Goal: Task Accomplishment & Management: Use online tool/utility

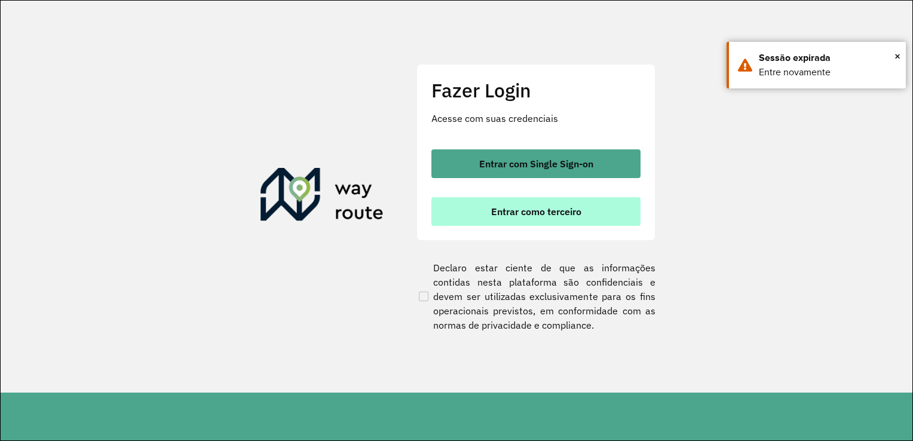
click at [500, 212] on span "Entrar como terceiro" at bounding box center [536, 212] width 90 height 10
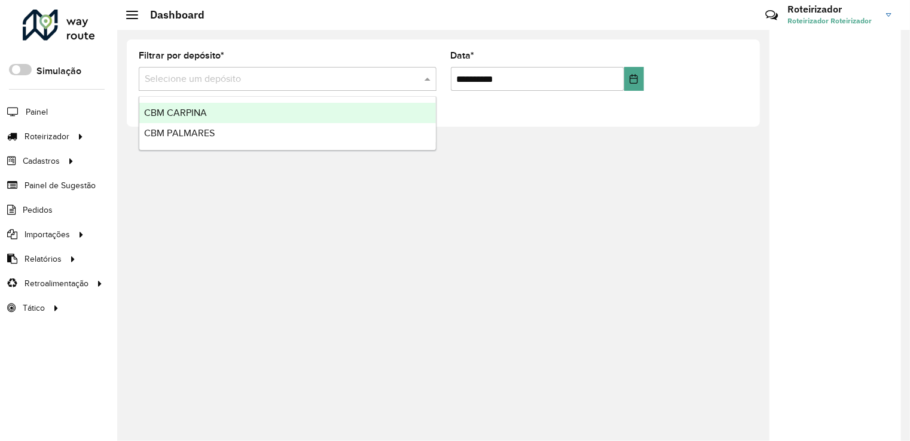
click at [176, 83] on input "text" at bounding box center [276, 79] width 262 height 14
click at [195, 131] on span "CBM PALMARES" at bounding box center [179, 133] width 71 height 10
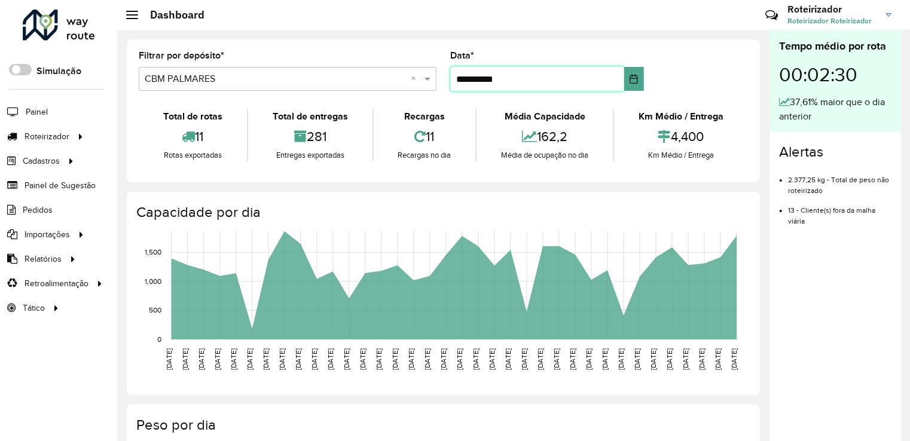
click at [466, 81] on input "**********" at bounding box center [537, 79] width 173 height 24
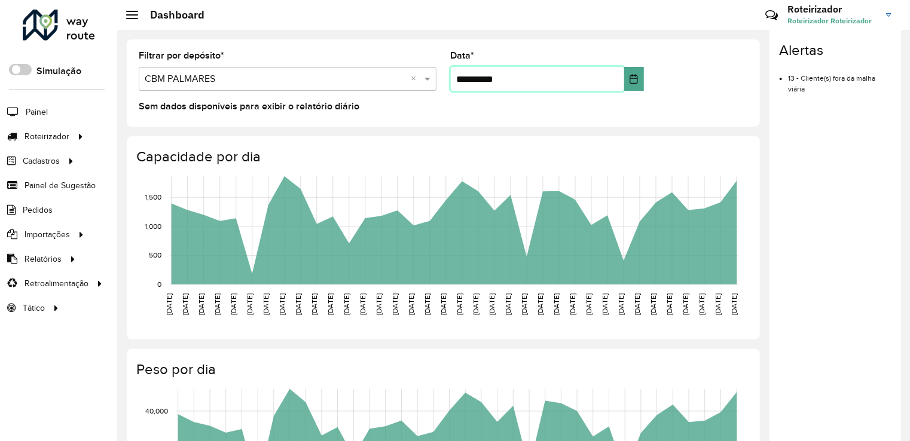
type input "**********"
click at [684, 63] on formly-group "**********" at bounding box center [442, 75] width 623 height 49
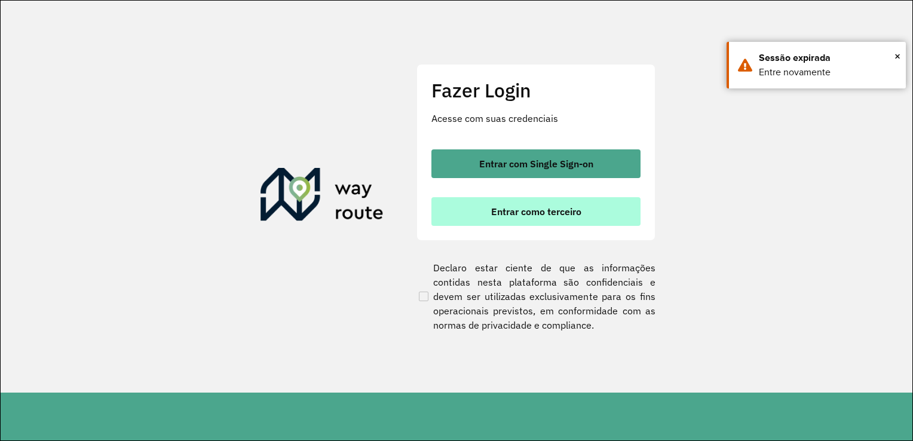
click at [522, 210] on span "Entrar como terceiro" at bounding box center [536, 212] width 90 height 10
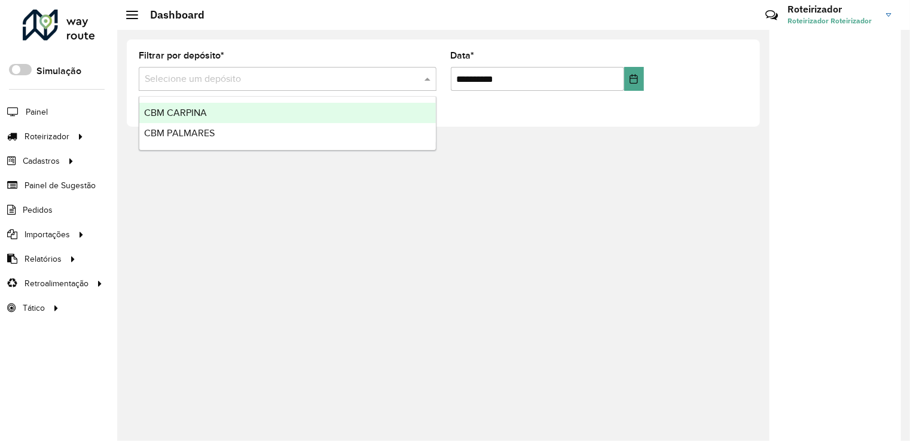
click at [219, 80] on input "text" at bounding box center [276, 79] width 262 height 14
click at [206, 127] on div "CBM PALMARES" at bounding box center [287, 133] width 296 height 20
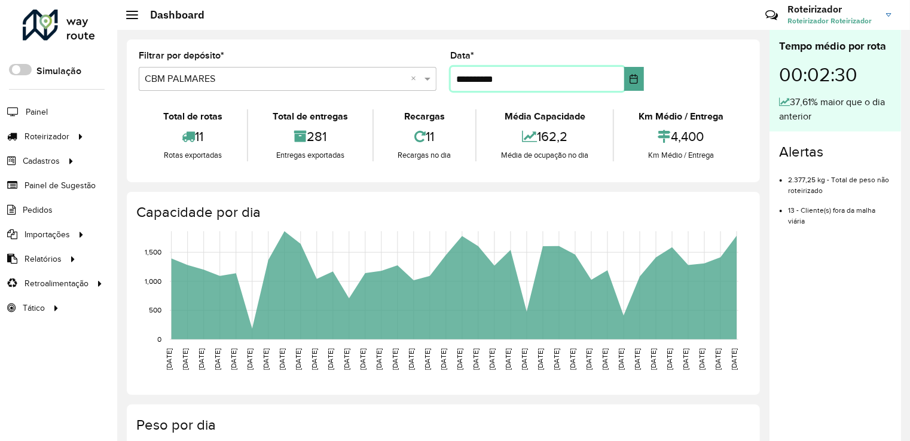
click at [465, 81] on input "**********" at bounding box center [537, 79] width 173 height 24
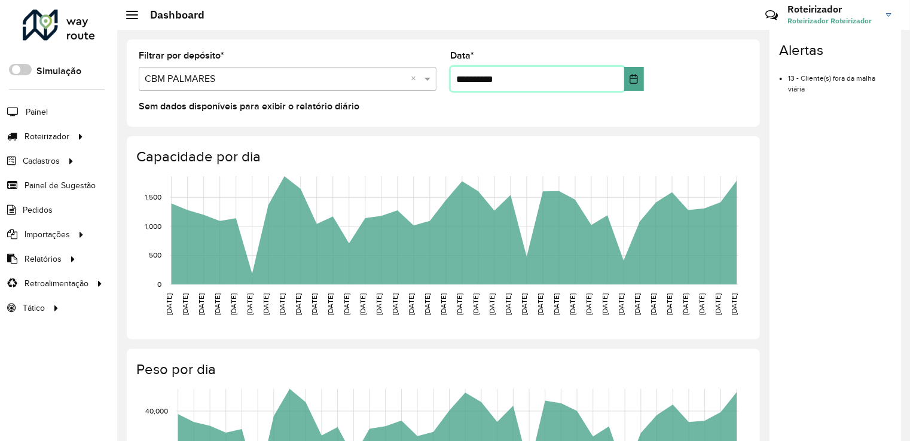
type input "**********"
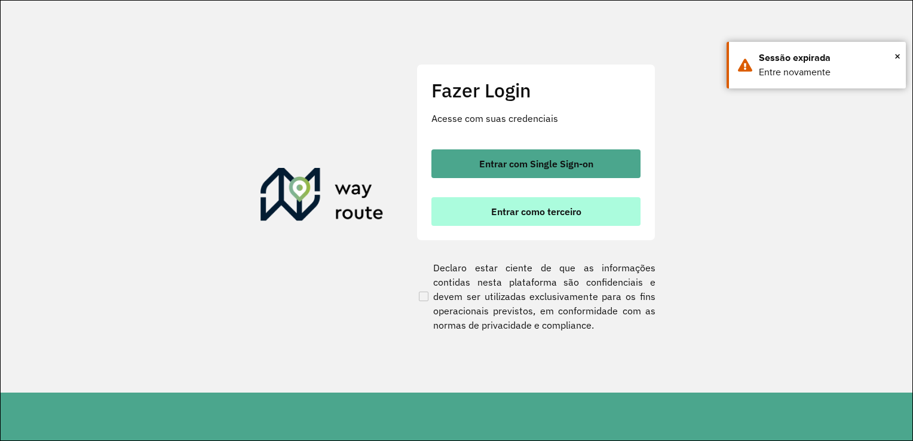
drag, startPoint x: 485, startPoint y: 218, endPoint x: 496, endPoint y: 207, distance: 15.6
click at [491, 210] on button "Entrar como terceiro" at bounding box center [535, 211] width 209 height 29
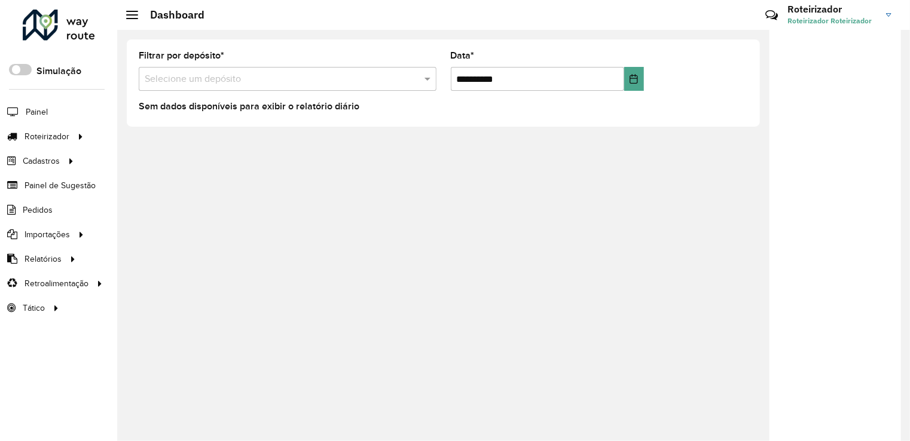
click at [235, 76] on input "text" at bounding box center [276, 79] width 262 height 14
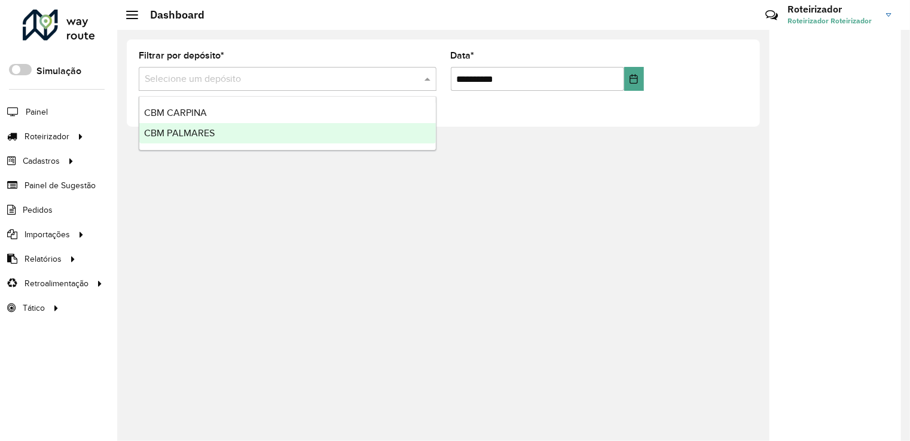
click at [203, 132] on span "CBM PALMARES" at bounding box center [179, 133] width 71 height 10
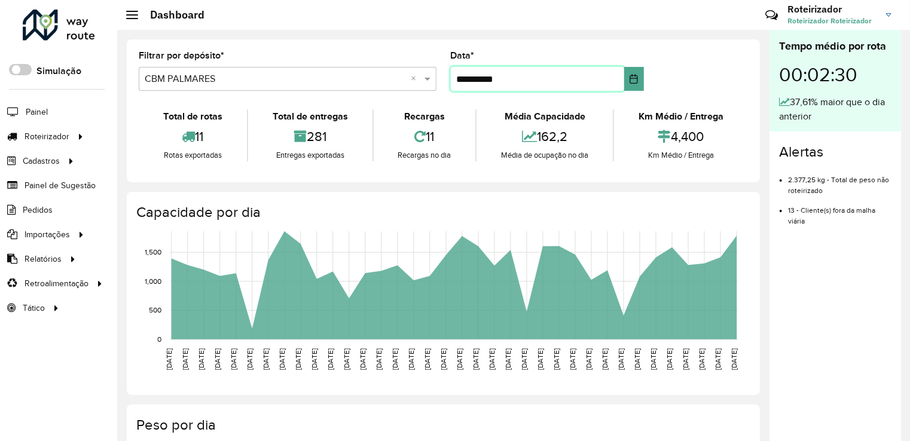
click at [465, 82] on input "**********" at bounding box center [537, 79] width 173 height 24
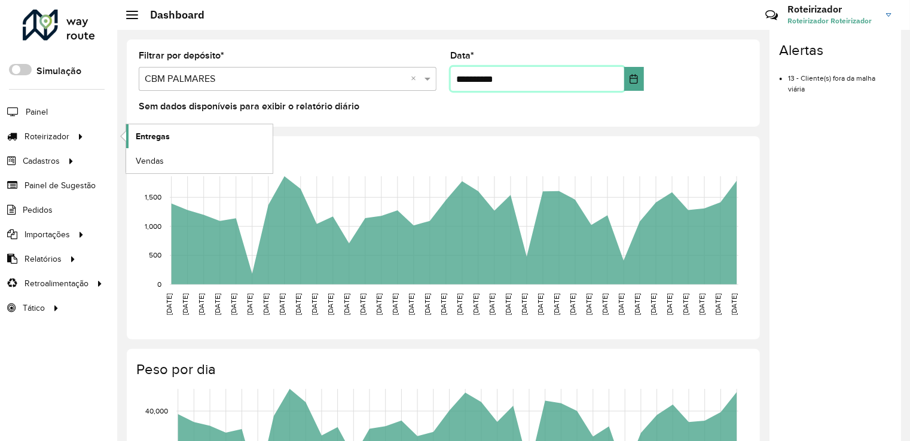
type input "**********"
click at [167, 142] on link "Entregas" at bounding box center [199, 136] width 146 height 24
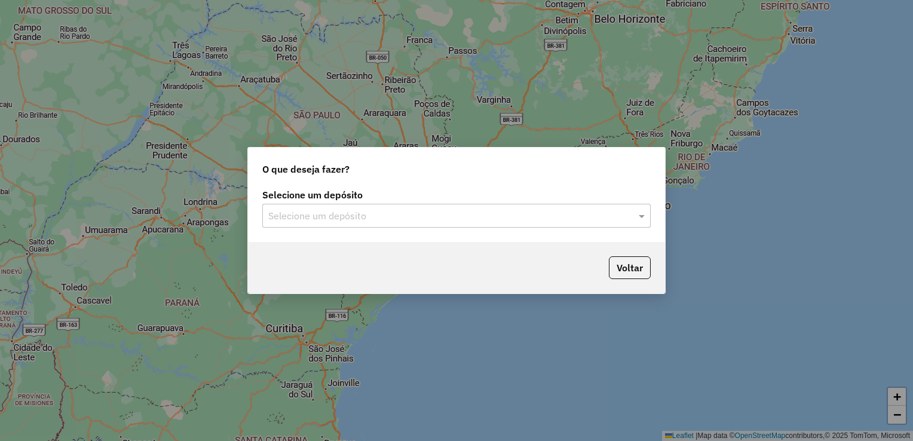
click at [336, 213] on input "text" at bounding box center [444, 216] width 353 height 14
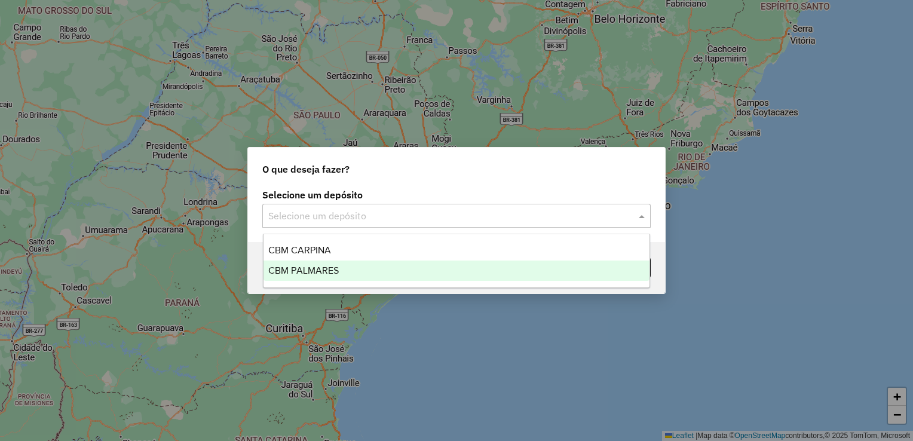
click at [319, 276] on span "CBM PALMARES" at bounding box center [303, 270] width 71 height 10
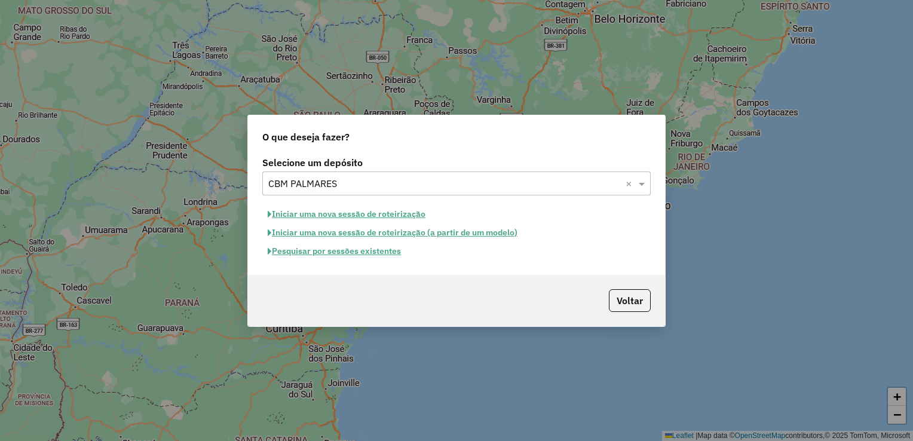
click at [330, 213] on button "Iniciar uma nova sessão de roteirização" at bounding box center [346, 214] width 169 height 19
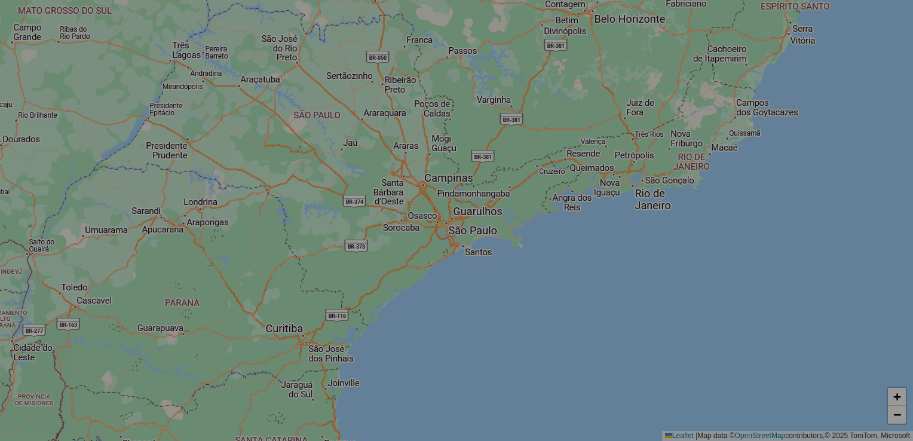
select select "*"
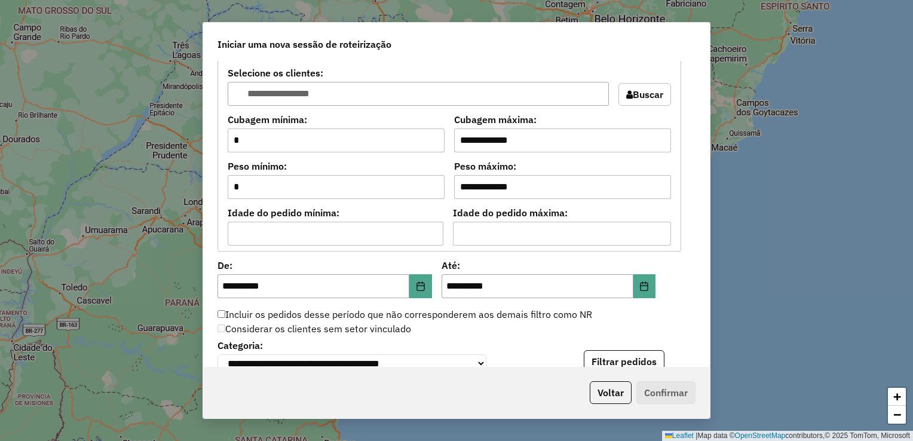
scroll to position [1135, 0]
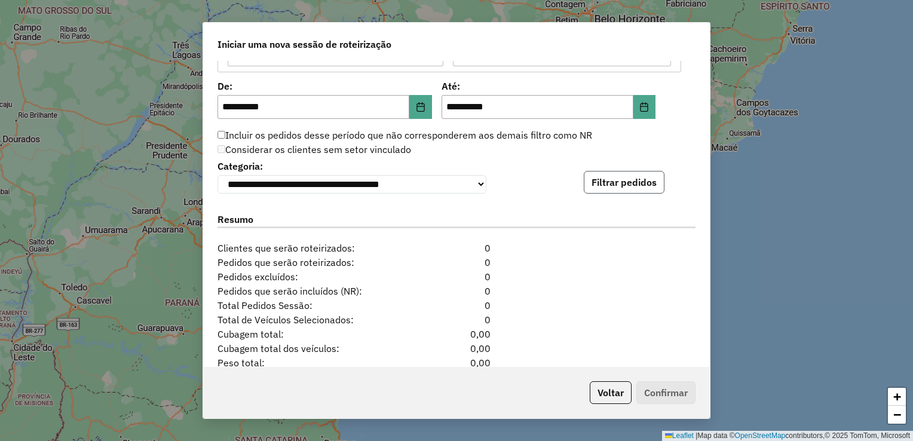
click at [614, 190] on button "Filtrar pedidos" at bounding box center [624, 182] width 81 height 23
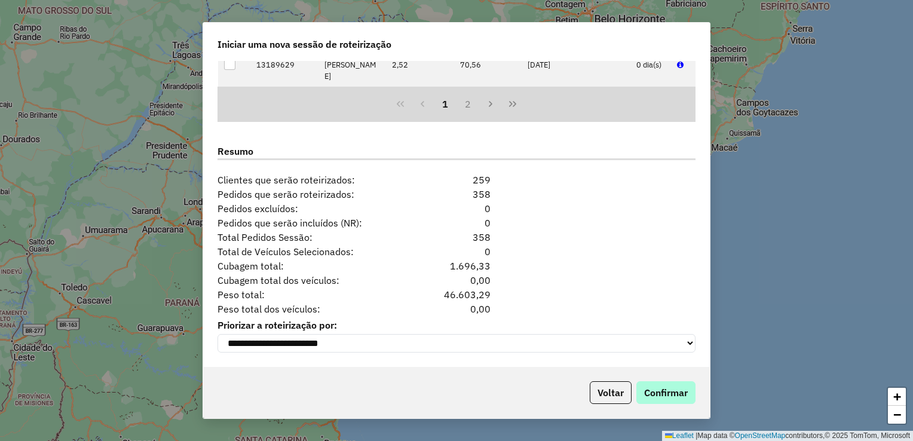
scroll to position [1454, 0]
click at [682, 393] on button "Confirmar" at bounding box center [665, 392] width 59 height 23
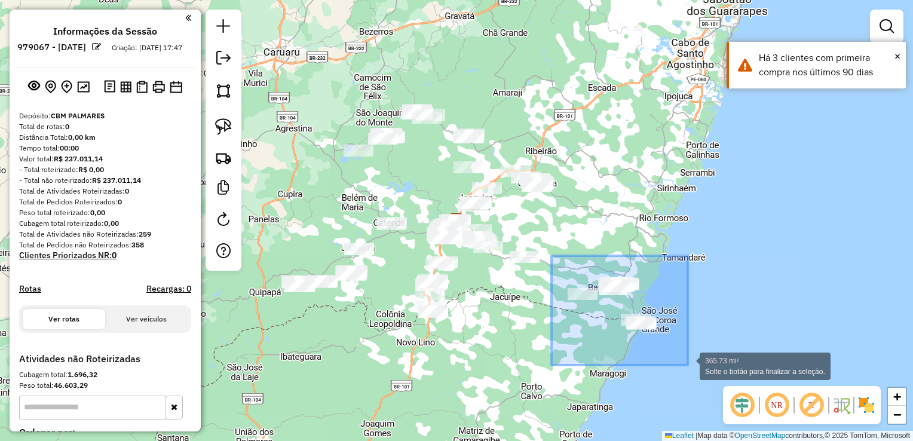
drag, startPoint x: 551, startPoint y: 283, endPoint x: 688, endPoint y: 365, distance: 159.5
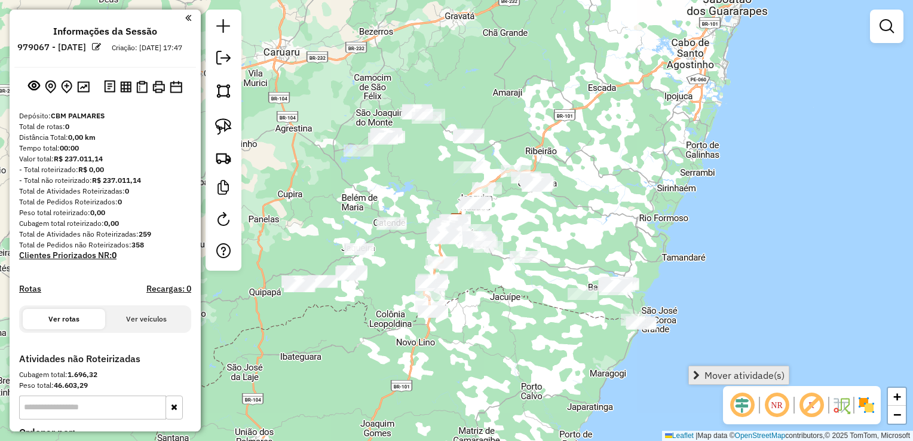
click at [701, 374] on link "Mover atividade(s)" at bounding box center [739, 375] width 100 height 18
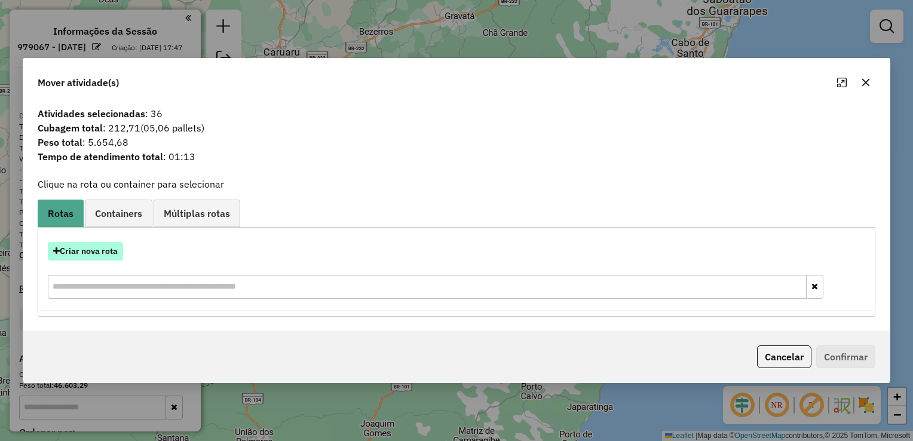
click at [100, 252] on button "Criar nova rota" at bounding box center [85, 251] width 75 height 19
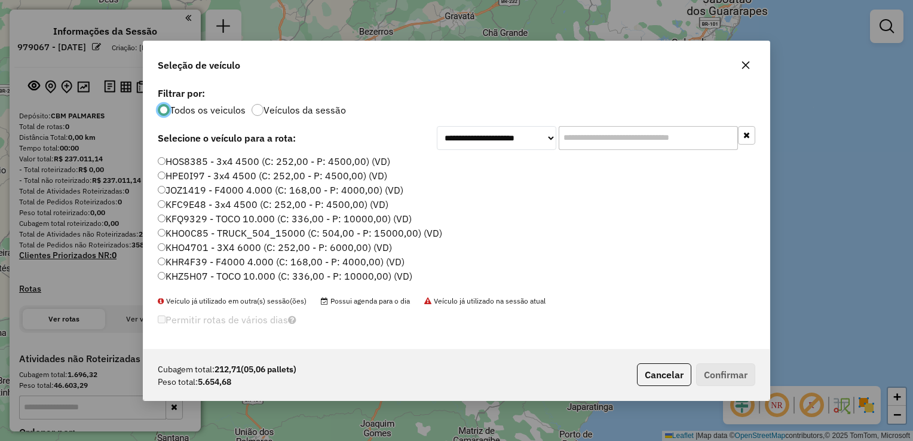
scroll to position [6, 4]
click at [589, 137] on input "text" at bounding box center [648, 138] width 179 height 24
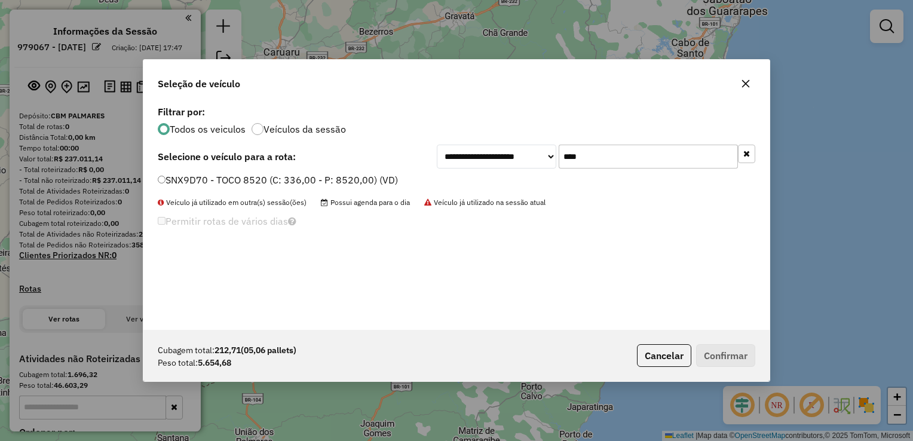
type input "****"
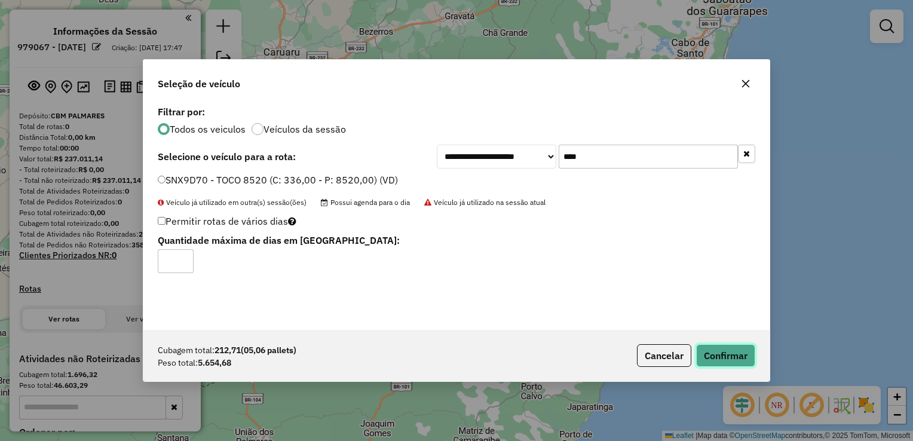
click at [729, 347] on button "Confirmar" at bounding box center [725, 355] width 59 height 23
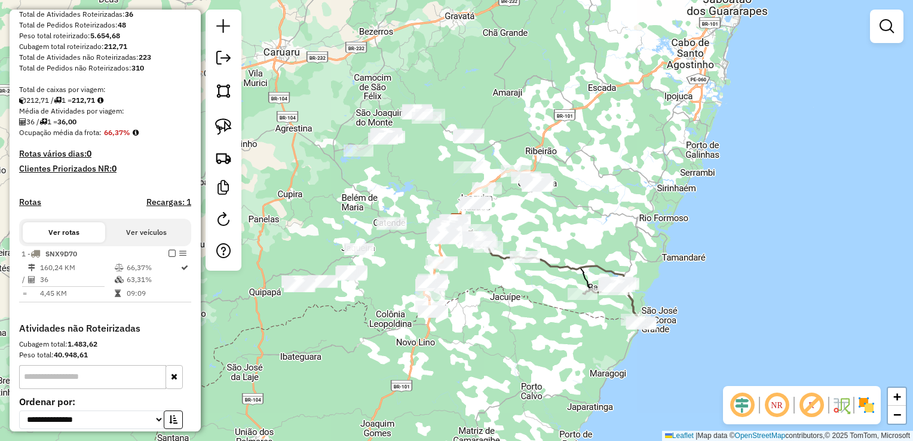
scroll to position [179, 0]
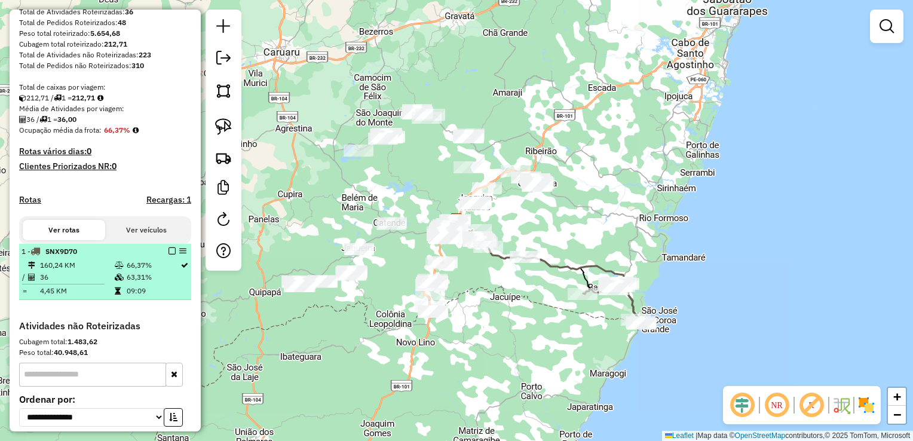
click at [76, 283] on td "36" at bounding box center [76, 277] width 75 height 12
select select "**********"
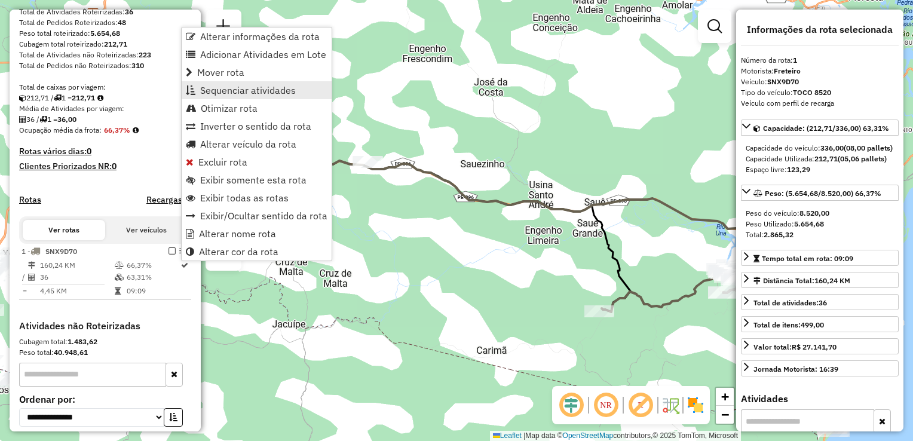
click at [227, 92] on span "Sequenciar atividades" at bounding box center [248, 90] width 96 height 10
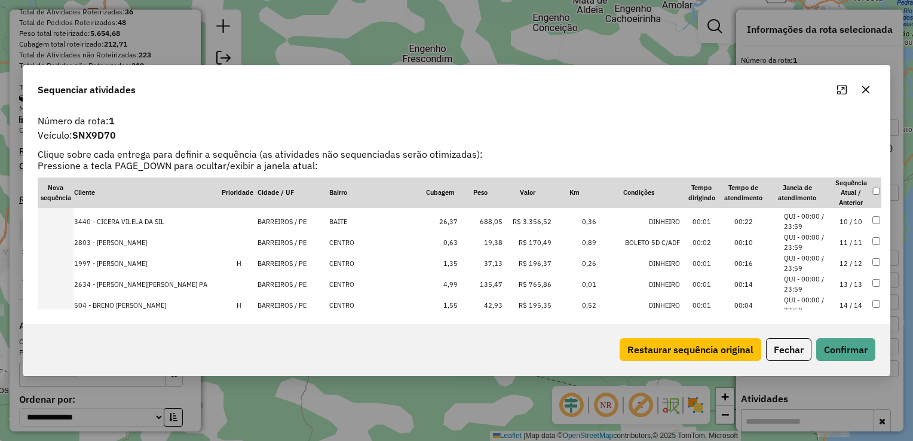
scroll to position [184, 0]
click at [464, 240] on td "19,38" at bounding box center [480, 243] width 45 height 21
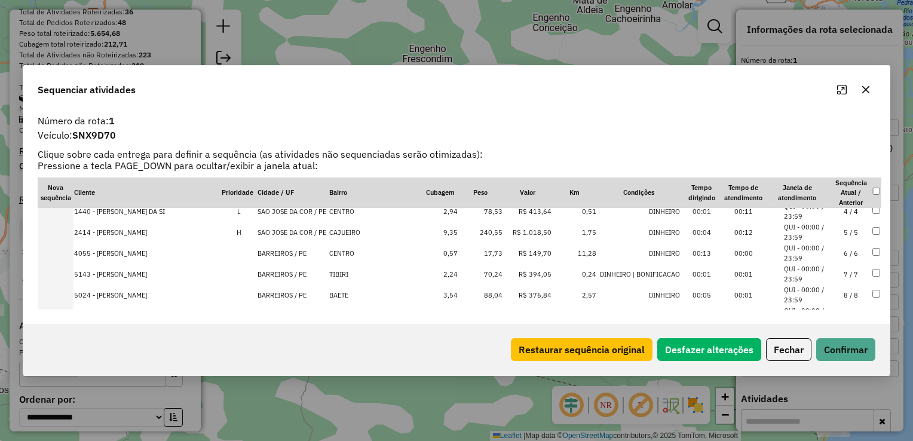
scroll to position [85, 0]
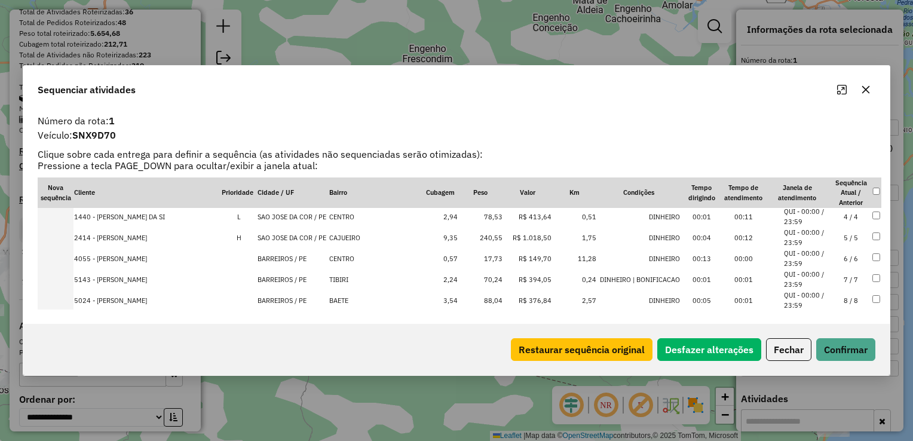
click at [472, 258] on td "17,73" at bounding box center [480, 258] width 45 height 21
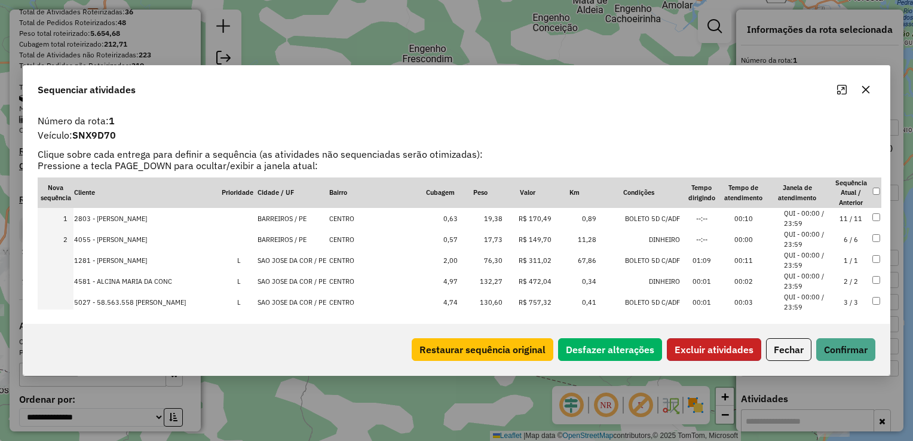
click at [697, 347] on button "Excluir atividades" at bounding box center [714, 349] width 94 height 23
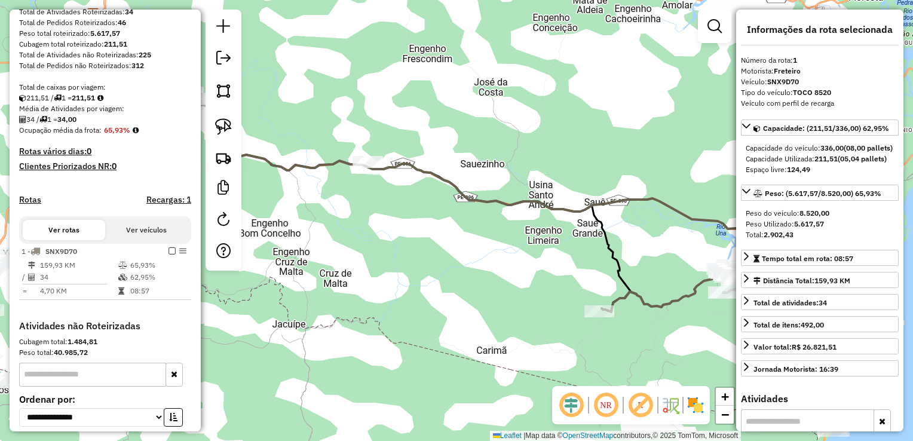
scroll to position [292, 0]
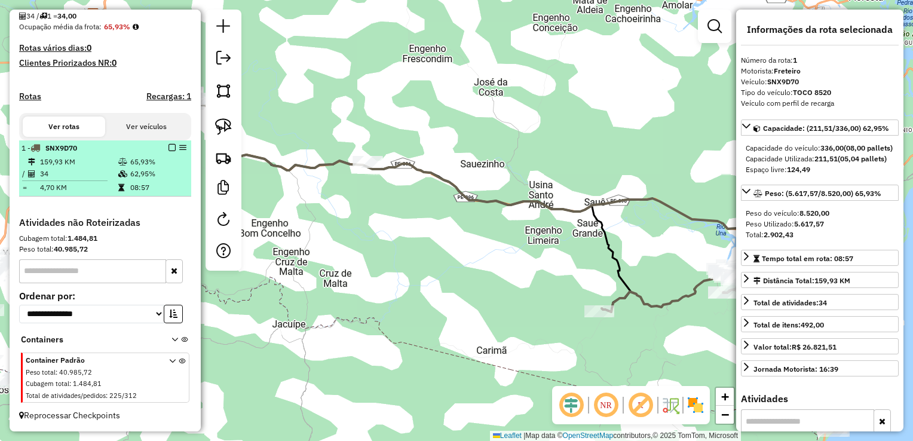
click at [81, 165] on td "159,93 KM" at bounding box center [78, 162] width 78 height 12
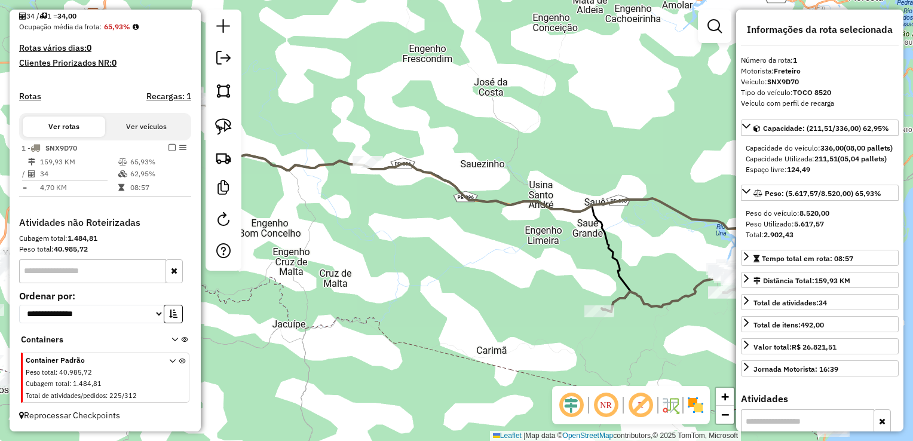
click at [423, 236] on div "Janela de atendimento Grade de atendimento Capacidade Transportadoras Veículos …" at bounding box center [456, 220] width 913 height 441
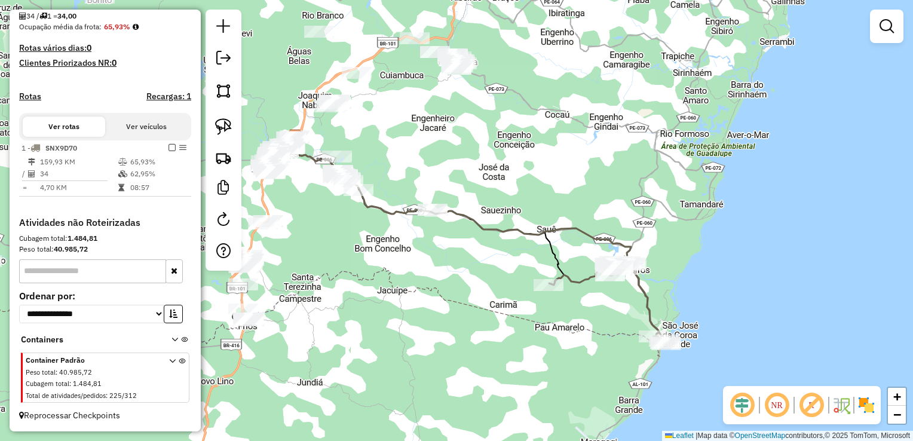
drag, startPoint x: 400, startPoint y: 271, endPoint x: 507, endPoint y: 283, distance: 107.7
click at [507, 286] on div "Janela de atendimento Grade de atendimento Capacidade Transportadoras Veículos …" at bounding box center [456, 220] width 913 height 441
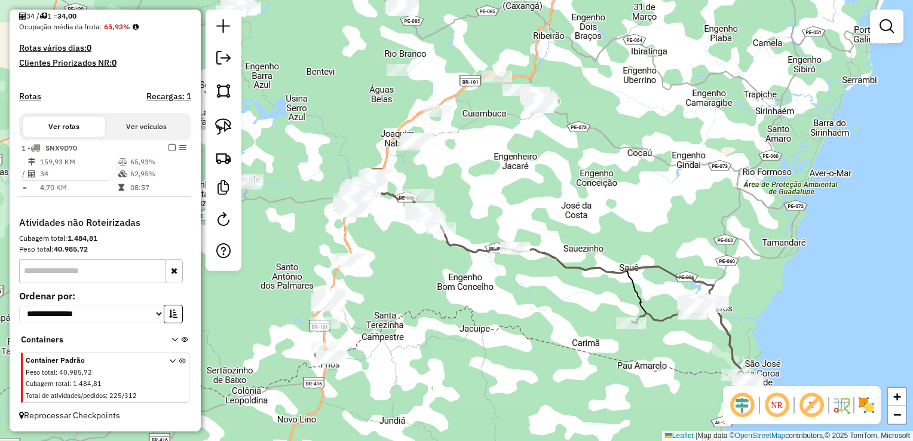
drag, startPoint x: 402, startPoint y: 228, endPoint x: 442, endPoint y: 305, distance: 86.3
click at [442, 305] on div "Janela de atendimento Grade de atendimento Capacidade Transportadoras Veículos …" at bounding box center [456, 220] width 913 height 441
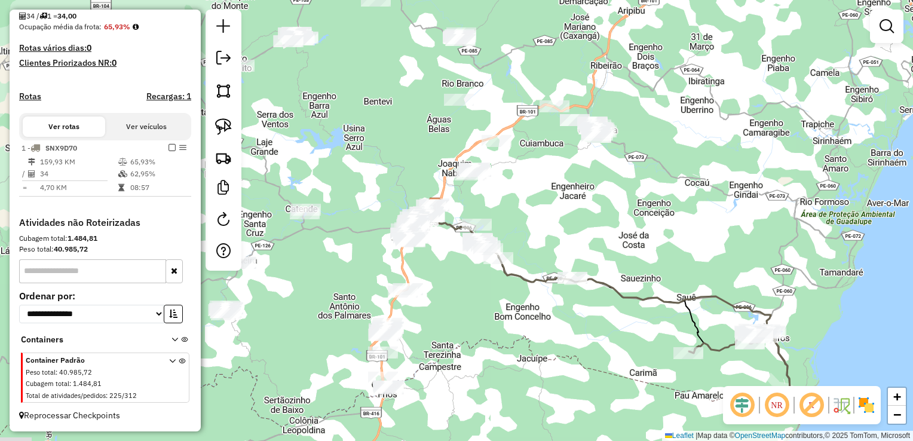
drag, startPoint x: 412, startPoint y: 320, endPoint x: 470, endPoint y: 286, distance: 67.8
click at [469, 288] on div "Janela de atendimento Grade de atendimento Capacidade Transportadoras Veículos …" at bounding box center [456, 220] width 913 height 441
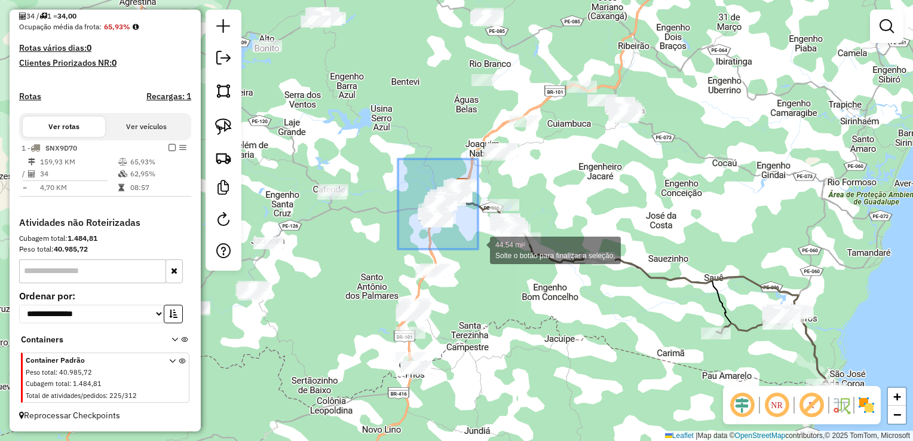
drag, startPoint x: 398, startPoint y: 159, endPoint x: 478, endPoint y: 249, distance: 120.6
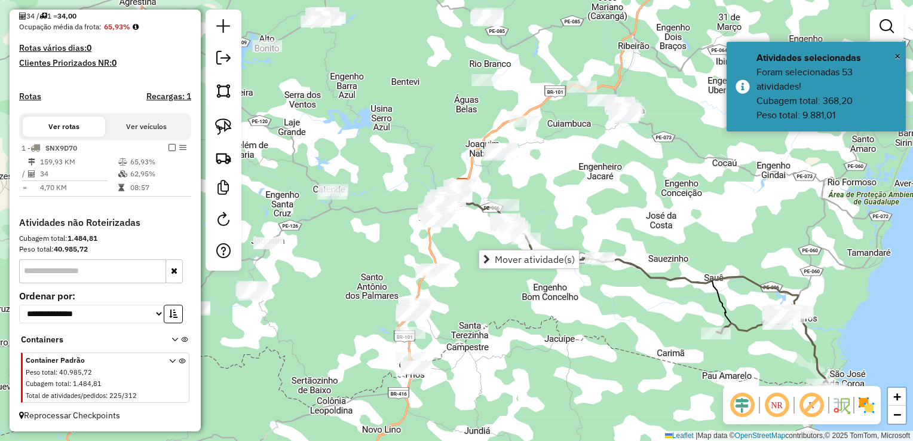
click at [565, 201] on div "Janela de atendimento Grade de atendimento Capacidade Transportadoras Veículos …" at bounding box center [456, 220] width 913 height 441
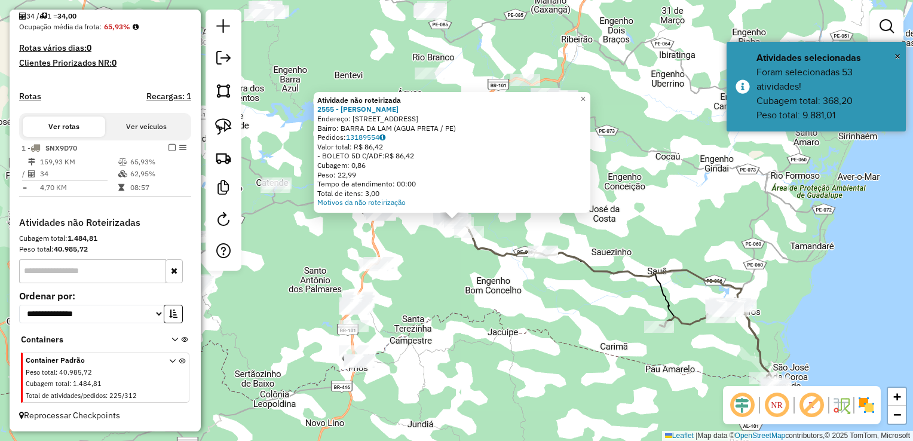
drag, startPoint x: 498, startPoint y: 283, endPoint x: 529, endPoint y: 255, distance: 42.7
click at [510, 280] on div "Atividade não roteirizada 2555 - MARIA JOSE DA SILVA Endereço: R DANTAS BARRETO…" at bounding box center [456, 220] width 913 height 441
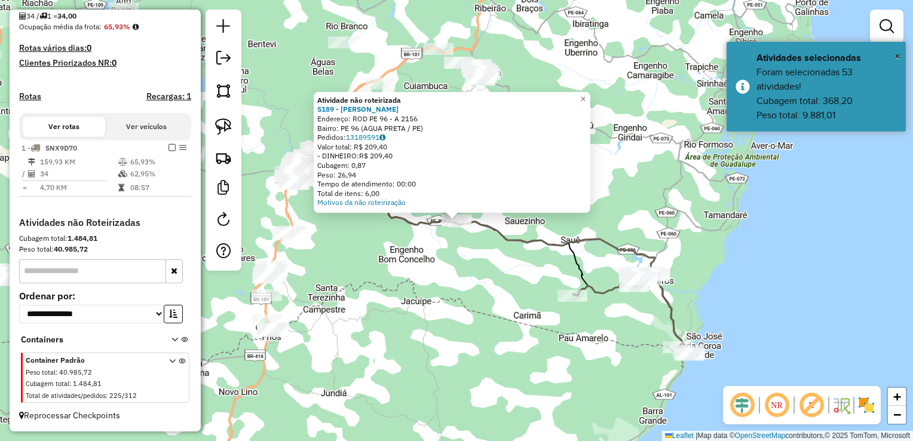
click at [486, 285] on div "Atividade não roteirizada 5189 - ALEXSSANDRO EUGENIO Endereço: ROD PE 96 - A 21…" at bounding box center [456, 220] width 913 height 441
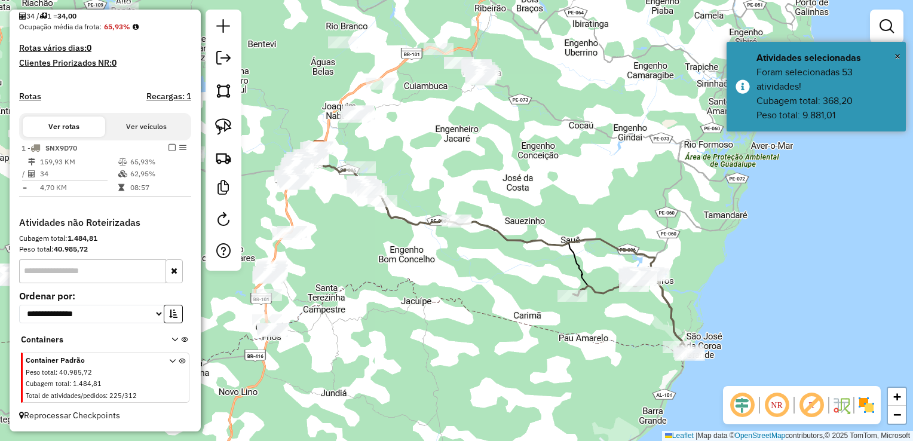
drag, startPoint x: 381, startPoint y: 240, endPoint x: 448, endPoint y: 317, distance: 101.7
click at [448, 317] on div "Janela de atendimento Grade de atendimento Capacidade Transportadoras Veículos …" at bounding box center [456, 220] width 913 height 441
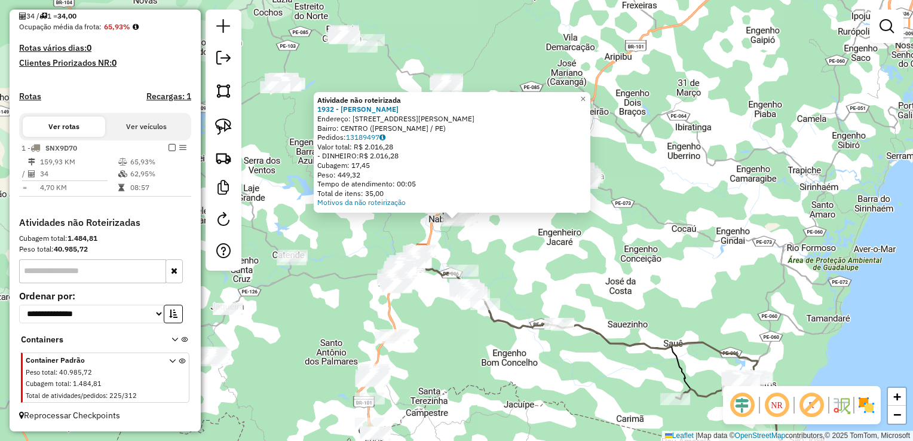
click at [483, 237] on div "Atividade não roteirizada 1932 - JOAO FERREIRA FERREI Endereço: R MANOEL JOSE D…" at bounding box center [456, 220] width 913 height 441
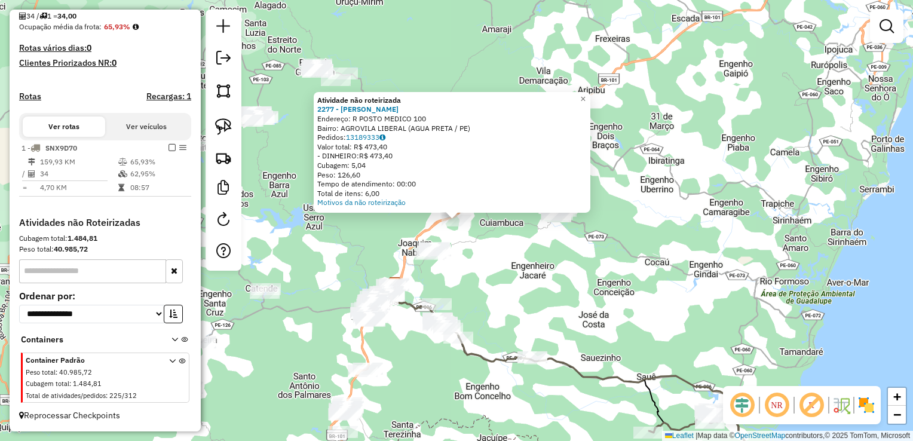
click at [503, 248] on div "Atividade não roteirizada 2277 - JOSE JOAQUIM DA SILV Endereço: R POSTO MEDICO …" at bounding box center [456, 220] width 913 height 441
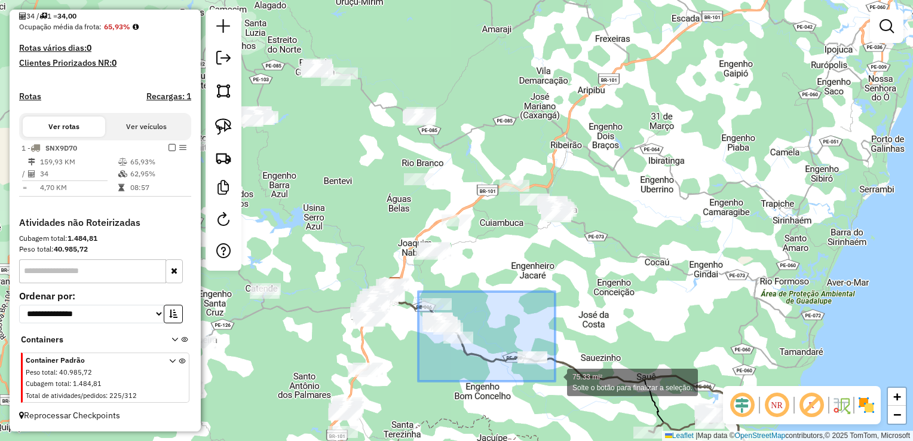
drag, startPoint x: 418, startPoint y: 292, endPoint x: 555, endPoint y: 381, distance: 163.6
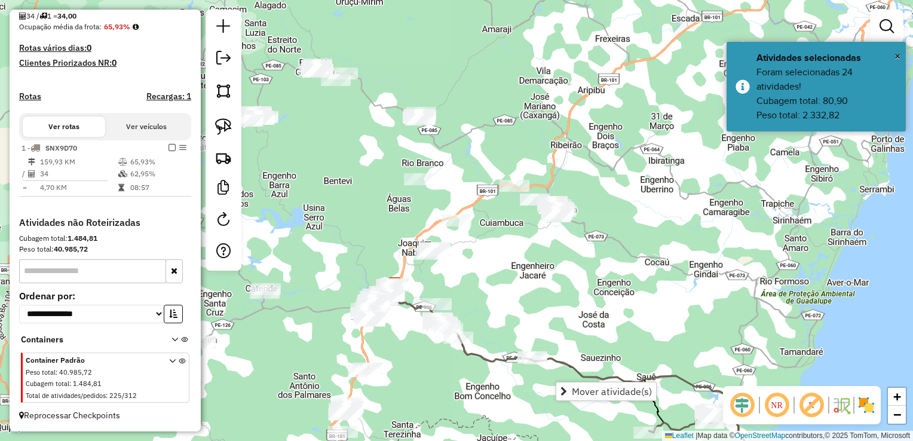
click at [569, 316] on div "Janela de atendimento Grade de atendimento Capacidade Transportadoras Veículos …" at bounding box center [456, 220] width 913 height 441
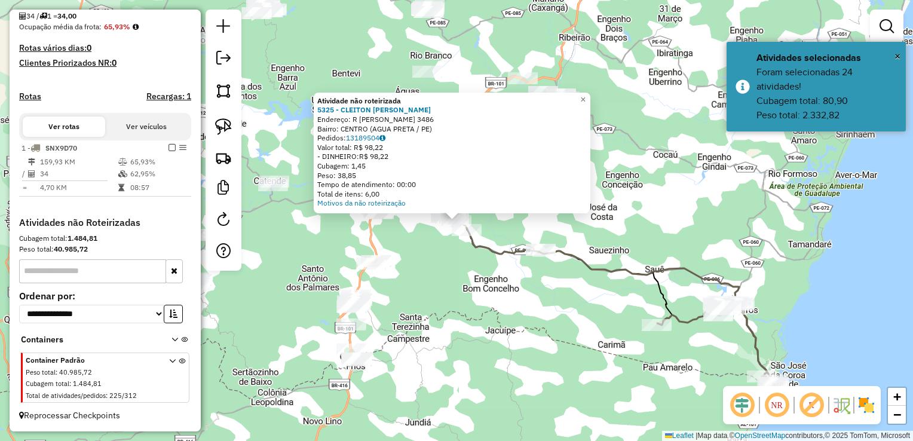
click at [478, 329] on div "Atividade não roteirizada 5325 - CLEITON RICARDO LOPE Endereço: R DAVID MADEIRA…" at bounding box center [456, 220] width 913 height 441
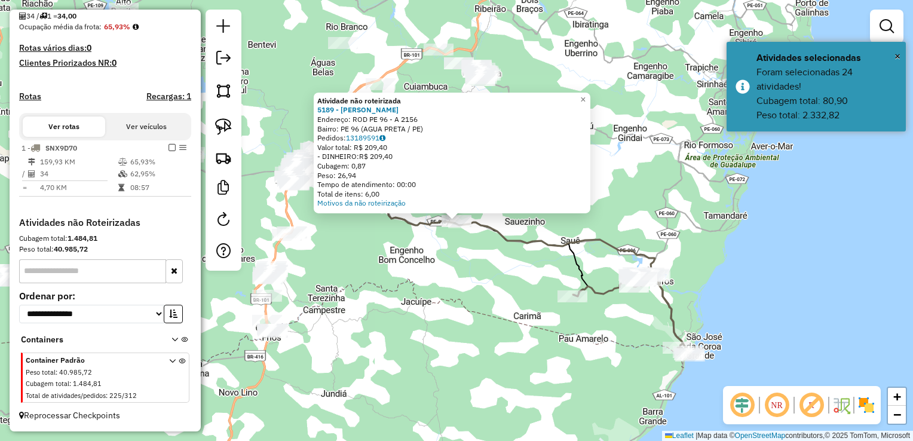
click at [364, 262] on div "Atividade não roteirizada 5189 - ALEXSSANDRO EUGENIO Endereço: ROD PE 96 - A 21…" at bounding box center [456, 220] width 913 height 441
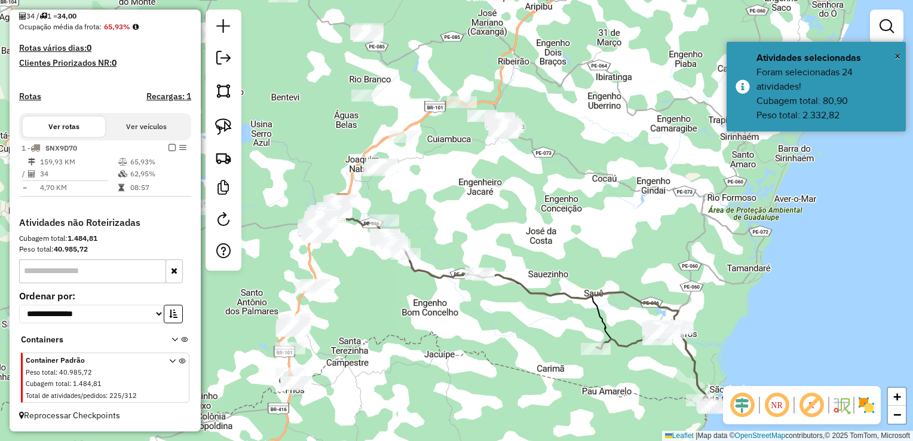
drag, startPoint x: 338, startPoint y: 238, endPoint x: 405, endPoint y: 312, distance: 100.3
click at [406, 313] on div "Janela de atendimento Grade de atendimento Capacidade Transportadoras Veículos …" at bounding box center [456, 220] width 913 height 441
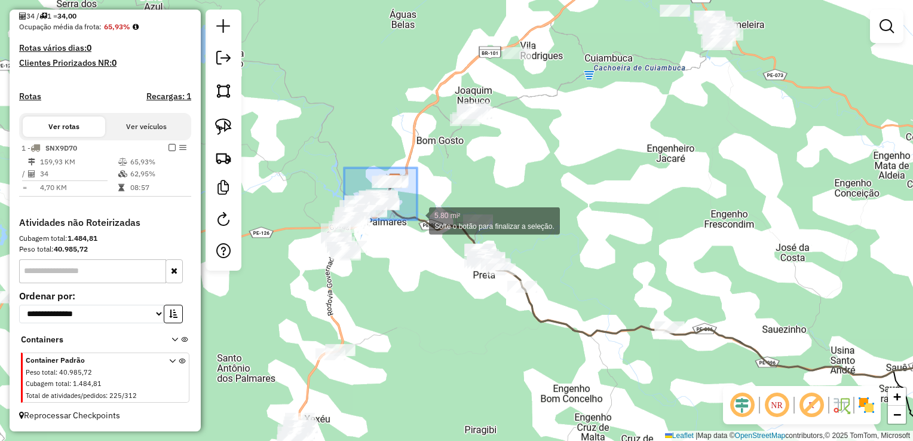
drag, startPoint x: 360, startPoint y: 189, endPoint x: 417, endPoint y: 220, distance: 65.2
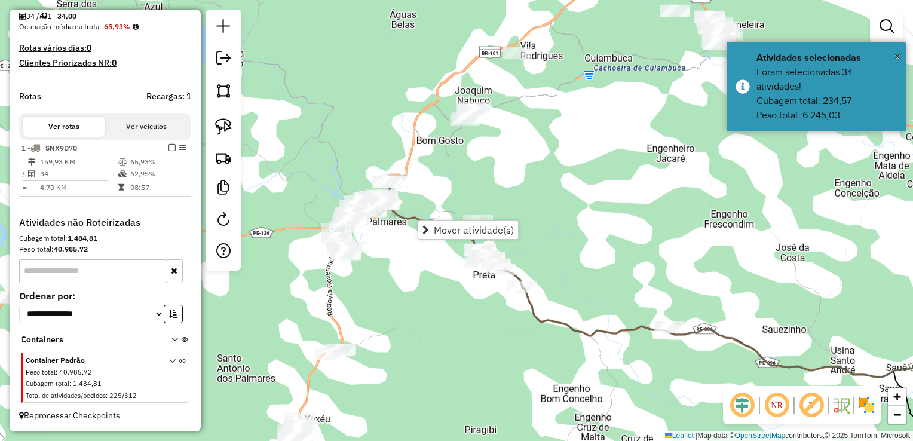
click at [441, 169] on div "Janela de atendimento Grade de atendimento Capacidade Transportadoras Veículos …" at bounding box center [456, 220] width 913 height 441
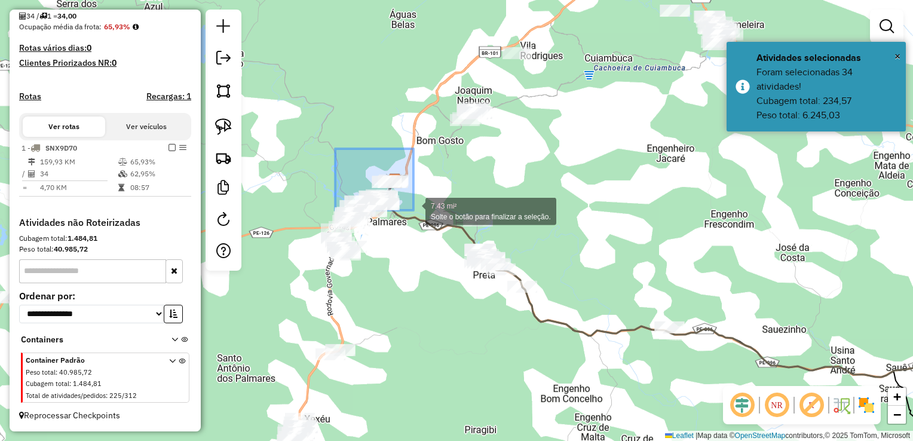
drag, startPoint x: 335, startPoint y: 152, endPoint x: 414, endPoint y: 210, distance: 97.8
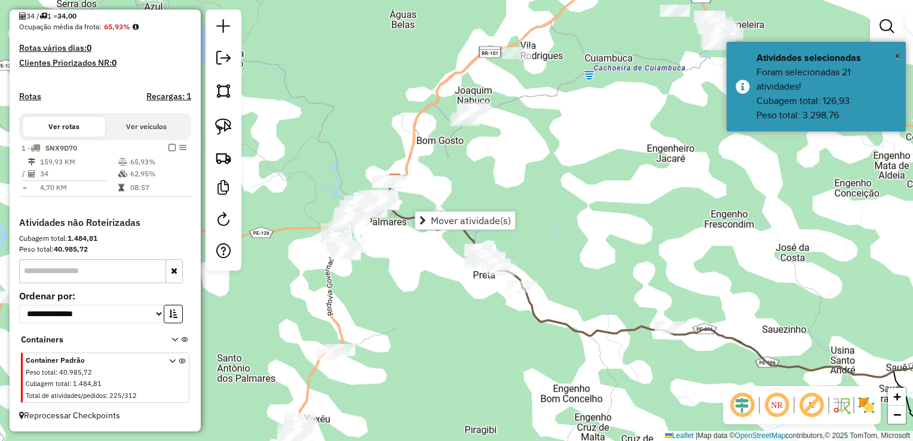
click at [451, 166] on div "Janela de atendimento Grade de atendimento Capacidade Transportadoras Veículos …" at bounding box center [456, 220] width 913 height 441
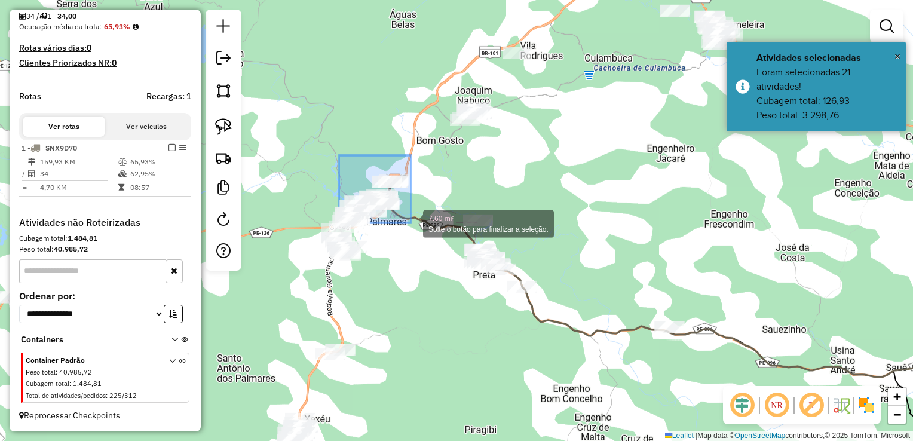
drag, startPoint x: 339, startPoint y: 155, endPoint x: 411, endPoint y: 223, distance: 98.9
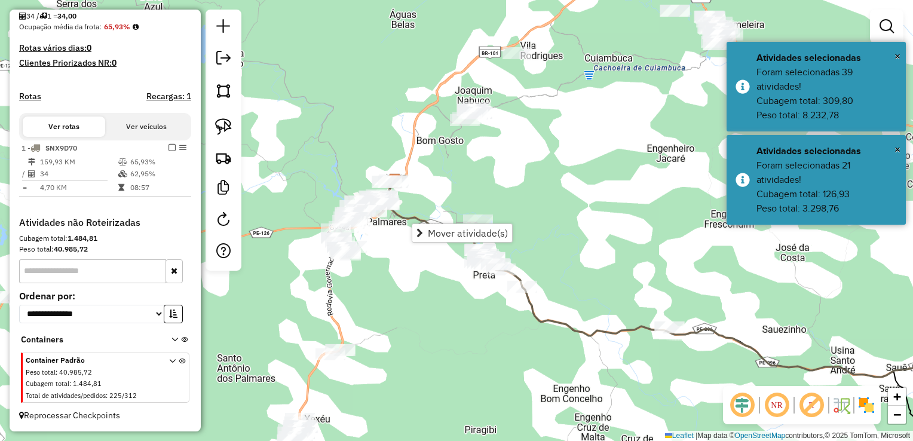
click at [423, 190] on div "Janela de atendimento Grade de atendimento Capacidade Transportadoras Veículos …" at bounding box center [456, 220] width 913 height 441
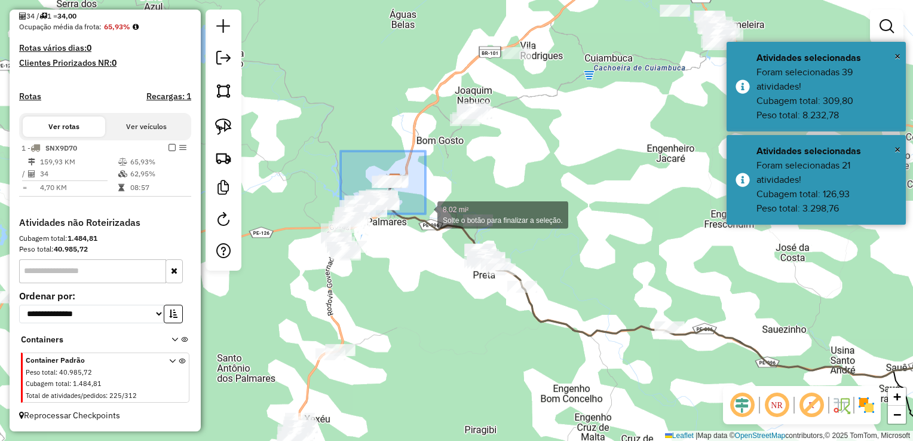
drag, startPoint x: 341, startPoint y: 151, endPoint x: 426, endPoint y: 214, distance: 105.5
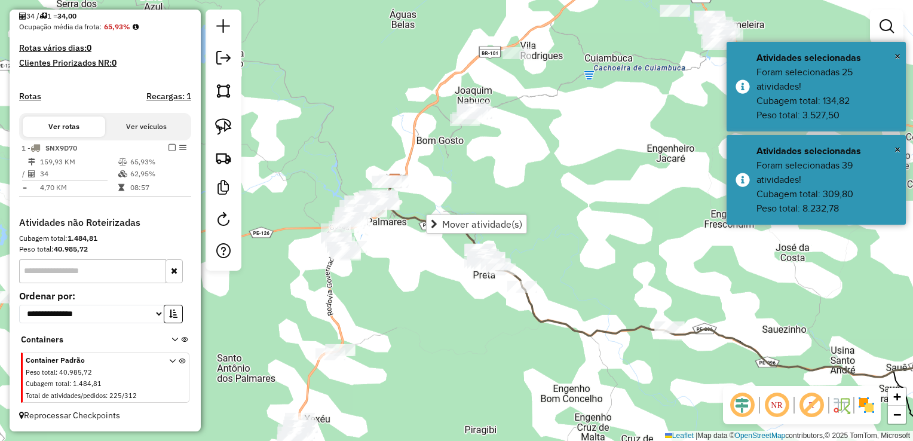
click at [460, 195] on div "Janela de atendimento Grade de atendimento Capacidade Transportadoras Veículos …" at bounding box center [456, 220] width 913 height 441
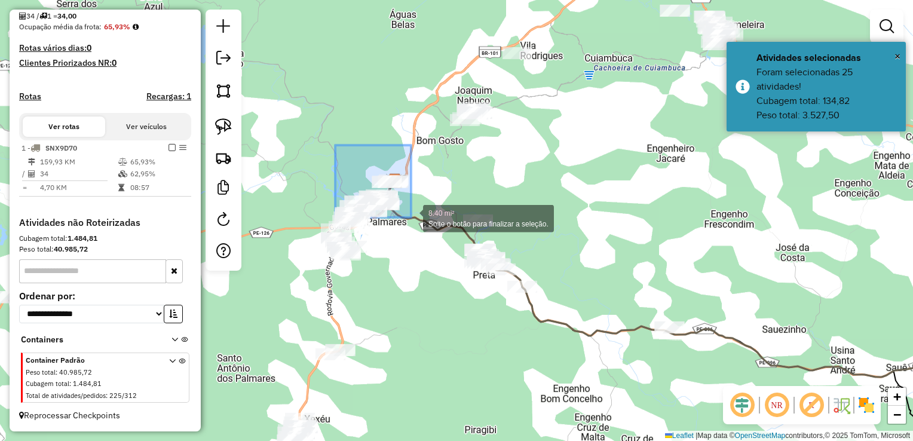
drag, startPoint x: 335, startPoint y: 145, endPoint x: 411, endPoint y: 218, distance: 104.8
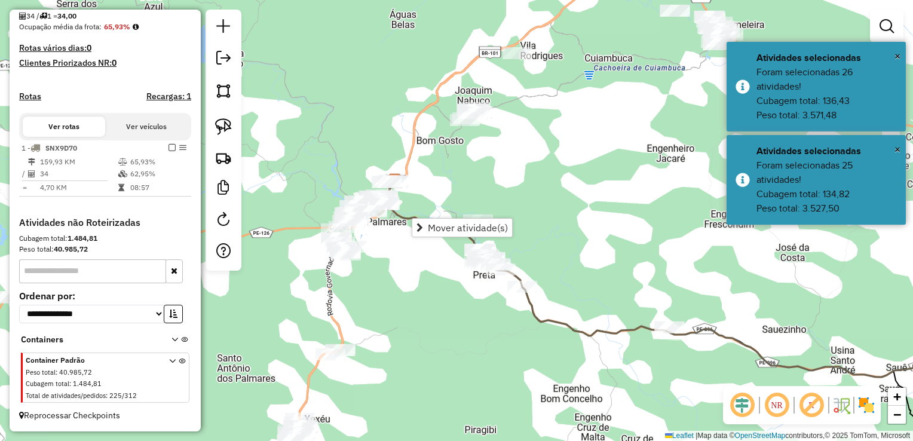
drag, startPoint x: 430, startPoint y: 191, endPoint x: 414, endPoint y: 191, distance: 16.7
click at [430, 191] on div "Janela de atendimento Grade de atendimento Capacidade Transportadoras Veículos …" at bounding box center [456, 220] width 913 height 441
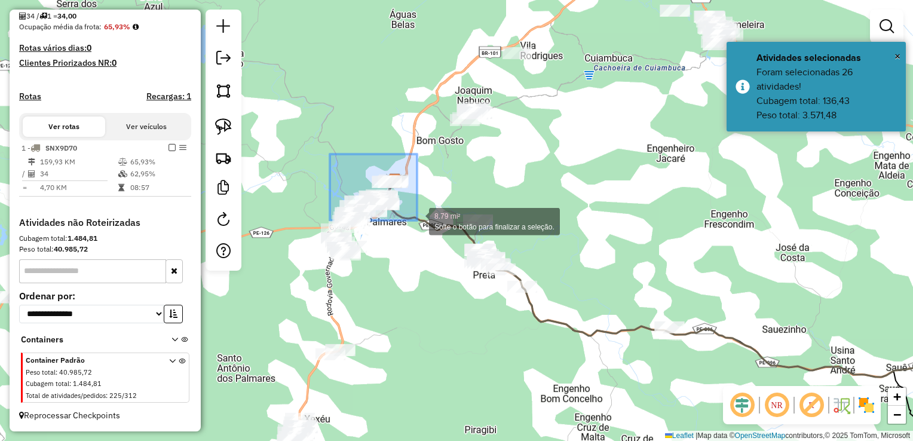
drag, startPoint x: 330, startPoint y: 154, endPoint x: 417, endPoint y: 221, distance: 109.6
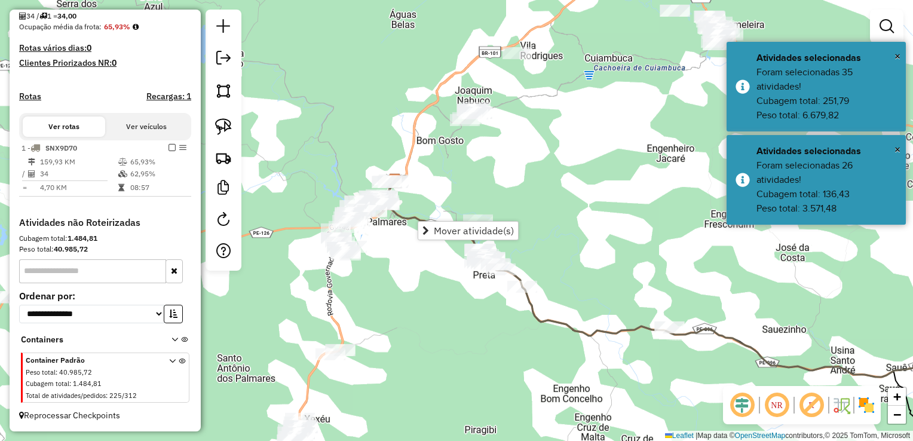
click at [426, 201] on div "Janela de atendimento Grade de atendimento Capacidade Transportadoras Veículos …" at bounding box center [456, 220] width 913 height 441
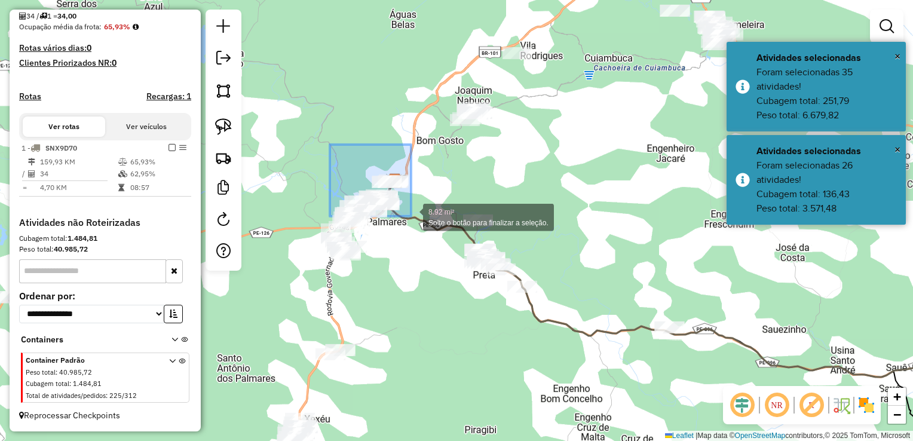
drag, startPoint x: 337, startPoint y: 152, endPoint x: 411, endPoint y: 216, distance: 98.3
click at [411, 216] on div "8.92 mi² Solte o botão para finalizar a seleção. Janela de atendimento Grade de…" at bounding box center [456, 220] width 913 height 441
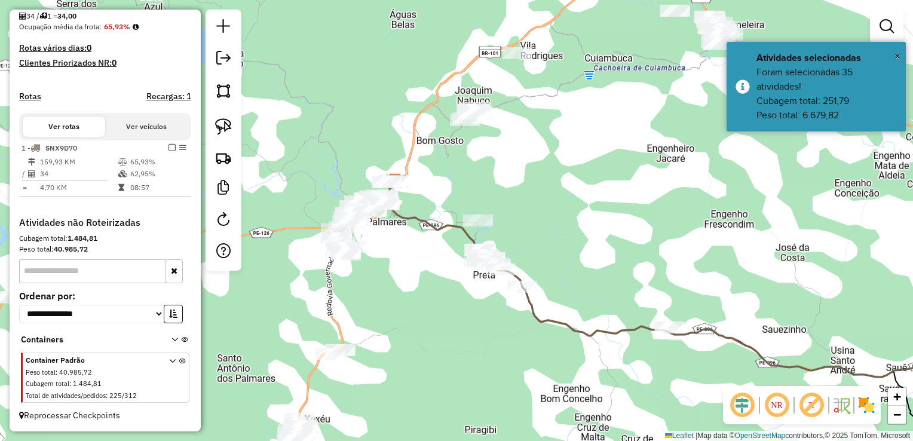
click at [421, 195] on div "Janela de atendimento Grade de atendimento Capacidade Transportadoras Veículos …" at bounding box center [456, 220] width 913 height 441
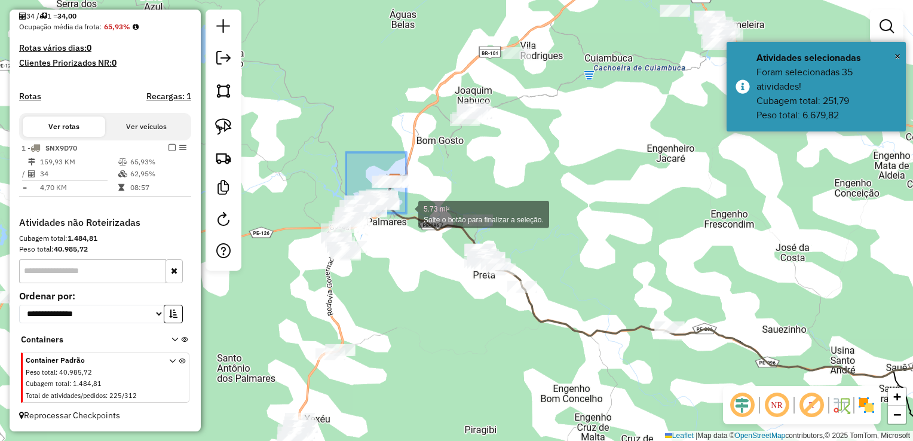
drag, startPoint x: 356, startPoint y: 188, endPoint x: 406, endPoint y: 213, distance: 56.7
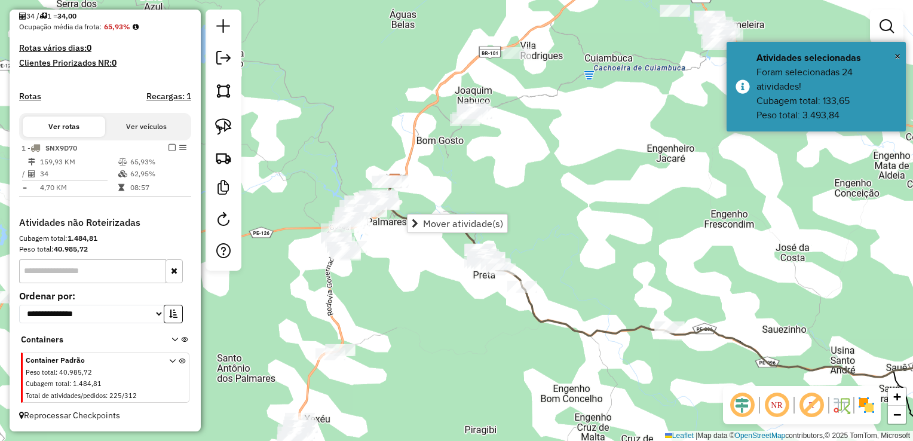
click at [430, 197] on div "Janela de atendimento Grade de atendimento Capacidade Transportadoras Veículos …" at bounding box center [456, 220] width 913 height 441
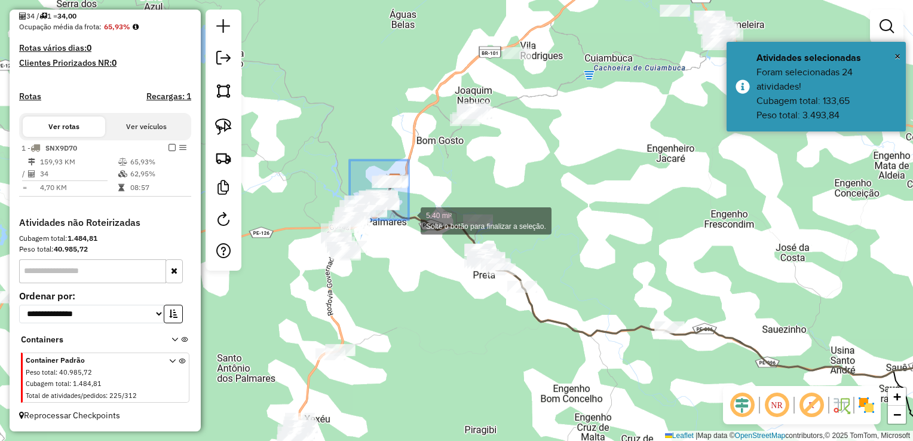
drag, startPoint x: 350, startPoint y: 160, endPoint x: 410, endPoint y: 220, distance: 84.9
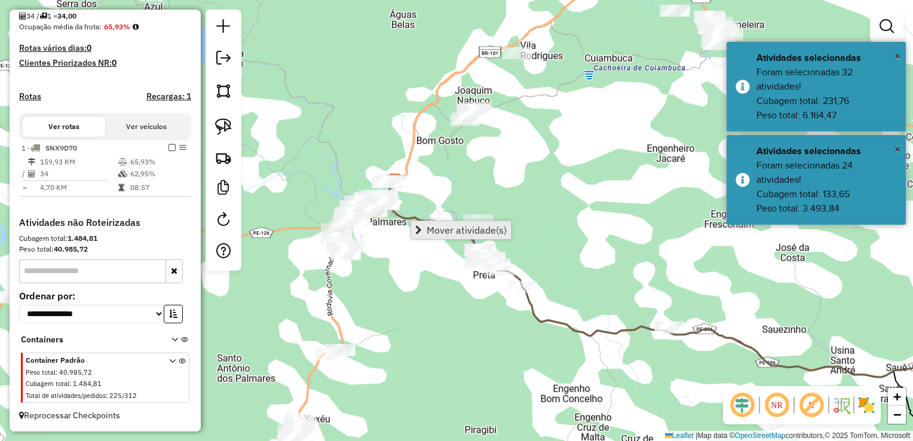
click at [432, 228] on span "Mover atividade(s)" at bounding box center [467, 230] width 80 height 10
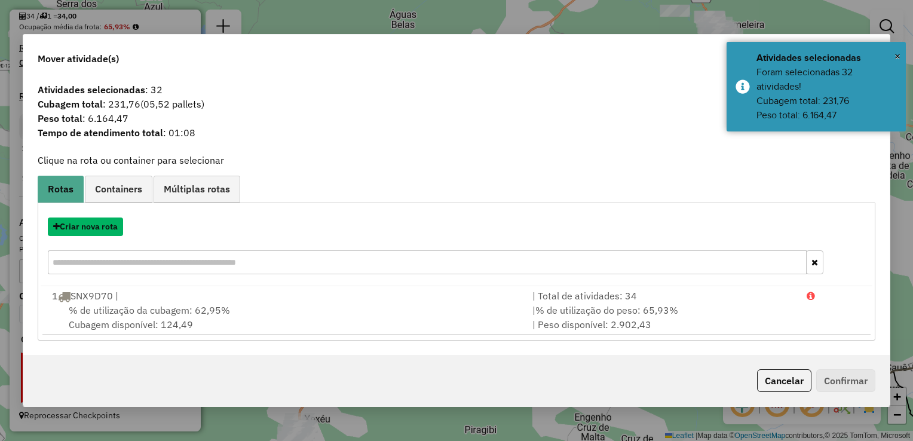
click at [88, 227] on button "Criar nova rota" at bounding box center [85, 227] width 75 height 19
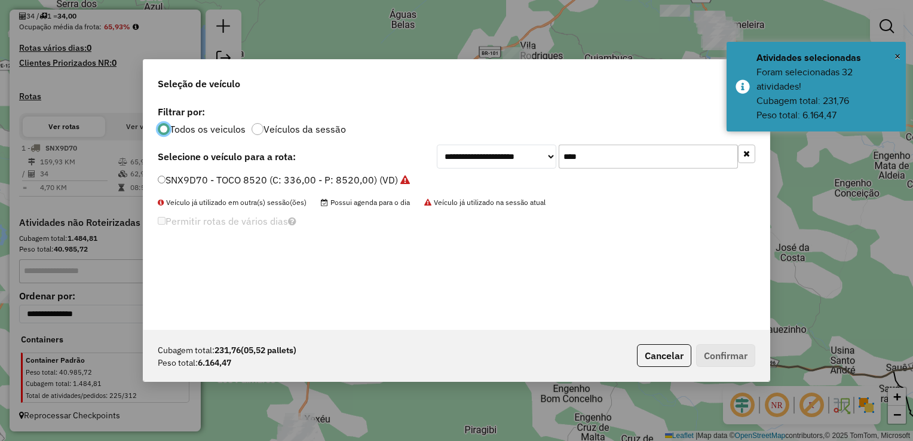
scroll to position [6, 4]
click at [601, 160] on input "****" at bounding box center [648, 157] width 179 height 24
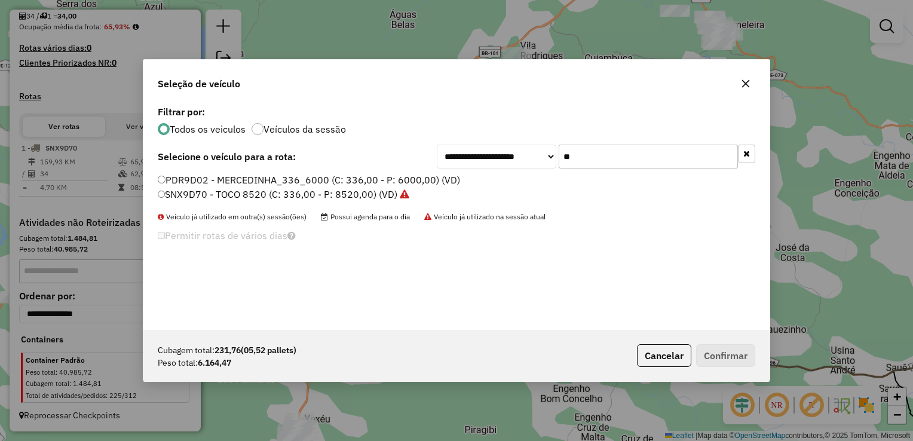
type input "*"
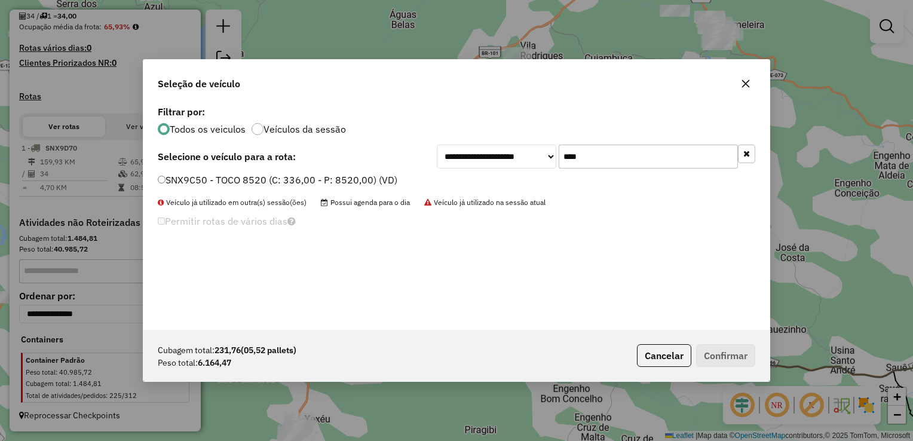
type input "****"
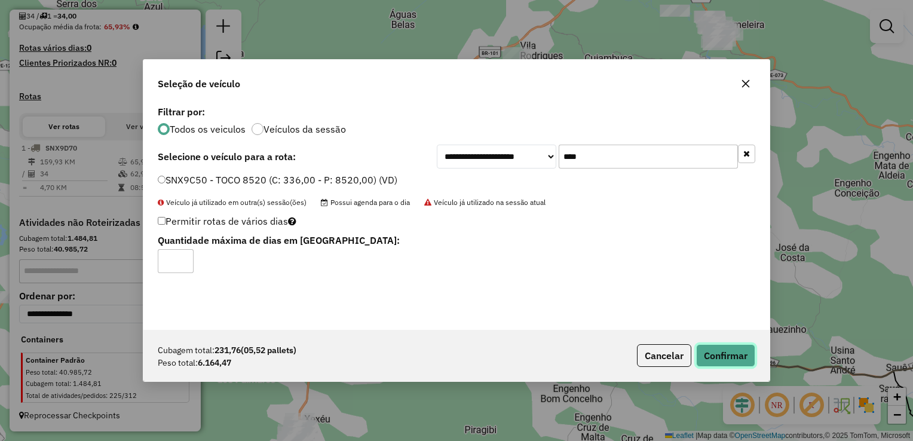
click at [708, 355] on button "Confirmar" at bounding box center [725, 355] width 59 height 23
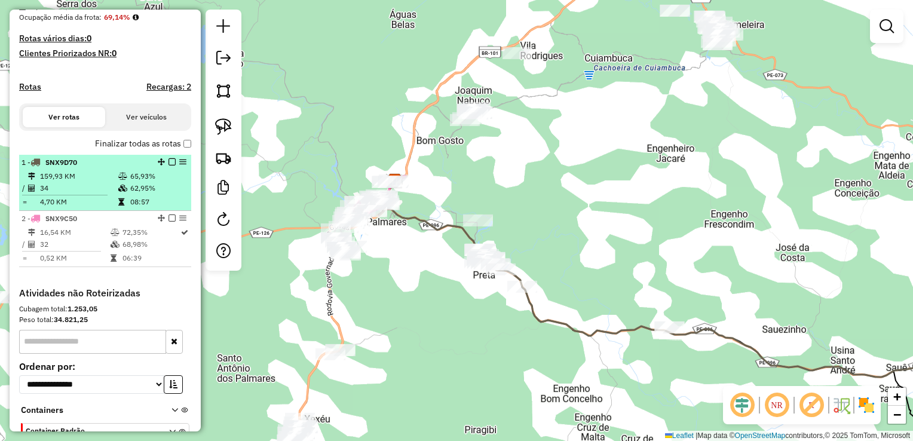
click at [70, 194] on td "34" at bounding box center [78, 188] width 78 height 12
select select "**********"
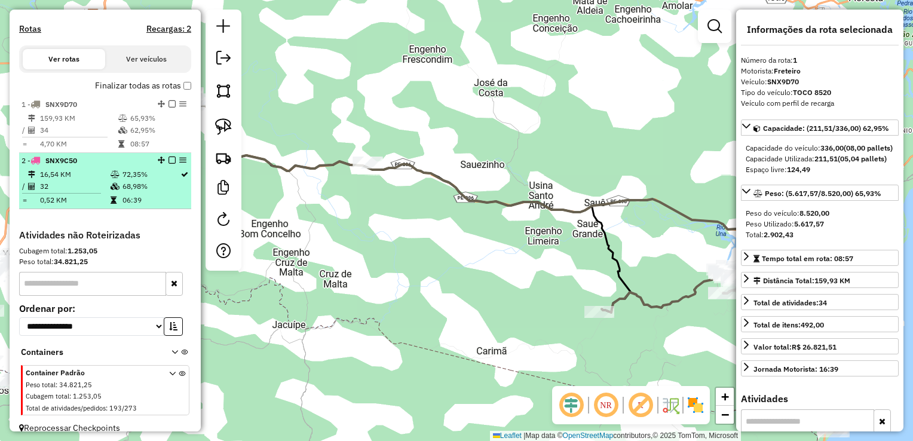
scroll to position [352, 0]
click at [69, 204] on td "0,52 KM" at bounding box center [74, 198] width 71 height 12
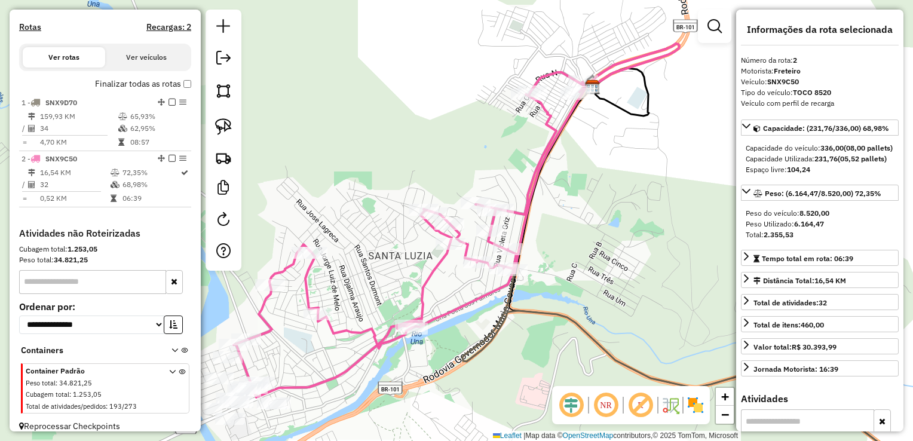
click at [342, 259] on div "Janela de atendimento Grade de atendimento Capacidade Transportadoras Veículos …" at bounding box center [456, 220] width 913 height 441
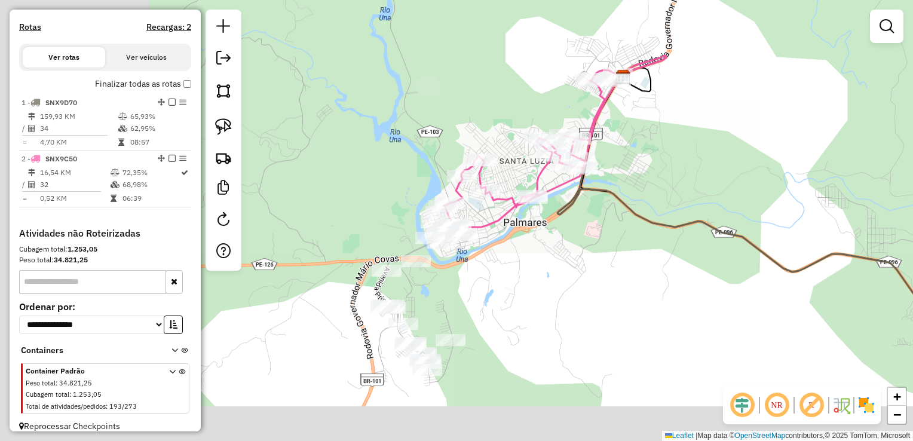
drag, startPoint x: 349, startPoint y: 350, endPoint x: 554, endPoint y: 195, distance: 257.2
click at [552, 197] on div "Janela de atendimento Grade de atendimento Capacidade Transportadoras Veículos …" at bounding box center [456, 220] width 913 height 441
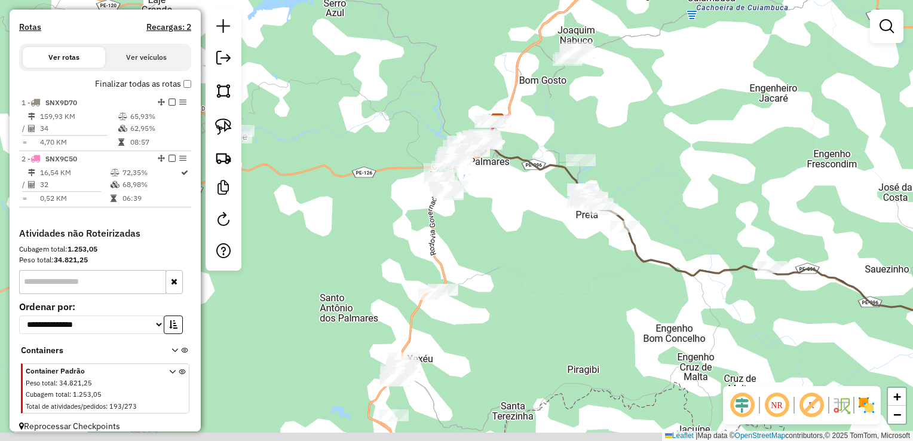
drag, startPoint x: 688, startPoint y: 281, endPoint x: 559, endPoint y: 199, distance: 152.4
click at [563, 199] on div "Janela de atendimento Grade de atendimento Capacidade Transportadoras Veículos …" at bounding box center [456, 220] width 913 height 441
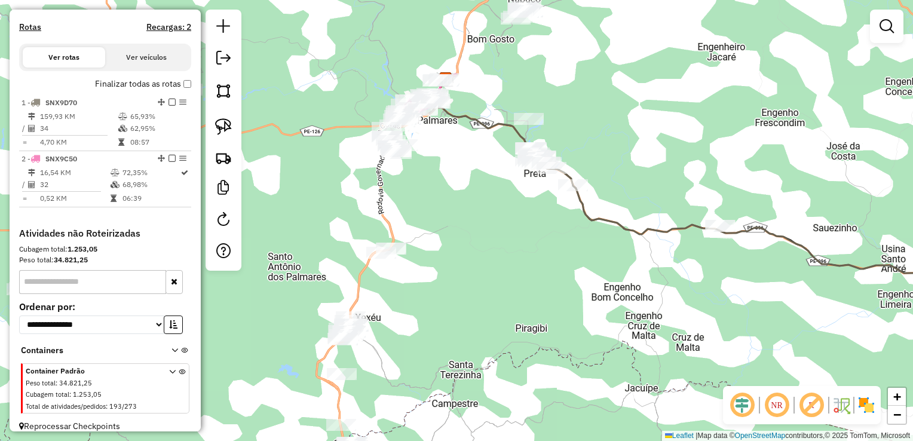
click at [535, 104] on div "Janela de atendimento Grade de atendimento Capacidade Transportadoras Veículos …" at bounding box center [456, 220] width 913 height 441
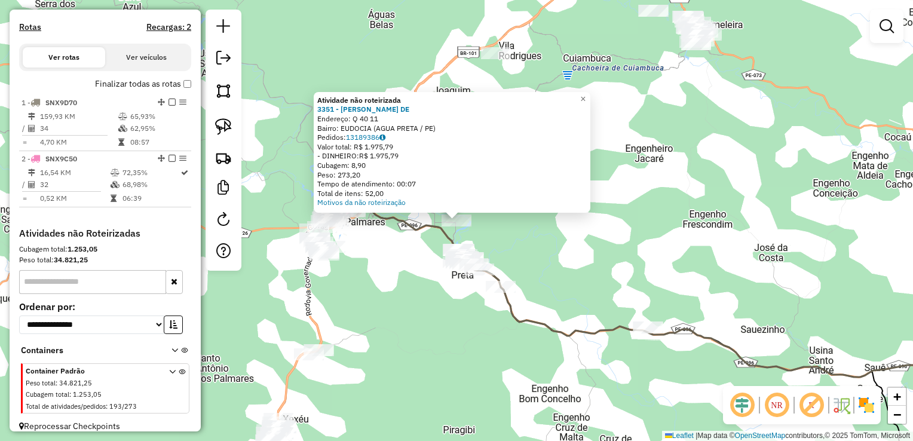
click at [470, 308] on div "Atividade não roteirizada 3351 - RICARDO SEBASTIAO DE Endereço: Q 40 11 Bairro:…" at bounding box center [456, 220] width 913 height 441
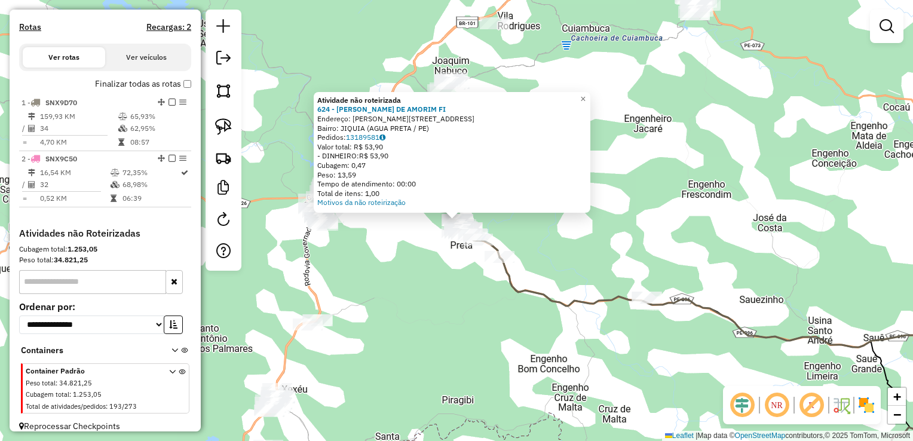
click at [466, 275] on div "Atividade não roteirizada 624 - LUCIANO DE AMORIM FI Endereço: R SILVEIRA LESSA…" at bounding box center [456, 220] width 913 height 441
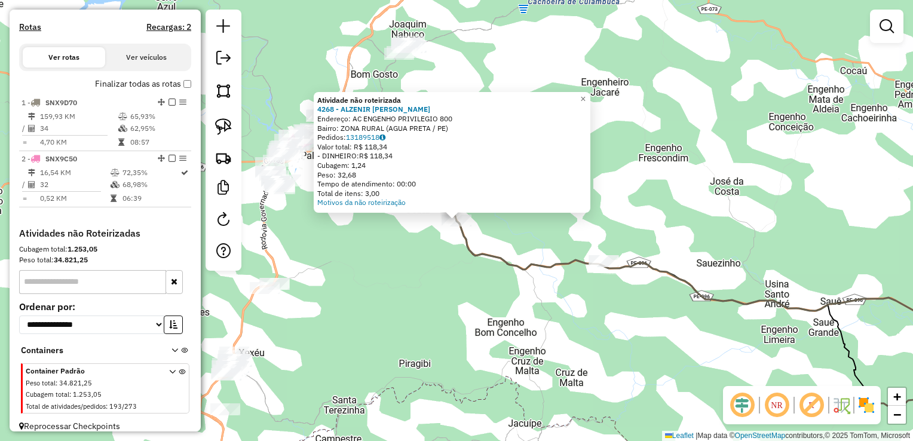
drag, startPoint x: 503, startPoint y: 299, endPoint x: 583, endPoint y: 286, distance: 81.3
click at [504, 300] on div "Atividade não roteirizada 4268 - ALZENIR ANTONIO DOS Endereço: AC ENGENHO PRIVI…" at bounding box center [456, 220] width 913 height 441
click at [561, 302] on div "Atividade não roteirizada 4268 - ALZENIR ANTONIO DOS Endereço: AC ENGENHO PRIVI…" at bounding box center [456, 220] width 913 height 441
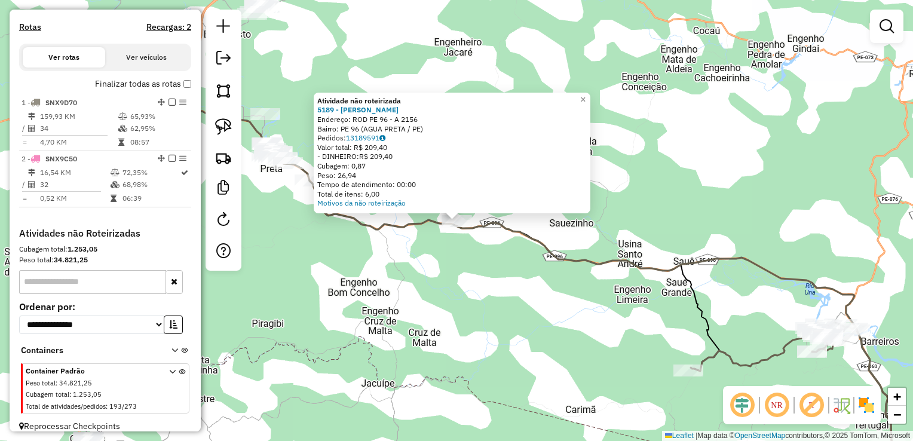
click at [406, 264] on div "Atividade não roteirizada 5189 - ALEXSSANDRO EUGENIO Endereço: ROD PE 96 - A 21…" at bounding box center [456, 220] width 913 height 441
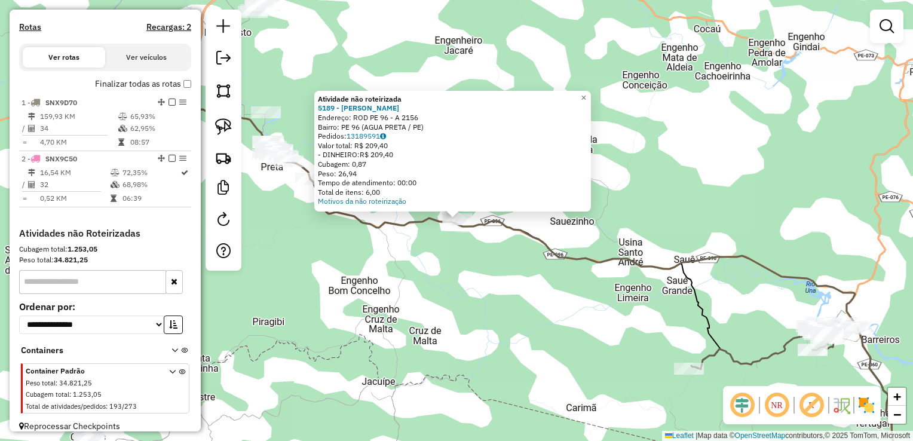
drag, startPoint x: 335, startPoint y: 256, endPoint x: 380, endPoint y: 261, distance: 45.1
click at [375, 261] on div "Atividade não roteirizada 5189 - ALEXSSANDRO EUGENIO Endereço: ROD PE 96 - A 21…" at bounding box center [456, 220] width 913 height 441
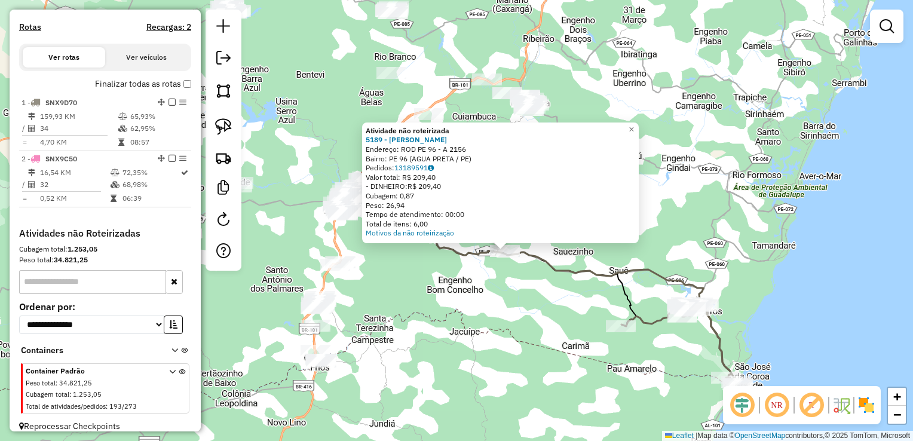
drag, startPoint x: 423, startPoint y: 286, endPoint x: 436, endPoint y: 288, distance: 13.4
click at [436, 288] on div "Atividade não roteirizada 5189 - ALEXSSANDRO EUGENIO Endereço: ROD PE 96 - A 21…" at bounding box center [456, 220] width 913 height 441
click at [433, 293] on div "Atividade não roteirizada 5189 - ALEXSSANDRO EUGENIO Endereço: ROD PE 96 - A 21…" at bounding box center [456, 220] width 913 height 441
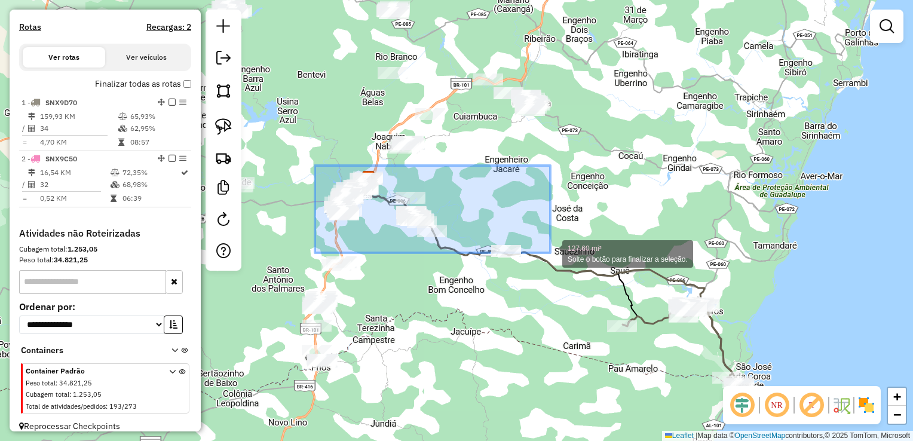
drag, startPoint x: 315, startPoint y: 166, endPoint x: 550, endPoint y: 253, distance: 251.1
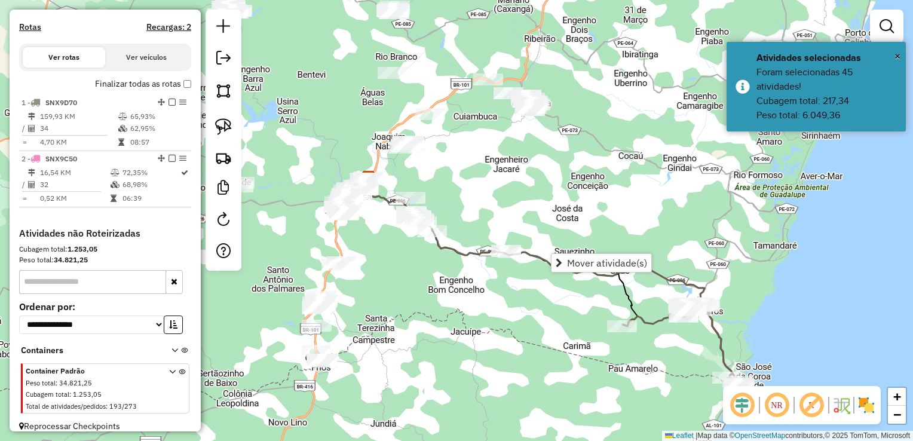
click at [556, 168] on div "Janela de atendimento Grade de atendimento Capacidade Transportadoras Veículos …" at bounding box center [456, 220] width 913 height 441
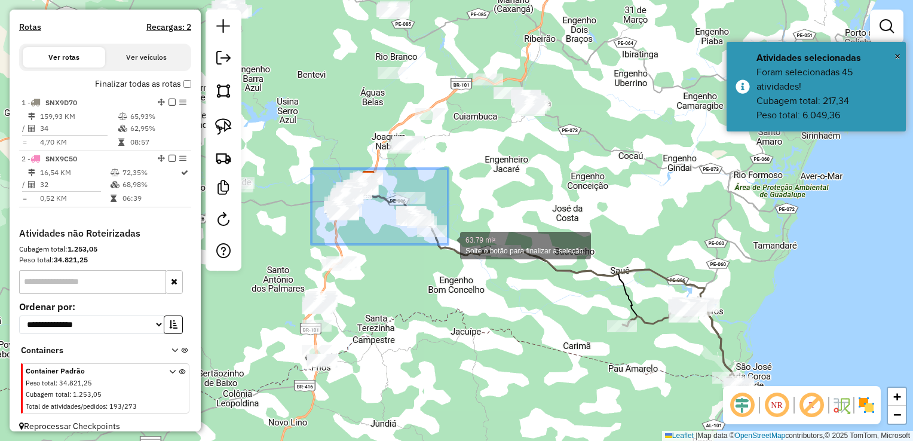
drag, startPoint x: 316, startPoint y: 206, endPoint x: 448, endPoint y: 244, distance: 137.5
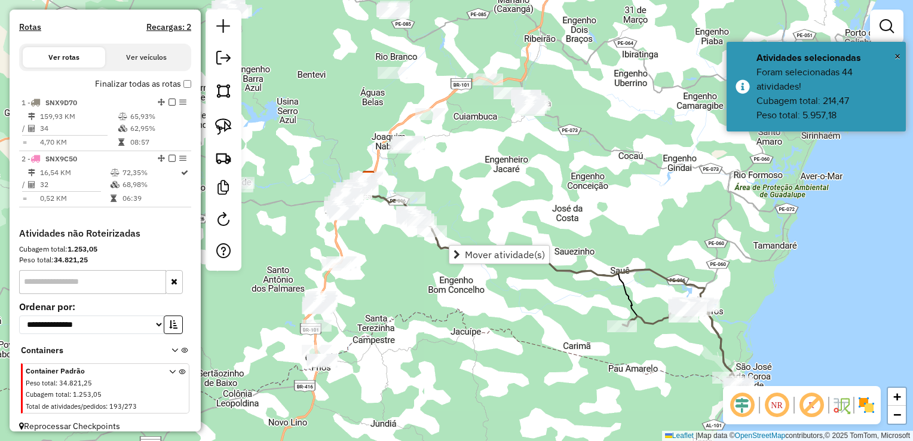
click at [466, 209] on div "Janela de atendimento Grade de atendimento Capacidade Transportadoras Veículos …" at bounding box center [456, 220] width 913 height 441
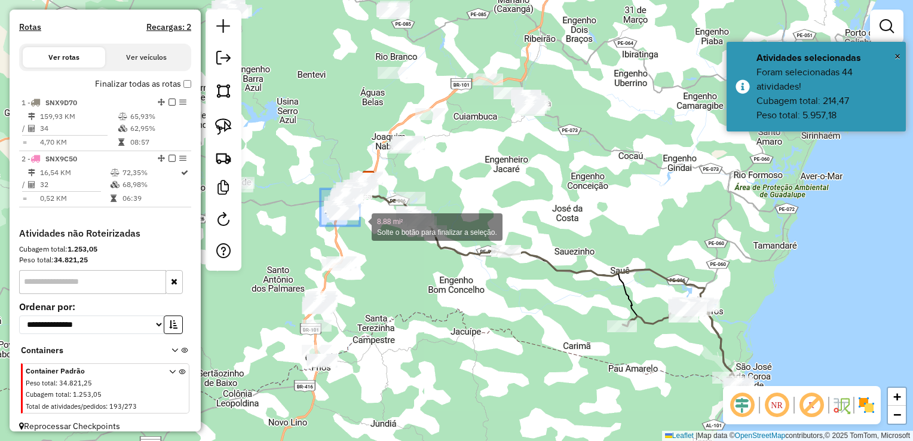
drag, startPoint x: 320, startPoint y: 191, endPoint x: 360, endPoint y: 226, distance: 52.5
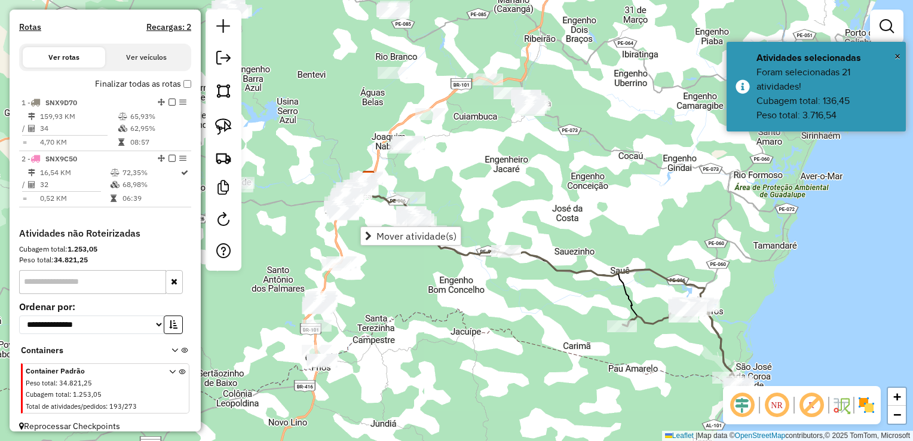
click at [424, 301] on div "Janela de atendimento Grade de atendimento Capacidade Transportadoras Veículos …" at bounding box center [456, 220] width 913 height 441
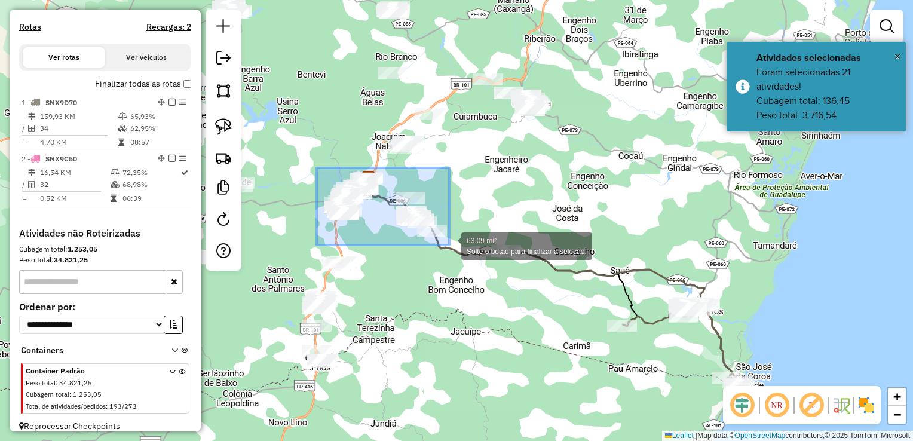
drag, startPoint x: 317, startPoint y: 168, endPoint x: 450, endPoint y: 245, distance: 154.0
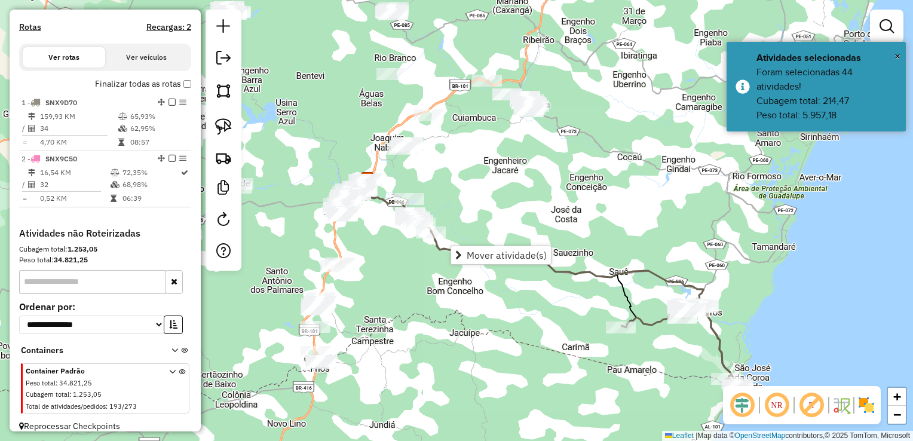
click at [413, 271] on div "Janela de atendimento Grade de atendimento Capacidade Transportadoras Veículos …" at bounding box center [456, 220] width 913 height 441
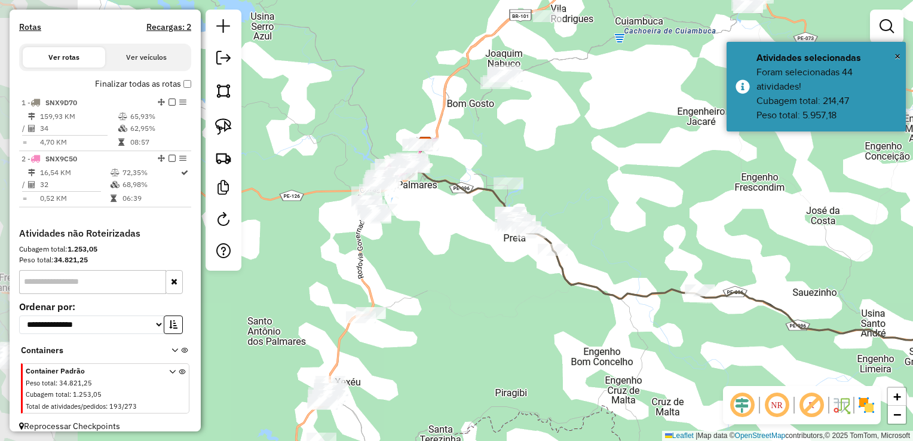
drag, startPoint x: 377, startPoint y: 263, endPoint x: 471, endPoint y: 319, distance: 109.1
click at [470, 319] on div "Janela de atendimento Grade de atendimento Capacidade Transportadoras Veículos …" at bounding box center [456, 220] width 913 height 441
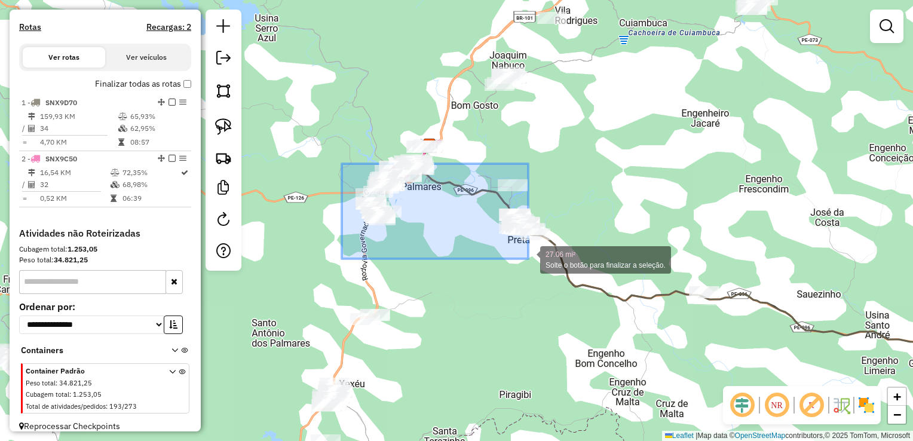
drag, startPoint x: 354, startPoint y: 202, endPoint x: 528, endPoint y: 259, distance: 183.1
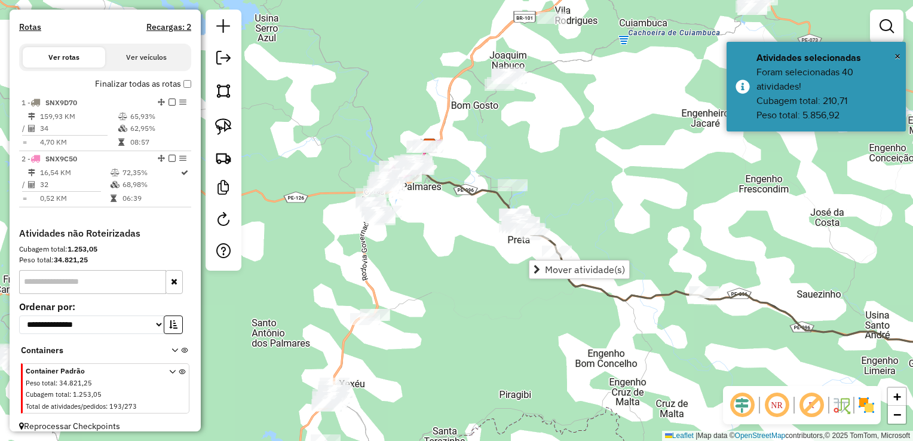
click at [468, 284] on div "Janela de atendimento Grade de atendimento Capacidade Transportadoras Veículos …" at bounding box center [456, 220] width 913 height 441
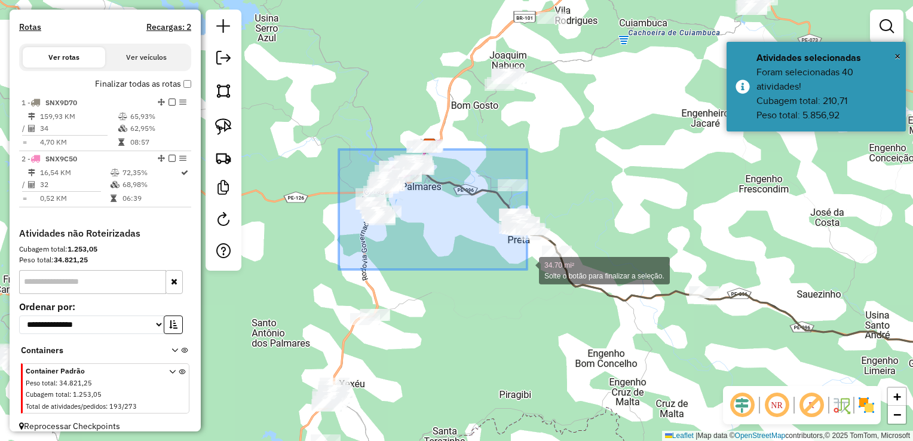
drag, startPoint x: 343, startPoint y: 182, endPoint x: 527, endPoint y: 270, distance: 203.7
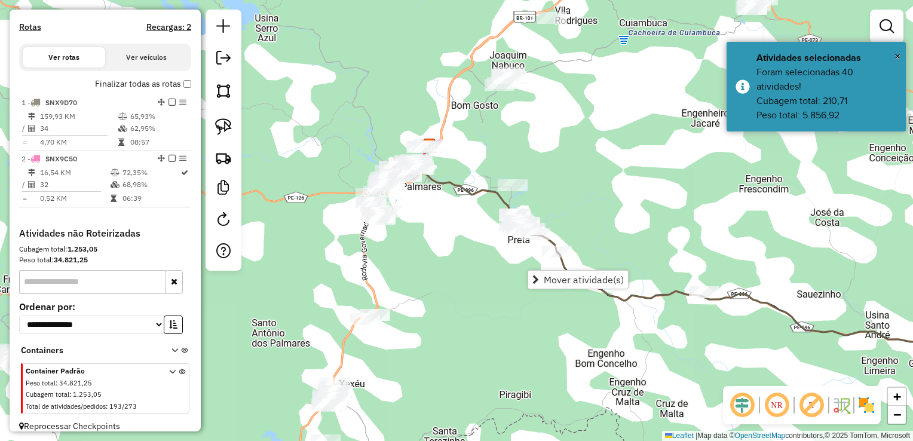
click at [477, 284] on div "Janela de atendimento Grade de atendimento Capacidade Transportadoras Veículos …" at bounding box center [456, 220] width 913 height 441
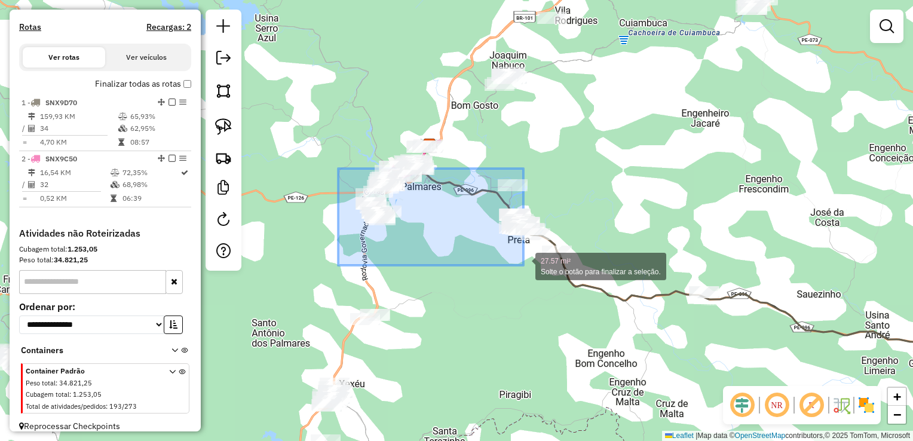
drag, startPoint x: 338, startPoint y: 169, endPoint x: 524, endPoint y: 265, distance: 209.0
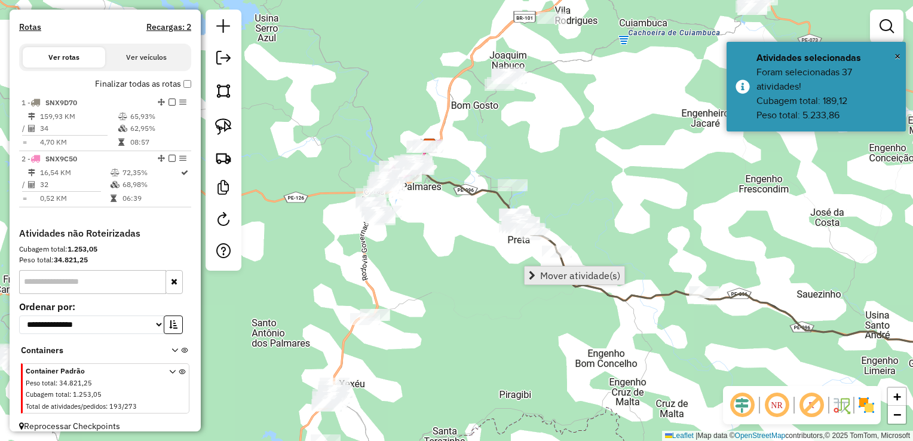
click at [543, 273] on span "Mover atividade(s)" at bounding box center [580, 276] width 80 height 10
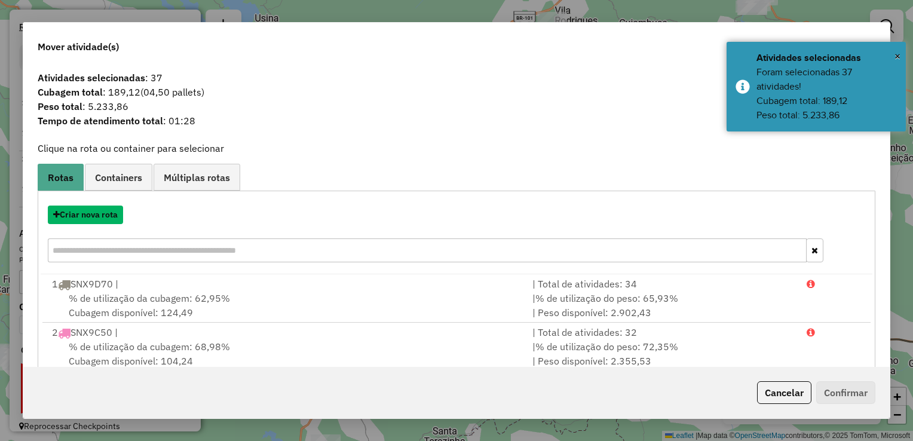
click at [92, 218] on button "Criar nova rota" at bounding box center [85, 215] width 75 height 19
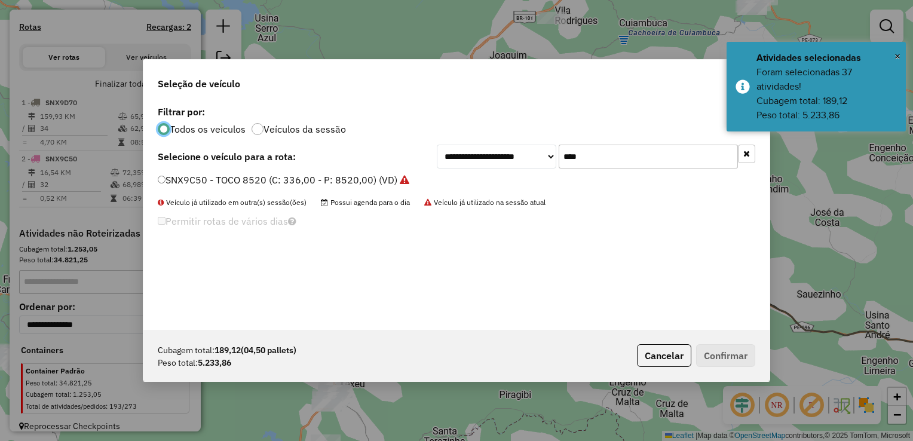
scroll to position [6, 4]
click at [647, 162] on input "****" at bounding box center [648, 157] width 179 height 24
type input "*"
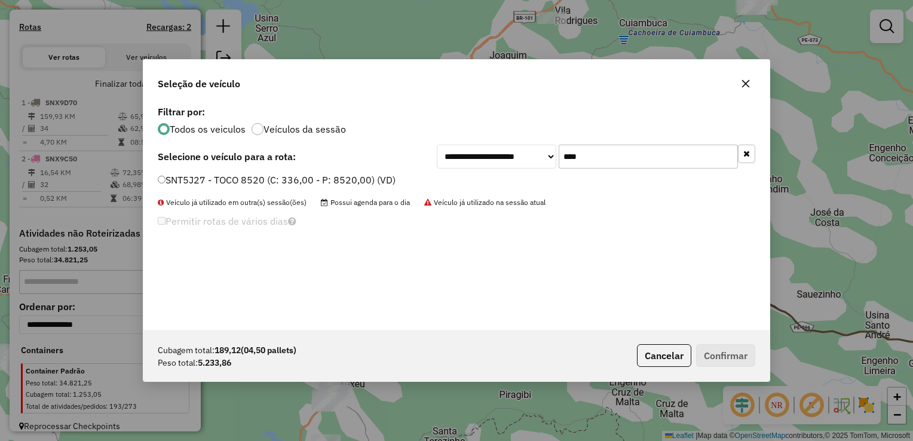
type input "****"
click at [166, 177] on label "SNT5J27 - TOCO 8520 (C: 336,00 - P: 8520,00) (VD)" at bounding box center [277, 180] width 238 height 14
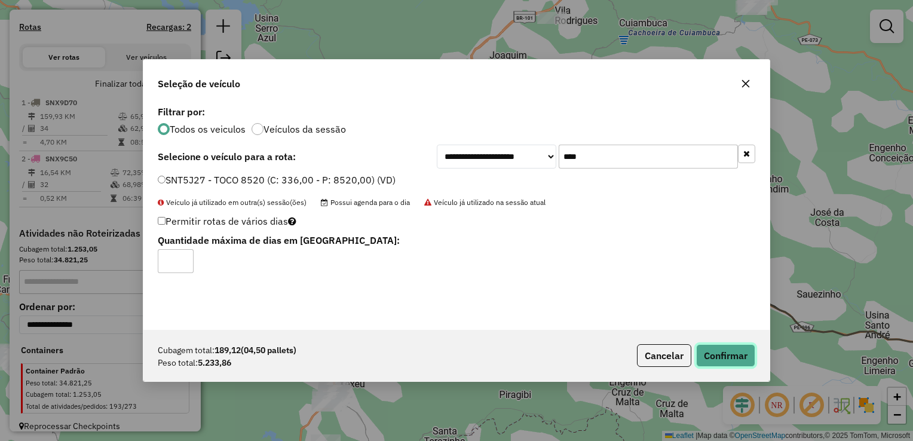
click at [734, 357] on button "Confirmar" at bounding box center [725, 355] width 59 height 23
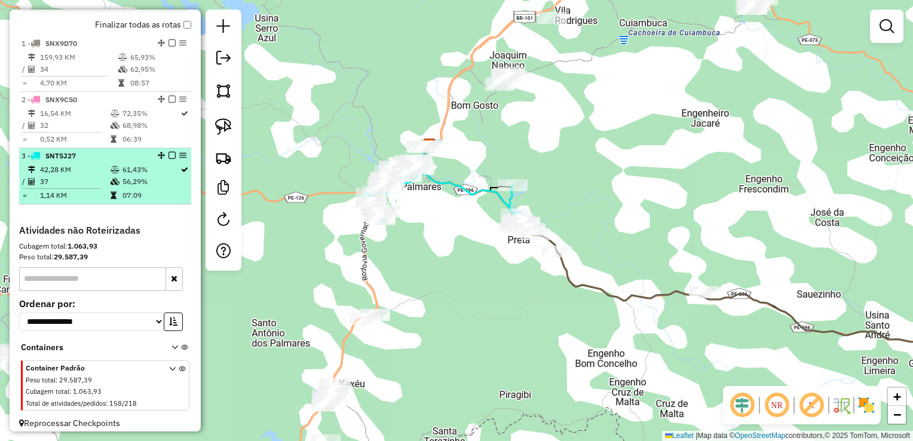
scroll to position [412, 0]
click at [75, 187] on td "37" at bounding box center [74, 181] width 71 height 12
select select "**********"
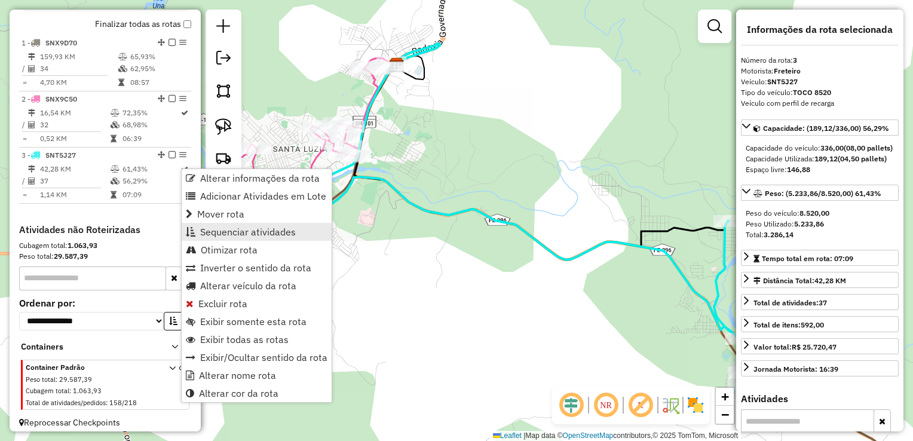
click at [267, 235] on span "Sequenciar atividades" at bounding box center [248, 232] width 96 height 10
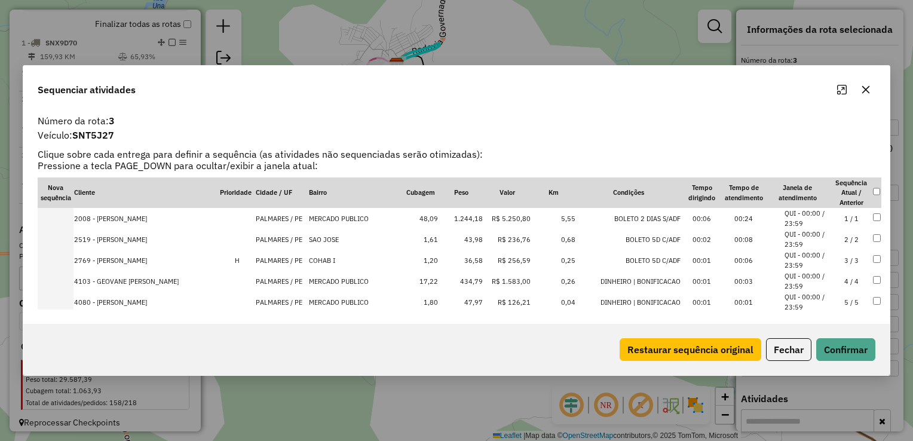
click at [414, 243] on td "1,61" at bounding box center [421, 239] width 36 height 21
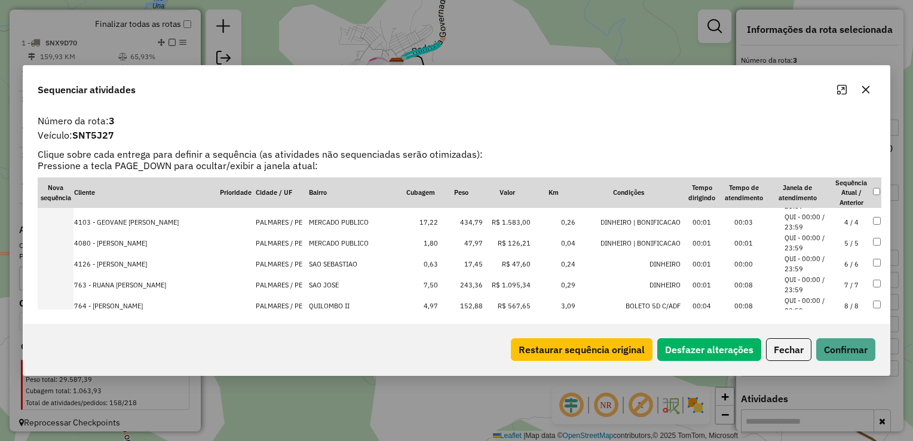
scroll to position [60, 0]
click at [464, 262] on td "17,45" at bounding box center [461, 263] width 45 height 21
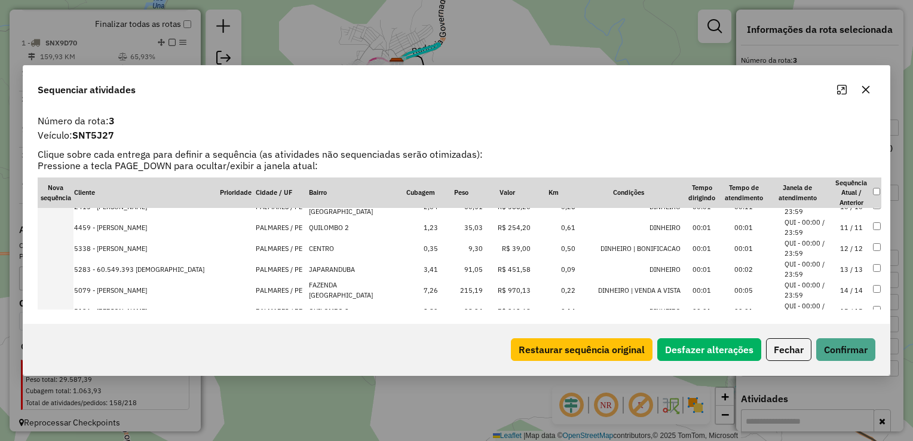
click at [461, 253] on td "9,30" at bounding box center [461, 248] width 45 height 21
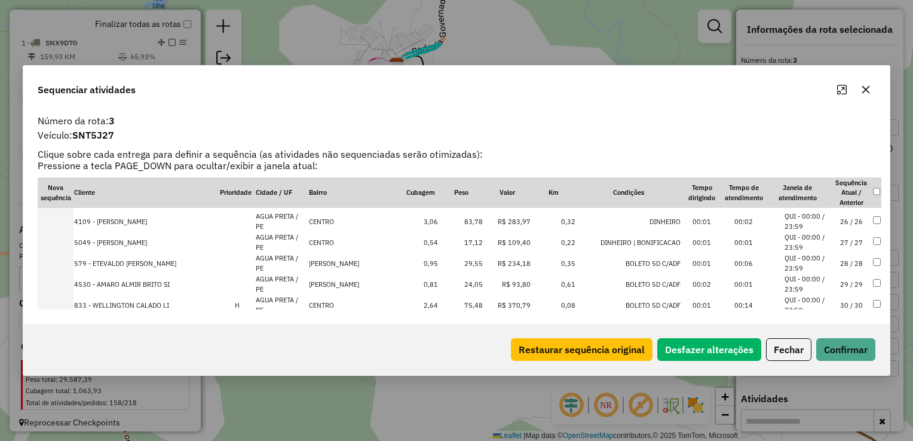
click at [463, 246] on td "17,12" at bounding box center [461, 242] width 45 height 21
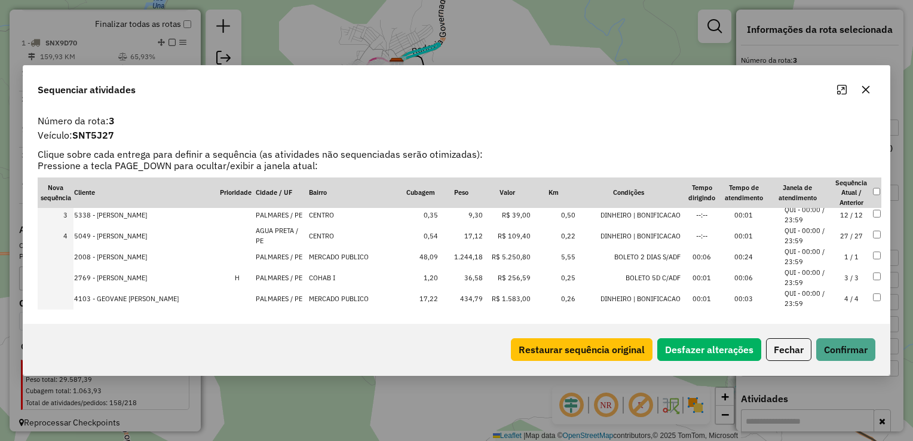
scroll to position [0, 0]
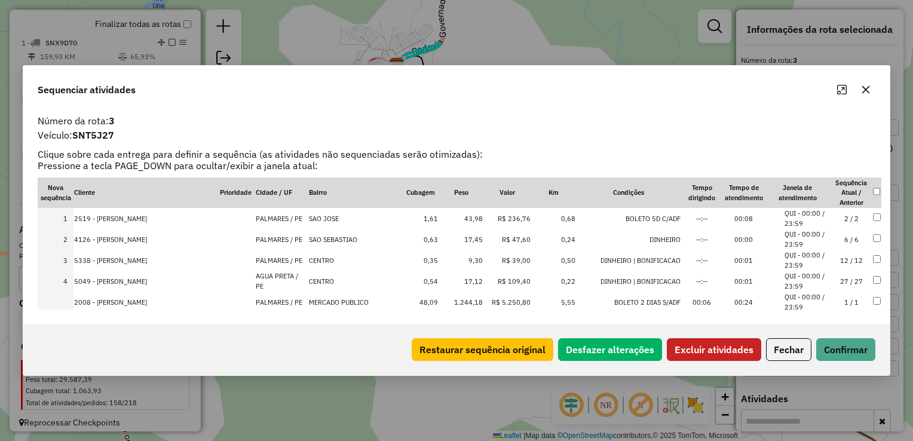
click at [728, 348] on button "Excluir atividades" at bounding box center [714, 349] width 94 height 23
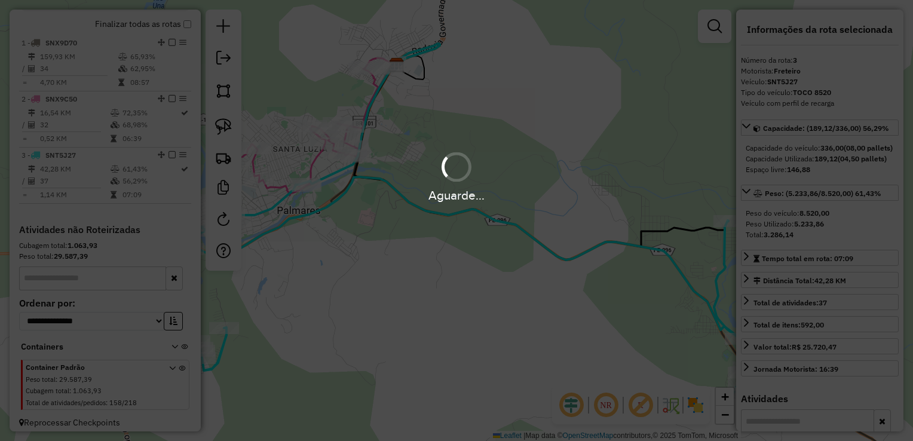
scroll to position [428, 0]
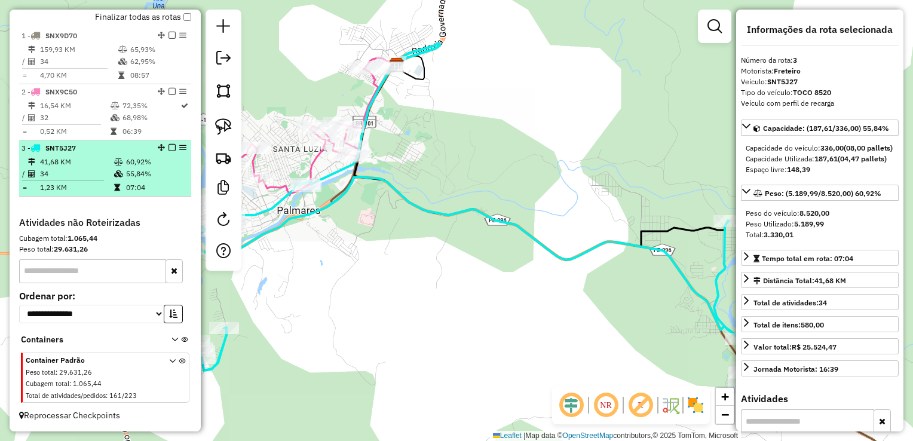
click at [54, 182] on td "1,23 KM" at bounding box center [76, 188] width 74 height 12
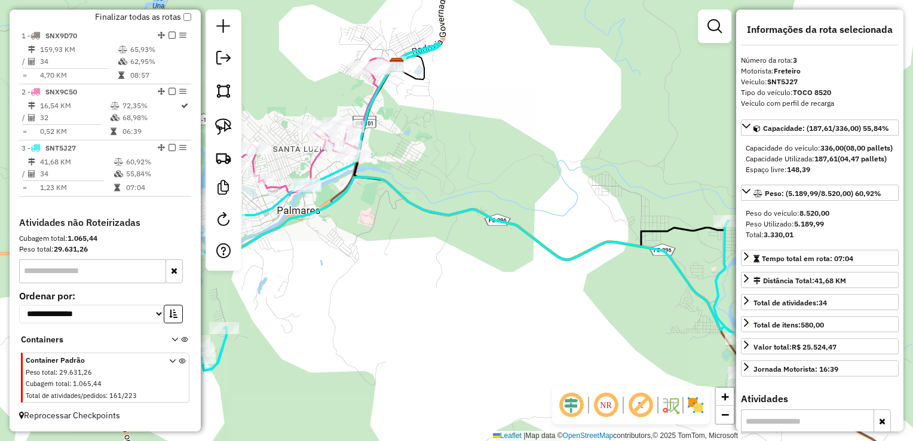
click at [378, 284] on div "Janela de atendimento Grade de atendimento Capacidade Transportadoras Veículos …" at bounding box center [456, 220] width 913 height 441
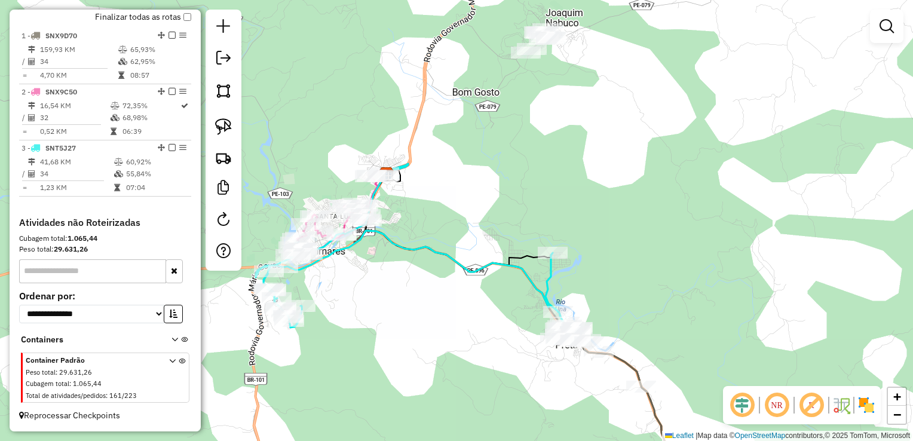
drag, startPoint x: 407, startPoint y: 305, endPoint x: 475, endPoint y: 221, distance: 107.5
click at [475, 222] on div "Janela de atendimento Grade de atendimento Capacidade Transportadoras Veículos …" at bounding box center [456, 220] width 913 height 441
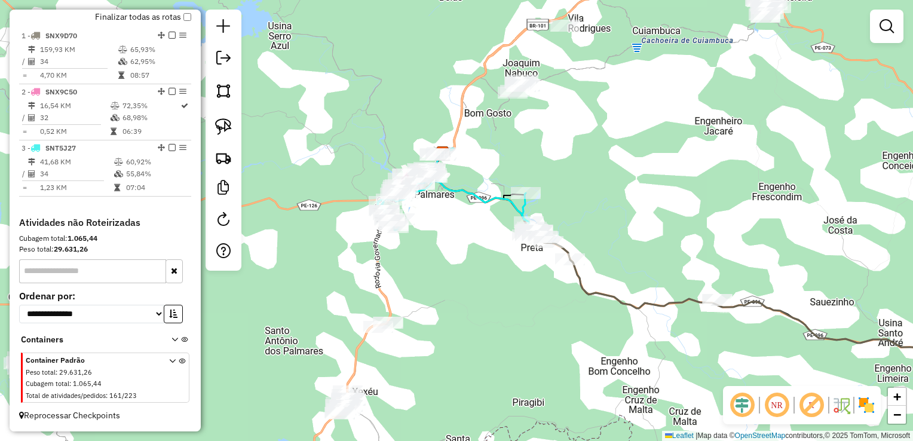
drag, startPoint x: 524, startPoint y: 322, endPoint x: 432, endPoint y: 281, distance: 100.1
click at [433, 282] on div "Janela de atendimento Grade de atendimento Capacidade Transportadoras Veículos …" at bounding box center [456, 220] width 913 height 441
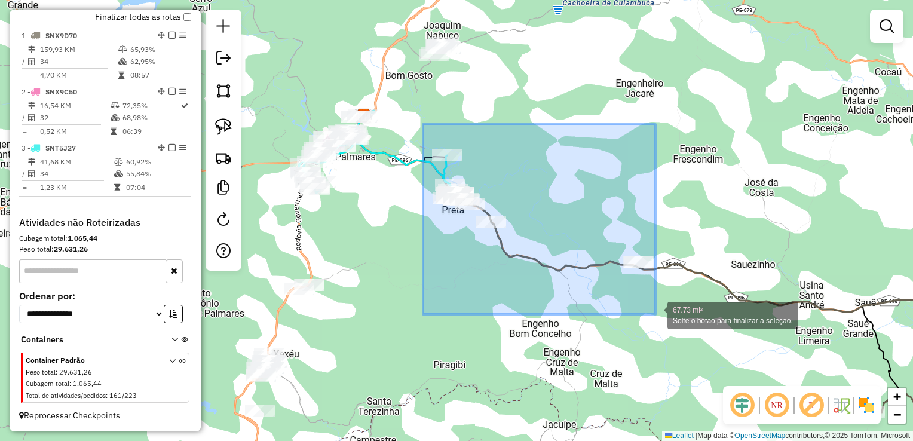
drag, startPoint x: 423, startPoint y: 140, endPoint x: 656, endPoint y: 314, distance: 290.7
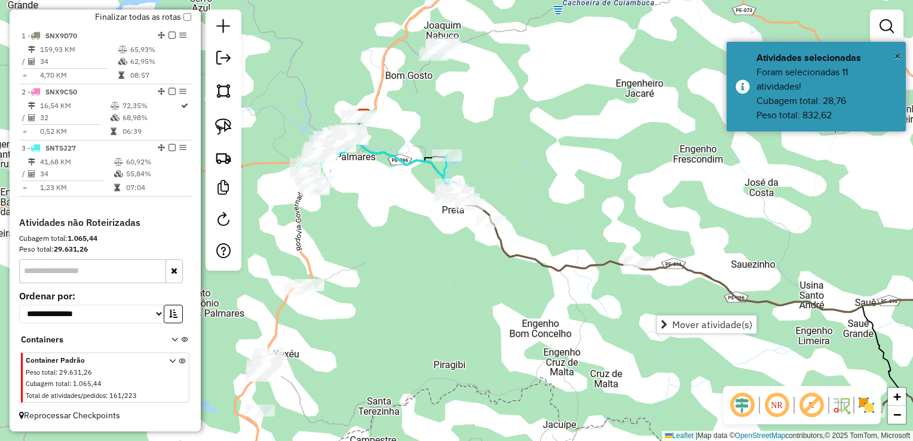
drag, startPoint x: 494, startPoint y: 298, endPoint x: 486, endPoint y: 297, distance: 7.8
click at [494, 297] on div "Janela de atendimento Grade de atendimento Capacidade Transportadoras Veículos …" at bounding box center [456, 220] width 913 height 441
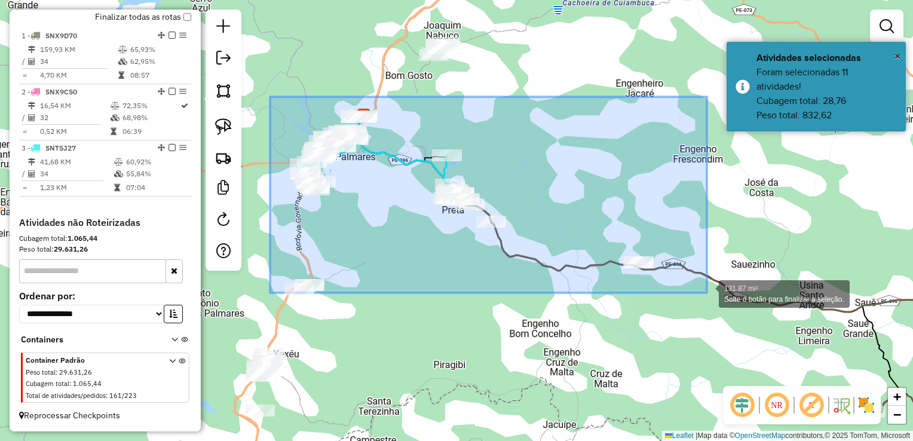
drag, startPoint x: 295, startPoint y: 152, endPoint x: 707, endPoint y: 293, distance: 435.8
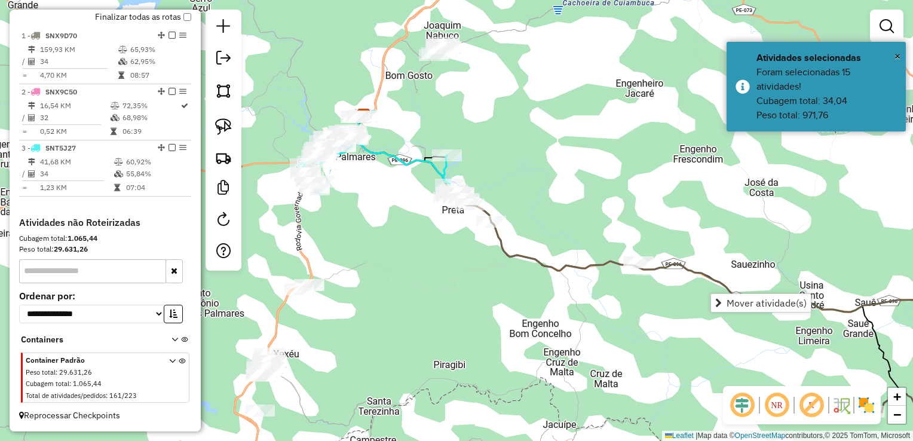
click at [436, 301] on div "Janela de atendimento Grade de atendimento Capacidade Transportadoras Veículos …" at bounding box center [456, 220] width 913 height 441
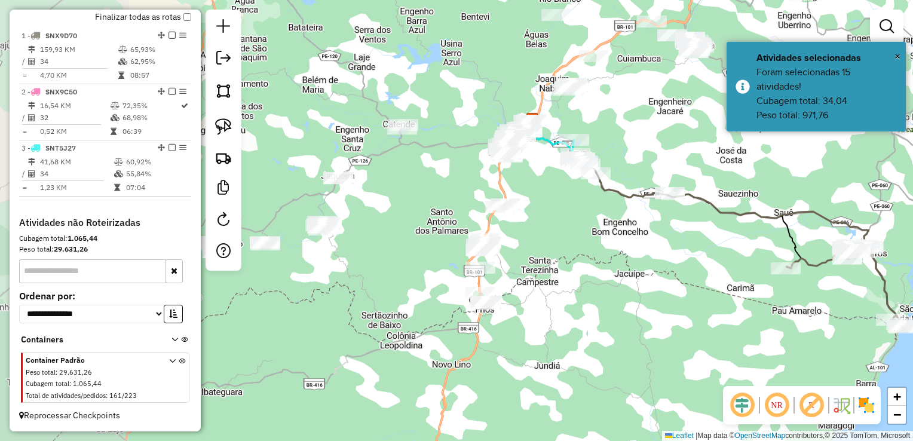
drag, startPoint x: 472, startPoint y: 301, endPoint x: 544, endPoint y: 240, distance: 94.6
click at [543, 240] on div "Janela de atendimento Grade de atendimento Capacidade Transportadoras Veículos …" at bounding box center [456, 220] width 913 height 441
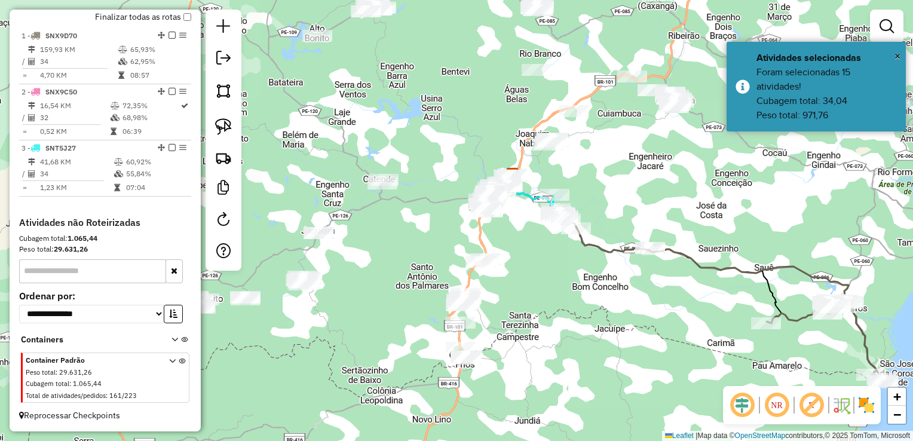
drag, startPoint x: 526, startPoint y: 304, endPoint x: 418, endPoint y: 472, distance: 199.8
click at [418, 440] on html "Aguarde... Pop-up bloqueado! Seu navegador bloqueou automáticamente a abertura …" at bounding box center [456, 220] width 913 height 441
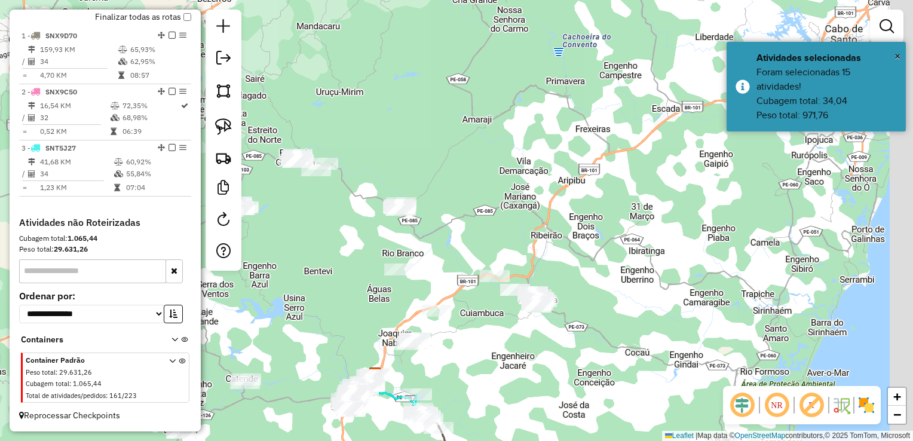
drag, startPoint x: 534, startPoint y: 348, endPoint x: 528, endPoint y: 355, distance: 9.0
click at [529, 355] on div "Janela de atendimento Grade de atendimento Capacidade Transportadoras Veículos …" at bounding box center [456, 220] width 913 height 441
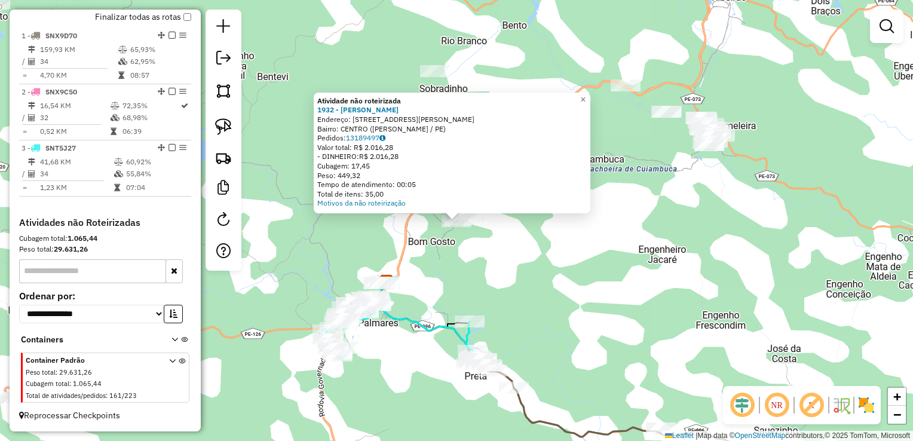
click at [515, 278] on div "Atividade não roteirizada 1932 - JOAO FERREIRA FERREI Endereço: R MANOEL JOSE D…" at bounding box center [456, 220] width 913 height 441
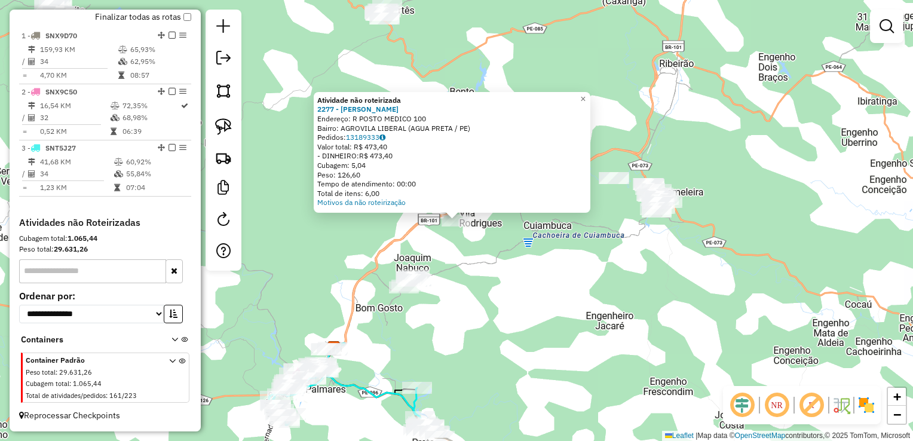
click at [512, 293] on div "Atividade não roteirizada 2277 - JOSE JOAQUIM DA SILV Endereço: R POSTO MEDICO …" at bounding box center [456, 220] width 913 height 441
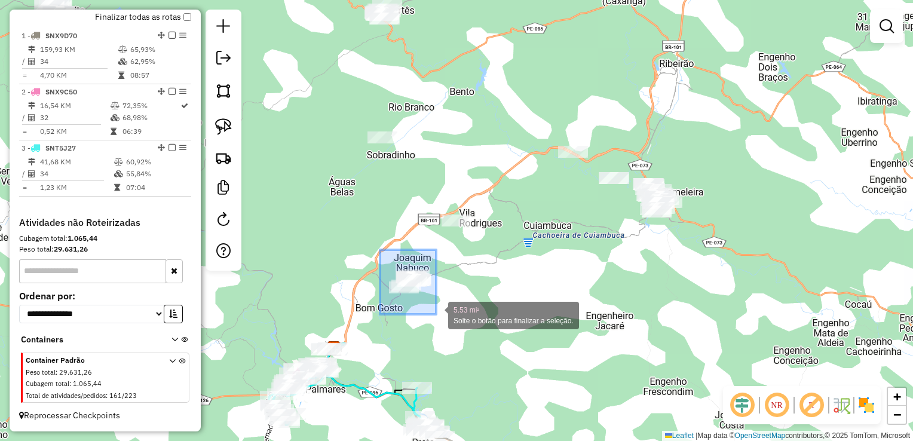
drag, startPoint x: 378, startPoint y: 281, endPoint x: 436, endPoint y: 314, distance: 67.5
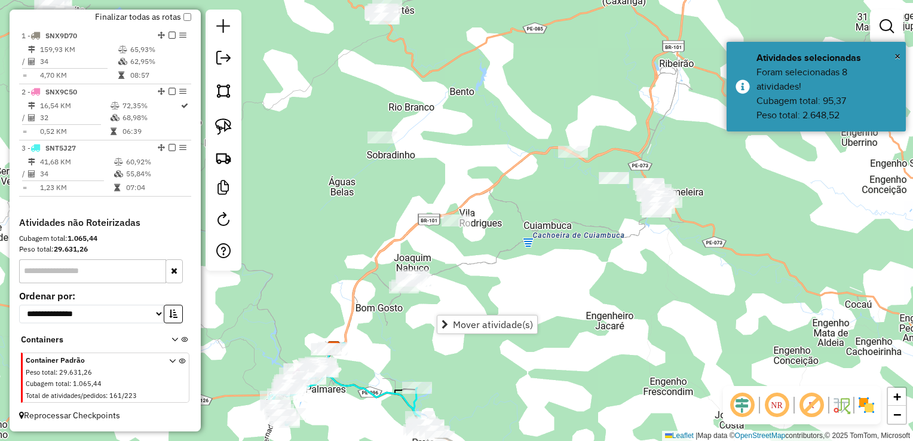
click at [524, 267] on div "Janela de atendimento Grade de atendimento Capacidade Transportadoras Veículos …" at bounding box center [456, 220] width 913 height 441
drag, startPoint x: 559, startPoint y: 252, endPoint x: 482, endPoint y: 315, distance: 99.4
click at [483, 315] on div "Janela de atendimento Grade de atendimento Capacidade Transportadoras Veículos …" at bounding box center [456, 220] width 913 height 441
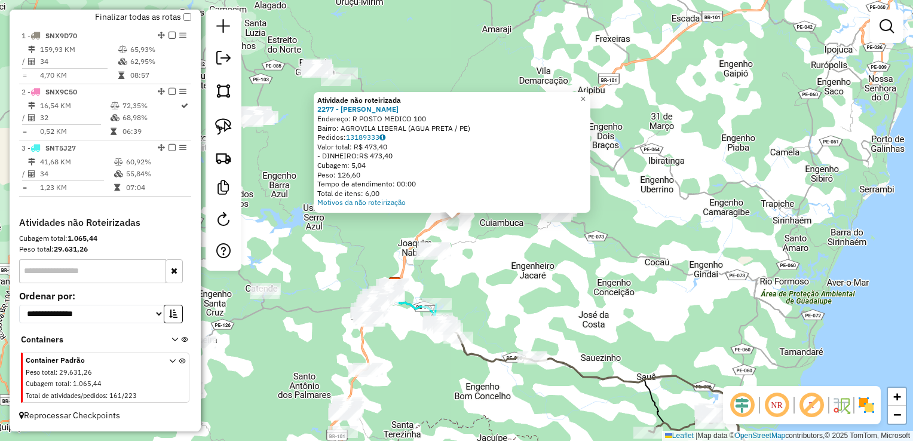
click at [530, 282] on div "Atividade não roteirizada 2277 - JOSE JOAQUIM DA SILV Endereço: R POSTO MEDICO …" at bounding box center [456, 220] width 913 height 441
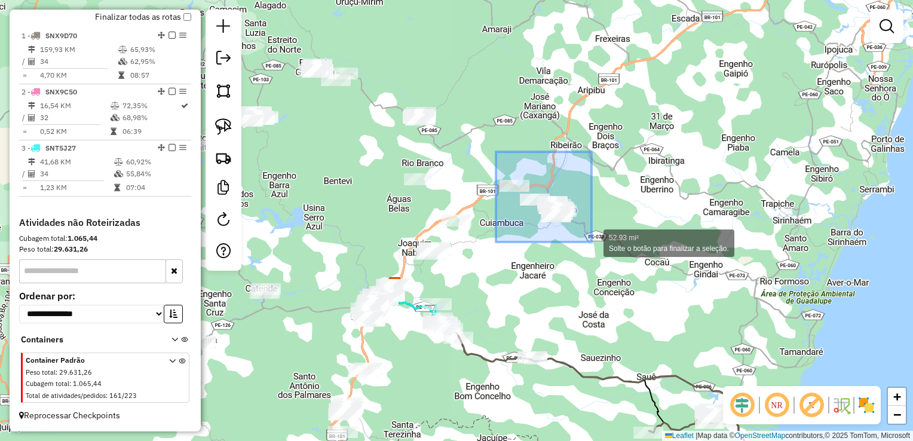
drag, startPoint x: 496, startPoint y: 152, endPoint x: 592, endPoint y: 243, distance: 132.3
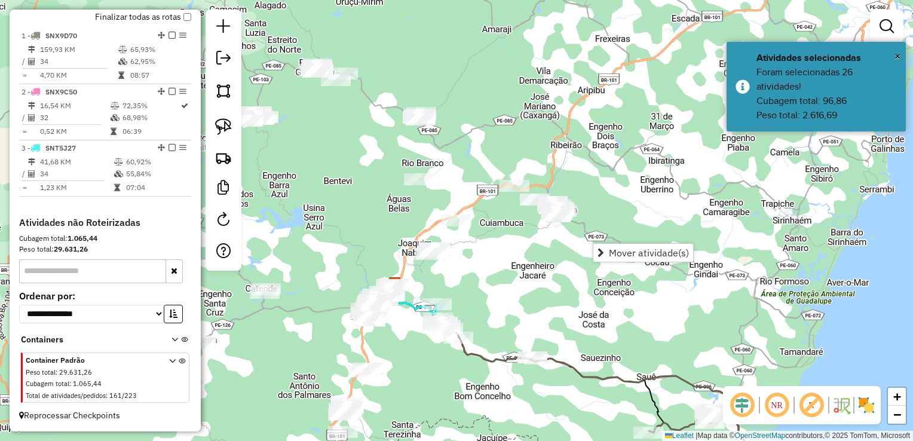
click at [526, 280] on div "Janela de atendimento Grade de atendimento Capacidade Transportadoras Veículos …" at bounding box center [456, 220] width 913 height 441
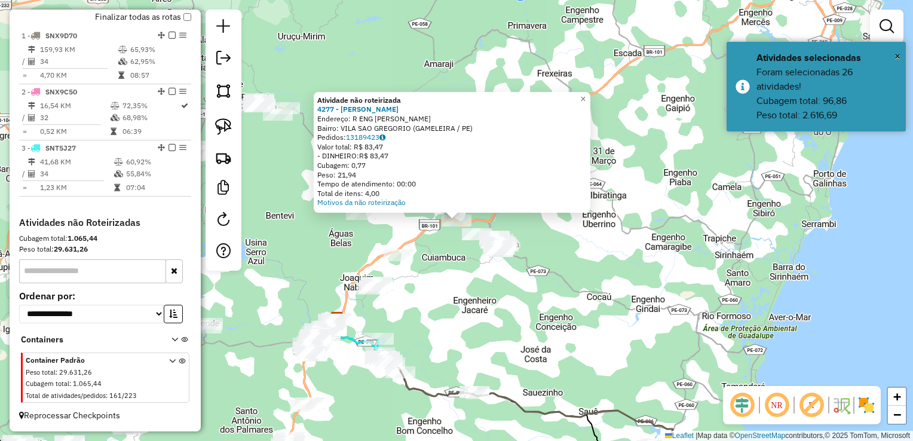
click at [464, 298] on div "Atividade não roteirizada 4277 - ALEXSANDRO JOSE Endereço: R ENG GREGORIO SN Ba…" at bounding box center [456, 220] width 913 height 441
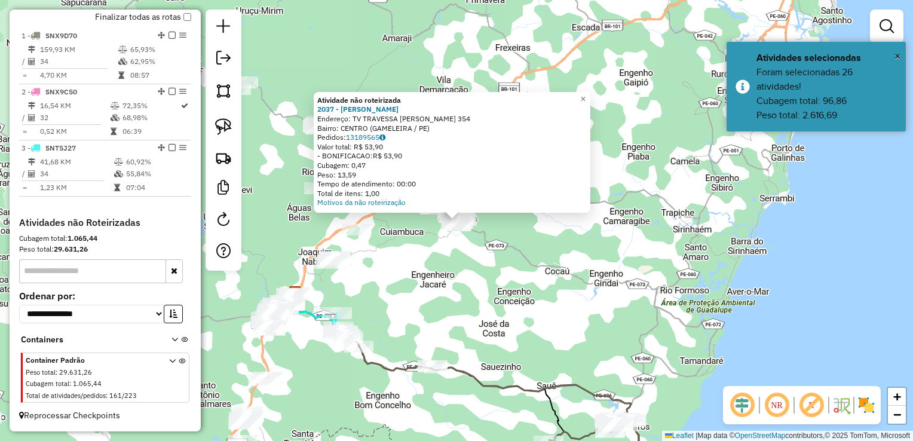
click at [449, 293] on div "Atividade não roteirizada 2037 - MARILENE TEODOSIO DA Endereço: TV TRAVESSA MAN…" at bounding box center [456, 220] width 913 height 441
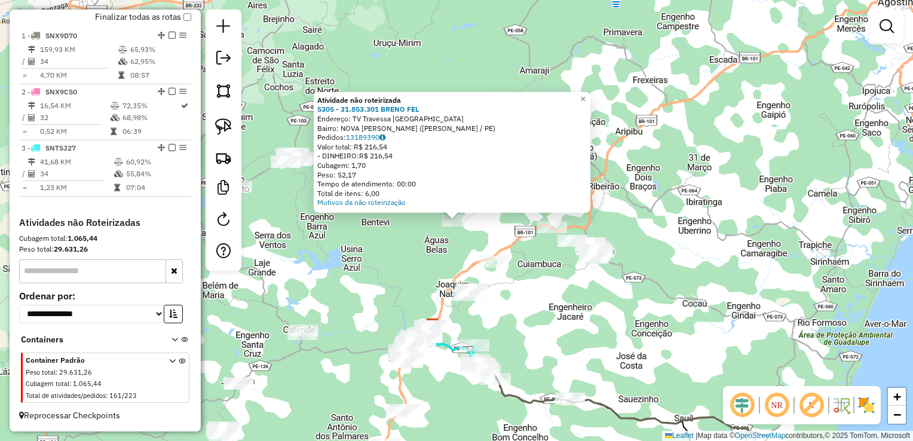
click at [363, 253] on div "Atividade não roteirizada 5305 - 31.853.301 BRENO FEL Endereço: TV Travessa Cre…" at bounding box center [456, 220] width 913 height 441
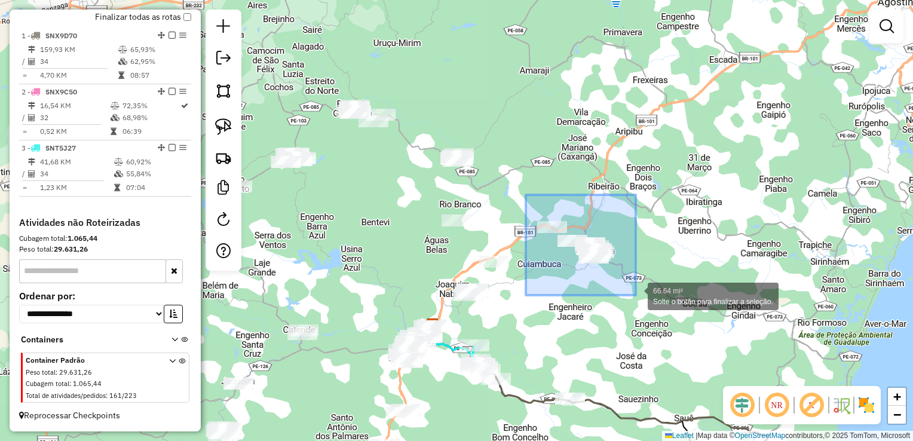
drag, startPoint x: 526, startPoint y: 195, endPoint x: 638, endPoint y: 296, distance: 151.1
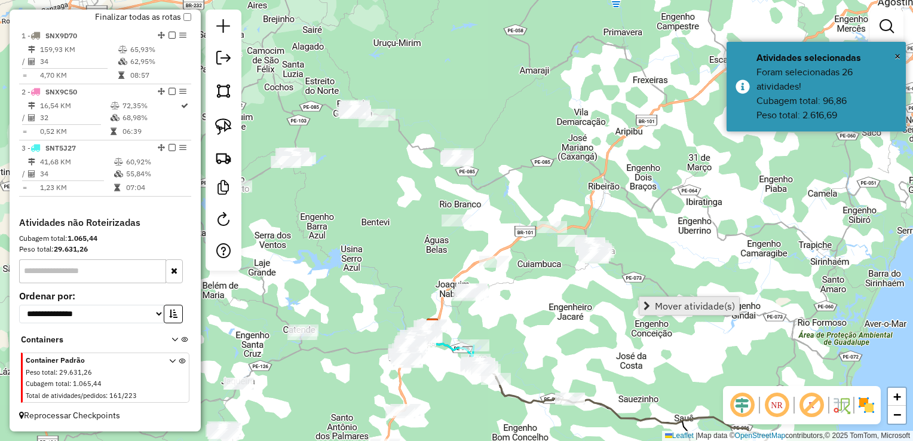
click at [665, 302] on span "Mover atividade(s)" at bounding box center [695, 306] width 80 height 10
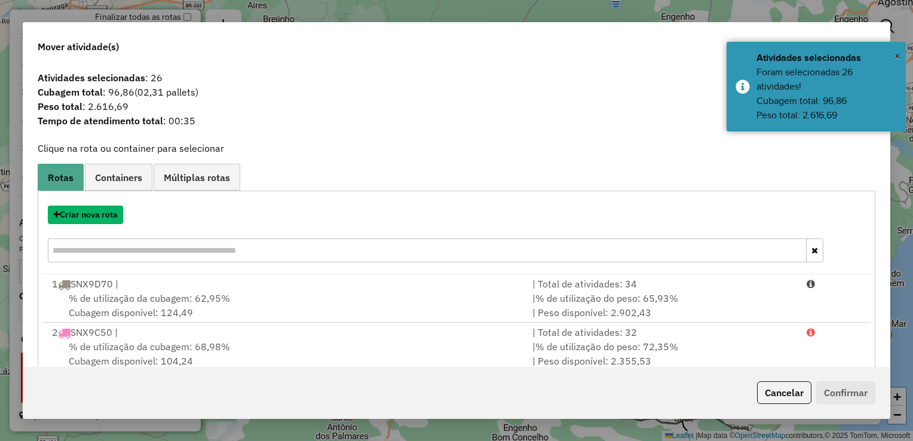
click at [103, 216] on button "Criar nova rota" at bounding box center [85, 215] width 75 height 19
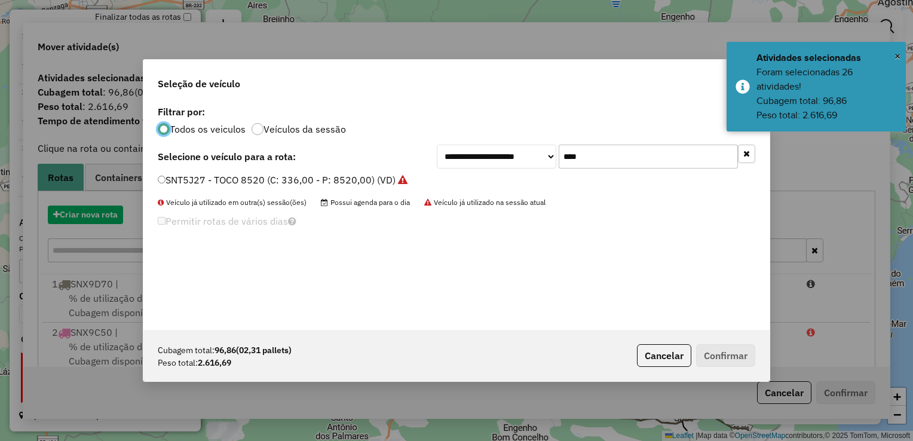
scroll to position [6, 4]
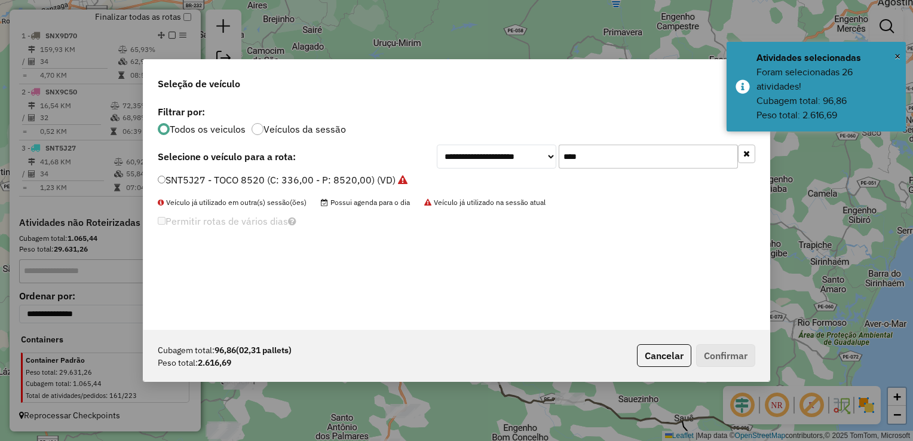
click at [600, 150] on input "****" at bounding box center [648, 157] width 179 height 24
type input "*"
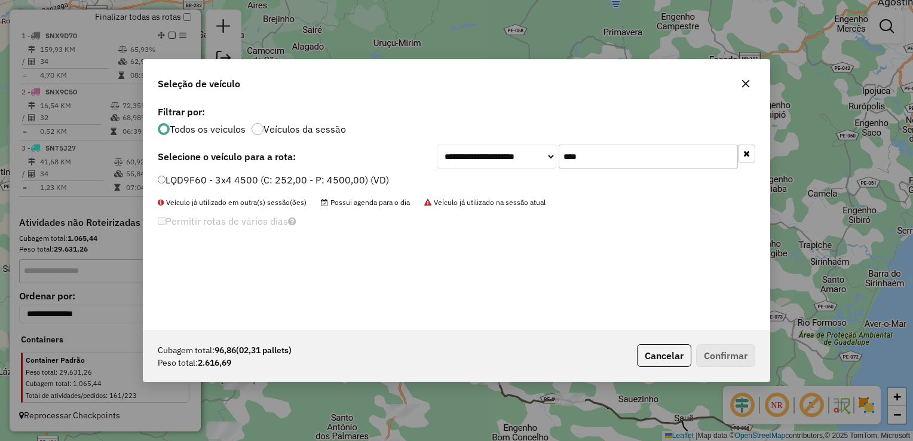
type input "****"
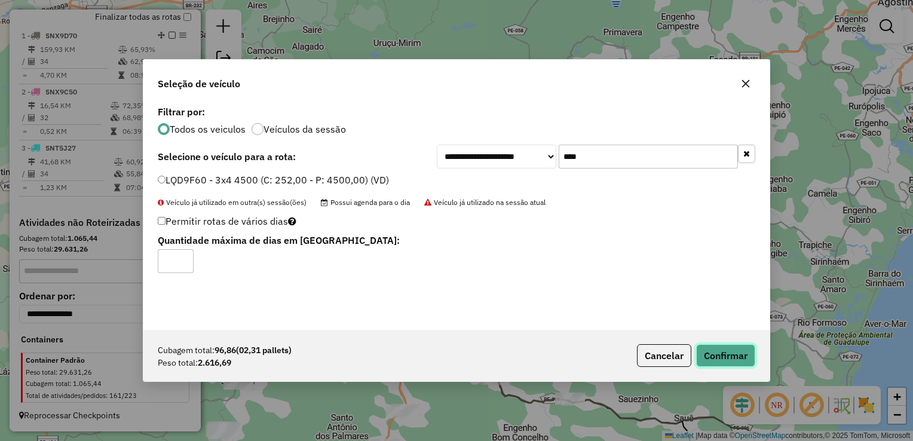
click at [726, 354] on button "Confirmar" at bounding box center [725, 355] width 59 height 23
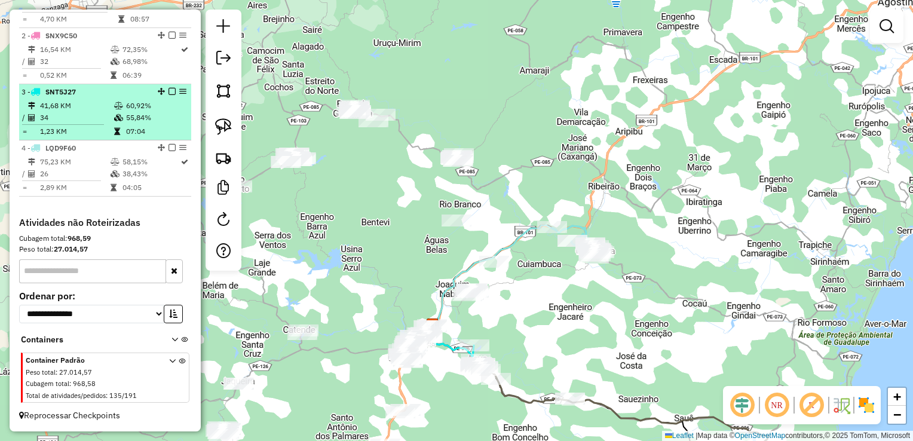
scroll to position [485, 0]
click at [69, 117] on td "34" at bounding box center [76, 118] width 74 height 12
select select "**********"
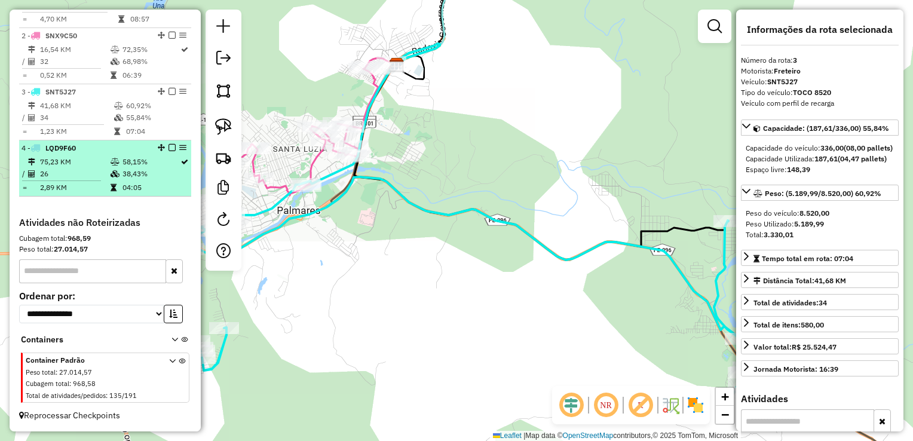
click at [62, 173] on td "26" at bounding box center [74, 174] width 71 height 12
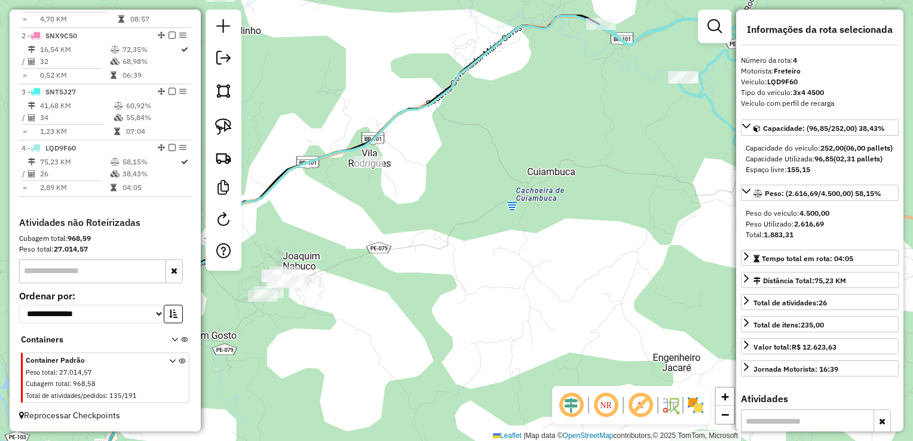
click at [409, 271] on div "Janela de atendimento Grade de atendimento Capacidade Transportadoras Veículos …" at bounding box center [456, 220] width 913 height 441
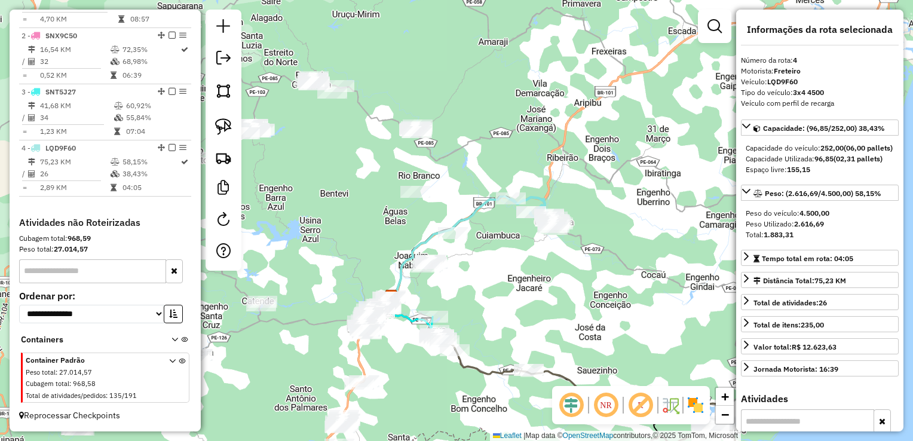
drag, startPoint x: 440, startPoint y: 310, endPoint x: 605, endPoint y: 270, distance: 169.7
click at [605, 270] on div "Janela de atendimento Grade de atendimento Capacidade Transportadoras Veículos …" at bounding box center [456, 220] width 913 height 441
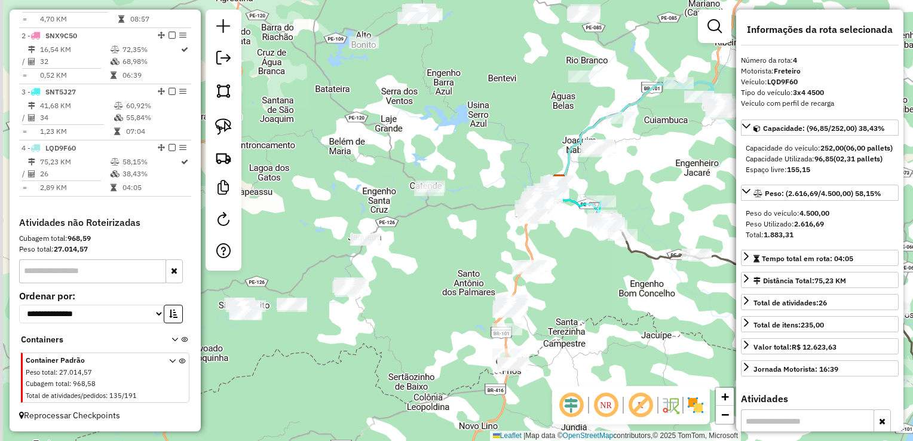
drag, startPoint x: 562, startPoint y: 324, endPoint x: 568, endPoint y: 252, distance: 72.0
click at [568, 253] on div "Janela de atendimento Grade de atendimento Capacidade Transportadoras Veículos …" at bounding box center [456, 220] width 913 height 441
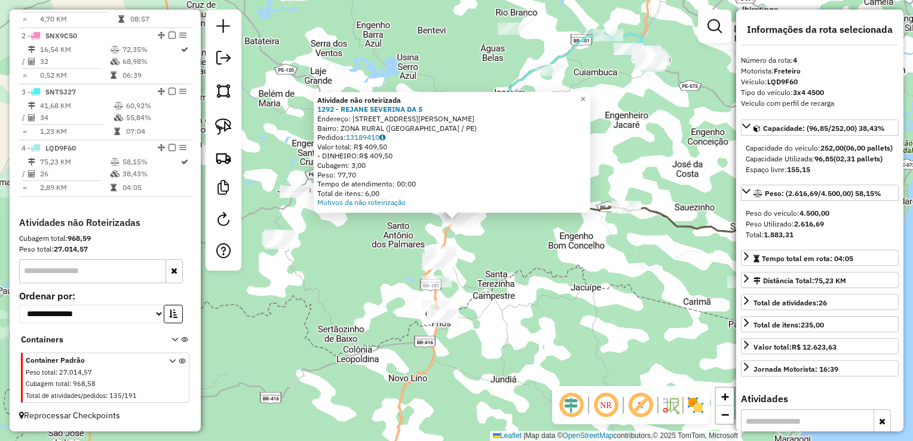
click at [534, 253] on div "Atividade não roteirizada 1292 - REJANE SEVERINA DA S Endereço: R RUA ENGENHO C…" at bounding box center [456, 220] width 913 height 441
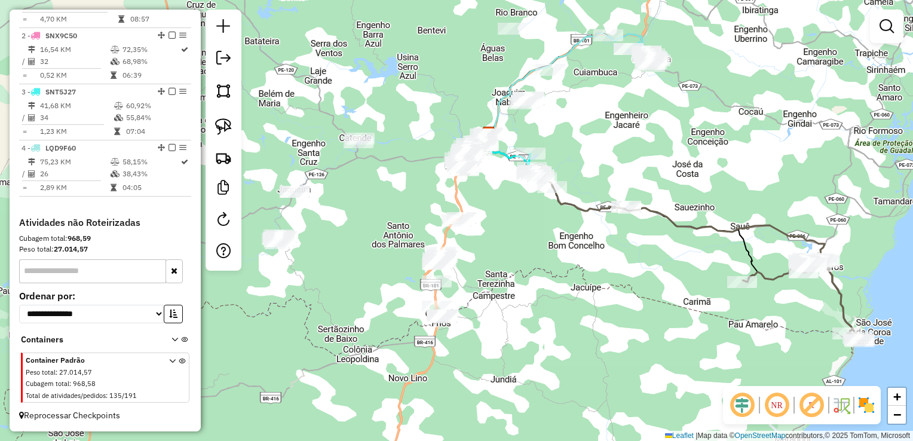
click at [496, 289] on div "Janela de atendimento Grade de atendimento Capacidade Transportadoras Veículos …" at bounding box center [456, 220] width 913 height 441
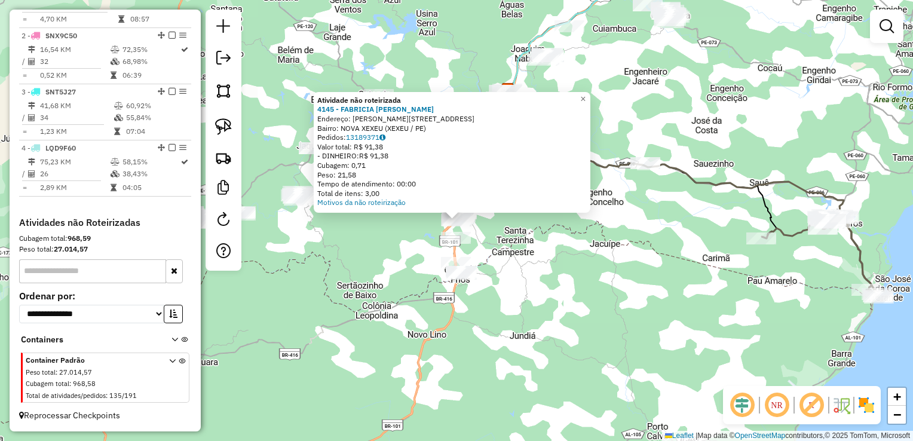
click at [497, 306] on div "Atividade não roteirizada 4145 - FABRICIA ELAINE DA S Endereço: R ANTONIO DIAS …" at bounding box center [456, 220] width 913 height 441
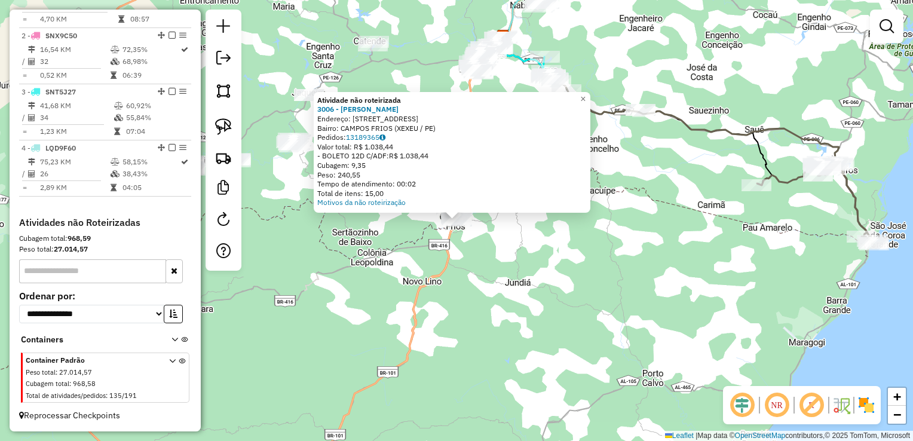
click at [495, 283] on div "Atividade não roteirizada 3006 - MARCIO JOSE DA SILVA Endereço: R NOVA 100 Bair…" at bounding box center [456, 220] width 913 height 441
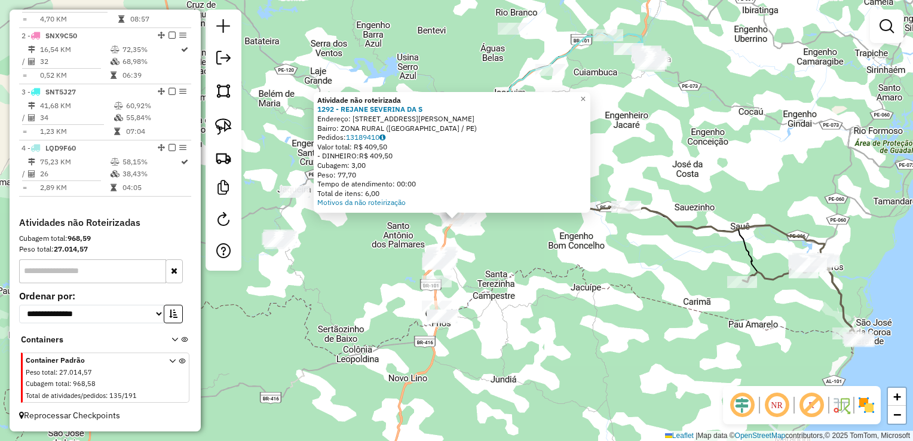
click at [499, 238] on div "Atividade não roteirizada 1292 - REJANE SEVERINA DA S Endereço: R RUA ENGENHO C…" at bounding box center [456, 220] width 913 height 441
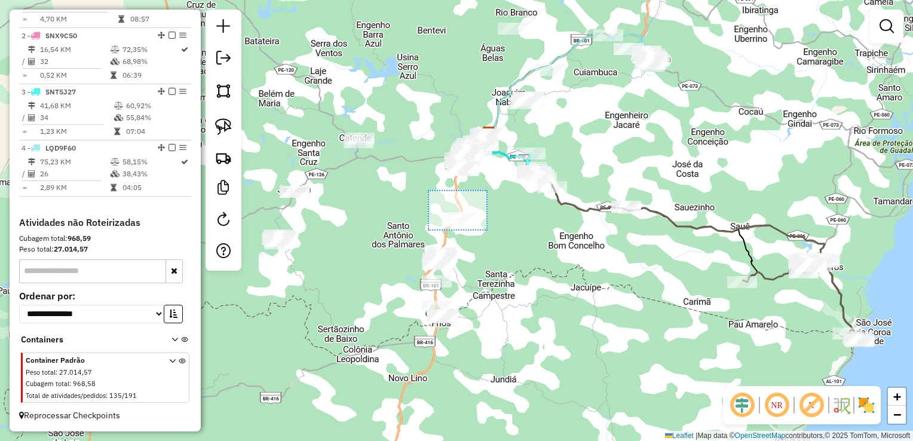
drag, startPoint x: 431, startPoint y: 209, endPoint x: 488, endPoint y: 231, distance: 60.9
click at [488, 231] on div "Janela de atendimento Grade de atendimento Capacidade Transportadoras Veículos …" at bounding box center [456, 220] width 913 height 441
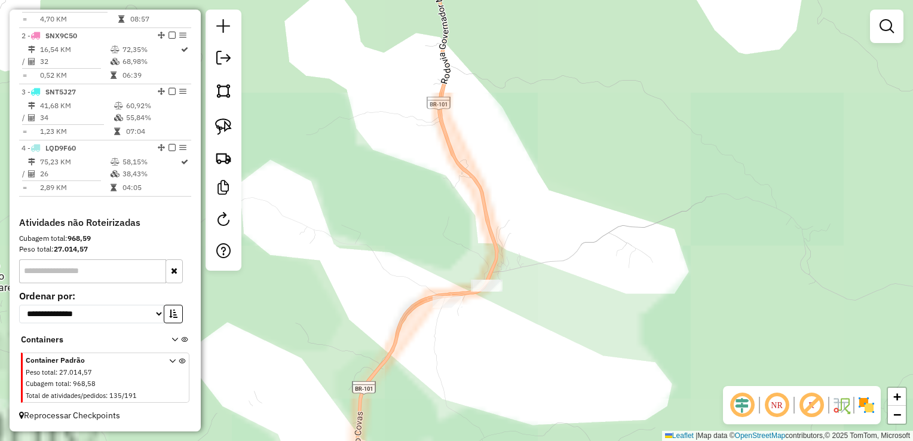
click at [504, 235] on div "Janela de atendimento Grade de atendimento Capacidade Transportadoras Veículos …" at bounding box center [456, 220] width 913 height 441
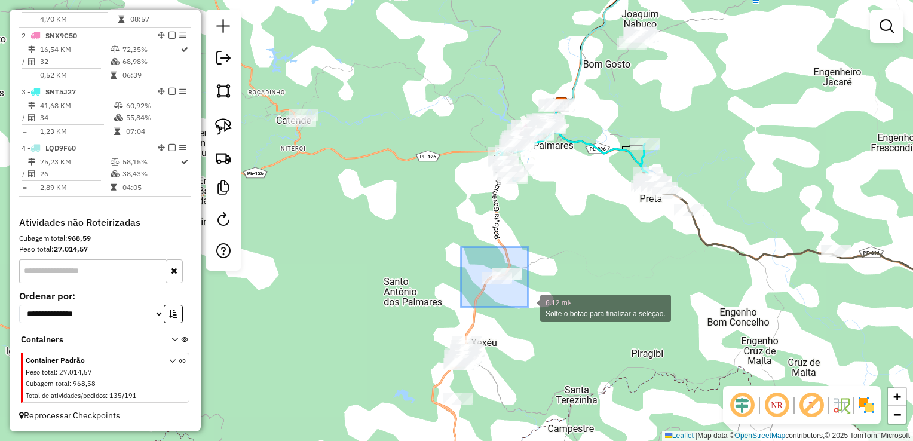
drag, startPoint x: 492, startPoint y: 301, endPoint x: 528, endPoint y: 307, distance: 36.4
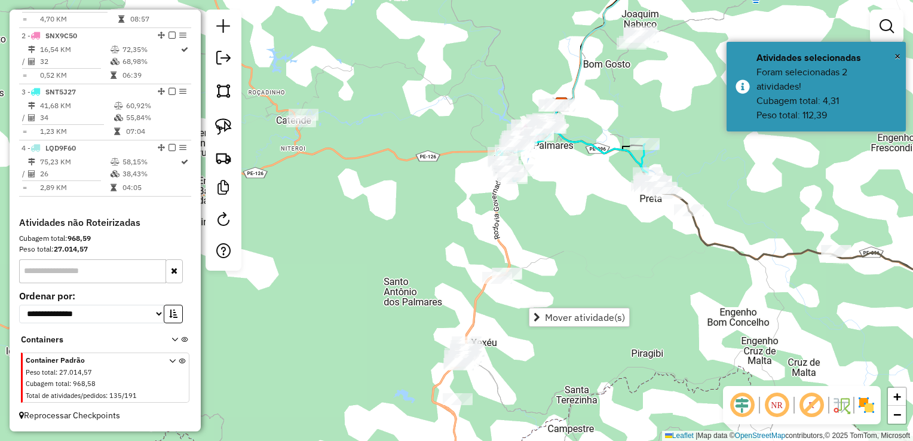
click at [415, 264] on div "Janela de atendimento Grade de atendimento Capacidade Transportadoras Veículos …" at bounding box center [456, 220] width 913 height 441
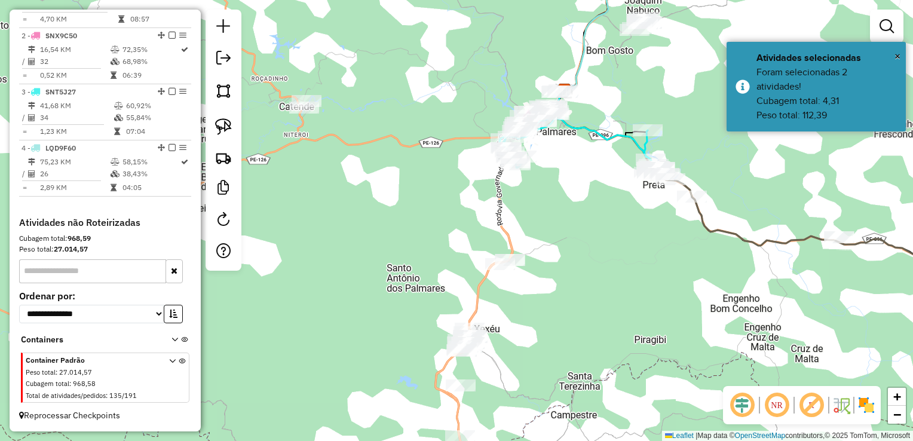
drag, startPoint x: 423, startPoint y: 283, endPoint x: 433, endPoint y: 129, distance: 153.9
click at [433, 134] on div "Janela de atendimento Grade de atendimento Capacidade Transportadoras Veículos …" at bounding box center [456, 220] width 913 height 441
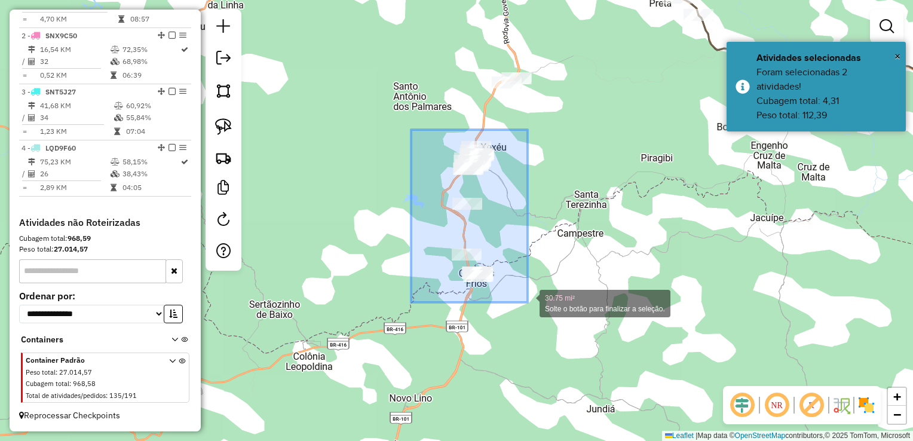
drag, startPoint x: 411, startPoint y: 130, endPoint x: 528, endPoint y: 302, distance: 208.3
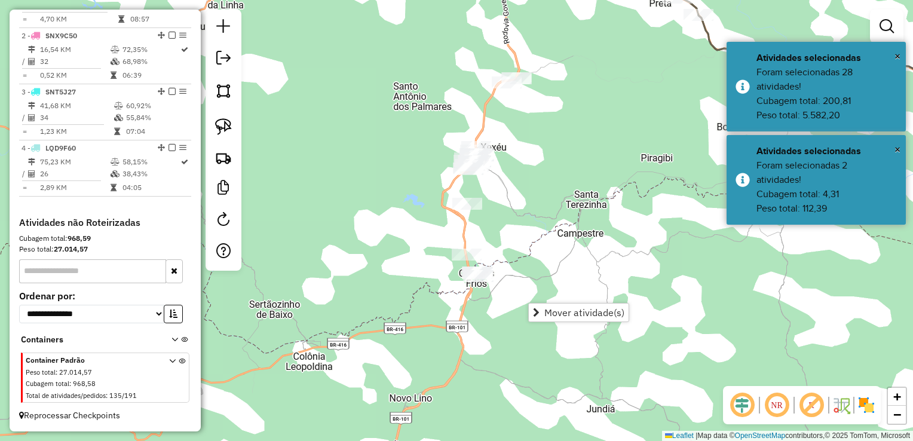
click at [519, 166] on div "Janela de atendimento Grade de atendimento Capacidade Transportadoras Veículos …" at bounding box center [456, 220] width 913 height 441
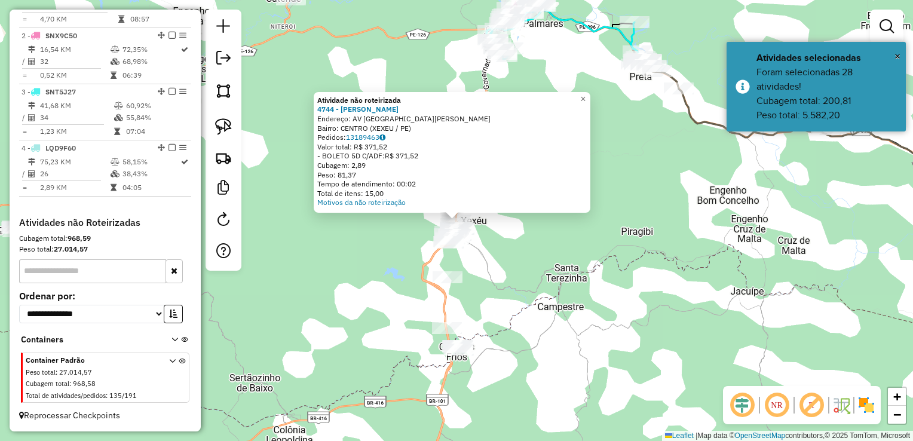
drag, startPoint x: 524, startPoint y: 236, endPoint x: 518, endPoint y: 235, distance: 6.0
click at [523, 236] on div "Atividade não roteirizada 4744 - CARLOS JOSE DA SILVA Endereço: AV Avenida Mari…" at bounding box center [456, 220] width 913 height 441
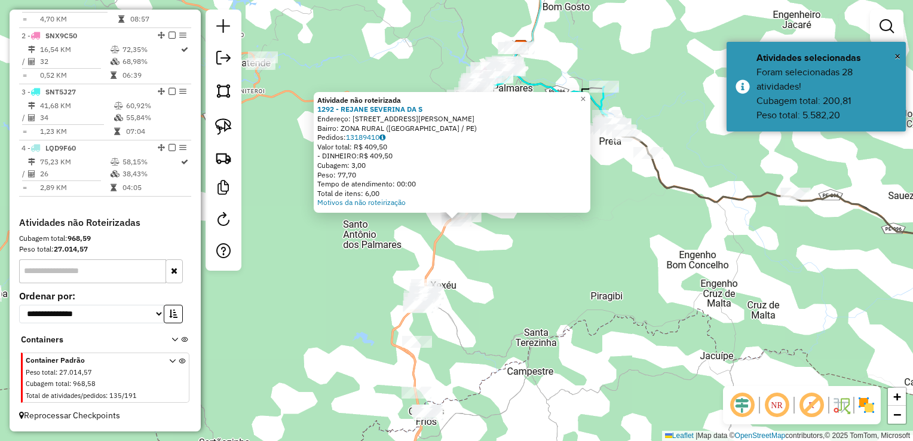
drag, startPoint x: 498, startPoint y: 234, endPoint x: 488, endPoint y: 228, distance: 11.5
click at [497, 234] on div "Atividade não roteirizada 1292 - REJANE SEVERINA DA S Endereço: R RUA ENGENHO C…" at bounding box center [456, 220] width 913 height 441
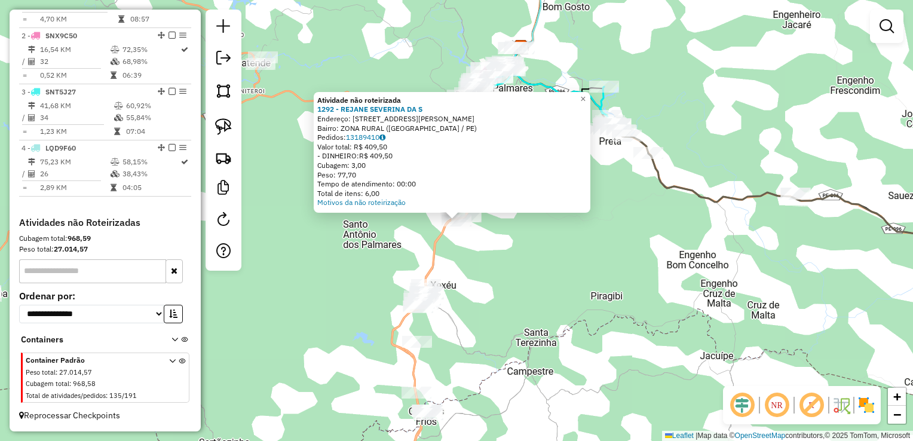
click at [478, 254] on div "Atividade não roteirizada 1292 - REJANE SEVERINA DA S Endereço: R RUA ENGENHO C…" at bounding box center [456, 220] width 913 height 441
click at [457, 258] on div "Atividade não roteirizada 1292 - REJANE SEVERINA DA S Endereço: R RUA ENGENHO C…" at bounding box center [456, 220] width 913 height 441
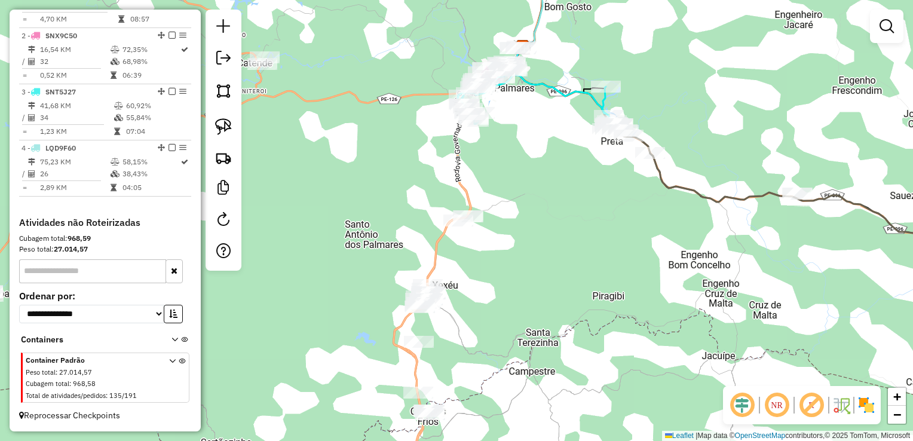
drag, startPoint x: 464, startPoint y: 283, endPoint x: 509, endPoint y: 204, distance: 91.0
click at [509, 206] on div "Janela de atendimento Grade de atendimento Capacidade Transportadoras Veículos …" at bounding box center [456, 220] width 913 height 441
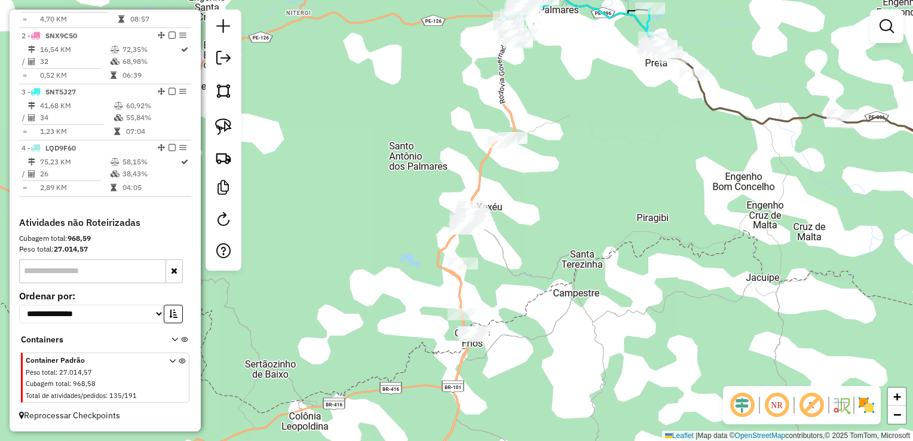
drag, startPoint x: 512, startPoint y: 212, endPoint x: 518, endPoint y: 190, distance: 22.2
click at [518, 191] on div "Janela de atendimento Grade de atendimento Capacidade Transportadoras Veículos …" at bounding box center [456, 220] width 913 height 441
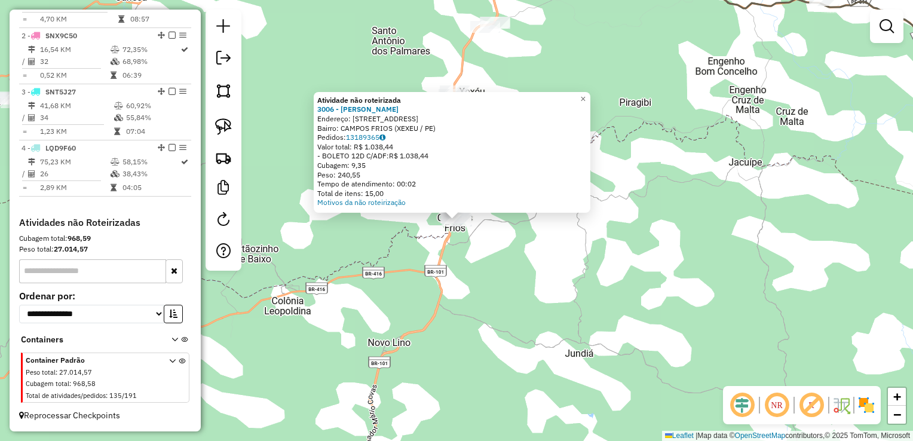
click at [516, 276] on div "Atividade não roteirizada 3006 - MARCIO JOSE DA SILVA Endereço: R NOVA 100 Bair…" at bounding box center [456, 220] width 913 height 441
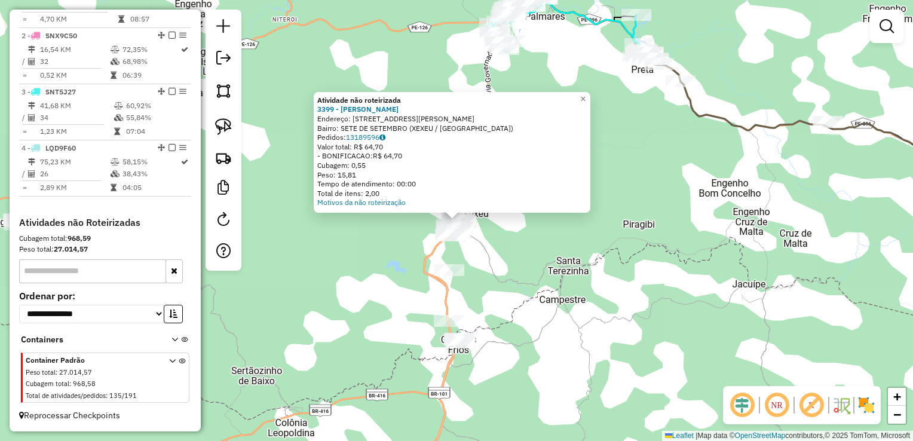
click at [507, 285] on div "Atividade não roteirizada 3399 - JOANA DARK SOARES Endereço: AV MARIO MELO 296 …" at bounding box center [456, 220] width 913 height 441
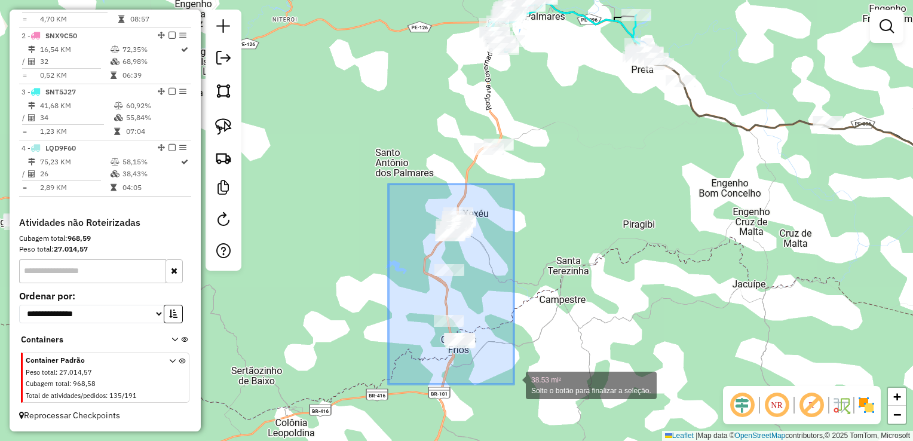
drag, startPoint x: 388, startPoint y: 184, endPoint x: 514, endPoint y: 384, distance: 236.3
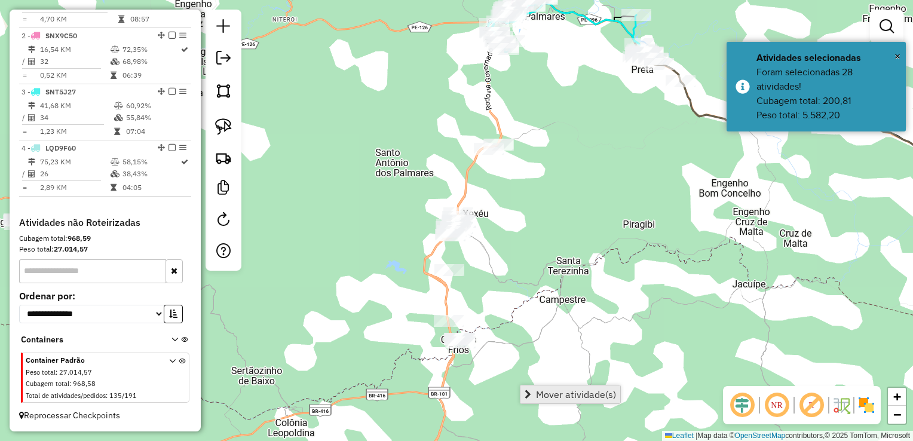
click at [559, 395] on span "Mover atividade(s)" at bounding box center [576, 395] width 80 height 10
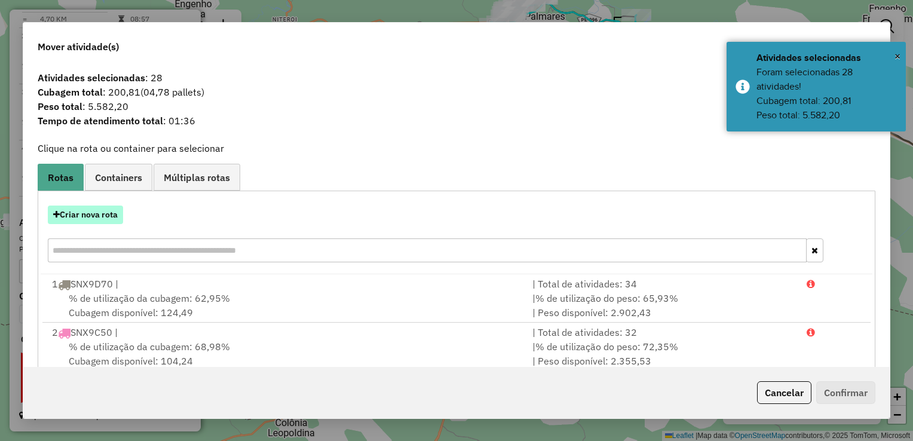
click at [100, 215] on button "Criar nova rota" at bounding box center [85, 215] width 75 height 19
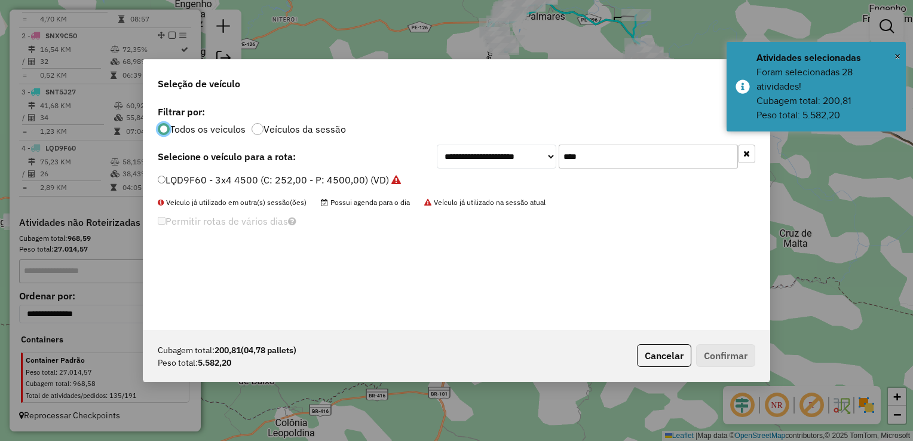
scroll to position [6, 4]
click at [605, 158] on input "****" at bounding box center [648, 157] width 179 height 24
type input "*"
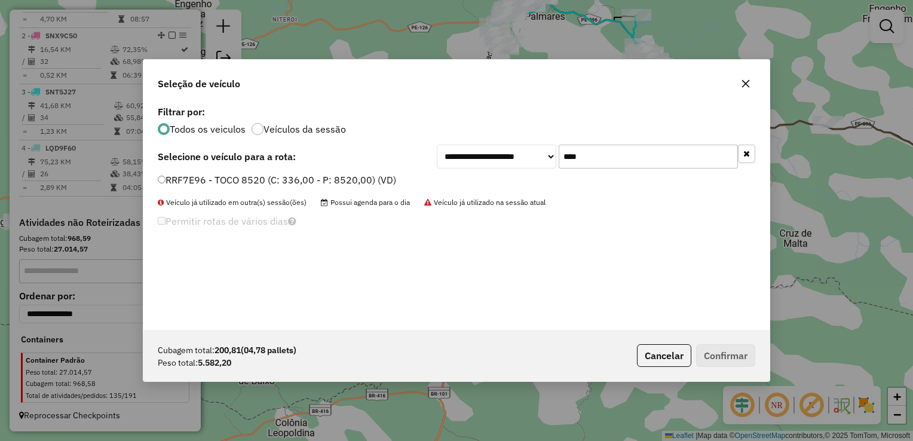
type input "****"
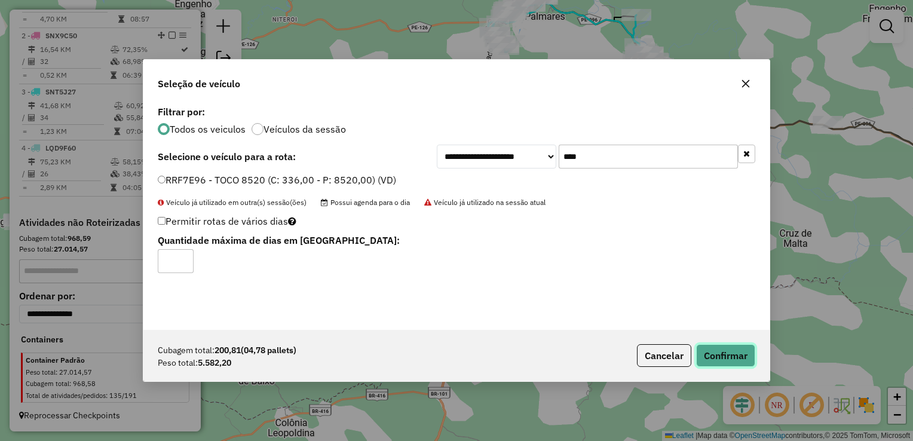
click at [713, 351] on button "Confirmar" at bounding box center [725, 355] width 59 height 23
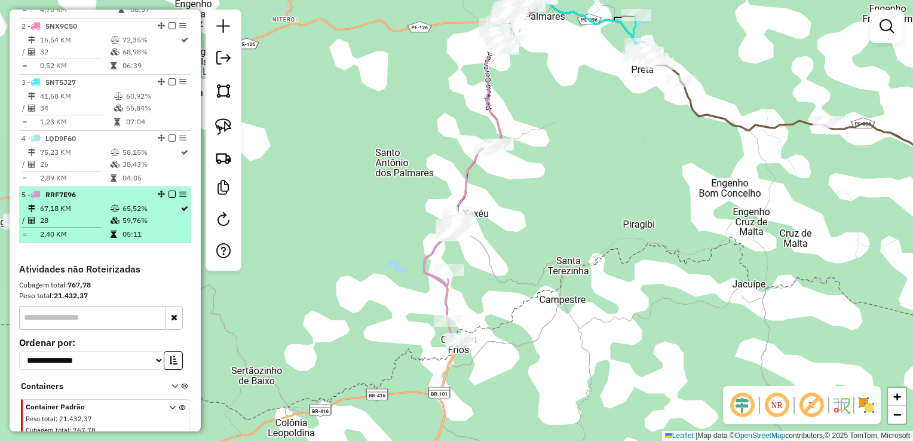
click at [73, 226] on td "28" at bounding box center [74, 221] width 71 height 12
select select "**********"
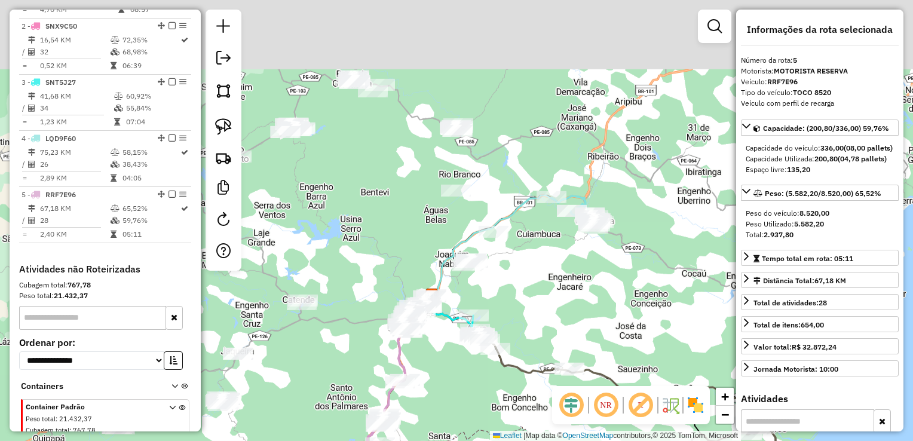
drag, startPoint x: 557, startPoint y: 258, endPoint x: 482, endPoint y: 291, distance: 81.9
click at [528, 354] on div "Janela de atendimento Grade de atendimento Capacidade Transportadoras Veículos …" at bounding box center [456, 220] width 913 height 441
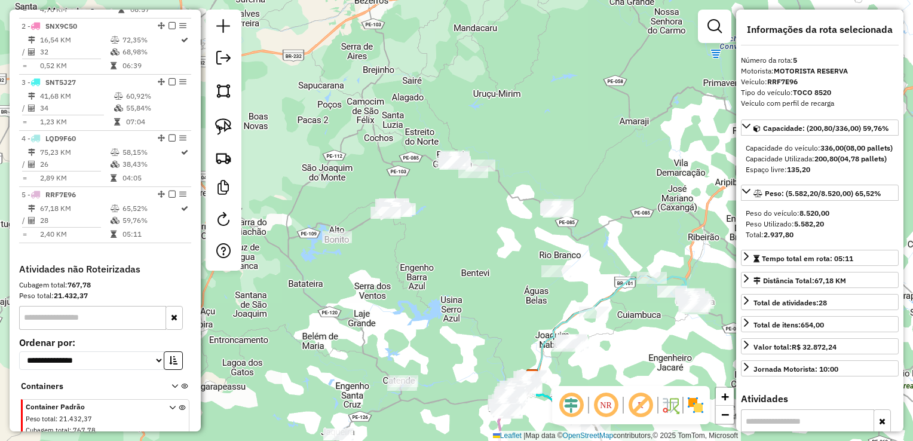
drag, startPoint x: 460, startPoint y: 274, endPoint x: 541, endPoint y: 293, distance: 82.9
click at [540, 292] on div "Janela de atendimento Grade de atendimento Capacidade Transportadoras Veículos …" at bounding box center [456, 220] width 913 height 441
click at [337, 244] on div at bounding box center [338, 238] width 30 height 12
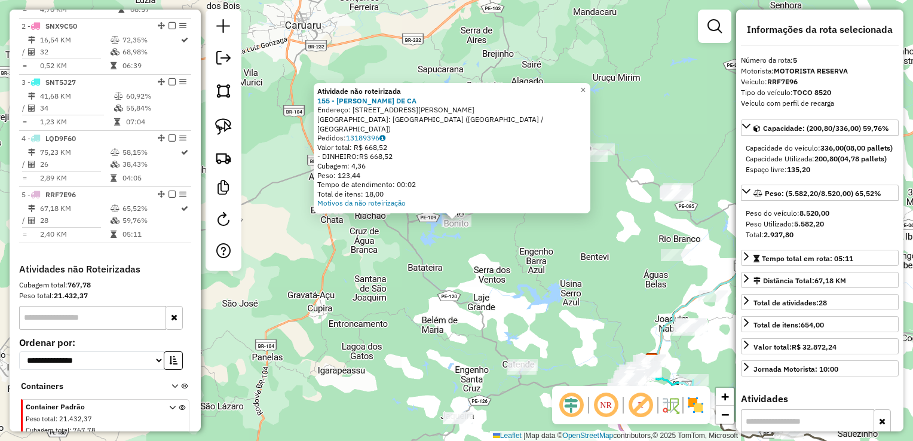
click at [470, 261] on div "Atividade não roteirizada 155 - MARCELO MANOEL DE CA Endereço: R PAULO VIANA 81…" at bounding box center [456, 220] width 913 height 441
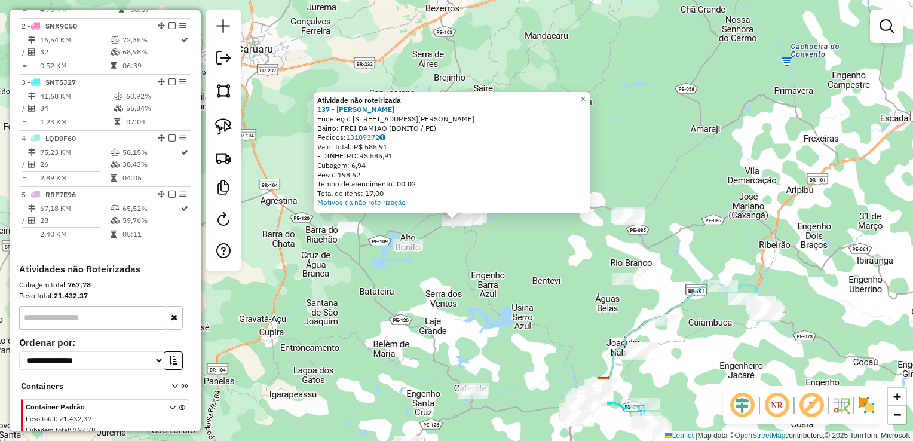
click at [529, 251] on div "Atividade não roteirizada 137 - JOSE UEDSON DE OLIVE Endereço: R VER FRANCISCO …" at bounding box center [456, 220] width 913 height 441
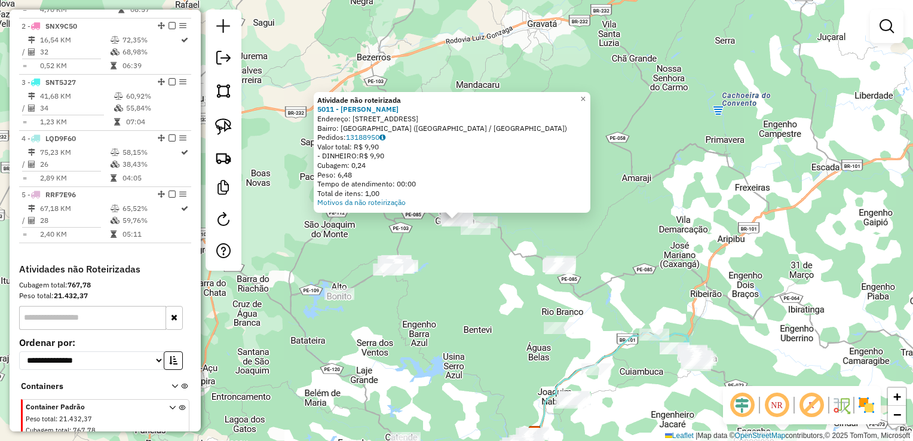
click at [533, 287] on div "Atividade não roteirizada 5011 - ELISABETE MARIANO DA Endereço: R Rua da Palha …" at bounding box center [456, 220] width 913 height 441
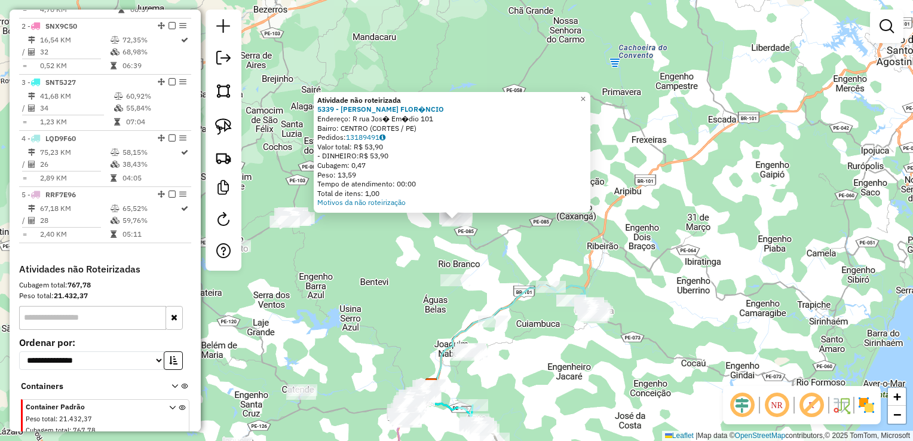
click at [368, 274] on div "Atividade não roteirizada 5339 - ROSENILDA FLOR�NCIO Endereço: R rua Jos� Em�di…" at bounding box center [456, 220] width 913 height 441
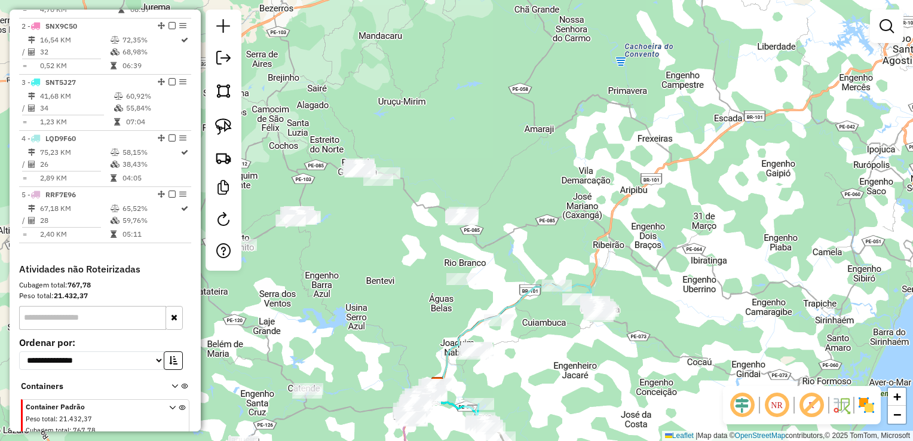
drag, startPoint x: 348, startPoint y: 283, endPoint x: 458, endPoint y: 267, distance: 111.8
click at [459, 267] on div "Janela de atendimento Grade de atendimento Capacidade Transportadoras Veículos …" at bounding box center [456, 220] width 913 height 441
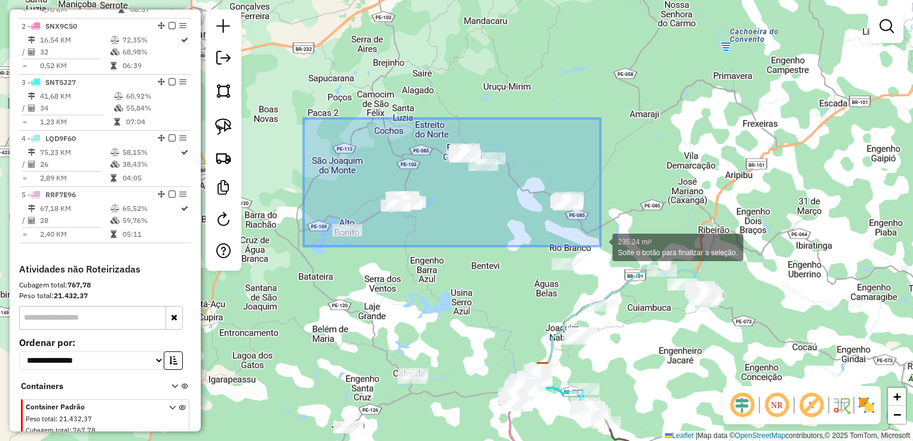
drag, startPoint x: 323, startPoint y: 192, endPoint x: 601, endPoint y: 246, distance: 283.0
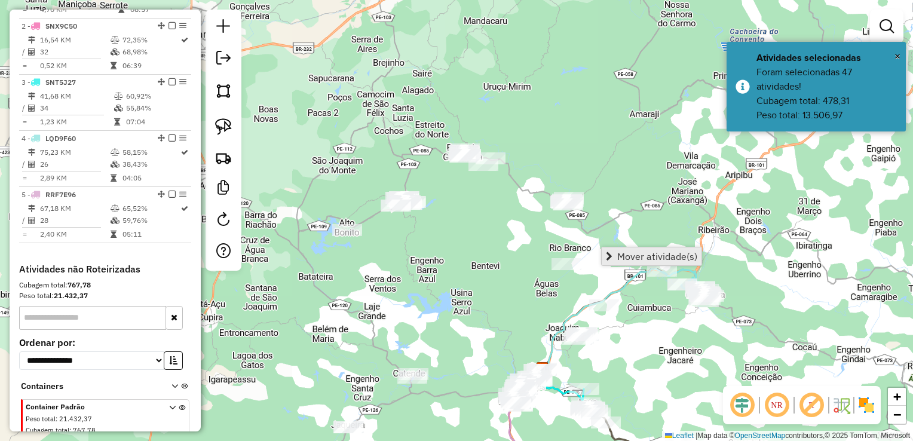
click at [618, 255] on span "Mover atividade(s)" at bounding box center [657, 257] width 80 height 10
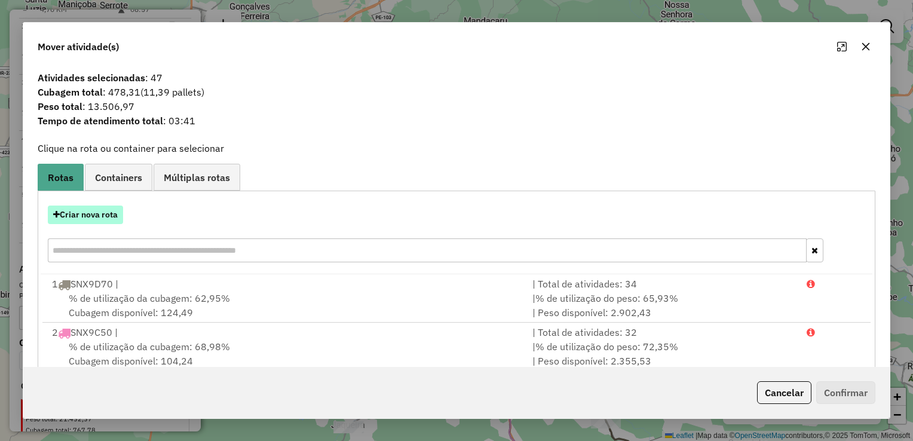
click at [76, 216] on button "Criar nova rota" at bounding box center [85, 215] width 75 height 19
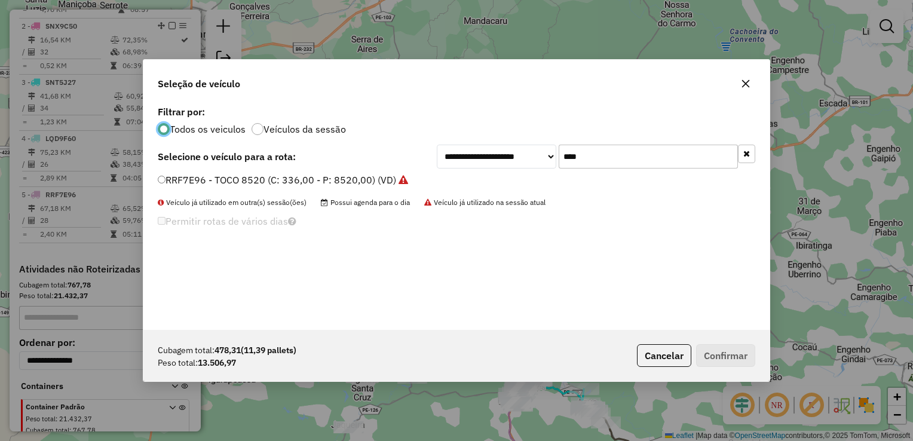
click at [603, 161] on input "****" at bounding box center [648, 157] width 179 height 24
type input "*"
type input "****"
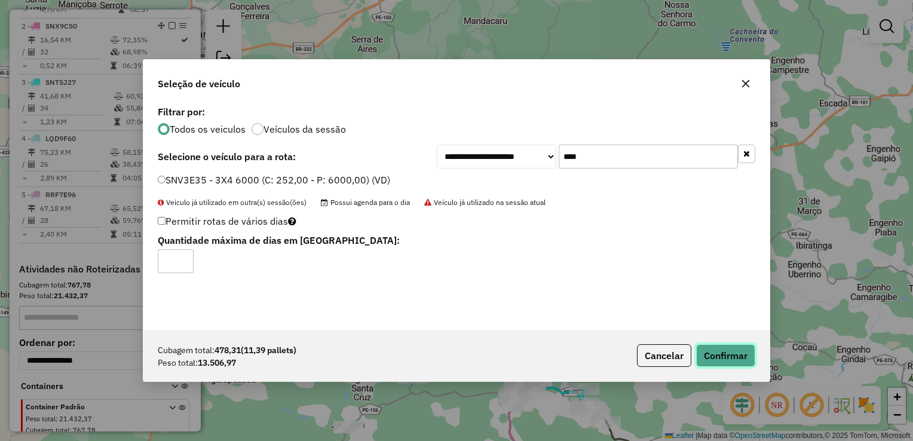
click at [733, 351] on button "Confirmar" at bounding box center [725, 355] width 59 height 23
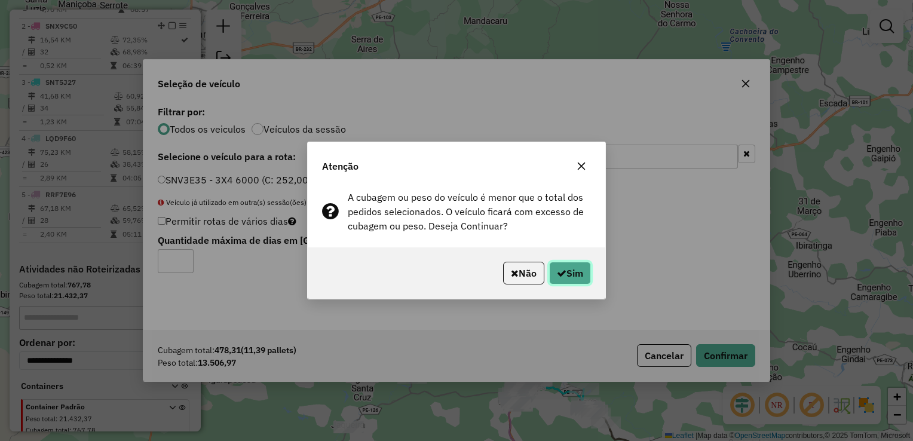
click at [583, 280] on button "Sim" at bounding box center [570, 273] width 42 height 23
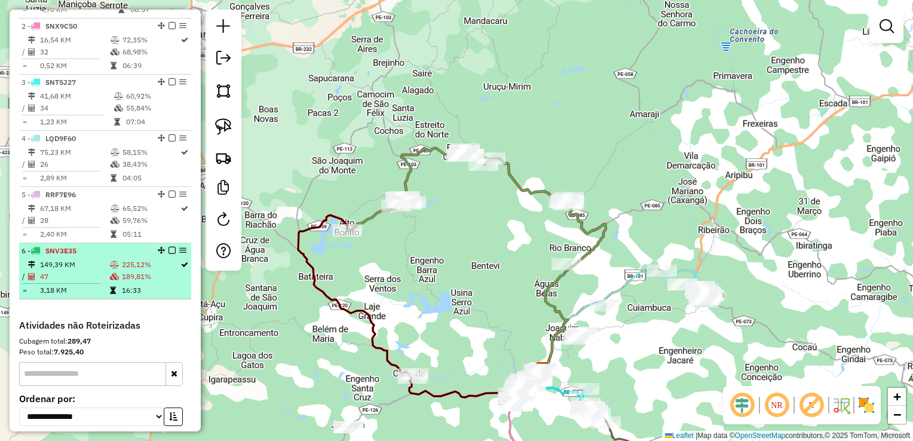
select select "**********"
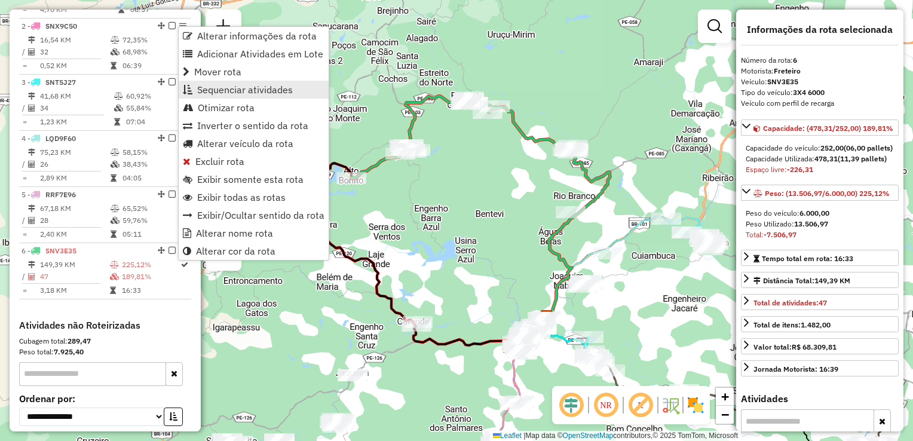
click at [242, 91] on span "Sequenciar atividades" at bounding box center [245, 90] width 96 height 10
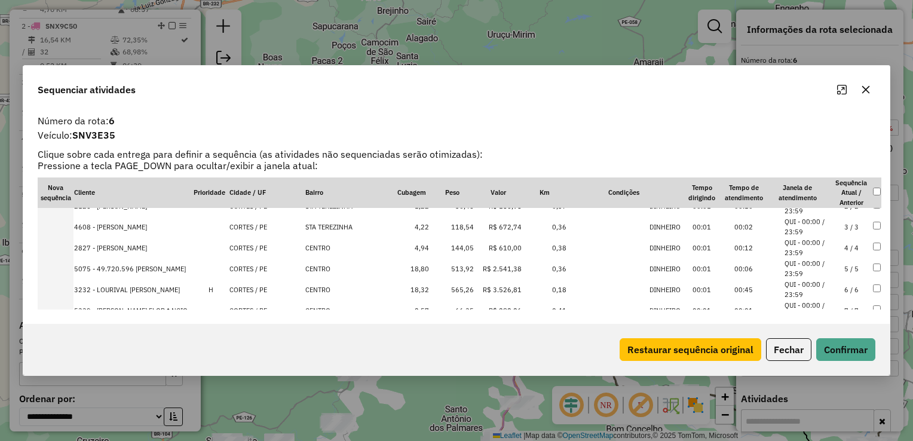
scroll to position [60, 0]
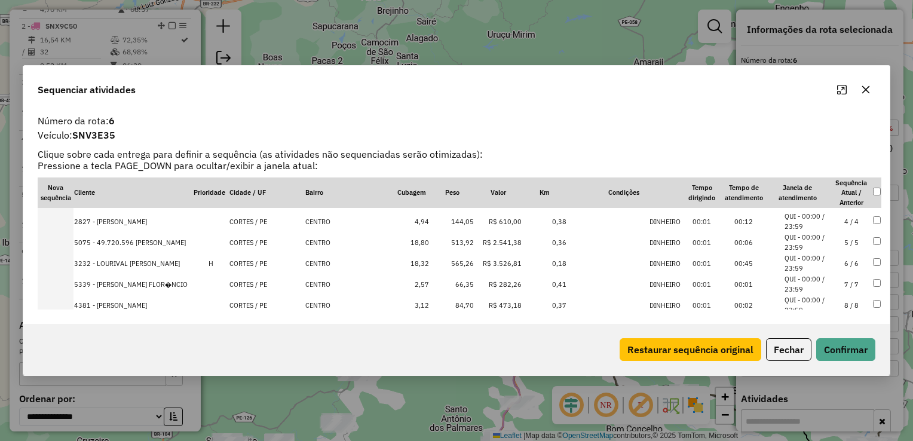
click at [459, 240] on td "513,92" at bounding box center [452, 242] width 45 height 21
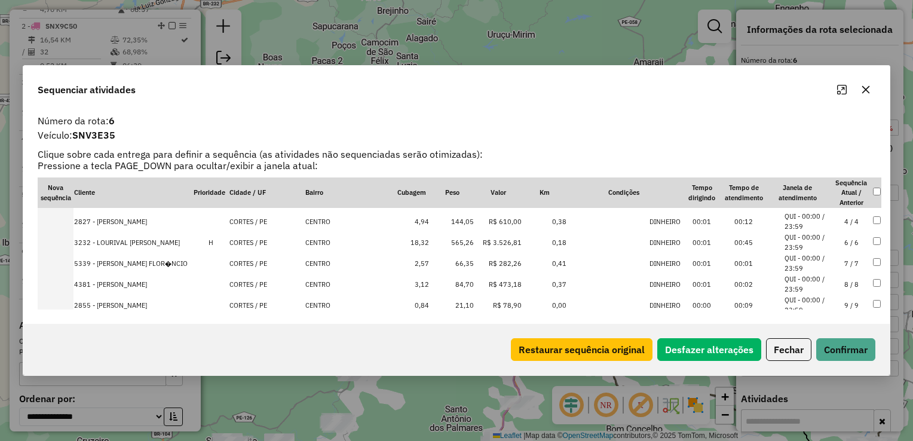
click at [455, 245] on td "565,26" at bounding box center [452, 242] width 45 height 21
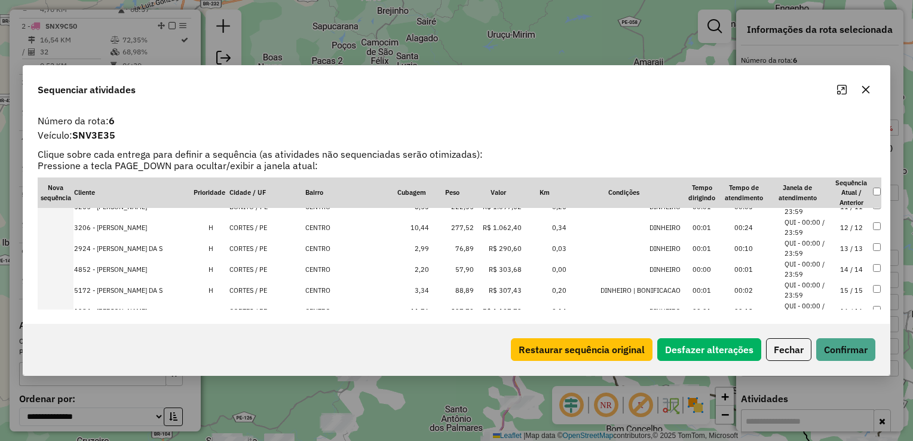
click at [456, 231] on td "277,52" at bounding box center [452, 227] width 45 height 21
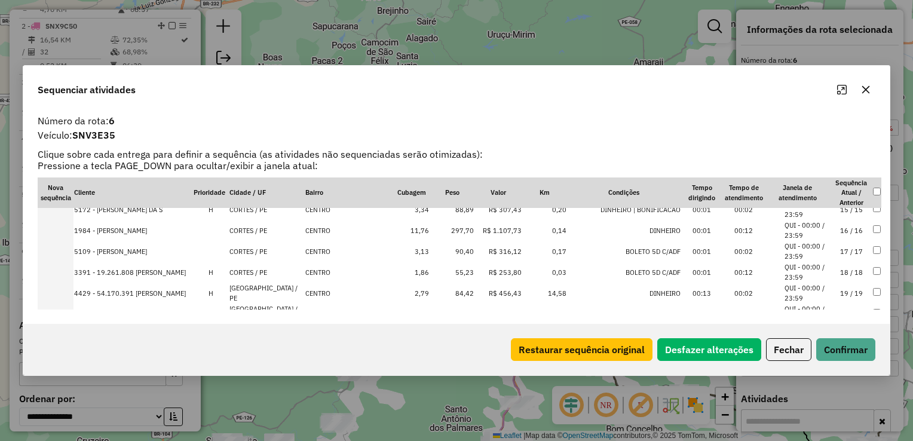
click at [456, 231] on td "297,70" at bounding box center [452, 230] width 45 height 21
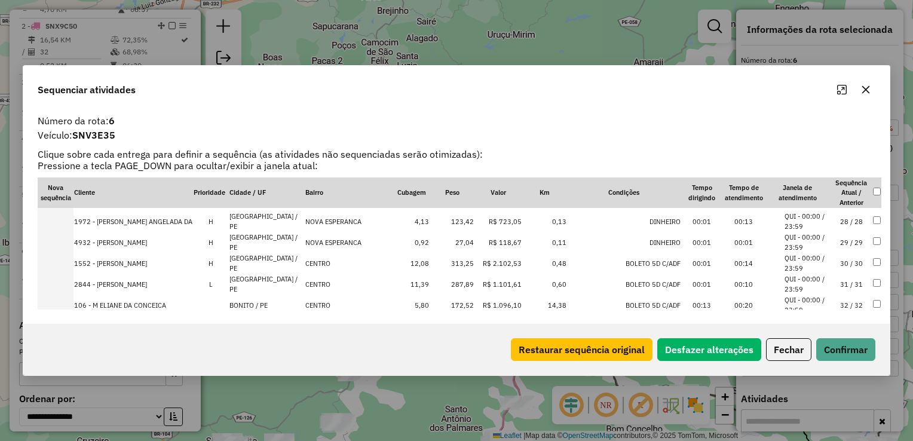
click at [449, 262] on td "313,25" at bounding box center [452, 263] width 45 height 21
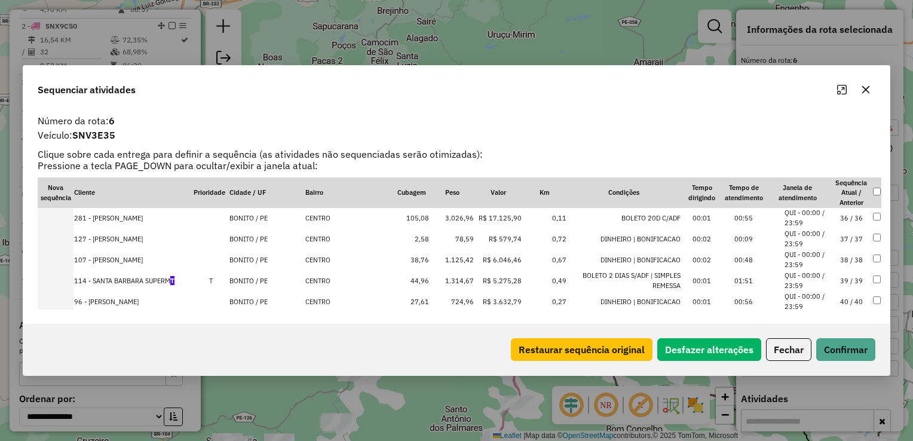
scroll to position [703, 0]
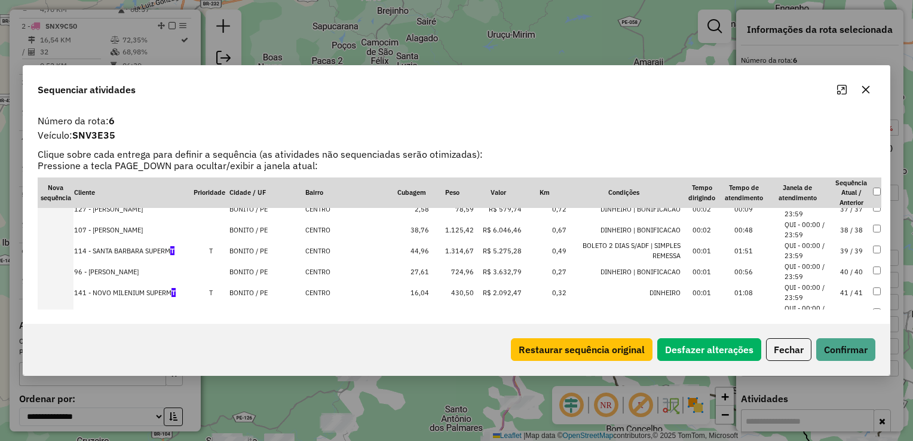
click at [449, 253] on td "1.314,67" at bounding box center [452, 250] width 45 height 21
click at [452, 226] on td "1.125,42" at bounding box center [452, 229] width 45 height 21
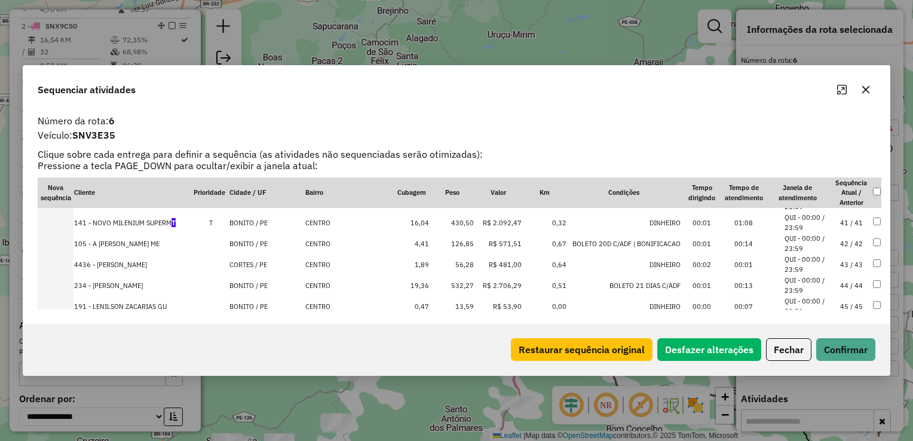
click at [452, 288] on td "532,27" at bounding box center [452, 285] width 45 height 21
click at [451, 226] on td "430,50" at bounding box center [452, 222] width 45 height 21
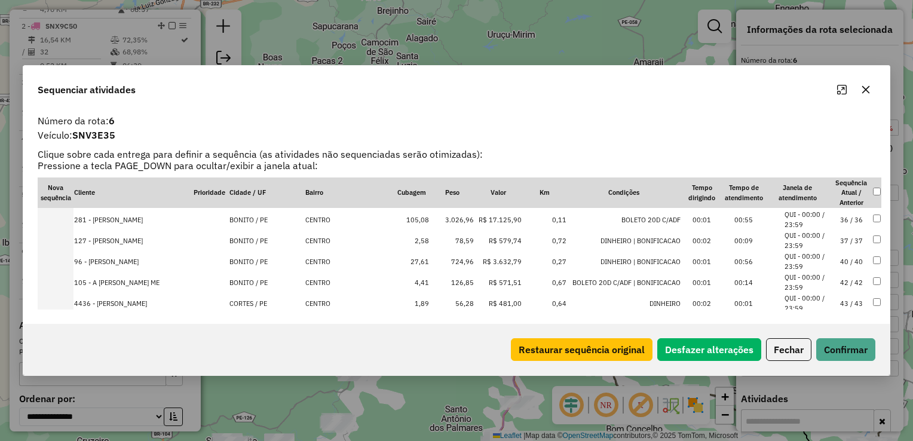
click at [451, 259] on td "724,96" at bounding box center [452, 261] width 45 height 21
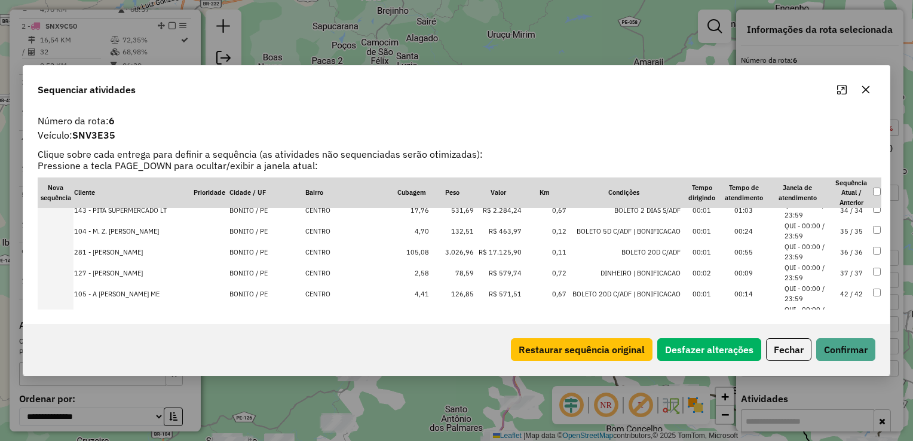
scroll to position [776, 0]
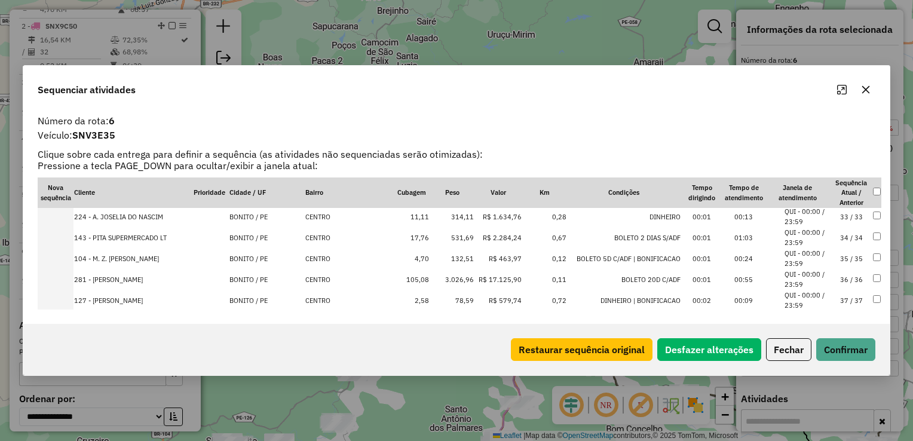
click at [446, 280] on td "3.026,96" at bounding box center [452, 279] width 45 height 21
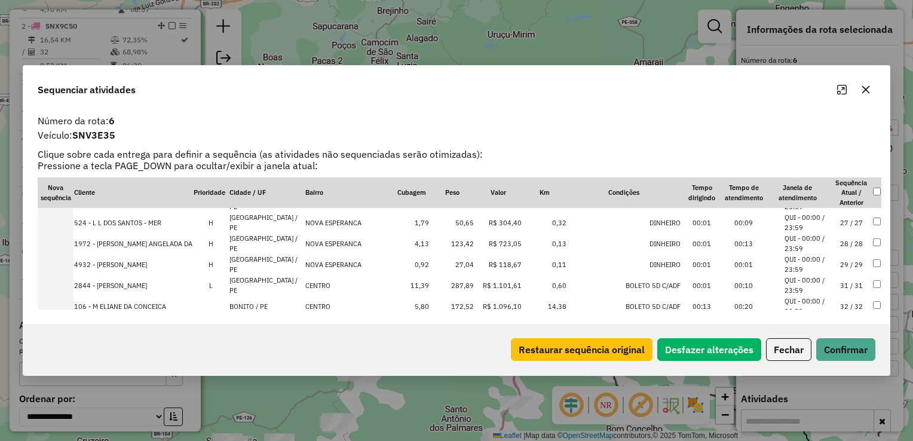
scroll to position [677, 0]
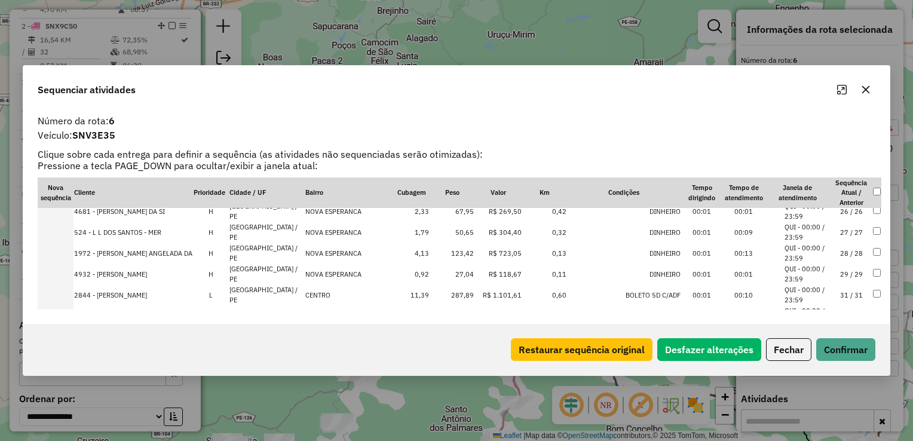
click at [449, 289] on td "287,89" at bounding box center [452, 294] width 45 height 21
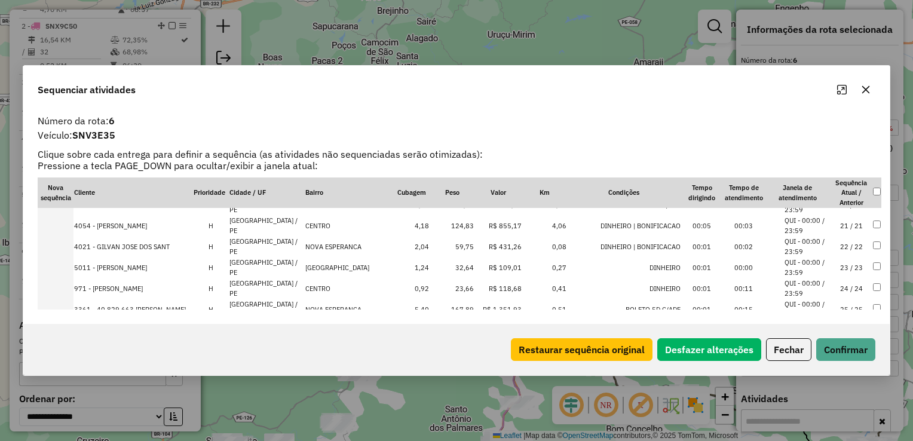
click at [454, 225] on td "124,83" at bounding box center [452, 225] width 45 height 21
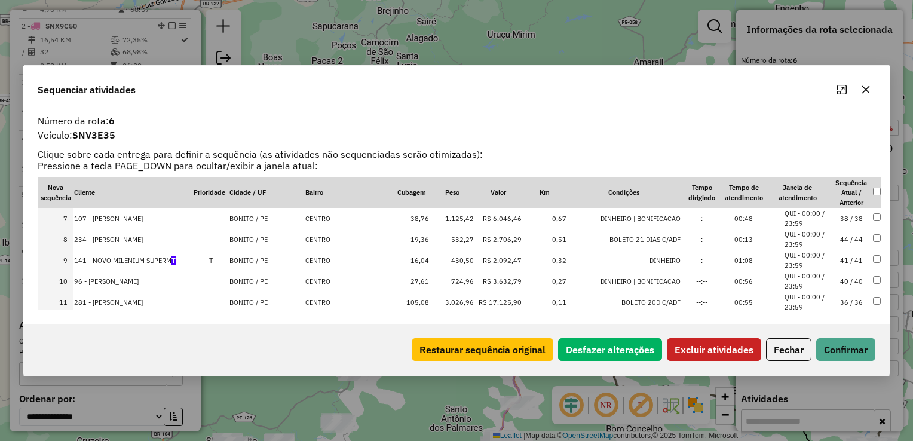
scroll to position [120, 0]
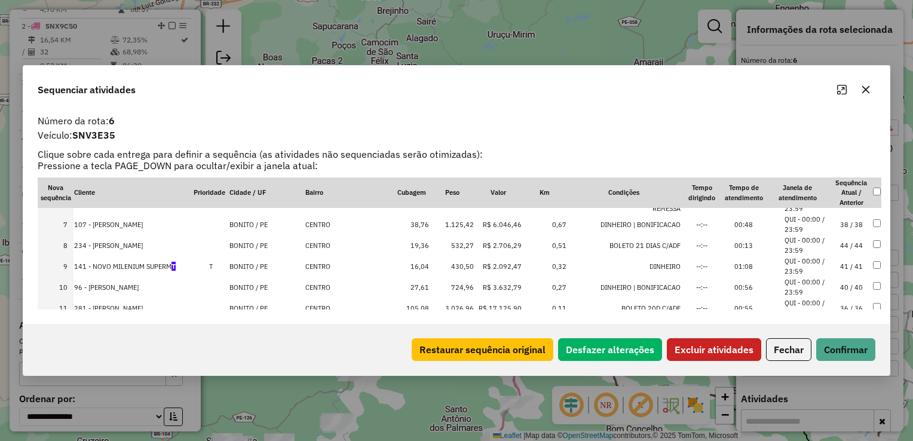
click at [873, 302] on td at bounding box center [877, 308] width 9 height 21
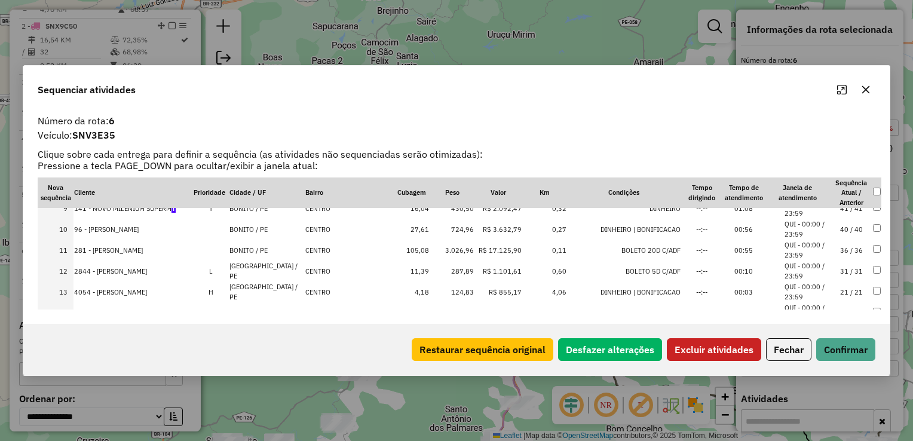
scroll to position [179, 0]
click at [732, 343] on button "Excluir atividades" at bounding box center [714, 349] width 94 height 23
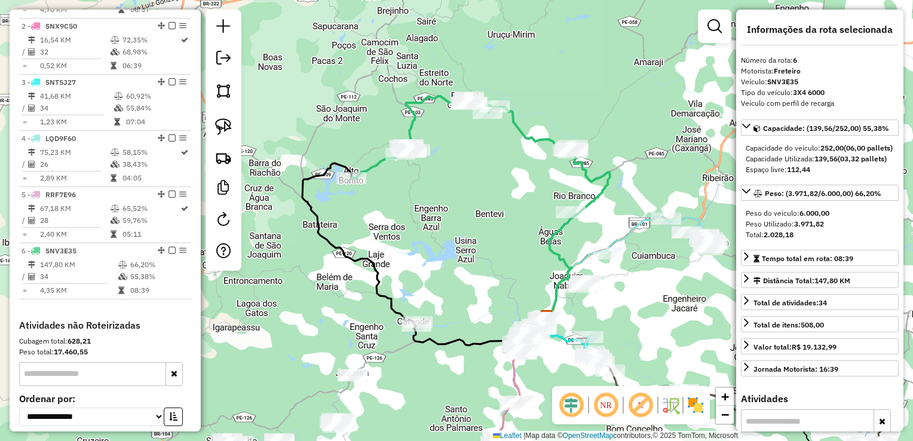
scroll to position [596, 0]
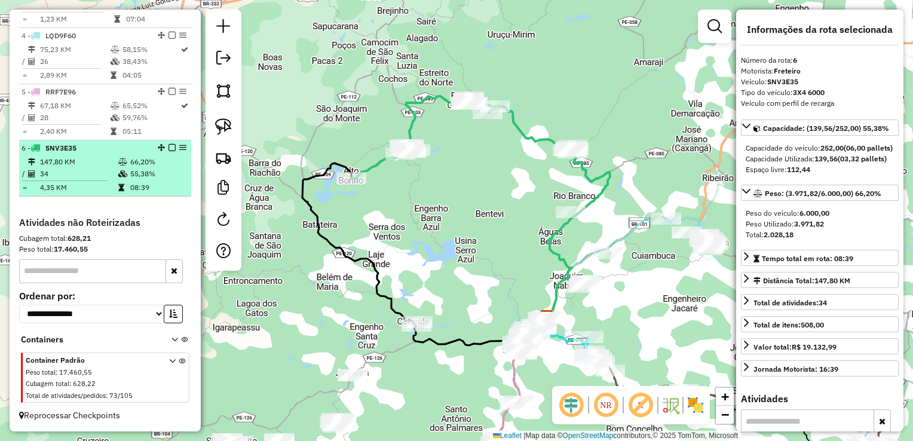
click at [62, 185] on td "4,35 KM" at bounding box center [78, 188] width 78 height 12
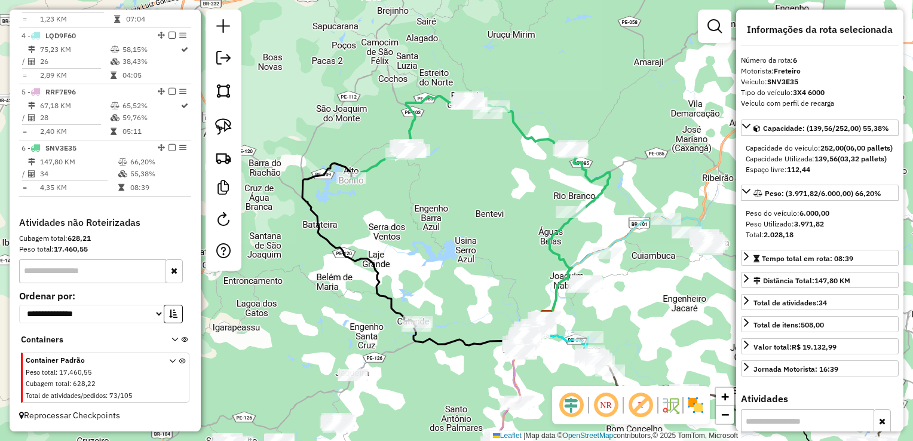
click at [494, 164] on div "Janela de atendimento Grade de atendimento Capacidade Transportadoras Veículos …" at bounding box center [456, 220] width 913 height 441
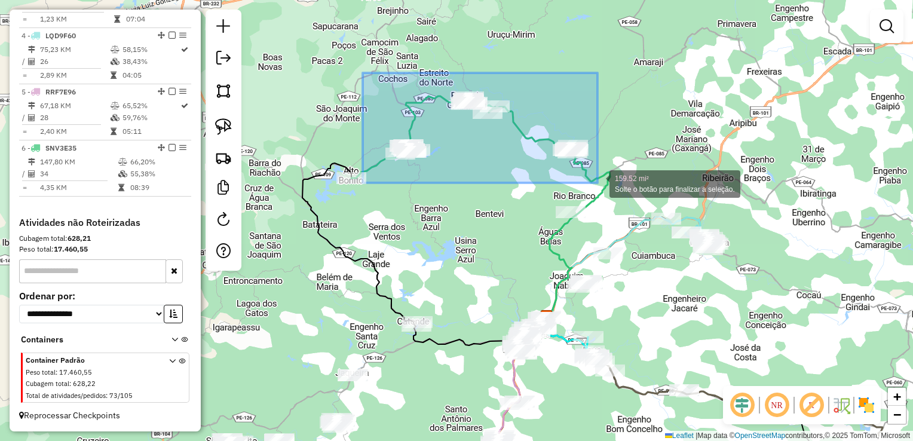
drag, startPoint x: 384, startPoint y: 154, endPoint x: 598, endPoint y: 183, distance: 215.3
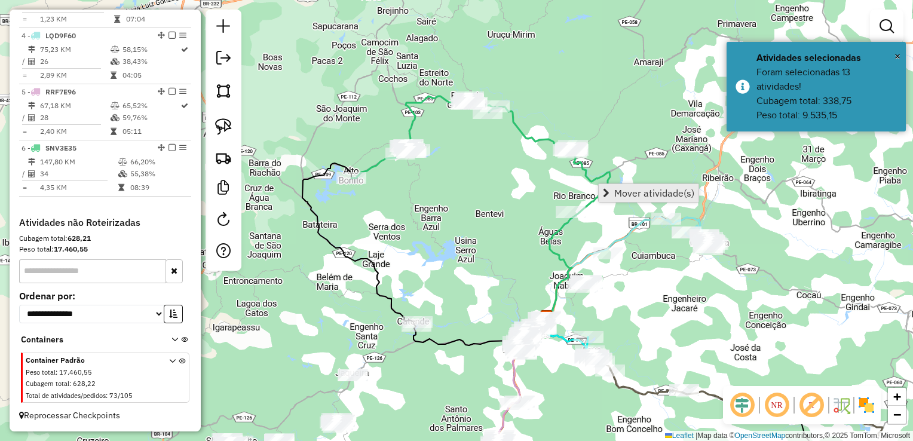
click at [623, 189] on span "Mover atividade(s)" at bounding box center [654, 193] width 80 height 10
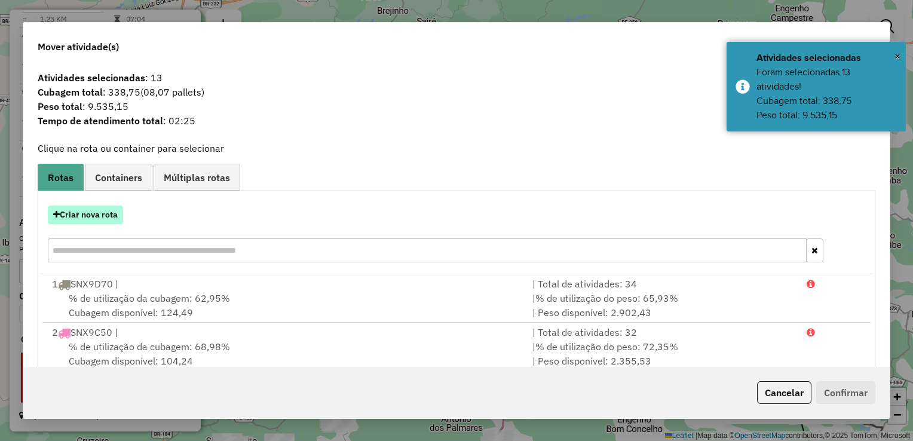
click at [79, 214] on button "Criar nova rota" at bounding box center [85, 215] width 75 height 19
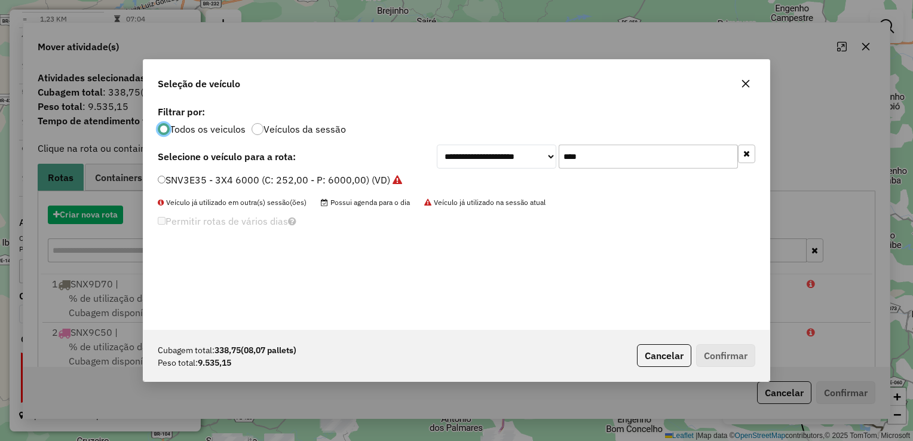
scroll to position [6, 4]
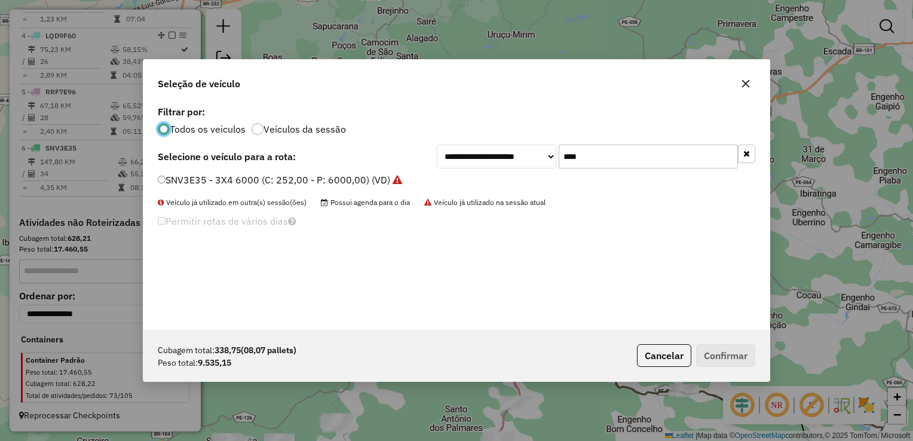
click at [611, 155] on input "****" at bounding box center [648, 157] width 179 height 24
type input "*"
type input "***"
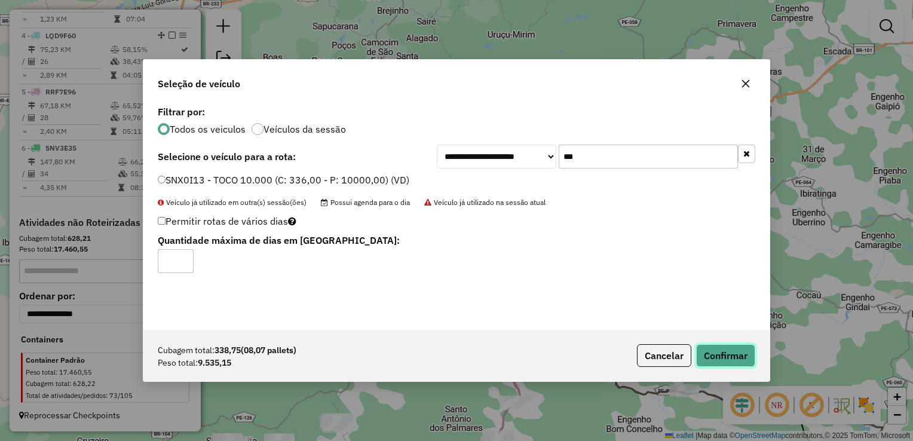
click at [743, 363] on button "Confirmar" at bounding box center [725, 355] width 59 height 23
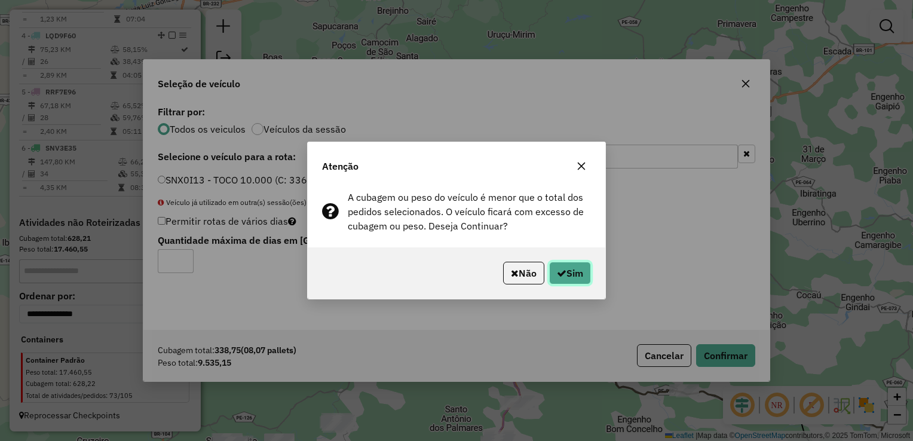
click at [583, 271] on button "Sim" at bounding box center [570, 273] width 42 height 23
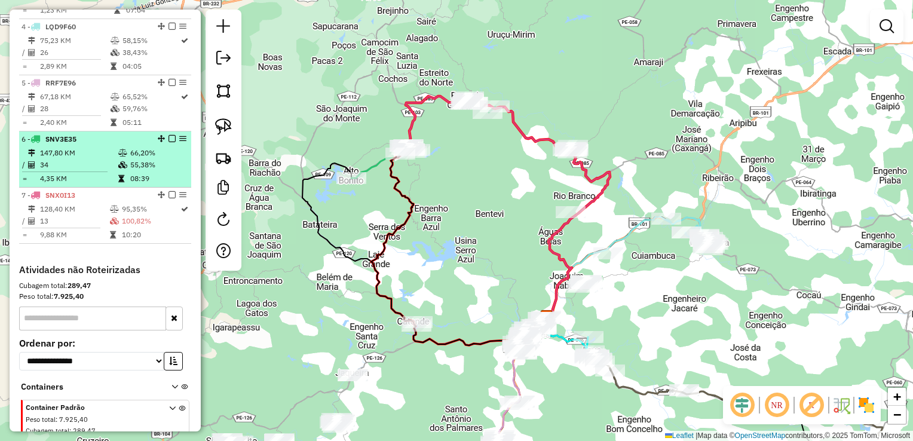
click at [59, 159] on td "147,80 KM" at bounding box center [78, 153] width 78 height 12
select select "**********"
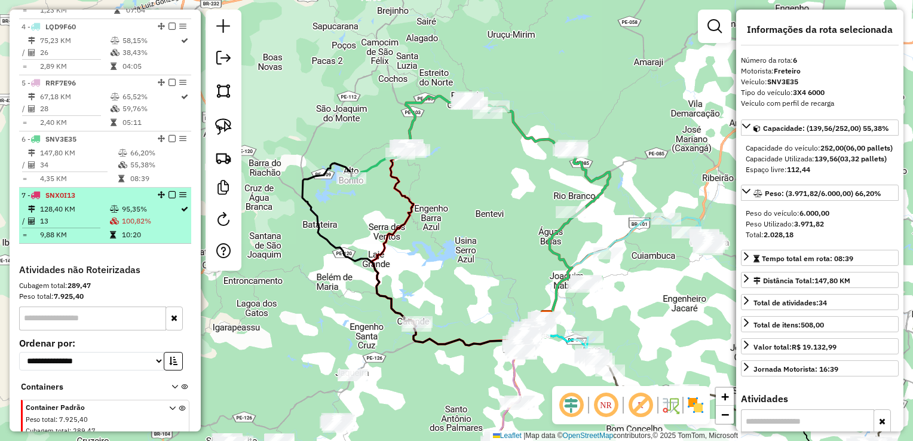
click at [56, 227] on td "13" at bounding box center [74, 221] width 70 height 12
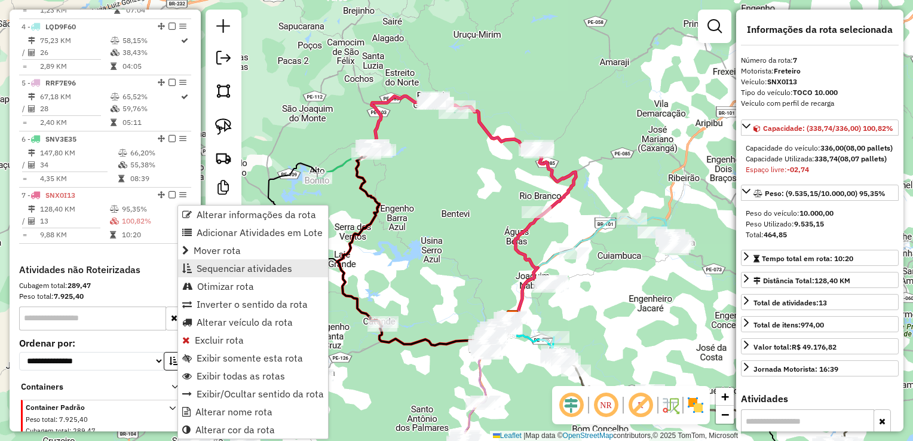
click at [237, 264] on span "Sequenciar atividades" at bounding box center [245, 269] width 96 height 10
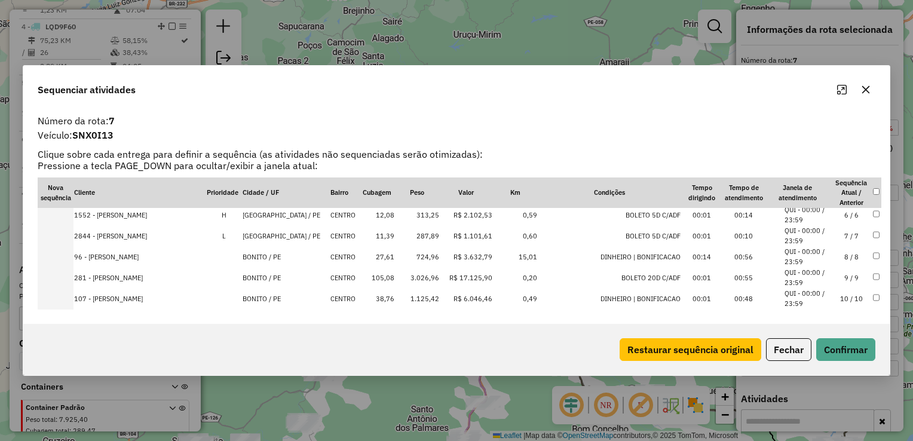
scroll to position [120, 0]
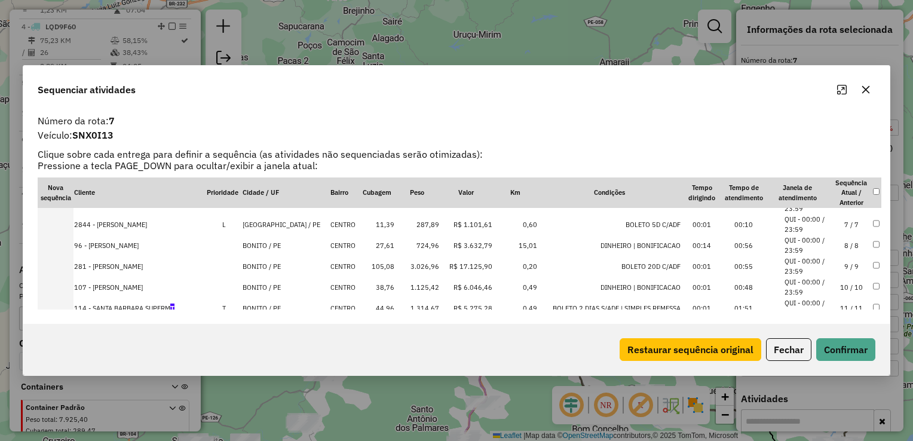
click at [425, 247] on td "724,96" at bounding box center [417, 245] width 45 height 21
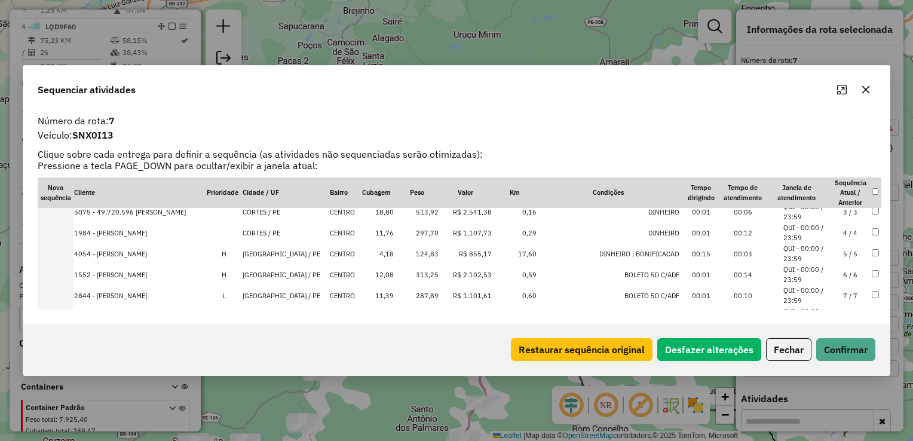
scroll to position [0, 0]
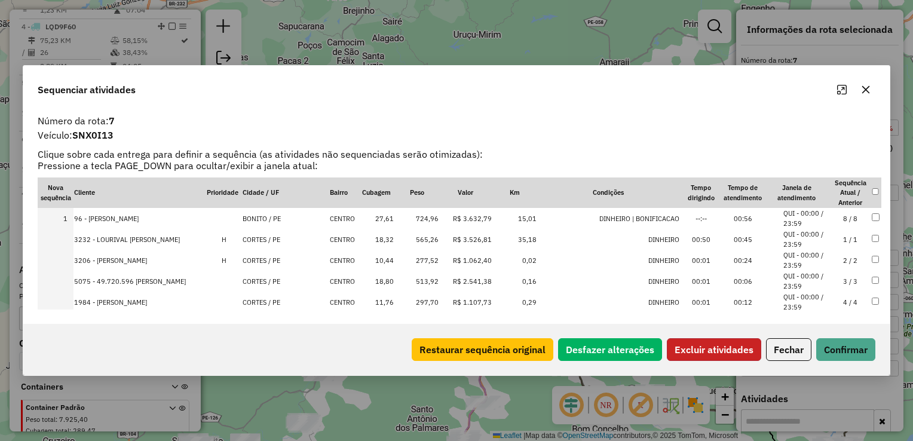
click at [694, 352] on button "Excluir atividades" at bounding box center [714, 349] width 94 height 23
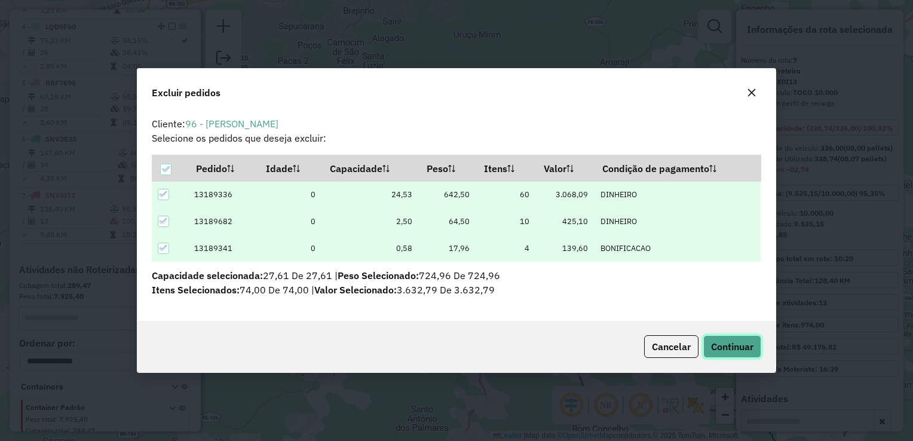
click at [712, 336] on button "Continuar" at bounding box center [732, 346] width 58 height 23
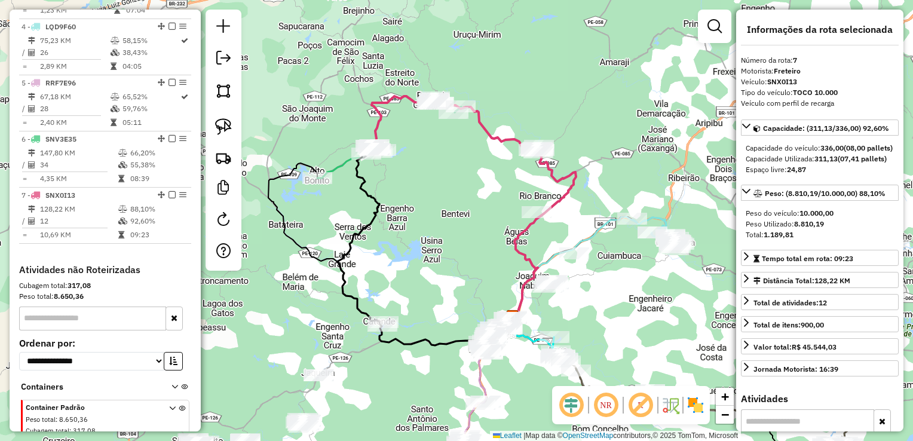
scroll to position [653, 0]
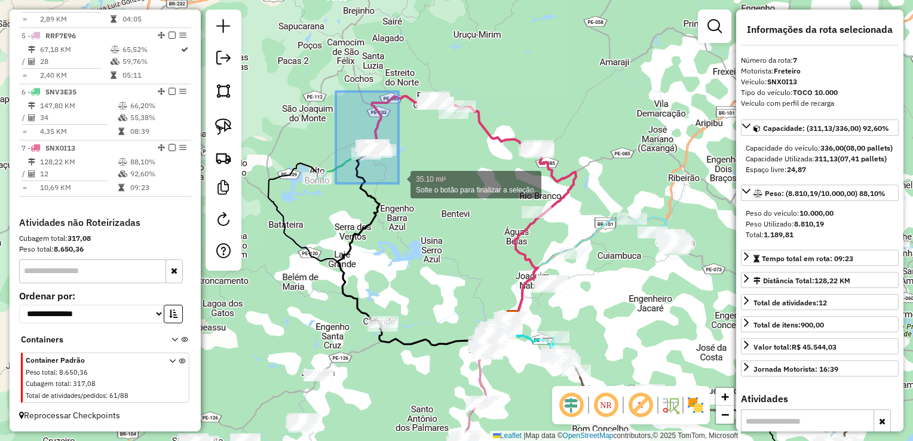
drag, startPoint x: 336, startPoint y: 94, endPoint x: 399, endPoint y: 183, distance: 109.4
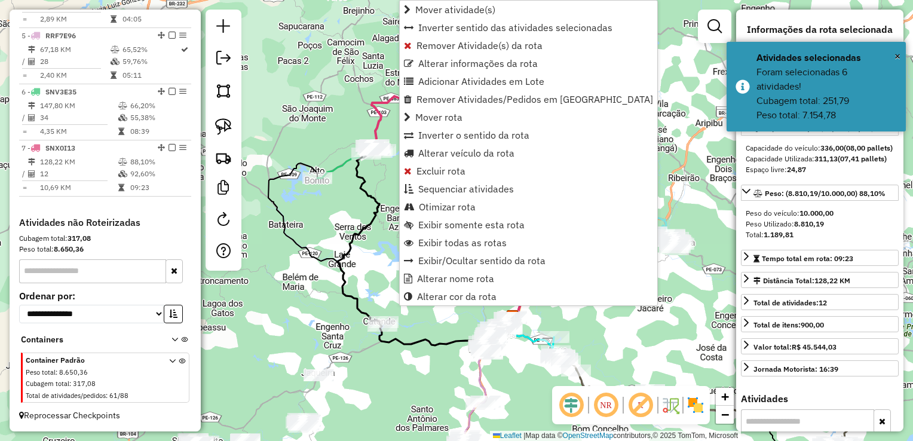
click at [355, 221] on div "Janela de atendimento Grade de atendimento Capacidade Transportadoras Veículos …" at bounding box center [456, 220] width 913 height 441
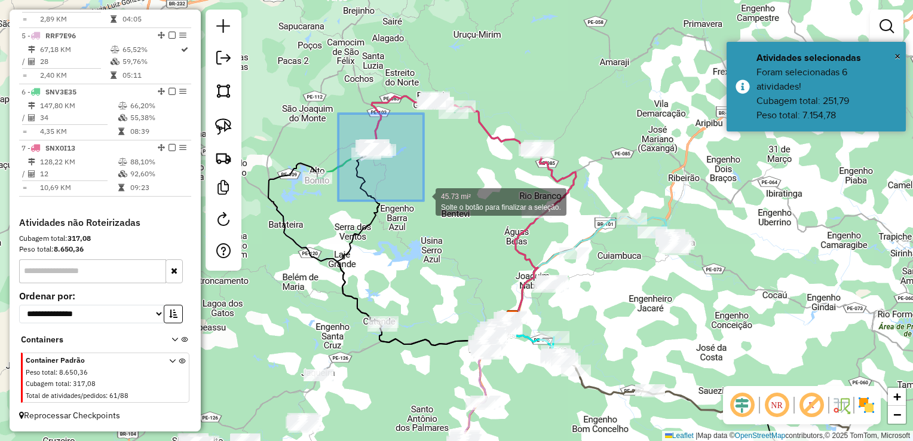
drag, startPoint x: 403, startPoint y: 200, endPoint x: 423, endPoint y: 202, distance: 19.9
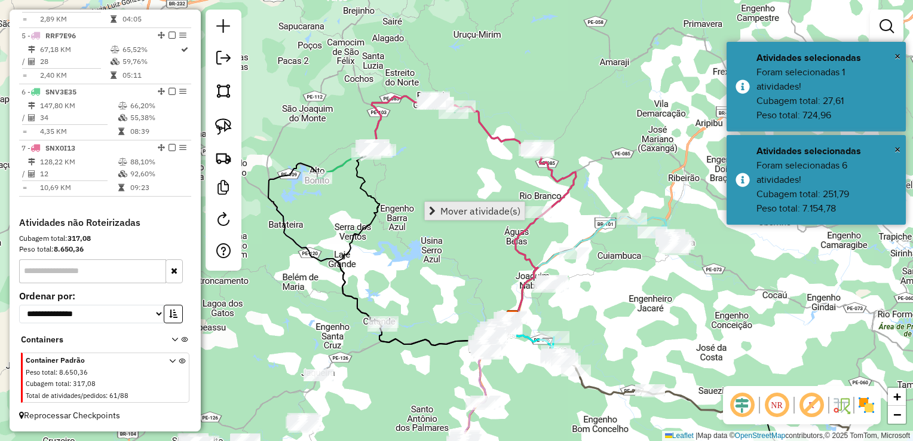
click at [446, 218] on link "Mover atividade(s)" at bounding box center [475, 211] width 100 height 18
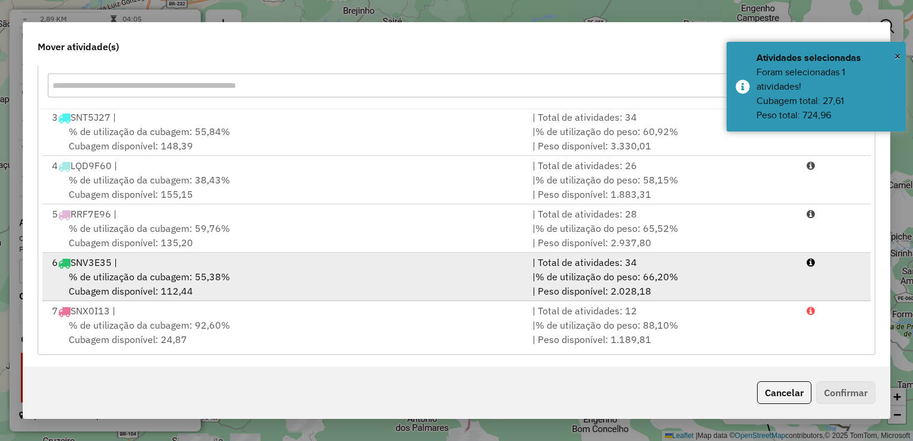
scroll to position [166, 0]
click at [118, 276] on span "% de utilização da cubagem: 55,38%" at bounding box center [149, 276] width 161 height 12
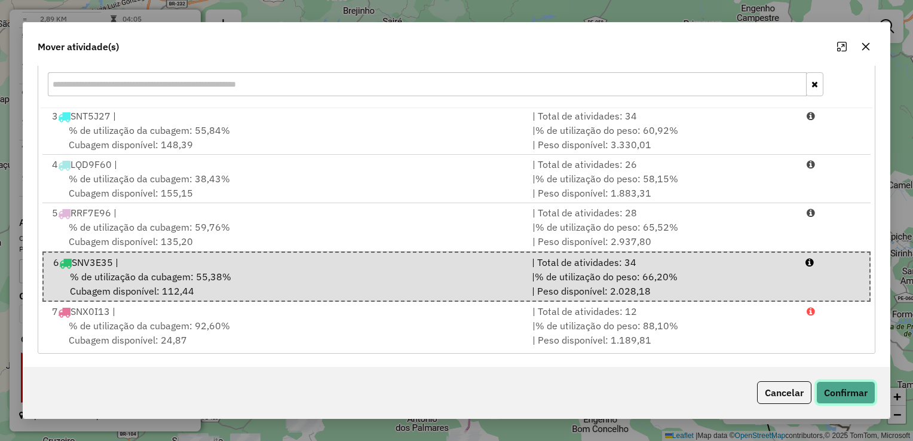
click at [834, 387] on button "Confirmar" at bounding box center [845, 392] width 59 height 23
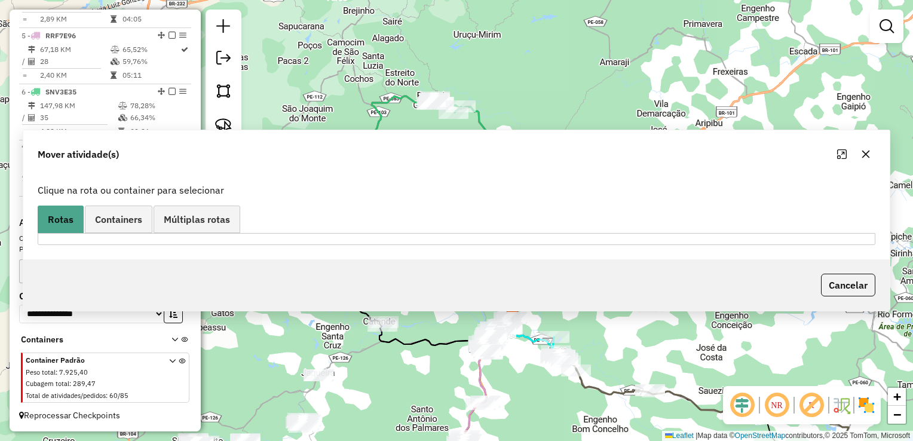
scroll to position [0, 0]
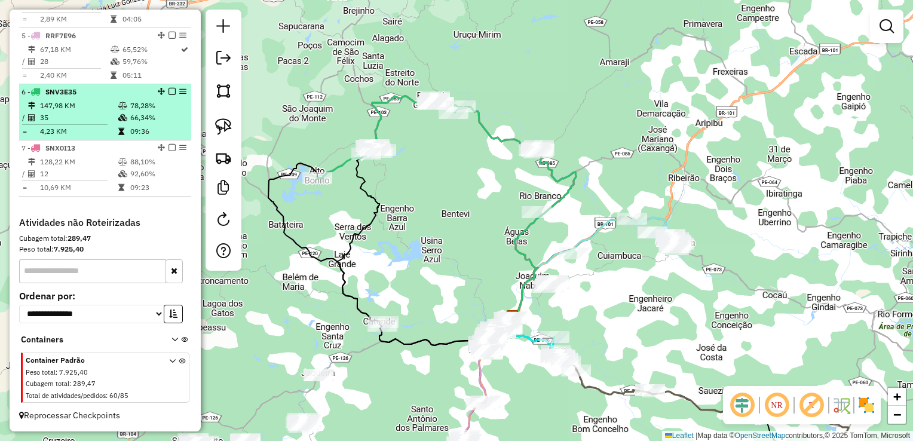
click at [81, 123] on td "35" at bounding box center [78, 118] width 78 height 12
select select "**********"
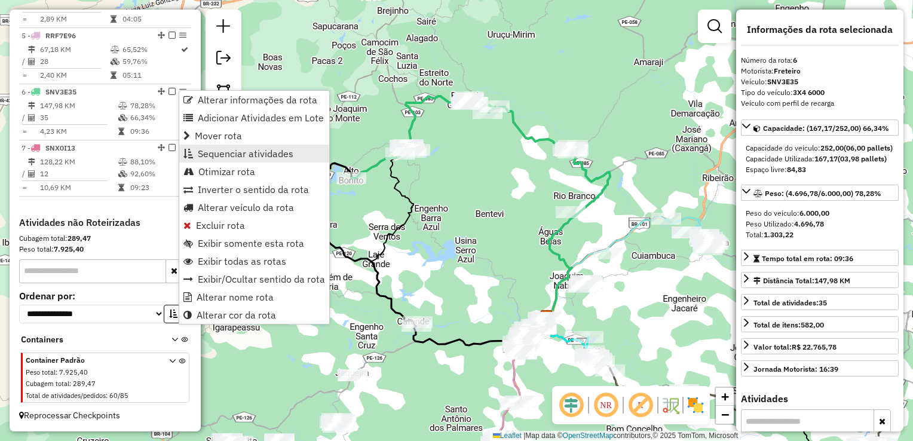
click at [224, 154] on span "Sequenciar atividades" at bounding box center [246, 154] width 96 height 10
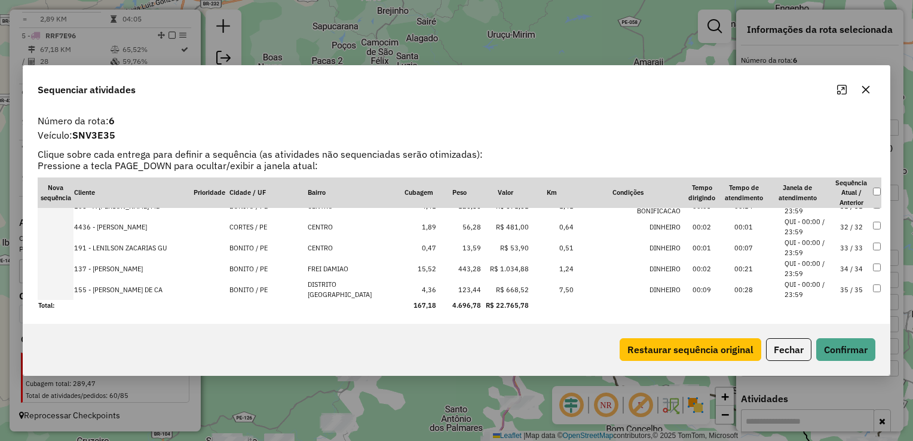
scroll to position [641, 0]
click at [455, 248] on td "13,59" at bounding box center [459, 246] width 45 height 21
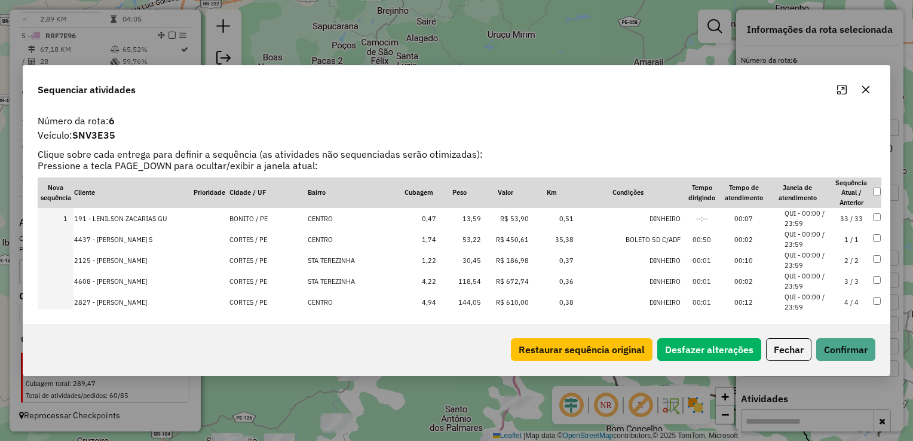
scroll to position [0, 0]
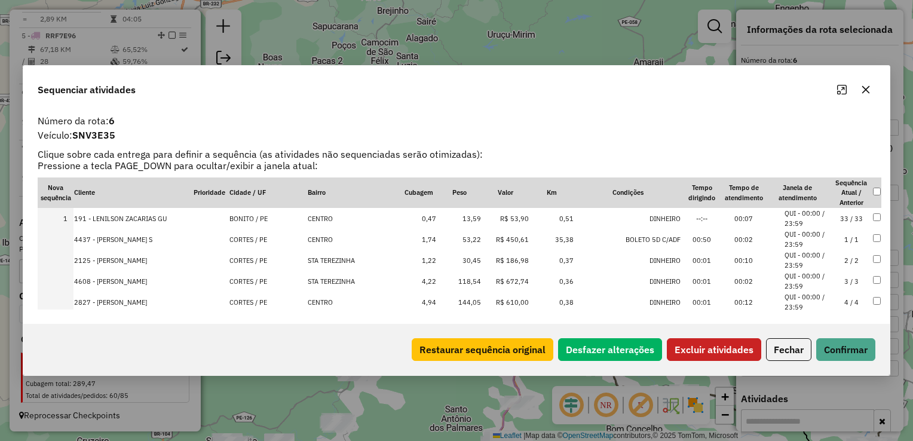
click at [718, 348] on button "Excluir atividades" at bounding box center [714, 349] width 94 height 23
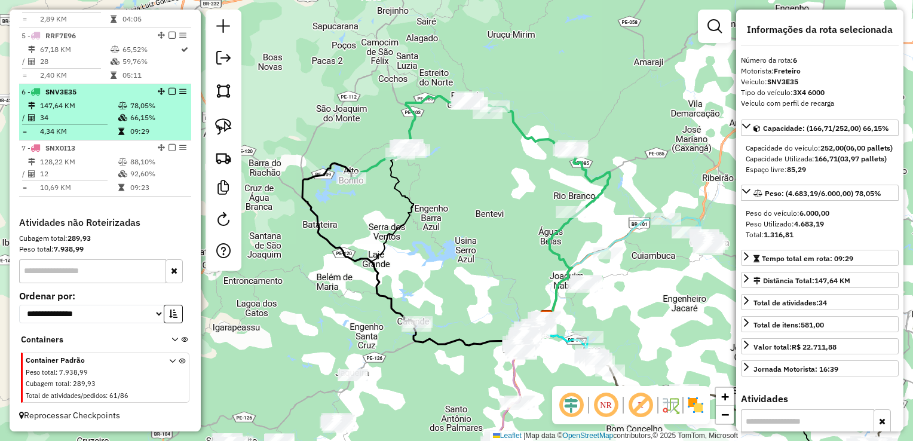
click at [56, 115] on td "34" at bounding box center [78, 118] width 78 height 12
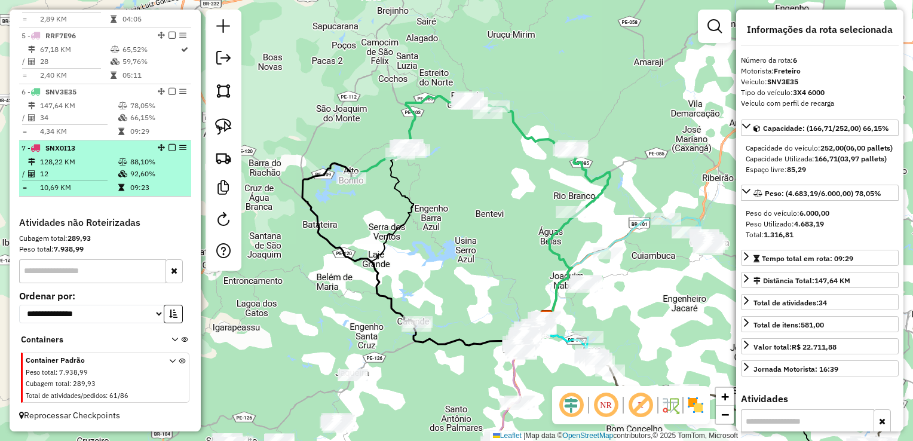
click at [57, 164] on td "128,22 KM" at bounding box center [78, 162] width 78 height 12
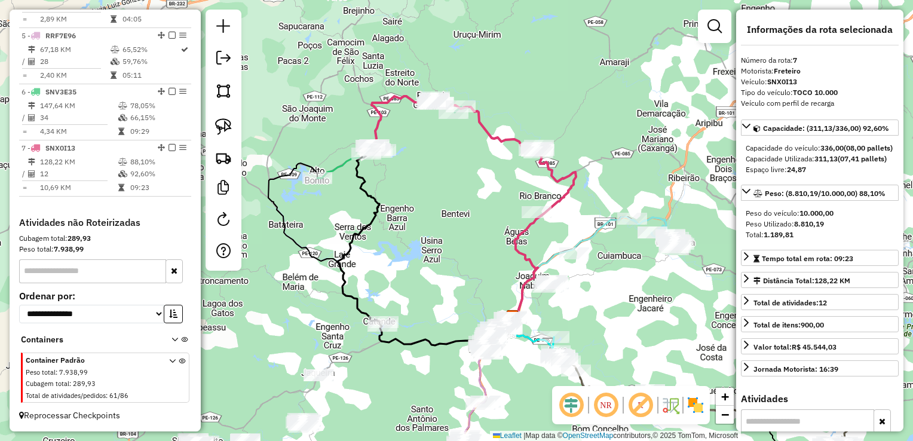
click at [418, 233] on div "Janela de atendimento Grade de atendimento Capacidade Transportadoras Veículos …" at bounding box center [456, 220] width 913 height 441
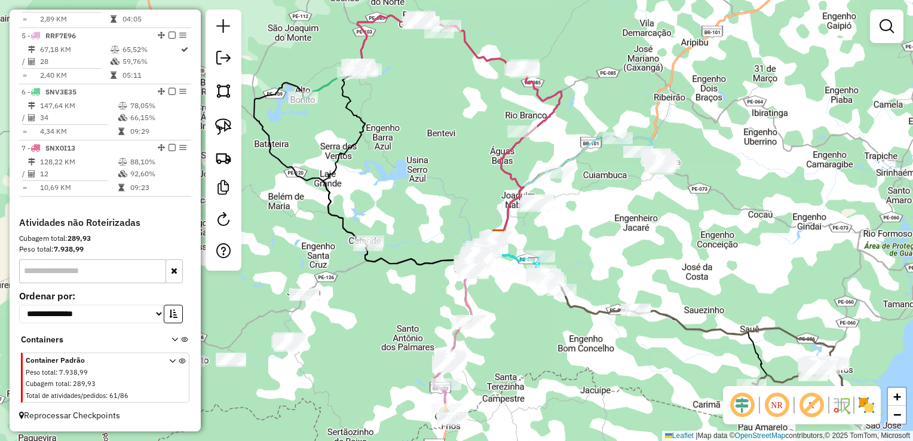
drag, startPoint x: 464, startPoint y: 268, endPoint x: 448, endPoint y: 183, distance: 87.0
click at [449, 185] on div "Janela de atendimento Grade de atendimento Capacidade Transportadoras Veículos …" at bounding box center [456, 220] width 913 height 441
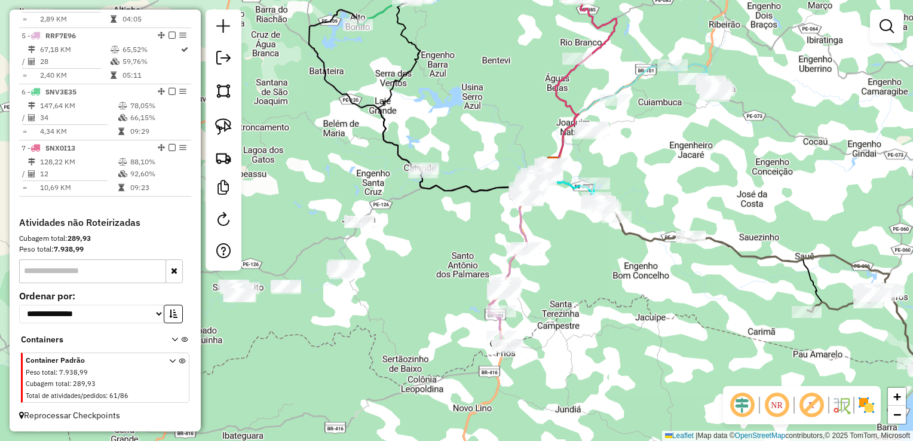
drag, startPoint x: 561, startPoint y: 232, endPoint x: 650, endPoint y: 94, distance: 164.3
click at [645, 102] on div "Janela de atendimento Grade de atendimento Capacidade Transportadoras Veículos …" at bounding box center [456, 220] width 913 height 441
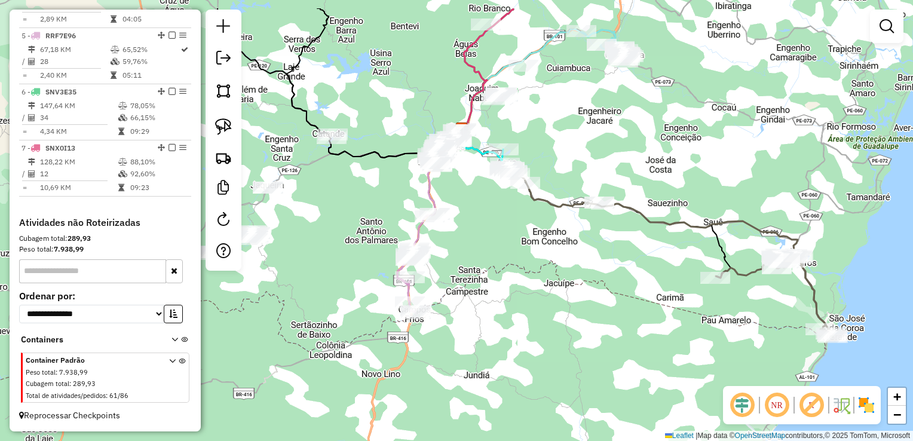
drag, startPoint x: 665, startPoint y: 180, endPoint x: 534, endPoint y: 233, distance: 141.0
click at [534, 233] on div "Janela de atendimento Grade de atendimento Capacidade Transportadoras Veículos …" at bounding box center [456, 220] width 913 height 441
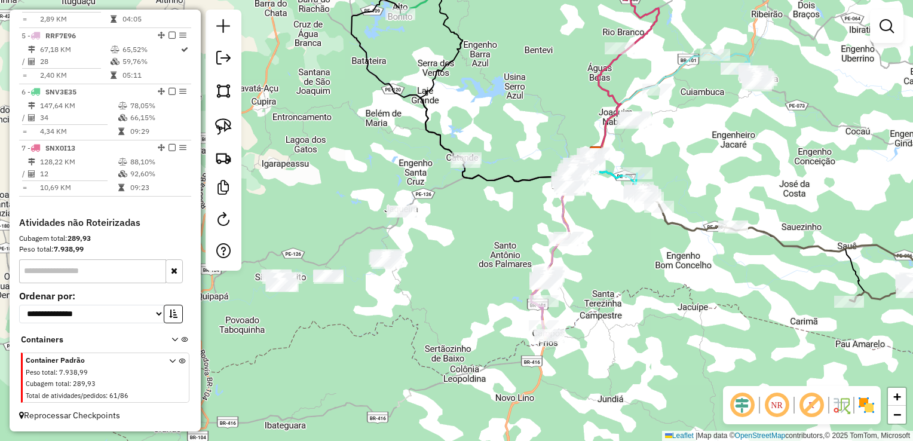
drag, startPoint x: 605, startPoint y: 245, endPoint x: 724, endPoint y: 226, distance: 120.5
click at [724, 226] on div "Janela de atendimento Grade de atendimento Capacidade Transportadoras Veículos …" at bounding box center [456, 220] width 913 height 441
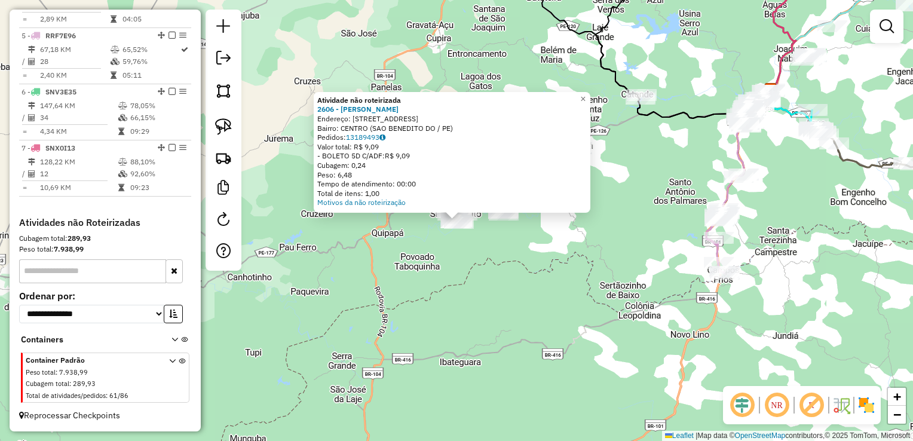
drag, startPoint x: 525, startPoint y: 296, endPoint x: 531, endPoint y: 280, distance: 16.9
click at [526, 296] on div "Atividade não roteirizada 2606 - BARTOLOMEU JUVINO DA Endereço: R DO FUTURO 146…" at bounding box center [456, 220] width 913 height 441
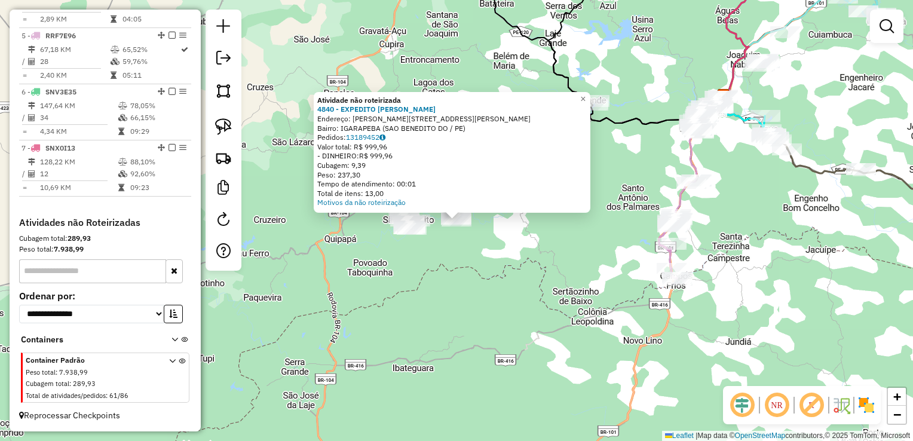
click at [522, 237] on div "Atividade não roteirizada 4840 - EXPEDITO JOSE DA SIL Endereço: R Rua Professor…" at bounding box center [456, 220] width 913 height 441
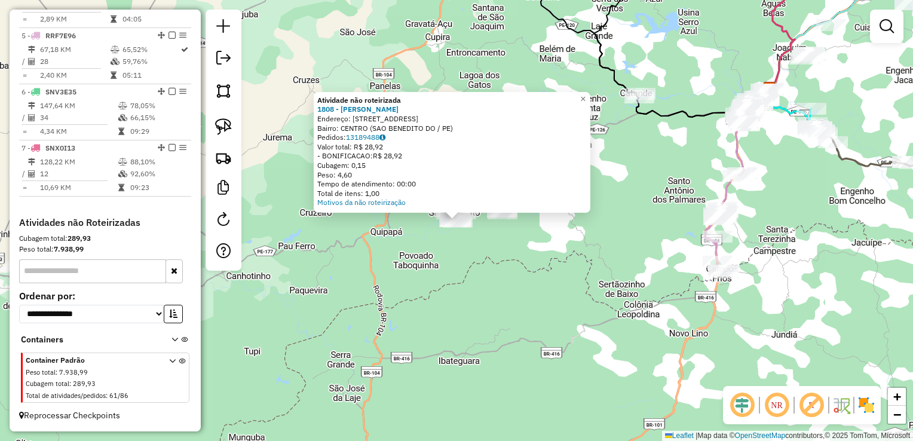
click at [462, 259] on div "Atividade não roteirizada 1808 - JOSE CORREIA FILHO Endereço: R RUA DO FUTURO 3…" at bounding box center [456, 220] width 913 height 441
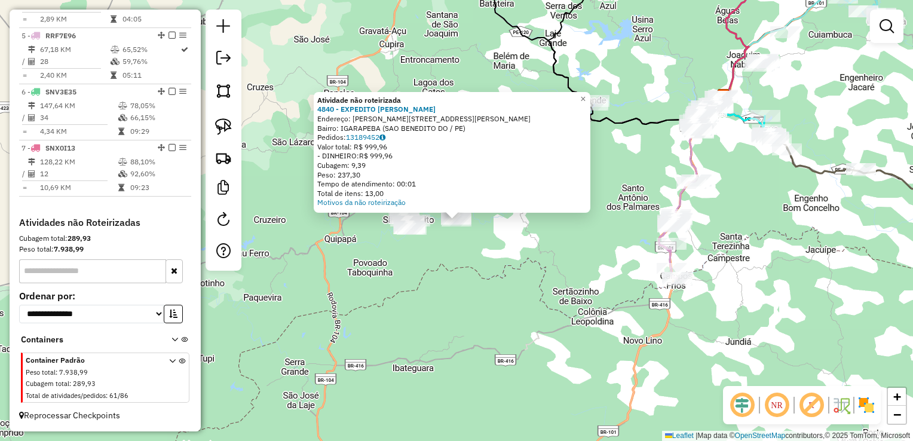
click at [493, 234] on div "Atividade não roteirizada 4840 - EXPEDITO JOSE DA SIL Endereço: R Rua Professor…" at bounding box center [456, 220] width 913 height 441
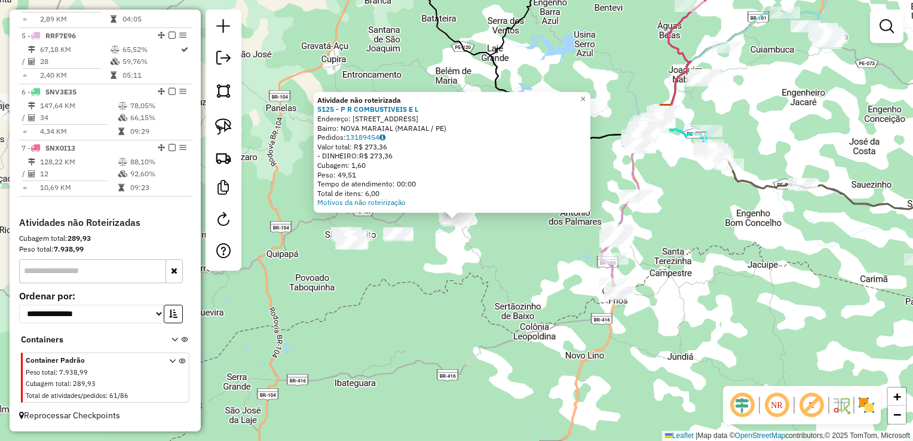
click at [513, 216] on div "Atividade não roteirizada 5125 - P R COMBUSTIVEIS E L Endereço: R Rua Nova 44 B…" at bounding box center [456, 220] width 913 height 441
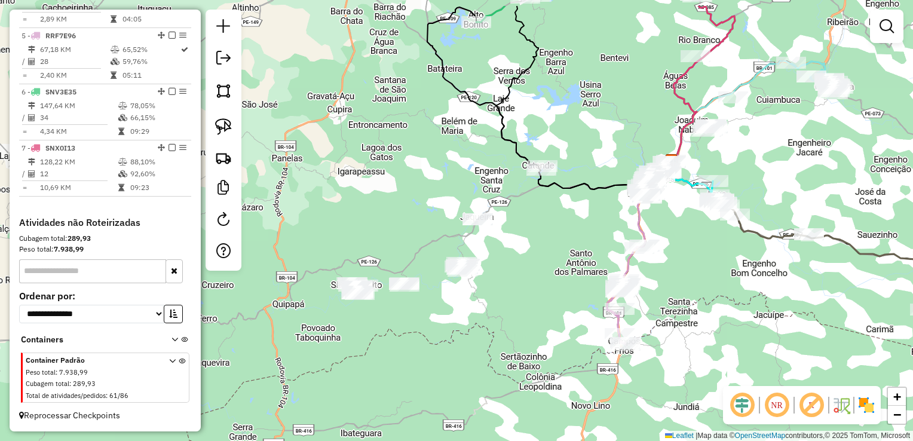
drag, startPoint x: 507, startPoint y: 195, endPoint x: 513, endPoint y: 247, distance: 52.3
click at [513, 246] on div "Janela de atendimento Grade de atendimento Capacidade Transportadoras Veículos …" at bounding box center [456, 220] width 913 height 441
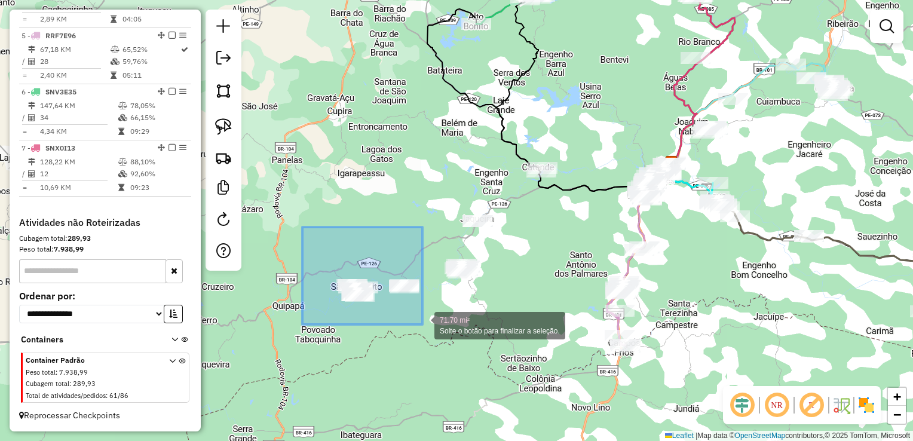
drag, startPoint x: 306, startPoint y: 250, endPoint x: 423, endPoint y: 325, distance: 138.1
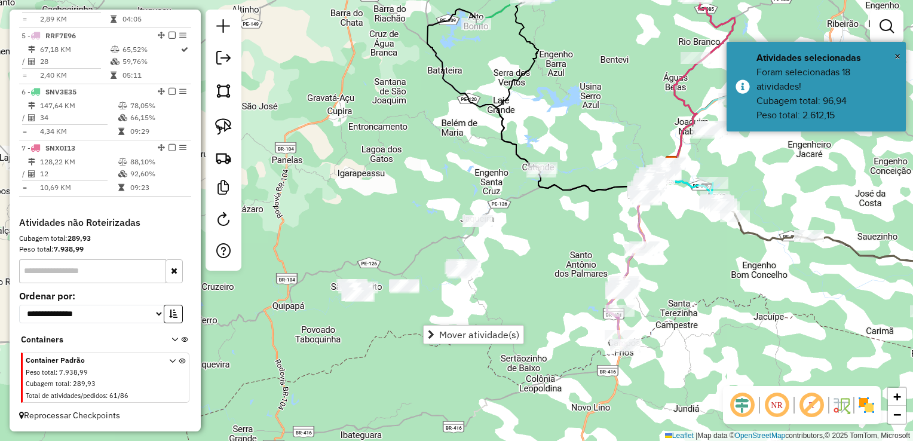
click at [505, 276] on div "Janela de atendimento Grade de atendimento Capacidade Transportadoras Veículos …" at bounding box center [456, 220] width 913 height 441
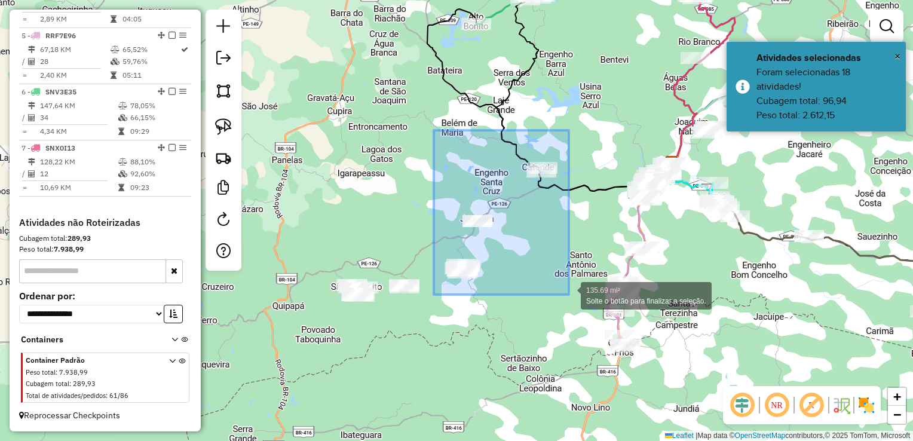
drag, startPoint x: 434, startPoint y: 130, endPoint x: 569, endPoint y: 295, distance: 212.7
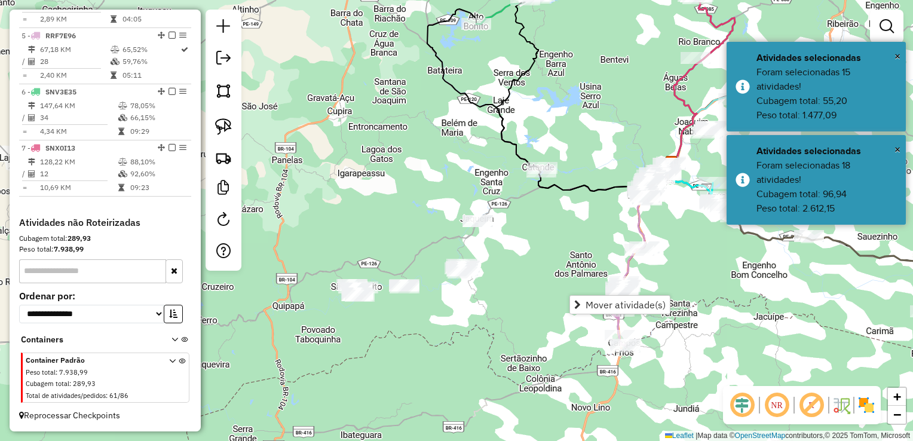
click at [531, 251] on div "Janela de atendimento Grade de atendimento Capacidade Transportadoras Veículos …" at bounding box center [456, 220] width 913 height 441
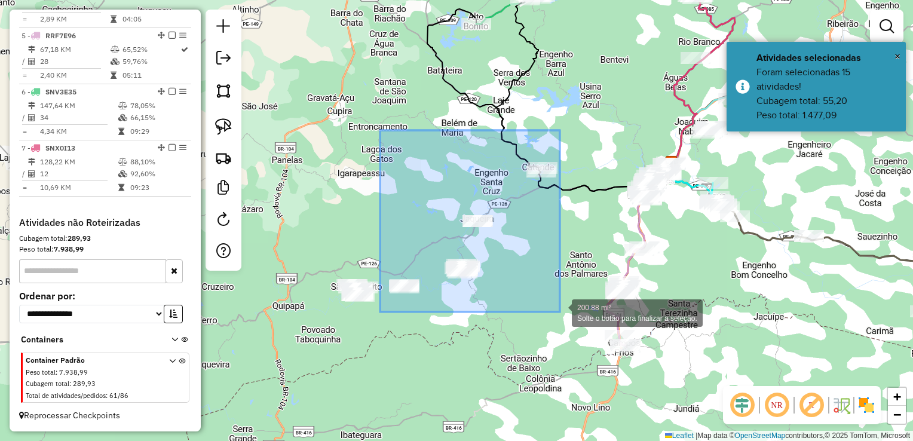
drag, startPoint x: 383, startPoint y: 192, endPoint x: 561, endPoint y: 312, distance: 214.3
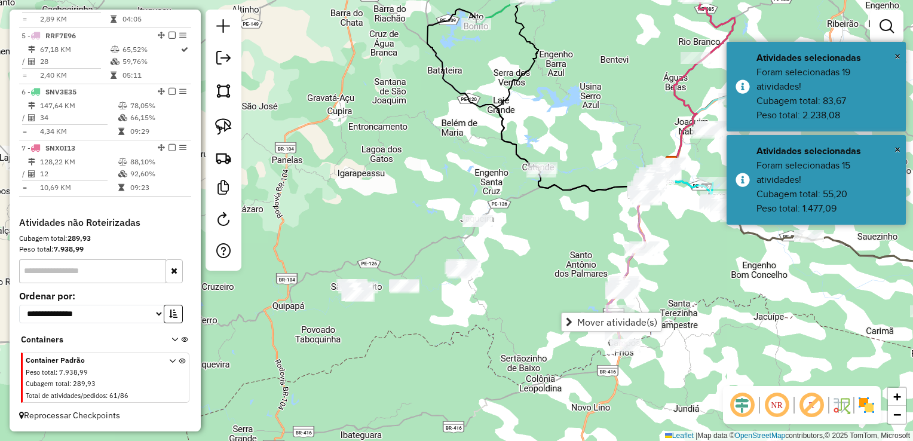
click at [529, 270] on div "Janela de atendimento Grade de atendimento Capacidade Transportadoras Veículos …" at bounding box center [456, 220] width 913 height 441
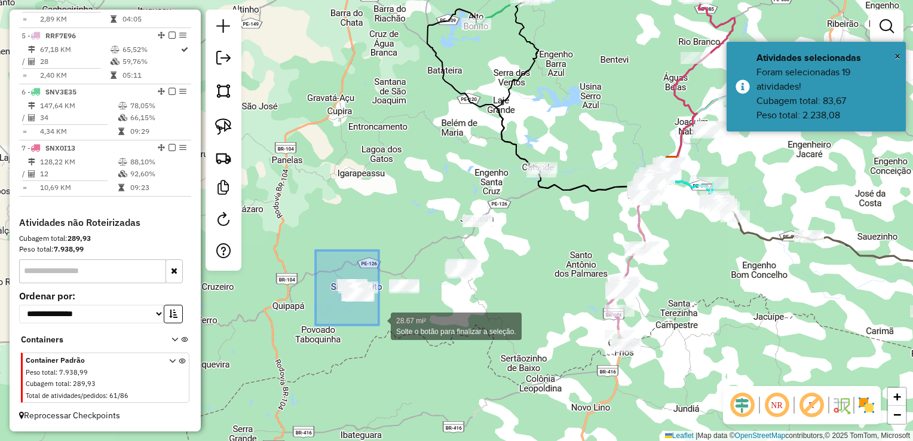
drag, startPoint x: 317, startPoint y: 253, endPoint x: 379, endPoint y: 325, distance: 94.9
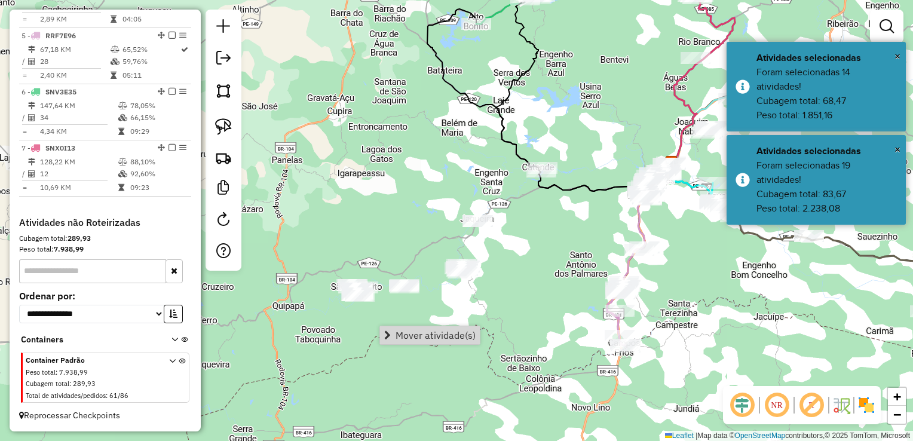
click at [444, 316] on div "Janela de atendimento Grade de atendimento Capacidade Transportadoras Veículos …" at bounding box center [456, 220] width 913 height 441
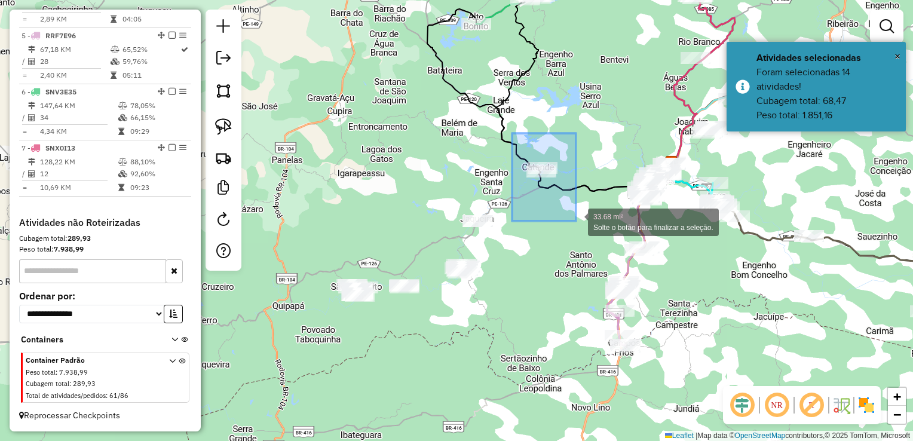
drag, startPoint x: 524, startPoint y: 183, endPoint x: 576, endPoint y: 221, distance: 64.5
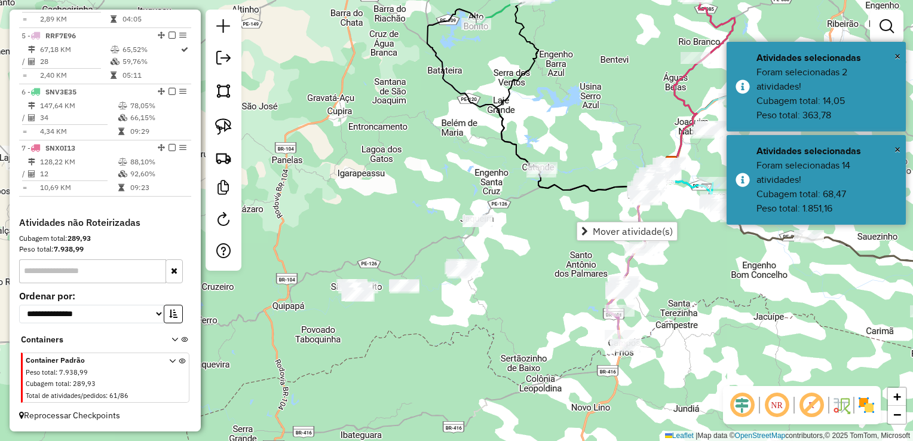
click at [574, 191] on icon at bounding box center [584, 92] width 176 height 200
select select "**********"
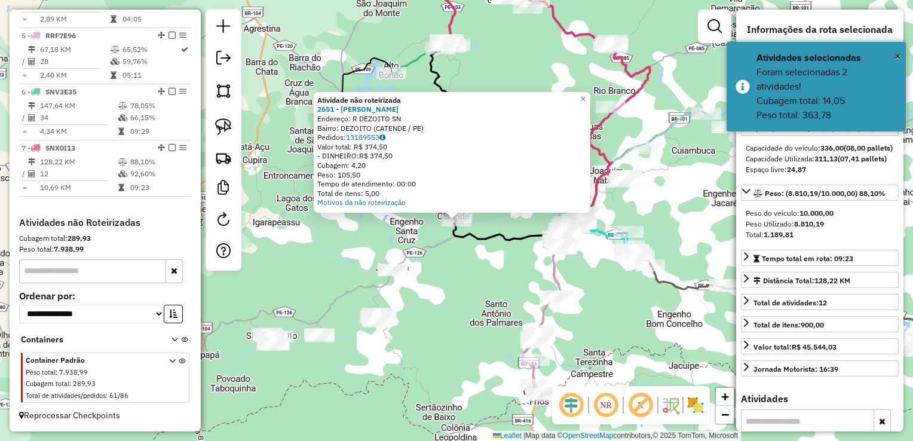
click at [475, 267] on div "Atividade não roteirizada 2651 - JEAN MARCOS SANTOS L Endereço: R DEZOITO SN Ba…" at bounding box center [456, 220] width 913 height 441
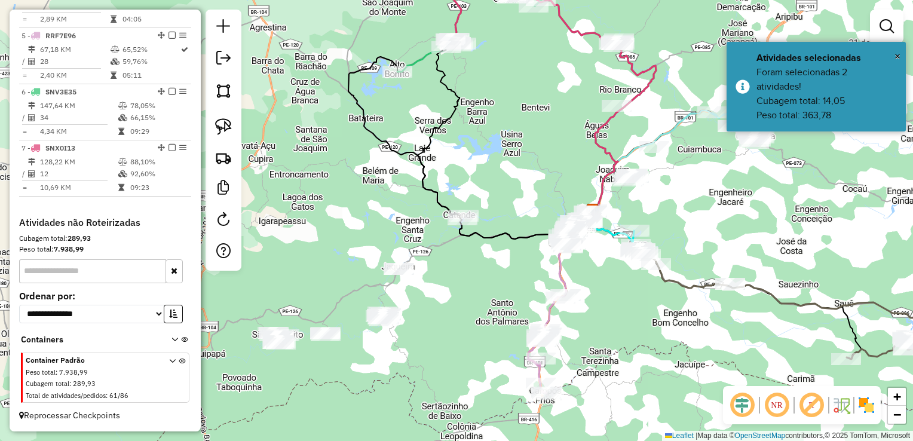
drag, startPoint x: 461, startPoint y: 311, endPoint x: 519, endPoint y: 271, distance: 70.0
click at [517, 274] on div "Janela de atendimento Grade de atendimento Capacidade Transportadoras Veículos …" at bounding box center [456, 220] width 913 height 441
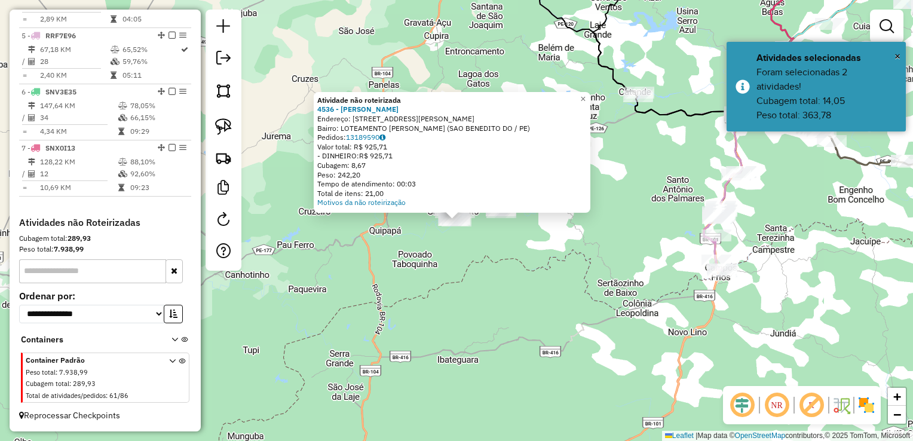
click at [480, 299] on div "Atividade não roteirizada 4536 - MIGUEL LOPES MUNIZ Endereço: R Antonio Bandeir…" at bounding box center [456, 220] width 913 height 441
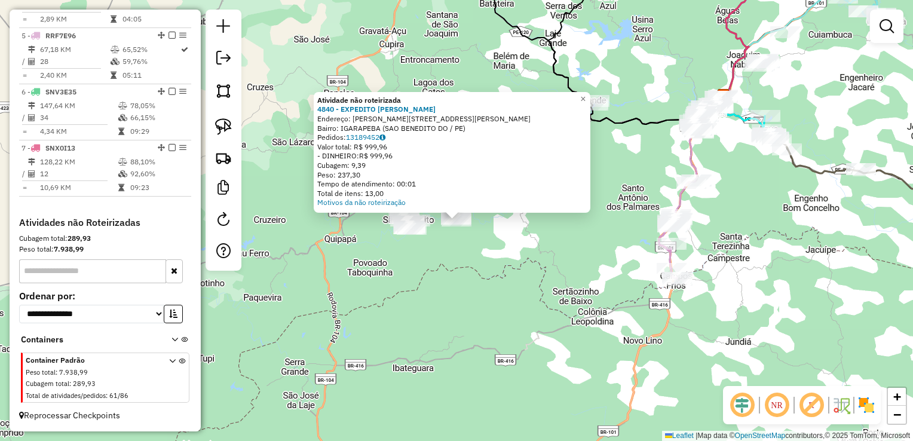
click at [507, 241] on div "Atividade não roteirizada 4840 - EXPEDITO JOSE DA SIL Endereço: R Rua Professor…" at bounding box center [456, 220] width 913 height 441
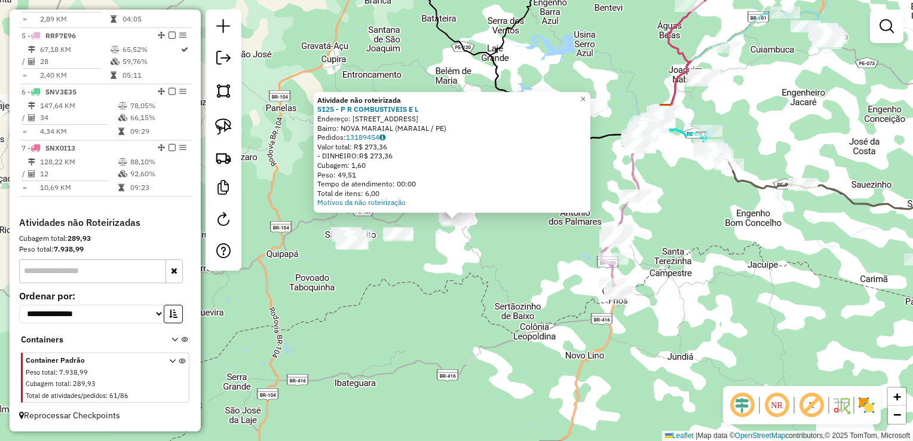
click at [514, 247] on div "Atividade não roteirizada 5125 - P R COMBUSTIVEIS E L Endereço: R Rua Nova 44 B…" at bounding box center [456, 220] width 913 height 441
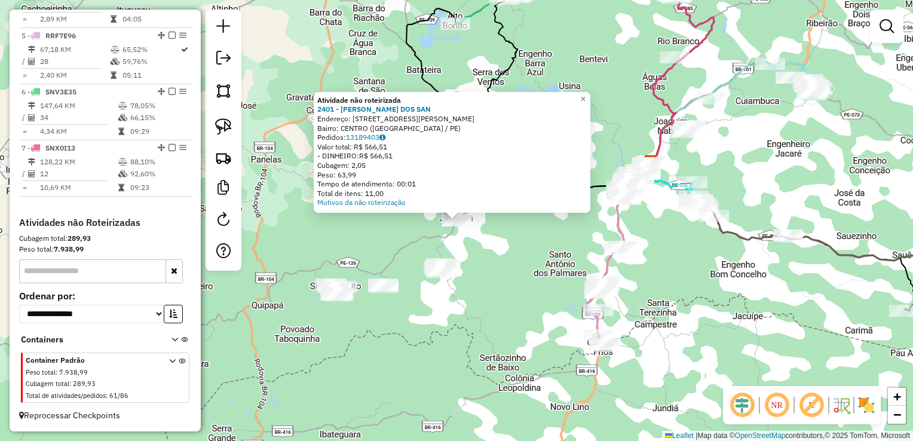
click at [495, 268] on div "Atividade não roteirizada 2401 - JOSE CICERO DOS SAN Endereço: R RUA IZAURA MAT…" at bounding box center [456, 220] width 913 height 441
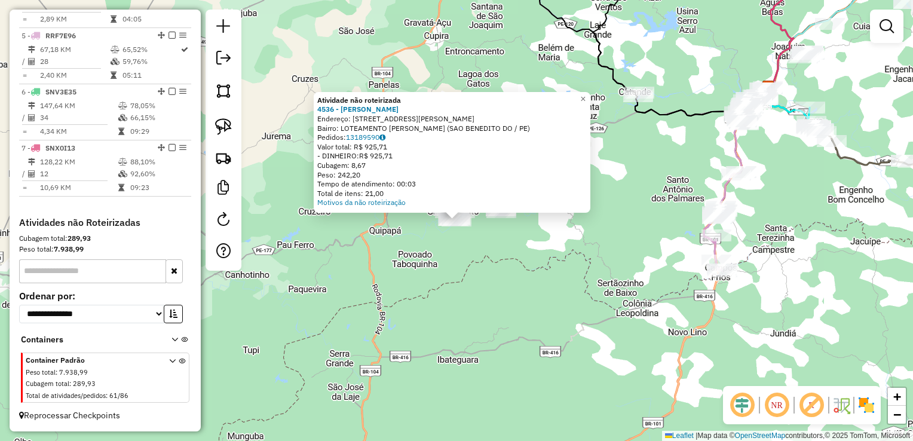
click at [477, 298] on div "Atividade não roteirizada 4536 - MIGUEL LOPES MUNIZ Endereço: R Antonio Bandeir…" at bounding box center [456, 220] width 913 height 441
click at [511, 209] on div "Atividade não roteirizada 4536 - MIGUEL LOPES MUNIZ Endereço: R Antonio Bandeir…" at bounding box center [453, 151] width 277 height 121
click at [498, 250] on div "Atividade não roteirizada 4536 - MIGUEL LOPES MUNIZ Endereço: R Antonio Bandeir…" at bounding box center [456, 220] width 913 height 441
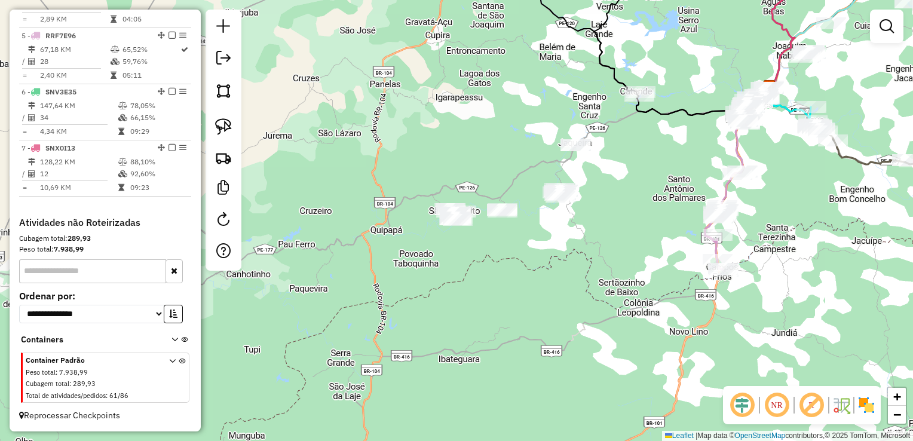
click at [501, 218] on div at bounding box center [503, 212] width 30 height 12
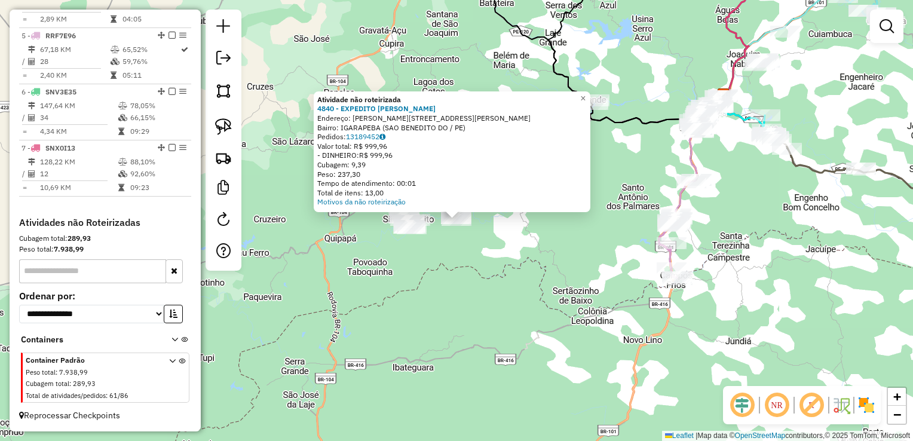
click at [507, 238] on div "Atividade não roteirizada 4840 - EXPEDITO JOSE DA SIL Endereço: R Rua Professor…" at bounding box center [456, 220] width 913 height 441
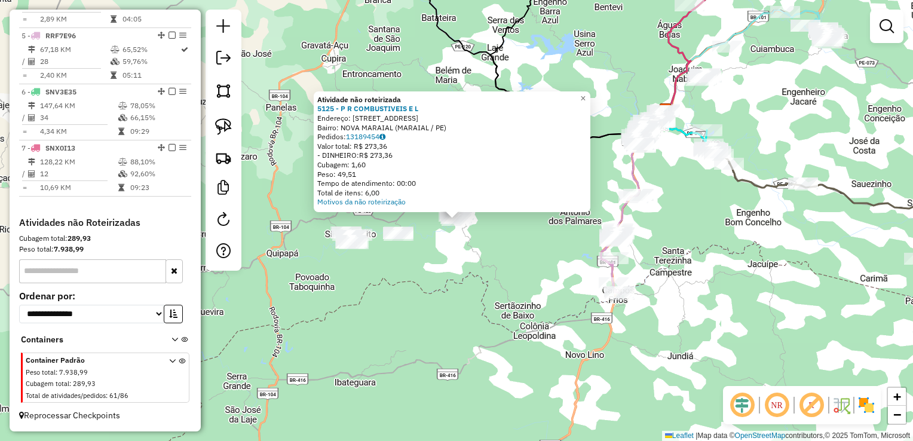
click at [521, 231] on div "Atividade não roteirizada 5125 - P R COMBUSTIVEIS E L Endereço: R Rua Nova 44 B…" at bounding box center [456, 220] width 913 height 441
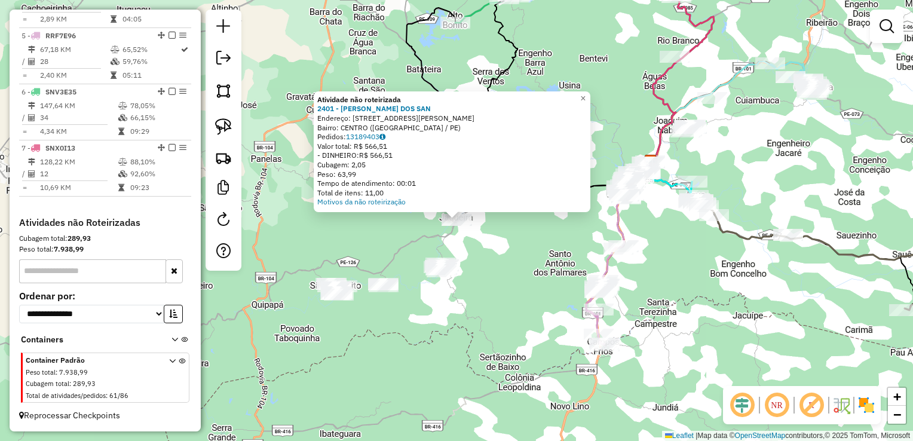
click at [499, 255] on div "Atividade não roteirizada 2401 - JOSE CICERO DOS SAN Endereço: R RUA IZAURA MAT…" at bounding box center [456, 220] width 913 height 441
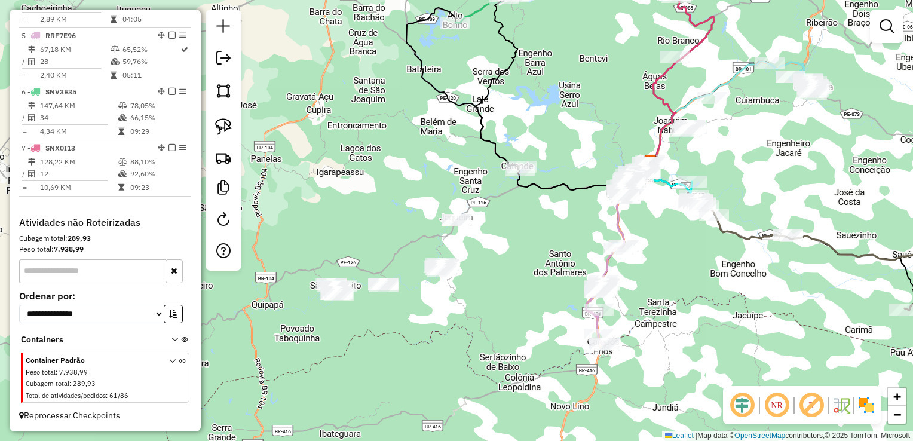
click at [483, 302] on div "Janela de atendimento Grade de atendimento Capacidade Transportadoras Veículos …" at bounding box center [456, 220] width 913 height 441
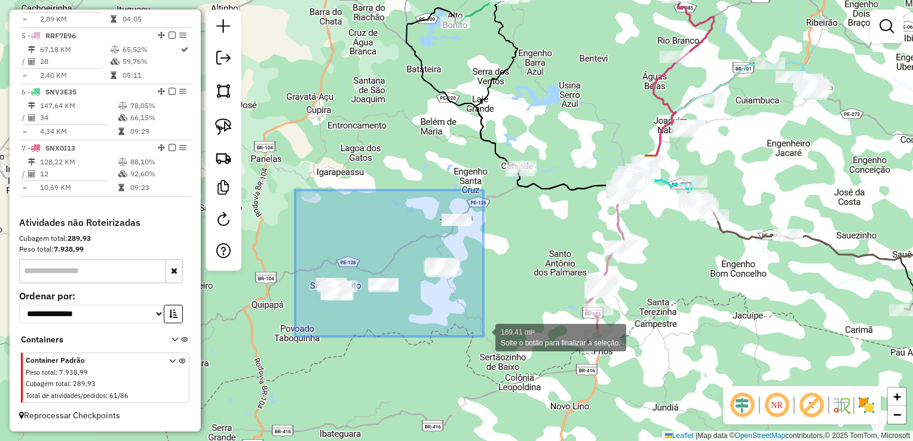
drag, startPoint x: 295, startPoint y: 233, endPoint x: 483, endPoint y: 336, distance: 214.8
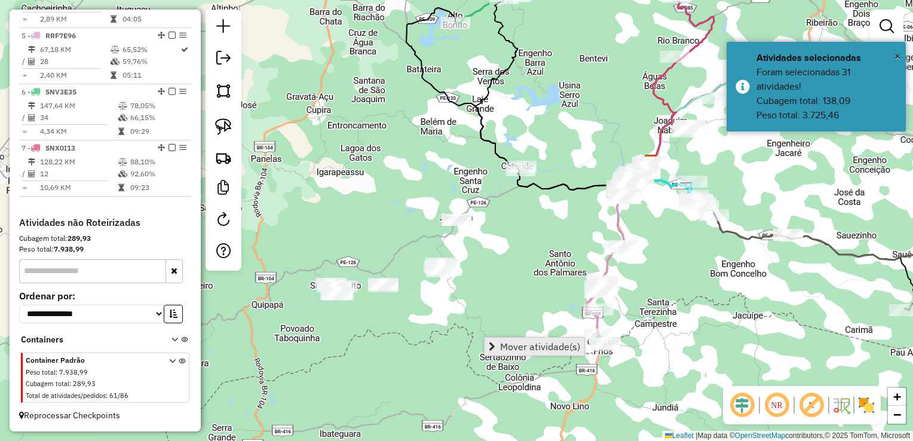
click at [506, 343] on span "Mover atividade(s)" at bounding box center [540, 347] width 80 height 10
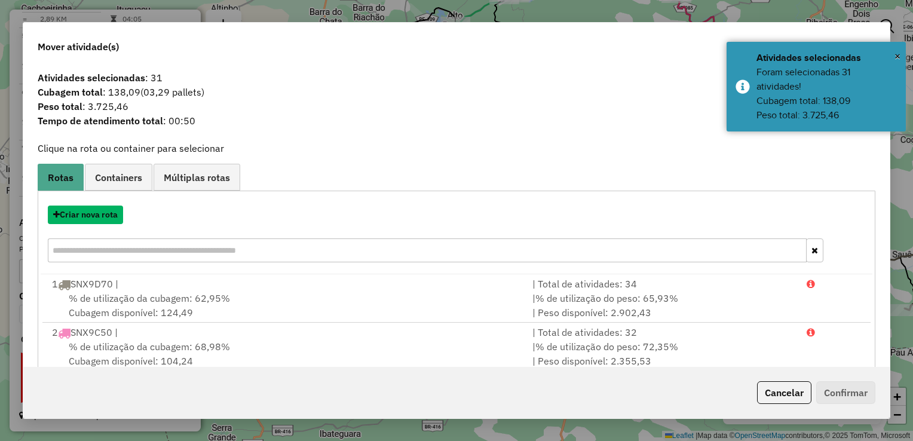
click at [88, 214] on button "Criar nova rota" at bounding box center [85, 215] width 75 height 19
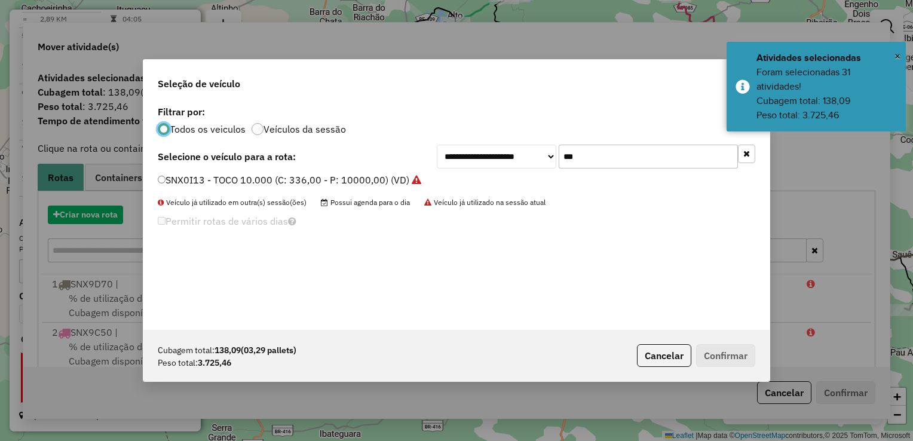
scroll to position [6, 4]
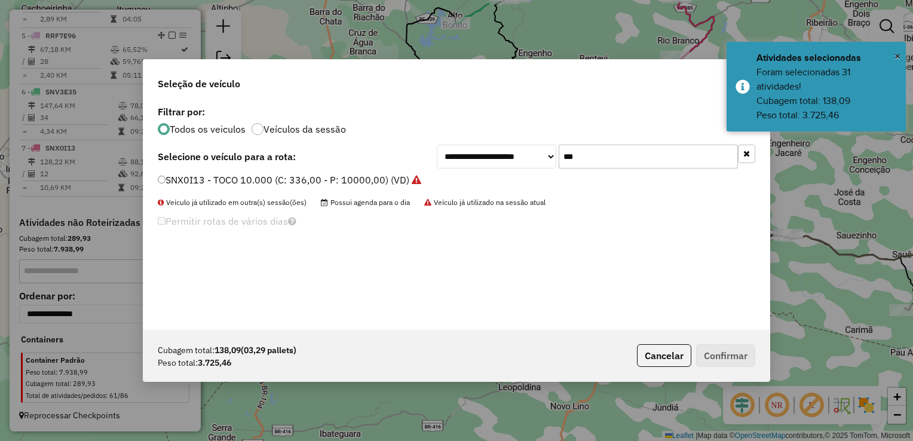
click at [652, 163] on input "***" at bounding box center [648, 157] width 179 height 24
type input "*"
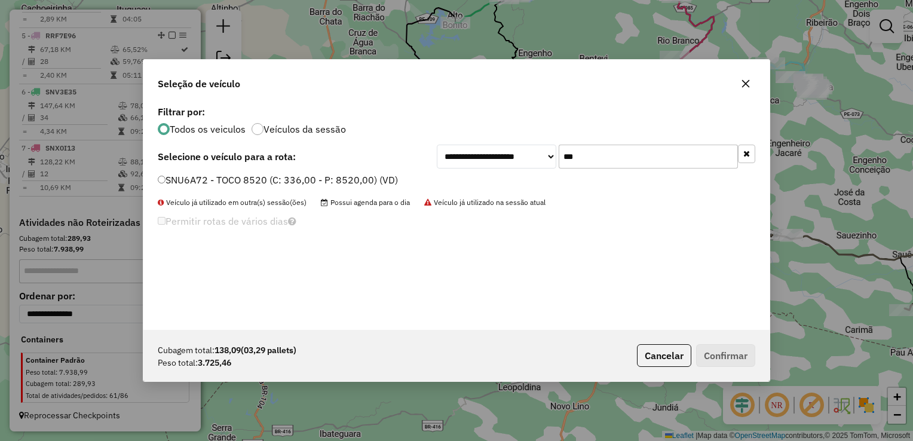
type input "***"
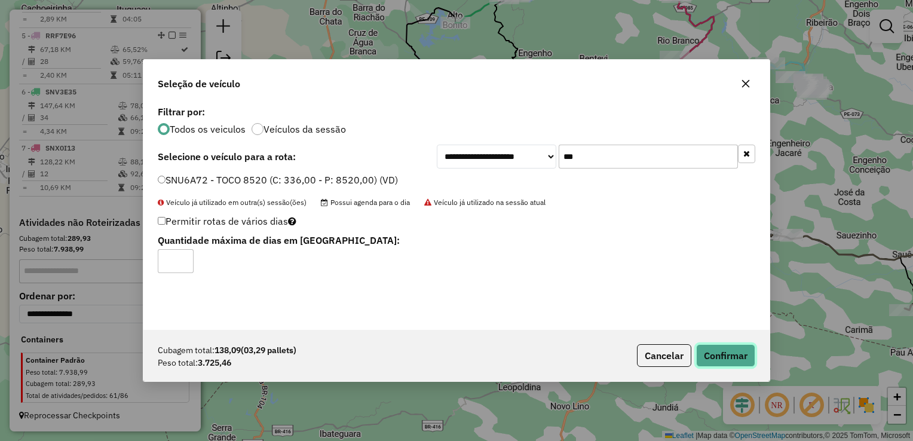
click at [724, 358] on button "Confirmar" at bounding box center [725, 355] width 59 height 23
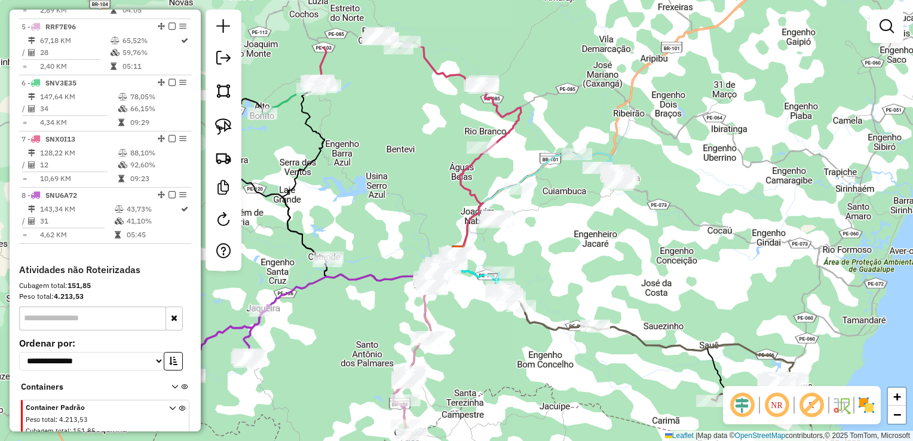
drag, startPoint x: 731, startPoint y: 214, endPoint x: 569, endPoint y: 297, distance: 182.0
click at [569, 297] on div "Janela de atendimento Grade de atendimento Capacidade Transportadoras Veículos …" at bounding box center [456, 220] width 913 height 441
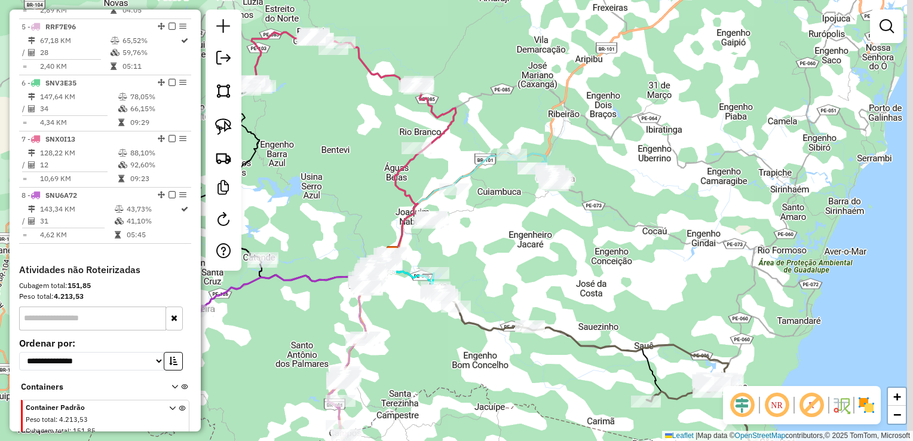
drag, startPoint x: 569, startPoint y: 297, endPoint x: 479, endPoint y: 127, distance: 192.7
click at [480, 135] on div "Janela de atendimento Grade de atendimento Capacidade Transportadoras Veículos …" at bounding box center [456, 220] width 913 height 441
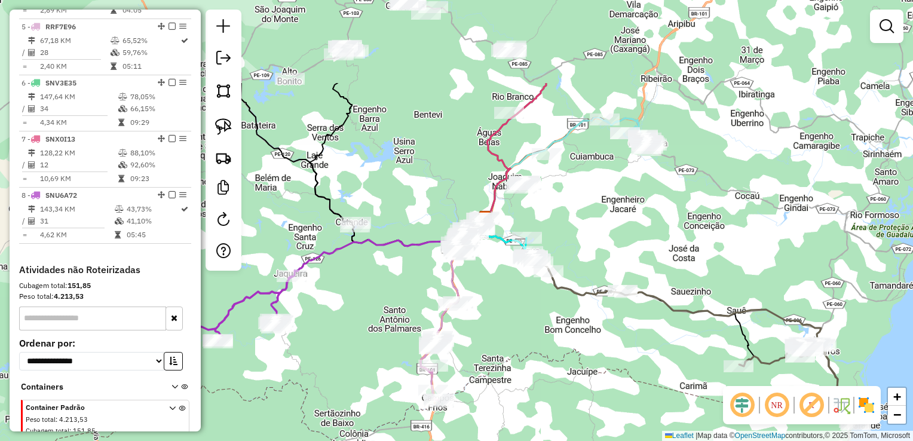
drag, startPoint x: 443, startPoint y: 229, endPoint x: 589, endPoint y: 322, distance: 171.9
click at [622, 356] on div "Janela de atendimento Grade de atendimento Capacidade Transportadoras Veículos …" at bounding box center [456, 220] width 913 height 441
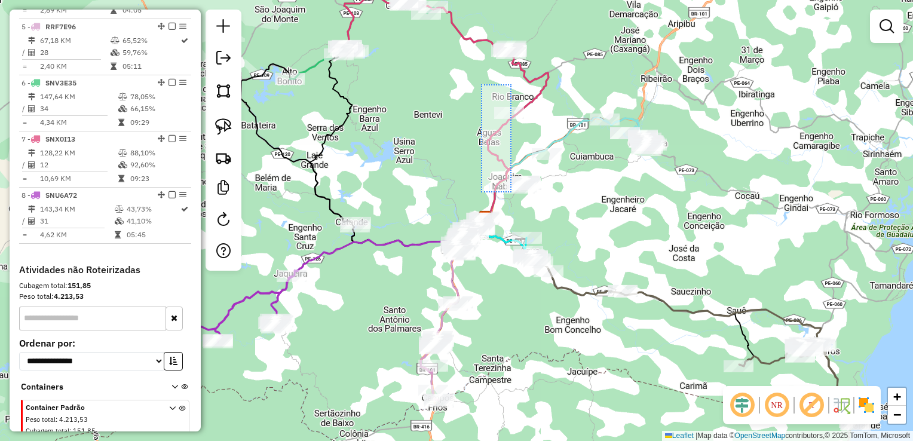
click at [513, 192] on div "Janela de atendimento Grade de atendimento Capacidade Transportadoras Veículos …" at bounding box center [456, 220] width 913 height 441
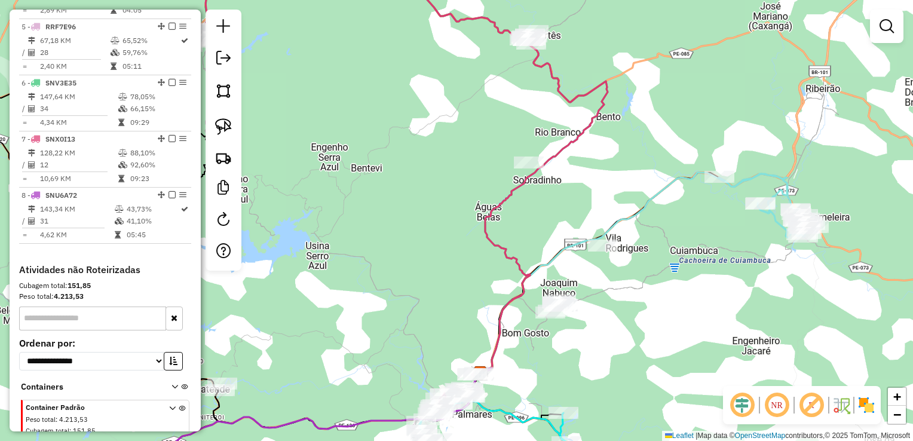
drag, startPoint x: 607, startPoint y: 306, endPoint x: 597, endPoint y: 295, distance: 14.8
click at [603, 301] on div "Janela de atendimento Grade de atendimento Capacidade Transportadoras Veículos …" at bounding box center [456, 220] width 913 height 441
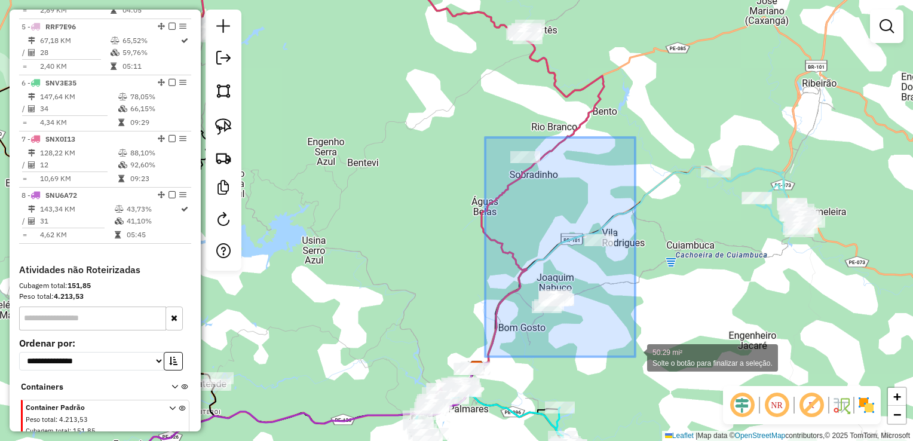
drag, startPoint x: 486, startPoint y: 182, endPoint x: 638, endPoint y: 354, distance: 229.5
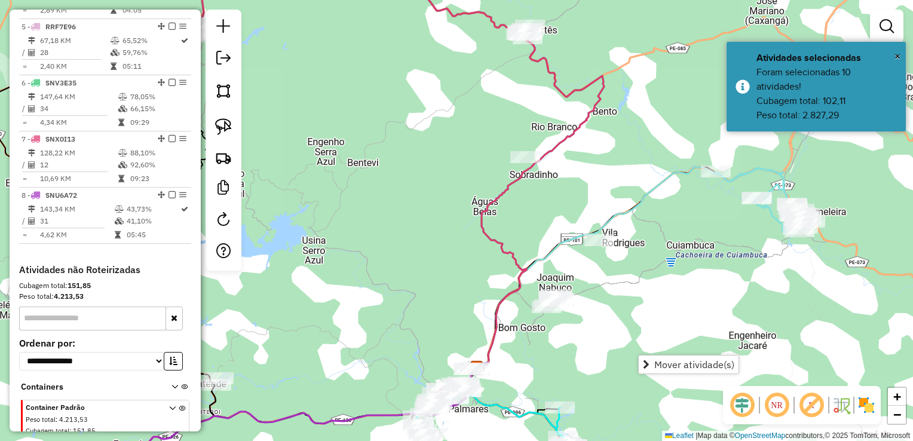
click at [657, 307] on div "Janela de atendimento Grade de atendimento Capacidade Transportadoras Veículos …" at bounding box center [456, 220] width 913 height 441
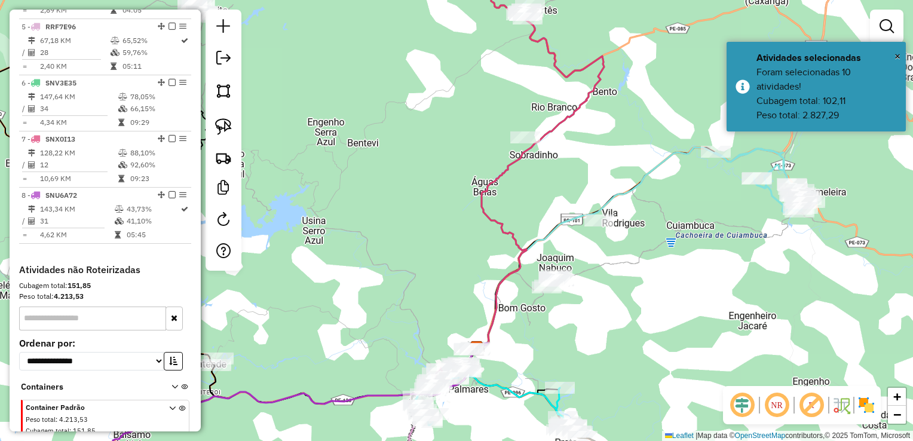
drag, startPoint x: 633, startPoint y: 327, endPoint x: 610, endPoint y: 196, distance: 133.5
click at [616, 215] on div "Janela de atendimento Grade de atendimento Capacidade Transportadoras Veículos …" at bounding box center [456, 220] width 913 height 441
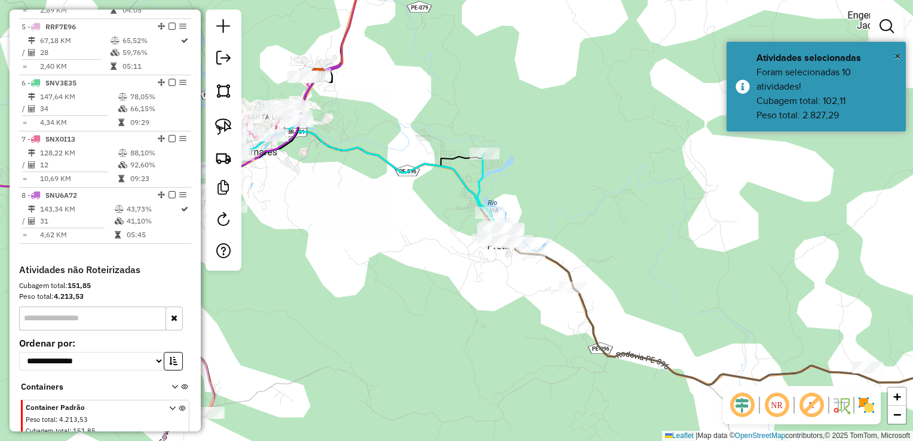
drag, startPoint x: 570, startPoint y: 304, endPoint x: 572, endPoint y: 322, distance: 18.6
click at [572, 322] on div "Janela de atendimento Grade de atendimento Capacidade Transportadoras Veículos …" at bounding box center [456, 220] width 913 height 441
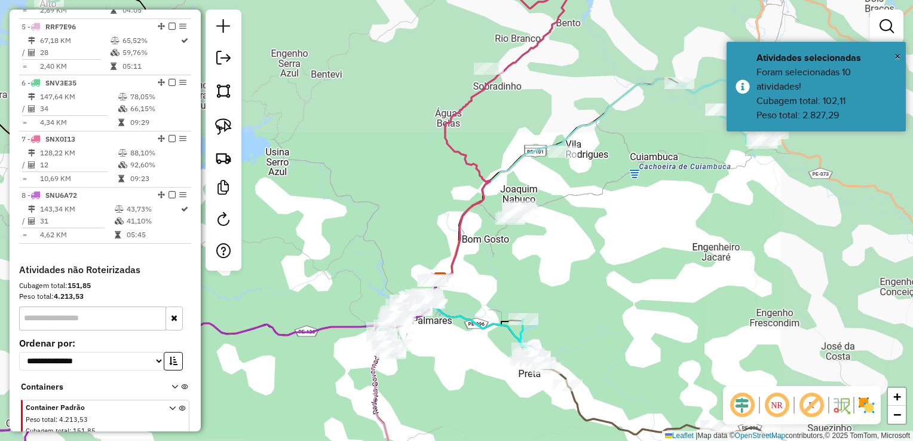
drag, startPoint x: 541, startPoint y: 264, endPoint x: 538, endPoint y: 333, distance: 69.4
click at [537, 342] on div "Janela de atendimento Grade de atendimento Capacidade Transportadoras Veículos …" at bounding box center [456, 220] width 913 height 441
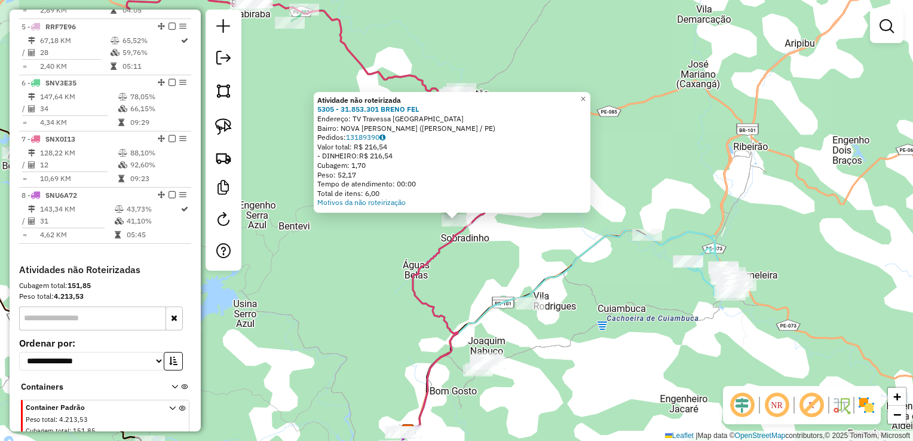
click at [516, 245] on div "Atividade não roteirizada 5305 - 31.853.301 BRENO FEL Endereço: TV Travessa Cre…" at bounding box center [456, 220] width 913 height 441
click at [459, 235] on icon at bounding box center [471, 263] width 127 height 335
select select "**********"
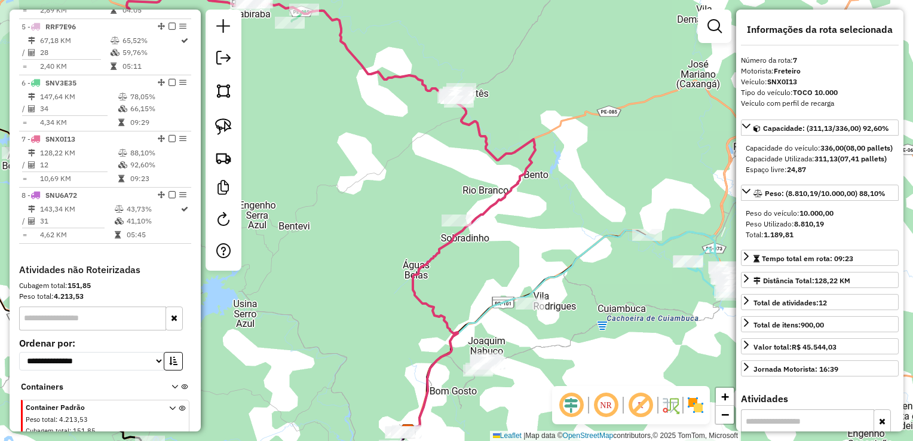
scroll to position [709, 0]
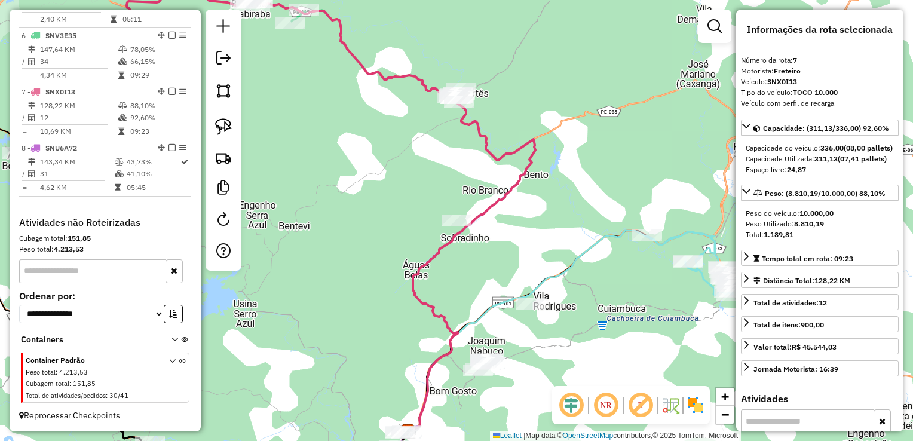
click at [515, 241] on div "Janela de atendimento Grade de atendimento Capacidade Transportadoras Veículos …" at bounding box center [456, 220] width 913 height 441
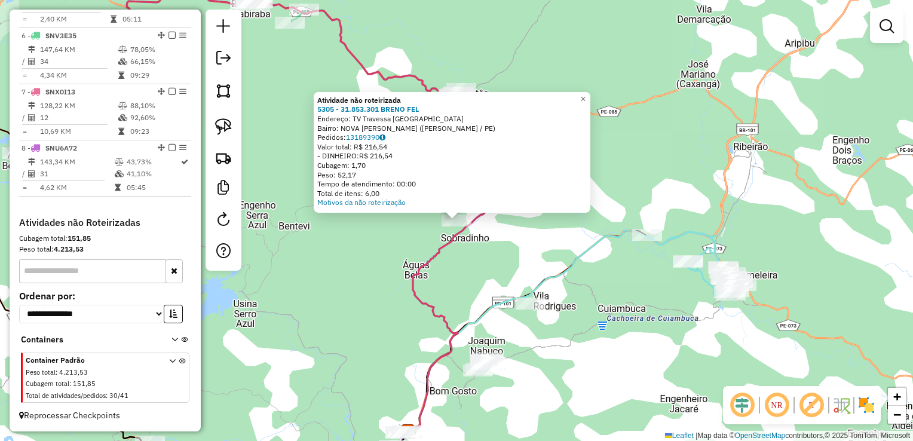
click at [473, 235] on div "Atividade não roteirizada 5305 - 31.853.301 BRENO FEL Endereço: TV Travessa Cre…" at bounding box center [456, 220] width 913 height 441
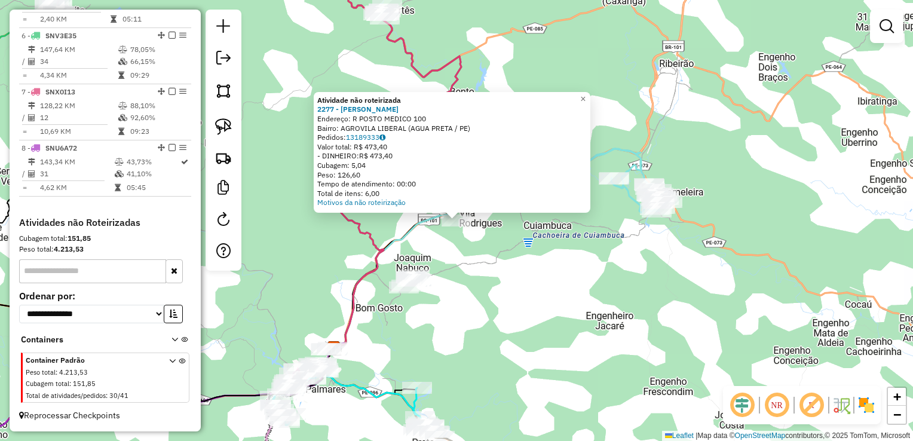
click at [486, 300] on div "Atividade não roteirizada 2277 - JOSE JOAQUIM DA SILV Endereço: R POSTO MEDICO …" at bounding box center [456, 220] width 913 height 441
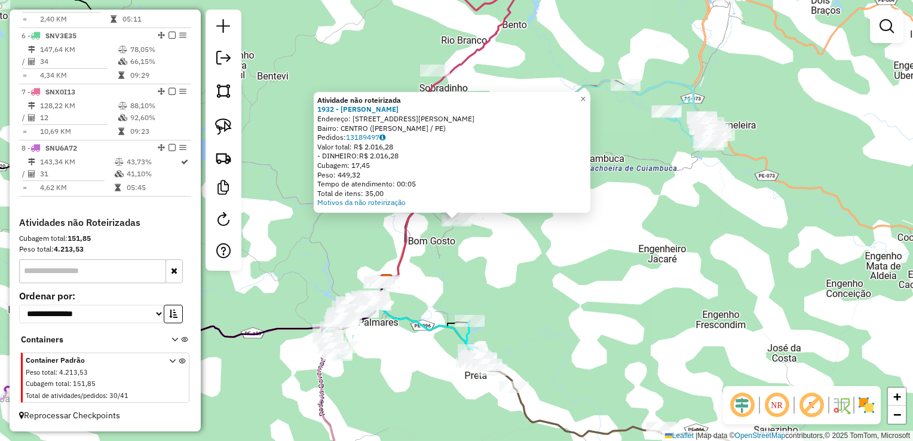
click at [483, 283] on div "Atividade não roteirizada 1932 - JOAO FERREIRA FERREI Endereço: R MANOEL JOSE D…" at bounding box center [456, 220] width 913 height 441
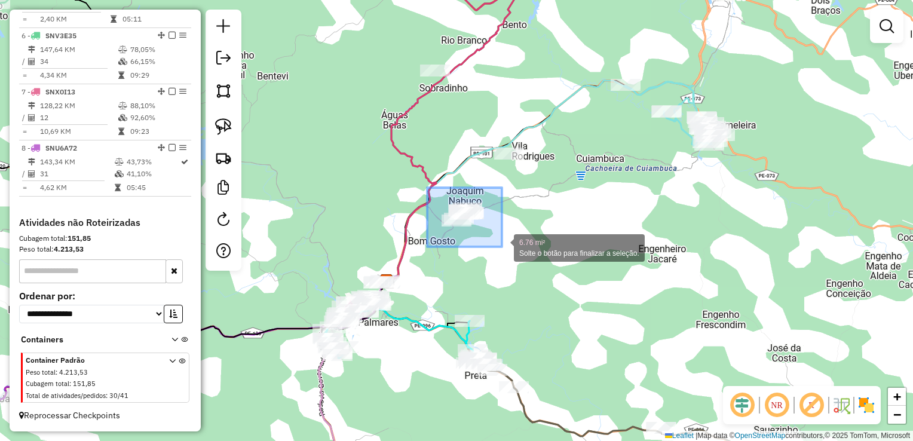
drag, startPoint x: 427, startPoint y: 188, endPoint x: 502, endPoint y: 247, distance: 95.3
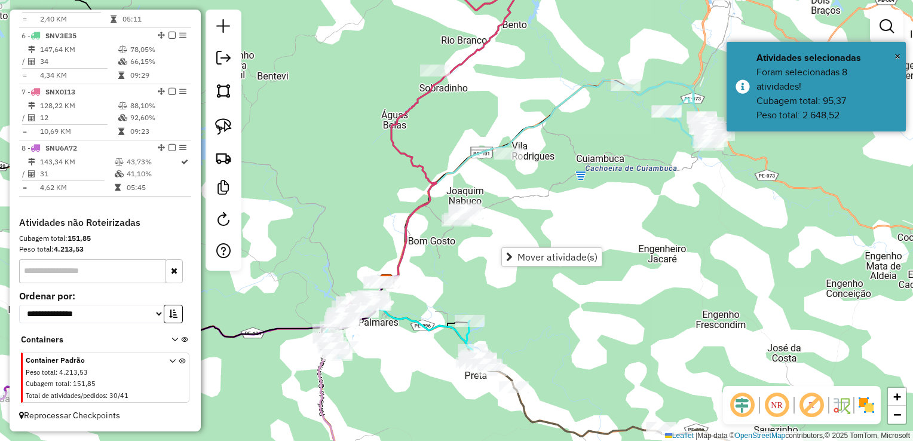
click at [524, 202] on div "Janela de atendimento Grade de atendimento Capacidade Transportadoras Veículos …" at bounding box center [456, 220] width 913 height 441
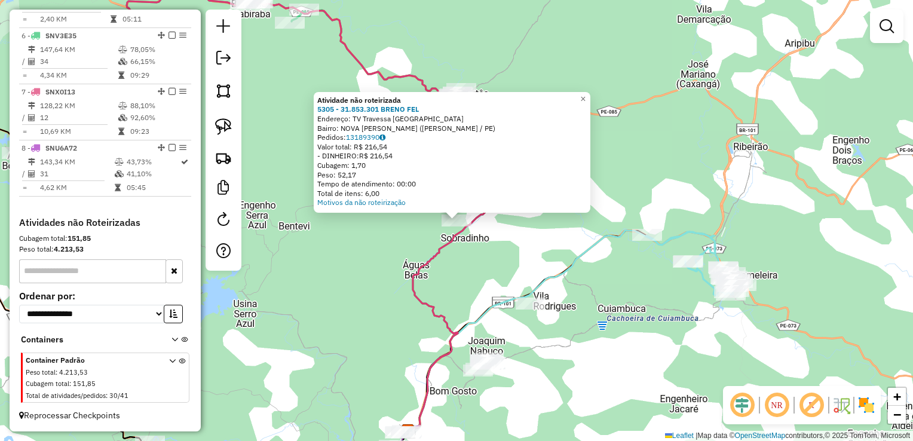
click at [461, 272] on div "Atividade não roteirizada 5305 - 31.853.301 BRENO FEL Endereço: TV Travessa Cre…" at bounding box center [456, 220] width 913 height 441
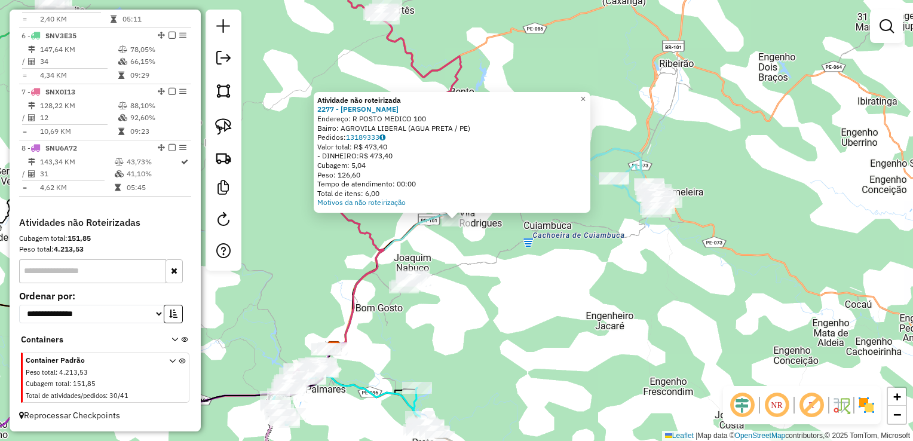
click at [490, 316] on div "Atividade não roteirizada 2277 - JOSE JOAQUIM DA SILV Endereço: R POSTO MEDICO …" at bounding box center [456, 220] width 913 height 441
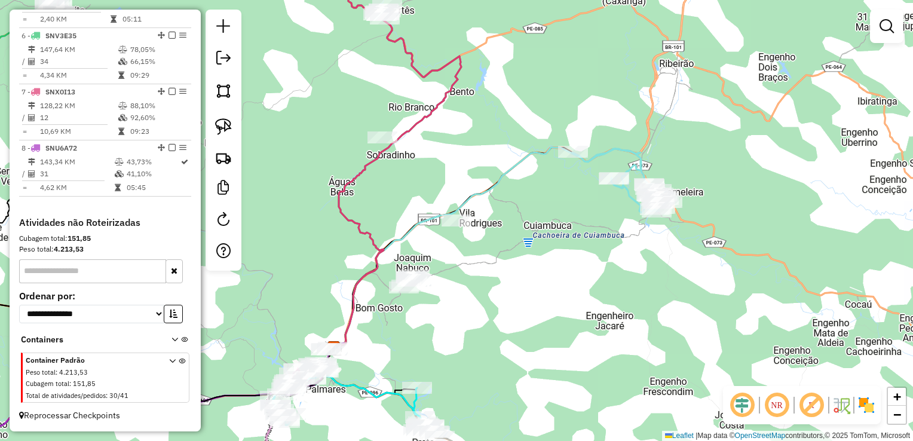
drag, startPoint x: 454, startPoint y: 352, endPoint x: 471, endPoint y: 290, distance: 63.9
click at [471, 292] on div "Janela de atendimento Grade de atendimento Capacidade Transportadoras Veículos …" at bounding box center [456, 220] width 913 height 441
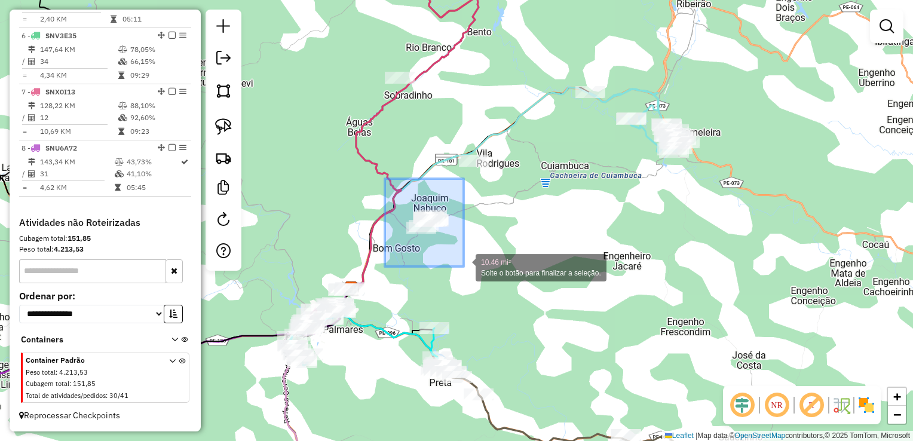
drag, startPoint x: 385, startPoint y: 217, endPoint x: 464, endPoint y: 267, distance: 93.2
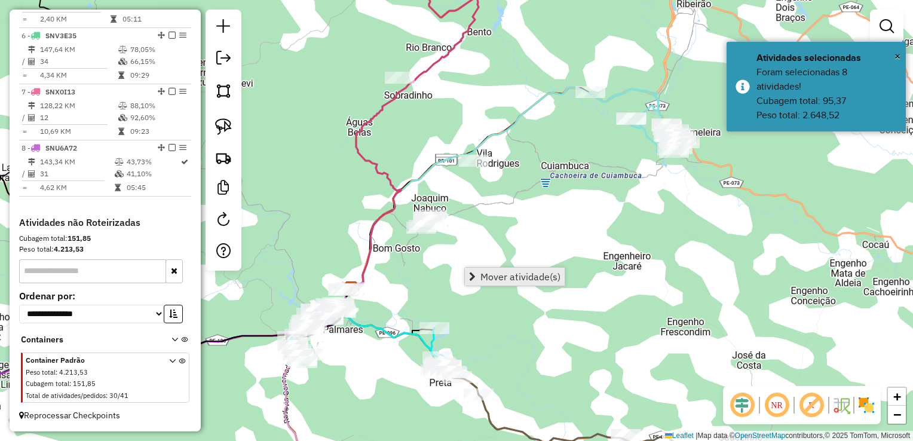
click at [483, 275] on span "Mover atividade(s)" at bounding box center [520, 277] width 80 height 10
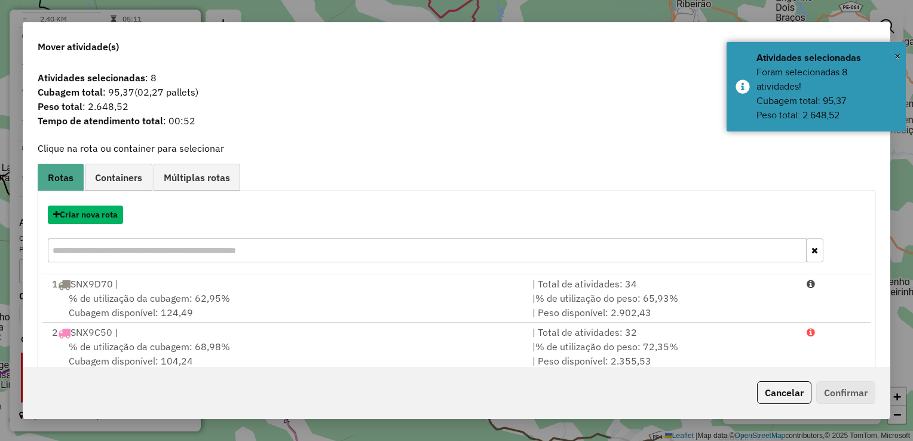
click at [76, 216] on button "Criar nova rota" at bounding box center [85, 215] width 75 height 19
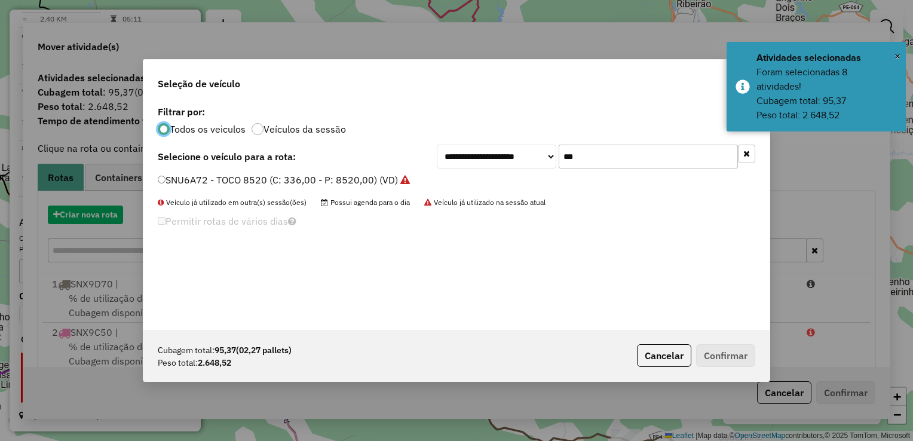
scroll to position [6, 4]
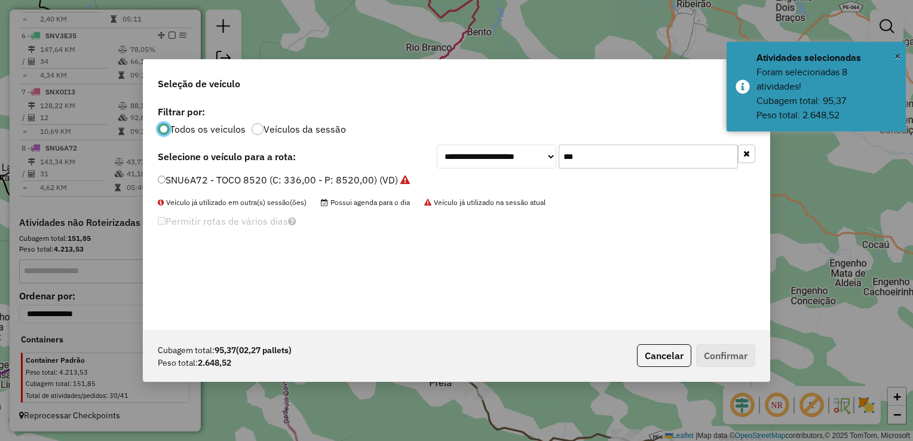
click at [627, 160] on input "***" at bounding box center [648, 157] width 179 height 24
type input "*"
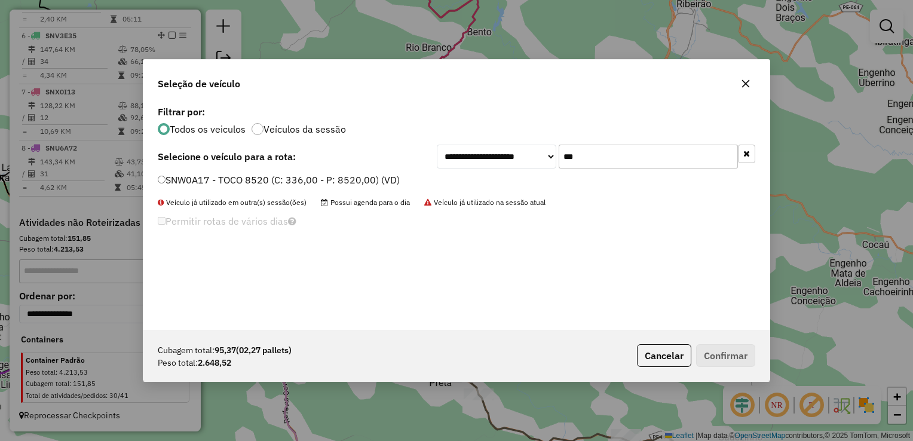
type input "***"
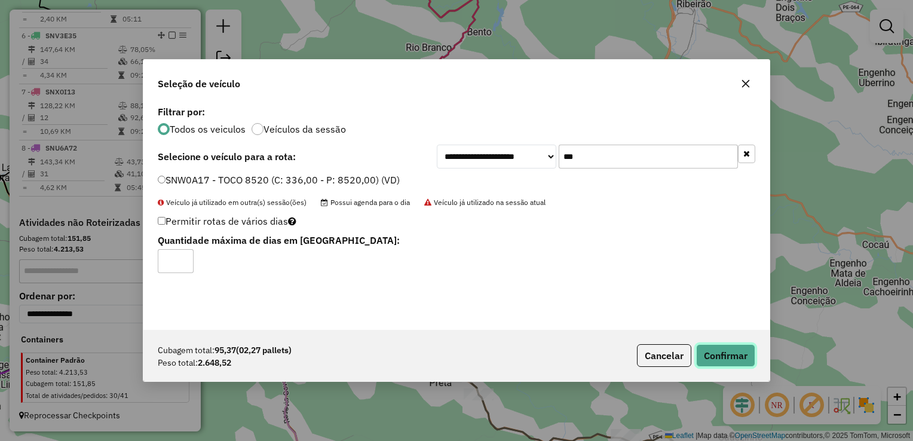
click at [710, 355] on button "Confirmar" at bounding box center [725, 355] width 59 height 23
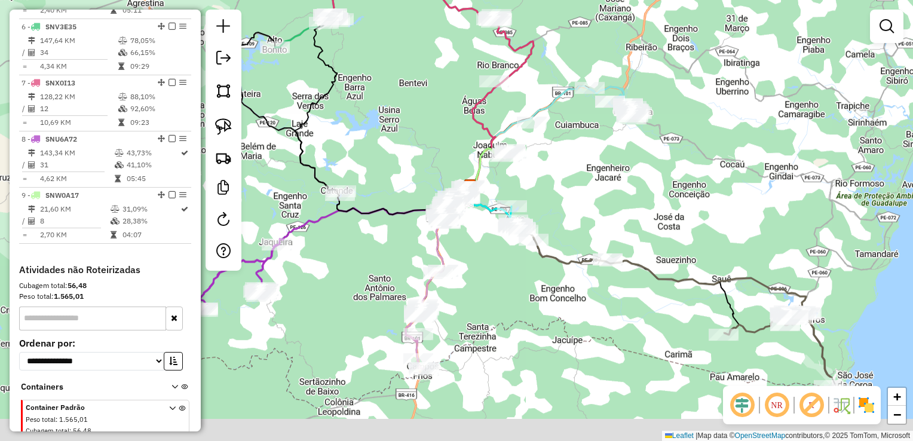
drag, startPoint x: 533, startPoint y: 302, endPoint x: 573, endPoint y: 186, distance: 122.7
click at [573, 189] on div "Janela de atendimento Grade de atendimento Capacidade Transportadoras Veículos …" at bounding box center [456, 220] width 913 height 441
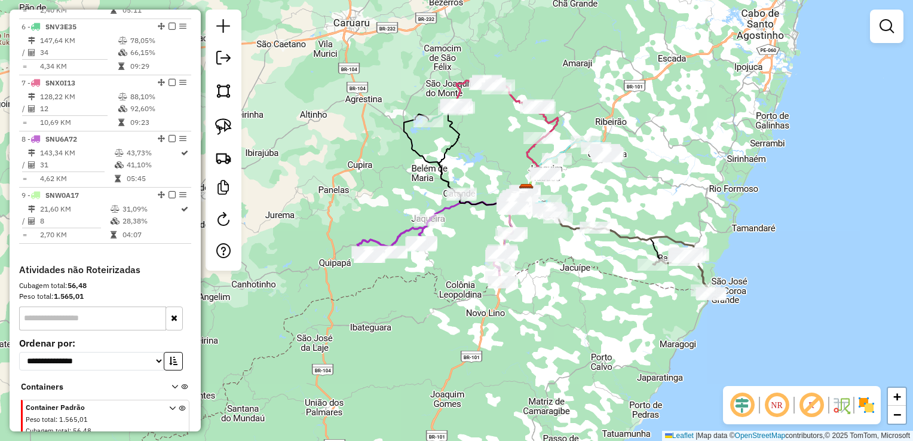
drag, startPoint x: 540, startPoint y: 224, endPoint x: 528, endPoint y: 292, distance: 69.1
click at [528, 292] on div "Janela de atendimento Grade de atendimento Capacidade Transportadoras Veículos …" at bounding box center [456, 220] width 913 height 441
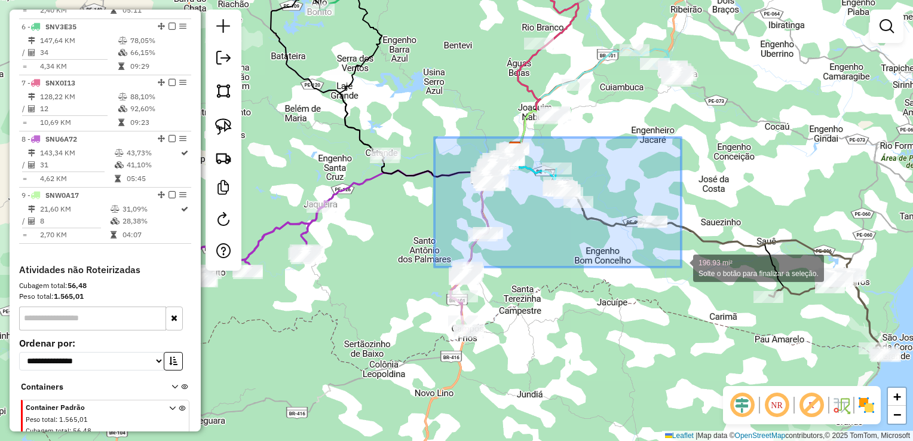
drag, startPoint x: 434, startPoint y: 137, endPoint x: 681, endPoint y: 267, distance: 278.8
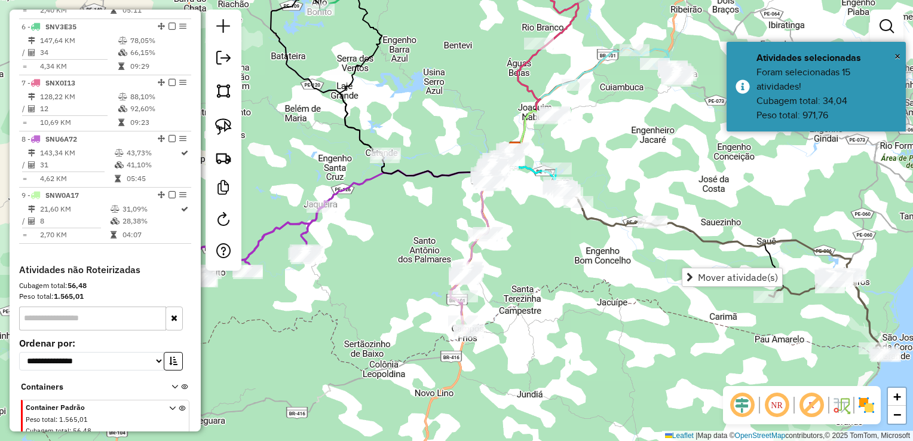
click at [556, 261] on div "Janela de atendimento Grade de atendimento Capacidade Transportadoras Veículos …" at bounding box center [456, 220] width 913 height 441
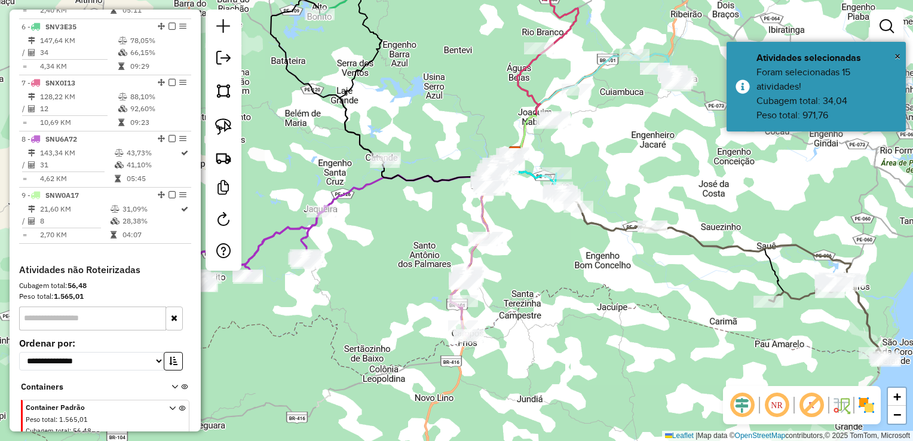
drag, startPoint x: 603, startPoint y: 155, endPoint x: 592, endPoint y: 348, distance: 192.7
click at [609, 354] on div "Janela de atendimento Grade de atendimento Capacidade Transportadoras Veículos …" at bounding box center [456, 220] width 913 height 441
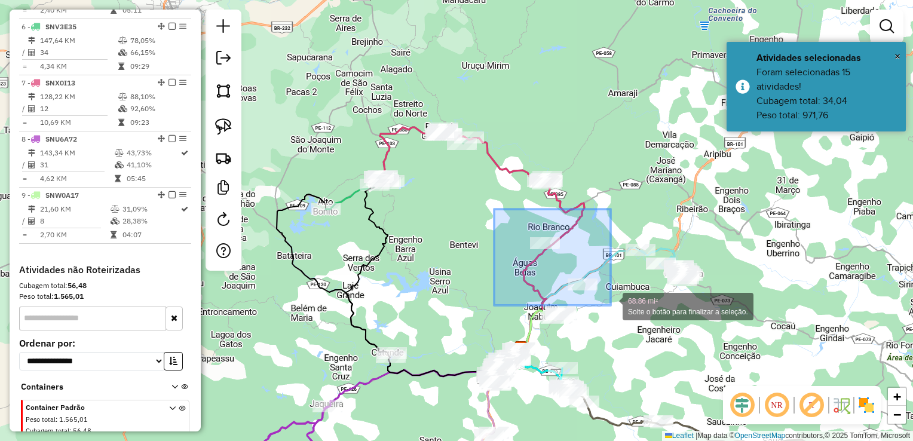
drag, startPoint x: 500, startPoint y: 222, endPoint x: 611, endPoint y: 305, distance: 138.8
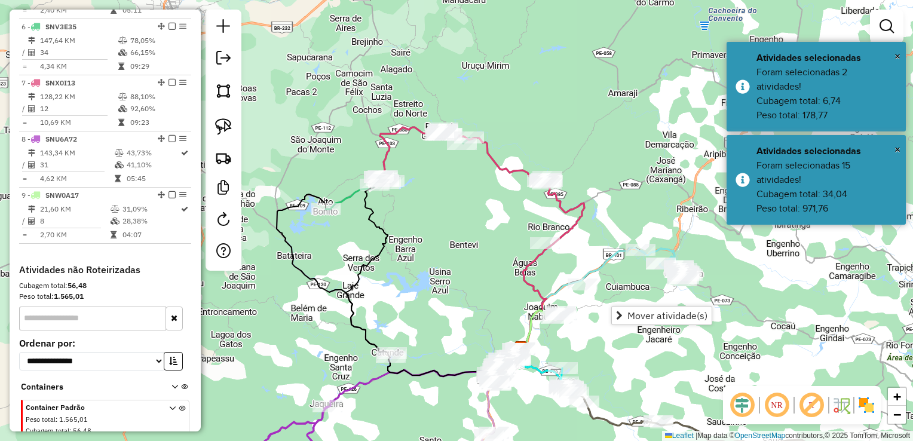
click at [425, 262] on div "Janela de atendimento Grade de atendimento Capacidade Transportadoras Veículos …" at bounding box center [456, 220] width 913 height 441
drag, startPoint x: 449, startPoint y: 287, endPoint x: 433, endPoint y: 68, distance: 219.9
click at [434, 102] on div "Janela de atendimento Grade de atendimento Capacidade Transportadoras Veículos …" at bounding box center [456, 220] width 913 height 441
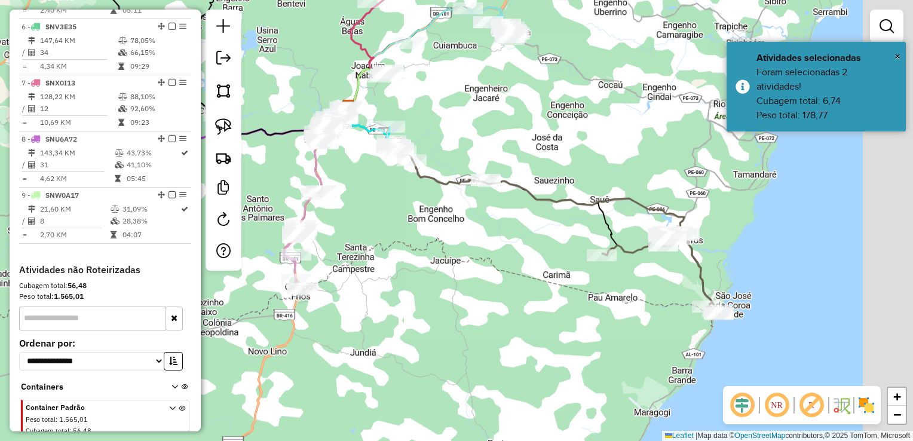
drag, startPoint x: 578, startPoint y: 183, endPoint x: 432, endPoint y: 221, distance: 151.0
click at [432, 221] on div "Janela de atendimento Grade de atendimento Capacidade Transportadoras Veículos …" at bounding box center [456, 220] width 913 height 441
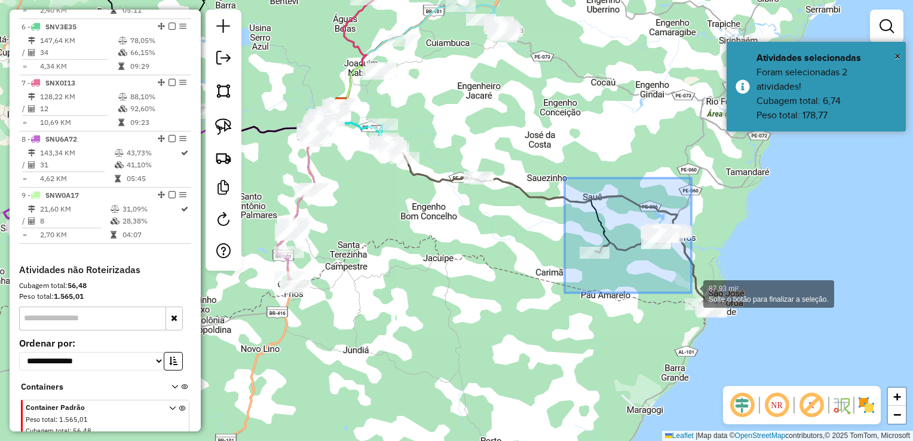
drag, startPoint x: 587, startPoint y: 261, endPoint x: 695, endPoint y: 293, distance: 113.1
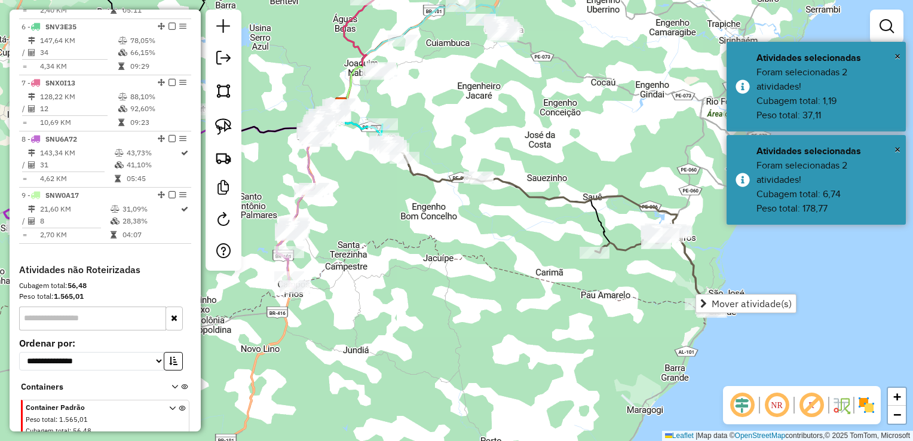
click at [438, 234] on div "Janela de atendimento Grade de atendimento Capacidade Transportadoras Veículos …" at bounding box center [456, 220] width 913 height 441
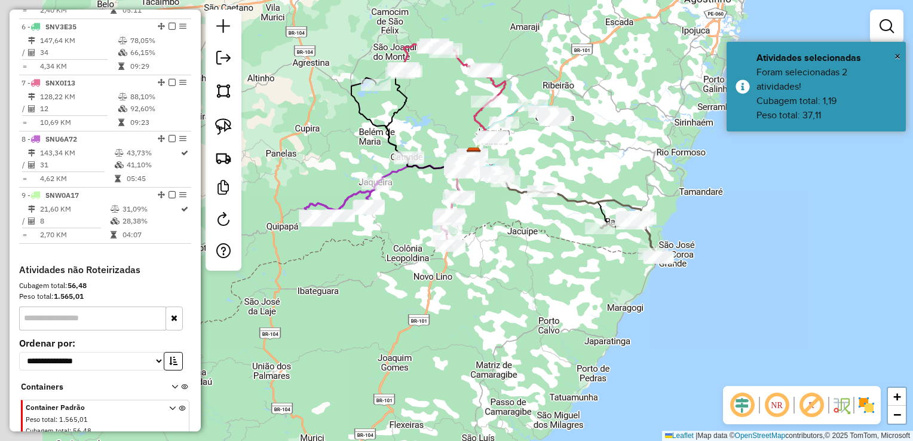
drag, startPoint x: 384, startPoint y: 269, endPoint x: 495, endPoint y: 257, distance: 112.4
click at [495, 257] on div "Janela de atendimento Grade de atendimento Capacidade Transportadoras Veículos …" at bounding box center [456, 220] width 913 height 441
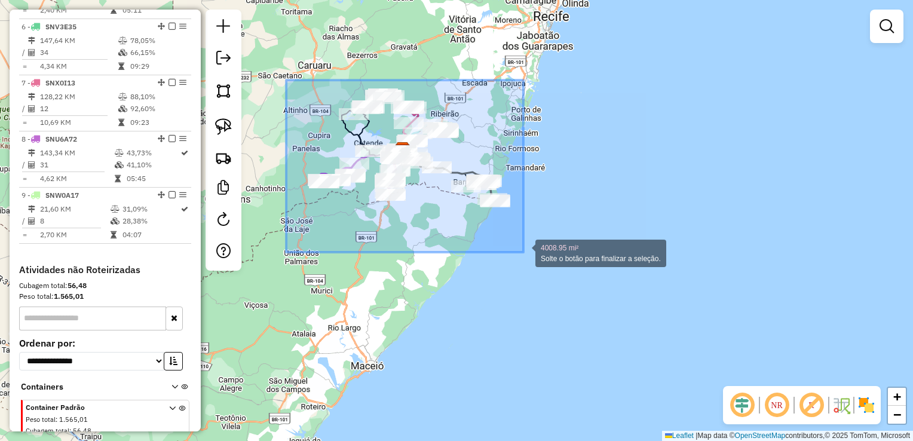
drag, startPoint x: 287, startPoint y: 88, endPoint x: 524, endPoint y: 252, distance: 287.8
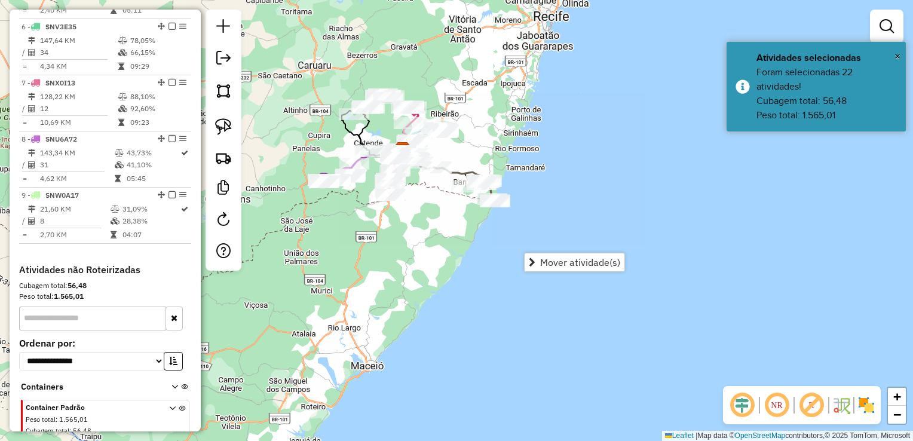
click at [445, 254] on div "Janela de atendimento Grade de atendimento Capacidade Transportadoras Veículos …" at bounding box center [456, 220] width 913 height 441
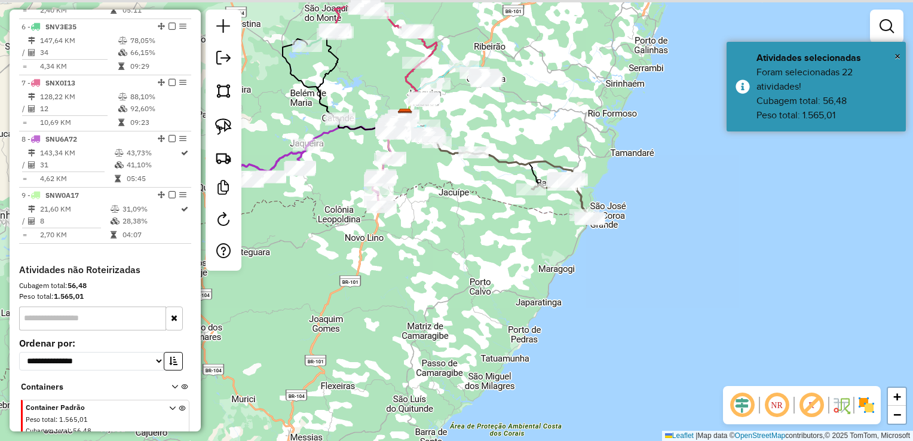
drag, startPoint x: 319, startPoint y: 235, endPoint x: 312, endPoint y: 336, distance: 101.3
click at [312, 336] on div "Janela de atendimento Grade de atendimento Capacidade Transportadoras Veículos …" at bounding box center [456, 220] width 913 height 441
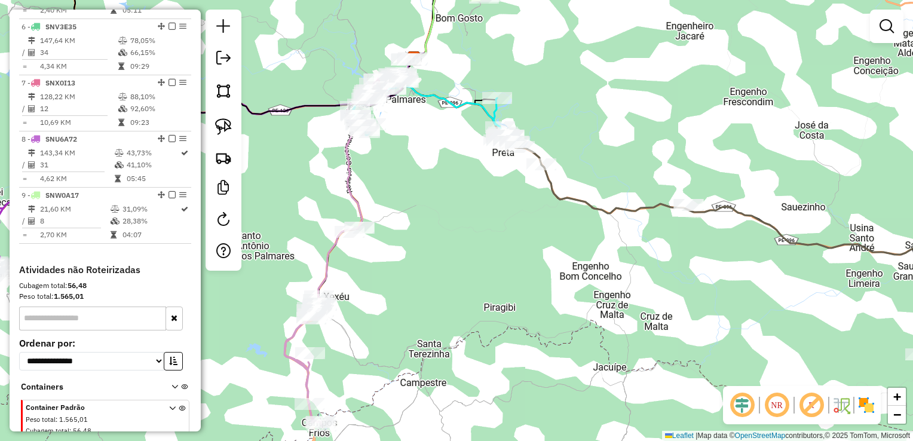
drag, startPoint x: 495, startPoint y: 240, endPoint x: 490, endPoint y: 319, distance: 79.7
click at [490, 318] on div "Janela de atendimento Grade de atendimento Capacidade Transportadoras Veículos …" at bounding box center [456, 220] width 913 height 441
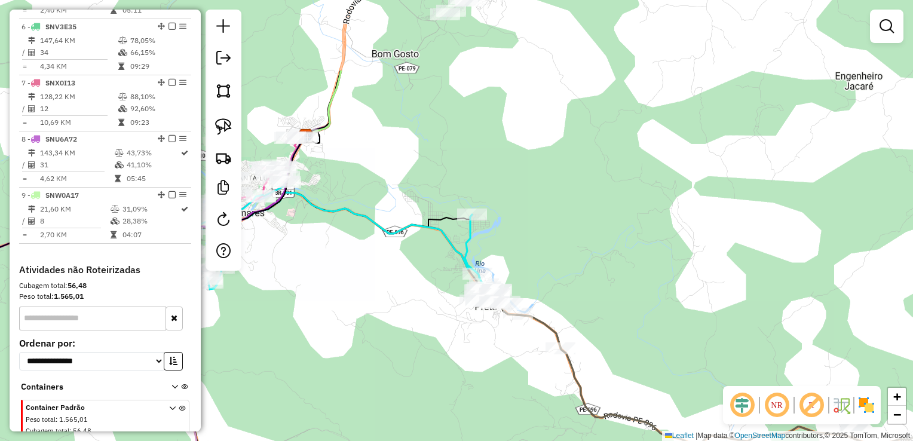
drag, startPoint x: 475, startPoint y: 325, endPoint x: 470, endPoint y: 341, distance: 17.0
click at [470, 341] on div "Janela de atendimento Grade de atendimento Capacidade Transportadoras Veículos …" at bounding box center [456, 220] width 913 height 441
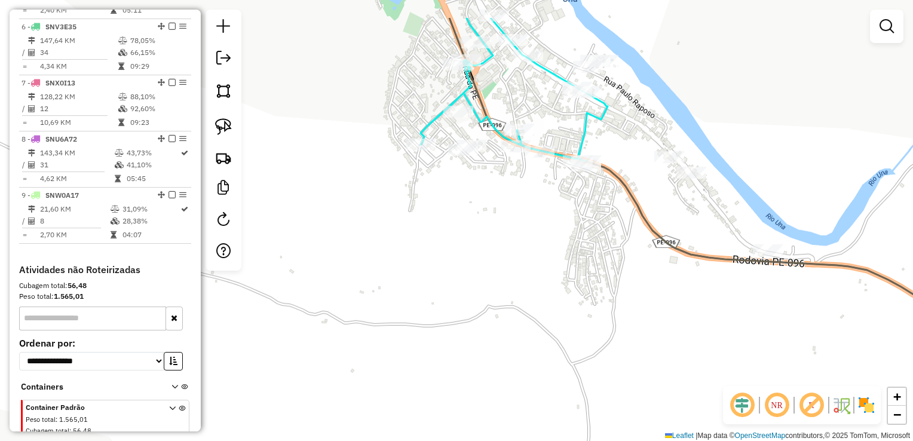
drag, startPoint x: 586, startPoint y: 189, endPoint x: 531, endPoint y: 344, distance: 164.3
click at [531, 344] on div "Janela de atendimento Grade de atendimento Capacidade Transportadoras Veículos …" at bounding box center [456, 220] width 913 height 441
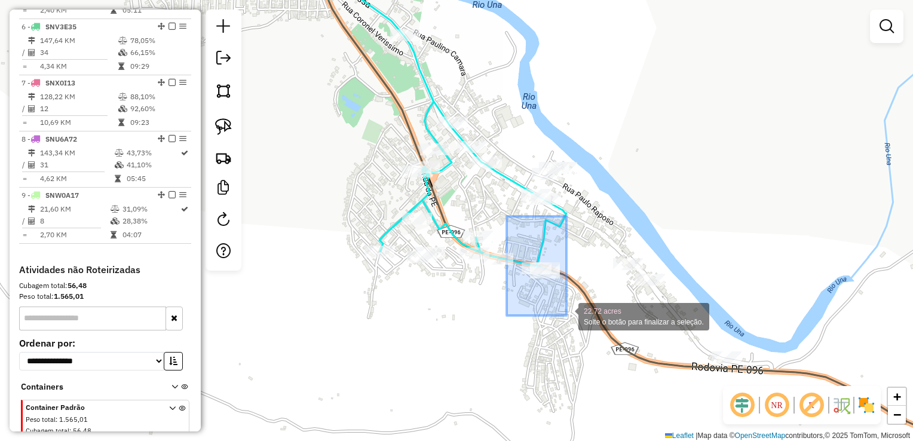
drag, startPoint x: 507, startPoint y: 216, endPoint x: 567, endPoint y: 316, distance: 115.8
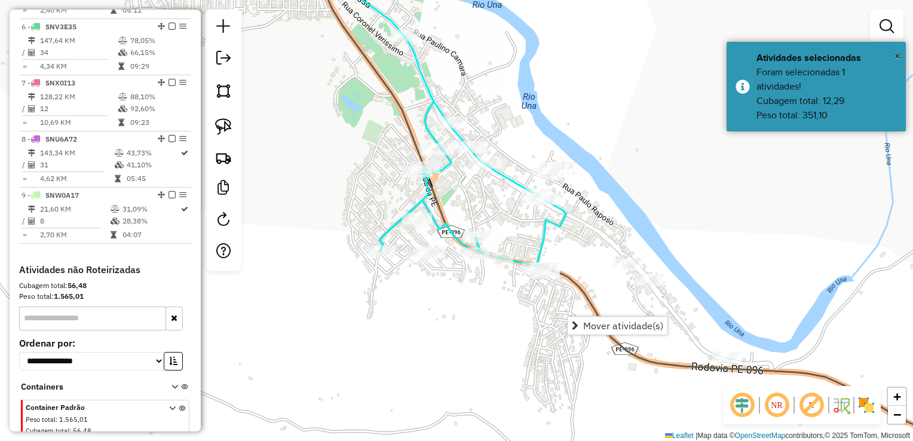
click at [526, 313] on div "Janela de atendimento Grade de atendimento Capacidade Transportadoras Veículos …" at bounding box center [456, 220] width 913 height 441
drag, startPoint x: 519, startPoint y: 316, endPoint x: 519, endPoint y: 323, distance: 6.6
click at [519, 322] on div "Janela de atendimento Grade de atendimento Capacidade Transportadoras Veículos …" at bounding box center [456, 220] width 913 height 441
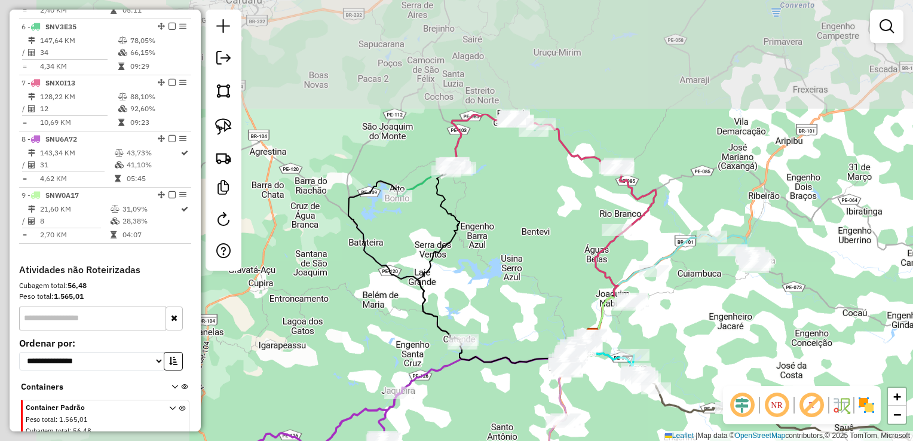
drag, startPoint x: 479, startPoint y: 313, endPoint x: 717, endPoint y: 472, distance: 285.6
click at [717, 440] on html "Aguarde... Pop-up bloqueado! Seu navegador bloqueou automáticamente a abertura …" at bounding box center [456, 220] width 913 height 441
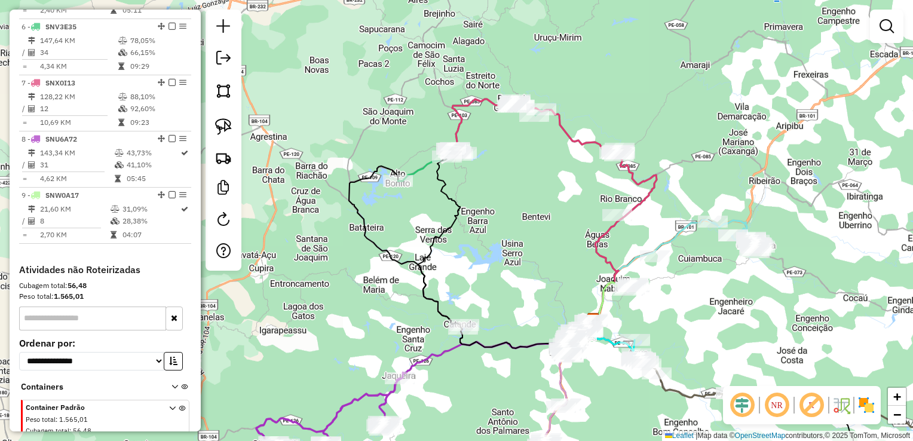
drag, startPoint x: 571, startPoint y: 251, endPoint x: 494, endPoint y: 132, distance: 141.4
click at [495, 134] on div "Janela de atendimento Grade de atendimento Capacidade Transportadoras Veículos …" at bounding box center [456, 220] width 913 height 441
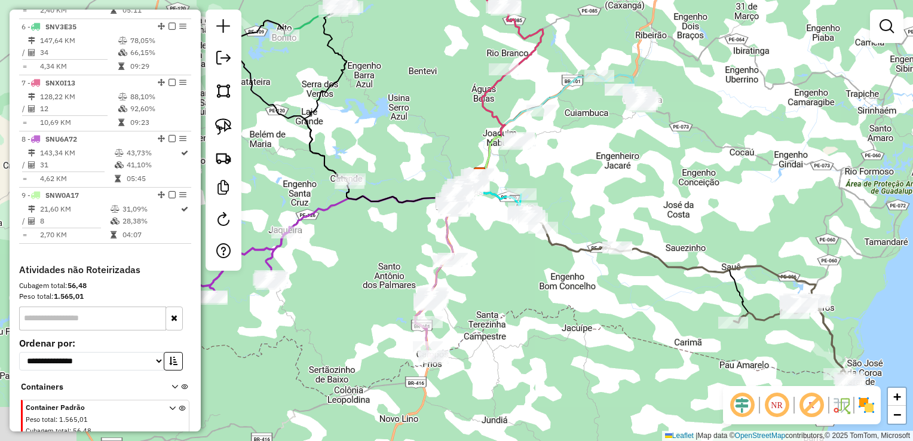
drag, startPoint x: 552, startPoint y: 307, endPoint x: 466, endPoint y: 233, distance: 113.2
click at [466, 233] on div "Janela de atendimento Grade de atendimento Capacidade Transportadoras Veículos …" at bounding box center [456, 220] width 913 height 441
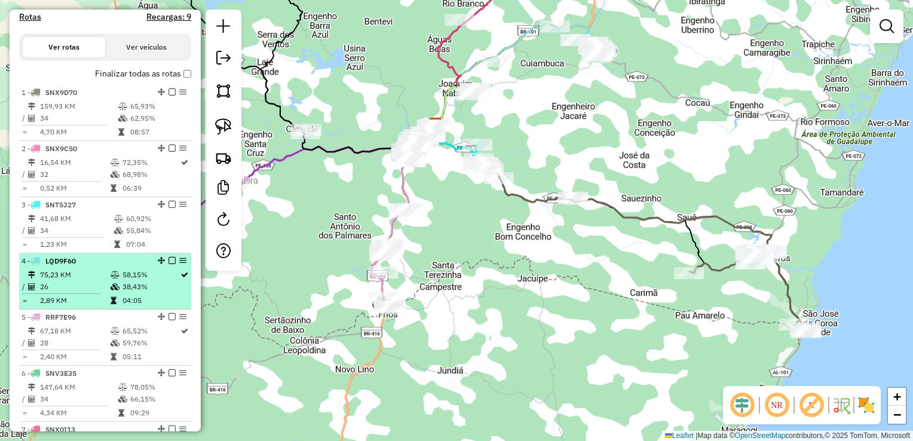
scroll to position [350, 0]
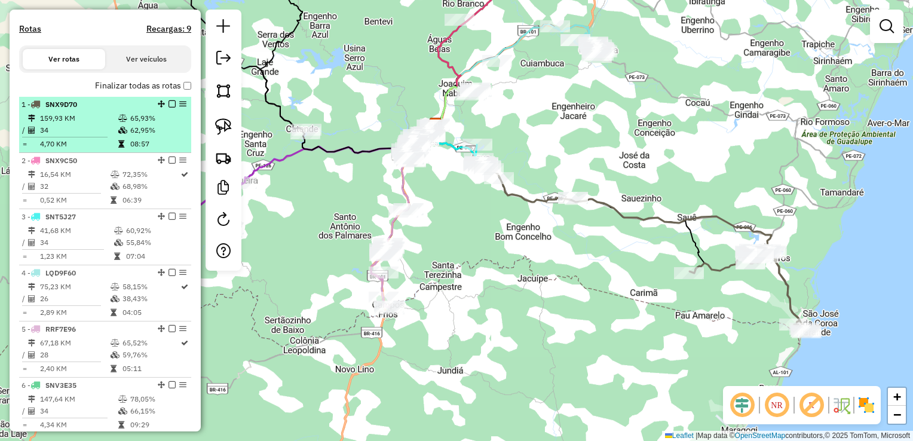
click at [66, 124] on td "159,93 KM" at bounding box center [78, 118] width 78 height 12
select select "**********"
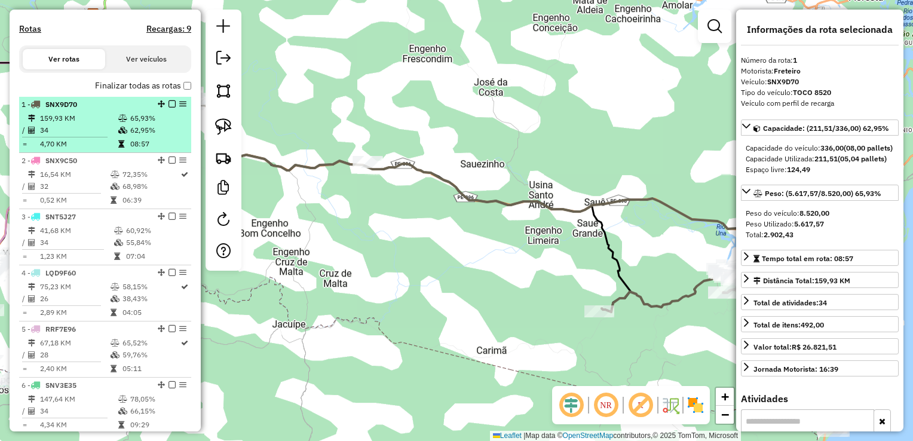
scroll to position [410, 0]
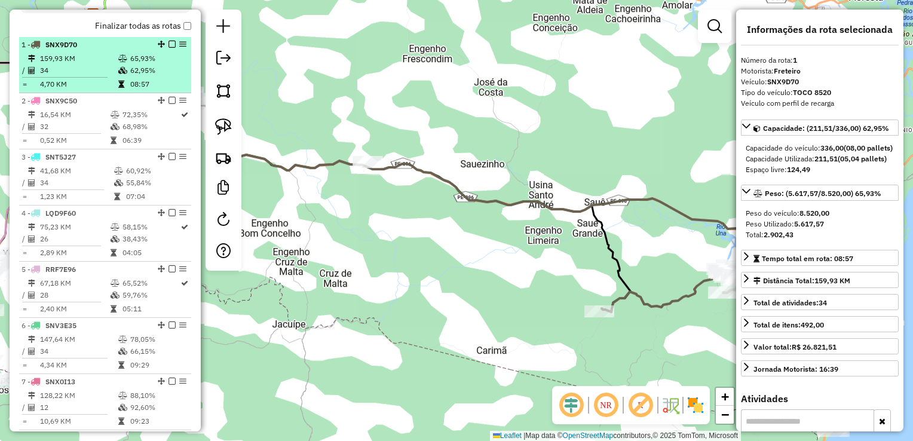
click at [66, 131] on td "32" at bounding box center [74, 127] width 71 height 12
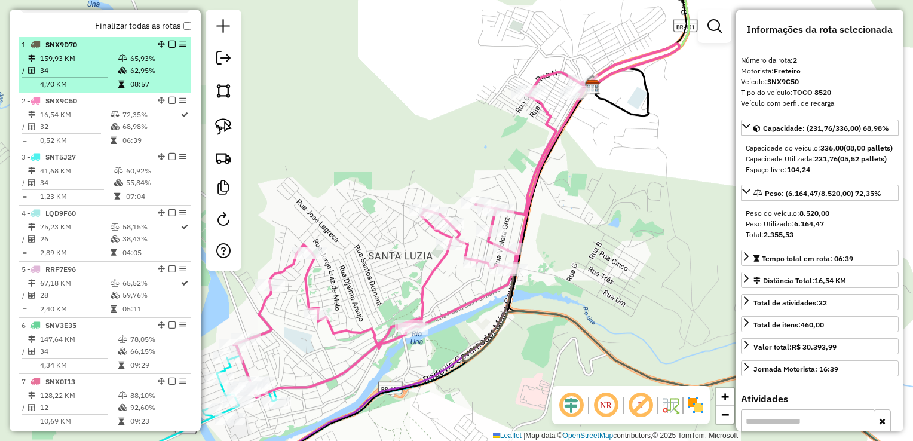
scroll to position [470, 0]
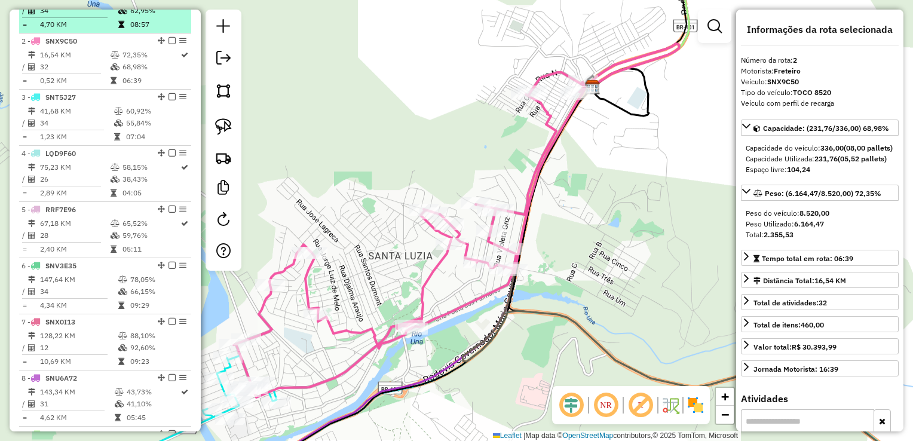
click at [66, 129] on td "34" at bounding box center [76, 123] width 74 height 12
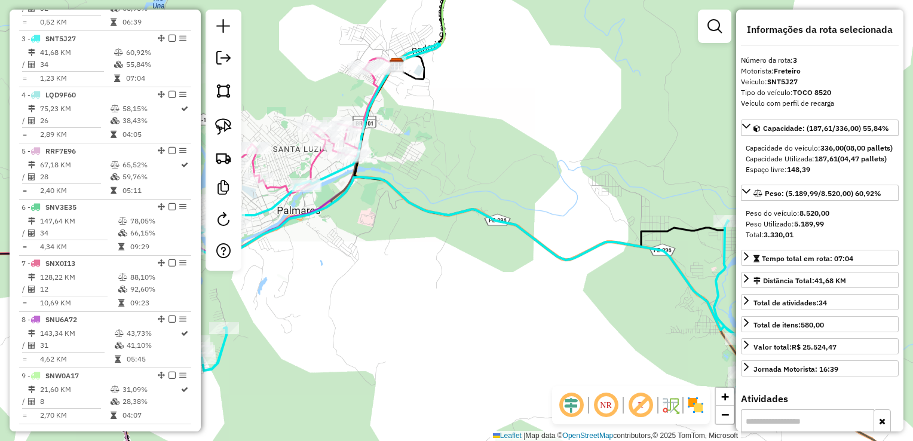
scroll to position [529, 0]
click at [66, 125] on td "26" at bounding box center [74, 120] width 71 height 12
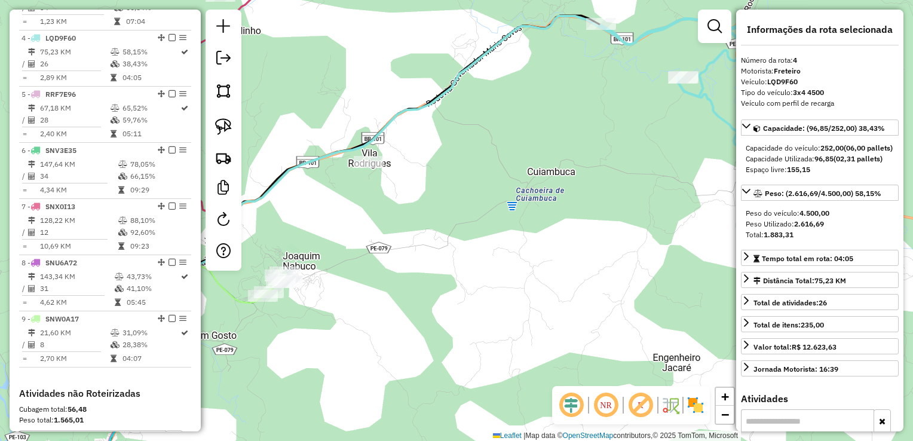
scroll to position [589, 0]
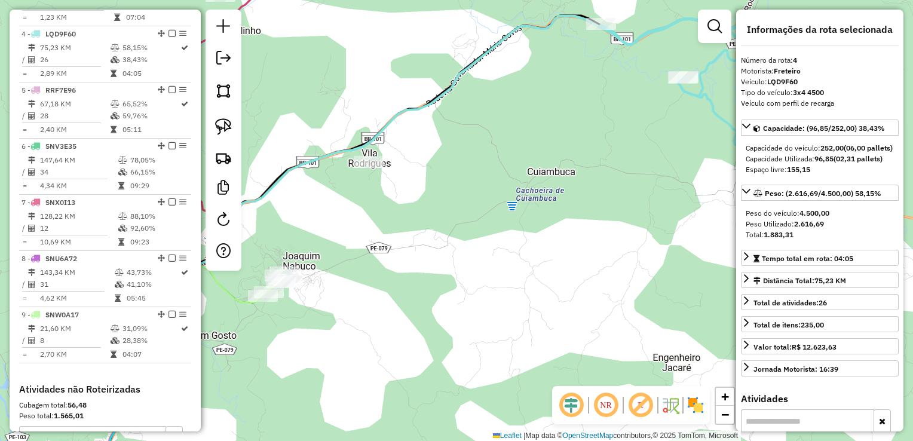
click at [66, 124] on td at bounding box center [66, 123] width 88 height 2
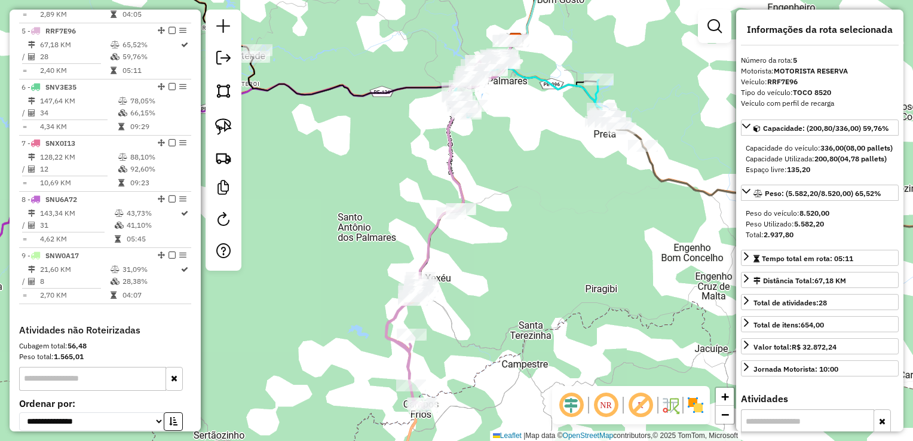
scroll to position [649, 0]
click at [66, 131] on td "4,34 KM" at bounding box center [78, 126] width 78 height 12
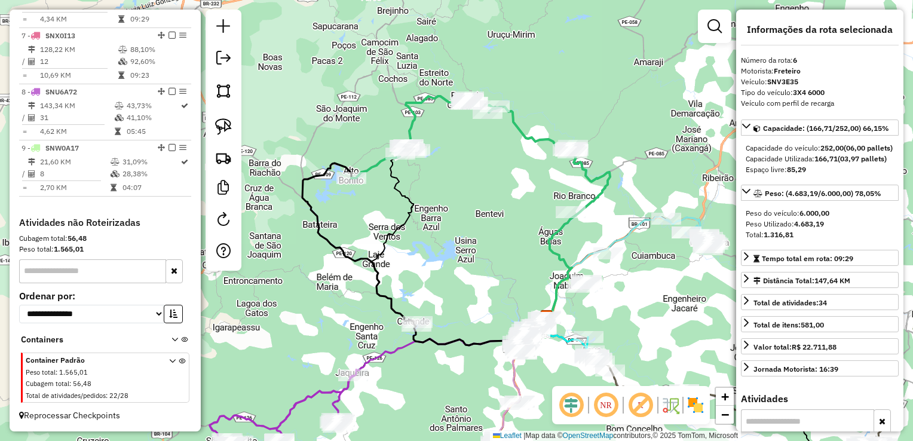
scroll to position [765, 0]
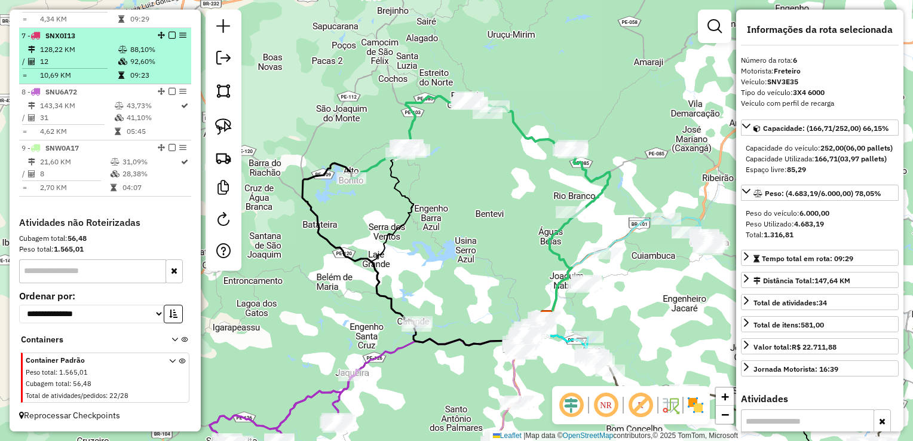
click at [61, 65] on td "12" at bounding box center [78, 62] width 78 height 12
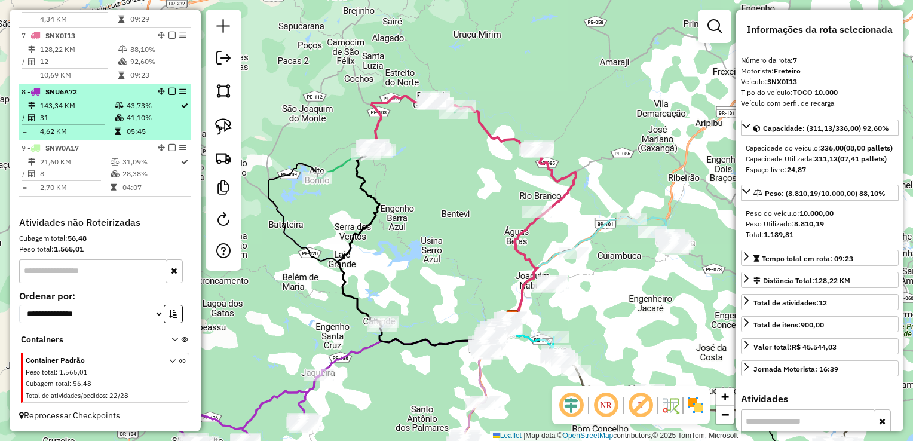
click at [65, 108] on td "143,34 KM" at bounding box center [76, 106] width 75 height 12
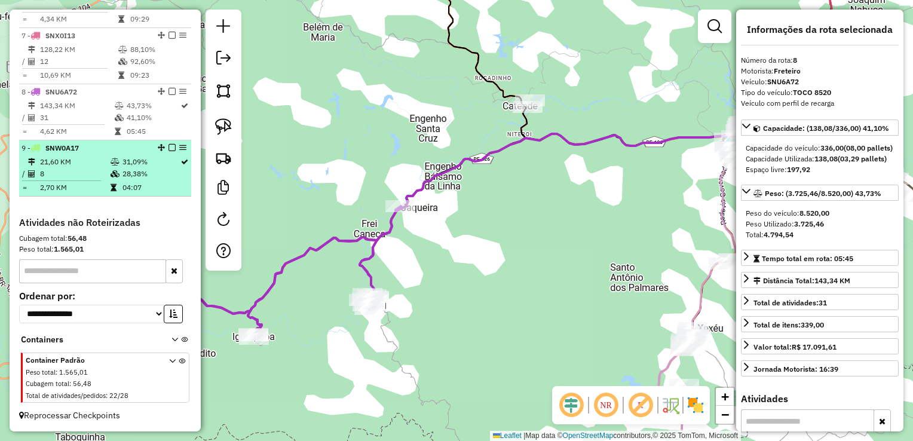
click at [66, 163] on td "21,60 KM" at bounding box center [74, 162] width 71 height 12
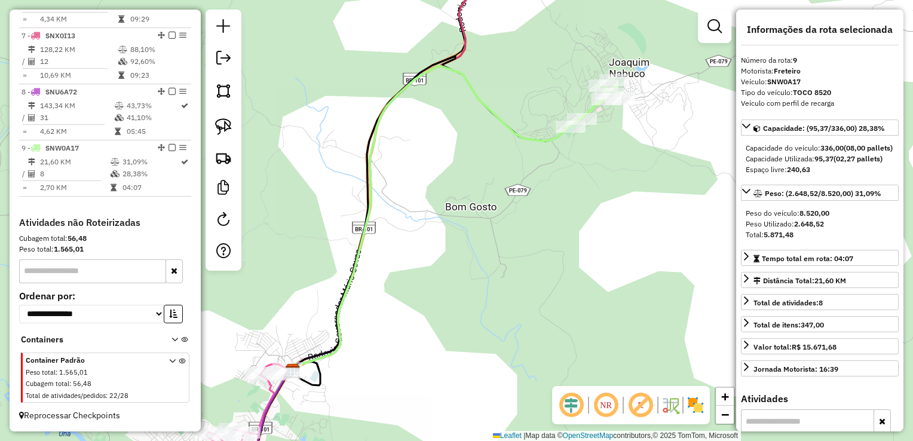
click at [495, 227] on div "Janela de atendimento Grade de atendimento Capacidade Transportadoras Veículos …" at bounding box center [456, 220] width 913 height 441
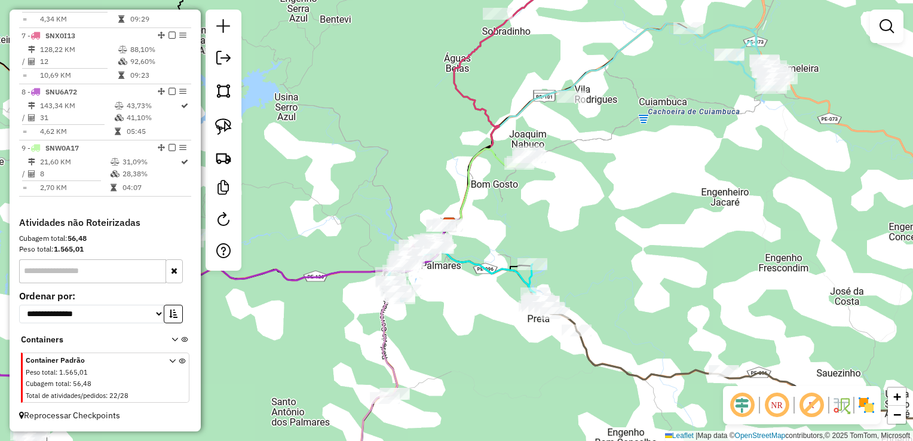
drag, startPoint x: 514, startPoint y: 258, endPoint x: 501, endPoint y: 106, distance: 151.8
click at [501, 124] on div "Janela de atendimento Grade de atendimento Capacidade Transportadoras Veículos …" at bounding box center [456, 220] width 913 height 441
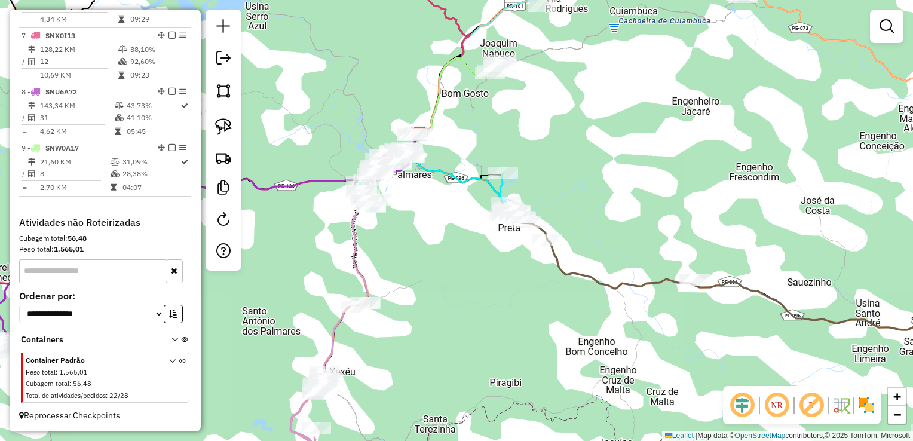
drag, startPoint x: 455, startPoint y: 247, endPoint x: 378, endPoint y: 418, distance: 187.5
click at [380, 418] on div "Janela de atendimento Grade de atendimento Capacidade Transportadoras Veículos …" at bounding box center [456, 220] width 913 height 441
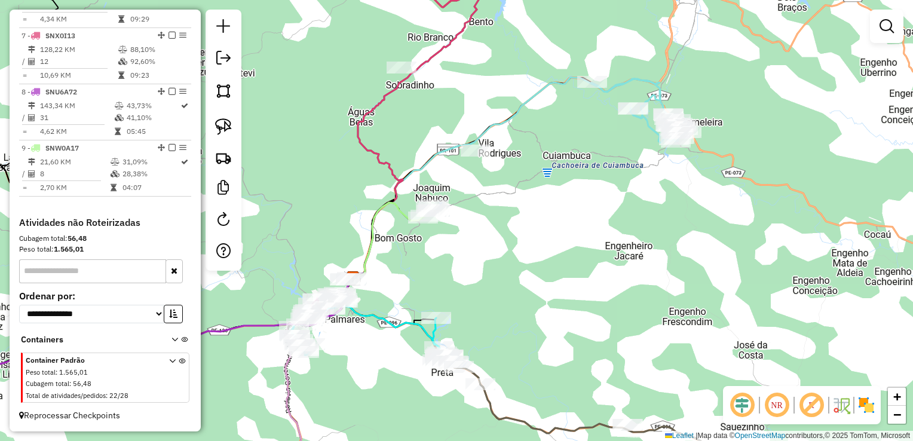
click at [552, 256] on div "Rota 9 - Placa SNW0A17 1932 - JOAO FERREIRA FERREI Janela de atendimento Grade …" at bounding box center [456, 220] width 913 height 441
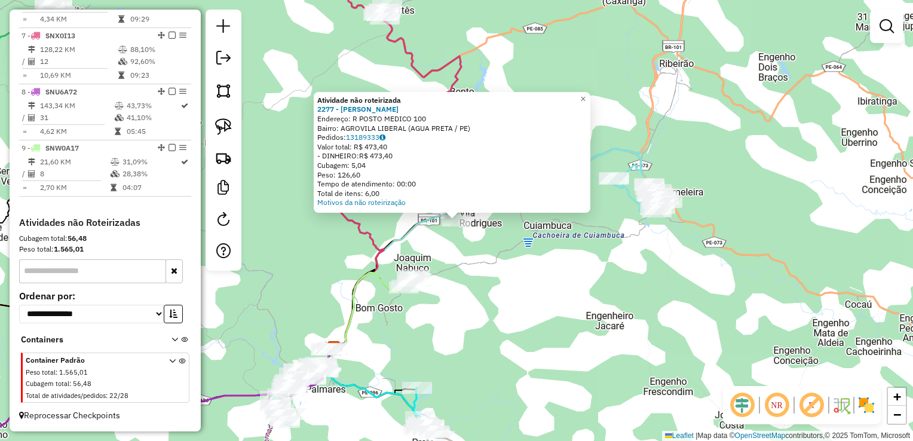
click at [477, 250] on div "Atividade não roteirizada 2277 - JOSE JOAQUIM DA SILV Endereço: R POSTO MEDICO …" at bounding box center [456, 220] width 913 height 441
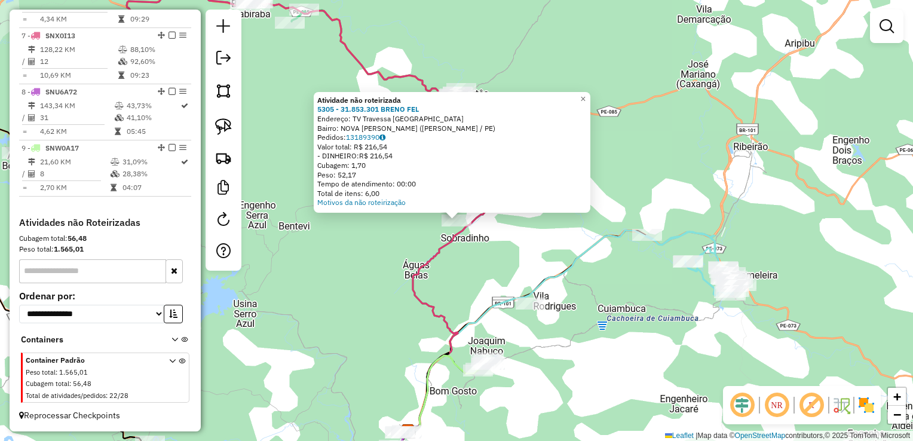
click at [470, 265] on div "Atividade não roteirizada 5305 - 31.853.301 BRENO FEL Endereço: TV Travessa Cre…" at bounding box center [456, 220] width 913 height 441
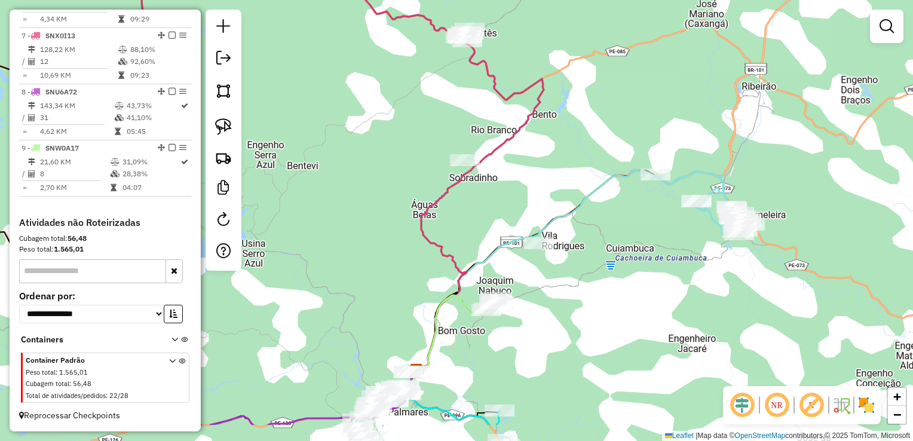
drag, startPoint x: 562, startPoint y: 365, endPoint x: 570, endPoint y: 262, distance: 103.1
click at [570, 264] on div "Janela de atendimento Grade de atendimento Capacidade Transportadoras Veículos …" at bounding box center [456, 220] width 913 height 441
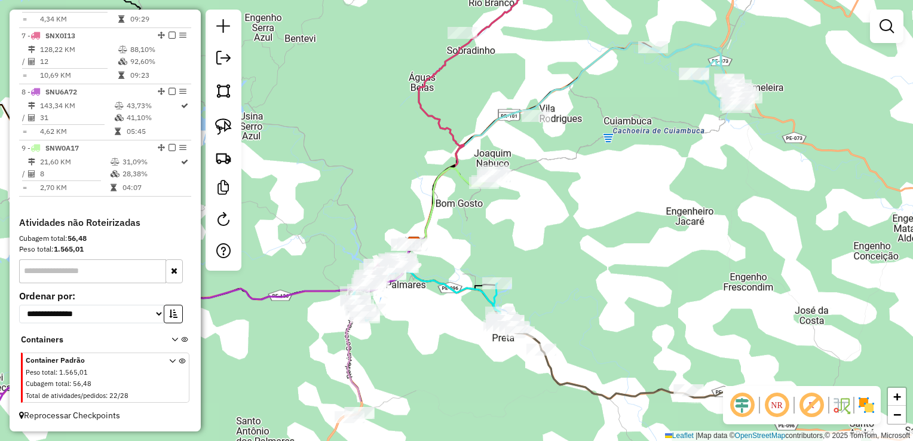
drag, startPoint x: 541, startPoint y: 341, endPoint x: 539, endPoint y: 256, distance: 84.9
click at [539, 256] on div "Janela de atendimento Grade de atendimento Capacidade Transportadoras Veículos …" at bounding box center [456, 220] width 913 height 441
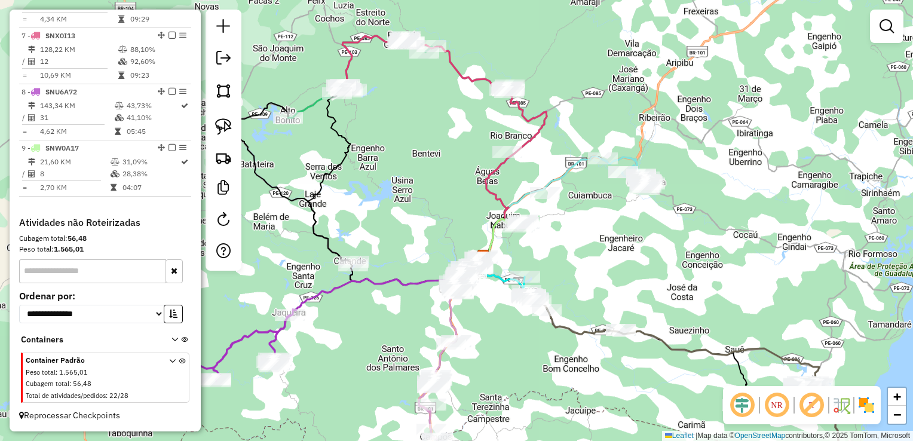
drag, startPoint x: 551, startPoint y: 365, endPoint x: 521, endPoint y: 288, distance: 82.1
click at [521, 288] on div "Janela de atendimento Grade de atendimento Capacidade Transportadoras Veículos …" at bounding box center [456, 220] width 913 height 441
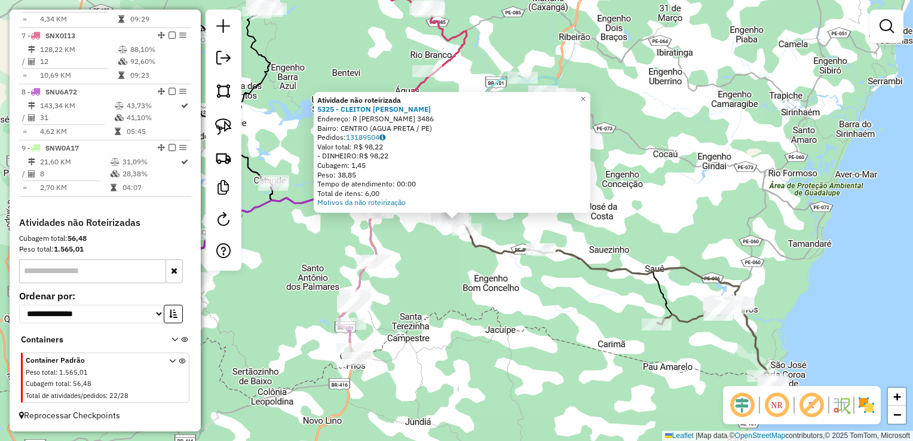
click at [513, 279] on div "Atividade não roteirizada 5325 - CLEITON RICARDO LOPE Endereço: R DAVID MADEIRA…" at bounding box center [456, 220] width 913 height 441
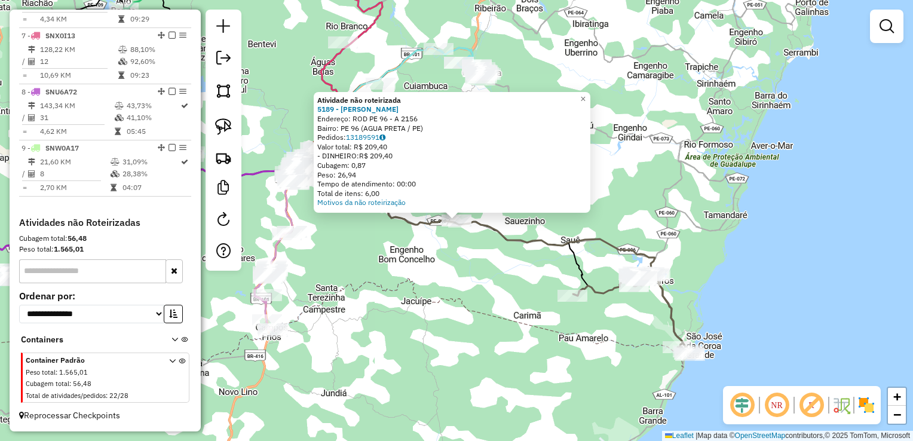
click at [447, 276] on div "Atividade não roteirizada 5189 - ALEXSSANDRO EUGENIO Endereço: ROD PE 96 - A 21…" at bounding box center [456, 220] width 913 height 441
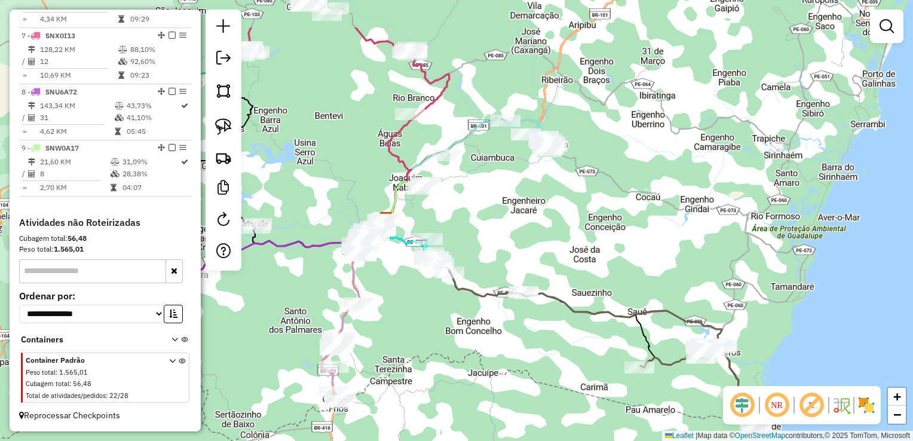
drag, startPoint x: 401, startPoint y: 305, endPoint x: 422, endPoint y: 325, distance: 28.3
click at [422, 325] on div "Janela de atendimento Grade de atendimento Capacidade Transportadoras Veículos …" at bounding box center [456, 220] width 913 height 441
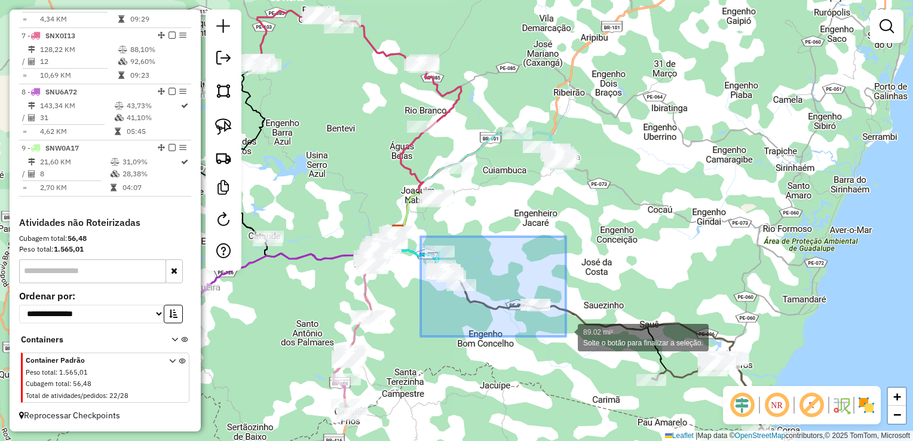
drag, startPoint x: 421, startPoint y: 237, endPoint x: 566, endPoint y: 336, distance: 176.2
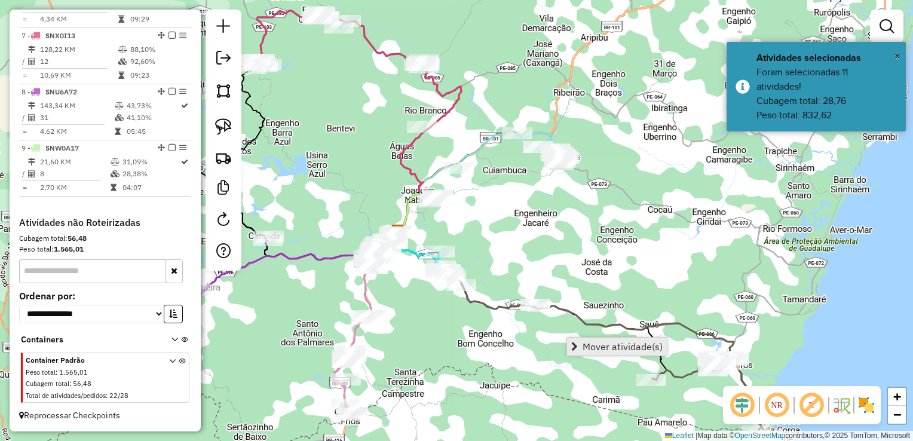
click at [589, 342] on span "Mover atividade(s)" at bounding box center [623, 347] width 80 height 10
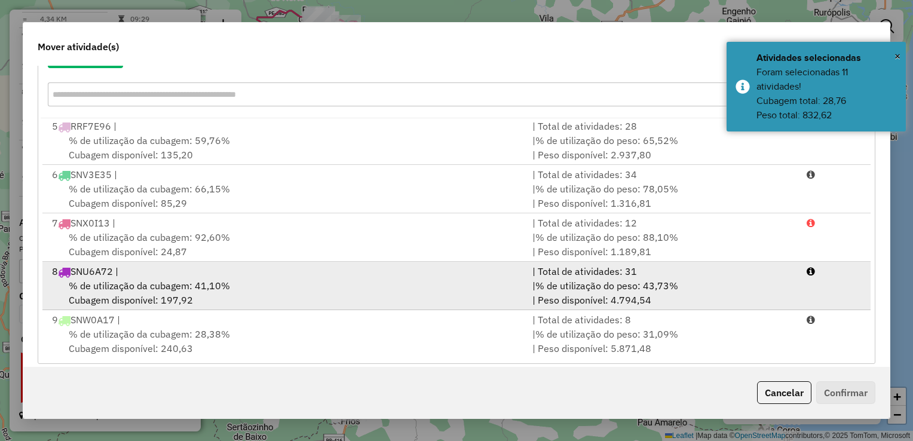
scroll to position [166, 0]
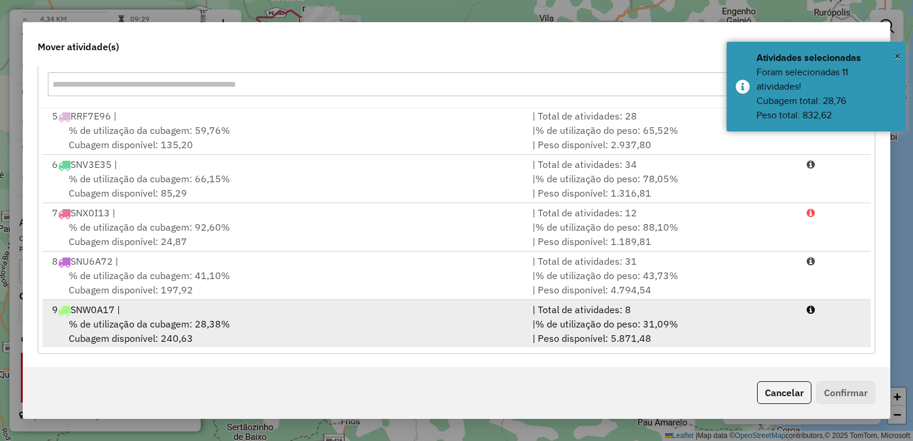
click at [103, 322] on span "% de utilização da cubagem: 28,38%" at bounding box center [149, 324] width 161 height 12
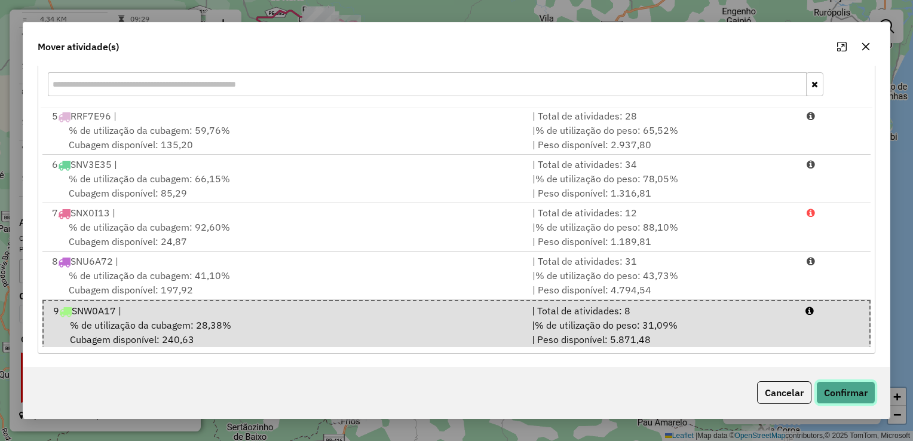
click at [847, 396] on button "Confirmar" at bounding box center [845, 392] width 59 height 23
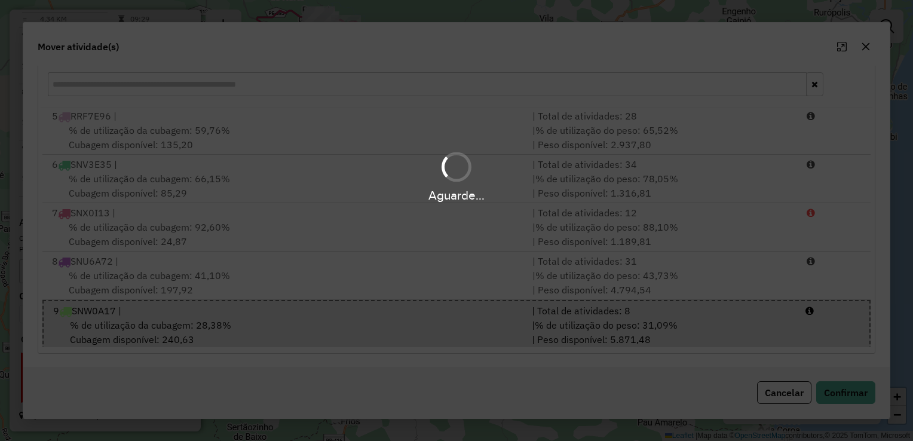
scroll to position [0, 0]
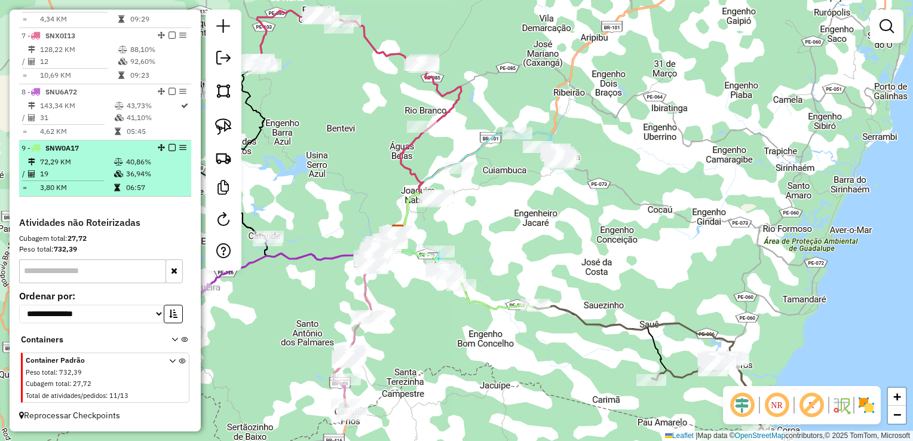
click at [57, 167] on td "72,29 KM" at bounding box center [76, 162] width 74 height 12
select select "**********"
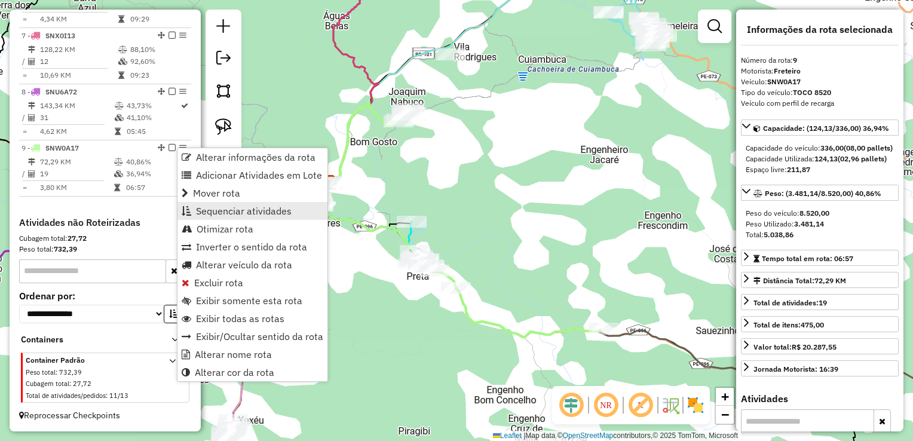
click at [222, 213] on span "Sequenciar atividades" at bounding box center [244, 211] width 96 height 10
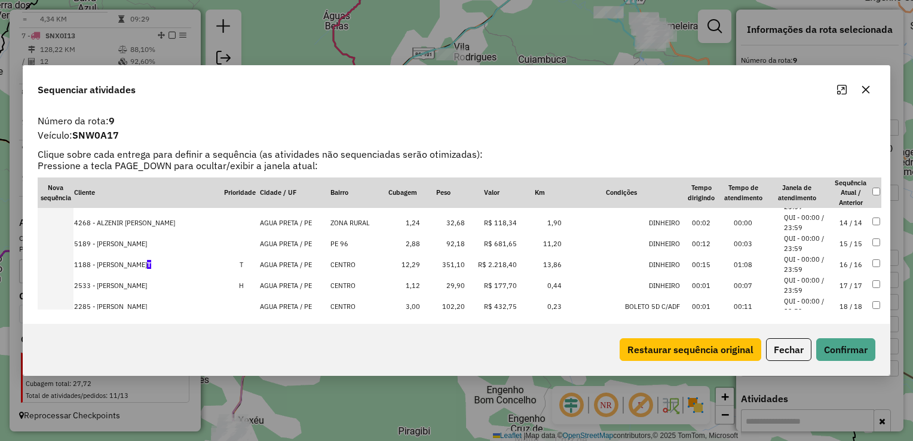
scroll to position [307, 0]
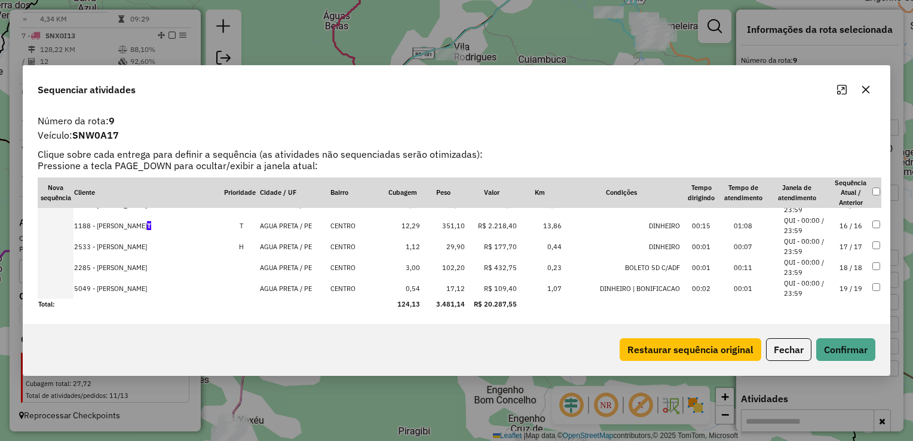
click at [864, 87] on icon "button" at bounding box center [866, 90] width 8 height 8
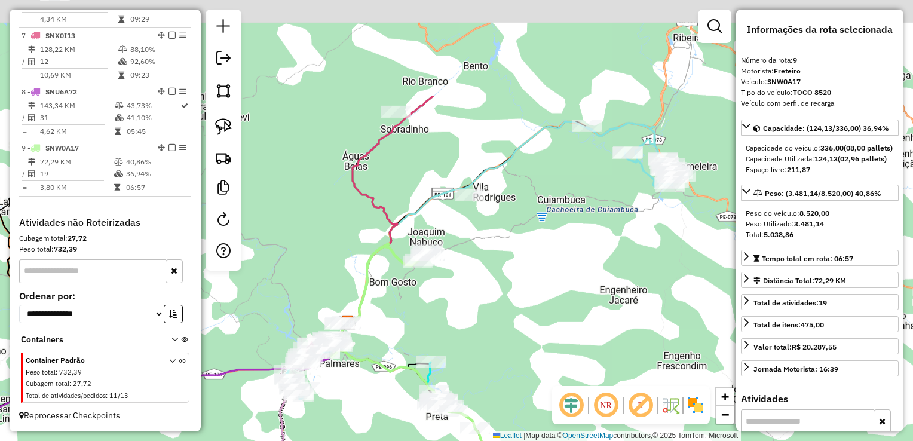
drag, startPoint x: 490, startPoint y: 180, endPoint x: 508, endPoint y: 354, distance: 174.8
click at [508, 354] on div "Janela de atendimento Grade de atendimento Capacidade Transportadoras Veículos …" at bounding box center [456, 220] width 913 height 441
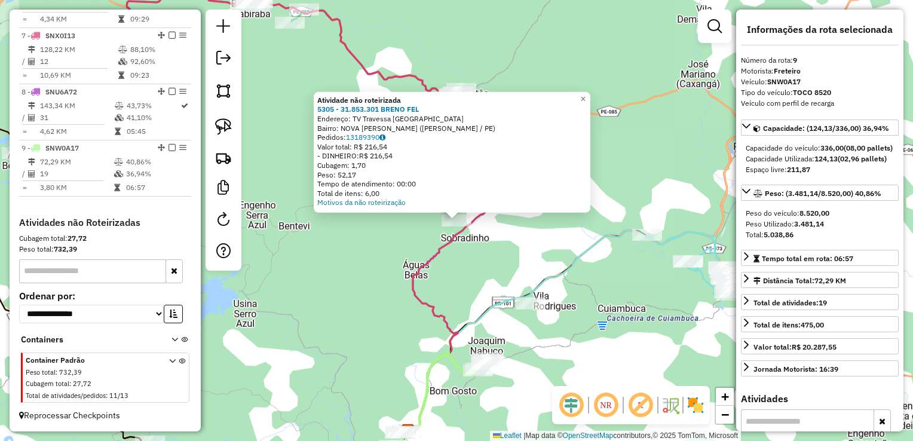
click at [430, 253] on icon at bounding box center [471, 263] width 127 height 335
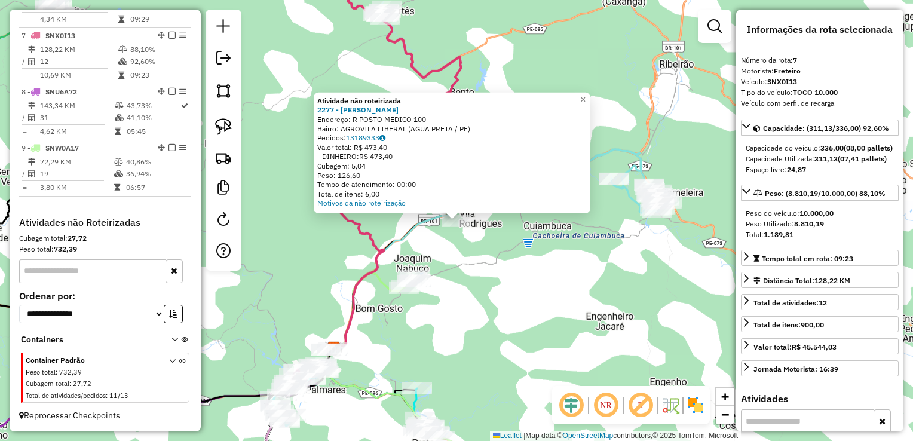
click at [491, 325] on div "Atividade não roteirizada 2277 - JOSE JOAQUIM DA SILV Endereço: R POSTO MEDICO …" at bounding box center [456, 220] width 913 height 441
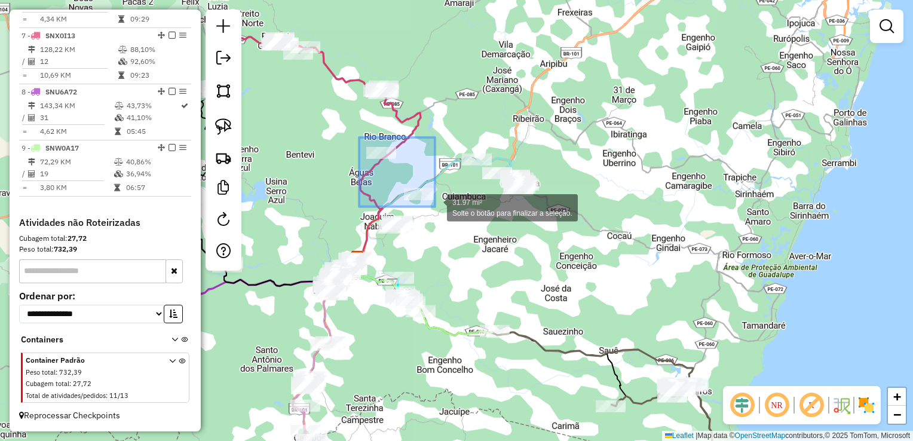
drag, startPoint x: 359, startPoint y: 137, endPoint x: 435, endPoint y: 207, distance: 102.8
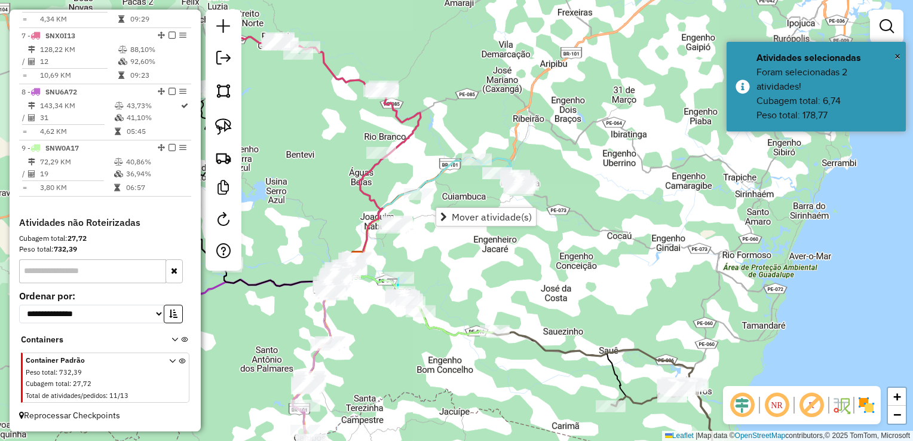
click at [487, 282] on div "Janela de atendimento Grade de atendimento Capacidade Transportadoras Veículos …" at bounding box center [456, 220] width 913 height 441
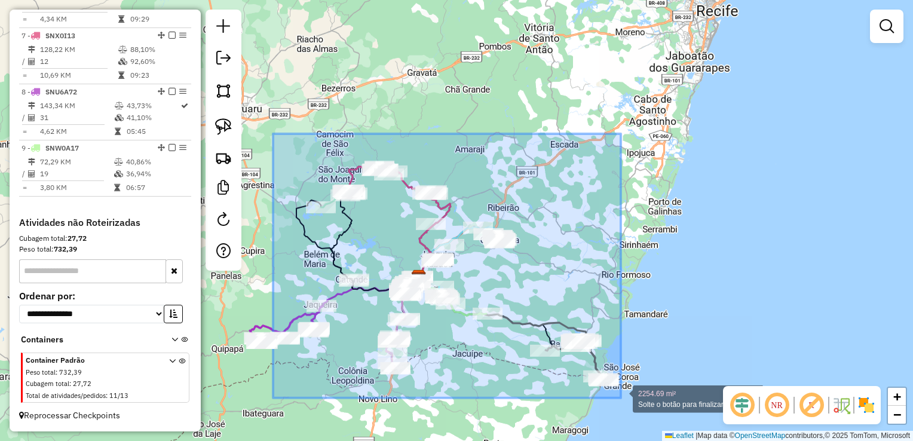
drag, startPoint x: 277, startPoint y: 185, endPoint x: 621, endPoint y: 398, distance: 404.2
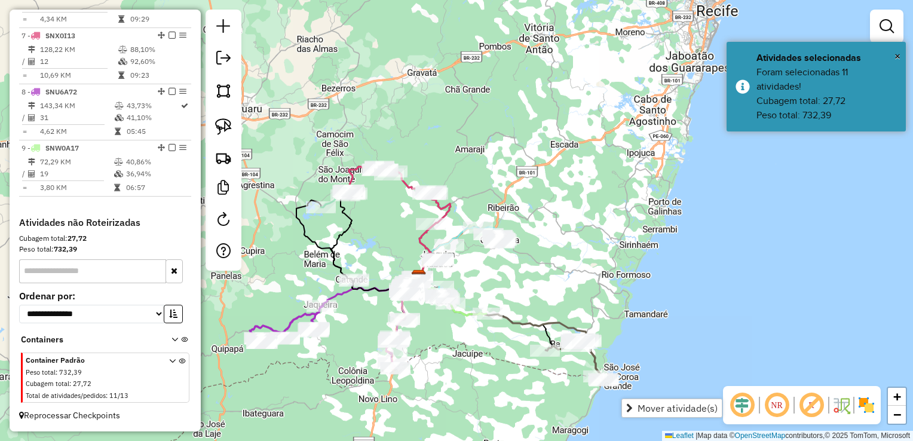
click at [580, 224] on div "Janela de atendimento Grade de atendimento Capacidade Transportadoras Veículos …" at bounding box center [456, 220] width 913 height 441
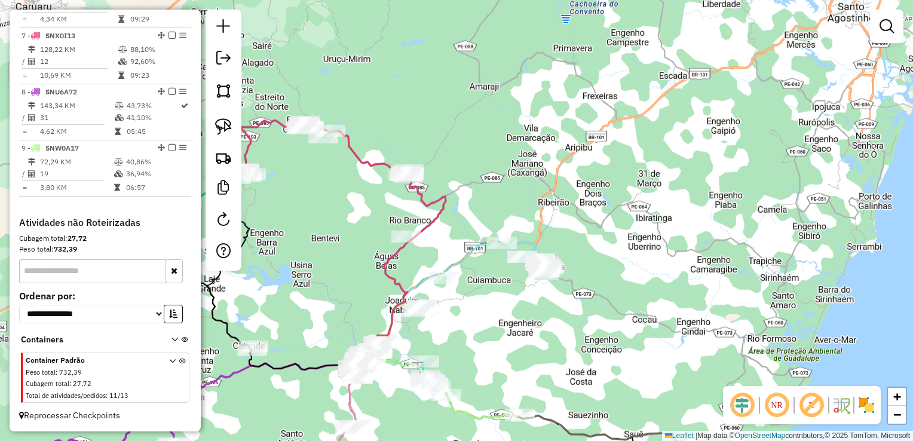
drag, startPoint x: 429, startPoint y: 267, endPoint x: 477, endPoint y: 333, distance: 82.6
click at [477, 333] on div "Janela de atendimento Grade de atendimento Capacidade Transportadoras Veículos …" at bounding box center [456, 220] width 913 height 441
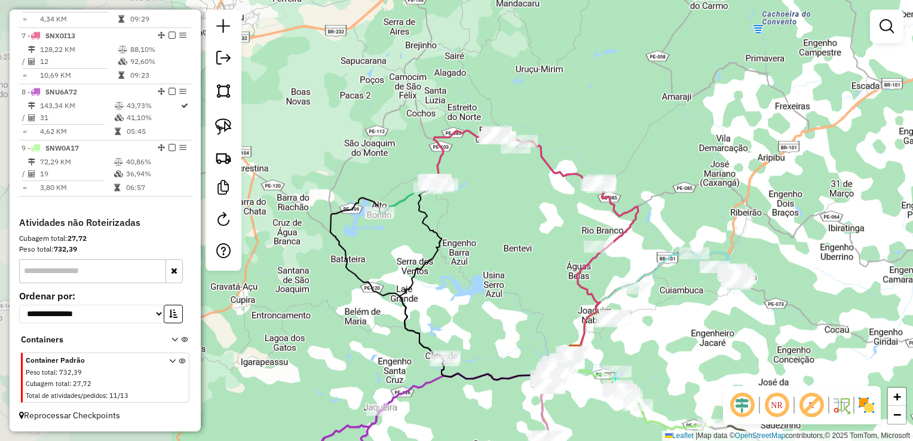
drag, startPoint x: 289, startPoint y: 226, endPoint x: 480, endPoint y: 232, distance: 191.3
click at [480, 233] on div "Janela de atendimento Grade de atendimento Capacidade Transportadoras Veículos …" at bounding box center [456, 220] width 913 height 441
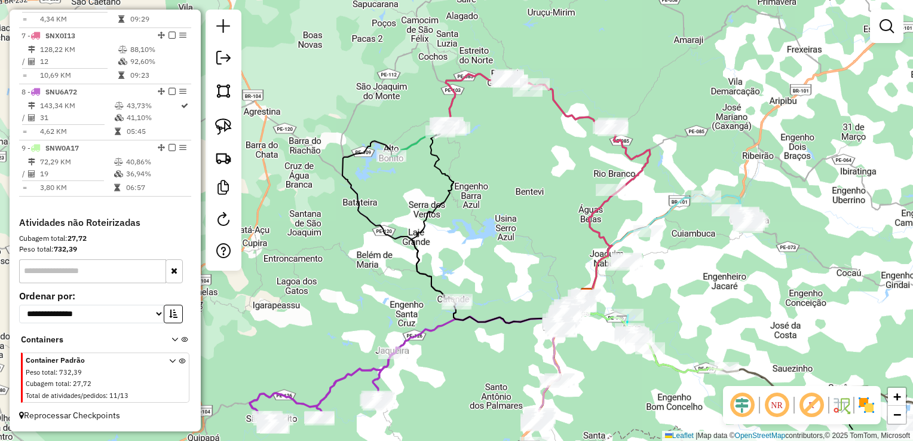
drag, startPoint x: 464, startPoint y: 286, endPoint x: 488, endPoint y: 152, distance: 136.6
click at [483, 166] on div "Janela de atendimento Grade de atendimento Capacidade Transportadoras Veículos …" at bounding box center [456, 220] width 913 height 441
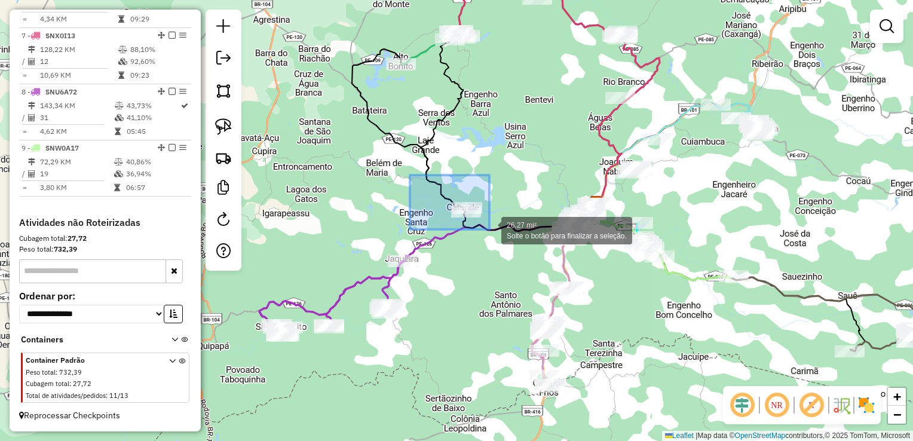
drag, startPoint x: 411, startPoint y: 178, endPoint x: 489, endPoint y: 229, distance: 93.7
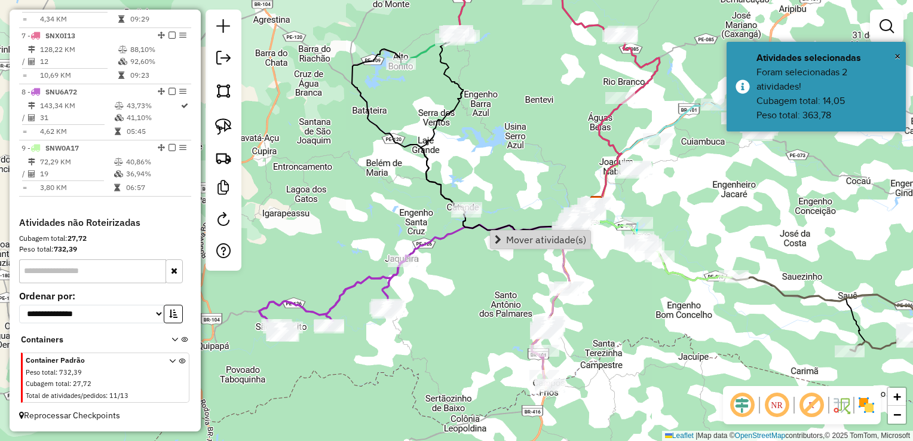
click at [641, 281] on div "Janela de atendimento Grade de atendimento Capacidade Transportadoras Veículos …" at bounding box center [456, 220] width 913 height 441
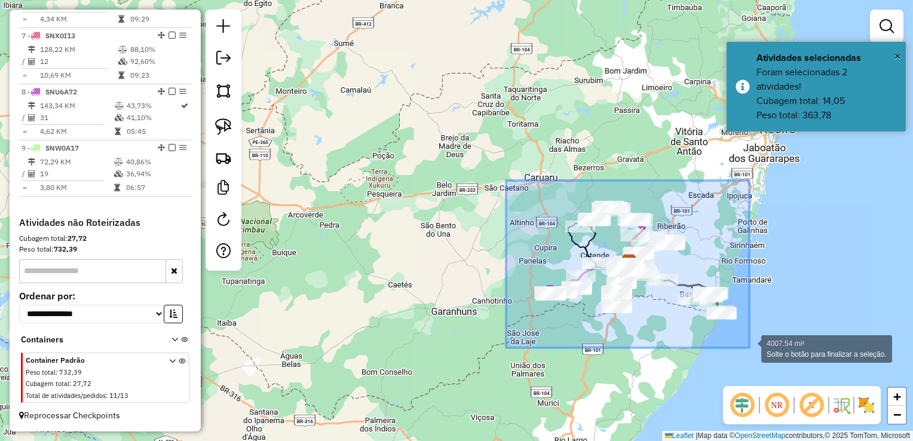
drag, startPoint x: 506, startPoint y: 180, endPoint x: 749, endPoint y: 348, distance: 295.2
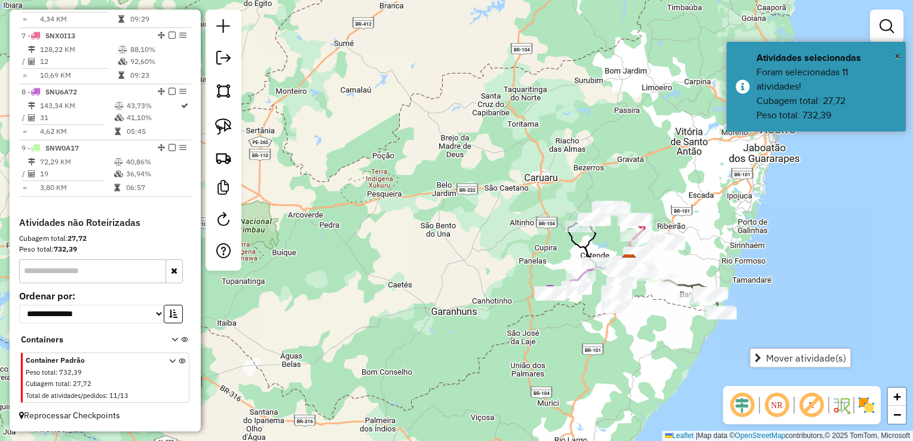
click at [480, 268] on div "Rota 8 - Placa SNU6A72 4840 - EXPEDITO JOSE DA SIL Rota 8 - Placa SNU6A72 4473 …" at bounding box center [456, 220] width 913 height 441
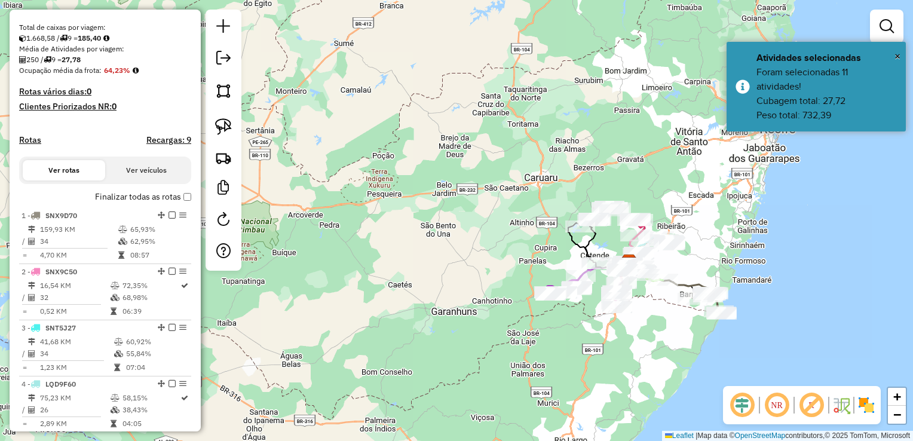
scroll to position [406, 0]
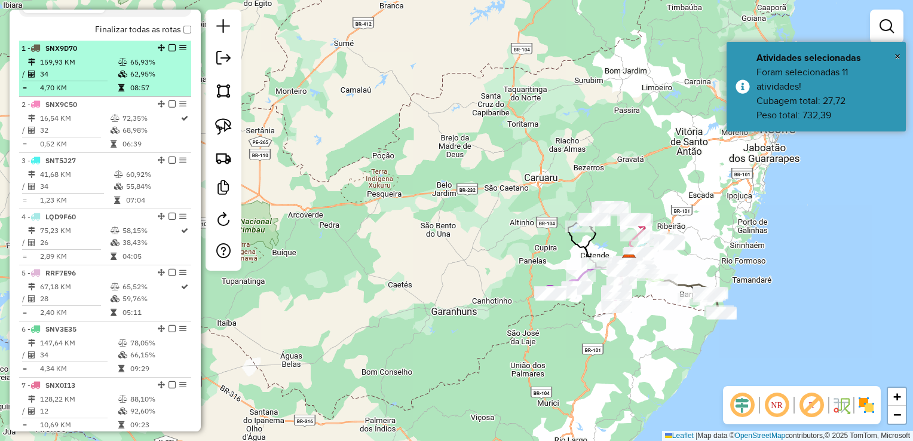
click at [62, 68] on td "159,93 KM" at bounding box center [78, 62] width 78 height 12
select select "**********"
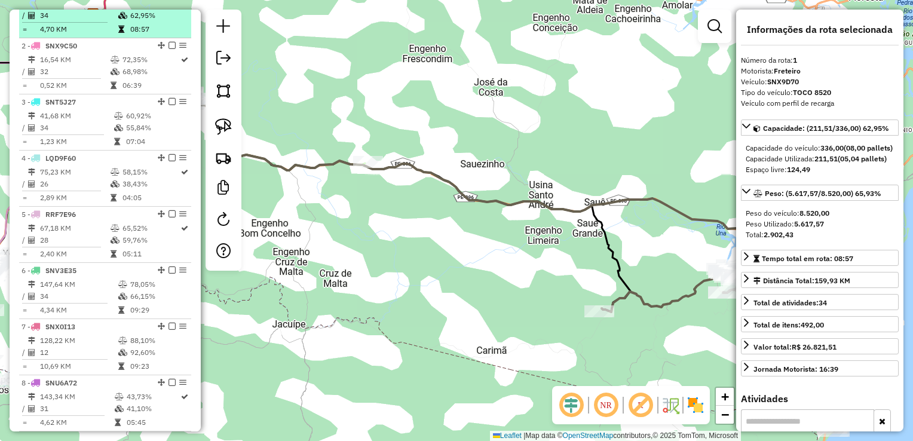
scroll to position [466, 0]
click at [62, 65] on td "16,54 KM" at bounding box center [74, 59] width 71 height 12
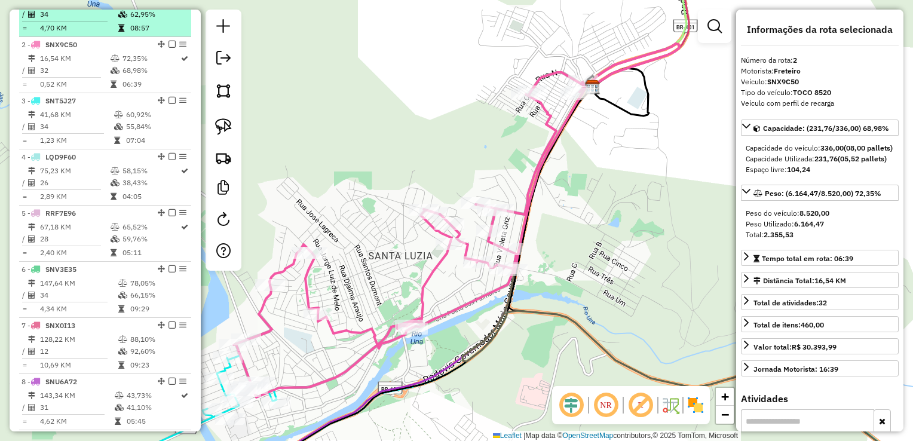
scroll to position [526, 0]
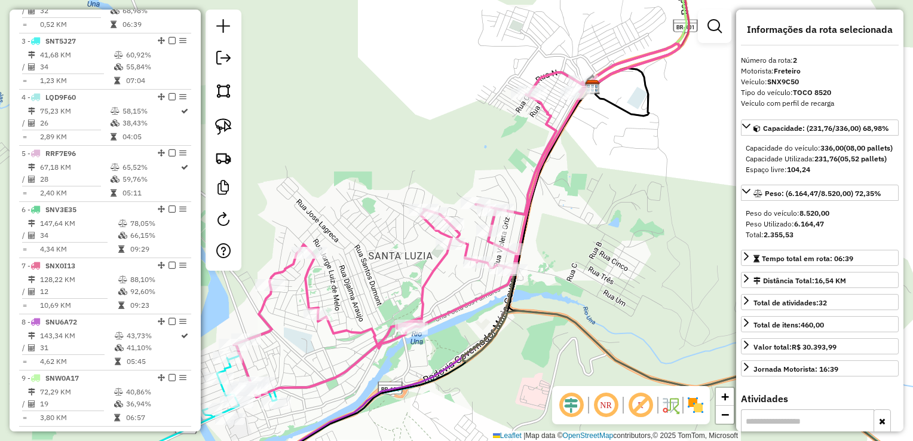
click at [62, 61] on td "41,68 KM" at bounding box center [76, 55] width 74 height 12
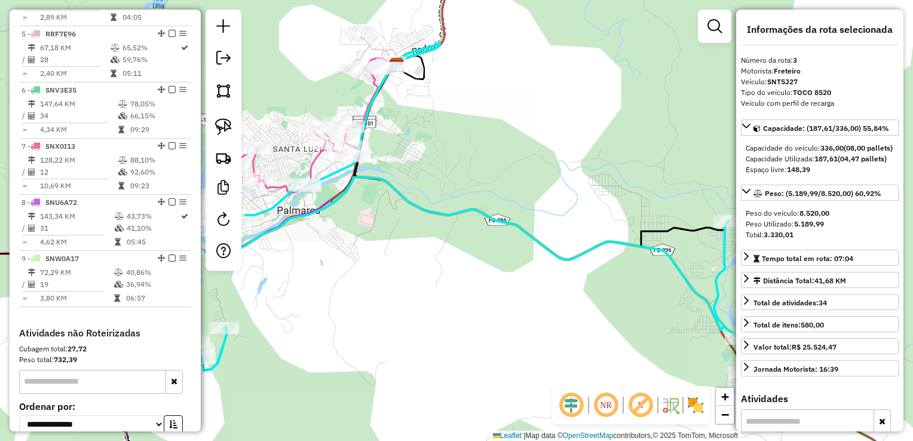
click at [62, 66] on td "28" at bounding box center [74, 60] width 71 height 12
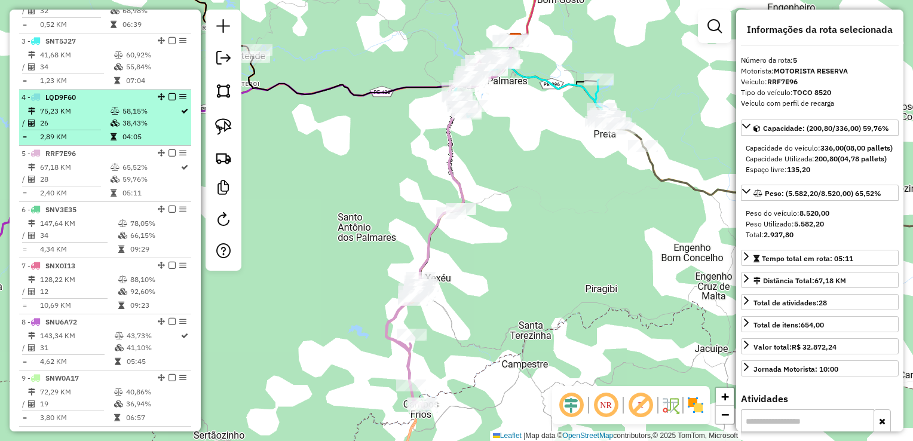
click at [59, 117] on td "75,23 KM" at bounding box center [74, 111] width 71 height 12
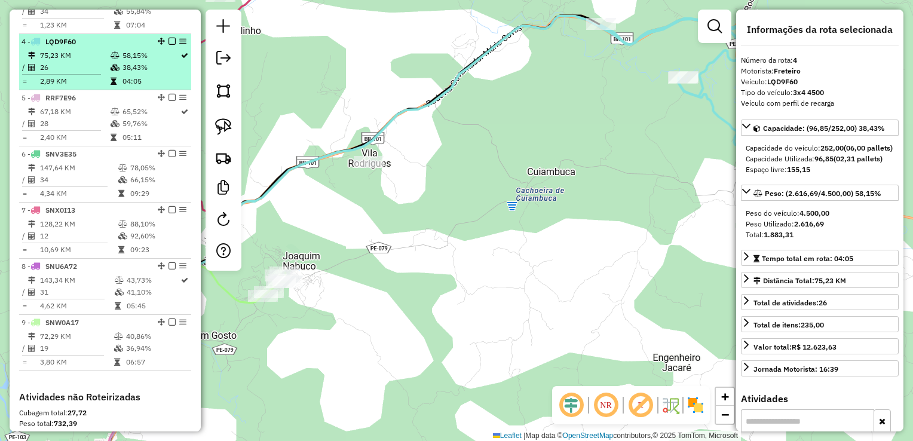
scroll to position [586, 0]
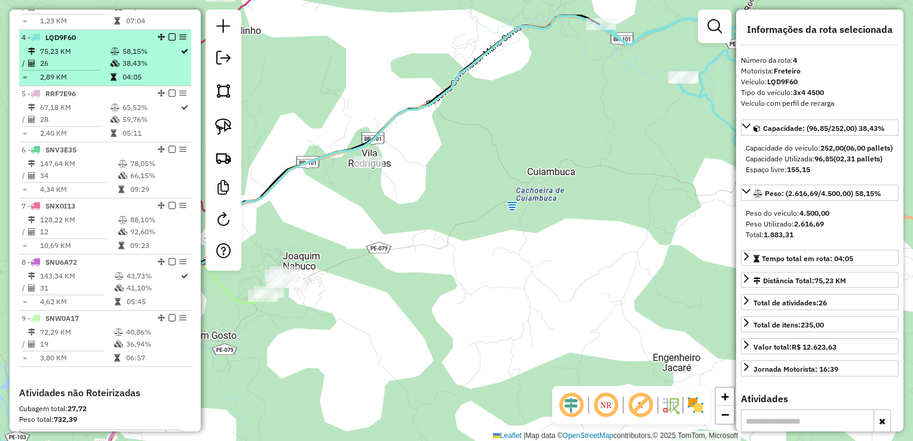
click at [59, 114] on td "67,18 KM" at bounding box center [74, 108] width 71 height 12
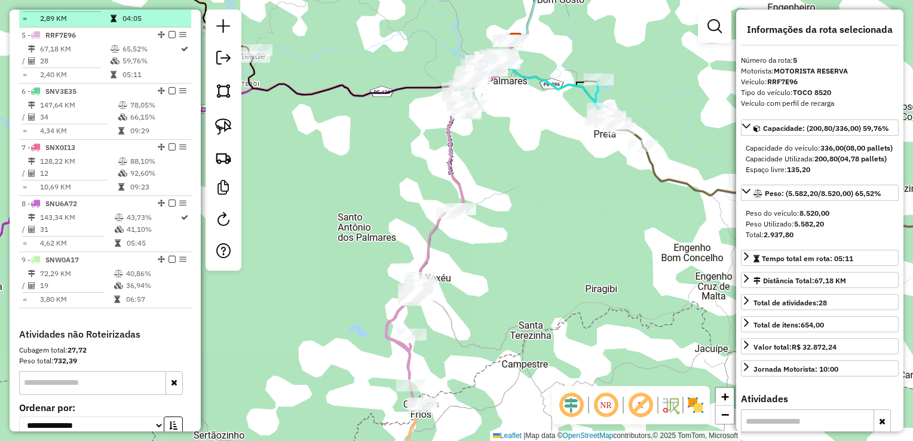
scroll to position [645, 0]
click at [59, 121] on td "34" at bounding box center [78, 116] width 78 height 12
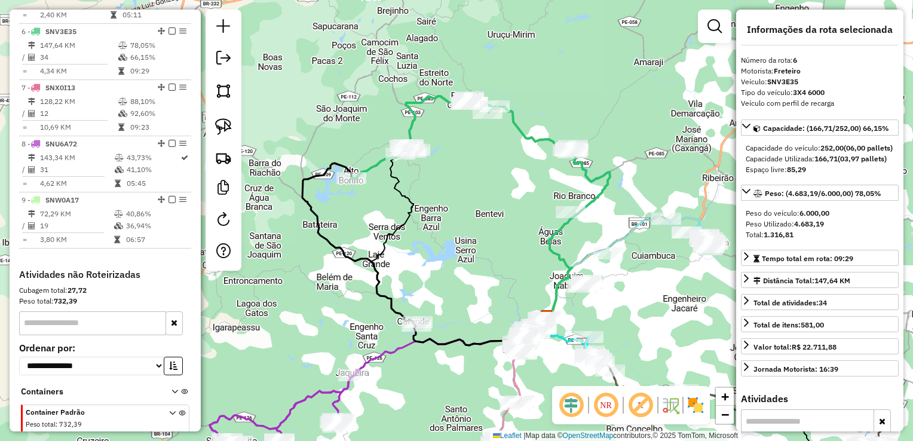
scroll to position [705, 0]
click at [59, 118] on td "12" at bounding box center [78, 112] width 78 height 12
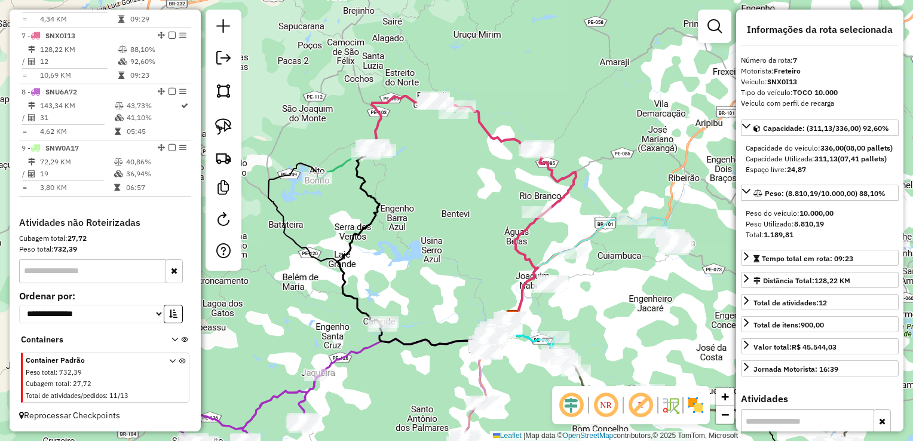
scroll to position [765, 0]
click at [59, 121] on td "31" at bounding box center [76, 118] width 75 height 12
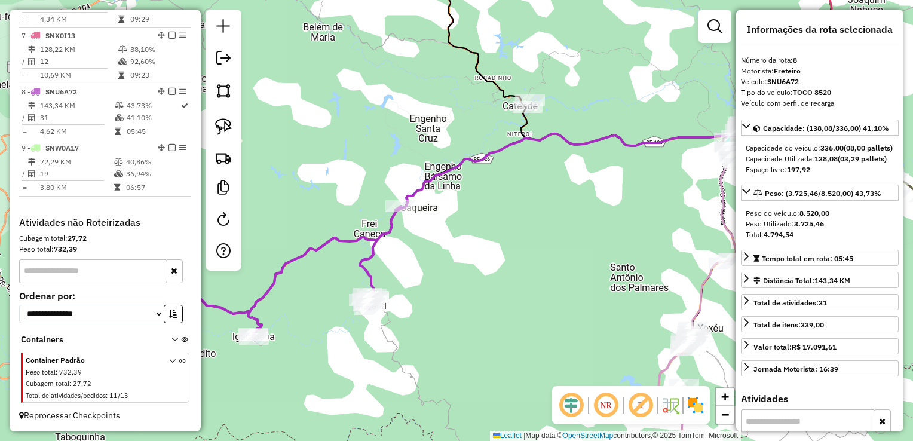
click at [59, 121] on td "31" at bounding box center [76, 118] width 75 height 12
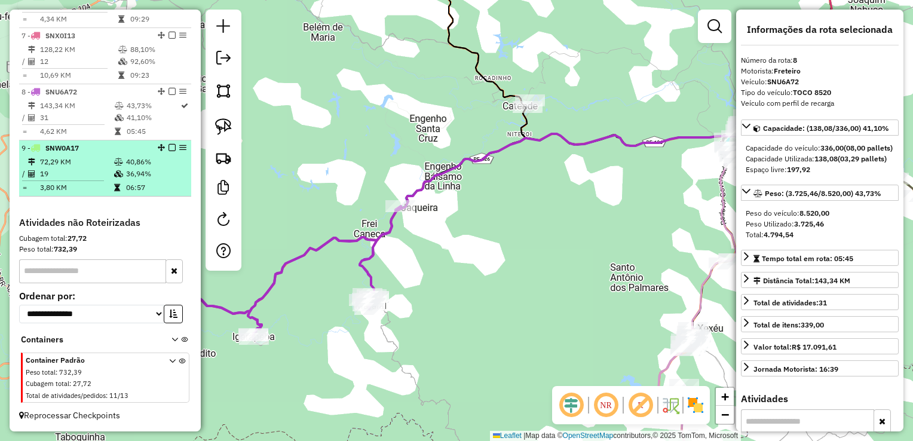
click at [62, 155] on li "9 - SNW0A17 72,29 KM 40,86% / 19 36,94% = 3,80 KM 06:57" at bounding box center [105, 168] width 172 height 56
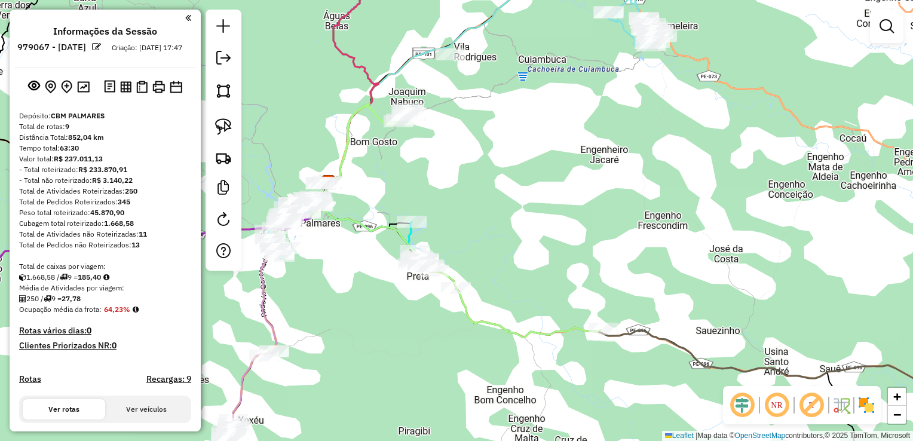
scroll to position [765, 0]
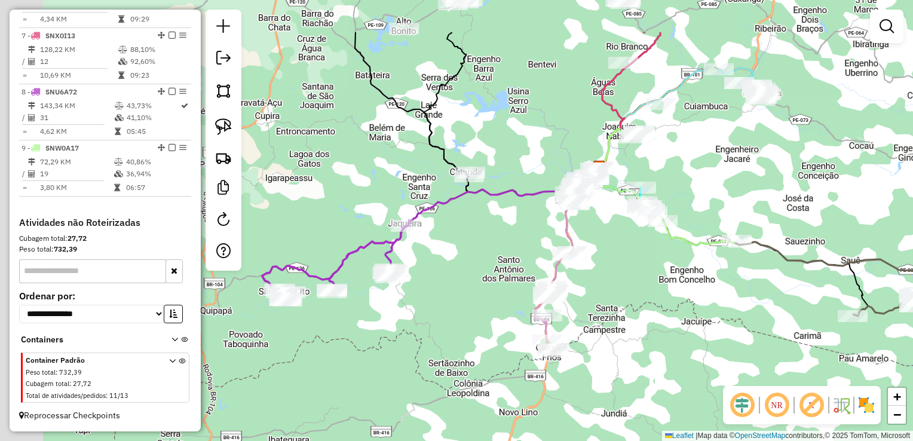
drag, startPoint x: 449, startPoint y: 277, endPoint x: 691, endPoint y: 290, distance: 241.8
click at [691, 290] on div "Janela de atendimento Grade de atendimento Capacidade Transportadoras Veículos …" at bounding box center [456, 220] width 913 height 441
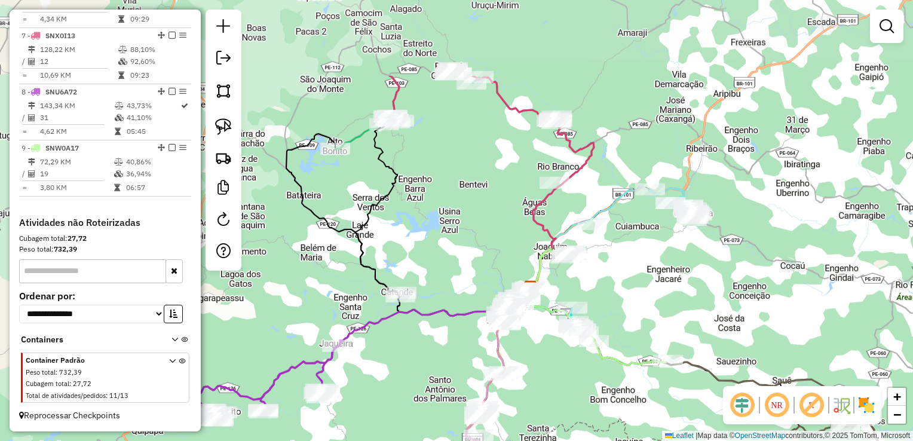
drag, startPoint x: 430, startPoint y: 324, endPoint x: 412, endPoint y: 358, distance: 38.5
click at [412, 358] on div "Janela de atendimento Grade de atendimento Capacidade Transportadoras Veículos …" at bounding box center [456, 220] width 913 height 441
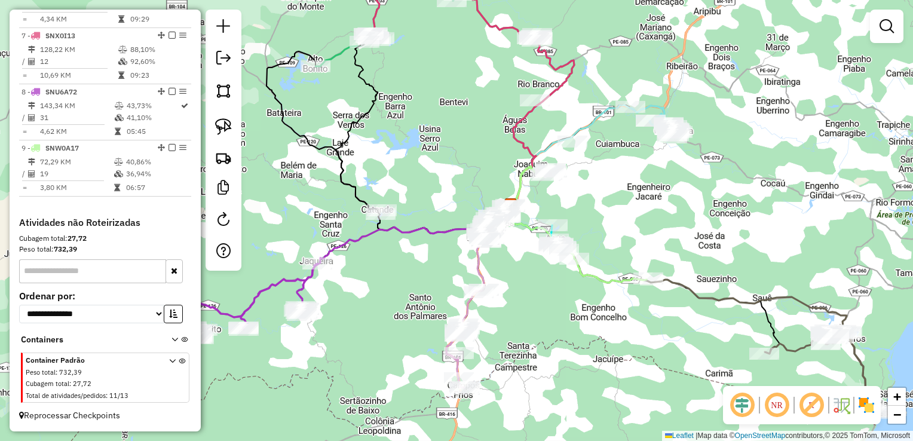
drag, startPoint x: 421, startPoint y: 357, endPoint x: 400, endPoint y: 234, distance: 125.5
click at [397, 250] on div "Janela de atendimento Grade de atendimento Capacidade Transportadoras Veículos …" at bounding box center [456, 220] width 913 height 441
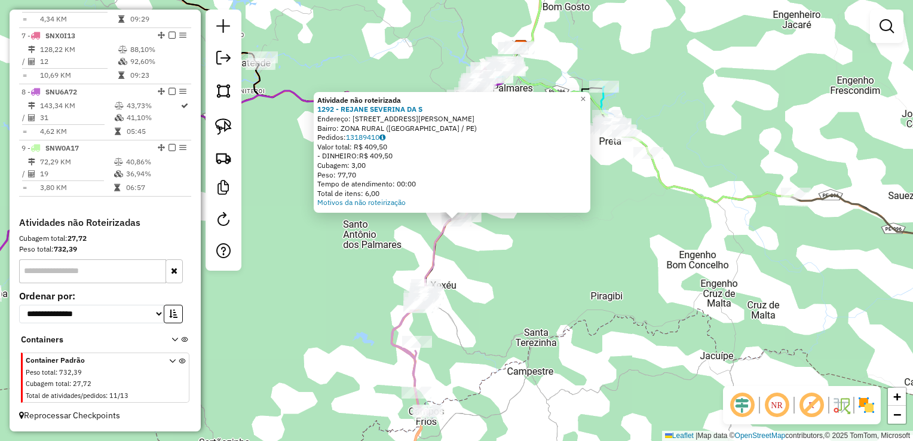
click at [492, 243] on div "Atividade não roteirizada 1292 - REJANE SEVERINA DA S Endereço: R RUA ENGENHO C…" at bounding box center [456, 220] width 913 height 441
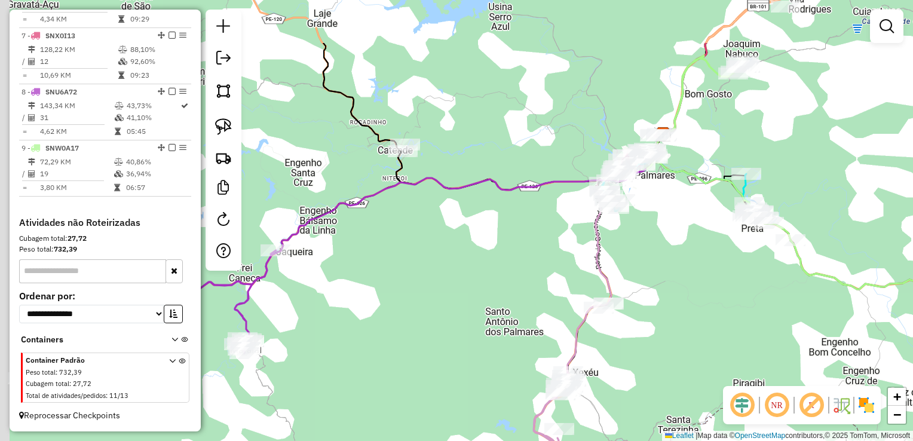
drag, startPoint x: 677, startPoint y: 224, endPoint x: 760, endPoint y: 256, distance: 89.9
click at [760, 256] on div "Janela de atendimento Grade de atendimento Capacidade Transportadoras Veículos …" at bounding box center [456, 220] width 913 height 441
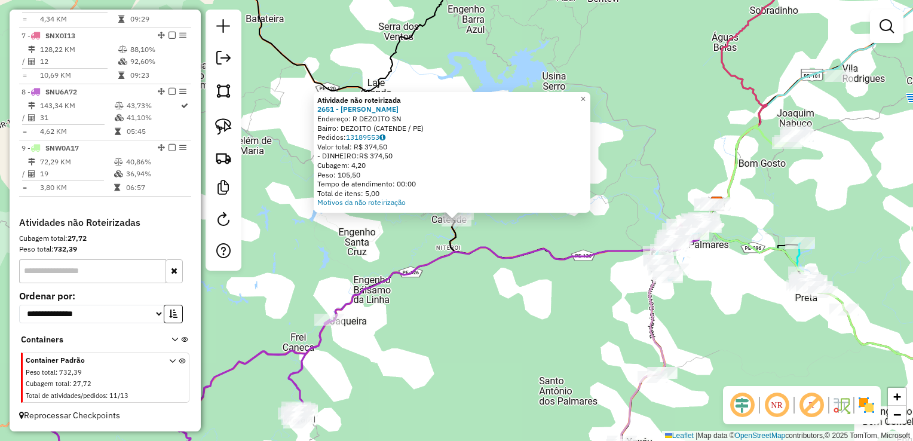
click at [489, 296] on div "Atividade não roteirizada 2651 - JEAN MARCOS SANTOS L Endereço: R DEZOITO SN Ba…" at bounding box center [456, 220] width 913 height 441
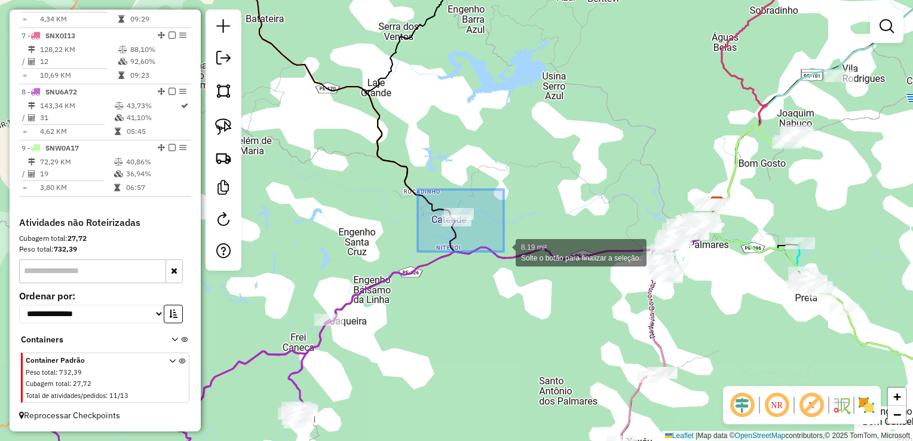
drag, startPoint x: 418, startPoint y: 189, endPoint x: 504, endPoint y: 252, distance: 106.5
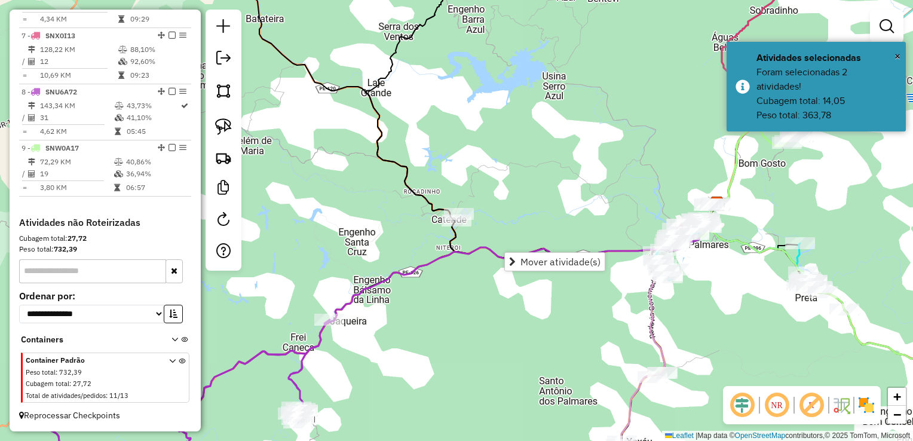
click at [480, 301] on div "Janela de atendimento Grade de atendimento Capacidade Transportadoras Veículos …" at bounding box center [456, 220] width 913 height 441
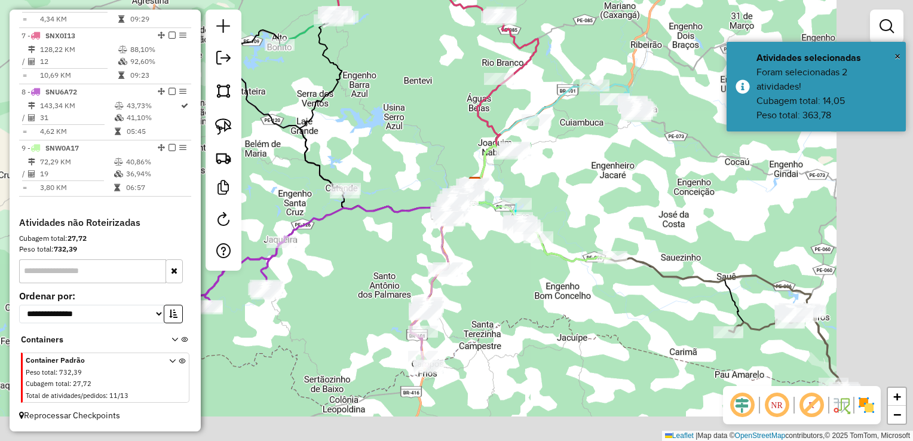
drag, startPoint x: 650, startPoint y: 363, endPoint x: 521, endPoint y: 289, distance: 148.8
click at [524, 290] on div "Janela de atendimento Grade de atendimento Capacidade Transportadoras Veículos …" at bounding box center [456, 220] width 913 height 441
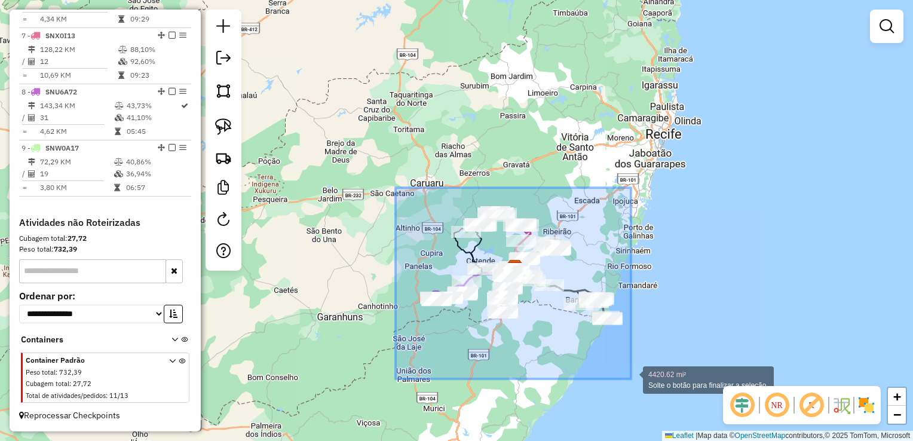
drag, startPoint x: 396, startPoint y: 194, endPoint x: 631, endPoint y: 379, distance: 299.6
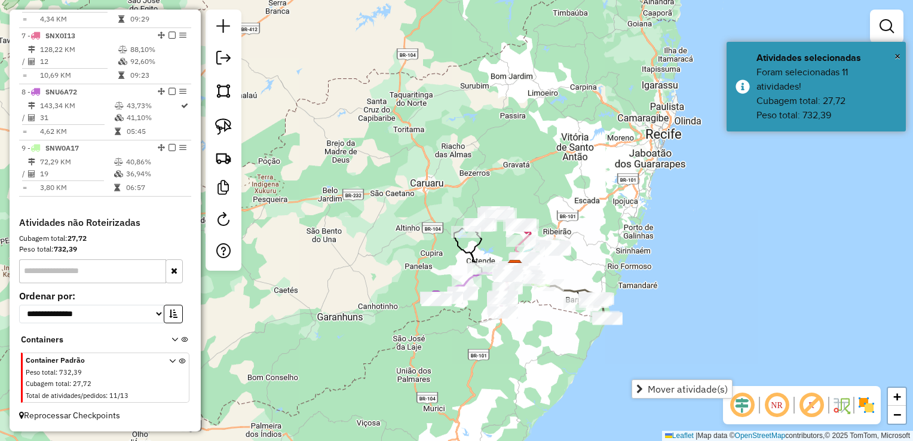
click at [386, 243] on div "Janela de atendimento Grade de atendimento Capacidade Transportadoras Veículos …" at bounding box center [456, 220] width 913 height 441
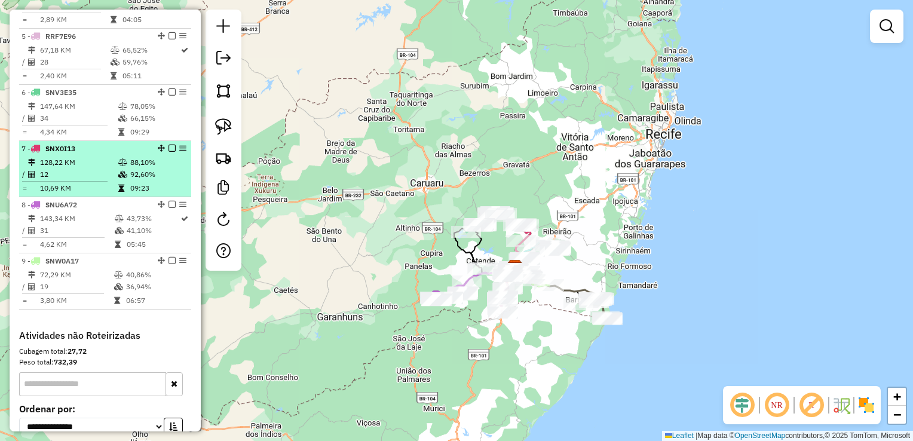
scroll to position [645, 0]
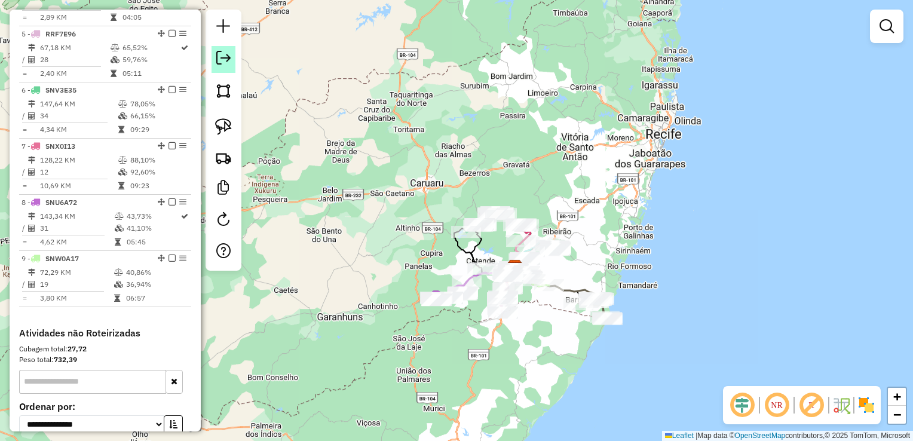
click at [222, 61] on em at bounding box center [223, 58] width 14 height 14
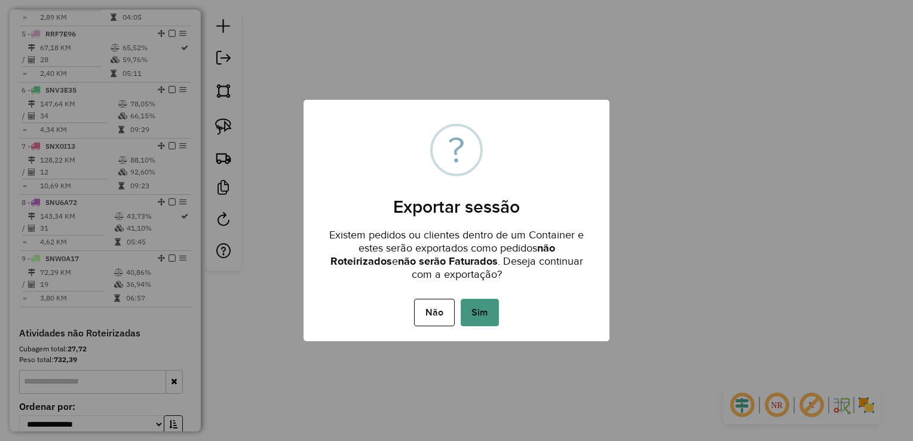
click at [484, 305] on button "Sim" at bounding box center [480, 312] width 38 height 27
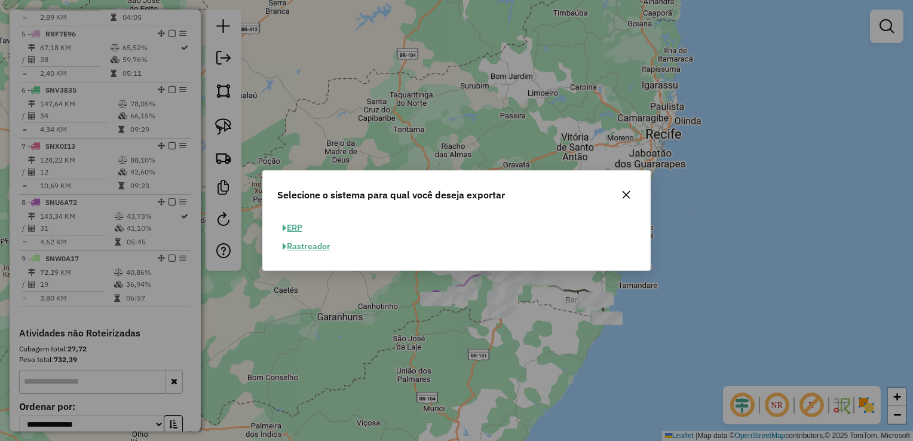
click at [292, 225] on button "ERP" at bounding box center [292, 228] width 30 height 19
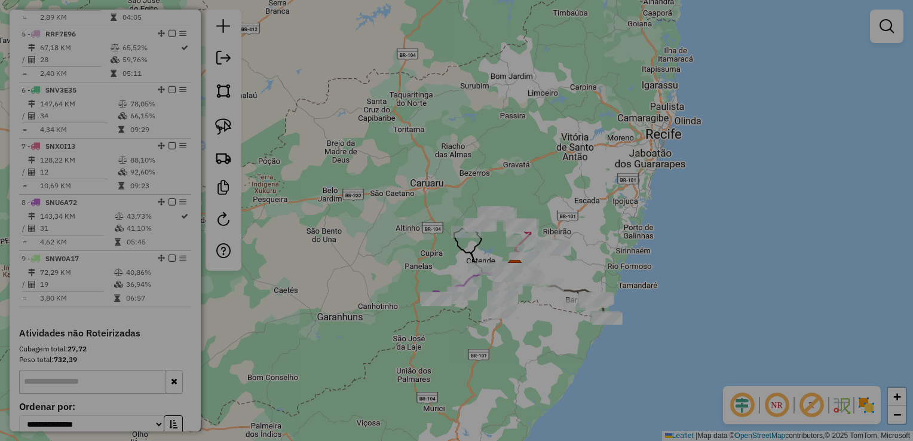
select select "**"
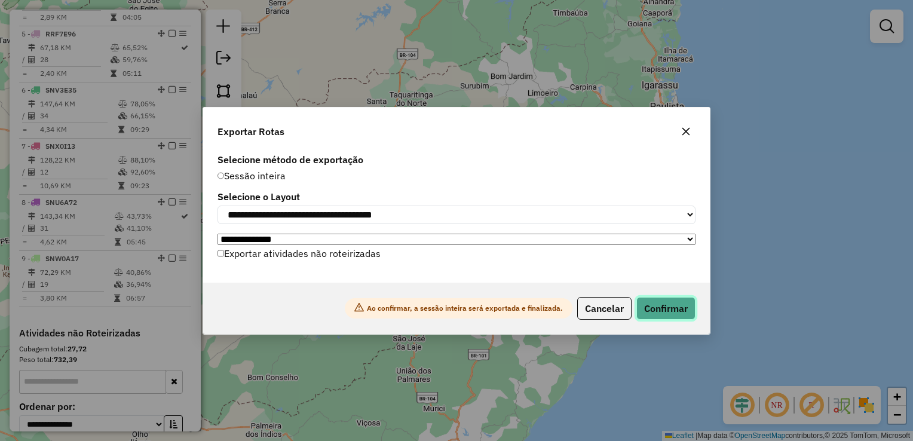
click at [662, 311] on button "Confirmar" at bounding box center [665, 308] width 59 height 23
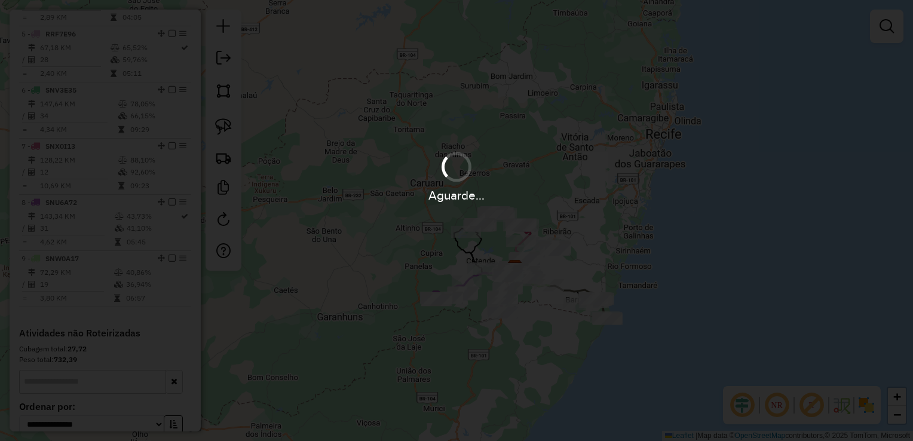
scroll to position [653, 0]
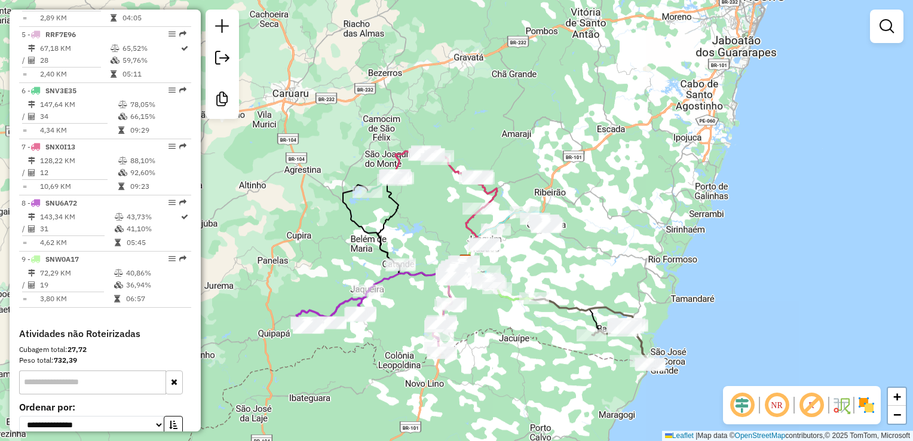
drag, startPoint x: 547, startPoint y: 311, endPoint x: 450, endPoint y: 232, distance: 125.3
click at [450, 232] on div "Janela de atendimento Grade de atendimento Capacidade Transportadoras Veículos …" at bounding box center [456, 220] width 913 height 441
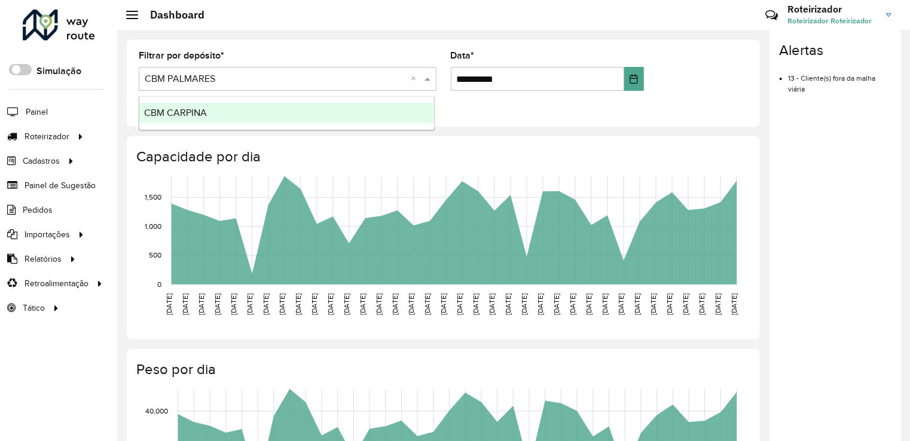
click at [208, 117] on div "CBM CARPINA" at bounding box center [286, 113] width 295 height 20
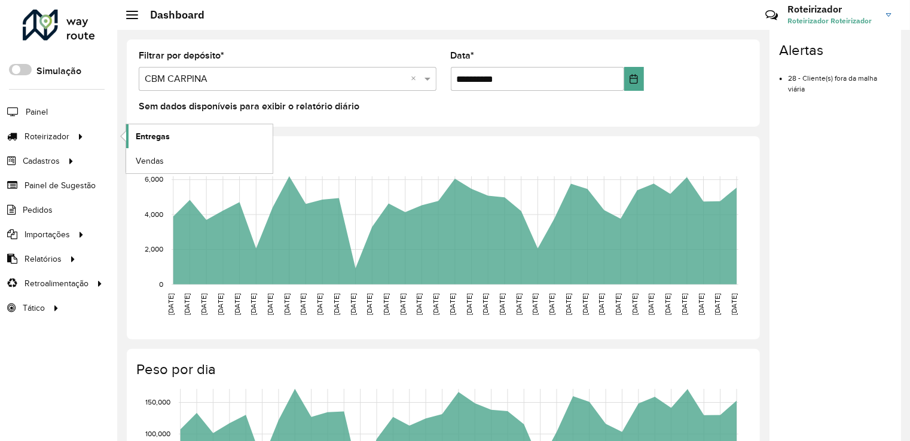
click at [145, 137] on span "Entregas" at bounding box center [153, 136] width 34 height 13
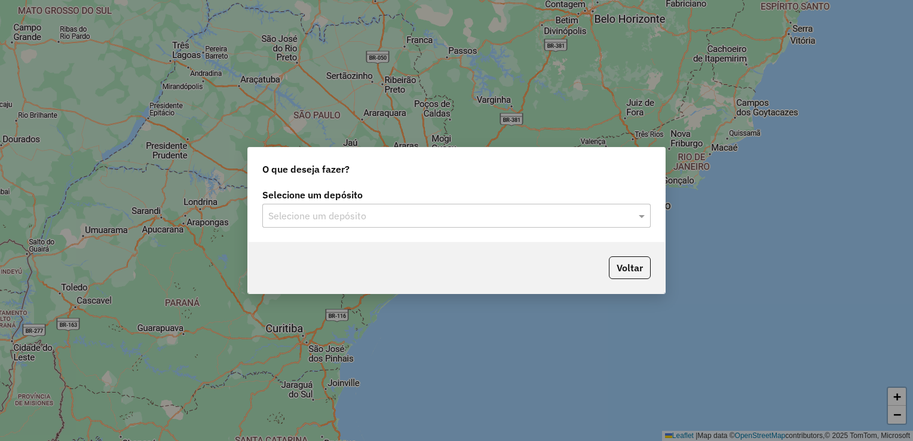
click at [296, 209] on input "text" at bounding box center [444, 216] width 353 height 14
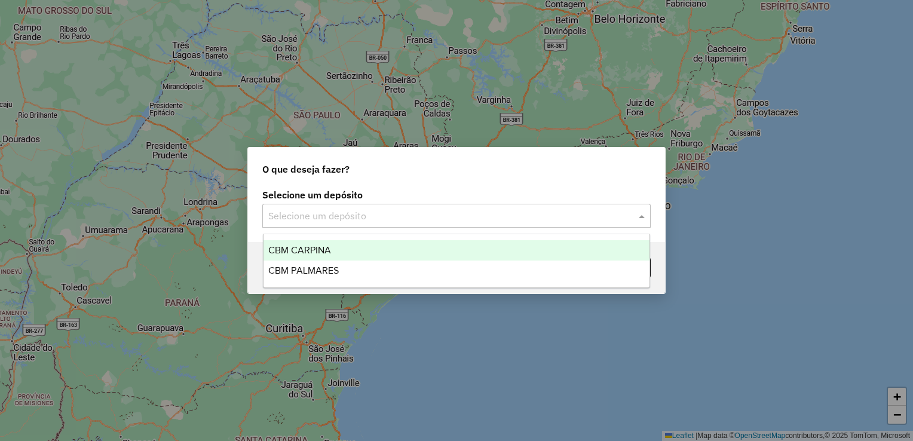
click at [319, 256] on div "CBM CARPINA" at bounding box center [457, 250] width 387 height 20
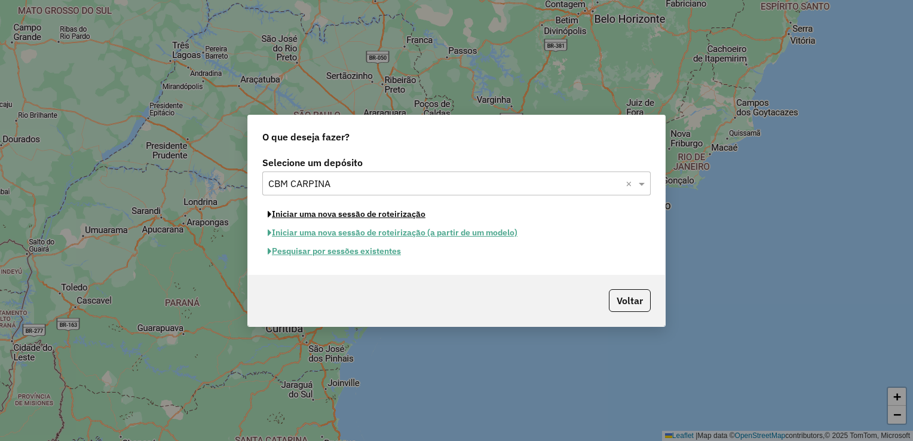
click at [309, 217] on button "Iniciar uma nova sessão de roteirização" at bounding box center [346, 214] width 169 height 19
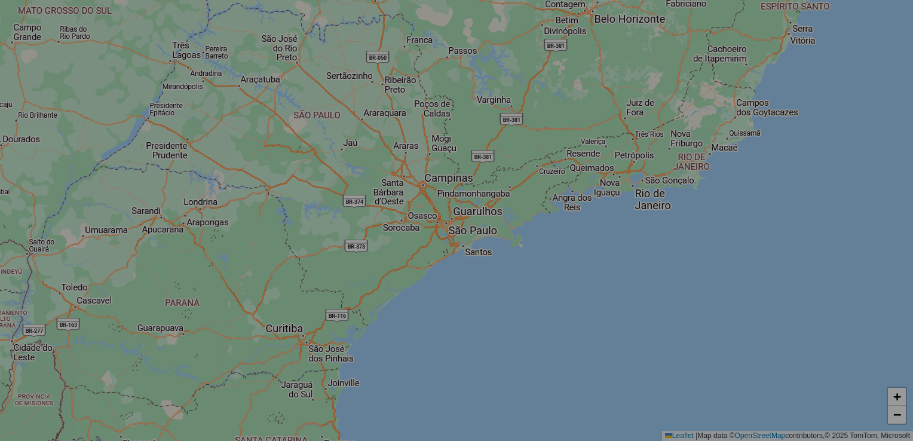
select select "*"
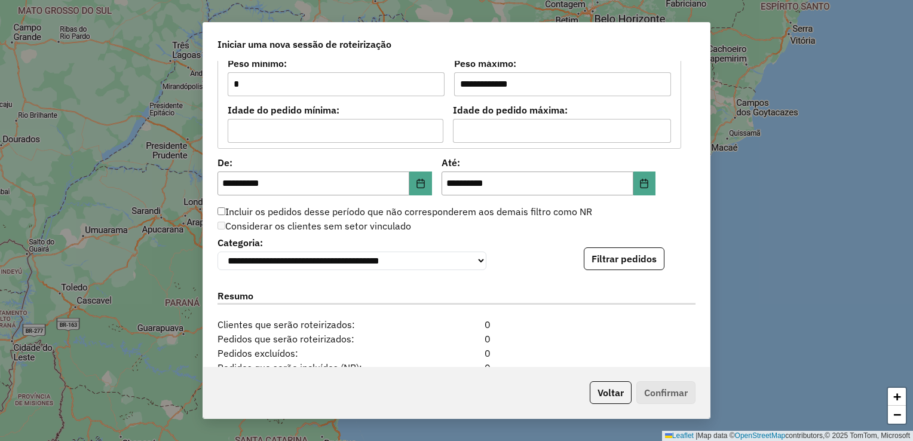
scroll to position [1076, 0]
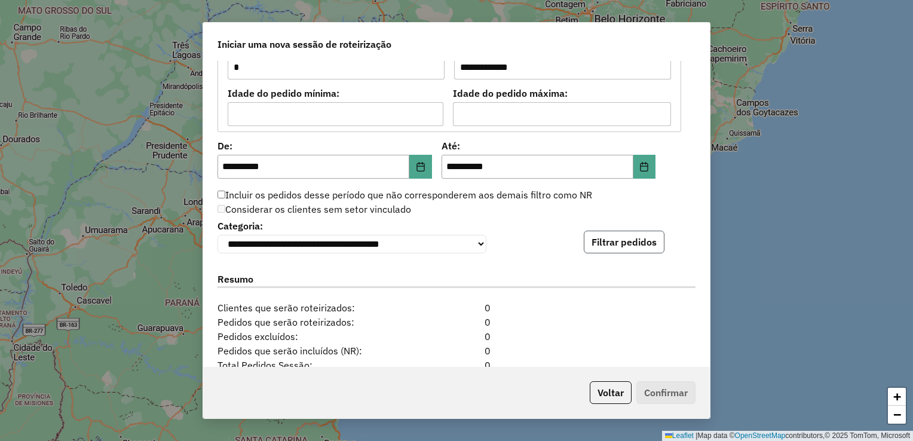
click at [625, 248] on button "Filtrar pedidos" at bounding box center [624, 242] width 81 height 23
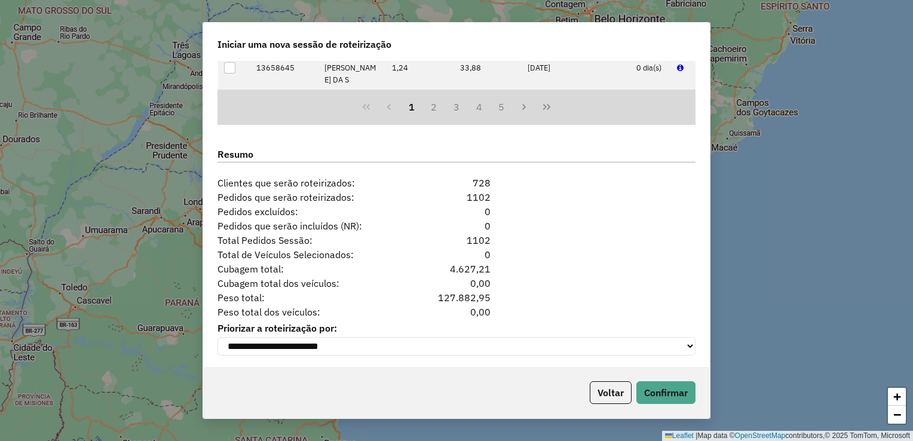
scroll to position [1454, 0]
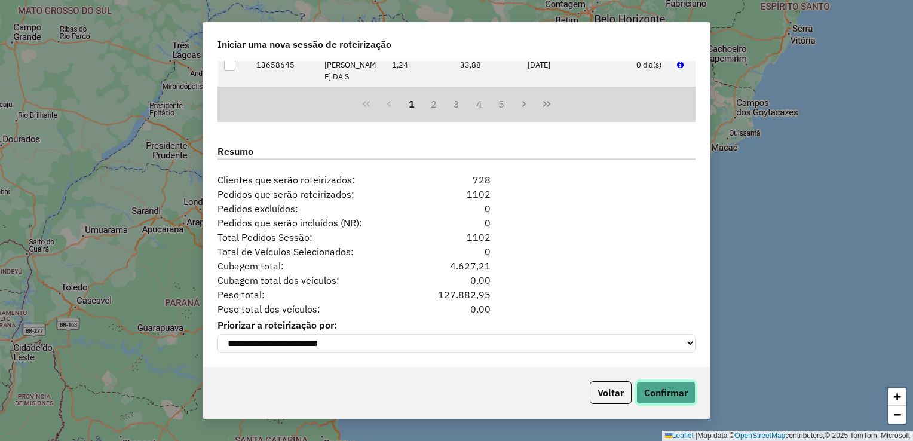
click at [677, 394] on button "Confirmar" at bounding box center [665, 392] width 59 height 23
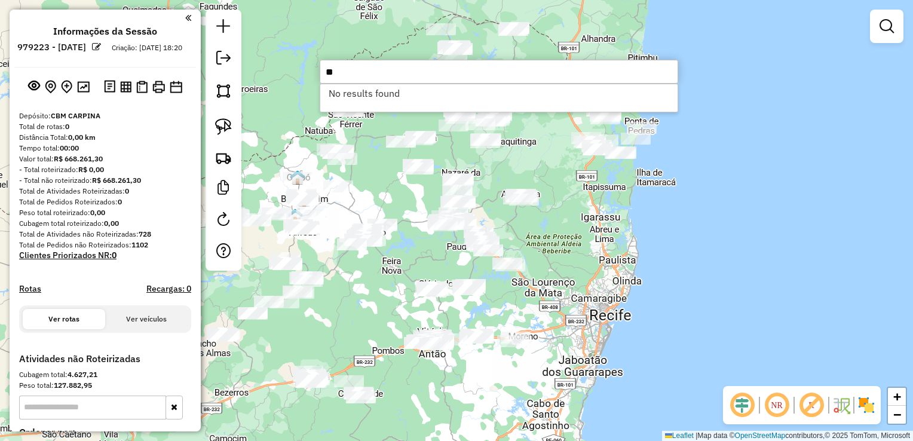
type input "*"
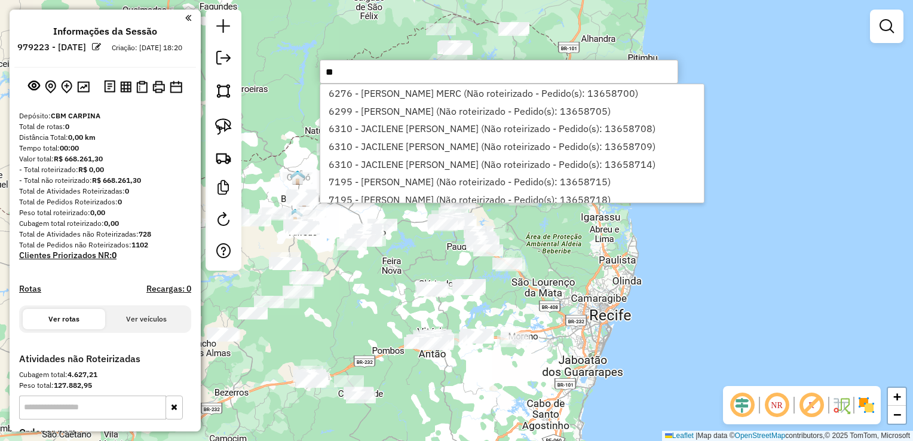
type input "*"
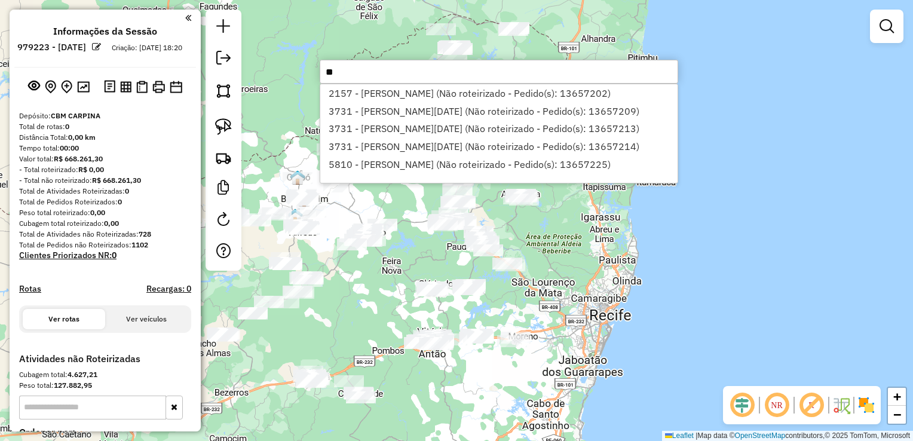
type input "*"
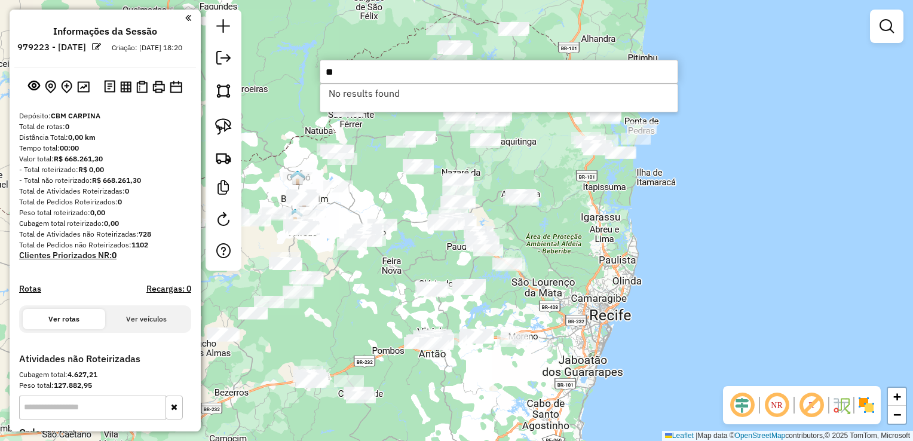
type input "*"
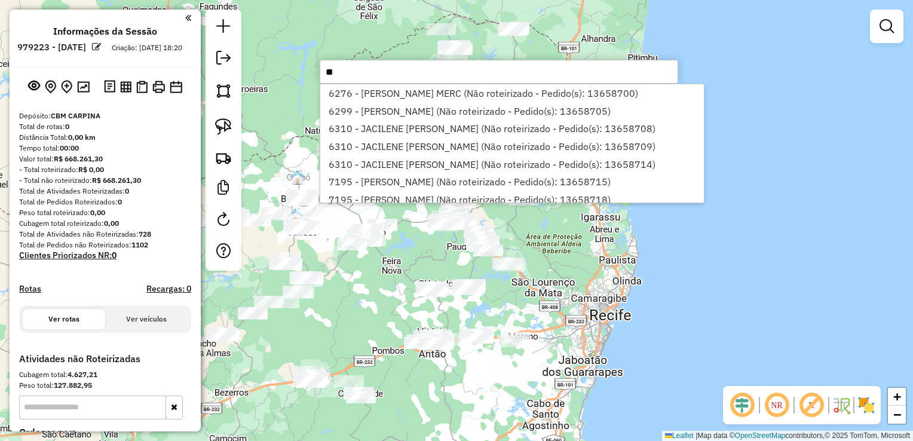
type input "*"
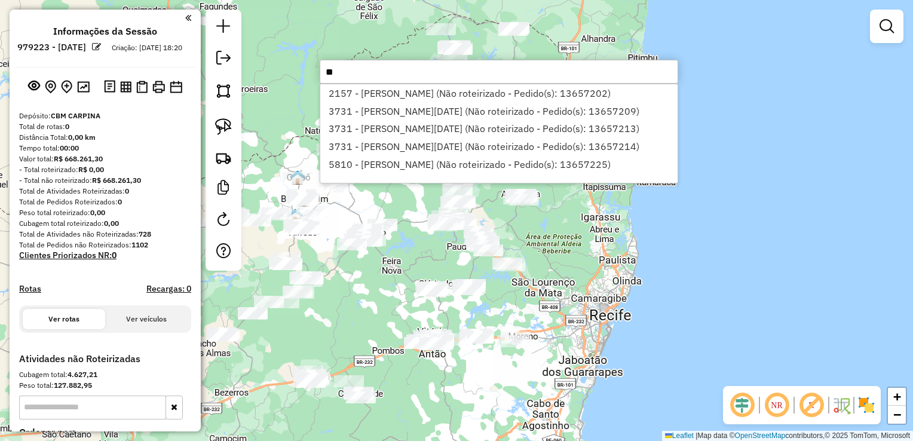
type input "*"
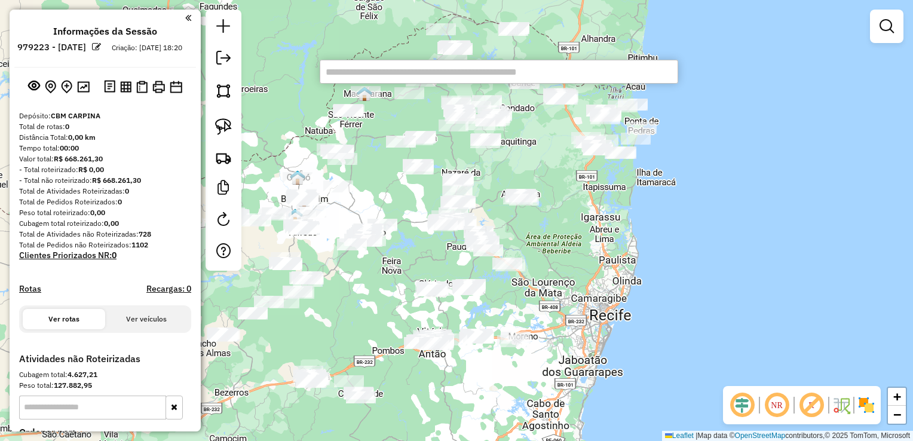
click at [397, 409] on div "Janela de atendimento Grade de atendimento Capacidade Transportadoras Veículos …" at bounding box center [456, 220] width 913 height 441
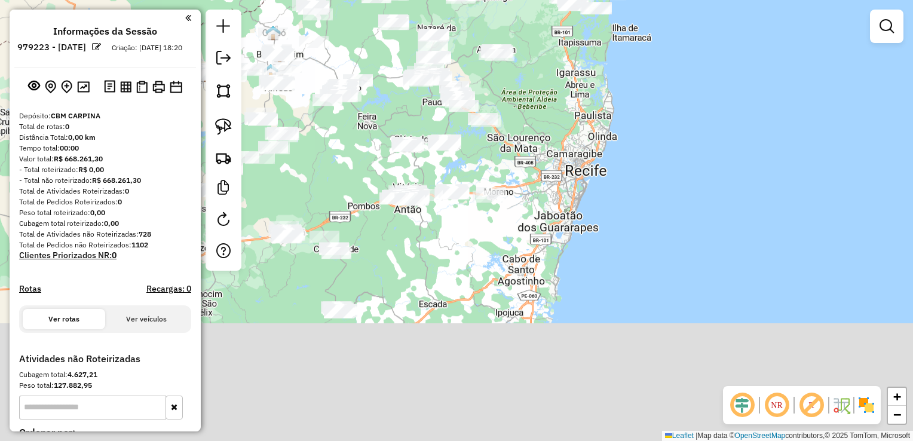
drag, startPoint x: 428, startPoint y: 394, endPoint x: 400, endPoint y: 241, distance: 156.0
click at [400, 241] on div "Janela de atendimento Grade de atendimento Capacidade Transportadoras Veículos …" at bounding box center [456, 220] width 913 height 441
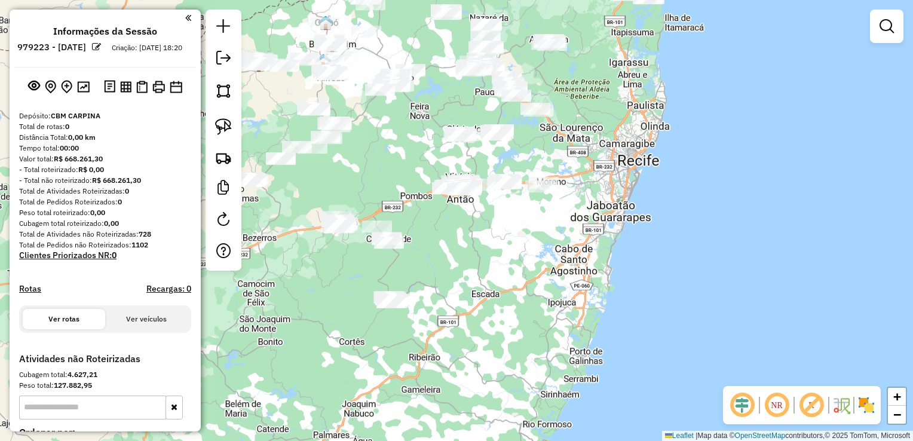
drag, startPoint x: 374, startPoint y: 291, endPoint x: 464, endPoint y: 286, distance: 90.4
click at [464, 286] on div "Janela de atendimento Grade de atendimento Capacidade Transportadoras Veículos …" at bounding box center [456, 220] width 913 height 441
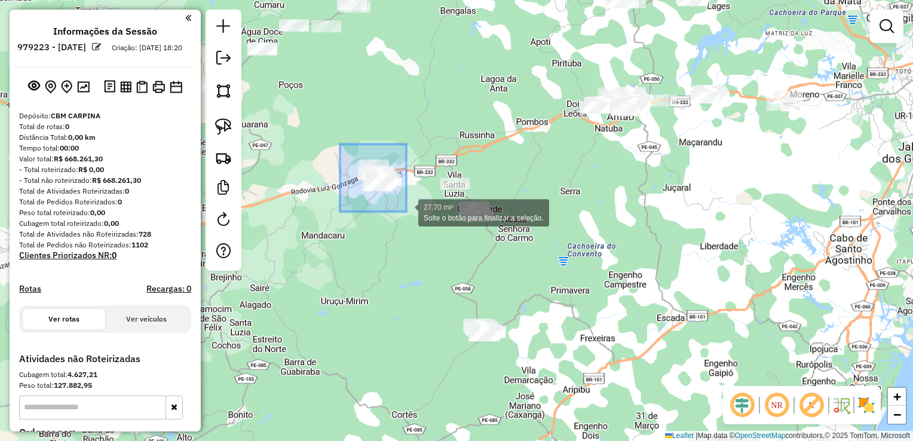
drag, startPoint x: 340, startPoint y: 144, endPoint x: 406, endPoint y: 212, distance: 94.7
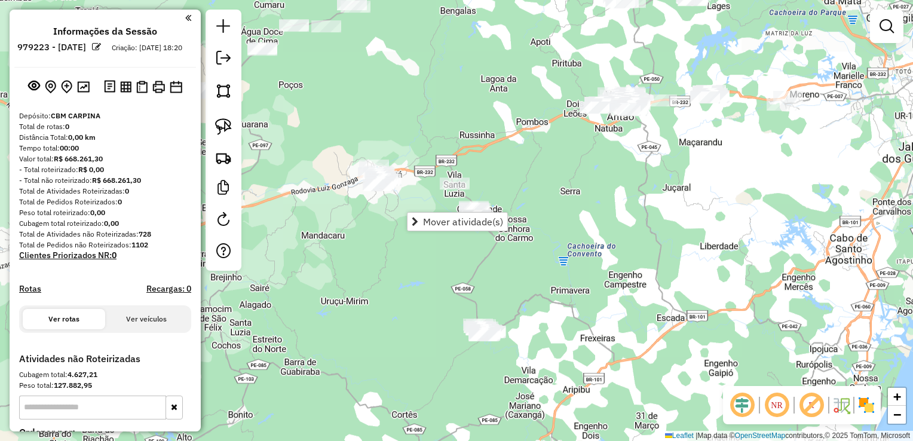
click at [429, 267] on div "Janela de atendimento Grade de atendimento Capacidade Transportadoras Veículos …" at bounding box center [456, 220] width 913 height 441
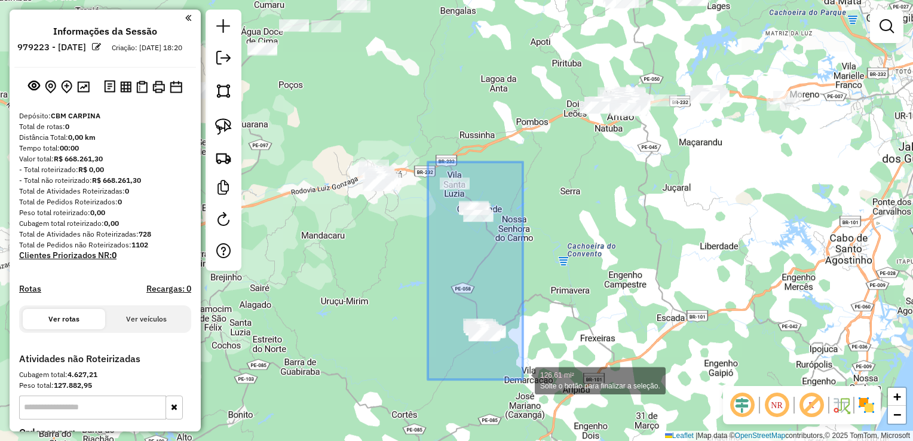
drag, startPoint x: 428, startPoint y: 182, endPoint x: 523, endPoint y: 379, distance: 219.4
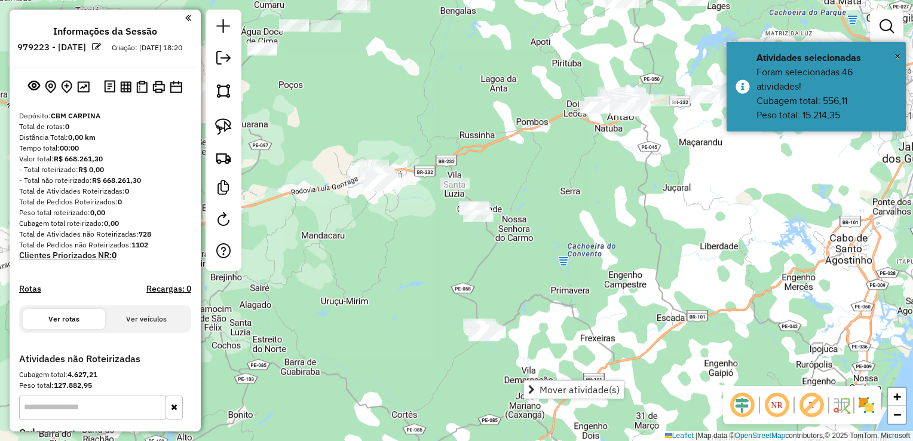
click at [557, 307] on div "Janela de atendimento Grade de atendimento Capacidade Transportadoras Veículos …" at bounding box center [456, 220] width 913 height 441
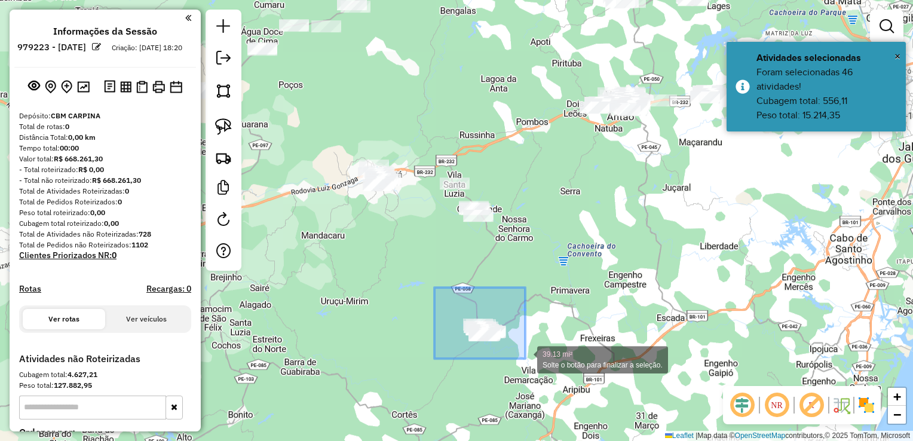
drag, startPoint x: 464, startPoint y: 355, endPoint x: 525, endPoint y: 359, distance: 61.1
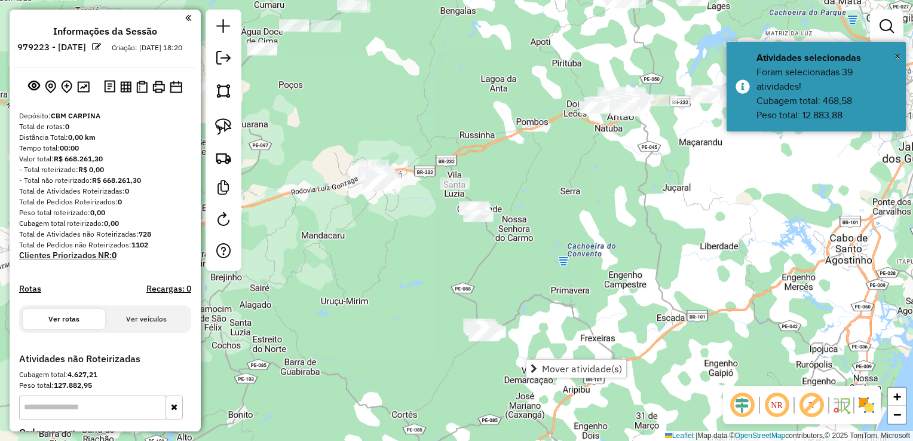
click at [600, 235] on div "Janela de atendimento Grade de atendimento Capacidade Transportadoras Veículos …" at bounding box center [456, 220] width 913 height 441
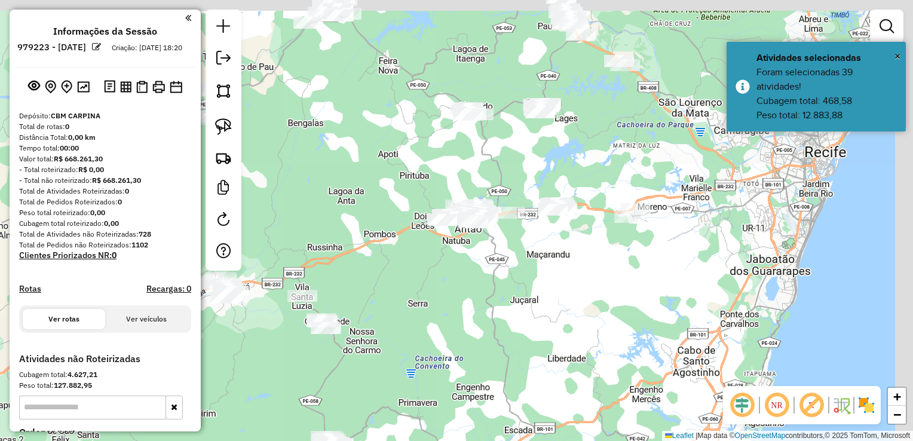
drag, startPoint x: 614, startPoint y: 204, endPoint x: 460, endPoint y: 317, distance: 191.6
click at [460, 317] on div "Janela de atendimento Grade de atendimento Capacidade Transportadoras Veículos …" at bounding box center [456, 220] width 913 height 441
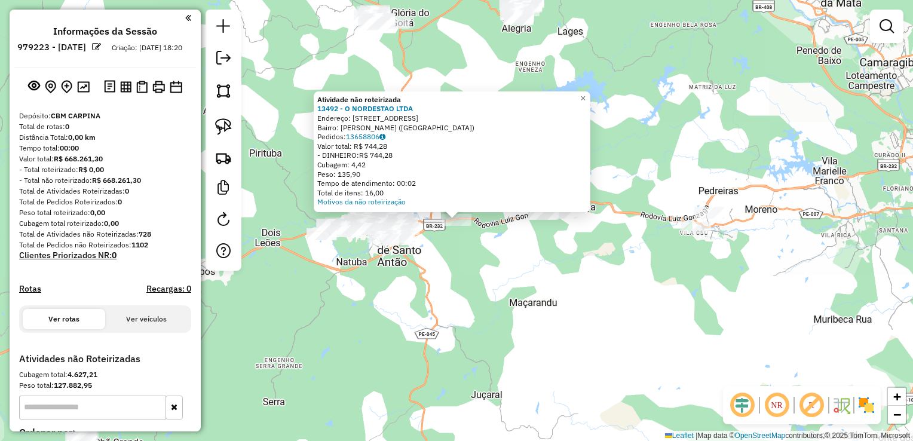
click at [507, 273] on div "Atividade não roteirizada 13492 - O NORDESTAO LTDA Endereço: R SANTA EDWIRGENS …" at bounding box center [456, 220] width 913 height 441
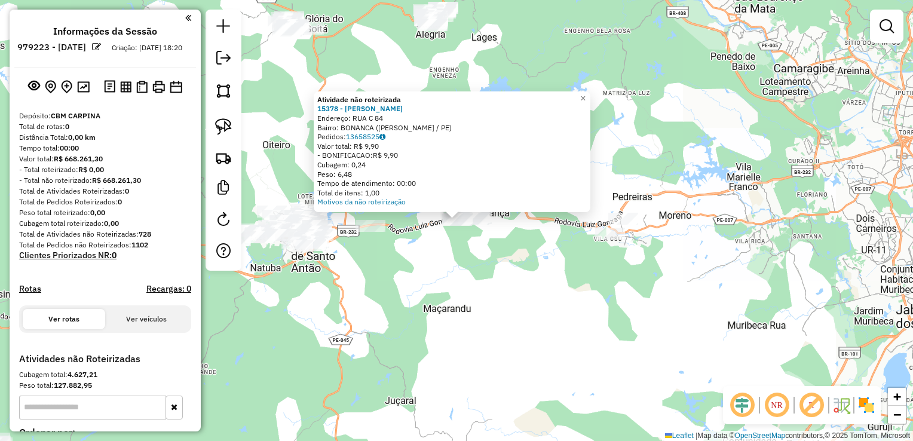
click at [552, 257] on div "Atividade não roteirizada 15378 - MARIA ALIZABETE Endereço: RUA C 84 Bairro: BO…" at bounding box center [456, 220] width 913 height 441
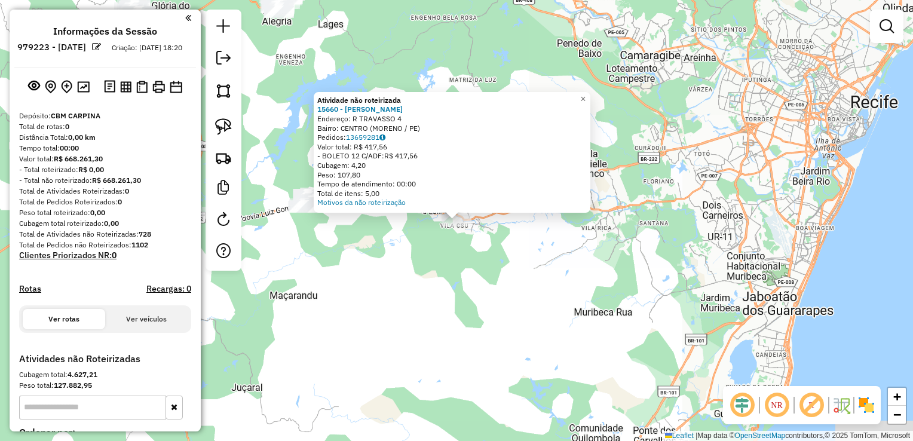
click at [528, 276] on div "Atividade não roteirizada 15660 - EDENILDA MARIA GOMES Endereço: R TRAVASSO 4 B…" at bounding box center [456, 220] width 913 height 441
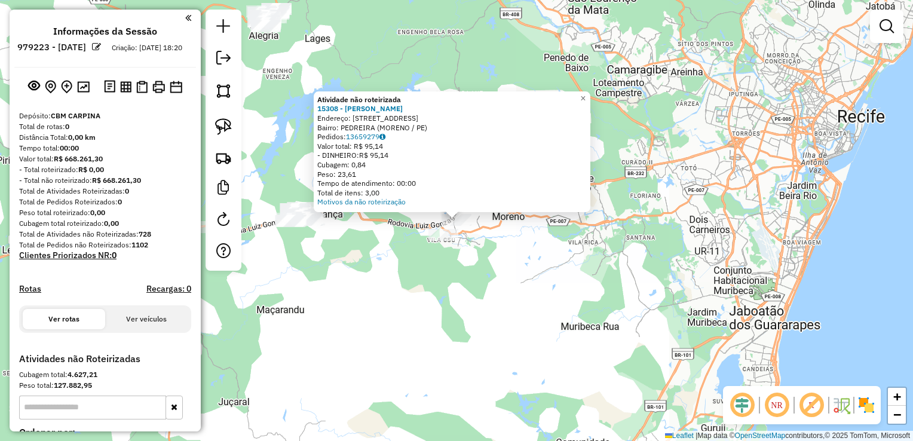
click at [444, 286] on div "Atividade não roteirizada 15308 - MARCONE RENAN FERREI Endereço: R DA UNIAO 333…" at bounding box center [456, 220] width 913 height 441
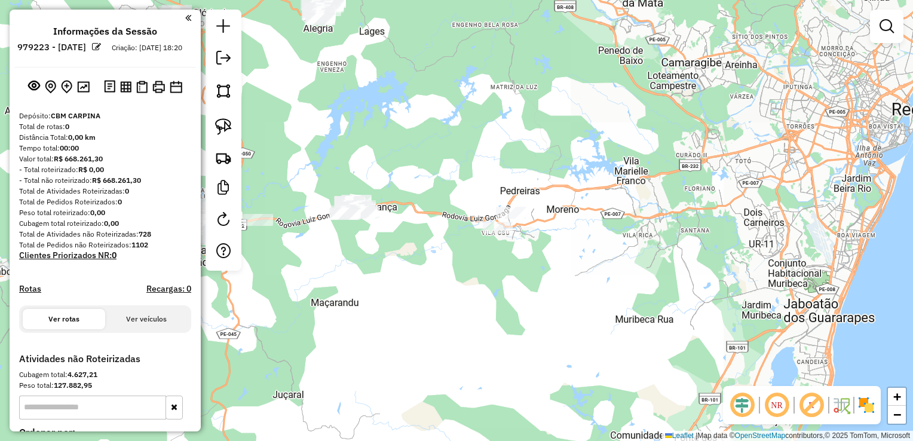
drag, startPoint x: 428, startPoint y: 292, endPoint x: 492, endPoint y: 270, distance: 67.5
click at [509, 280] on div "Janela de atendimento Grade de atendimento Capacidade Transportadoras Veículos …" at bounding box center [456, 220] width 913 height 441
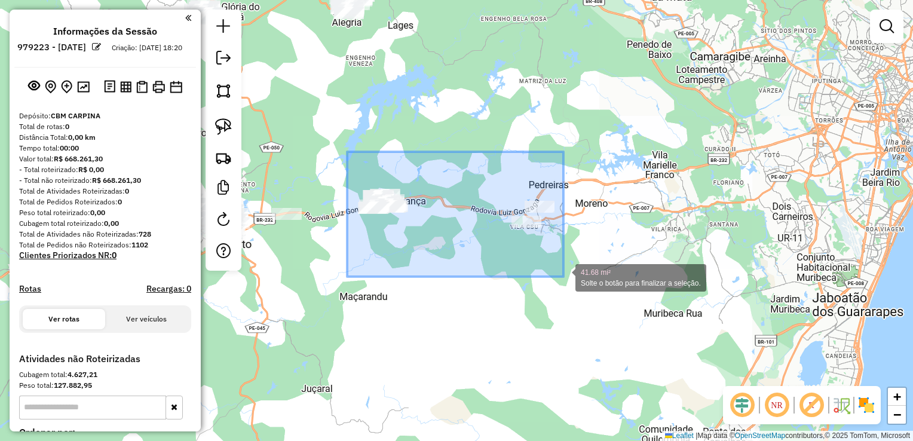
drag, startPoint x: 347, startPoint y: 158, endPoint x: 564, endPoint y: 277, distance: 246.6
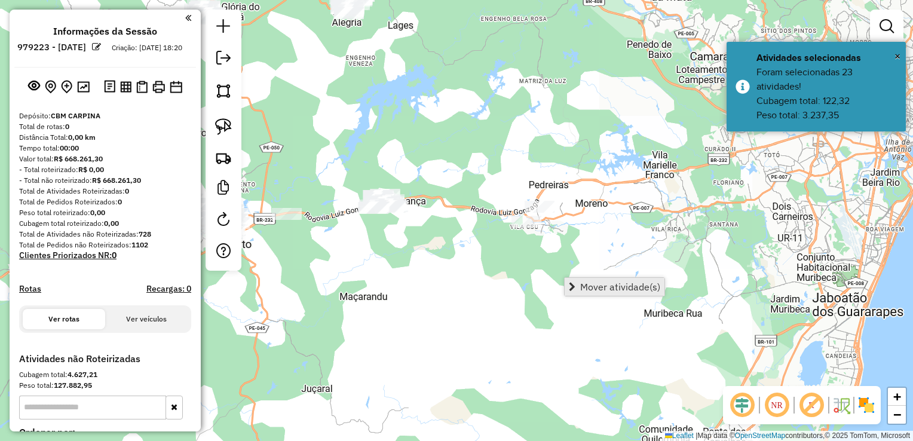
click at [584, 284] on span "Mover atividade(s)" at bounding box center [620, 287] width 80 height 10
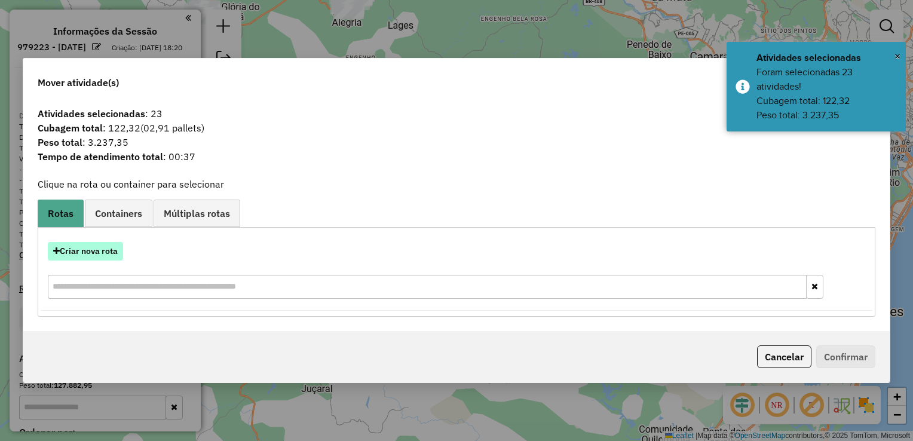
click at [84, 252] on button "Criar nova rota" at bounding box center [85, 251] width 75 height 19
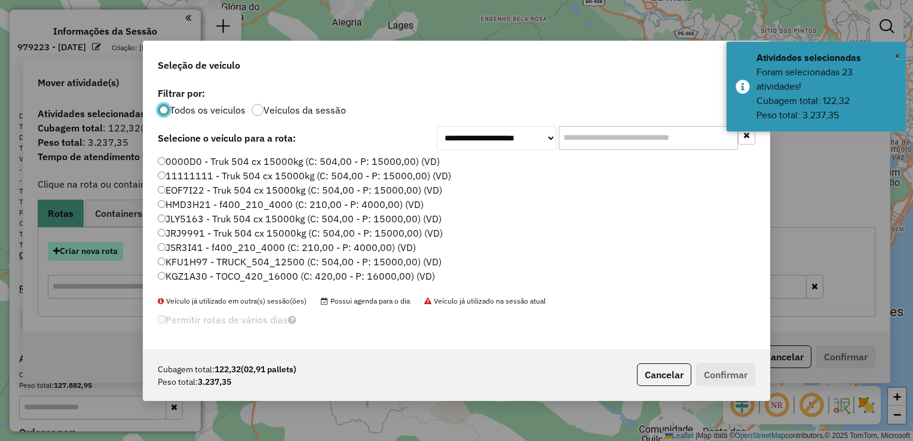
scroll to position [6, 4]
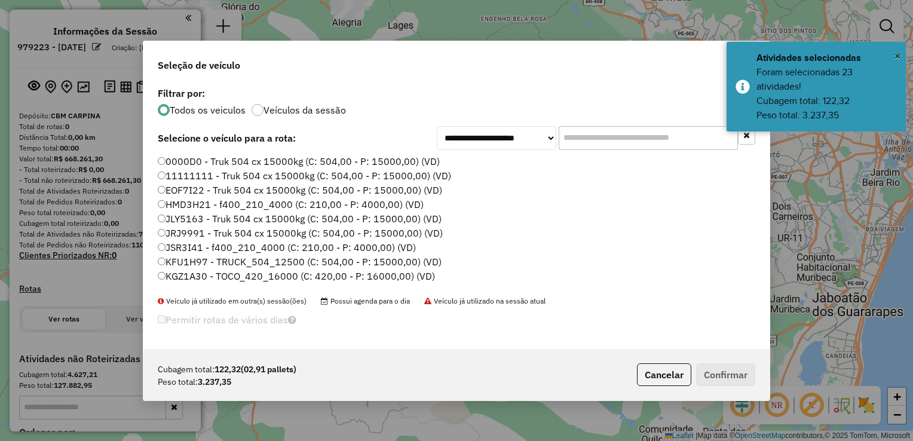
click at [581, 131] on input "text" at bounding box center [648, 138] width 179 height 24
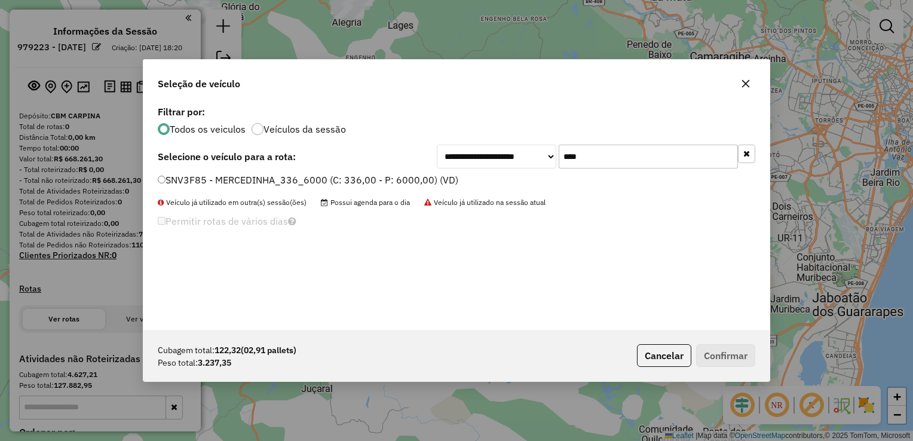
type input "****"
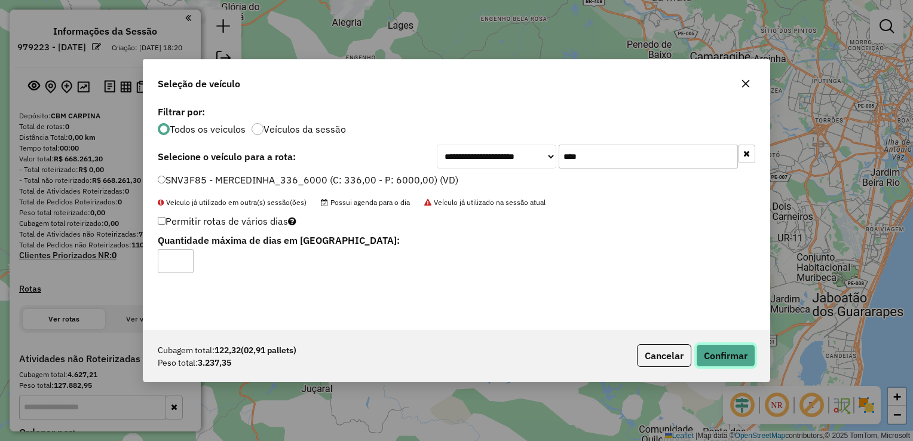
click at [727, 345] on button "Confirmar" at bounding box center [725, 355] width 59 height 23
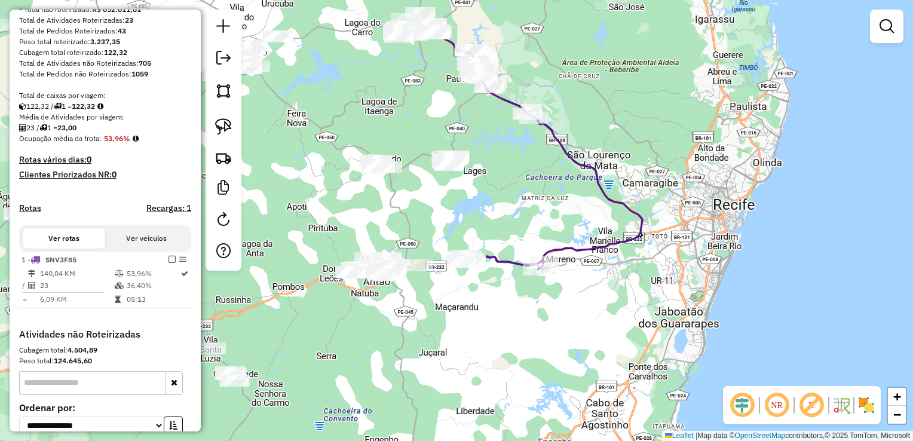
scroll to position [179, 0]
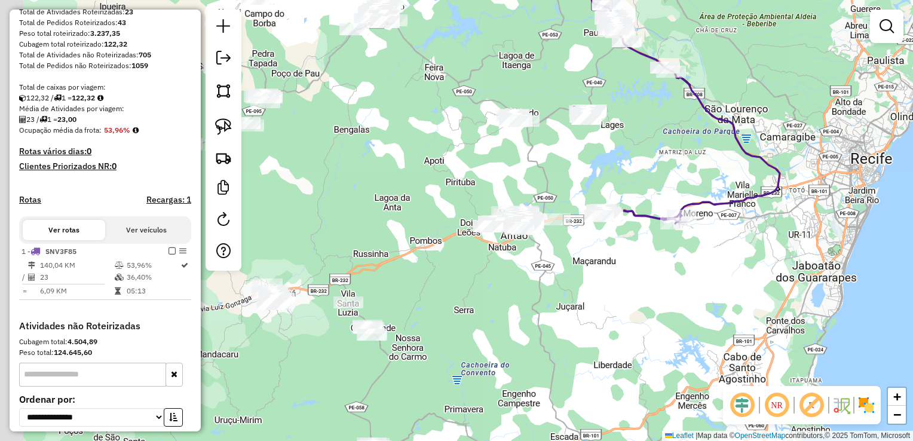
drag, startPoint x: 350, startPoint y: 339, endPoint x: 498, endPoint y: 282, distance: 158.7
click at [498, 283] on div "Janela de atendimento Grade de atendimento Capacidade Transportadoras Veículos …" at bounding box center [456, 220] width 913 height 441
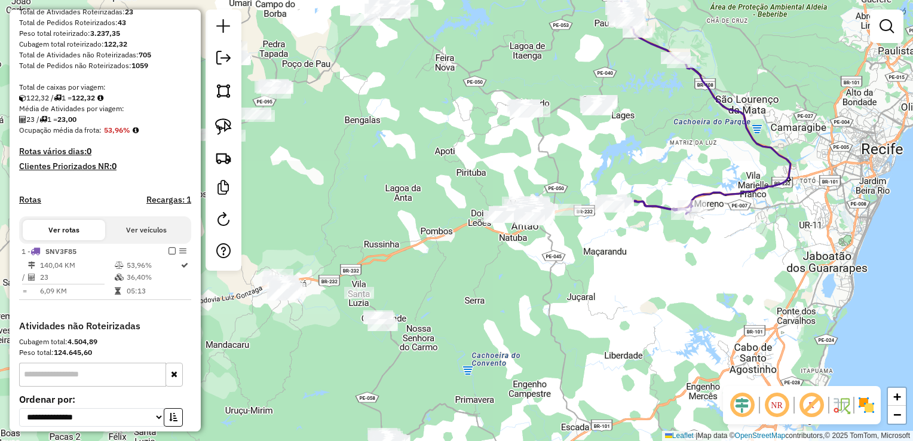
drag, startPoint x: 431, startPoint y: 353, endPoint x: 503, endPoint y: 269, distance: 109.8
click at [503, 271] on div "Janela de atendimento Grade de atendimento Capacidade Transportadoras Veículos …" at bounding box center [456, 220] width 913 height 441
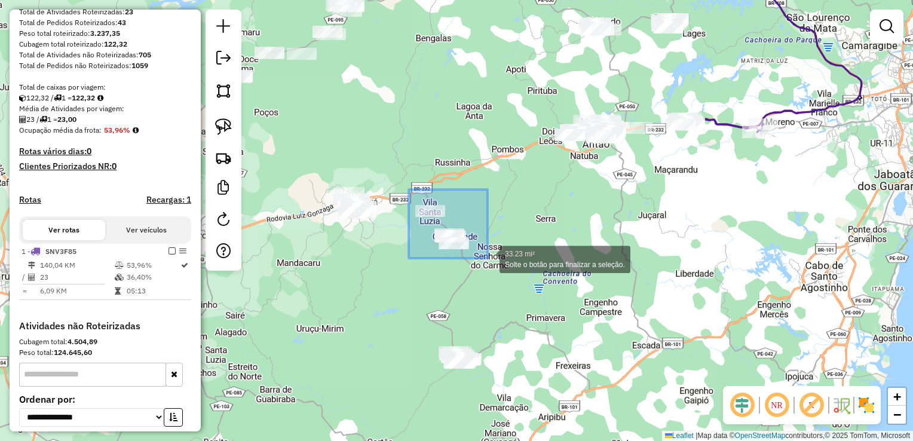
drag, startPoint x: 409, startPoint y: 189, endPoint x: 488, endPoint y: 258, distance: 104.6
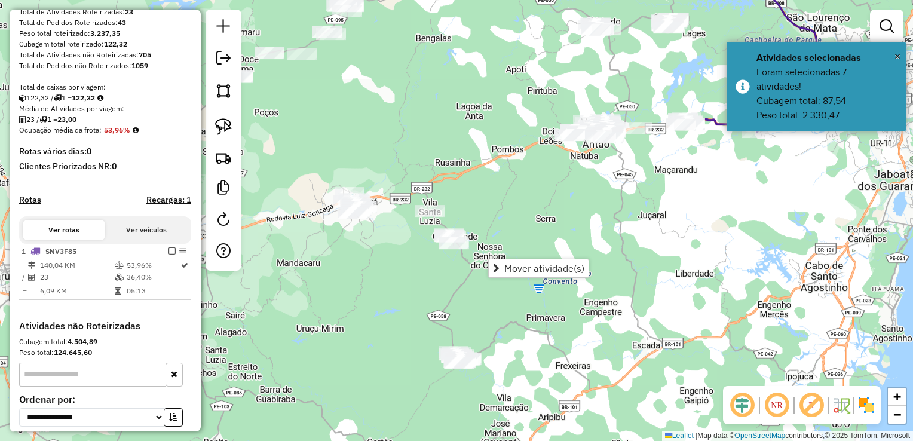
click at [537, 197] on div "Janela de atendimento Grade de atendimento Capacidade Transportadoras Veículos …" at bounding box center [456, 220] width 913 height 441
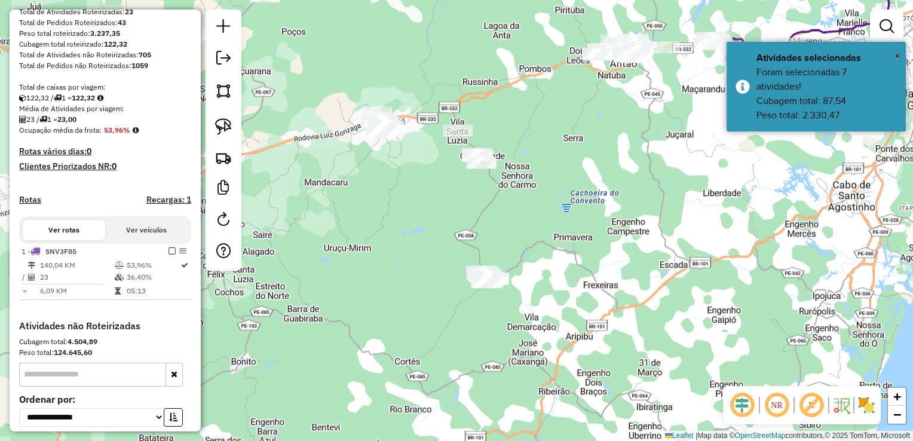
drag, startPoint x: 477, startPoint y: 234, endPoint x: 481, endPoint y: 192, distance: 41.4
click at [480, 197] on div "Janela de atendimento Grade de atendimento Capacidade Transportadoras Veículos …" at bounding box center [456, 220] width 913 height 441
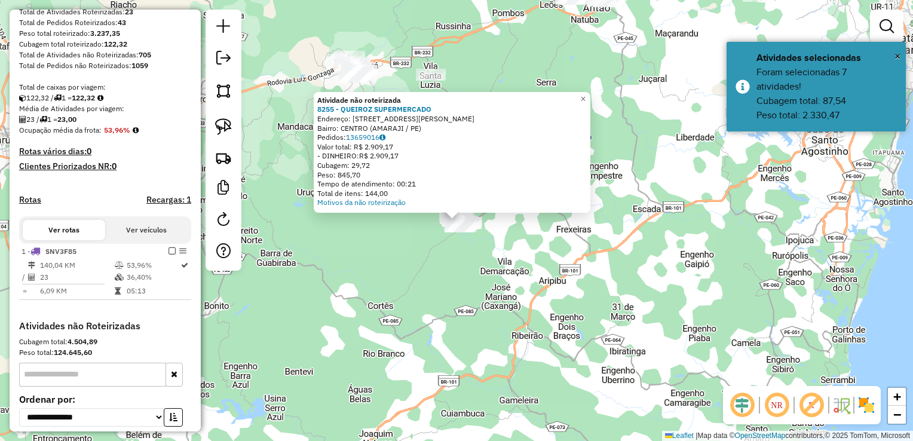
click at [455, 251] on div "Atividade não roteirizada 8255 - QUEIROZ SUPERMERCADO Endereço: R RUA PADRE VIT…" at bounding box center [456, 220] width 913 height 441
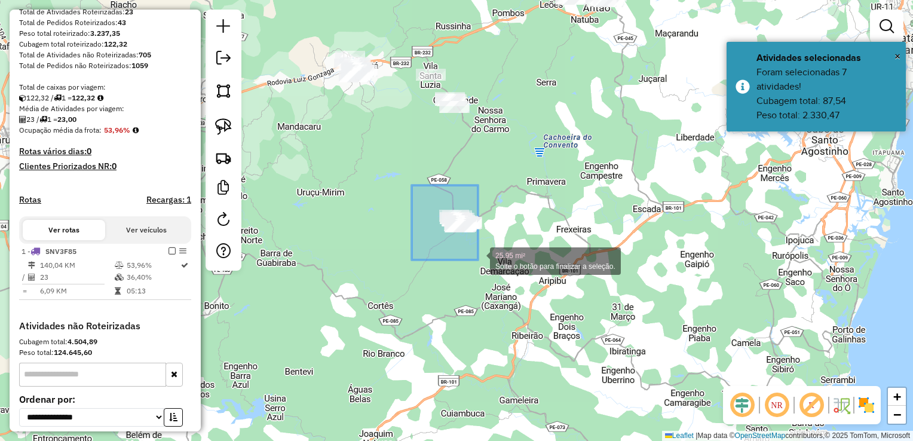
drag, startPoint x: 478, startPoint y: 260, endPoint x: 502, endPoint y: 265, distance: 24.5
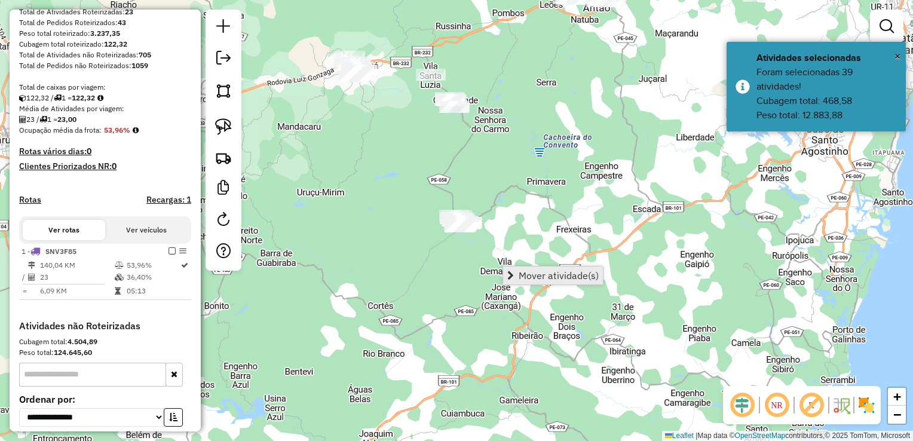
click at [529, 271] on span "Mover atividade(s)" at bounding box center [559, 276] width 80 height 10
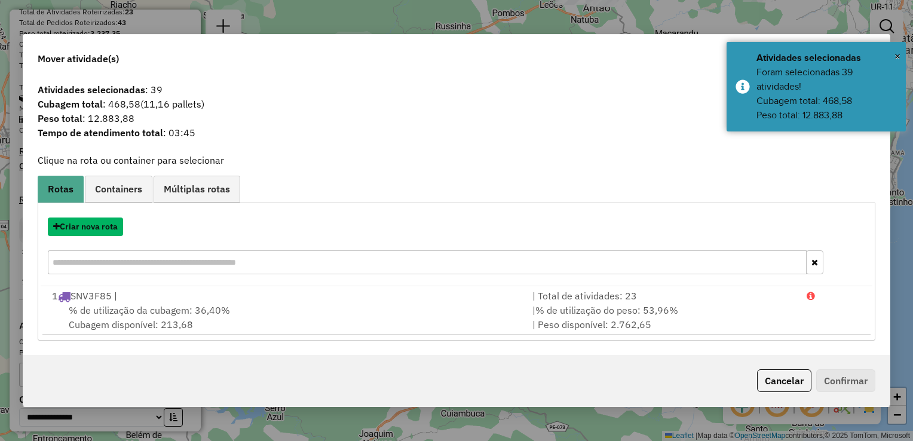
click at [79, 229] on button "Criar nova rota" at bounding box center [85, 227] width 75 height 19
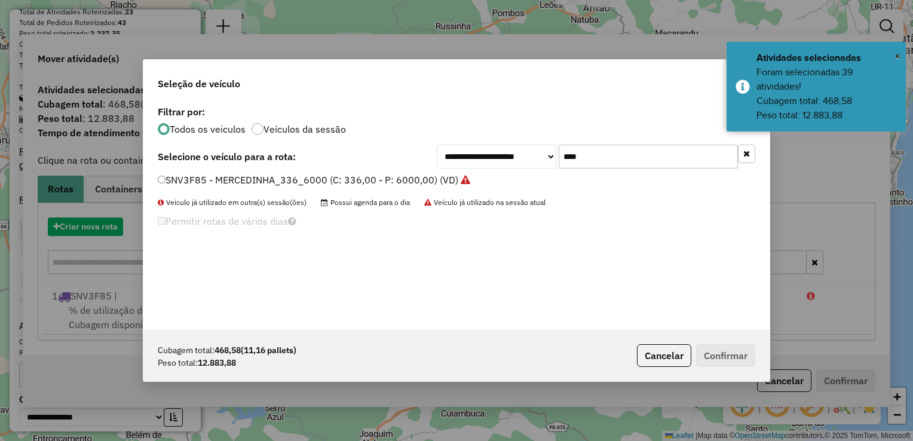
scroll to position [6, 4]
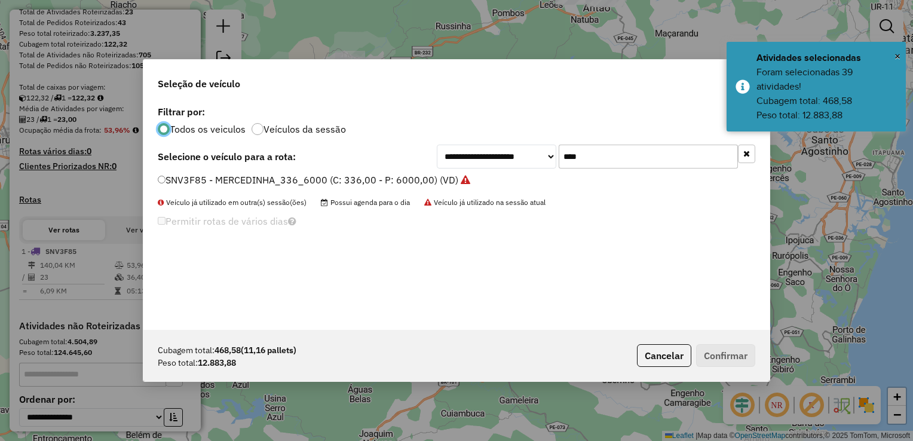
click at [604, 153] on input "****" at bounding box center [648, 157] width 179 height 24
type input "*"
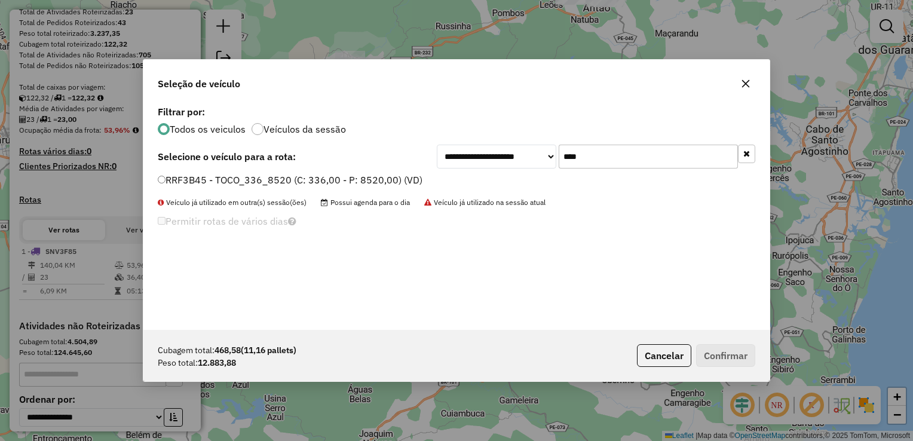
type input "****"
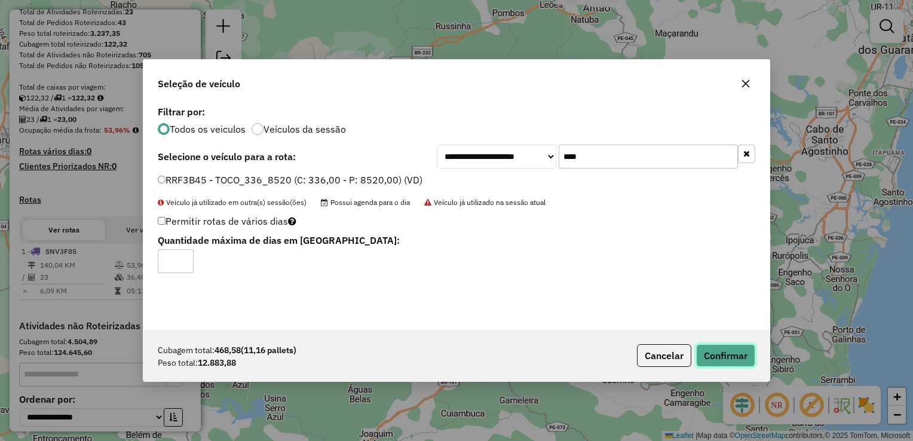
click at [725, 349] on button "Confirmar" at bounding box center [725, 355] width 59 height 23
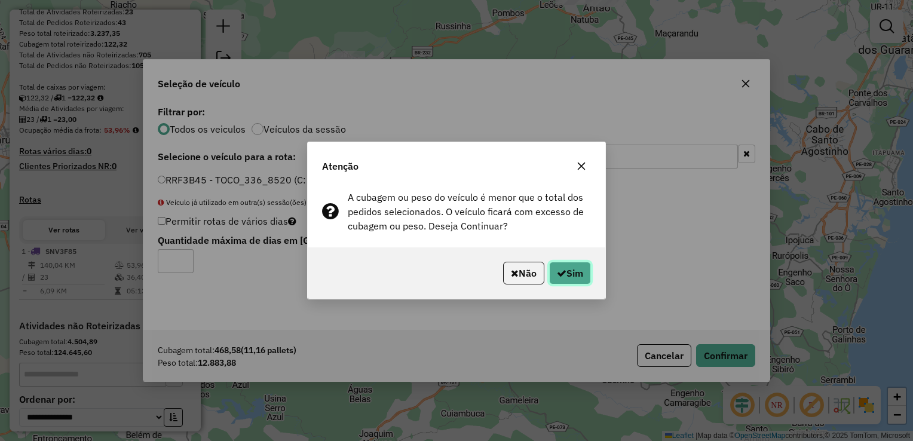
click at [575, 270] on button "Sim" at bounding box center [570, 273] width 42 height 23
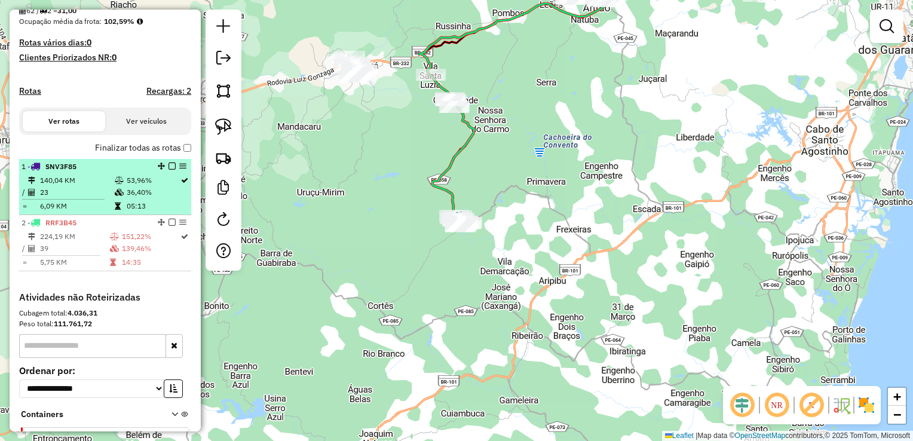
scroll to position [299, 0]
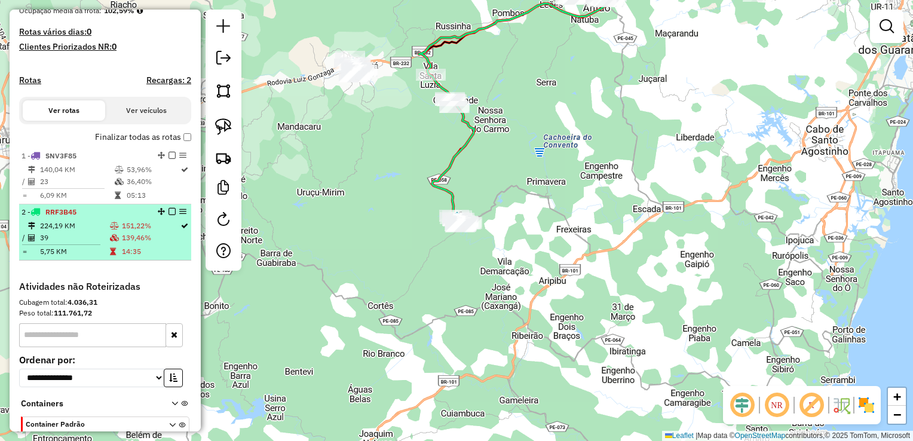
click at [65, 244] on td "39" at bounding box center [74, 238] width 70 height 12
select select "**********"
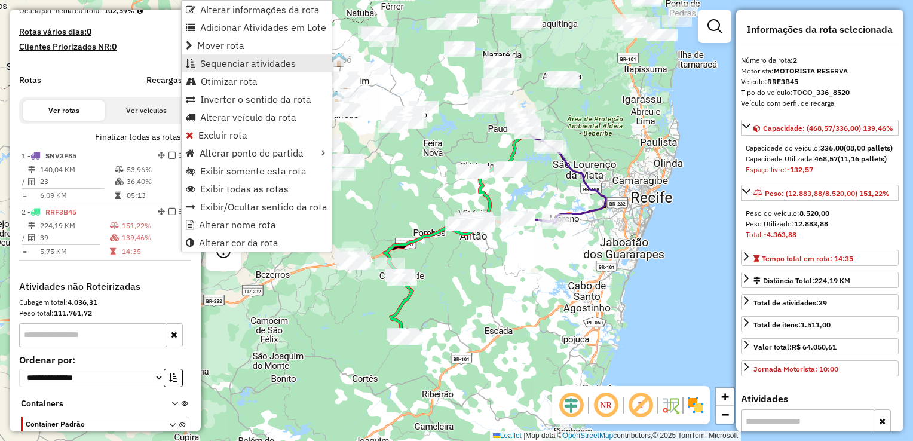
click at [237, 59] on span "Sequenciar atividades" at bounding box center [248, 64] width 96 height 10
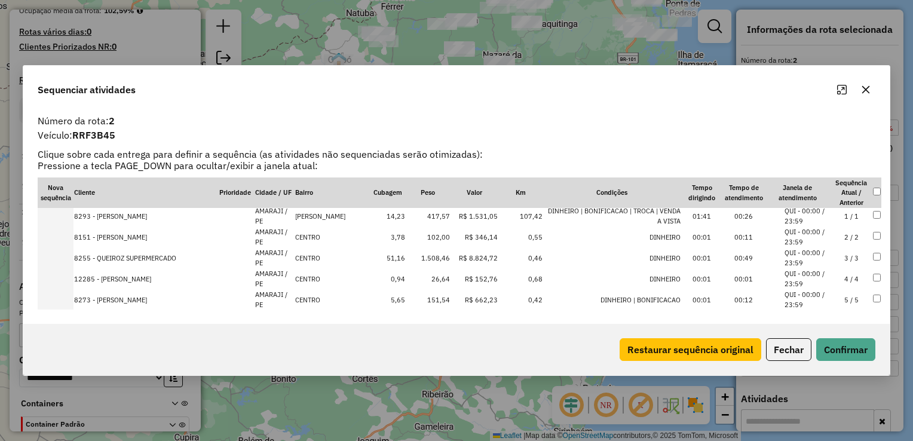
scroll to position [0, 0]
click at [411, 261] on td "1.508,46" at bounding box center [428, 260] width 45 height 21
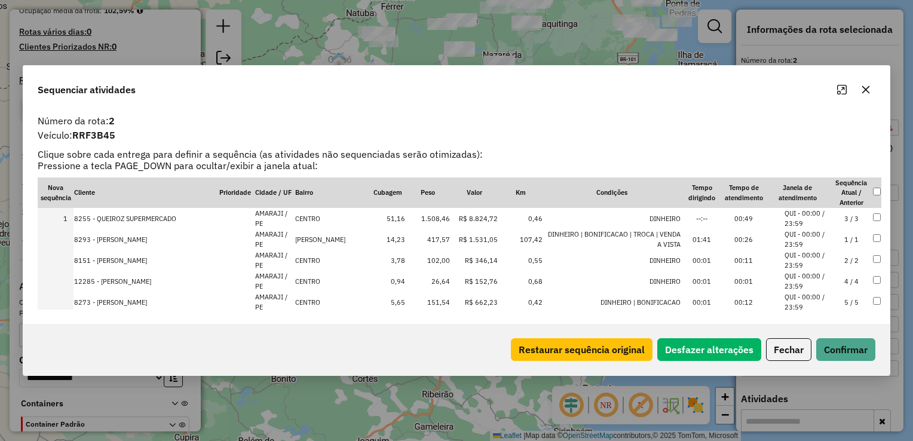
click at [420, 235] on td "417,57" at bounding box center [428, 239] width 45 height 21
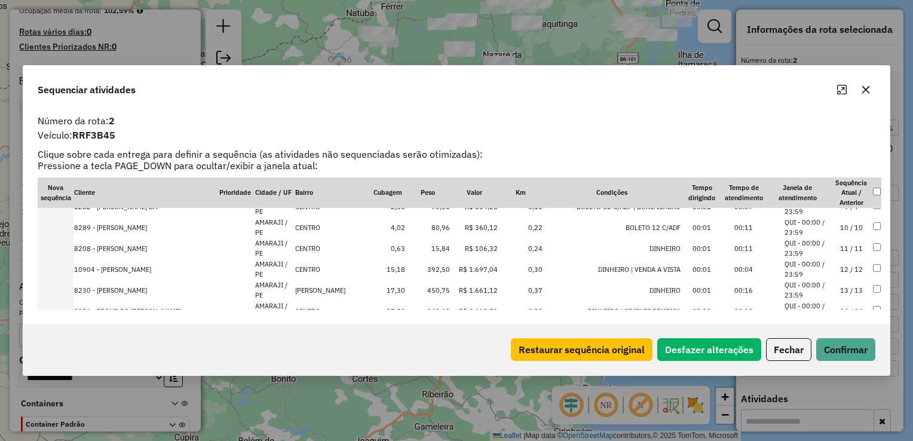
scroll to position [239, 0]
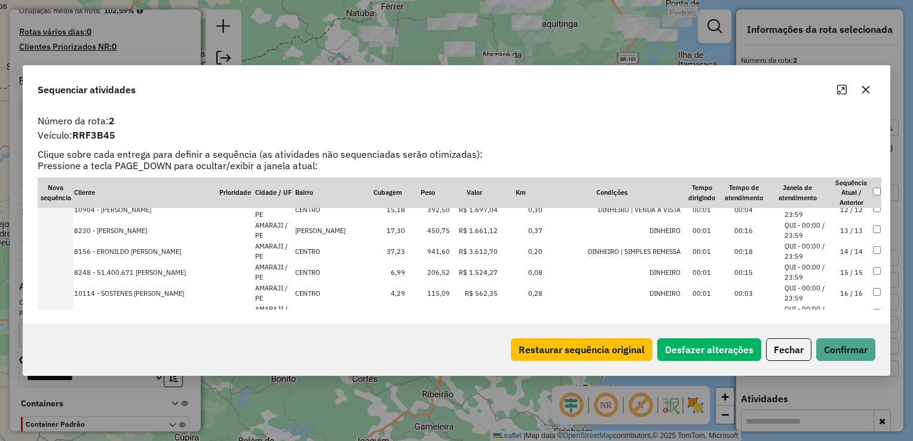
click at [422, 211] on td "392,50" at bounding box center [428, 209] width 45 height 21
click at [421, 216] on td "450,75" at bounding box center [428, 209] width 45 height 21
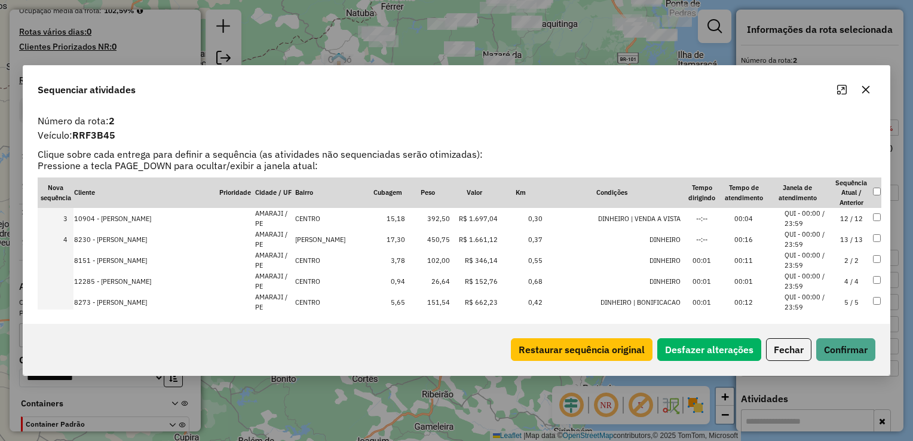
scroll to position [0, 0]
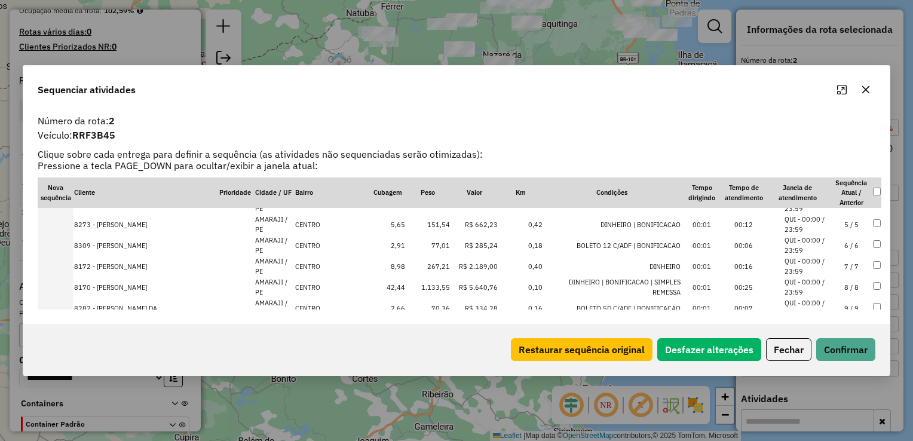
click at [421, 221] on td "151,54" at bounding box center [428, 224] width 45 height 21
click at [421, 222] on td "77,01" at bounding box center [428, 224] width 45 height 21
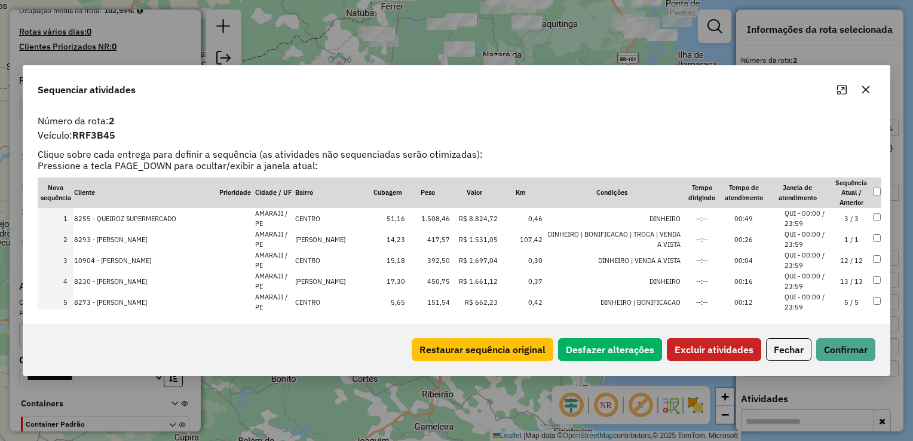
click at [877, 258] on div "Nova sequência Cliente Prioridade Cidade / UF Bairro Cubagem Peso Valor Km Cond…" at bounding box center [456, 243] width 852 height 132
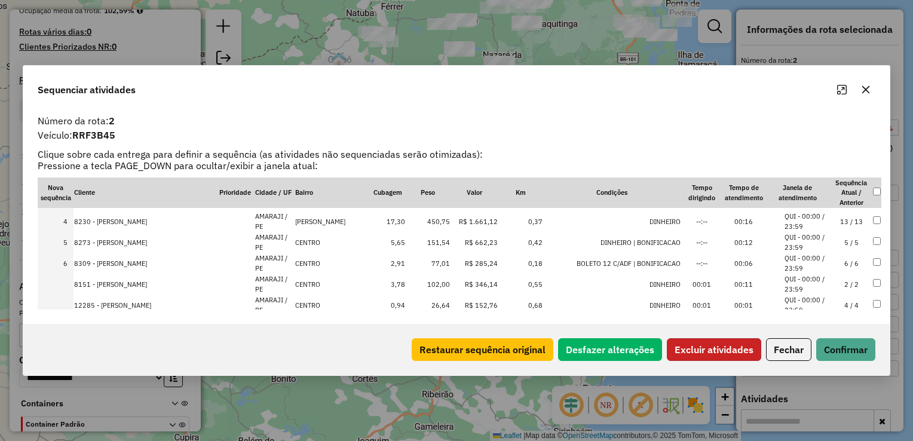
click at [705, 345] on button "Excluir atividades" at bounding box center [714, 349] width 94 height 23
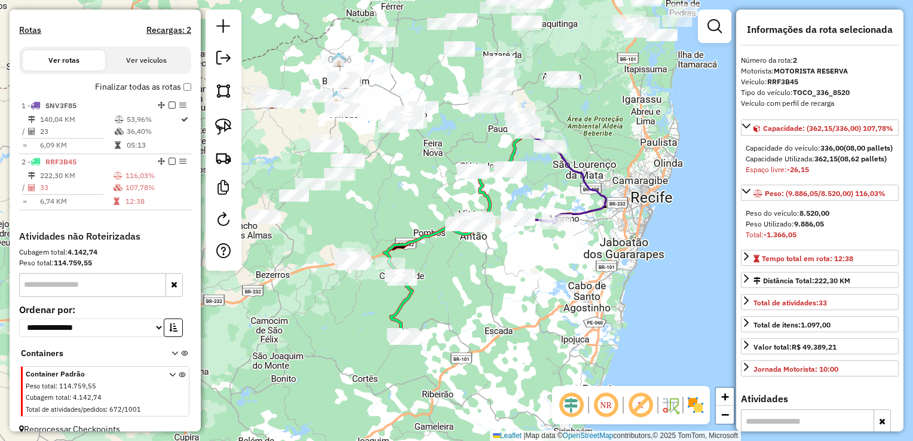
scroll to position [372, 0]
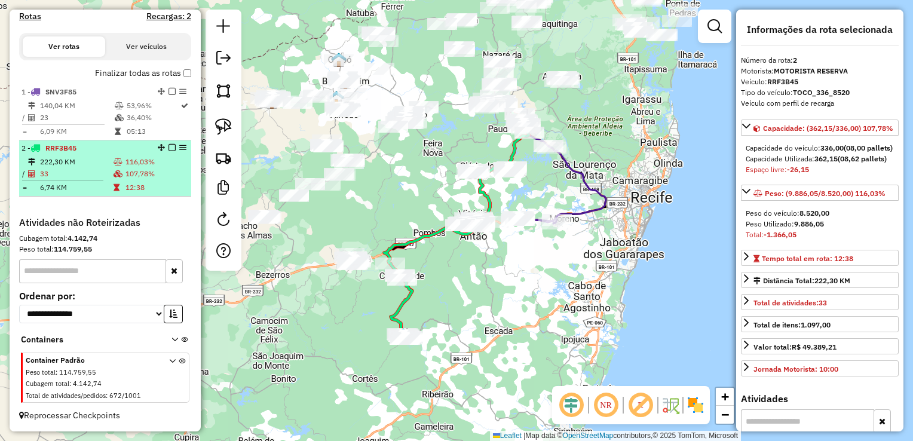
click at [55, 173] on td "33" at bounding box center [76, 174] width 74 height 12
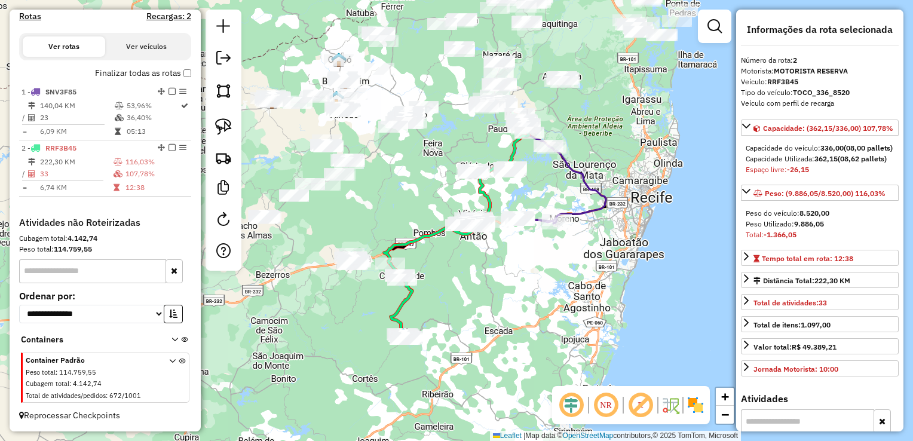
click at [443, 300] on div "Janela de atendimento Grade de atendimento Capacidade Transportadoras Veículos …" at bounding box center [456, 220] width 913 height 441
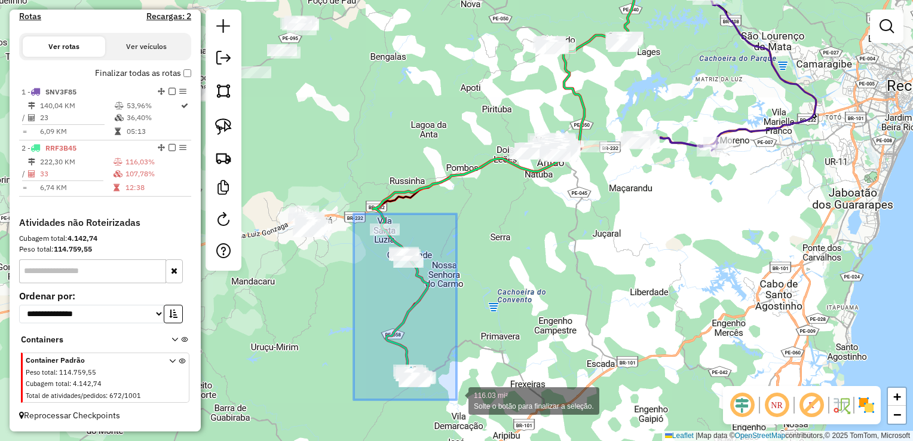
drag, startPoint x: 354, startPoint y: 229, endPoint x: 457, endPoint y: 400, distance: 199.4
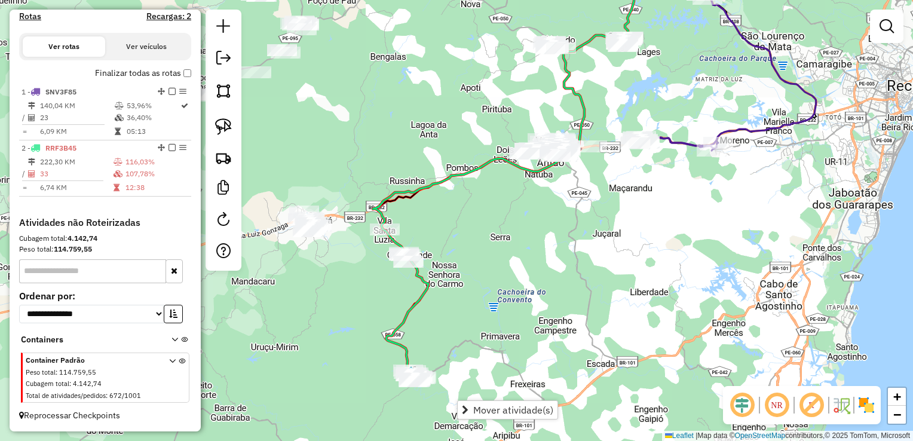
click at [350, 211] on div "Janela de atendimento Grade de atendimento Capacidade Transportadoras Veículos …" at bounding box center [456, 220] width 913 height 441
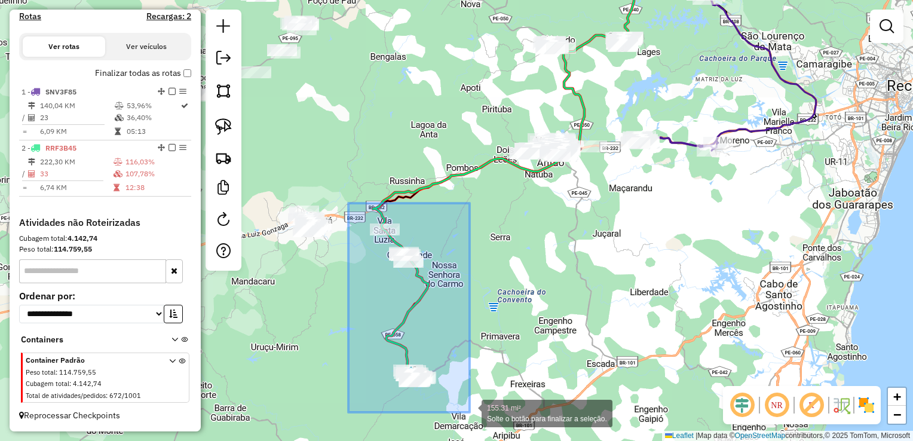
drag, startPoint x: 348, startPoint y: 203, endPoint x: 471, endPoint y: 412, distance: 242.4
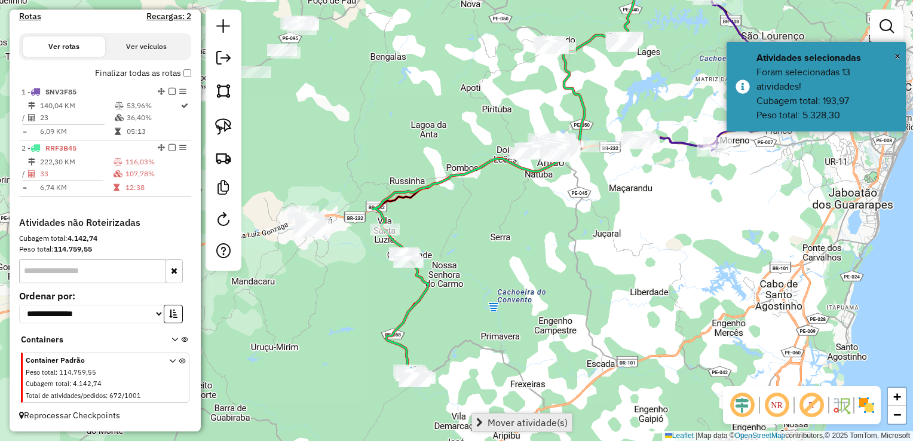
click at [529, 429] on link "Mover atividade(s)" at bounding box center [522, 423] width 100 height 18
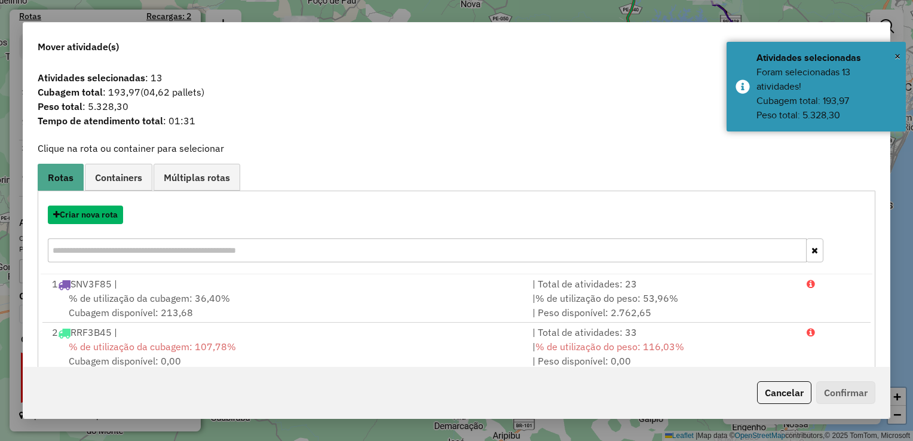
click at [79, 215] on button "Criar nova rota" at bounding box center [85, 215] width 75 height 19
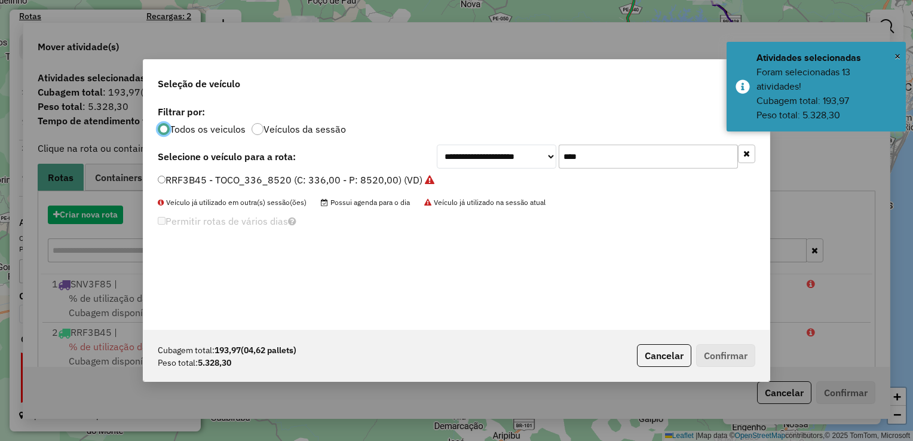
scroll to position [6, 4]
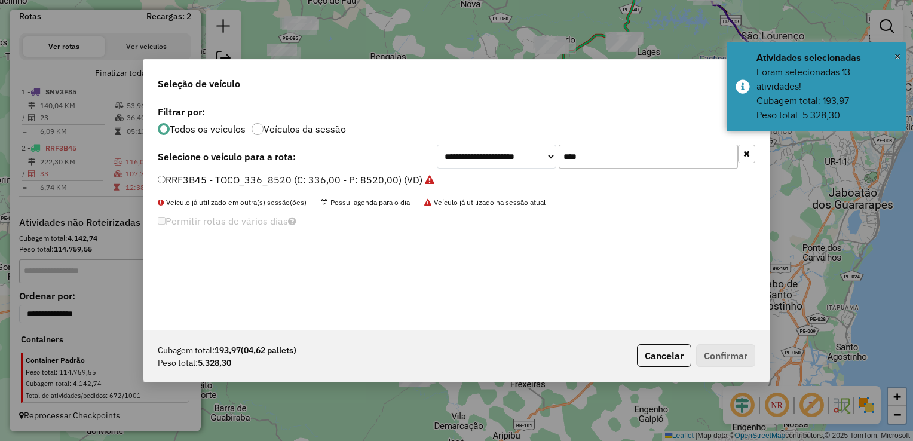
click at [595, 155] on input "****" at bounding box center [648, 157] width 179 height 24
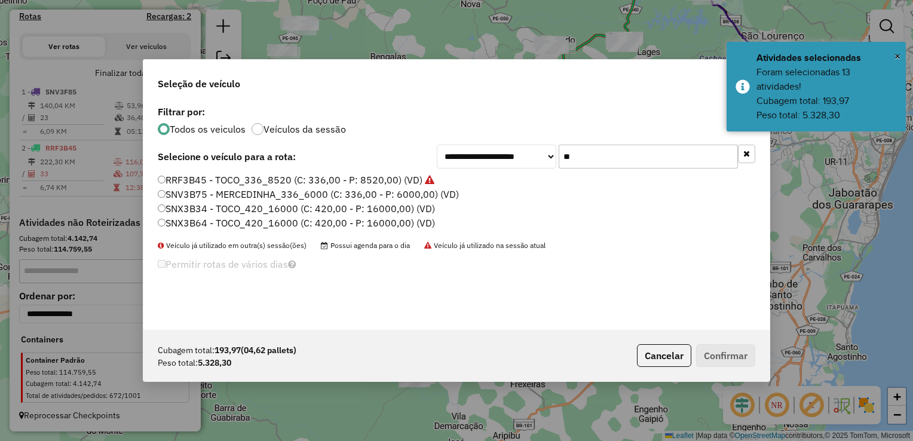
type input "*"
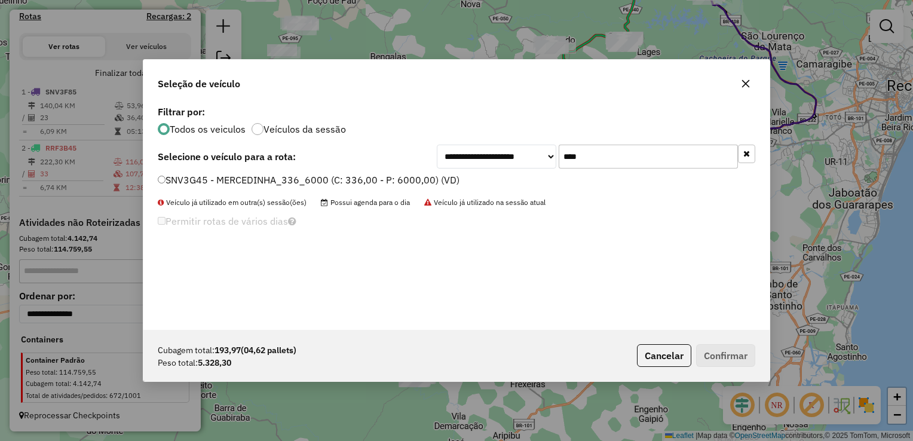
type input "****"
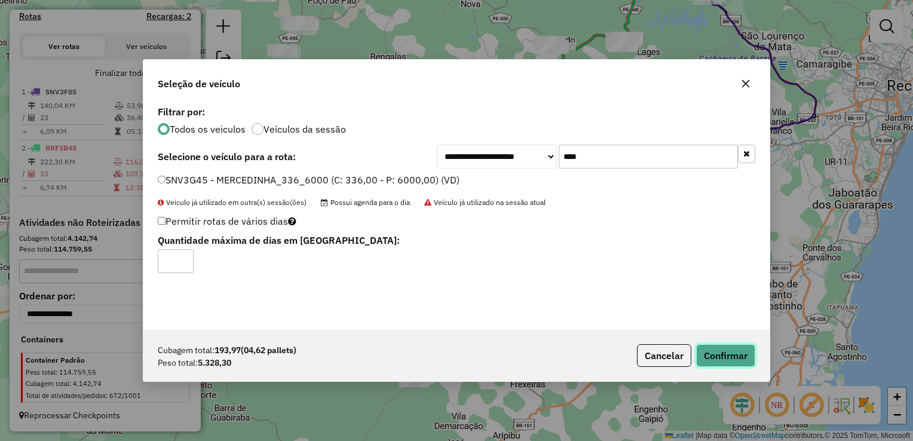
click at [729, 357] on button "Confirmar" at bounding box center [725, 355] width 59 height 23
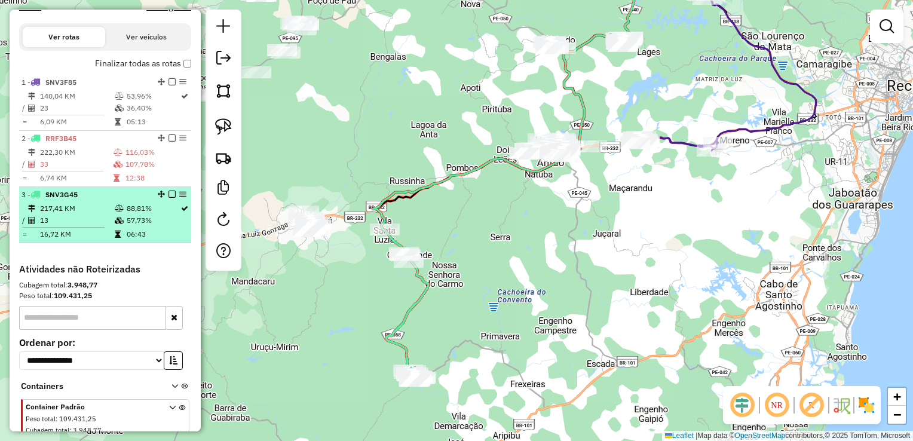
scroll to position [428, 0]
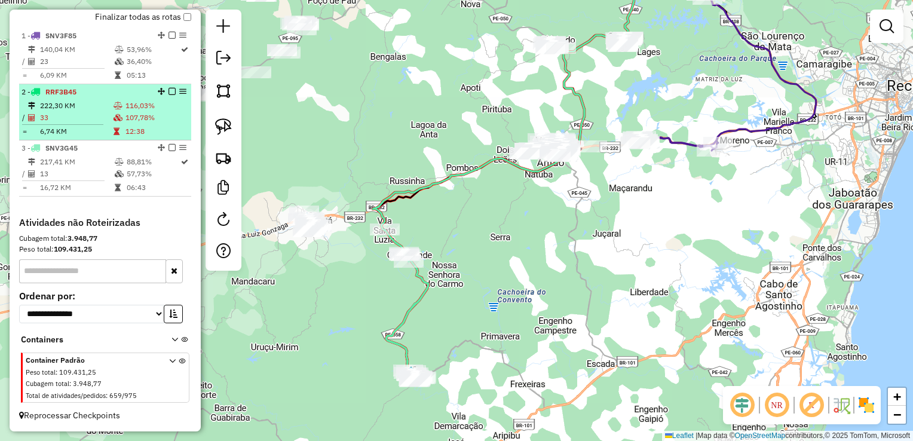
click at [59, 114] on td "33" at bounding box center [76, 118] width 74 height 12
select select "**********"
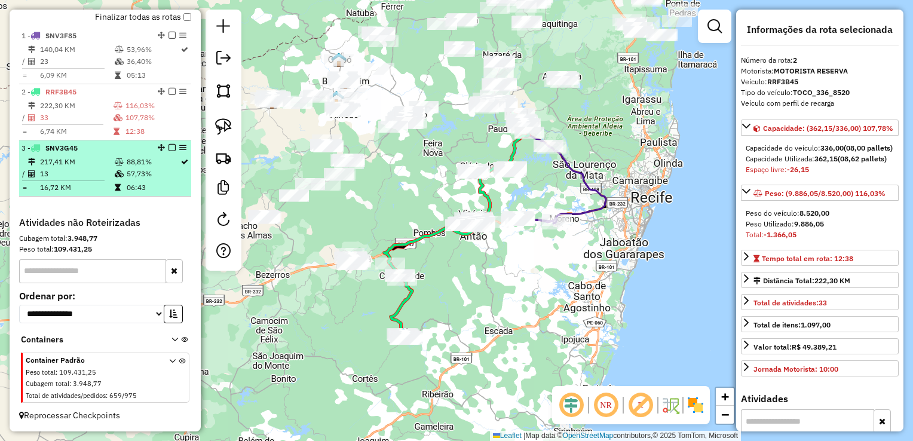
click at [55, 161] on td "217,41 KM" at bounding box center [76, 162] width 75 height 12
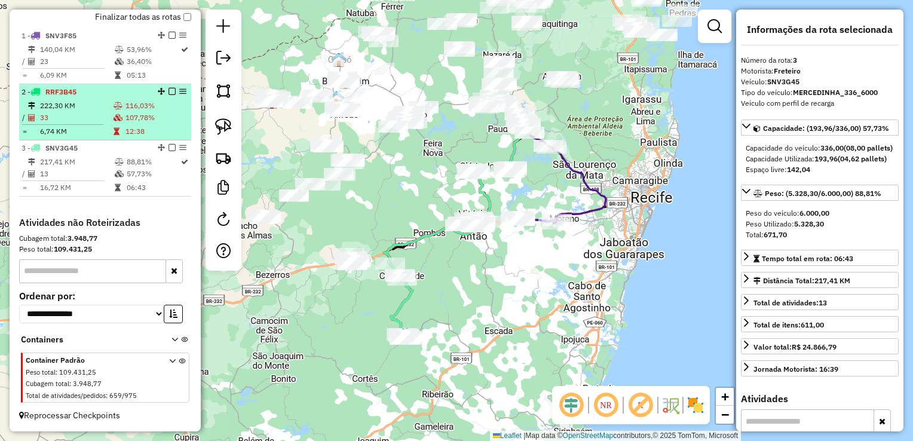
click at [63, 119] on td "33" at bounding box center [76, 118] width 74 height 12
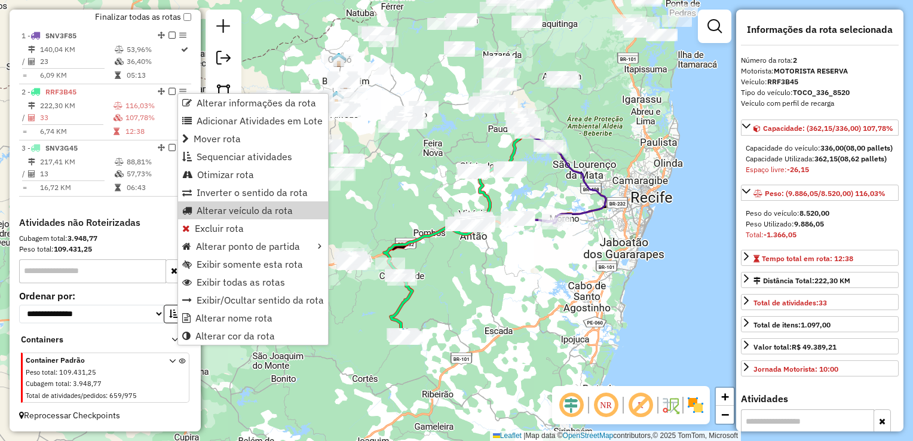
drag, startPoint x: 515, startPoint y: 296, endPoint x: 501, endPoint y: 286, distance: 17.1
click at [515, 295] on div "Janela de atendimento Grade de atendimento Capacidade Transportadoras Veículos …" at bounding box center [456, 220] width 913 height 441
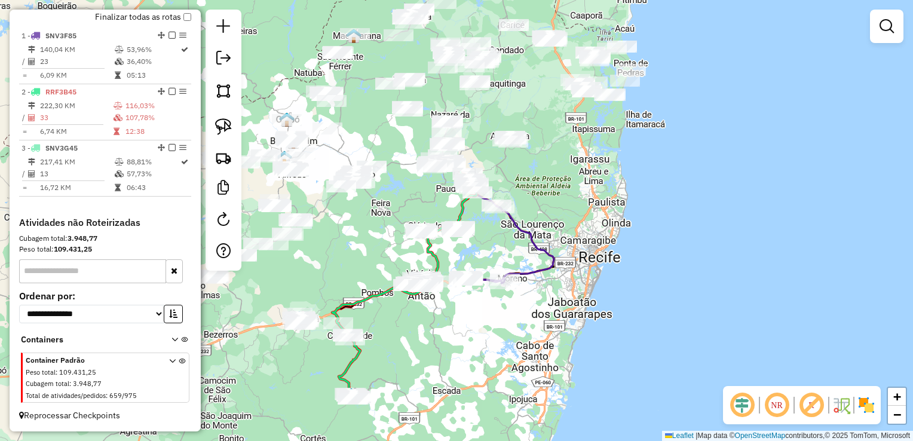
drag, startPoint x: 431, startPoint y: 320, endPoint x: 411, endPoint y: 339, distance: 27.9
click at [410, 339] on div "Janela de atendimento Grade de atendimento Capacidade Transportadoras Veículos …" at bounding box center [456, 220] width 913 height 441
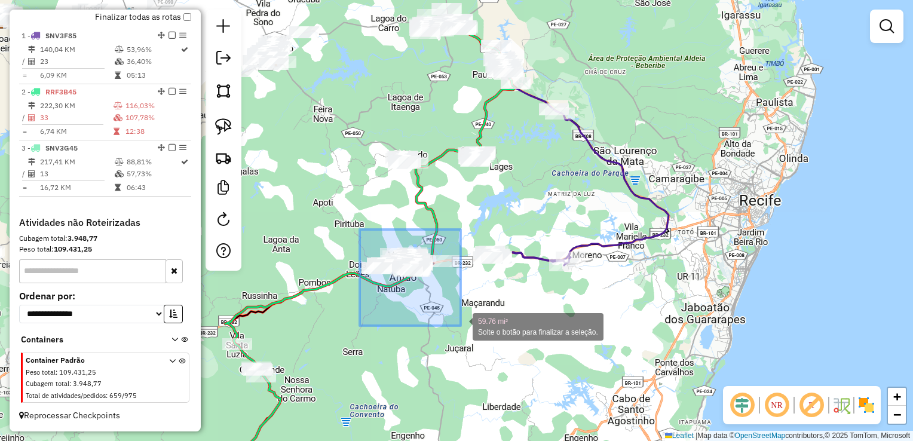
drag, startPoint x: 360, startPoint y: 229, endPoint x: 461, endPoint y: 325, distance: 139.5
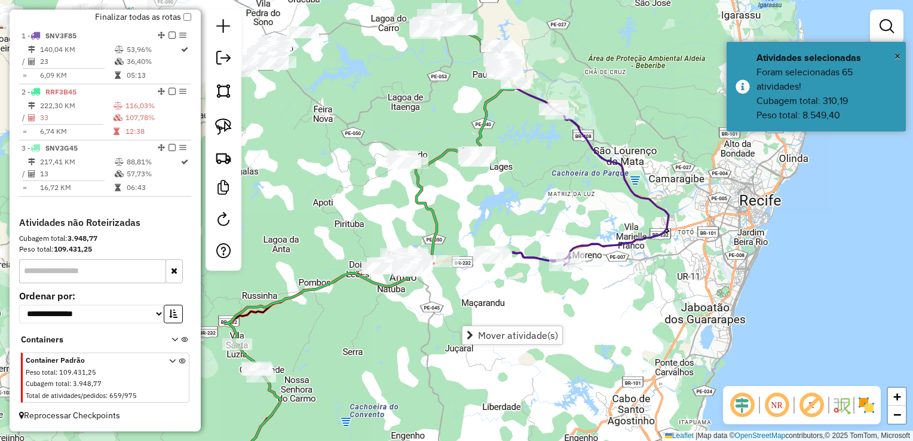
click at [460, 301] on div "Janela de atendimento Grade de atendimento Capacidade Transportadoras Veículos …" at bounding box center [456, 220] width 913 height 441
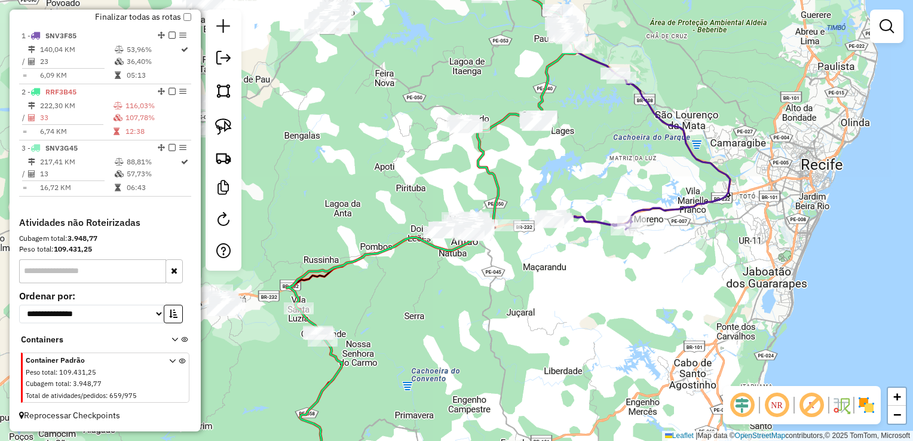
drag, startPoint x: 402, startPoint y: 339, endPoint x: 477, endPoint y: 216, distance: 145.1
click at [466, 231] on div "Janela de atendimento Grade de atendimento Capacidade Transportadoras Veículos …" at bounding box center [456, 220] width 913 height 441
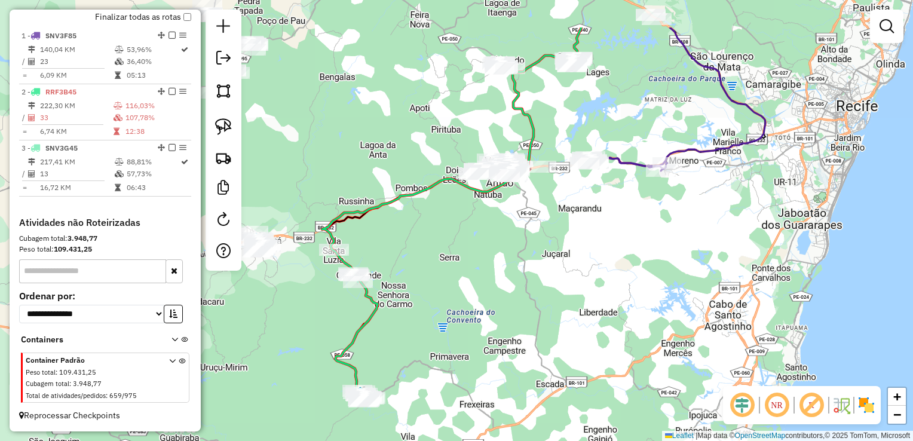
drag, startPoint x: 507, startPoint y: 188, endPoint x: 454, endPoint y: 315, distance: 137.7
click at [454, 315] on div "Janela de atendimento Grade de atendimento Capacidade Transportadoras Veículos …" at bounding box center [456, 220] width 913 height 441
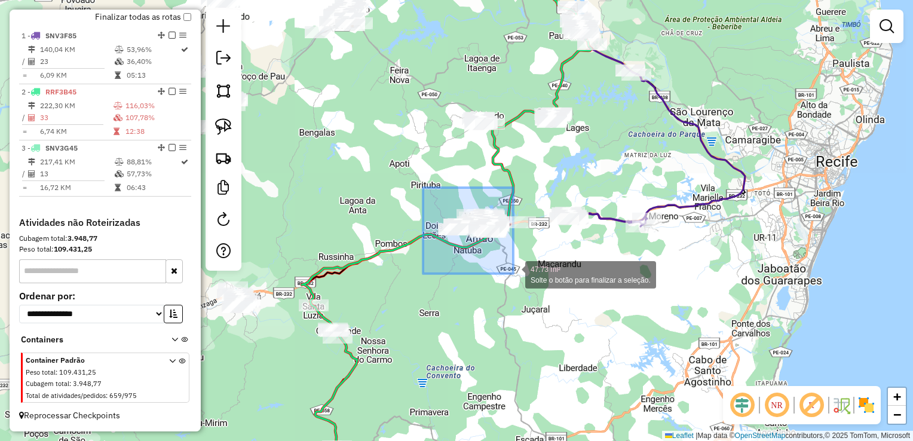
drag, startPoint x: 423, startPoint y: 188, endPoint x: 511, endPoint y: 274, distance: 123.0
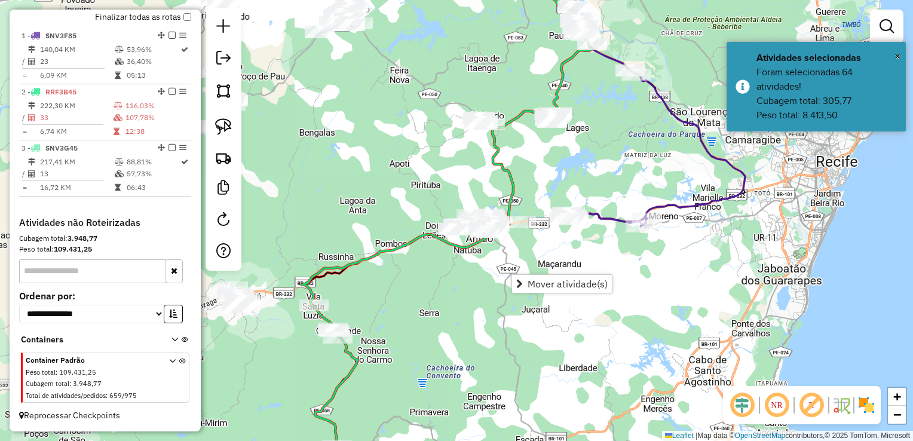
click at [406, 310] on div "Janela de atendimento Grade de atendimento Capacidade Transportadoras Veículos …" at bounding box center [456, 220] width 913 height 441
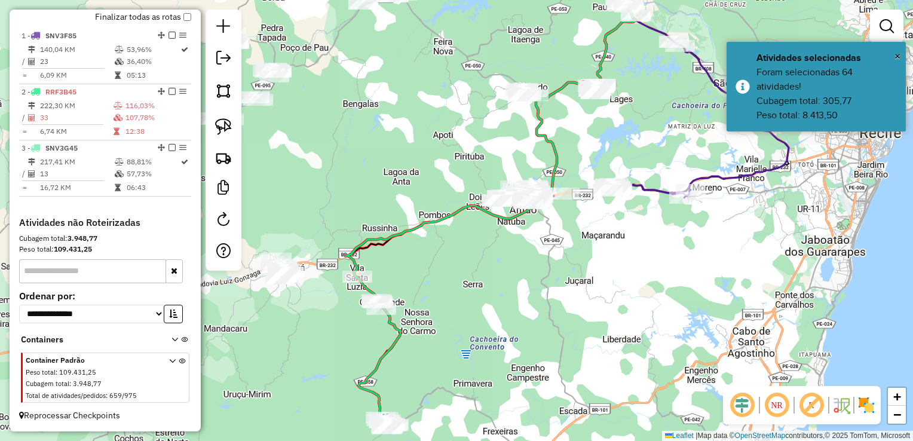
drag, startPoint x: 451, startPoint y: 310, endPoint x: 509, endPoint y: 190, distance: 132.8
click at [489, 221] on div "Janela de atendimento Grade de atendimento Capacidade Transportadoras Veículos …" at bounding box center [456, 220] width 913 height 441
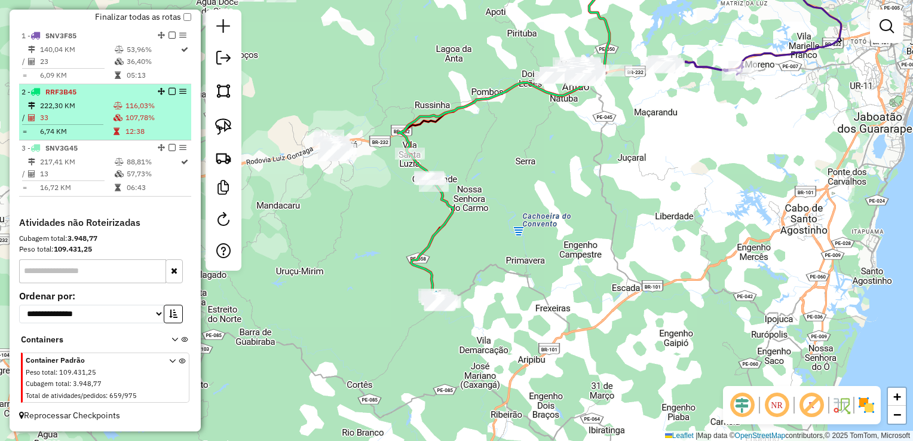
click at [48, 116] on td "33" at bounding box center [76, 118] width 74 height 12
select select "**********"
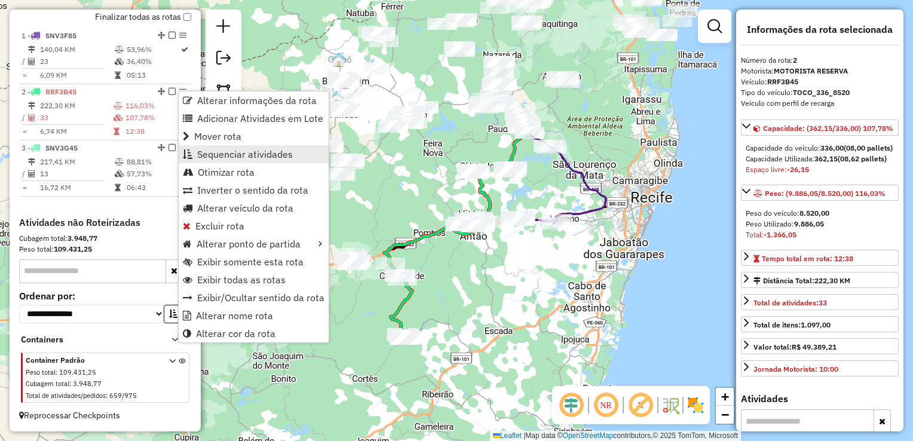
click at [229, 152] on span "Sequenciar atividades" at bounding box center [245, 154] width 96 height 10
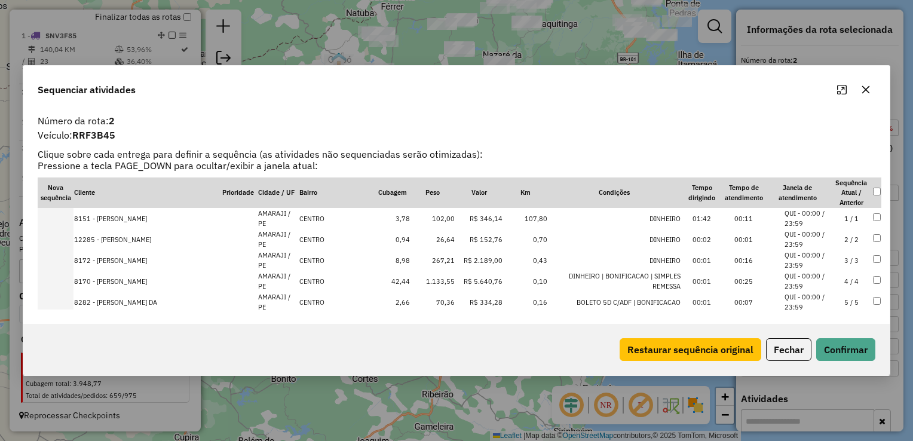
click at [421, 280] on td "1.133,55" at bounding box center [433, 281] width 45 height 21
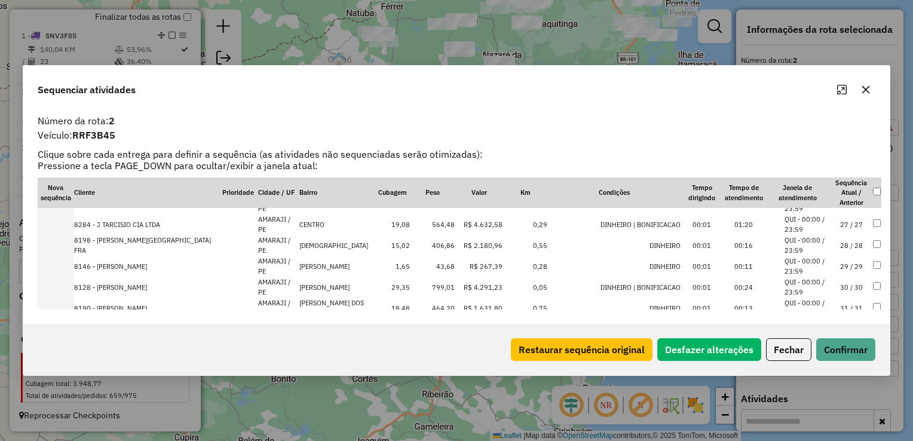
scroll to position [598, 0]
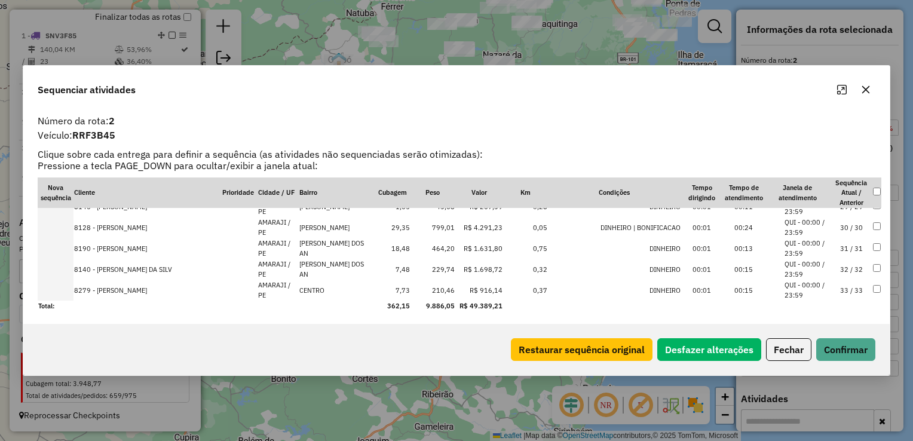
click at [424, 224] on td "799,01" at bounding box center [433, 227] width 45 height 21
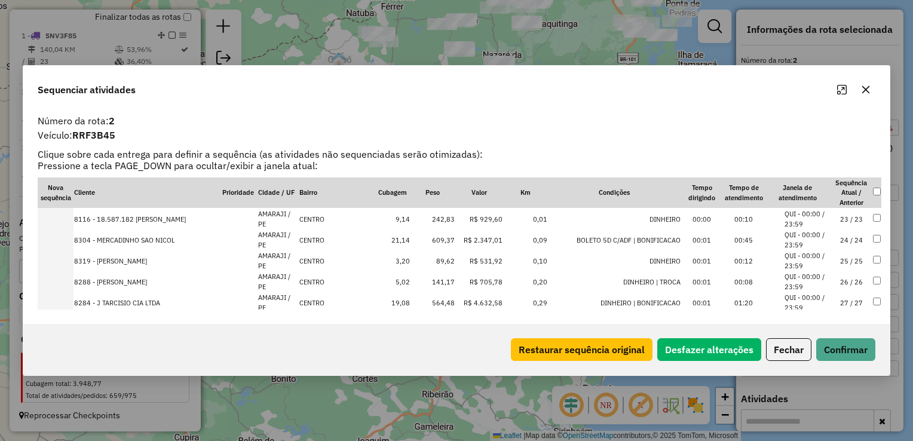
click at [422, 238] on td "609,37" at bounding box center [433, 239] width 45 height 21
click at [426, 276] on td "564,48" at bounding box center [433, 281] width 45 height 21
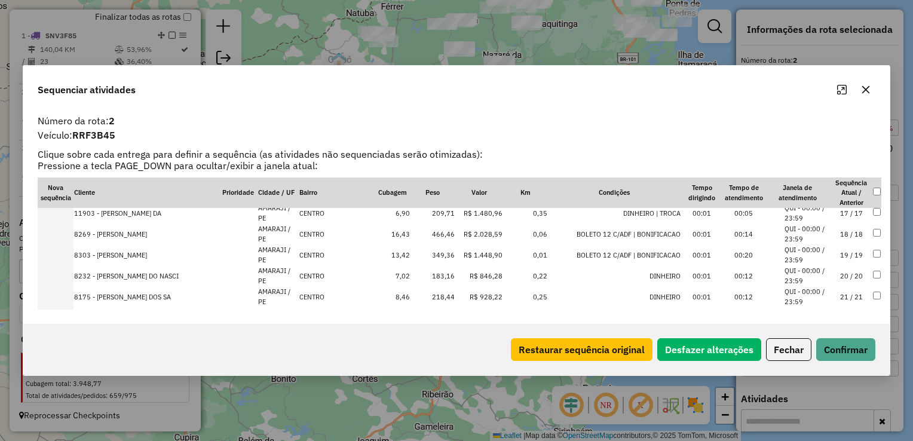
click at [423, 231] on td "466,46" at bounding box center [433, 234] width 45 height 21
click at [423, 236] on td "349,36" at bounding box center [433, 234] width 45 height 21
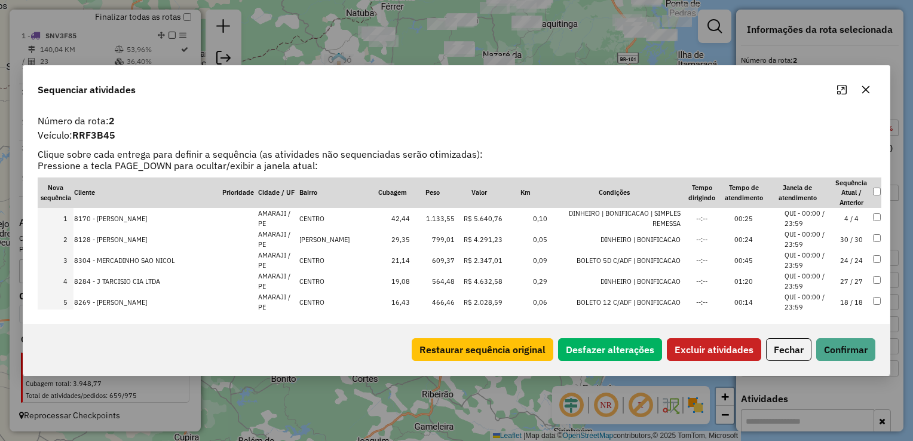
scroll to position [60, 0]
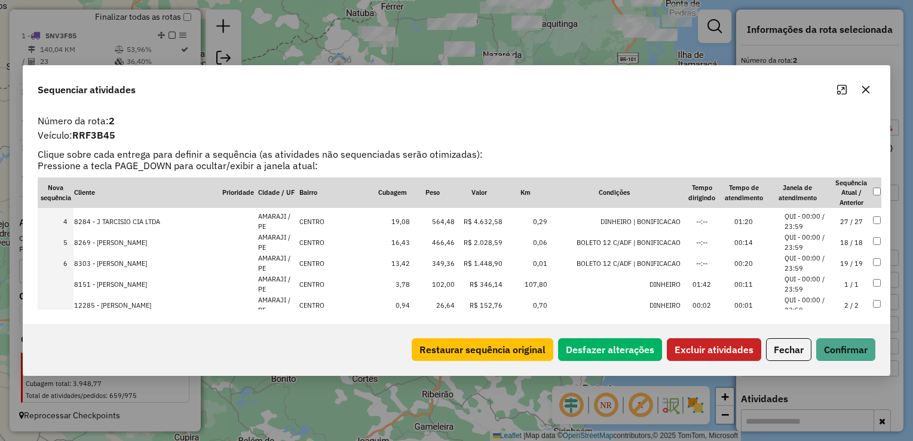
click at [705, 355] on button "Excluir atividades" at bounding box center [714, 349] width 94 height 23
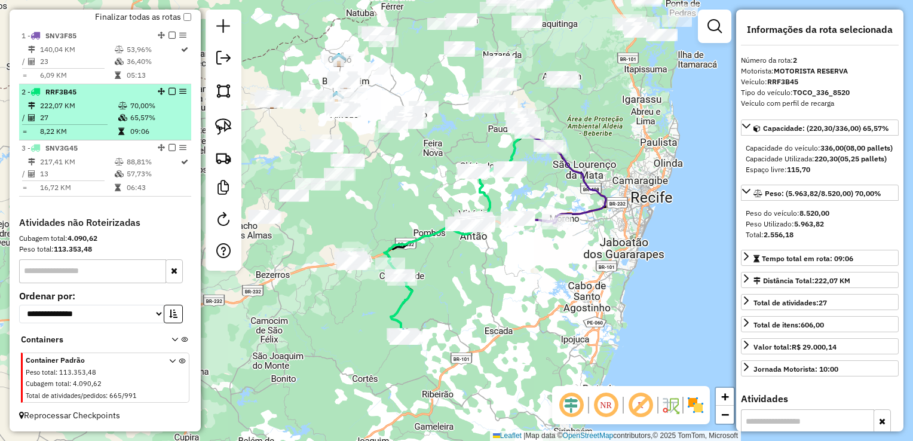
click at [57, 115] on td "27" at bounding box center [78, 118] width 78 height 12
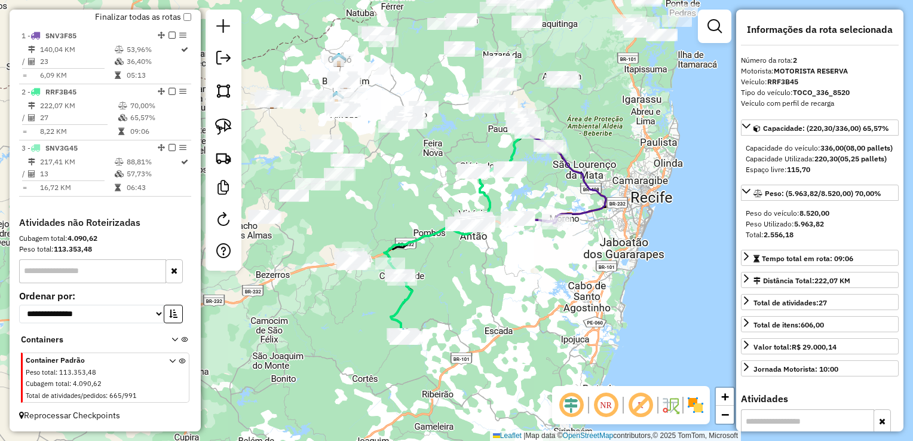
click at [442, 310] on div "Janela de atendimento Grade de atendimento Capacidade Transportadoras Veículos …" at bounding box center [456, 220] width 913 height 441
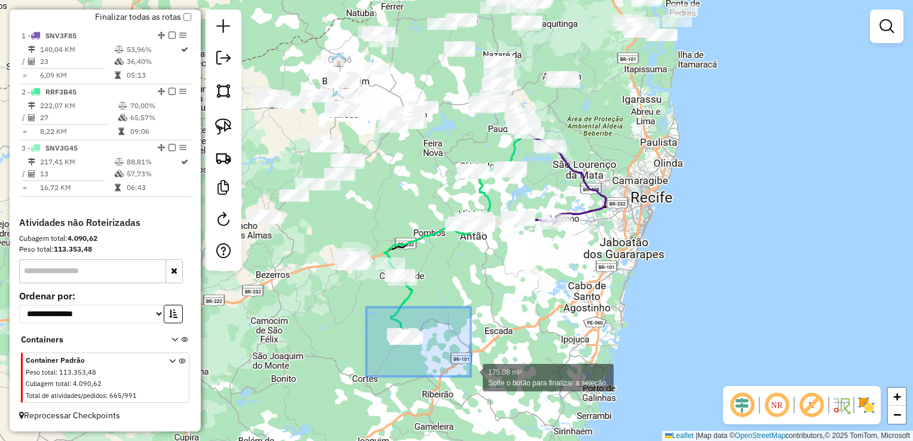
drag, startPoint x: 366, startPoint y: 307, endPoint x: 471, endPoint y: 376, distance: 125.5
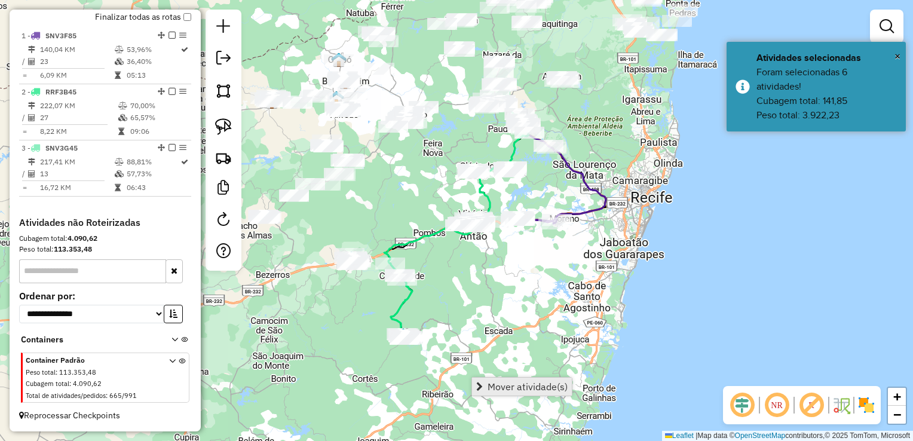
click at [501, 385] on span "Mover atividade(s)" at bounding box center [528, 387] width 80 height 10
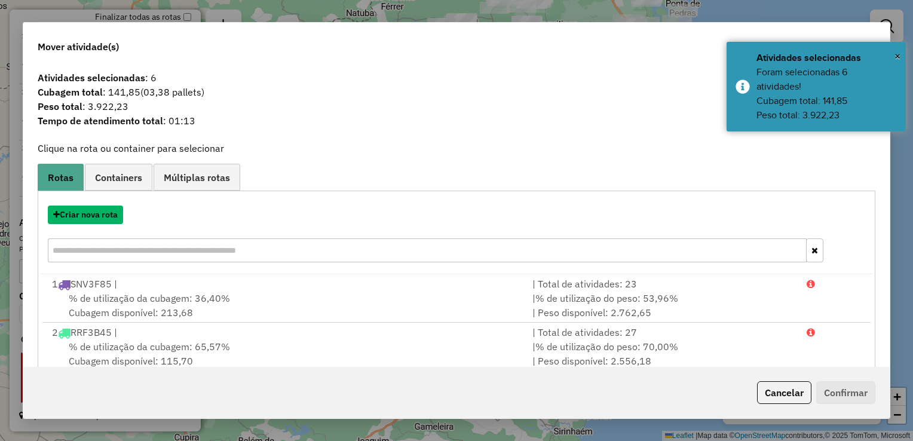
click at [88, 215] on button "Criar nova rota" at bounding box center [85, 215] width 75 height 19
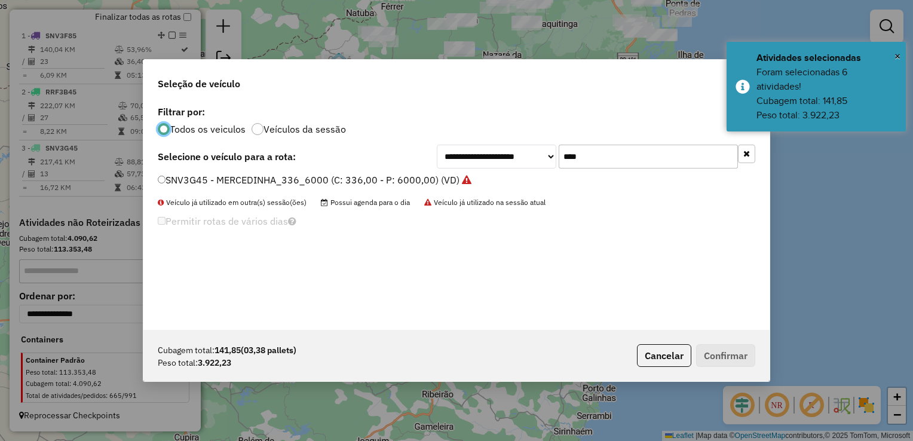
scroll to position [6, 4]
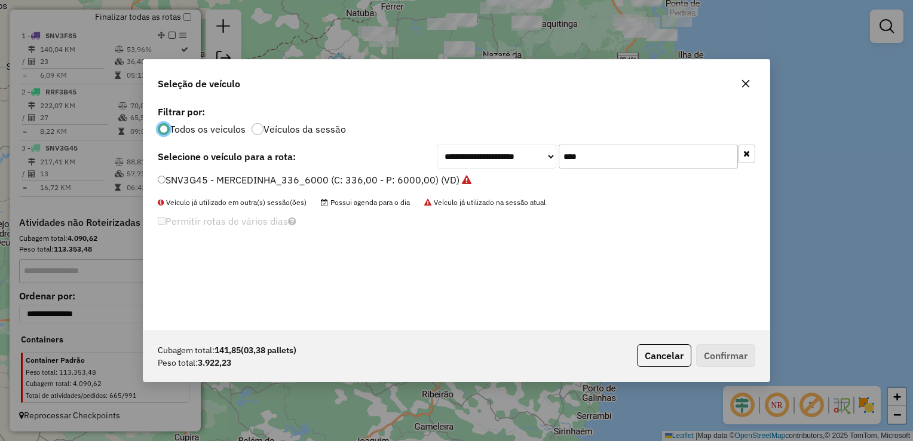
click at [623, 159] on input "****" at bounding box center [648, 157] width 179 height 24
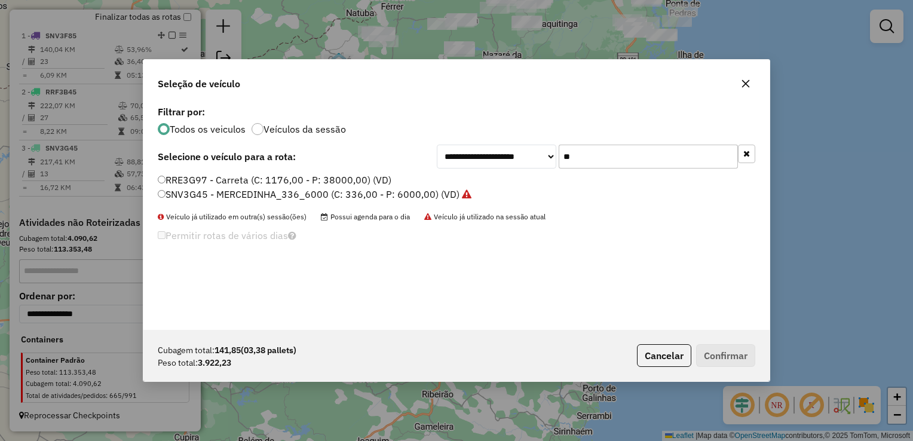
type input "*"
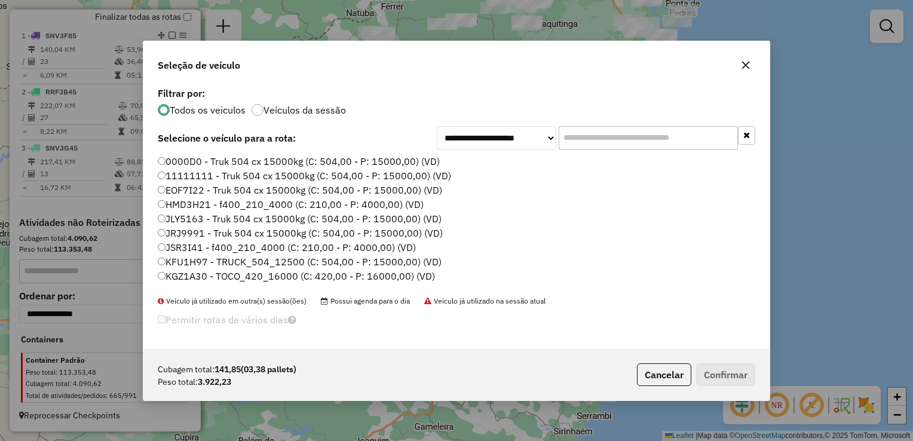
click at [744, 66] on icon "button" at bounding box center [746, 65] width 8 height 8
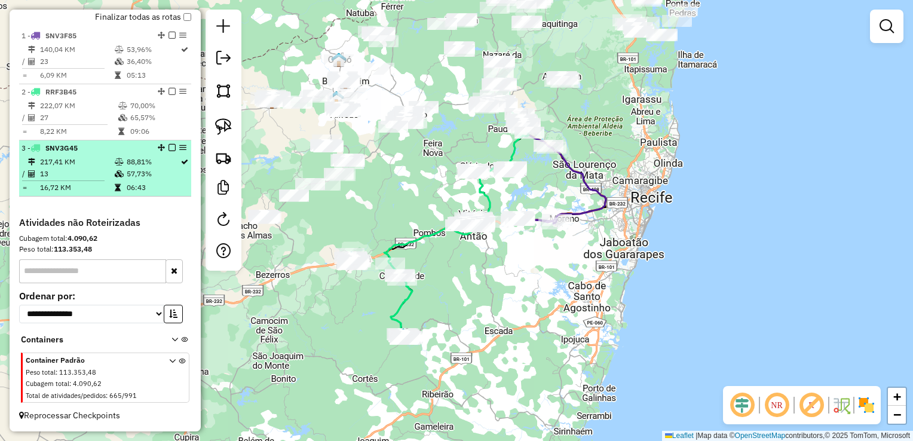
click at [66, 166] on td "217,41 KM" at bounding box center [76, 162] width 75 height 12
select select "**********"
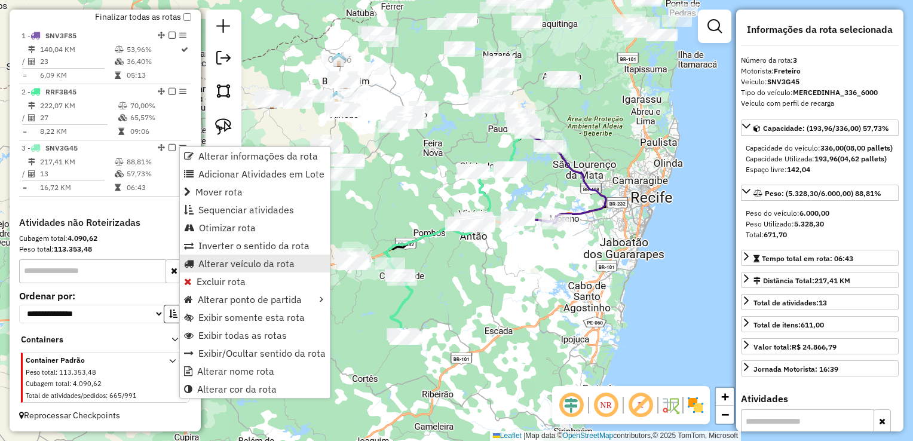
click at [238, 261] on span "Alterar veículo da rota" at bounding box center [246, 264] width 96 height 10
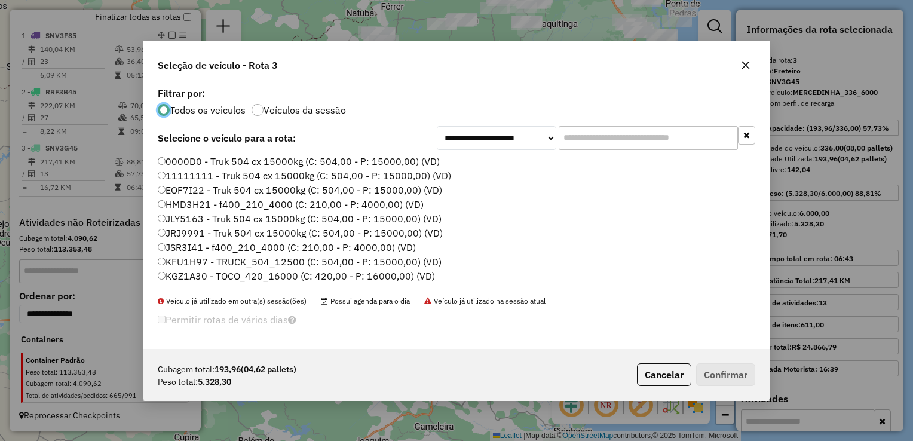
click at [610, 142] on input "text" at bounding box center [648, 138] width 179 height 24
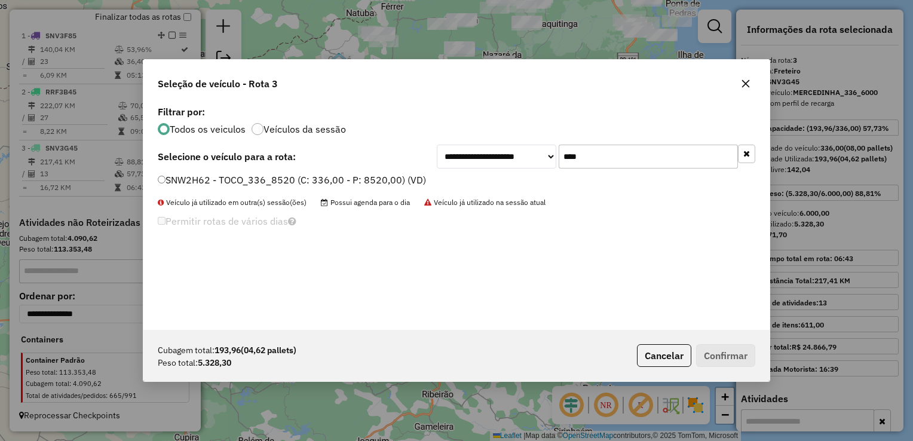
type input "****"
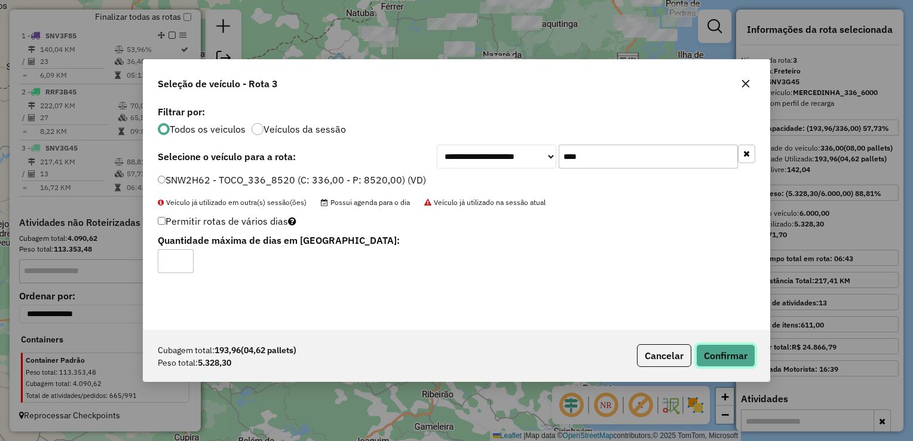
click at [732, 357] on button "Confirmar" at bounding box center [725, 355] width 59 height 23
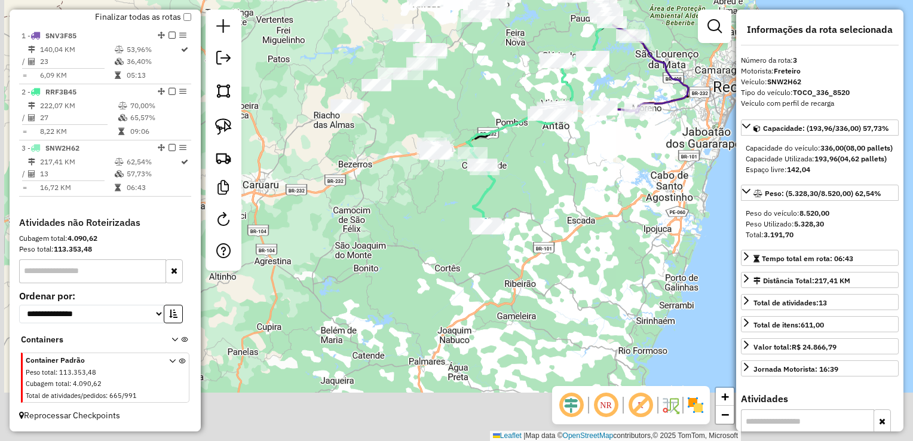
drag, startPoint x: 466, startPoint y: 305, endPoint x: 552, endPoint y: 183, distance: 149.7
click at [551, 184] on div "Janela de atendimento Grade de atendimento Capacidade Transportadoras Veículos …" at bounding box center [456, 220] width 913 height 441
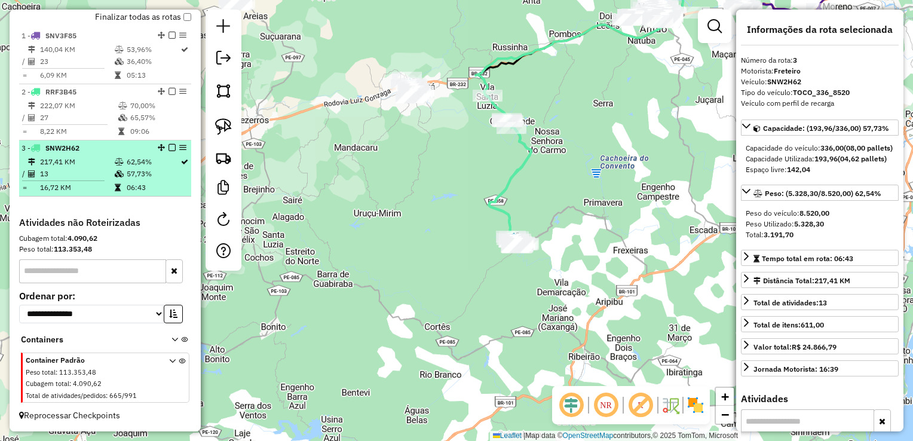
click at [55, 170] on td "13" at bounding box center [76, 174] width 75 height 12
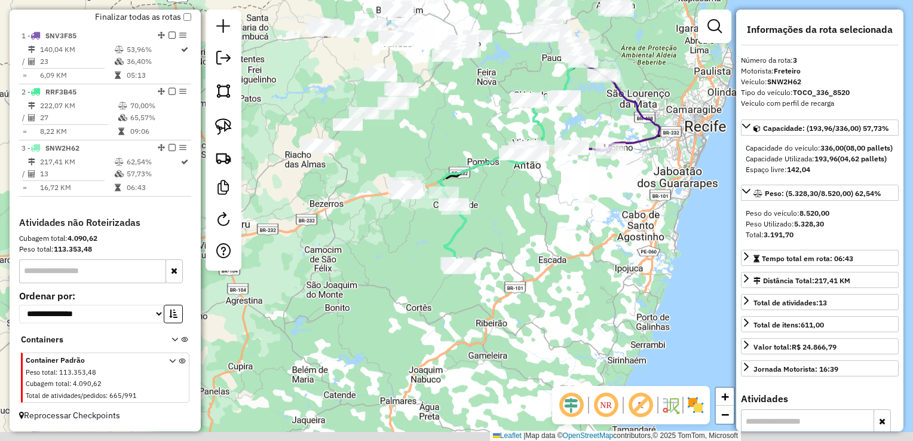
drag, startPoint x: 483, startPoint y: 240, endPoint x: 498, endPoint y: 186, distance: 55.1
click at [497, 189] on div "Janela de atendimento Grade de atendimento Capacidade Transportadoras Veículos …" at bounding box center [456, 220] width 913 height 441
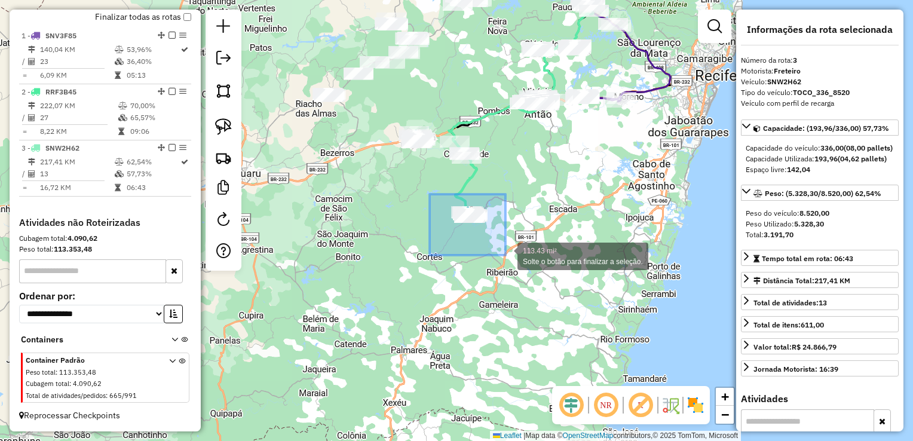
drag, startPoint x: 430, startPoint y: 194, endPoint x: 506, endPoint y: 255, distance: 97.3
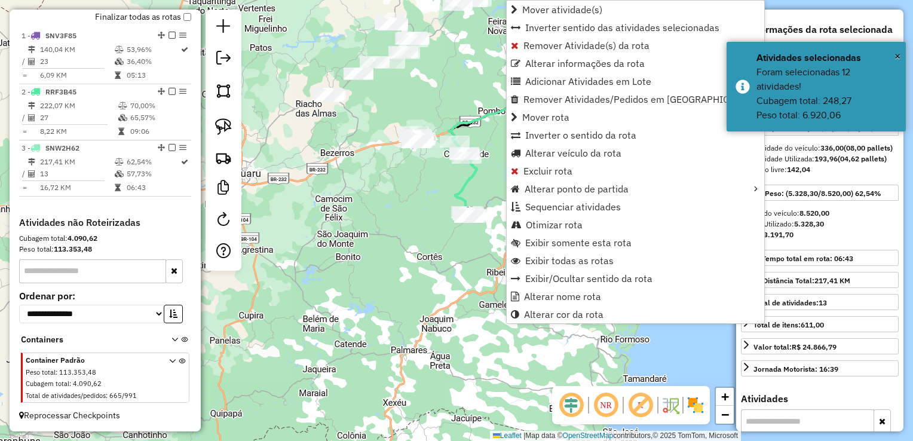
click at [436, 258] on div "Janela de atendimento Grade de atendimento Capacidade Transportadoras Veículos …" at bounding box center [456, 220] width 913 height 441
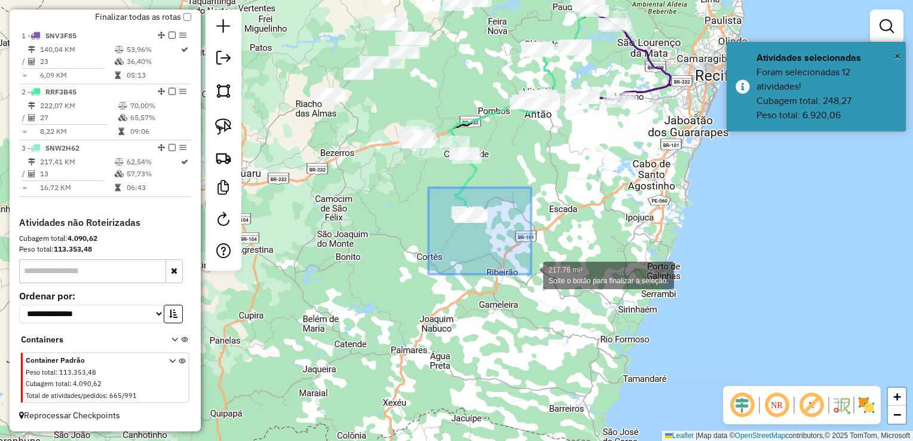
drag, startPoint x: 428, startPoint y: 188, endPoint x: 531, endPoint y: 274, distance: 134.4
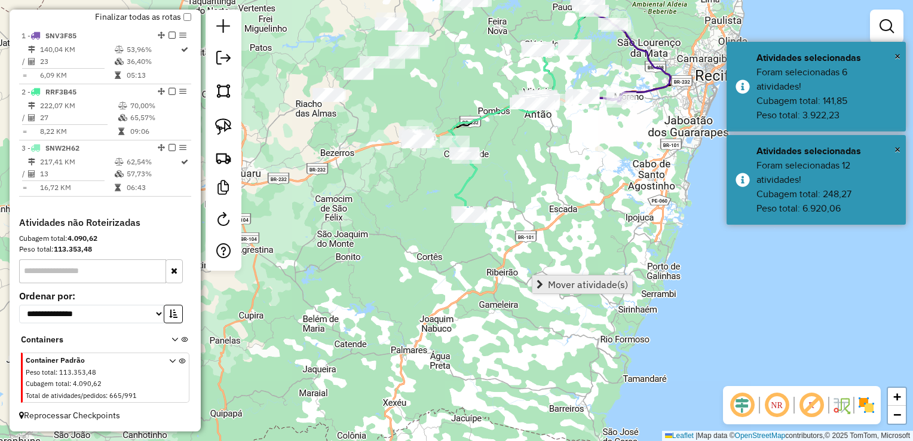
click at [578, 286] on span "Mover atividade(s)" at bounding box center [588, 285] width 80 height 10
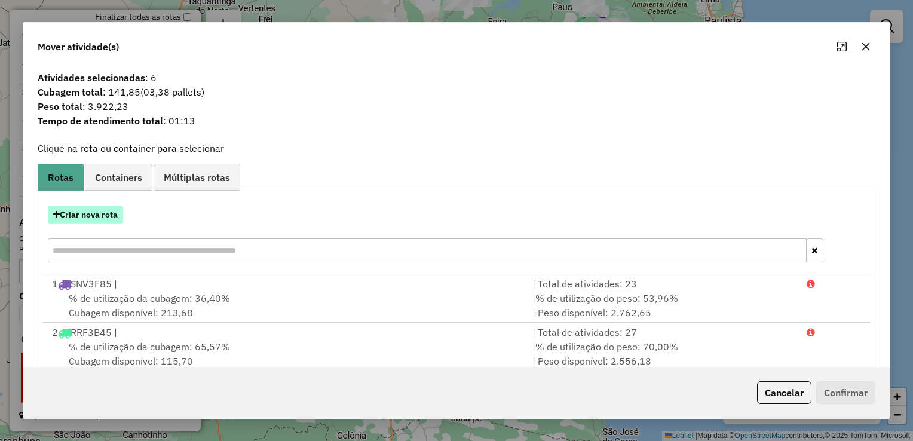
click at [87, 215] on button "Criar nova rota" at bounding box center [85, 215] width 75 height 19
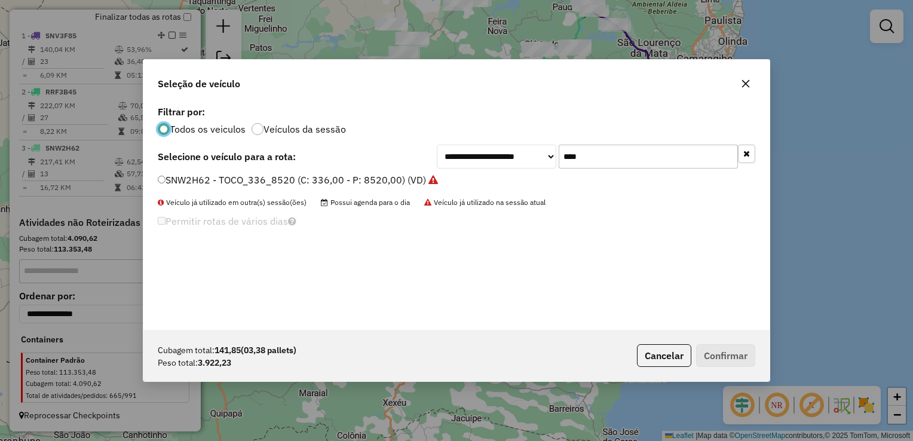
click at [593, 161] on input "****" at bounding box center [648, 157] width 179 height 24
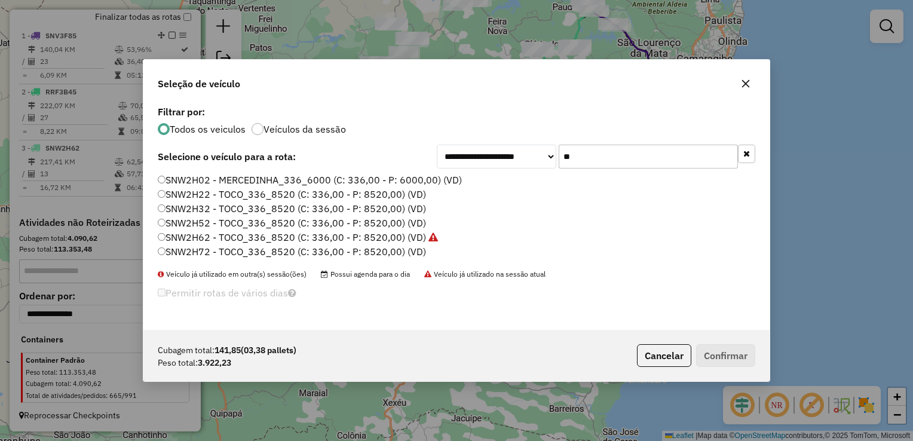
type input "*"
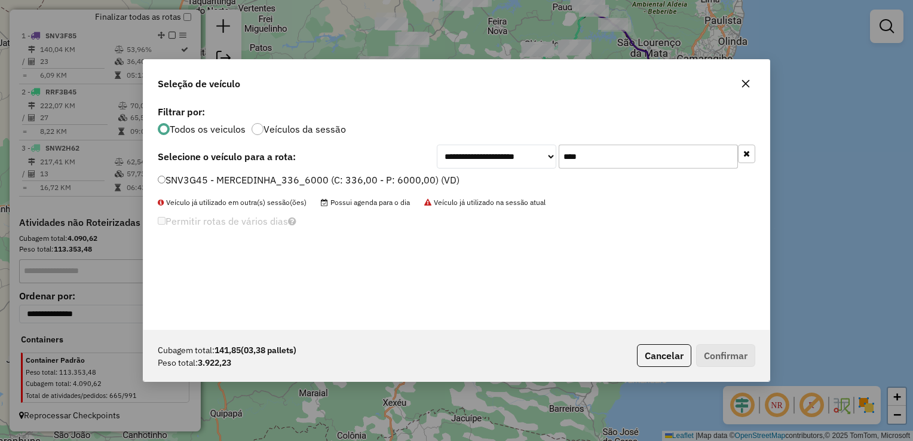
type input "****"
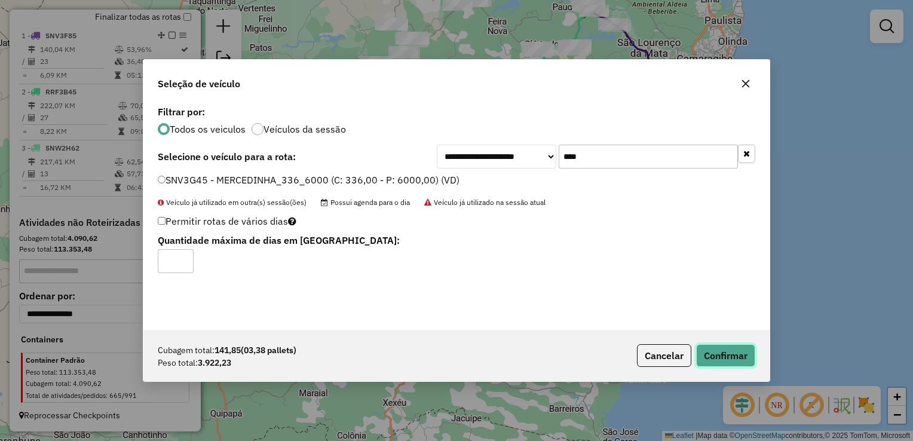
click at [754, 365] on button "Confirmar" at bounding box center [725, 355] width 59 height 23
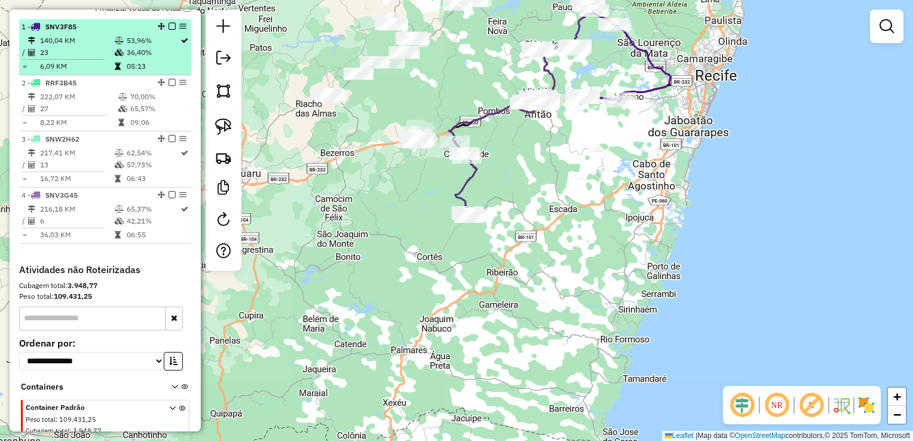
click at [53, 59] on td "23" at bounding box center [76, 53] width 75 height 12
select select "**********"
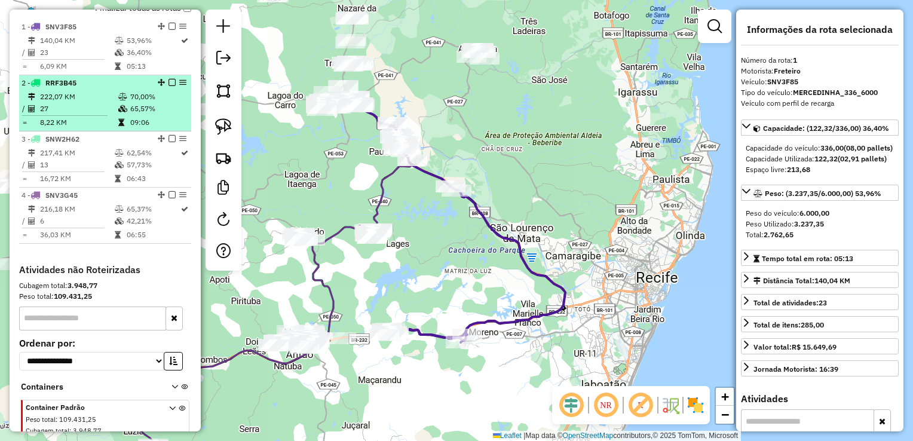
click at [57, 103] on td "222,07 KM" at bounding box center [78, 97] width 78 height 12
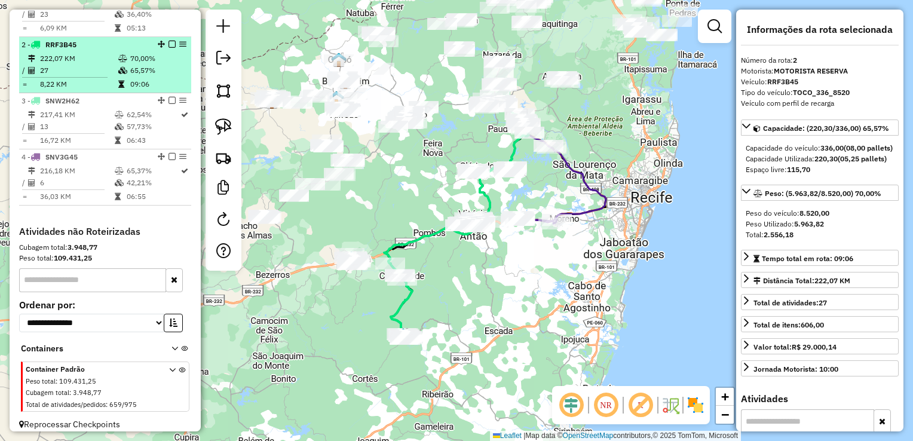
scroll to position [485, 0]
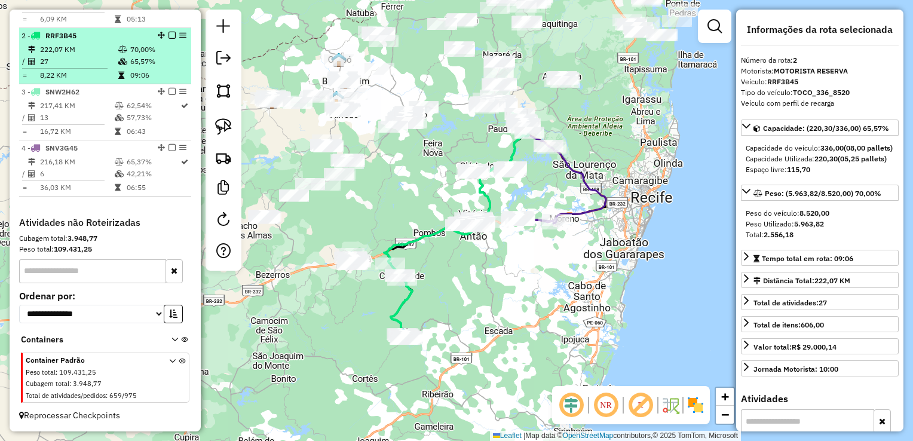
click at [57, 111] on td "217,41 KM" at bounding box center [76, 106] width 75 height 12
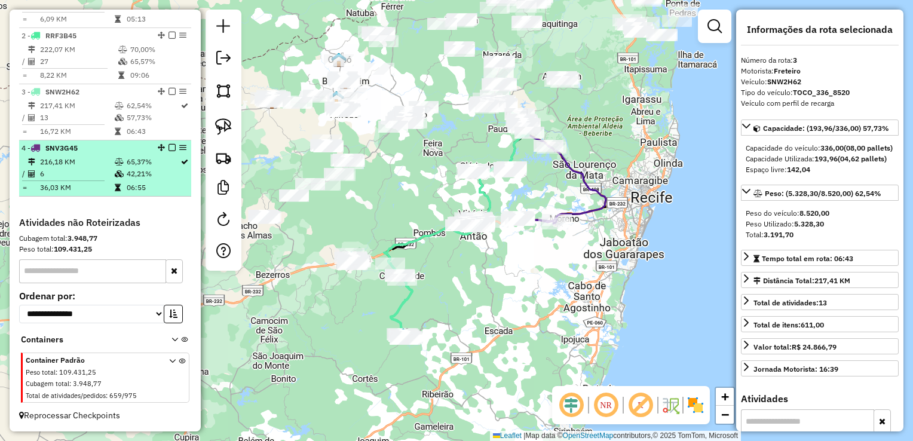
click at [53, 160] on td "216,18 KM" at bounding box center [76, 162] width 75 height 12
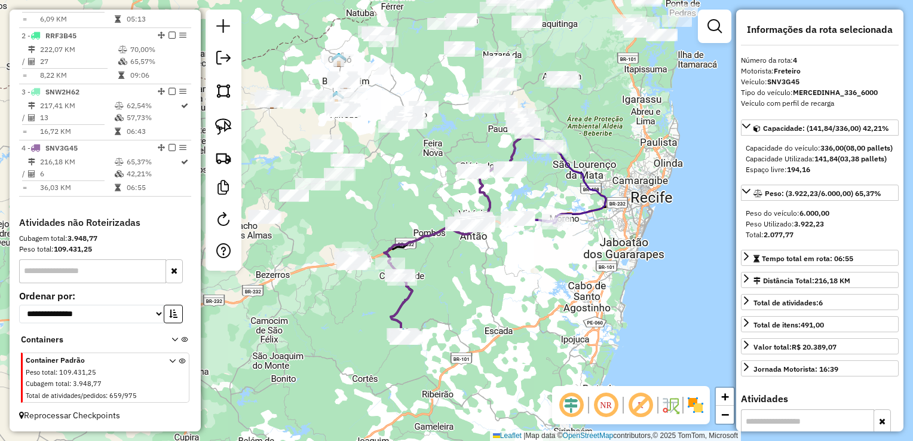
click at [459, 313] on div "Janela de atendimento Grade de atendimento Capacidade Transportadoras Veículos …" at bounding box center [456, 220] width 913 height 441
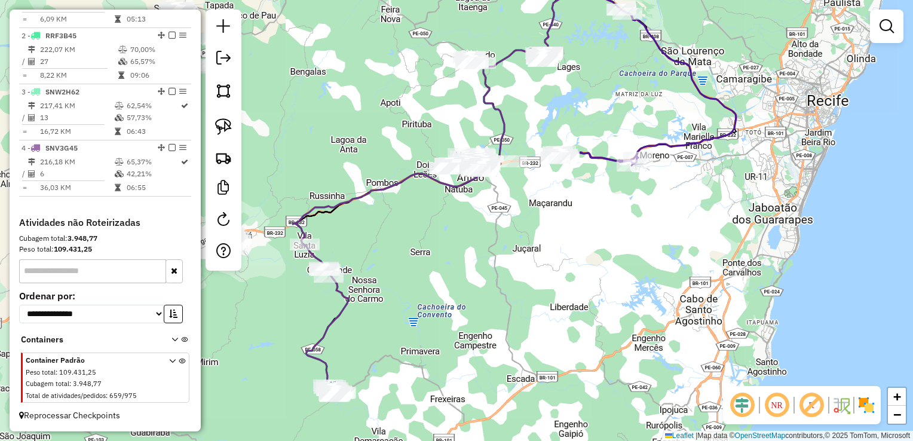
drag, startPoint x: 510, startPoint y: 302, endPoint x: 506, endPoint y: 307, distance: 6.4
click at [509, 307] on div "Janela de atendimento Grade de atendimento Capacidade Transportadoras Veículos …" at bounding box center [456, 220] width 913 height 441
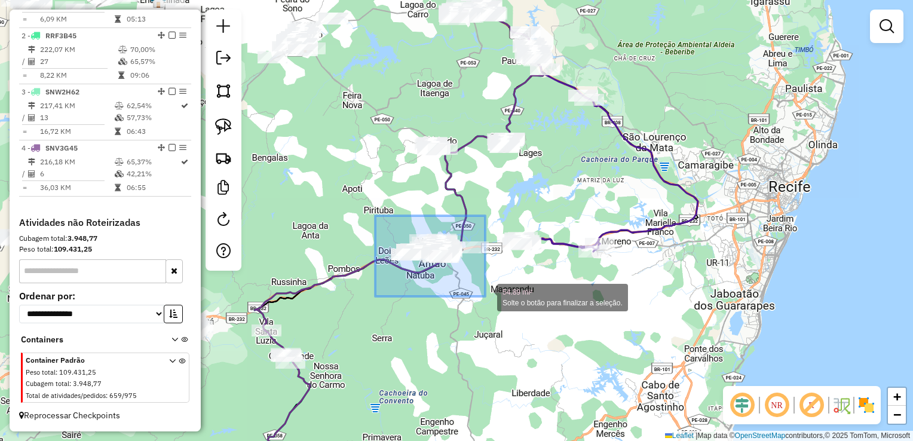
drag, startPoint x: 375, startPoint y: 216, endPoint x: 486, endPoint y: 297, distance: 137.2
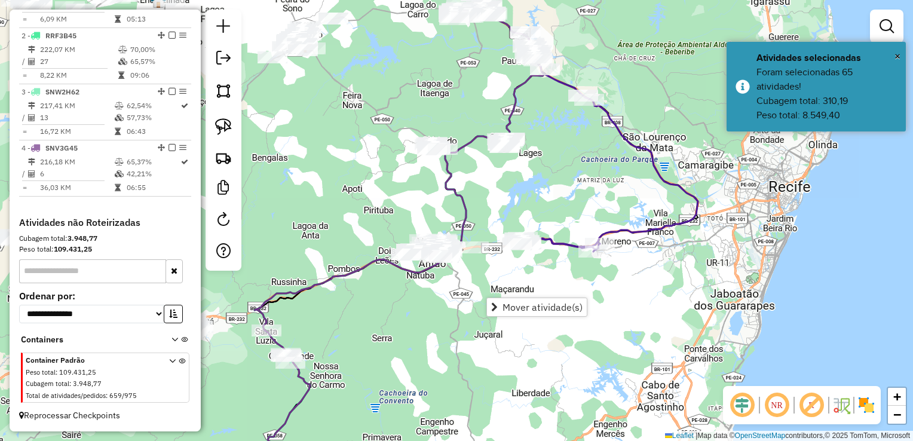
click at [378, 316] on div "Janela de atendimento Grade de atendimento Capacidade Transportadoras Veículos …" at bounding box center [456, 220] width 913 height 441
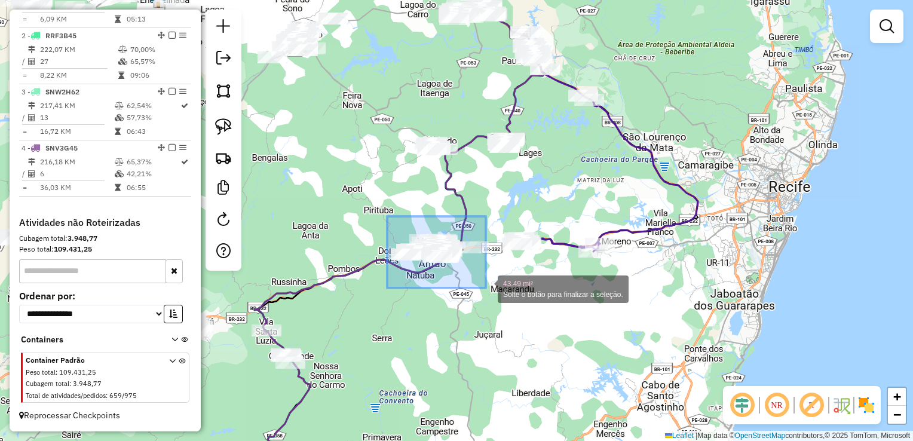
drag, startPoint x: 387, startPoint y: 216, endPoint x: 487, endPoint y: 288, distance: 122.9
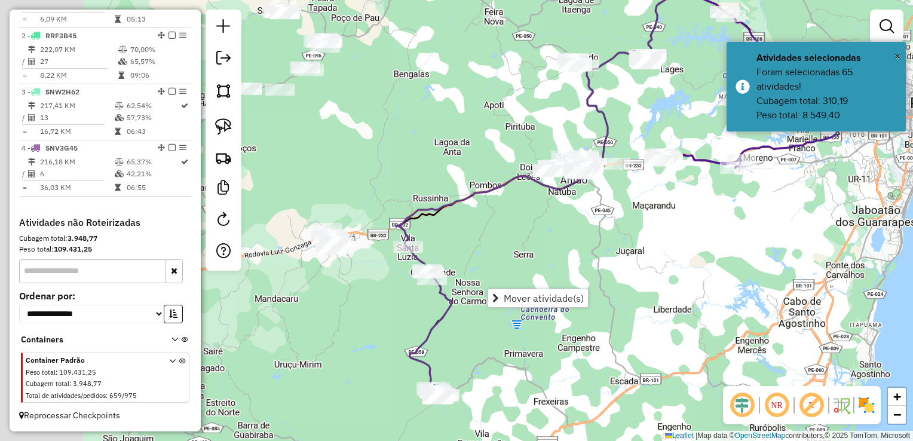
drag, startPoint x: 393, startPoint y: 328, endPoint x: 634, endPoint y: 183, distance: 281.2
click at [627, 186] on div "Janela de atendimento Grade de atendimento Capacidade Transportadoras Veículos …" at bounding box center [456, 220] width 913 height 441
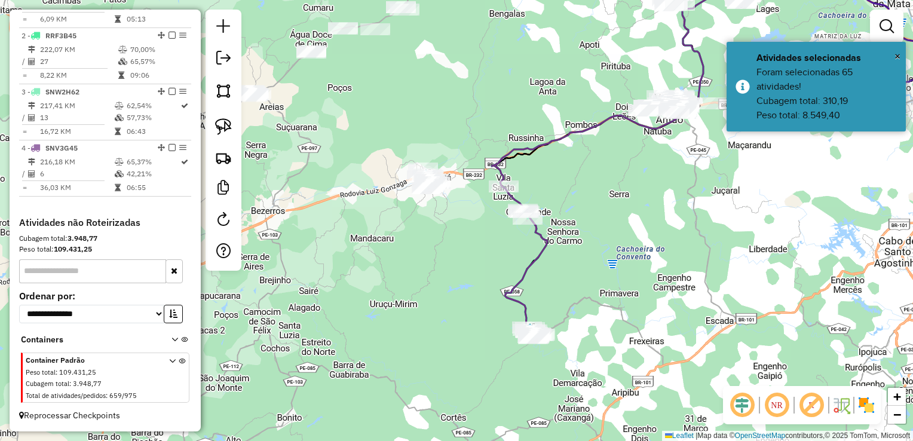
drag, startPoint x: 439, startPoint y: 222, endPoint x: 439, endPoint y: 273, distance: 50.8
click at [439, 273] on div "Janela de atendimento Grade de atendimento Capacidade Transportadoras Veículos …" at bounding box center [456, 220] width 913 height 441
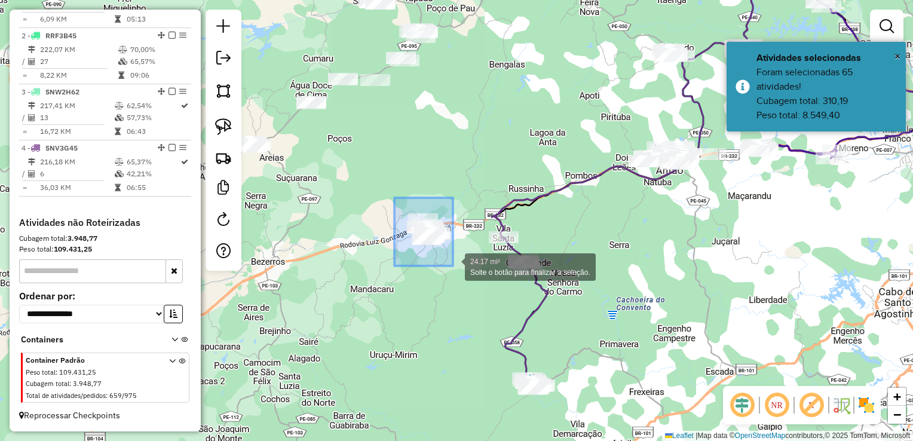
drag, startPoint x: 394, startPoint y: 198, endPoint x: 455, endPoint y: 266, distance: 91.4
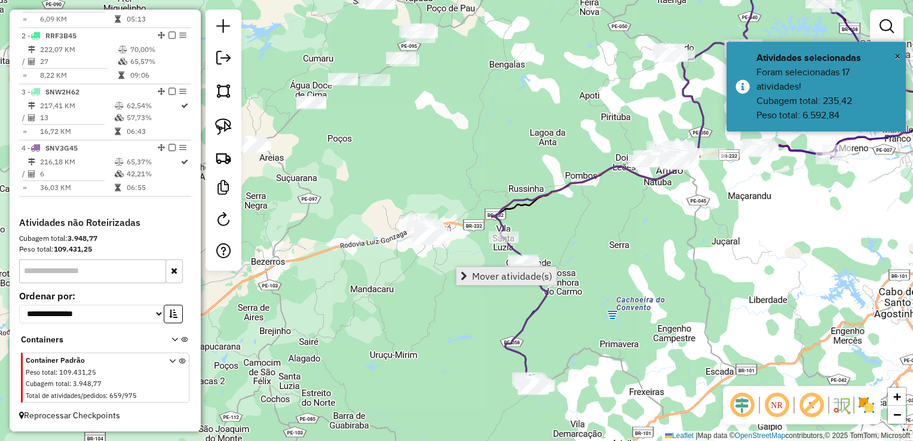
click at [474, 276] on span "Mover atividade(s)" at bounding box center [512, 276] width 80 height 10
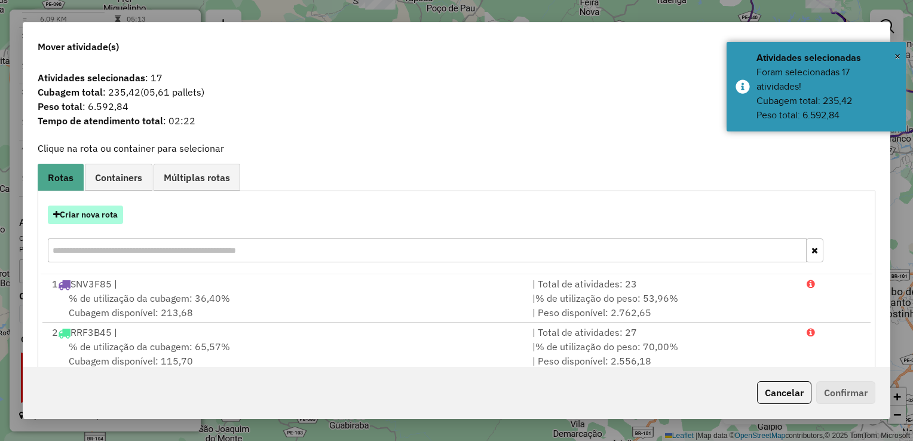
click at [91, 214] on button "Criar nova rota" at bounding box center [85, 215] width 75 height 19
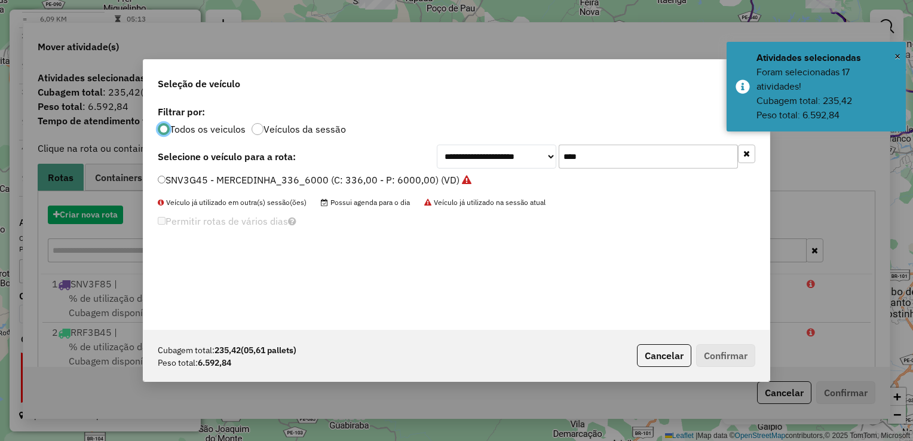
scroll to position [6, 4]
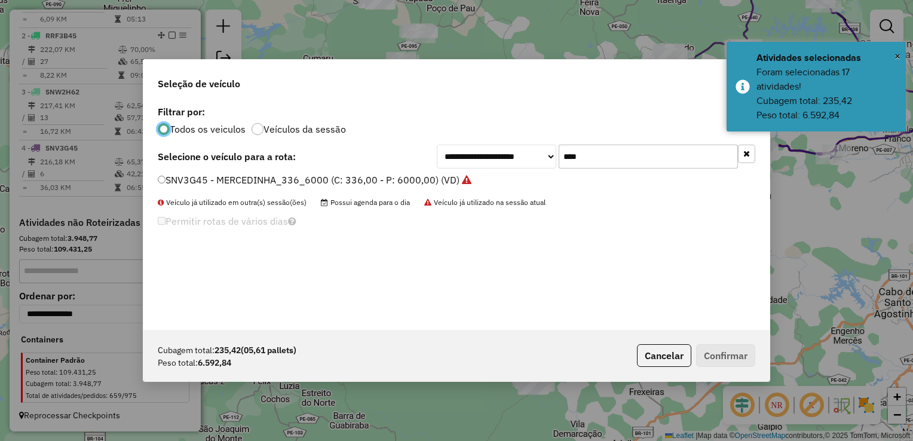
click at [606, 157] on input "****" at bounding box center [648, 157] width 179 height 24
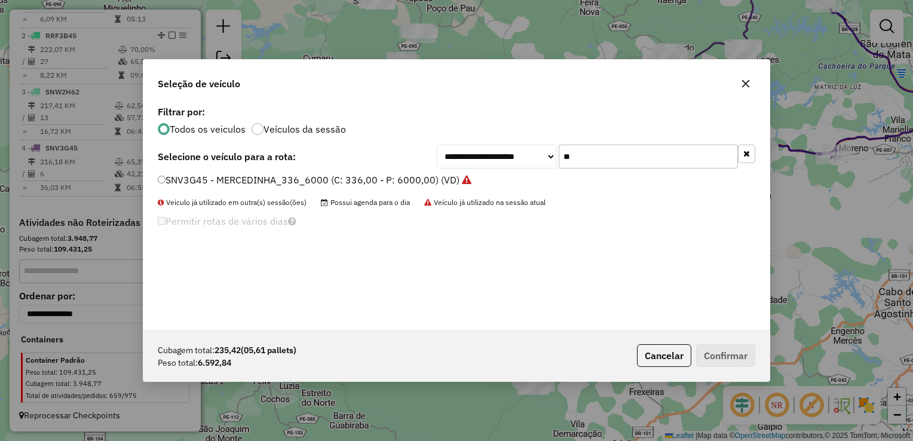
type input "*"
type input "****"
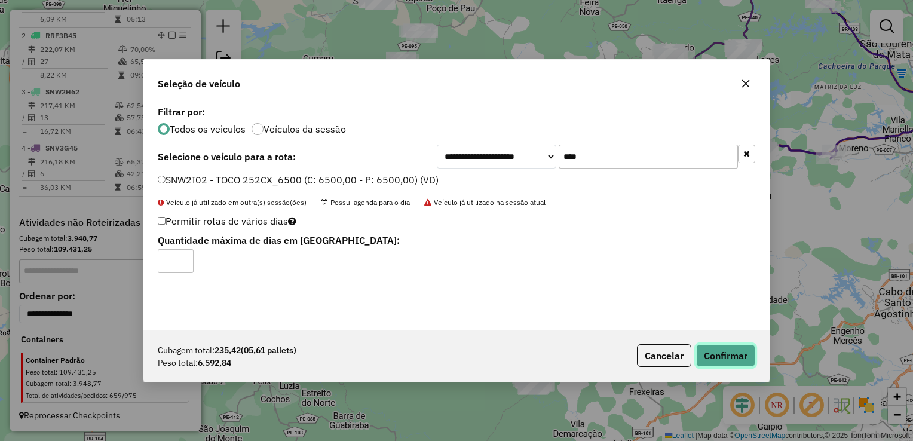
click at [718, 353] on button "Confirmar" at bounding box center [725, 355] width 59 height 23
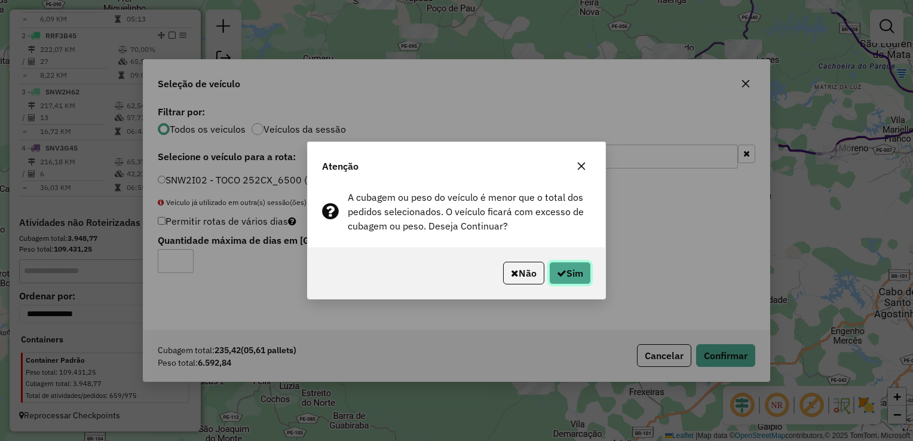
click at [567, 274] on button "Sim" at bounding box center [570, 273] width 42 height 23
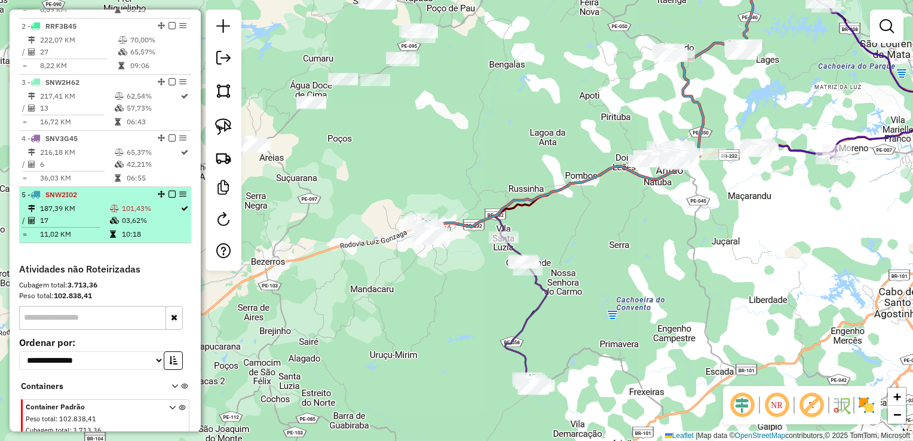
click at [87, 226] on td "17" at bounding box center [74, 221] width 70 height 12
select select "**********"
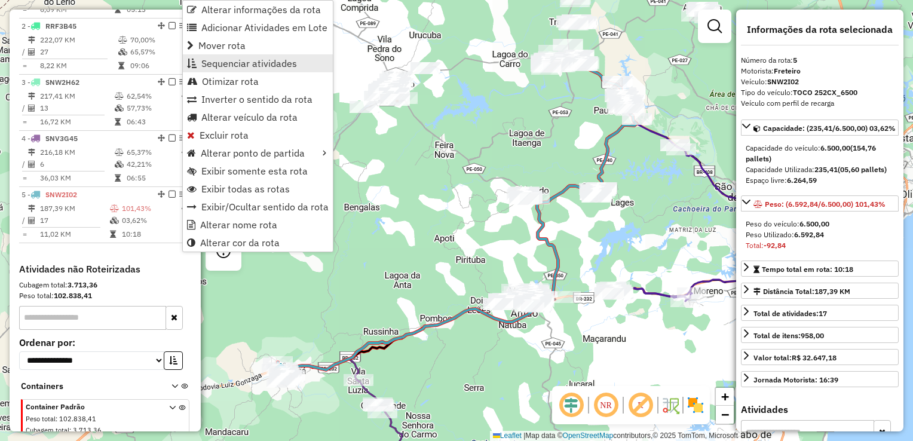
click at [258, 64] on span "Sequenciar atividades" at bounding box center [249, 64] width 96 height 10
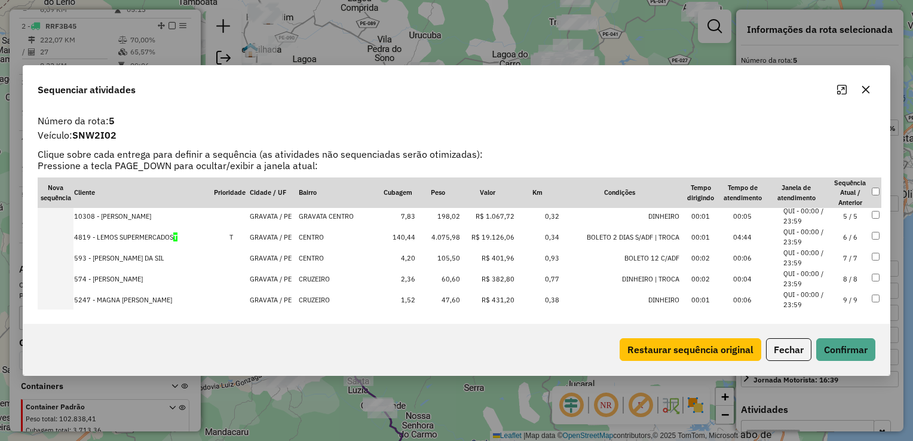
scroll to position [26, 0]
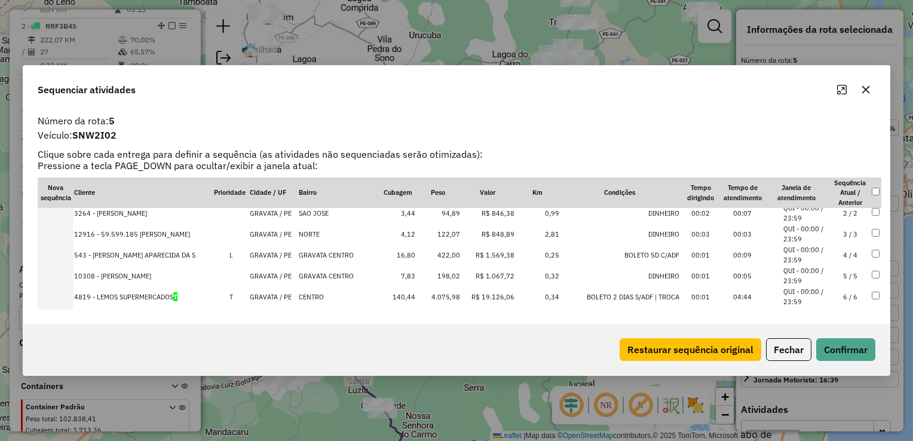
click at [449, 259] on td "422,00" at bounding box center [438, 254] width 45 height 21
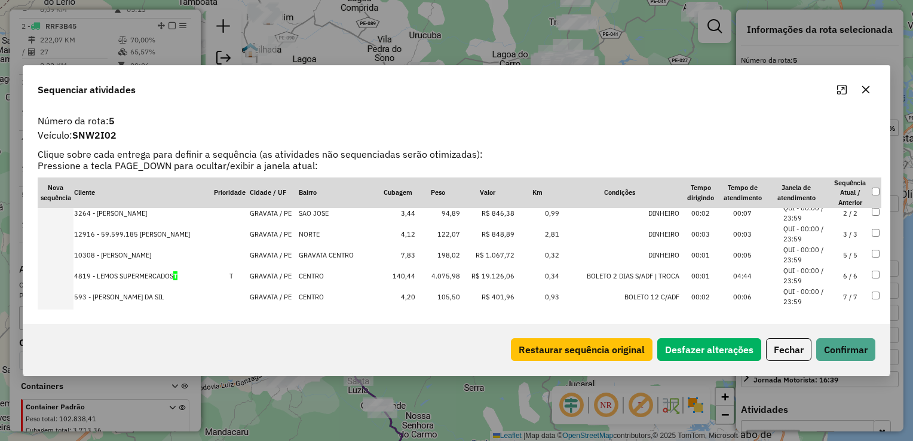
scroll to position [0, 0]
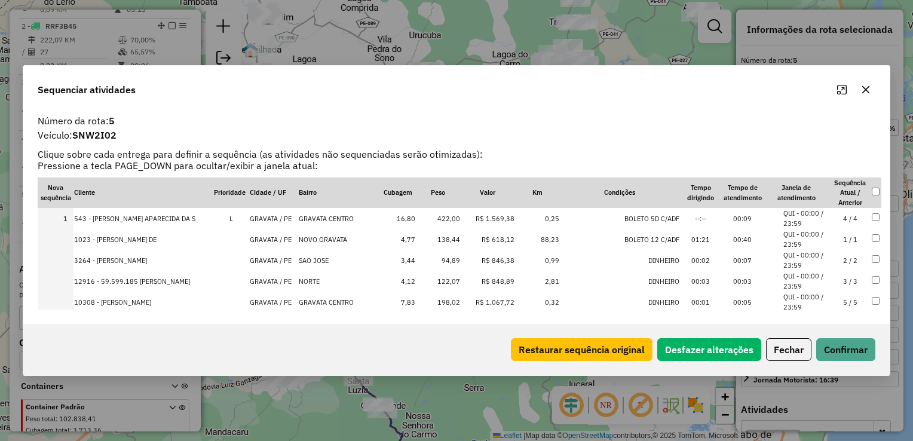
click at [449, 240] on td "138,44" at bounding box center [438, 239] width 45 height 21
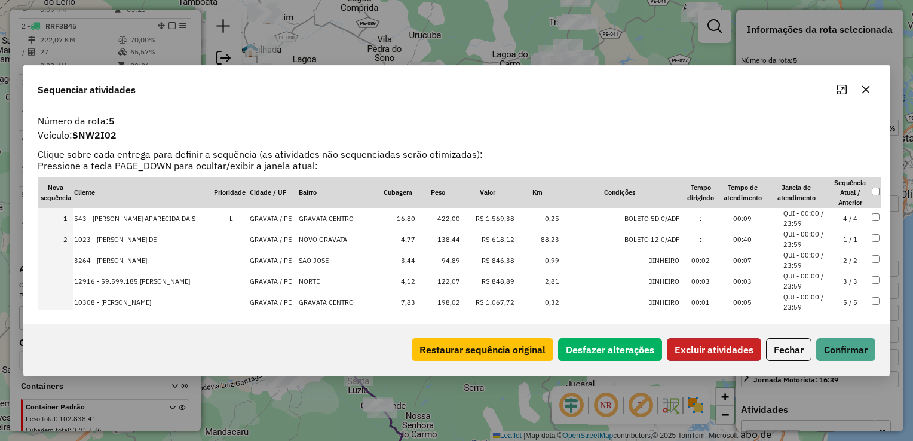
click at [754, 345] on button "Excluir atividades" at bounding box center [714, 349] width 94 height 23
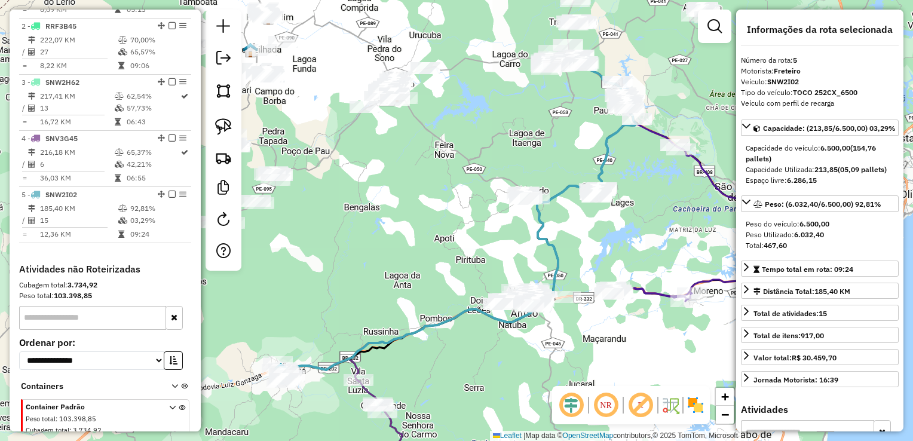
scroll to position [540, 0]
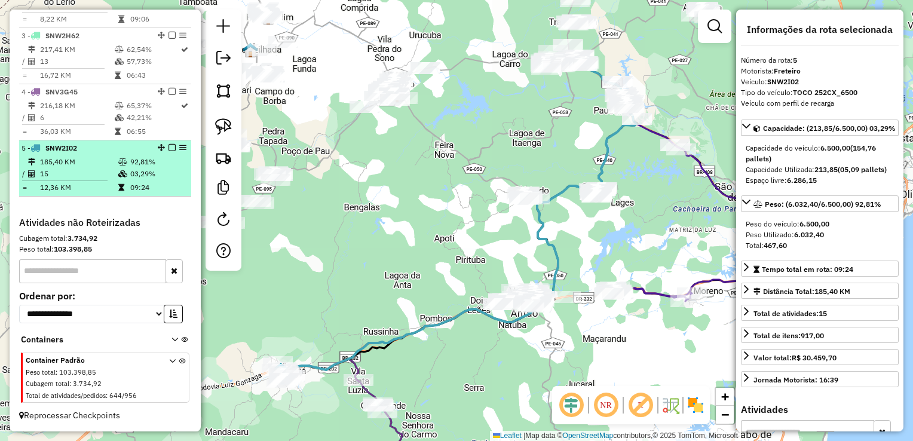
click at [71, 172] on td "15" at bounding box center [78, 174] width 78 height 12
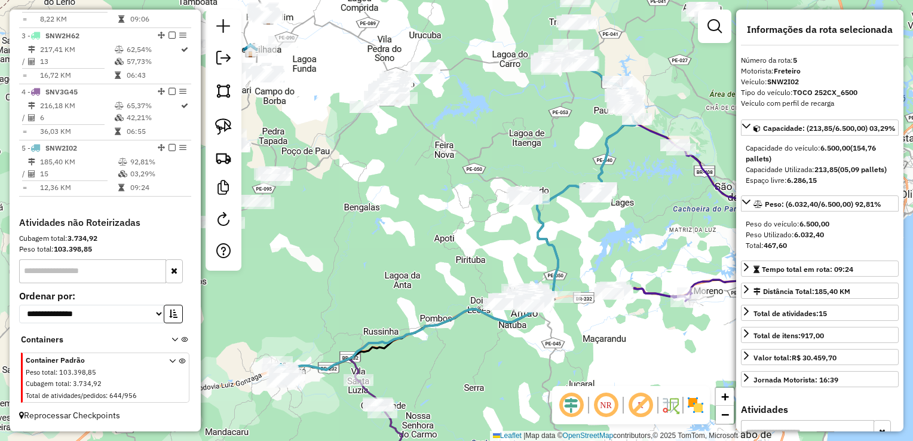
drag, startPoint x: 326, startPoint y: 329, endPoint x: 445, endPoint y: 232, distance: 153.7
click at [433, 238] on div "Janela de atendimento Grade de atendimento Capacidade Transportadoras Veículos …" at bounding box center [456, 220] width 913 height 441
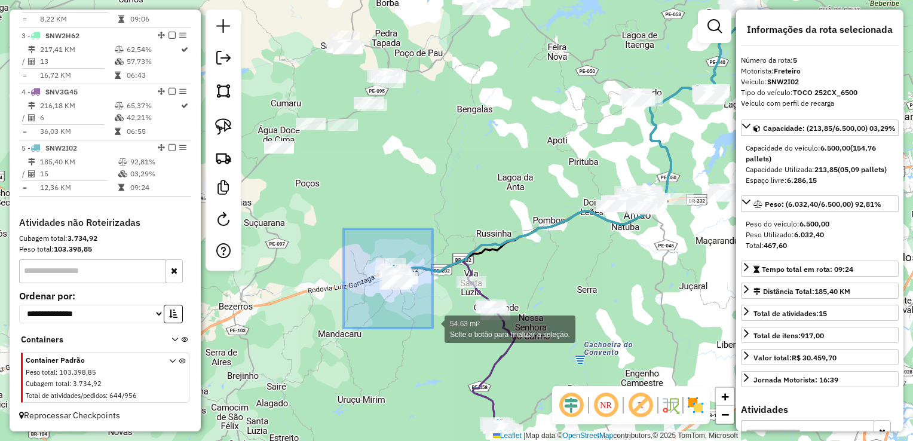
drag, startPoint x: 344, startPoint y: 229, endPoint x: 433, endPoint y: 328, distance: 133.3
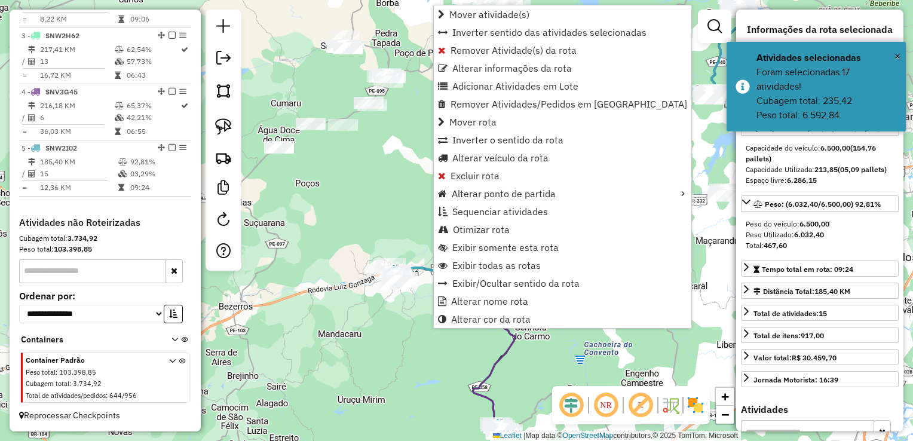
click at [356, 190] on div "Janela de atendimento Grade de atendimento Capacidade Transportadoras Veículos …" at bounding box center [456, 220] width 913 height 441
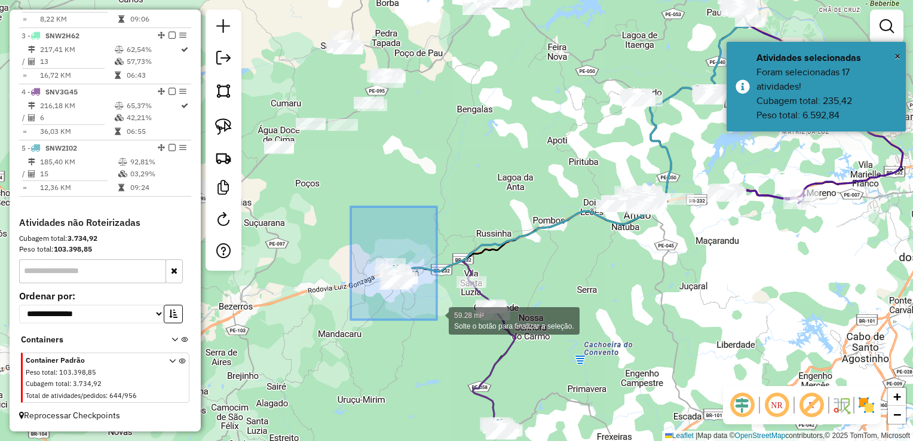
drag, startPoint x: 351, startPoint y: 219, endPoint x: 437, endPoint y: 320, distance: 132.2
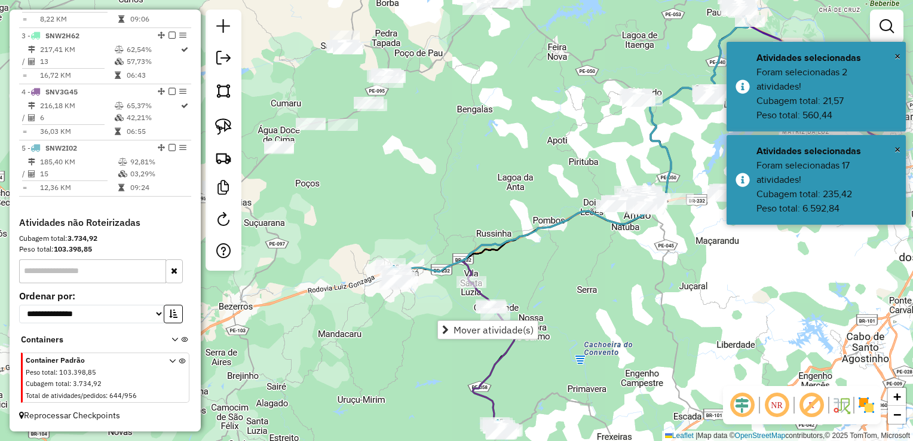
click at [435, 183] on div "Janela de atendimento Grade de atendimento Capacidade Transportadoras Veículos …" at bounding box center [456, 220] width 913 height 441
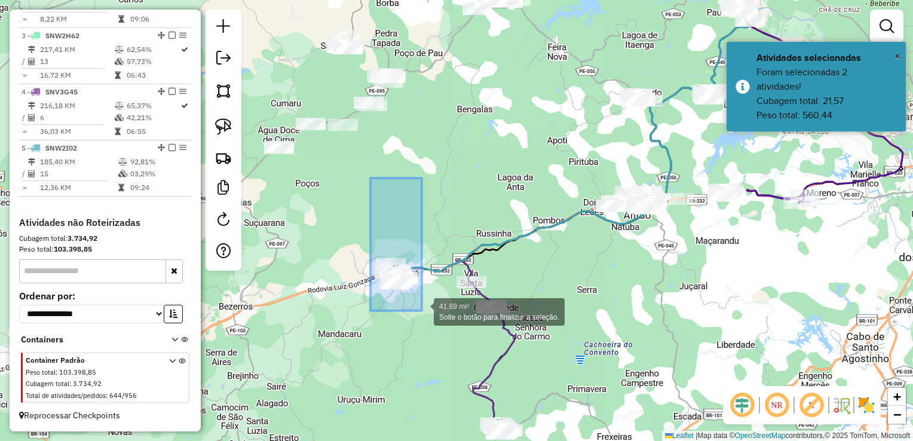
drag, startPoint x: 369, startPoint y: 186, endPoint x: 422, endPoint y: 311, distance: 135.0
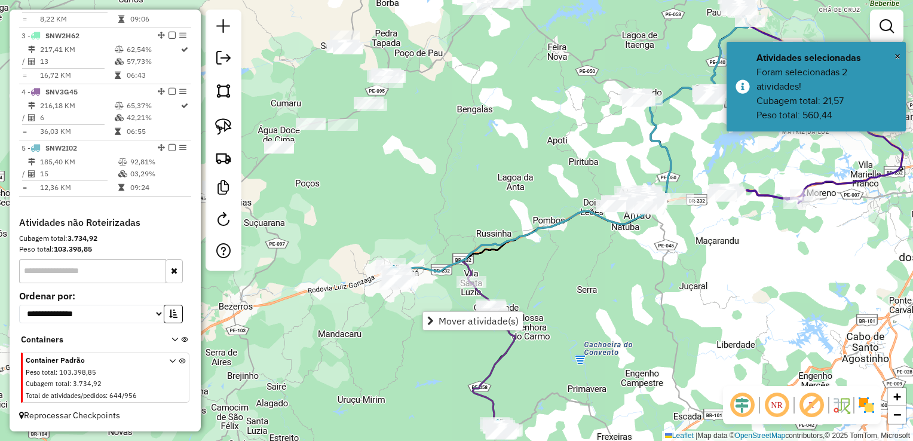
click at [412, 209] on div "Janela de atendimento Grade de atendimento Capacidade Transportadoras Veículos …" at bounding box center [456, 220] width 913 height 441
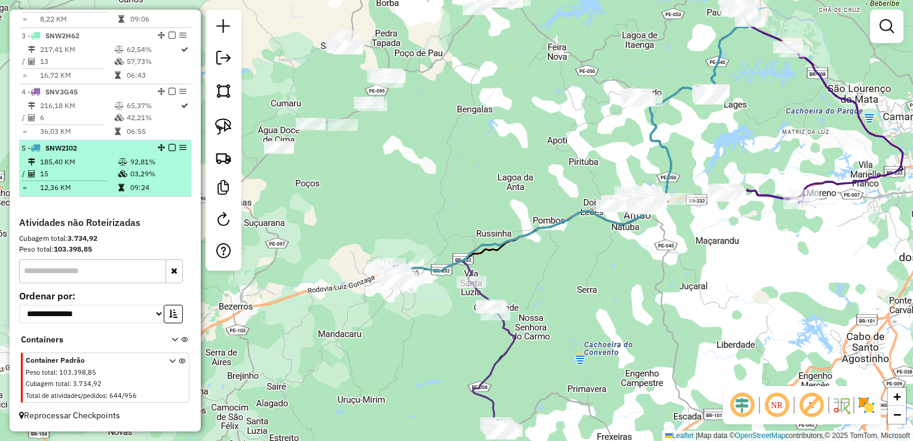
click at [84, 171] on td "15" at bounding box center [78, 174] width 78 height 12
select select "**********"
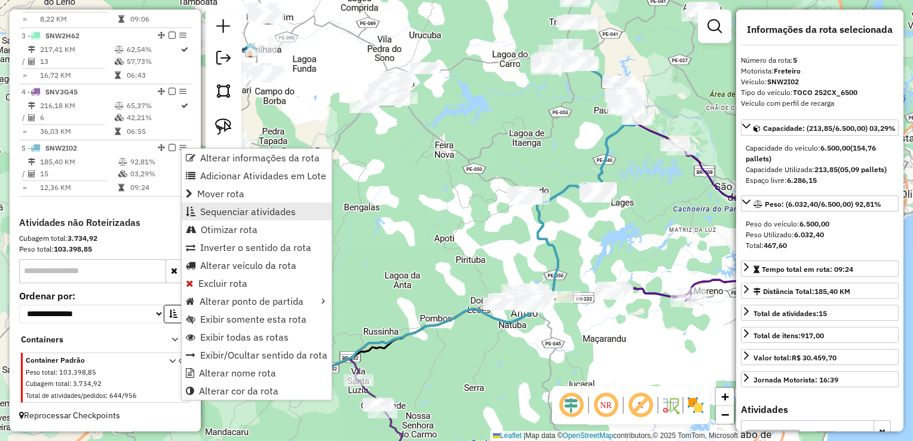
click at [227, 214] on span "Sequenciar atividades" at bounding box center [248, 212] width 96 height 10
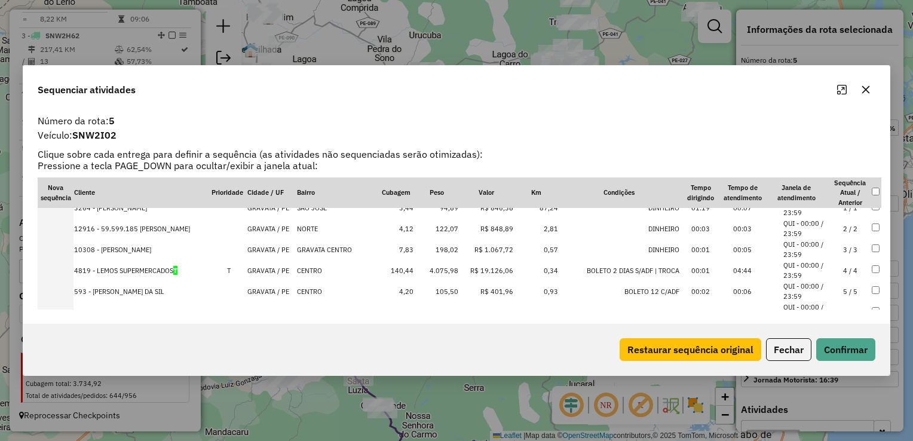
scroll to position [0, 0]
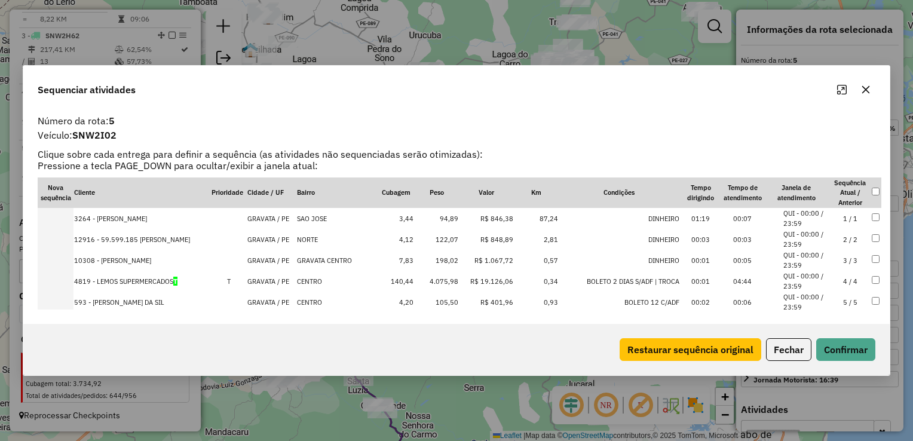
click at [448, 257] on td "198,02" at bounding box center [436, 260] width 45 height 21
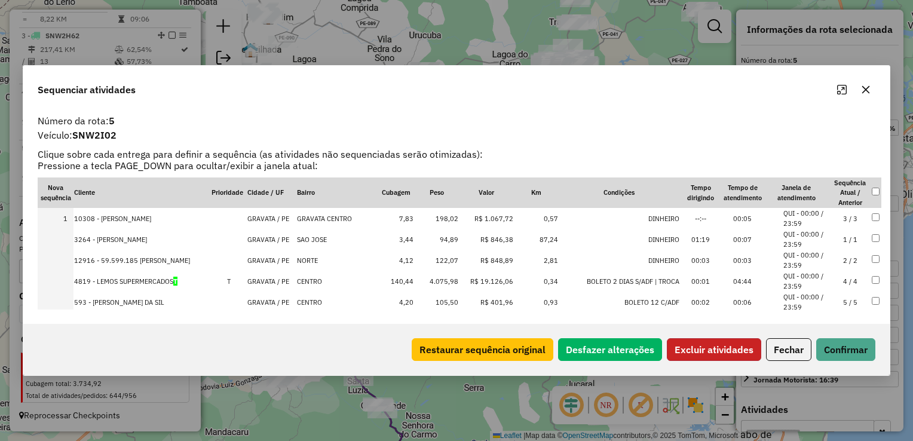
click at [689, 352] on button "Excluir atividades" at bounding box center [714, 349] width 94 height 23
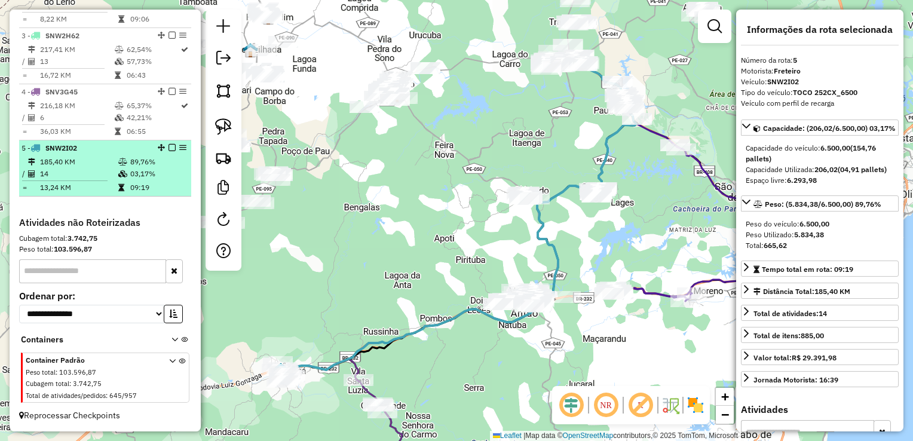
click at [62, 176] on td "14" at bounding box center [78, 174] width 78 height 12
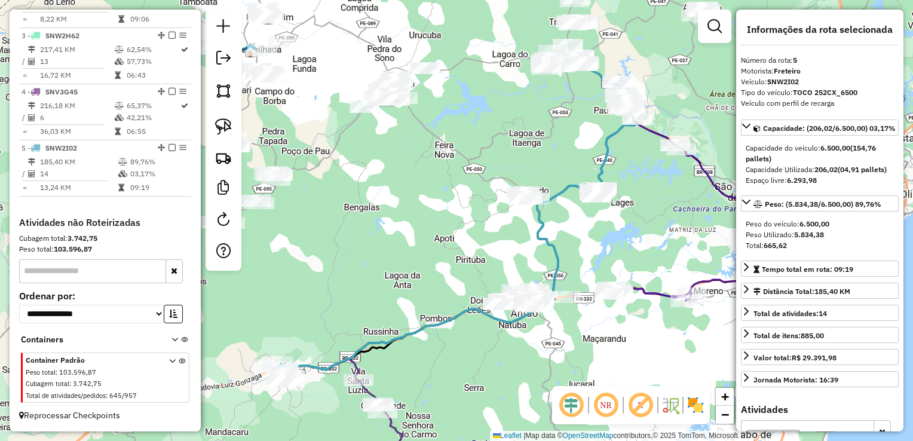
click at [318, 282] on div "Janela de atendimento Grade de atendimento Capacidade Transportadoras Veículos …" at bounding box center [456, 220] width 913 height 441
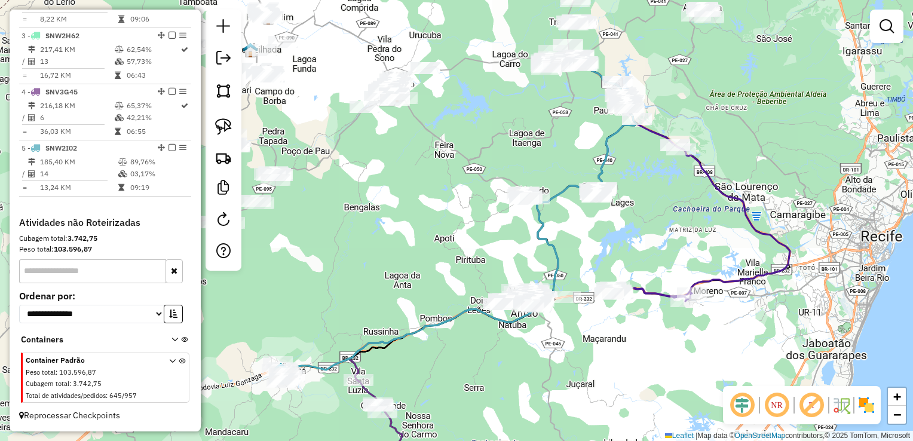
drag, startPoint x: 316, startPoint y: 293, endPoint x: 435, endPoint y: 237, distance: 131.5
click at [429, 240] on div "Janela de atendimento Grade de atendimento Capacidade Transportadoras Veículos …" at bounding box center [456, 220] width 913 height 441
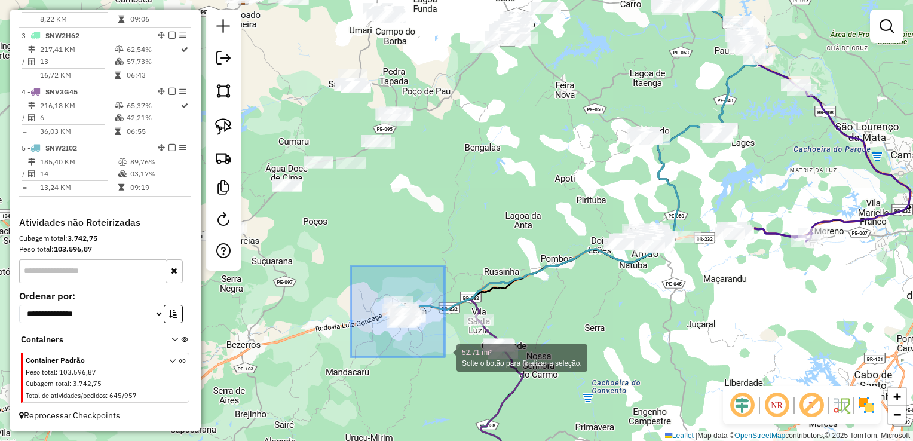
drag, startPoint x: 350, startPoint y: 269, endPoint x: 445, endPoint y: 357, distance: 129.0
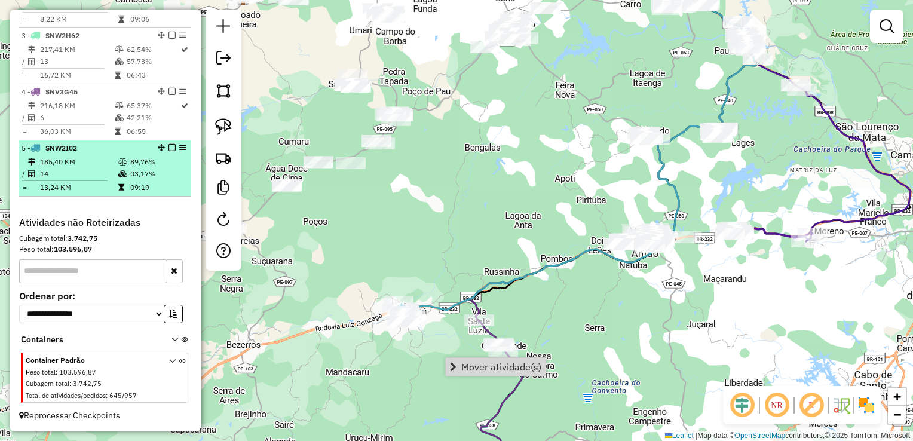
click at [50, 172] on td "14" at bounding box center [78, 174] width 78 height 12
select select "**********"
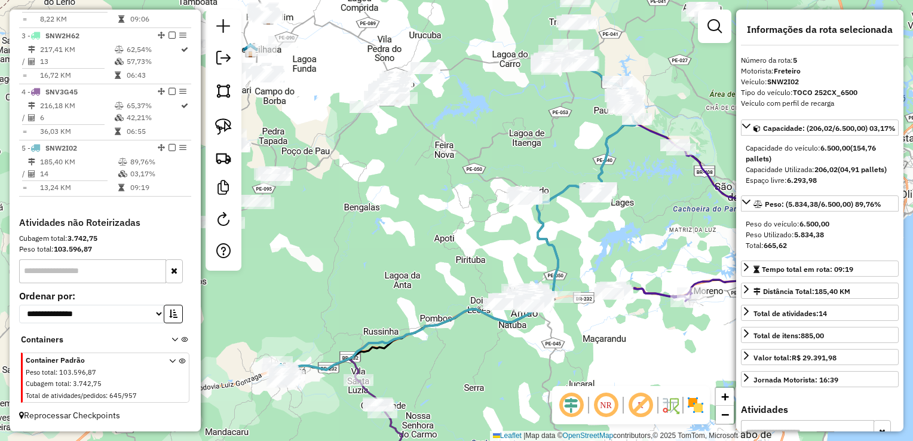
click at [413, 291] on div "Janela de atendimento Grade de atendimento Capacidade Transportadoras Veículos …" at bounding box center [456, 220] width 913 height 441
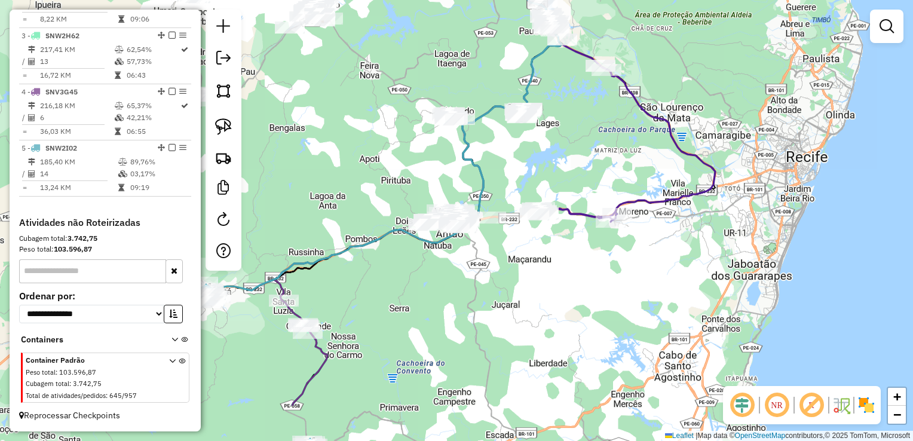
drag, startPoint x: 457, startPoint y: 348, endPoint x: 369, endPoint y: 243, distance: 136.2
click at [376, 259] on div "Janela de atendimento Grade de atendimento Capacidade Transportadoras Veículos …" at bounding box center [456, 220] width 913 height 441
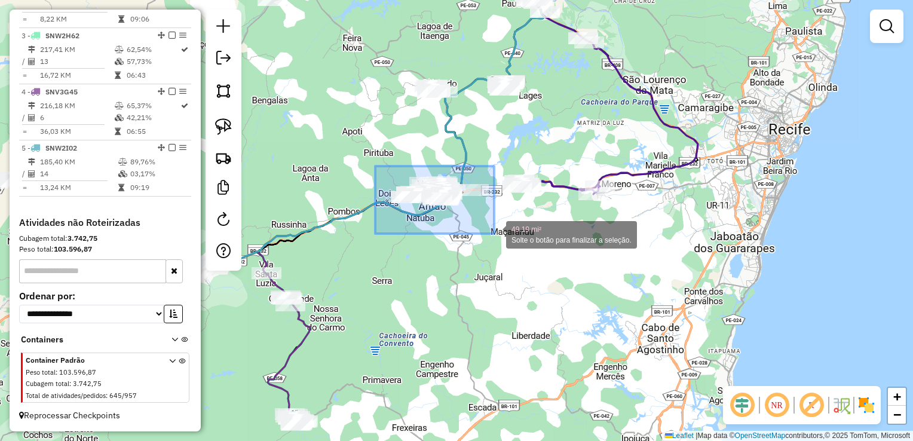
drag, startPoint x: 375, startPoint y: 166, endPoint x: 494, endPoint y: 234, distance: 136.8
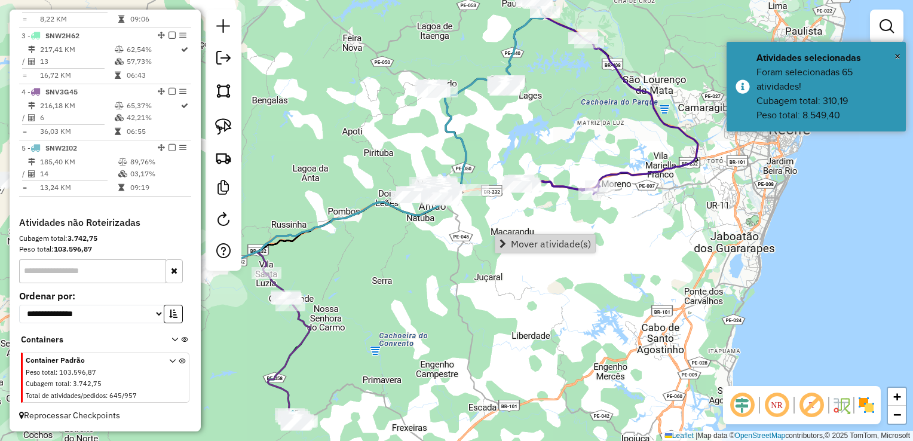
click at [421, 249] on div "Janela de atendimento Grade de atendimento Capacidade Transportadoras Veículos …" at bounding box center [456, 220] width 913 height 441
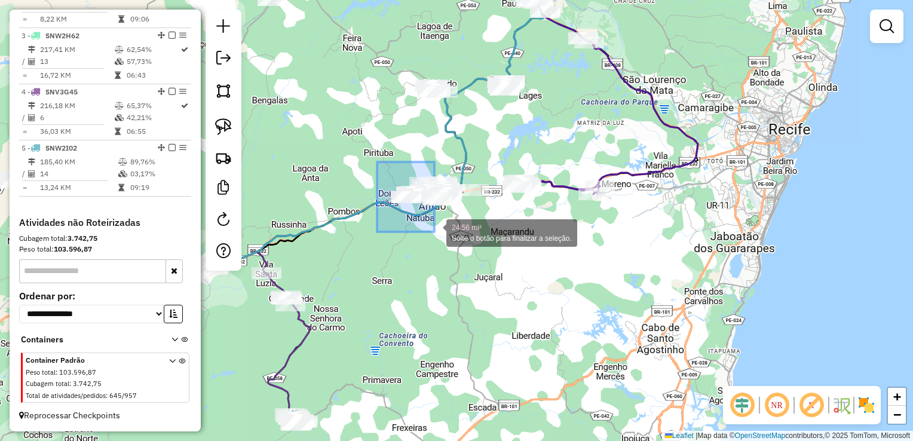
drag, startPoint x: 377, startPoint y: 162, endPoint x: 434, endPoint y: 232, distance: 90.4
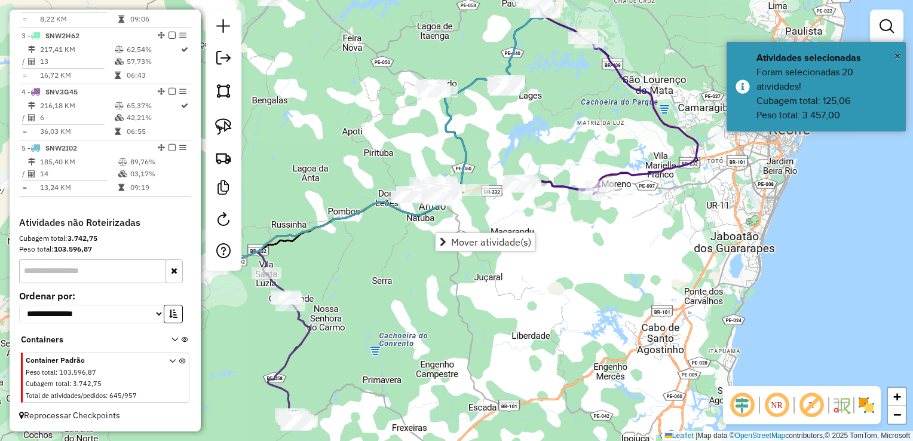
click at [390, 236] on div "Janela de atendimento Grade de atendimento Capacidade Transportadoras Veículos …" at bounding box center [456, 220] width 913 height 441
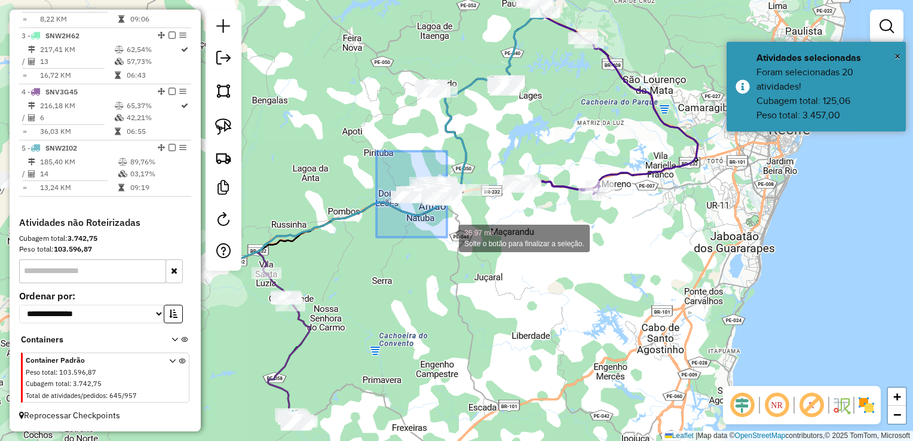
drag, startPoint x: 376, startPoint y: 151, endPoint x: 447, endPoint y: 237, distance: 111.3
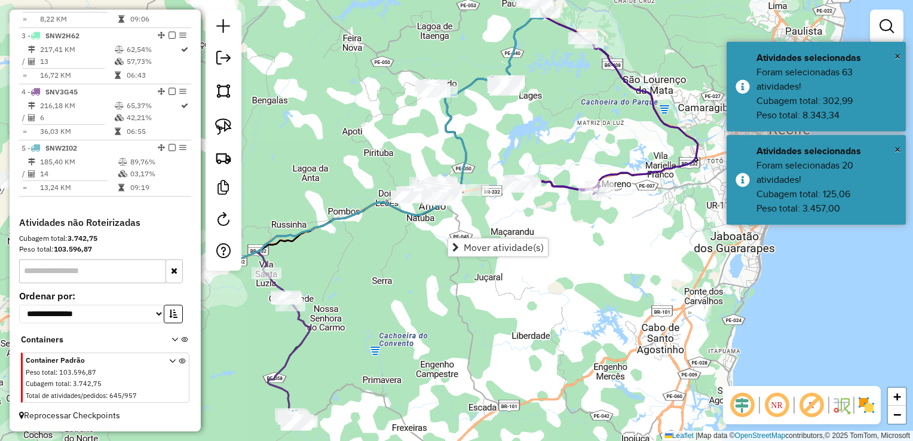
click at [374, 254] on div "Janela de atendimento Grade de atendimento Capacidade Transportadoras Veículos …" at bounding box center [456, 220] width 913 height 441
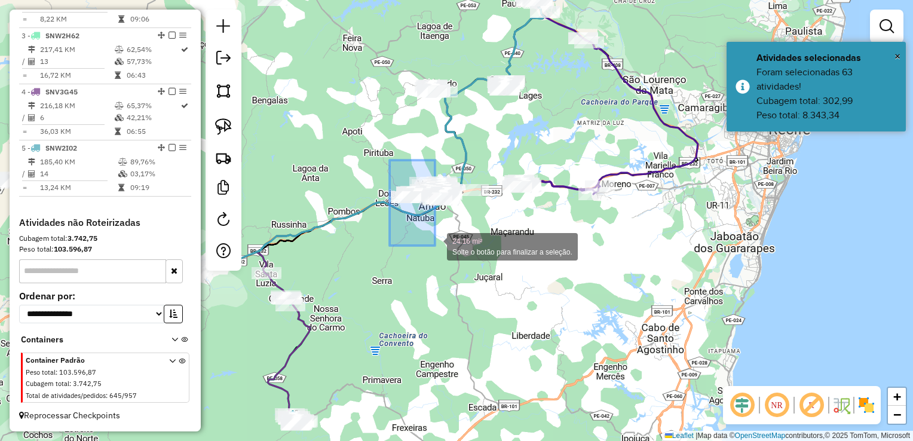
drag, startPoint x: 390, startPoint y: 160, endPoint x: 435, endPoint y: 246, distance: 96.8
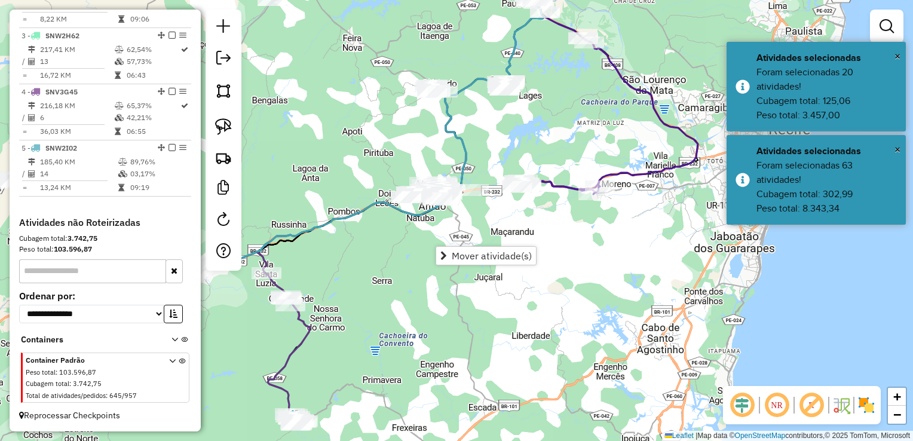
click at [384, 262] on div "Janela de atendimento Grade de atendimento Capacidade Transportadoras Veículos …" at bounding box center [456, 220] width 913 height 441
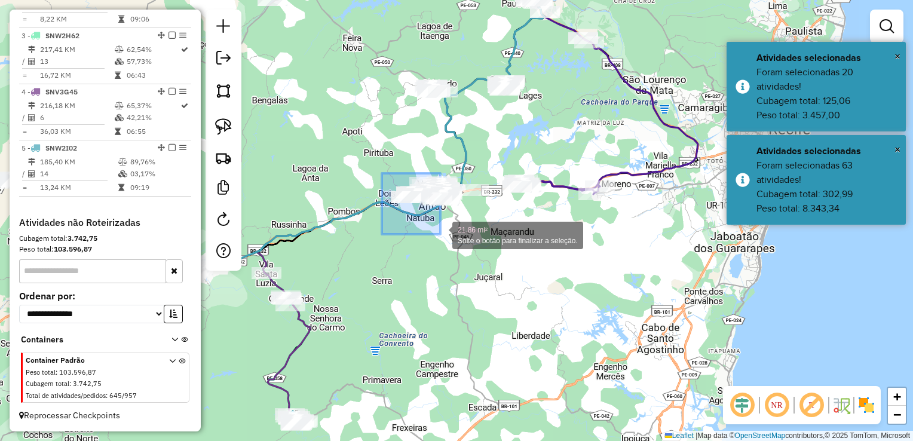
drag, startPoint x: 382, startPoint y: 173, endPoint x: 440, endPoint y: 234, distance: 84.5
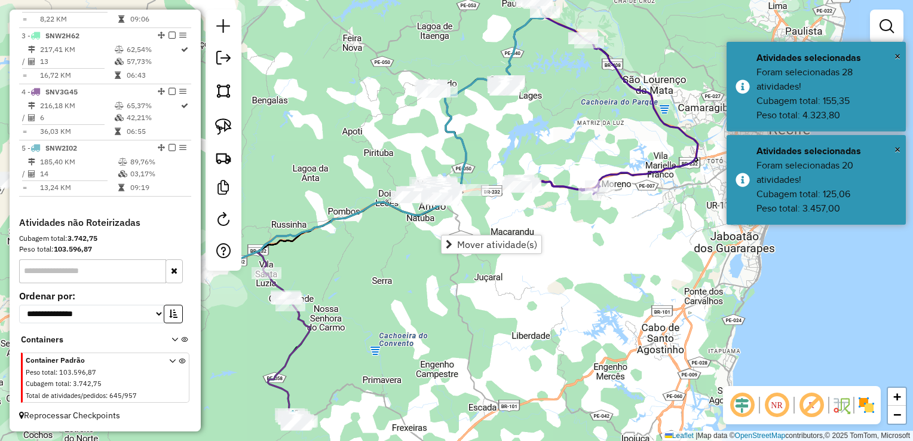
click at [404, 244] on div "Janela de atendimento Grade de atendimento Capacidade Transportadoras Veículos …" at bounding box center [456, 220] width 913 height 441
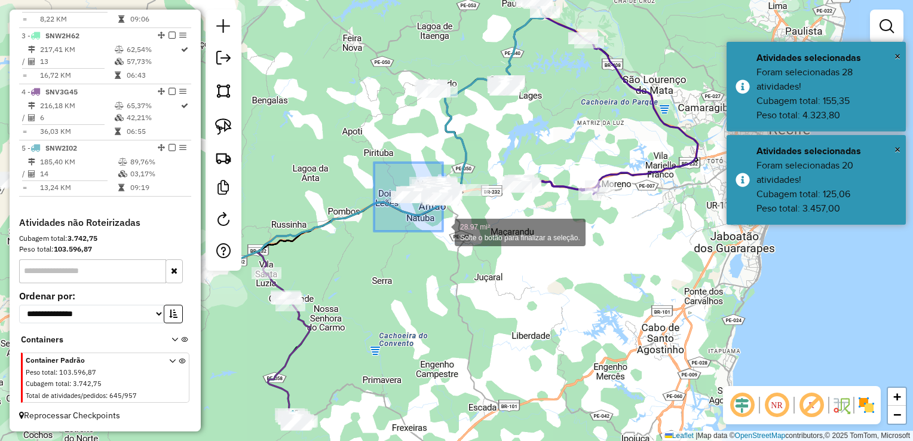
drag, startPoint x: 374, startPoint y: 163, endPoint x: 443, endPoint y: 231, distance: 97.2
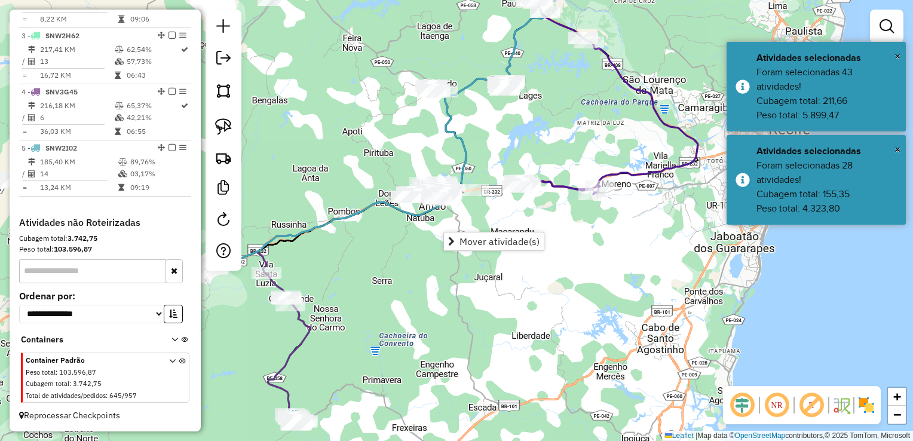
click at [403, 235] on div "Janela de atendimento Grade de atendimento Capacidade Transportadoras Veículos …" at bounding box center [456, 220] width 913 height 441
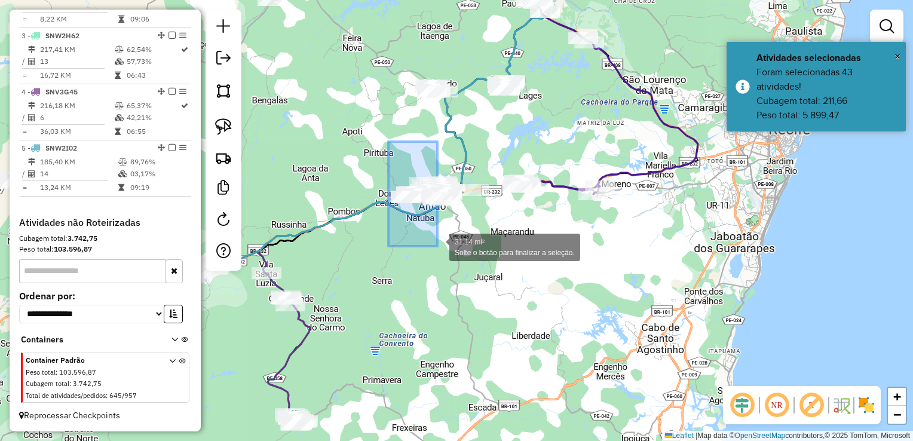
drag, startPoint x: 386, startPoint y: 174, endPoint x: 437, endPoint y: 246, distance: 88.7
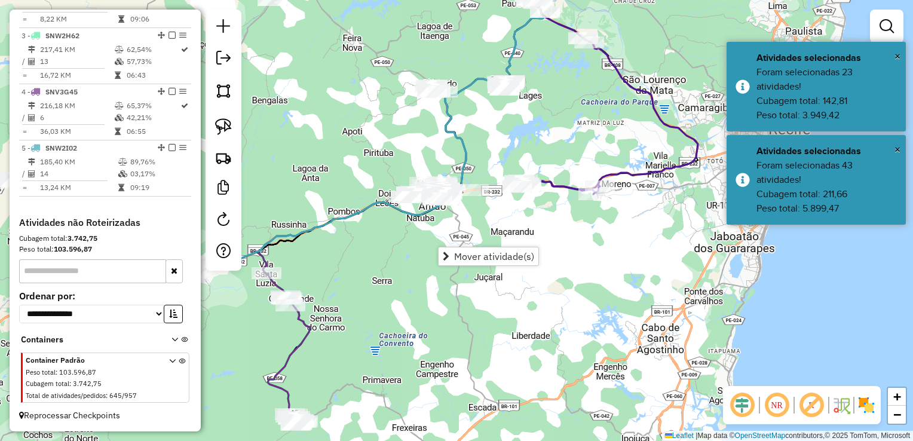
click at [405, 250] on div "Janela de atendimento Grade de atendimento Capacidade Transportadoras Veículos …" at bounding box center [456, 220] width 913 height 441
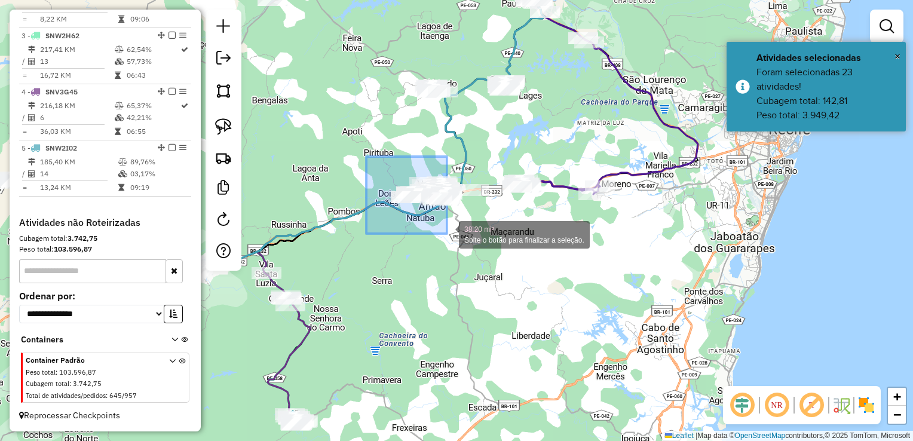
drag, startPoint x: 366, startPoint y: 157, endPoint x: 447, endPoint y: 234, distance: 111.6
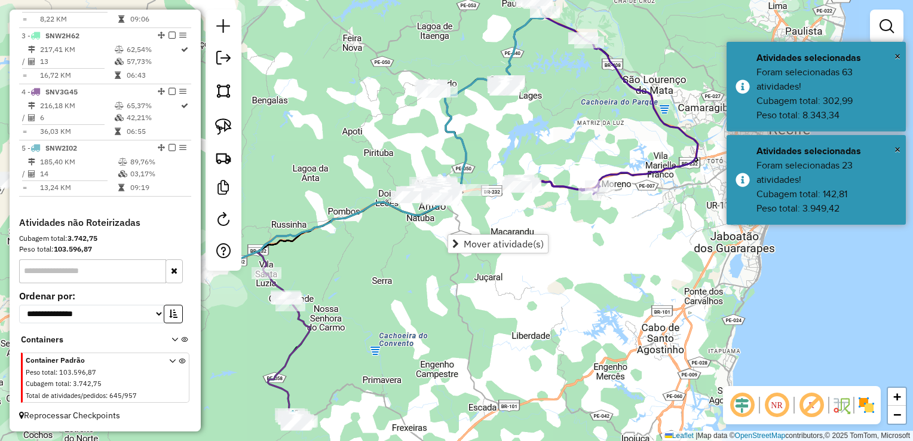
click at [418, 250] on div "Janela de atendimento Grade de atendimento Capacidade Transportadoras Veículos …" at bounding box center [456, 220] width 913 height 441
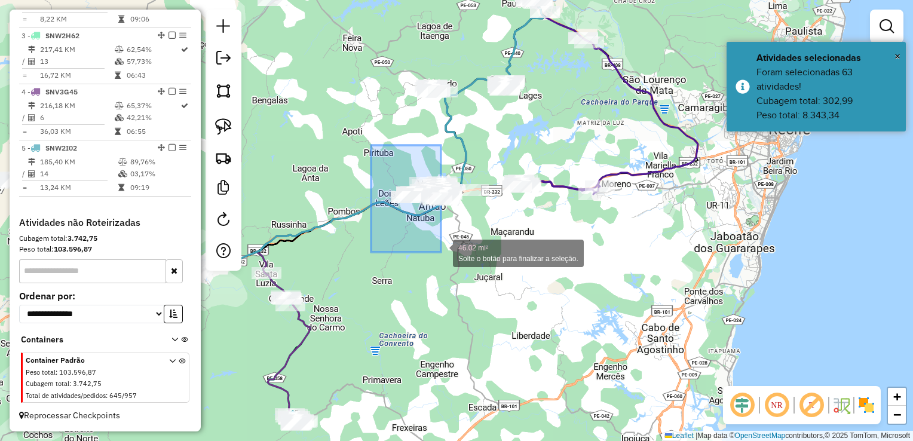
drag, startPoint x: 371, startPoint y: 145, endPoint x: 441, endPoint y: 252, distance: 127.8
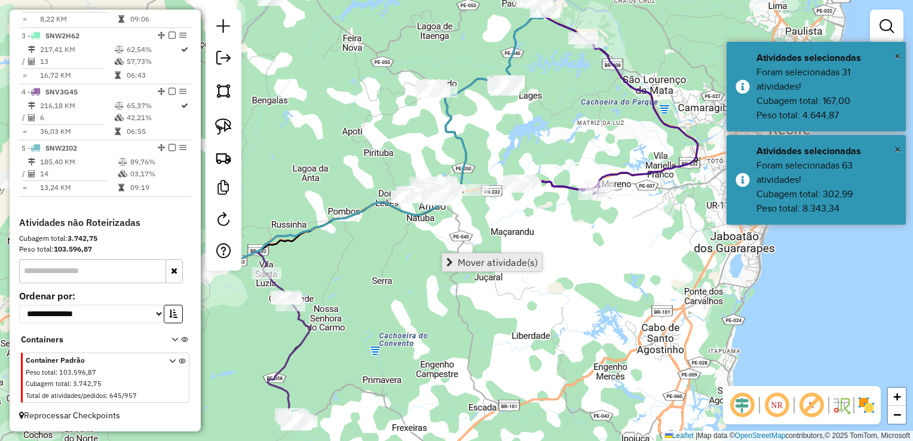
click at [466, 261] on span "Mover atividade(s)" at bounding box center [498, 263] width 80 height 10
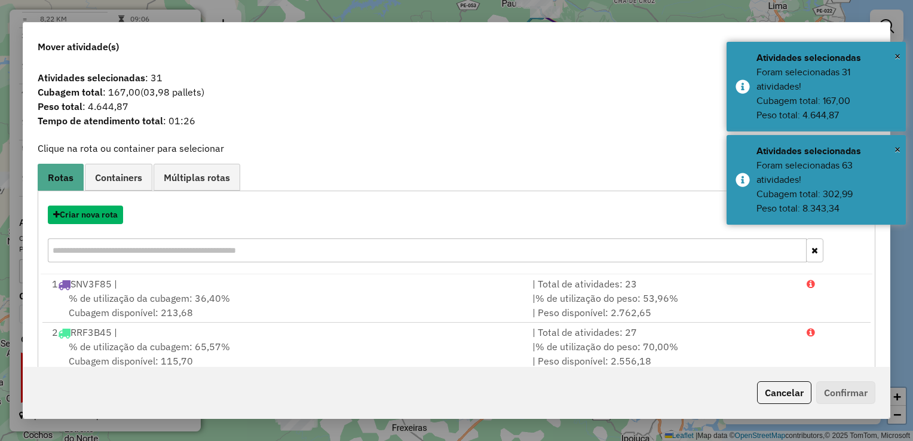
click at [82, 216] on button "Criar nova rota" at bounding box center [85, 215] width 75 height 19
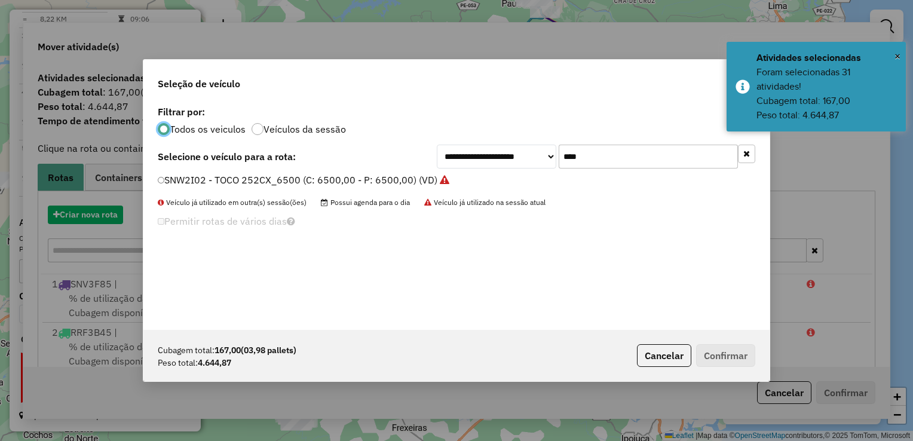
scroll to position [6, 4]
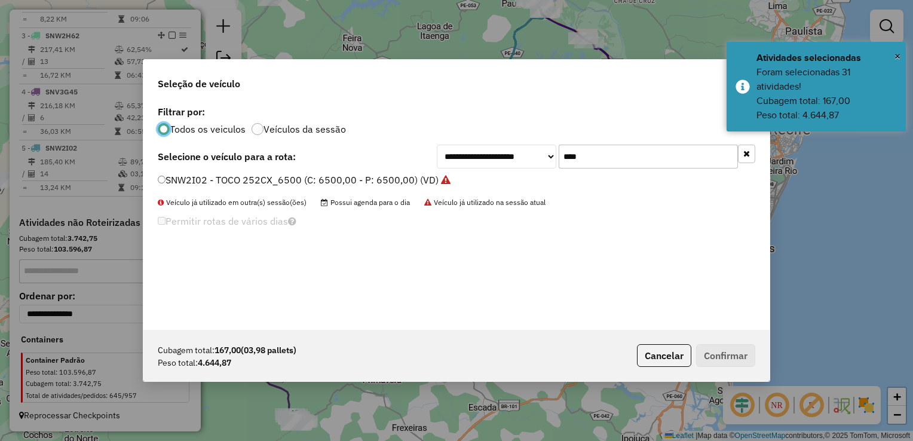
click at [615, 162] on input "****" at bounding box center [648, 157] width 179 height 24
type input "*"
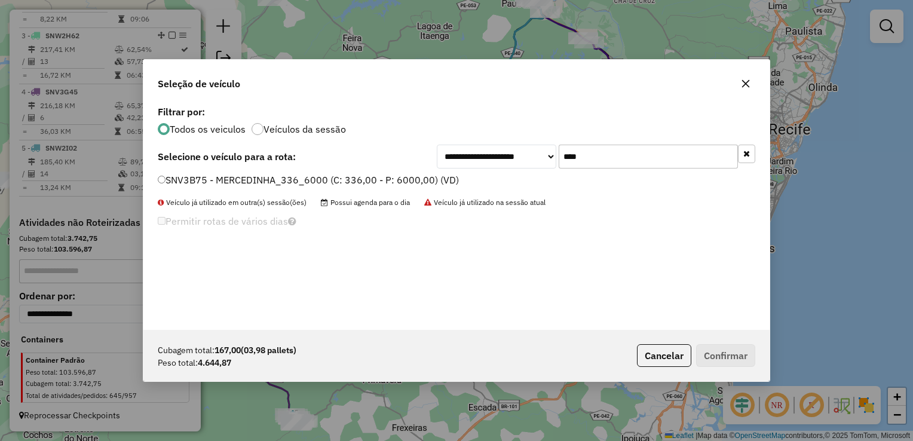
type input "****"
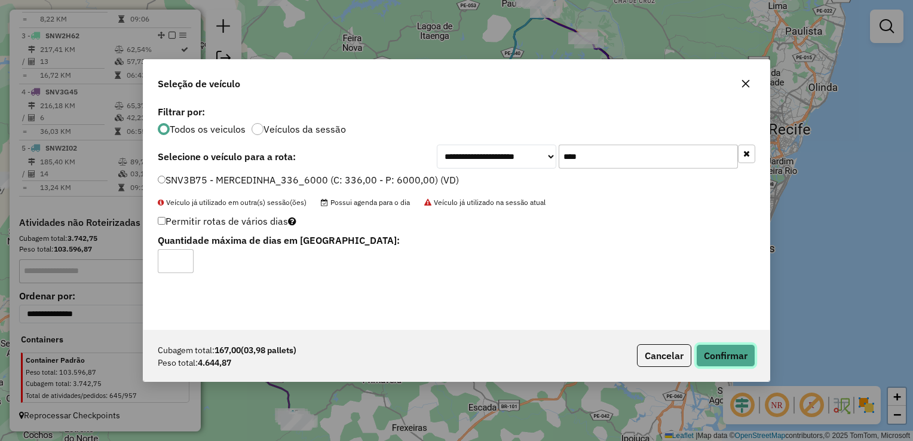
click at [727, 352] on button "Confirmar" at bounding box center [725, 355] width 59 height 23
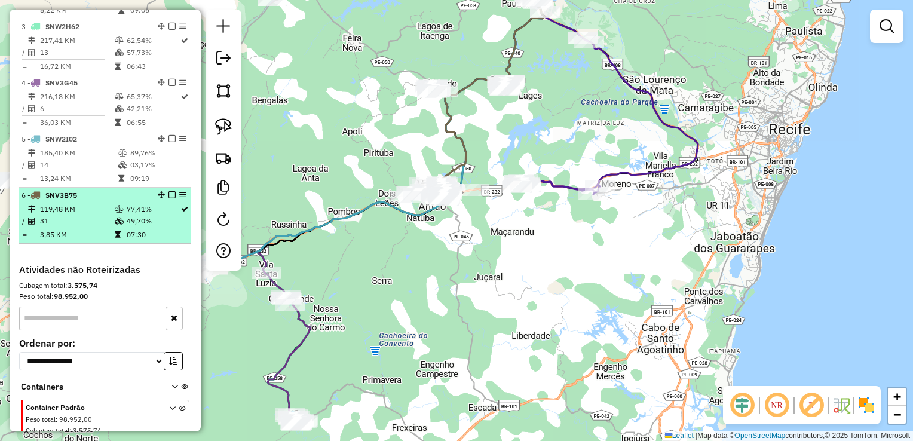
click at [62, 215] on td "119,48 KM" at bounding box center [76, 209] width 75 height 12
select select "**********"
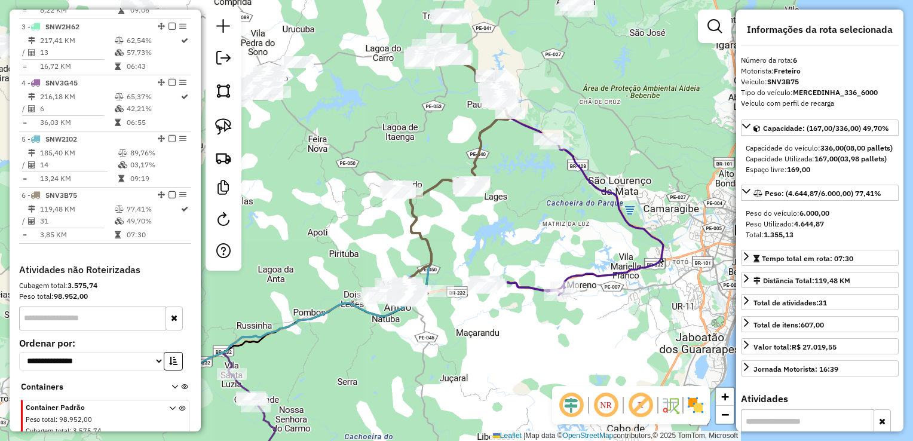
drag, startPoint x: 376, startPoint y: 292, endPoint x: 349, endPoint y: 222, distance: 74.6
click at [349, 224] on div "Janela de atendimento Grade de atendimento Capacidade Transportadoras Veículos …" at bounding box center [456, 220] width 913 height 441
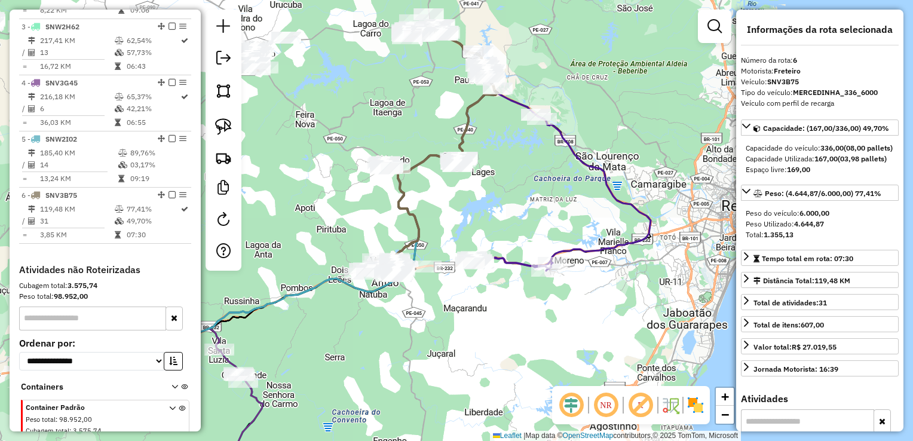
click at [341, 222] on div "Rota 6 - Placa SNV3B75 10083 - ISRAEL DA SILVA AGUI Janela de atendimento Grade…" at bounding box center [456, 220] width 913 height 441
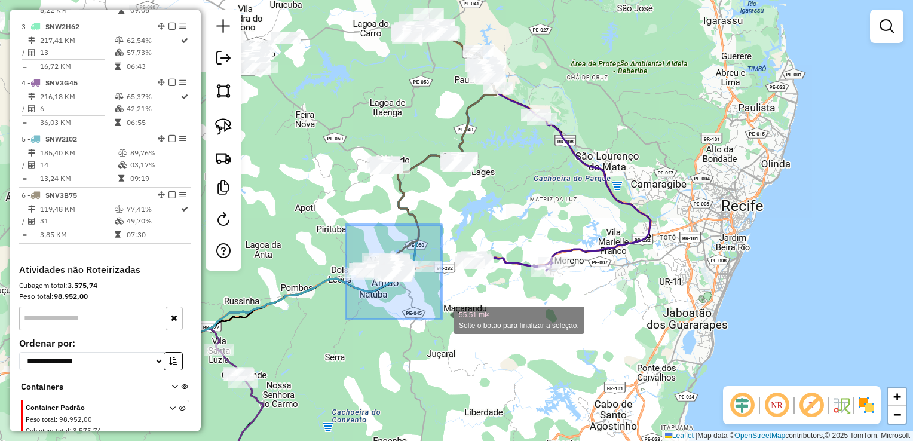
drag, startPoint x: 347, startPoint y: 233, endPoint x: 442, endPoint y: 319, distance: 128.2
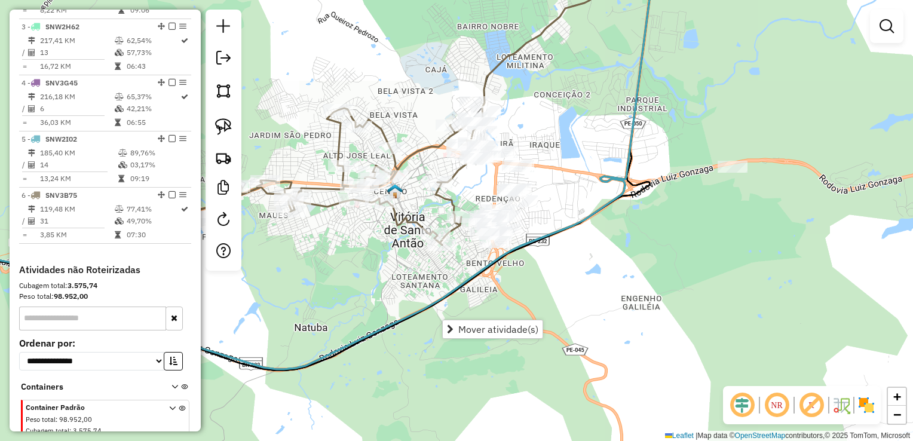
drag, startPoint x: 452, startPoint y: 170, endPoint x: 439, endPoint y: 190, distance: 23.9
click at [391, 245] on icon at bounding box center [336, 176] width 284 height 137
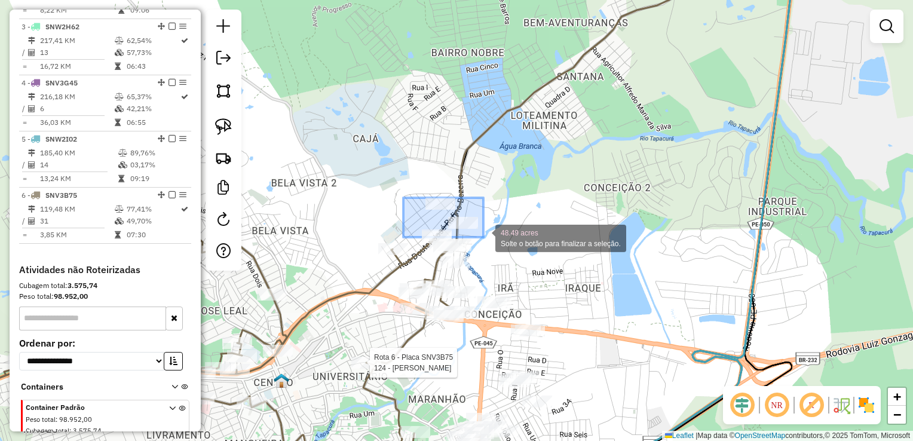
drag, startPoint x: 403, startPoint y: 219, endPoint x: 483, endPoint y: 237, distance: 82.2
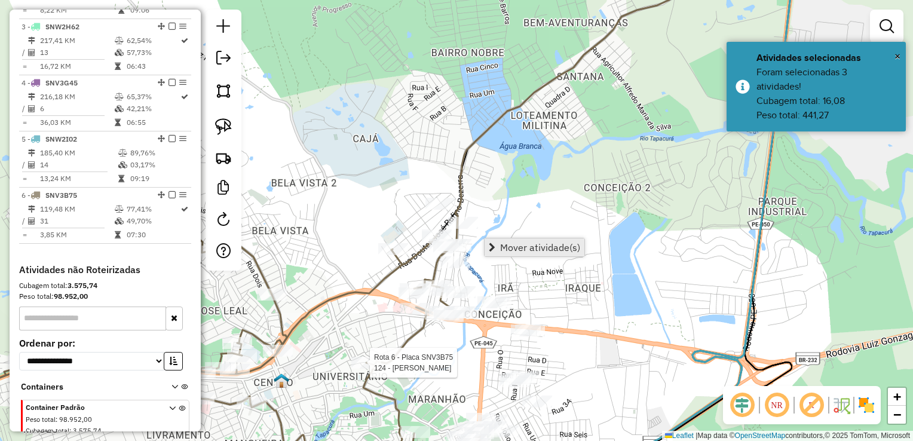
click at [507, 247] on span "Mover atividade(s)" at bounding box center [540, 248] width 80 height 10
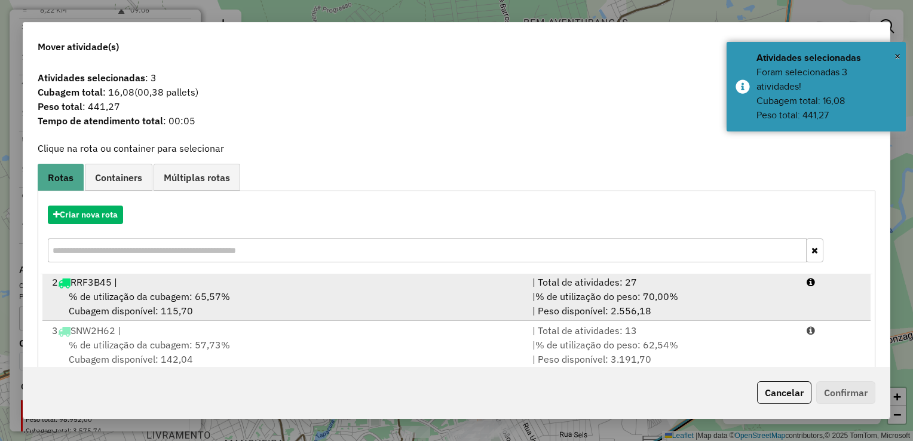
scroll to position [166, 0]
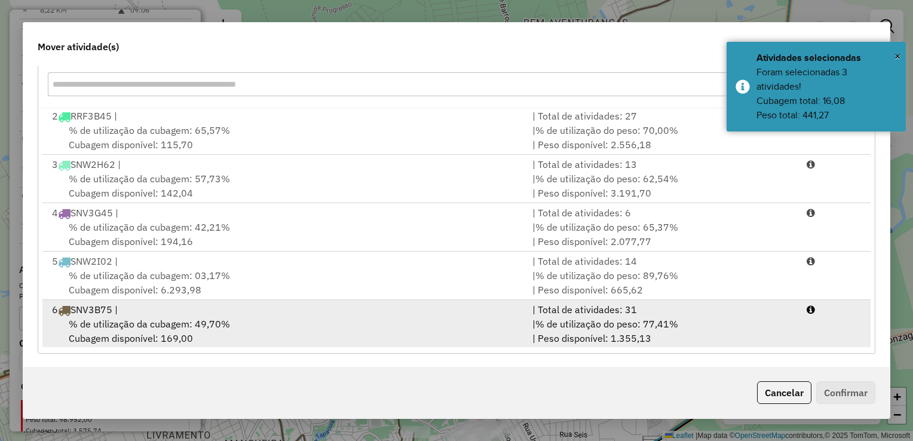
click at [117, 334] on div "% de utilização da cubagem: 49,70% Cubagem disponível: 169,00" at bounding box center [285, 331] width 480 height 29
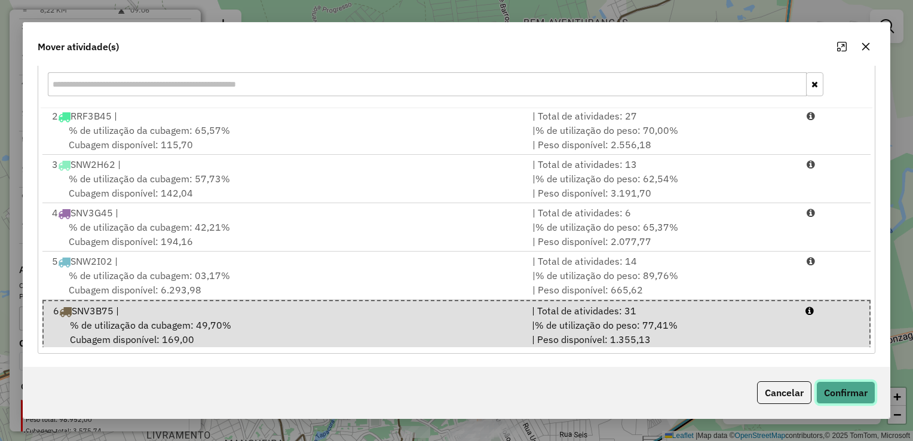
click at [840, 394] on button "Confirmar" at bounding box center [845, 392] width 59 height 23
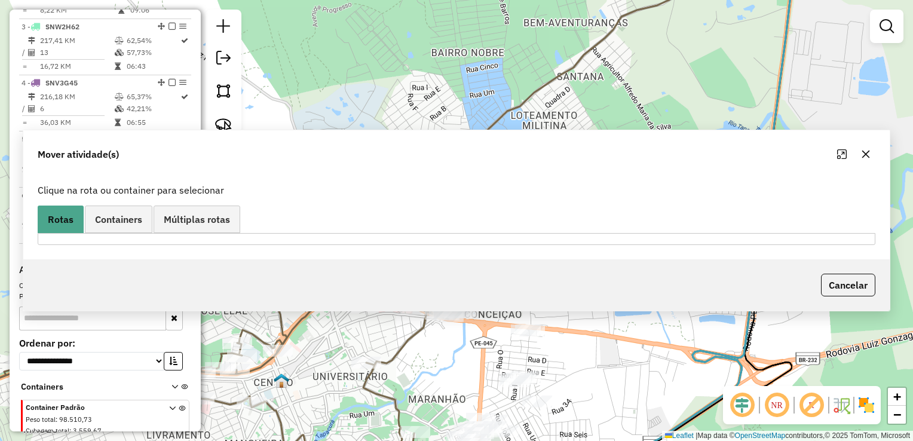
scroll to position [0, 0]
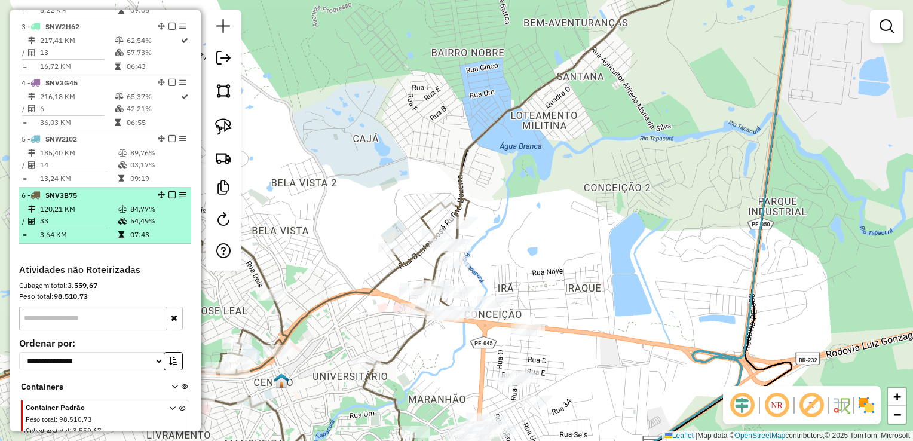
click at [53, 227] on td "33" at bounding box center [78, 221] width 78 height 12
select select "**********"
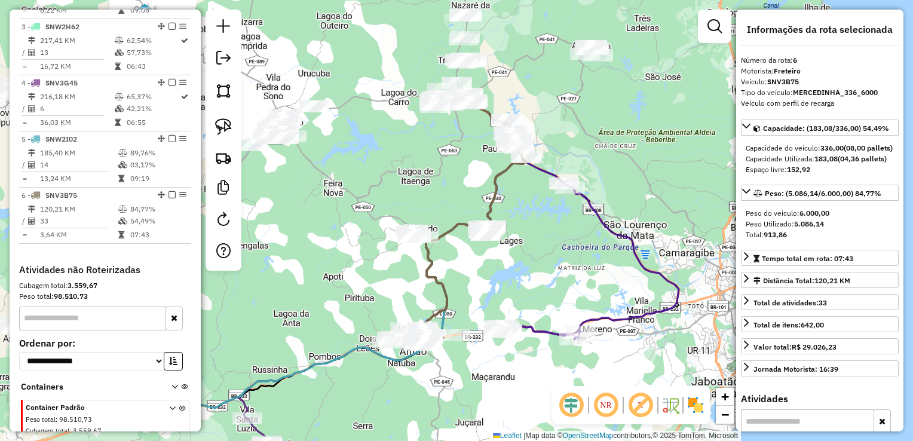
click at [350, 272] on div "Janela de atendimento Grade de atendimento Capacidade Transportadoras Veículos …" at bounding box center [456, 220] width 913 height 441
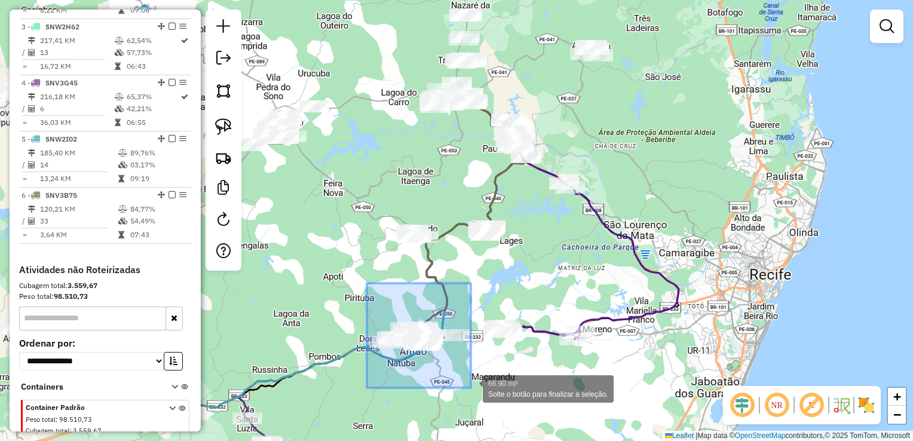
drag, startPoint x: 366, startPoint y: 287, endPoint x: 471, endPoint y: 388, distance: 145.4
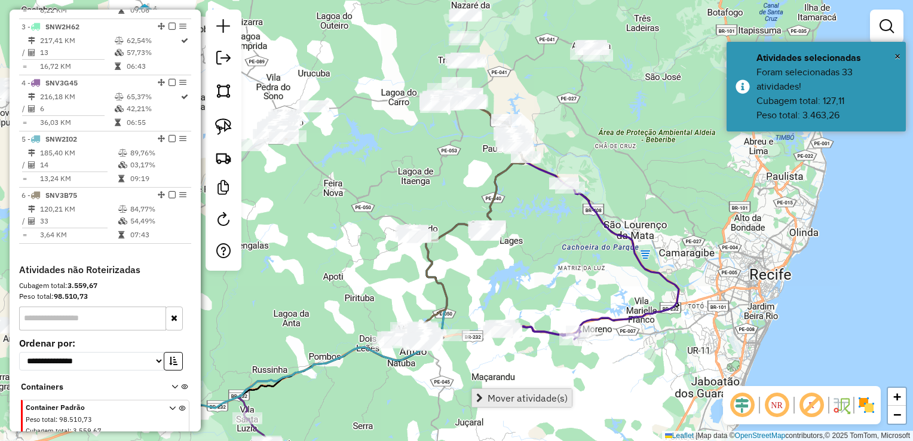
click at [514, 393] on span "Mover atividade(s)" at bounding box center [528, 398] width 80 height 10
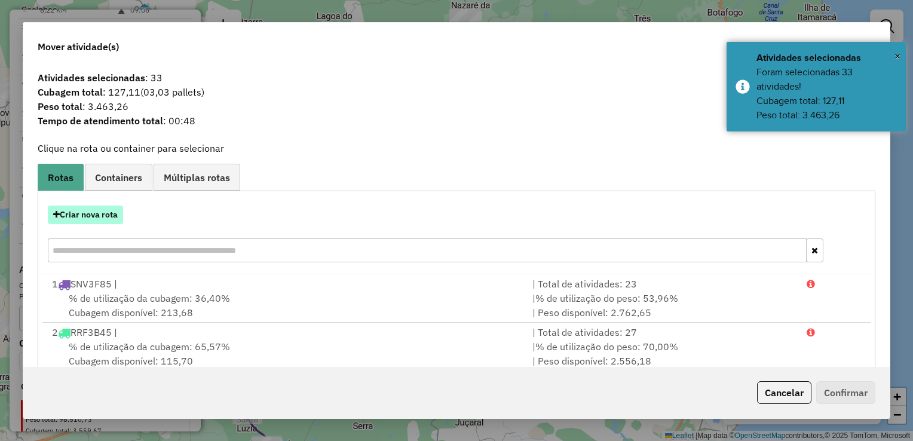
click at [103, 218] on button "Criar nova rota" at bounding box center [85, 215] width 75 height 19
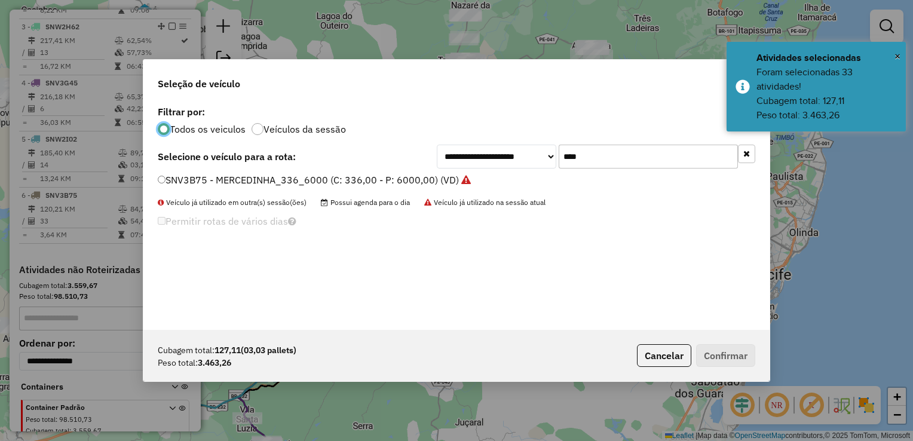
scroll to position [6, 4]
click at [590, 155] on input "****" at bounding box center [648, 157] width 179 height 24
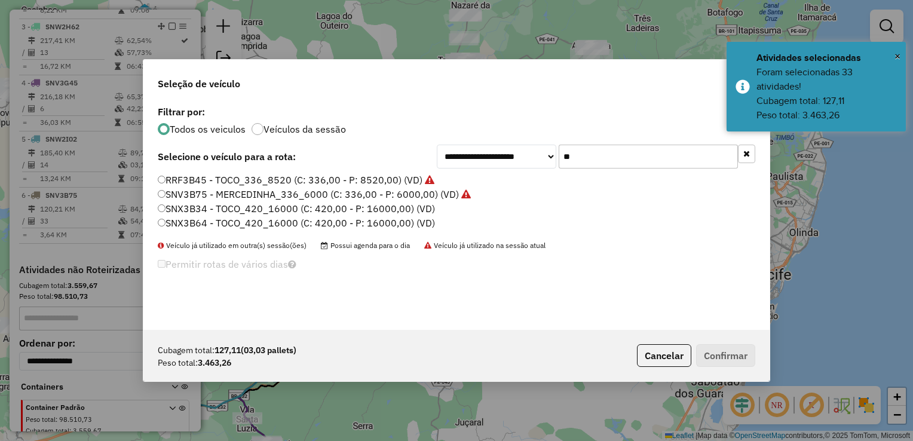
type input "*"
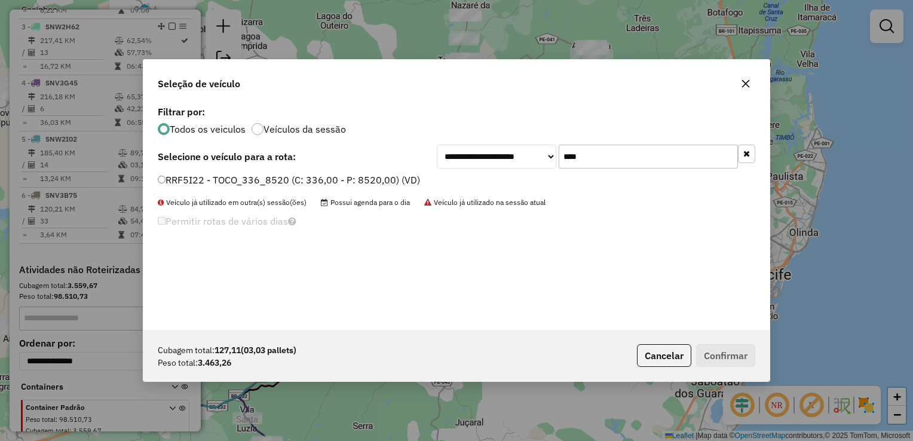
type input "****"
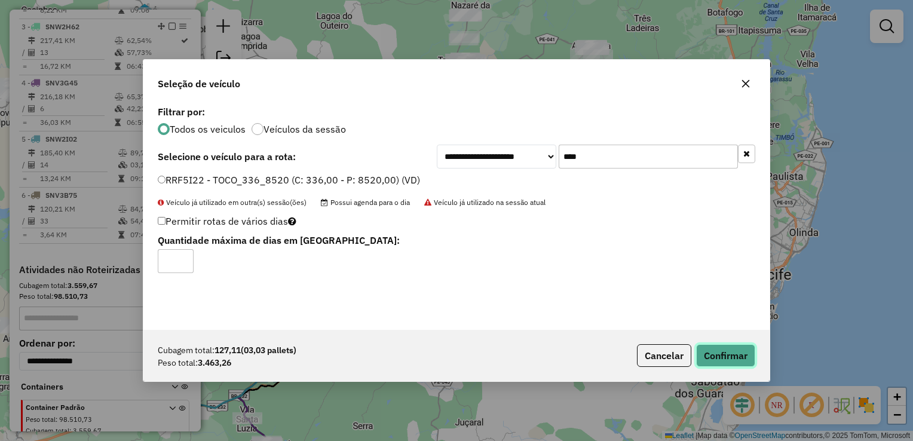
click at [708, 354] on button "Confirmar" at bounding box center [725, 355] width 59 height 23
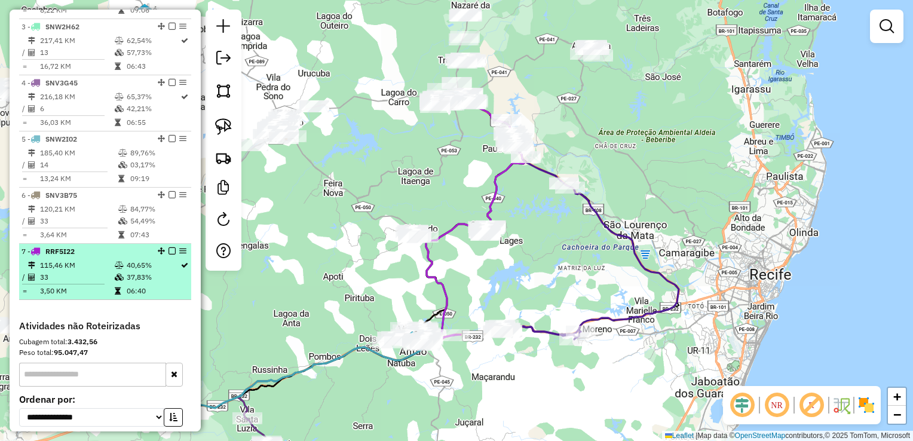
click at [79, 282] on td "33" at bounding box center [76, 277] width 75 height 12
select select "**********"
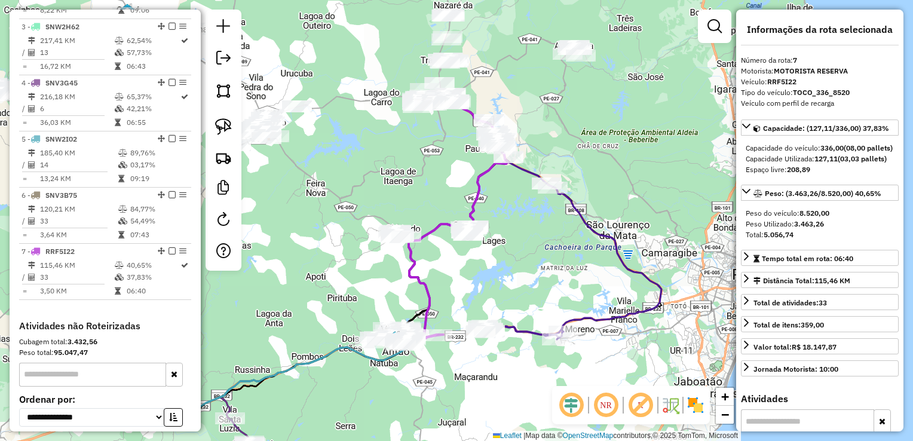
click at [289, 283] on div "Janela de atendimento Grade de atendimento Capacidade Transportadoras Veículos …" at bounding box center [456, 220] width 913 height 441
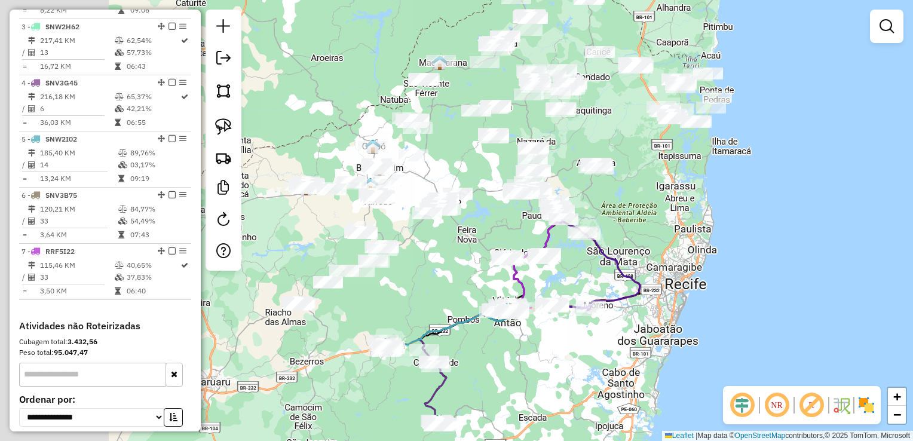
drag, startPoint x: 347, startPoint y: 342, endPoint x: 512, endPoint y: 338, distance: 165.6
click at [512, 338] on div "Janela de atendimento Grade de atendimento Capacidade Transportadoras Veículos …" at bounding box center [456, 220] width 913 height 441
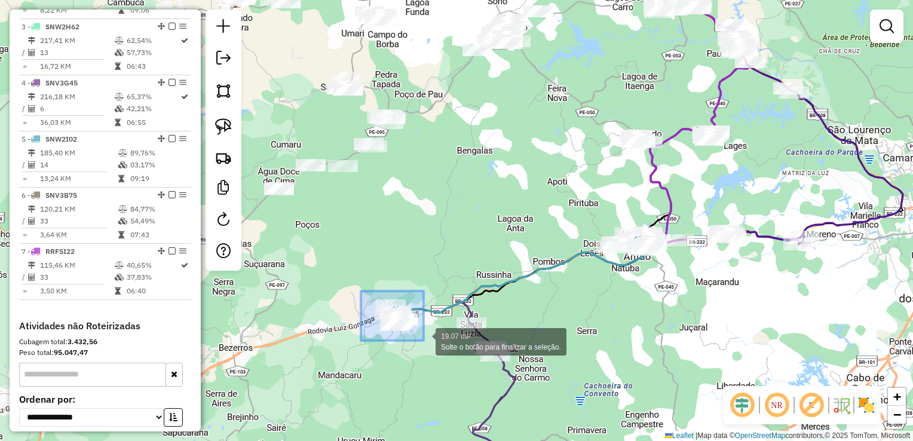
drag, startPoint x: 361, startPoint y: 291, endPoint x: 424, endPoint y: 341, distance: 80.5
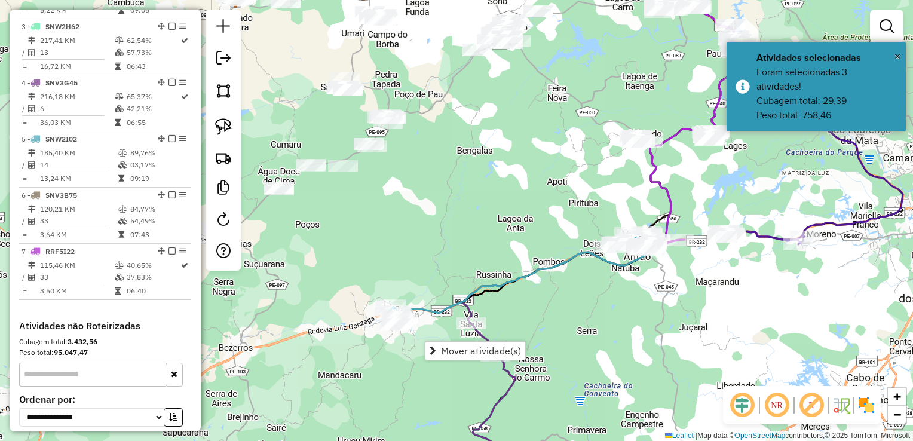
click at [403, 216] on div "Janela de atendimento Grade de atendimento Capacidade Transportadoras Veículos …" at bounding box center [456, 220] width 913 height 441
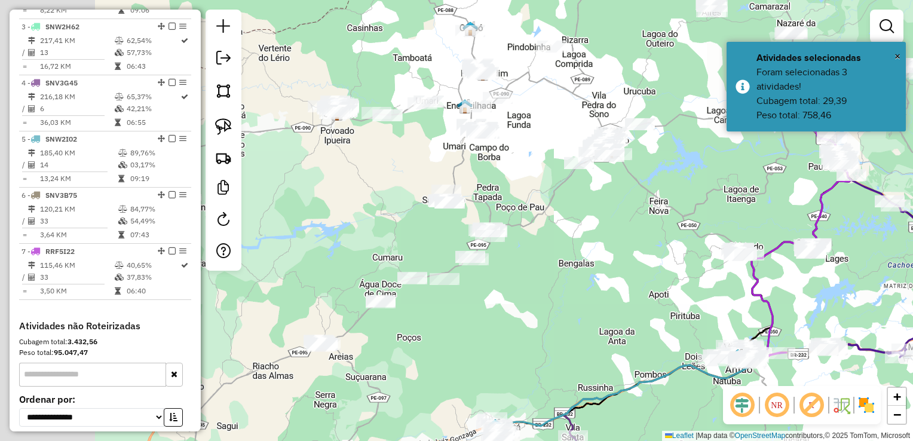
drag, startPoint x: 403, startPoint y: 216, endPoint x: 537, endPoint y: 392, distance: 221.2
click at [555, 393] on div "Janela de atendimento Grade de atendimento Capacidade Transportadoras Veículos …" at bounding box center [456, 220] width 913 height 441
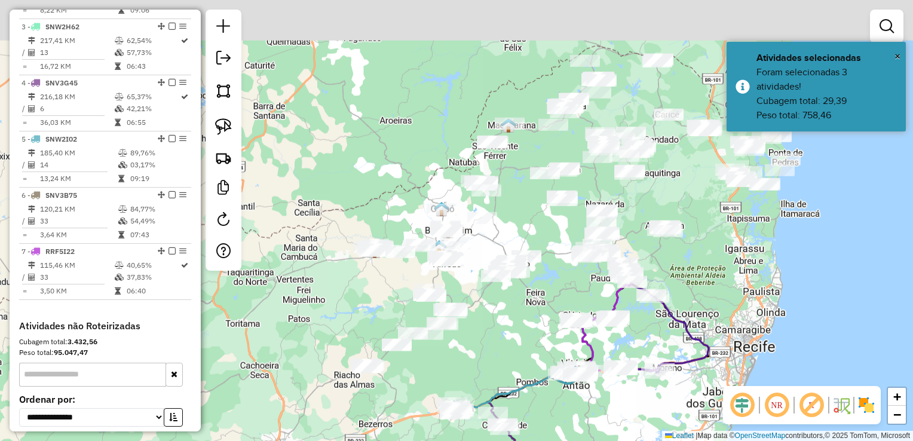
drag, startPoint x: 344, startPoint y: 173, endPoint x: 366, endPoint y: 290, distance: 118.5
click at [365, 289] on div "Janela de atendimento Grade de atendimento Capacidade Transportadoras Veículos …" at bounding box center [456, 220] width 913 height 441
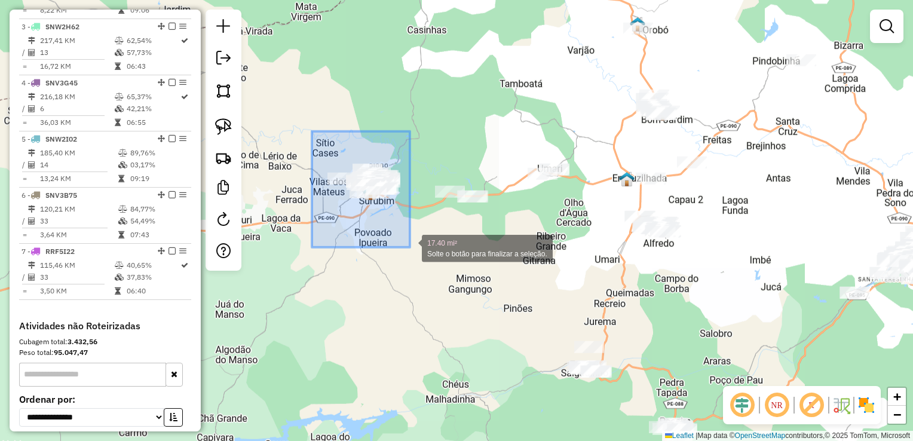
drag, startPoint x: 312, startPoint y: 131, endPoint x: 410, endPoint y: 247, distance: 151.8
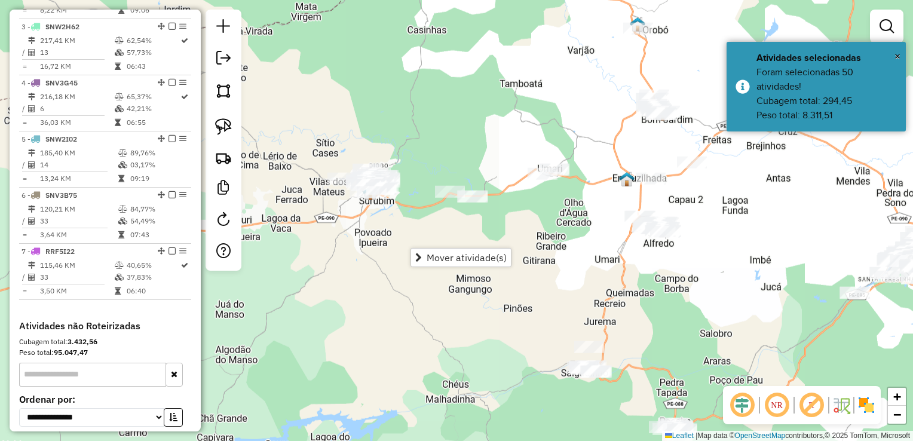
click at [417, 231] on div "Janela de atendimento Grade de atendimento Capacidade Transportadoras Veículos …" at bounding box center [456, 220] width 913 height 441
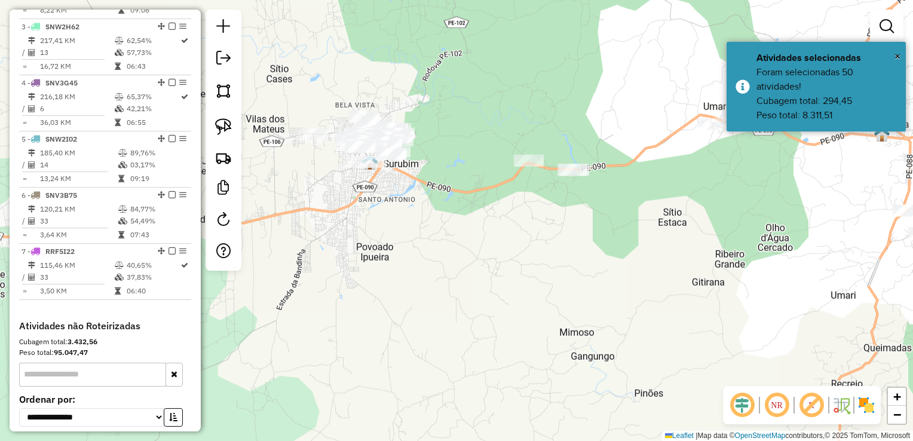
drag, startPoint x: 402, startPoint y: 204, endPoint x: 417, endPoint y: 350, distance: 145.9
click at [433, 353] on div "Janela de atendimento Grade de atendimento Capacidade Transportadoras Veículos …" at bounding box center [456, 220] width 913 height 441
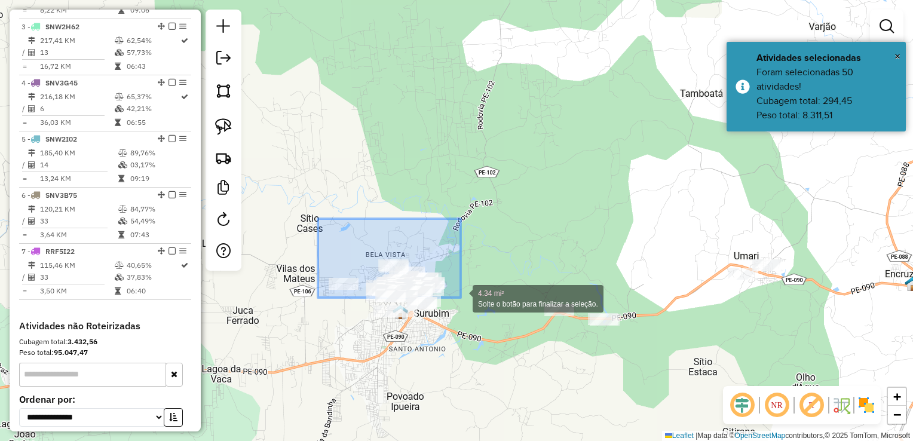
drag, startPoint x: 318, startPoint y: 219, endPoint x: 461, endPoint y: 298, distance: 163.2
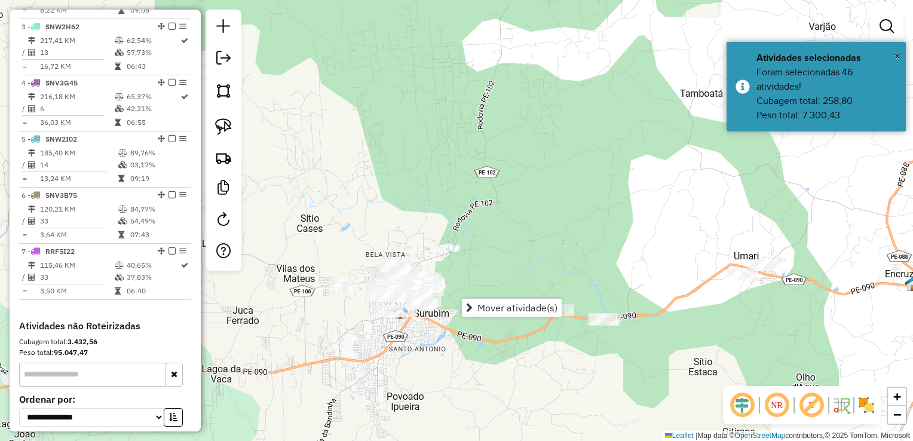
click at [460, 252] on div "Janela de atendimento Grade de atendimento Capacidade Transportadoras Veículos …" at bounding box center [456, 220] width 913 height 441
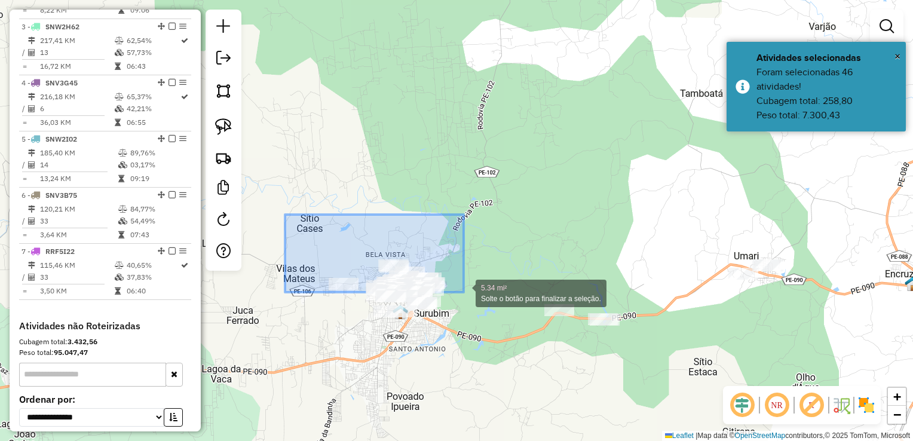
drag, startPoint x: 285, startPoint y: 215, endPoint x: 464, endPoint y: 292, distance: 194.8
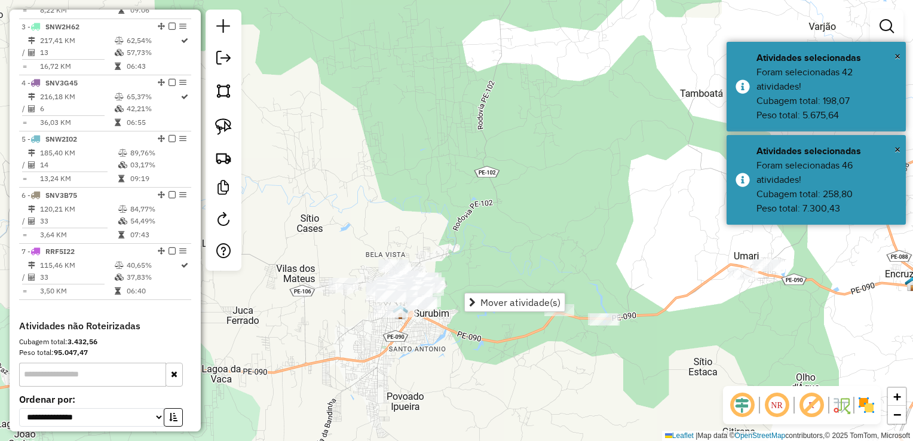
click at [467, 250] on div "Janela de atendimento Grade de atendimento Capacidade Transportadoras Veículos …" at bounding box center [456, 220] width 913 height 441
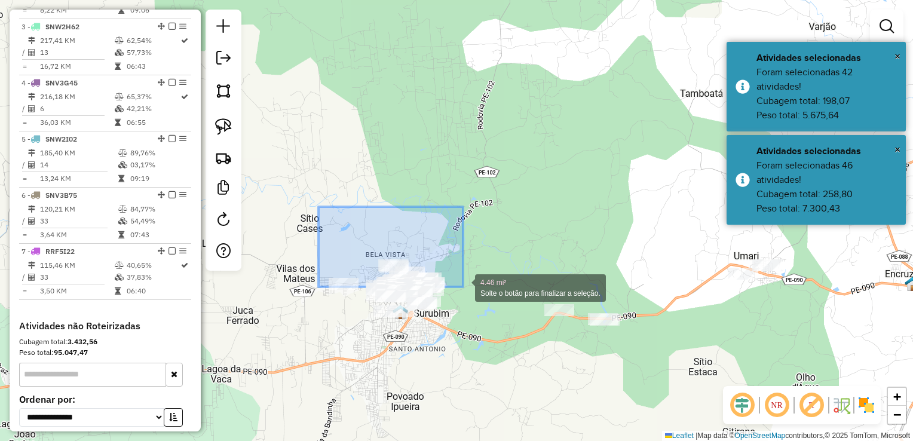
drag, startPoint x: 340, startPoint y: 274, endPoint x: 463, endPoint y: 287, distance: 123.8
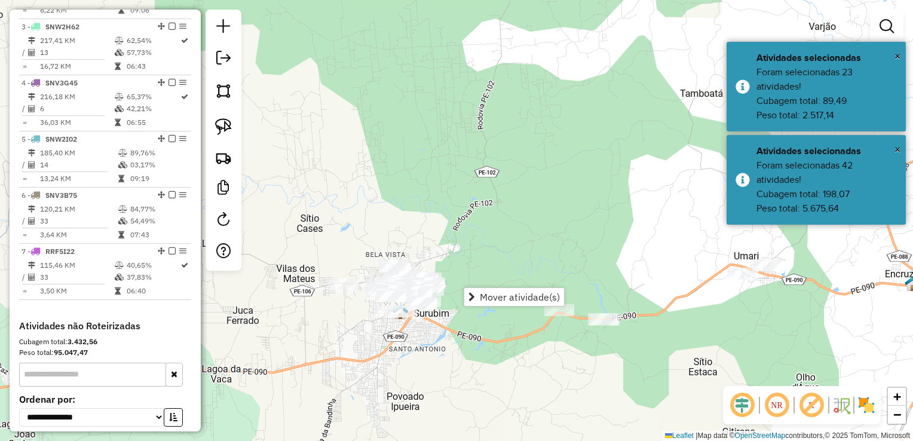
click at [458, 233] on div "Janela de atendimento Grade de atendimento Capacidade Transportadoras Veículos …" at bounding box center [456, 220] width 913 height 441
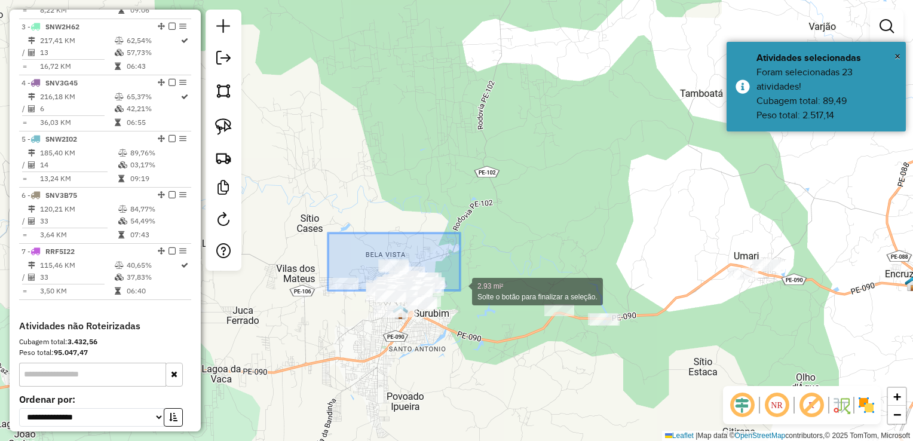
drag, startPoint x: 327, startPoint y: 247, endPoint x: 460, endPoint y: 290, distance: 139.5
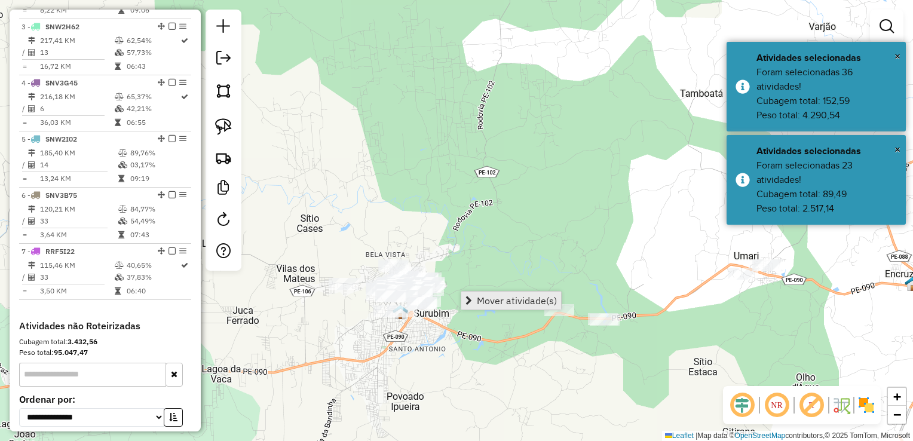
click at [480, 298] on span "Mover atividade(s)" at bounding box center [517, 301] width 80 height 10
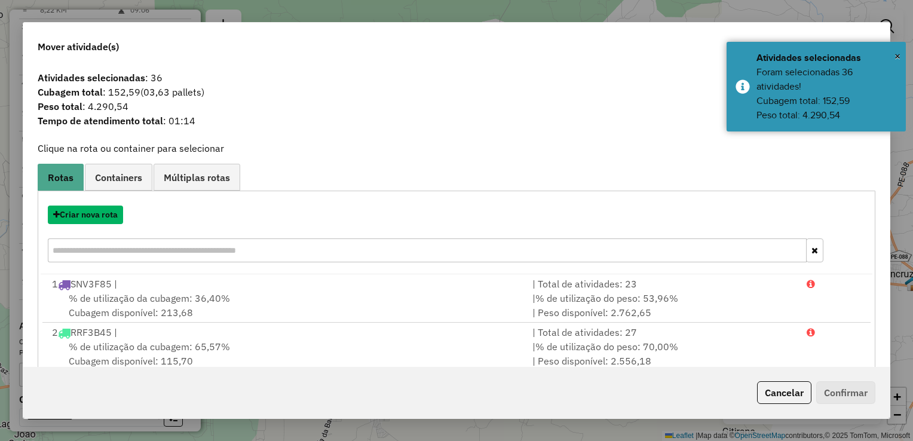
click at [94, 216] on button "Criar nova rota" at bounding box center [85, 215] width 75 height 19
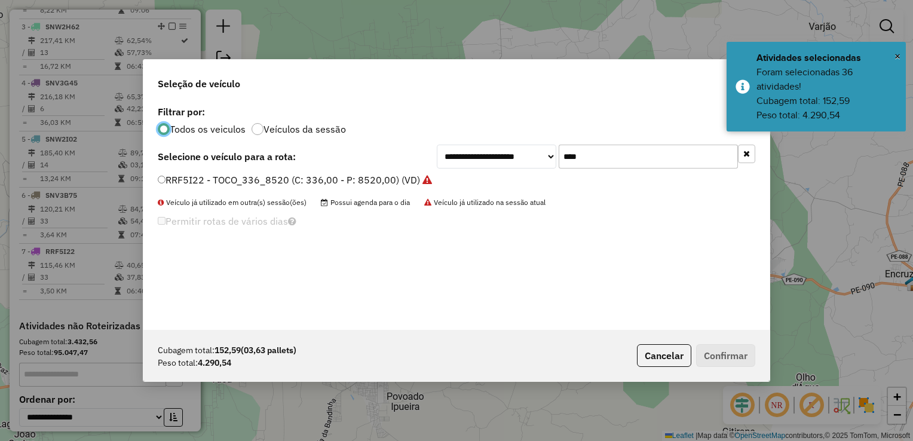
click at [626, 159] on input "****" at bounding box center [648, 157] width 179 height 24
type input "*"
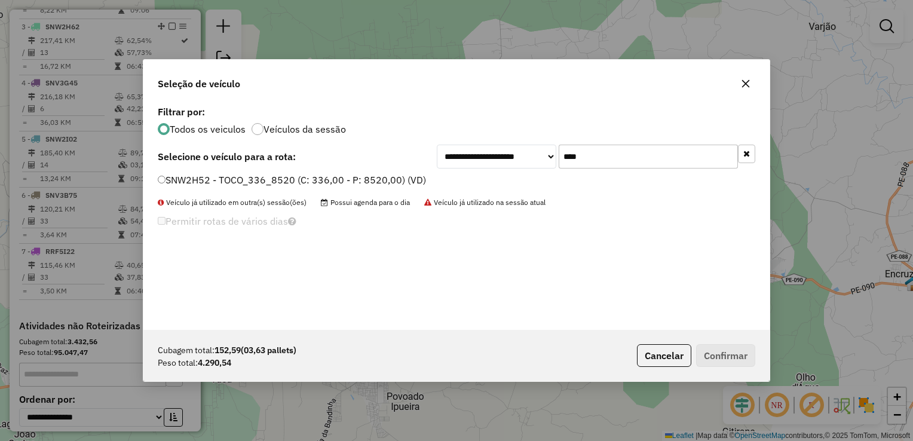
type input "****"
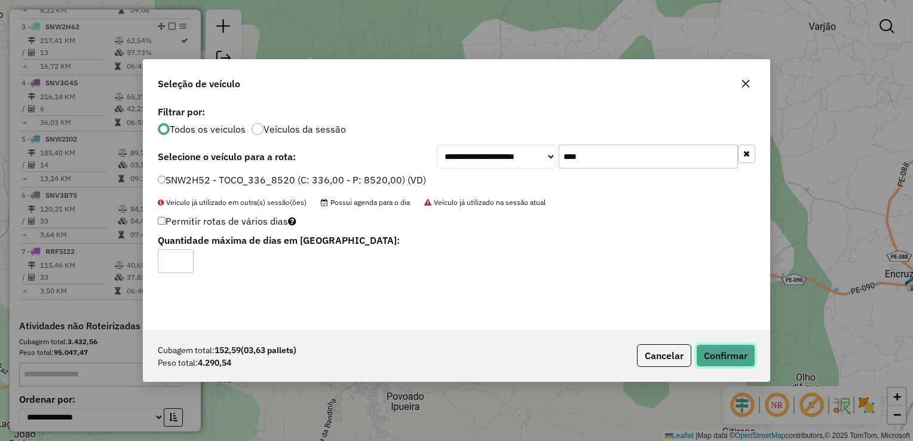
click at [727, 356] on button "Confirmar" at bounding box center [725, 355] width 59 height 23
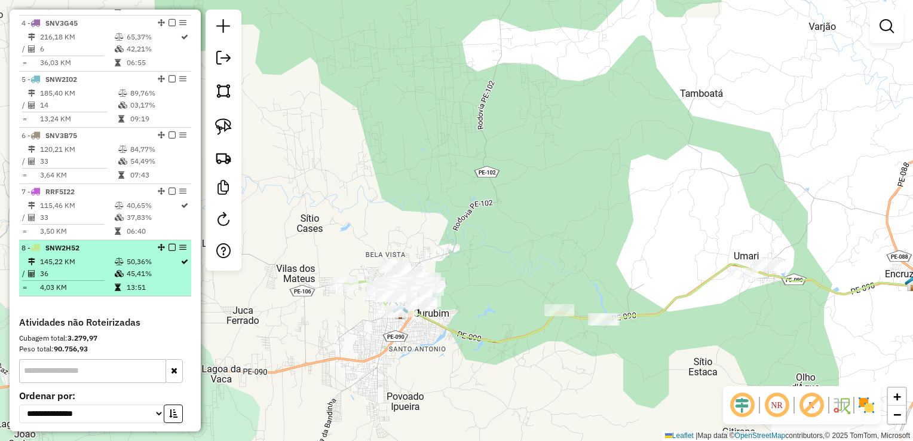
scroll to position [600, 0]
click at [57, 268] on td "145,22 KM" at bounding box center [76, 262] width 75 height 12
select select "**********"
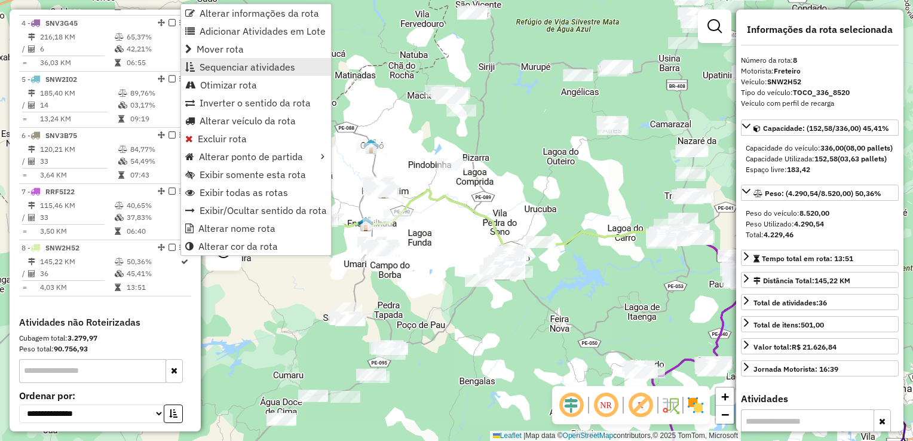
click at [250, 68] on span "Sequenciar atividades" at bounding box center [248, 67] width 96 height 10
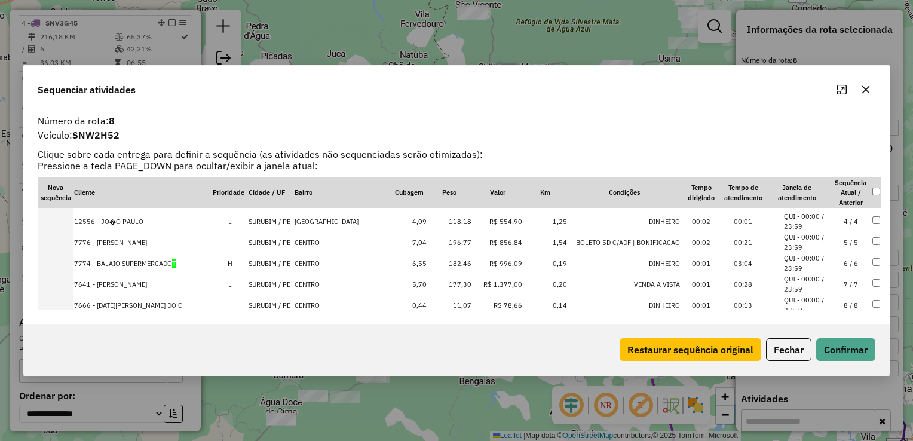
scroll to position [120, 0]
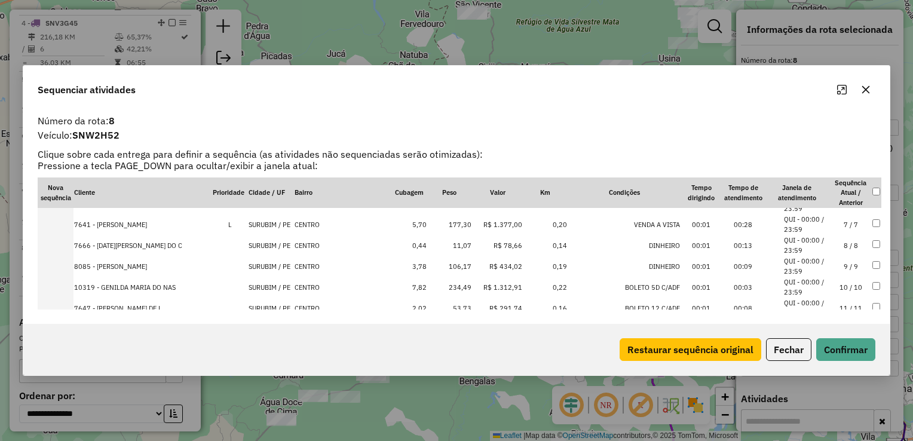
click at [464, 244] on td "11,07" at bounding box center [449, 245] width 45 height 21
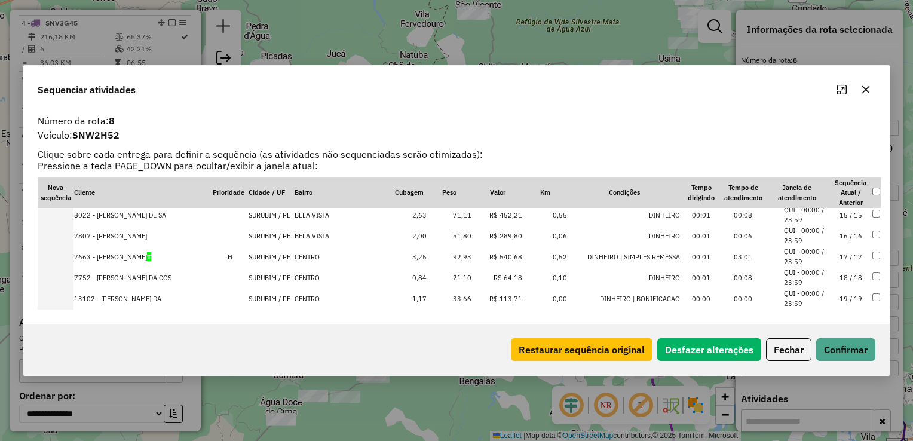
scroll to position [320, 0]
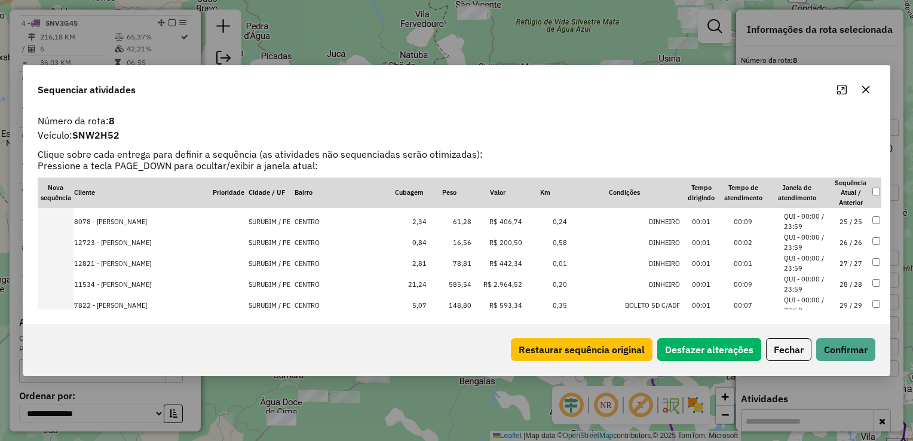
click at [464, 244] on td "16,56" at bounding box center [449, 242] width 45 height 21
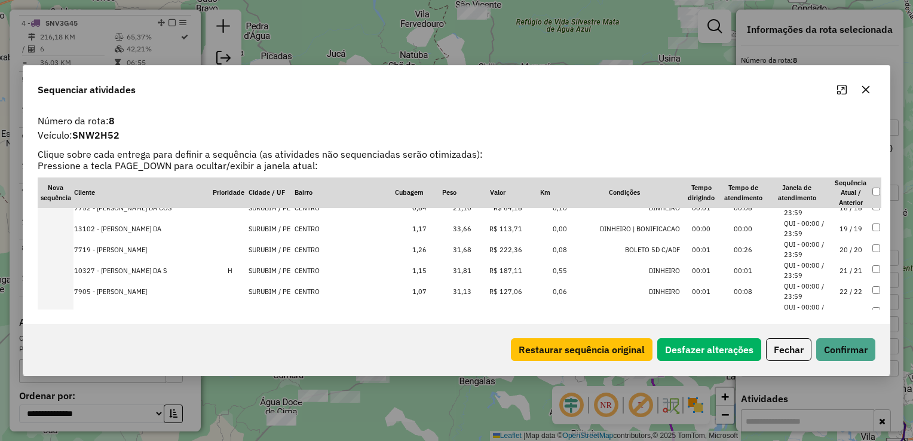
scroll to position [363, 0]
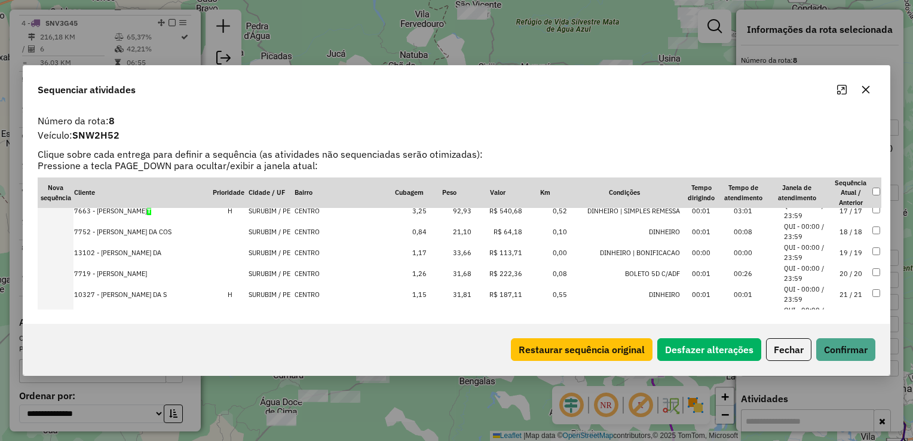
click at [452, 232] on td "21,10" at bounding box center [449, 231] width 45 height 21
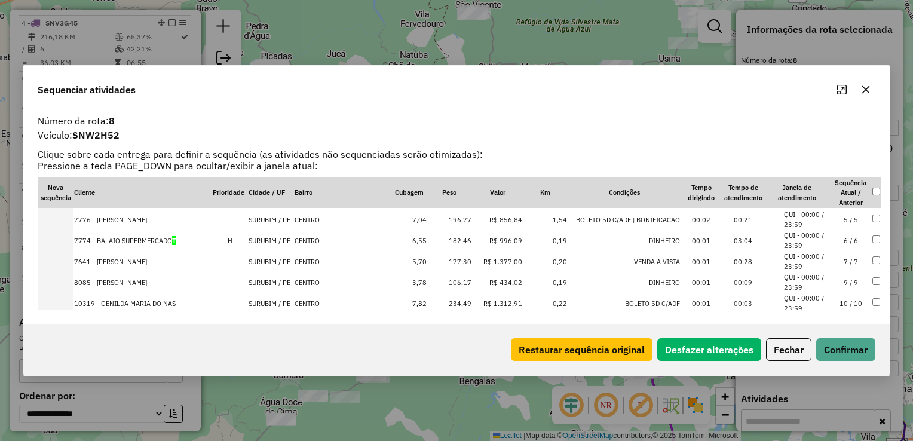
scroll to position [0, 0]
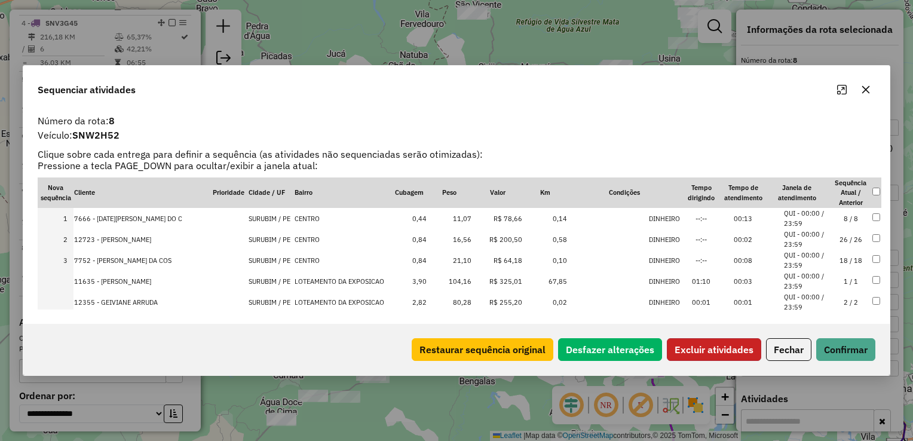
click at [724, 347] on button "Excluir atividades" at bounding box center [714, 349] width 94 height 23
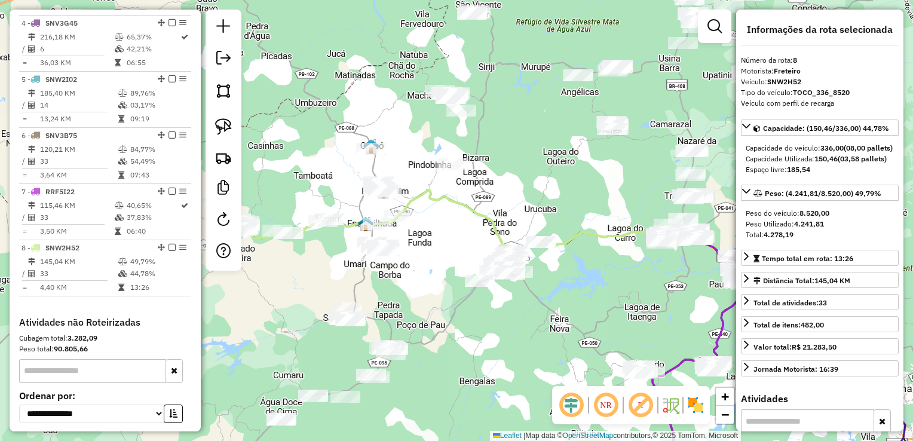
scroll to position [709, 0]
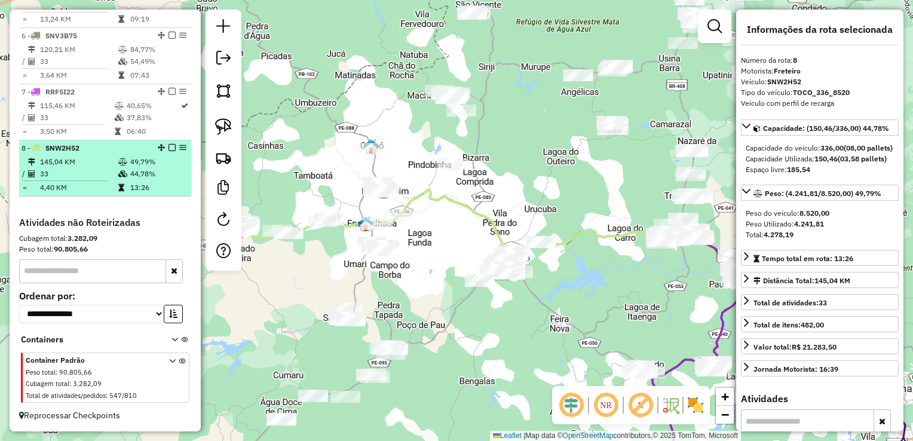
click at [76, 171] on td "33" at bounding box center [78, 174] width 78 height 12
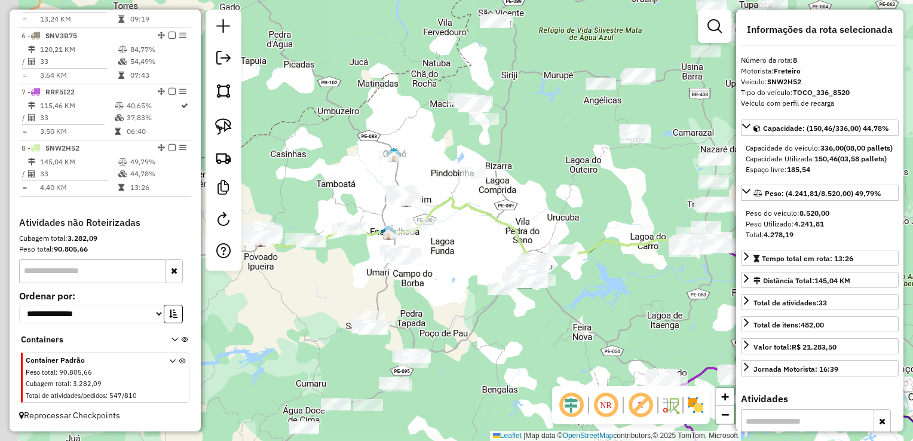
drag, startPoint x: 280, startPoint y: 316, endPoint x: 504, endPoint y: 348, distance: 226.4
click at [504, 348] on div "Janela de atendimento Grade de atendimento Capacidade Transportadoras Veículos …" at bounding box center [456, 220] width 913 height 441
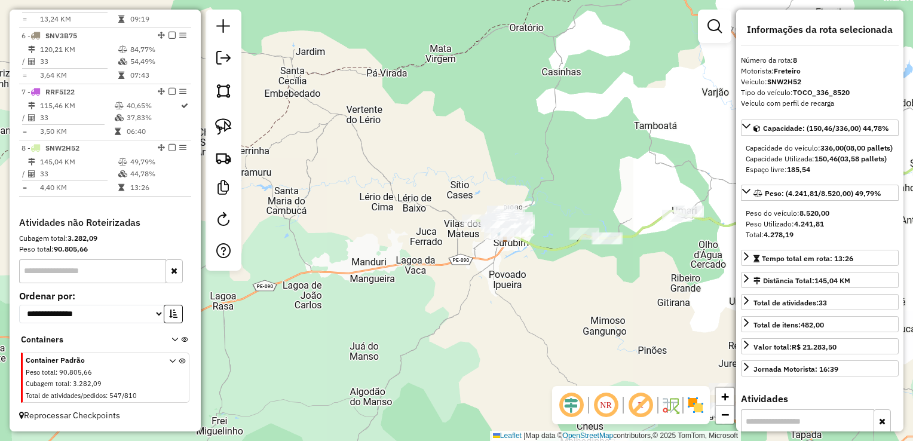
drag, startPoint x: 531, startPoint y: 298, endPoint x: 293, endPoint y: 326, distance: 239.6
click at [293, 326] on div "Janela de atendimento Grade de atendimento Capacidade Transportadoras Veículos …" at bounding box center [456, 220] width 913 height 441
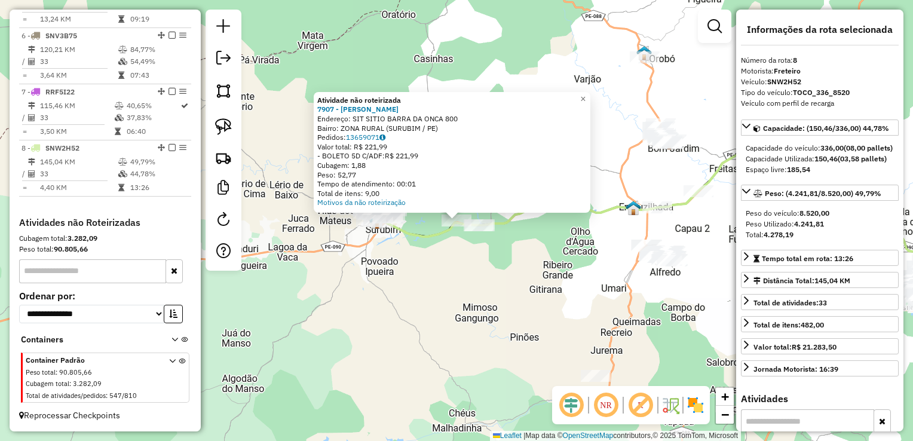
drag, startPoint x: 410, startPoint y: 311, endPoint x: 473, endPoint y: 279, distance: 71.1
click at [418, 308] on div "Atividade não roteirizada 7907 - MARIA JULYANA DE SOU Endereço: SIT SITIO BARRA…" at bounding box center [456, 220] width 913 height 441
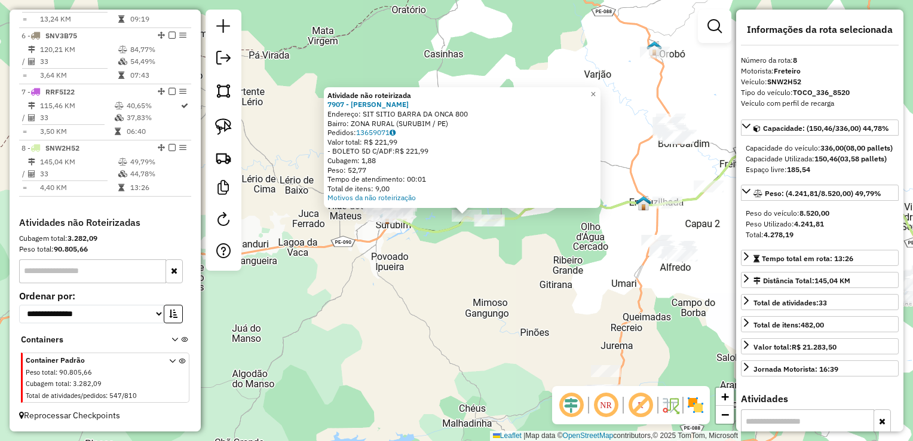
click at [493, 226] on div at bounding box center [489, 221] width 30 height 12
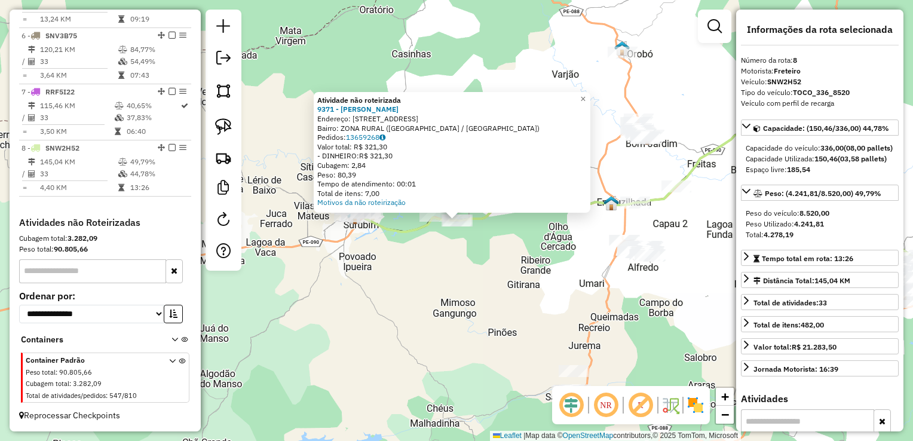
click at [489, 261] on div "Atividade não roteirizada 9371 - EDSON PAULO DE SANTA Endereço: RUA FZ CAIAI 10…" at bounding box center [456, 220] width 913 height 441
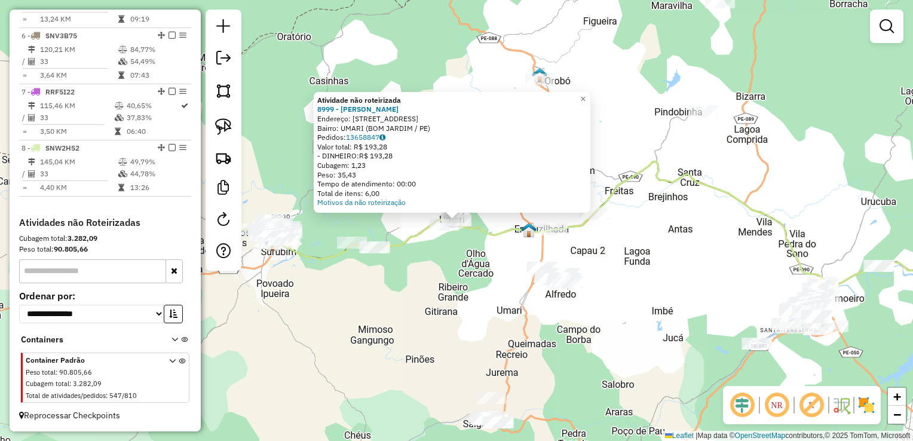
click at [432, 269] on div "Atividade não roteirizada 8999 - ALEXANDRE JOSE DA SI Endereço: R DA ALEGRIA 32…" at bounding box center [456, 220] width 913 height 441
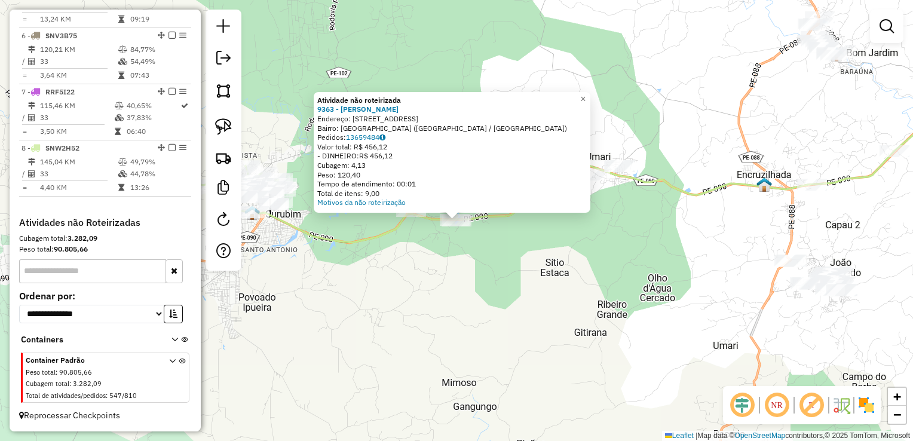
click at [412, 262] on div "Atividade não roteirizada 9363 - LUCIANO DA SILVA BAR Endereço: RUA AV LAGOA DO…" at bounding box center [456, 220] width 913 height 441
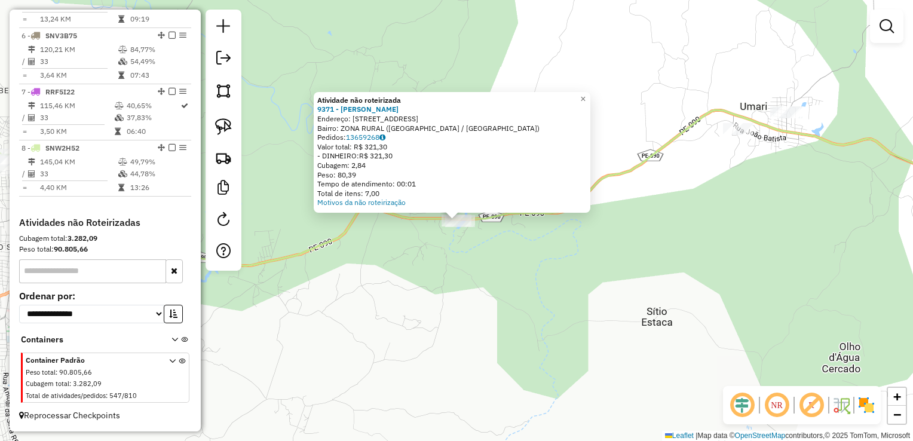
click at [465, 264] on div "Atividade não roteirizada 9371 - EDSON PAULO DE SANTA Endereço: RUA FZ CAIAI 10…" at bounding box center [456, 220] width 913 height 441
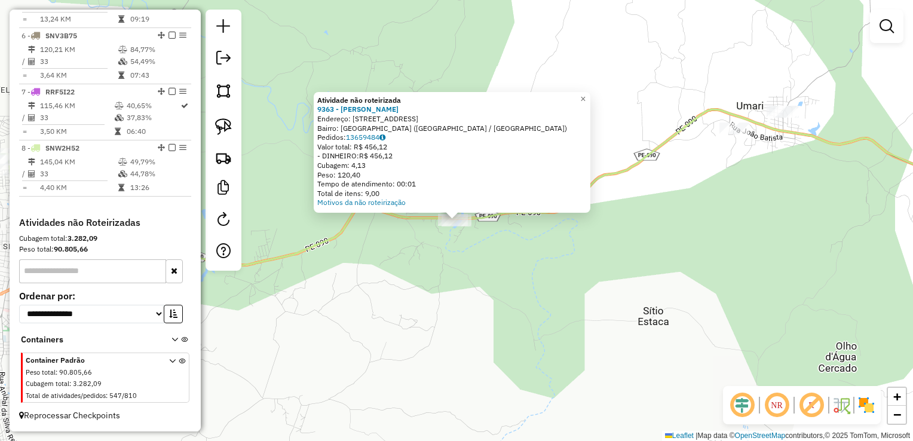
click at [442, 262] on div "Atividade não roteirizada 9363 - LUCIANO DA SILVA BAR Endereço: RUA AV LAGOA DO…" at bounding box center [456, 220] width 913 height 441
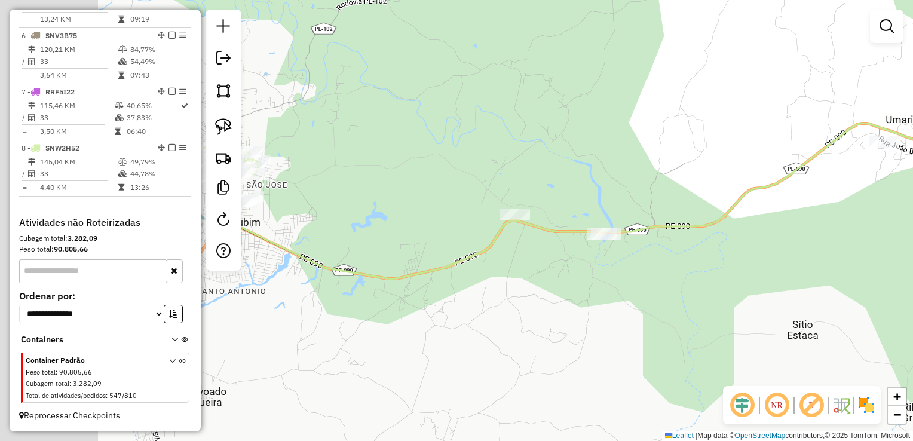
drag, startPoint x: 462, startPoint y: 286, endPoint x: 574, endPoint y: 289, distance: 111.8
click at [552, 289] on div "Janela de atendimento Grade de atendimento Capacidade Transportadoras Veículos …" at bounding box center [456, 220] width 913 height 441
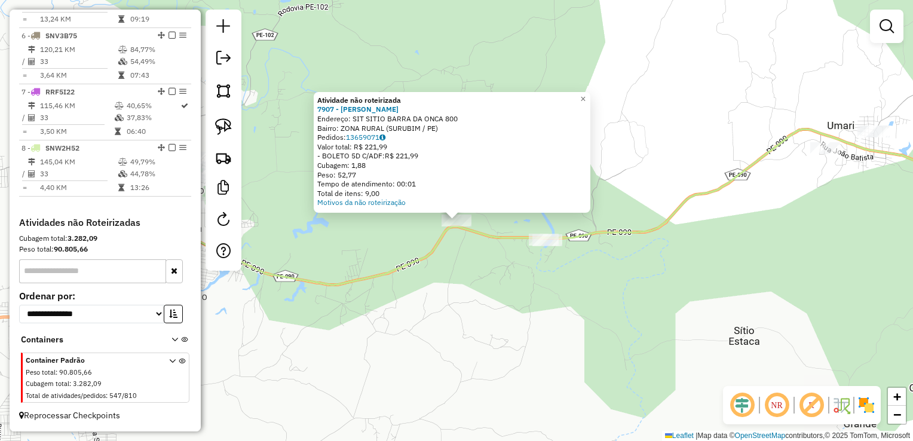
click at [489, 293] on div "Atividade não roteirizada 7907 - MARIA JULYANA DE SOU Endereço: SIT SITIO BARRA…" at bounding box center [456, 220] width 913 height 441
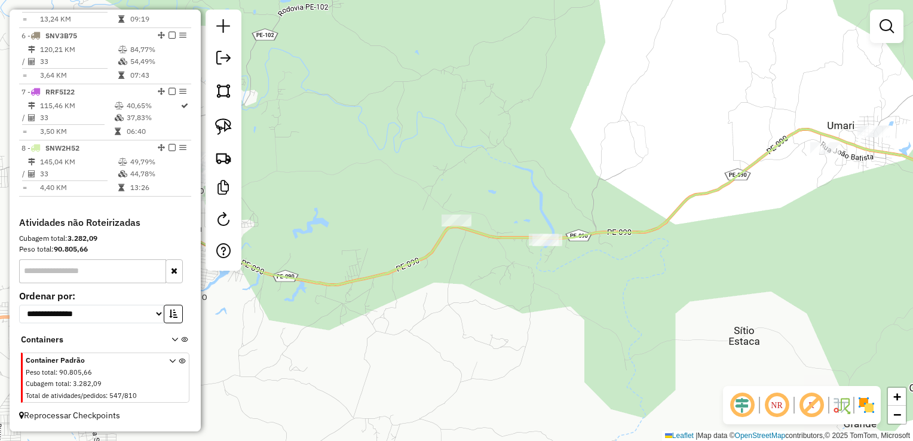
drag, startPoint x: 411, startPoint y: 306, endPoint x: 619, endPoint y: 221, distance: 224.1
click at [617, 225] on div "Janela de atendimento Grade de atendimento Capacidade Transportadoras Veículos …" at bounding box center [456, 220] width 913 height 441
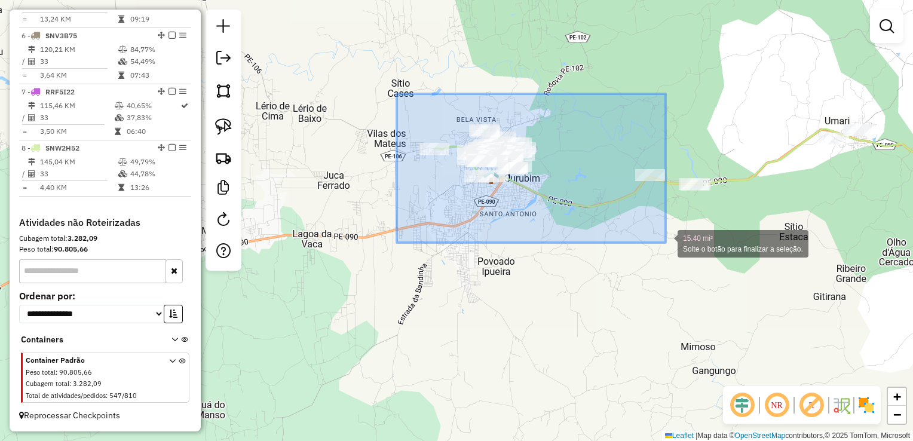
drag, startPoint x: 397, startPoint y: 94, endPoint x: 666, endPoint y: 243, distance: 307.4
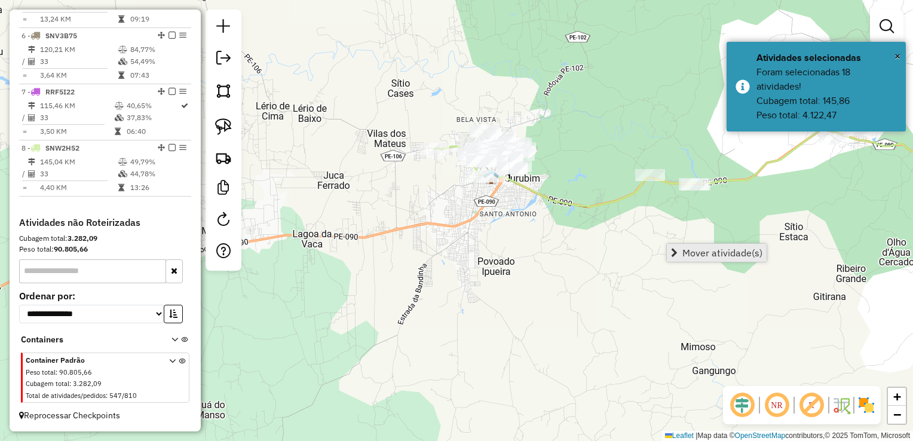
click at [691, 248] on span "Mover atividade(s)" at bounding box center [722, 253] width 80 height 10
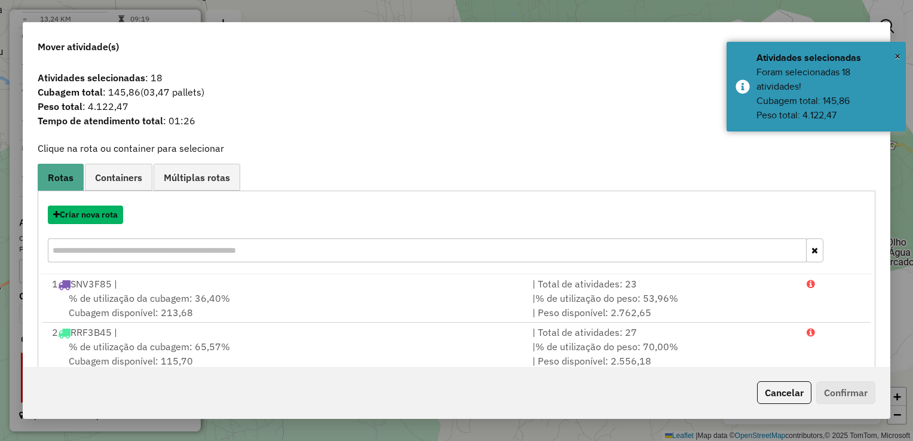
click at [93, 215] on button "Criar nova rota" at bounding box center [85, 215] width 75 height 19
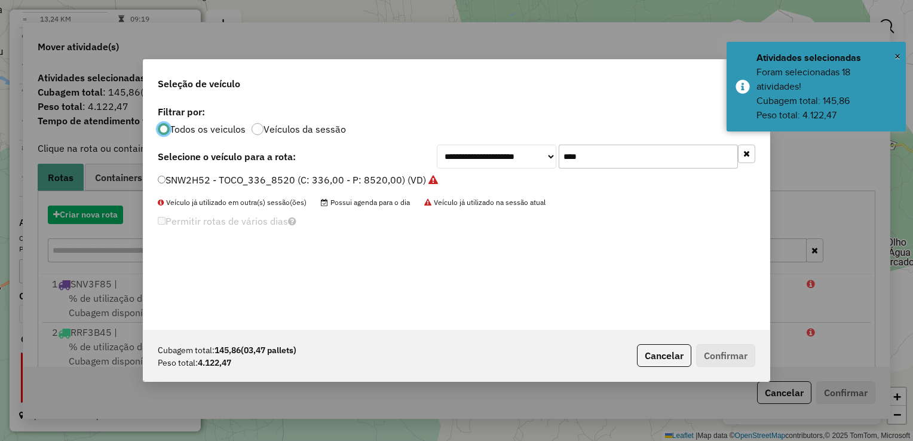
scroll to position [6, 4]
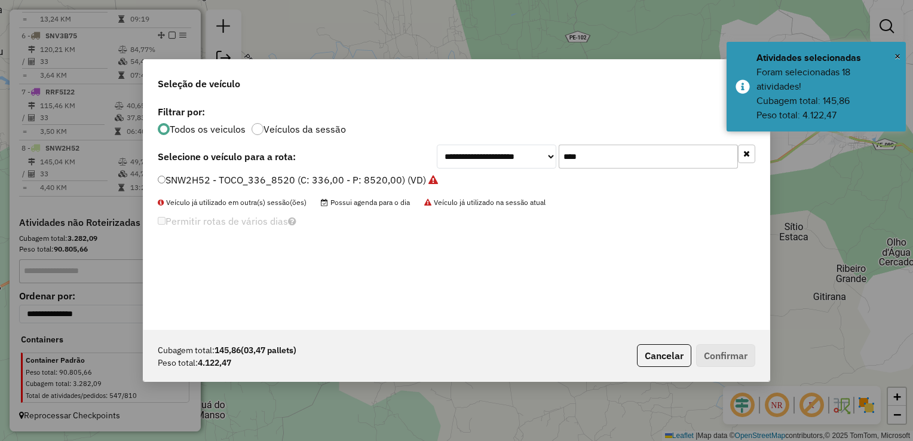
click at [638, 160] on input "****" at bounding box center [648, 157] width 179 height 24
type input "*"
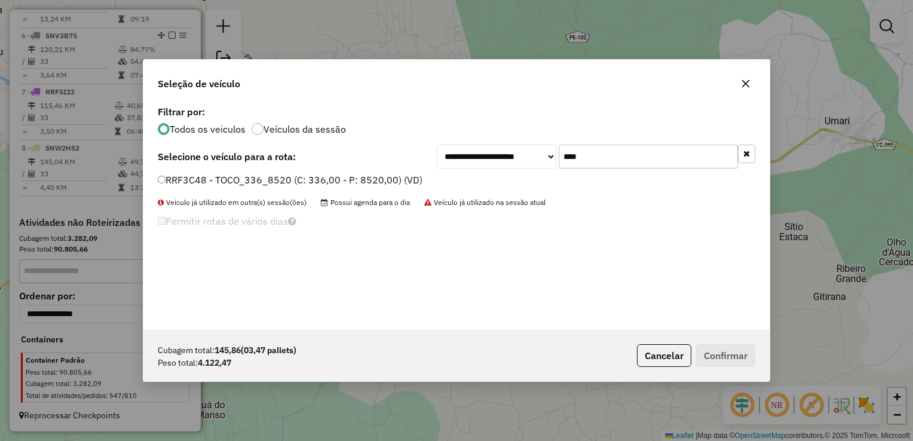
type input "****"
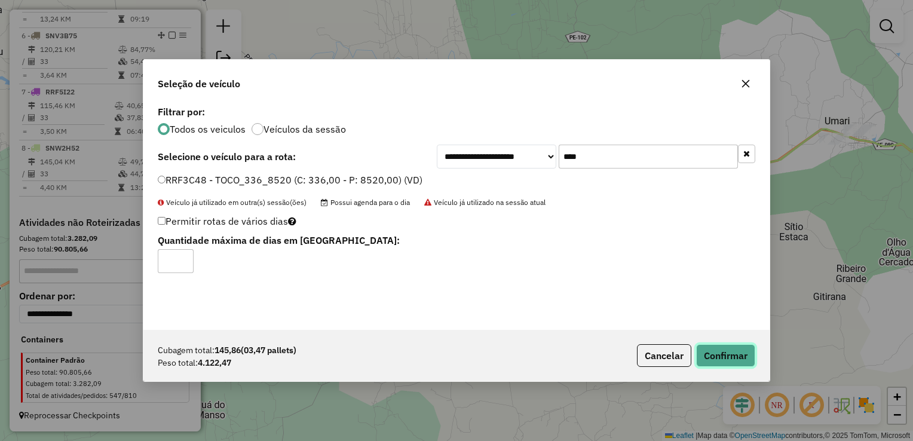
click at [738, 357] on button "Confirmar" at bounding box center [725, 355] width 59 height 23
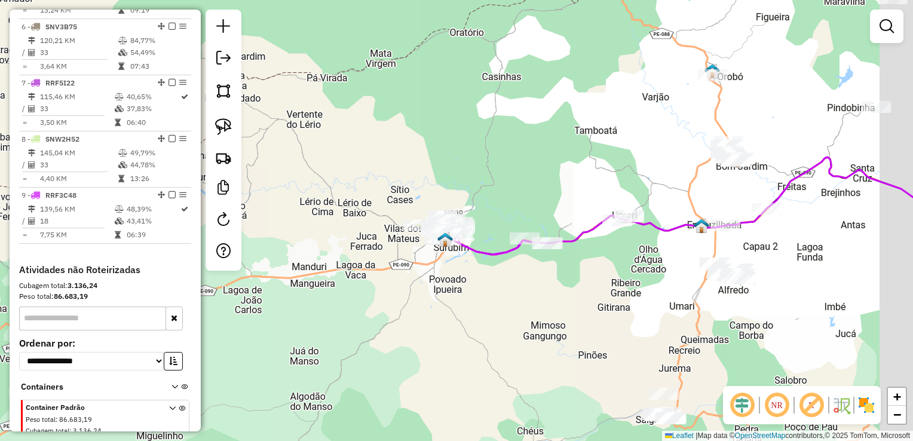
drag, startPoint x: 564, startPoint y: 278, endPoint x: 386, endPoint y: 274, distance: 178.1
click at [389, 276] on div "Janela de atendimento Grade de atendimento Capacidade Transportadoras Veículos …" at bounding box center [456, 220] width 913 height 441
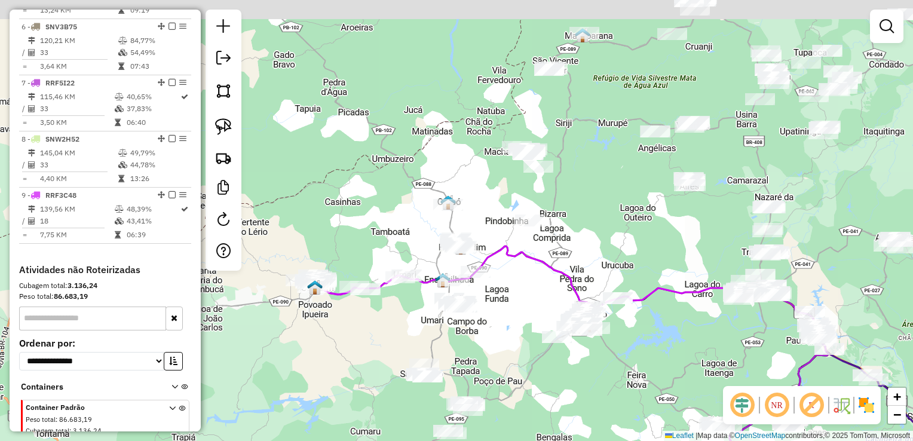
drag, startPoint x: 507, startPoint y: 302, endPoint x: 445, endPoint y: 354, distance: 80.6
click at [445, 354] on div "Janela de atendimento Grade de atendimento Capacidade Transportadoras Veículos …" at bounding box center [456, 220] width 913 height 441
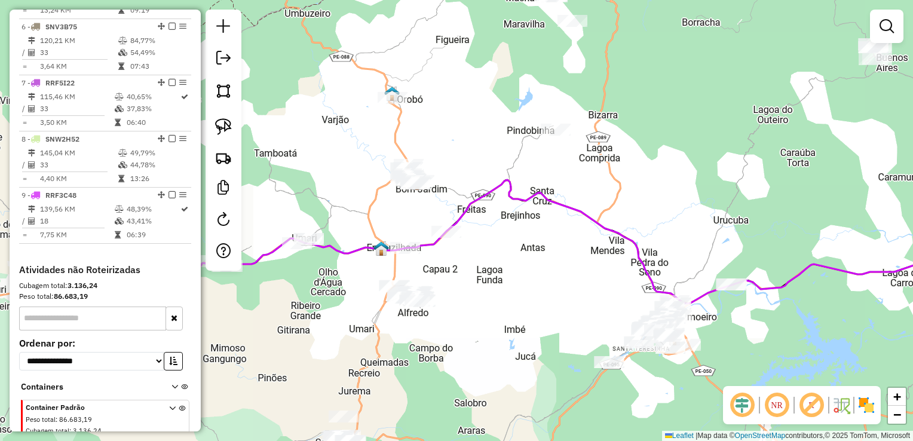
drag, startPoint x: 459, startPoint y: 354, endPoint x: 486, endPoint y: 292, distance: 68.0
click at [487, 295] on div "Janela de atendimento Grade de atendimento Capacidade Transportadoras Veículos …" at bounding box center [456, 220] width 913 height 441
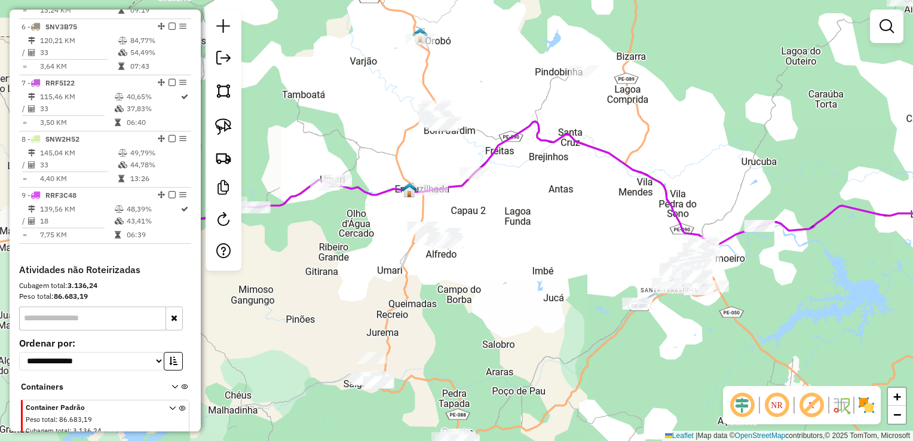
drag, startPoint x: 363, startPoint y: 256, endPoint x: 452, endPoint y: 259, distance: 88.5
click at [452, 259] on div "Janela de atendimento Grade de atendimento Capacidade Transportadoras Veículos …" at bounding box center [456, 220] width 913 height 441
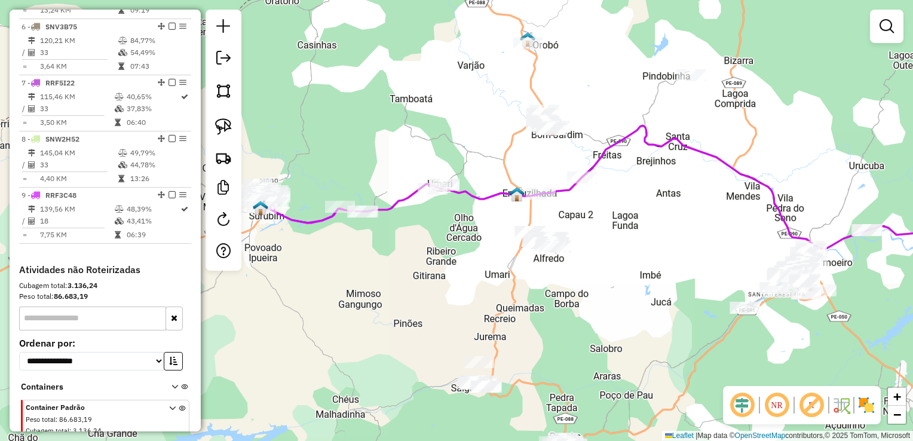
click at [342, 200] on div "Rota 9 - Placa RRF3C48 7907 - MARIA JULYANA DE SOU Janela de atendimento Grade …" at bounding box center [456, 220] width 913 height 441
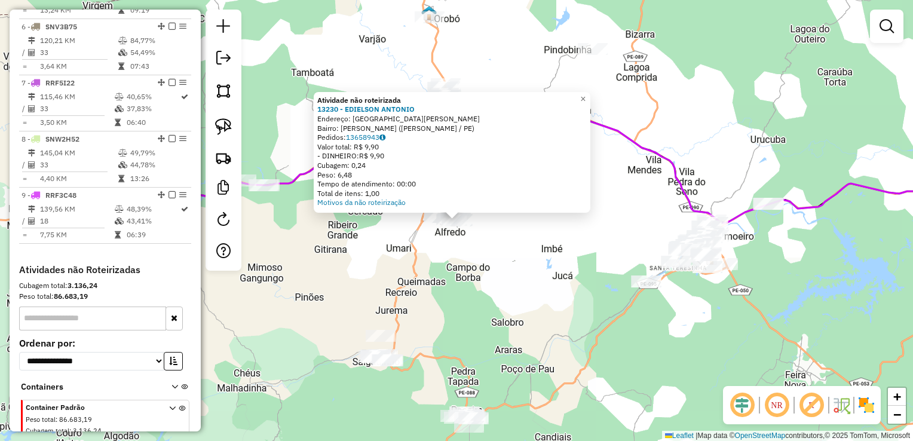
click at [492, 274] on div "Atividade não roteirizada 13230 - EDIELSON ANTONIO Endereço: Rua Severino Ricar…" at bounding box center [456, 220] width 913 height 441
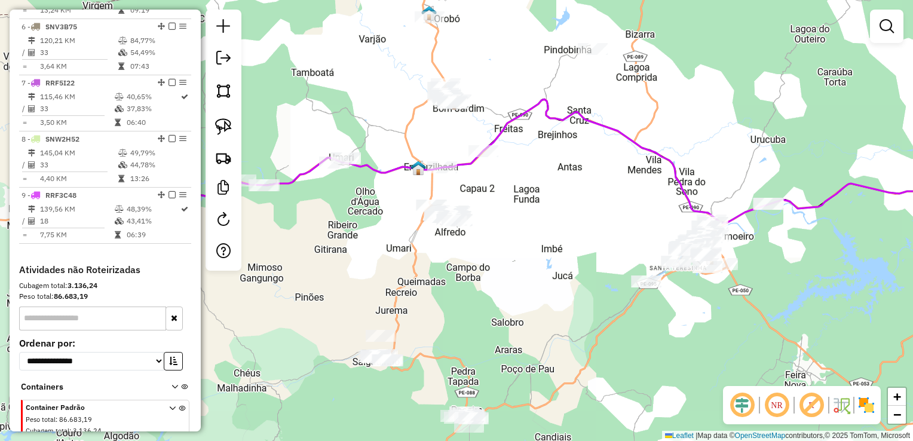
click at [476, 143] on div "Janela de atendimento Grade de atendimento Capacidade Transportadoras Veículos …" at bounding box center [456, 220] width 913 height 441
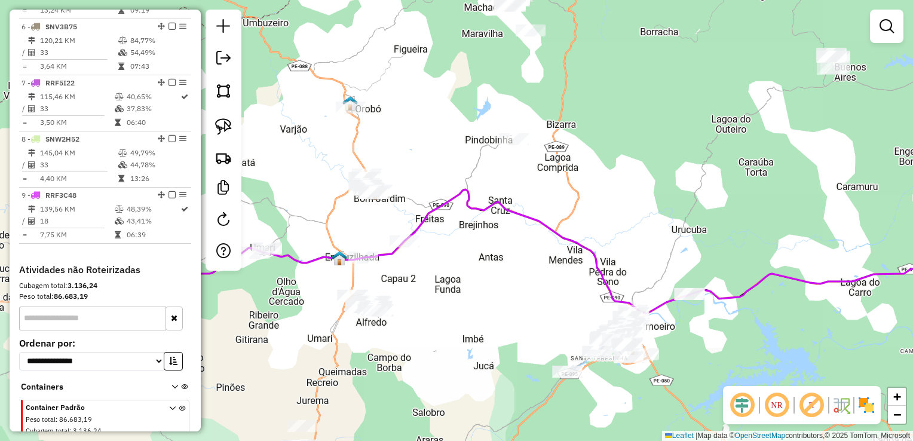
drag, startPoint x: 516, startPoint y: 180, endPoint x: 437, endPoint y: 271, distance: 119.9
click at [437, 271] on div "Janela de atendimento Grade de atendimento Capacidade Transportadoras Veículos …" at bounding box center [456, 220] width 913 height 441
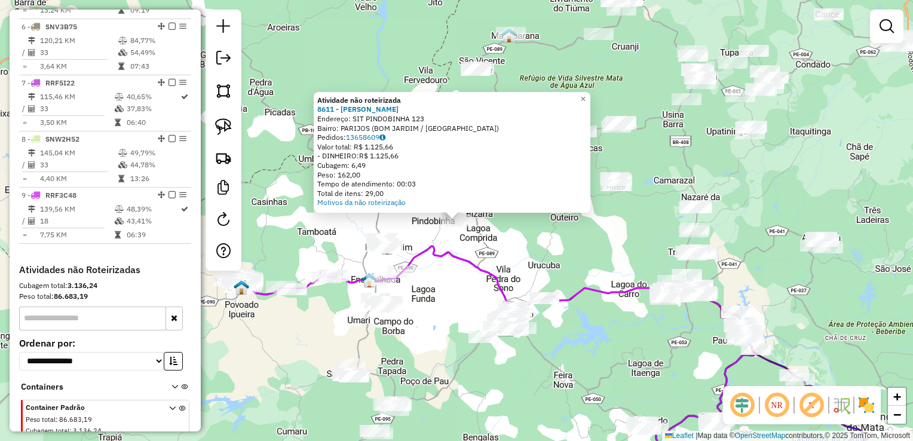
click at [421, 258] on icon at bounding box center [465, 277] width 455 height 62
select select "**********"
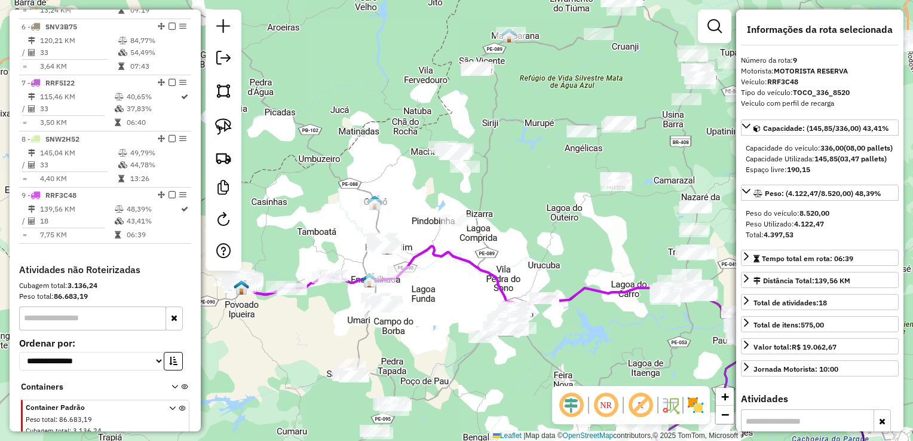
scroll to position [765, 0]
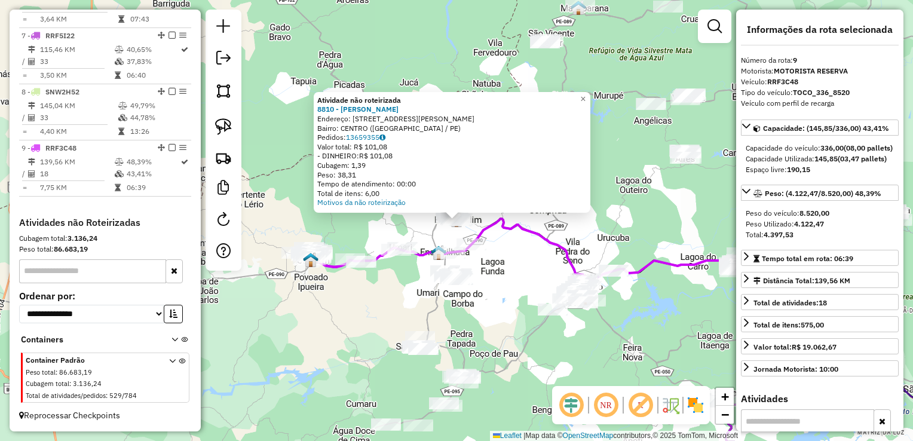
click at [483, 264] on div "Atividade não roteirizada 8810 - [PERSON_NAME]: R R [PERSON_NAME] 1 Bairro: CEN…" at bounding box center [456, 220] width 913 height 441
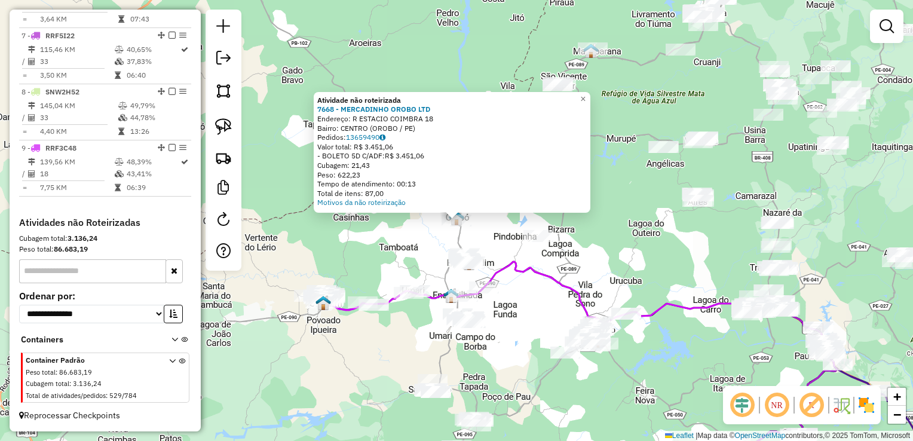
click at [515, 289] on div "Atividade não roteirizada 7668 - MERCADINHO OROBO LTD Endereço: R ESTACIO COIMB…" at bounding box center [456, 220] width 913 height 441
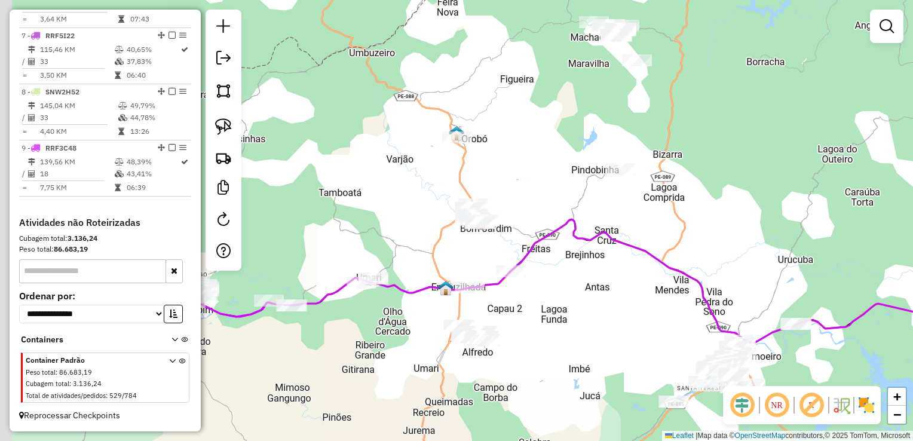
drag, startPoint x: 365, startPoint y: 281, endPoint x: 435, endPoint y: 261, distance: 73.2
click at [436, 261] on div "Janela de atendimento Grade de atendimento Capacidade Transportadoras Veículos …" at bounding box center [456, 220] width 913 height 441
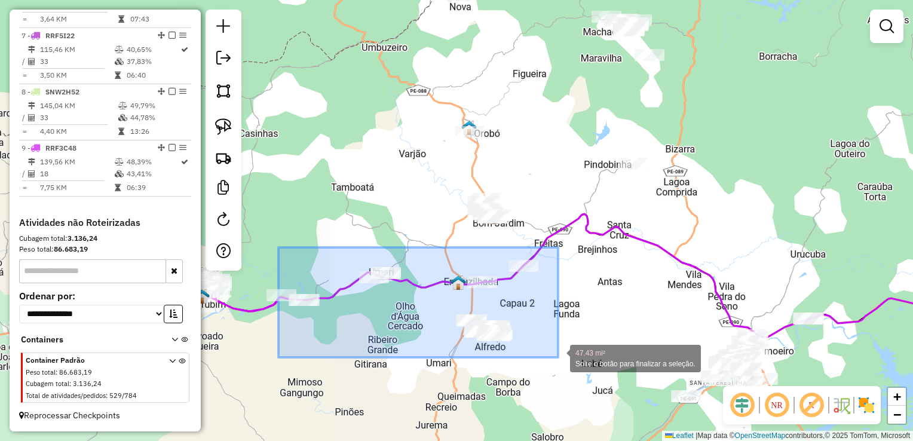
drag, startPoint x: 276, startPoint y: 267, endPoint x: 558, endPoint y: 357, distance: 296.9
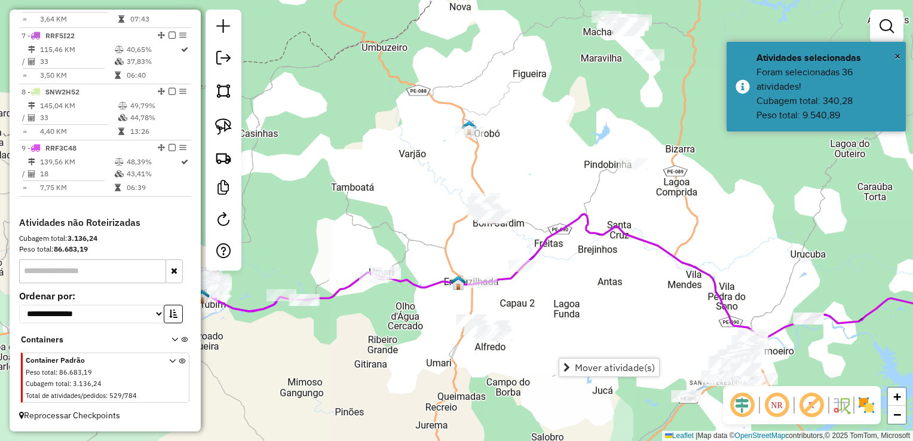
click at [581, 310] on div "Janela de atendimento Grade de atendimento Capacidade Transportadoras Veículos …" at bounding box center [456, 220] width 913 height 441
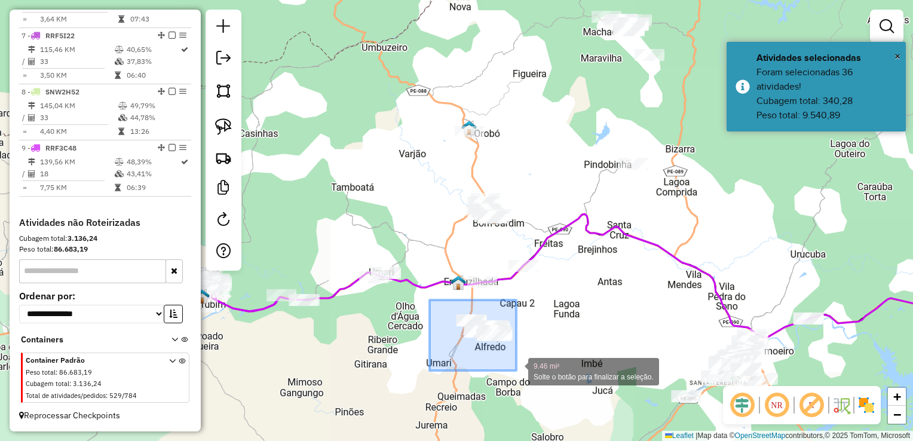
drag, startPoint x: 430, startPoint y: 300, endPoint x: 516, endPoint y: 371, distance: 111.7
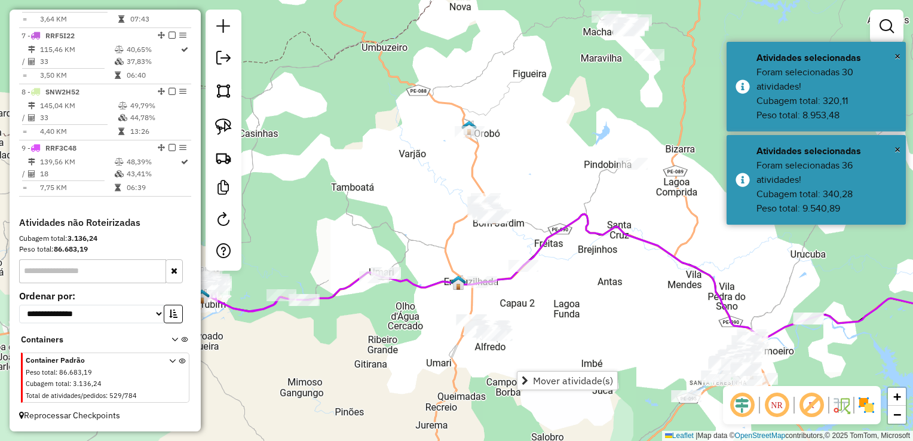
click at [546, 339] on div "Janela de atendimento Grade de atendimento Capacidade Transportadoras Veículos …" at bounding box center [456, 220] width 913 height 441
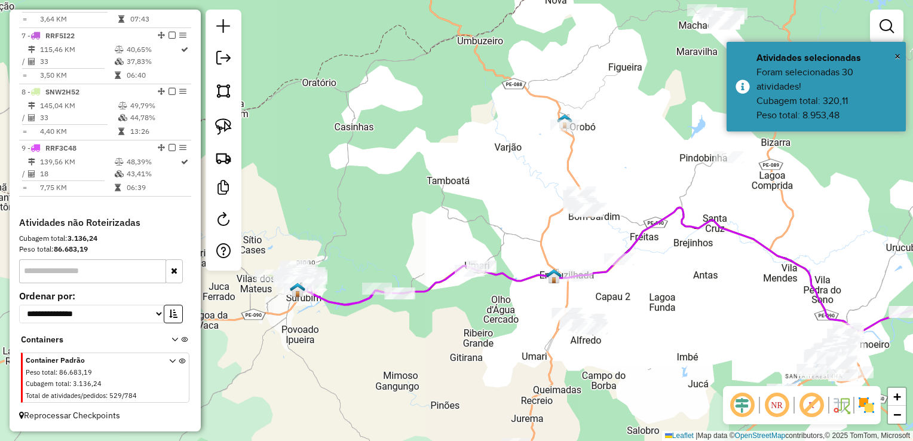
drag, startPoint x: 547, startPoint y: 331, endPoint x: 647, endPoint y: 323, distance: 99.6
click at [647, 323] on div "Janela de atendimento Grade de atendimento Capacidade Transportadoras Veículos …" at bounding box center [456, 220] width 913 height 441
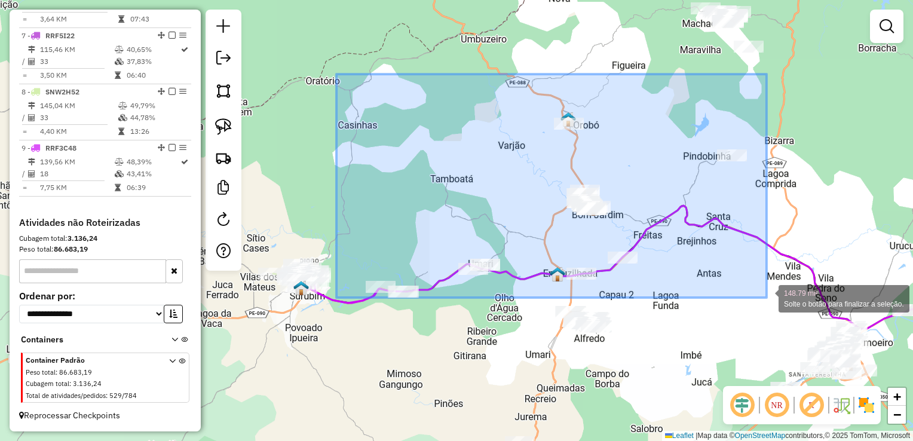
drag, startPoint x: 336, startPoint y: 74, endPoint x: 767, endPoint y: 298, distance: 484.9
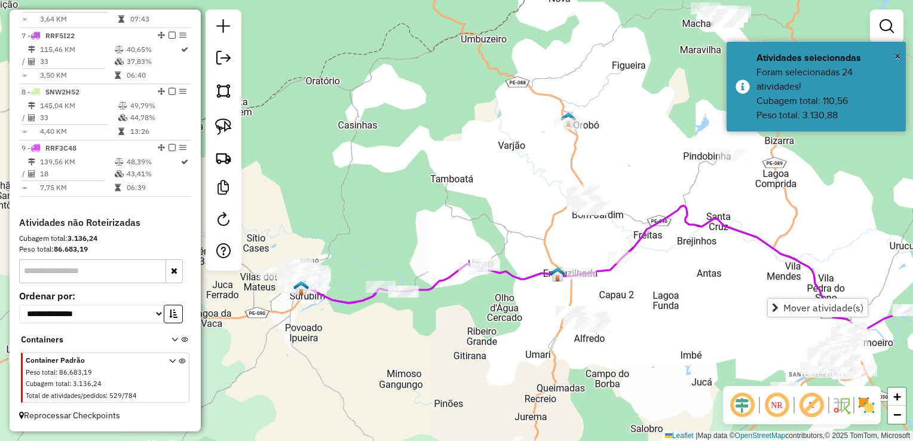
click at [730, 271] on div "Janela de atendimento Grade de atendimento Capacidade Transportadoras Veículos …" at bounding box center [456, 220] width 913 height 441
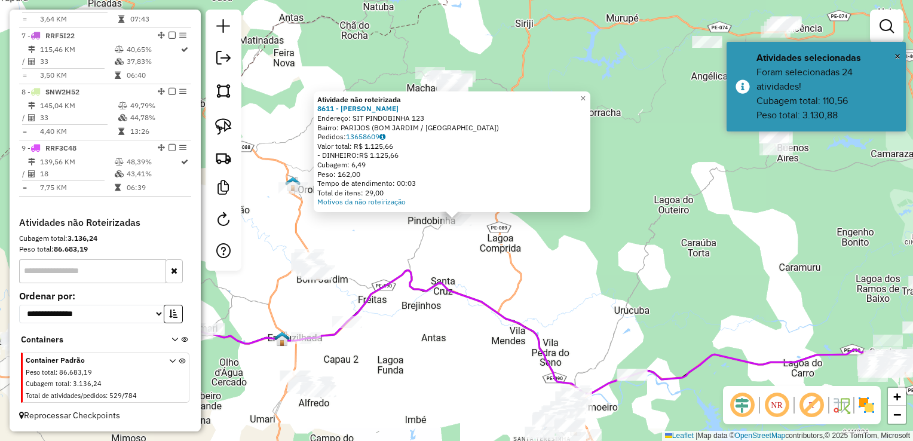
click at [429, 354] on div "Atividade não roteirizada 8611 - RICARDO DE MELO SILV Endereço: SIT PINDOBINHA …" at bounding box center [456, 220] width 913 height 441
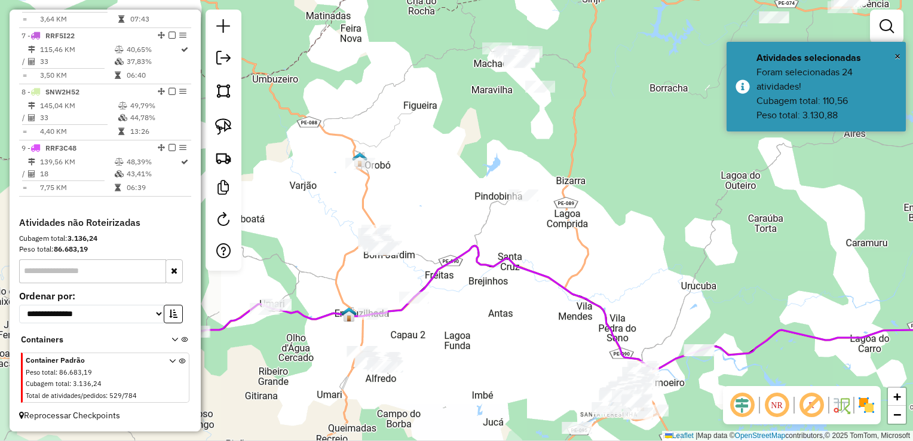
drag, startPoint x: 463, startPoint y: 307, endPoint x: 540, endPoint y: 281, distance: 81.5
click at [539, 281] on div "Janela de atendimento Grade de atendimento Capacidade Transportadoras Veículos …" at bounding box center [456, 220] width 913 height 441
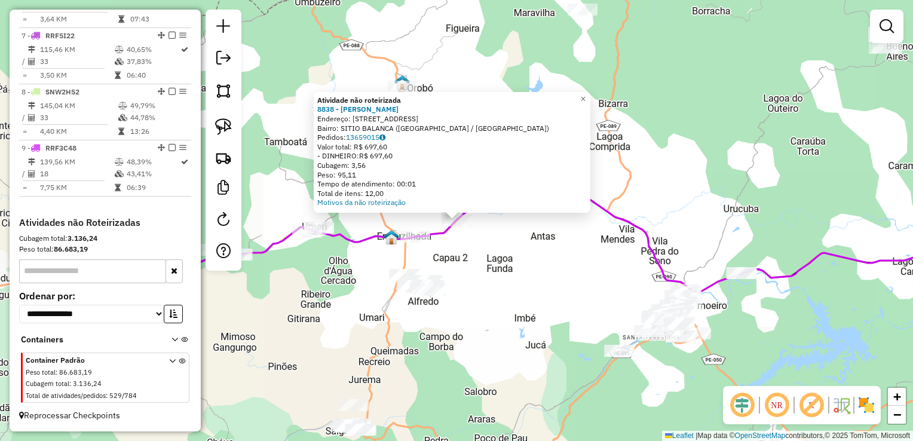
drag, startPoint x: 469, startPoint y: 315, endPoint x: 445, endPoint y: 299, distance: 28.8
click at [469, 316] on div "Atividade não roteirizada 8838 - EDEJANE MARIA DA SIL Endereço: R SIT BALANCA 3…" at bounding box center [456, 220] width 913 height 441
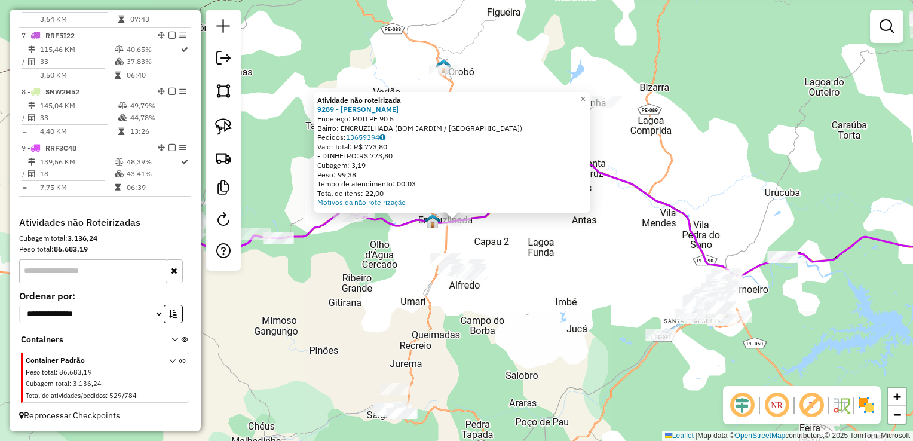
drag, startPoint x: 354, startPoint y: 279, endPoint x: 369, endPoint y: 264, distance: 20.7
click at [356, 279] on div "Atividade não roteirizada 9289 - ANIELY FABRICIO DE A Endereço: ROD PE 90 5 Bai…" at bounding box center [456, 220] width 913 height 441
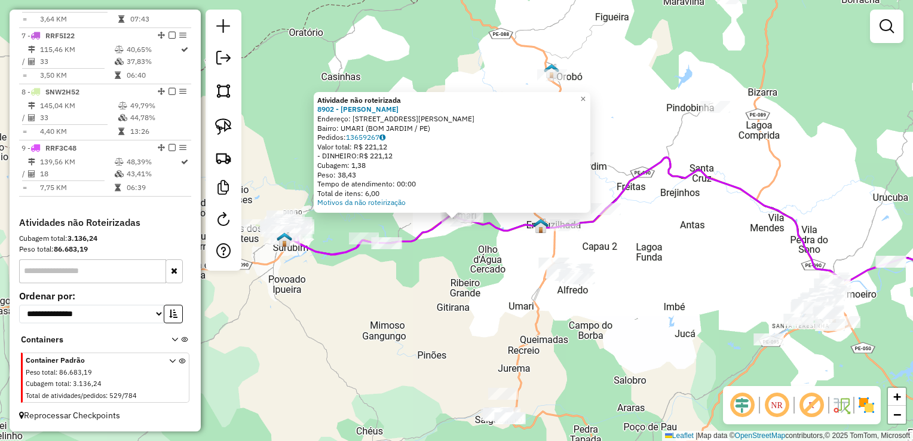
click at [362, 267] on div "Rota 9 - Placa RRF3C48 7907 - MARIA JULYANA DE SOU Atividade não roteirizada 89…" at bounding box center [456, 220] width 913 height 441
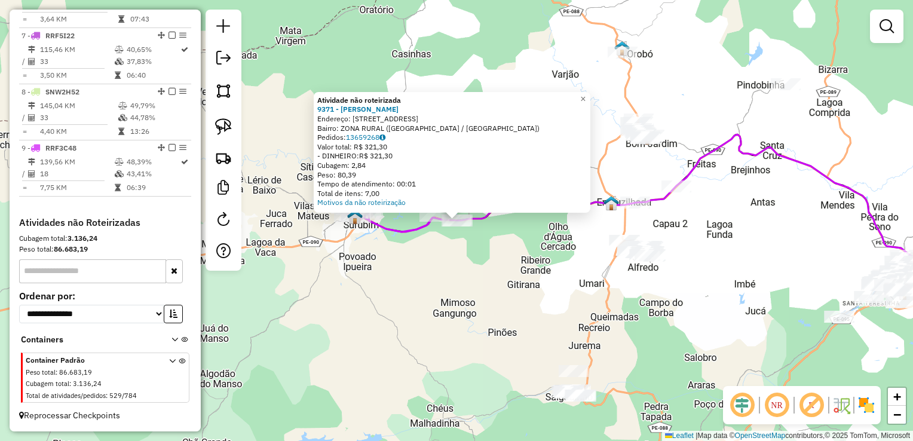
click at [445, 265] on div "Atividade não roteirizada 9371 - EDSON PAULO DE SANTA Endereço: RUA FZ CAIAI 10…" at bounding box center [456, 220] width 913 height 441
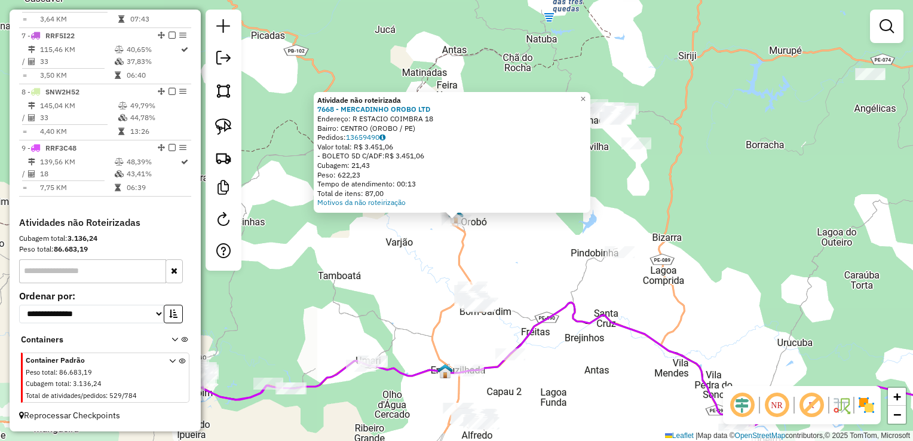
click at [628, 276] on div "Atividade não roteirizada 7668 - MERCADINHO OROBO LTD Endereço: R ESTACIO COIMB…" at bounding box center [456, 220] width 913 height 441
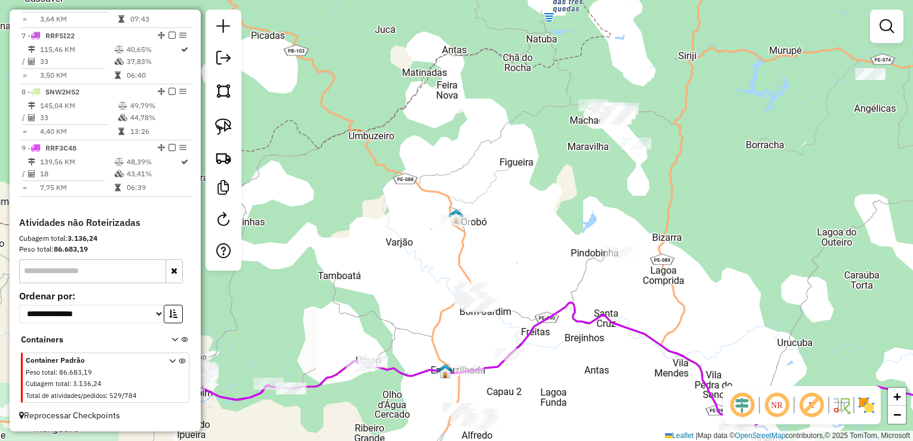
drag, startPoint x: 582, startPoint y: 356, endPoint x: 635, endPoint y: 292, distance: 83.2
click at [635, 292] on div "Janela de atendimento Grade de atendimento Capacidade Transportadoras Veículos …" at bounding box center [456, 220] width 913 height 441
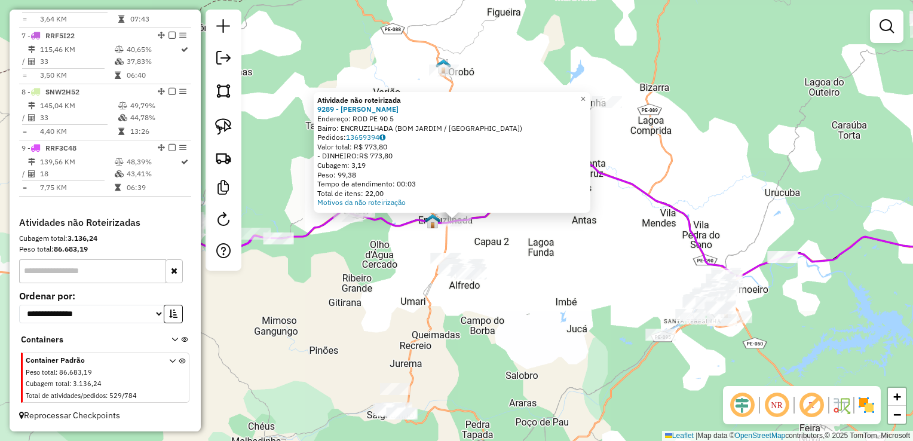
click at [561, 316] on div "Atividade não roteirizada 9289 - ANIELY FABRICIO DE A Endereço: ROD PE 90 5 Bai…" at bounding box center [456, 220] width 913 height 441
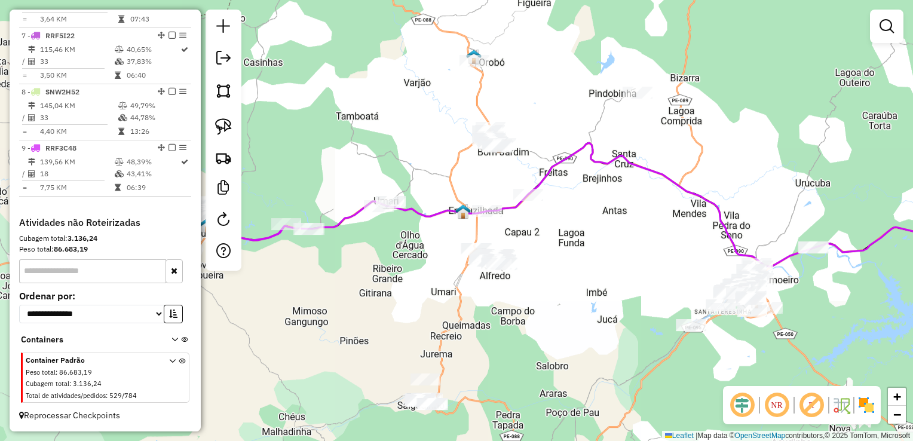
drag, startPoint x: 486, startPoint y: 331, endPoint x: 571, endPoint y: 305, distance: 88.7
click at [588, 302] on div "Janela de atendimento Grade de atendimento Capacidade Transportadoras Veículos …" at bounding box center [456, 220] width 913 height 441
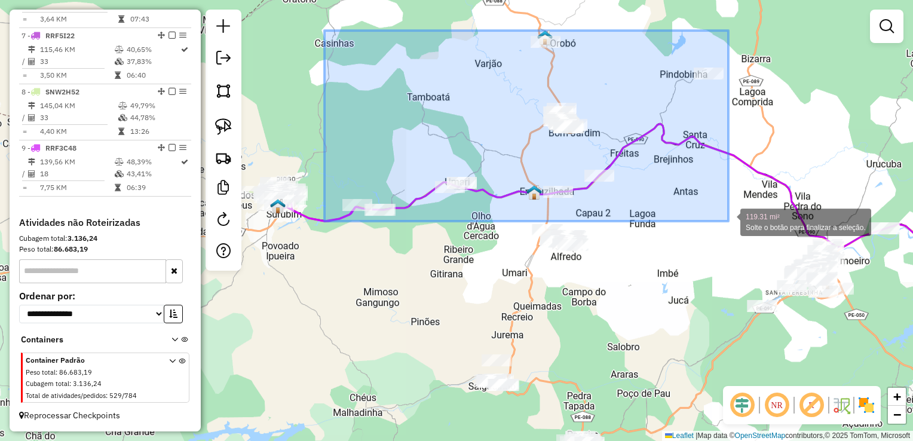
drag, startPoint x: 325, startPoint y: 30, endPoint x: 728, endPoint y: 221, distance: 446.7
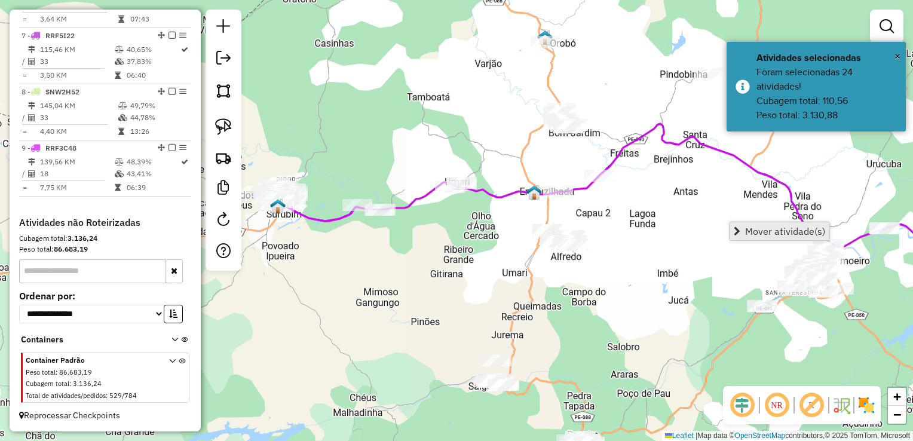
click at [743, 229] on link "Mover atividade(s)" at bounding box center [780, 231] width 100 height 18
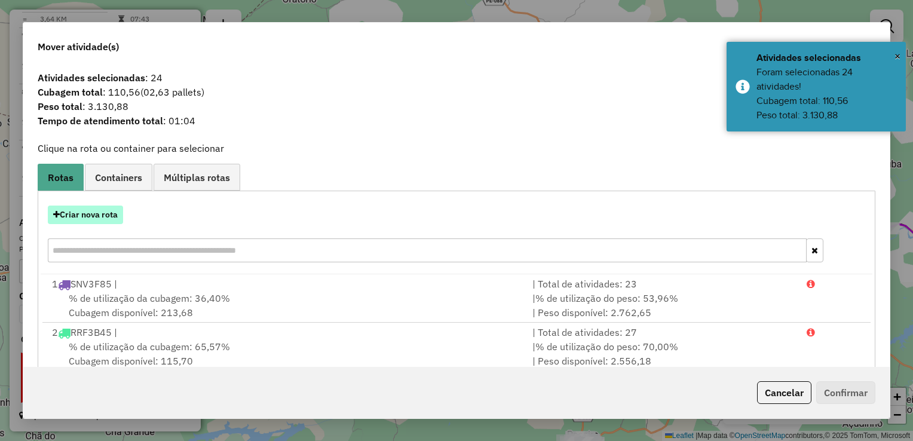
click at [80, 216] on button "Criar nova rota" at bounding box center [85, 215] width 75 height 19
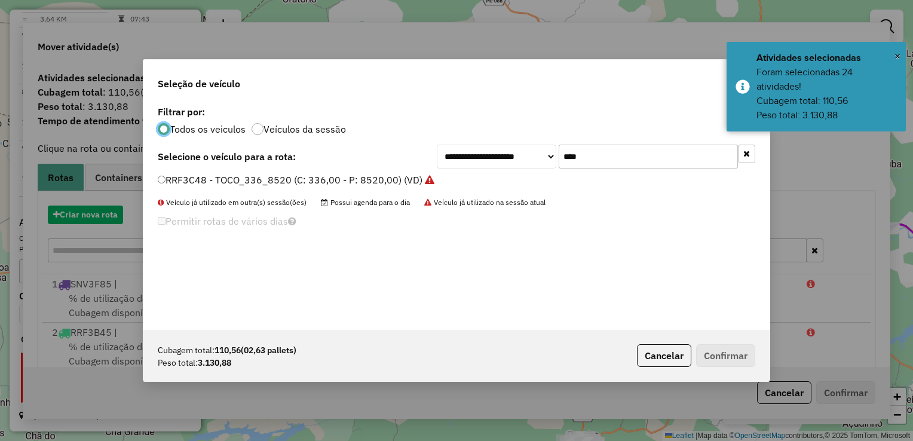
scroll to position [6, 4]
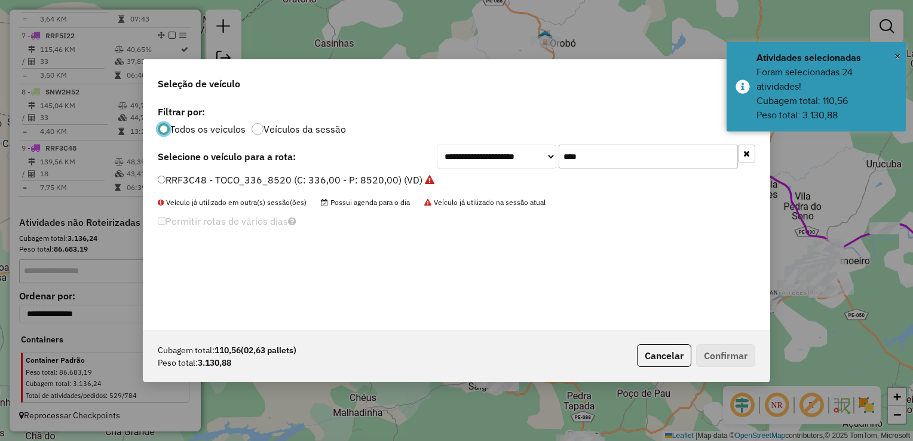
click at [645, 165] on input "****" at bounding box center [648, 157] width 179 height 24
type input "*"
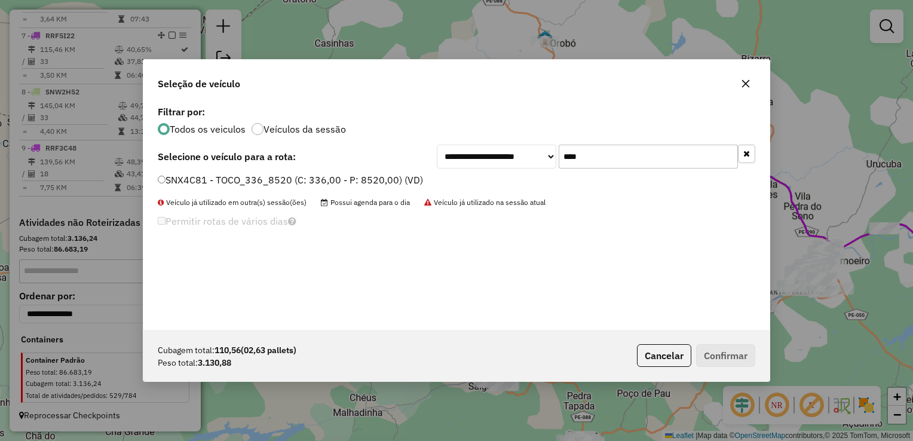
type input "****"
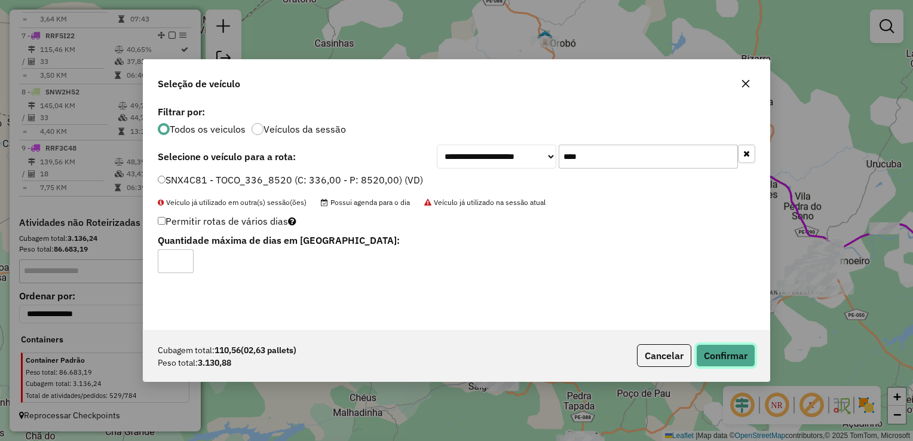
click at [734, 356] on button "Confirmar" at bounding box center [725, 355] width 59 height 23
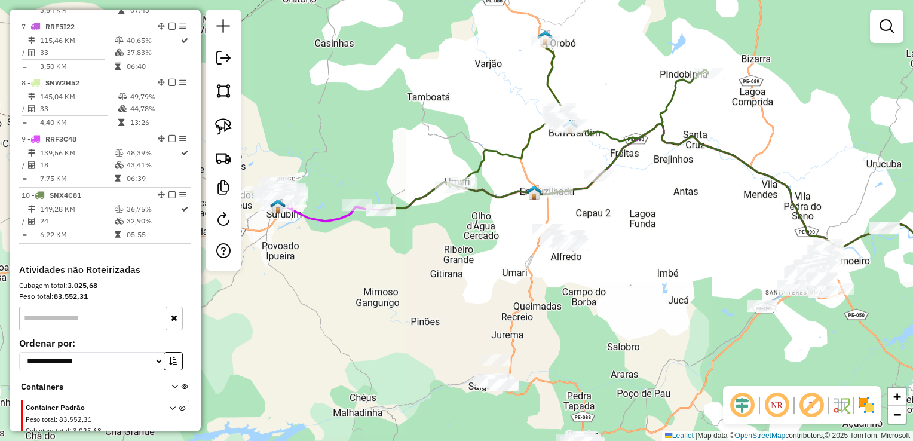
click at [528, 305] on div "Janela de atendimento Grade de atendimento Capacidade Transportadoras Veículos …" at bounding box center [456, 220] width 913 height 441
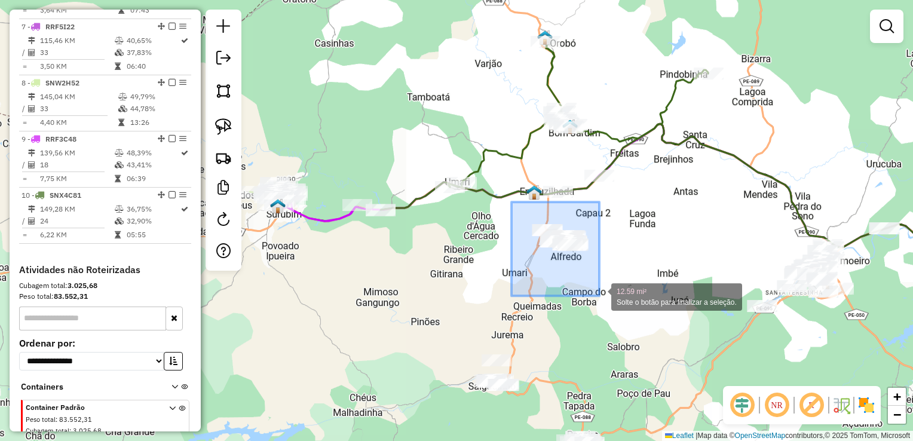
drag, startPoint x: 512, startPoint y: 202, endPoint x: 600, endPoint y: 296, distance: 128.9
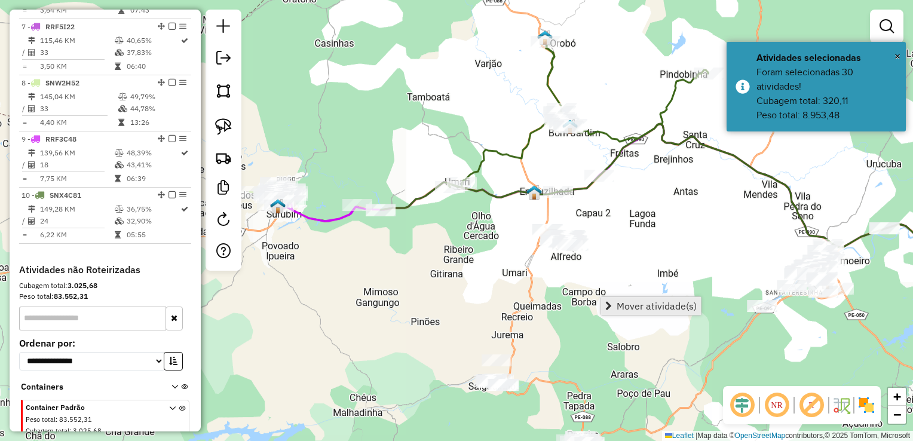
click at [624, 302] on span "Mover atividade(s)" at bounding box center [657, 306] width 80 height 10
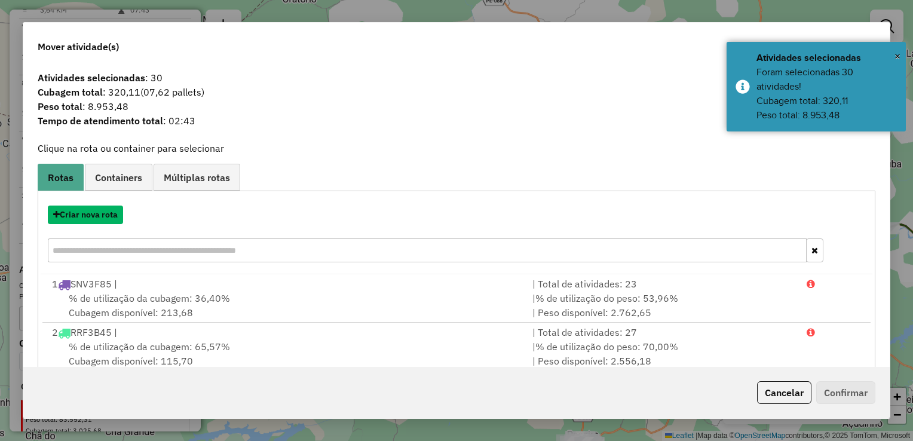
click at [87, 217] on button "Criar nova rota" at bounding box center [85, 215] width 75 height 19
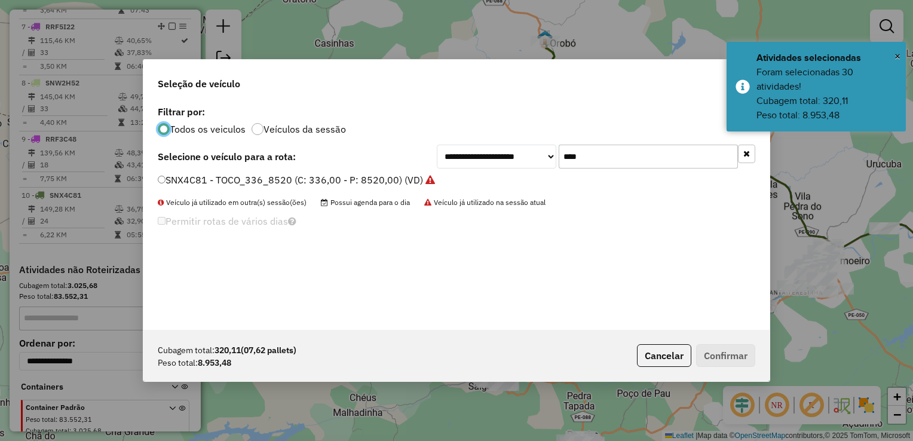
click at [602, 158] on input "****" at bounding box center [648, 157] width 179 height 24
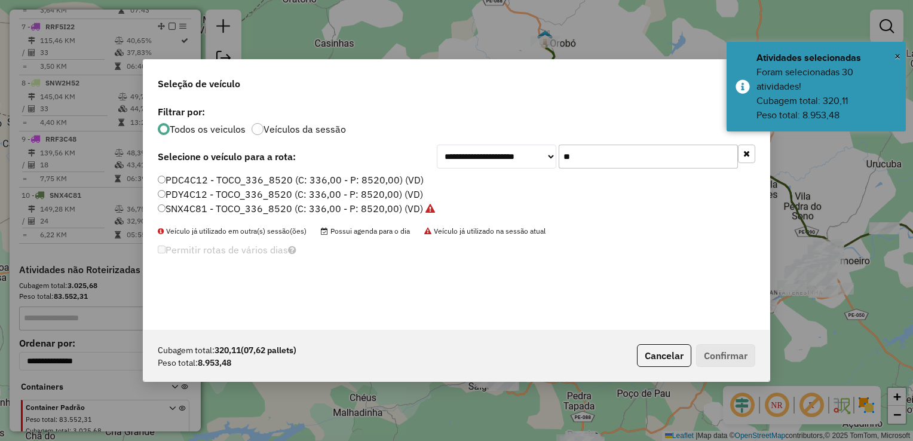
type input "*"
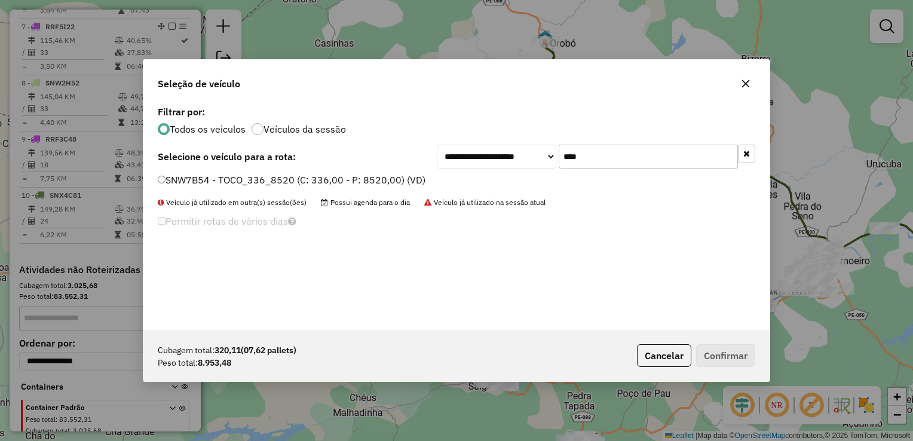
type input "****"
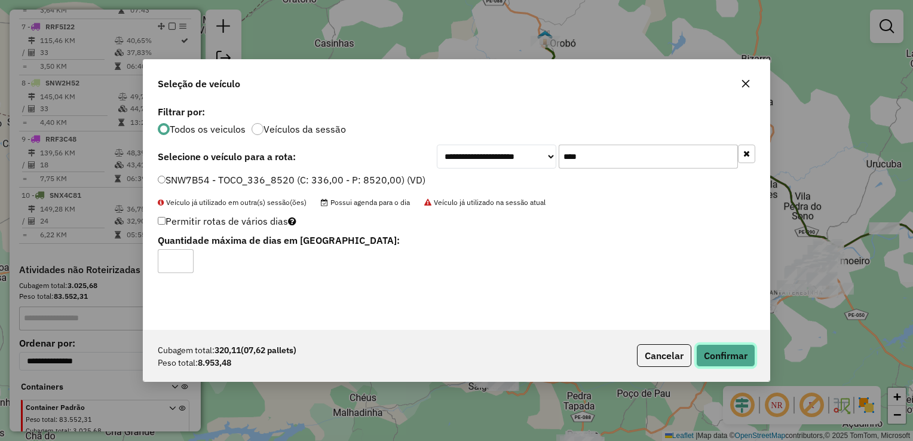
click at [740, 352] on button "Confirmar" at bounding box center [725, 355] width 59 height 23
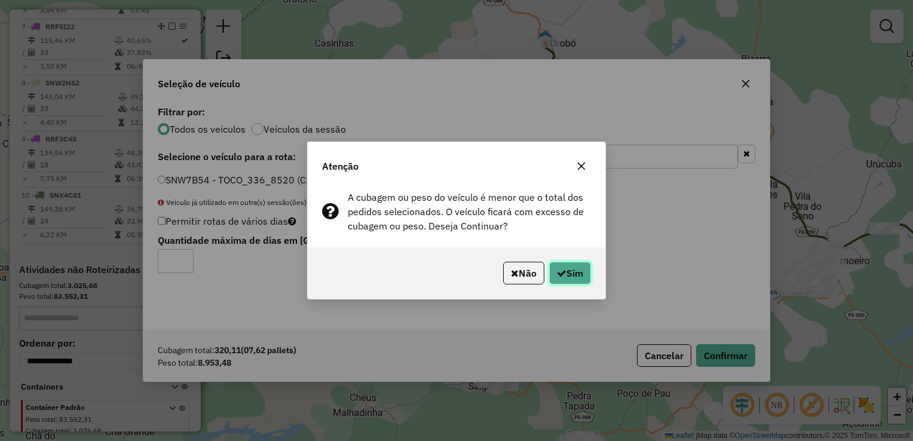
click at [578, 275] on button "Sim" at bounding box center [570, 273] width 42 height 23
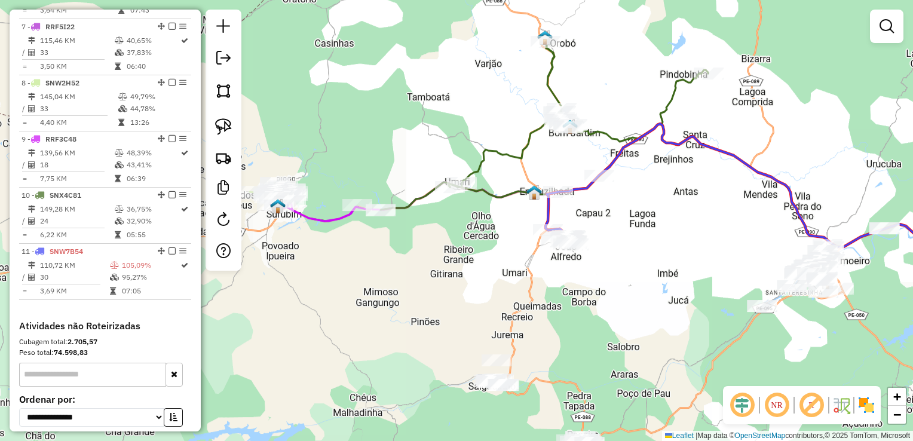
click at [384, 258] on div "Janela de atendimento Grade de atendimento Capacidade Transportadoras Veículos …" at bounding box center [456, 220] width 913 height 441
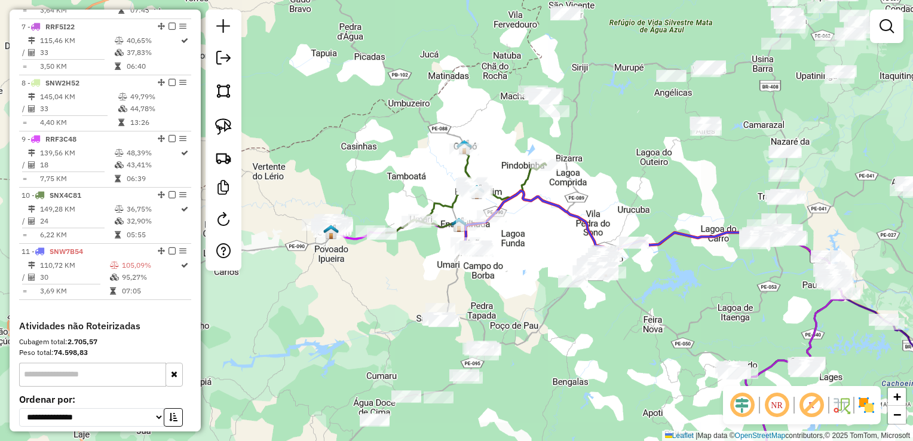
drag, startPoint x: 358, startPoint y: 302, endPoint x: 428, endPoint y: 240, distance: 93.2
click at [428, 240] on div "Janela de atendimento Grade de atendimento Capacidade Transportadoras Veículos …" at bounding box center [456, 220] width 913 height 441
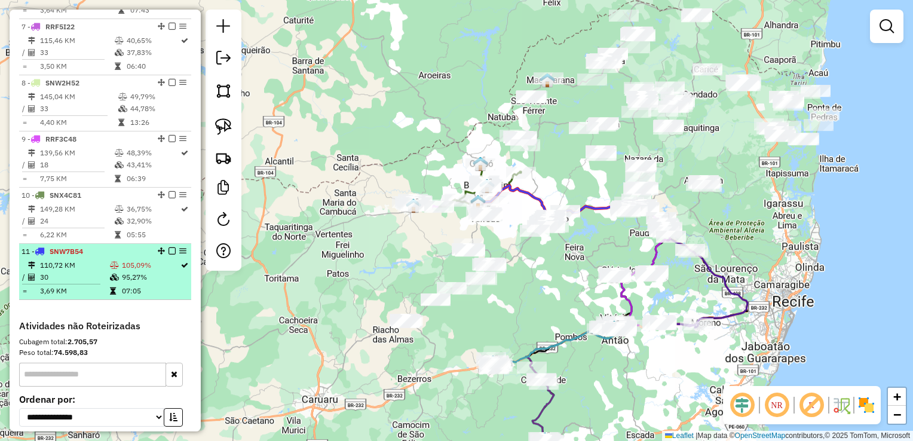
click at [65, 271] on td "110,72 KM" at bounding box center [74, 265] width 70 height 12
select select "**********"
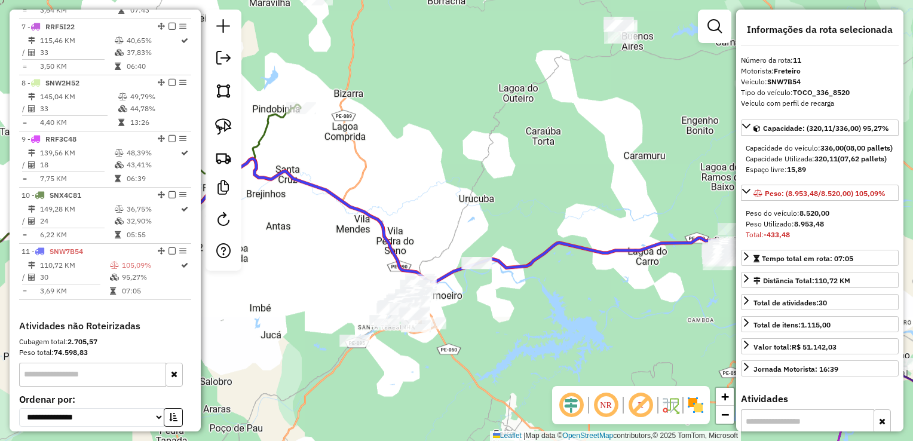
drag, startPoint x: 179, startPoint y: 264, endPoint x: 550, endPoint y: 173, distance: 381.5
click at [550, 173] on div "Janela de atendimento Grade de atendimento Capacidade Transportadoras Veículos …" at bounding box center [456, 220] width 913 height 441
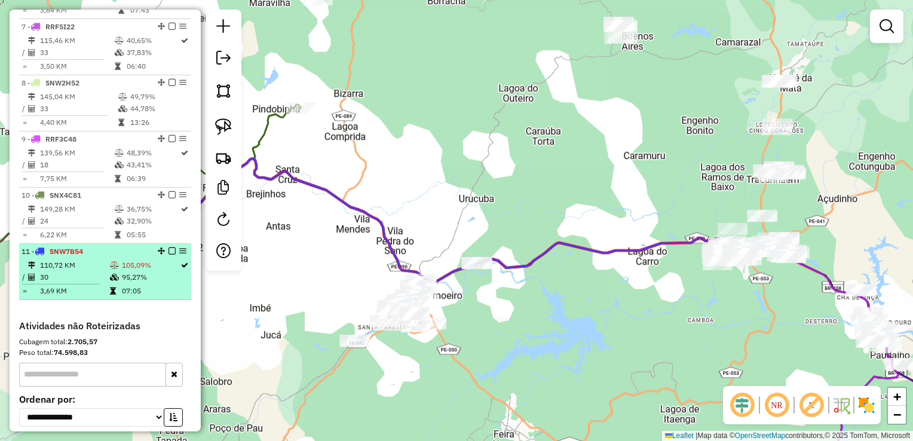
select select "**********"
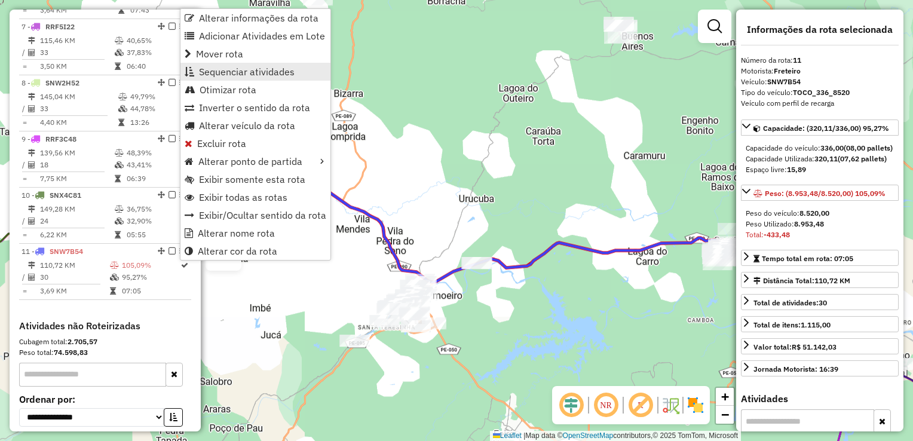
click at [253, 69] on span "Sequenciar atividades" at bounding box center [247, 72] width 96 height 10
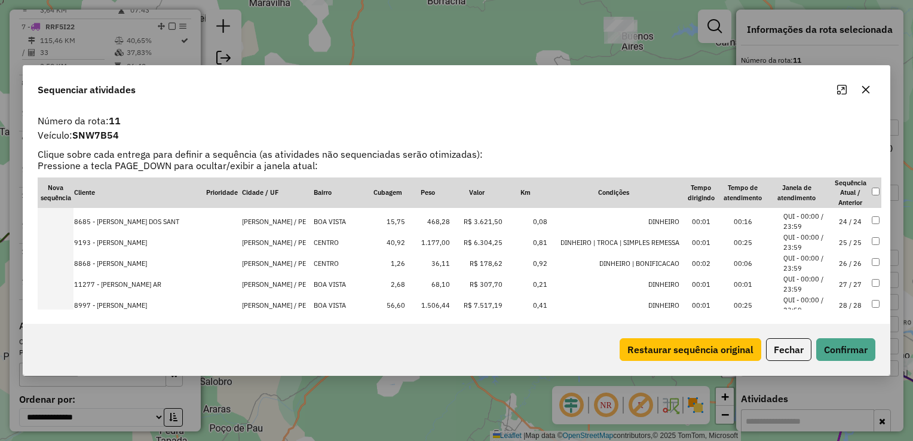
click at [433, 243] on td "1.177,00" at bounding box center [428, 242] width 45 height 21
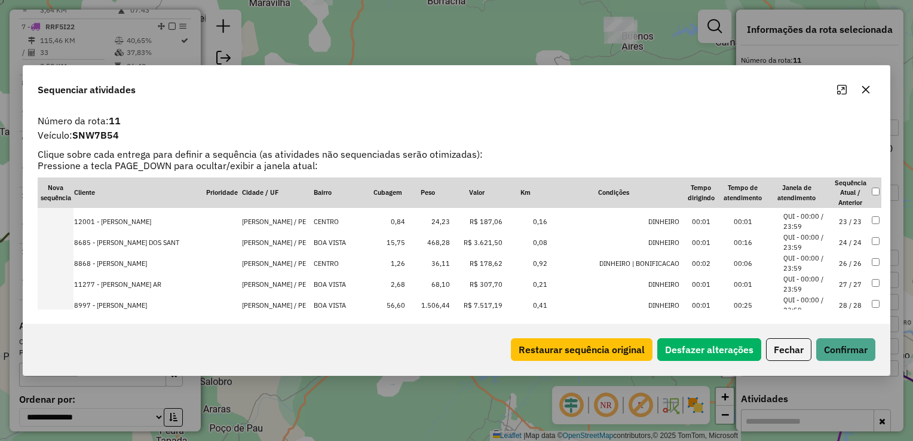
scroll to position [499, 0]
click at [443, 285] on td "1.506,44" at bounding box center [428, 284] width 45 height 21
click at [443, 284] on td "1.140,07" at bounding box center [428, 284] width 45 height 21
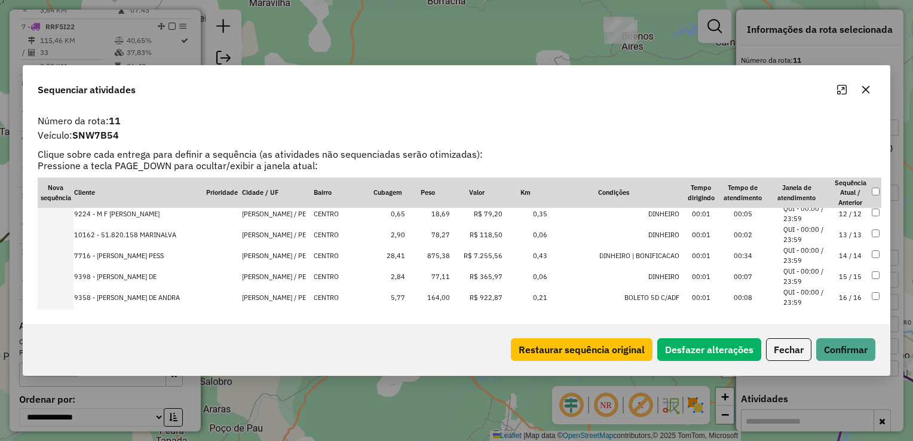
scroll to position [0, 0]
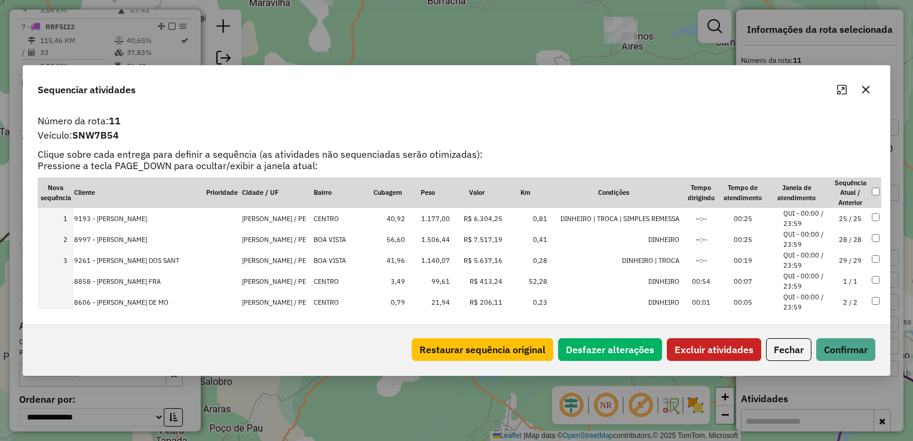
click at [873, 253] on td at bounding box center [876, 260] width 10 height 21
click at [717, 354] on button "Excluir atividades" at bounding box center [714, 349] width 94 height 23
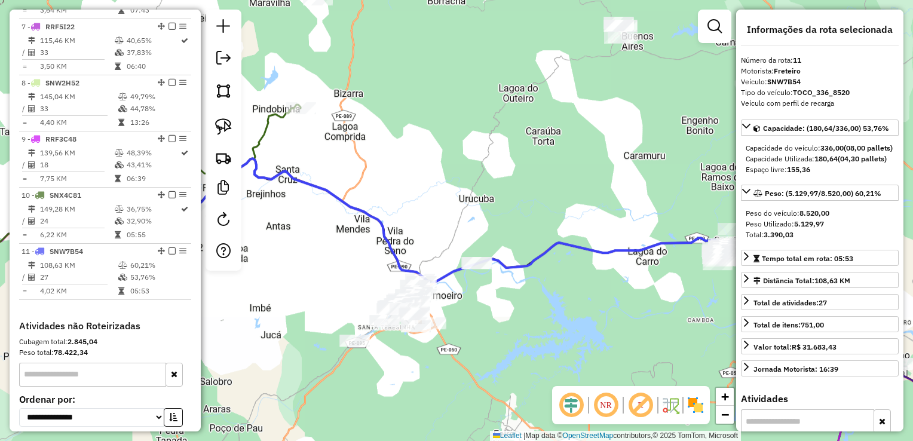
scroll to position [877, 0]
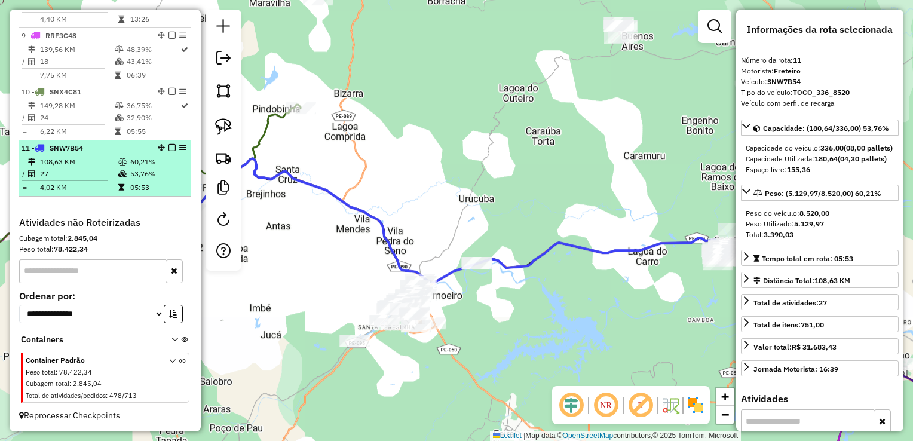
click at [63, 173] on td "27" at bounding box center [78, 174] width 78 height 12
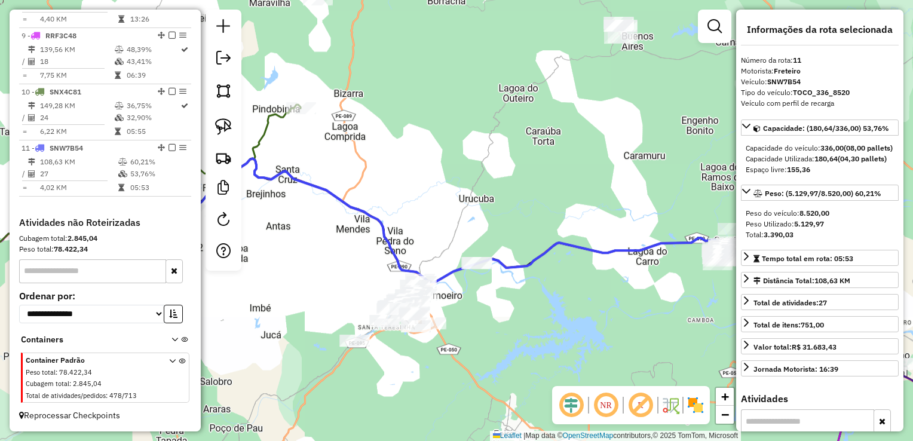
click at [270, 229] on div "Janela de atendimento Grade de atendimento Capacidade Transportadoras Veículos …" at bounding box center [456, 220] width 913 height 441
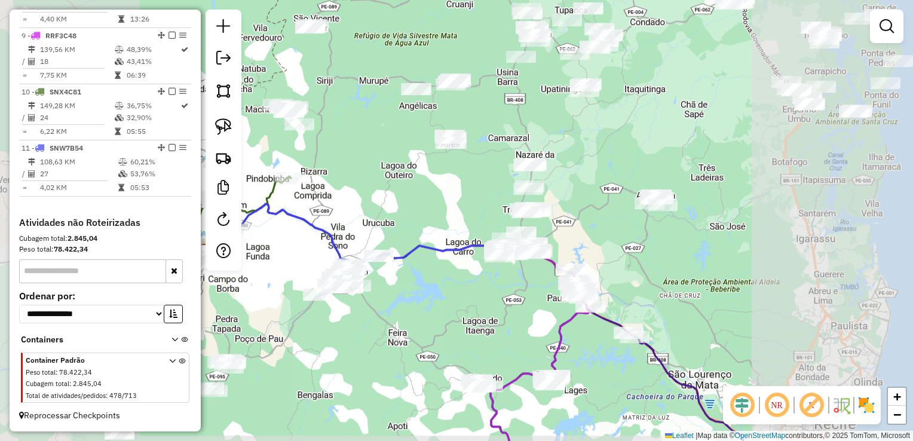
drag, startPoint x: 284, startPoint y: 255, endPoint x: 368, endPoint y: 247, distance: 83.4
click at [376, 249] on div "Janela de atendimento Grade de atendimento Capacidade Transportadoras Veículos …" at bounding box center [456, 220] width 913 height 441
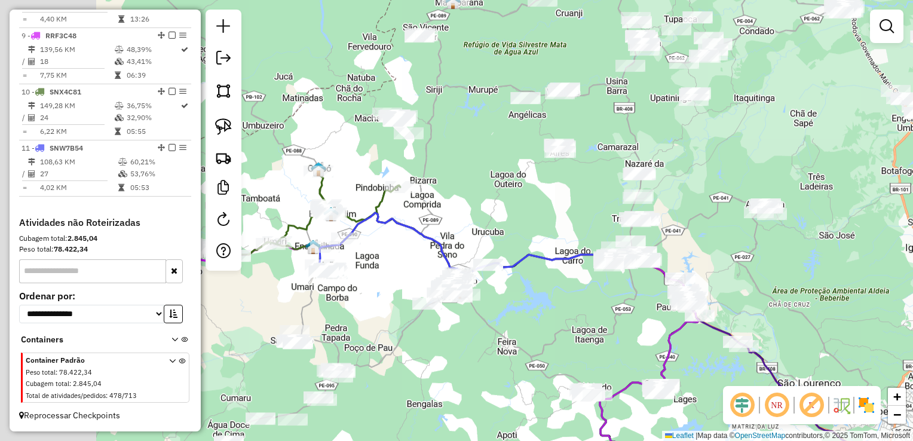
drag, startPoint x: 287, startPoint y: 224, endPoint x: 455, endPoint y: 256, distance: 171.1
click at [461, 251] on div "Janela de atendimento Grade de atendimento Capacidade Transportadoras Veículos …" at bounding box center [456, 220] width 913 height 441
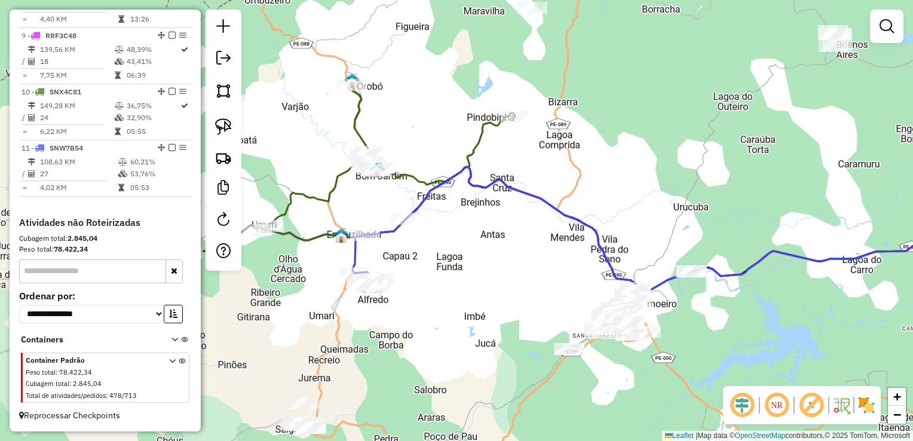
drag, startPoint x: 319, startPoint y: 354, endPoint x: 372, endPoint y: 230, distance: 134.4
click at [369, 239] on div "Janela de atendimento Grade de atendimento Capacidade Transportadoras Veículos …" at bounding box center [456, 220] width 913 height 441
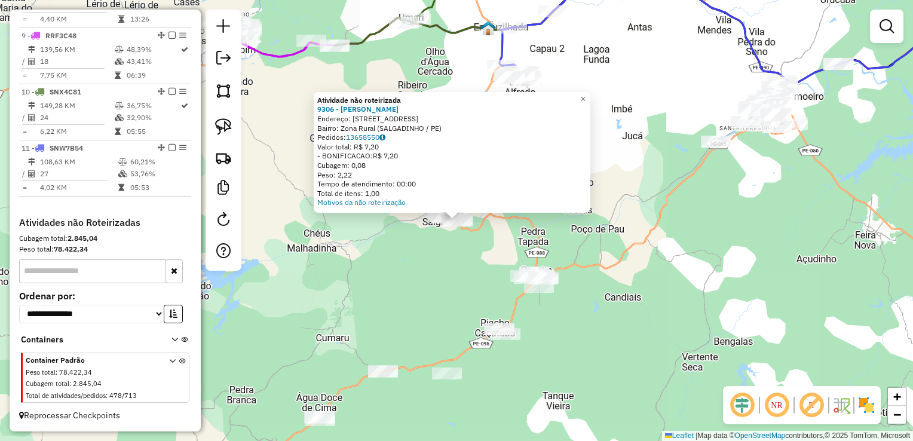
click at [427, 280] on div "Atividade não roteirizada 9306 - LUIZ SEVERINO DE SAN Endereço: R RUA SALOBRO I…" at bounding box center [456, 220] width 913 height 441
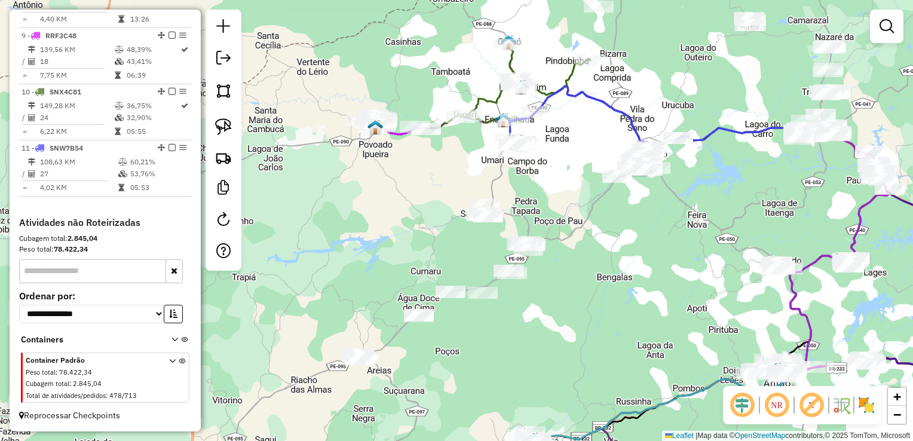
drag, startPoint x: 387, startPoint y: 283, endPoint x: 431, endPoint y: 219, distance: 78.2
click at [431, 219] on div "Janela de atendimento Grade de atendimento Capacidade Transportadoras Veículos …" at bounding box center [456, 220] width 913 height 441
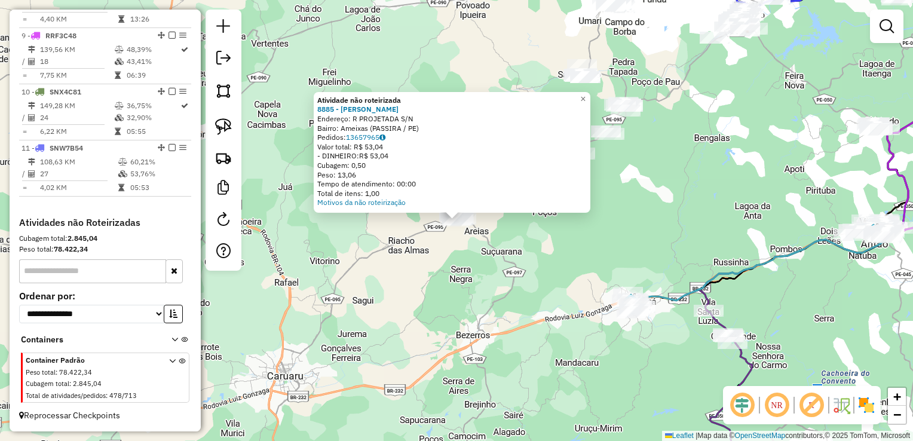
click at [486, 273] on div "Atividade não roteirizada 8885 - ROGERIO DA SILVA CAB Endereço: R PROJETADA S/N…" at bounding box center [456, 220] width 913 height 441
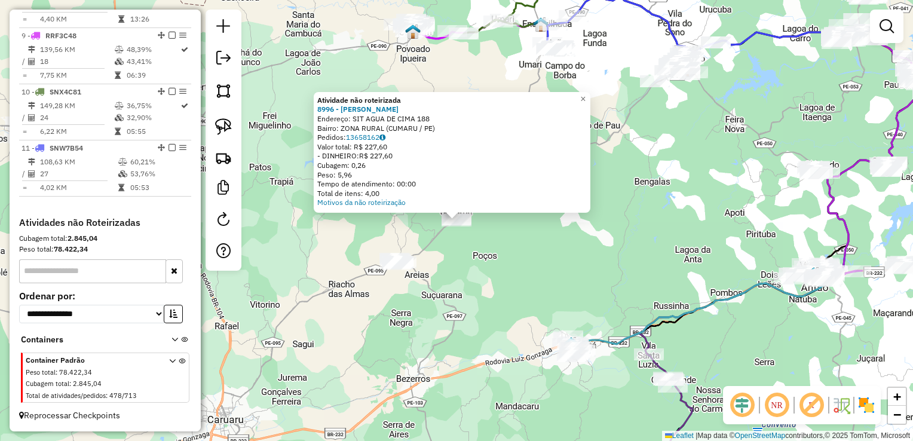
click at [571, 204] on div "Motivos da não roteirização" at bounding box center [452, 203] width 270 height 10
click at [532, 260] on div "Atividade não roteirizada 8996 - ODAIR JOSE DA SILVA Endereço: SIT AGUA DE CIMA…" at bounding box center [456, 220] width 913 height 441
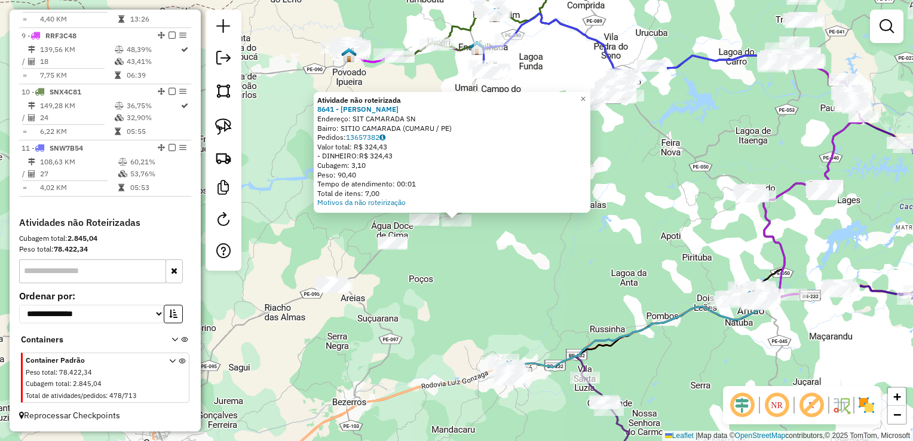
click at [561, 245] on div "Atividade não roteirizada 8641 - LUCIANO MANOEL DA SI Endereço: SIT CAMARADA SN…" at bounding box center [456, 220] width 913 height 441
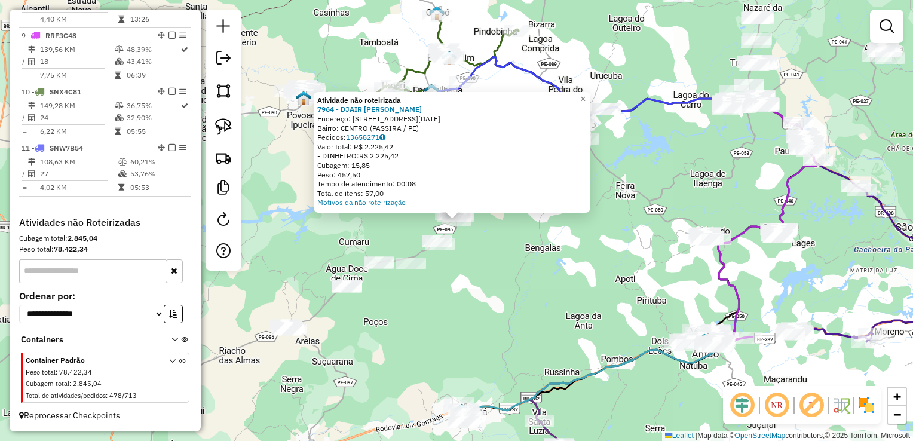
click at [501, 267] on div "Atividade não roteirizada 7964 - DJAIR ANTONIO ALBUQU Endereço: R 1 DE MAIO 137…" at bounding box center [456, 220] width 913 height 441
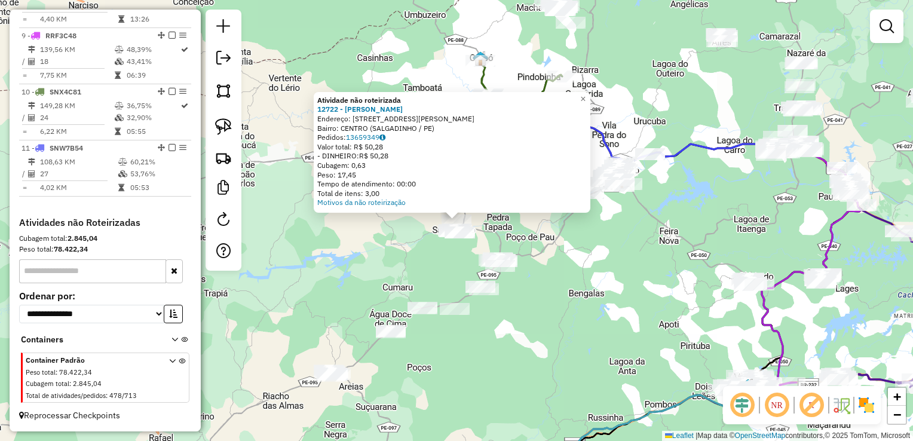
click at [519, 338] on div "Atividade não roteirizada 12722 - GENILMA MELO Endereço: Rua Joaquim Aur�lio do…" at bounding box center [456, 220] width 913 height 441
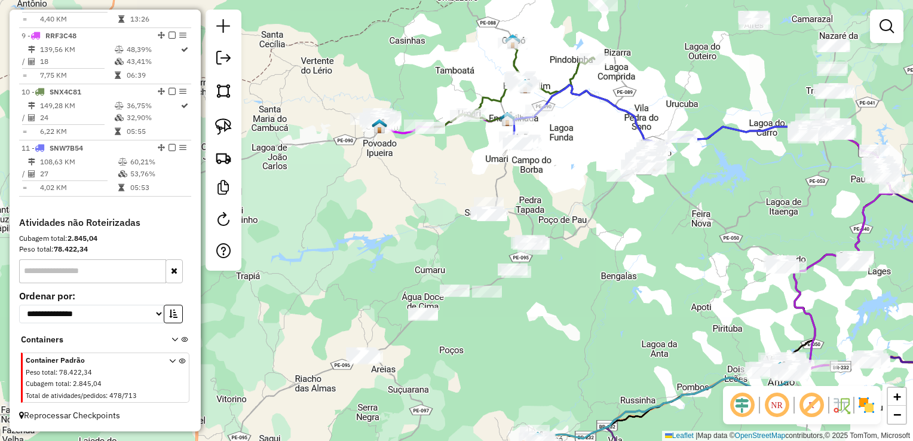
drag, startPoint x: 526, startPoint y: 363, endPoint x: 539, endPoint y: 318, distance: 46.7
click at [550, 319] on div "Janela de atendimento Grade de atendimento Capacidade Transportadoras Veículos …" at bounding box center [456, 220] width 913 height 441
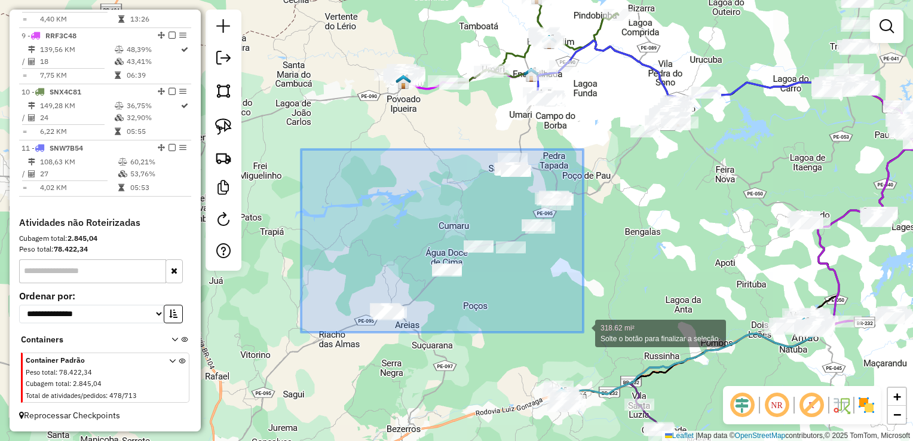
drag, startPoint x: 301, startPoint y: 149, endPoint x: 583, endPoint y: 332, distance: 336.2
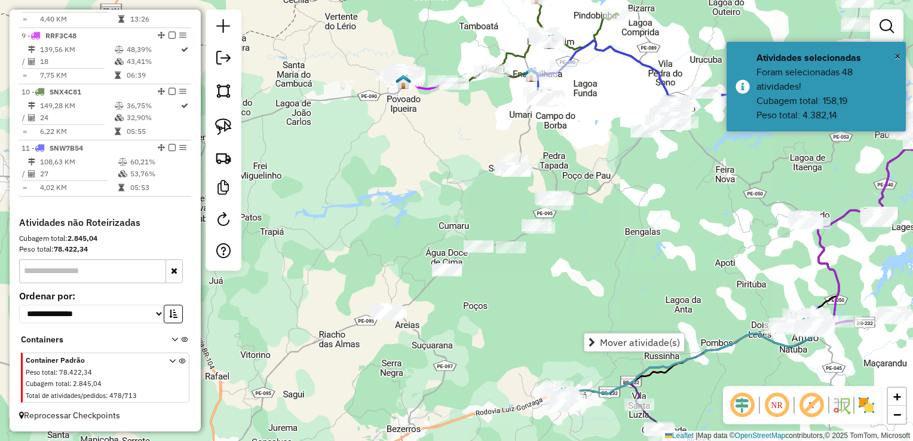
click at [582, 278] on div "Janela de atendimento Grade de atendimento Capacidade Transportadoras Veículos …" at bounding box center [456, 220] width 913 height 441
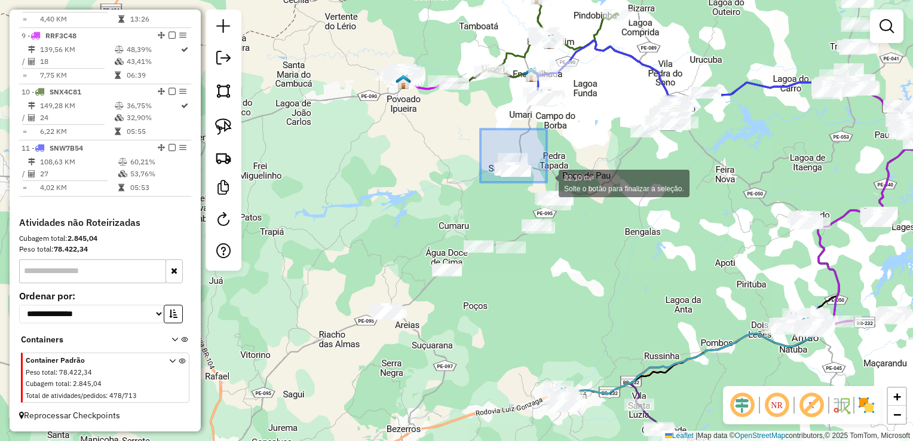
drag, startPoint x: 480, startPoint y: 129, endPoint x: 547, endPoint y: 182, distance: 85.0
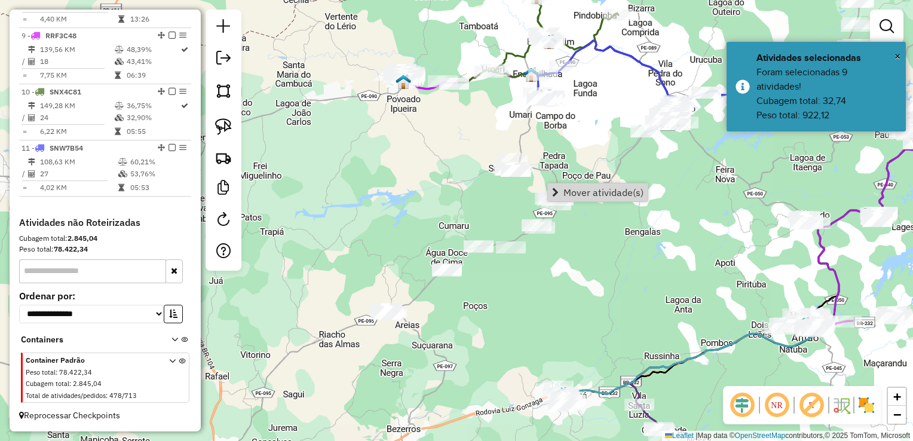
click at [585, 267] on div "Janela de atendimento Grade de atendimento Capacidade Transportadoras Veículos …" at bounding box center [456, 220] width 913 height 441
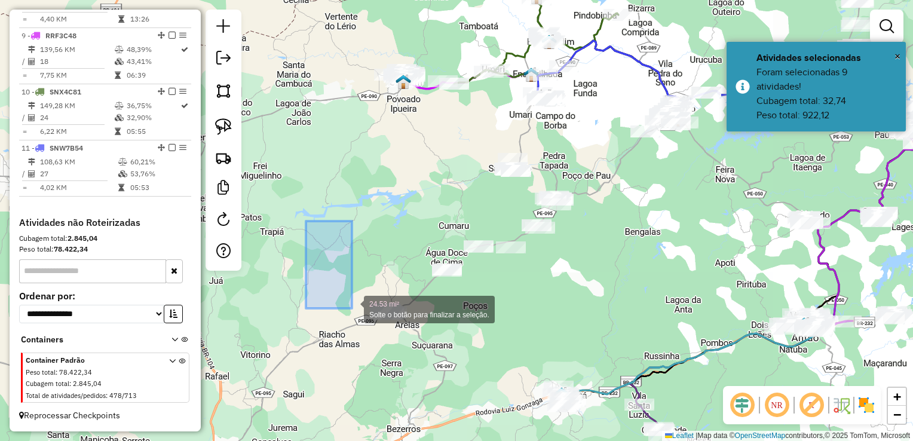
drag, startPoint x: 322, startPoint y: 283, endPoint x: 352, endPoint y: 308, distance: 39.5
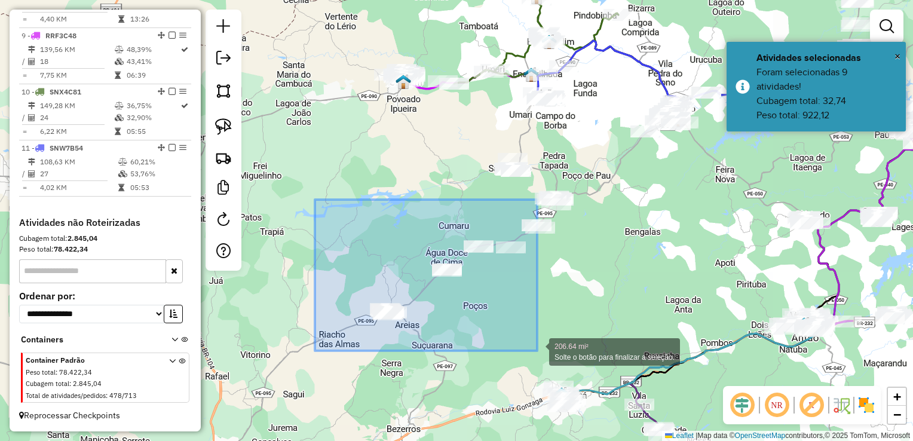
drag, startPoint x: 315, startPoint y: 200, endPoint x: 537, endPoint y: 351, distance: 268.9
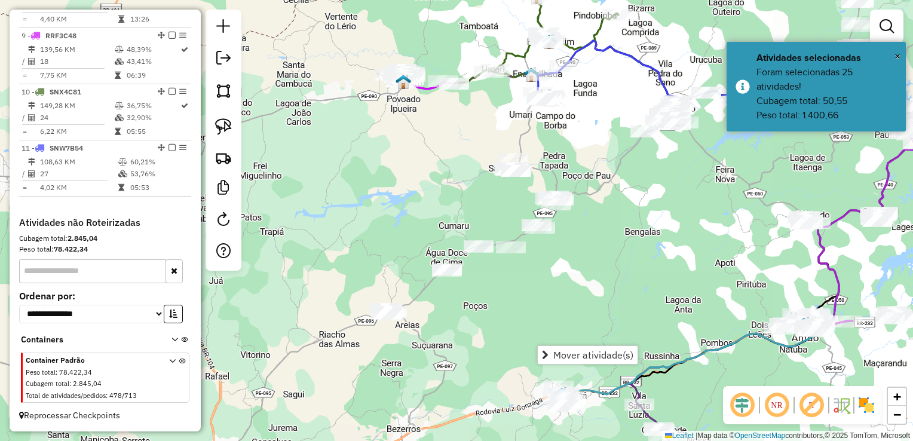
click at [541, 289] on div "Janela de atendimento Grade de atendimento Capacidade Transportadoras Veículos …" at bounding box center [456, 220] width 913 height 441
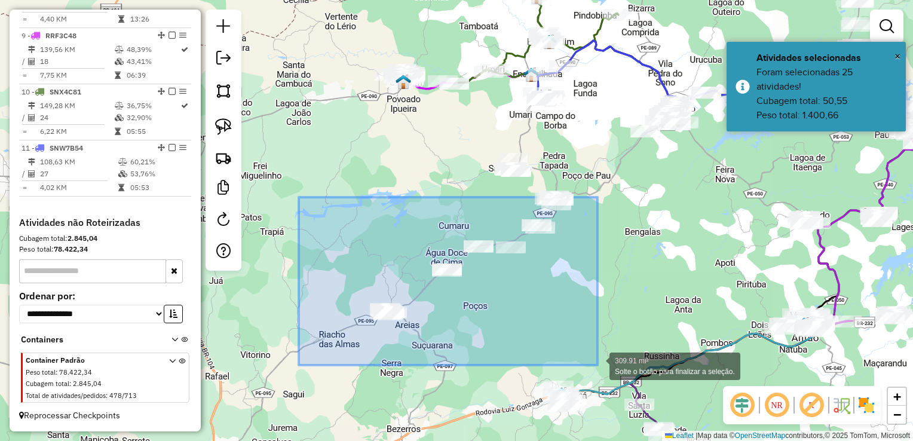
drag, startPoint x: 299, startPoint y: 197, endPoint x: 598, endPoint y: 365, distance: 342.8
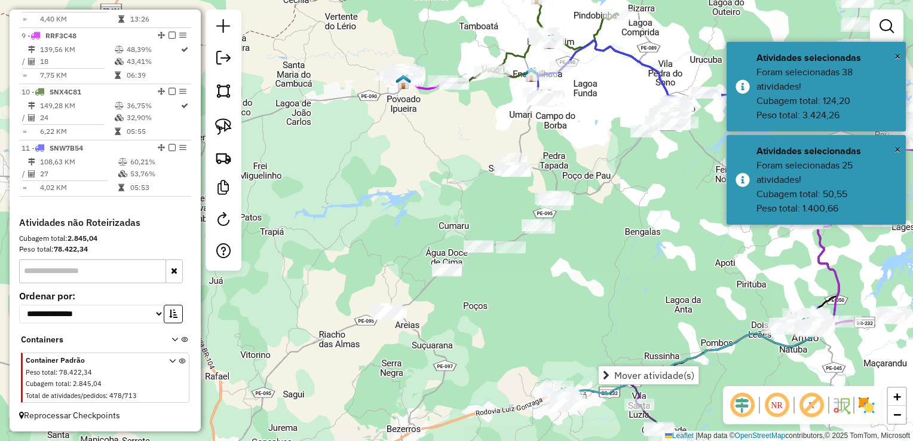
drag, startPoint x: 577, startPoint y: 311, endPoint x: 480, endPoint y: 287, distance: 99.9
click at [576, 311] on div "Janela de atendimento Grade de atendimento Capacidade Transportadoras Veículos …" at bounding box center [456, 220] width 913 height 441
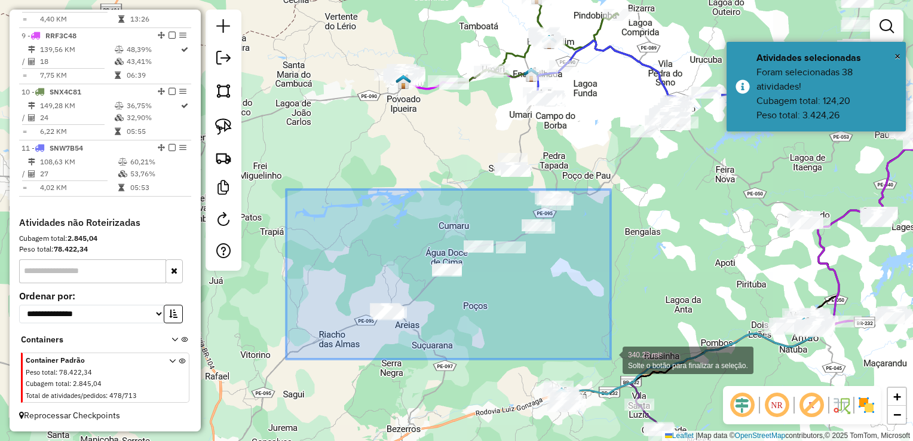
drag, startPoint x: 286, startPoint y: 189, endPoint x: 611, endPoint y: 359, distance: 366.2
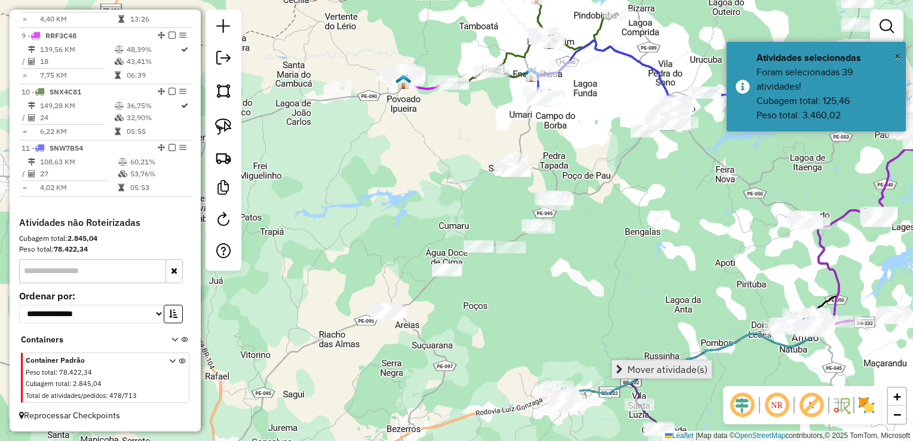
click at [628, 365] on span "Mover atividade(s)" at bounding box center [667, 370] width 80 height 10
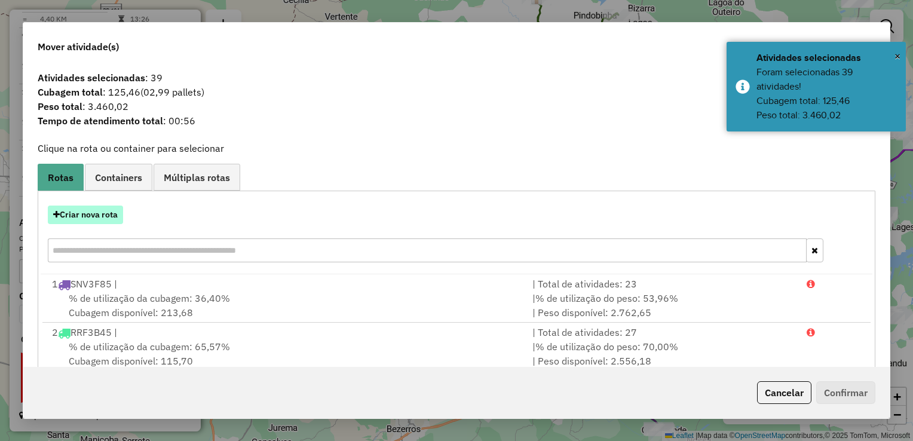
click at [74, 213] on button "Criar nova rota" at bounding box center [85, 215] width 75 height 19
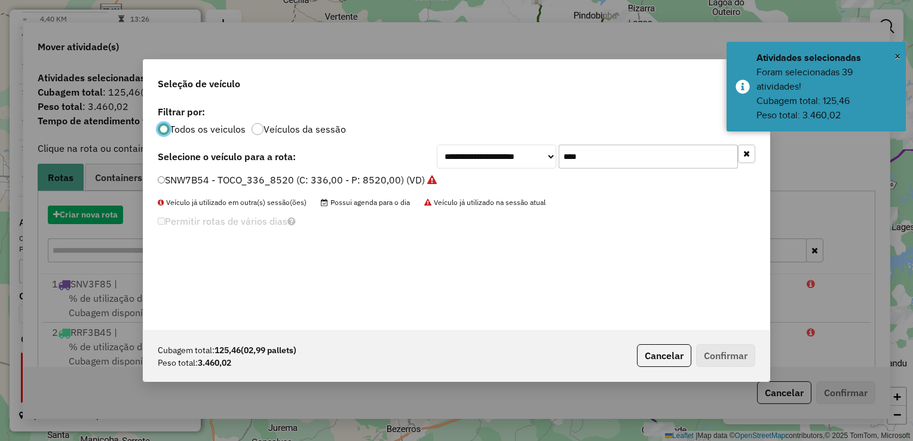
scroll to position [6, 4]
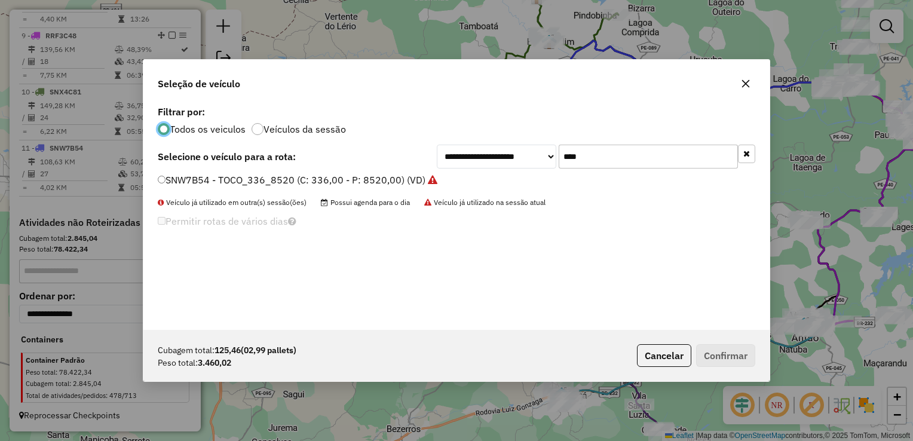
click at [595, 154] on input "****" at bounding box center [648, 157] width 179 height 24
type input "*"
type input "****"
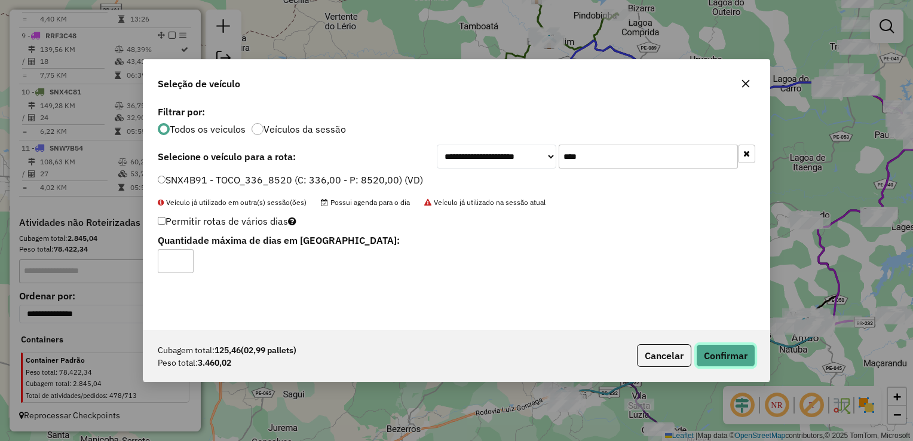
click at [738, 357] on button "Confirmar" at bounding box center [725, 355] width 59 height 23
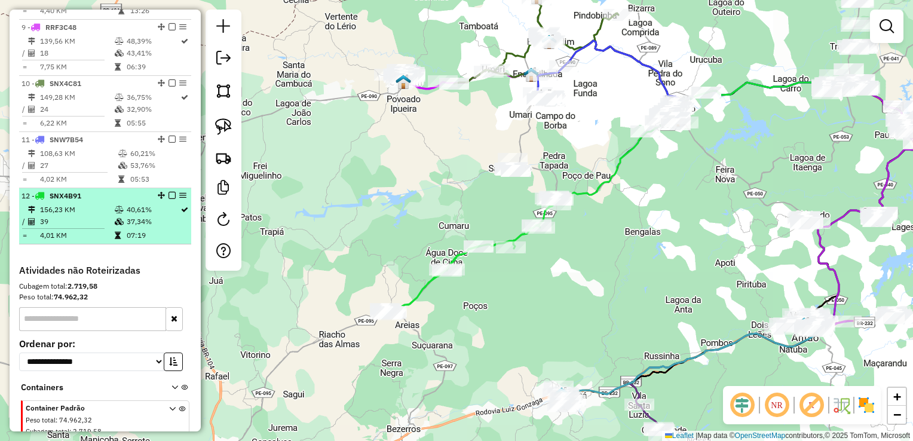
click at [66, 228] on td "39" at bounding box center [76, 222] width 75 height 12
select select "**********"
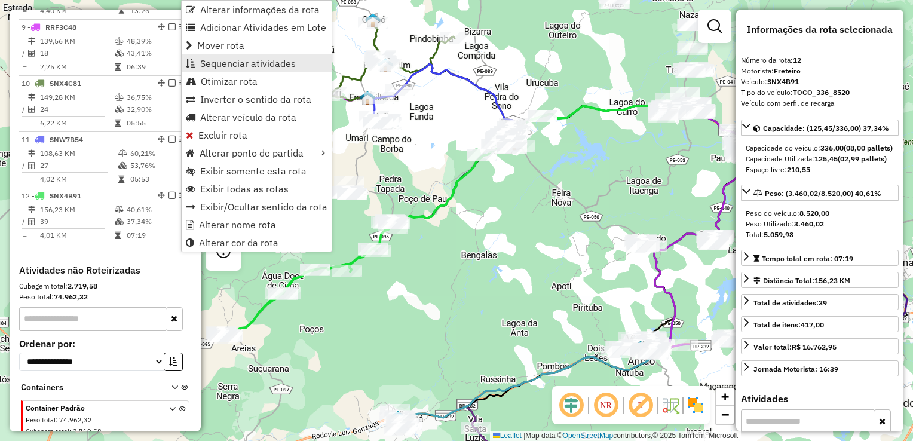
click at [246, 59] on span "Sequenciar atividades" at bounding box center [248, 64] width 96 height 10
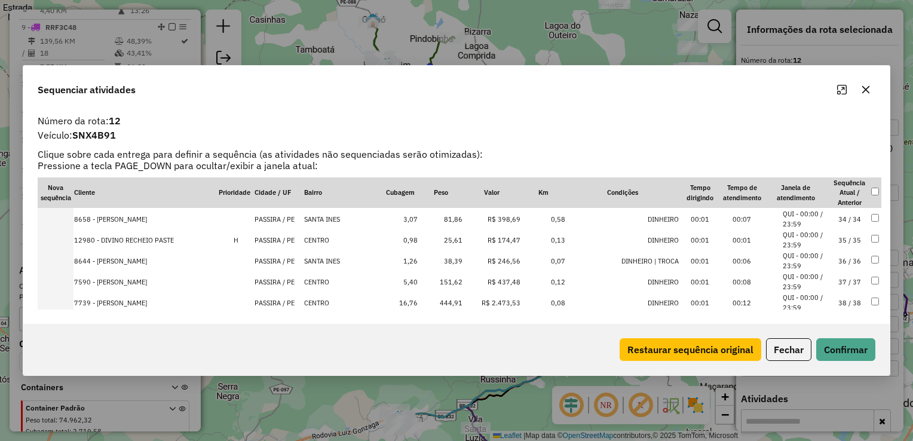
scroll to position [665, 0]
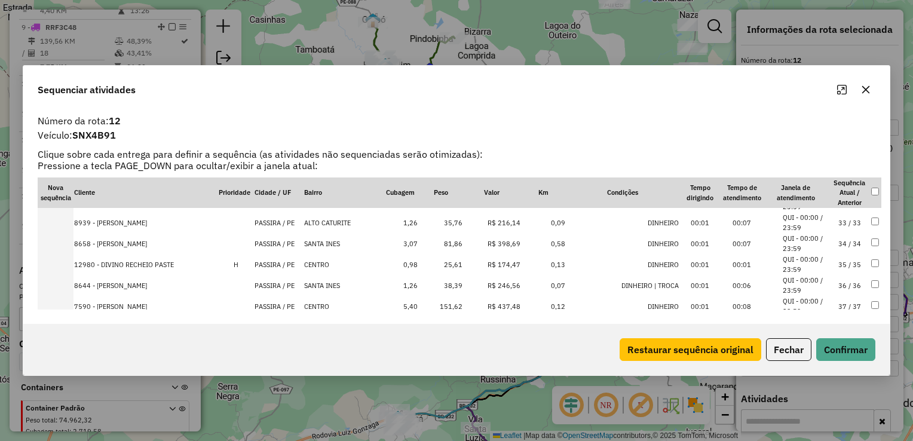
click at [448, 290] on td "38,39" at bounding box center [440, 285] width 45 height 21
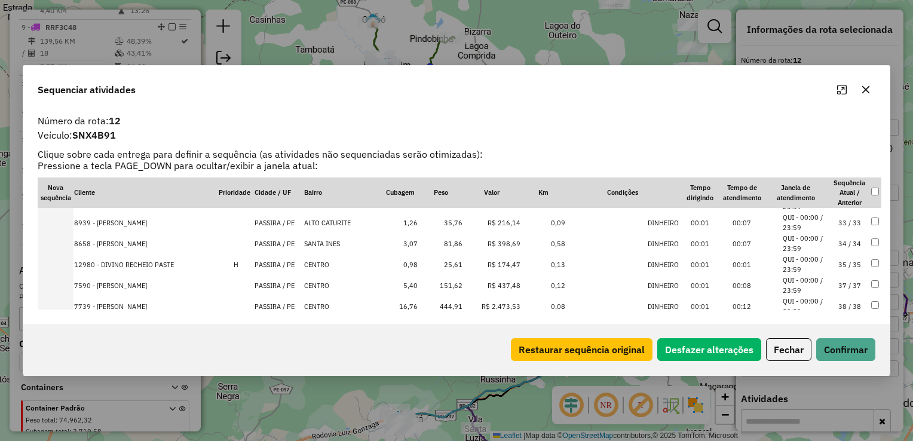
scroll to position [626, 0]
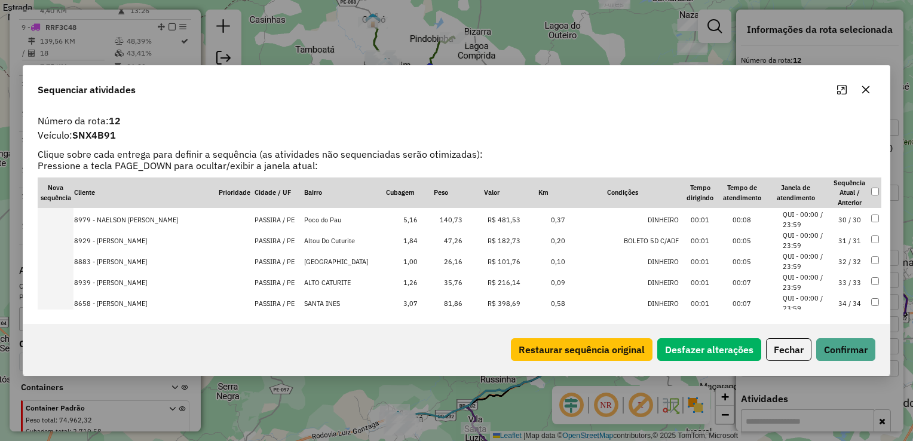
click at [445, 267] on td "26,16" at bounding box center [440, 261] width 45 height 21
click at [445, 265] on td "35,76" at bounding box center [440, 260] width 45 height 21
click at [451, 241] on td "47,26" at bounding box center [440, 239] width 45 height 21
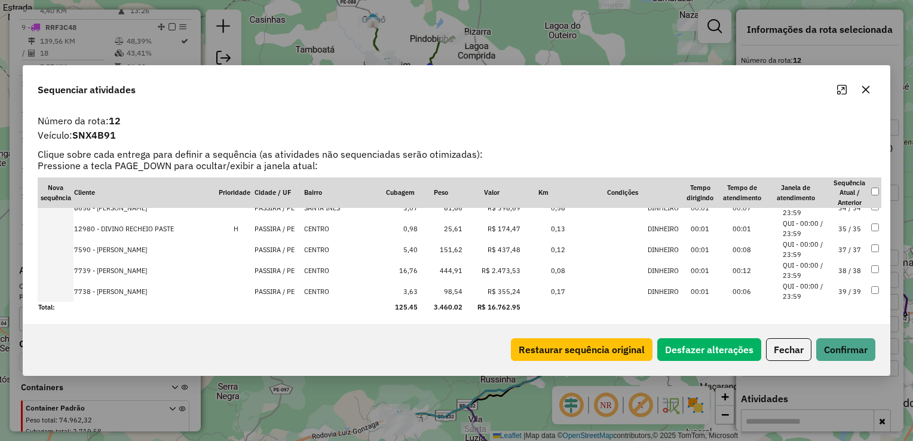
scroll to position [725, 0]
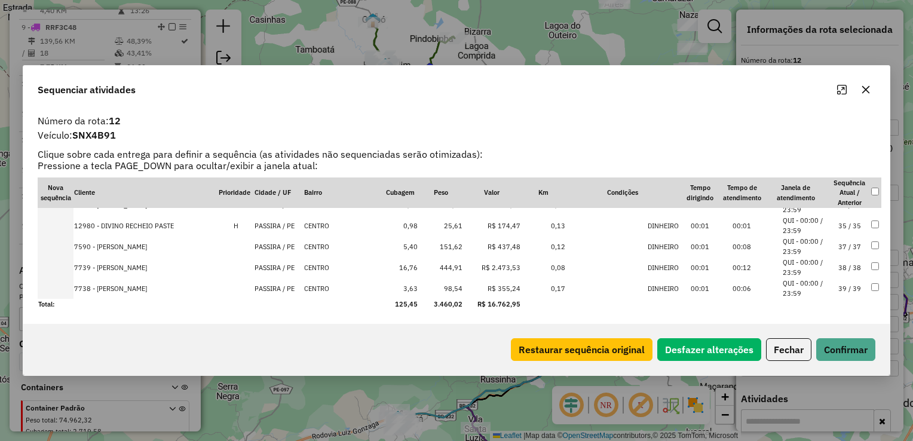
click at [447, 288] on td "98,54" at bounding box center [440, 288] width 45 height 21
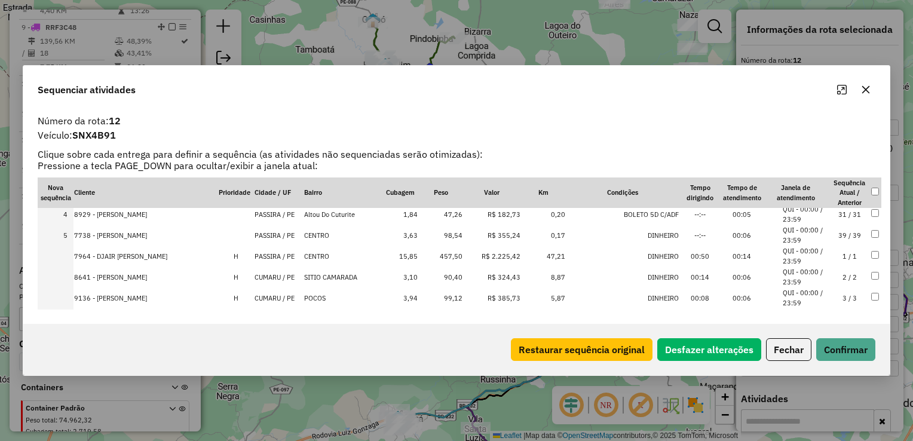
scroll to position [0, 0]
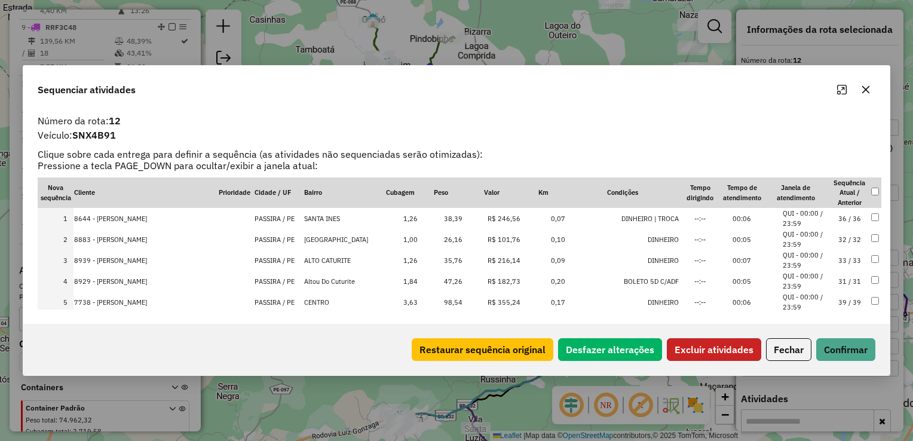
click at [735, 348] on button "Excluir atividades" at bounding box center [714, 349] width 94 height 23
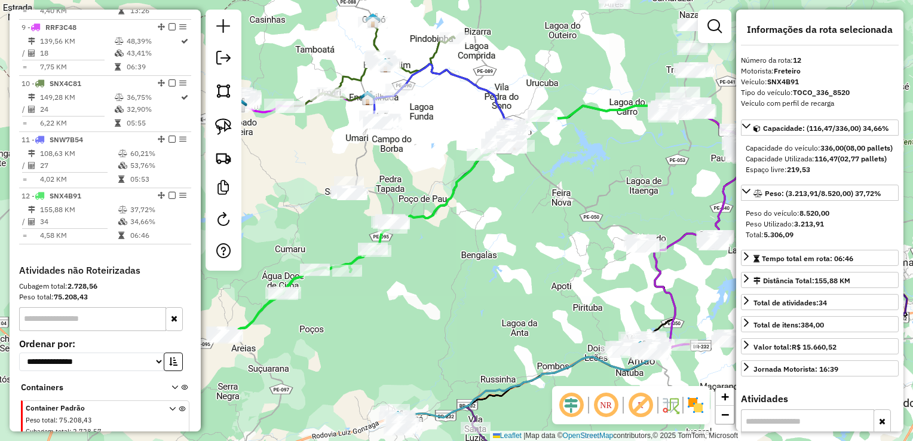
scroll to position [933, 0]
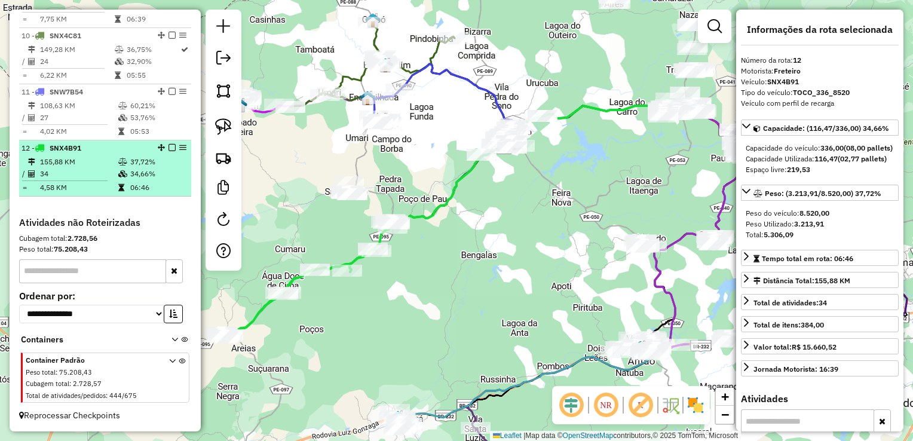
click at [75, 174] on td "34" at bounding box center [78, 174] width 78 height 12
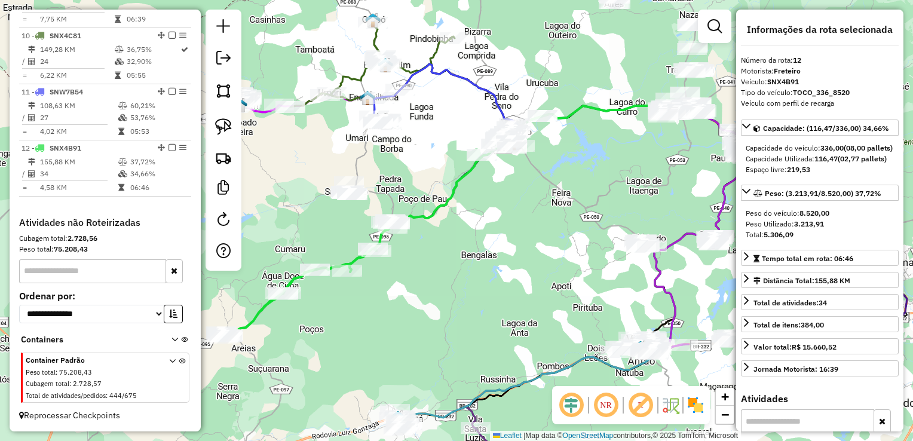
click at [399, 286] on div "Janela de atendimento Grade de atendimento Capacidade Transportadoras Veículos …" at bounding box center [456, 220] width 913 height 441
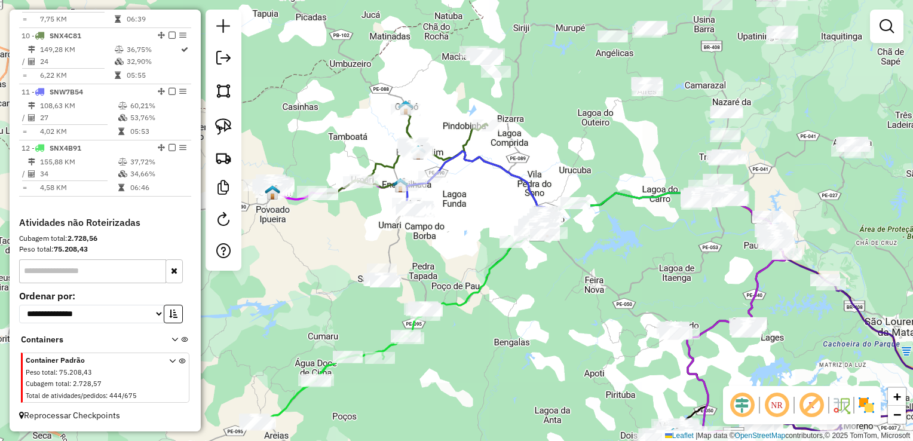
drag, startPoint x: 428, startPoint y: 256, endPoint x: 390, endPoint y: 378, distance: 127.8
click at [394, 379] on div "Janela de atendimento Grade de atendimento Capacidade Transportadoras Veículos …" at bounding box center [456, 220] width 913 height 441
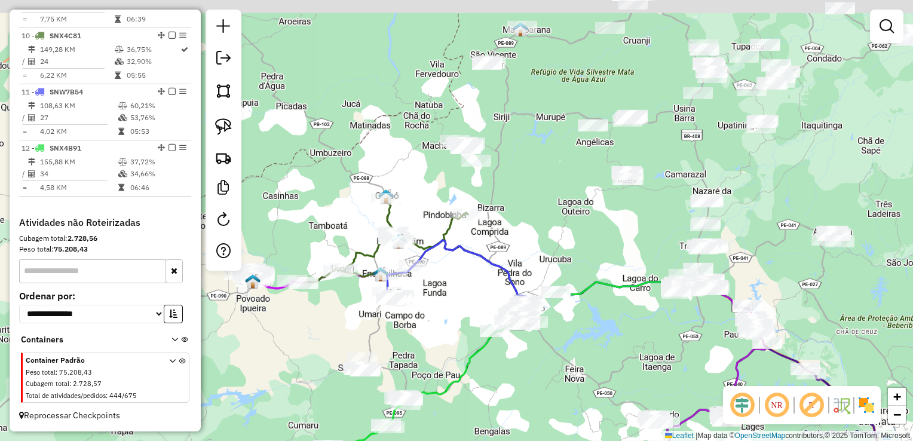
drag, startPoint x: 391, startPoint y: 288, endPoint x: 439, endPoint y: 342, distance: 72.8
click at [437, 342] on div "Janela de atendimento Grade de atendimento Capacidade Transportadoras Veículos …" at bounding box center [456, 220] width 913 height 441
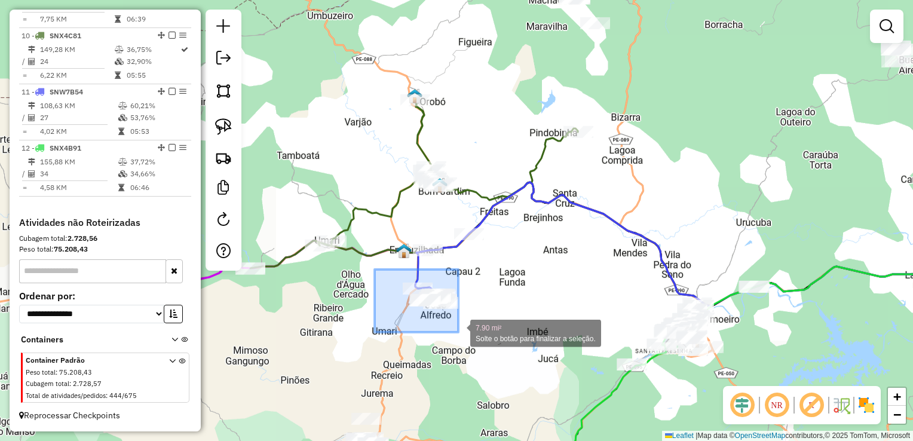
drag, startPoint x: 375, startPoint y: 270, endPoint x: 461, endPoint y: 332, distance: 107.0
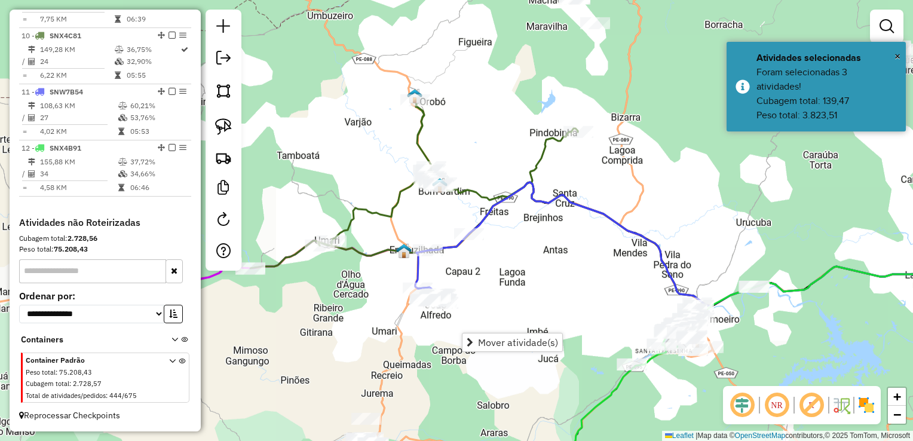
click at [334, 312] on div "Janela de atendimento Grade de atendimento Capacidade Transportadoras Veículos …" at bounding box center [456, 220] width 913 height 441
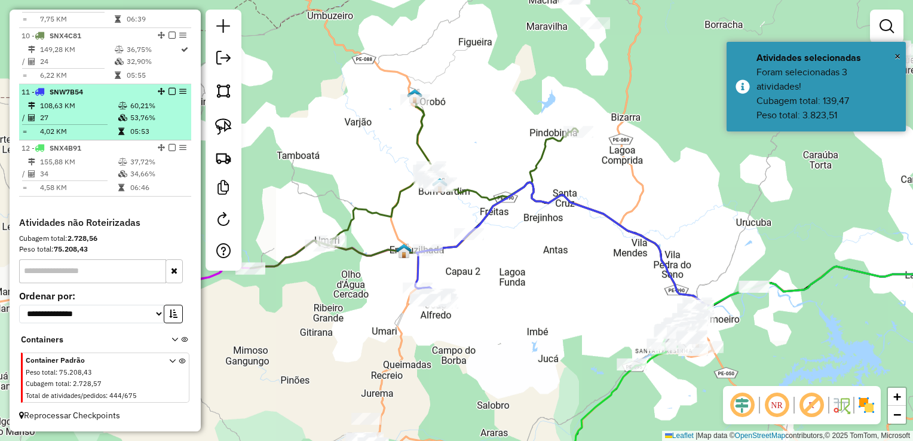
click at [67, 109] on td "108,63 KM" at bounding box center [78, 106] width 78 height 12
select select "**********"
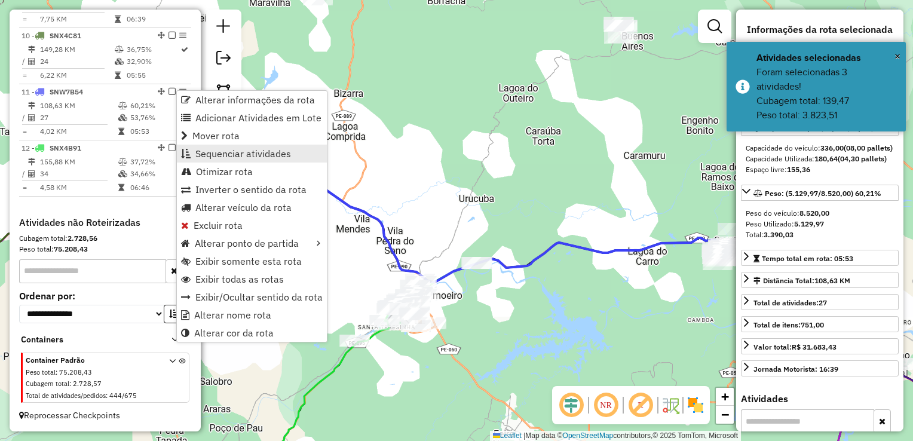
click at [210, 149] on span "Sequenciar atividades" at bounding box center [243, 154] width 96 height 10
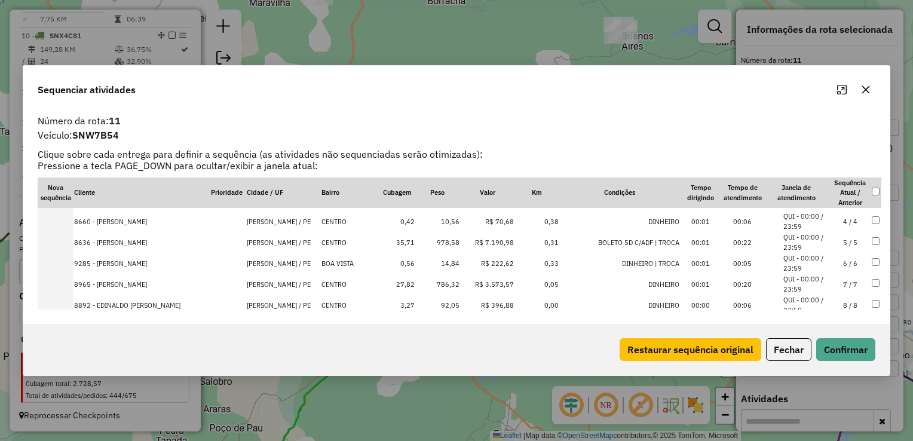
click at [458, 242] on td "978,58" at bounding box center [437, 242] width 45 height 21
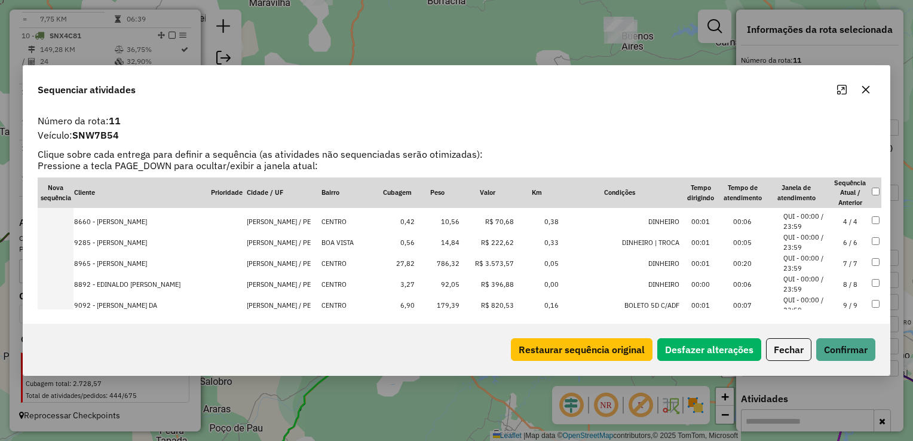
scroll to position [0, 0]
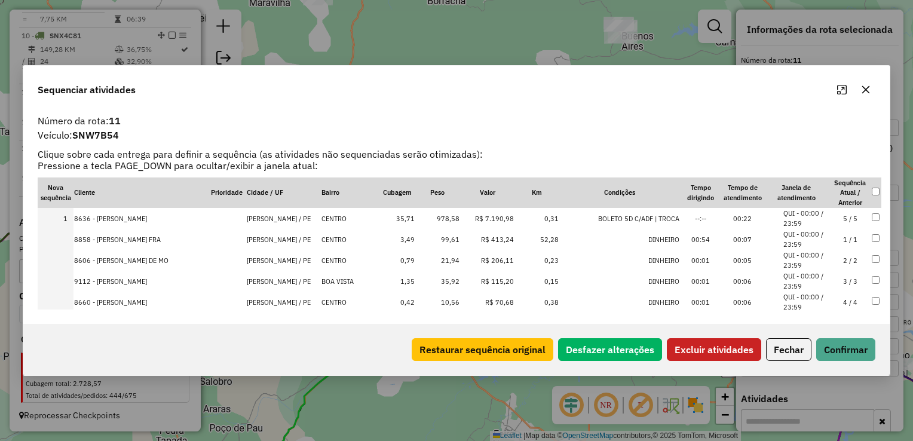
click at [698, 354] on button "Excluir atividades" at bounding box center [714, 349] width 94 height 23
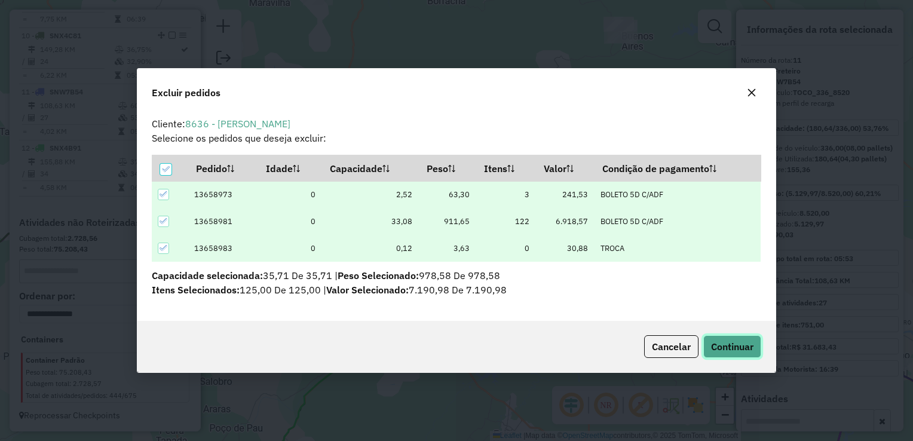
click at [726, 348] on span "Continuar" at bounding box center [732, 347] width 42 height 12
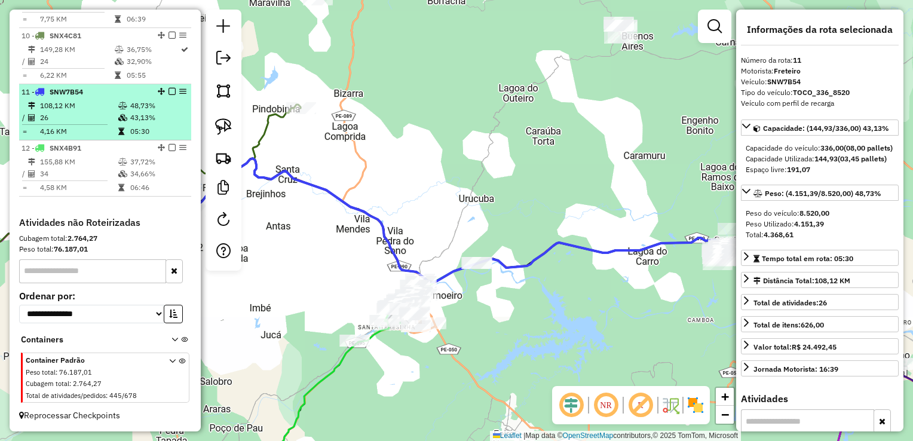
click at [72, 116] on td "26" at bounding box center [78, 118] width 78 height 12
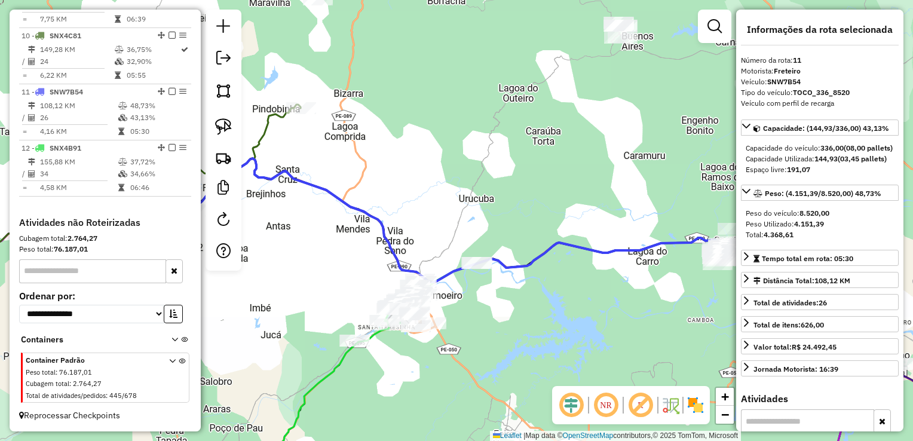
click at [255, 231] on div "Janela de atendimento Grade de atendimento Capacidade Transportadoras Veículos …" at bounding box center [456, 220] width 913 height 441
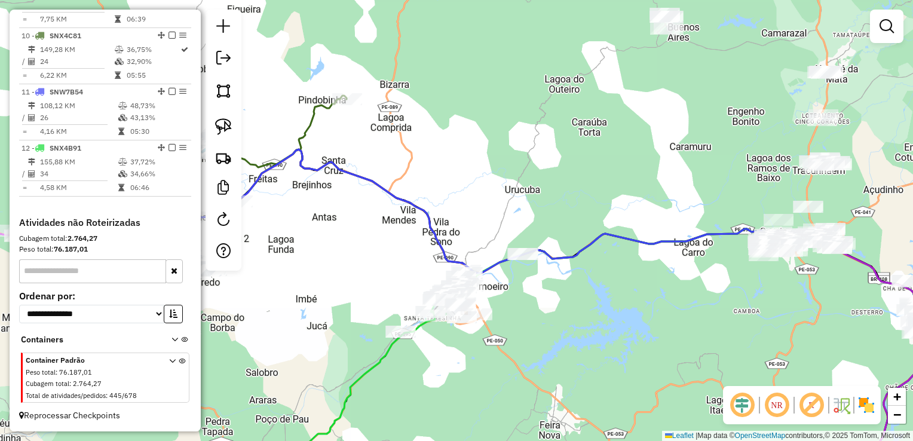
drag, startPoint x: 316, startPoint y: 226, endPoint x: 485, endPoint y: 203, distance: 171.3
click at [495, 205] on div "Janela de atendimento Grade de atendimento Capacidade Transportadoras Veículos …" at bounding box center [456, 220] width 913 height 441
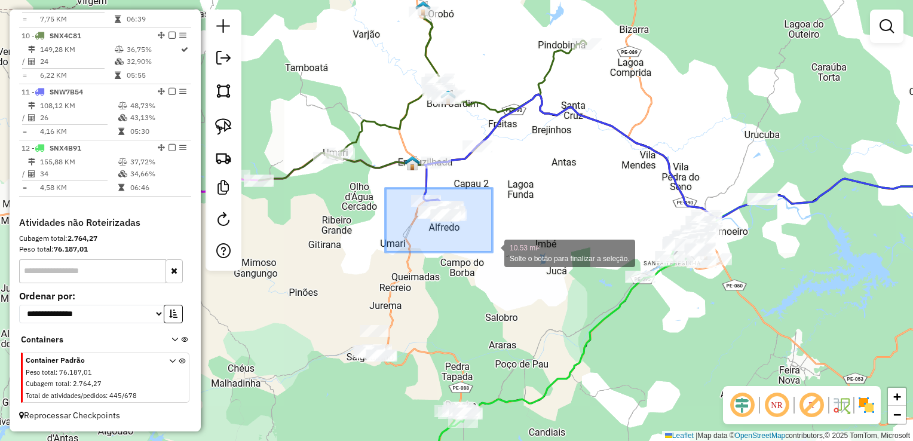
drag, startPoint x: 385, startPoint y: 188, endPoint x: 492, endPoint y: 252, distance: 124.6
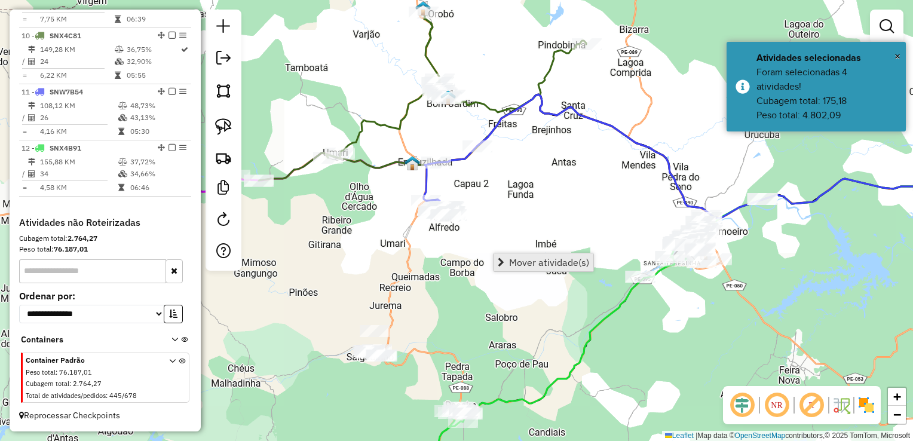
click at [528, 266] on span "Mover atividade(s)" at bounding box center [549, 263] width 80 height 10
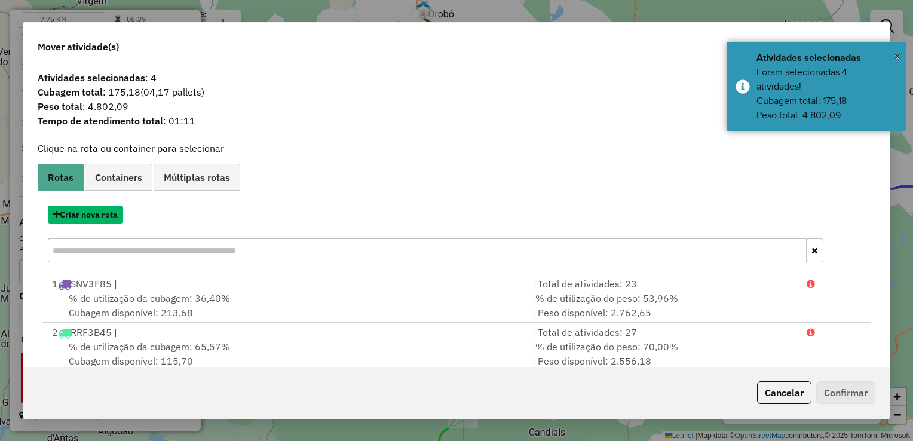
click at [86, 215] on button "Criar nova rota" at bounding box center [85, 215] width 75 height 19
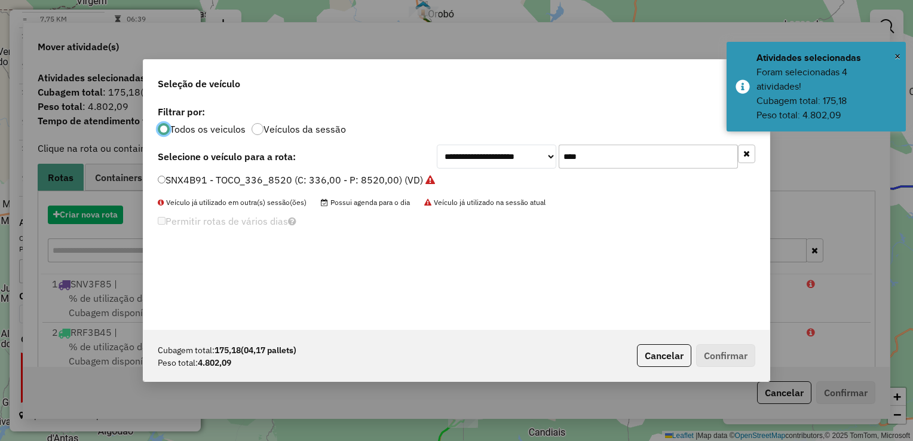
scroll to position [6, 4]
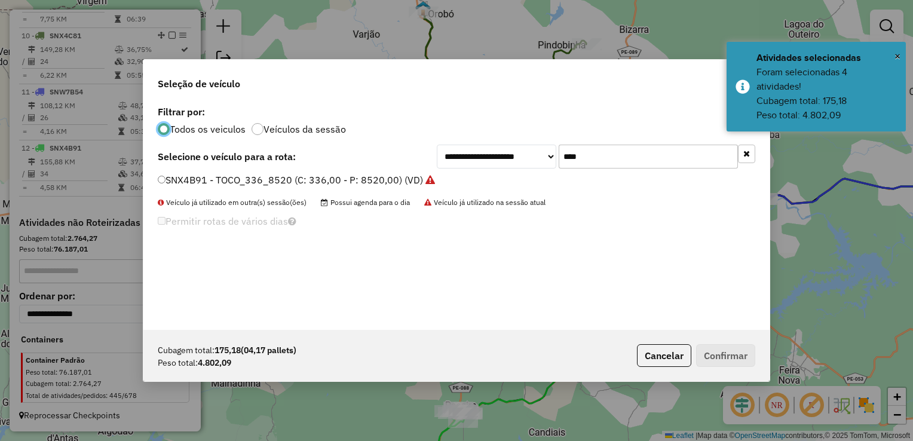
click at [641, 145] on input "****" at bounding box center [648, 157] width 179 height 24
type input "*"
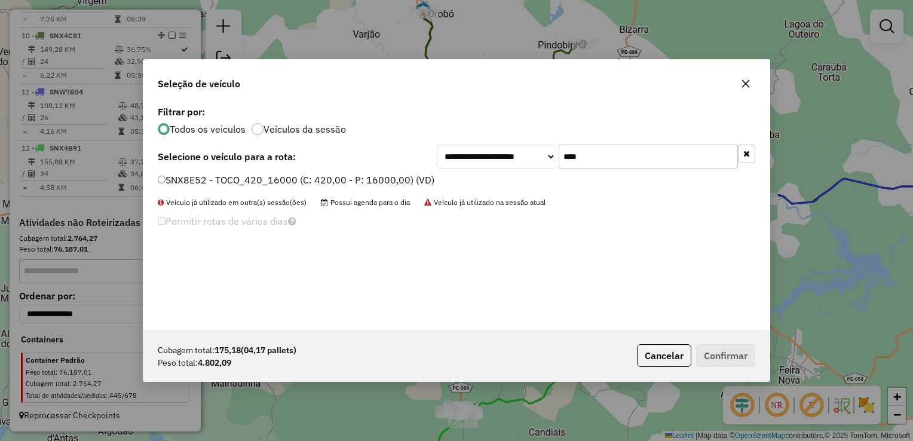
type input "****"
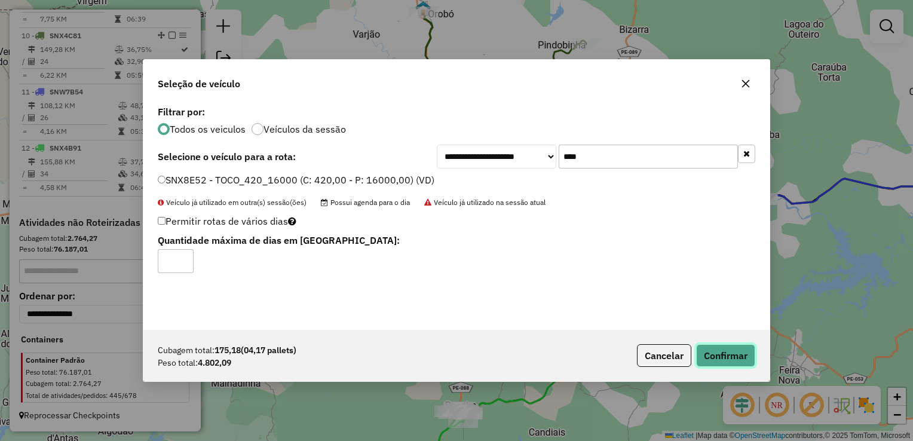
click at [726, 351] on button "Confirmar" at bounding box center [725, 355] width 59 height 23
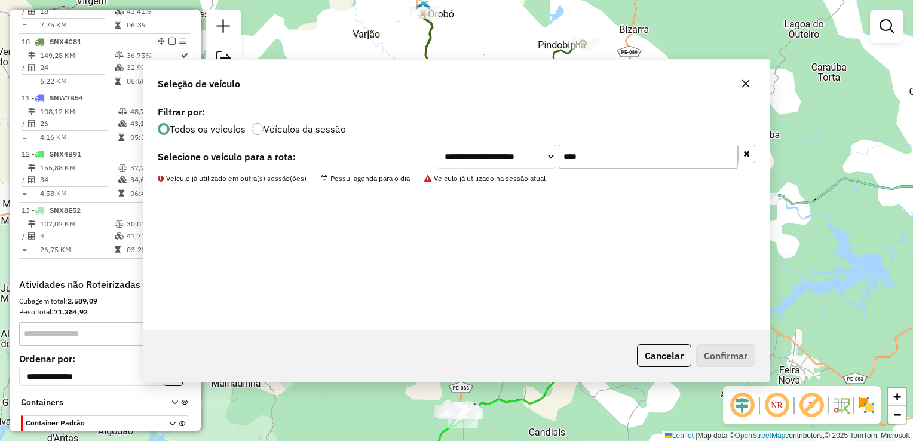
scroll to position [948, 0]
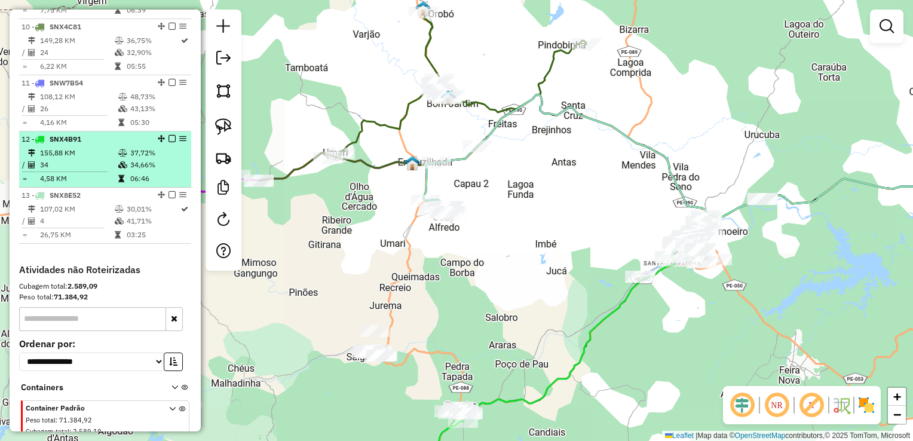
click at [69, 171] on td "34" at bounding box center [78, 165] width 78 height 12
select select "**********"
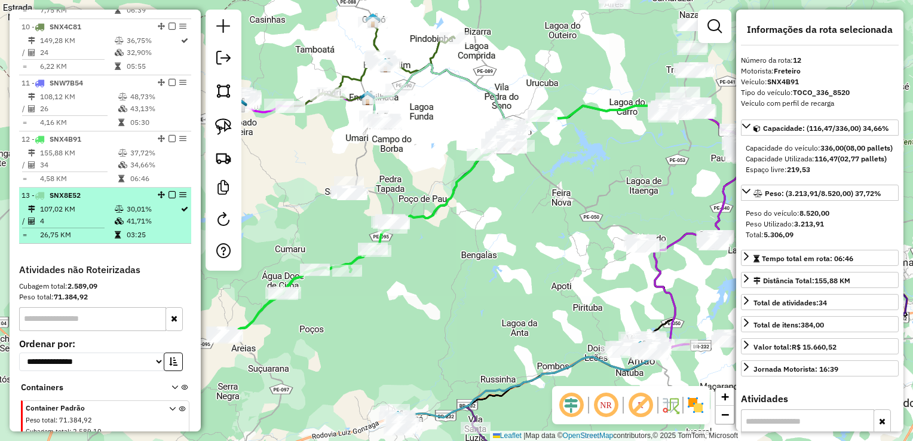
click at [55, 215] on td "107,02 KM" at bounding box center [76, 209] width 75 height 12
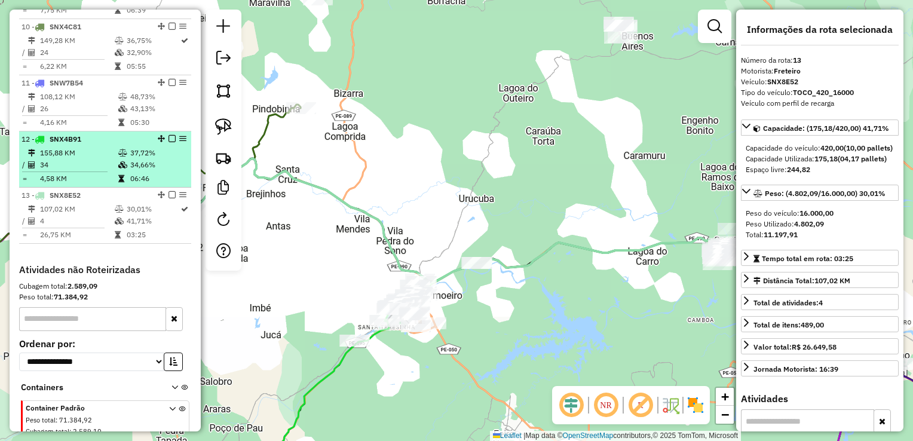
click at [69, 159] on td "155,88 KM" at bounding box center [78, 153] width 78 height 12
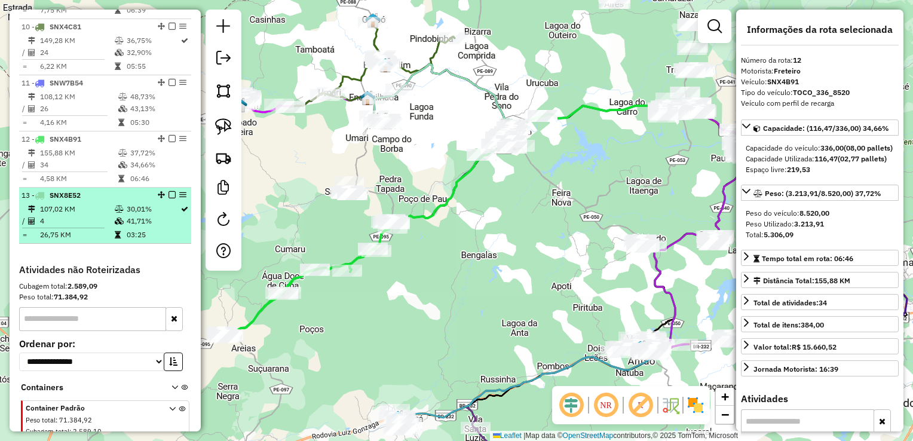
click at [67, 215] on td "107,02 KM" at bounding box center [76, 209] width 75 height 12
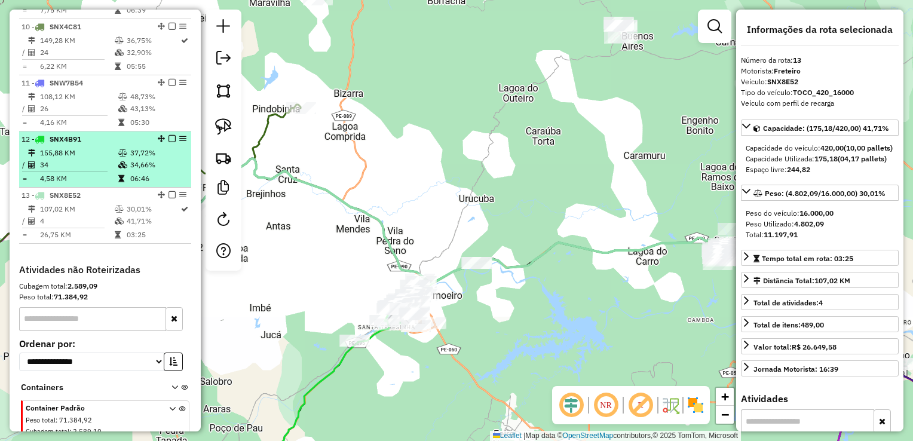
click at [62, 171] on td "34" at bounding box center [78, 165] width 78 height 12
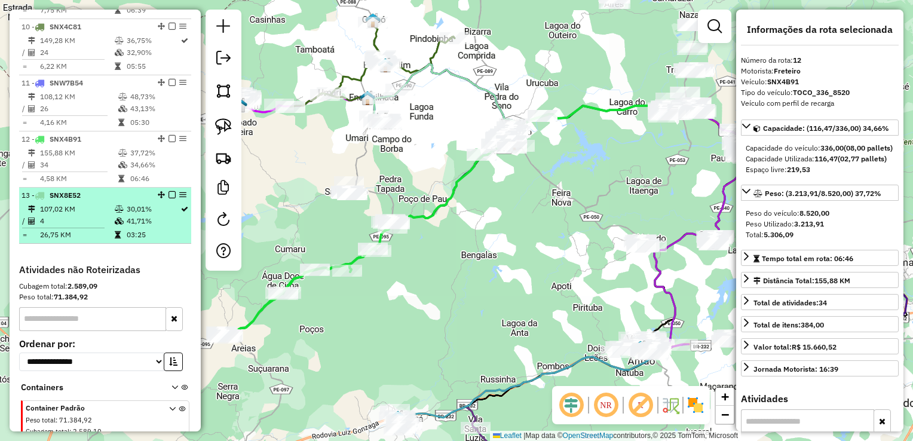
click at [65, 213] on td "107,02 KM" at bounding box center [76, 209] width 75 height 12
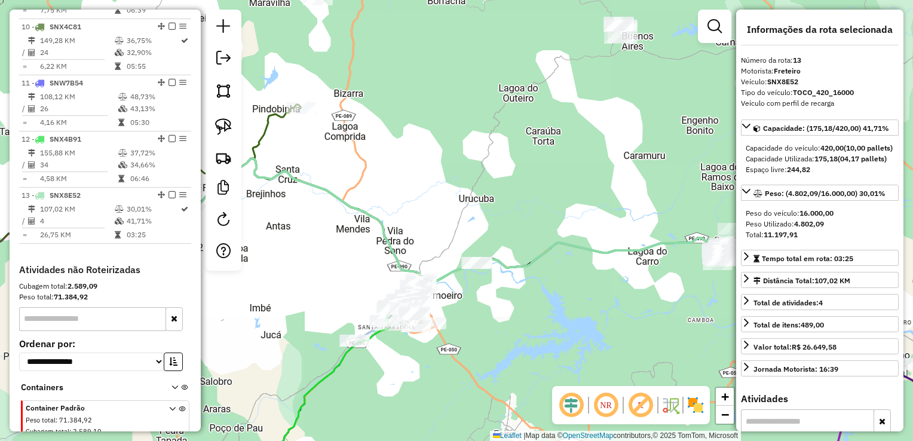
click at [502, 293] on div "Janela de atendimento Grade de atendimento Capacidade Transportadoras Veículos …" at bounding box center [456, 220] width 913 height 441
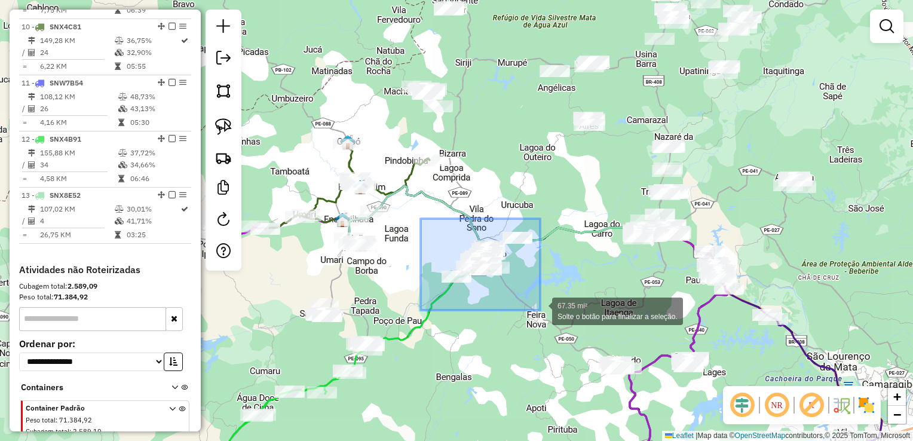
drag, startPoint x: 421, startPoint y: 219, endPoint x: 540, endPoint y: 310, distance: 150.5
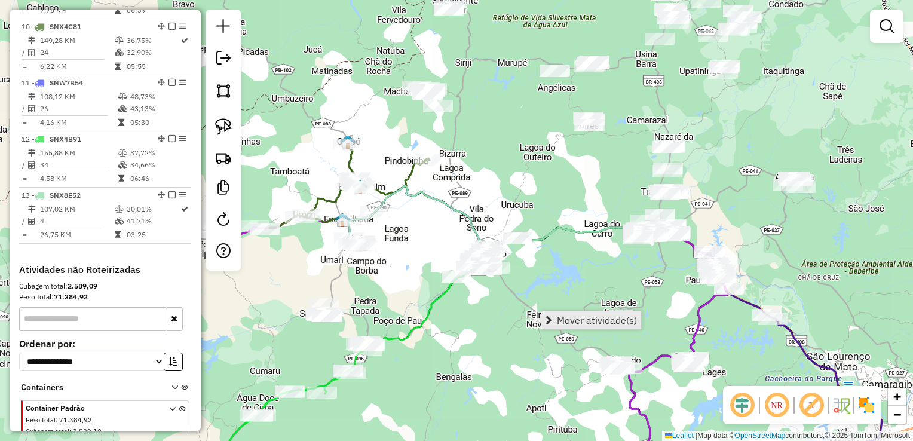
click at [562, 317] on span "Mover atividade(s)" at bounding box center [597, 321] width 80 height 10
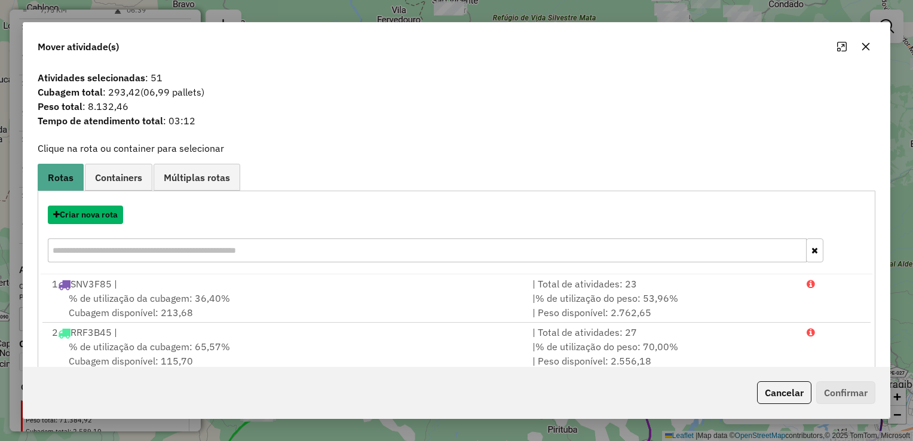
click at [84, 219] on button "Criar nova rota" at bounding box center [85, 215] width 75 height 19
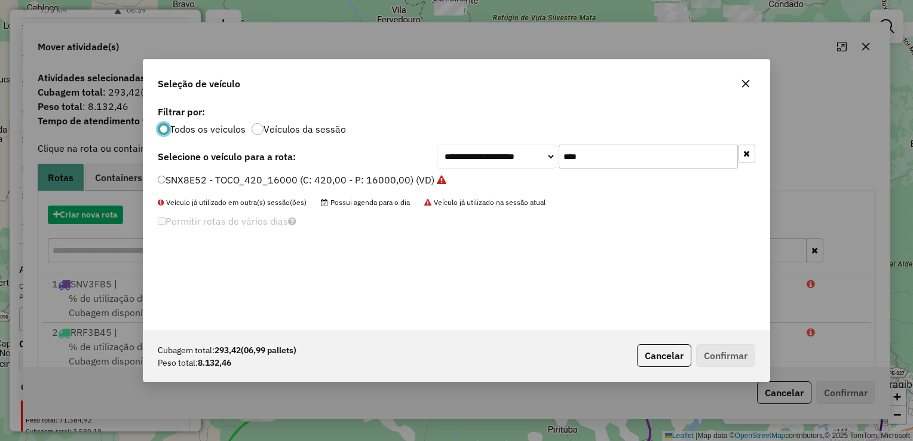
scroll to position [6, 4]
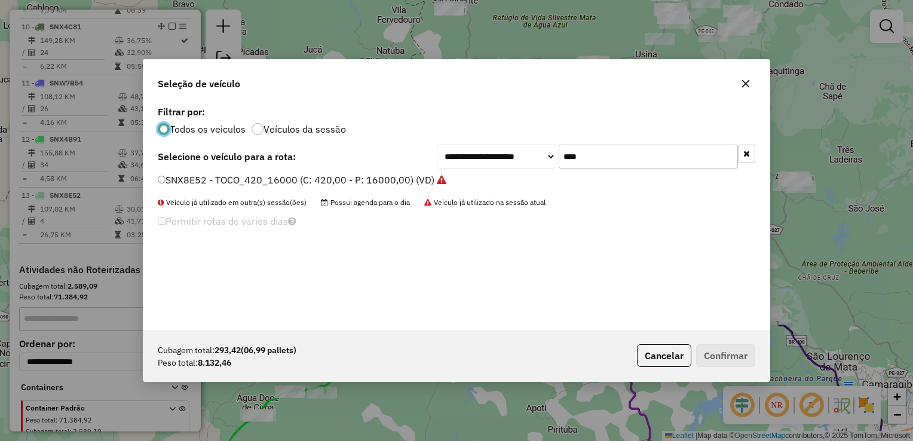
click at [593, 160] on input "****" at bounding box center [648, 157] width 179 height 24
type input "*"
type input "****"
click at [161, 183] on label "RRF5I36 - TOCO_336_8520 (C: 336,00 - P: 8520,00) (VD)" at bounding box center [289, 180] width 262 height 14
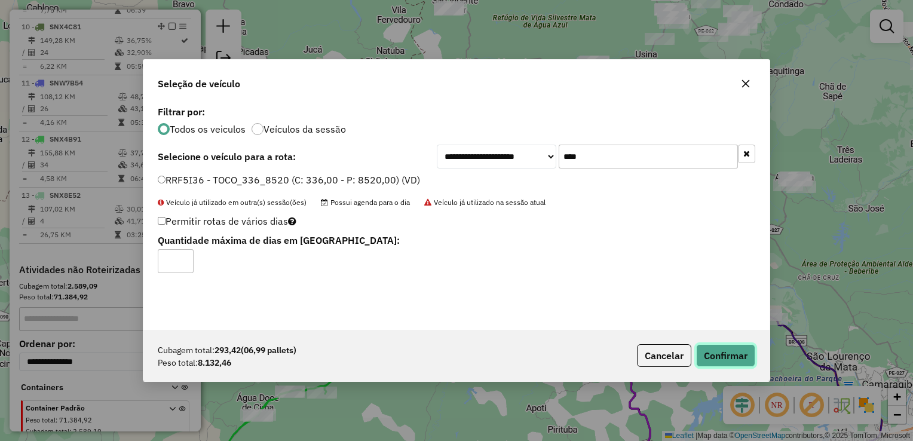
click at [734, 354] on button "Confirmar" at bounding box center [725, 355] width 59 height 23
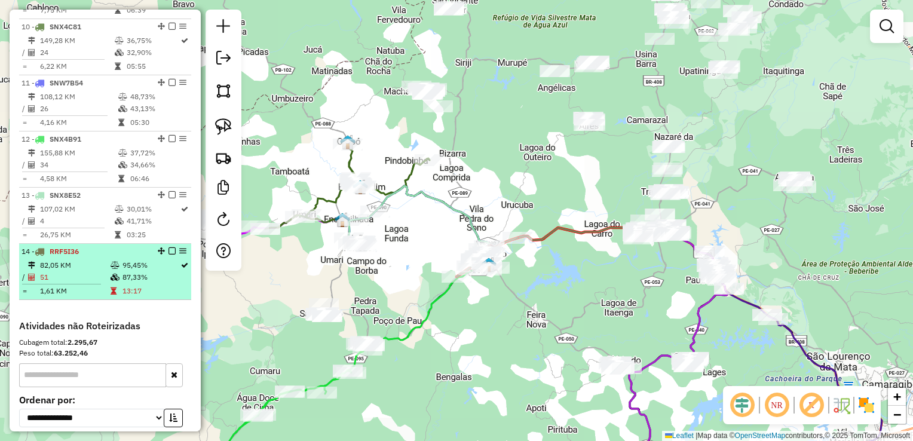
click at [81, 284] on hr at bounding box center [61, 284] width 79 height 1
select select "**********"
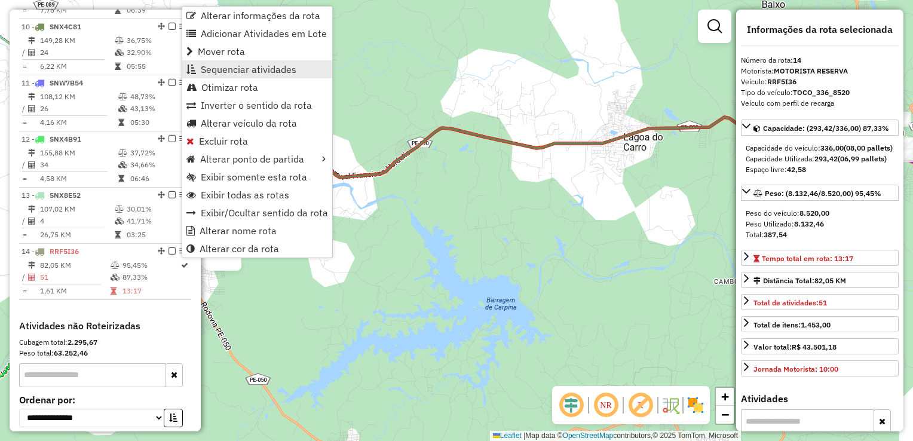
click at [249, 65] on span "Sequenciar atividades" at bounding box center [249, 70] width 96 height 10
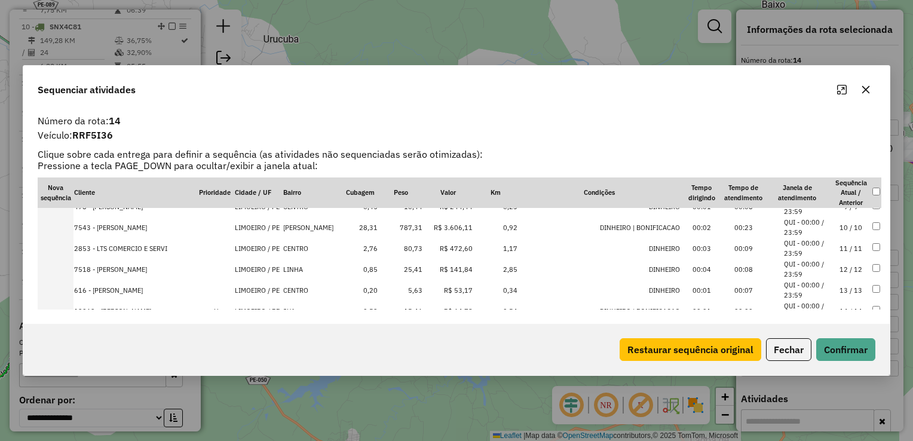
click at [418, 230] on td "787,31" at bounding box center [400, 227] width 45 height 21
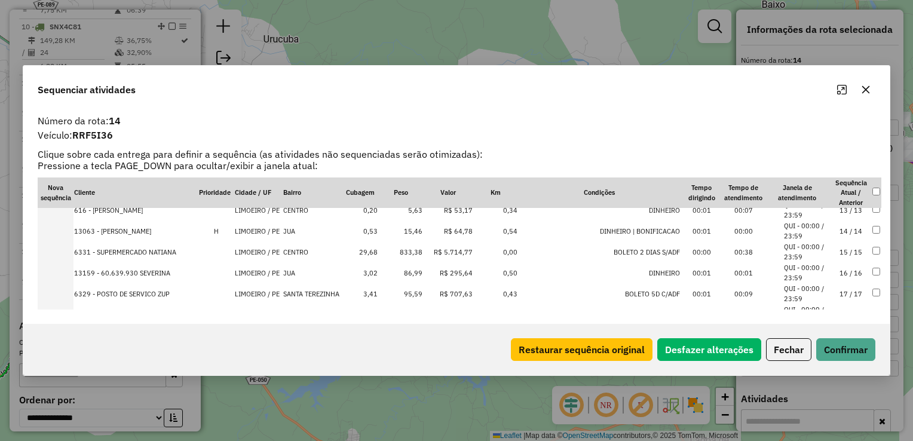
click at [416, 250] on td "833,38" at bounding box center [400, 251] width 45 height 21
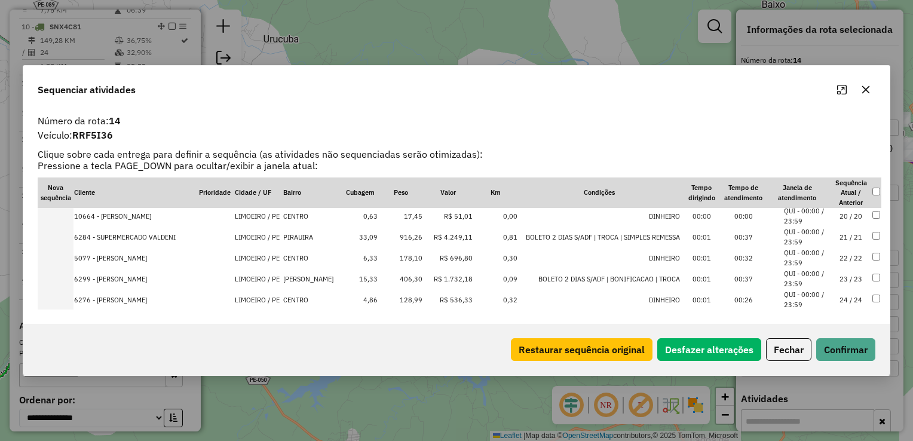
click at [416, 241] on td "916,26" at bounding box center [400, 236] width 45 height 21
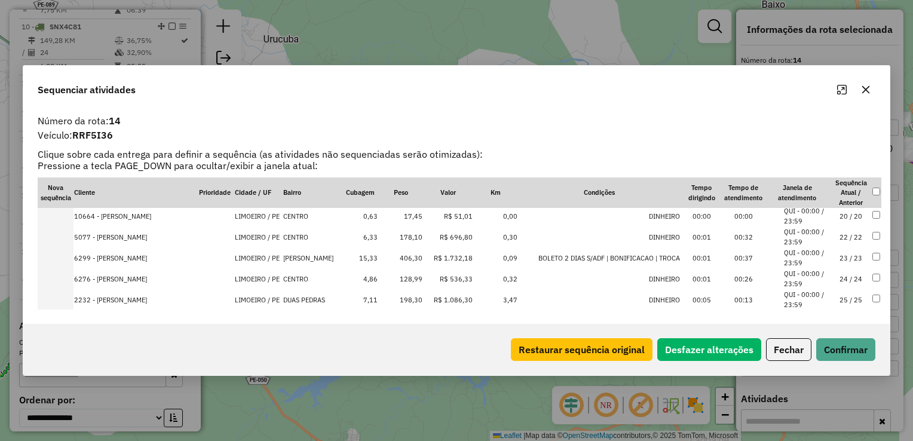
click at [415, 253] on td "406,30" at bounding box center [400, 257] width 45 height 21
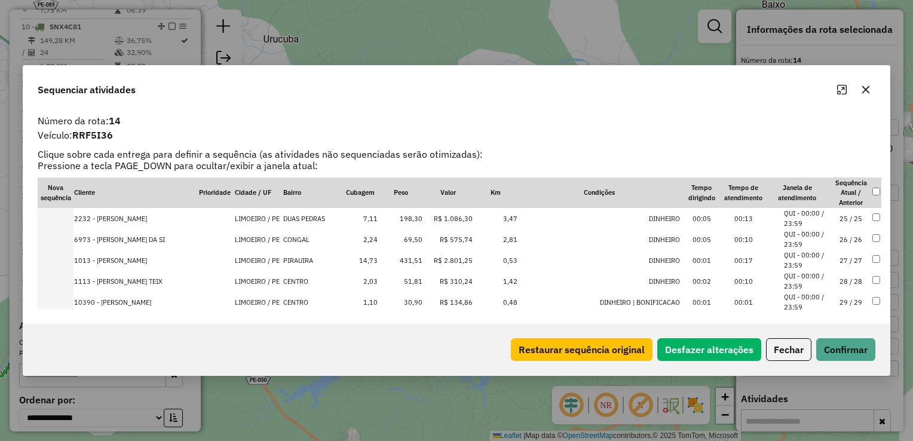
click at [416, 256] on td "431,51" at bounding box center [400, 260] width 45 height 21
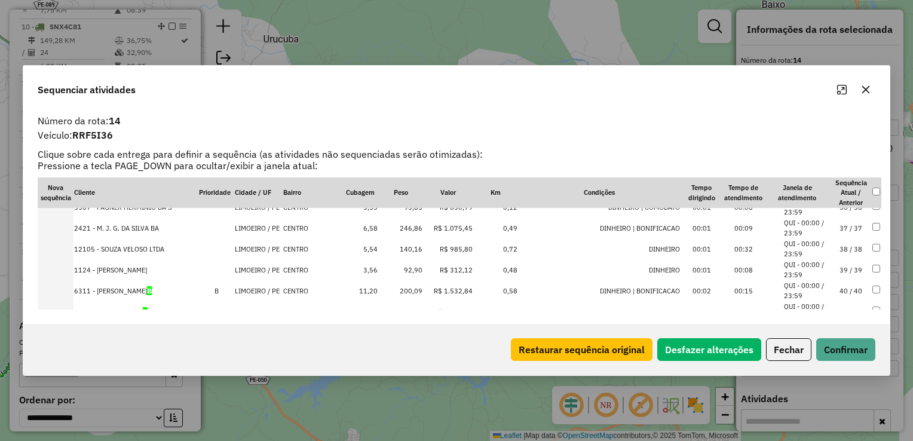
scroll to position [762, 0]
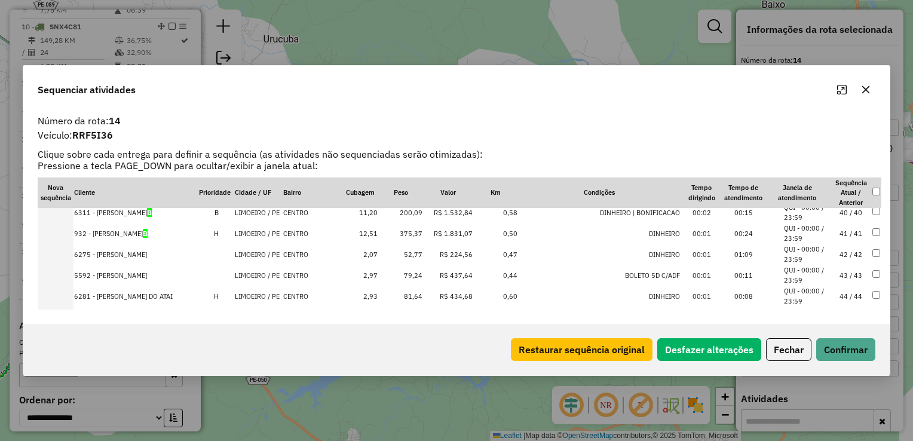
click at [411, 232] on td "375,37" at bounding box center [400, 233] width 45 height 21
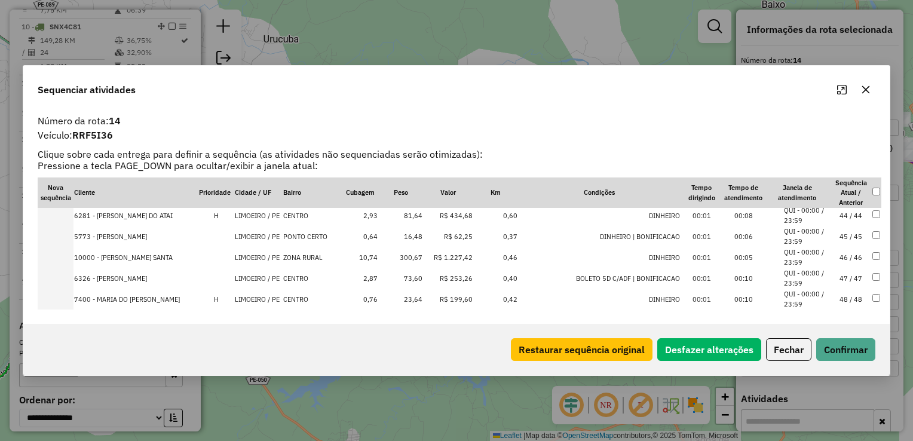
click at [411, 254] on td "300,67" at bounding box center [400, 257] width 45 height 21
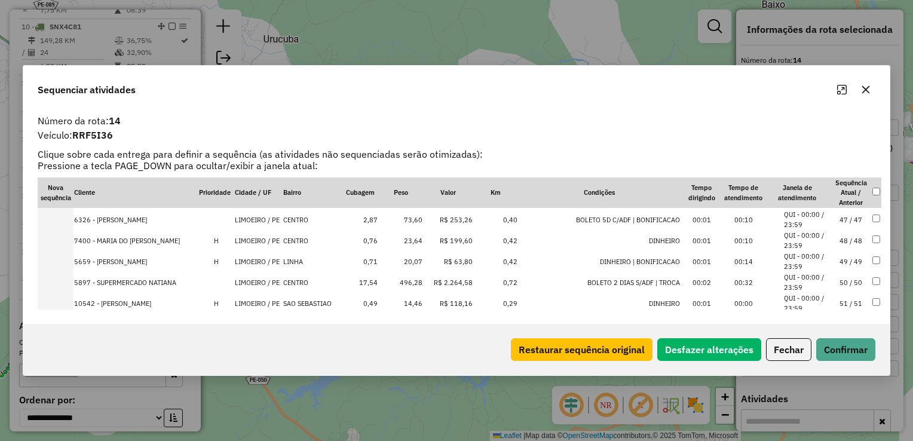
scroll to position [976, 0]
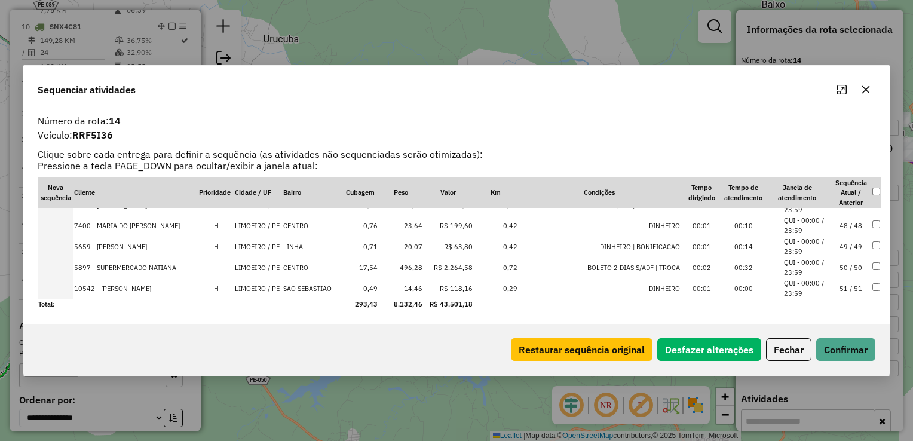
click at [414, 264] on td "496,28" at bounding box center [400, 267] width 45 height 21
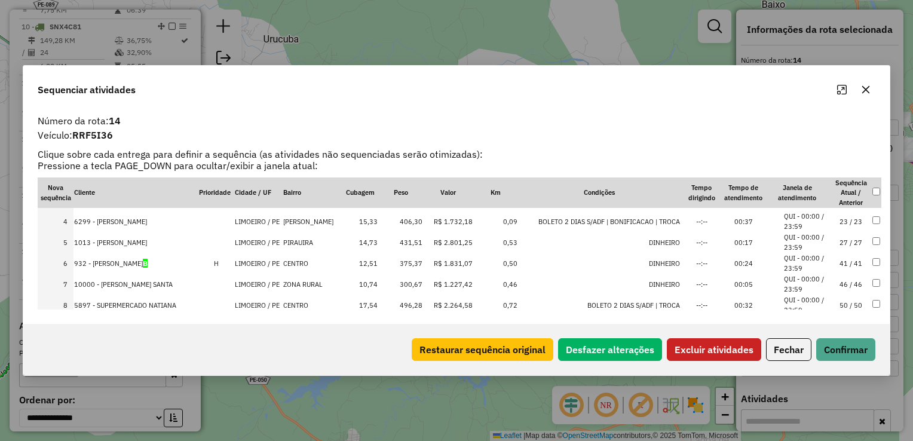
scroll to position [120, 0]
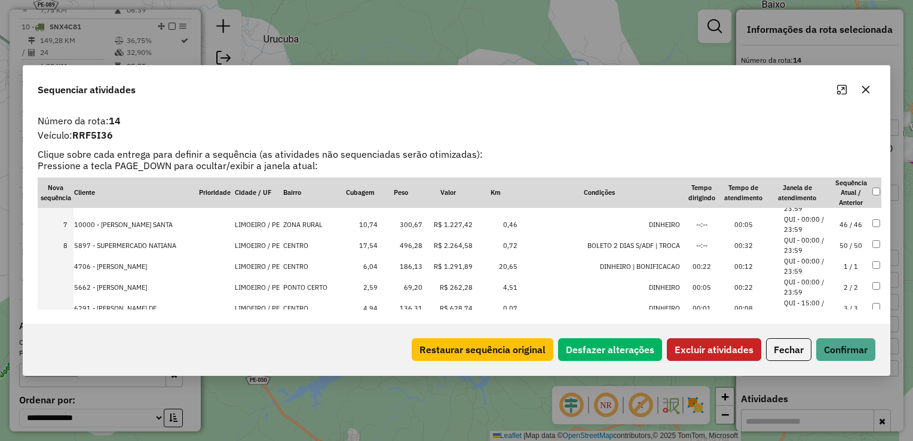
click at [715, 341] on button "Excluir atividades" at bounding box center [714, 349] width 94 height 23
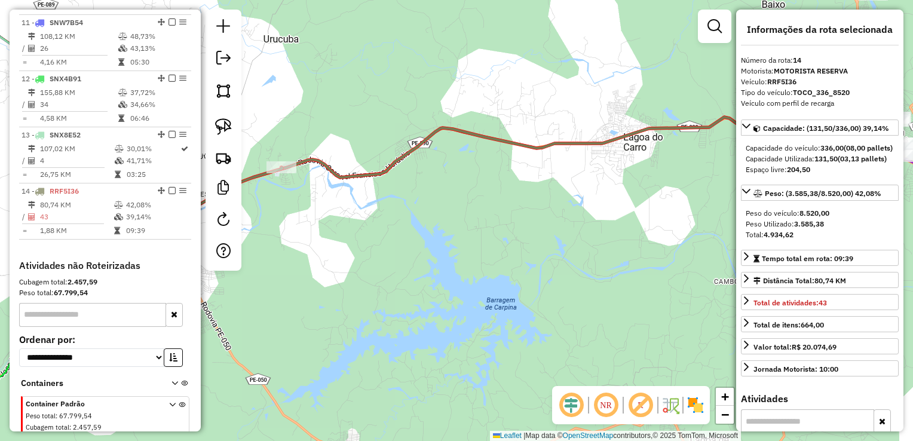
scroll to position [1060, 0]
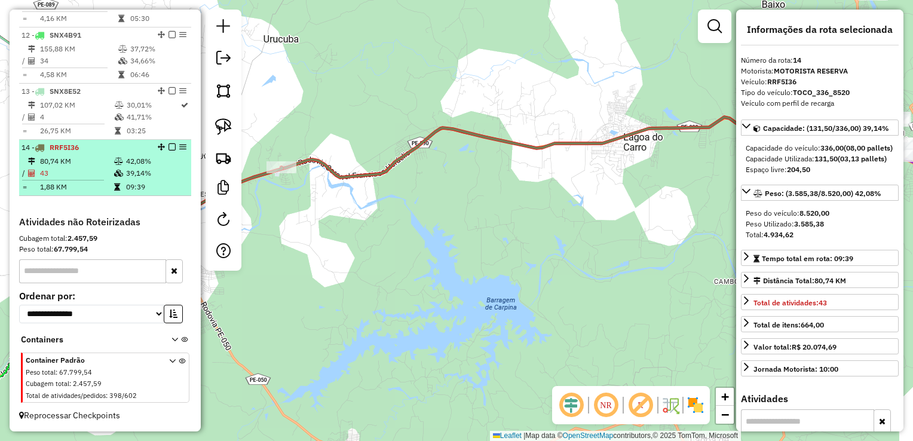
click at [60, 165] on td "80,74 KM" at bounding box center [76, 161] width 74 height 12
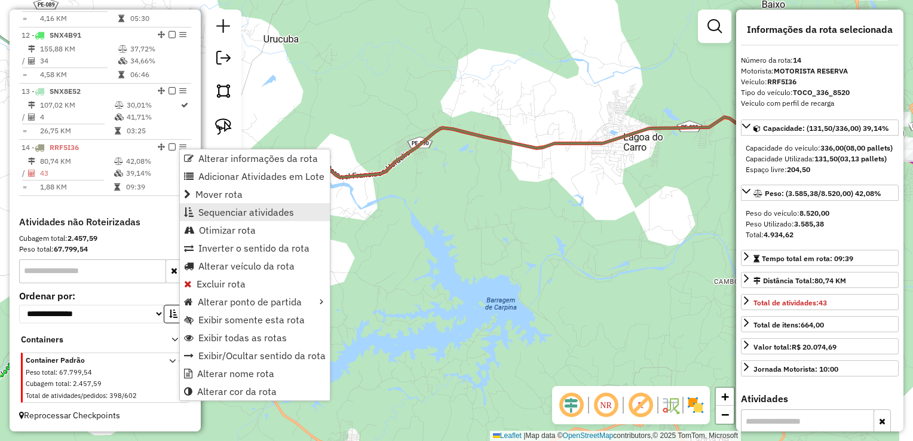
click at [218, 214] on span "Sequenciar atividades" at bounding box center [246, 212] width 96 height 10
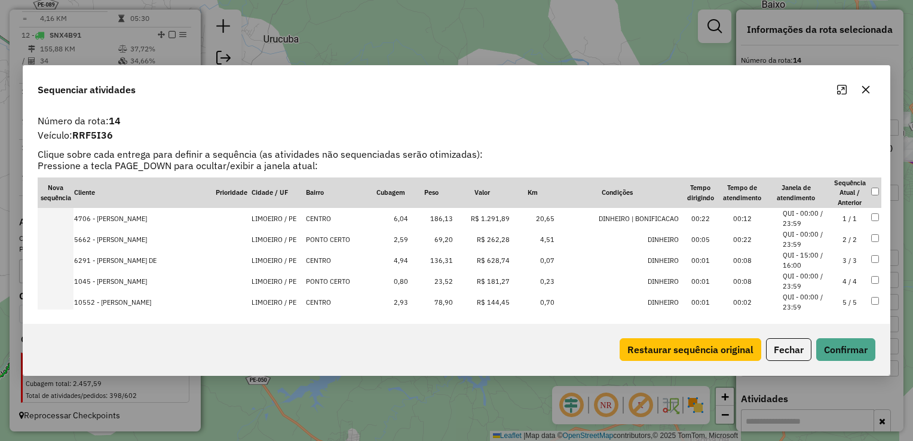
click at [440, 215] on td "186,13" at bounding box center [431, 218] width 45 height 21
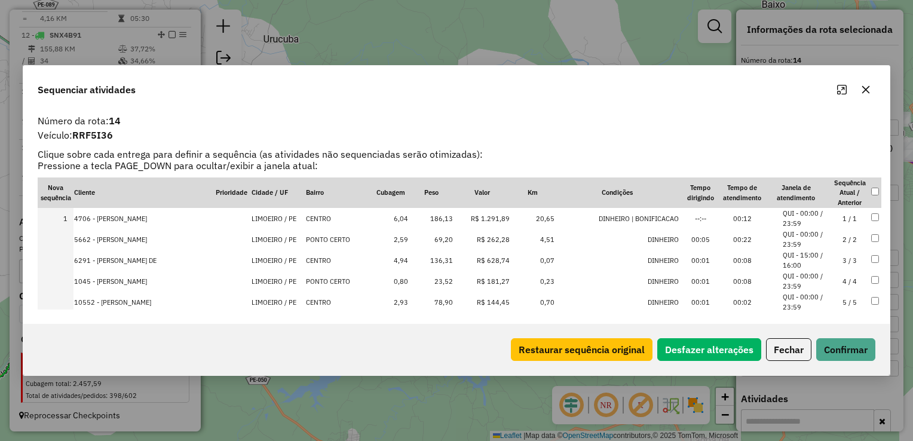
click at [445, 263] on td "136,31" at bounding box center [431, 260] width 45 height 21
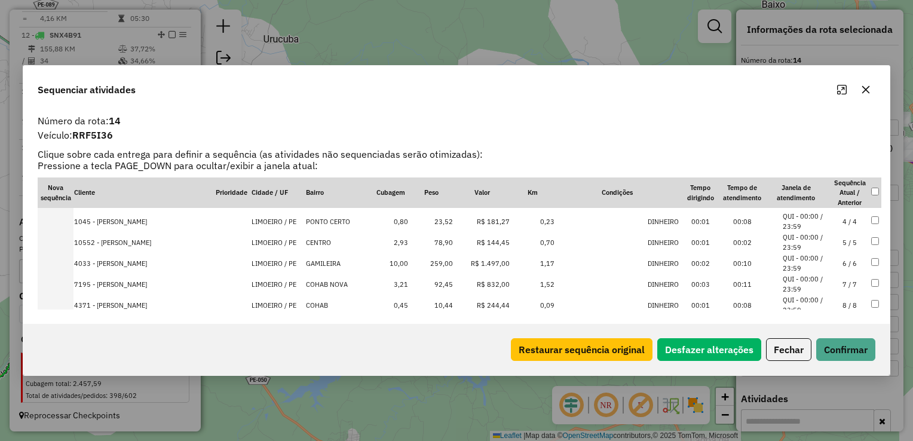
click at [451, 262] on td "259,00" at bounding box center [431, 263] width 45 height 21
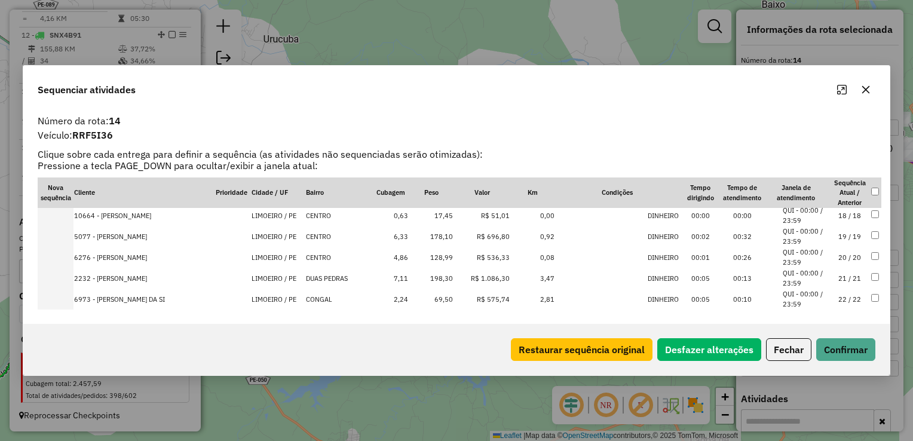
click at [447, 257] on td "128,99" at bounding box center [431, 257] width 45 height 21
click at [445, 240] on td "178,10" at bounding box center [431, 236] width 45 height 21
click at [445, 240] on td "198,30" at bounding box center [431, 236] width 45 height 21
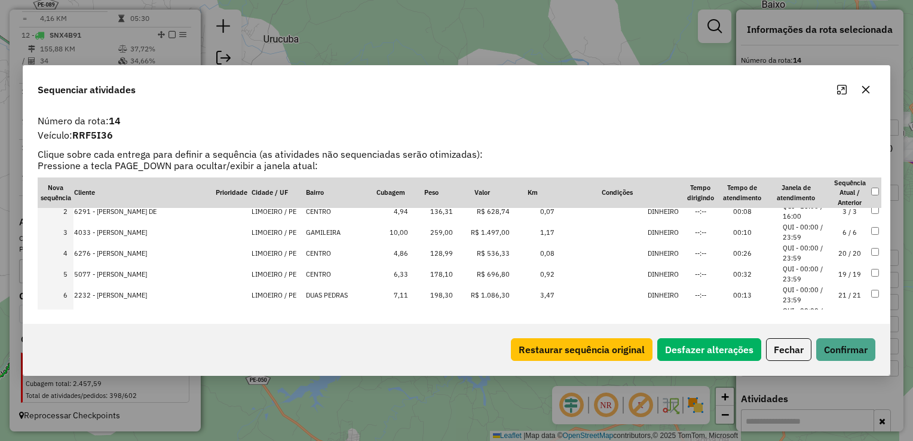
scroll to position [0, 0]
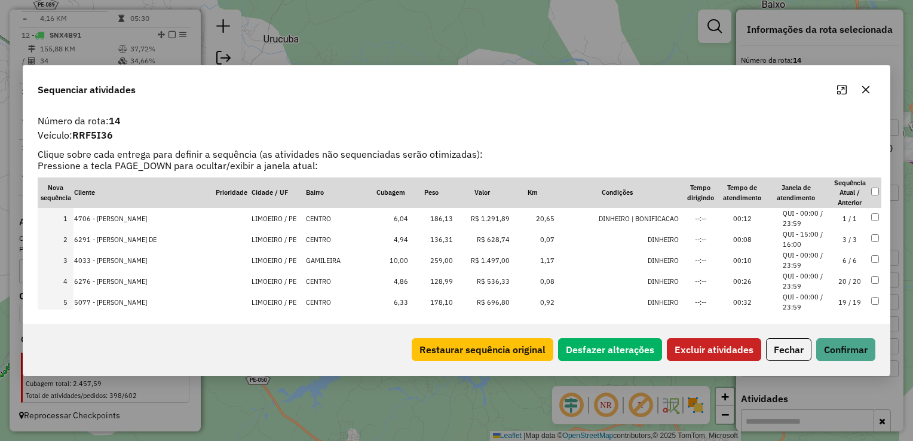
click at [873, 253] on td at bounding box center [876, 260] width 11 height 21
click at [871, 275] on td at bounding box center [876, 281] width 11 height 21
click at [871, 276] on td at bounding box center [876, 281] width 11 height 21
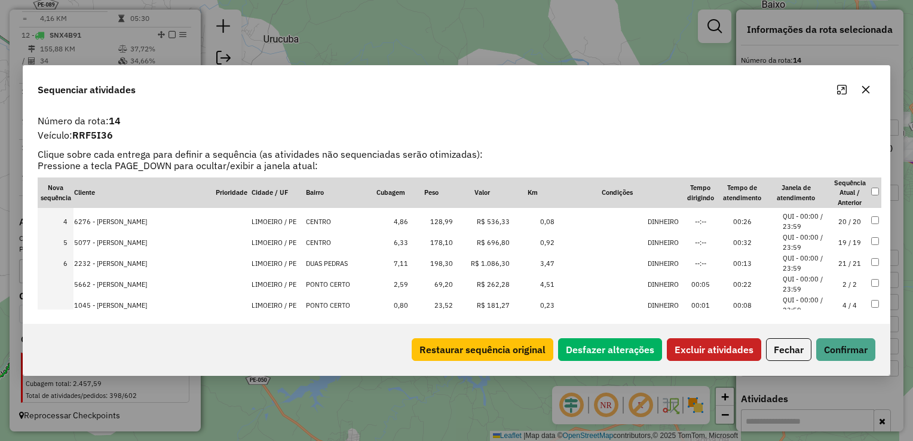
click at [694, 348] on button "Excluir atividades" at bounding box center [714, 349] width 94 height 23
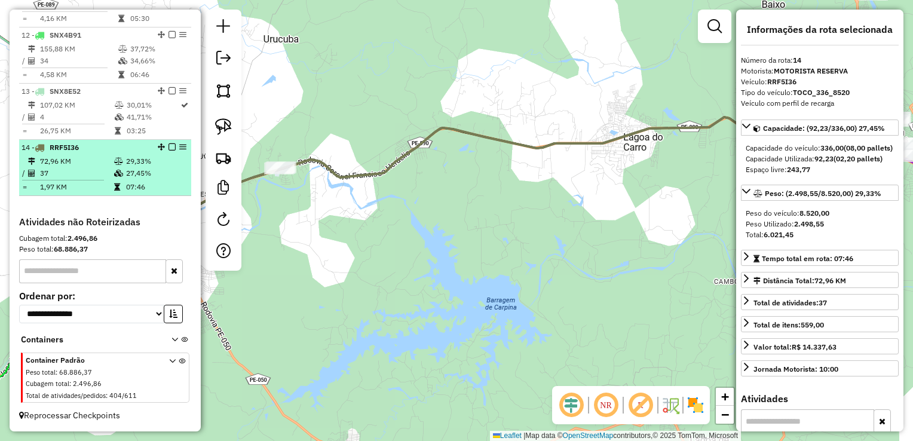
click at [76, 178] on td "37" at bounding box center [76, 173] width 74 height 12
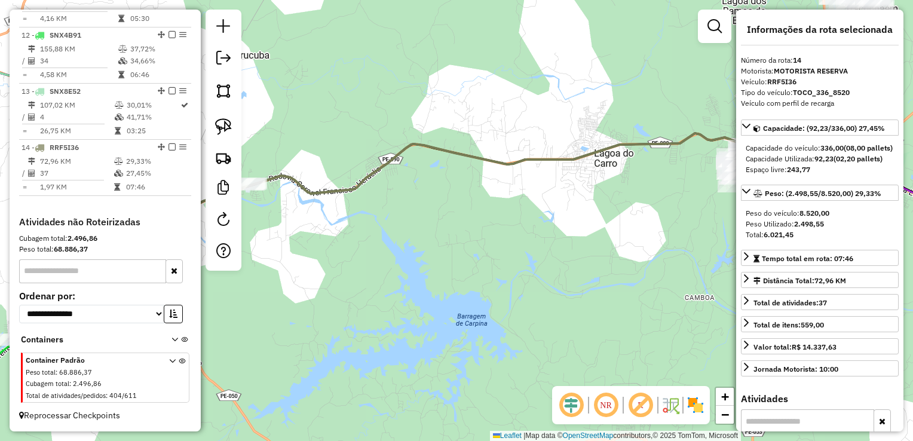
click at [479, 294] on div "Janela de atendimento Grade de atendimento Capacidade Transportadoras Veículos …" at bounding box center [456, 220] width 913 height 441
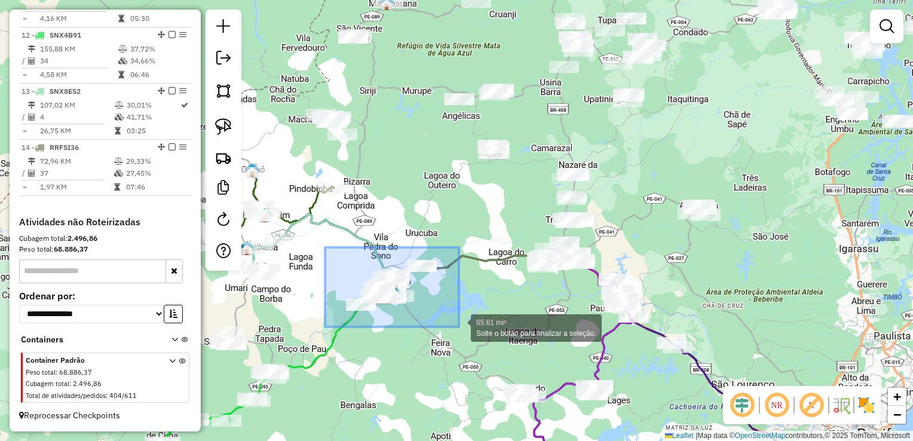
drag, startPoint x: 351, startPoint y: 315, endPoint x: 459, endPoint y: 327, distance: 108.2
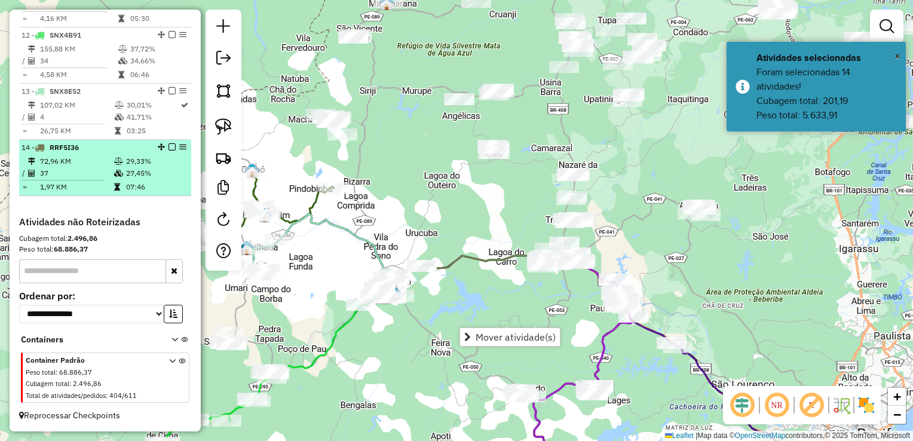
click at [67, 173] on td "37" at bounding box center [76, 173] width 74 height 12
select select "**********"
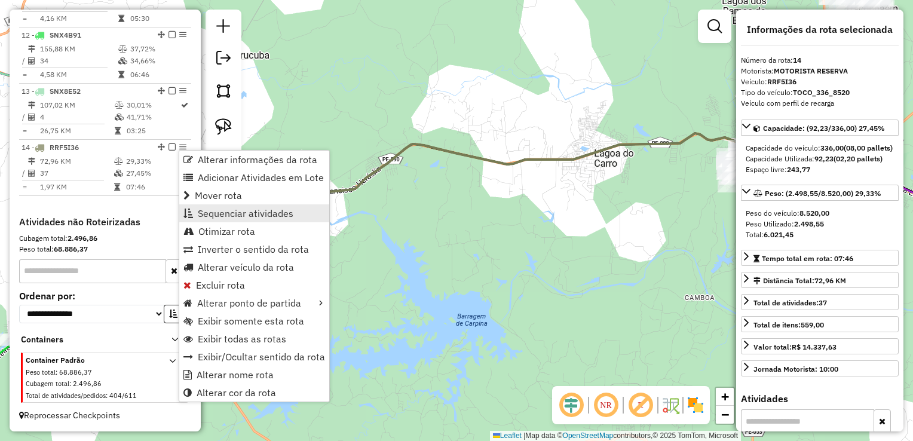
click at [270, 216] on span "Sequenciar atividades" at bounding box center [246, 214] width 96 height 10
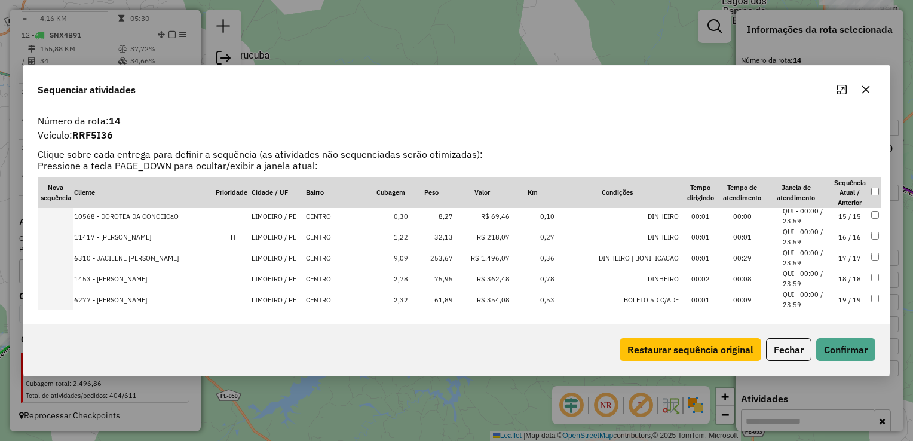
scroll to position [299, 0]
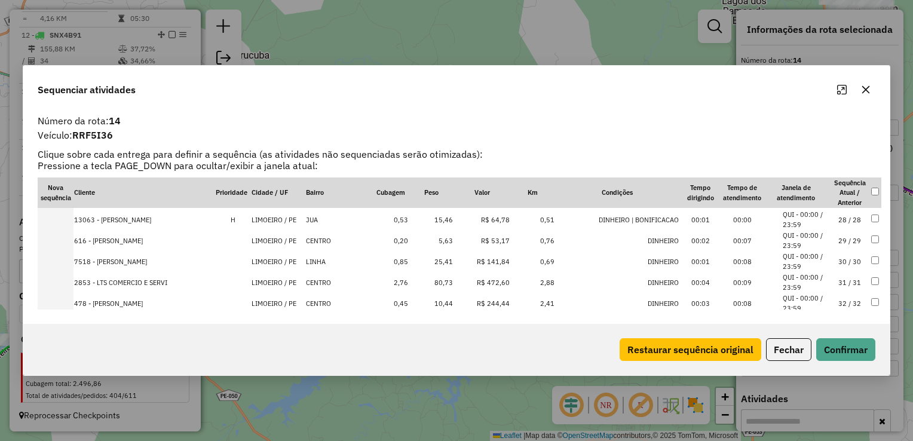
click at [448, 280] on td "80,73" at bounding box center [431, 282] width 45 height 21
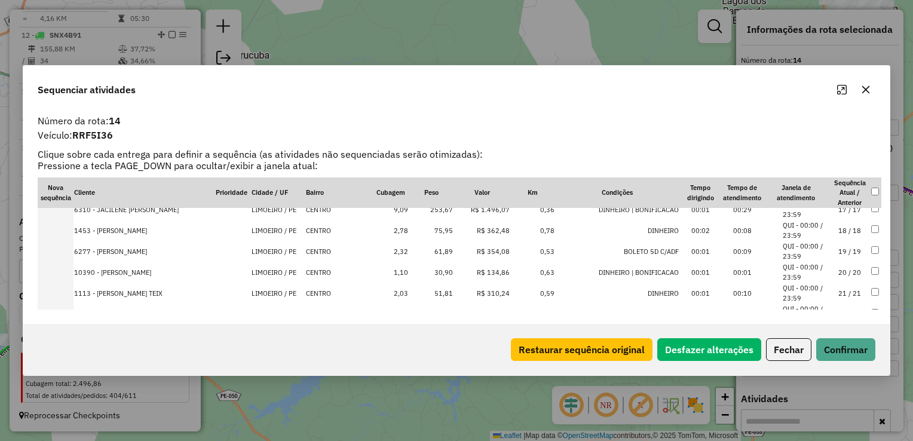
scroll to position [345, 0]
click at [448, 249] on td "75,95" at bounding box center [431, 249] width 45 height 21
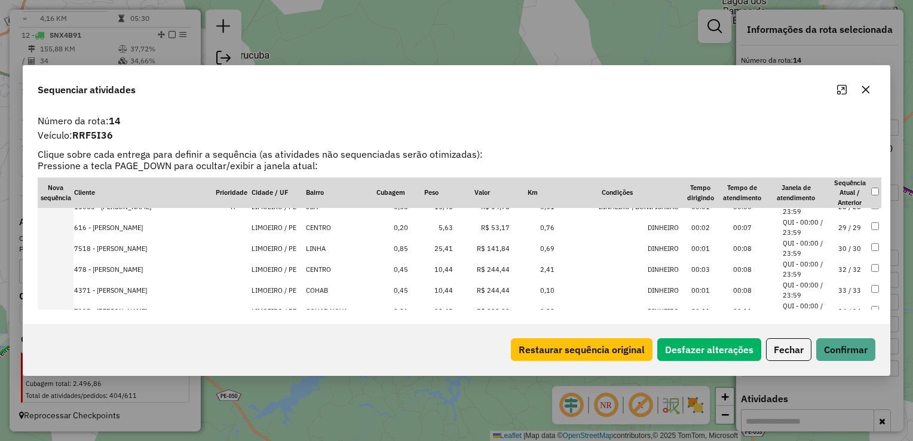
scroll to position [683, 0]
click at [447, 286] on td "69,20" at bounding box center [431, 288] width 45 height 21
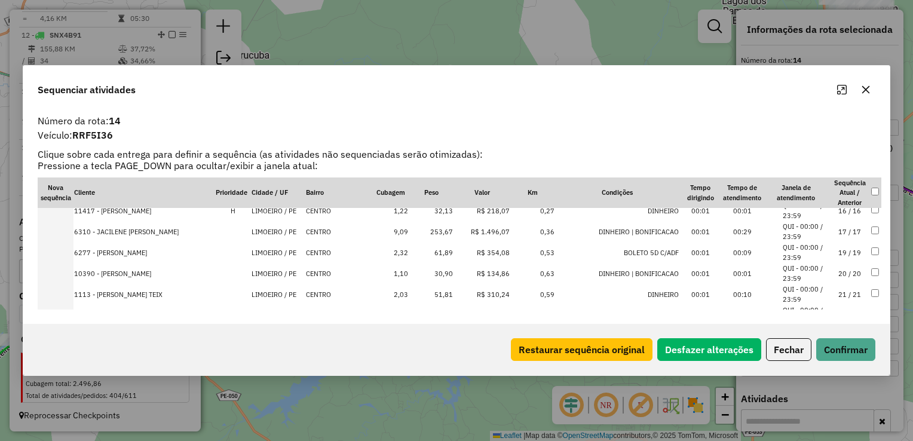
scroll to position [0, 0]
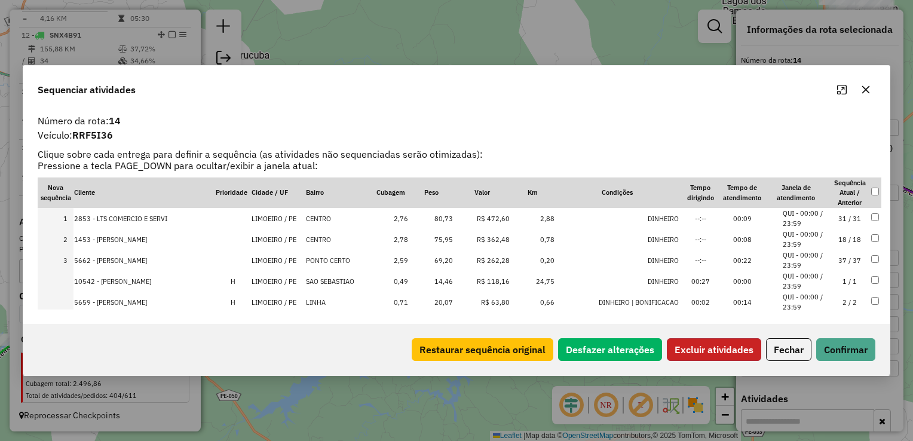
click at [705, 354] on button "Excluir atividades" at bounding box center [714, 349] width 94 height 23
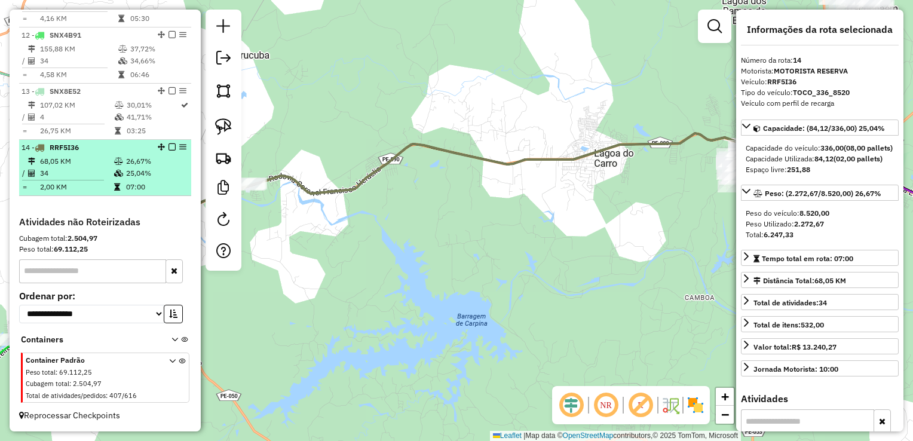
click at [69, 169] on td "34" at bounding box center [76, 173] width 74 height 12
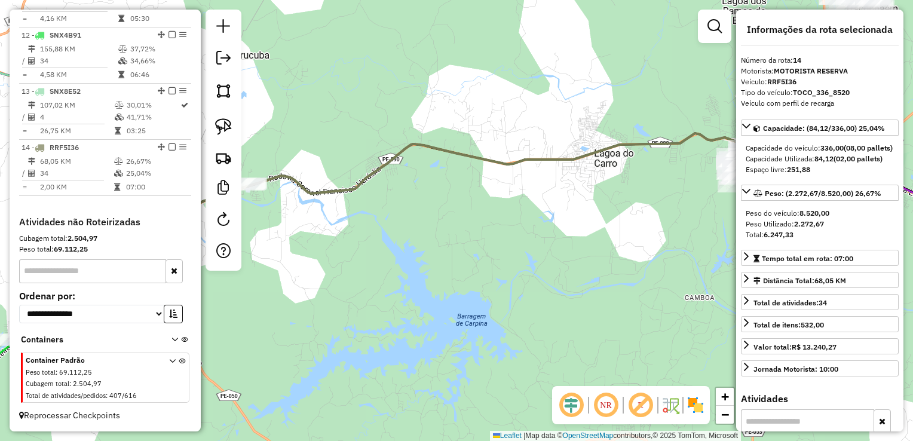
click at [339, 261] on div "Janela de atendimento Grade de atendimento Capacidade Transportadoras Veículos …" at bounding box center [456, 220] width 913 height 441
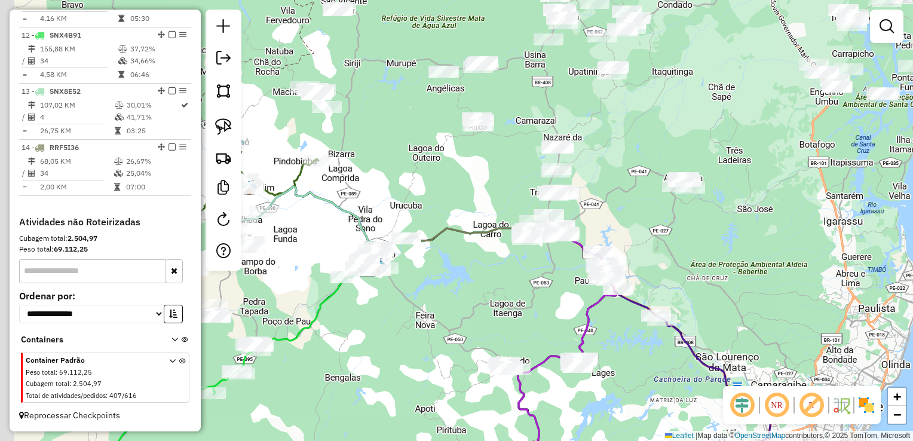
drag, startPoint x: 352, startPoint y: 299, endPoint x: 460, endPoint y: 293, distance: 108.3
click at [483, 291] on div "Janela de atendimento Grade de atendimento Capacidade Transportadoras Veículos …" at bounding box center [456, 220] width 913 height 441
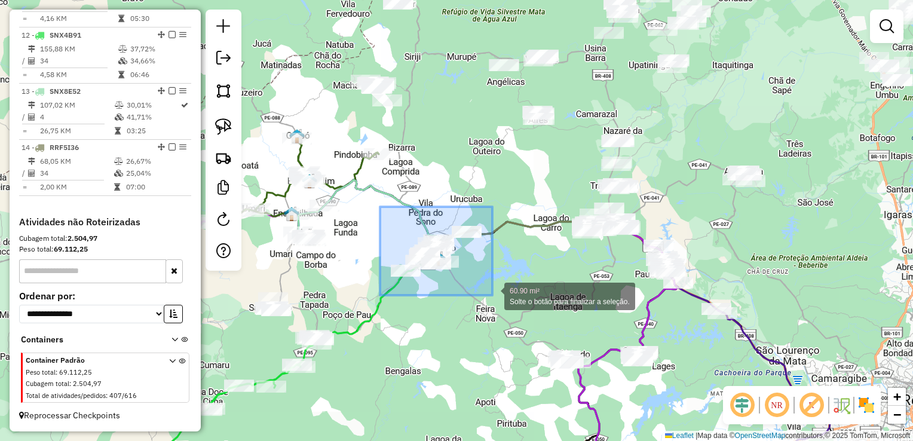
drag, startPoint x: 380, startPoint y: 207, endPoint x: 492, endPoint y: 295, distance: 143.0
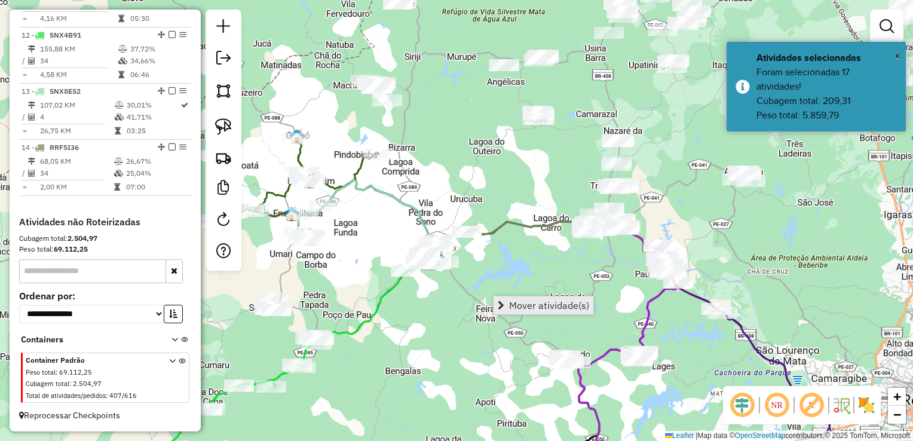
click at [525, 304] on span "Mover atividade(s)" at bounding box center [549, 306] width 80 height 10
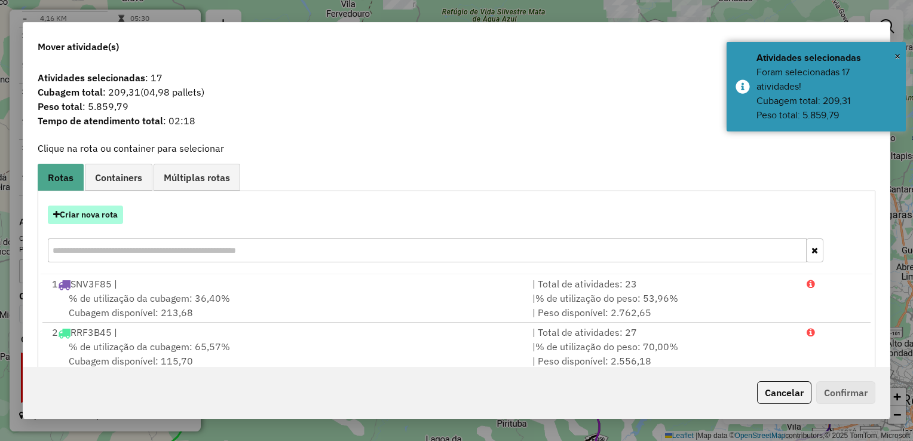
click at [90, 214] on button "Criar nova rota" at bounding box center [85, 215] width 75 height 19
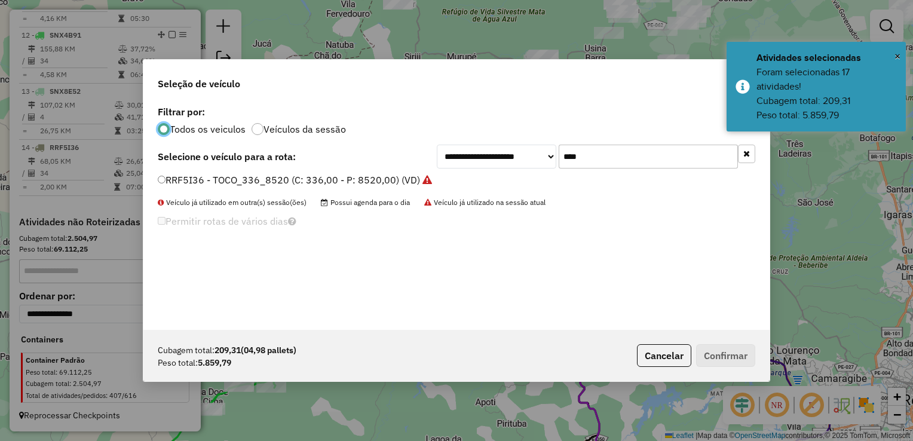
scroll to position [6, 4]
click at [638, 165] on input "****" at bounding box center [648, 157] width 179 height 24
type input "*"
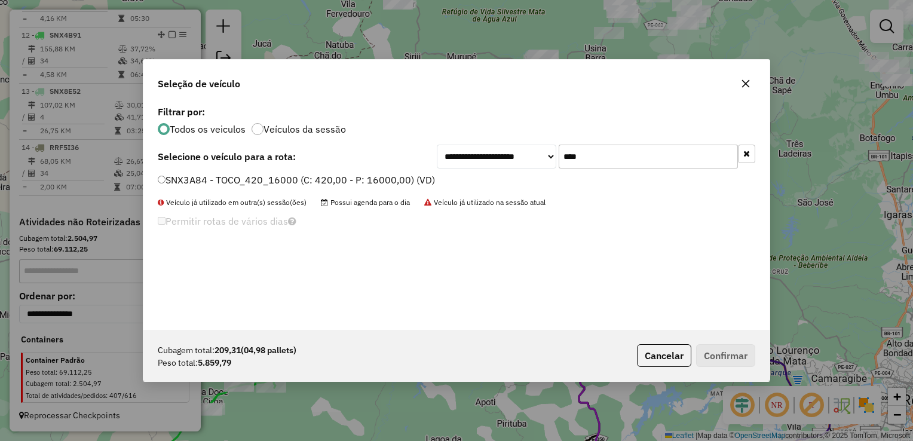
type input "****"
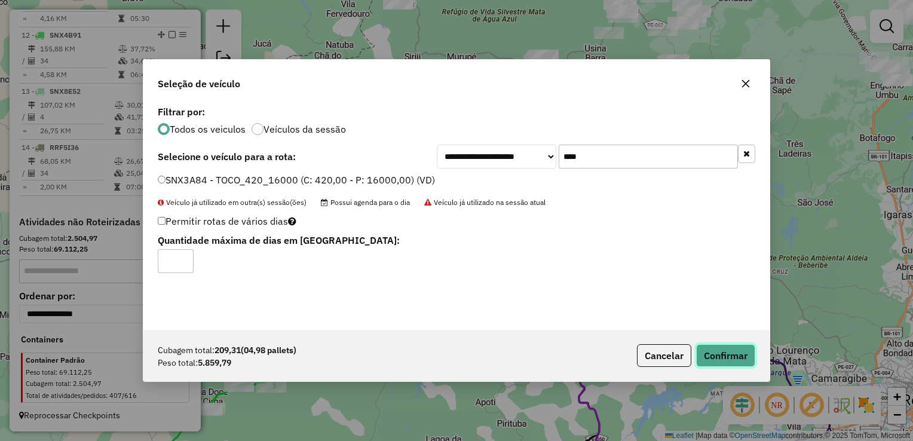
click at [726, 357] on button "Confirmar" at bounding box center [725, 355] width 59 height 23
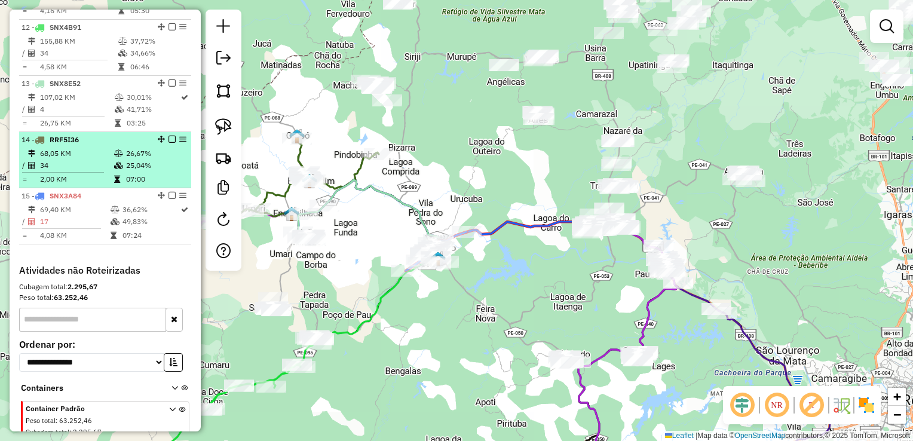
click at [84, 172] on td "34" at bounding box center [76, 166] width 74 height 12
select select "**********"
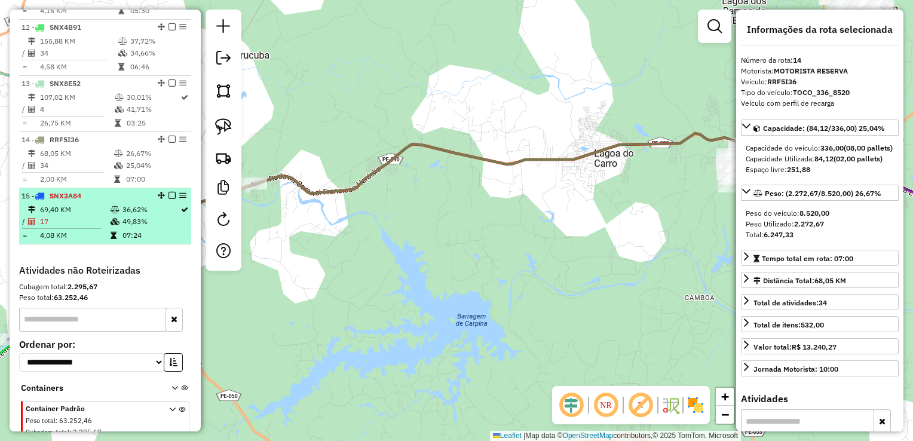
click at [63, 216] on td "69,40 KM" at bounding box center [74, 210] width 71 height 12
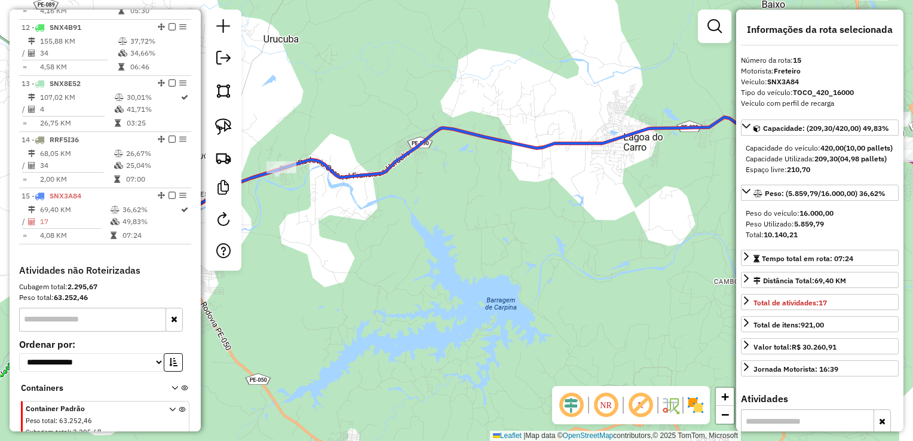
click at [365, 250] on div "Janela de atendimento Grade de atendimento Capacidade Transportadoras Veículos …" at bounding box center [456, 220] width 913 height 441
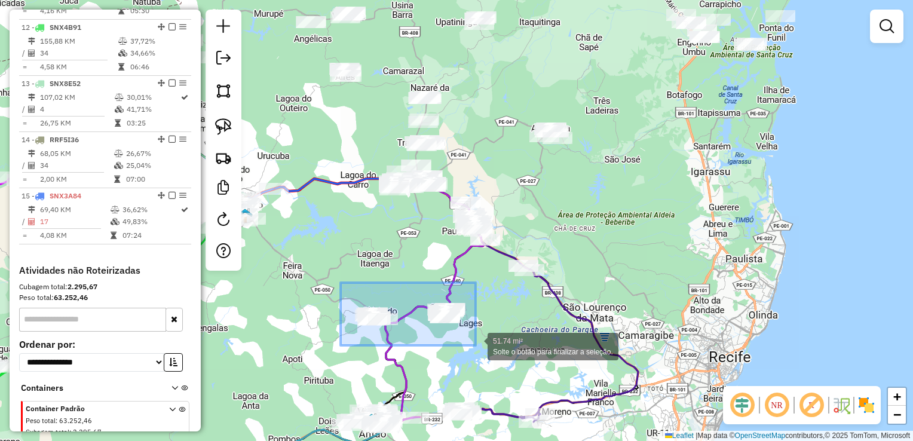
drag, startPoint x: 341, startPoint y: 283, endPoint x: 476, endPoint y: 345, distance: 148.9
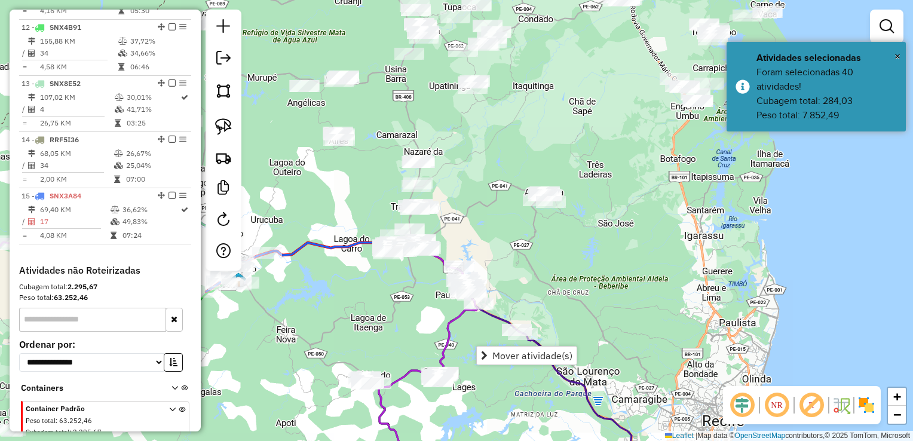
drag, startPoint x: 437, startPoint y: 274, endPoint x: 430, endPoint y: 338, distance: 64.3
click at [430, 338] on div "Janela de atendimento Grade de atendimento Capacidade Transportadoras Veículos …" at bounding box center [456, 220] width 913 height 441
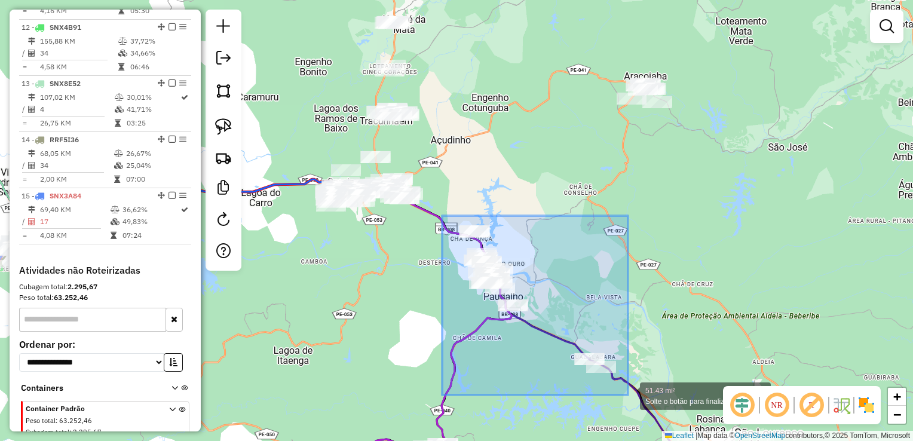
drag, startPoint x: 442, startPoint y: 216, endPoint x: 628, endPoint y: 395, distance: 258.2
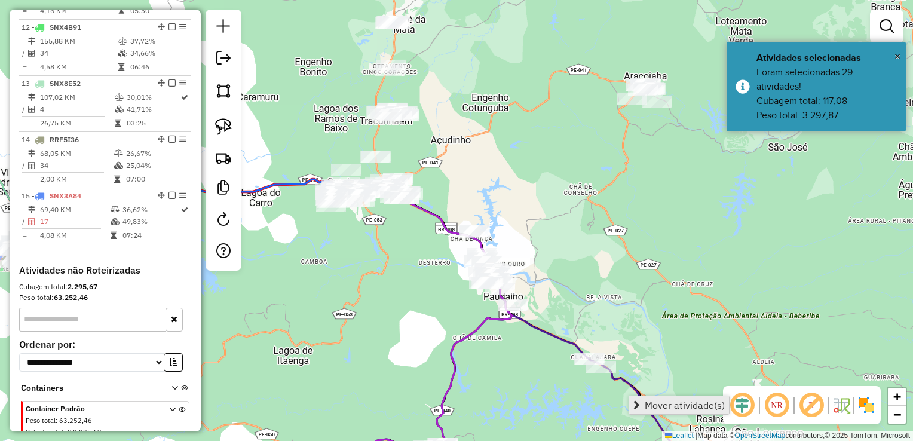
click at [654, 402] on span "Mover atividade(s)" at bounding box center [685, 405] width 80 height 10
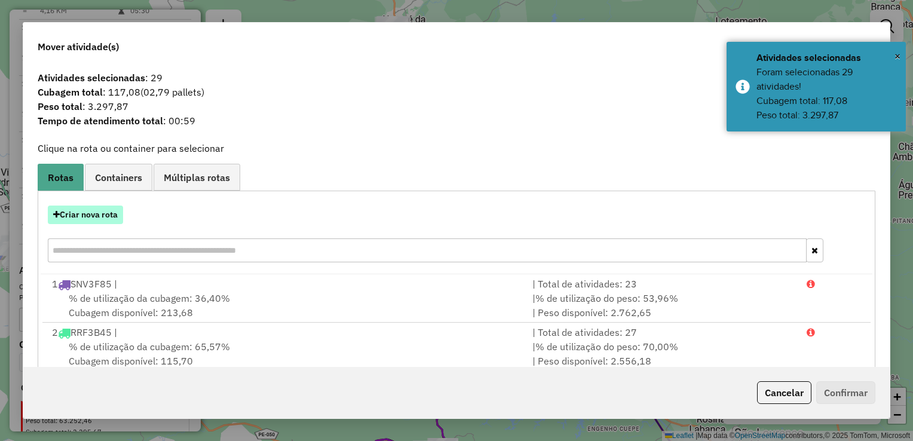
click at [91, 214] on button "Criar nova rota" at bounding box center [85, 215] width 75 height 19
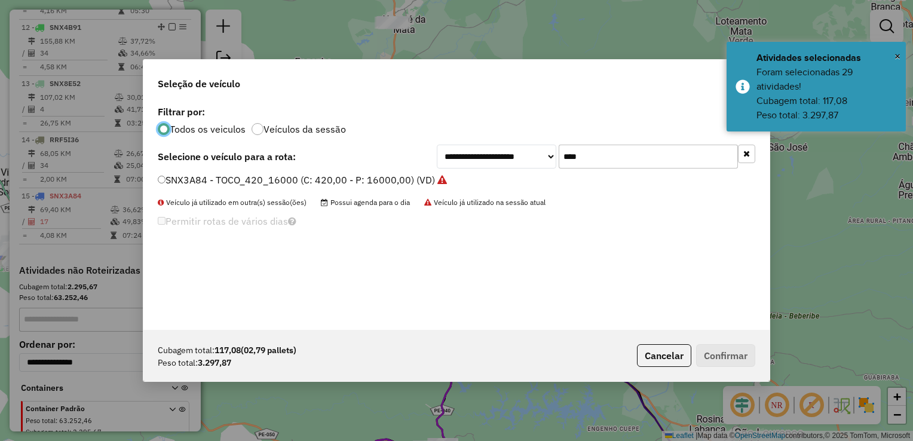
click at [602, 164] on input "****" at bounding box center [648, 157] width 179 height 24
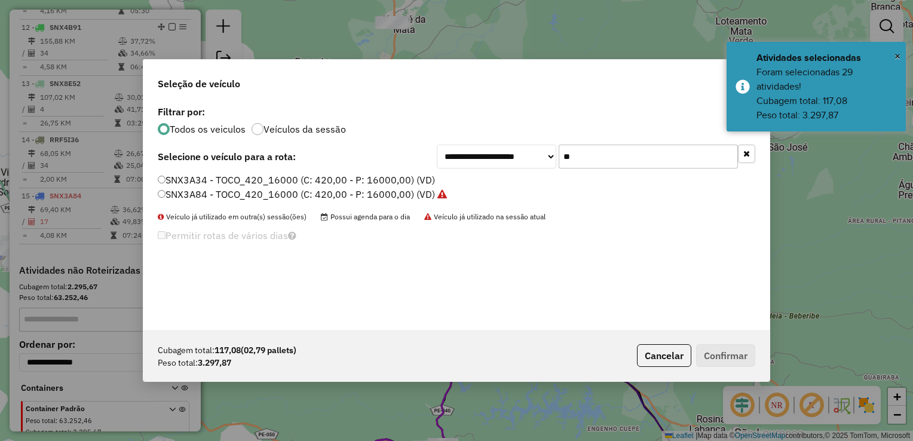
type input "*"
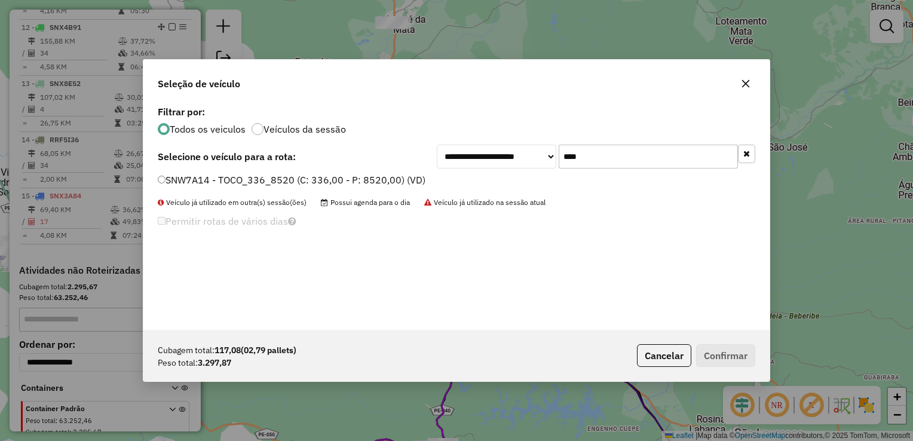
type input "****"
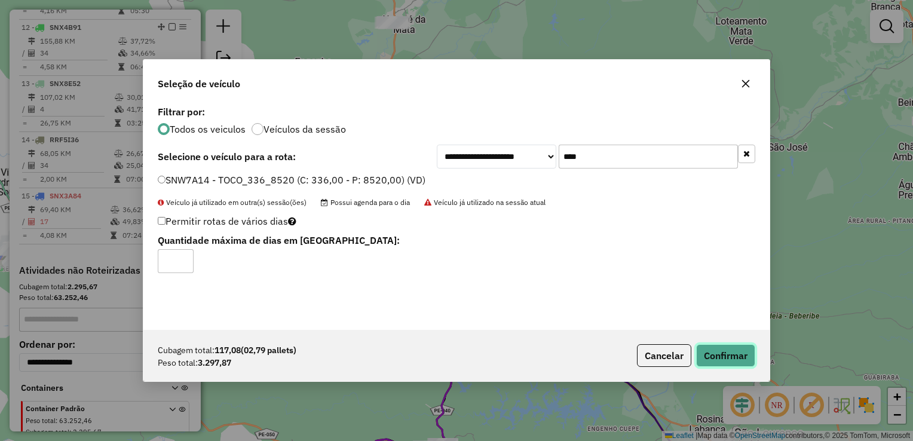
click at [717, 350] on button "Confirmar" at bounding box center [725, 355] width 59 height 23
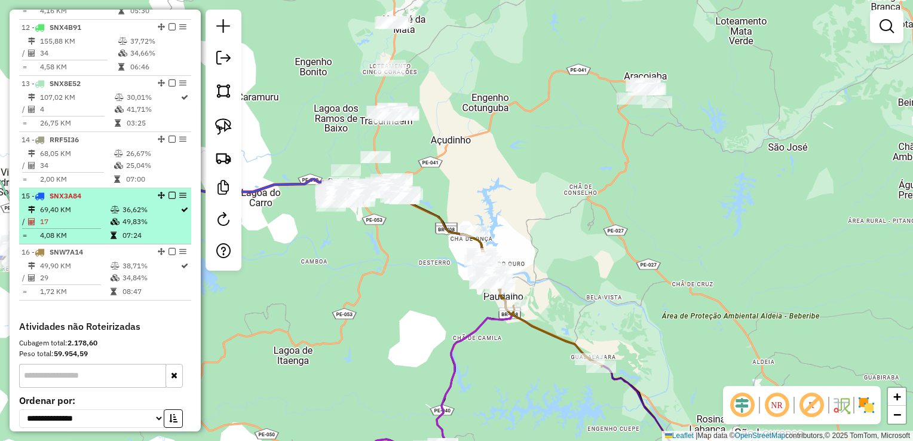
click at [64, 228] on td "17" at bounding box center [74, 222] width 71 height 12
select select "**********"
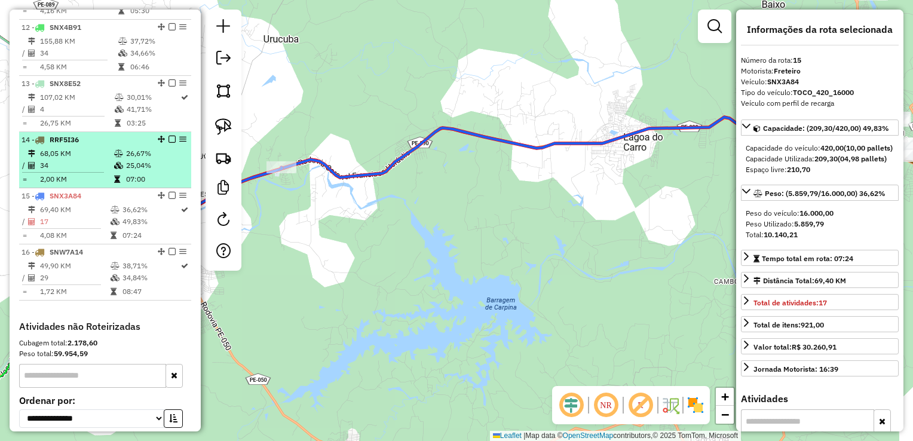
click at [65, 144] on span "RRF5I36" at bounding box center [64, 139] width 29 height 9
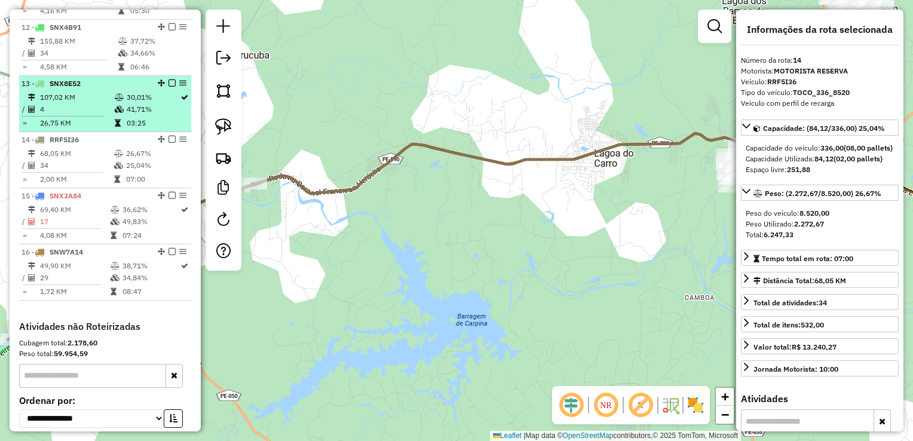
drag, startPoint x: 65, startPoint y: 151, endPoint x: 55, endPoint y: 114, distance: 38.3
click at [57, 114] on td "4" at bounding box center [76, 109] width 75 height 12
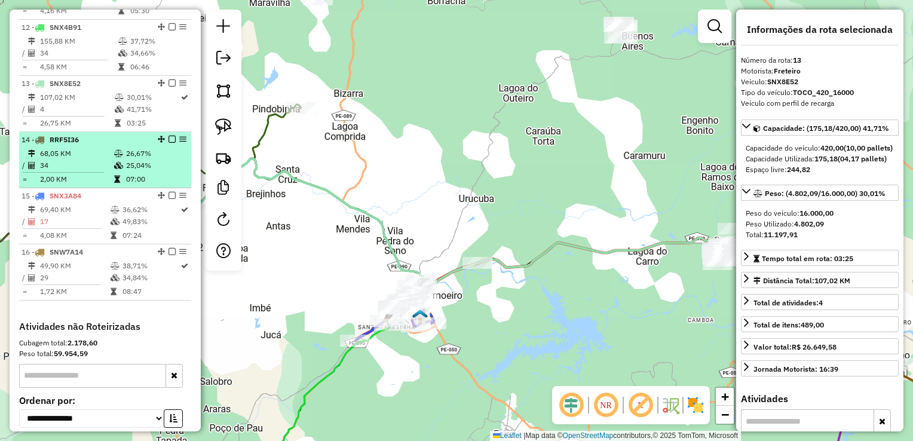
click at [54, 160] on td "68,05 KM" at bounding box center [76, 154] width 74 height 12
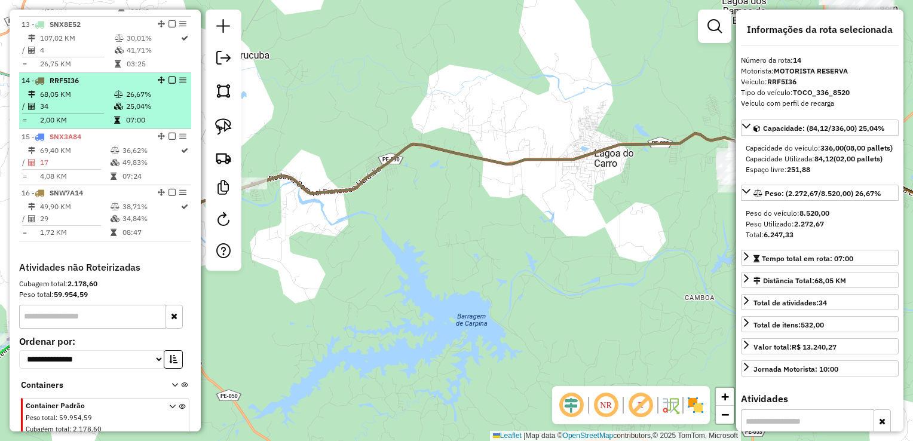
scroll to position [1119, 0]
click at [54, 167] on td "17" at bounding box center [74, 162] width 71 height 12
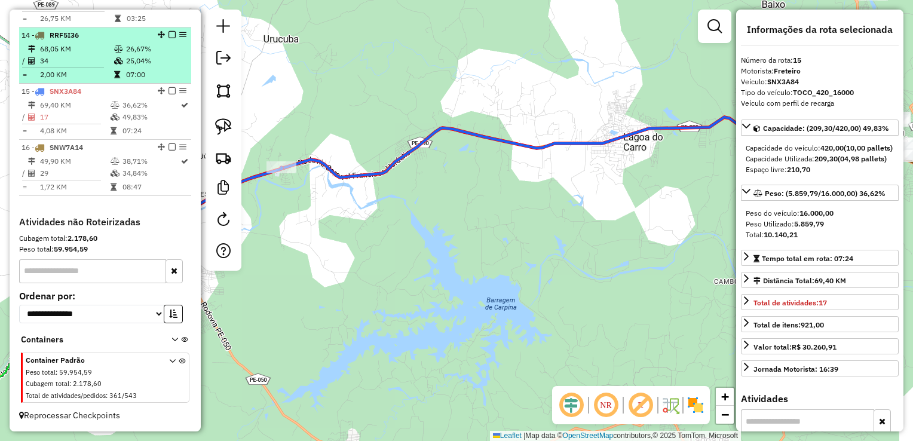
scroll to position [1172, 0]
click at [54, 167] on td "49,90 KM" at bounding box center [74, 161] width 71 height 12
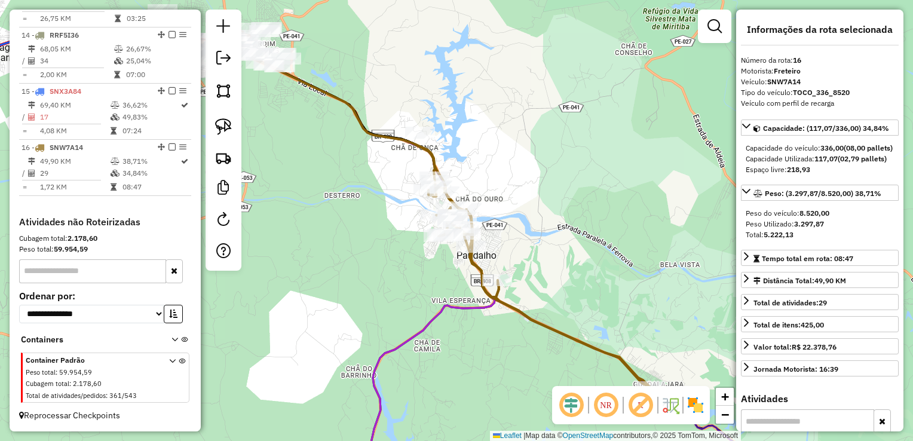
click at [461, 307] on icon at bounding box center [366, 261] width 256 height 447
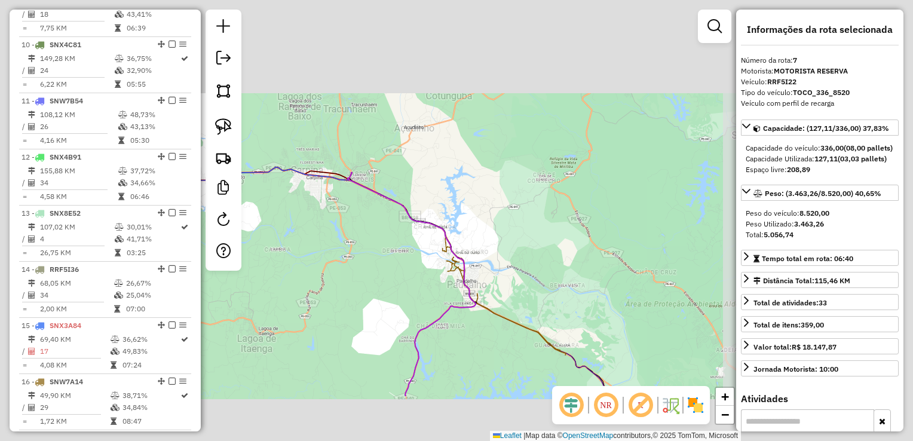
scroll to position [798, 0]
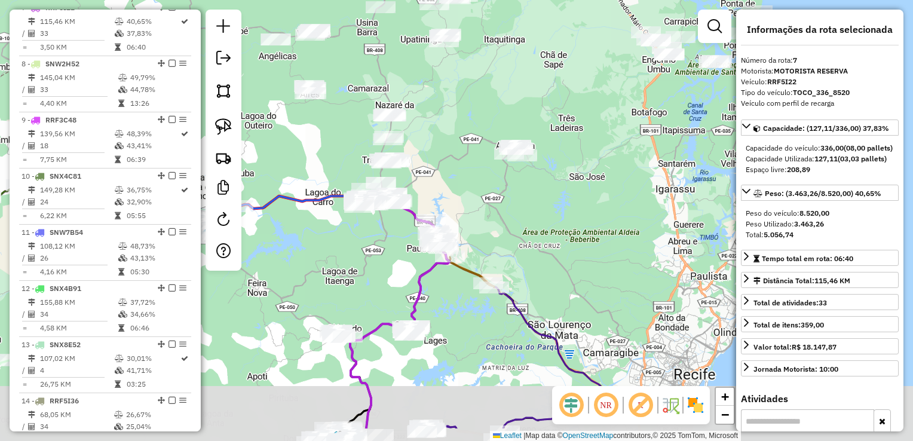
drag, startPoint x: 354, startPoint y: 343, endPoint x: 384, endPoint y: 276, distance: 73.3
click at [382, 255] on div "Janela de atendimento Grade de atendimento Capacidade Transportadoras Veículos …" at bounding box center [456, 220] width 913 height 441
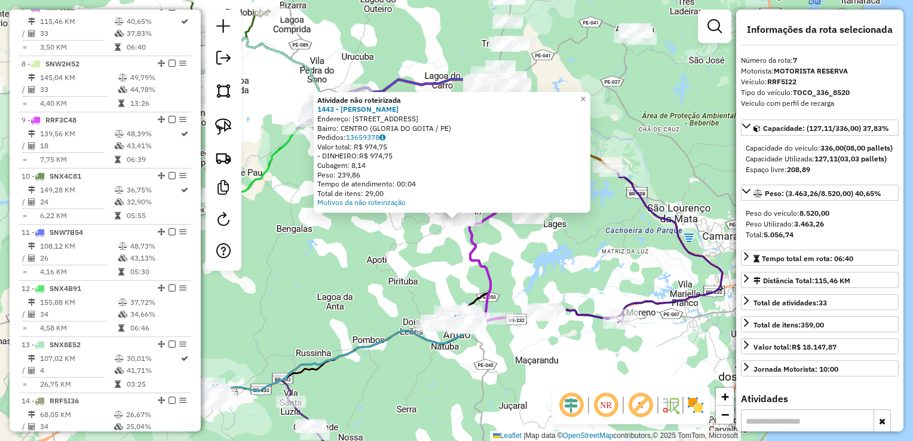
click at [482, 276] on icon at bounding box center [519, 200] width 99 height 241
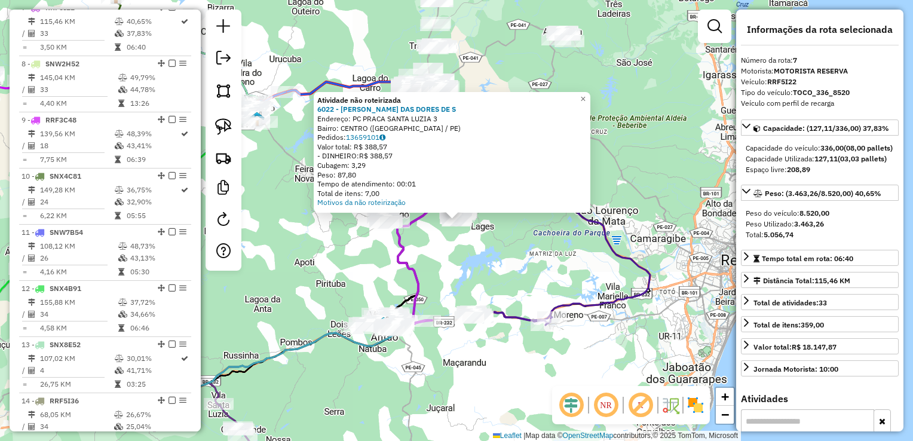
click at [473, 265] on div "Atividade não roteirizada 6022 - MARIA DAS DORES DE S Endereço: PC PRACA SANTA …" at bounding box center [456, 220] width 913 height 441
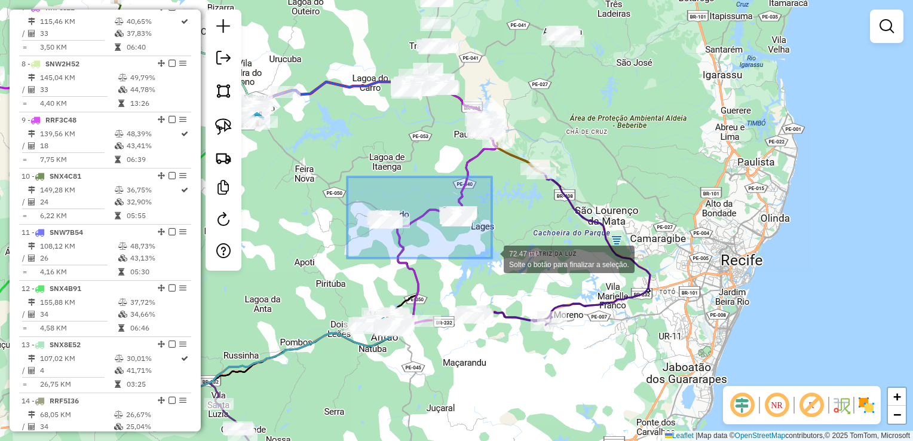
drag, startPoint x: 347, startPoint y: 178, endPoint x: 492, endPoint y: 258, distance: 165.3
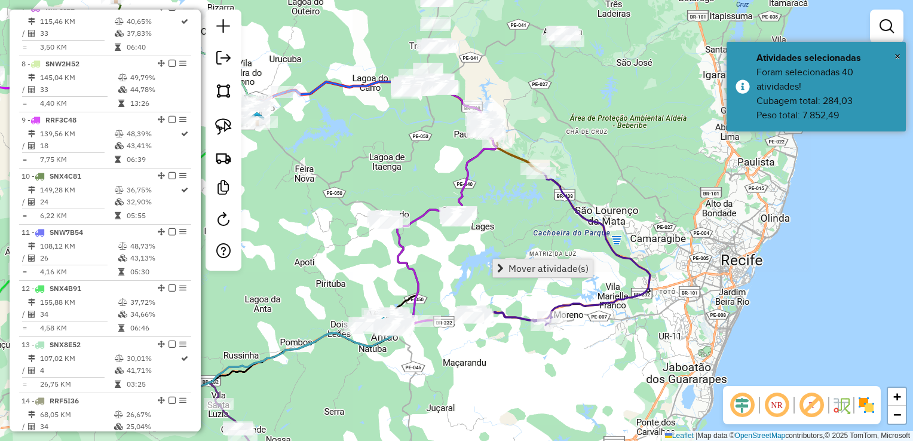
click at [515, 267] on span "Mover atividade(s)" at bounding box center [549, 269] width 80 height 10
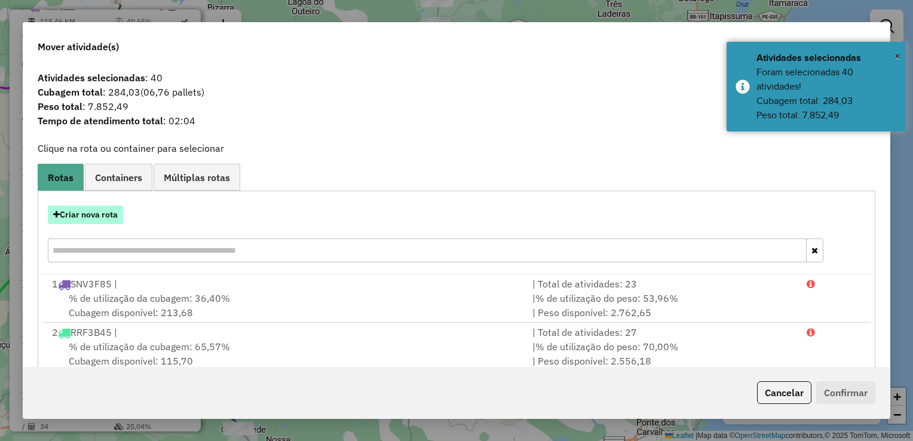
click at [82, 215] on button "Criar nova rota" at bounding box center [85, 215] width 75 height 19
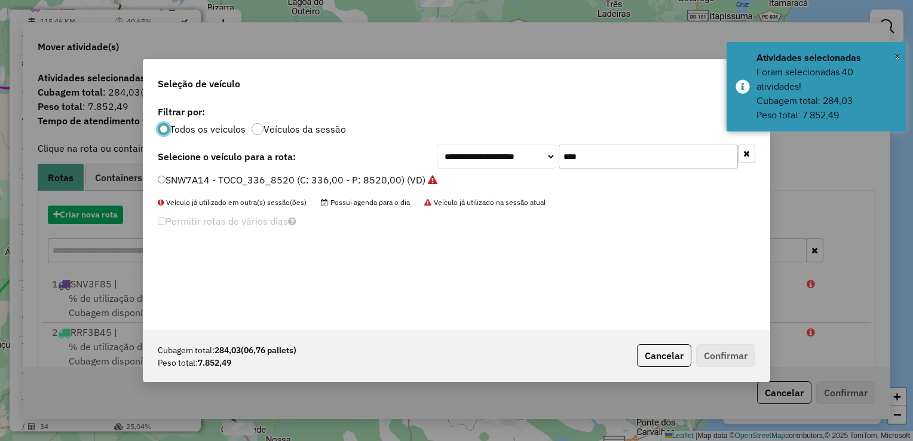
scroll to position [6, 4]
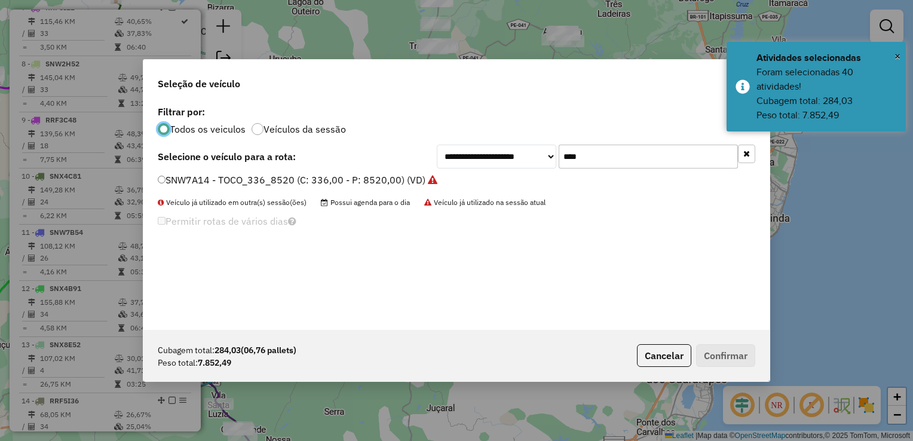
click at [605, 148] on input "****" at bounding box center [648, 157] width 179 height 24
type input "*"
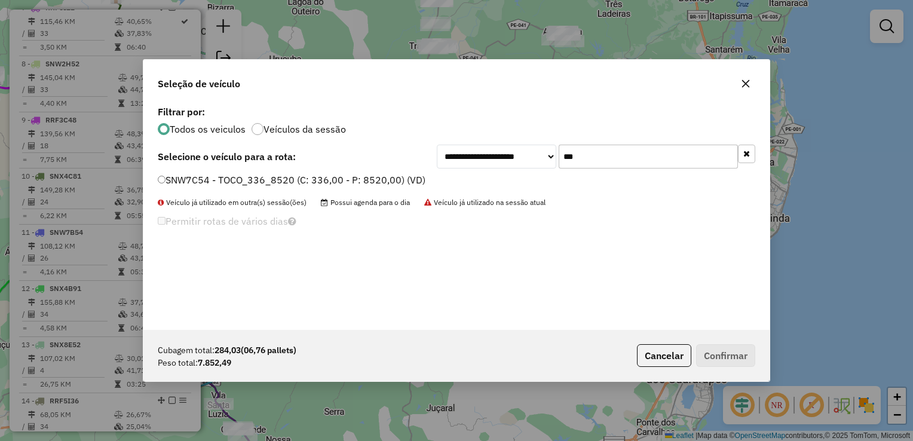
type input "****"
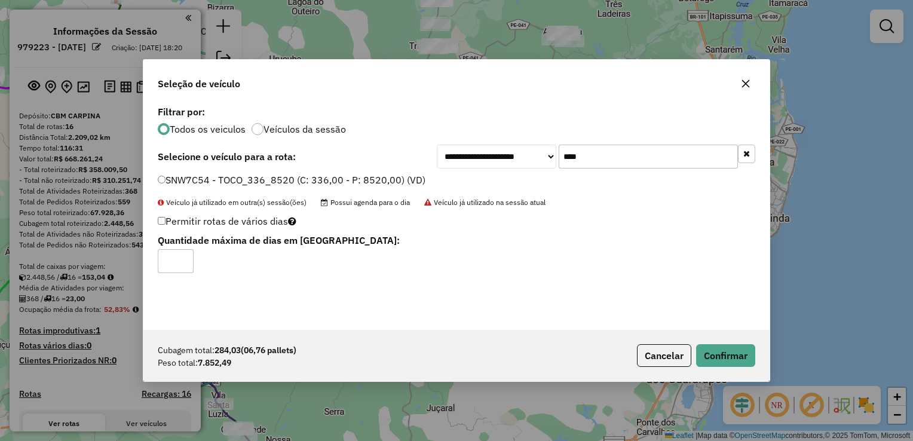
scroll to position [6, 4]
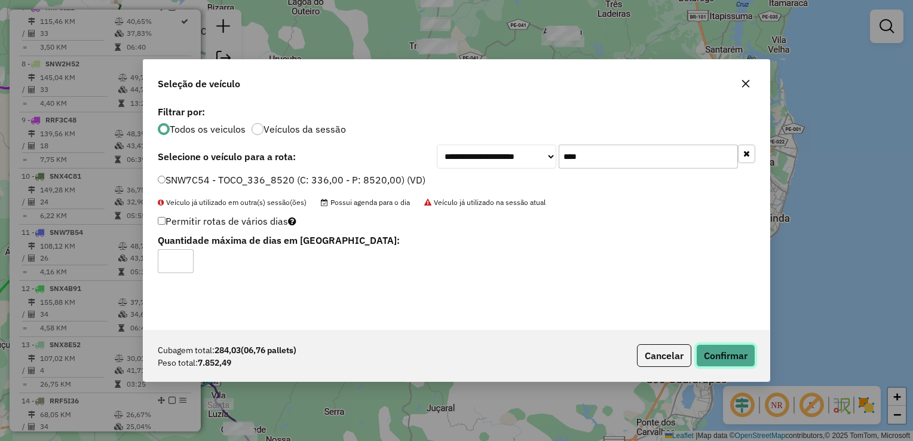
click at [735, 355] on button "Confirmar" at bounding box center [725, 355] width 59 height 23
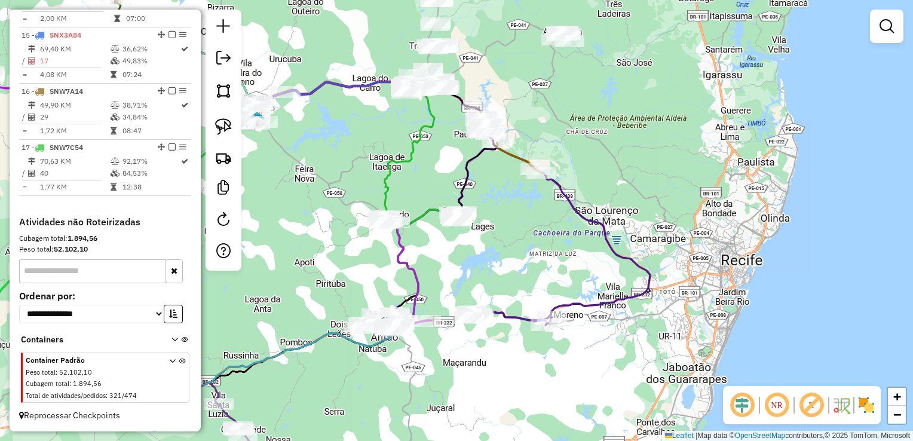
scroll to position [1228, 0]
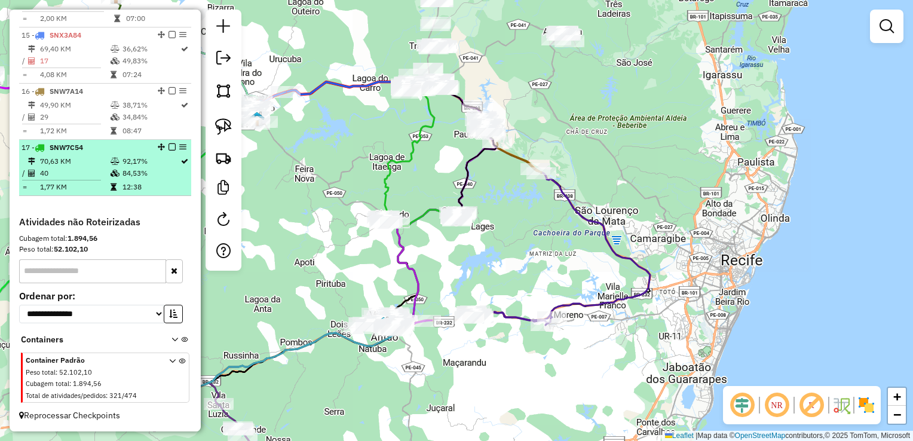
click at [67, 179] on table "70,63 KM 92,17% / 40 84,53% = 1,77 KM 12:38" at bounding box center [105, 174] width 167 height 38
select select "**********"
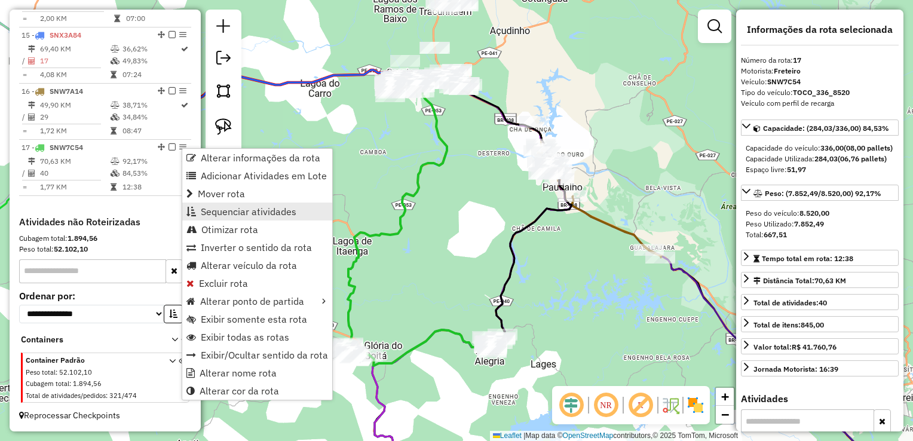
click at [226, 212] on span "Sequenciar atividades" at bounding box center [249, 212] width 96 height 10
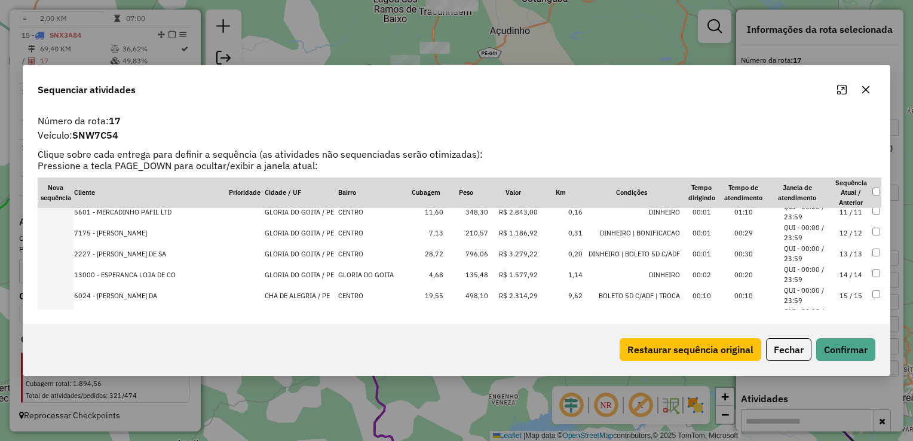
scroll to position [239, 0]
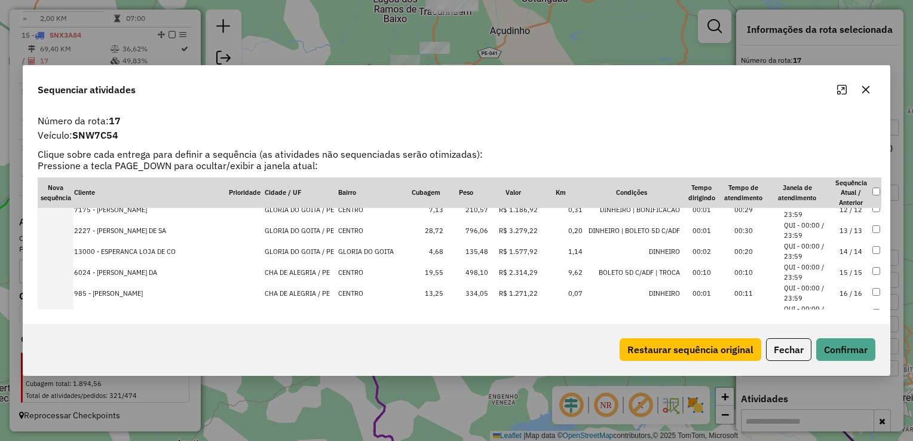
click at [469, 230] on td "796,06" at bounding box center [466, 230] width 45 height 21
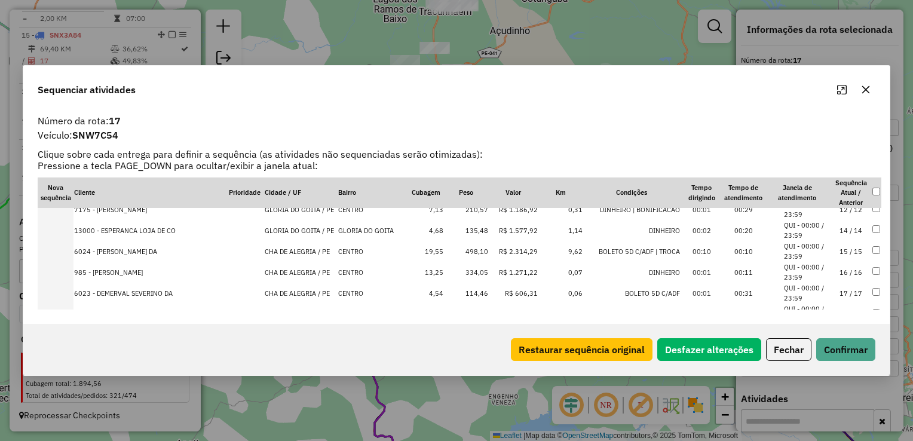
scroll to position [379, 0]
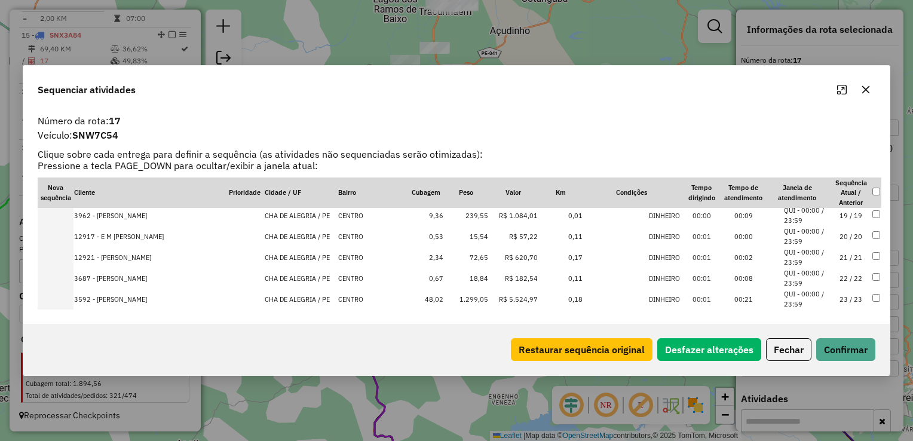
click at [473, 295] on td "1.299,05" at bounding box center [466, 299] width 45 height 21
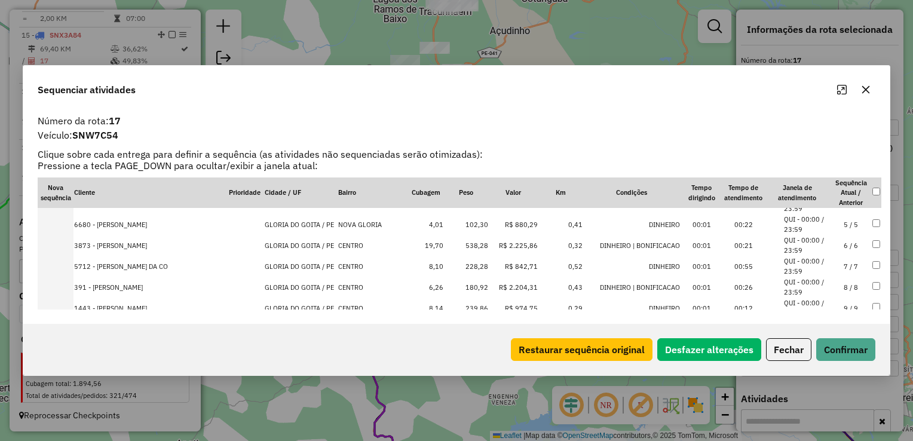
click at [466, 248] on td "538,28" at bounding box center [466, 245] width 45 height 21
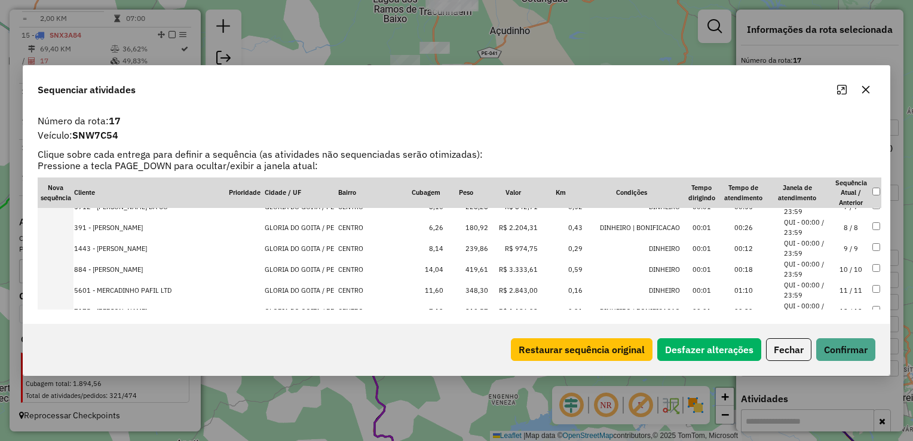
click at [463, 262] on td "419,61" at bounding box center [466, 269] width 45 height 21
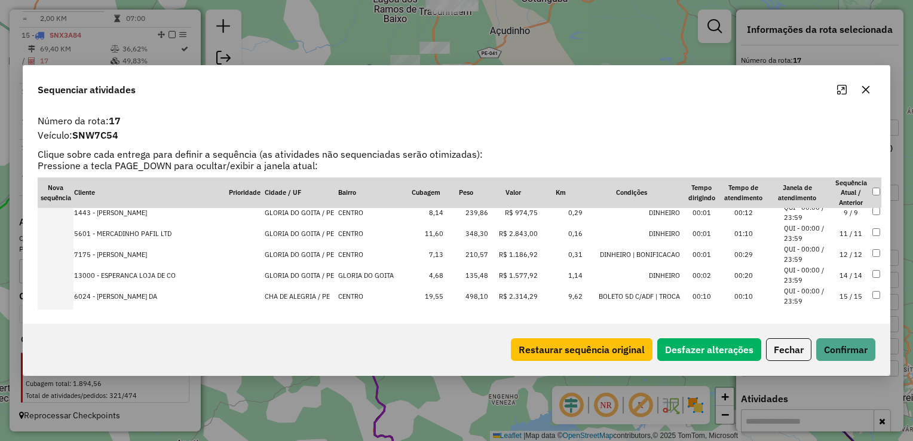
scroll to position [259, 0]
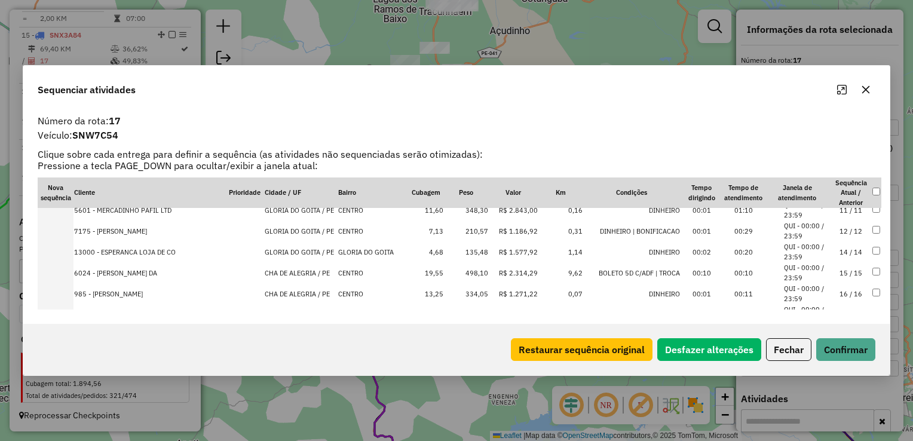
click at [464, 209] on td "348,30" at bounding box center [466, 210] width 45 height 21
click at [462, 269] on td "334,05" at bounding box center [466, 272] width 45 height 21
click at [464, 252] on td "498,10" at bounding box center [466, 251] width 45 height 21
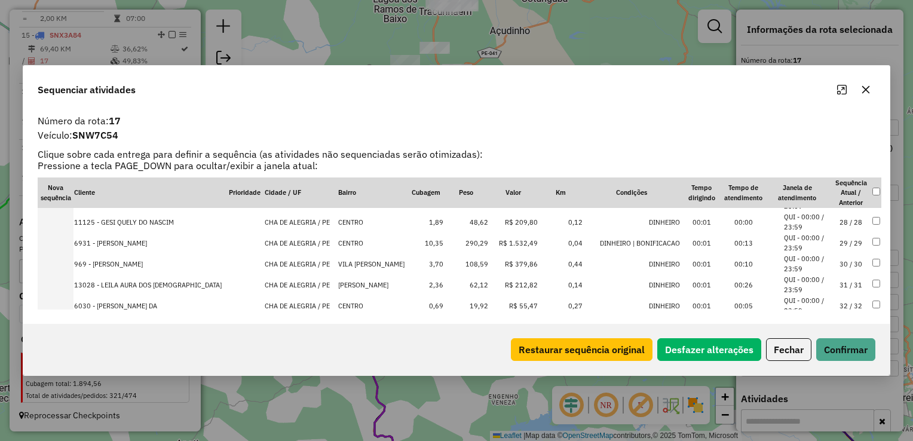
click at [467, 242] on td "290,29" at bounding box center [466, 242] width 45 height 21
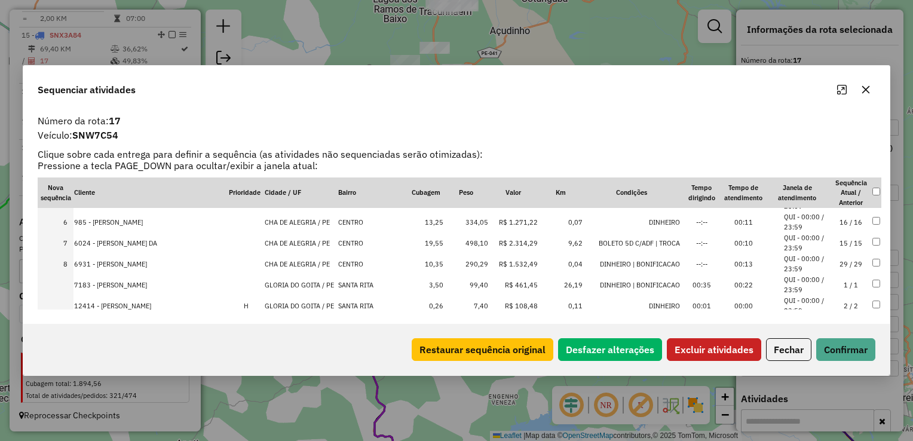
scroll to position [120, 0]
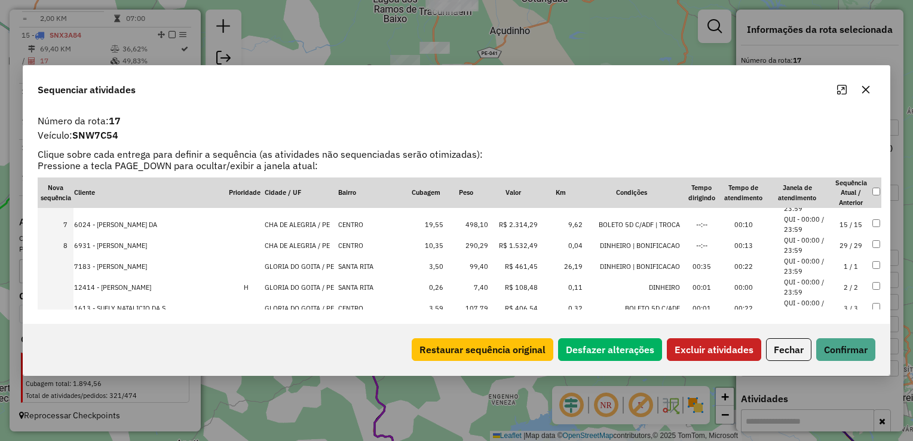
click at [742, 359] on button "Excluir atividades" at bounding box center [714, 349] width 94 height 23
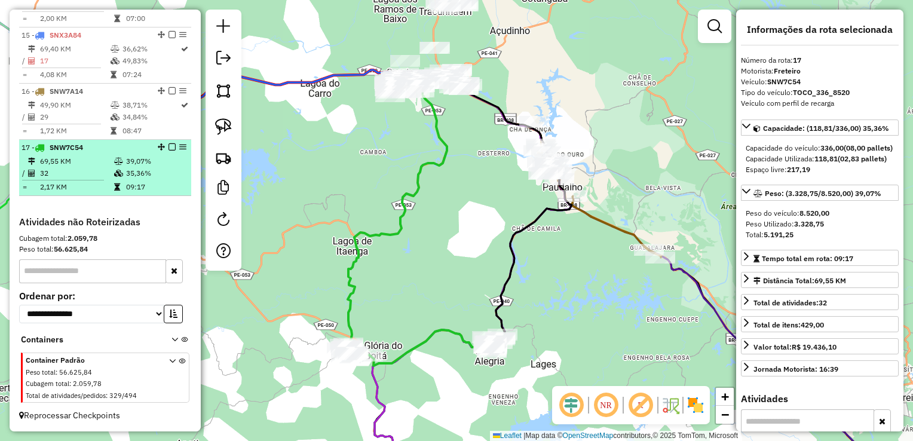
click at [90, 163] on td "69,55 KM" at bounding box center [76, 161] width 74 height 12
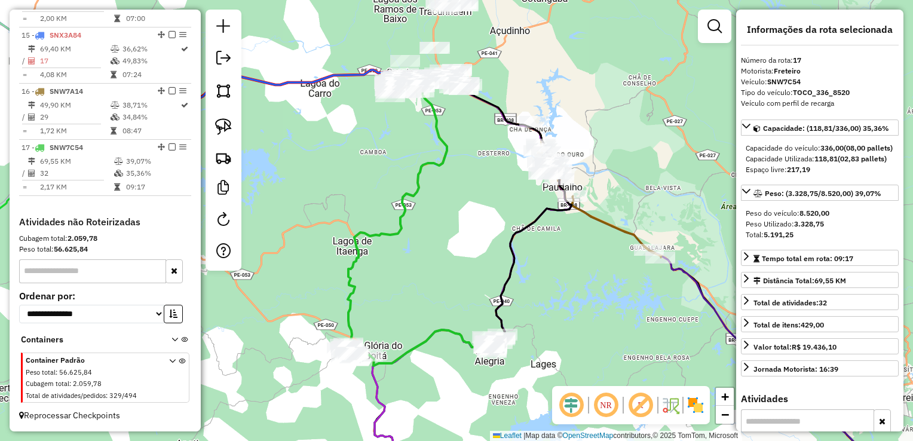
click at [417, 260] on div "Janela de atendimento Grade de atendimento Capacidade Transportadoras Veículos …" at bounding box center [456, 220] width 913 height 441
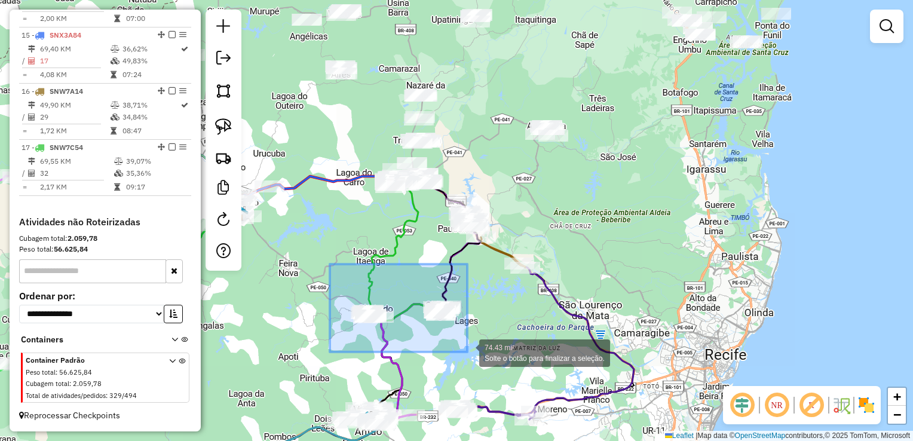
drag, startPoint x: 330, startPoint y: 264, endPoint x: 468, endPoint y: 352, distance: 163.6
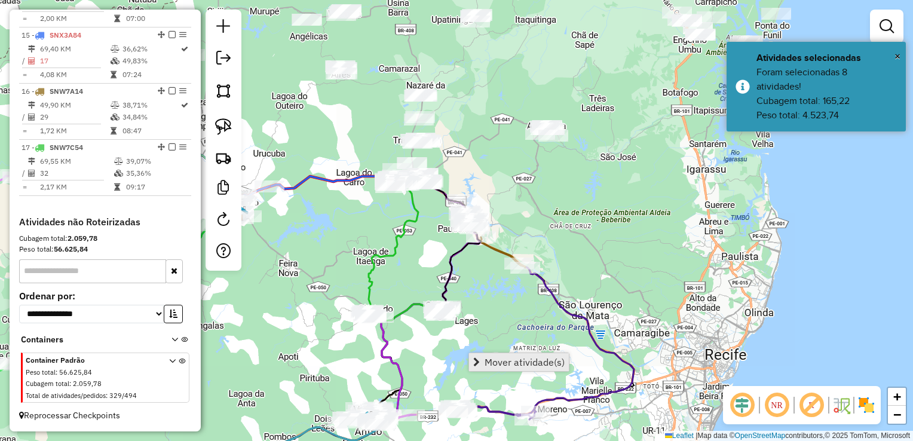
click at [490, 358] on span "Mover atividade(s)" at bounding box center [525, 362] width 80 height 10
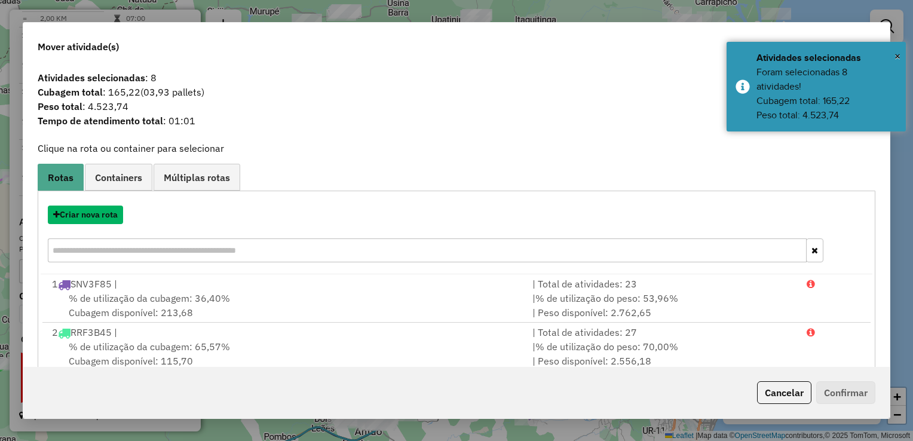
click at [86, 215] on button "Criar nova rota" at bounding box center [85, 215] width 75 height 19
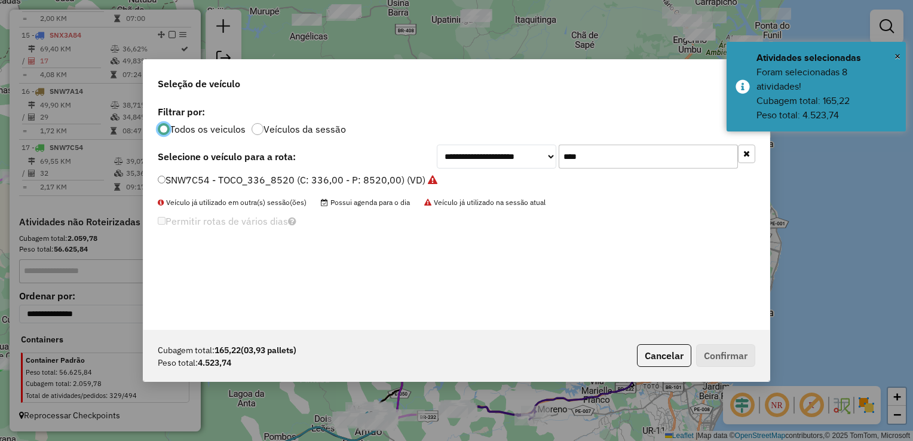
scroll to position [6, 4]
click at [594, 158] on input "****" at bounding box center [648, 157] width 179 height 24
type input "*"
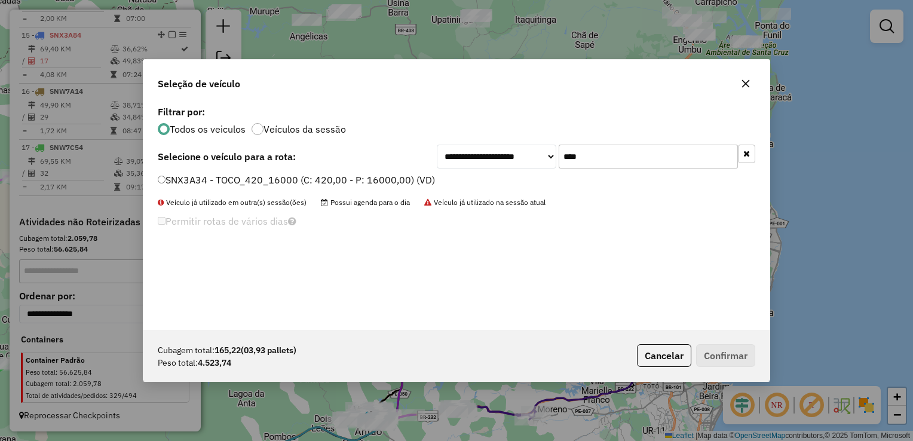
type input "****"
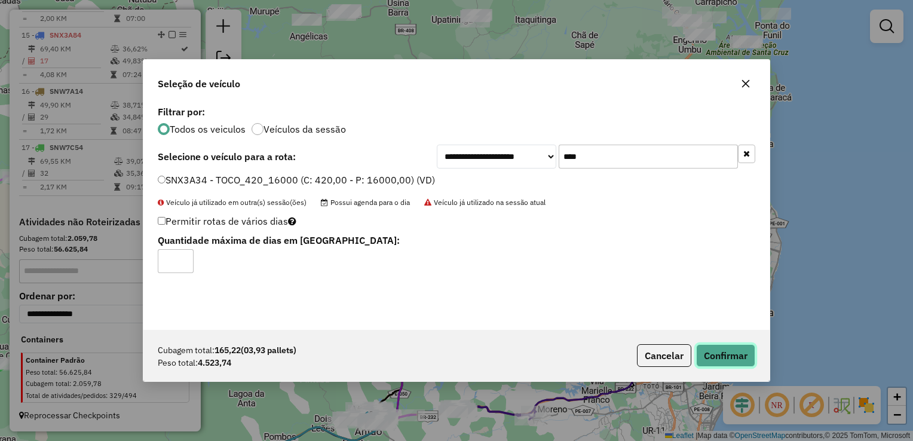
click at [715, 356] on button "Confirmar" at bounding box center [725, 355] width 59 height 23
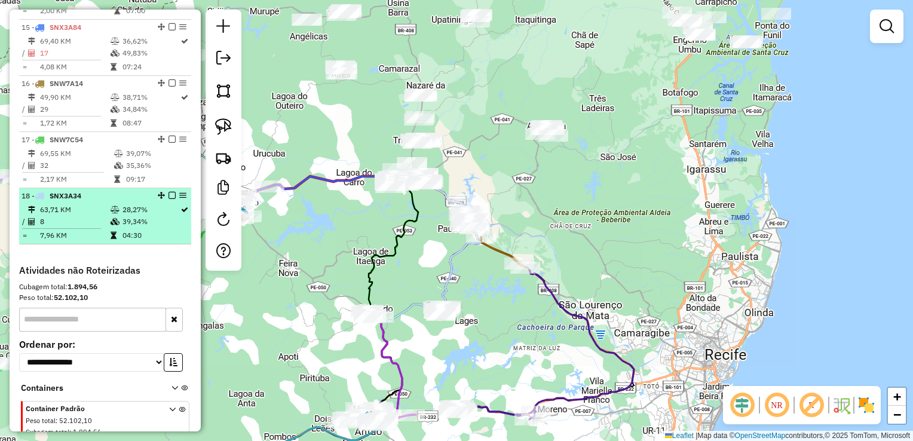
click at [69, 216] on td "63,71 KM" at bounding box center [74, 210] width 71 height 12
select select "**********"
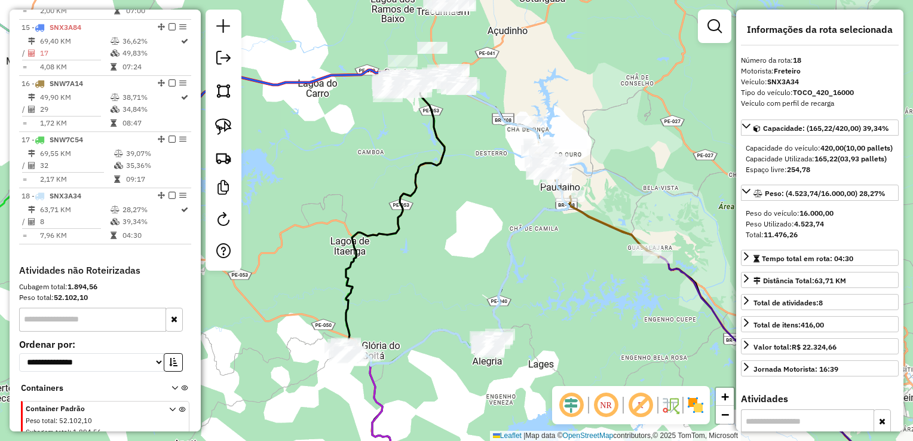
click at [355, 162] on div "Janela de atendimento Grade de atendimento Capacidade Transportadoras Veículos …" at bounding box center [456, 220] width 913 height 441
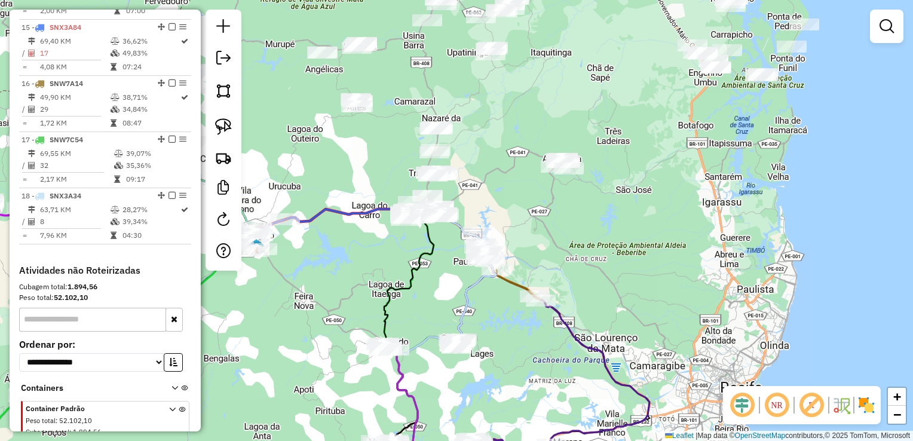
drag, startPoint x: 414, startPoint y: 178, endPoint x: 478, endPoint y: 314, distance: 150.0
click at [478, 314] on div "Janela de atendimento Grade de atendimento Capacidade Transportadoras Veículos …" at bounding box center [456, 220] width 913 height 441
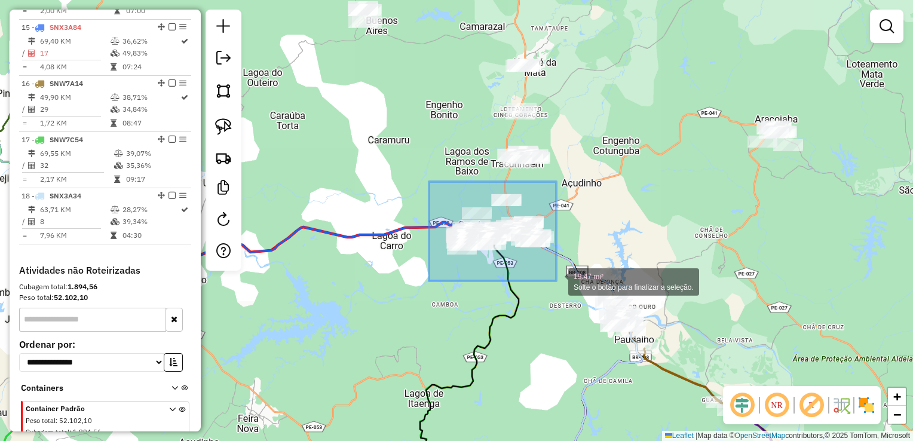
drag, startPoint x: 429, startPoint y: 182, endPoint x: 556, endPoint y: 281, distance: 161.4
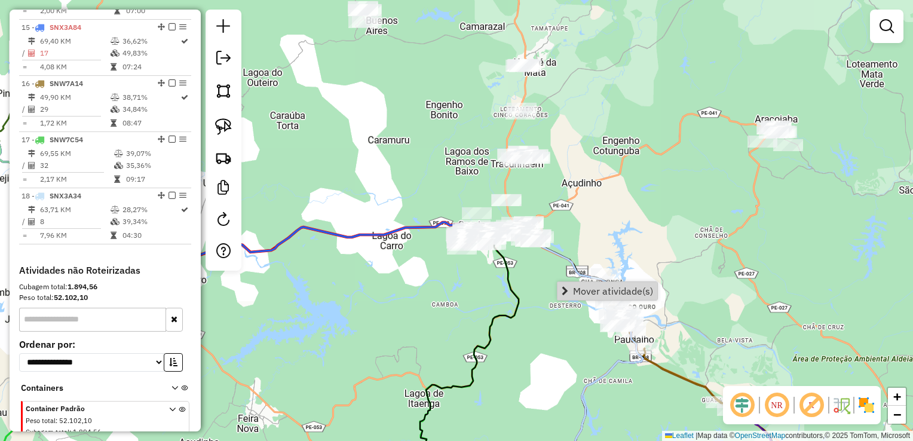
click at [504, 271] on icon at bounding box center [469, 357] width 99 height 256
select select "**********"
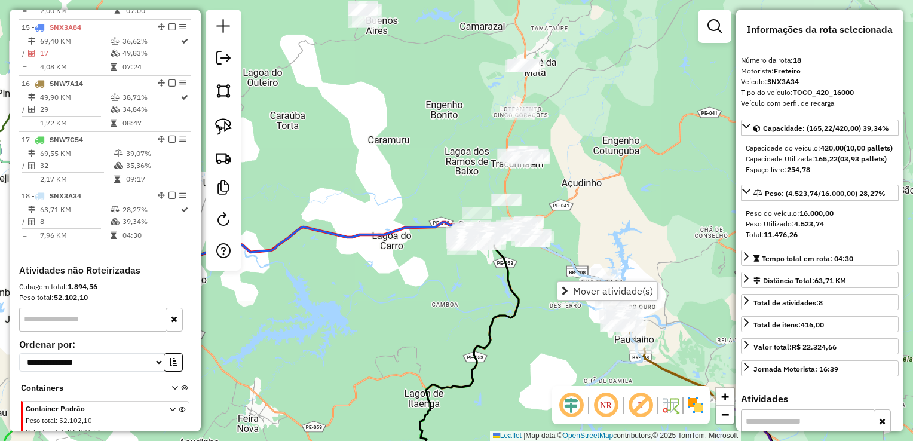
scroll to position [1284, 0]
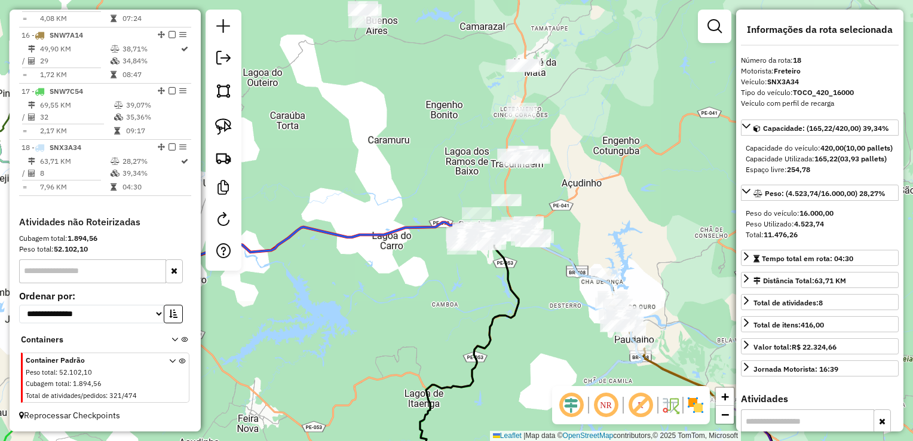
click at [449, 283] on div "Janela de atendimento Grade de atendimento Capacidade Transportadoras Veículos …" at bounding box center [456, 220] width 913 height 441
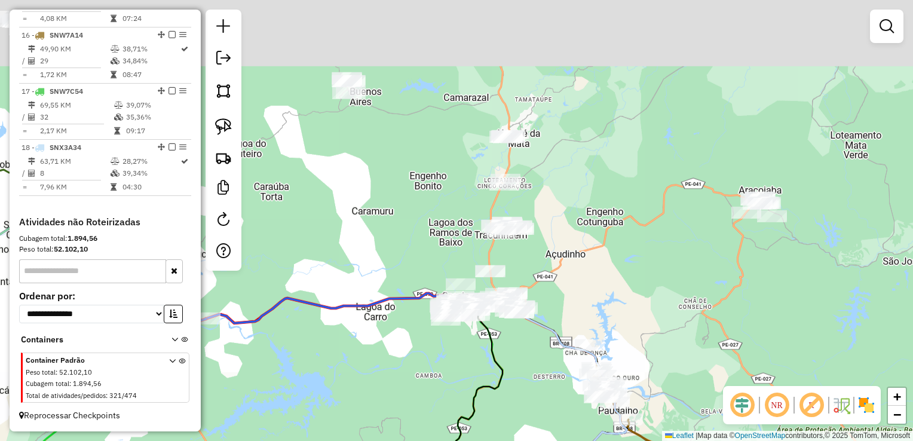
drag, startPoint x: 597, startPoint y: 209, endPoint x: 559, endPoint y: 348, distance: 143.7
click at [559, 348] on div "Janela de atendimento Grade de atendimento Capacidade Transportadoras Veículos …" at bounding box center [456, 220] width 913 height 441
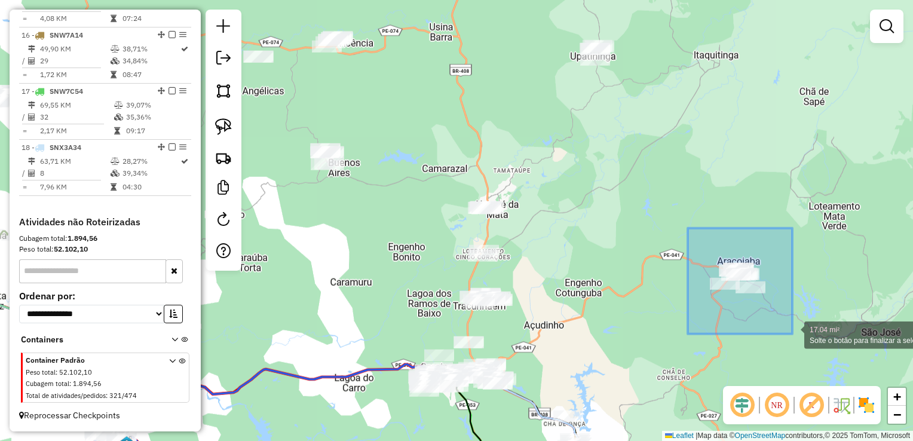
drag, startPoint x: 695, startPoint y: 273, endPoint x: 792, endPoint y: 334, distance: 114.9
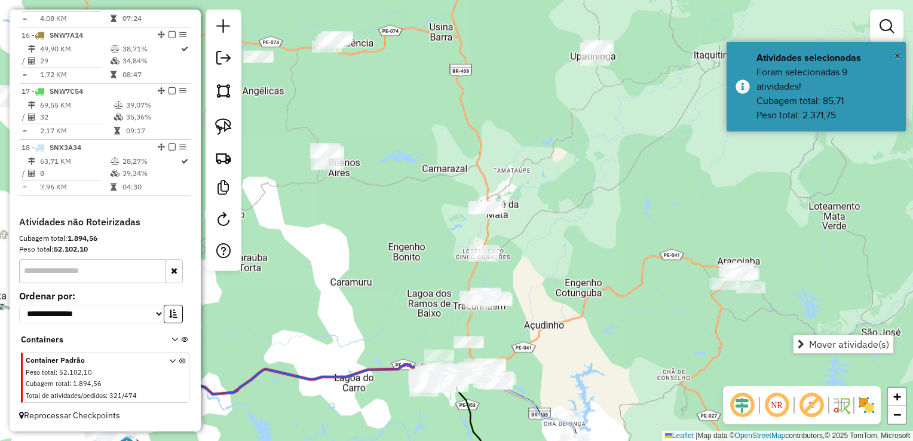
drag, startPoint x: 617, startPoint y: 313, endPoint x: 626, endPoint y: 308, distance: 11.0
click at [626, 308] on div "Janela de atendimento Grade de atendimento Capacidade Transportadoras Veículos …" at bounding box center [456, 220] width 913 height 441
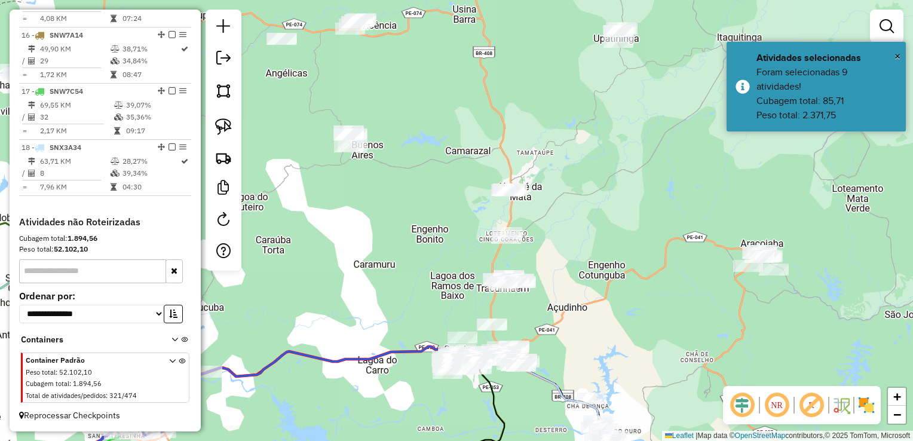
drag, startPoint x: 590, startPoint y: 324, endPoint x: 624, endPoint y: 233, distance: 97.0
click at [622, 239] on div "Janela de atendimento Grade de atendimento Capacidade Transportadoras Veículos …" at bounding box center [456, 220] width 913 height 441
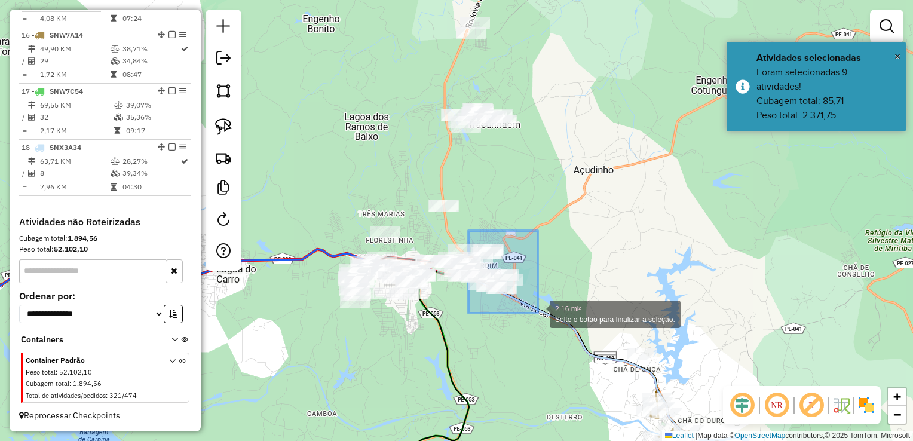
drag, startPoint x: 469, startPoint y: 240, endPoint x: 538, endPoint y: 313, distance: 100.6
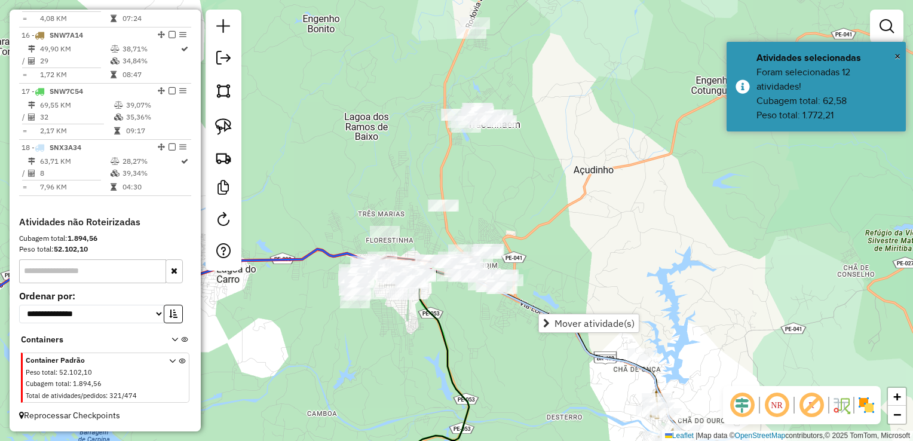
drag, startPoint x: 537, startPoint y: 230, endPoint x: 480, endPoint y: 226, distance: 56.9
click at [537, 229] on div "Janela de atendimento Grade de atendimento Capacidade Transportadoras Veículos …" at bounding box center [456, 220] width 913 height 441
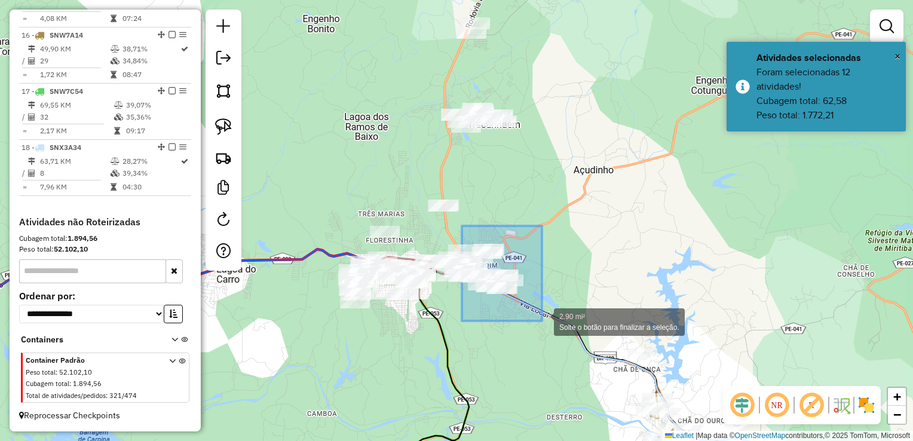
drag, startPoint x: 462, startPoint y: 226, endPoint x: 542, endPoint y: 321, distance: 124.3
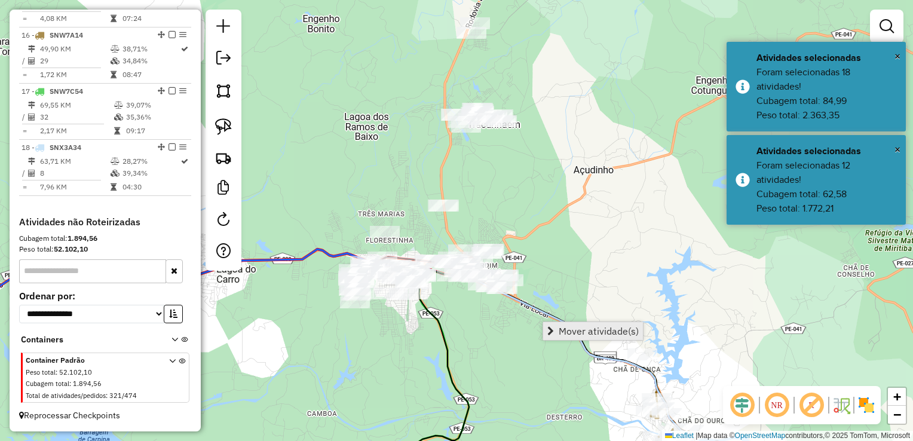
click at [568, 331] on span "Mover atividade(s)" at bounding box center [599, 331] width 80 height 10
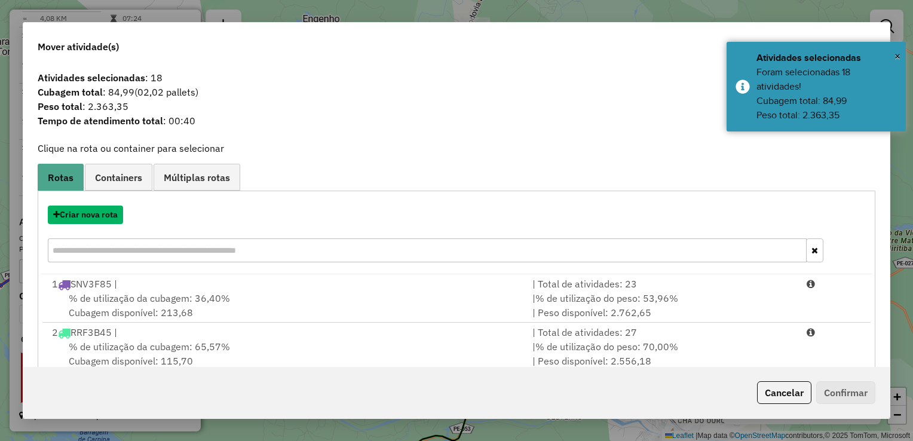
click at [90, 216] on button "Criar nova rota" at bounding box center [85, 215] width 75 height 19
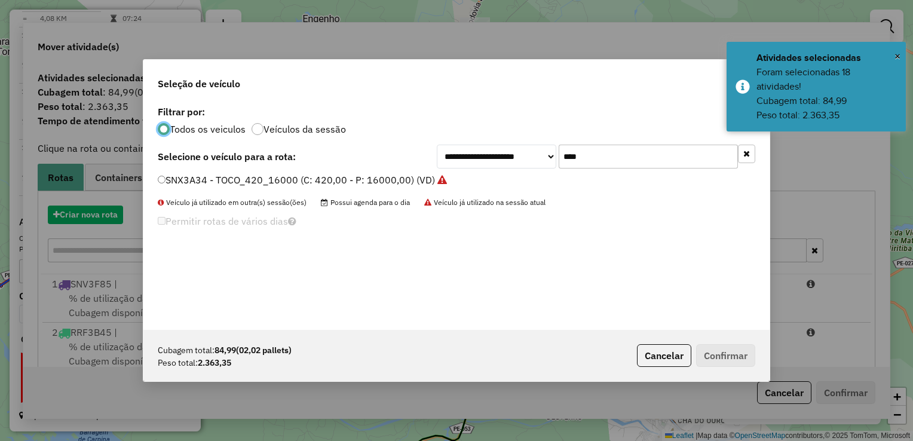
scroll to position [6, 4]
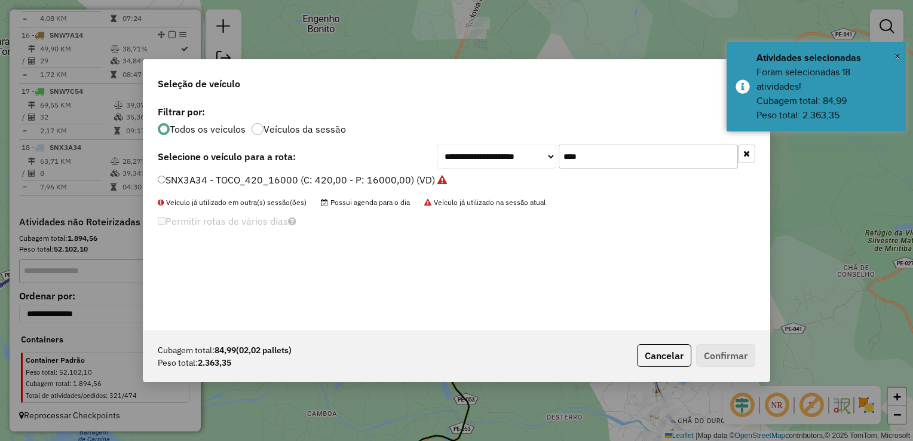
click at [596, 151] on input "****" at bounding box center [648, 157] width 179 height 24
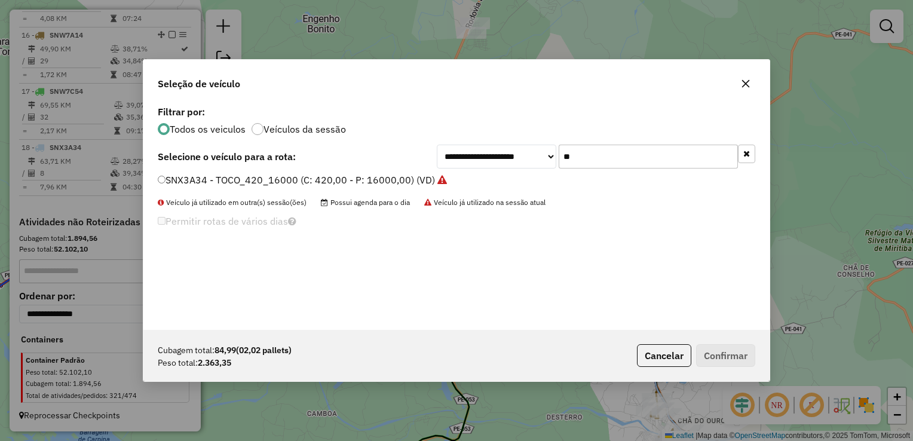
type input "*"
type input "****"
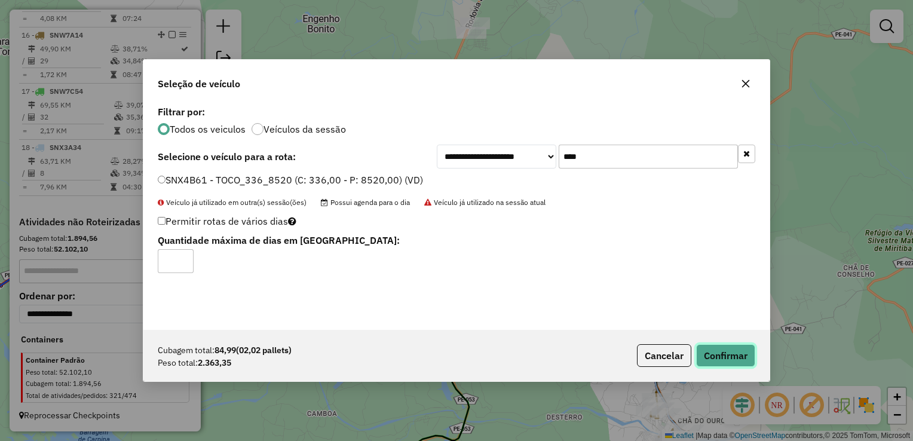
click at [710, 354] on button "Confirmar" at bounding box center [725, 355] width 59 height 23
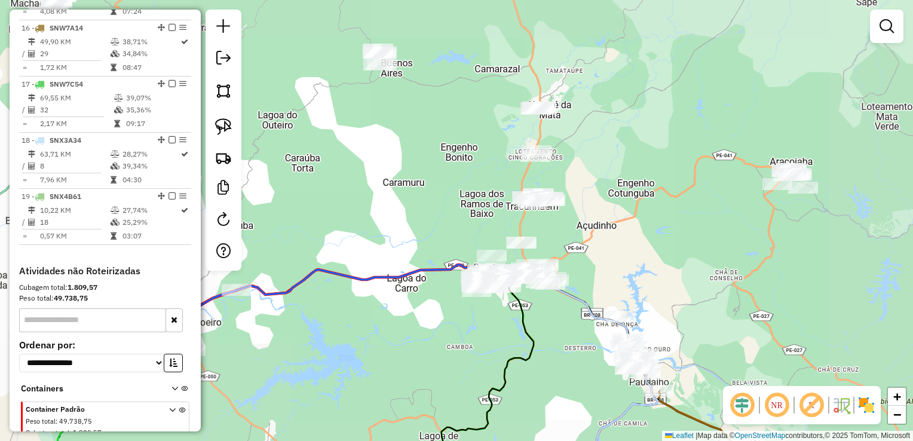
drag, startPoint x: 697, startPoint y: 247, endPoint x: 556, endPoint y: 318, distance: 157.7
click at [556, 318] on div "Janela de atendimento Grade de atendimento Capacidade Transportadoras Veículos …" at bounding box center [456, 220] width 913 height 441
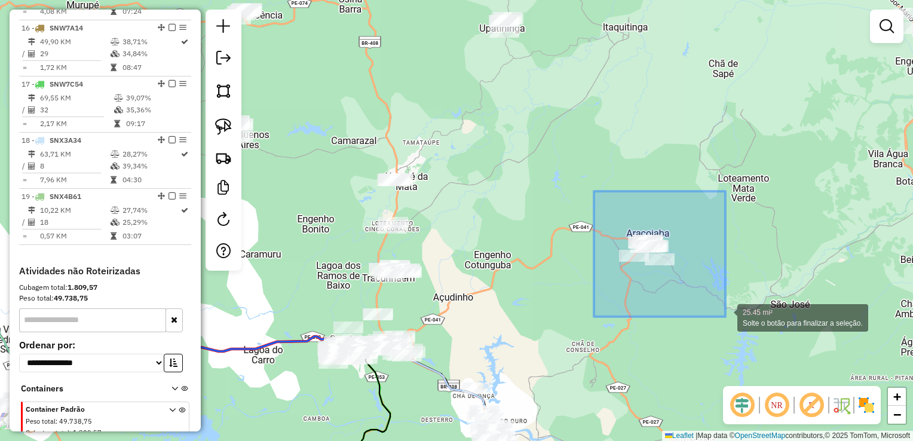
drag, startPoint x: 598, startPoint y: 208, endPoint x: 726, endPoint y: 317, distance: 167.9
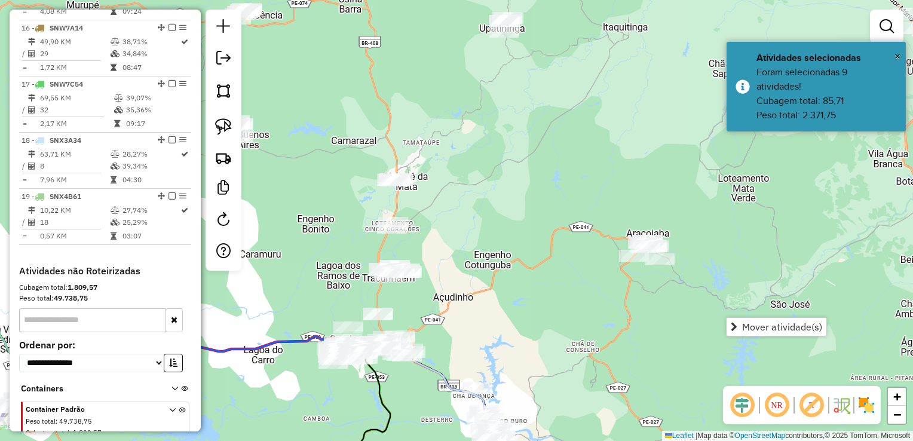
click at [568, 260] on div "Janela de atendimento Grade de atendimento Capacidade Transportadoras Veículos …" at bounding box center [456, 220] width 913 height 441
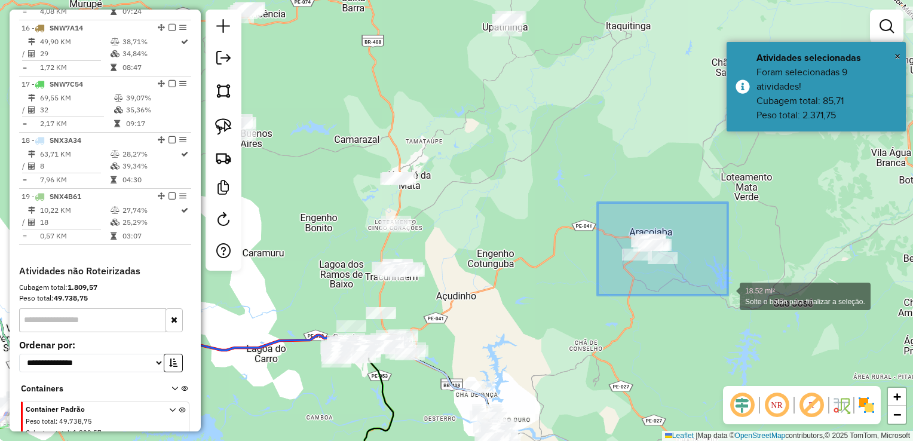
drag, startPoint x: 614, startPoint y: 246, endPoint x: 728, endPoint y: 295, distance: 124.2
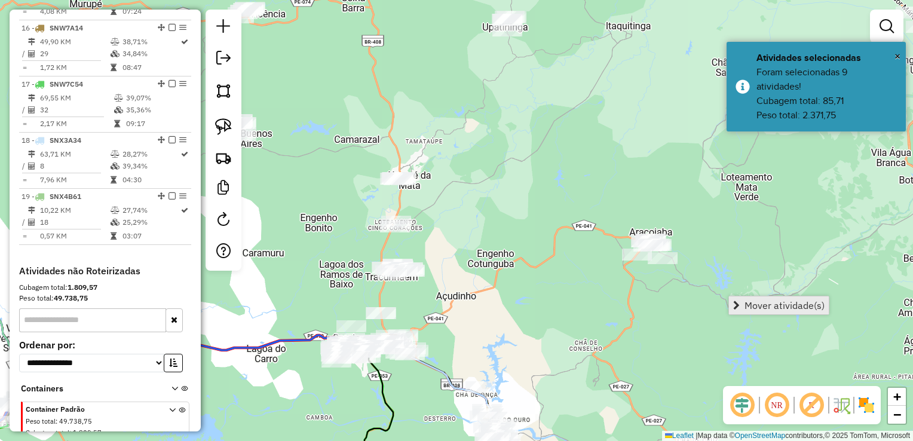
click at [748, 304] on span "Mover atividade(s)" at bounding box center [785, 306] width 80 height 10
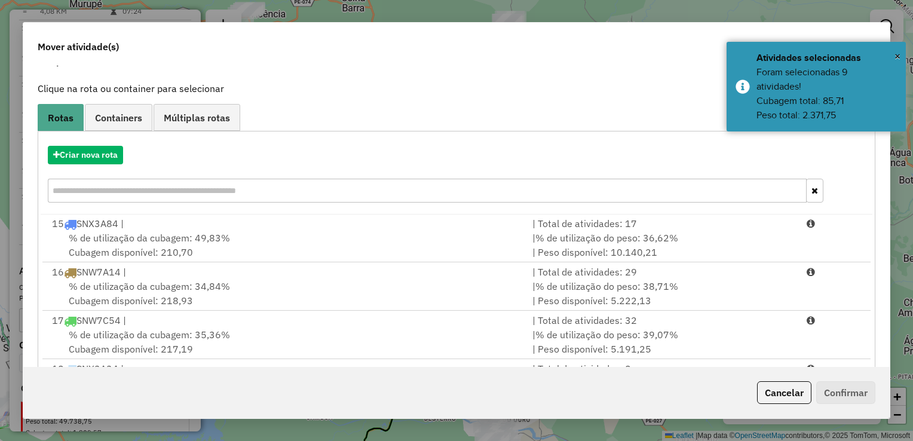
scroll to position [166, 0]
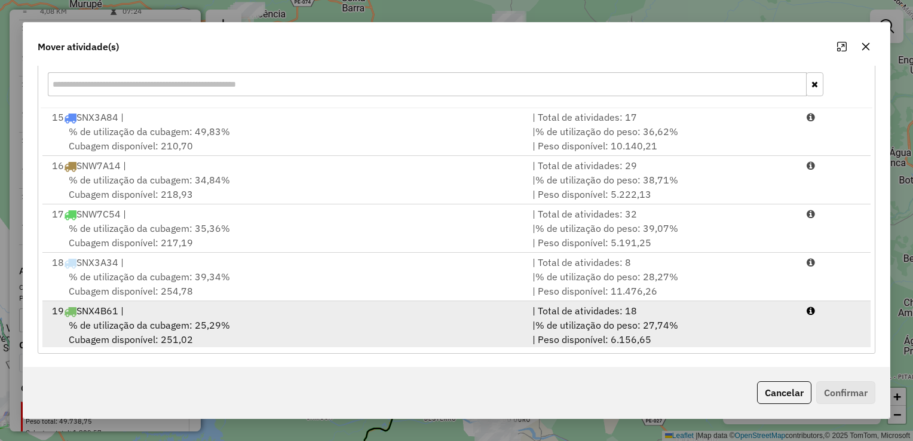
click at [115, 326] on span "% de utilização da cubagem: 25,29%" at bounding box center [149, 325] width 161 height 12
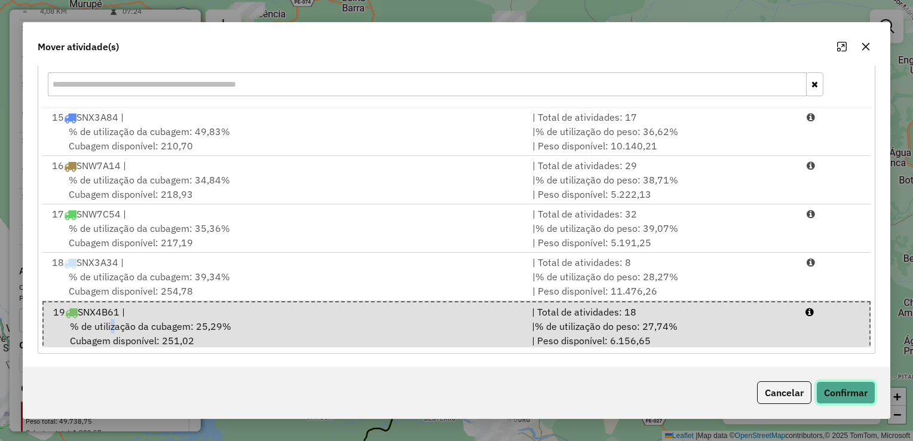
click at [837, 390] on button "Confirmar" at bounding box center [845, 392] width 59 height 23
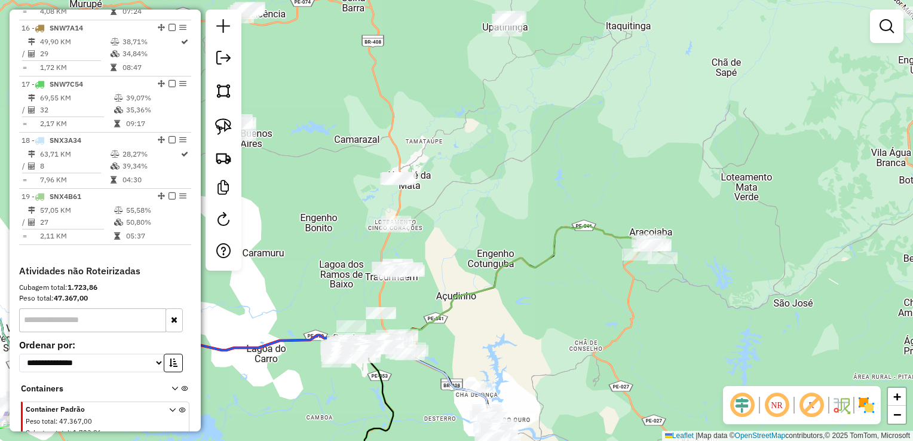
scroll to position [0, 0]
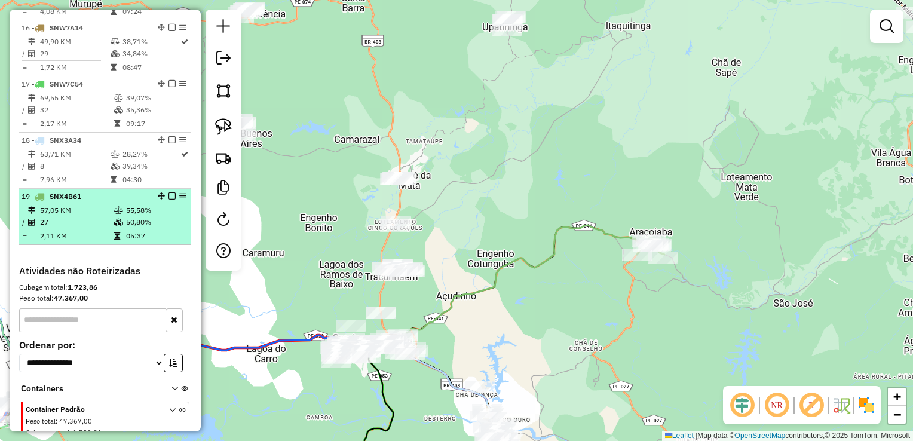
click at [67, 228] on td "27" at bounding box center [76, 222] width 74 height 12
select select "**********"
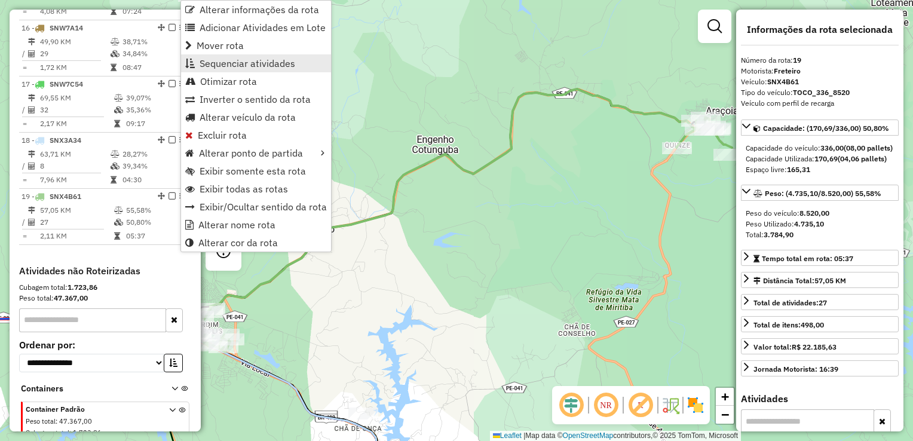
click at [252, 66] on span "Sequenciar atividades" at bounding box center [248, 64] width 96 height 10
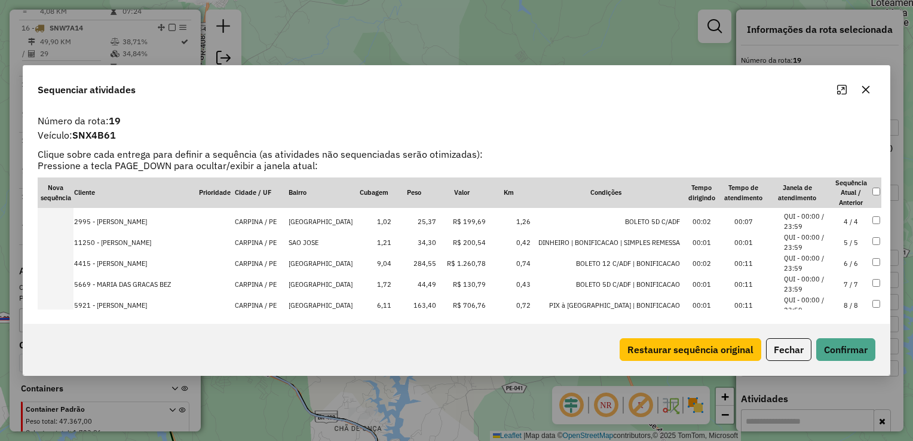
click at [308, 237] on td "SAO JOSE" at bounding box center [322, 242] width 68 height 21
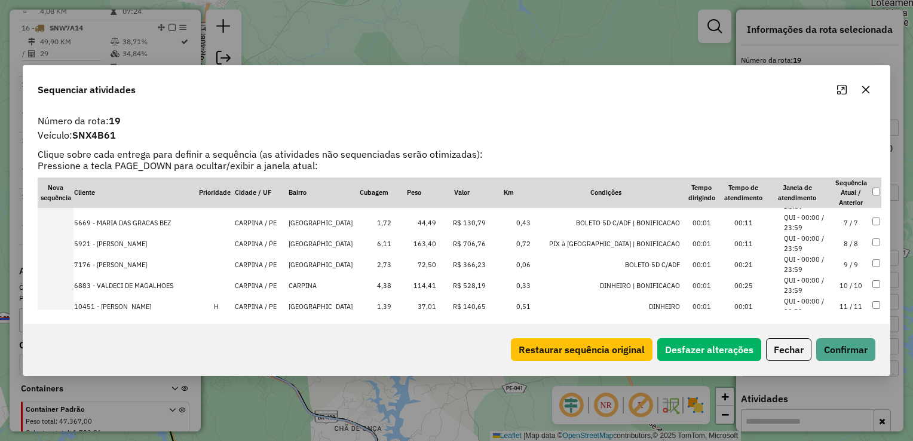
scroll to position [140, 0]
click at [307, 264] on td "CARPINA" at bounding box center [322, 266] width 68 height 21
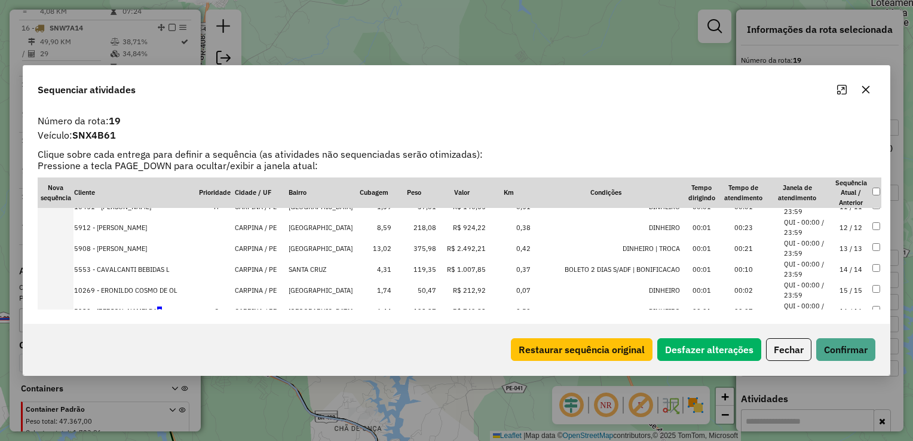
click at [314, 264] on td "SANTA CRUZ" at bounding box center [322, 269] width 68 height 21
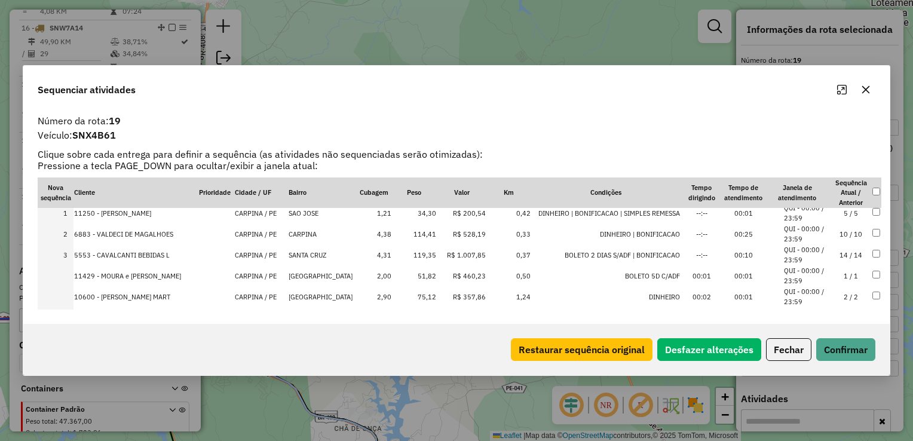
scroll to position [0, 0]
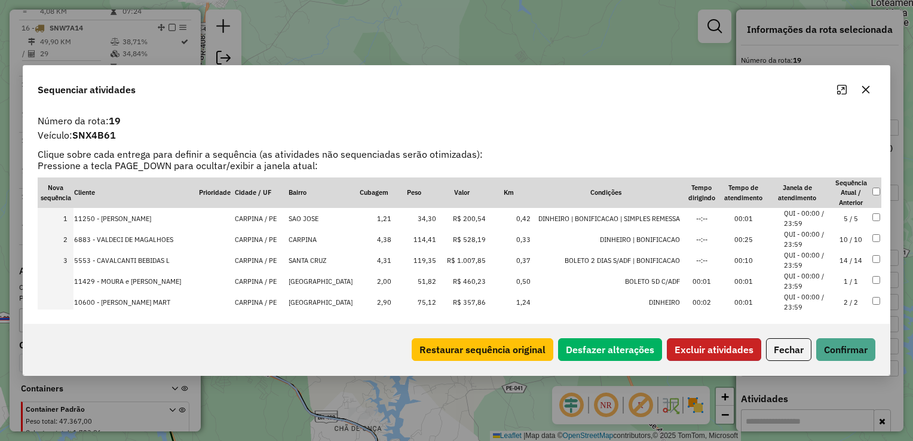
click at [700, 342] on button "Excluir atividades" at bounding box center [714, 349] width 94 height 23
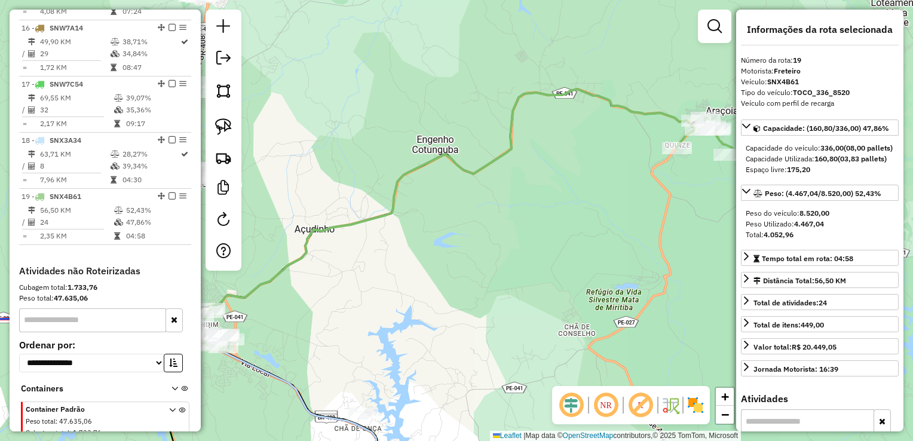
scroll to position [1340, 0]
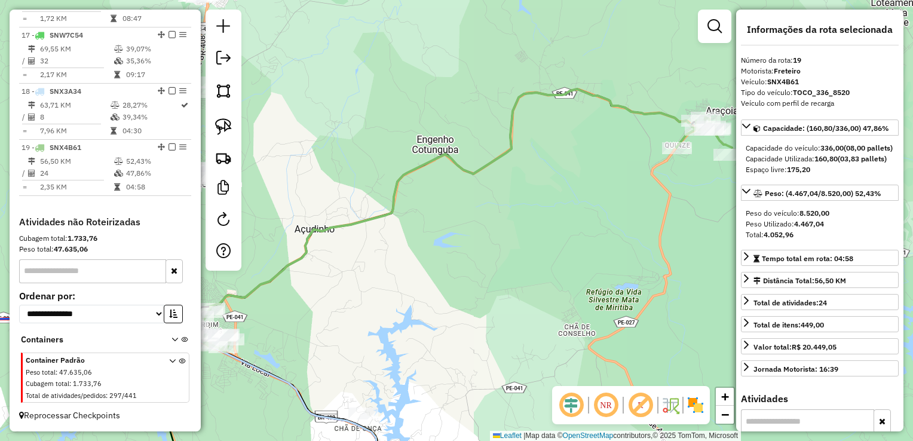
click at [385, 281] on div "Janela de atendimento Grade de atendimento Capacidade Transportadoras Veículos …" at bounding box center [456, 220] width 913 height 441
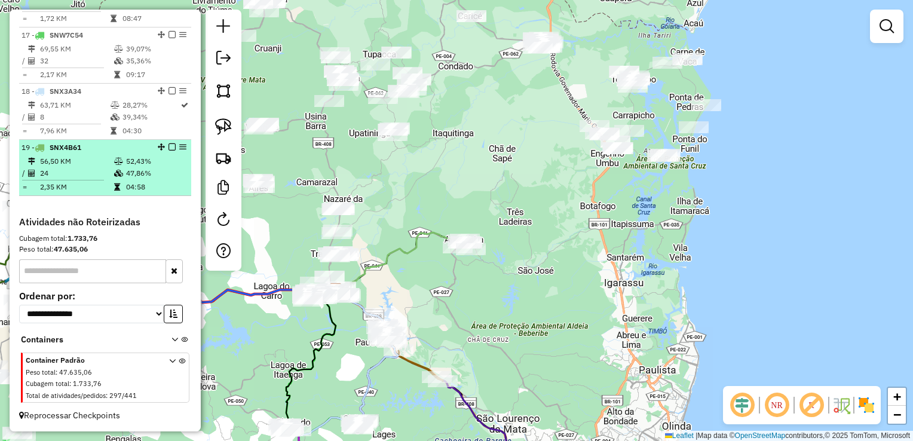
click at [72, 173] on td "24" at bounding box center [76, 173] width 74 height 12
select select "**********"
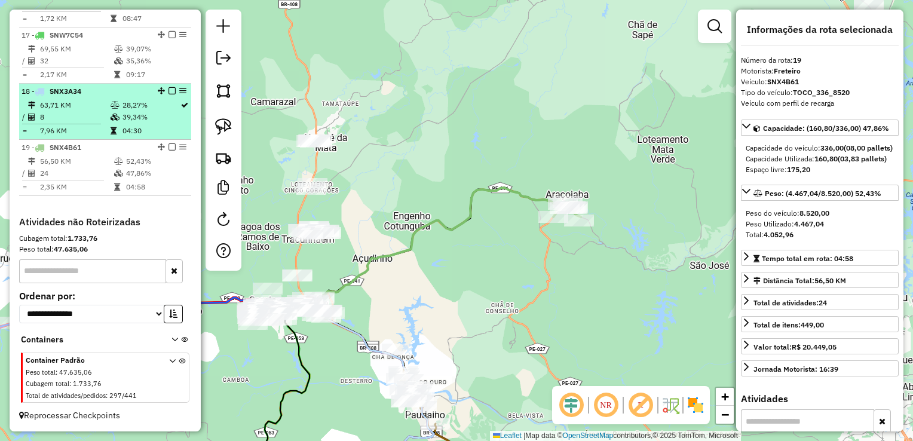
click at [69, 111] on td "63,71 KM" at bounding box center [74, 105] width 71 height 12
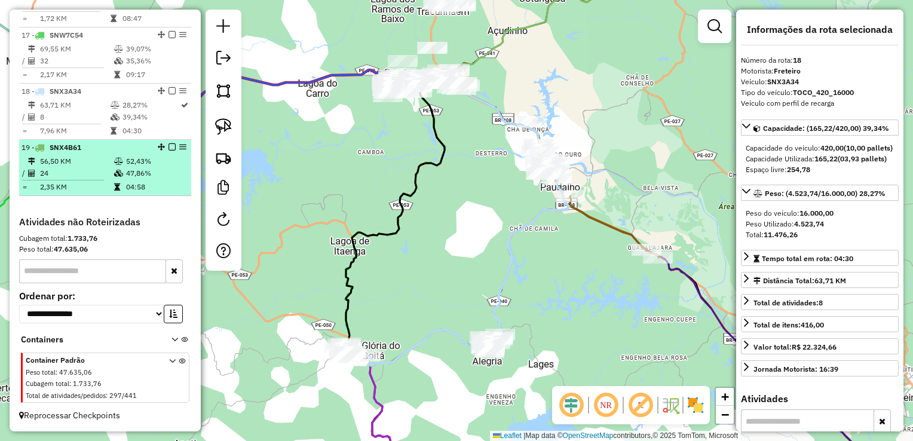
click at [74, 176] on td "24" at bounding box center [76, 173] width 74 height 12
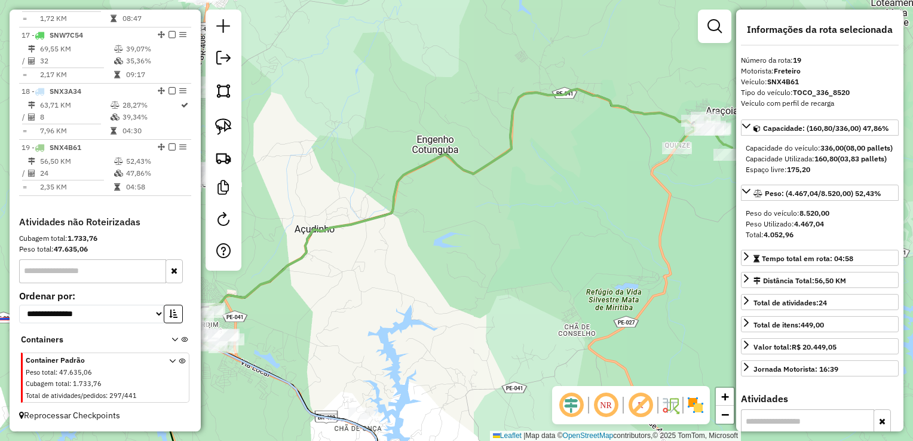
click at [448, 276] on div "Janela de atendimento Grade de atendimento Capacidade Transportadoras Veículos …" at bounding box center [456, 220] width 913 height 441
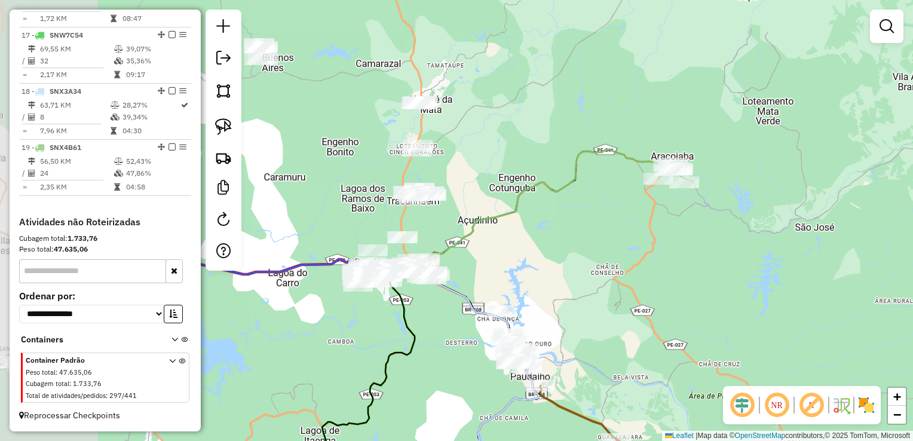
drag, startPoint x: 409, startPoint y: 315, endPoint x: 552, endPoint y: 252, distance: 156.6
click at [551, 253] on div "Janela de atendimento Grade de atendimento Capacidade Transportadoras Veículos …" at bounding box center [456, 220] width 913 height 441
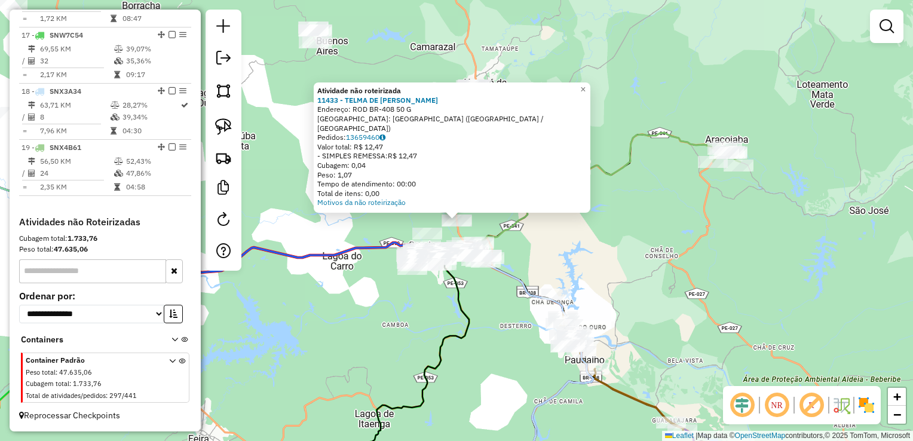
click at [531, 236] on div "Atividade não roteirizada 11433 - TELMA DE MOURA MENDE Endereço: ROD BR-408 50 …" at bounding box center [456, 220] width 913 height 441
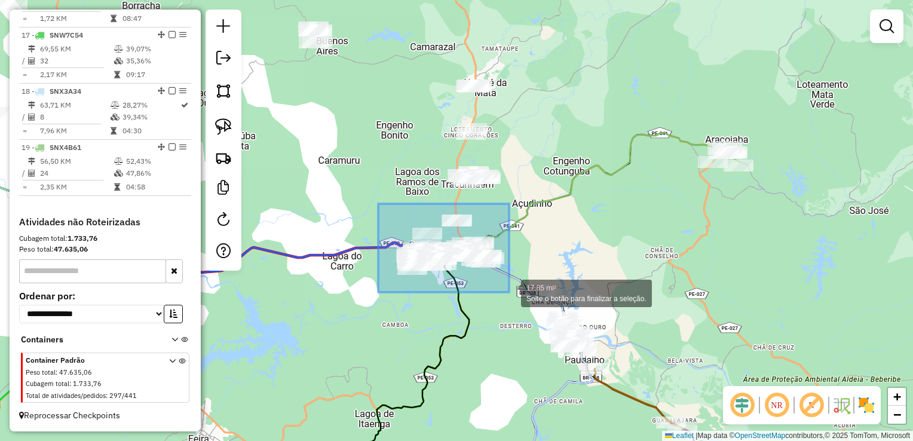
drag, startPoint x: 378, startPoint y: 206, endPoint x: 509, endPoint y: 292, distance: 157.0
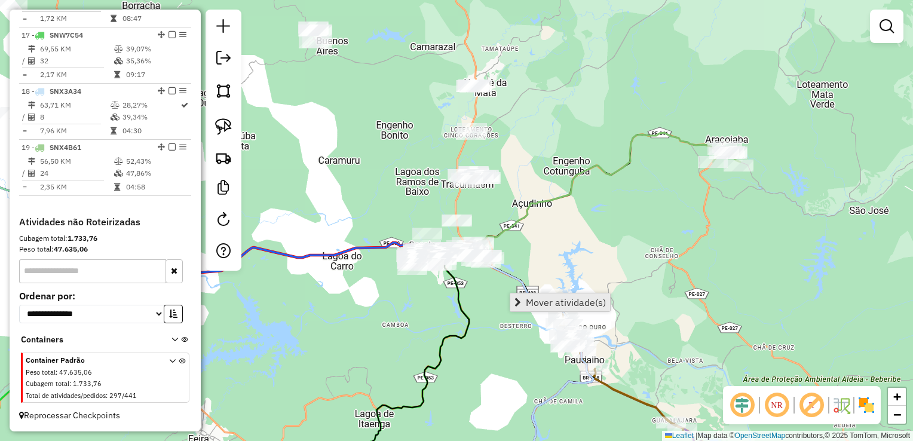
click at [522, 298] on link "Mover atividade(s)" at bounding box center [560, 302] width 100 height 18
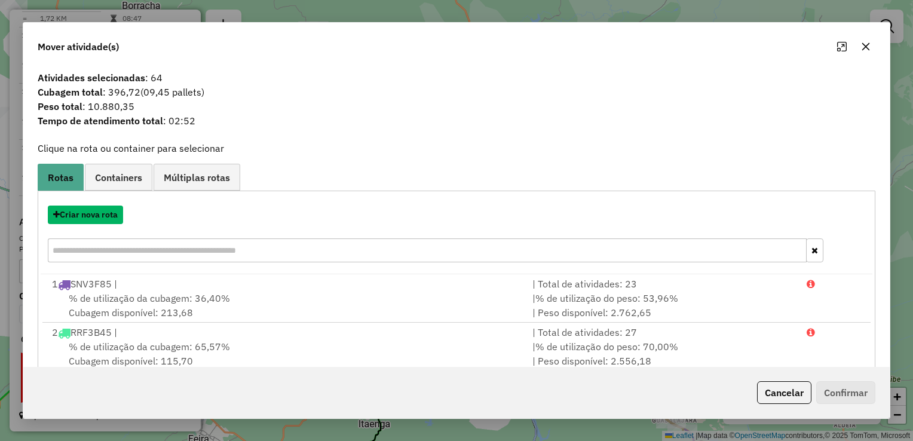
click at [91, 216] on button "Criar nova rota" at bounding box center [85, 215] width 75 height 19
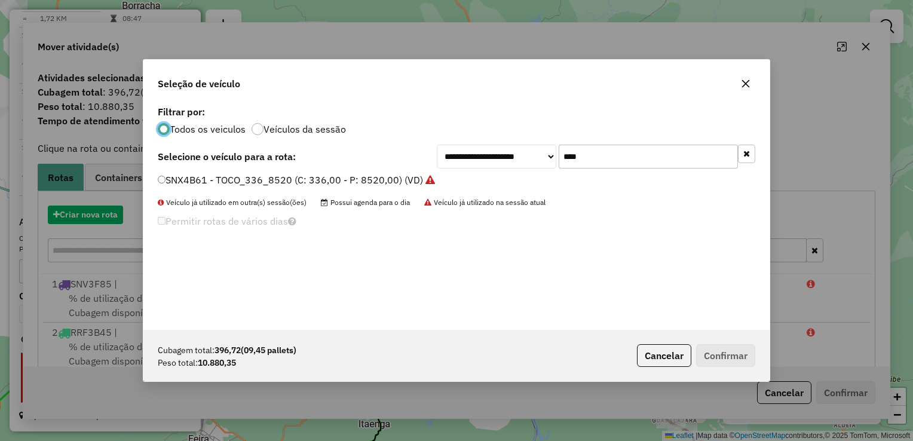
scroll to position [6, 4]
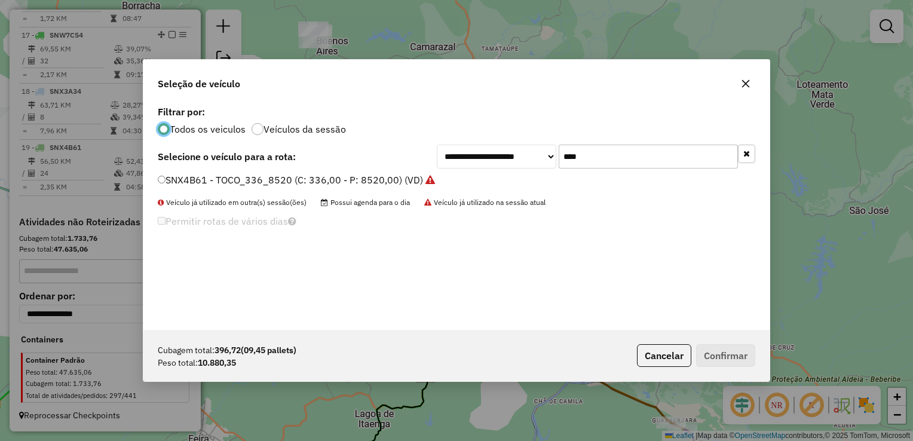
click at [611, 159] on input "****" at bounding box center [648, 157] width 179 height 24
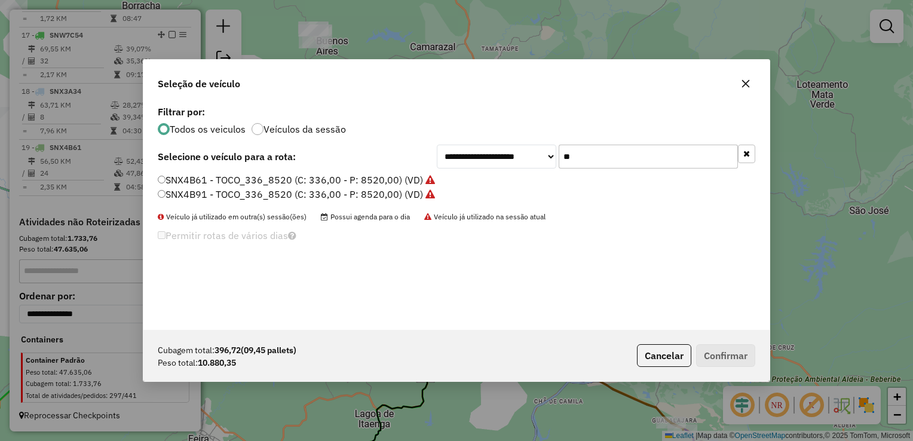
type input "*"
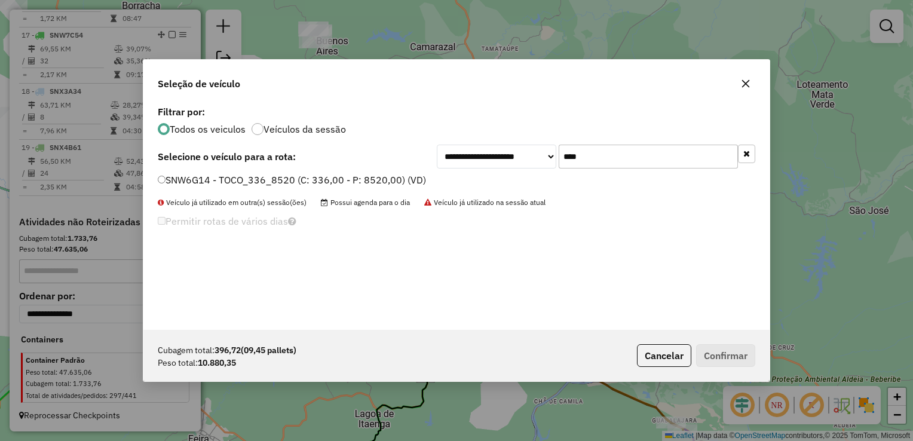
type input "****"
click at [161, 171] on div "**********" at bounding box center [456, 216] width 626 height 227
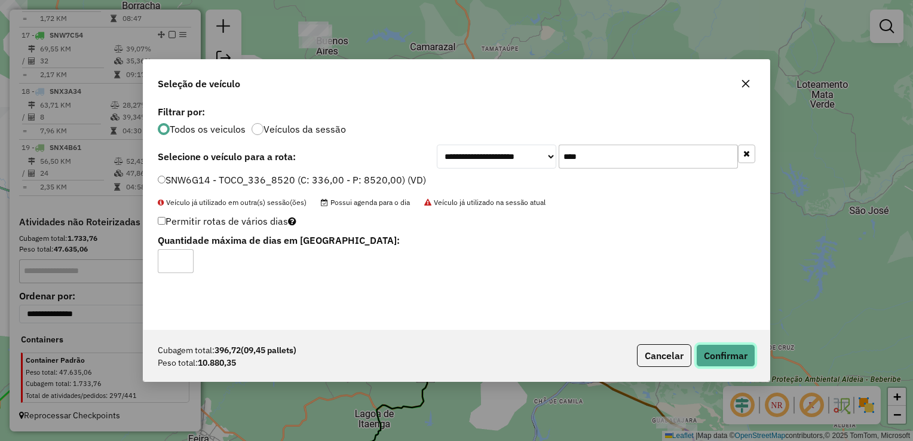
click at [715, 353] on button "Confirmar" at bounding box center [725, 355] width 59 height 23
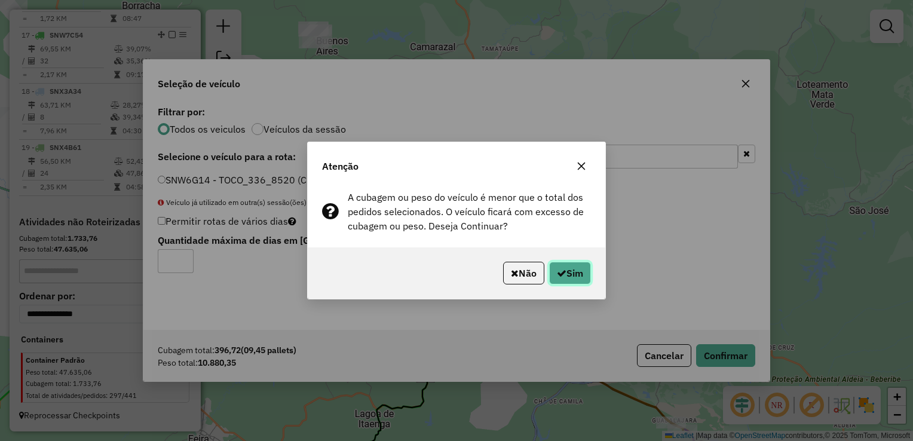
click at [562, 276] on icon "button" at bounding box center [562, 273] width 10 height 10
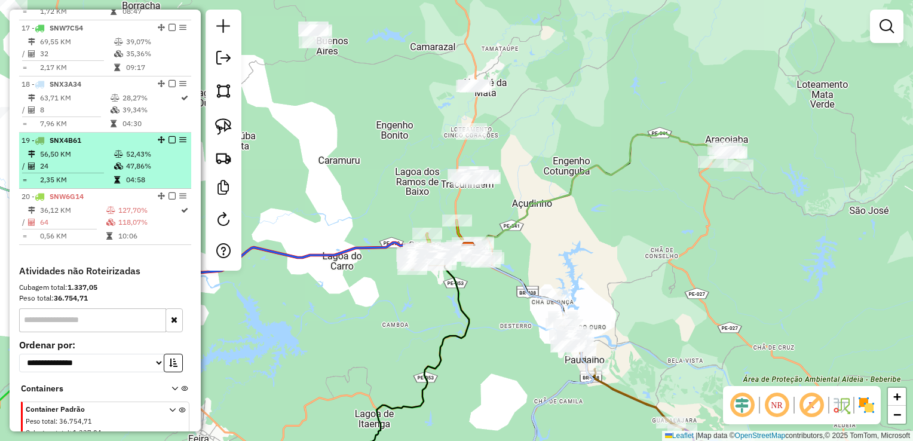
click at [56, 172] on td "24" at bounding box center [76, 166] width 74 height 12
select select "**********"
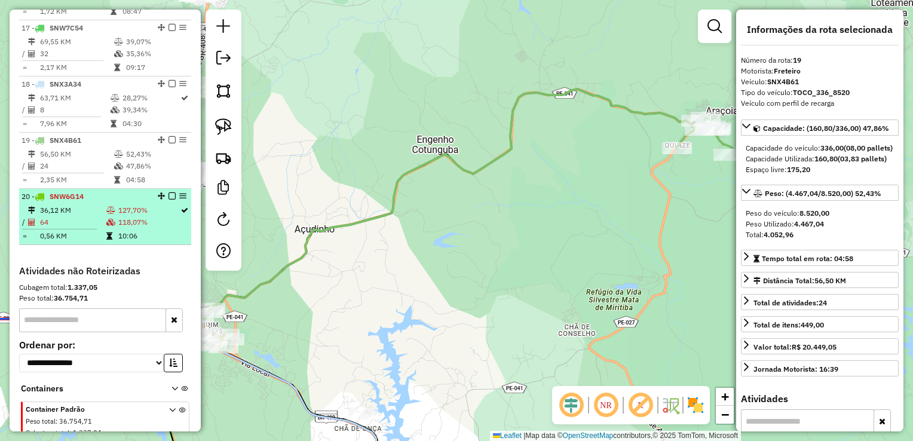
click at [68, 228] on td "64" at bounding box center [72, 222] width 66 height 12
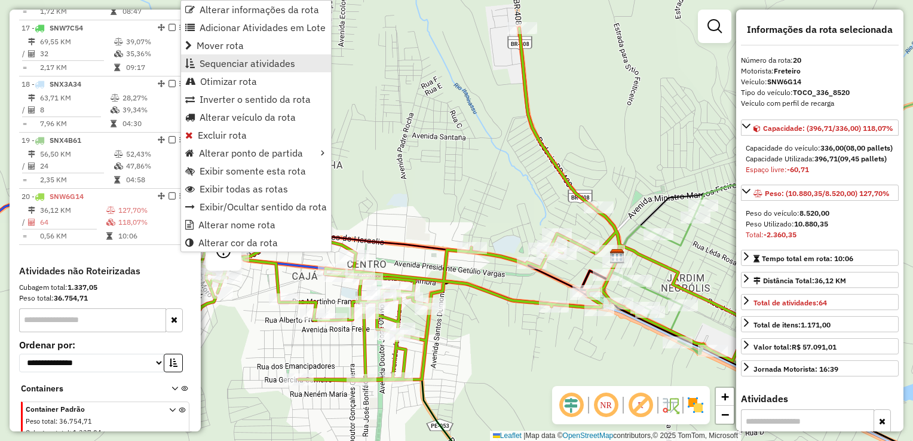
click at [241, 68] on span "Sequenciar atividades" at bounding box center [248, 64] width 96 height 10
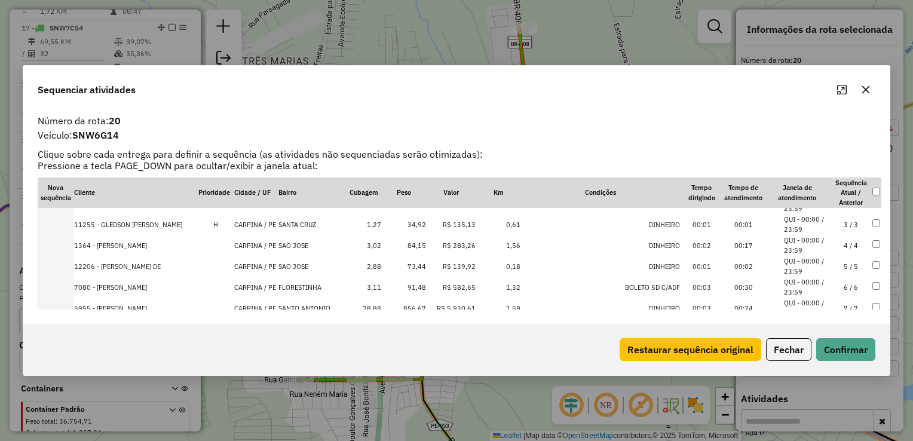
scroll to position [0, 0]
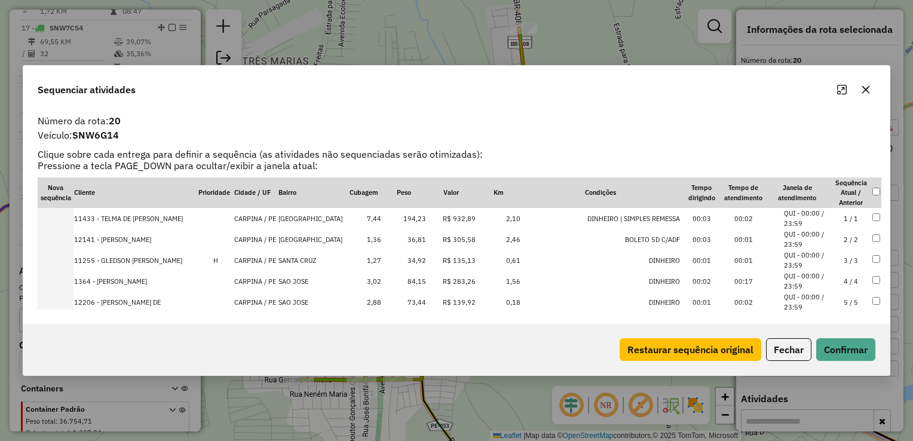
click at [414, 242] on td "36,81" at bounding box center [404, 239] width 45 height 21
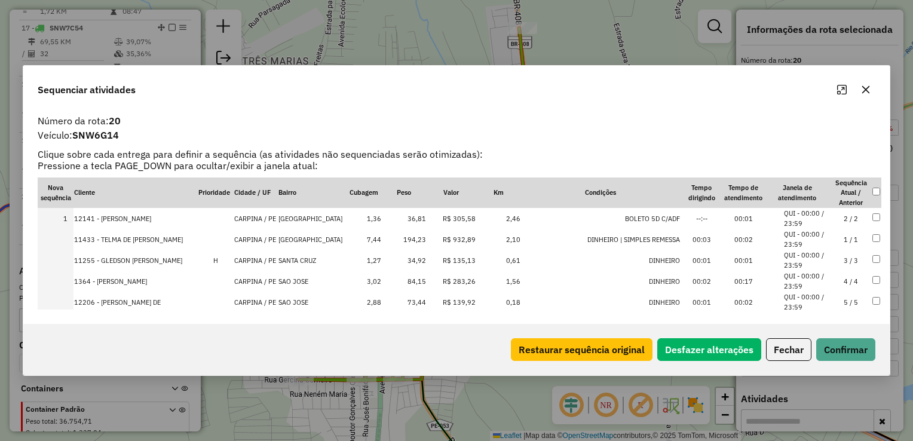
click at [411, 256] on td "34,92" at bounding box center [404, 260] width 45 height 21
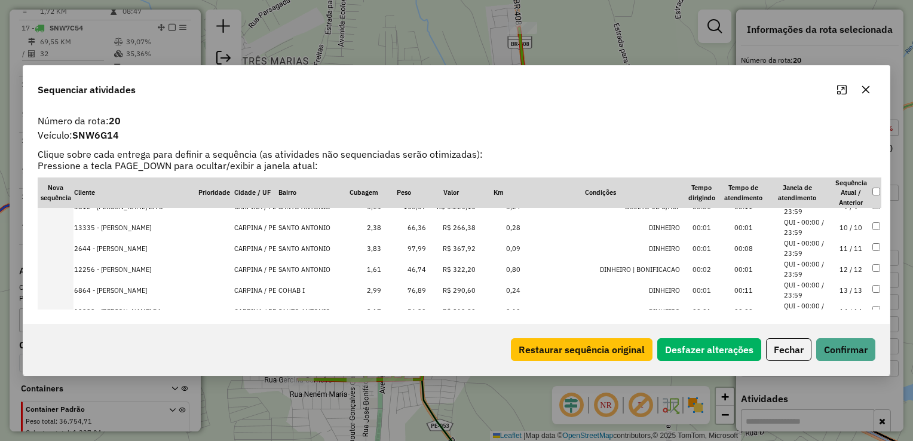
scroll to position [239, 0]
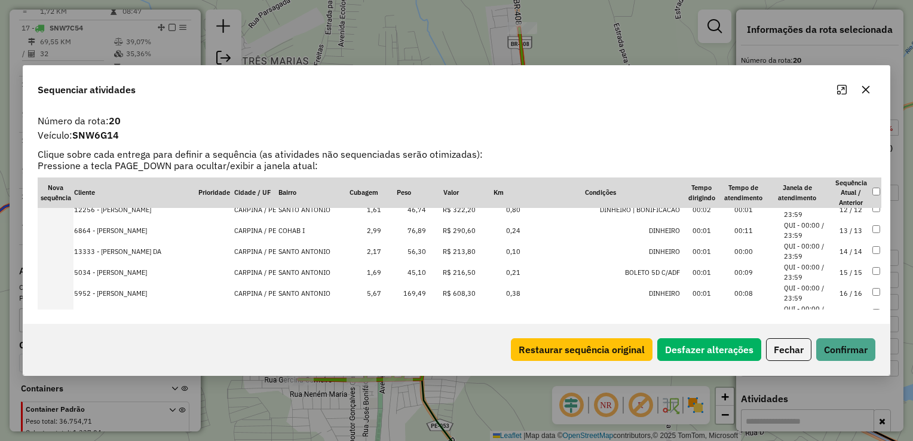
click at [412, 209] on td "46,74" at bounding box center [404, 209] width 45 height 21
click at [411, 247] on td "45,10" at bounding box center [404, 251] width 45 height 21
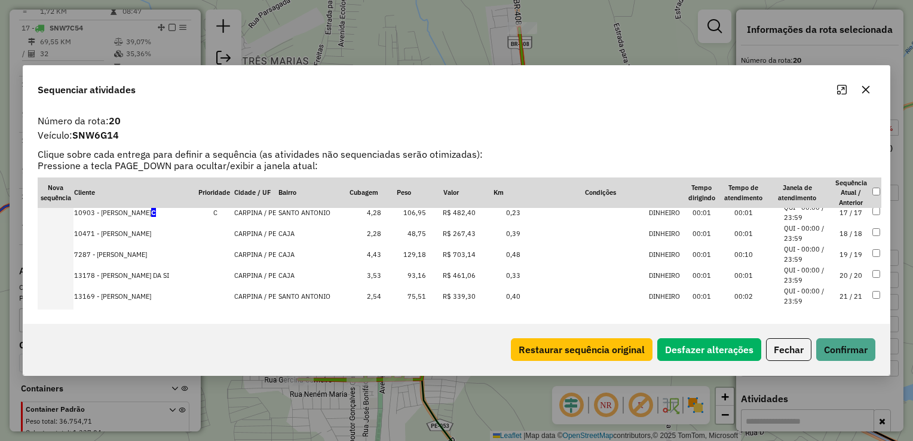
click at [411, 228] on td "48,75" at bounding box center [404, 233] width 45 height 21
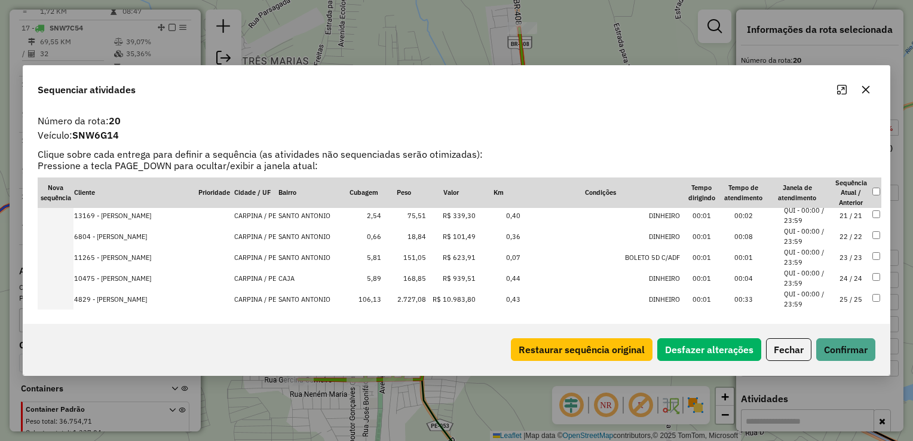
click at [411, 233] on td "18,84" at bounding box center [404, 236] width 45 height 21
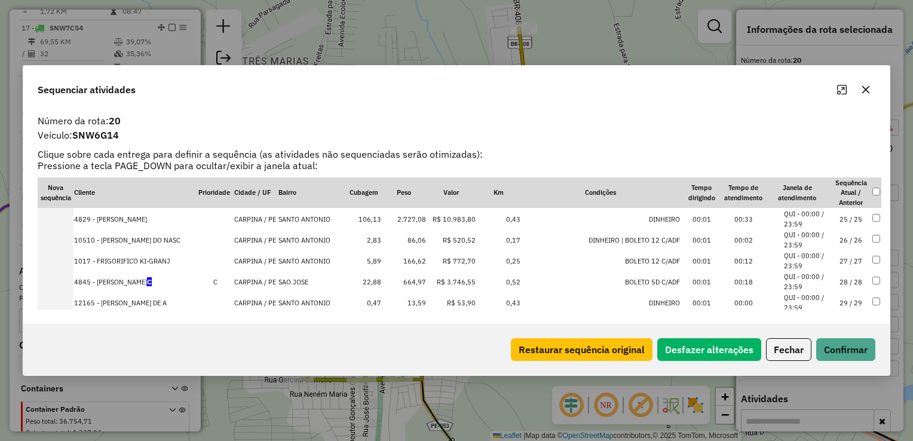
scroll to position [502, 0]
click at [411, 296] on td "13,59" at bounding box center [404, 302] width 45 height 21
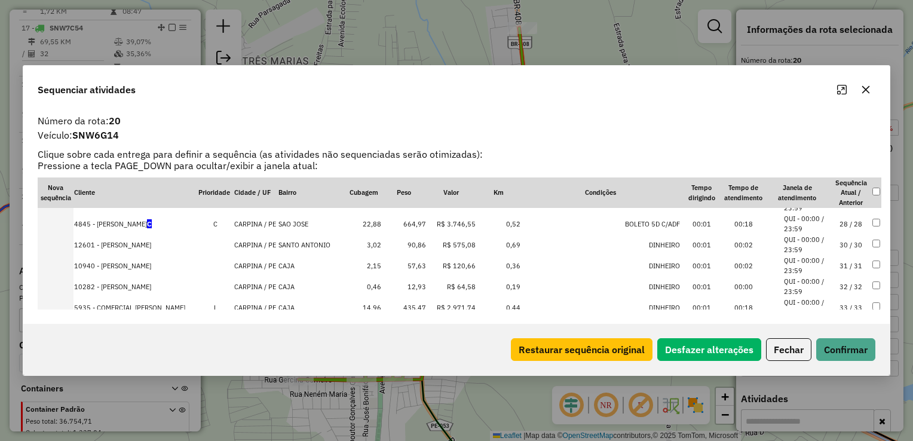
scroll to position [583, 0]
click at [413, 261] on td "57,63" at bounding box center [404, 262] width 45 height 21
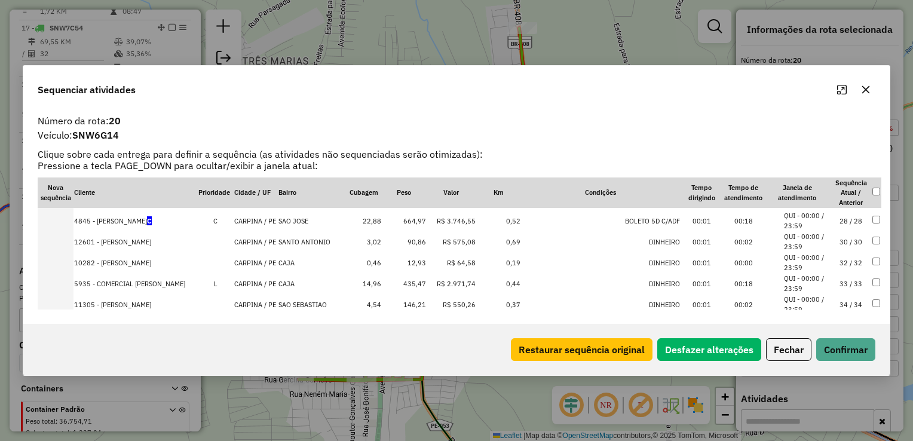
click at [413, 261] on td "12,93" at bounding box center [404, 262] width 45 height 21
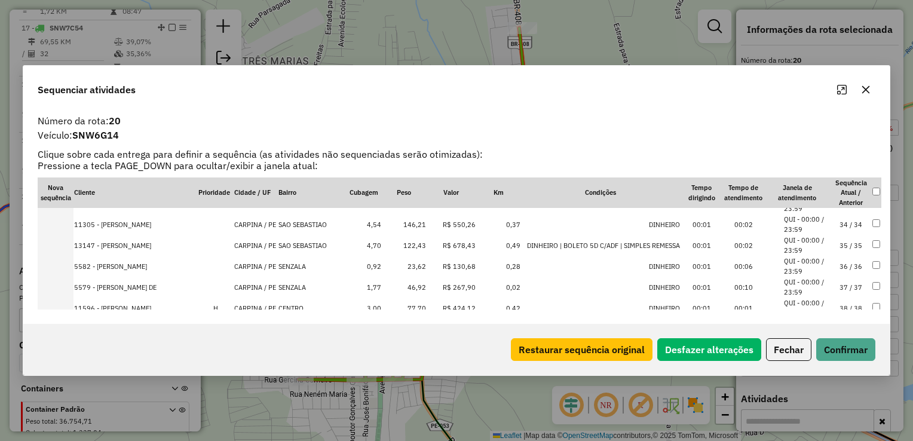
click at [413, 261] on td "23,62" at bounding box center [404, 266] width 45 height 21
click at [413, 261] on td "46,92" at bounding box center [404, 266] width 45 height 21
click at [413, 261] on td "77,70" at bounding box center [404, 266] width 45 height 21
click at [413, 261] on td "74,19" at bounding box center [404, 266] width 45 height 21
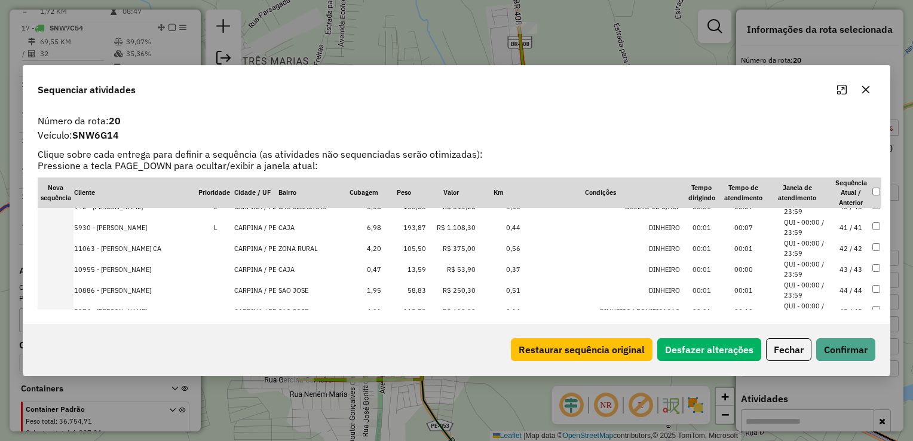
click at [413, 261] on td "13,59" at bounding box center [404, 269] width 45 height 21
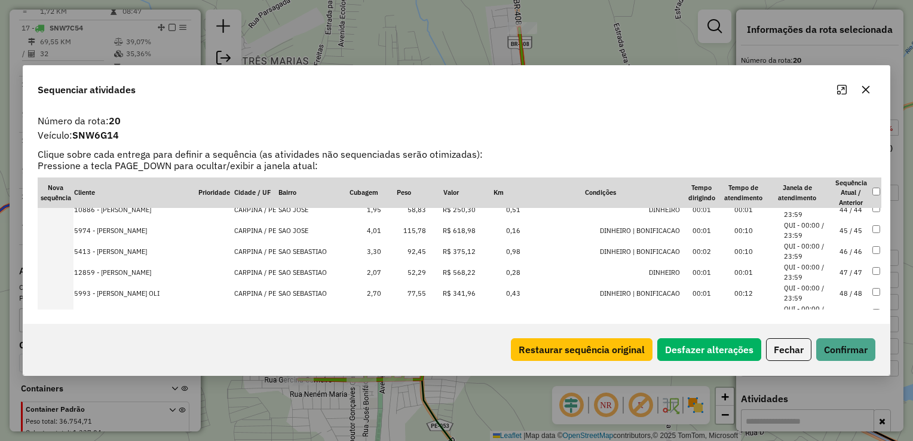
scroll to position [908, 0]
click at [412, 207] on th "Peso" at bounding box center [404, 192] width 45 height 31
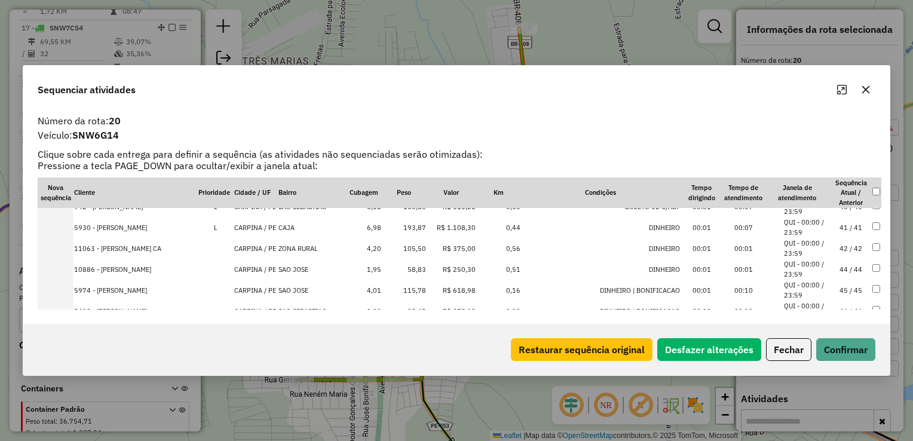
click at [408, 270] on td "58,83" at bounding box center [404, 269] width 45 height 21
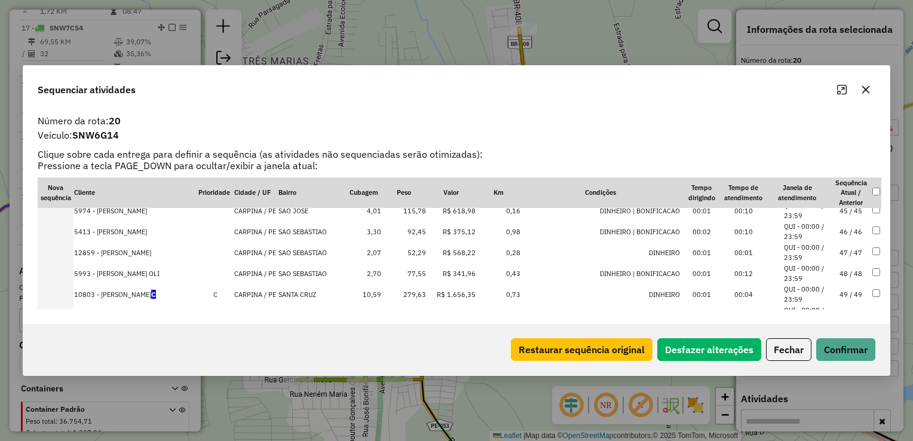
scroll to position [929, 0]
click at [413, 250] on td "52,29" at bounding box center [404, 251] width 45 height 21
click at [412, 270] on td "50,85" at bounding box center [404, 275] width 45 height 21
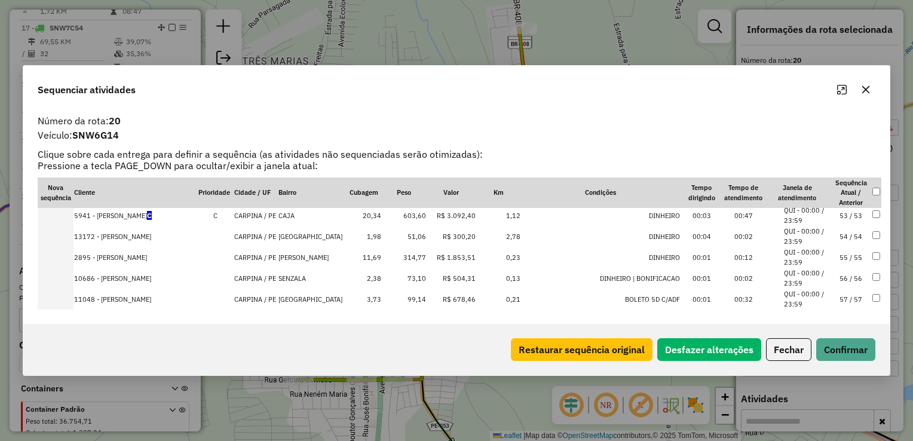
click at [411, 238] on td "51,06" at bounding box center [404, 236] width 45 height 21
click at [412, 253] on td "73,10" at bounding box center [404, 257] width 45 height 21
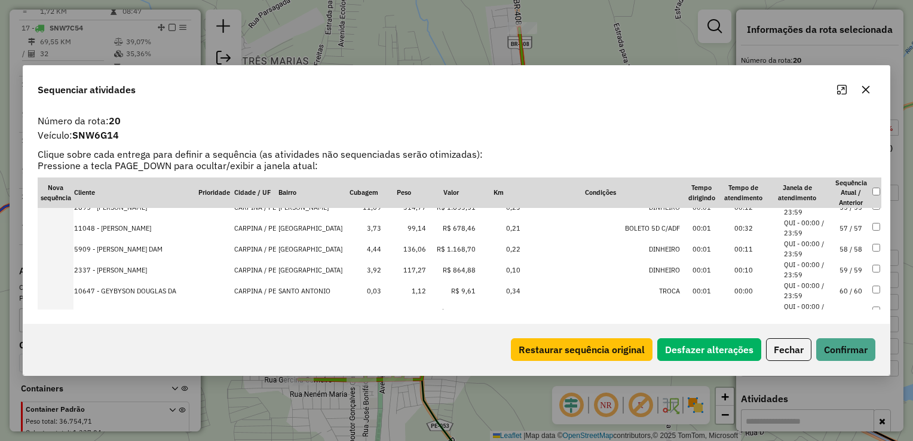
scroll to position [1192, 0]
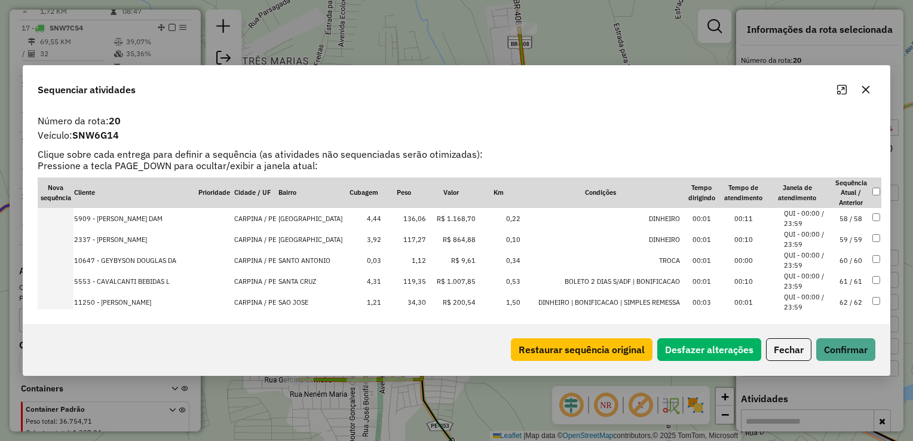
click at [415, 260] on td "1,12" at bounding box center [404, 260] width 45 height 21
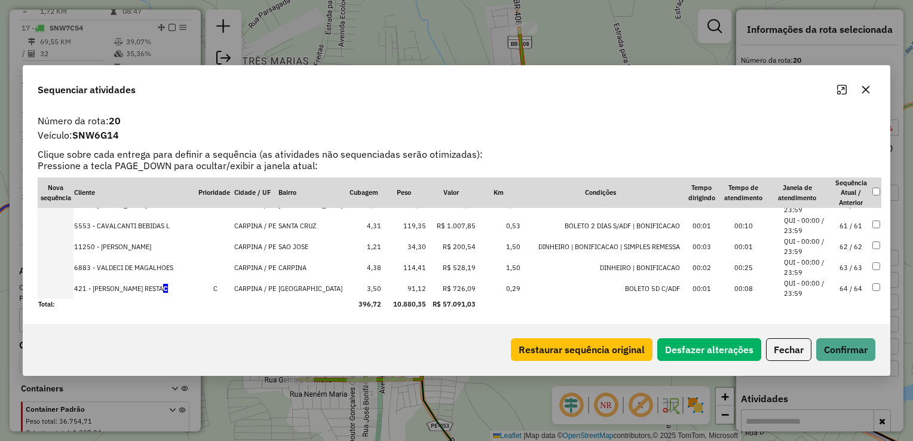
scroll to position [1248, 0]
click at [411, 284] on td "91,12" at bounding box center [404, 288] width 45 height 21
click at [410, 261] on td "34,30" at bounding box center [404, 267] width 45 height 21
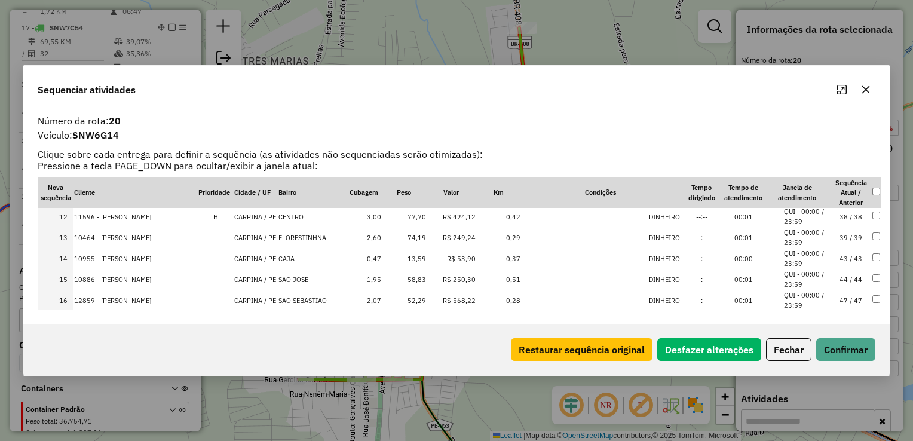
scroll to position [0, 0]
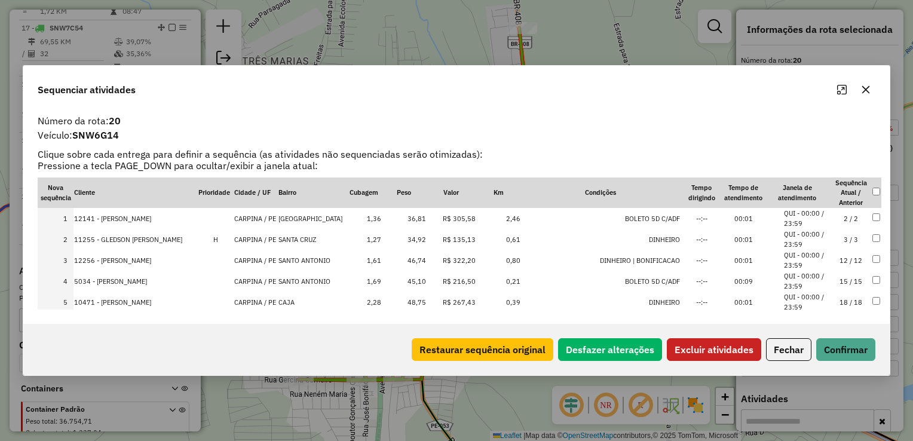
click at [877, 274] on td at bounding box center [877, 281] width 10 height 21
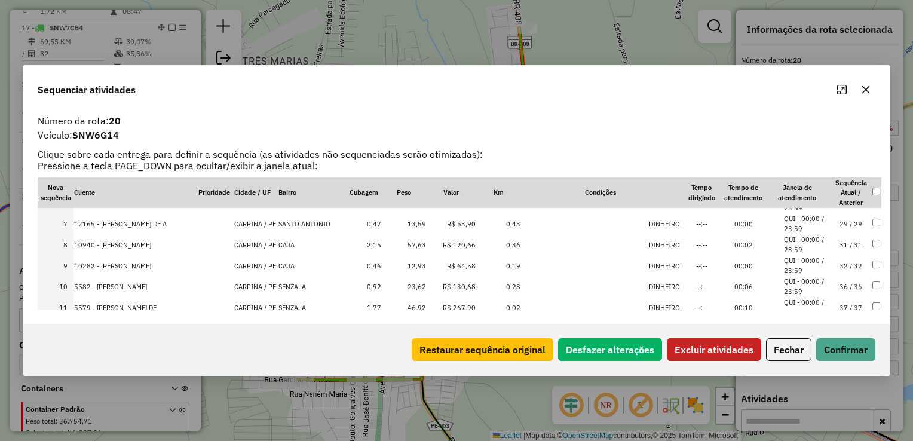
scroll to position [120, 0]
click at [872, 303] on td at bounding box center [877, 308] width 10 height 21
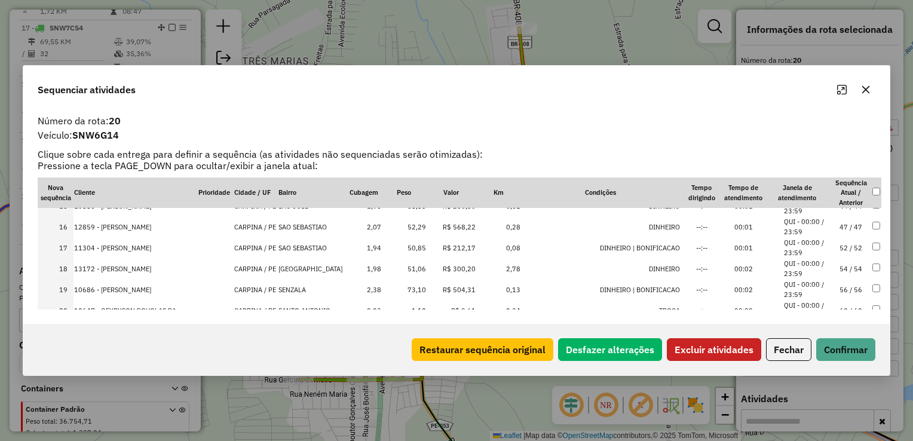
scroll to position [306, 0]
click at [874, 304] on td at bounding box center [877, 309] width 10 height 21
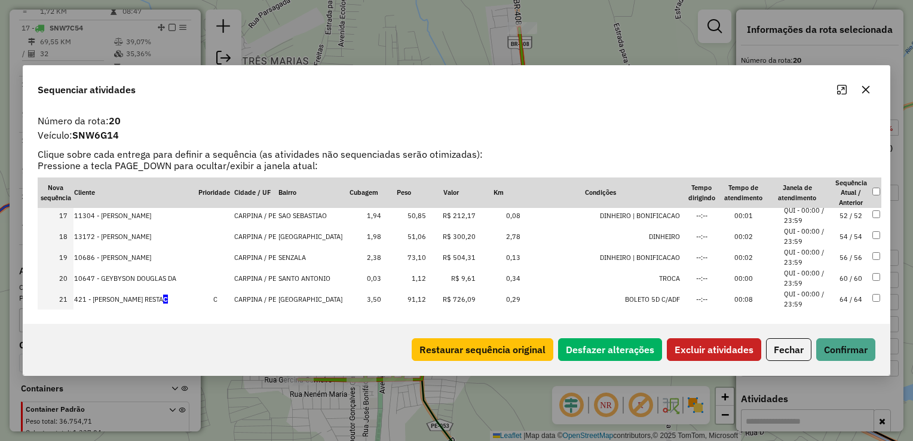
scroll to position [366, 0]
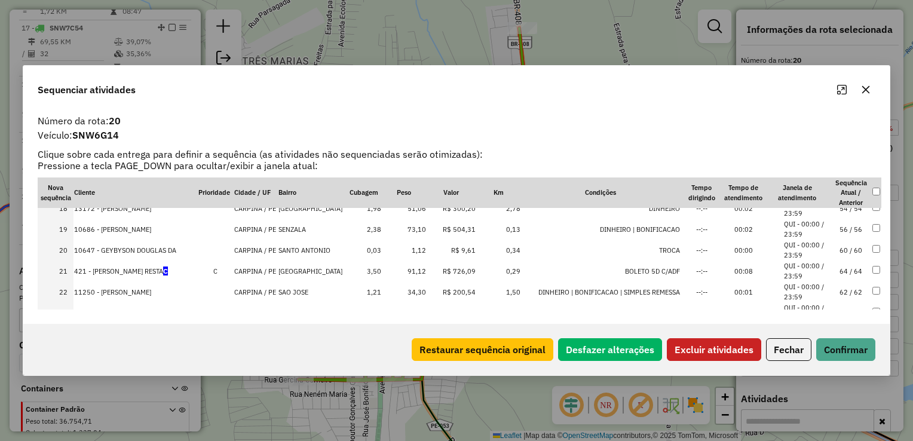
click at [872, 254] on td at bounding box center [877, 250] width 10 height 21
click at [692, 348] on button "Excluir atividades" at bounding box center [714, 349] width 94 height 23
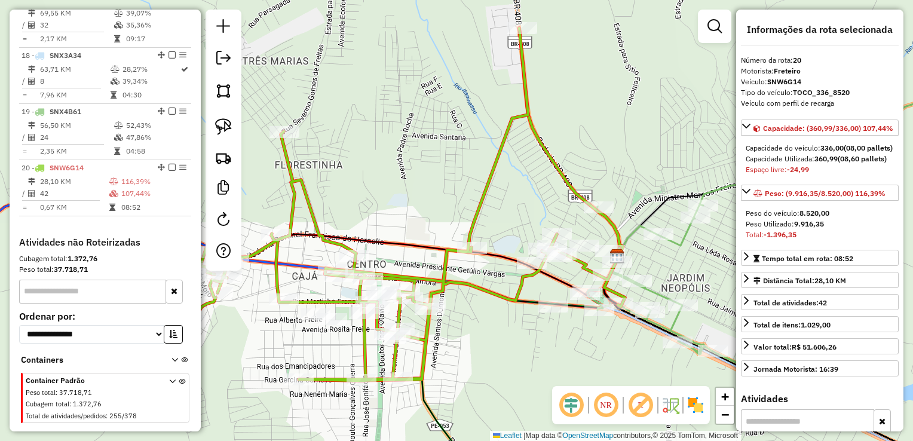
scroll to position [1396, 0]
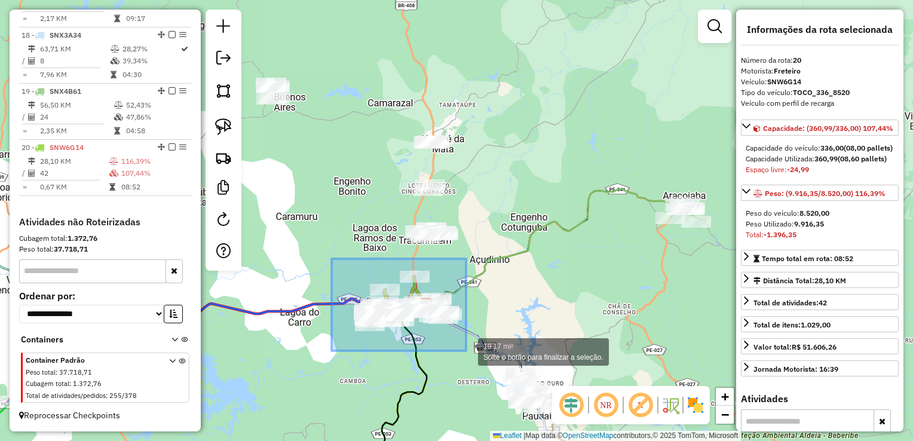
drag, startPoint x: 332, startPoint y: 293, endPoint x: 466, endPoint y: 351, distance: 146.4
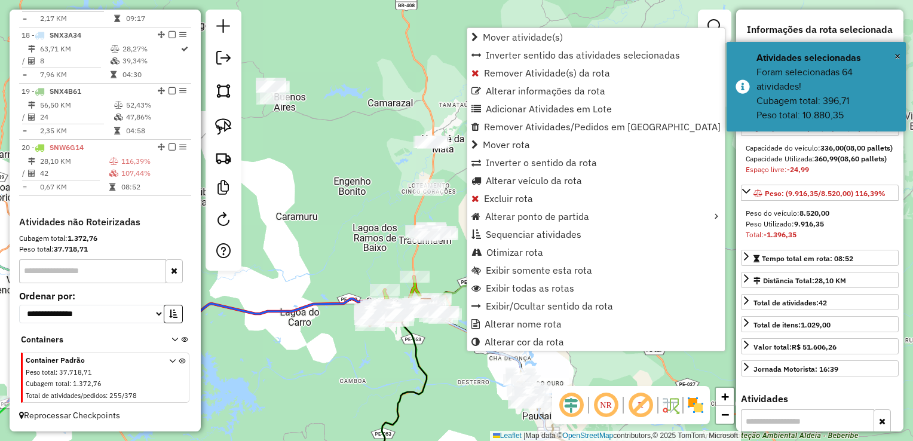
click at [344, 245] on div "Janela de atendimento Grade de atendimento Capacidade Transportadoras Veículos …" at bounding box center [456, 220] width 913 height 441
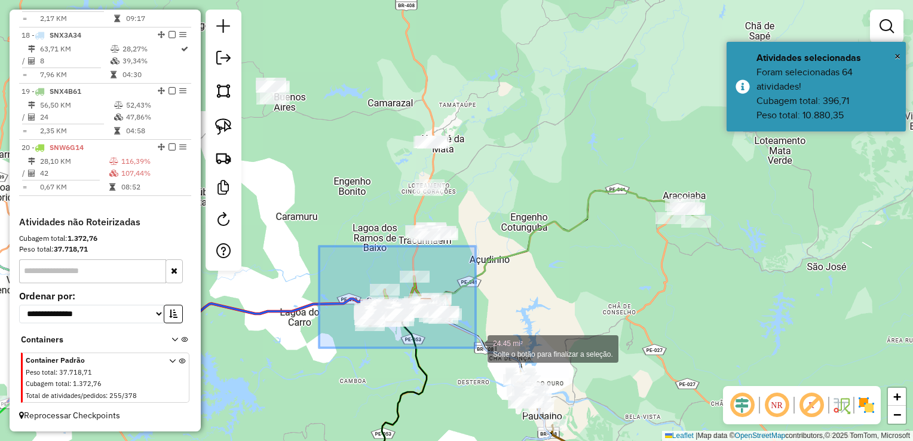
drag, startPoint x: 379, startPoint y: 333, endPoint x: 476, endPoint y: 348, distance: 97.3
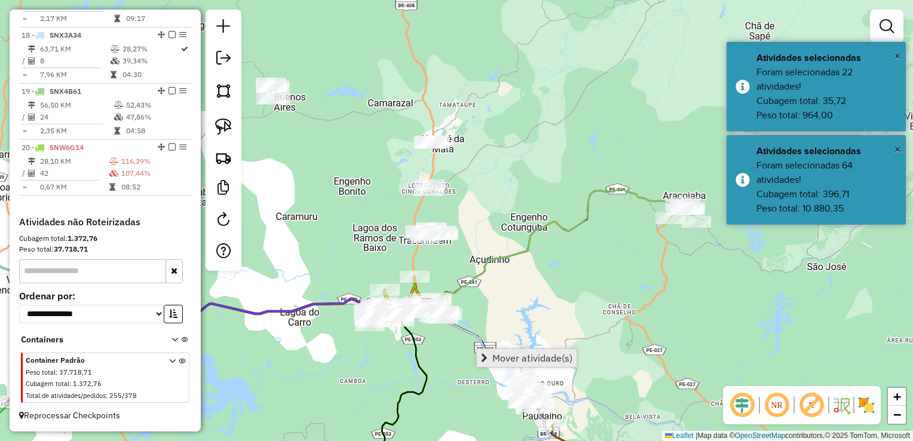
click at [504, 356] on span "Mover atividade(s)" at bounding box center [532, 358] width 80 height 10
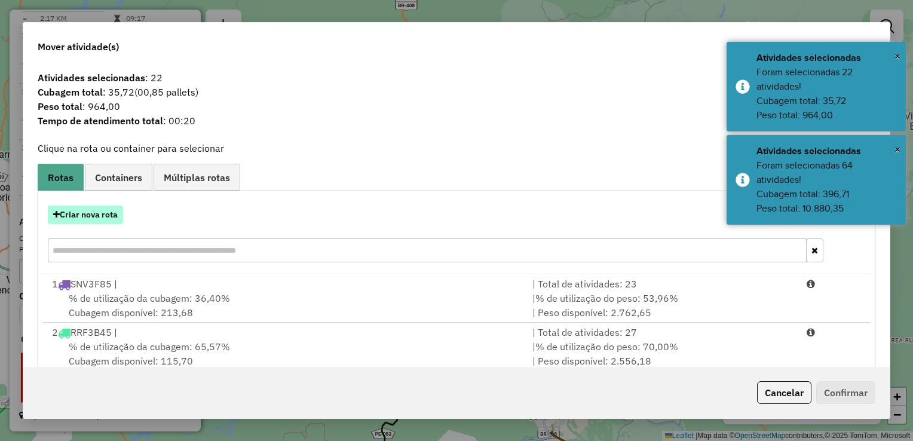
click at [90, 214] on button "Criar nova rota" at bounding box center [85, 215] width 75 height 19
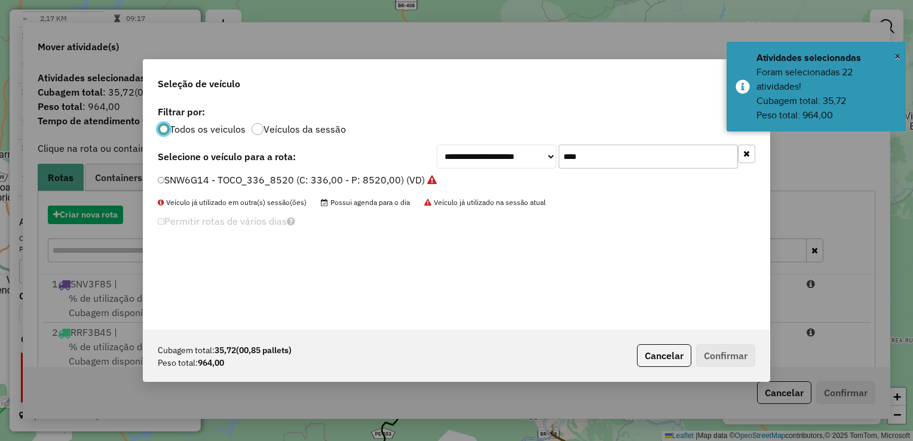
scroll to position [6, 4]
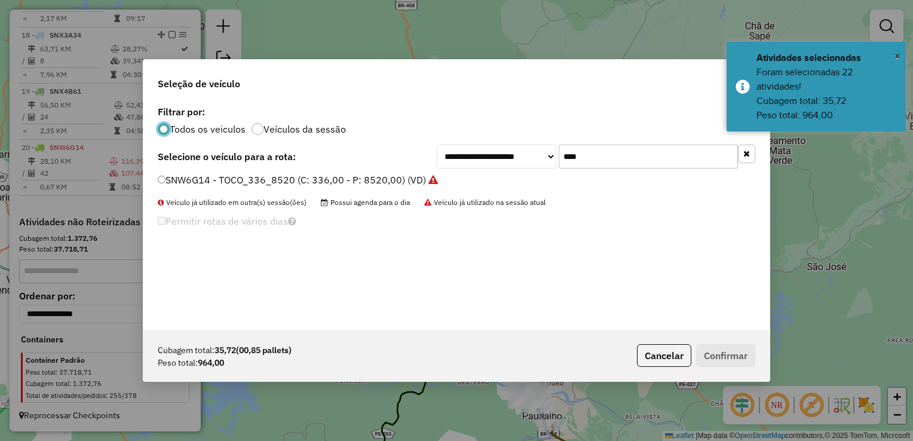
click at [608, 159] on input "****" at bounding box center [648, 157] width 179 height 24
type input "*"
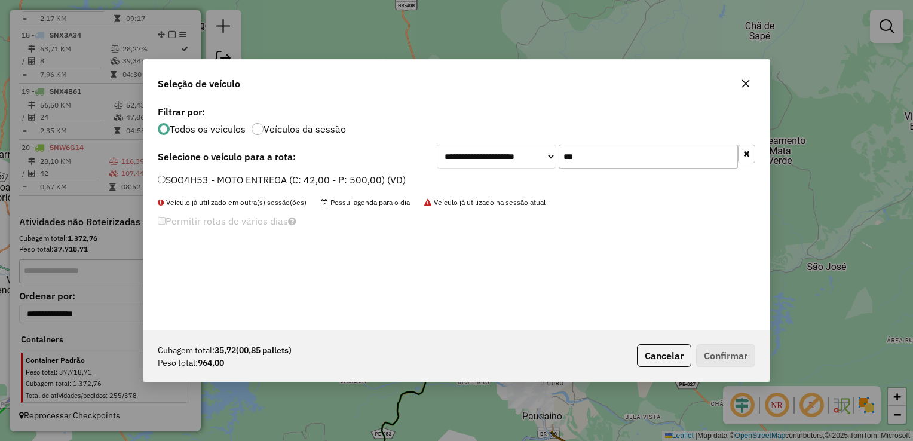
type input "***"
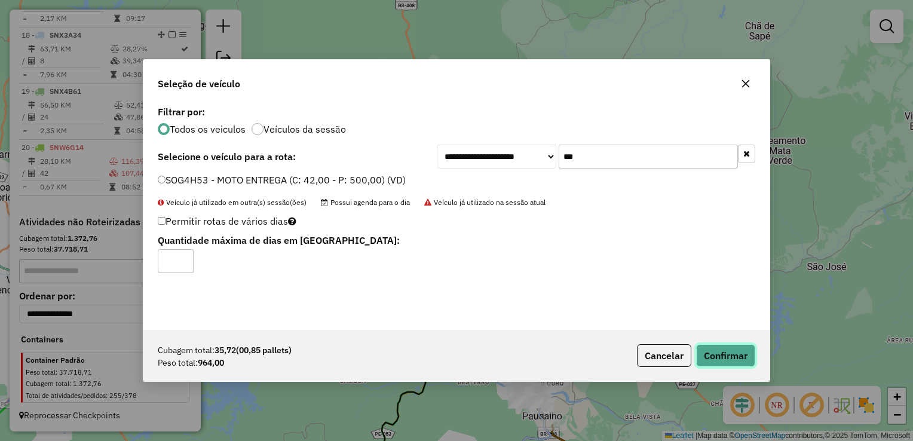
click at [737, 354] on button "Confirmar" at bounding box center [725, 355] width 59 height 23
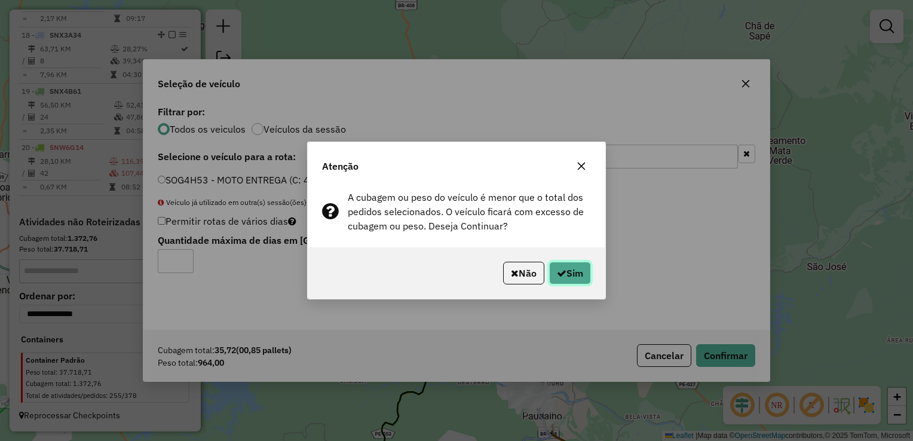
click at [572, 281] on button "Sim" at bounding box center [570, 273] width 42 height 23
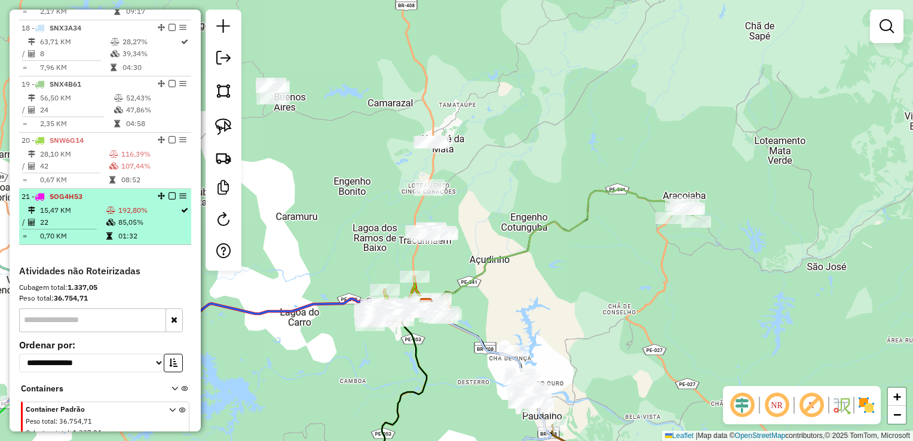
click at [48, 228] on td "22" at bounding box center [72, 222] width 66 height 12
select select "**********"
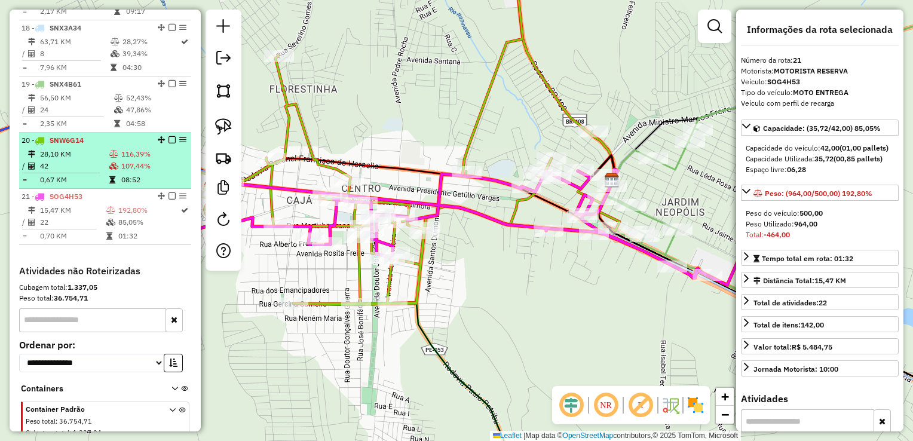
click at [63, 179] on table "28,10 KM 116,39% / 42 107,44% = 0,67 KM 08:52" at bounding box center [105, 167] width 167 height 38
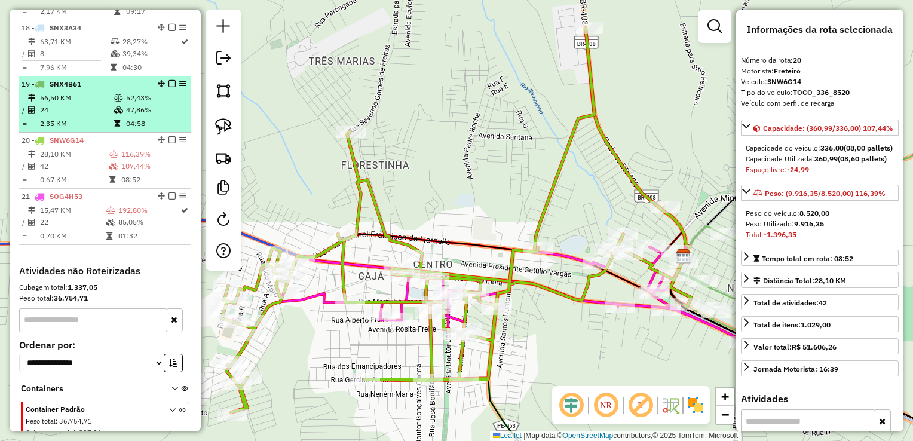
drag, startPoint x: 63, startPoint y: 179, endPoint x: 50, endPoint y: 114, distance: 66.9
click at [50, 114] on td "24" at bounding box center [76, 110] width 74 height 12
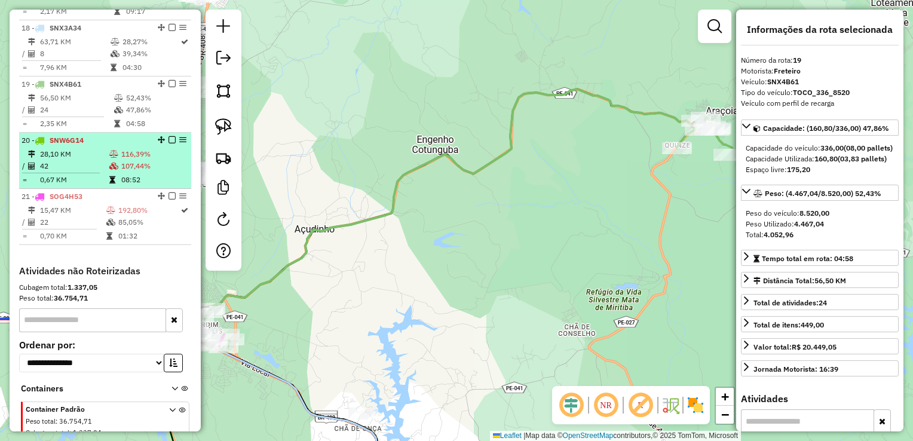
click at [67, 172] on td "42" at bounding box center [73, 166] width 69 height 12
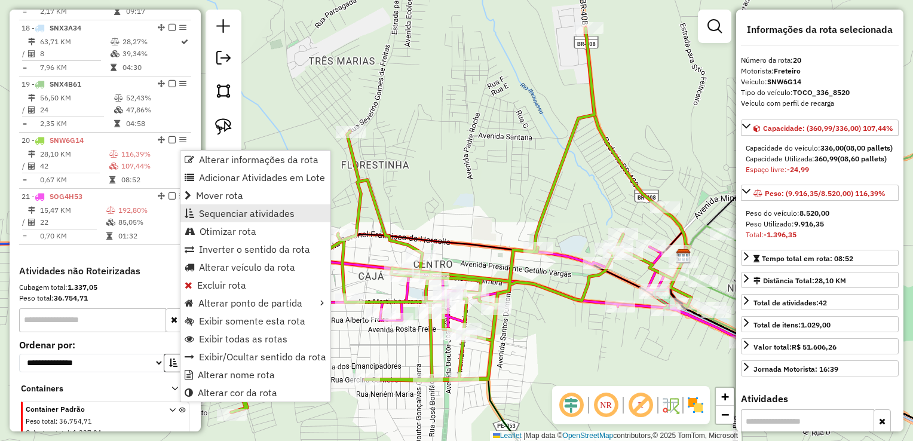
click at [221, 211] on span "Sequenciar atividades" at bounding box center [247, 214] width 96 height 10
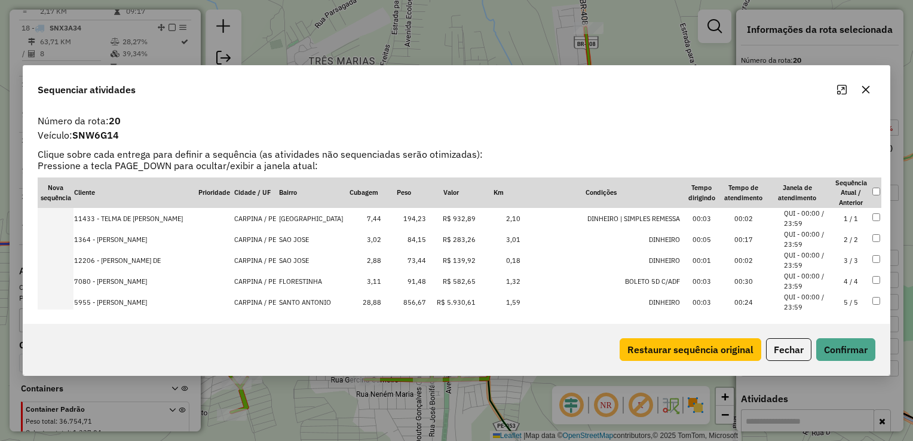
click at [409, 303] on td "856,67" at bounding box center [404, 302] width 45 height 21
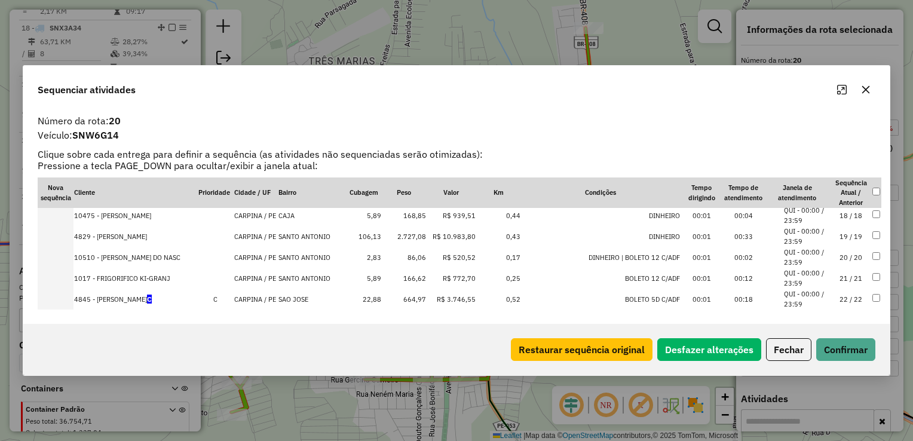
click at [405, 235] on td "2.727,08" at bounding box center [404, 236] width 45 height 21
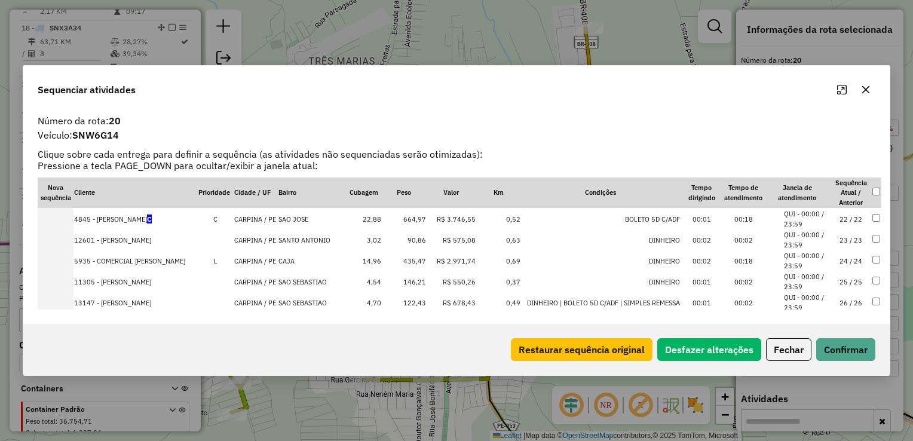
click at [411, 257] on td "435,47" at bounding box center [404, 260] width 45 height 21
click at [403, 219] on td "664,97" at bounding box center [404, 219] width 45 height 21
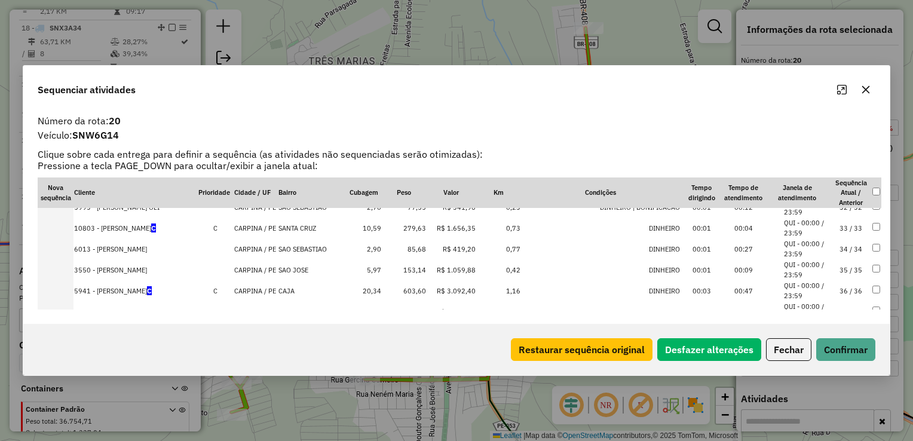
click at [409, 229] on td "279,63" at bounding box center [404, 228] width 45 height 21
click at [408, 267] on td "603,60" at bounding box center [404, 269] width 45 height 21
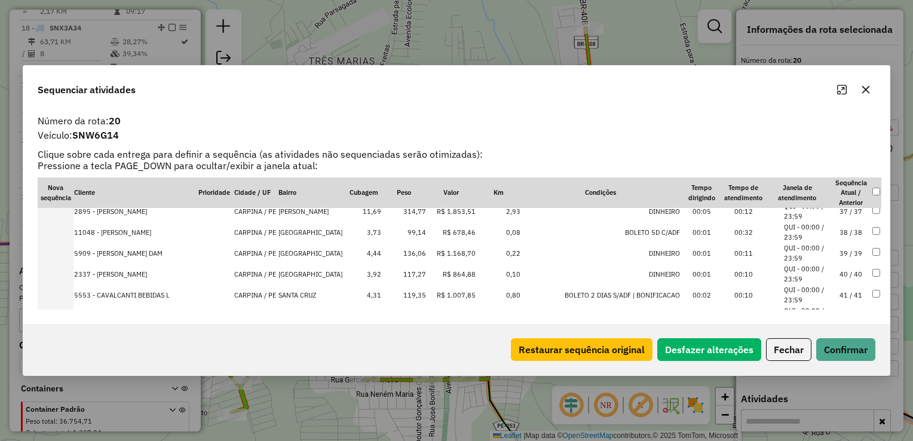
scroll to position [761, 0]
click at [404, 207] on th "Peso" at bounding box center [404, 192] width 45 height 31
click at [409, 213] on td "314,77" at bounding box center [404, 210] width 45 height 21
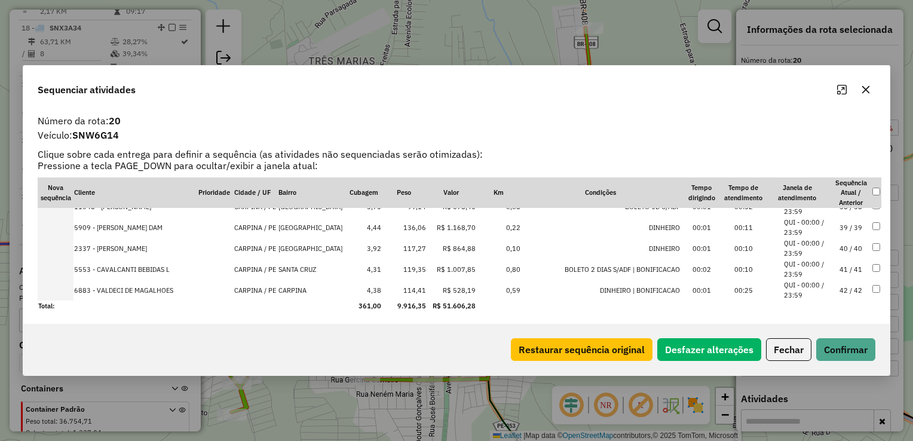
scroll to position [788, 0]
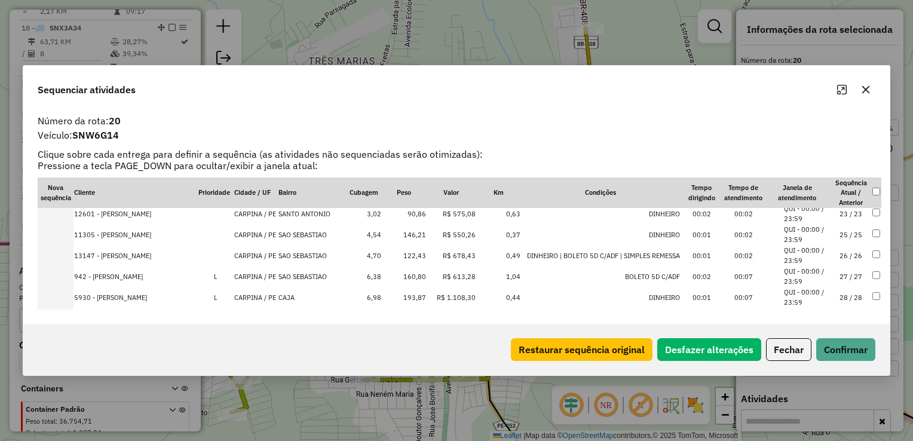
click at [411, 297] on td "193,87" at bounding box center [404, 297] width 45 height 21
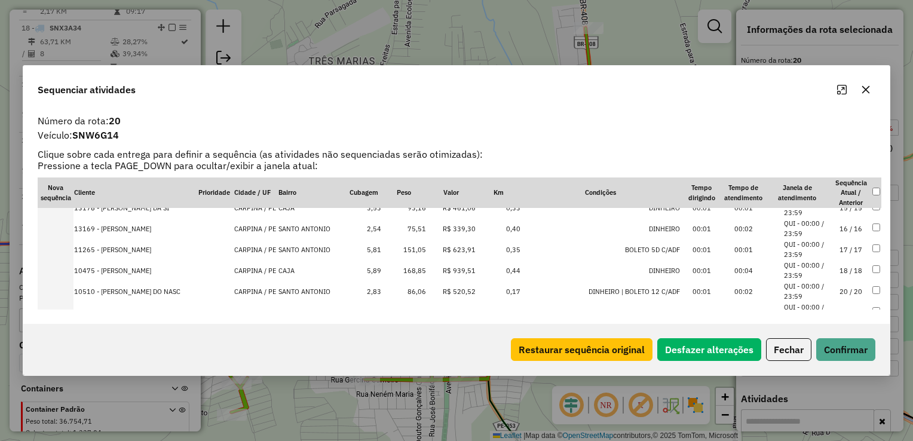
click at [407, 272] on td "168,85" at bounding box center [404, 270] width 45 height 21
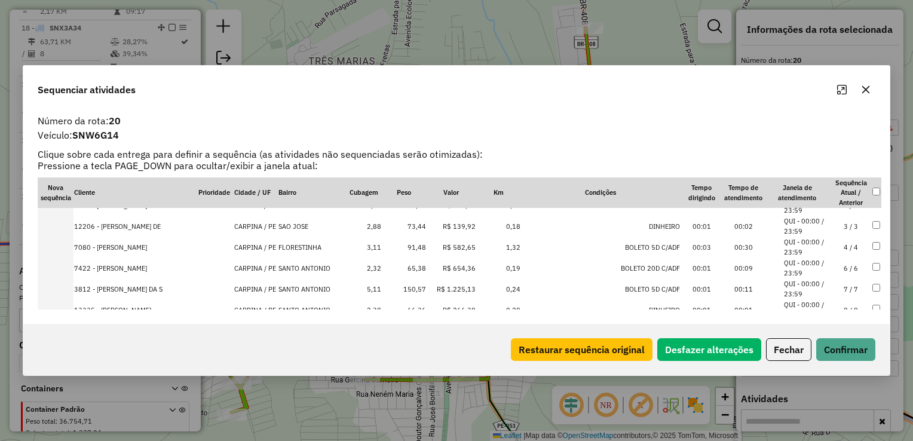
scroll to position [232, 0]
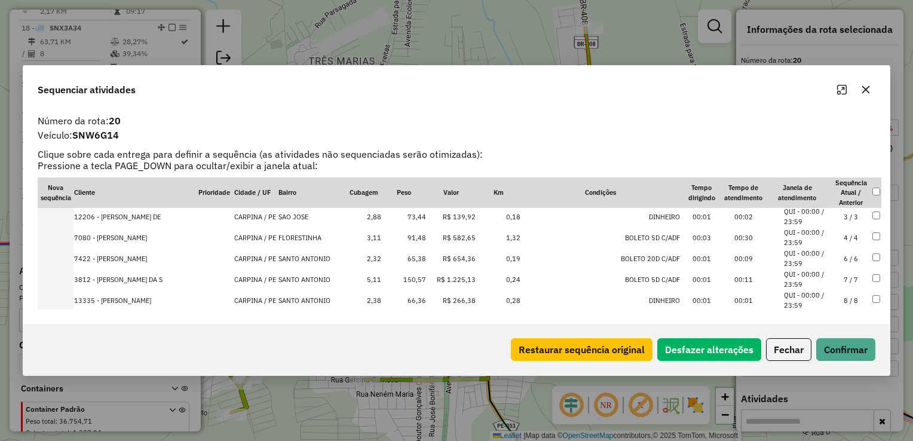
click at [410, 278] on td "150,57" at bounding box center [404, 279] width 45 height 21
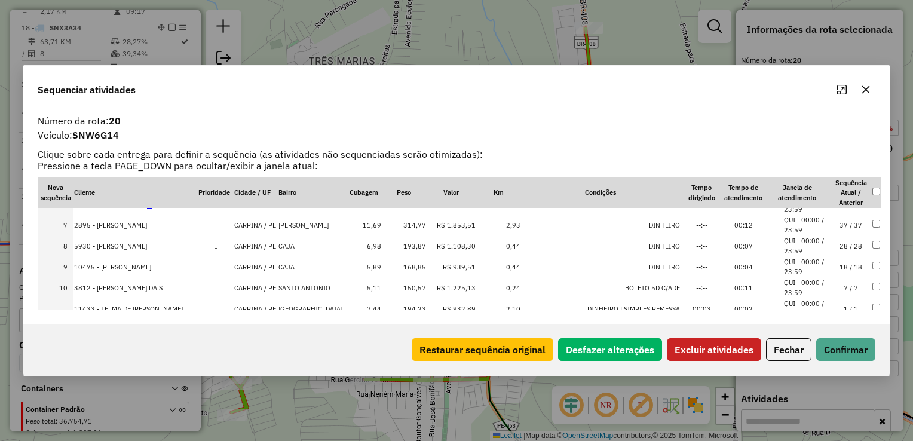
scroll to position [120, 0]
click at [721, 348] on button "Excluir atividades" at bounding box center [714, 349] width 94 height 23
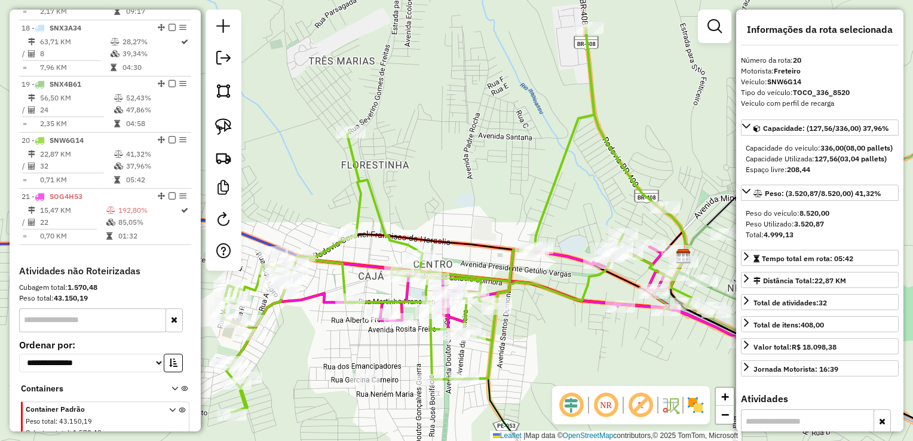
scroll to position [1452, 0]
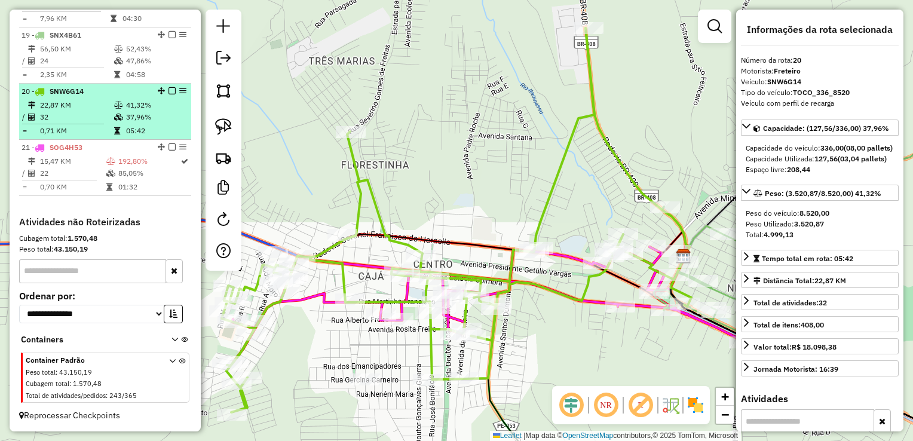
click at [54, 116] on td "32" at bounding box center [76, 117] width 74 height 12
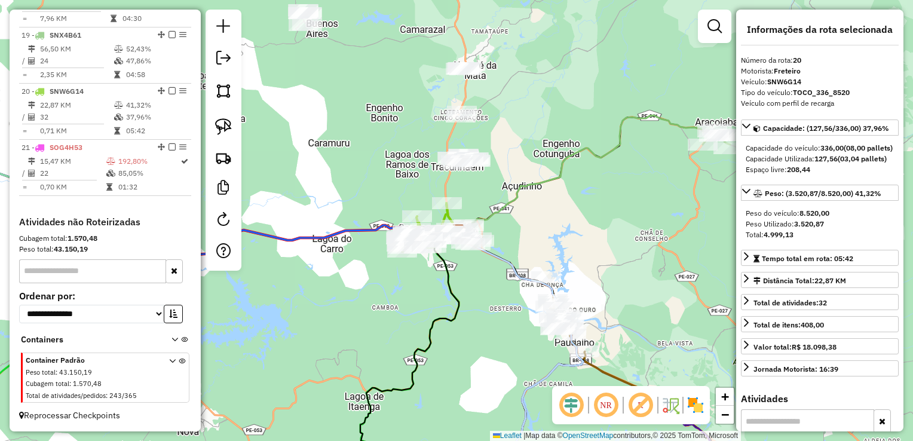
drag, startPoint x: 418, startPoint y: 298, endPoint x: 414, endPoint y: 293, distance: 6.8
click at [419, 298] on div "Janela de atendimento Grade de atendimento Capacidade Transportadoras Veículos …" at bounding box center [456, 220] width 913 height 441
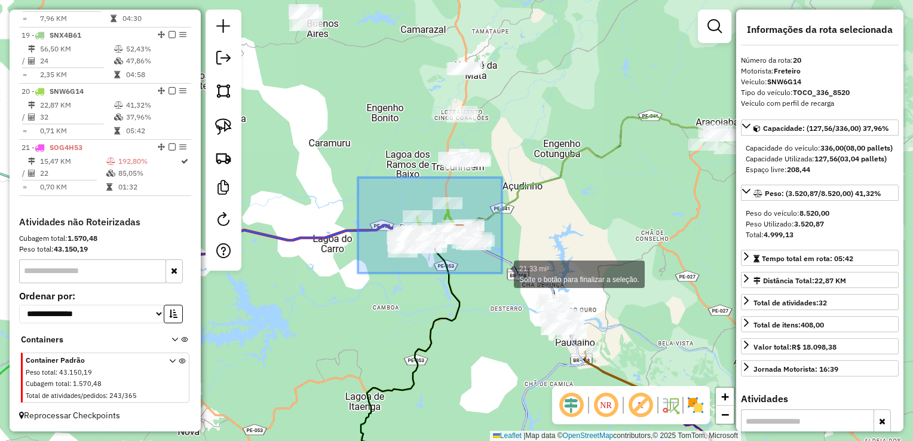
drag, startPoint x: 358, startPoint y: 177, endPoint x: 502, endPoint y: 273, distance: 172.9
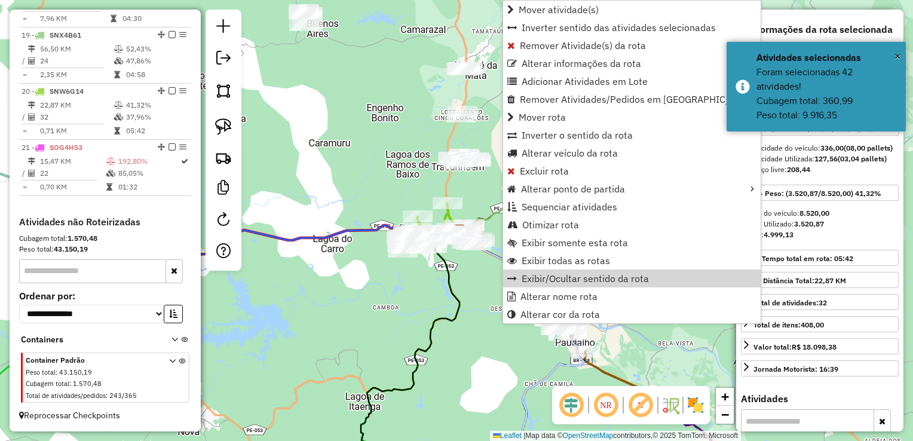
click at [408, 280] on div "Janela de atendimento Grade de atendimento Capacidade Transportadoras Veículos …" at bounding box center [456, 220] width 913 height 441
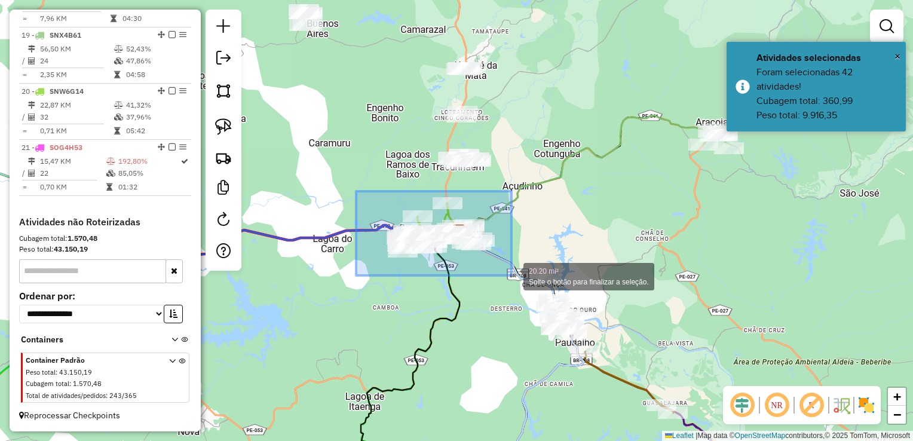
drag, startPoint x: 356, startPoint y: 191, endPoint x: 512, endPoint y: 276, distance: 176.8
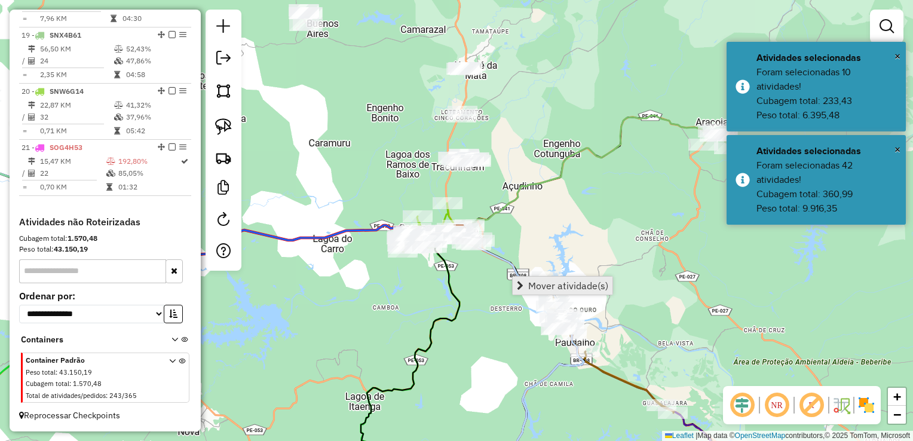
click at [527, 283] on link "Mover atividade(s)" at bounding box center [563, 286] width 100 height 18
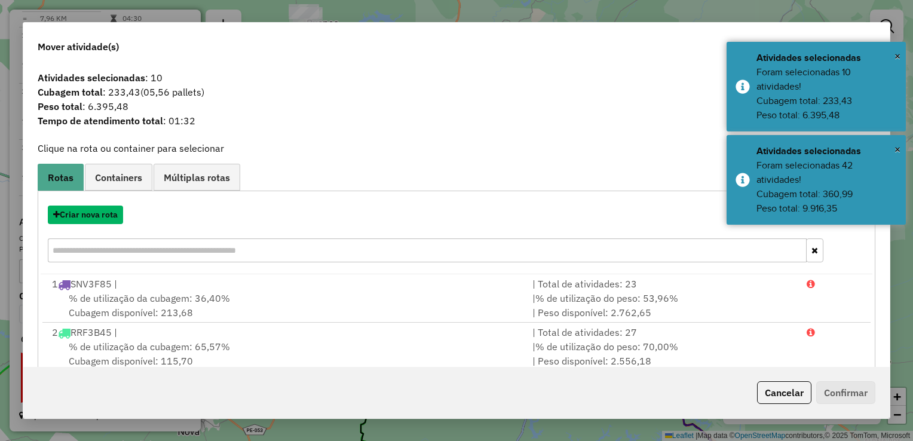
click at [89, 216] on button "Criar nova rota" at bounding box center [85, 215] width 75 height 19
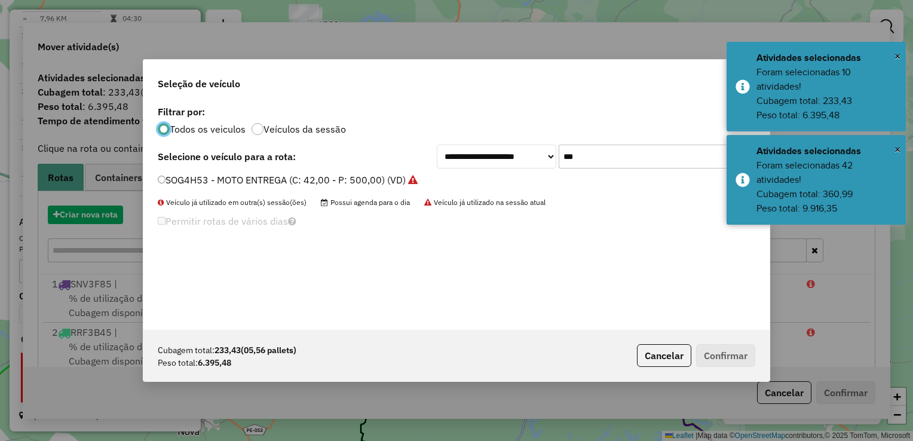
scroll to position [6, 4]
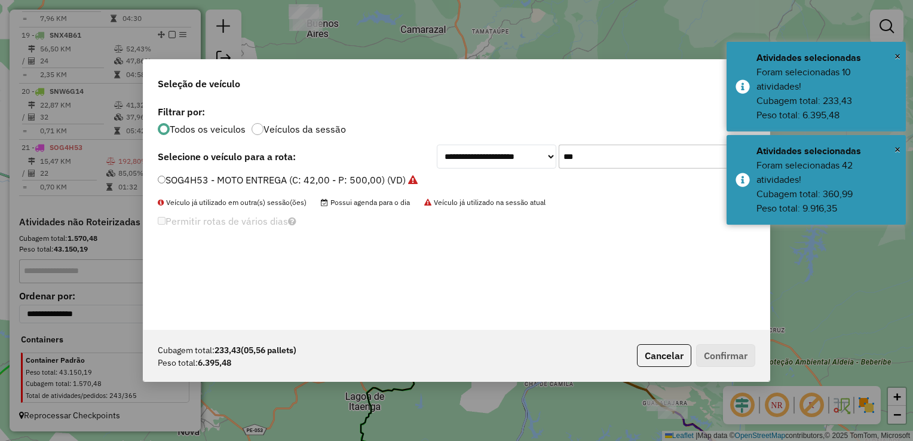
click at [614, 163] on input "***" at bounding box center [648, 157] width 179 height 24
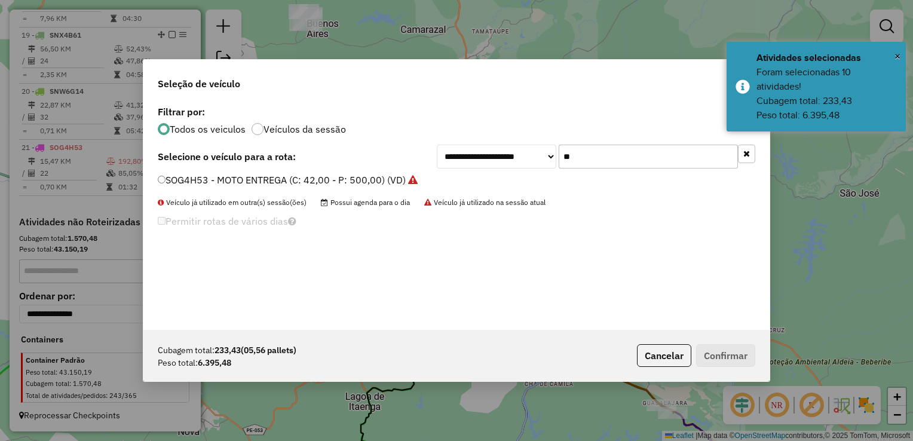
type input "*"
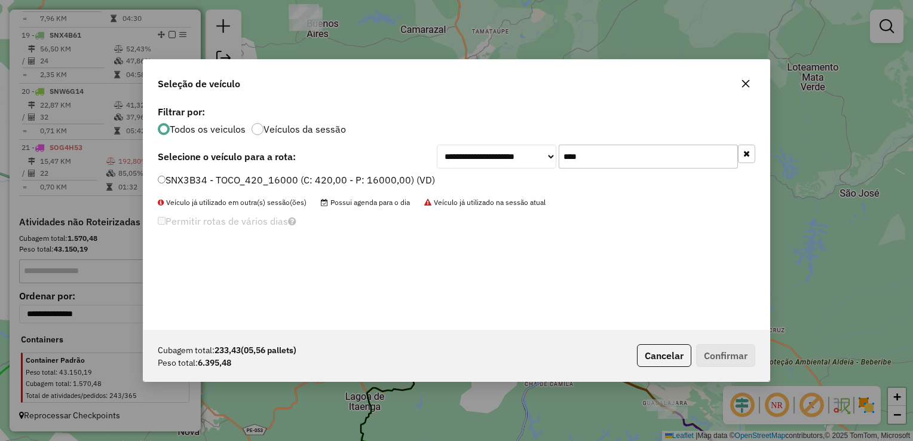
type input "****"
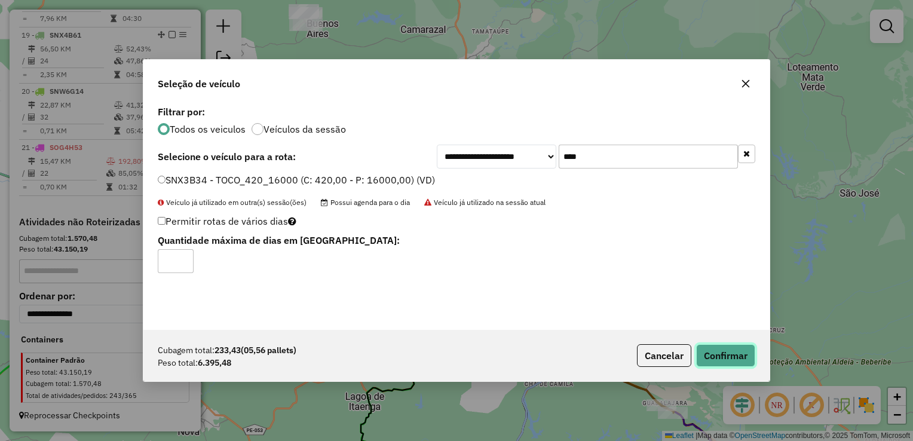
click at [729, 356] on button "Confirmar" at bounding box center [725, 355] width 59 height 23
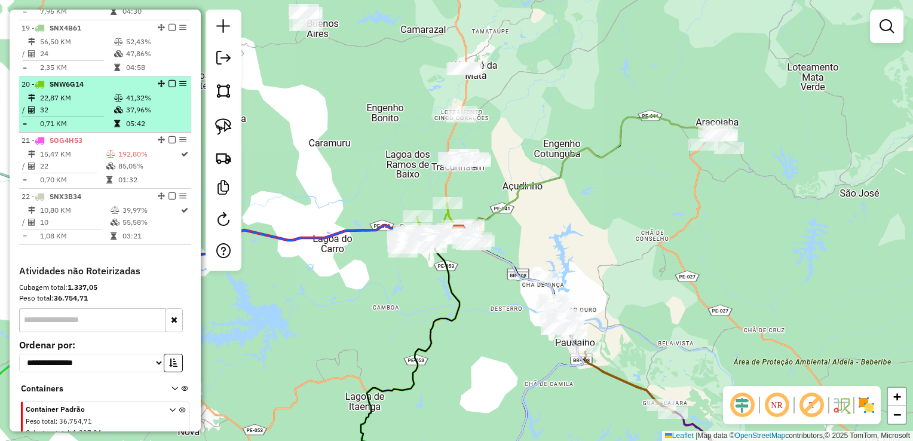
click at [57, 116] on td "32" at bounding box center [76, 110] width 74 height 12
select select "**********"
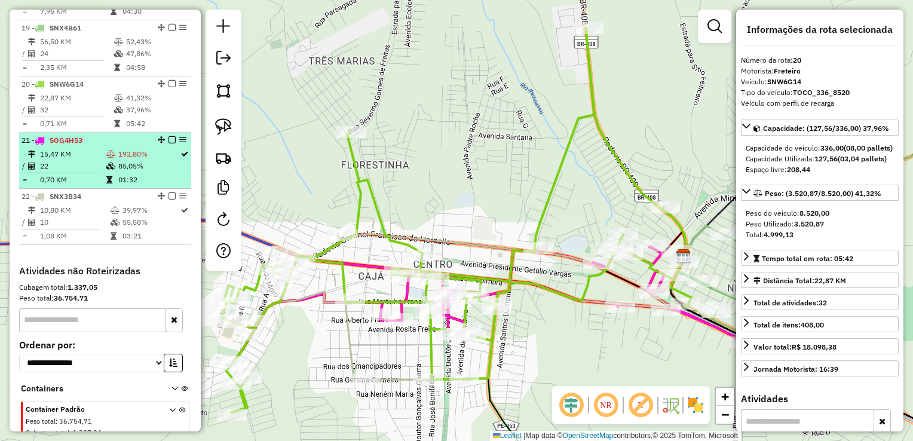
click at [63, 160] on td "15,47 KM" at bounding box center [72, 154] width 66 height 12
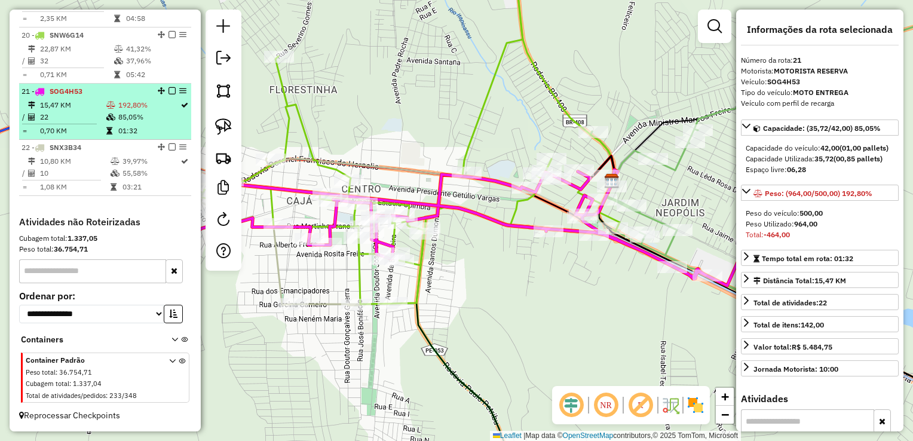
scroll to position [1508, 0]
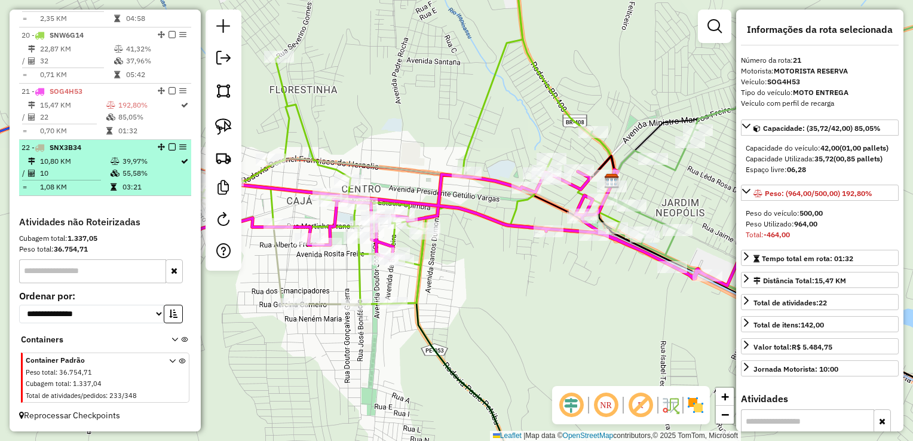
click at [63, 166] on td "10,80 KM" at bounding box center [74, 161] width 71 height 12
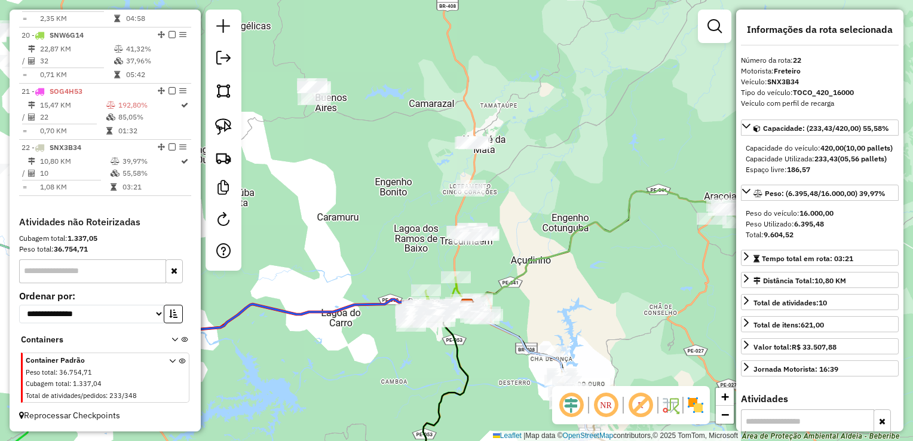
drag, startPoint x: 569, startPoint y: 211, endPoint x: 532, endPoint y: 352, distance: 145.7
click at [532, 351] on div "Janela de atendimento Grade de atendimento Capacidade Transportadoras Veículos …" at bounding box center [456, 220] width 913 height 441
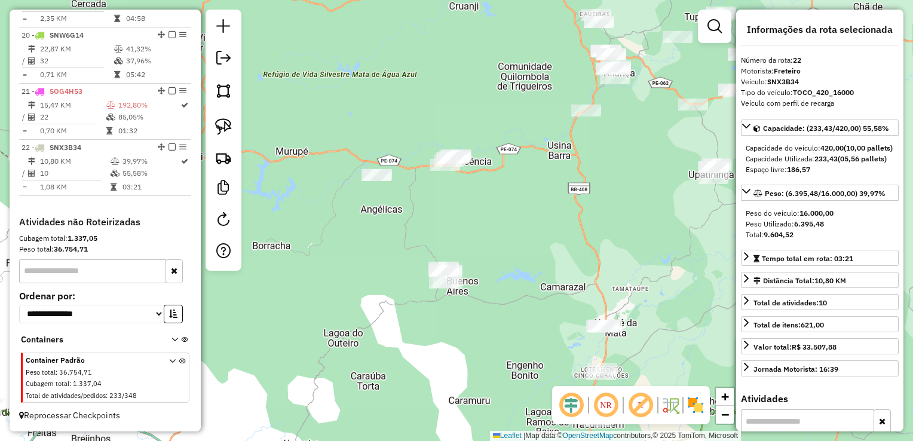
click at [379, 181] on div at bounding box center [377, 175] width 30 height 12
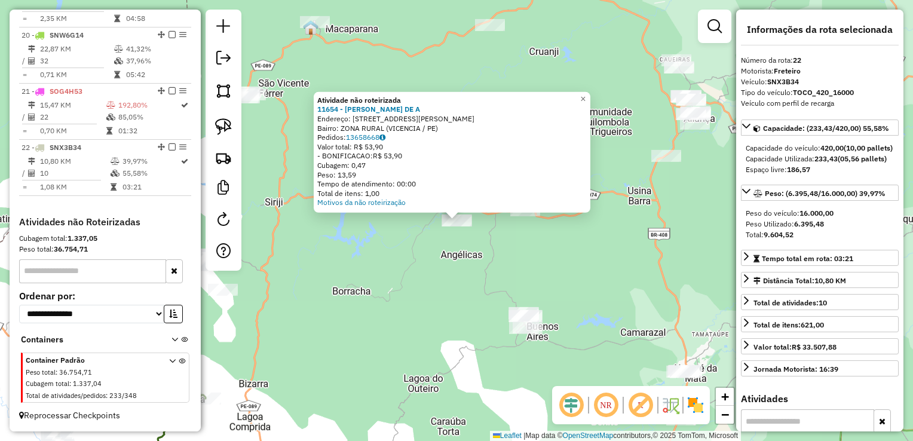
click at [438, 247] on div "Atividade não roteirizada 11654 - [PERSON_NAME] DE A Endereço: R [PERSON_NAME] …" at bounding box center [456, 220] width 913 height 441
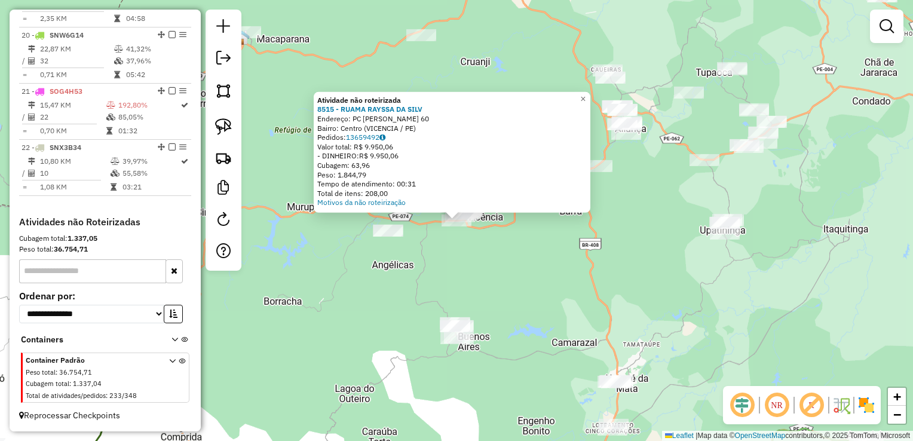
click at [551, 255] on div "Atividade não roteirizada 8515 - RUAMA RAYSSA DA SILV Endereço: PC [PERSON_NAME…" at bounding box center [456, 220] width 913 height 441
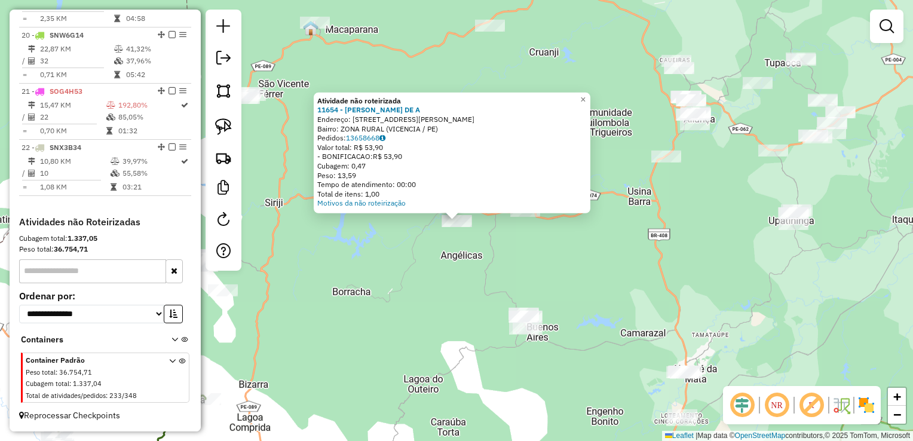
click at [414, 261] on div "Atividade não roteirizada 11654 - [PERSON_NAME] DE A Endereço: R [PERSON_NAME] …" at bounding box center [456, 220] width 913 height 441
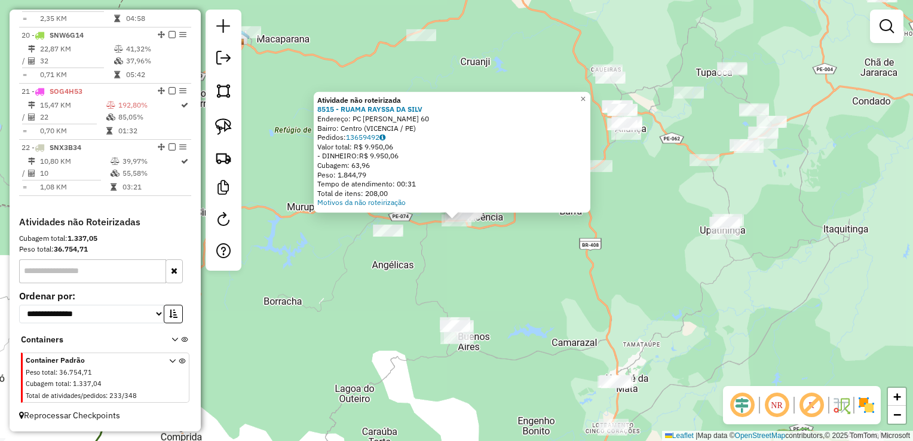
click at [509, 261] on div "Atividade não roteirizada 8515 - RUAMA RAYSSA DA SILV Endereço: PC [PERSON_NAME…" at bounding box center [456, 220] width 913 height 441
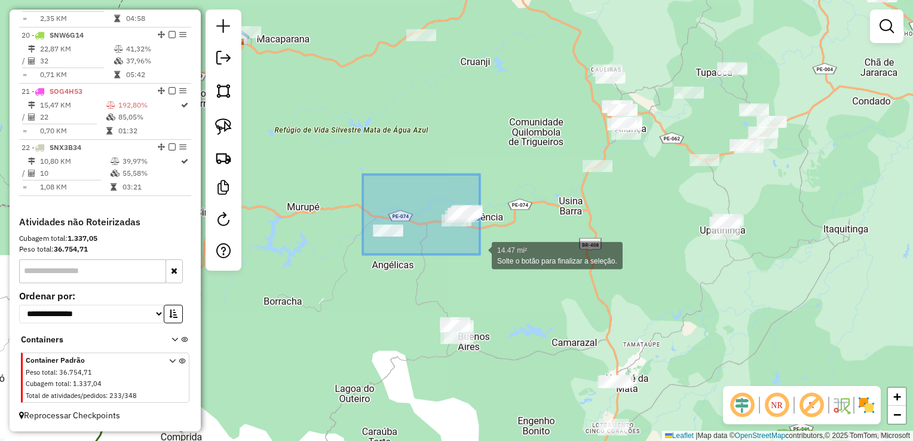
drag, startPoint x: 363, startPoint y: 175, endPoint x: 482, endPoint y: 255, distance: 143.9
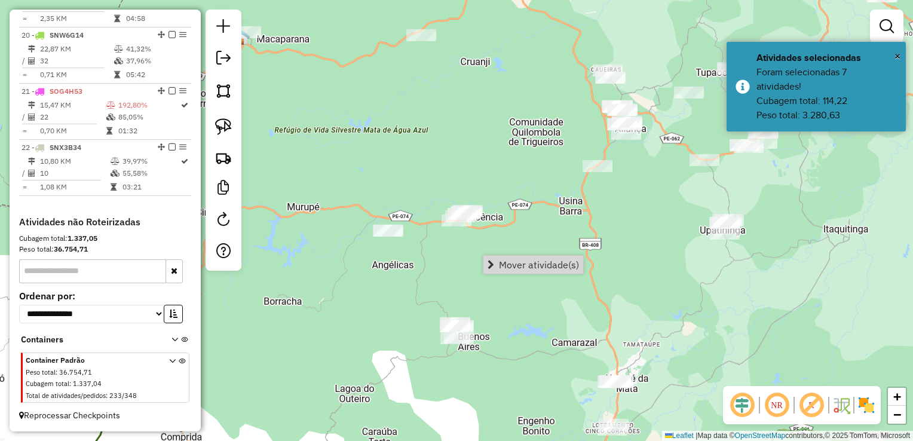
click at [506, 330] on div "Janela de atendimento Grade de atendimento Capacidade Transportadoras Veículos …" at bounding box center [456, 220] width 913 height 441
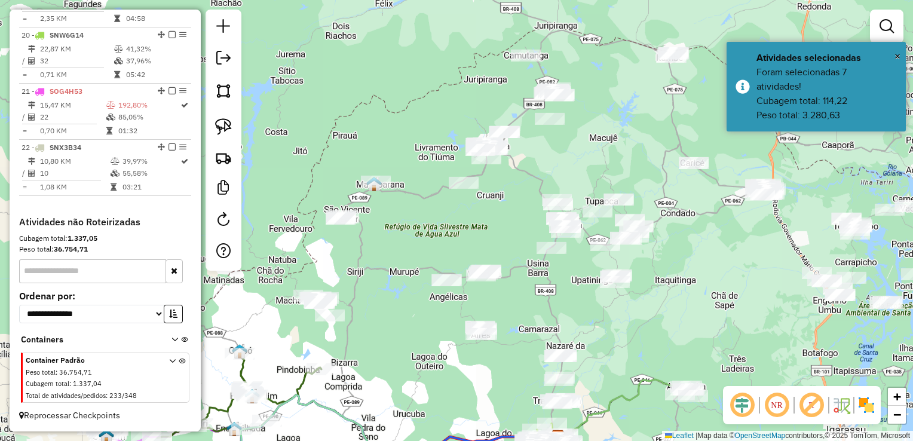
drag, startPoint x: 495, startPoint y: 388, endPoint x: 476, endPoint y: 314, distance: 76.5
click at [476, 314] on div "Janela de atendimento Grade de atendimento Capacidade Transportadoras Veículos …" at bounding box center [456, 220] width 913 height 441
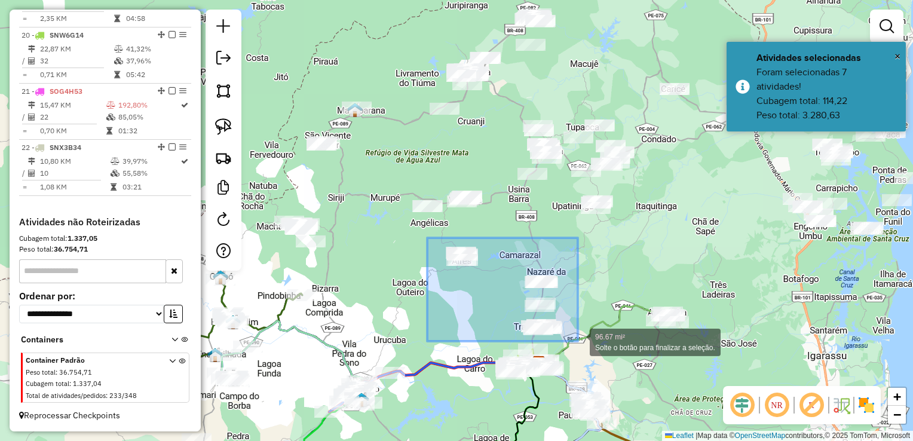
drag, startPoint x: 427, startPoint y: 240, endPoint x: 578, endPoint y: 341, distance: 181.8
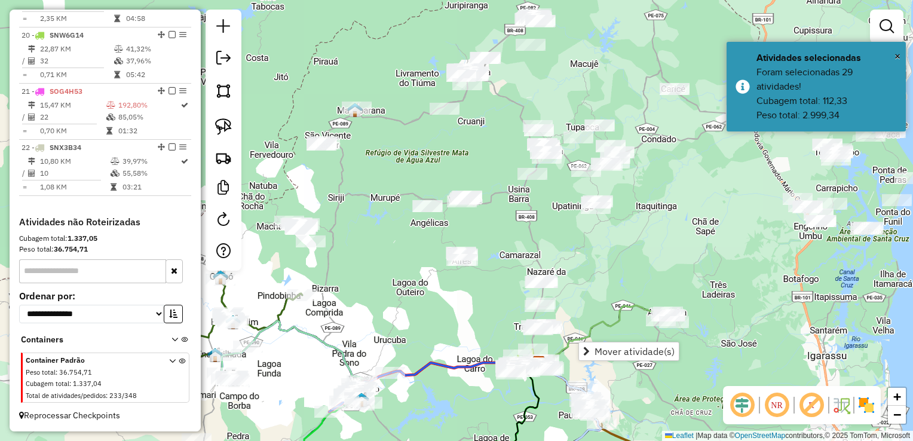
click at [591, 305] on div "Janela de atendimento Grade de atendimento Capacidade Transportadoras Veículos …" at bounding box center [456, 220] width 913 height 441
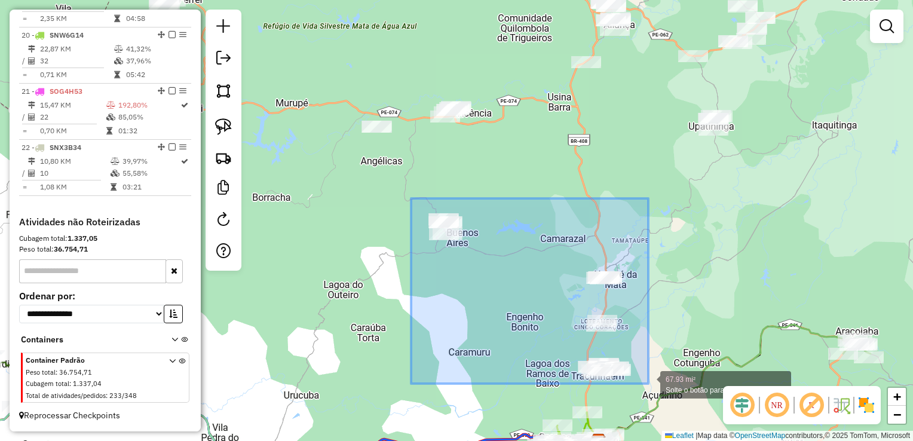
drag, startPoint x: 411, startPoint y: 198, endPoint x: 648, endPoint y: 384, distance: 301.0
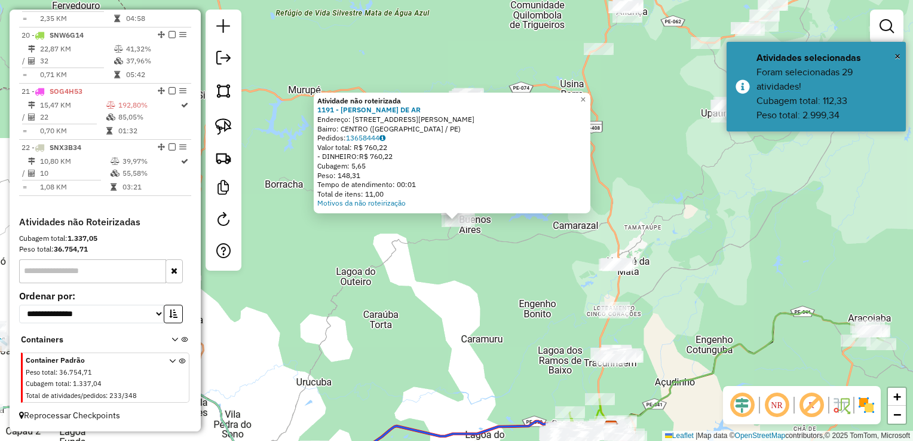
click at [516, 290] on div "Atividade não roteirizada 1191 - [PERSON_NAME] DE AR Endereço: [STREET_ADDRESS]…" at bounding box center [456, 220] width 913 height 441
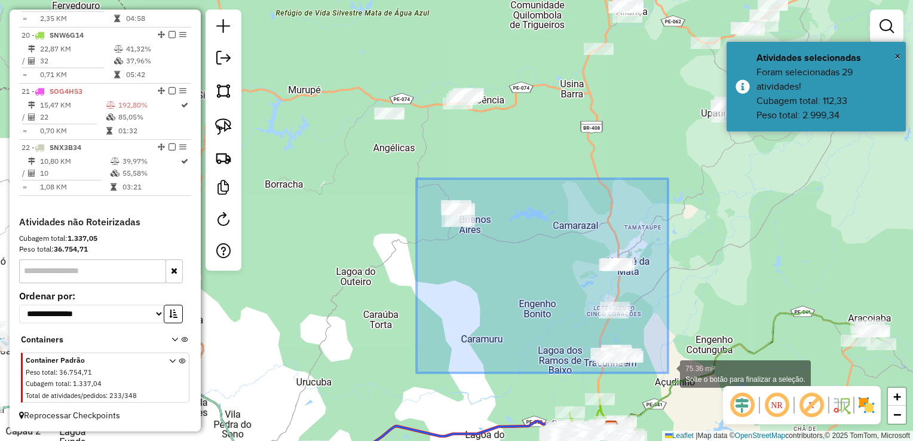
drag, startPoint x: 417, startPoint y: 179, endPoint x: 668, endPoint y: 373, distance: 317.8
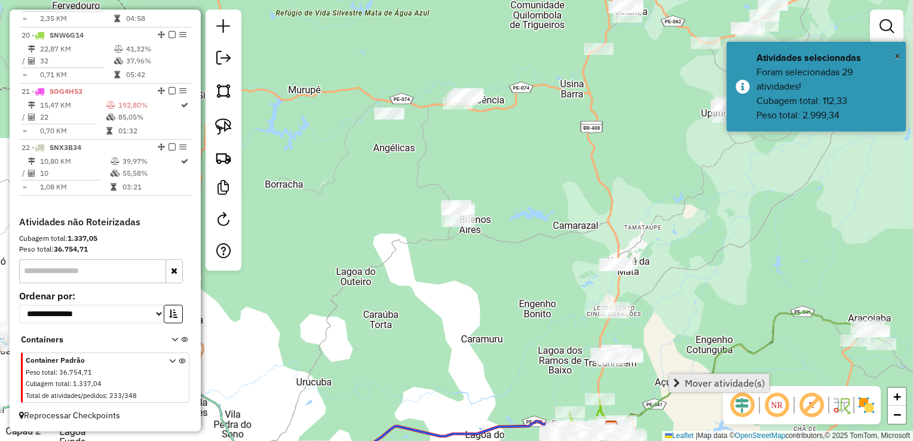
click at [684, 381] on link "Mover atividade(s)" at bounding box center [719, 383] width 100 height 18
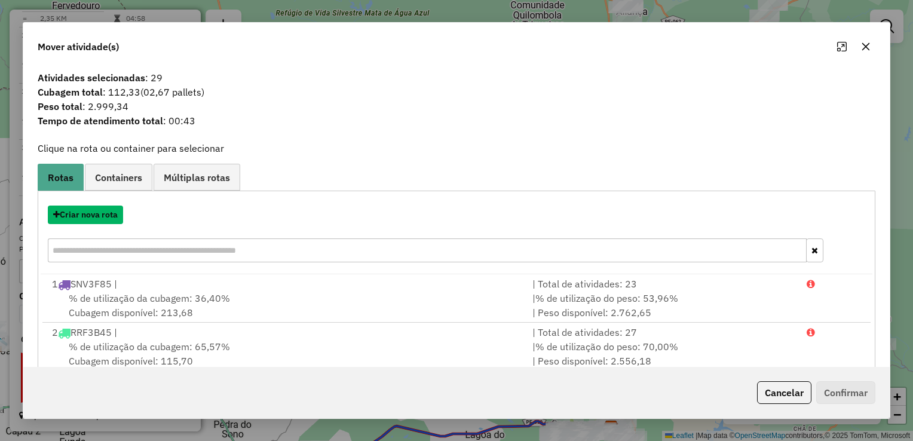
click at [91, 216] on button "Criar nova rota" at bounding box center [85, 215] width 75 height 19
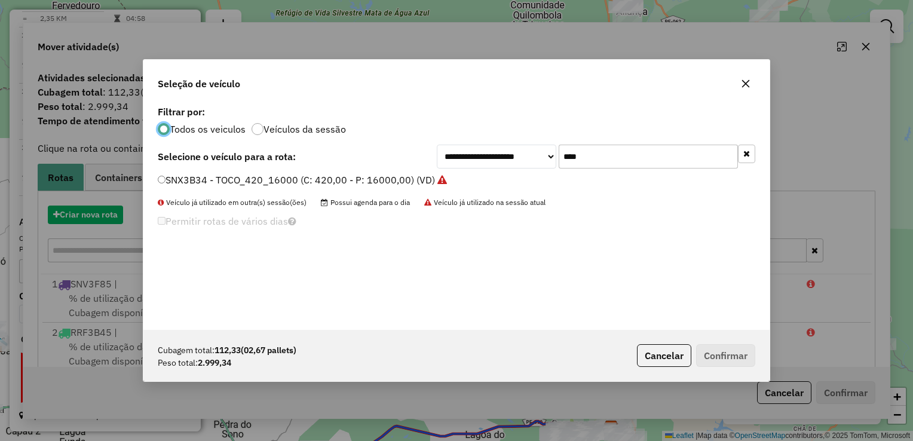
scroll to position [6, 4]
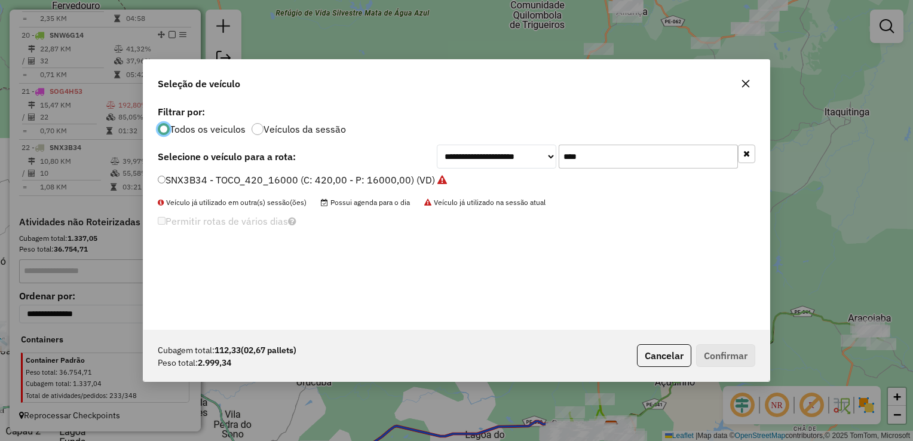
click at [595, 159] on input "****" at bounding box center [648, 157] width 179 height 24
type input "*"
type input "****"
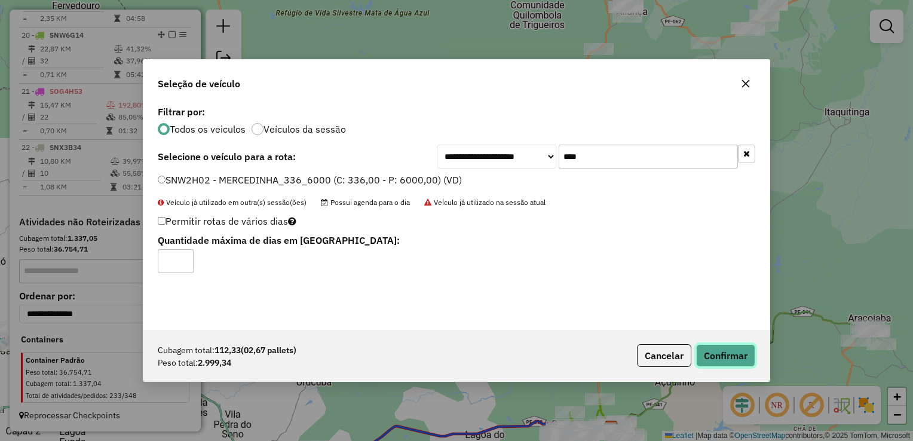
click at [715, 348] on button "Confirmar" at bounding box center [725, 355] width 59 height 23
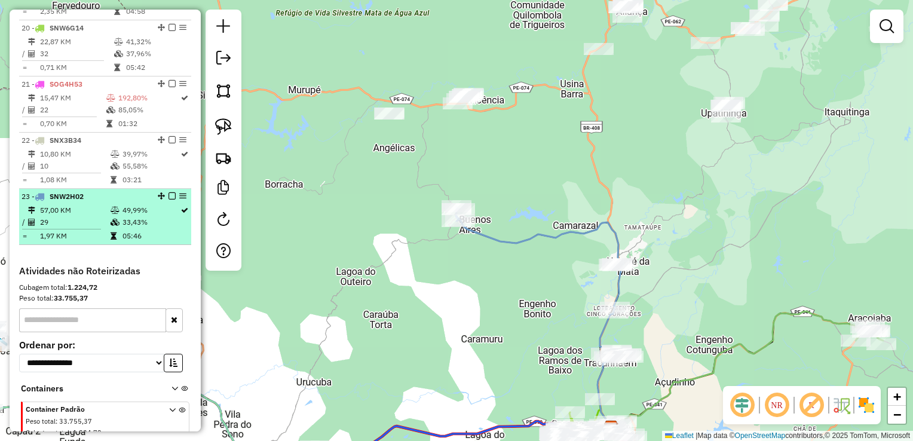
click at [52, 238] on td "1,97 KM" at bounding box center [74, 236] width 71 height 12
select select "**********"
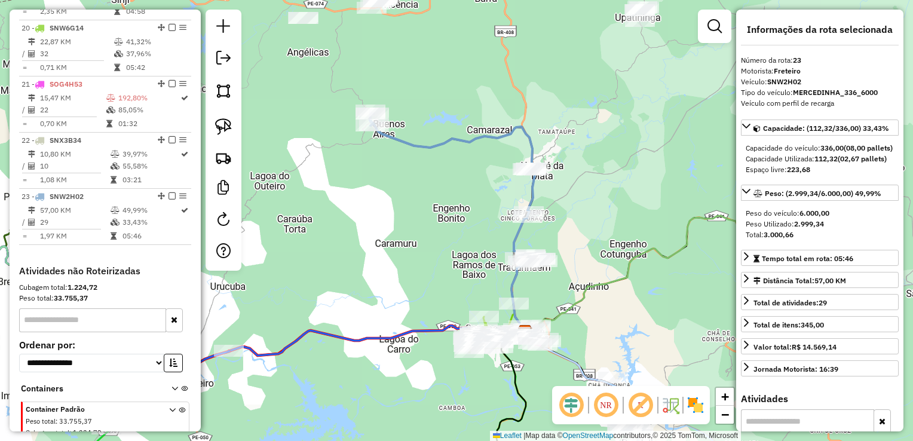
click at [338, 201] on div "Janela de atendimento Grade de atendimento Capacidade Transportadoras Veículos …" at bounding box center [456, 220] width 913 height 441
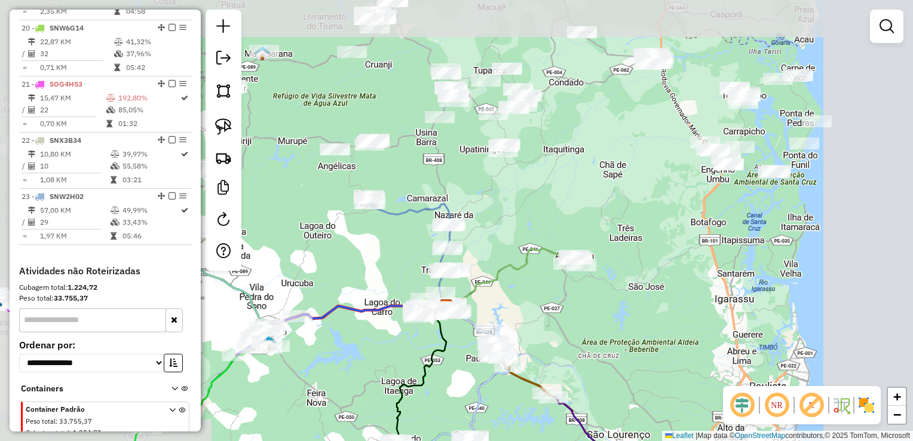
drag, startPoint x: 341, startPoint y: 221, endPoint x: 436, endPoint y: 332, distance: 145.8
click at [433, 332] on div "Janela de atendimento Grade de atendimento Capacidade Transportadoras Veículos …" at bounding box center [456, 220] width 913 height 441
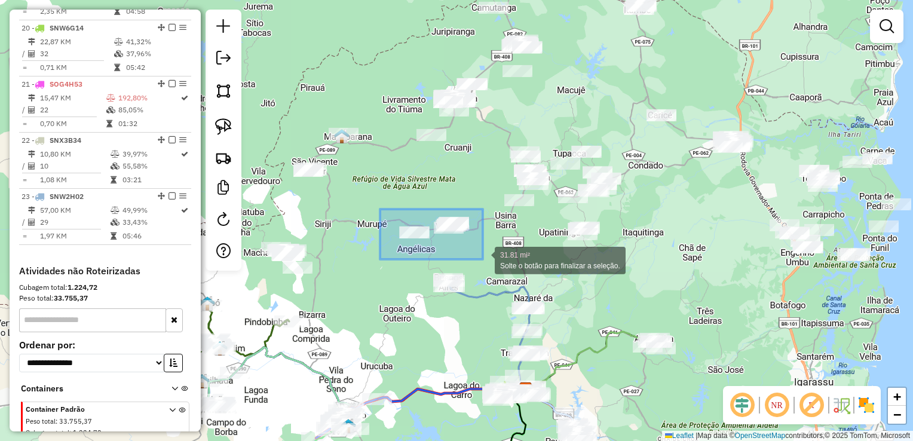
drag, startPoint x: 386, startPoint y: 237, endPoint x: 485, endPoint y: 258, distance: 100.8
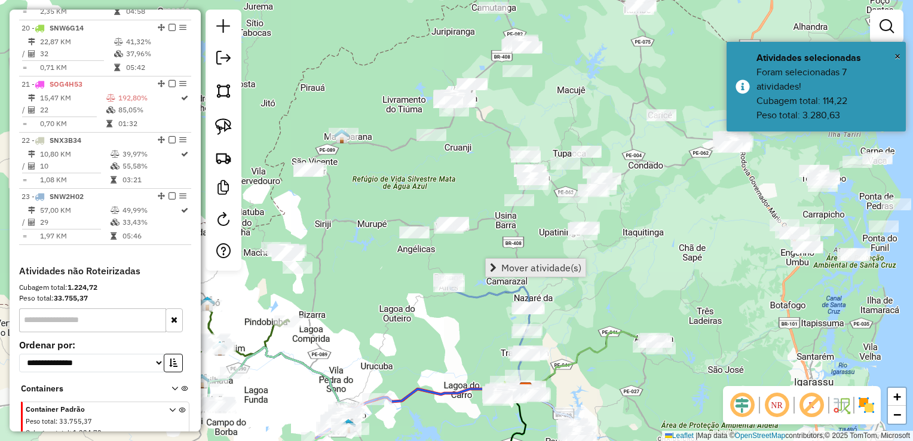
click at [502, 264] on span "Mover atividade(s)" at bounding box center [541, 268] width 80 height 10
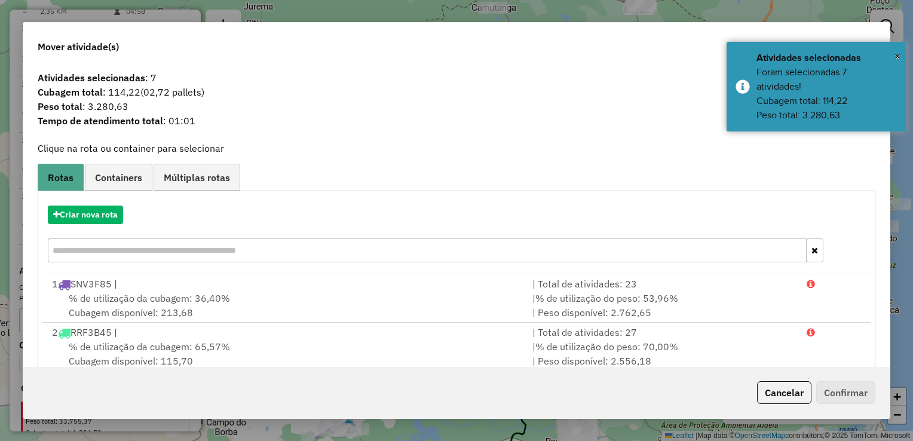
click at [570, 136] on div "Atividades selecionadas : 7 Cubagem total : 114,22 (02,72 pallets) Peso total :…" at bounding box center [456, 216] width 867 height 301
click at [897, 54] on span "×" at bounding box center [898, 56] width 6 height 13
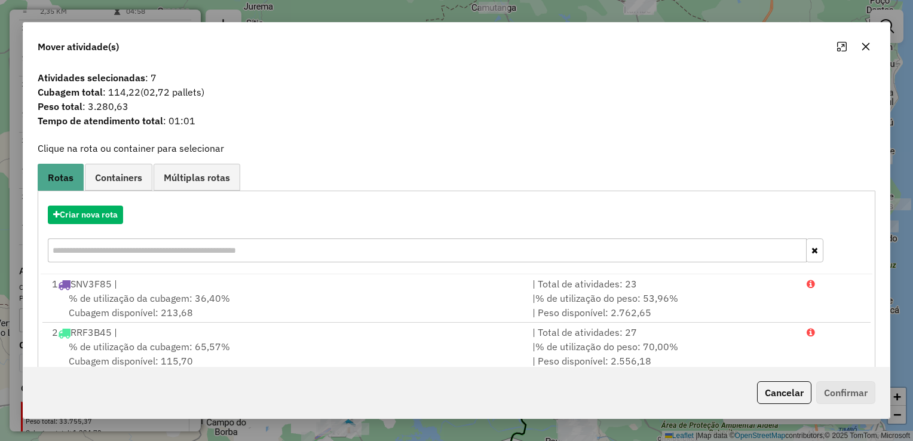
click at [868, 45] on icon "button" at bounding box center [866, 47] width 10 height 10
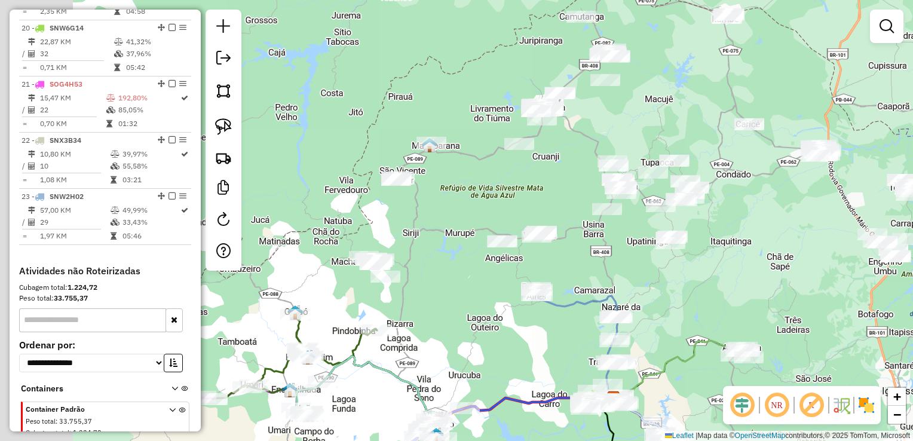
drag, startPoint x: 343, startPoint y: 271, endPoint x: 428, endPoint y: 277, distance: 85.6
click at [430, 278] on div "Janela de atendimento Grade de atendimento Capacidade Transportadoras Veículos …" at bounding box center [456, 220] width 913 height 441
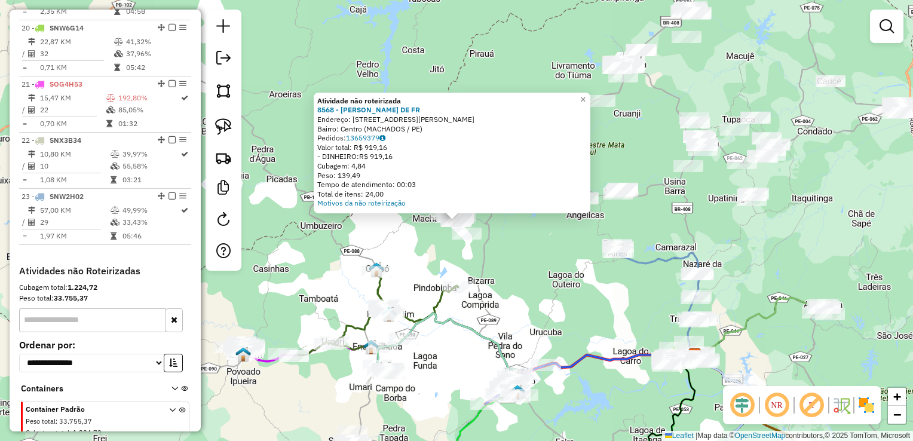
click at [486, 253] on div "Atividade não roteirizada 8568 - [PERSON_NAME] DE FR Endereço: [STREET_ADDRESS]…" at bounding box center [456, 220] width 913 height 441
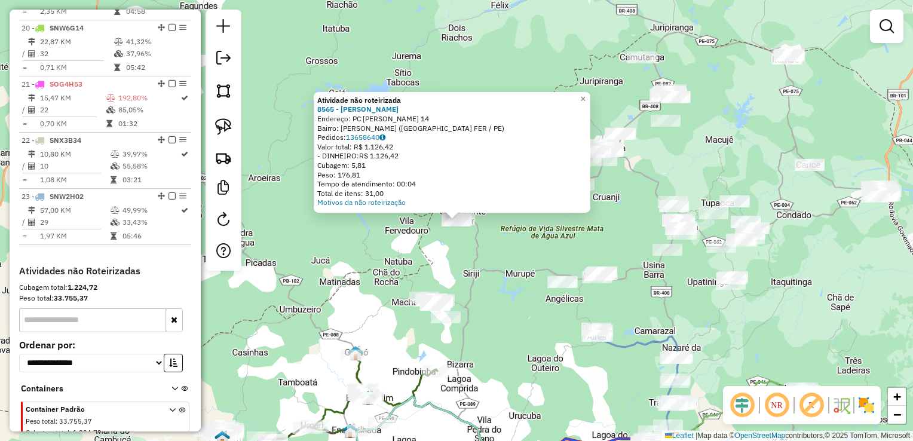
click at [485, 243] on div "Atividade não roteirizada 8565 - [PERSON_NAME]: PC [PERSON_NAME] 14 Bairro: [PE…" at bounding box center [456, 220] width 913 height 441
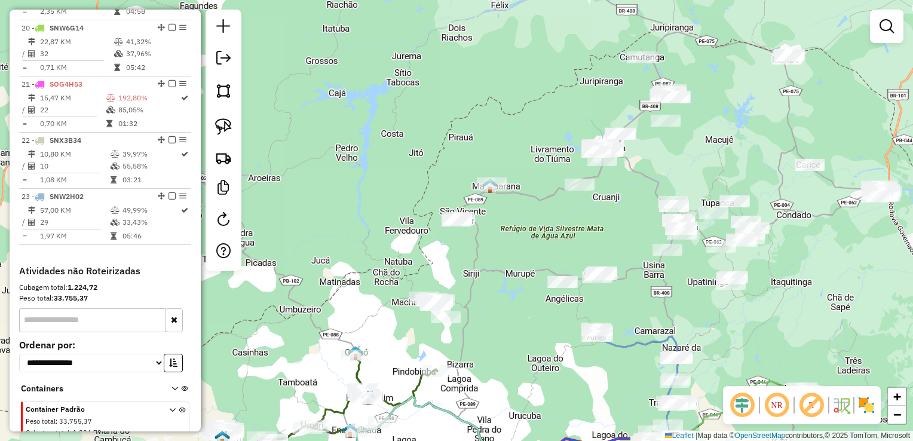
click at [489, 189] on div at bounding box center [492, 183] width 30 height 12
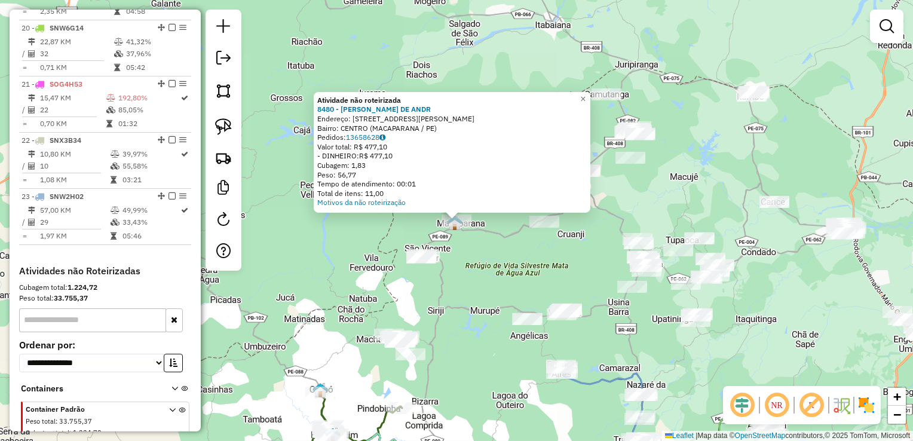
click at [447, 284] on div "Atividade não roteirizada 8480 - [PERSON_NAME] DE ANDR Endereço: [STREET_ADDRES…" at bounding box center [456, 220] width 913 height 441
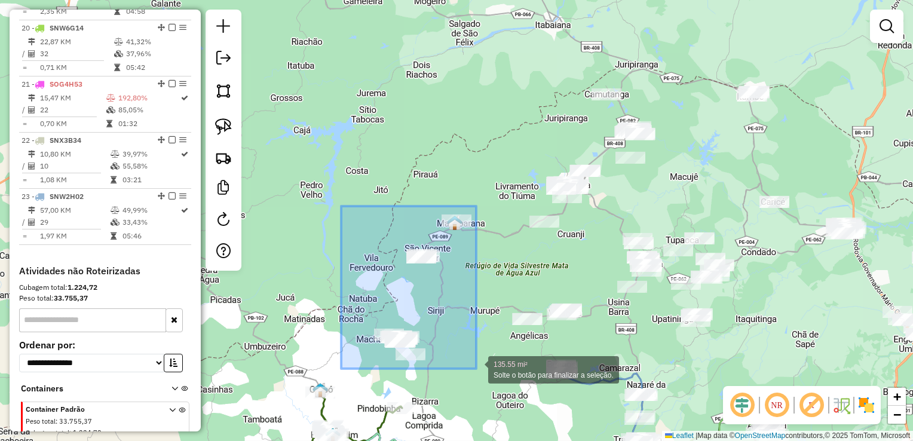
drag, startPoint x: 332, startPoint y: 307, endPoint x: 477, endPoint y: 369, distance: 158.0
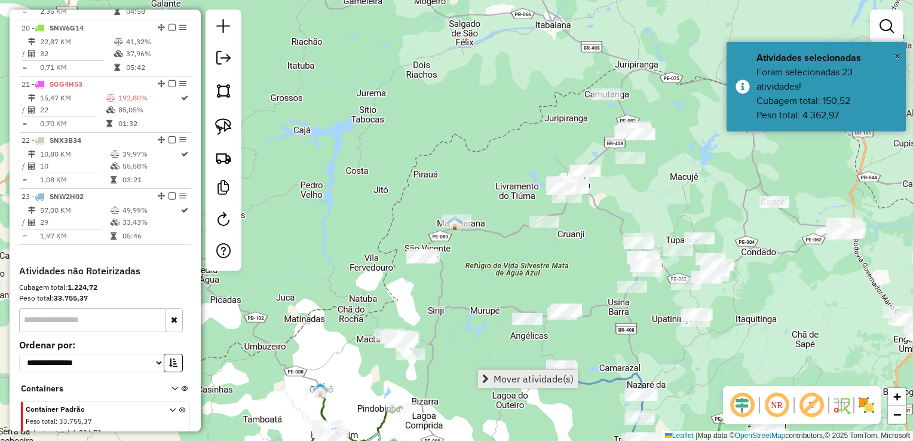
click at [501, 376] on span "Mover atividade(s)" at bounding box center [534, 379] width 80 height 10
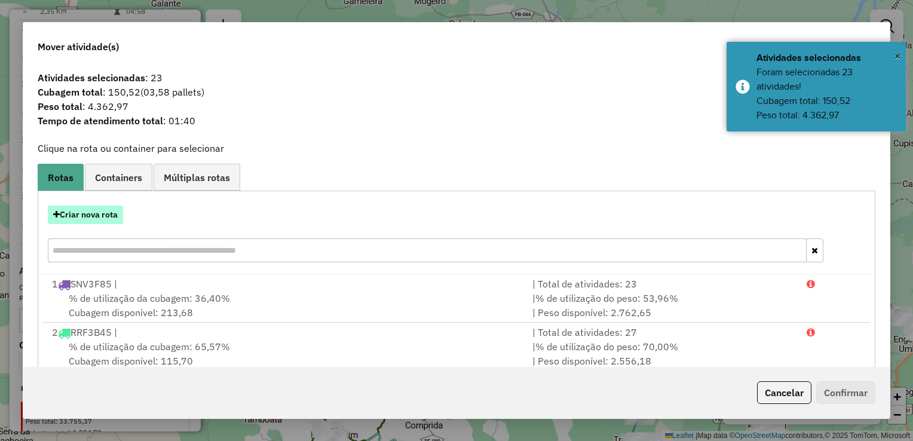
click at [85, 215] on button "Criar nova rota" at bounding box center [85, 215] width 75 height 19
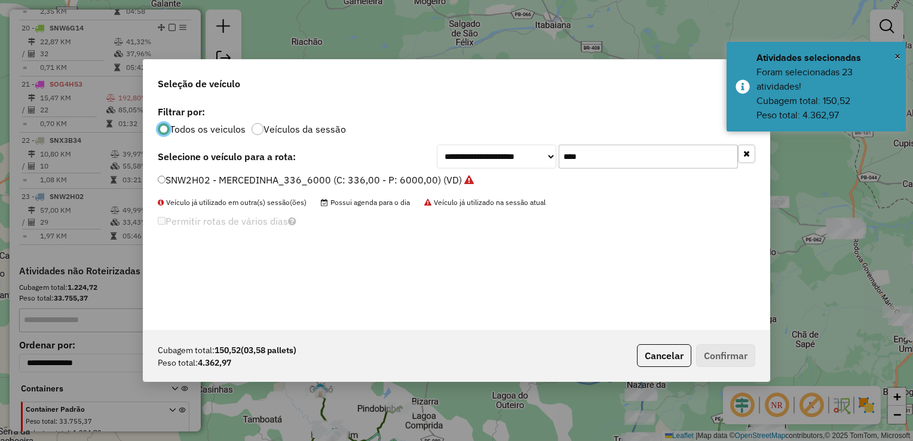
click at [643, 172] on div "**********" at bounding box center [456, 216] width 626 height 227
click at [641, 170] on div "**********" at bounding box center [456, 216] width 626 height 227
click at [633, 152] on input "****" at bounding box center [648, 157] width 179 height 24
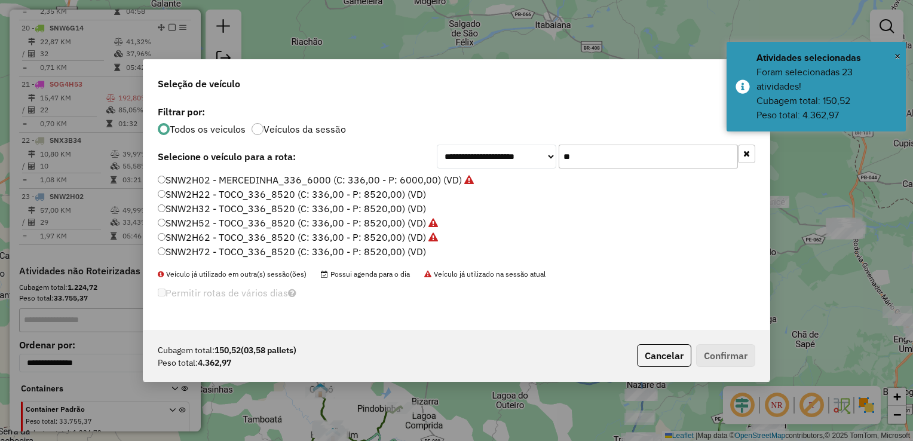
type input "*"
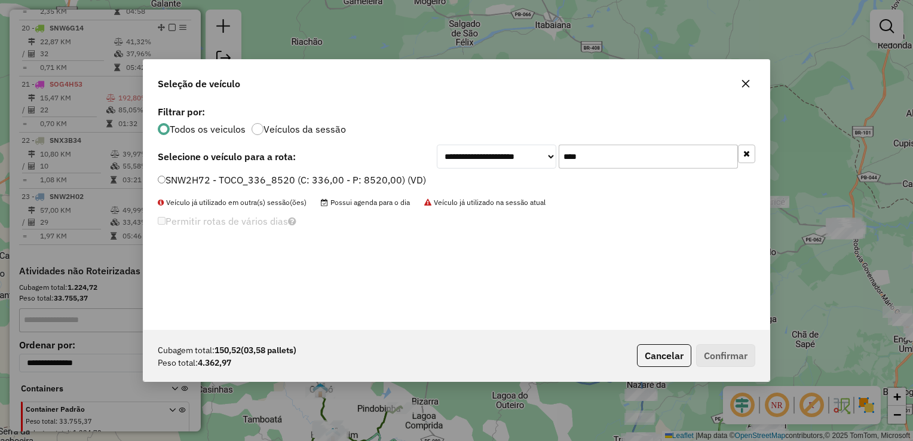
type input "****"
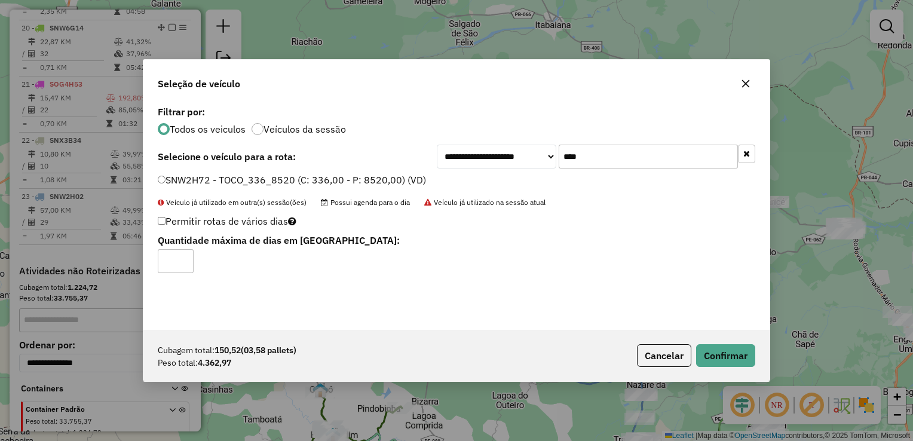
click at [713, 340] on div "Cubagem total: 150,52 (03,58 pallets) Peso total: 4.362,97 Cancelar Confirmar" at bounding box center [456, 355] width 626 height 51
click at [717, 359] on button "Confirmar" at bounding box center [725, 355] width 59 height 23
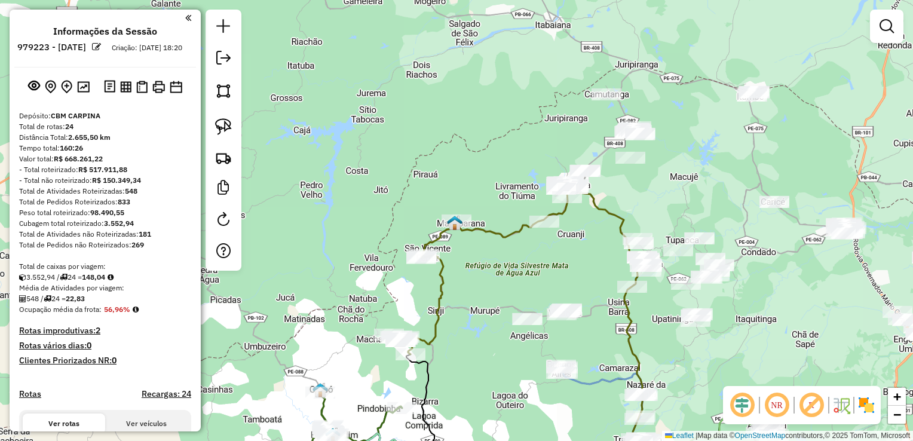
scroll to position [1508, 0]
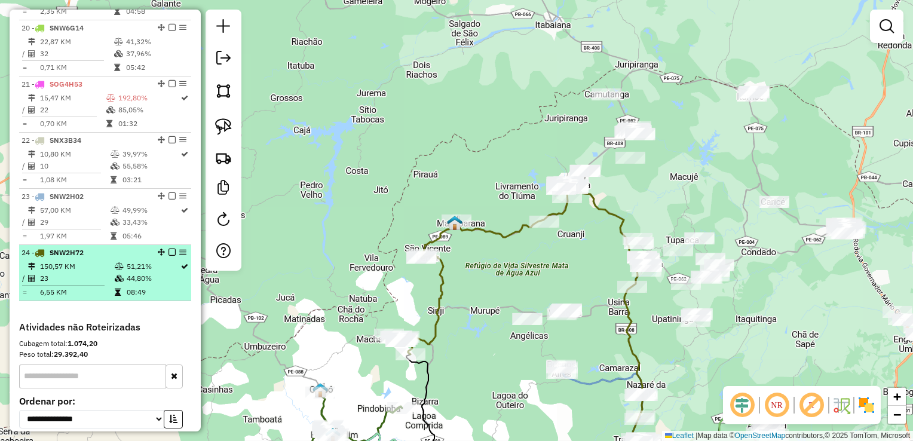
click at [87, 284] on td "23" at bounding box center [76, 279] width 75 height 12
select select "**********"
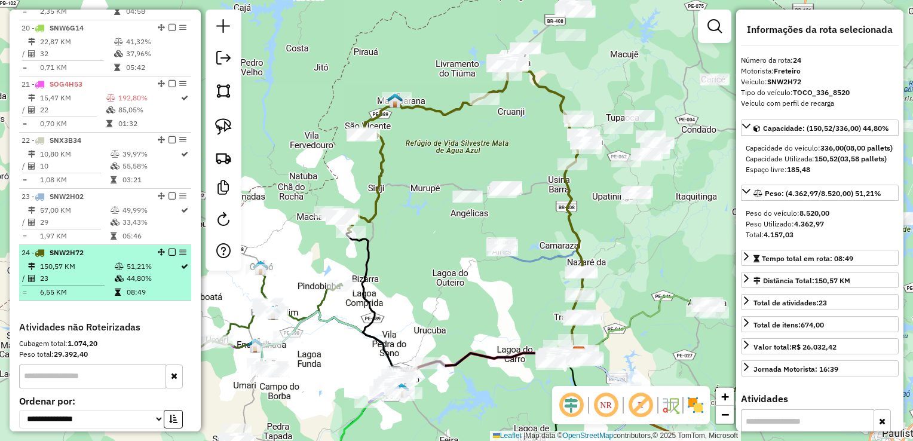
click at [60, 273] on td "150,57 KM" at bounding box center [76, 267] width 75 height 12
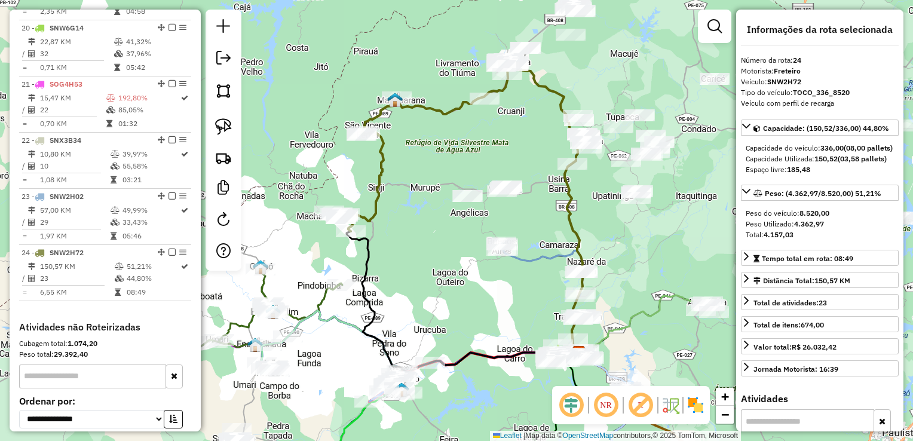
click at [436, 255] on div "Janela de atendimento Grade de atendimento Capacidade Transportadoras Veículos …" at bounding box center [456, 220] width 913 height 441
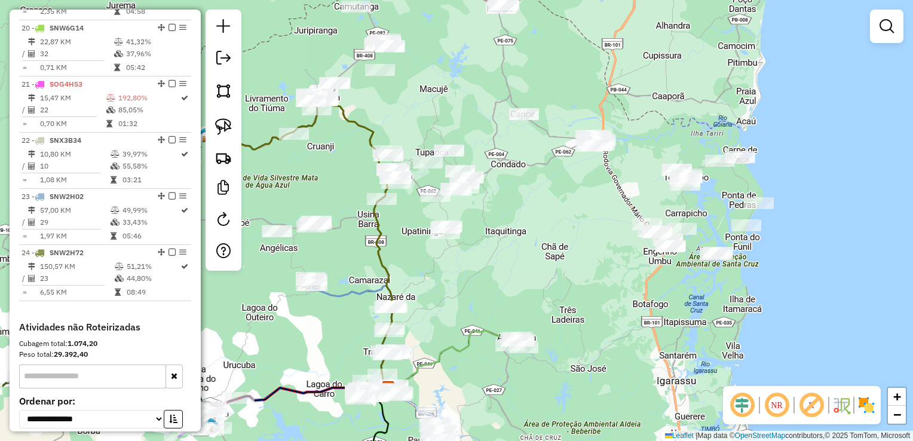
drag, startPoint x: 549, startPoint y: 219, endPoint x: 359, endPoint y: 255, distance: 193.9
click at [359, 255] on div "Janela de atendimento Grade de atendimento Capacidade Transportadoras Veículos …" at bounding box center [456, 220] width 913 height 441
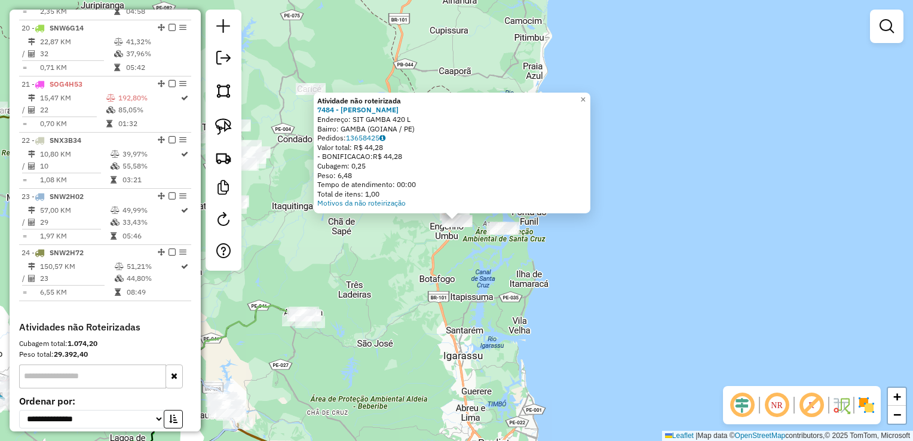
click at [521, 290] on div "Atividade não roteirizada 7484 - [PERSON_NAME] DA S Endereço: SIT GAMBA 420 L B…" at bounding box center [456, 220] width 913 height 441
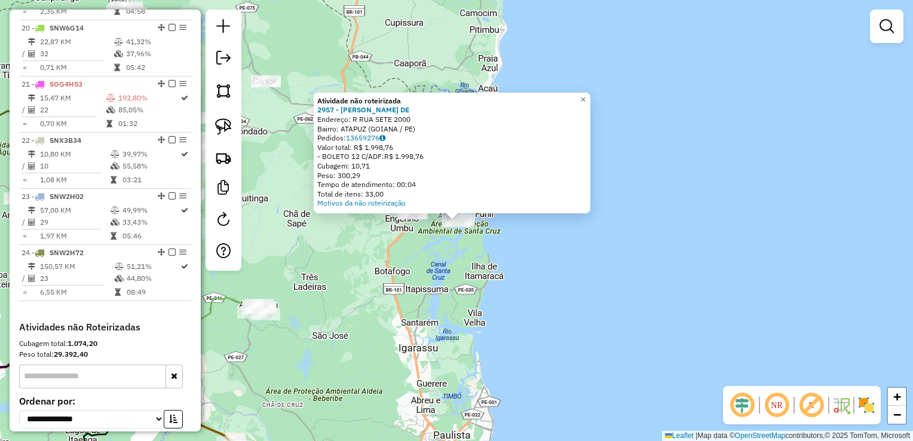
click at [462, 281] on div "Atividade não roteirizada 2957 - [PERSON_NAME]: R RUA SETE 2000 Bairro: ATAPUZ …" at bounding box center [456, 220] width 913 height 441
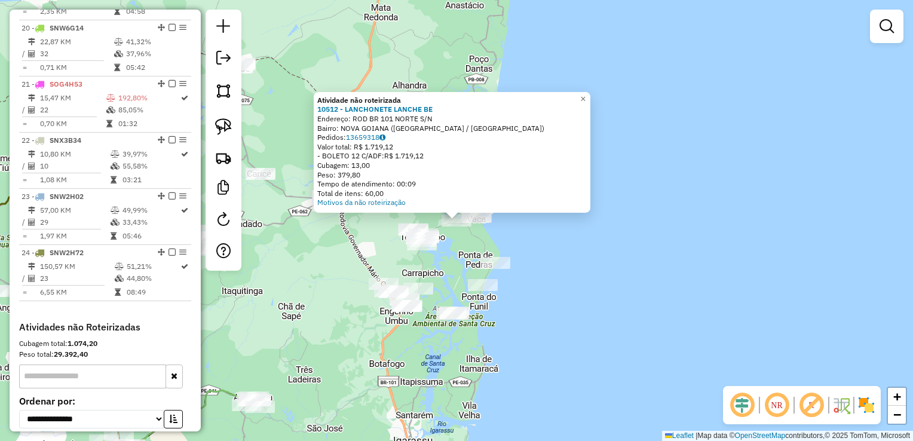
click at [459, 360] on div "Atividade não roteirizada 10512 - LANCHONETE LANCHE BE Endereço: ROD BR 101 NOR…" at bounding box center [456, 220] width 913 height 441
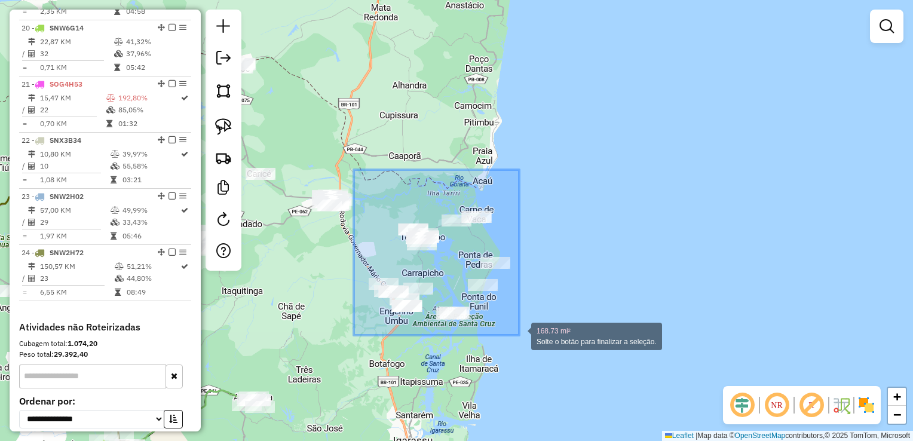
drag, startPoint x: 354, startPoint y: 170, endPoint x: 519, endPoint y: 335, distance: 234.1
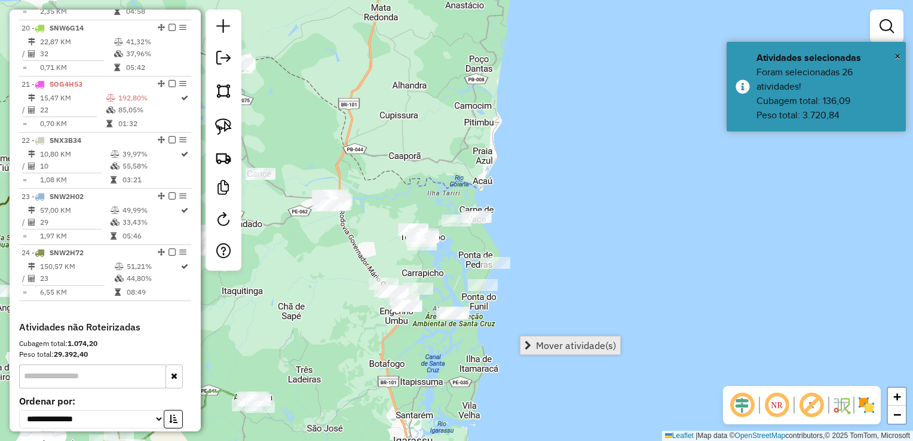
click at [538, 344] on span "Mover atividade(s)" at bounding box center [576, 346] width 80 height 10
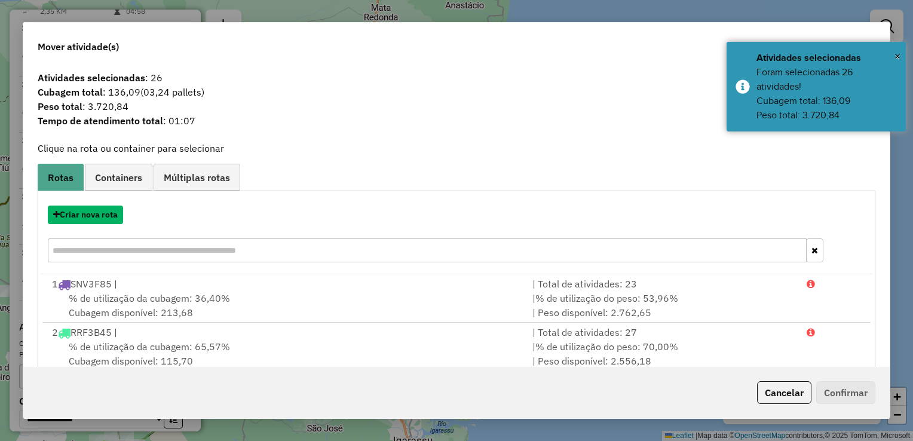
click at [94, 215] on button "Criar nova rota" at bounding box center [85, 215] width 75 height 19
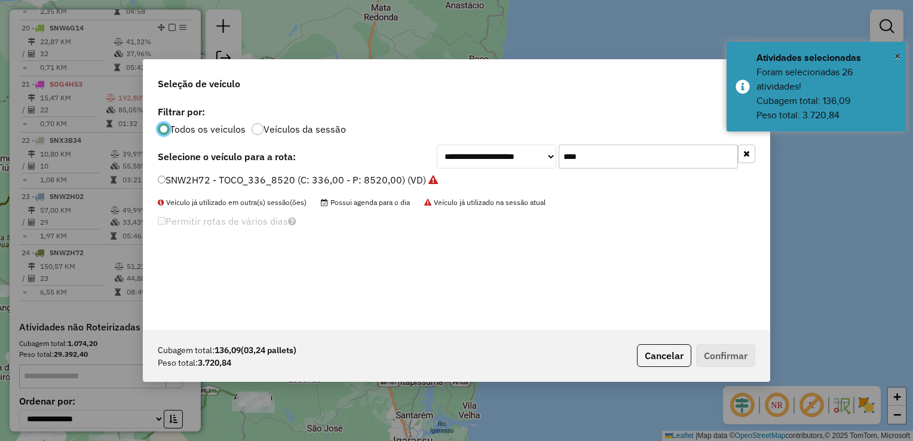
scroll to position [6, 4]
click at [593, 158] on input "****" at bounding box center [648, 157] width 179 height 24
type input "*"
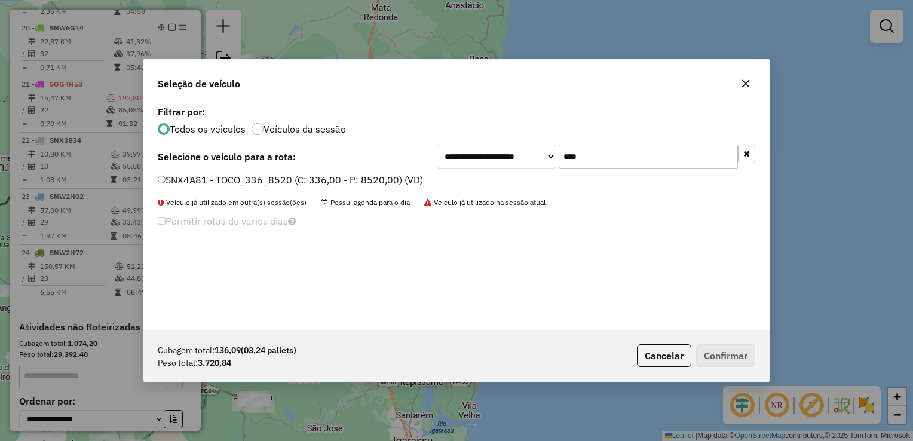
type input "****"
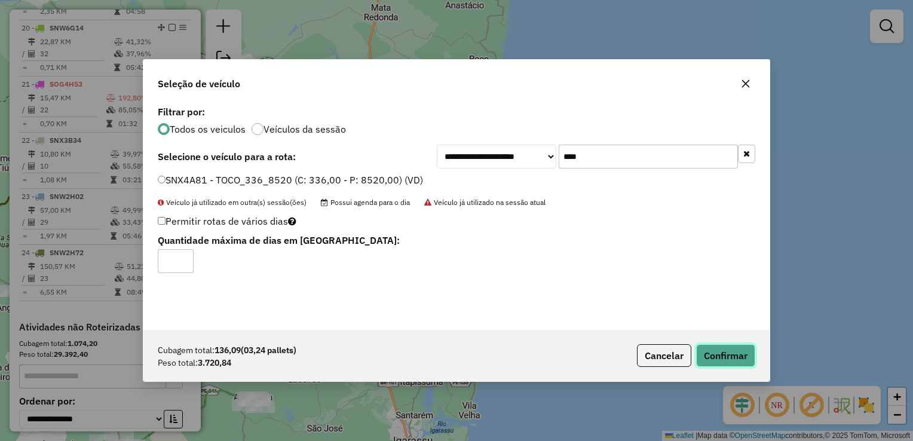
click at [728, 356] on button "Confirmar" at bounding box center [725, 355] width 59 height 23
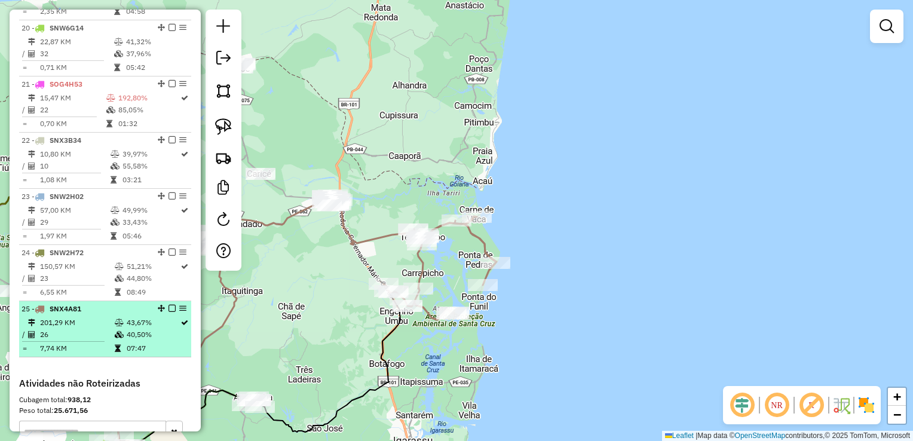
click at [79, 329] on td "201,29 KM" at bounding box center [76, 323] width 75 height 12
select select "**********"
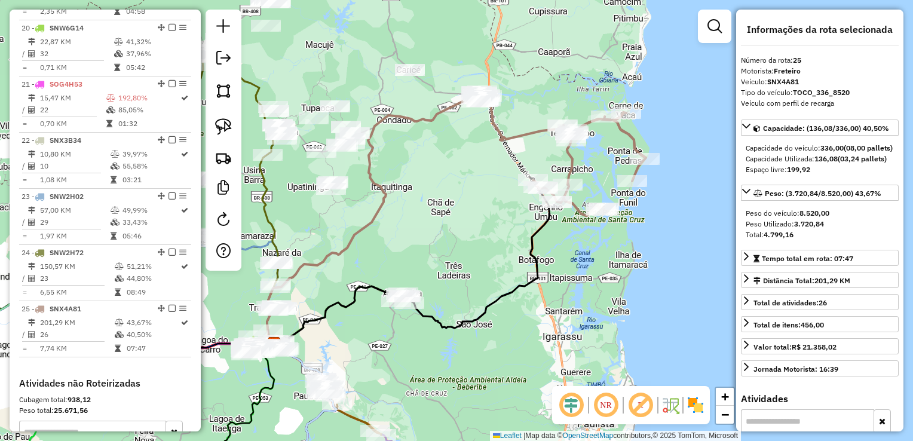
drag, startPoint x: 452, startPoint y: 197, endPoint x: 464, endPoint y: 193, distance: 12.7
click at [453, 197] on div "Janela de atendimento Grade de atendimento Capacidade Transportadoras Veículos …" at bounding box center [456, 220] width 913 height 441
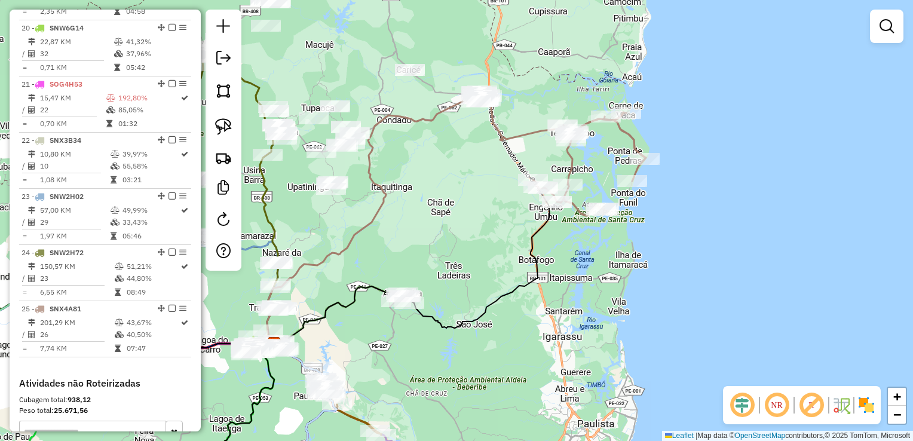
drag, startPoint x: 466, startPoint y: 348, endPoint x: 469, endPoint y: 360, distance: 12.3
click at [469, 360] on div "Janela de atendimento Grade de atendimento Capacidade Transportadoras Veículos …" at bounding box center [456, 220] width 913 height 441
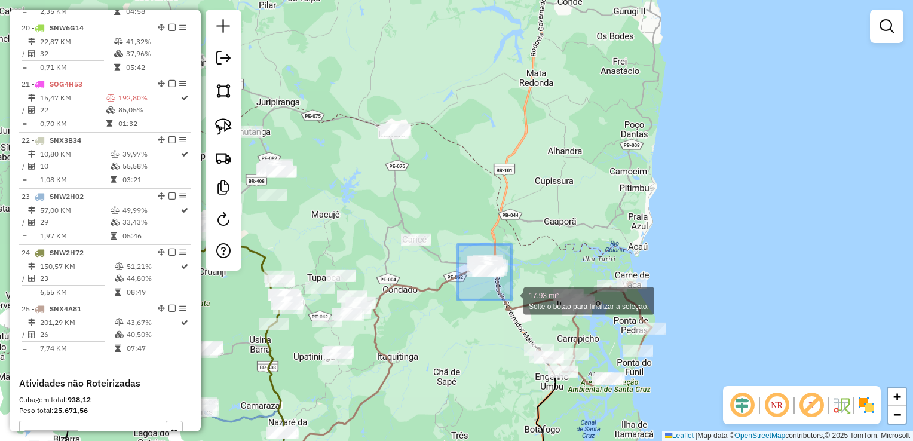
drag, startPoint x: 475, startPoint y: 296, endPoint x: 512, endPoint y: 300, distance: 36.7
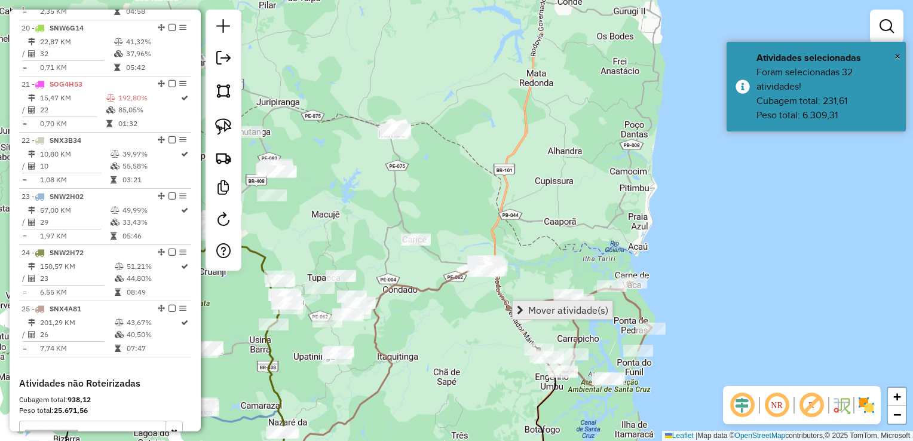
click at [530, 307] on span "Mover atividade(s)" at bounding box center [568, 310] width 80 height 10
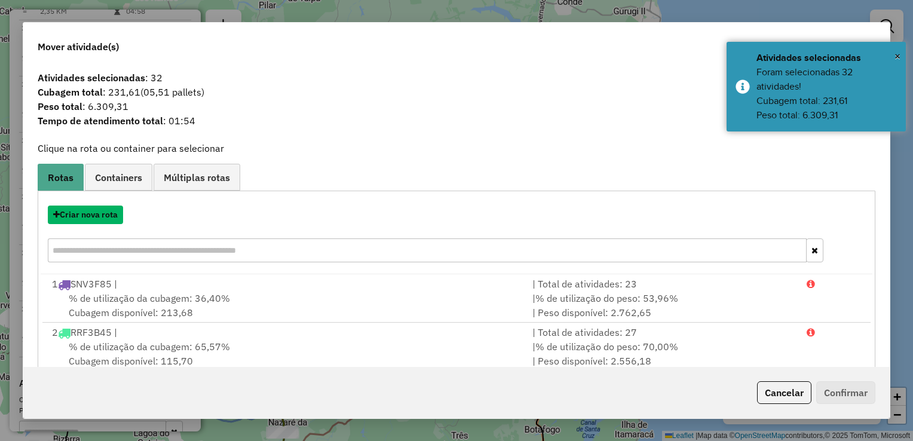
click at [91, 215] on button "Criar nova rota" at bounding box center [85, 215] width 75 height 19
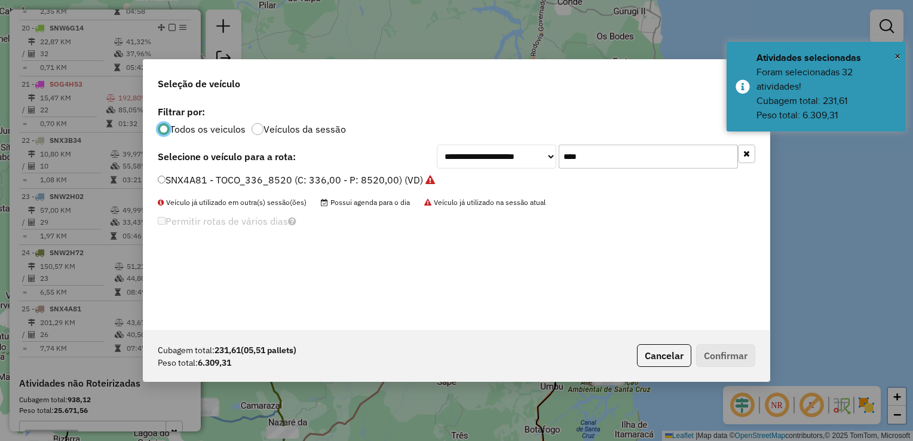
click at [605, 157] on input "****" at bounding box center [648, 157] width 179 height 24
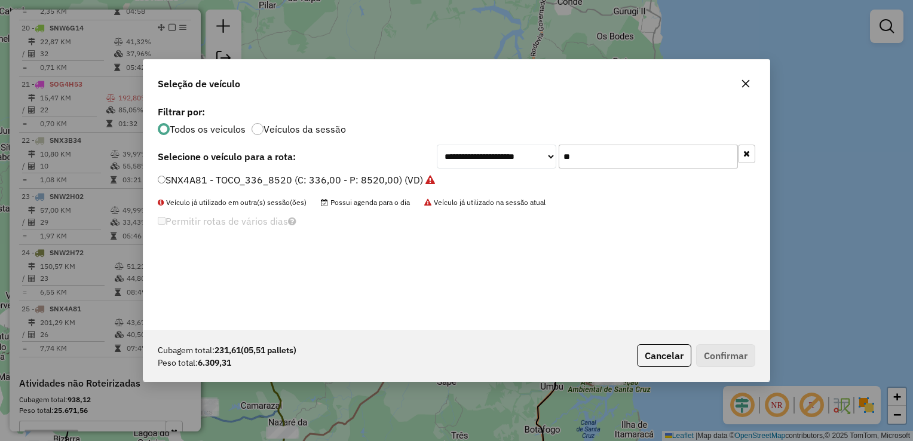
type input "*"
type input "****"
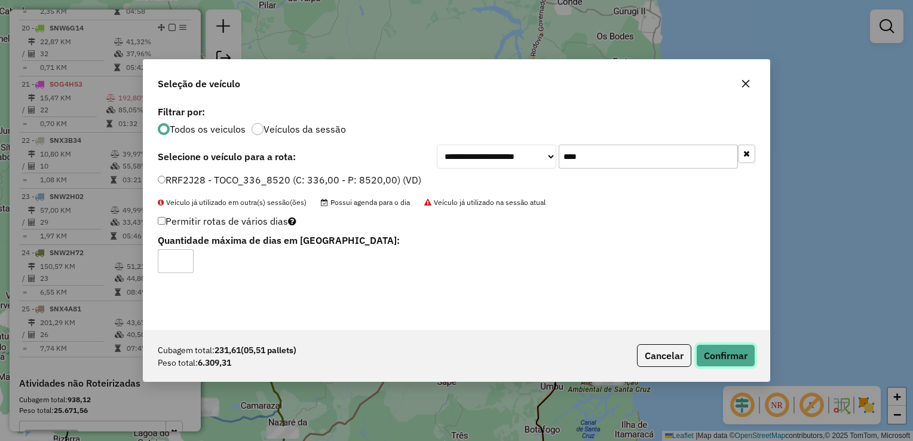
click at [743, 359] on button "Confirmar" at bounding box center [725, 355] width 59 height 23
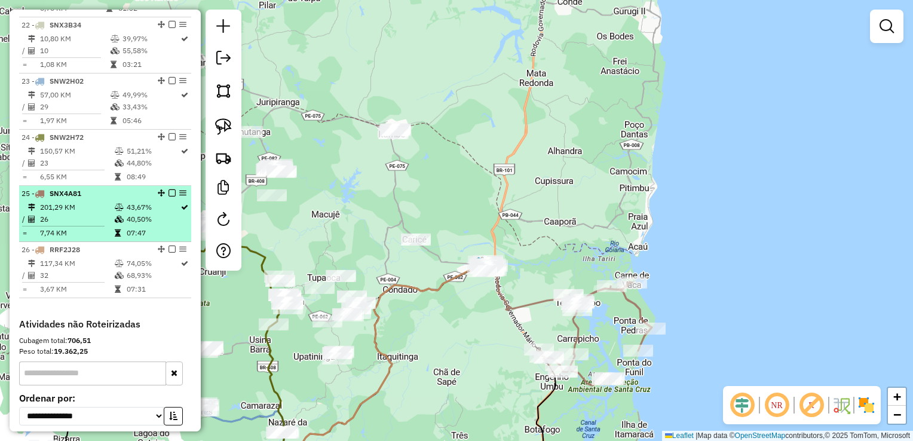
scroll to position [1628, 0]
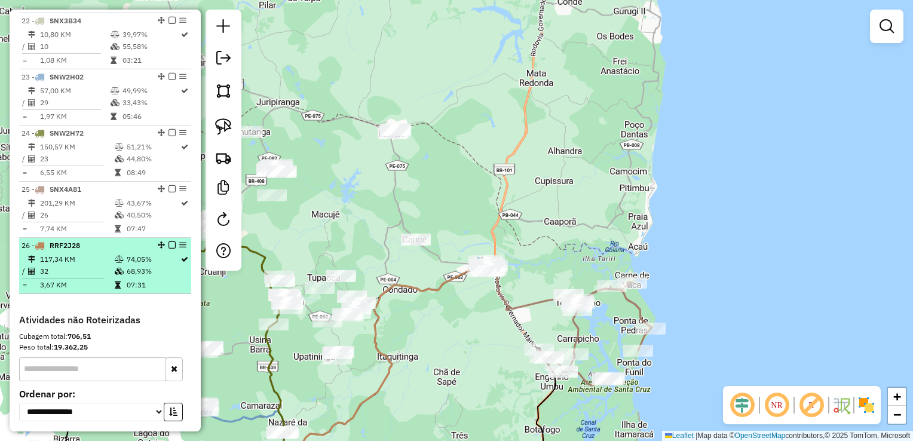
click at [61, 276] on td "32" at bounding box center [76, 271] width 75 height 12
select select "**********"
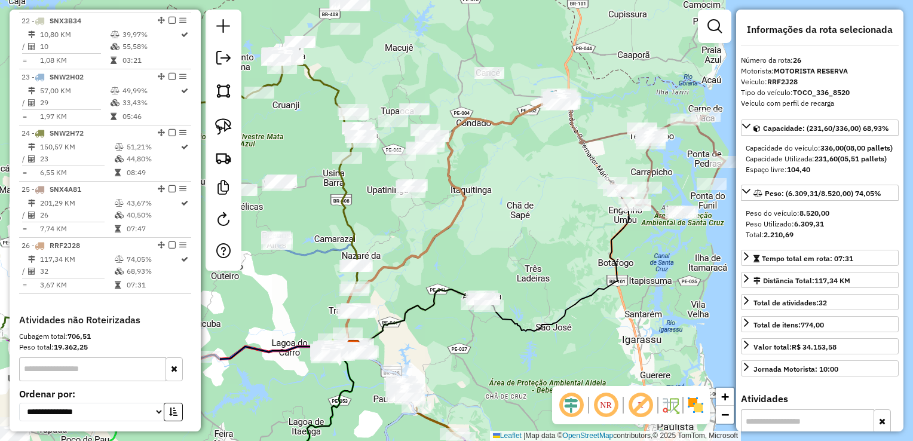
click at [540, 229] on div "Janela de atendimento Grade de atendimento Capacidade Transportadoras Veículos …" at bounding box center [456, 220] width 913 height 441
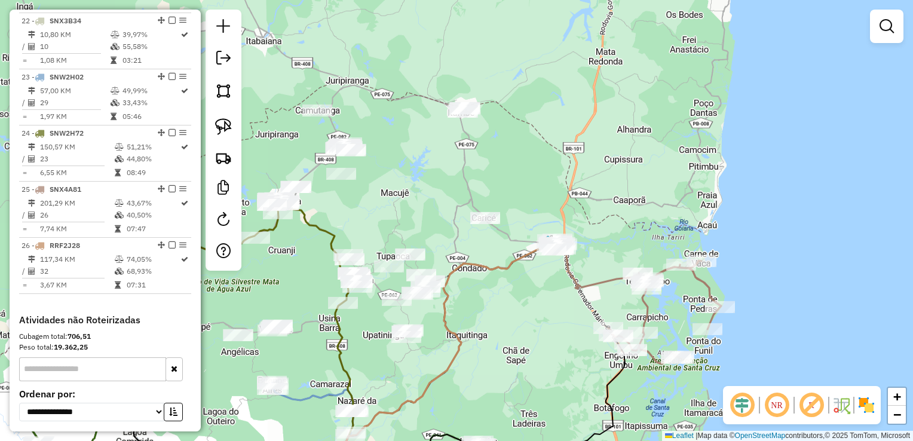
drag, startPoint x: 547, startPoint y: 146, endPoint x: 540, endPoint y: 296, distance: 150.7
click at [543, 297] on div "Janela de atendimento Grade de atendimento Capacidade Transportadoras Veículos …" at bounding box center [456, 220] width 913 height 441
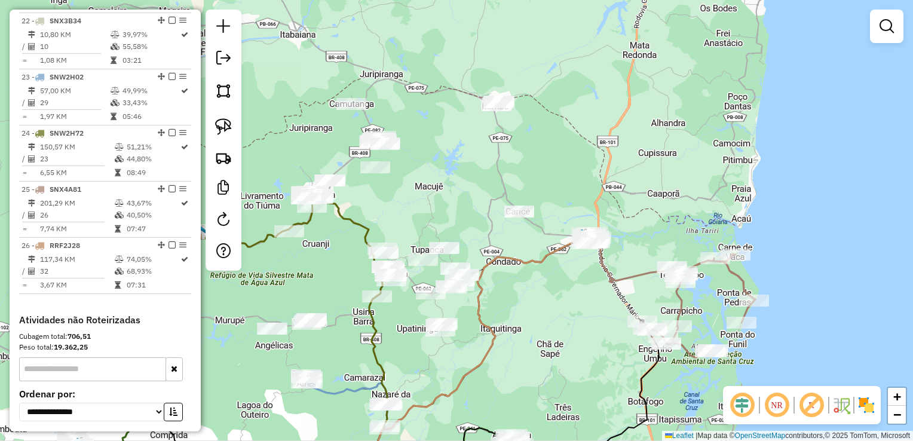
drag, startPoint x: 421, startPoint y: 194, endPoint x: 543, endPoint y: 75, distance: 169.9
click at [543, 78] on div "Janela de atendimento Grade de atendimento Capacidade Transportadoras Veículos …" at bounding box center [456, 220] width 913 height 441
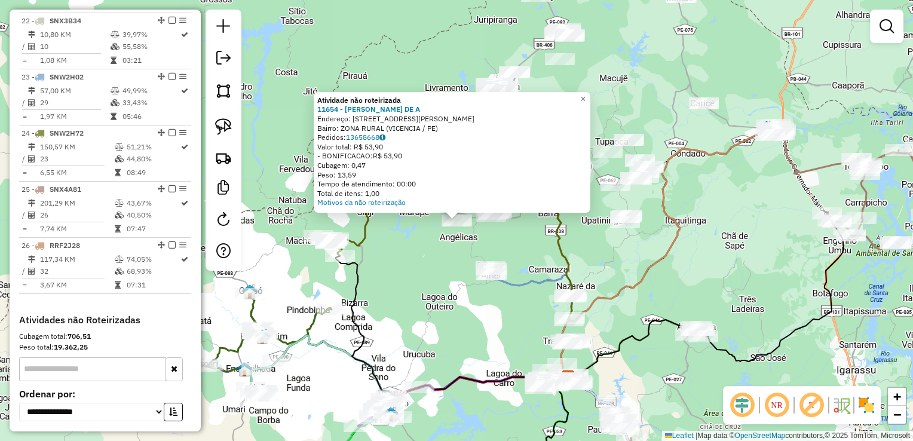
click at [512, 238] on div "Atividade não roteirizada 11654 - [PERSON_NAME] DE A Endereço: R [PERSON_NAME] …" at bounding box center [456, 220] width 913 height 441
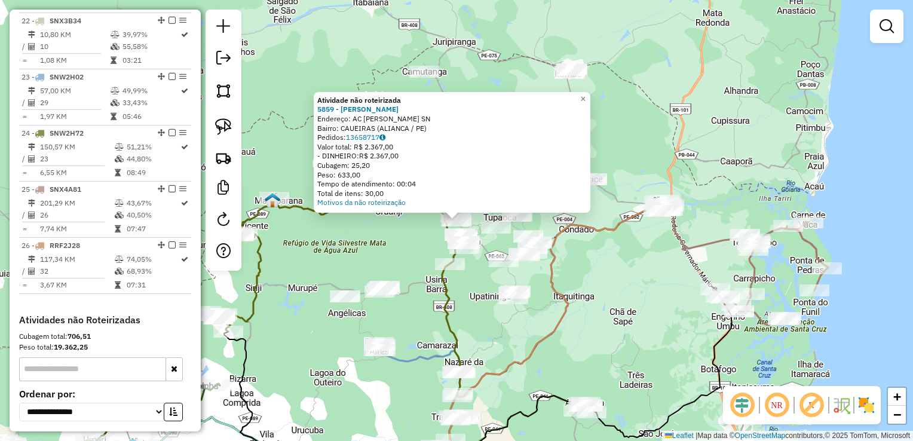
click at [551, 265] on icon at bounding box center [553, 330] width 209 height 246
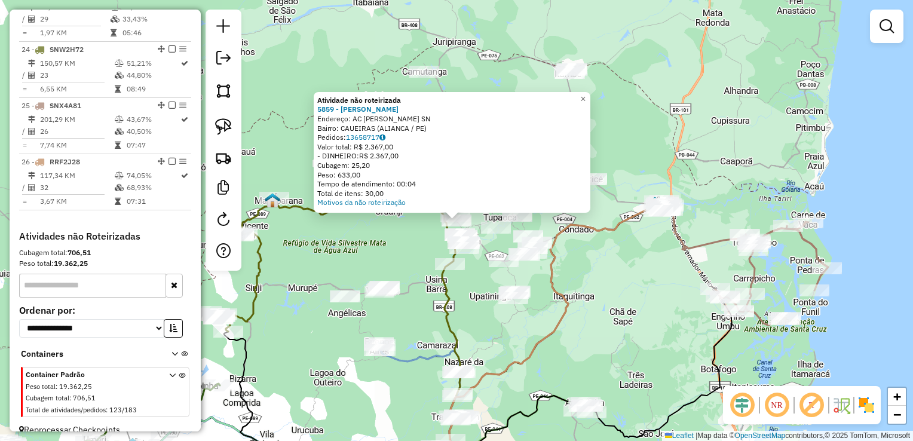
select select "**********"
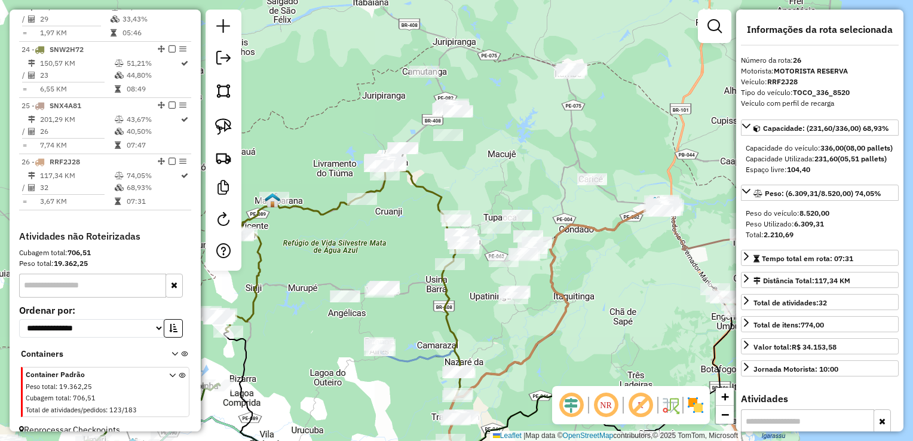
scroll to position [1732, 0]
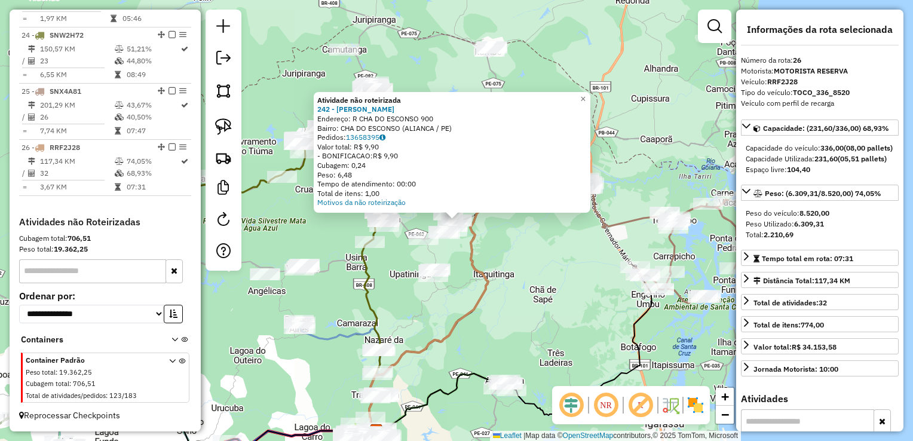
drag, startPoint x: 514, startPoint y: 296, endPoint x: 506, endPoint y: 298, distance: 8.5
click at [513, 296] on div "Atividade não roteirizada 242 - [PERSON_NAME]: R CHA DO ESCONSO 900 Bairro: CHA…" at bounding box center [456, 220] width 913 height 441
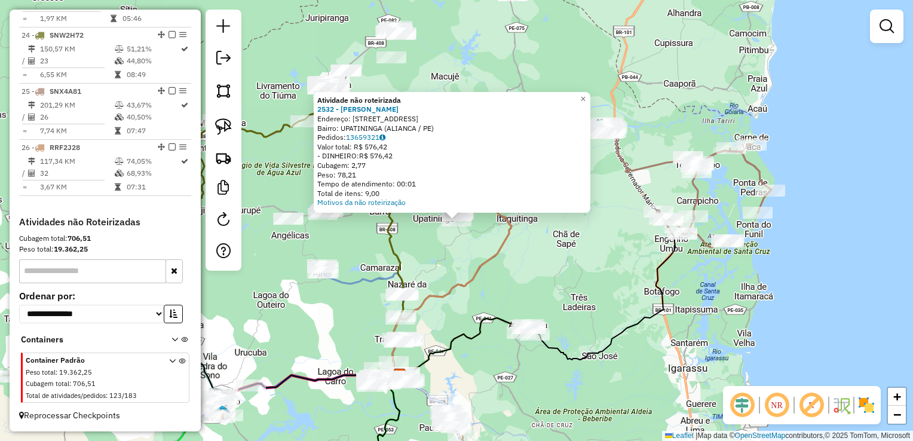
click at [472, 282] on icon at bounding box center [497, 253] width 209 height 246
click at [483, 252] on div "Atividade não roteirizada 2532 - [PERSON_NAME]: [STREET_ADDRESS] Pedidos: 13659…" at bounding box center [456, 220] width 913 height 441
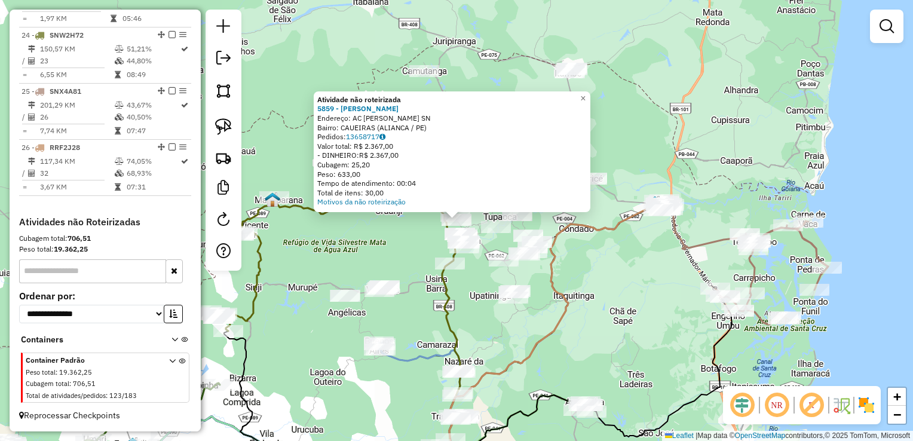
click at [543, 293] on div "Atividade não roteirizada 5859 - [PERSON_NAME]: AC [PERSON_NAME] SOBRINHO SN Ba…" at bounding box center [456, 220] width 913 height 441
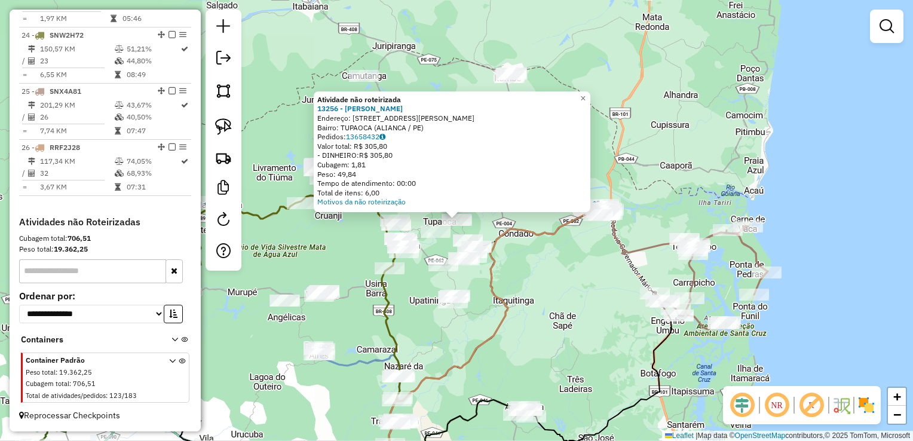
click at [531, 305] on div "Atividade não roteirizada 13256 - ANIELE [PERSON_NAME]: R [PERSON_NAME] 5 Bairr…" at bounding box center [456, 220] width 913 height 441
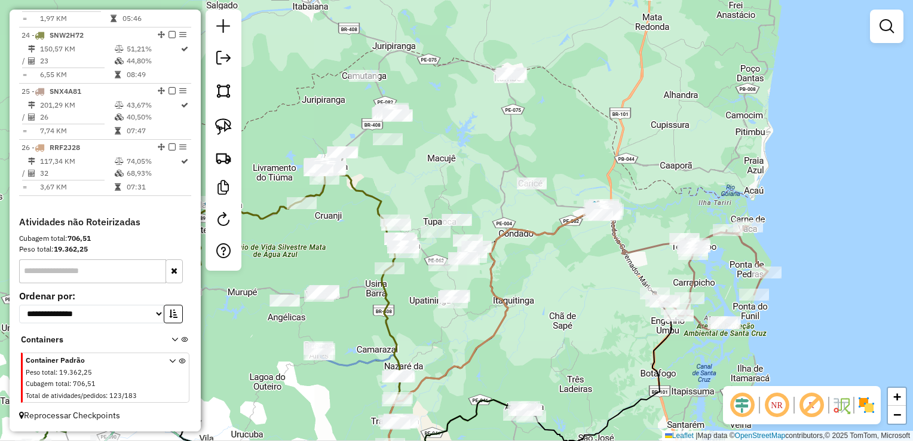
drag, startPoint x: 390, startPoint y: 275, endPoint x: 402, endPoint y: 275, distance: 12.0
click at [390, 274] on div at bounding box center [390, 268] width 30 height 12
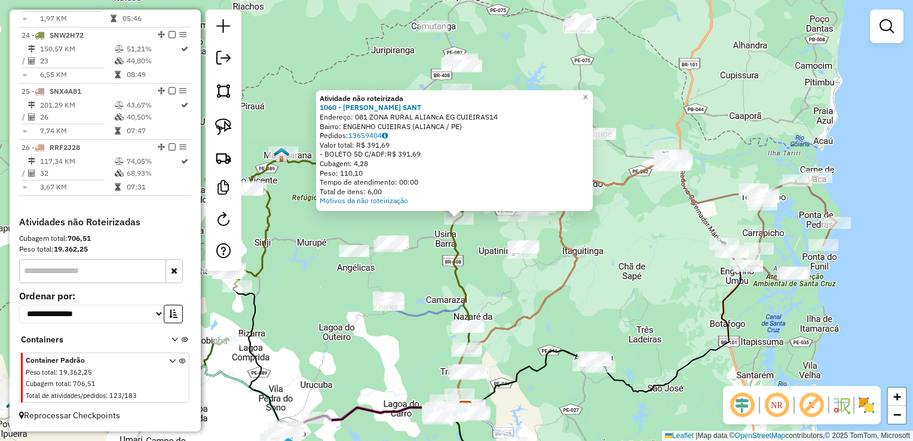
click at [459, 283] on icon at bounding box center [376, 266] width 187 height 284
click at [449, 250] on icon at bounding box center [376, 266] width 187 height 284
select select "**********"
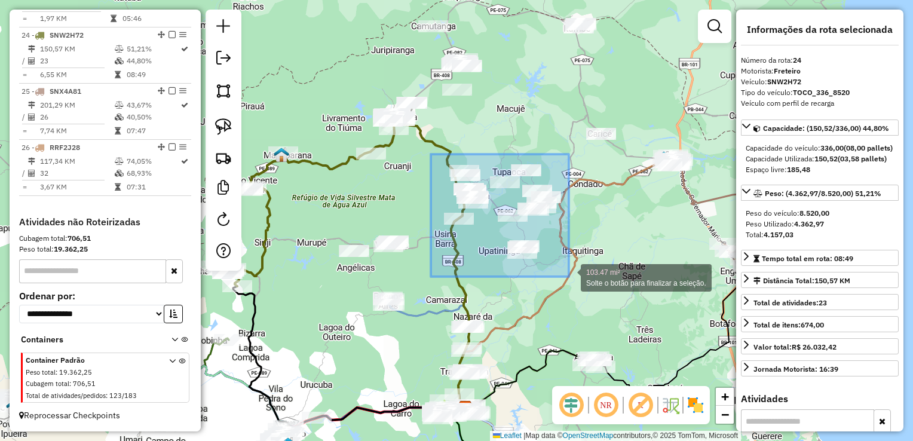
drag, startPoint x: 431, startPoint y: 170, endPoint x: 569, endPoint y: 277, distance: 174.3
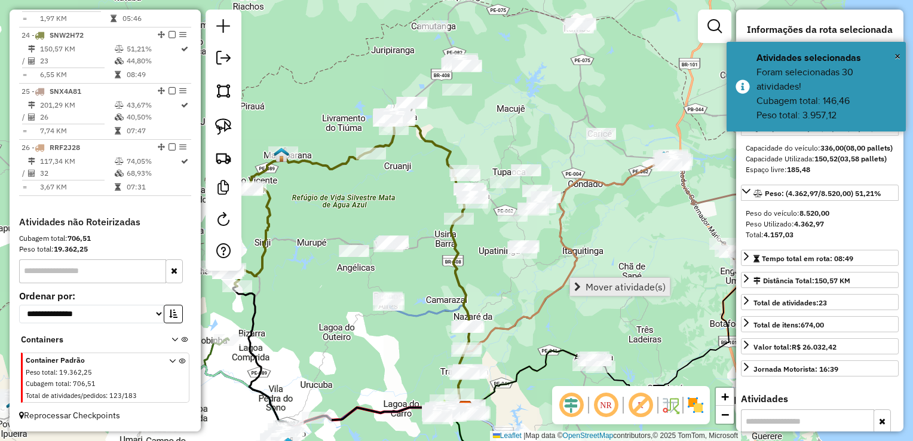
click at [587, 284] on span "Mover atividade(s)" at bounding box center [626, 287] width 80 height 10
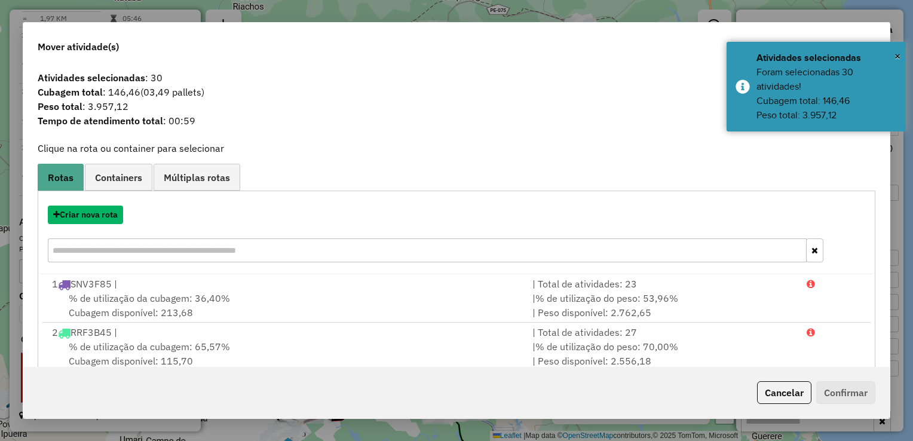
click at [88, 215] on button "Criar nova rota" at bounding box center [85, 215] width 75 height 19
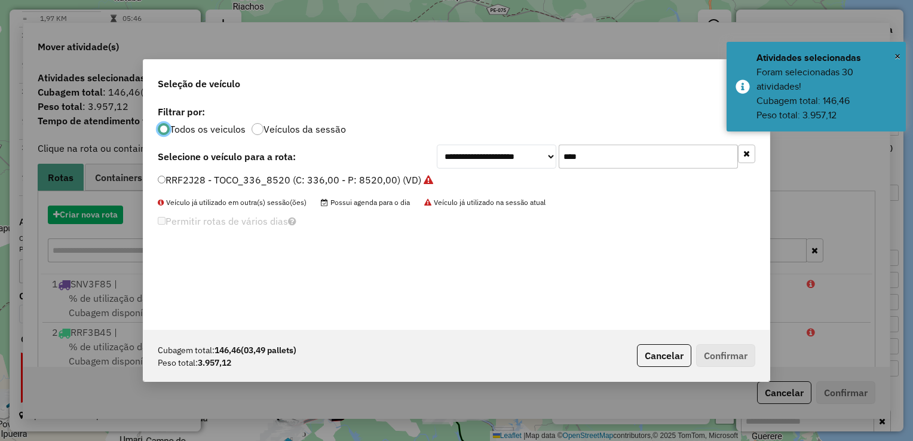
scroll to position [6, 4]
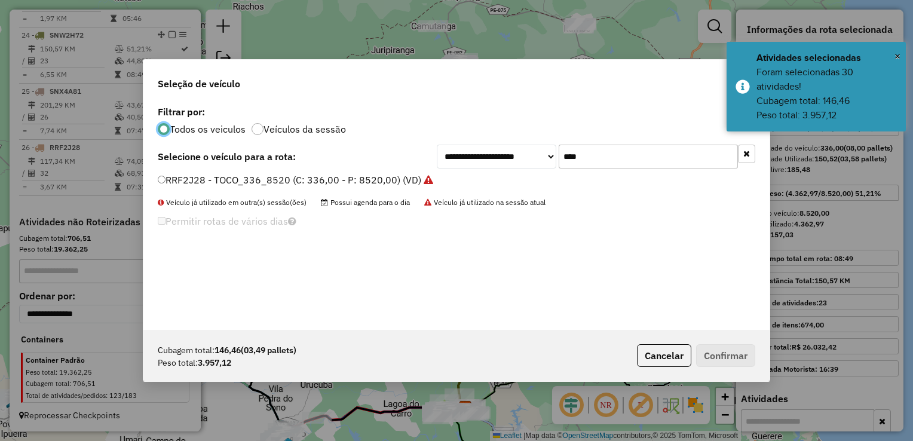
click at [640, 157] on input "****" at bounding box center [648, 157] width 179 height 24
type input "*"
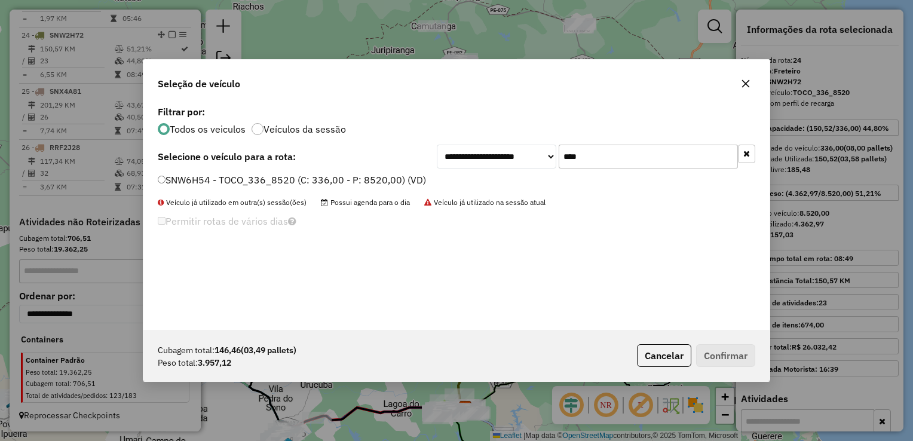
type input "****"
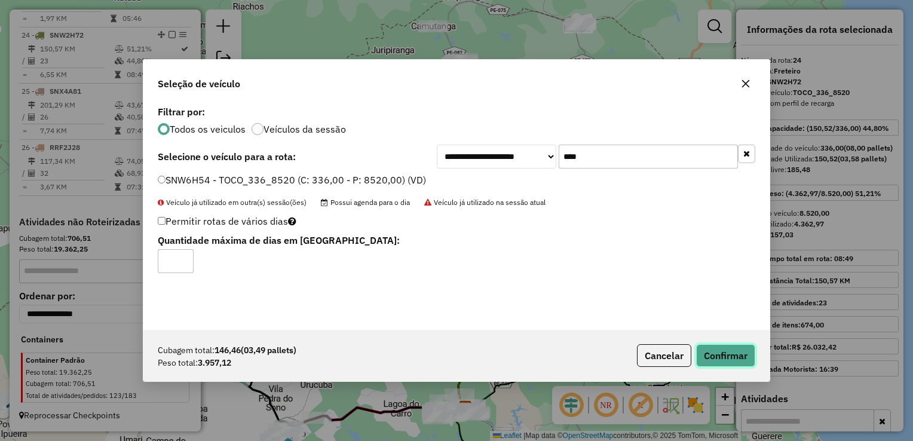
click at [721, 355] on button "Confirmar" at bounding box center [725, 355] width 59 height 23
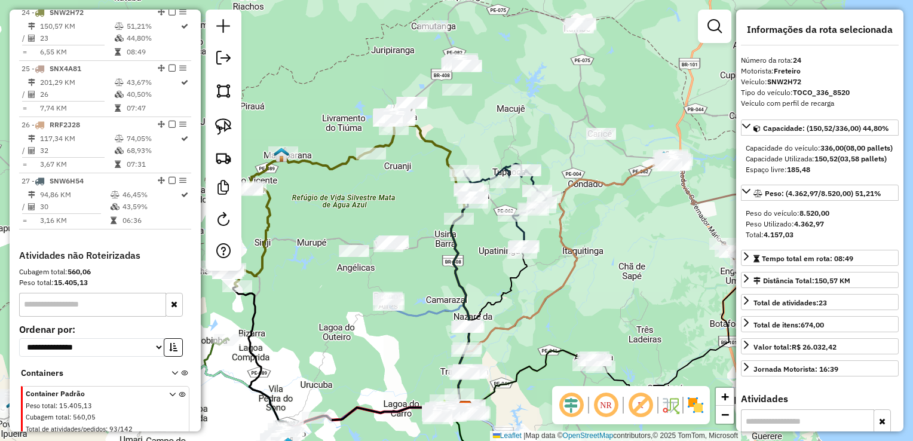
scroll to position [1752, 0]
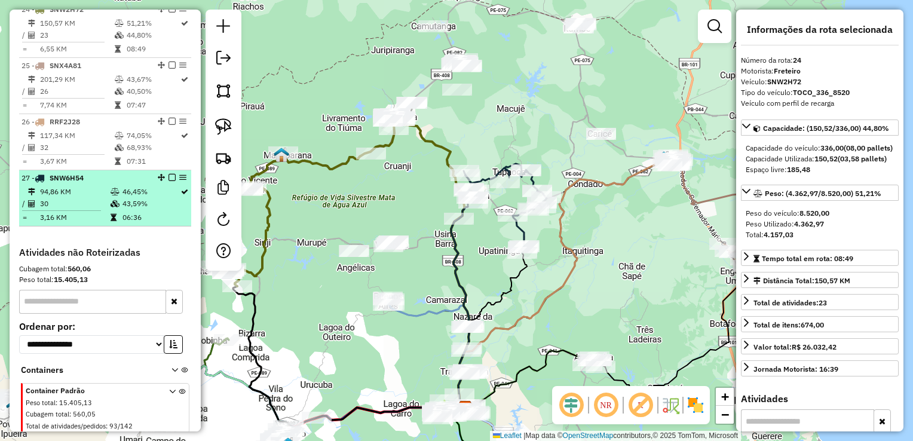
click at [43, 207] on td "30" at bounding box center [74, 204] width 71 height 12
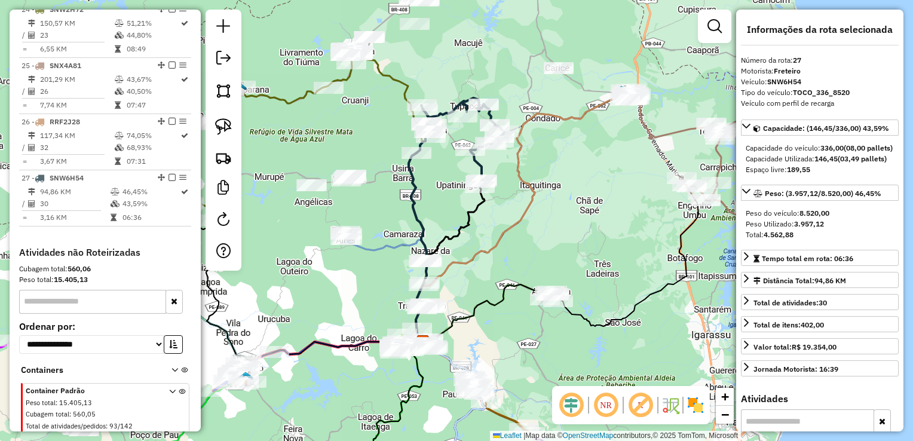
click at [540, 244] on div "Janela de atendimento Grade de atendimento Capacidade Transportadoras Veículos …" at bounding box center [456, 220] width 913 height 441
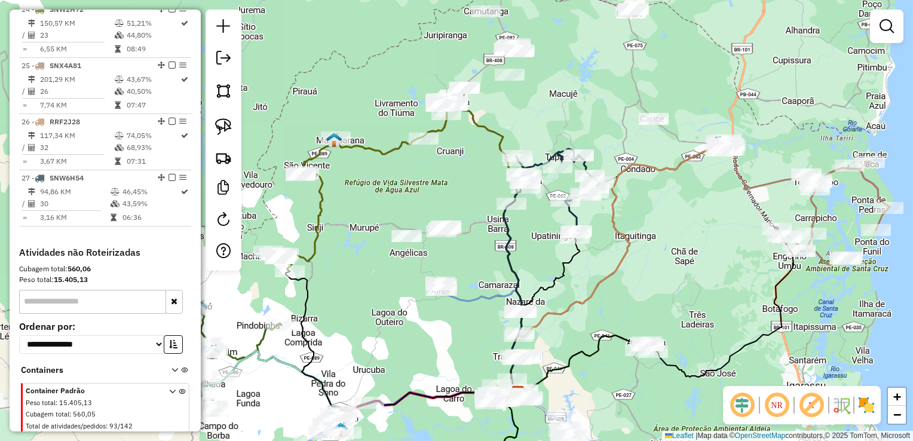
drag, startPoint x: 366, startPoint y: 216, endPoint x: 454, endPoint y: 216, distance: 87.8
click at [458, 268] on div "Janela de atendimento Grade de atendimento Capacidade Transportadoras Veículos …" at bounding box center [456, 220] width 913 height 441
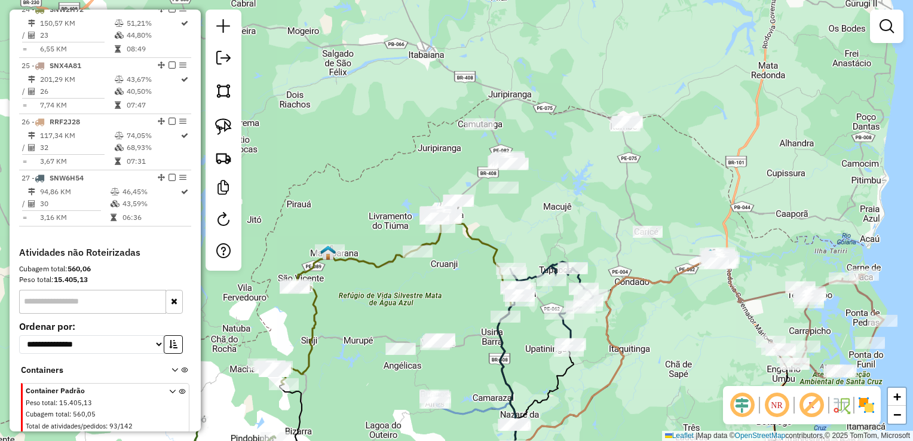
drag, startPoint x: 446, startPoint y: 161, endPoint x: 439, endPoint y: 275, distance: 113.8
click at [439, 275] on div "Janela de atendimento Grade de atendimento Capacidade Transportadoras Veículos …" at bounding box center [456, 220] width 913 height 441
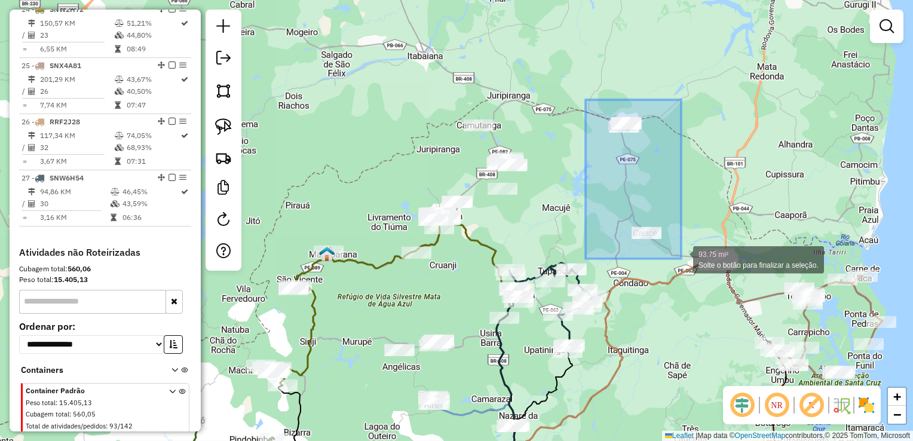
drag, startPoint x: 586, startPoint y: 114, endPoint x: 681, endPoint y: 259, distance: 173.4
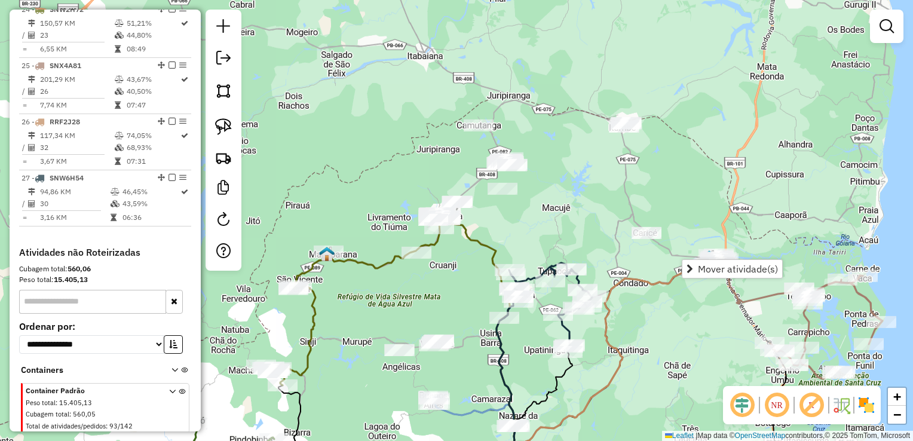
click at [549, 208] on div "Janela de atendimento Grade de atendimento Capacidade Transportadoras Veículos …" at bounding box center [456, 220] width 913 height 441
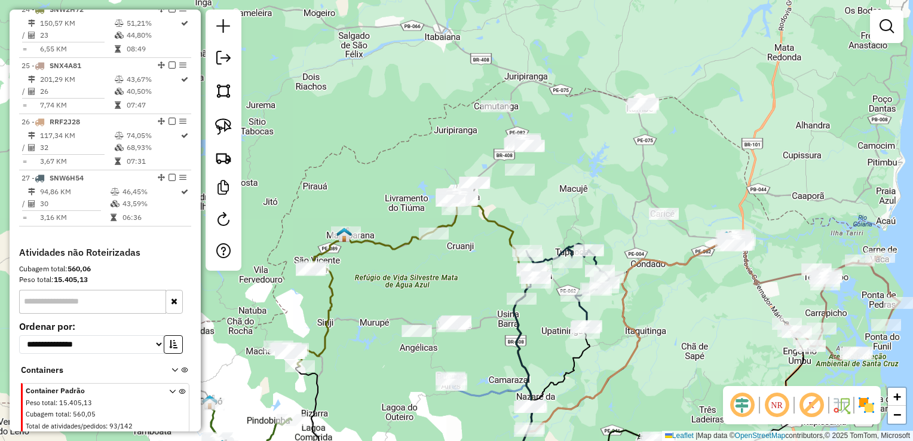
drag, startPoint x: 416, startPoint y: 298, endPoint x: 433, endPoint y: 278, distance: 25.8
click at [433, 278] on div "Janela de atendimento Grade de atendimento Capacidade Transportadoras Veículos …" at bounding box center [456, 220] width 913 height 441
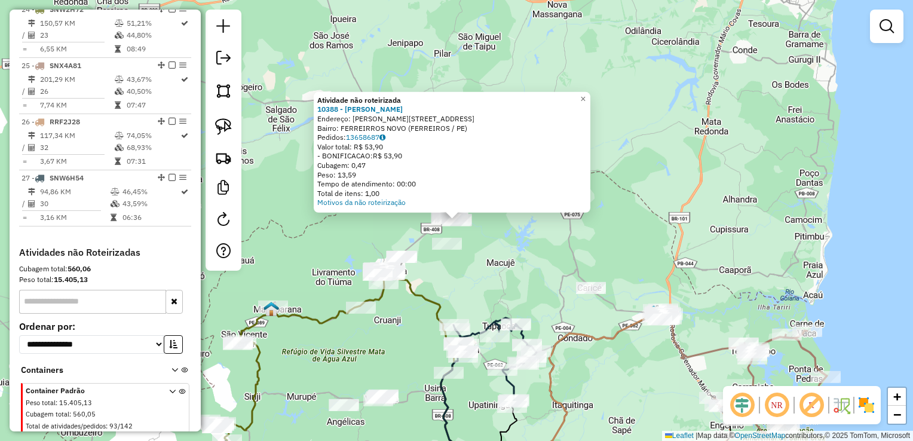
click at [481, 284] on div "Atividade não roteirizada 10388 - [PERSON_NAME]: [PERSON_NAME][STREET_ADDRESS] …" at bounding box center [456, 220] width 913 height 441
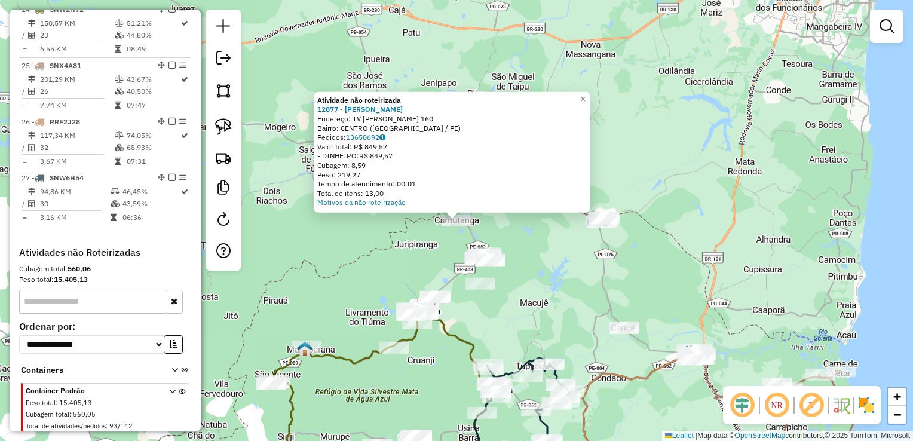
click at [486, 322] on div "Atividade não roteirizada 12877 - [PERSON_NAME]: TV [PERSON_NAME] 160 Bairro: C…" at bounding box center [456, 220] width 913 height 441
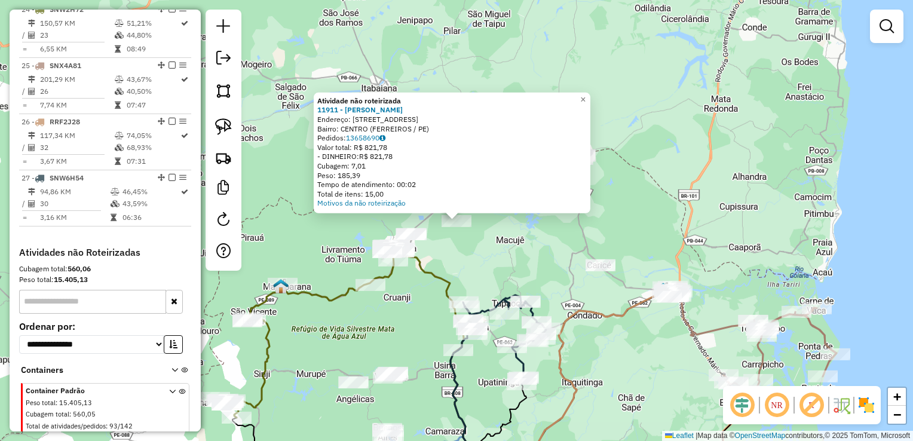
click at [451, 274] on div "Atividade não roteirizada 11911 - [PERSON_NAME]: [STREET_ADDRESS] Pedidos: 1365…" at bounding box center [456, 220] width 913 height 441
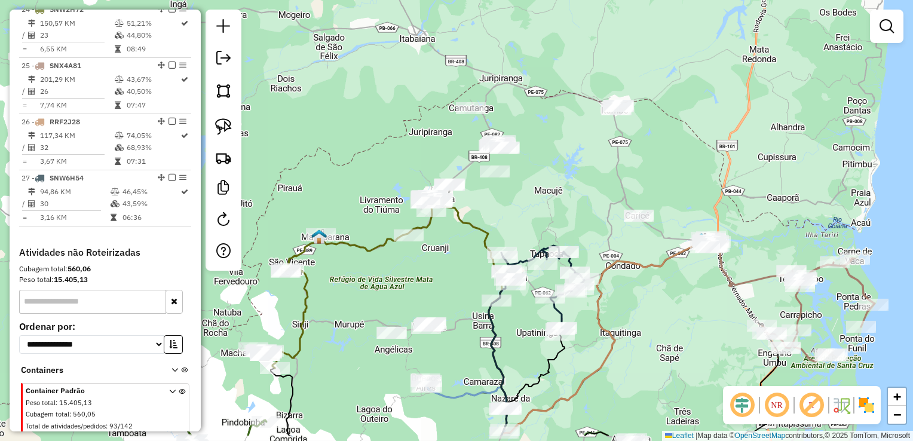
drag, startPoint x: 409, startPoint y: 294, endPoint x: 420, endPoint y: 262, distance: 34.0
click at [420, 265] on div "Janela de atendimento Grade de atendimento Capacidade Transportadoras Veículos …" at bounding box center [456, 220] width 913 height 441
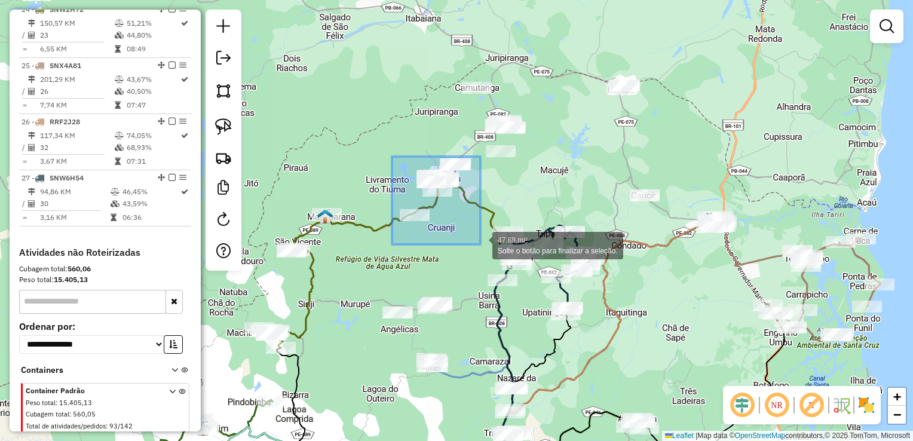
drag, startPoint x: 392, startPoint y: 157, endPoint x: 482, endPoint y: 244, distance: 125.9
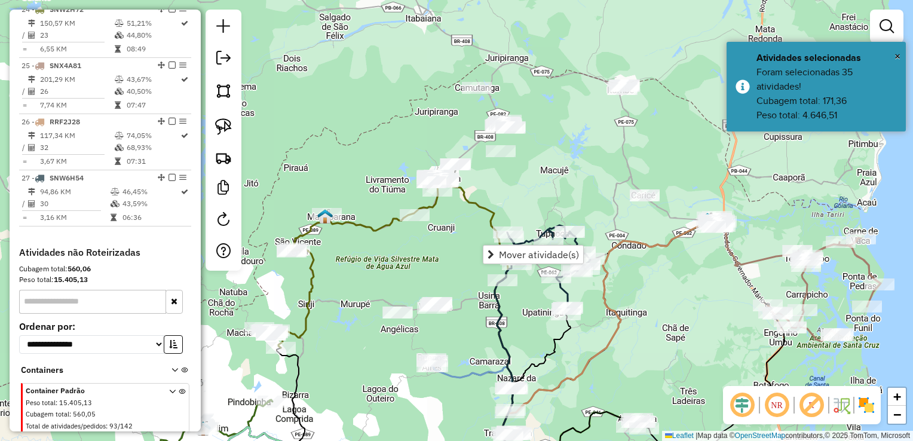
click at [509, 190] on div "Janela de atendimento Grade de atendimento Capacidade Transportadoras Veículos …" at bounding box center [456, 220] width 913 height 441
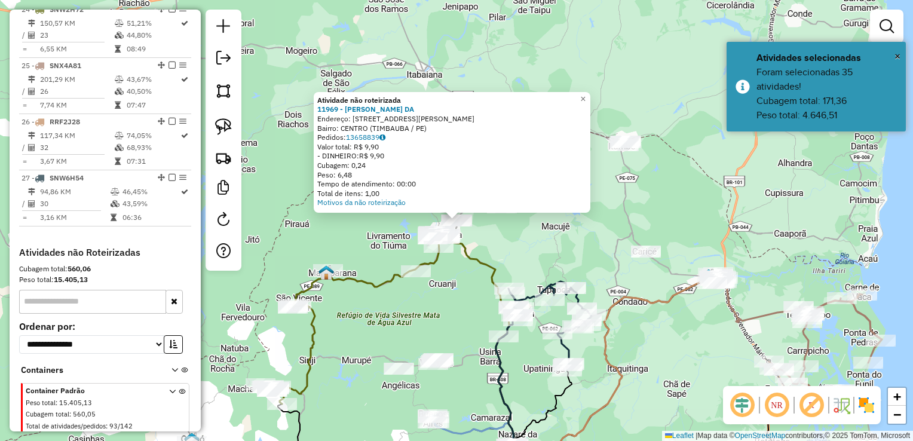
click at [517, 243] on div "Atividade não roteirizada 11969 - ROSANGELA BARBOSA DA Endereço: R MAURICIO MOU…" at bounding box center [456, 220] width 913 height 441
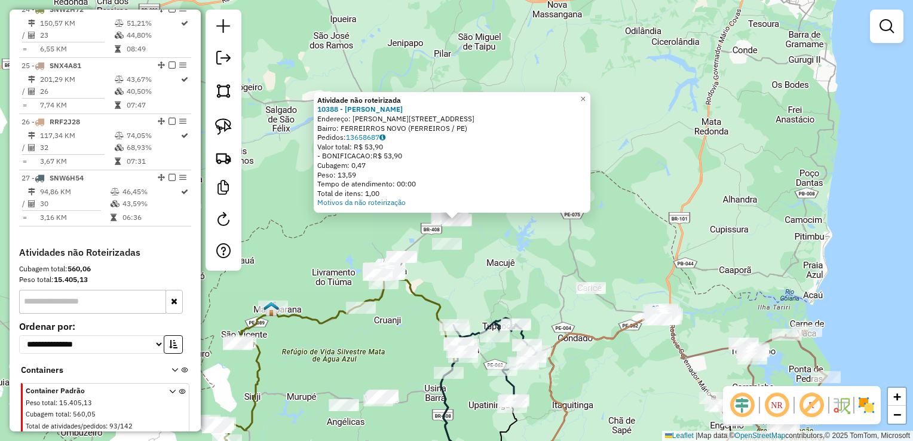
click at [486, 243] on div "Atividade não roteirizada 10388 - MARCIO LUIZ DE SOUZA Endereço: R MARIA DAS DO…" at bounding box center [456, 220] width 913 height 441
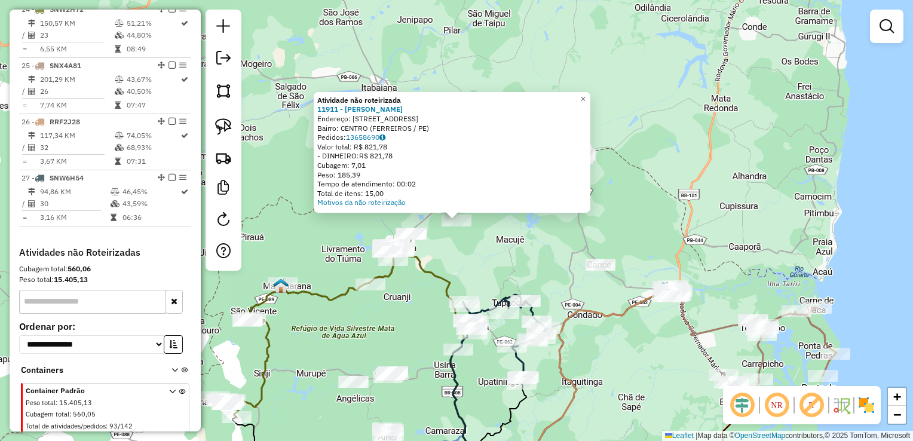
click at [467, 252] on div "Atividade não roteirizada 11911 - RONALD INACIO FIRMIN Endereço: R Rua do sol 7…" at bounding box center [456, 220] width 913 height 441
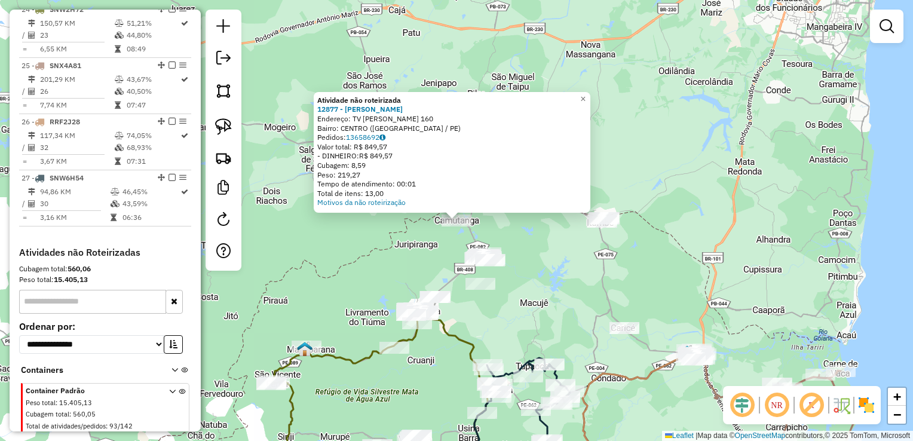
click at [439, 231] on div "Atividade não roteirizada 12877 - JOSE CARLOS DA SILVA Endereço: TV JOSE BATIST…" at bounding box center [456, 220] width 913 height 441
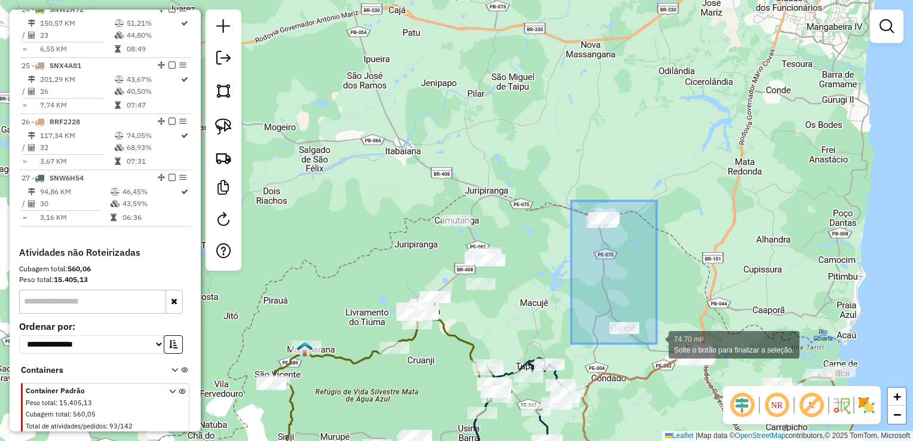
drag, startPoint x: 570, startPoint y: 241, endPoint x: 657, endPoint y: 344, distance: 134.8
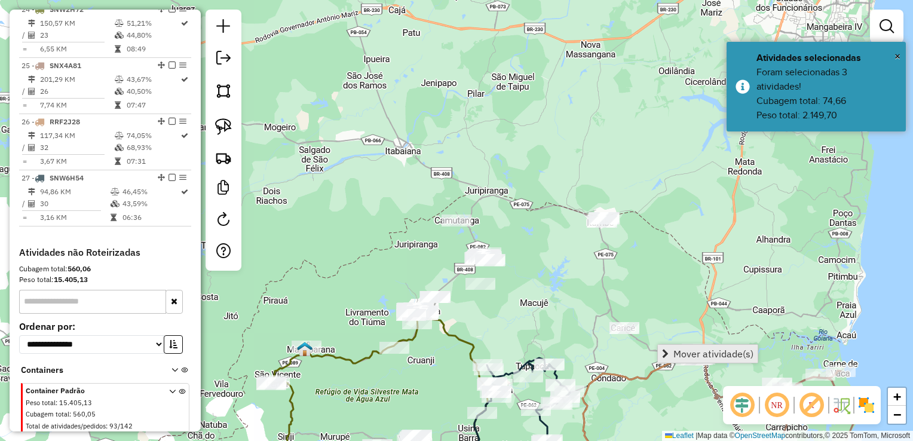
click at [673, 356] on link "Mover atividade(s)" at bounding box center [708, 354] width 100 height 18
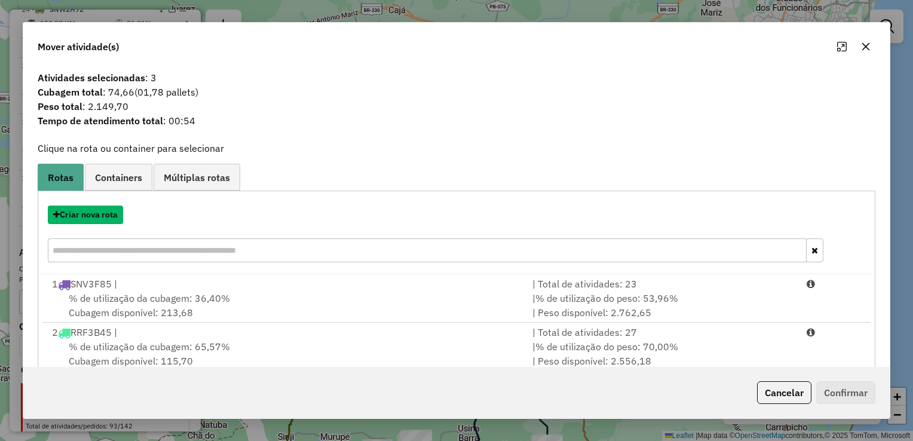
click at [94, 214] on button "Criar nova rota" at bounding box center [85, 215] width 75 height 19
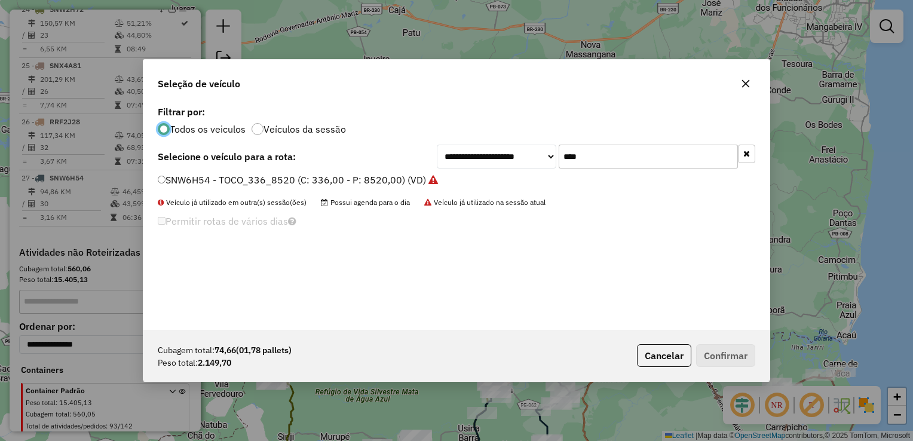
scroll to position [6, 4]
click at [631, 169] on input "****" at bounding box center [648, 157] width 179 height 24
type input "*"
type input "****"
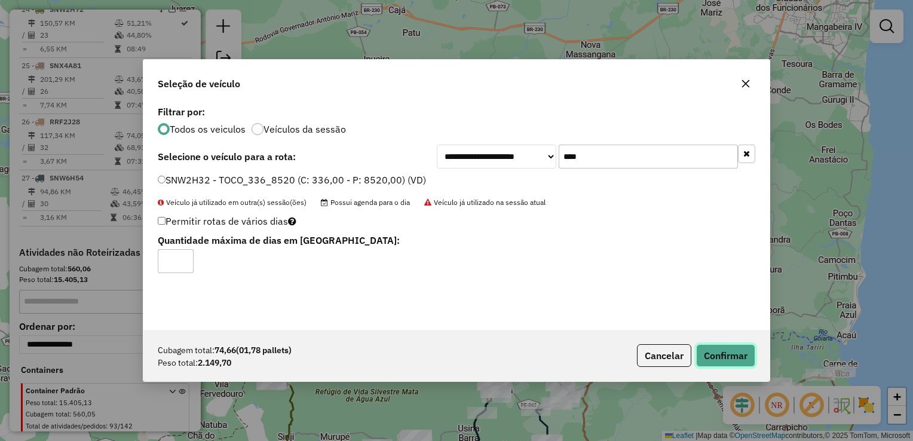
click at [730, 354] on button "Confirmar" at bounding box center [725, 355] width 59 height 23
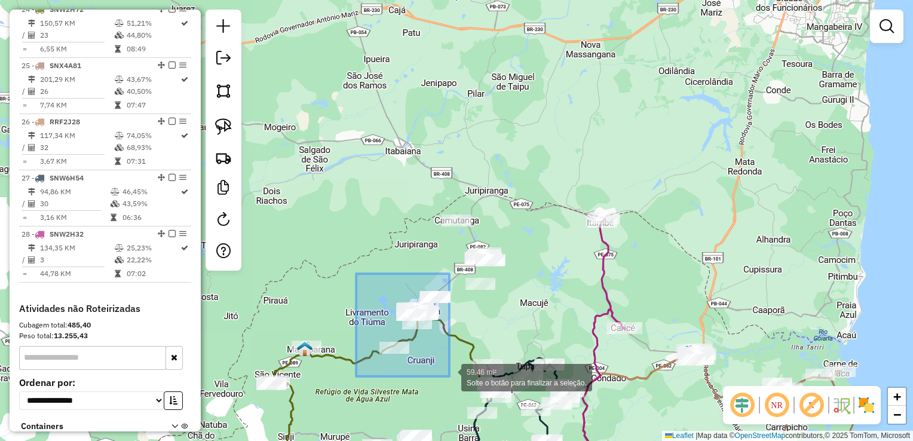
drag, startPoint x: 374, startPoint y: 357, endPoint x: 451, endPoint y: 376, distance: 80.0
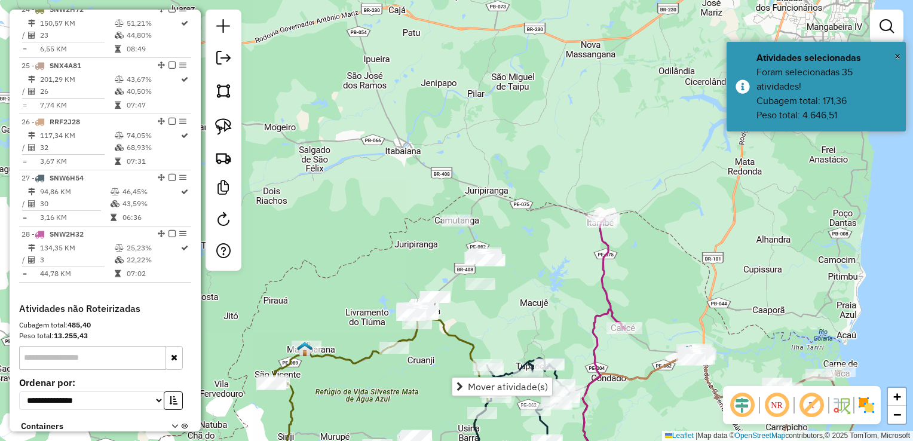
click at [470, 322] on div "Janela de atendimento Grade de atendimento Capacidade Transportadoras Veículos …" at bounding box center [456, 220] width 913 height 441
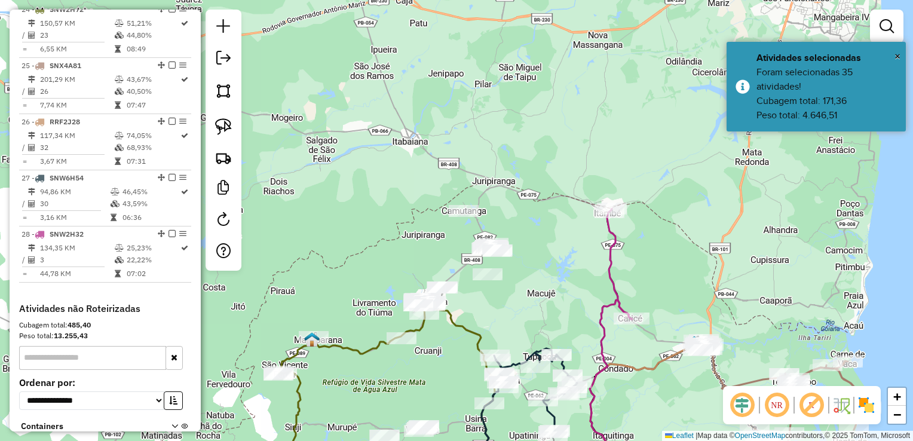
drag, startPoint x: 473, startPoint y: 327, endPoint x: 495, endPoint y: 250, distance: 80.0
click at [495, 253] on div "Janela de atendimento Grade de atendimento Capacidade Transportadoras Veículos …" at bounding box center [456, 220] width 913 height 441
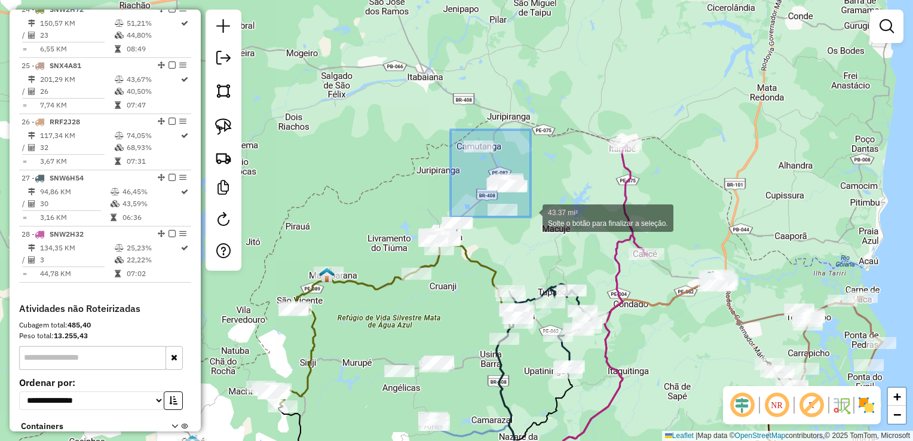
drag, startPoint x: 451, startPoint y: 130, endPoint x: 531, endPoint y: 217, distance: 118.4
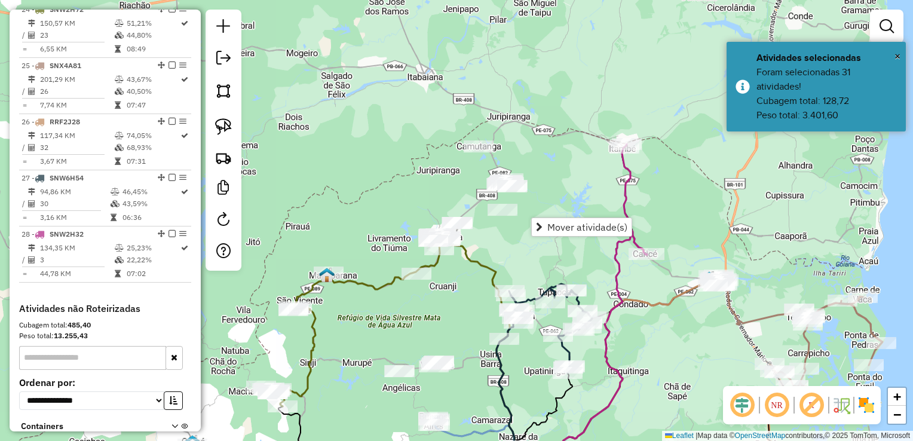
click at [545, 177] on div "Janela de atendimento Grade de atendimento Capacidade Transportadoras Veículos …" at bounding box center [456, 220] width 913 height 441
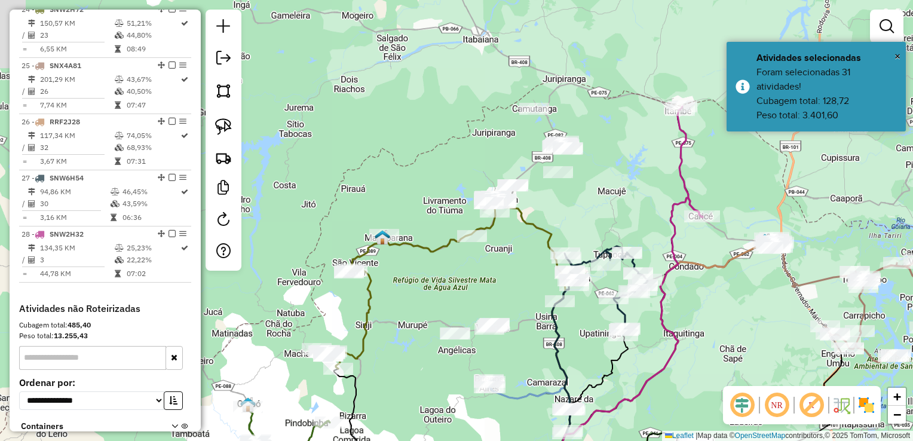
drag, startPoint x: 443, startPoint y: 294, endPoint x: 497, endPoint y: 253, distance: 67.8
click at [500, 255] on div "Janela de atendimento Grade de atendimento Capacidade Transportadoras Veículos …" at bounding box center [456, 220] width 913 height 441
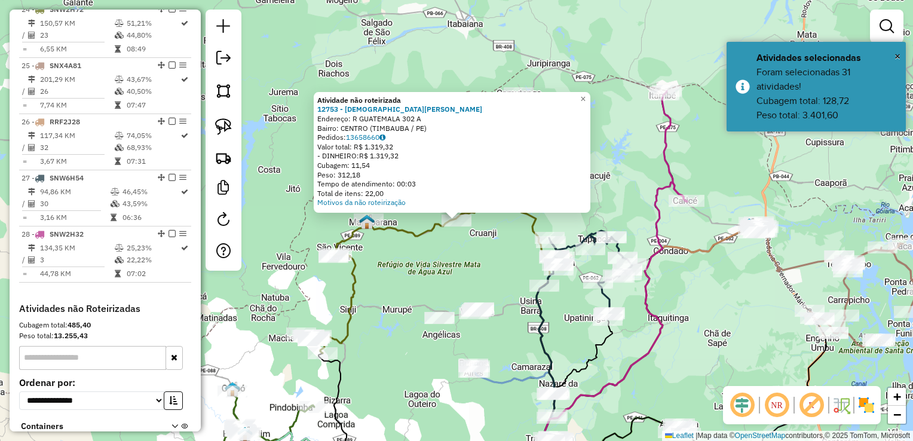
click at [477, 254] on div "Atividade não roteirizada 12753 - CRISTIANO JEFFERSON Endereço: R GUATEMALA 302…" at bounding box center [456, 220] width 913 height 441
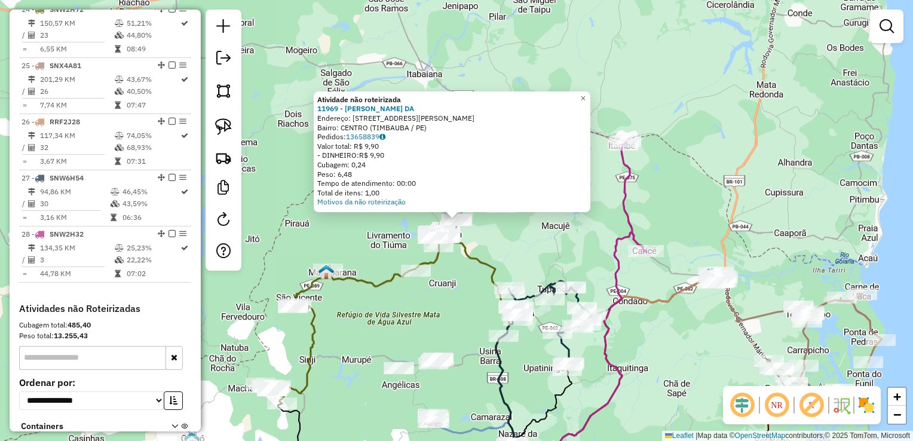
click at [459, 271] on div "Atividade não roteirizada 11969 - ROSANGELA BARBOSA DA Endereço: R MAURICIO MOU…" at bounding box center [456, 220] width 913 height 441
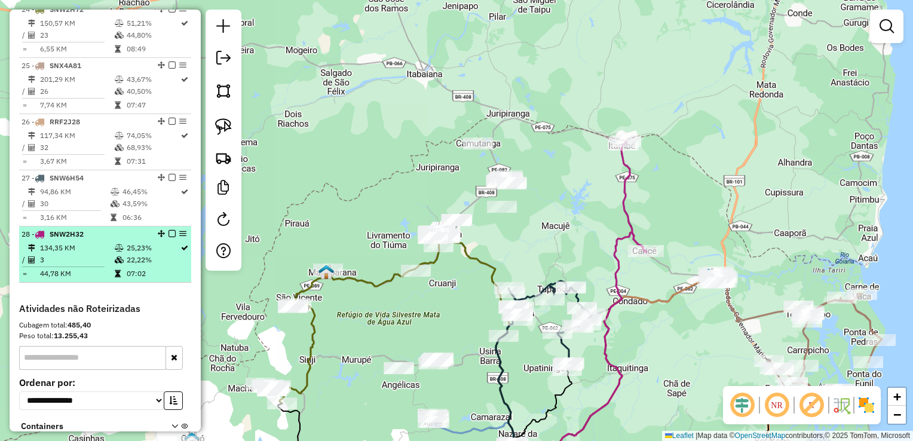
click at [48, 254] on td "134,35 KM" at bounding box center [76, 248] width 75 height 12
select select "**********"
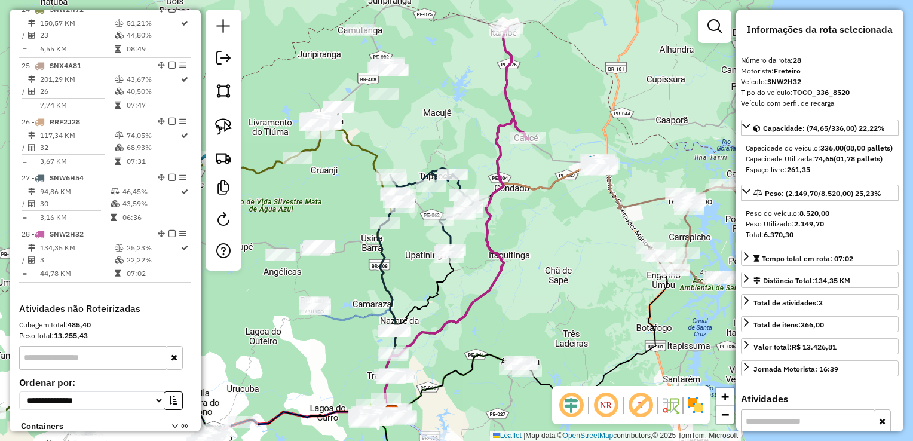
click at [300, 209] on div "Janela de atendimento Grade de atendimento Capacidade Transportadoras Veículos …" at bounding box center [456, 220] width 913 height 441
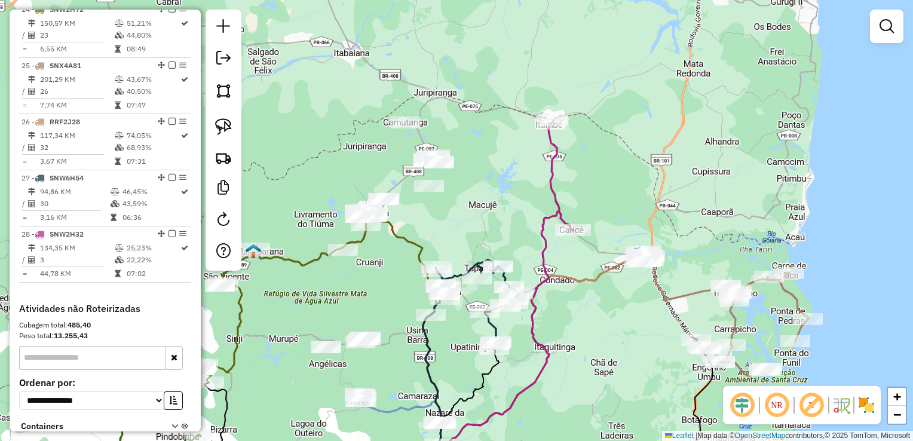
drag, startPoint x: 414, startPoint y: 219, endPoint x: 422, endPoint y: 234, distance: 16.8
click at [422, 234] on div "Janela de atendimento Grade de atendimento Capacidade Transportadoras Veículos …" at bounding box center [456, 220] width 913 height 441
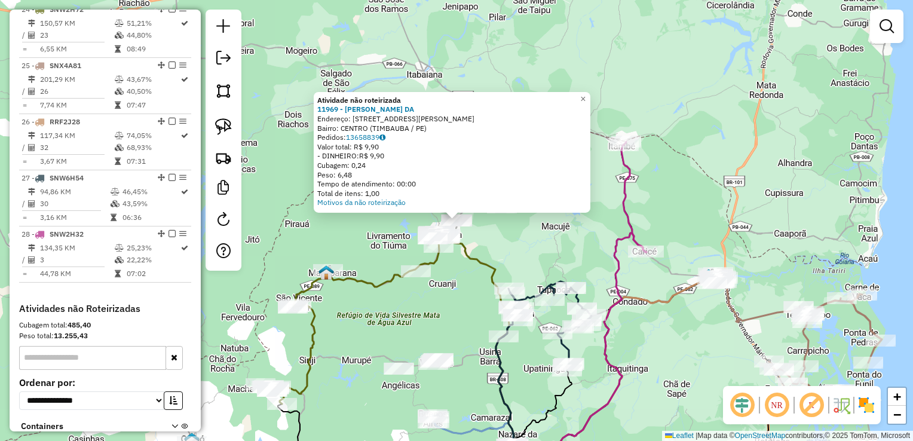
click at [417, 288] on div "Atividade não roteirizada 11969 - ROSANGELA BARBOSA DA Endereço: R MAURICIO MOU…" at bounding box center [456, 220] width 913 height 441
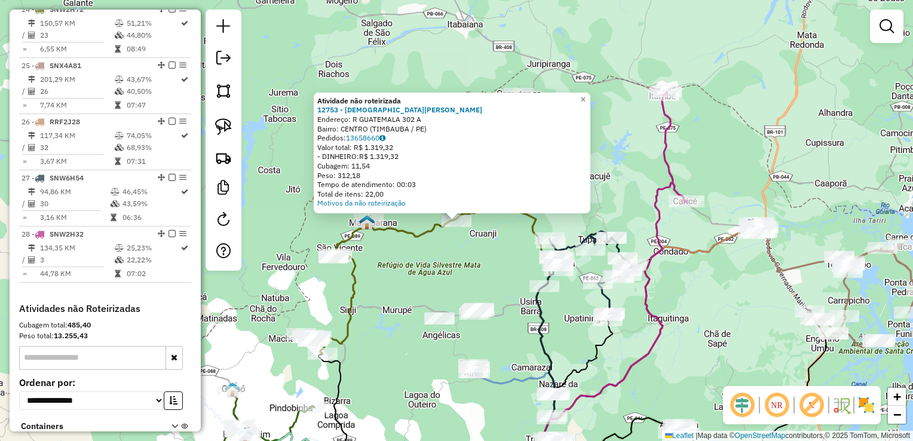
click at [423, 273] on div "Atividade não roteirizada 12753 - CRISTIANO JEFFERSON Endereço: R GUATEMALA 302…" at bounding box center [456, 220] width 913 height 441
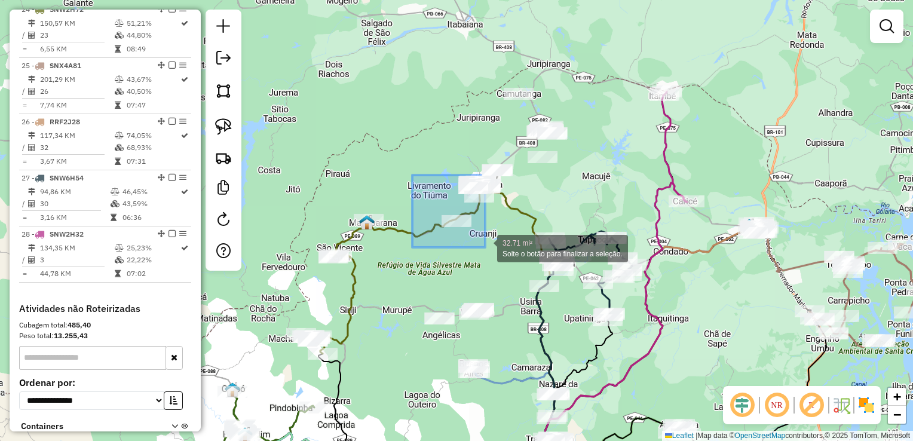
drag, startPoint x: 413, startPoint y: 180, endPoint x: 485, endPoint y: 247, distance: 98.5
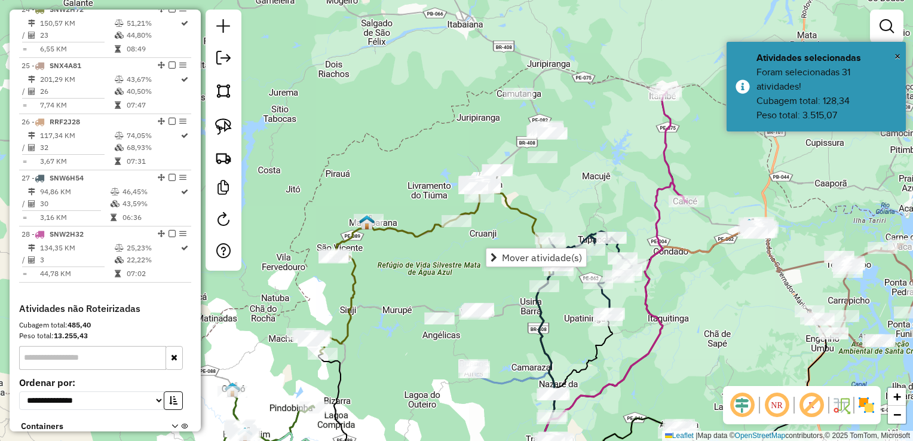
click at [500, 231] on div "Janela de atendimento Grade de atendimento Capacidade Transportadoras Veículos …" at bounding box center [456, 220] width 913 height 441
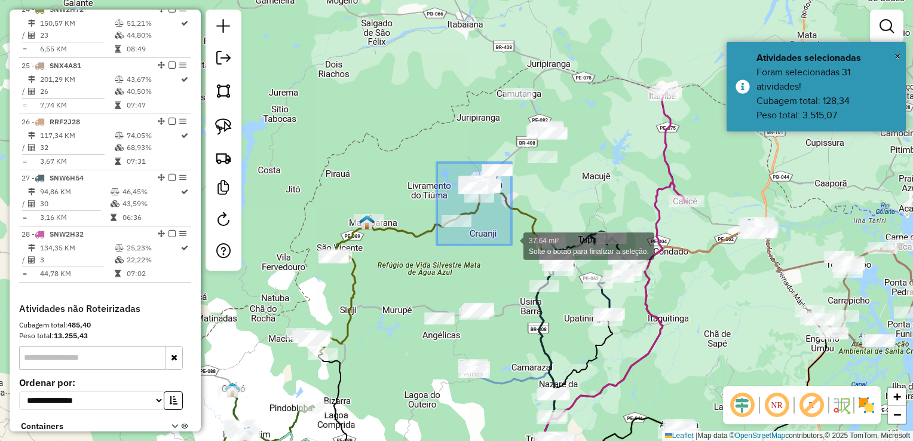
drag, startPoint x: 437, startPoint y: 163, endPoint x: 512, endPoint y: 245, distance: 111.3
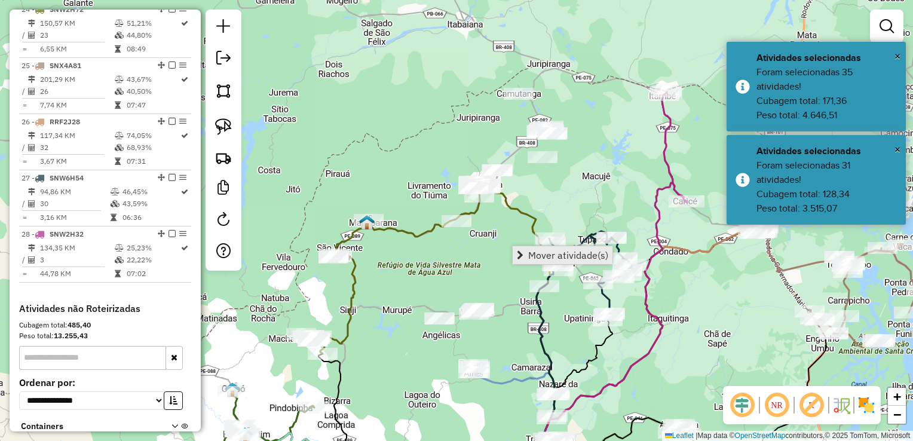
click at [526, 258] on link "Mover atividade(s)" at bounding box center [563, 255] width 100 height 18
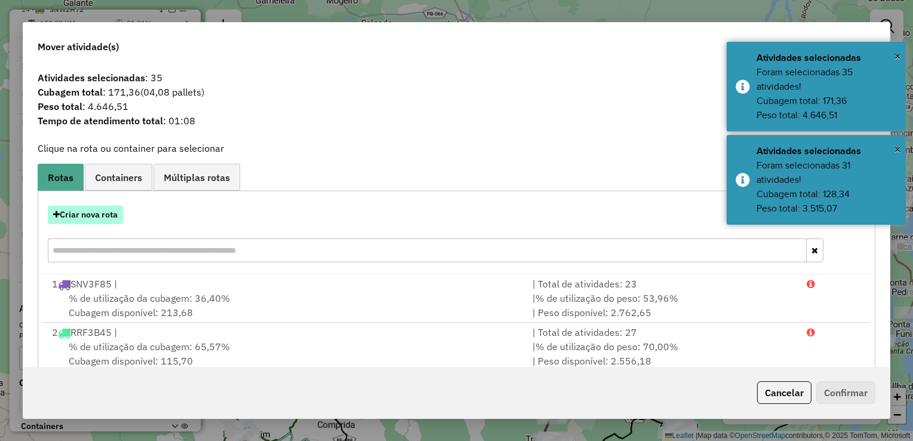
click at [98, 216] on button "Criar nova rota" at bounding box center [85, 215] width 75 height 19
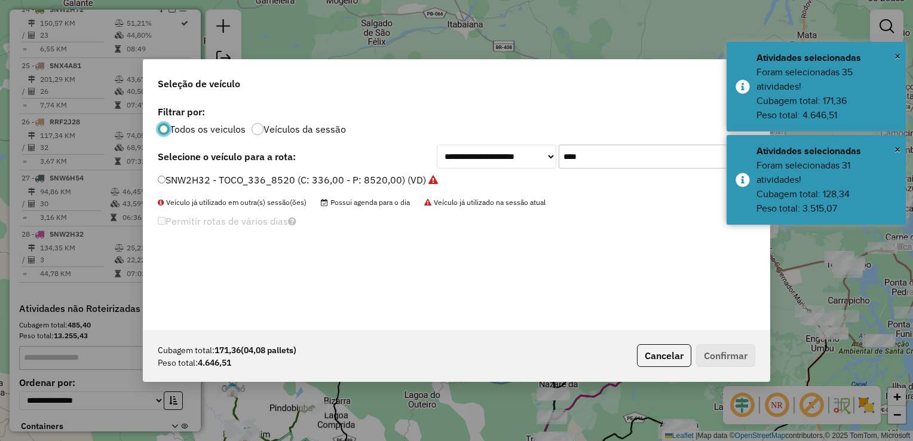
click at [638, 159] on input "****" at bounding box center [648, 157] width 179 height 24
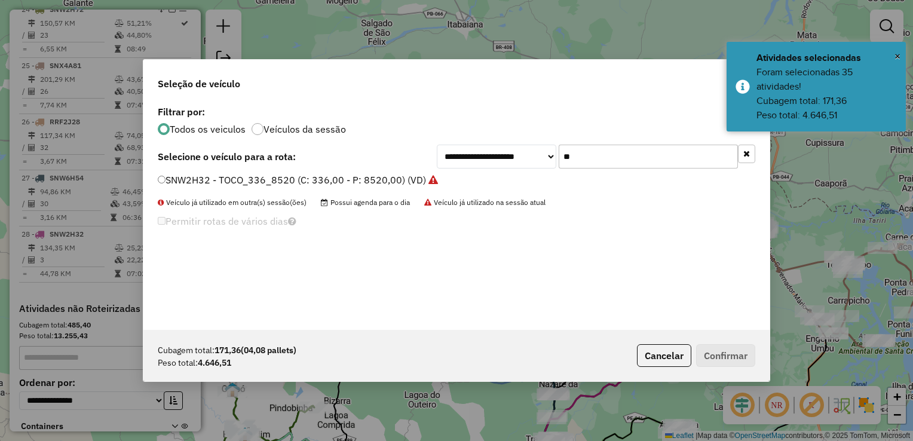
type input "*"
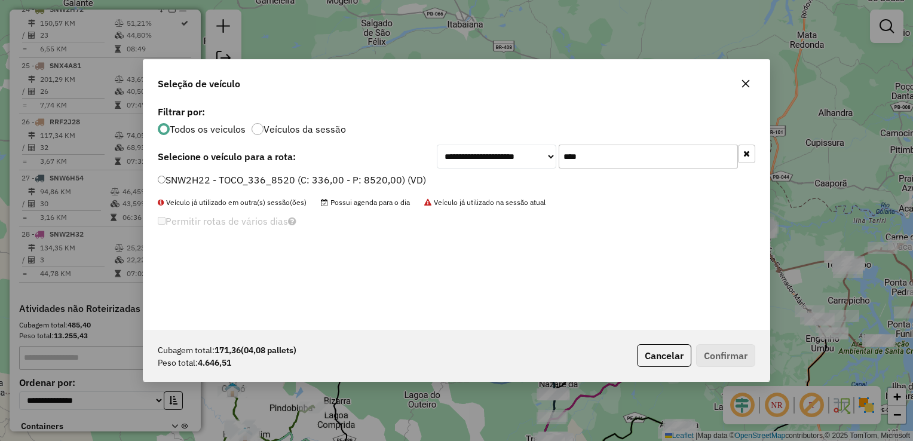
type input "****"
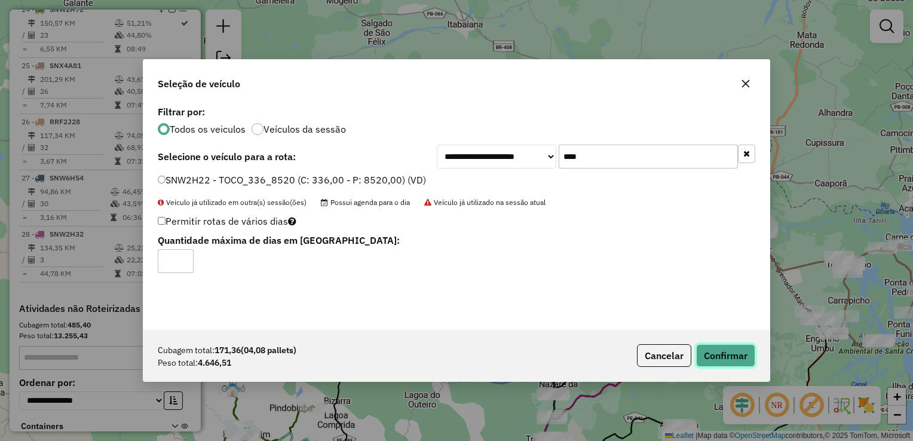
click at [739, 355] on button "Confirmar" at bounding box center [725, 355] width 59 height 23
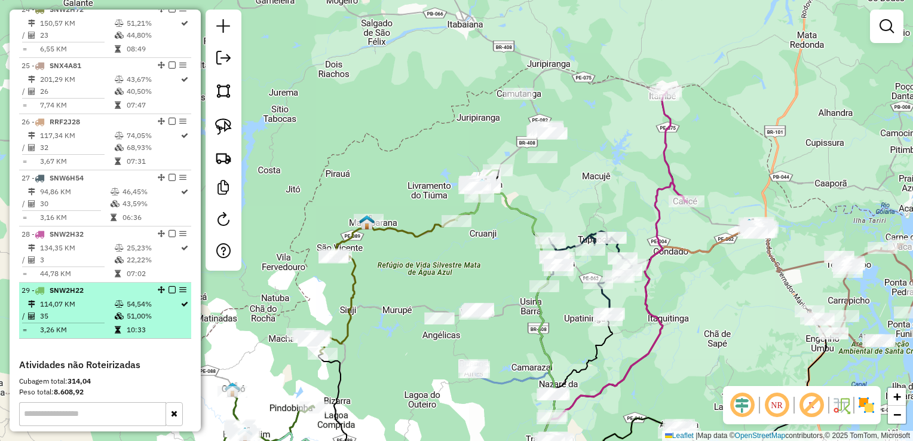
click at [76, 322] on td "35" at bounding box center [76, 316] width 75 height 12
select select "**********"
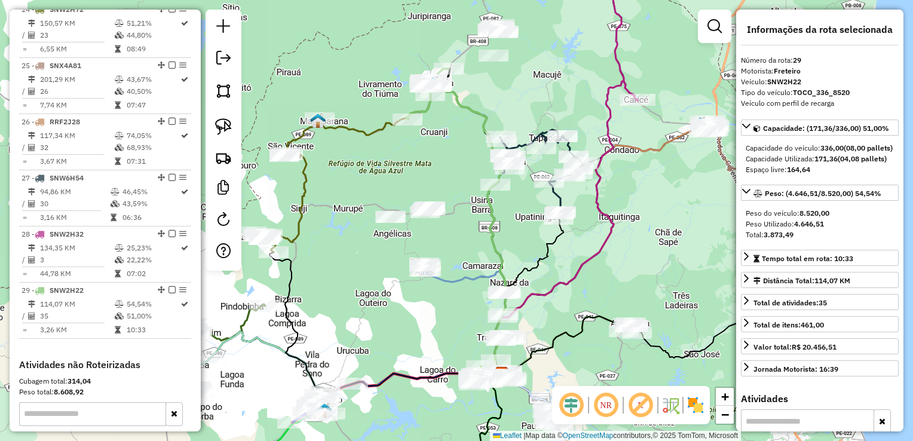
click at [342, 259] on div "Janela de atendimento Grade de atendimento Capacidade Transportadoras Veículos …" at bounding box center [456, 220] width 913 height 441
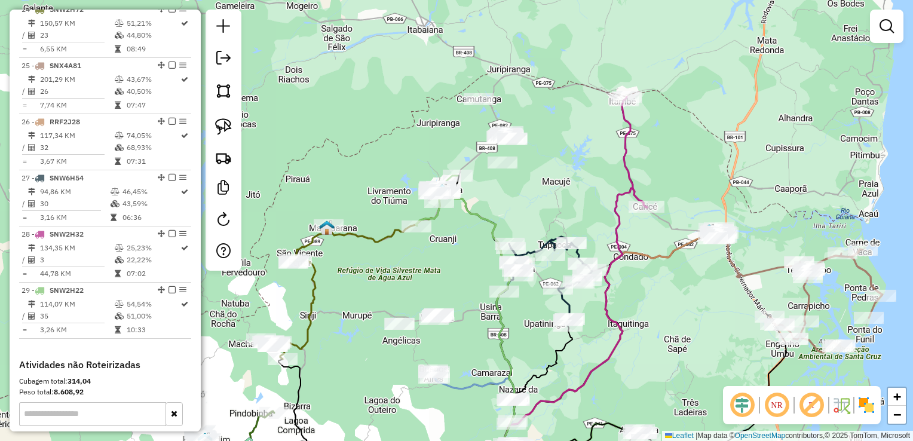
drag, startPoint x: 431, startPoint y: 145, endPoint x: 427, endPoint y: 308, distance: 162.6
click at [433, 299] on div "Janela de atendimento Grade de atendimento Capacidade Transportadoras Veículos …" at bounding box center [456, 220] width 913 height 441
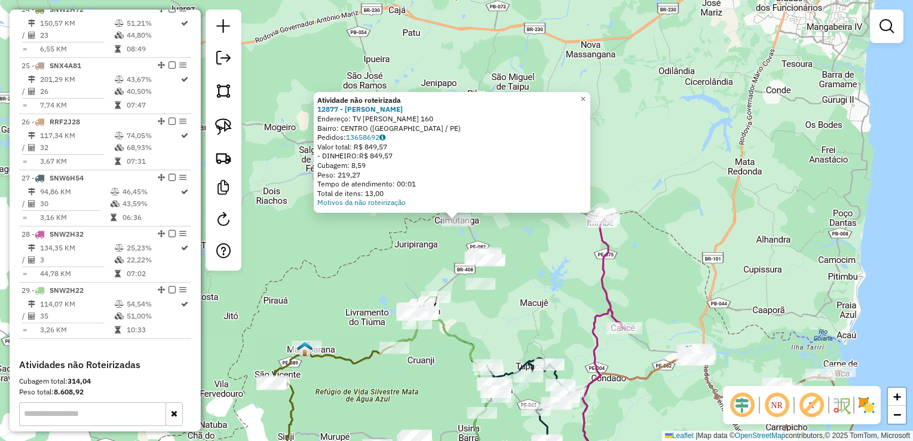
drag, startPoint x: 478, startPoint y: 311, endPoint x: 478, endPoint y: 292, distance: 18.5
click at [479, 311] on div "Atividade não roteirizada 12877 - JOSE CARLOS DA SILVA Endereço: TV JOSE BATIST…" at bounding box center [456, 220] width 913 height 441
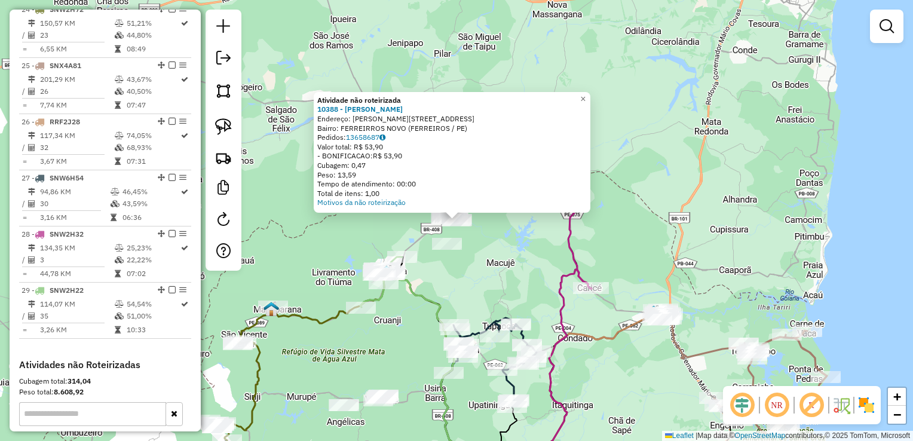
click at [490, 287] on div "Atividade não roteirizada 10388 - MARCIO LUIZ DE SOUZA Endereço: R MARIA DAS DO…" at bounding box center [456, 220] width 913 height 441
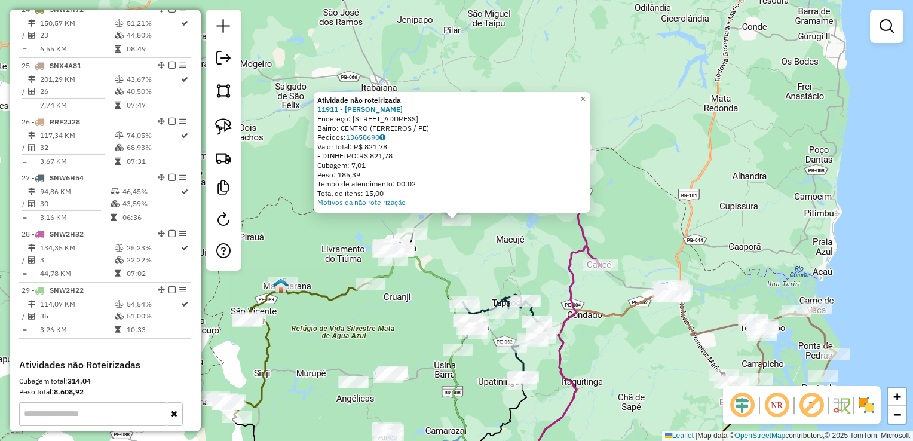
click at [458, 259] on div "Atividade não roteirizada 11911 - RONALD INACIO FIRMIN Endereço: R Rua do sol 7…" at bounding box center [456, 220] width 913 height 441
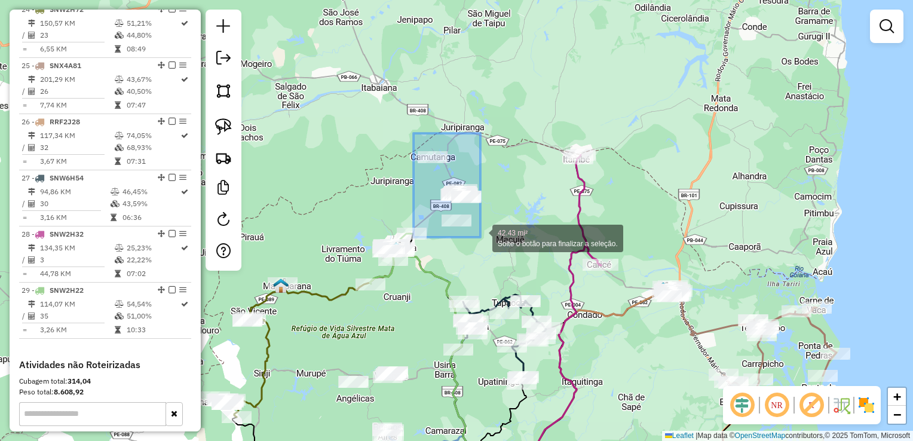
drag, startPoint x: 414, startPoint y: 133, endPoint x: 486, endPoint y: 238, distance: 127.1
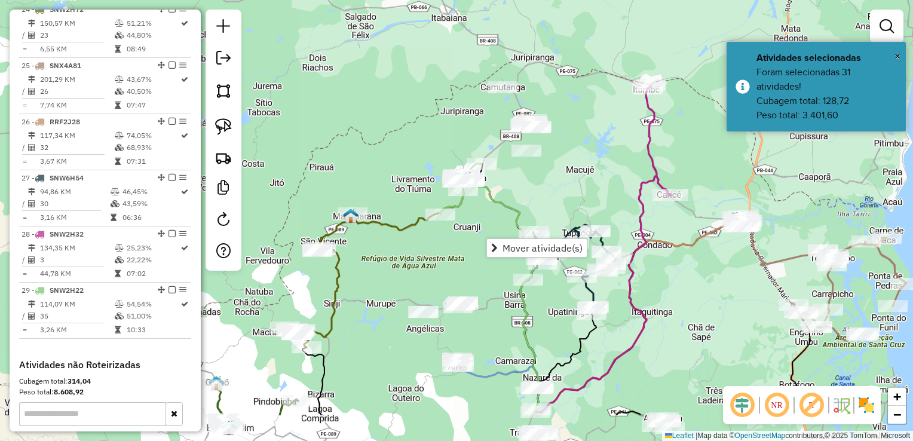
drag, startPoint x: 452, startPoint y: 259, endPoint x: 535, endPoint y: 166, distance: 124.4
click at [533, 167] on div "Janela de atendimento Grade de atendimento Capacidade Transportadoras Veículos …" at bounding box center [456, 220] width 913 height 441
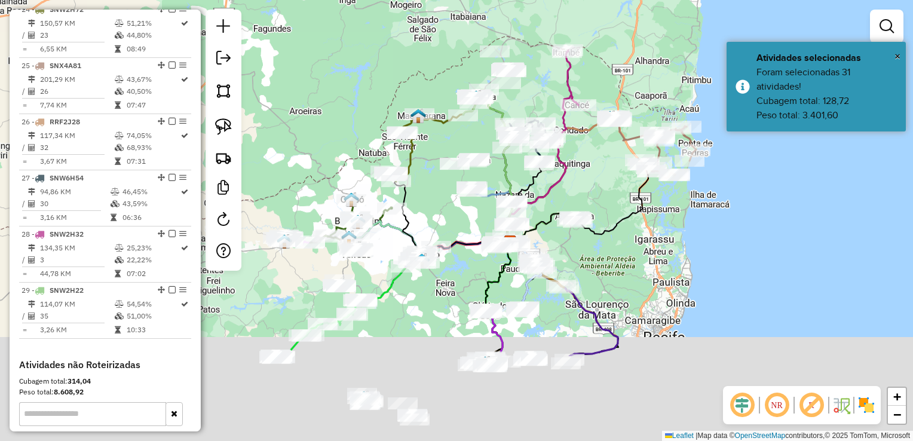
drag, startPoint x: 626, startPoint y: 391, endPoint x: 604, endPoint y: 237, distance: 155.8
click at [604, 245] on div "Janela de atendimento Grade de atendimento Capacidade Transportadoras Veículos …" at bounding box center [456, 220] width 913 height 441
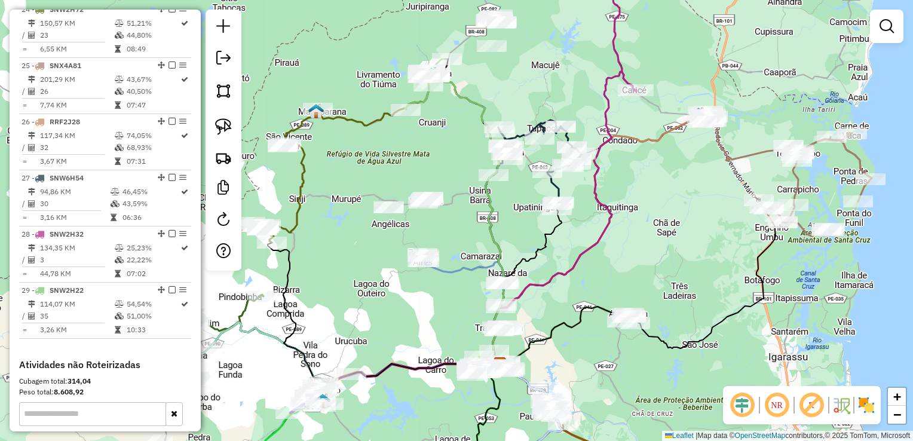
drag, startPoint x: 540, startPoint y: 59, endPoint x: 505, endPoint y: 203, distance: 148.7
click at [505, 203] on div "Janela de atendimento Grade de atendimento Capacidade Transportadoras Veículos …" at bounding box center [456, 220] width 913 height 441
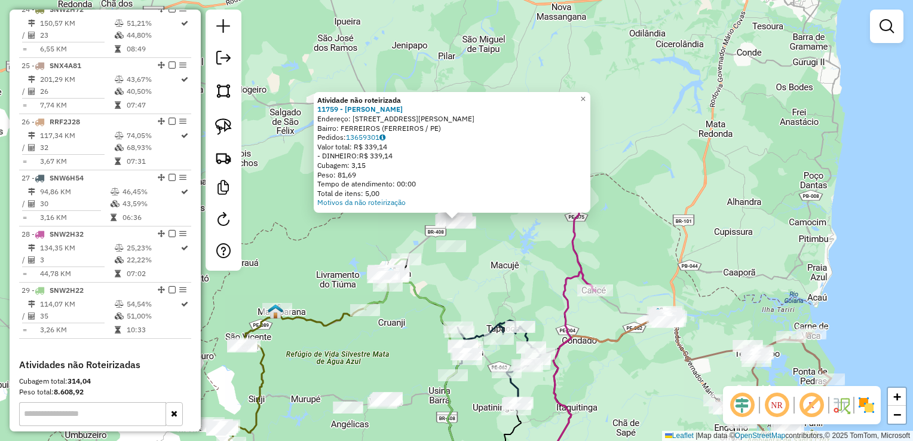
click at [457, 273] on div "Atividade não roteirizada 11759 - MARIA JOSE ALEXANDRE Endereço: R ALBERTO SANT…" at bounding box center [456, 220] width 913 height 441
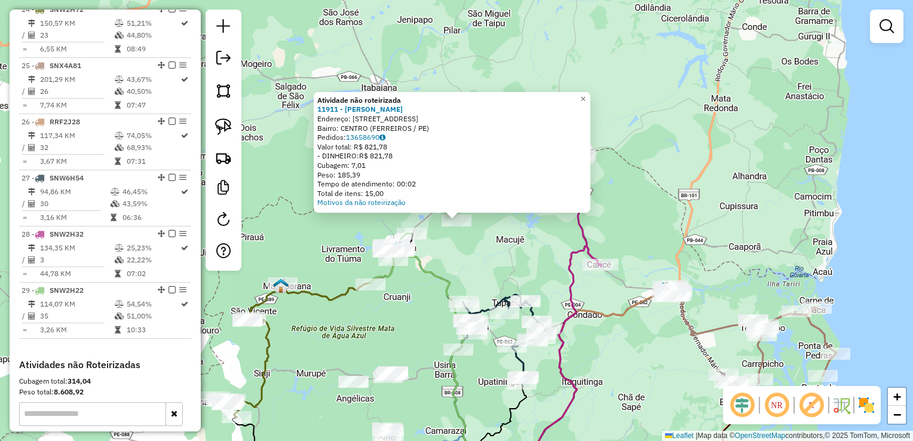
click at [458, 269] on div "Atividade não roteirizada 11911 - RONALD INACIO FIRMIN Endereço: R Rua do sol 7…" at bounding box center [456, 220] width 913 height 441
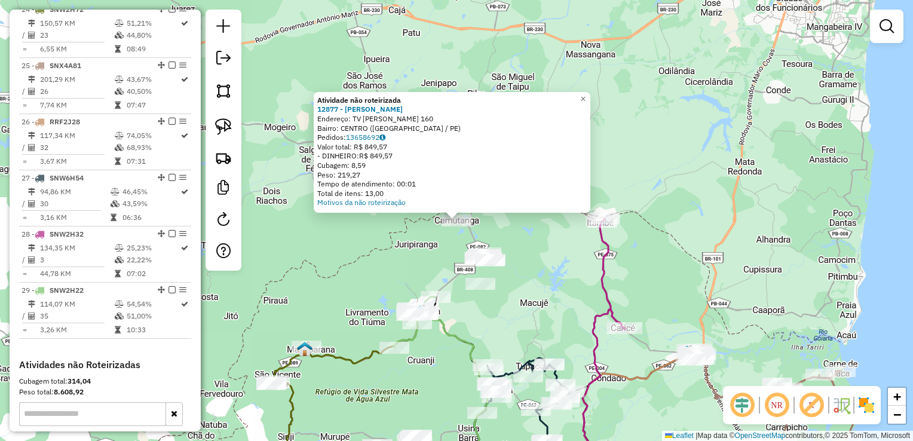
click at [492, 300] on div "Atividade não roteirizada 12877 - JOSE CARLOS DA SILVA Endereço: TV JOSE BATIST…" at bounding box center [456, 220] width 913 height 441
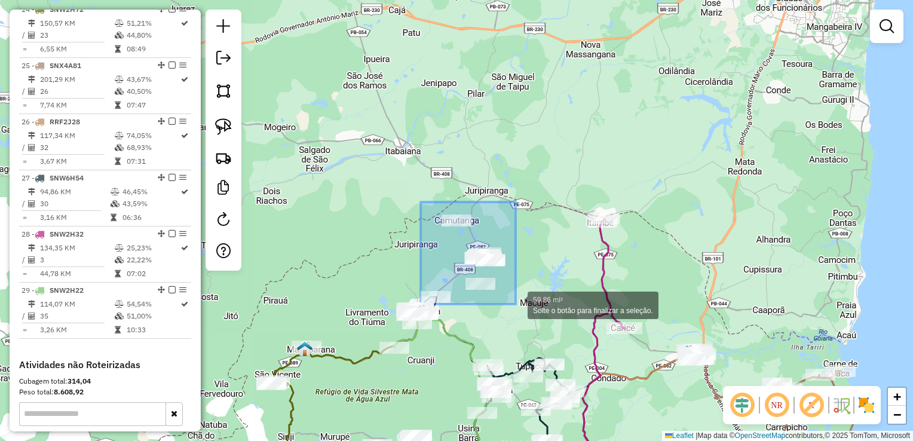
drag, startPoint x: 421, startPoint y: 202, endPoint x: 513, endPoint y: 302, distance: 136.2
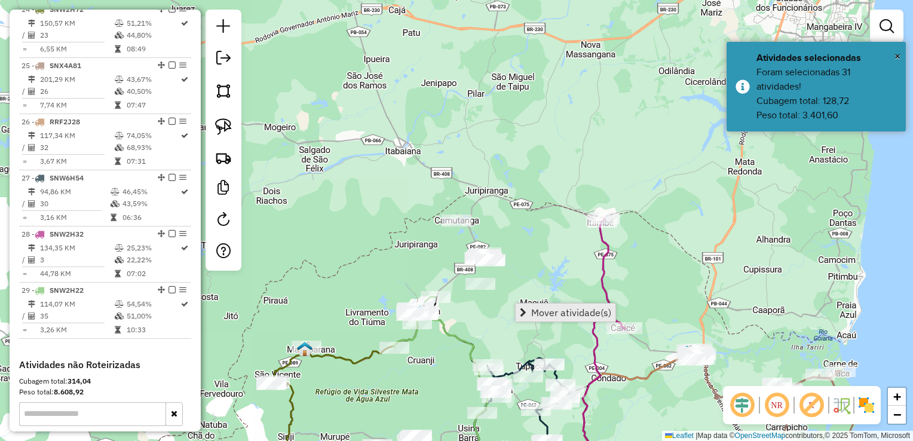
click at [555, 316] on span "Mover atividade(s)" at bounding box center [571, 313] width 80 height 10
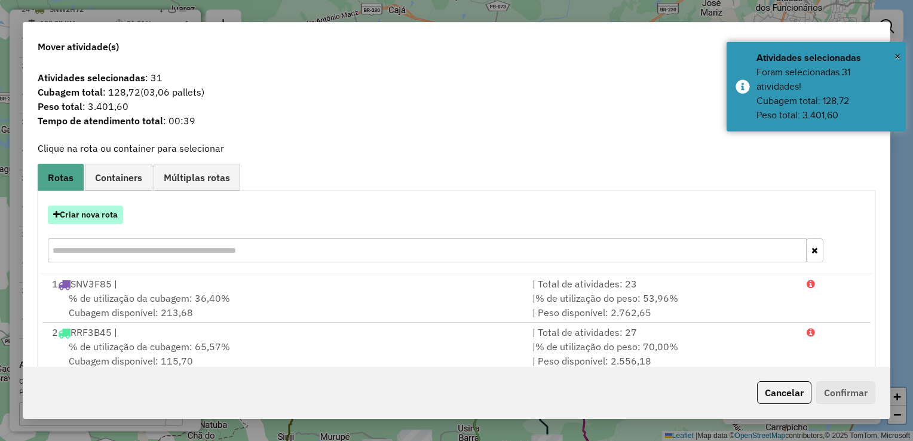
click at [87, 212] on button "Criar nova rota" at bounding box center [85, 215] width 75 height 19
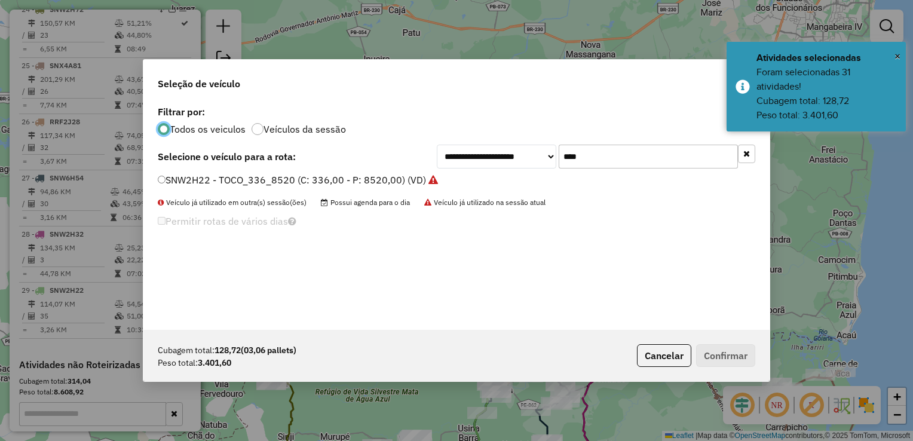
click at [605, 155] on input "****" at bounding box center [648, 157] width 179 height 24
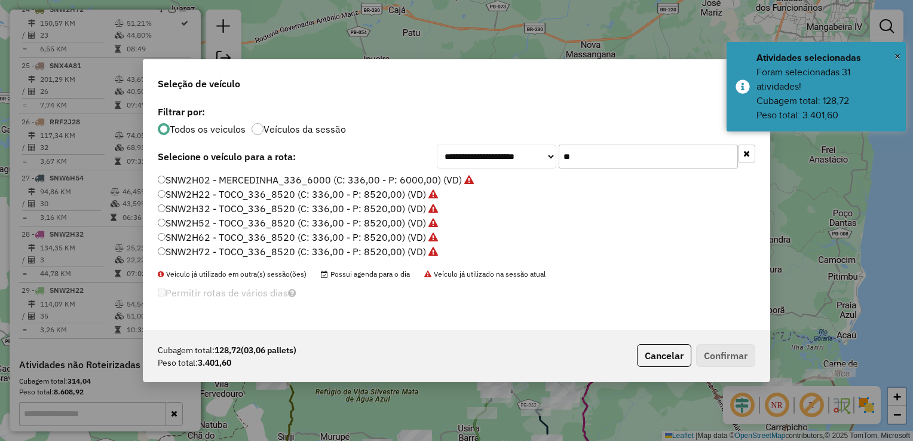
type input "*"
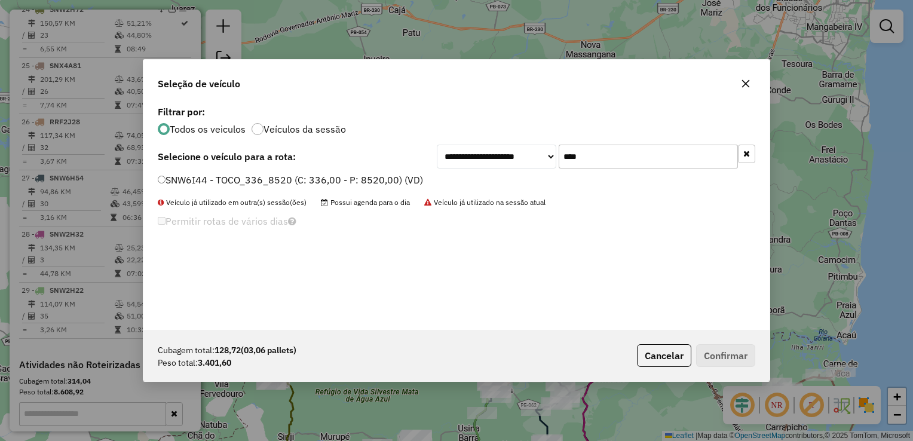
type input "****"
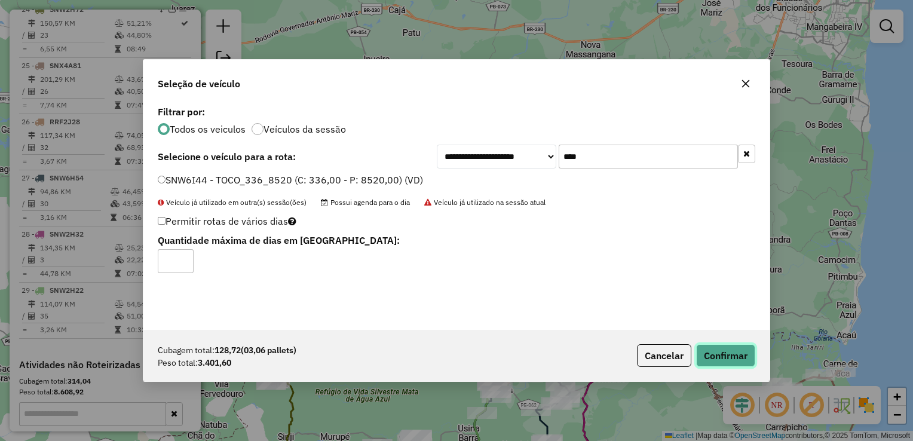
click at [746, 353] on button "Confirmar" at bounding box center [725, 355] width 59 height 23
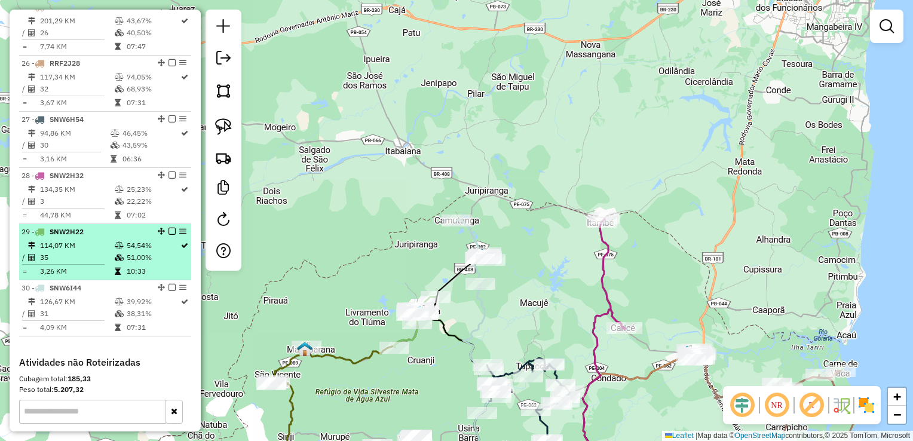
scroll to position [1811, 0]
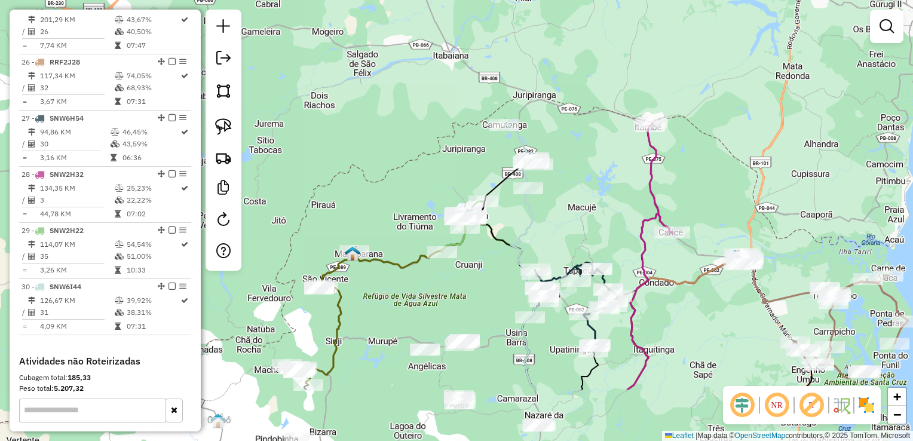
drag, startPoint x: 519, startPoint y: 338, endPoint x: 583, endPoint y: 185, distance: 165.5
click at [583, 192] on div "Janela de atendimento Grade de atendimento Capacidade Transportadoras Veículos …" at bounding box center [456, 220] width 913 height 441
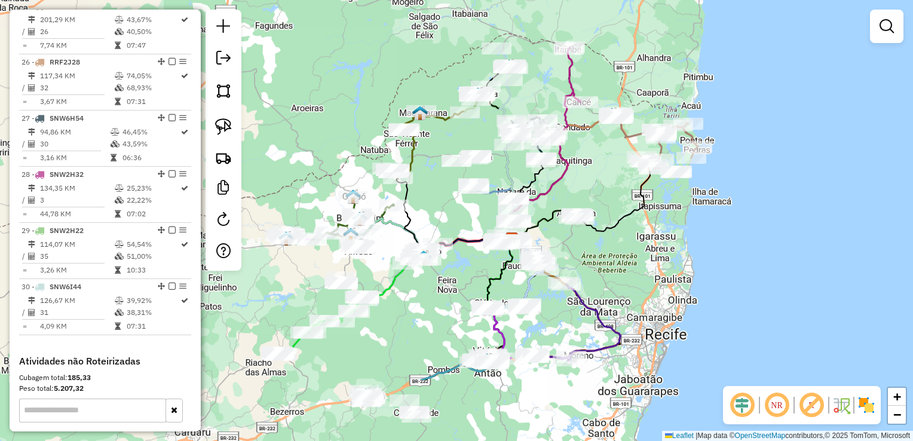
drag, startPoint x: 590, startPoint y: 369, endPoint x: 624, endPoint y: 192, distance: 180.6
click at [622, 202] on div "Janela de atendimento Grade de atendimento Capacidade Transportadoras Veículos …" at bounding box center [456, 220] width 913 height 441
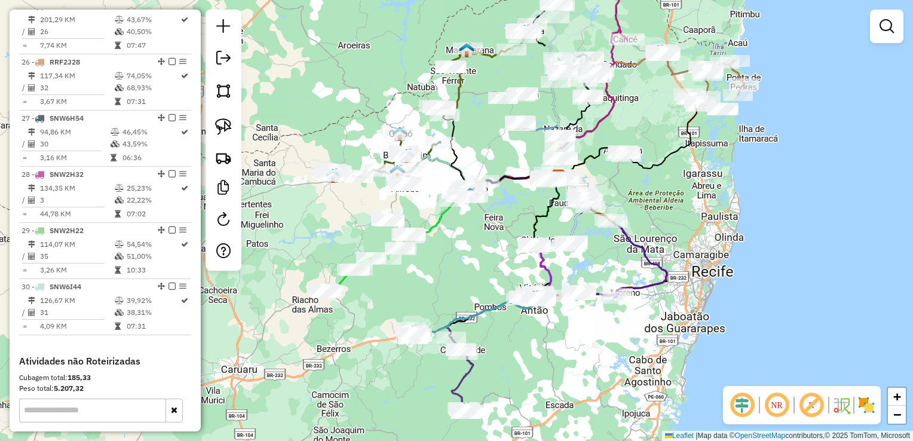
drag, startPoint x: 430, startPoint y: 241, endPoint x: 507, endPoint y: 316, distance: 106.9
click at [507, 316] on div "Janela de atendimento Grade de atendimento Capacidade Transportadoras Veículos …" at bounding box center [456, 220] width 913 height 441
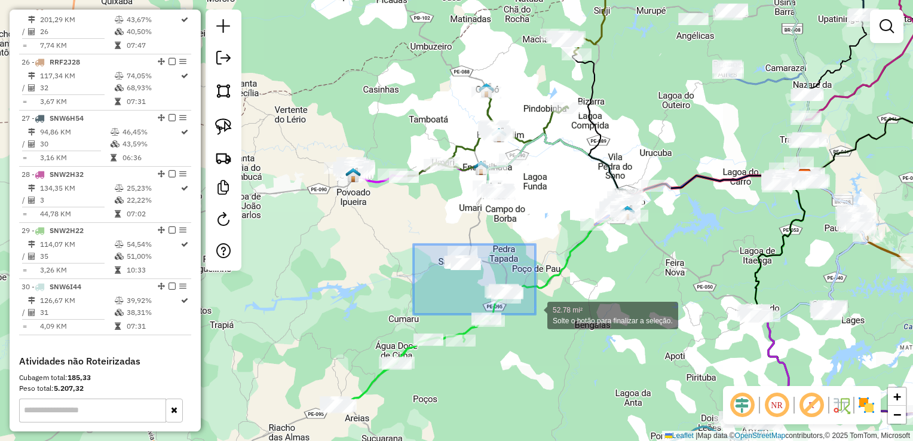
drag, startPoint x: 414, startPoint y: 244, endPoint x: 535, endPoint y: 314, distance: 140.5
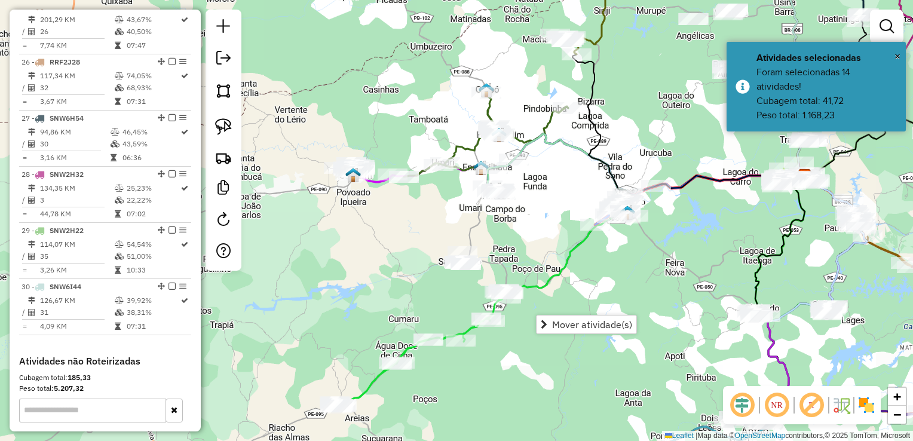
click at [559, 298] on div "Janela de atendimento Grade de atendimento Capacidade Transportadoras Veículos …" at bounding box center [456, 220] width 913 height 441
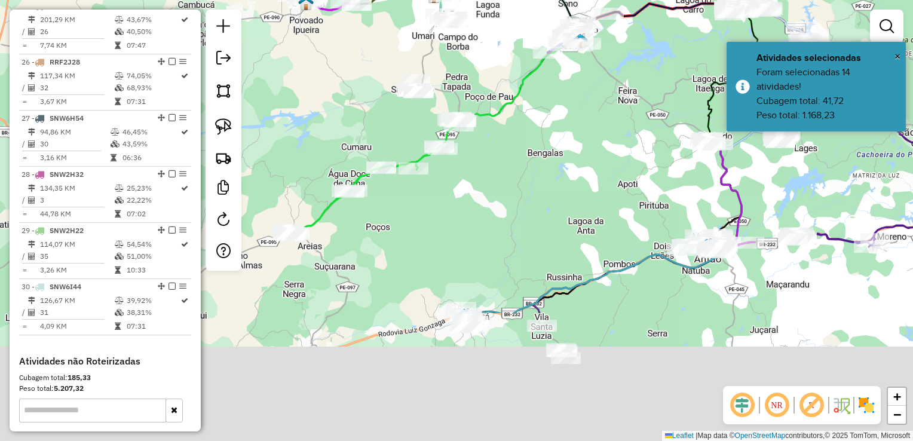
drag, startPoint x: 604, startPoint y: 364, endPoint x: 518, endPoint y: 73, distance: 303.5
click at [533, 118] on div "Janela de atendimento Grade de atendimento Capacidade Transportadoras Veículos …" at bounding box center [456, 220] width 913 height 441
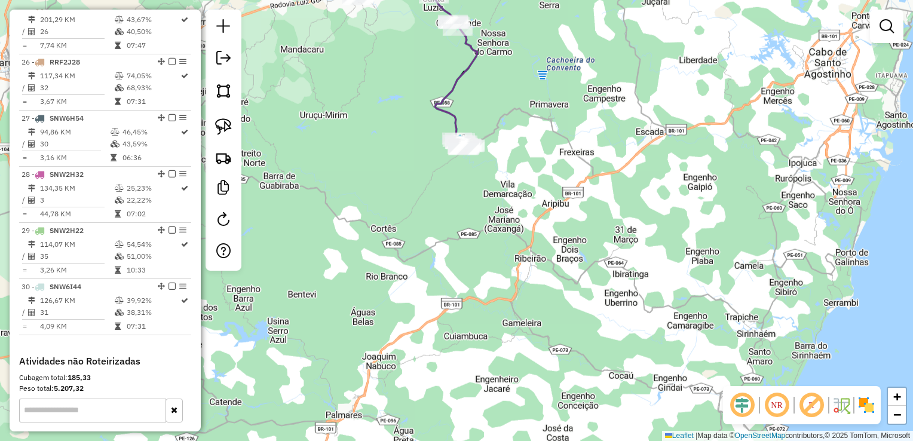
drag, startPoint x: 518, startPoint y: 158, endPoint x: 622, endPoint y: 434, distance: 295.0
click at [625, 433] on div "Janela de atendimento Grade de atendimento Capacidade Transportadoras Veículos …" at bounding box center [456, 220] width 913 height 441
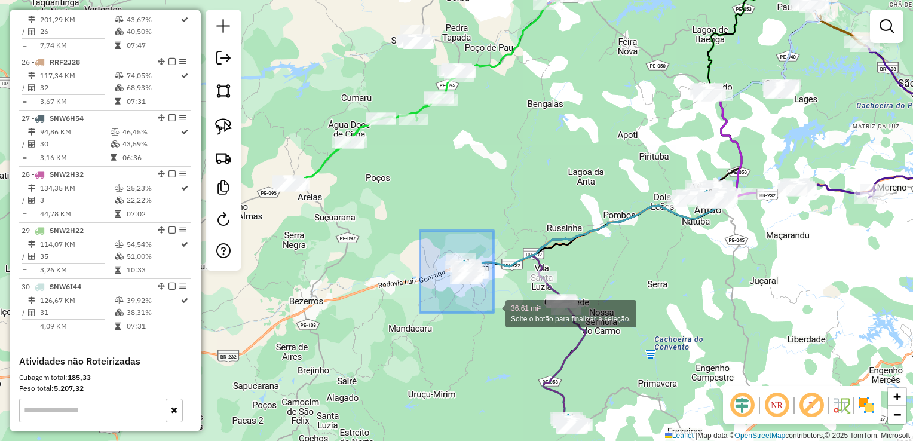
drag, startPoint x: 420, startPoint y: 231, endPoint x: 504, endPoint y: 313, distance: 117.5
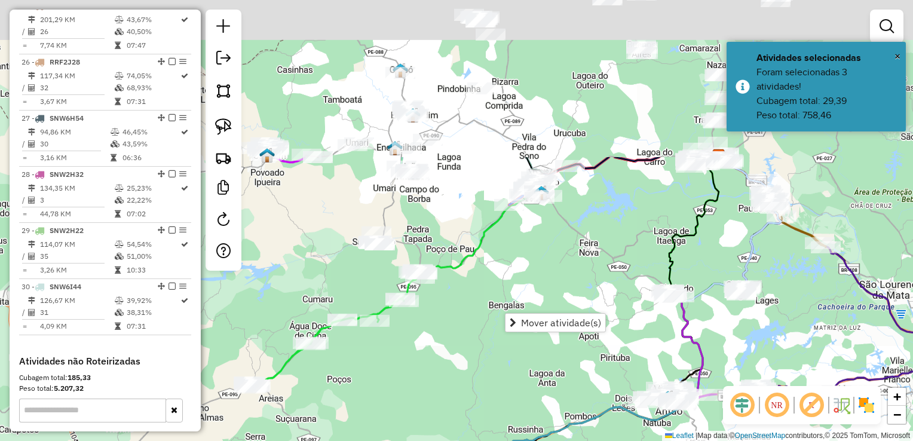
drag, startPoint x: 489, startPoint y: 176, endPoint x: 427, endPoint y: 409, distance: 240.6
click at [428, 408] on div "Janela de atendimento Grade de atendimento Capacidade Transportadoras Veículos …" at bounding box center [456, 220] width 913 height 441
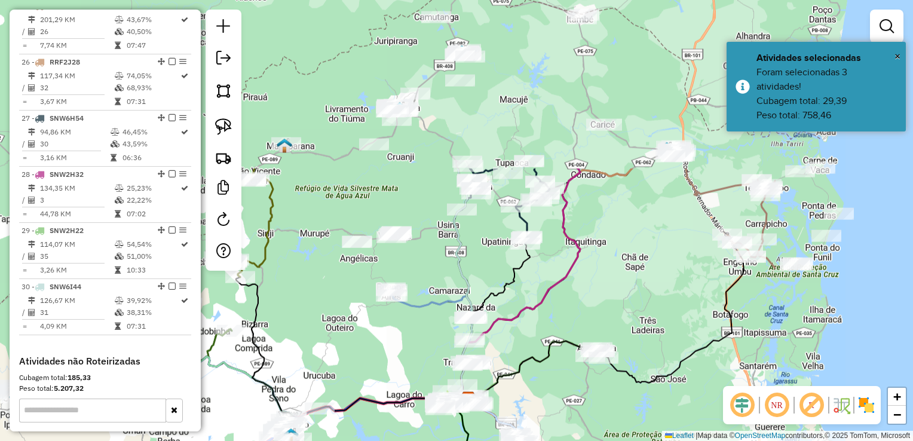
drag, startPoint x: 573, startPoint y: 111, endPoint x: 344, endPoint y: 324, distance: 312.5
click at [344, 324] on div "Janela de atendimento Grade de atendimento Capacidade Transportadoras Veículos …" at bounding box center [456, 220] width 913 height 441
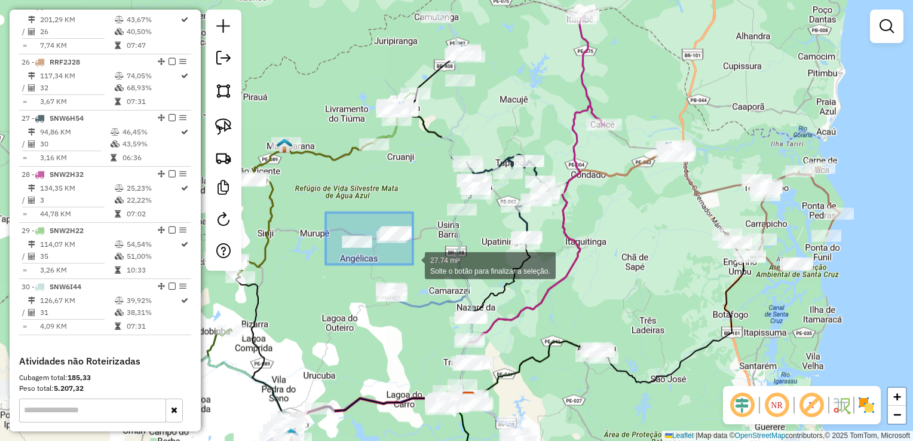
drag, startPoint x: 330, startPoint y: 240, endPoint x: 413, endPoint y: 265, distance: 86.6
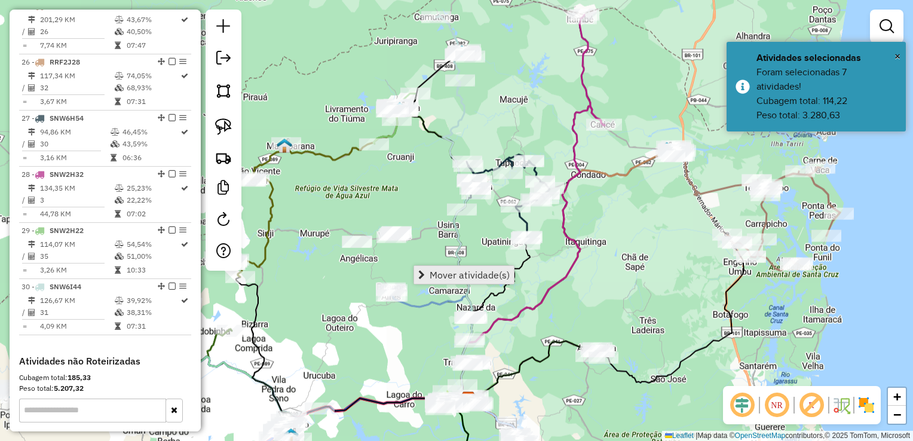
click at [450, 272] on span "Mover atividade(s)" at bounding box center [470, 275] width 80 height 10
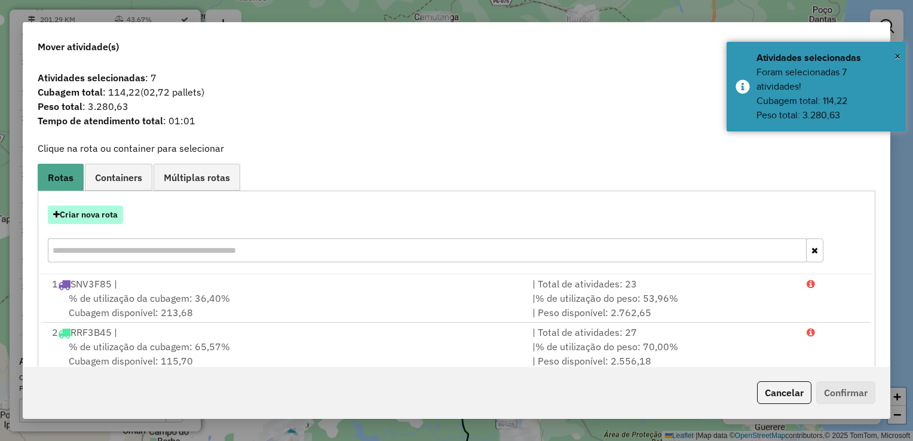
click at [97, 217] on button "Criar nova rota" at bounding box center [85, 215] width 75 height 19
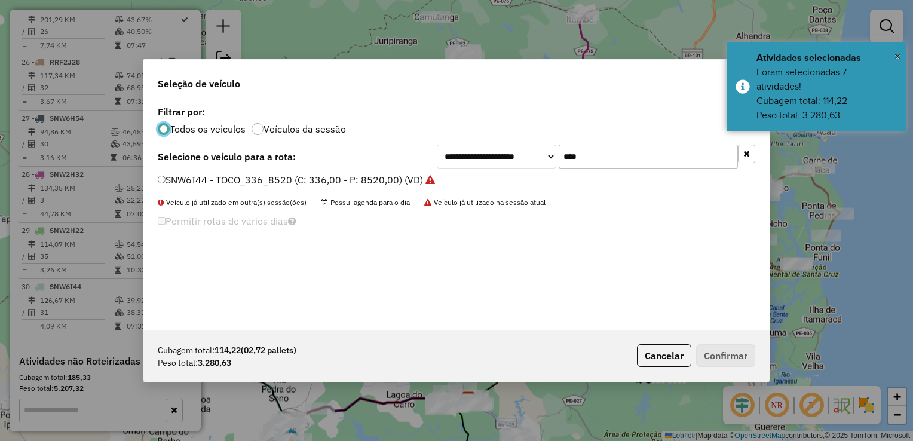
scroll to position [6, 4]
click at [605, 157] on input "****" at bounding box center [648, 157] width 179 height 24
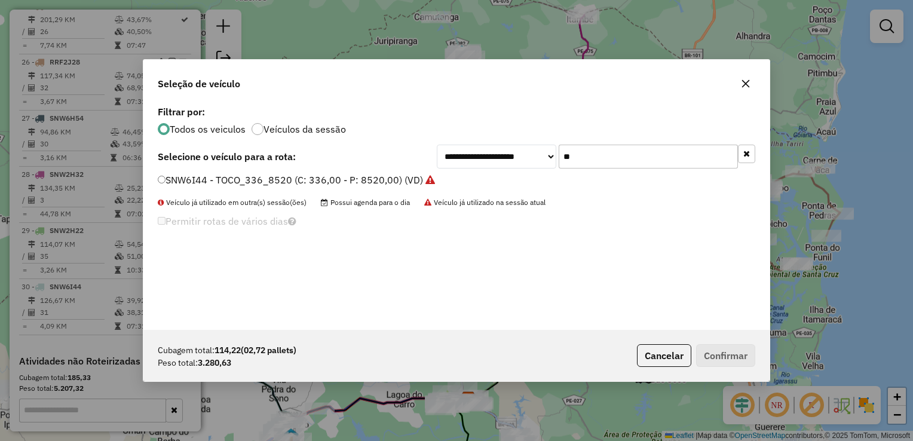
type input "*"
type input "****"
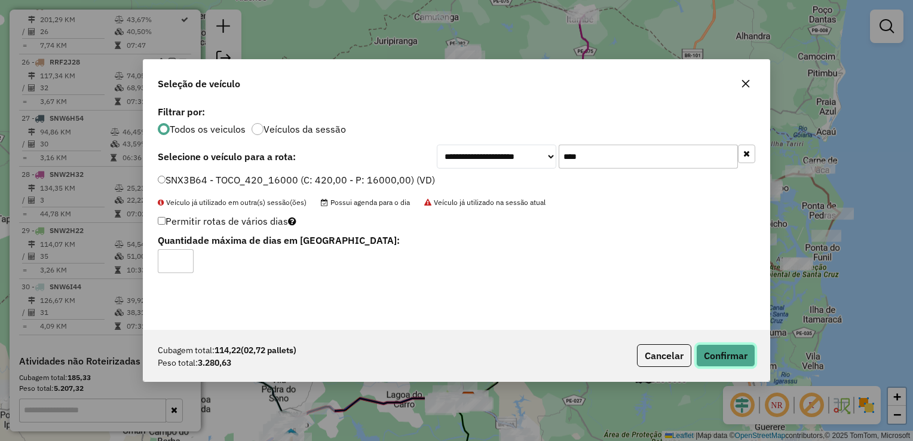
click at [720, 359] on button "Confirmar" at bounding box center [725, 355] width 59 height 23
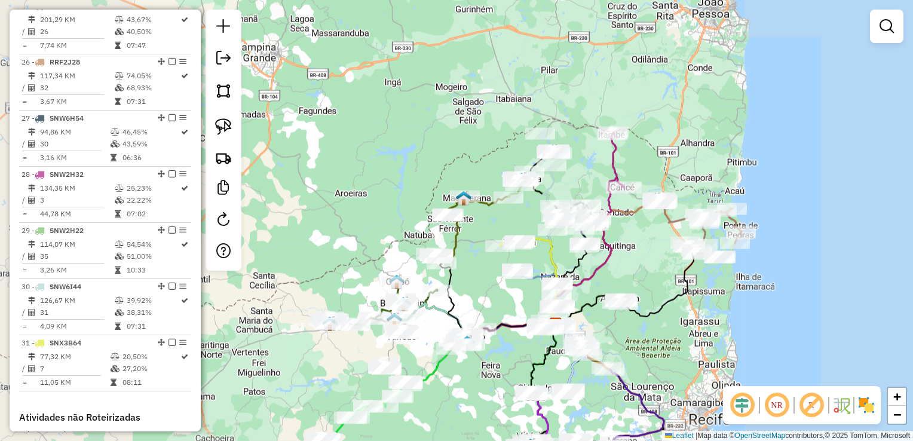
drag, startPoint x: 645, startPoint y: 202, endPoint x: 619, endPoint y: 90, distance: 115.4
click at [622, 99] on div "Janela de atendimento Grade de atendimento Capacidade Transportadoras Veículos …" at bounding box center [456, 220] width 913 height 441
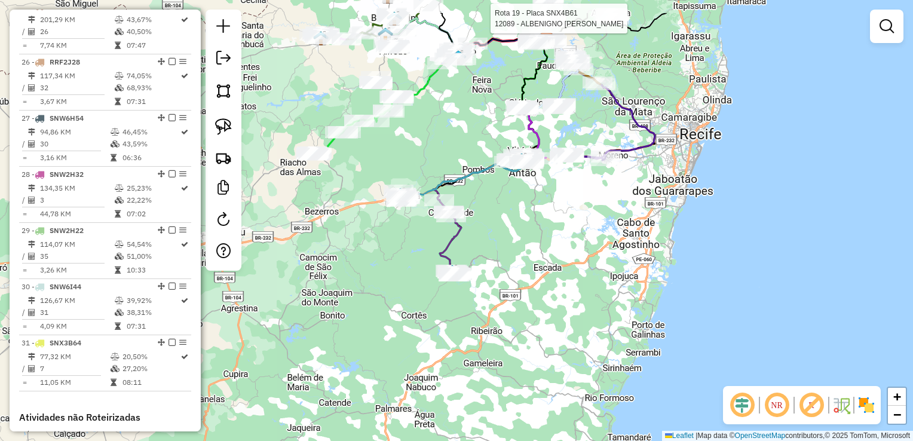
drag, startPoint x: 510, startPoint y: 229, endPoint x: 524, endPoint y: 259, distance: 32.6
click at [526, 259] on div "Rota 19 - Placa SNX4B61 12089 - ALBENIGNO JOSE DE AN Janela de atendimento Grad…" at bounding box center [456, 220] width 913 height 441
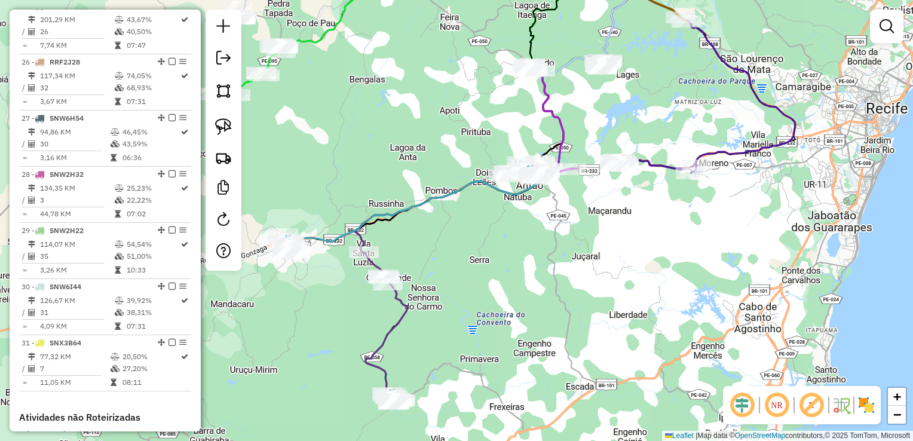
drag, startPoint x: 526, startPoint y: 225, endPoint x: 445, endPoint y: 324, distance: 127.4
click at [445, 324] on div "Rota 19 - Placa SNX4B61 12089 - ALBENIGNO JOSE DE AN Janela de atendimento Grad…" at bounding box center [456, 220] width 913 height 441
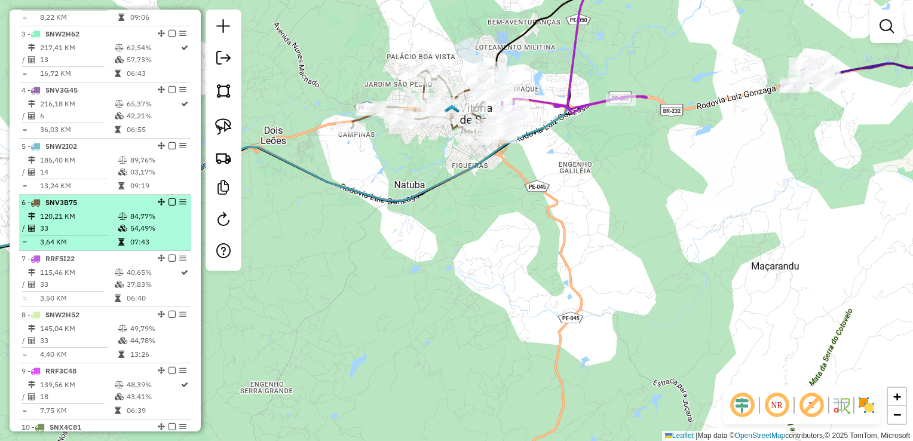
scroll to position [556, 0]
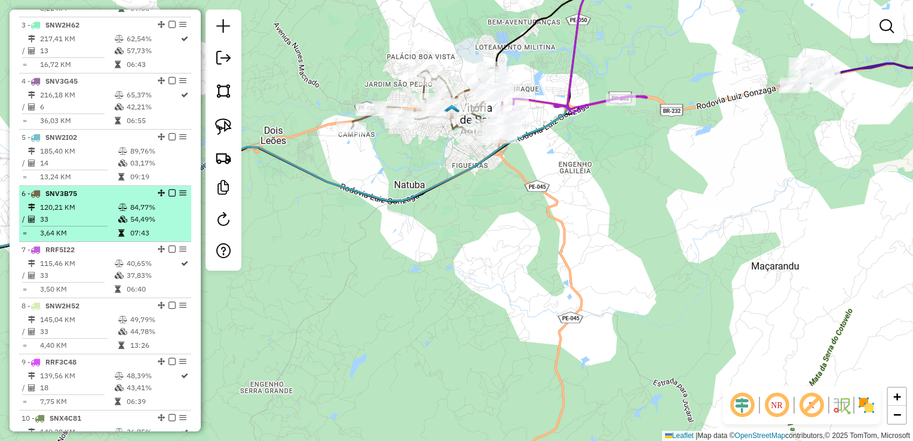
select select "**********"
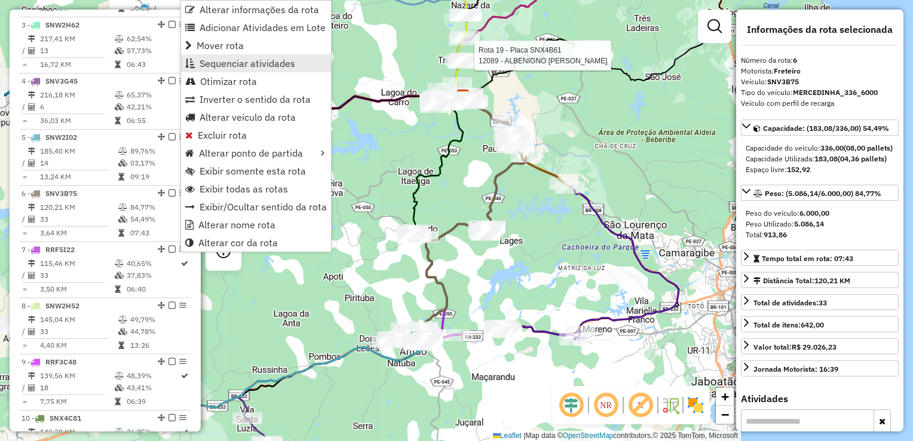
click at [232, 68] on span "Sequenciar atividades" at bounding box center [248, 64] width 96 height 10
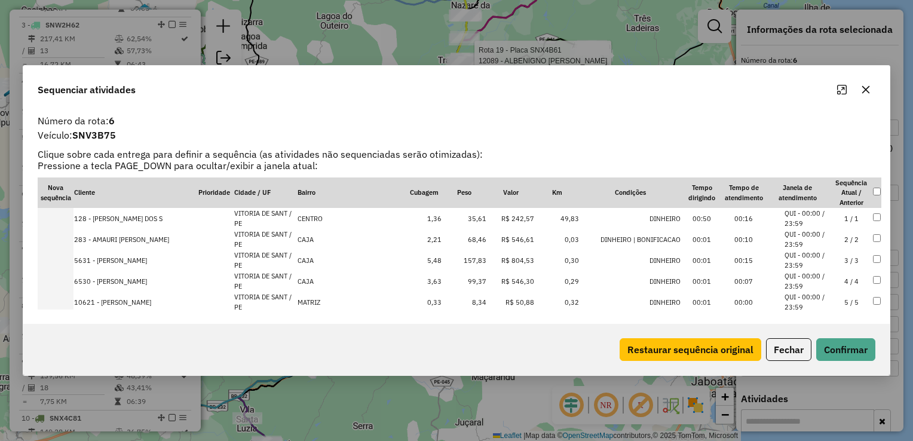
click at [867, 91] on icon "button" at bounding box center [866, 90] width 8 height 8
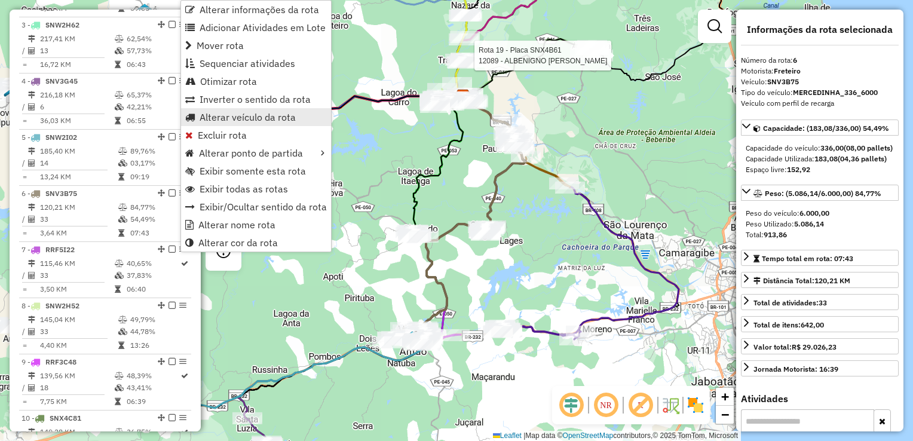
click at [244, 119] on span "Alterar veículo da rota" at bounding box center [248, 117] width 96 height 10
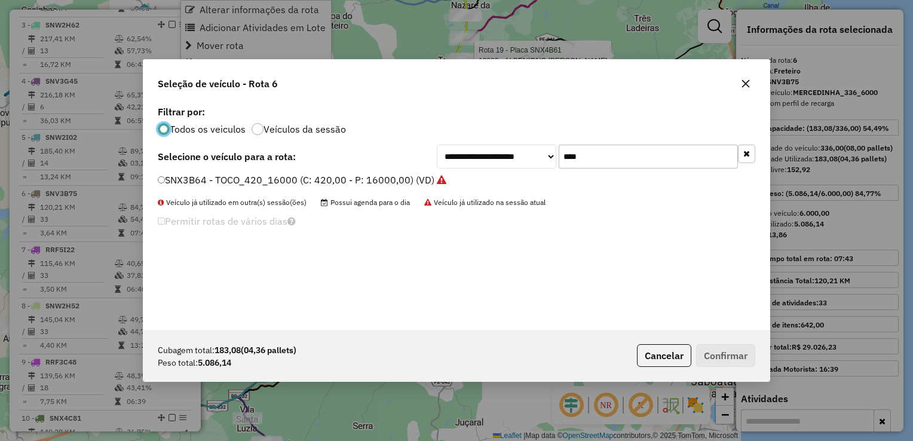
scroll to position [6, 4]
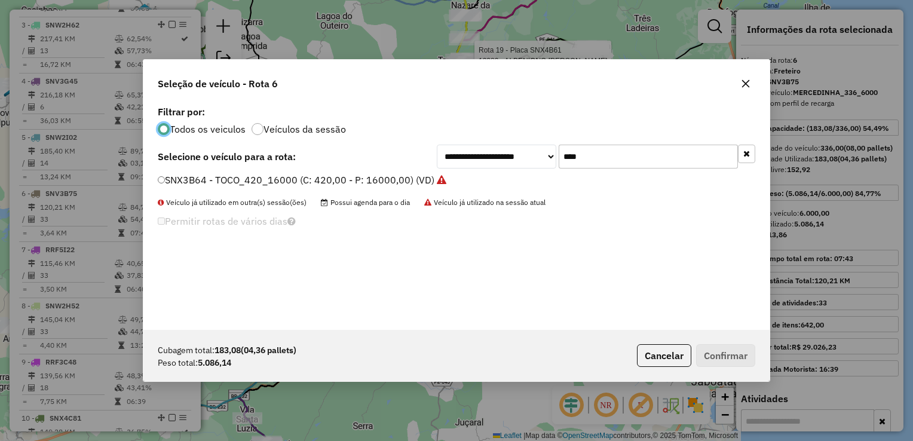
click at [635, 155] on input "****" at bounding box center [648, 157] width 179 height 24
type input "*"
type input "****"
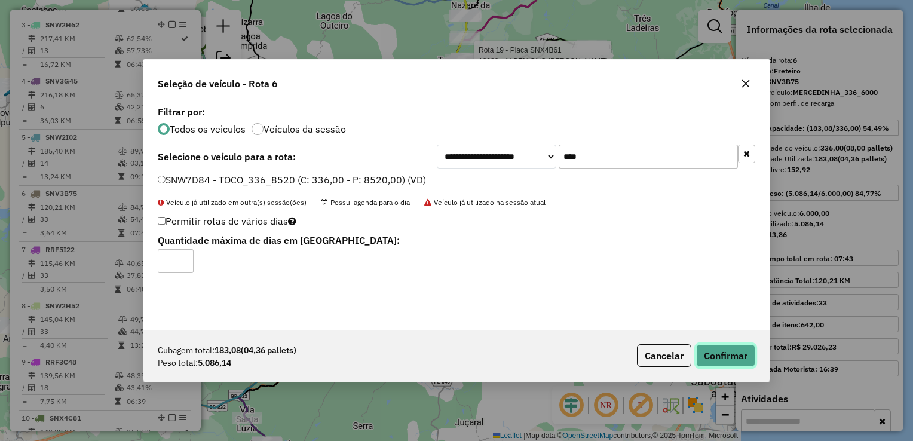
click at [734, 357] on button "Confirmar" at bounding box center [725, 355] width 59 height 23
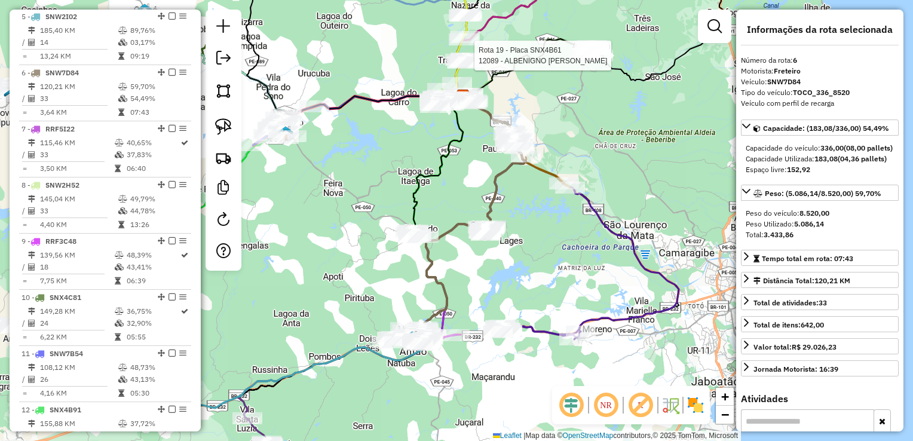
scroll to position [743, 0]
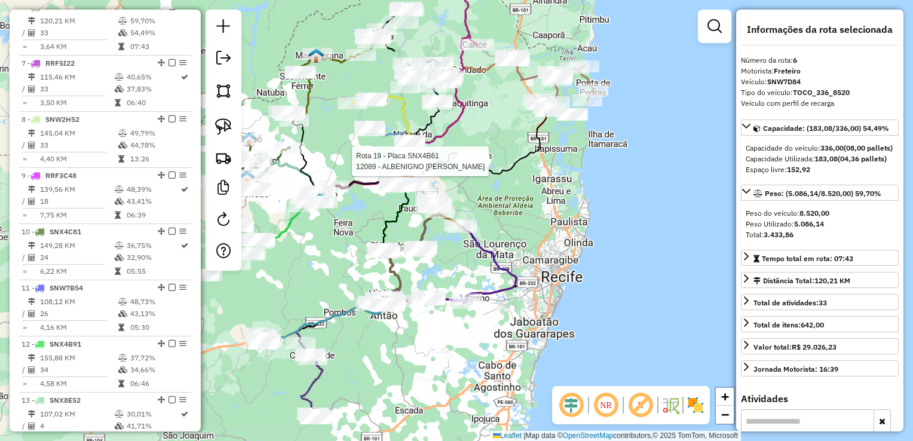
drag, startPoint x: 358, startPoint y: 348, endPoint x: 597, endPoint y: 246, distance: 260.0
click at [598, 247] on div "Rota 19 - Placa SNX4B61 12089 - ALBENIGNO JOSE DE AN Janela de atendimento Grad…" at bounding box center [456, 220] width 913 height 441
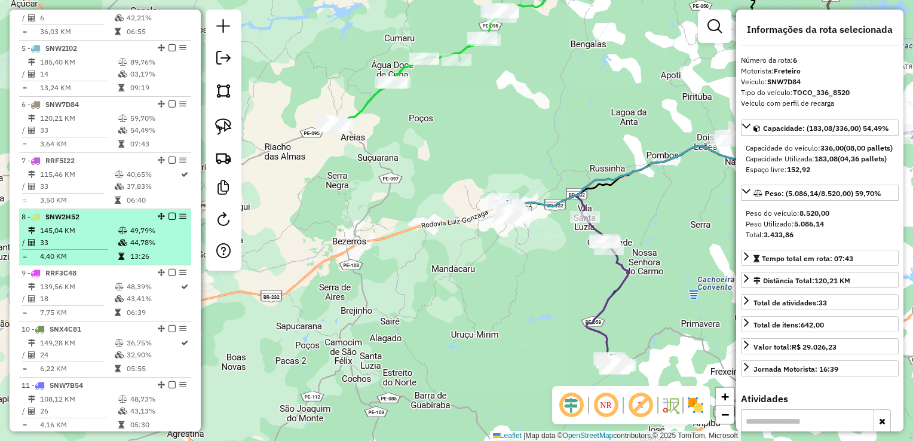
scroll to position [623, 0]
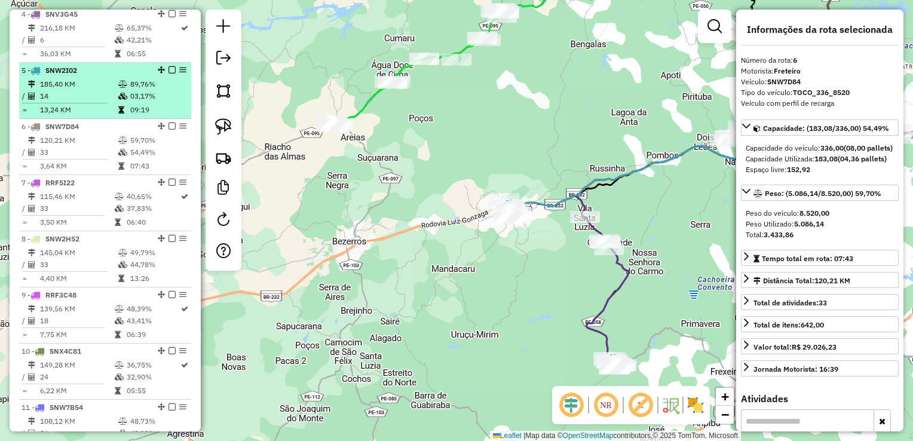
click at [59, 102] on td "14" at bounding box center [78, 96] width 78 height 12
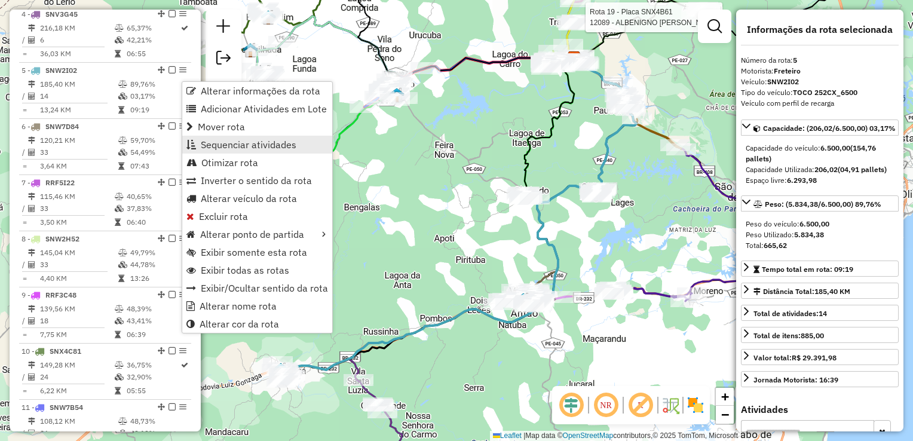
click at [207, 140] on span "Sequenciar atividades" at bounding box center [249, 145] width 96 height 10
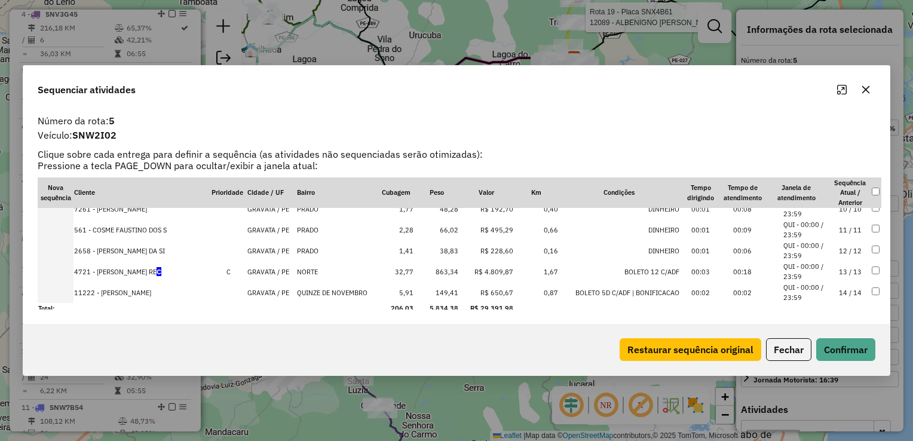
scroll to position [202, 0]
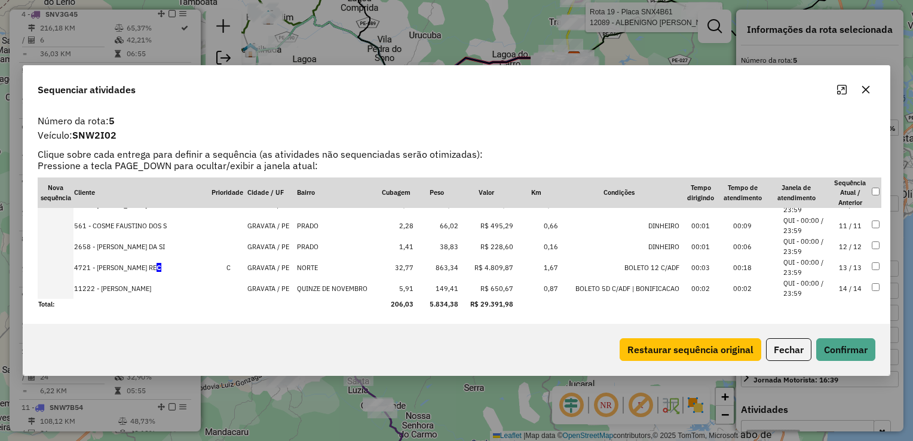
click at [452, 266] on td "863,34" at bounding box center [436, 267] width 45 height 21
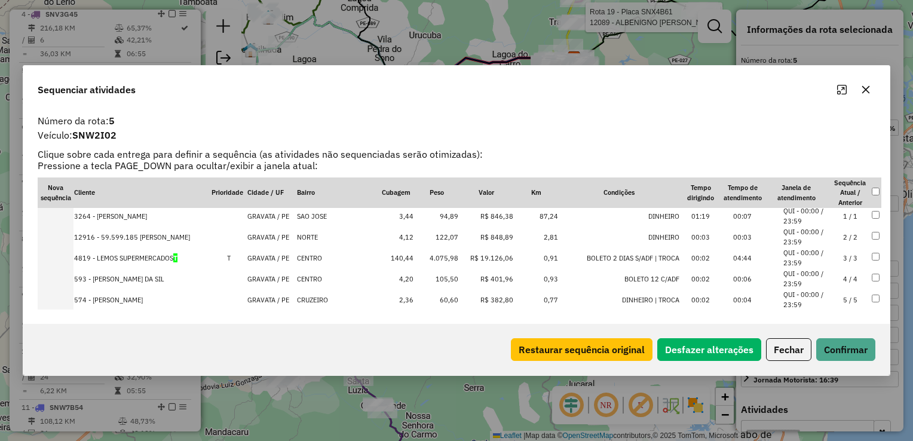
scroll to position [23, 0]
click at [452, 237] on td "122,07" at bounding box center [436, 237] width 45 height 21
click at [443, 272] on td "105,50" at bounding box center [436, 279] width 45 height 21
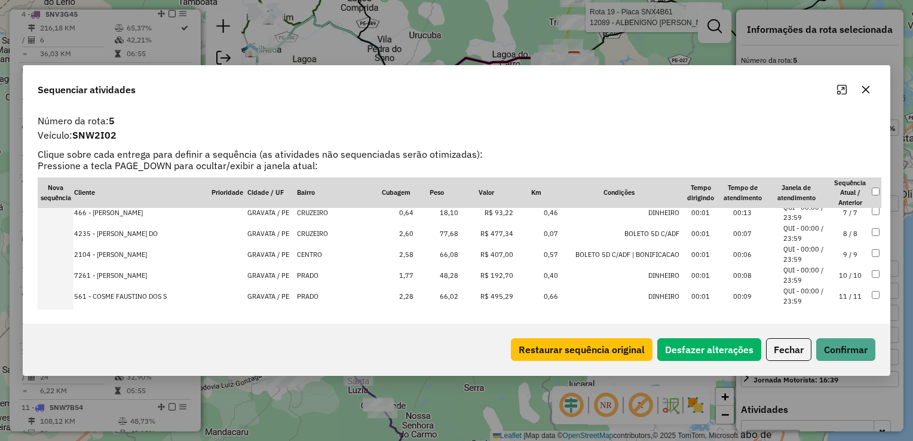
scroll to position [202, 0]
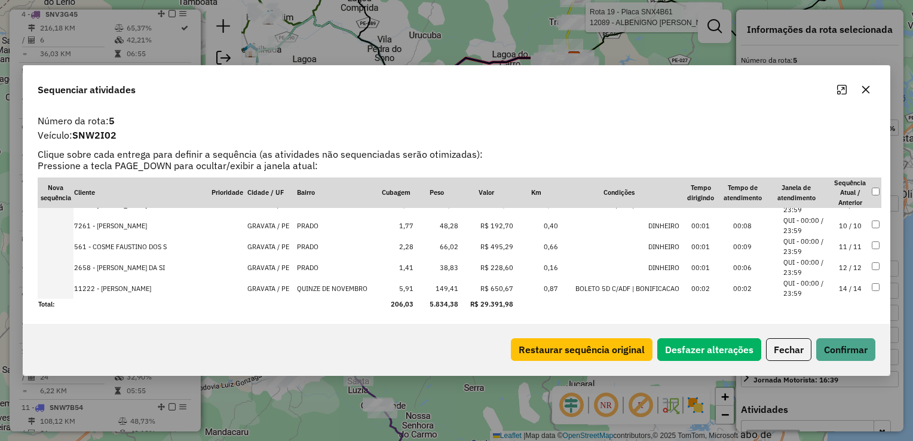
click at [451, 290] on td "149,41" at bounding box center [436, 288] width 45 height 21
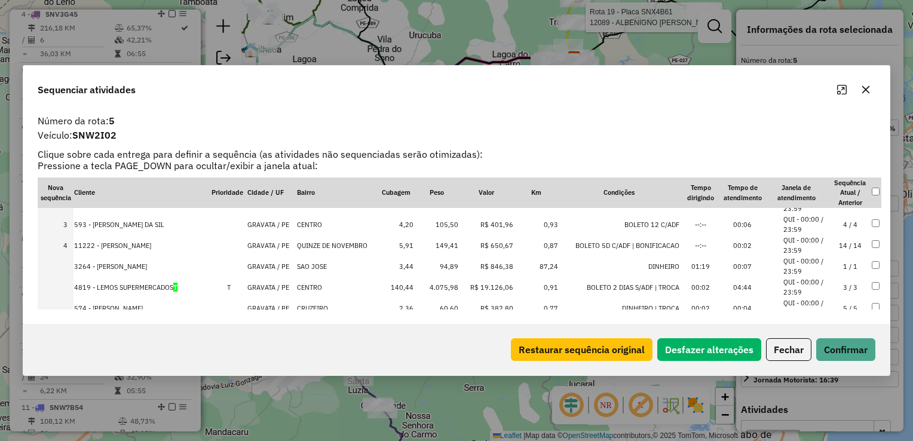
scroll to position [0, 0]
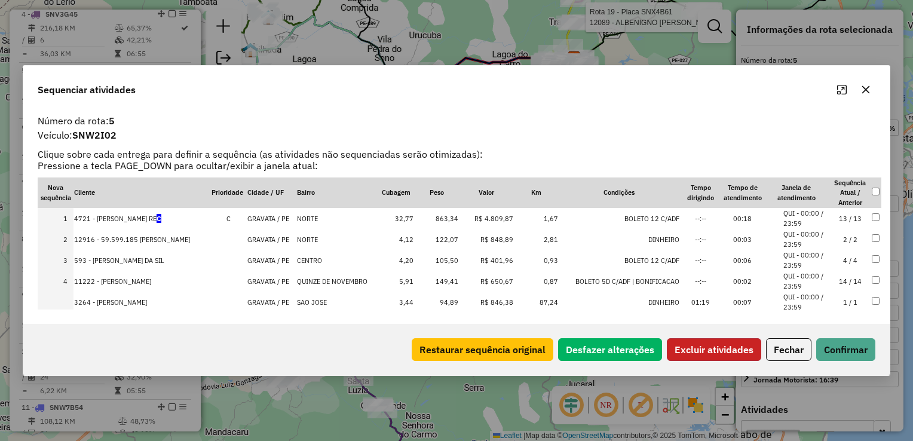
click at [726, 343] on button "Excluir atividades" at bounding box center [714, 349] width 94 height 23
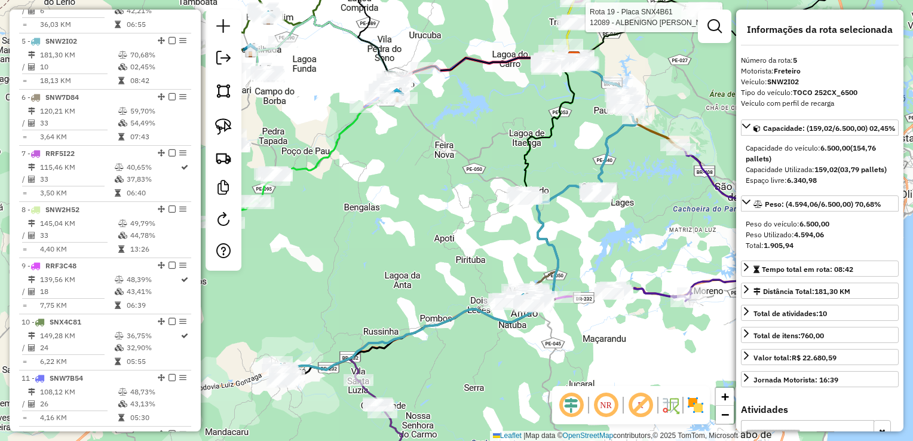
scroll to position [686, 0]
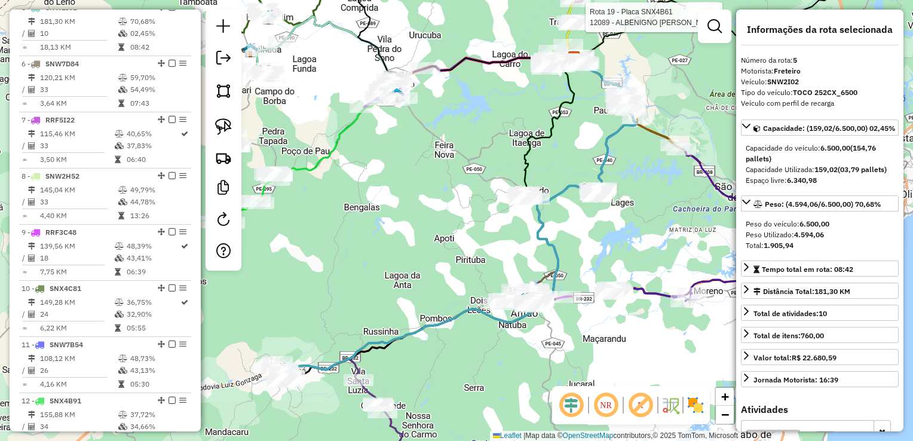
drag, startPoint x: 305, startPoint y: 305, endPoint x: 412, endPoint y: 233, distance: 128.6
click at [411, 234] on div "Rota 19 - Placa SNX4B61 12089 - ALBENIGNO JOSE DE AN Janela de atendimento Grad…" at bounding box center [456, 220] width 913 height 441
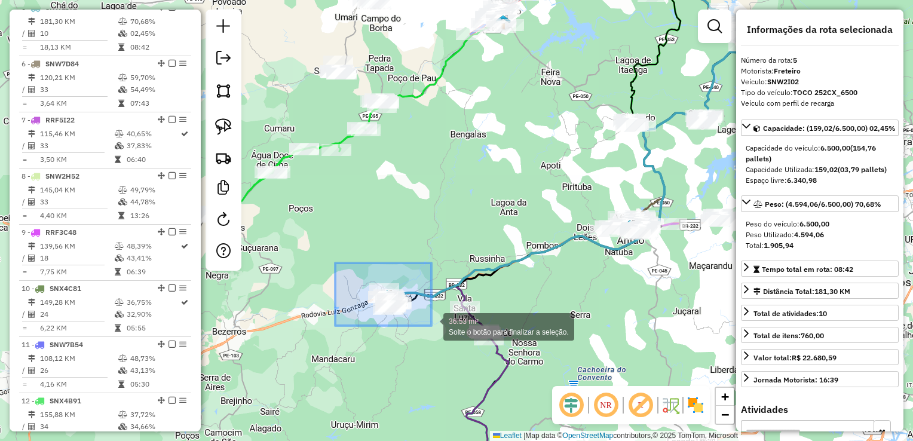
drag, startPoint x: 335, startPoint y: 263, endPoint x: 431, endPoint y: 326, distance: 114.9
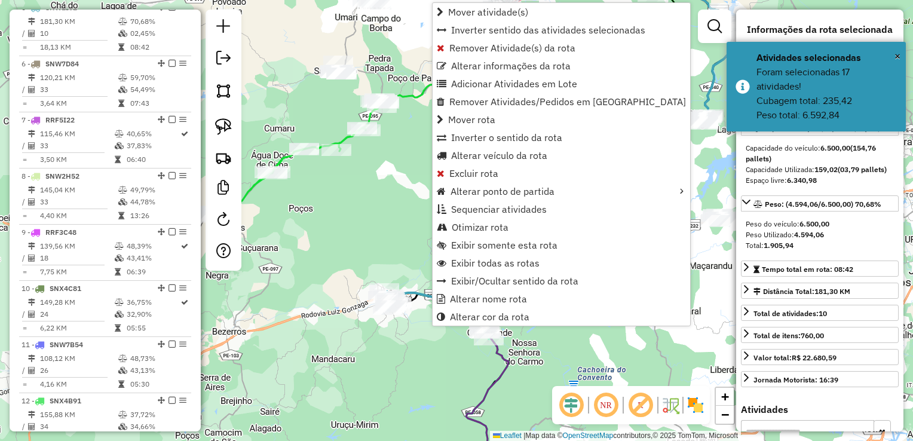
click at [335, 216] on div "Rota 19 - Placa SNX4B61 12089 - ALBENIGNO JOSE DE AN Janela de atendimento Grad…" at bounding box center [456, 220] width 913 height 441
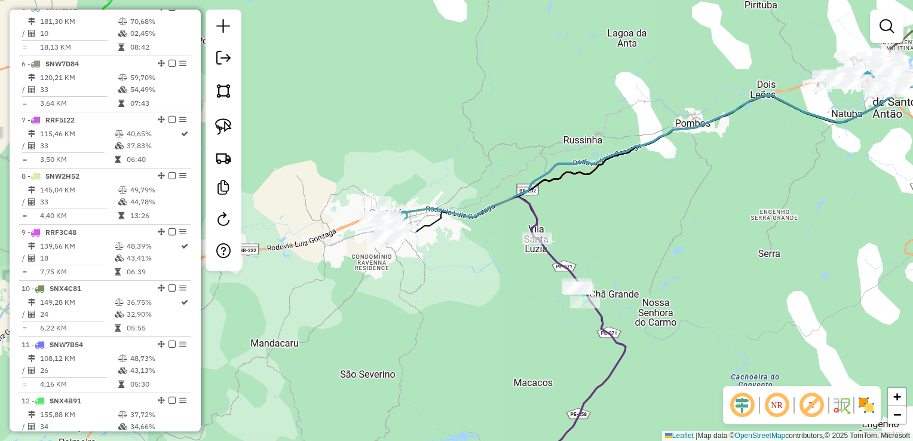
click at [394, 282] on div "Janela de atendimento Grade de atendimento Capacidade Transportadoras Veículos …" at bounding box center [456, 220] width 913 height 441
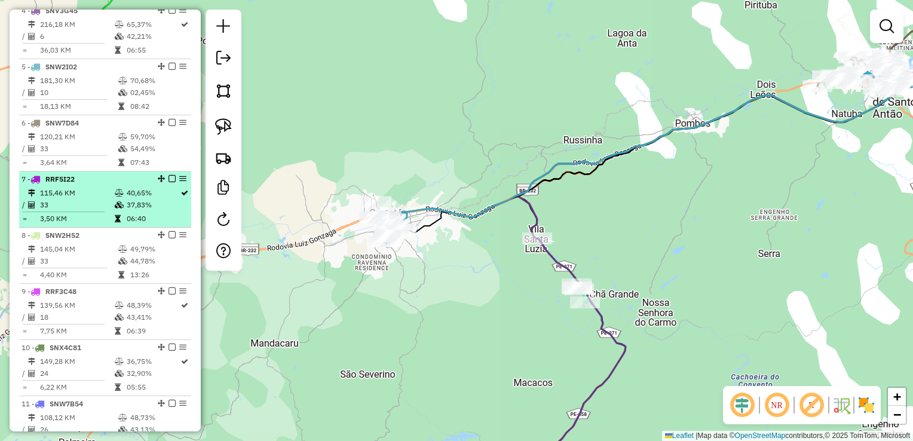
scroll to position [626, 0]
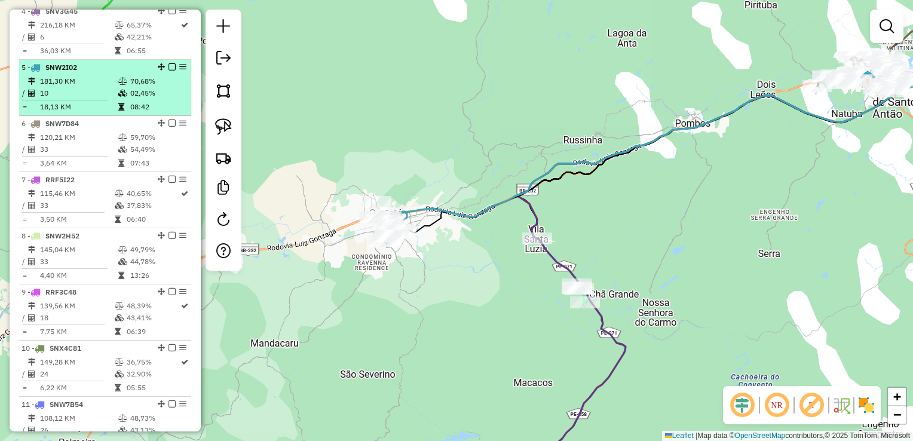
click at [62, 99] on td "10" at bounding box center [78, 93] width 78 height 12
select select "**********"
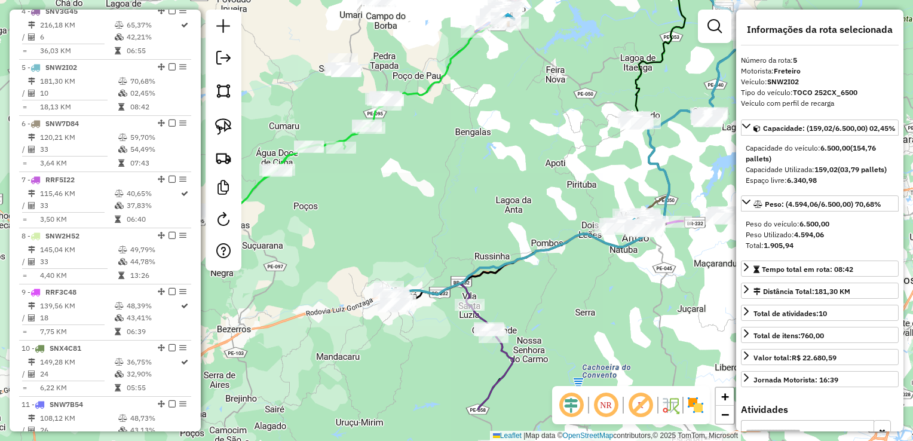
drag, startPoint x: 333, startPoint y: 256, endPoint x: 448, endPoint y: 178, distance: 139.4
click at [448, 179] on div "Janela de atendimento Grade de atendimento Capacidade Transportadoras Veículos …" at bounding box center [456, 220] width 913 height 441
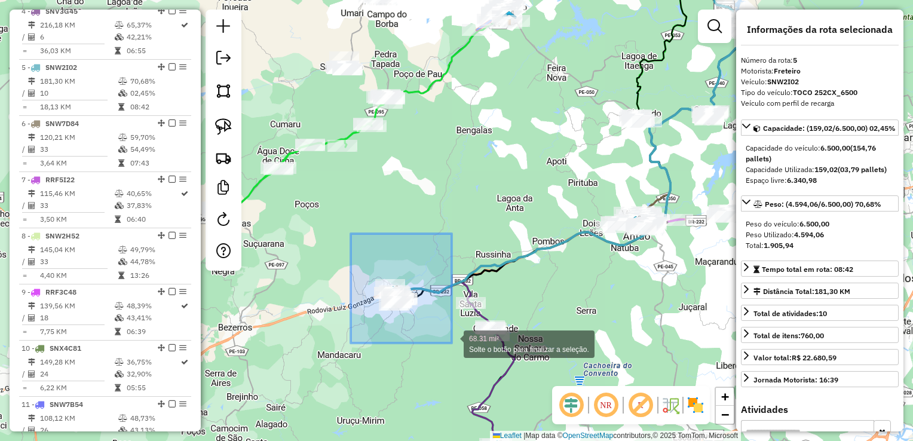
drag, startPoint x: 365, startPoint y: 310, endPoint x: 454, endPoint y: 343, distance: 95.1
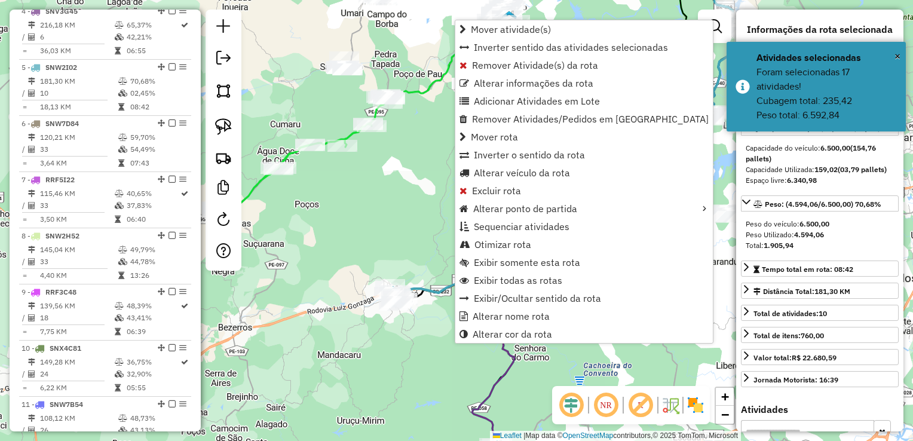
click at [388, 211] on div "Rota 5 - Placa SNW2I02 561 - COSME FAUSTINO DOS S Janela de atendimento Grade d…" at bounding box center [456, 220] width 913 height 441
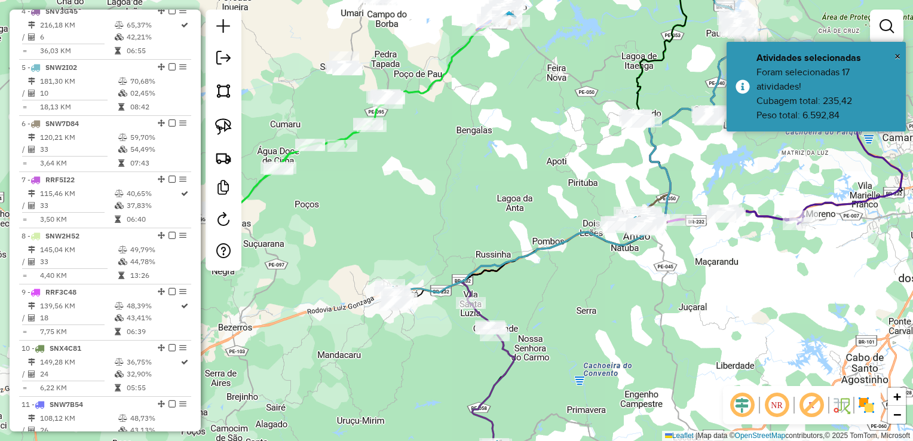
click at [388, 211] on div "Janela de atendimento Grade de atendimento Capacidade Transportadoras Veículos …" at bounding box center [456, 220] width 913 height 441
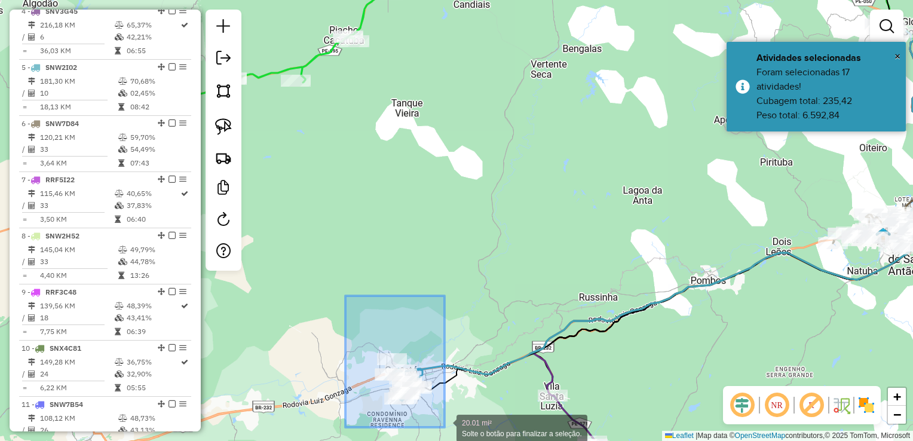
drag, startPoint x: 333, startPoint y: 369, endPoint x: 447, endPoint y: 427, distance: 128.0
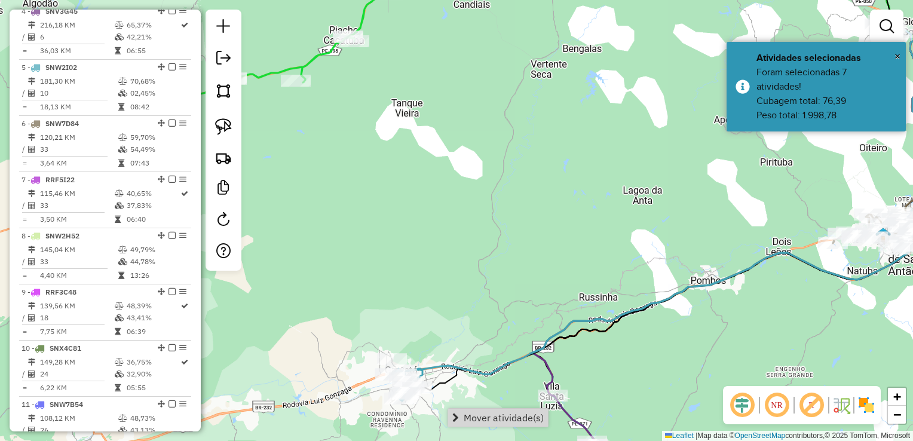
drag, startPoint x: 426, startPoint y: 347, endPoint x: 464, endPoint y: 276, distance: 79.9
click at [464, 278] on div "Janela de atendimento Grade de atendimento Capacidade Transportadoras Veículos …" at bounding box center [456, 220] width 913 height 441
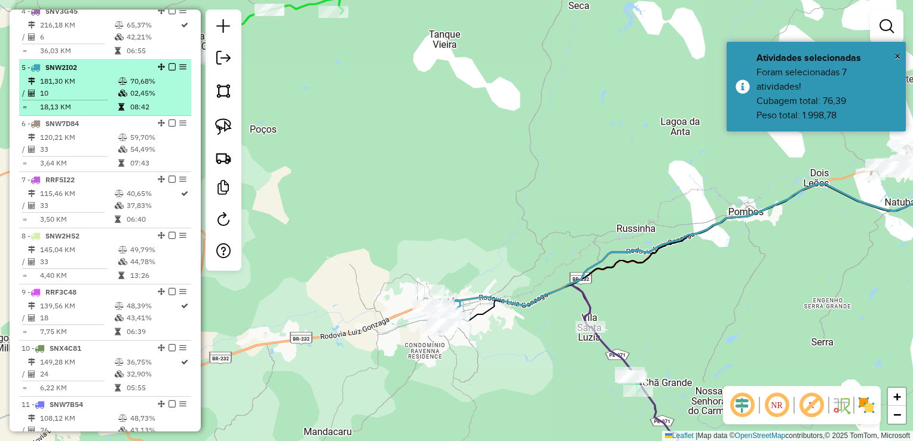
click at [57, 87] on td "181,30 KM" at bounding box center [78, 81] width 78 height 12
select select "**********"
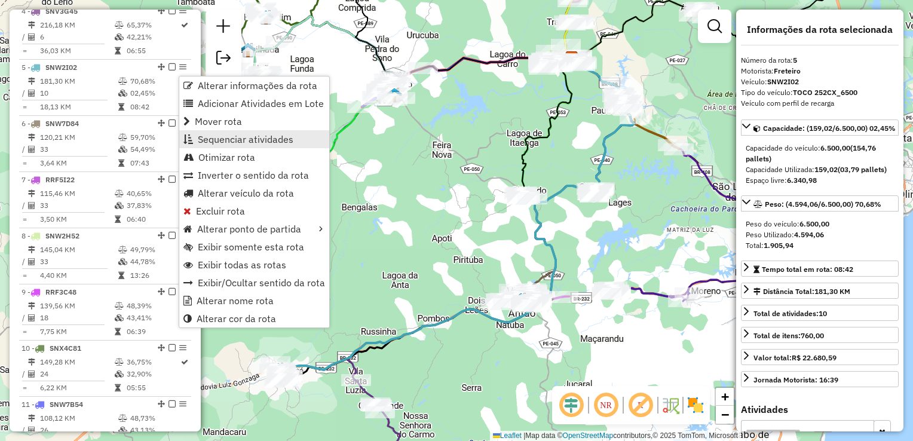
click at [232, 143] on span "Sequenciar atividades" at bounding box center [246, 139] width 96 height 10
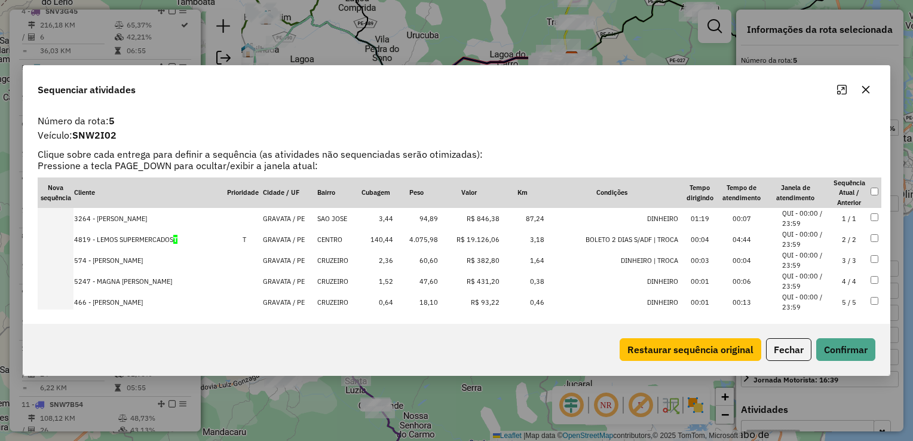
click at [433, 218] on td "94,89" at bounding box center [416, 218] width 45 height 21
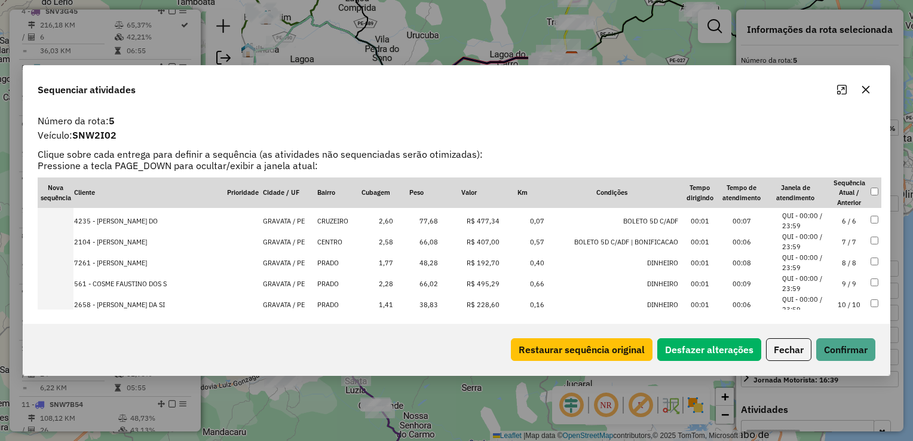
scroll to position [118, 0]
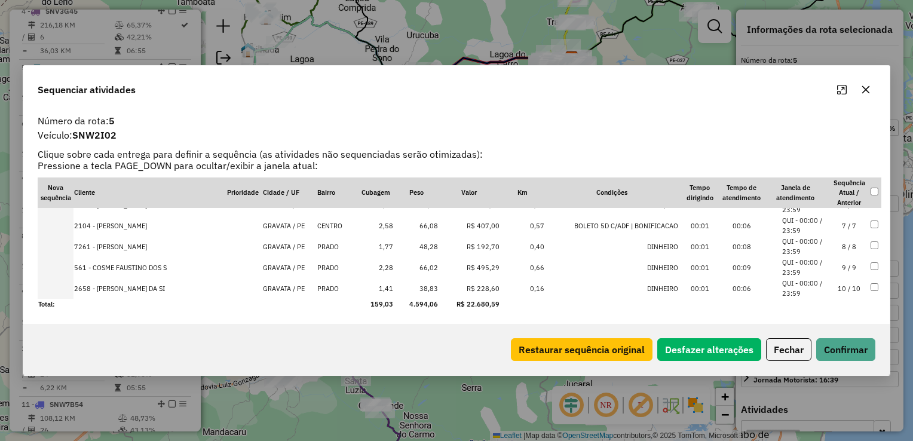
click at [433, 249] on td "48,28" at bounding box center [416, 246] width 45 height 21
click at [430, 228] on td "77,68" at bounding box center [416, 225] width 45 height 21
click at [428, 243] on td "66,08" at bounding box center [416, 246] width 45 height 21
click at [431, 267] on td "66,02" at bounding box center [416, 267] width 45 height 21
click at [428, 282] on td "38,83" at bounding box center [416, 288] width 45 height 21
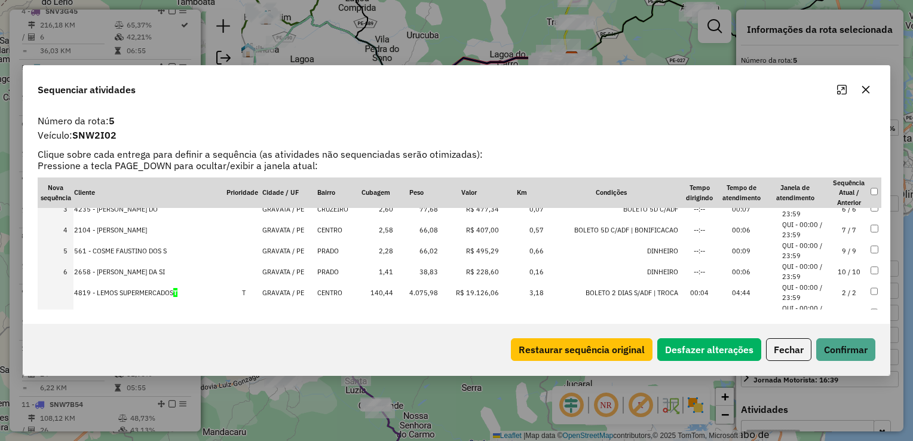
scroll to position [0, 0]
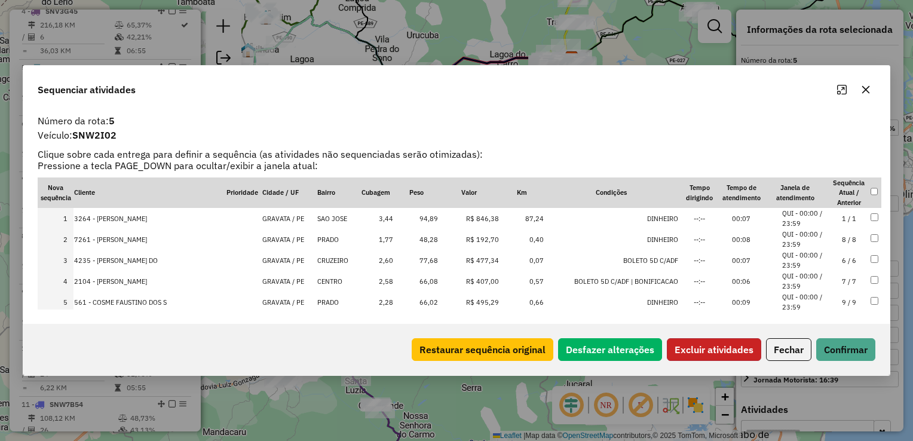
click at [679, 355] on button "Excluir atividades" at bounding box center [714, 349] width 94 height 23
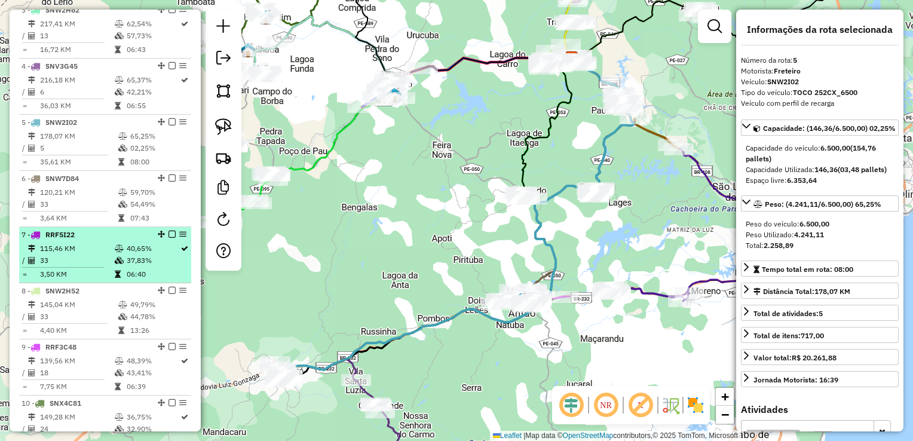
scroll to position [567, 0]
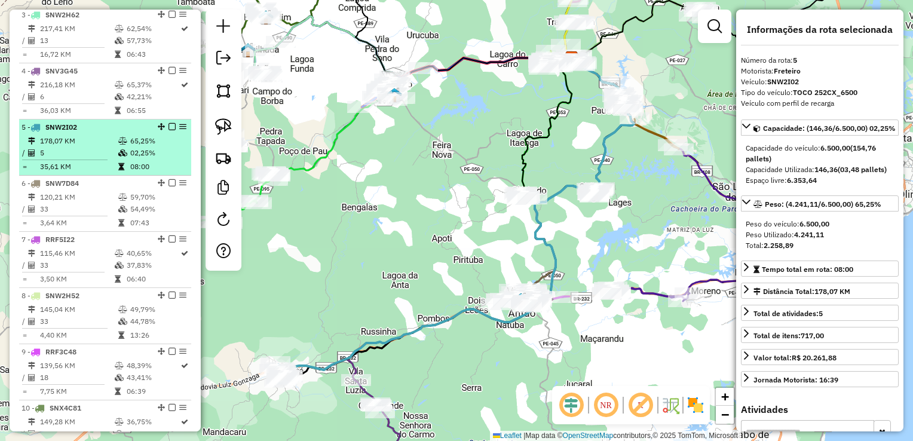
click at [64, 159] on td "5" at bounding box center [78, 153] width 78 height 12
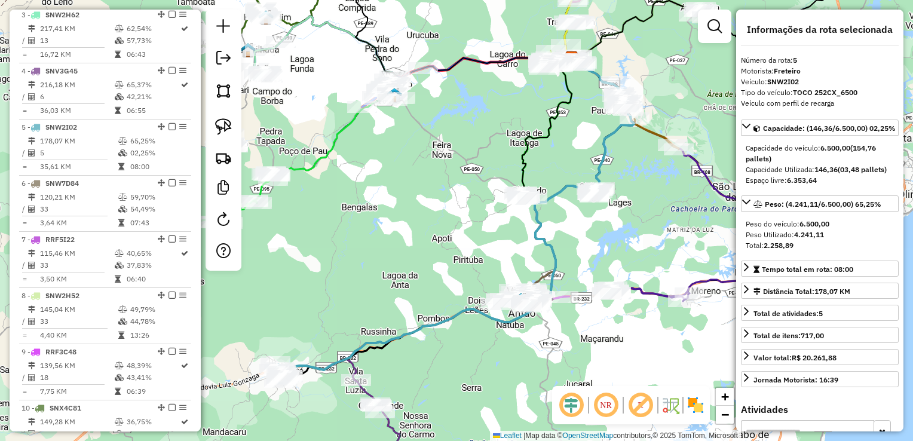
click at [366, 305] on div "Janela de atendimento Grade de atendimento Capacidade Transportadoras Veículos …" at bounding box center [456, 220] width 913 height 441
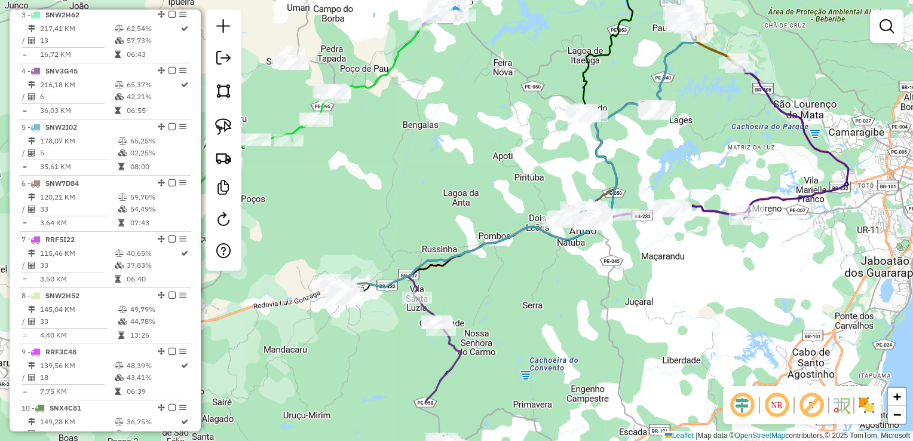
drag, startPoint x: 347, startPoint y: 317, endPoint x: 440, endPoint y: 186, distance: 160.5
click at [433, 197] on div "Janela de atendimento Grade de atendimento Capacidade Transportadoras Veículos …" at bounding box center [456, 220] width 913 height 441
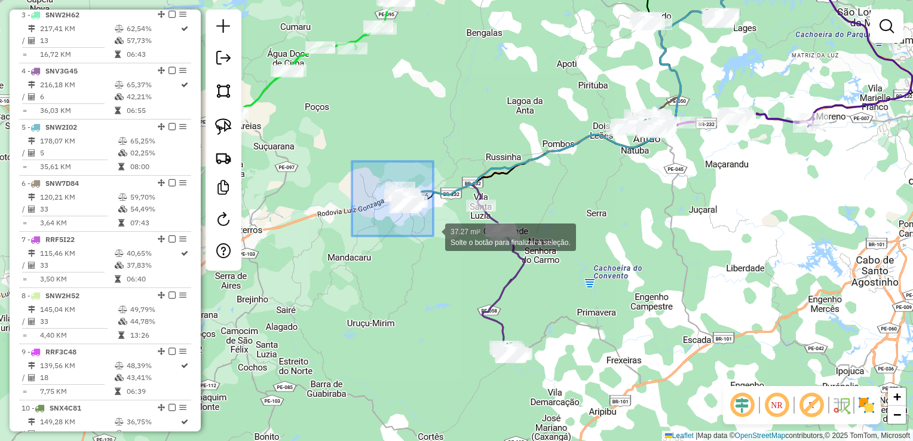
drag, startPoint x: 352, startPoint y: 161, endPoint x: 433, endPoint y: 236, distance: 110.4
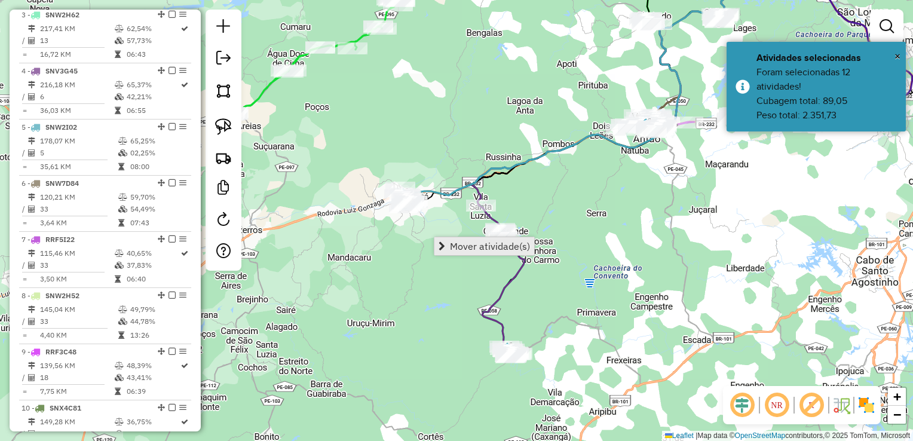
click at [468, 243] on span "Mover atividade(s)" at bounding box center [490, 246] width 80 height 10
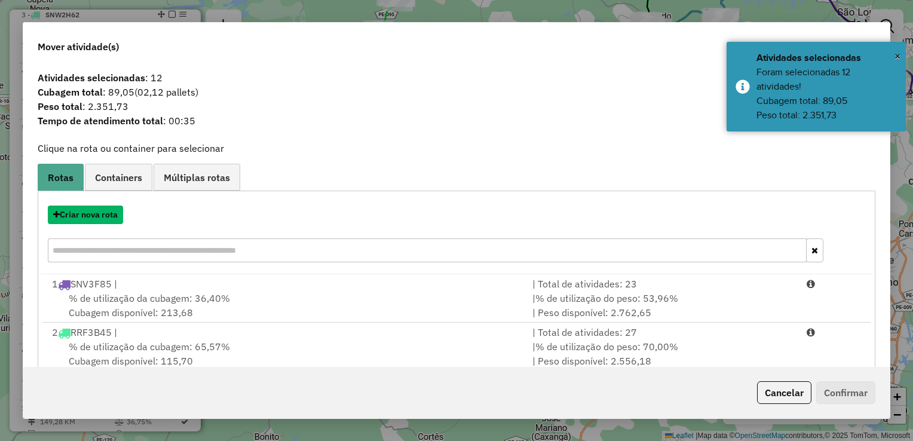
click at [86, 214] on button "Criar nova rota" at bounding box center [85, 215] width 75 height 19
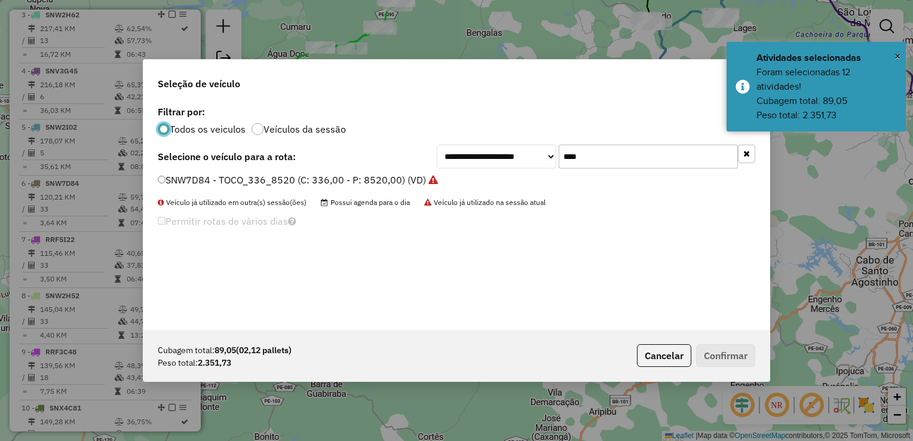
scroll to position [6, 4]
click at [609, 156] on input "****" at bounding box center [648, 157] width 179 height 24
type input "*"
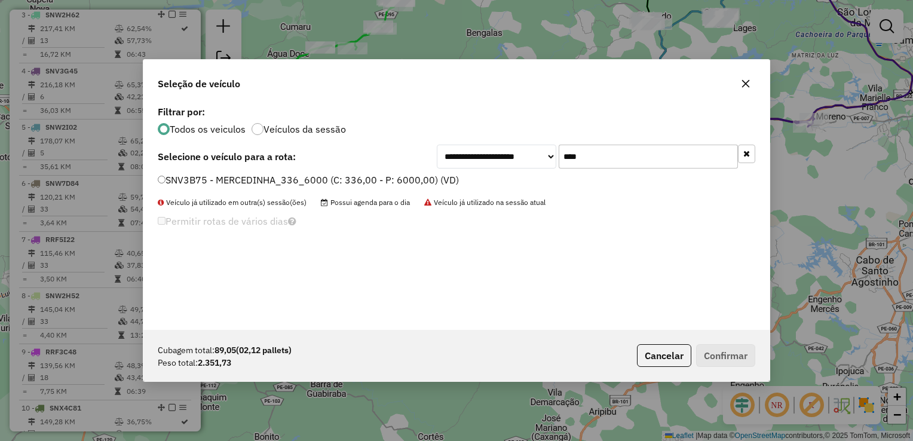
type input "****"
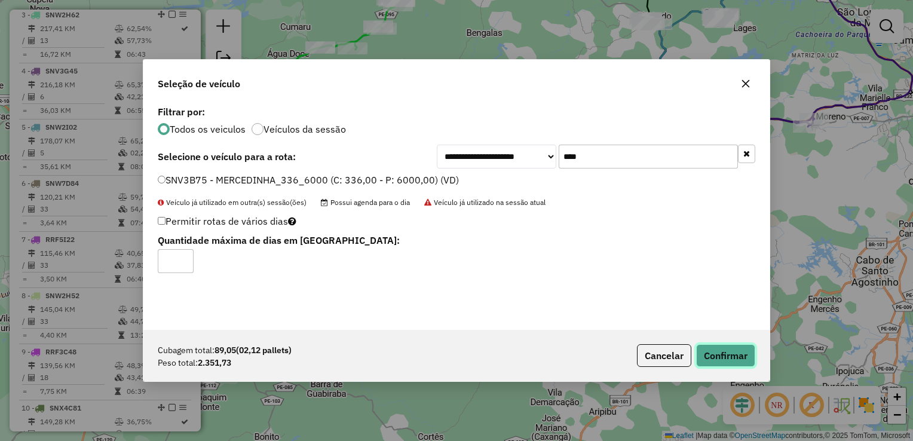
click at [711, 354] on button "Confirmar" at bounding box center [725, 355] width 59 height 23
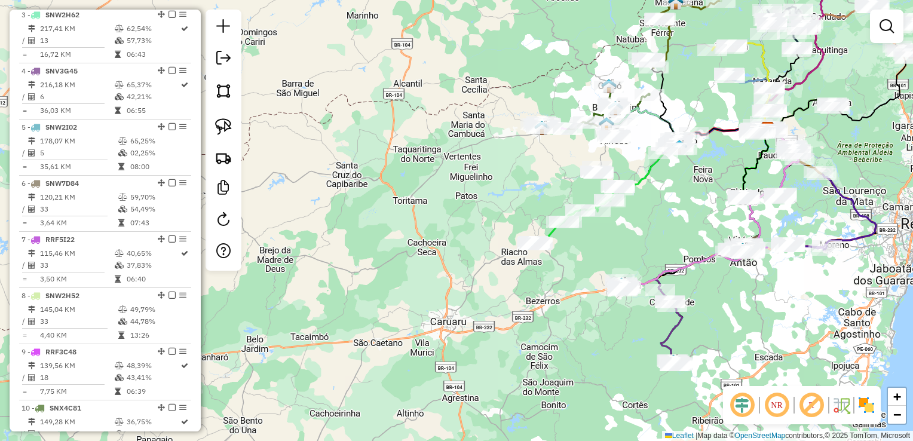
drag, startPoint x: 614, startPoint y: 231, endPoint x: 476, endPoint y: 325, distance: 167.7
click at [483, 326] on div "Janela de atendimento Grade de atendimento Capacidade Transportadoras Veículos …" at bounding box center [456, 220] width 913 height 441
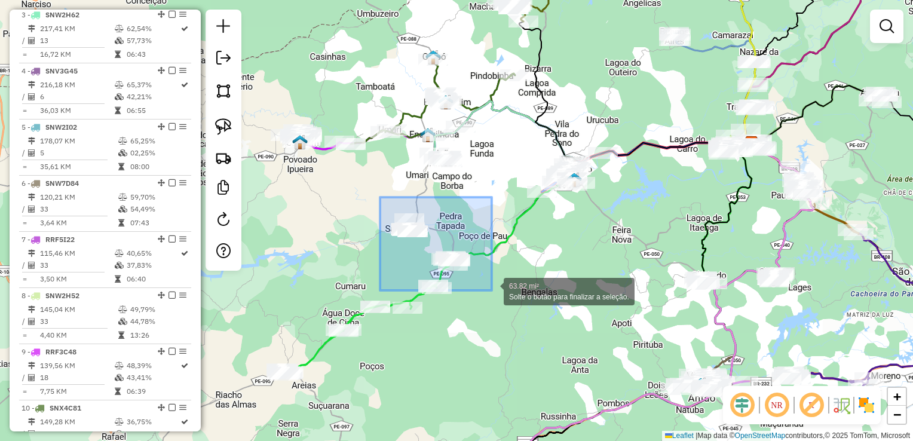
drag, startPoint x: 380, startPoint y: 197, endPoint x: 492, endPoint y: 290, distance: 146.0
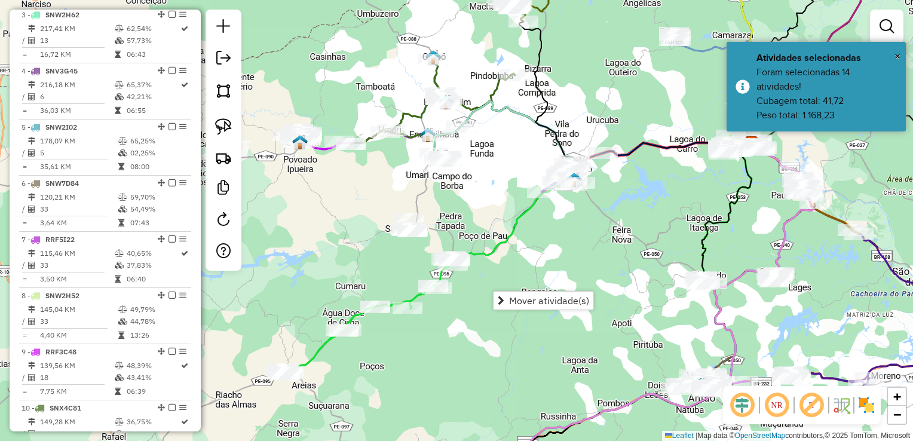
click at [501, 273] on div "Janela de atendimento Grade de atendimento Capacidade Transportadoras Veículos …" at bounding box center [456, 220] width 913 height 441
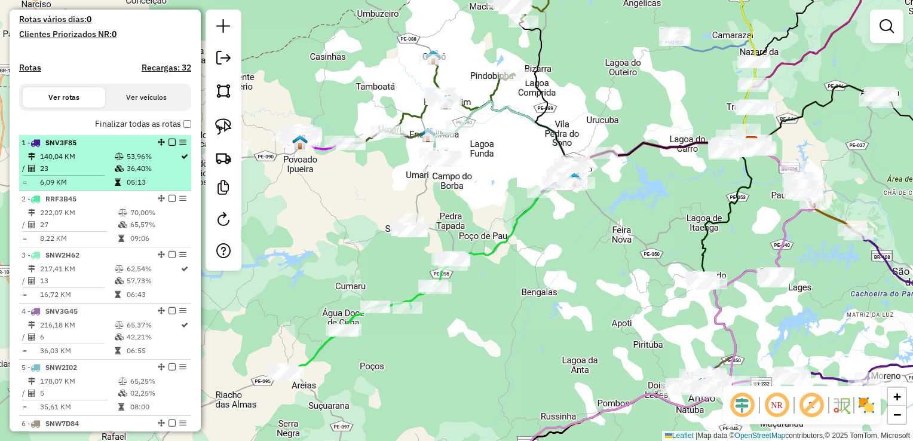
scroll to position [327, 0]
click at [60, 171] on td "23" at bounding box center [76, 167] width 75 height 12
select select "**********"
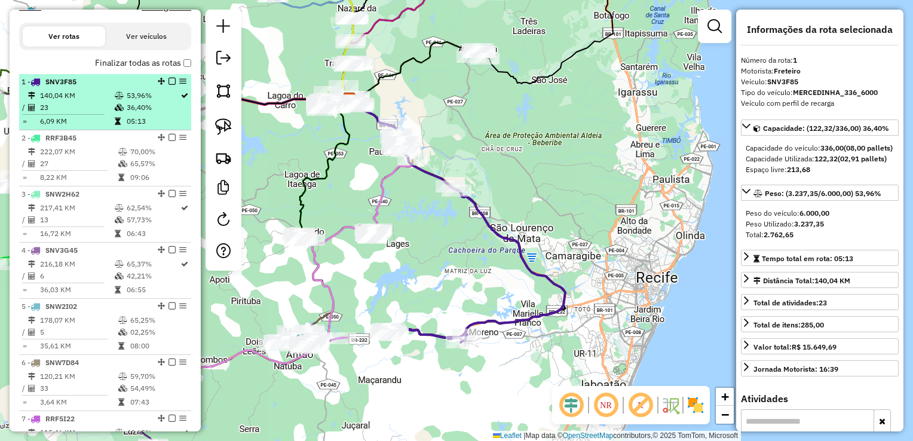
scroll to position [387, 0]
click at [60, 170] on td "27" at bounding box center [78, 164] width 78 height 12
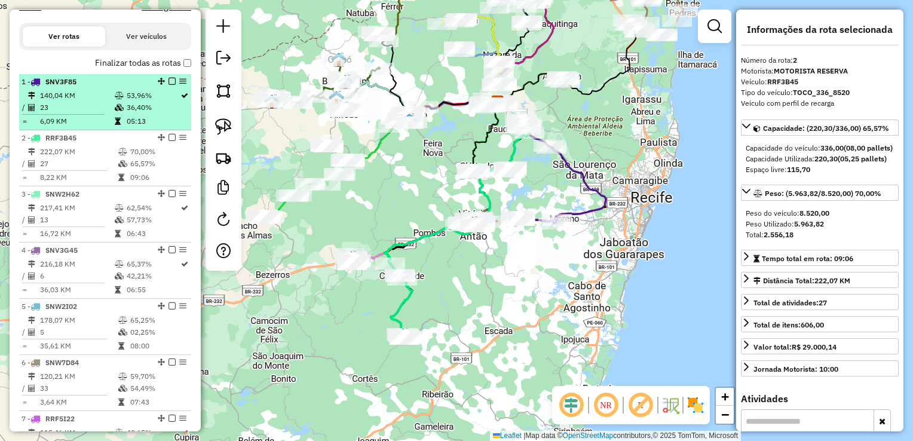
click at [60, 114] on td "23" at bounding box center [76, 108] width 75 height 12
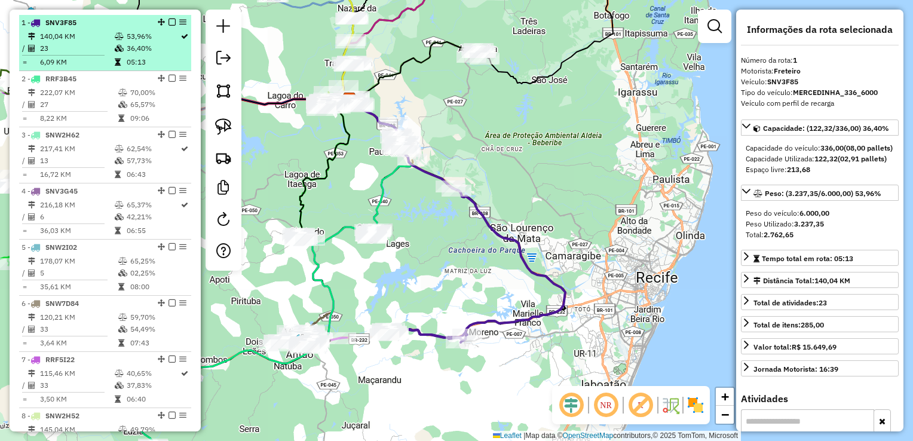
scroll to position [447, 0]
click at [60, 111] on hr at bounding box center [64, 111] width 85 height 1
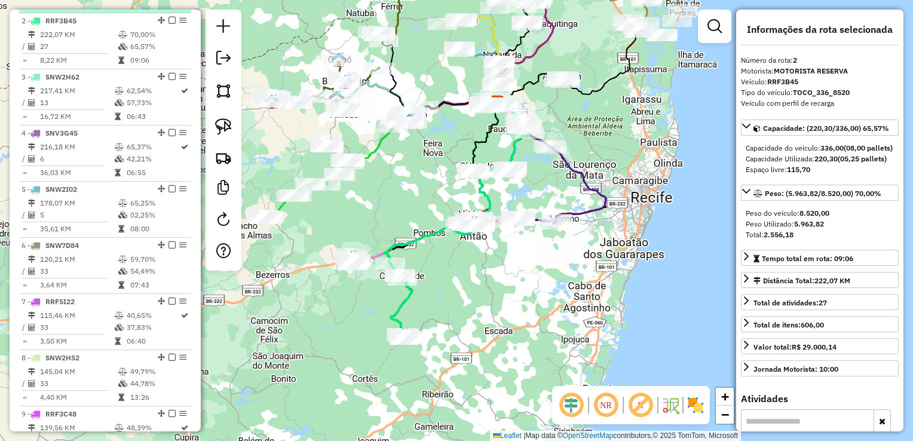
scroll to position [507, 0]
click at [60, 120] on td "16,72 KM" at bounding box center [76, 114] width 75 height 12
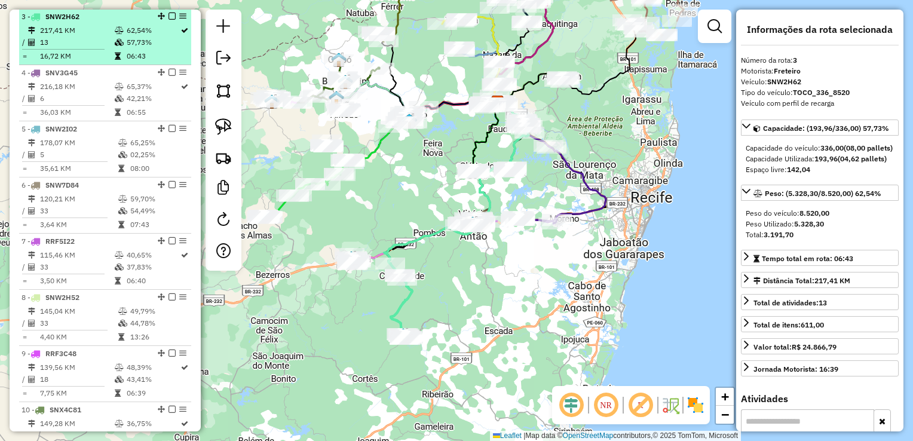
scroll to position [567, 0]
click at [60, 117] on td "36,03 KM" at bounding box center [76, 111] width 75 height 12
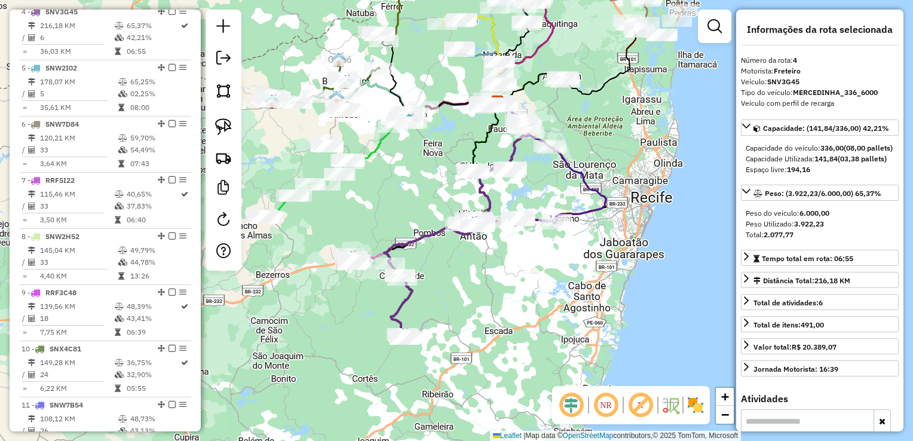
scroll to position [626, 0]
click at [60, 113] on td "35,61 KM" at bounding box center [78, 107] width 78 height 12
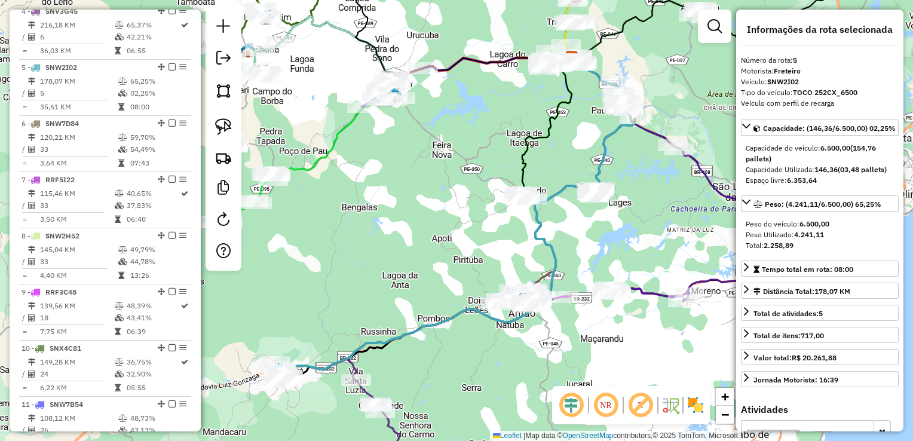
scroll to position [686, 0]
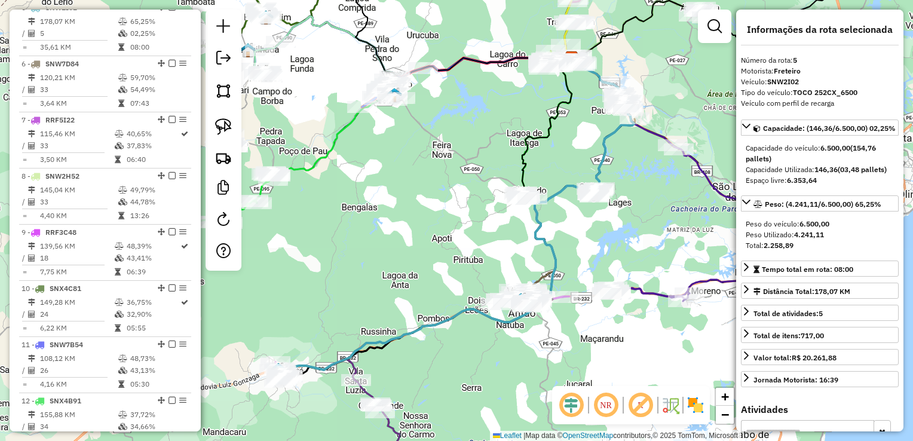
click at [60, 112] on li "6 - SNW7D84 120,21 KM 59,70% / 33 54,49% = 3,64 KM 07:43" at bounding box center [105, 84] width 172 height 56
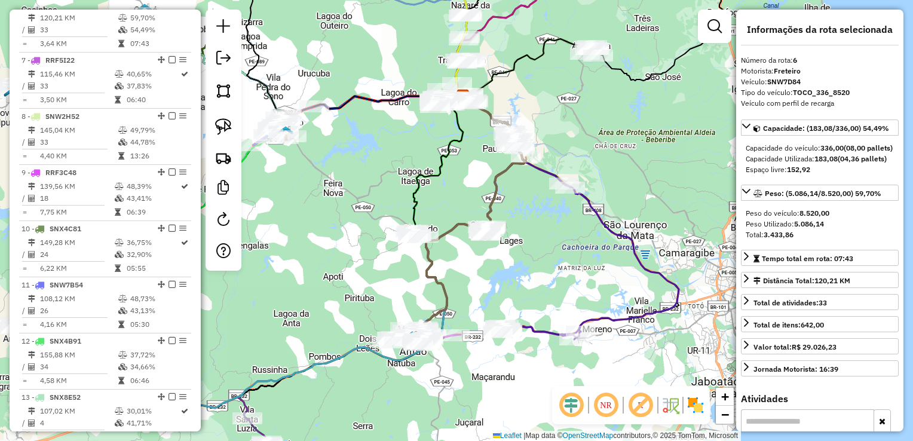
scroll to position [746, 0]
click at [60, 120] on div "8 - SNW2H52" at bounding box center [85, 116] width 127 height 11
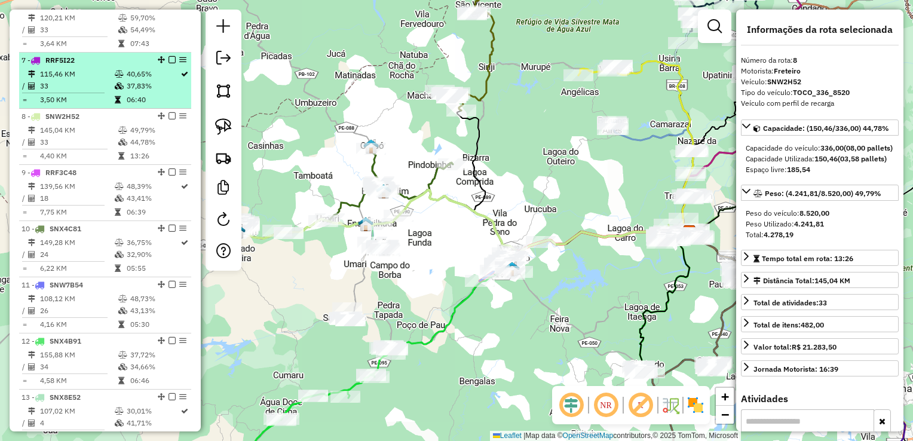
click at [76, 66] on div "7 - RRF5I22" at bounding box center [85, 60] width 127 height 11
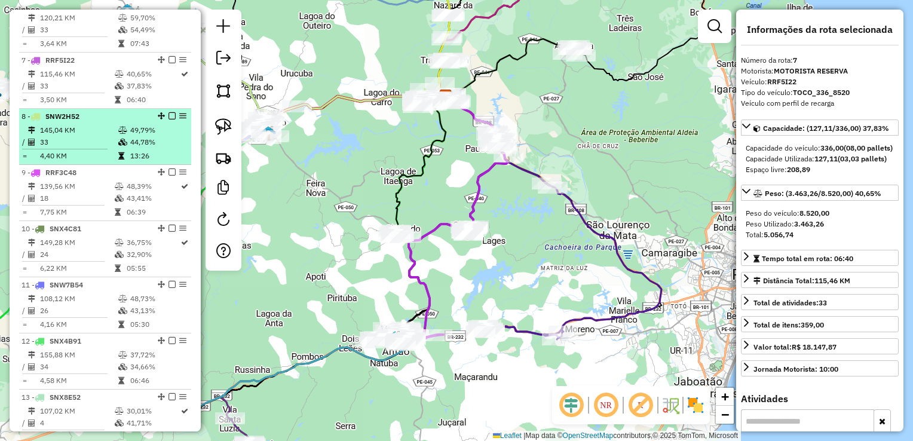
click at [66, 136] on td "145,04 KM" at bounding box center [78, 130] width 78 height 12
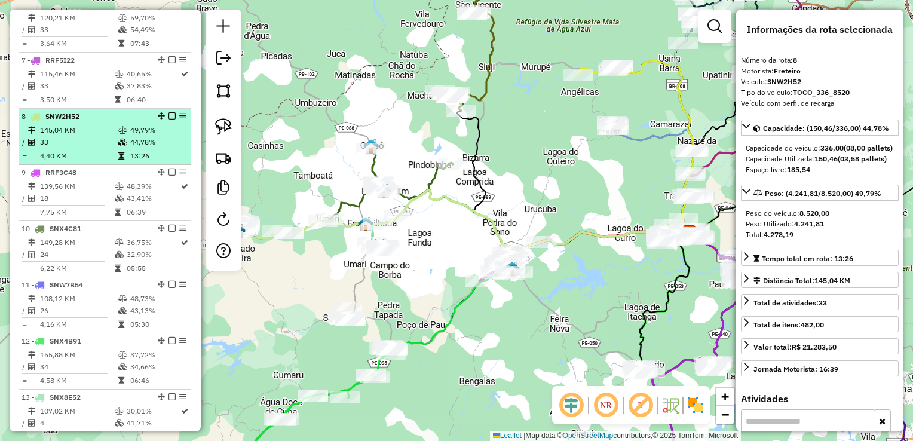
scroll to position [806, 0]
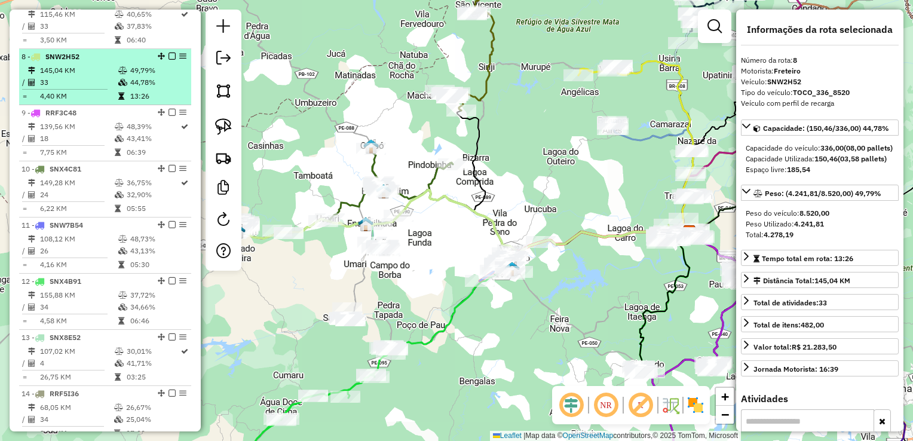
click at [66, 133] on td "139,56 KM" at bounding box center [76, 127] width 75 height 12
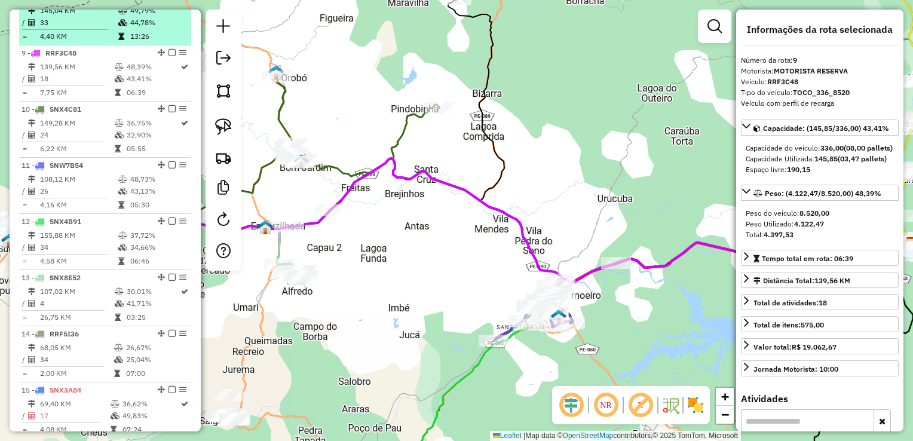
scroll to position [865, 0]
click at [66, 140] on td "24" at bounding box center [76, 135] width 75 height 12
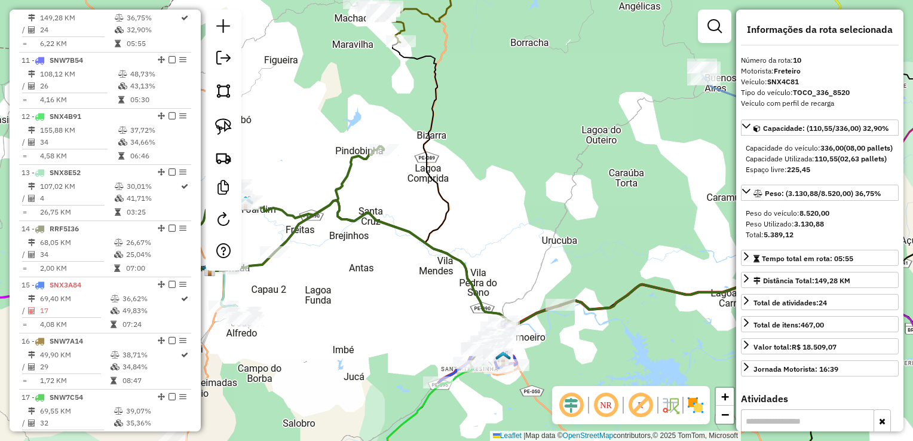
scroll to position [985, 0]
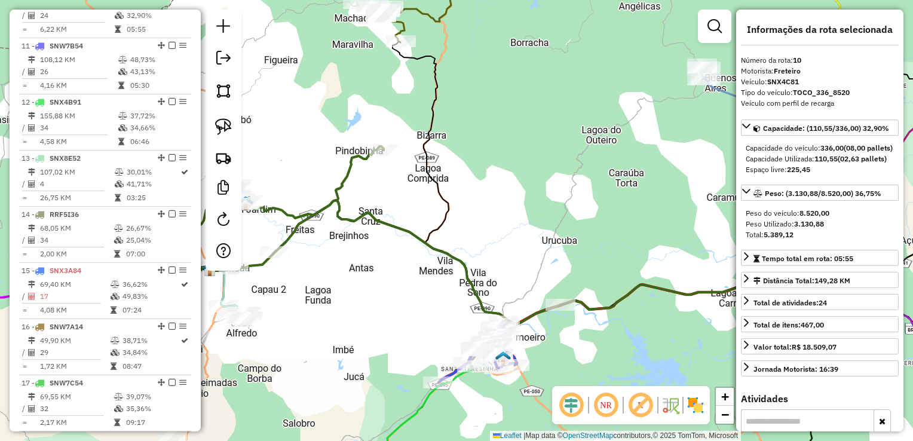
click at [66, 134] on td "34" at bounding box center [78, 128] width 78 height 12
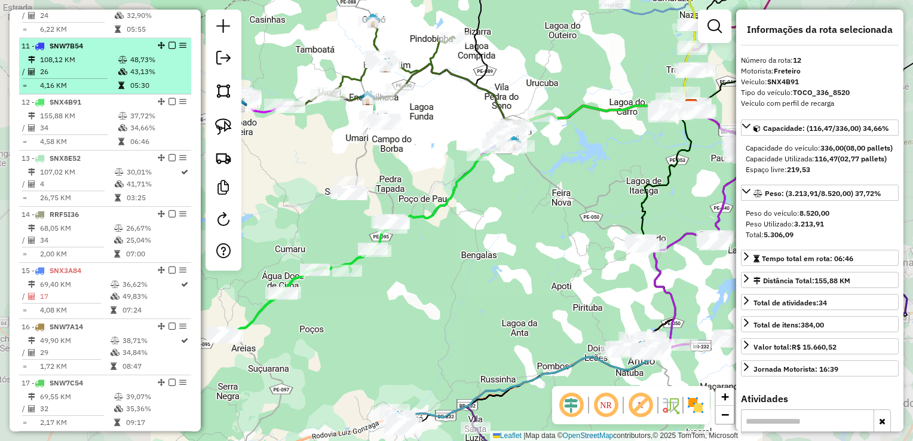
click at [71, 66] on td "108,12 KM" at bounding box center [78, 60] width 78 height 12
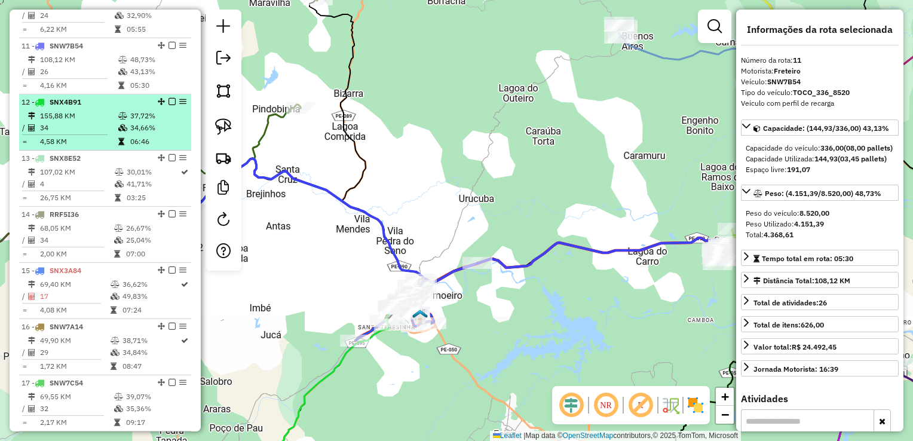
click at [63, 122] on td "155,88 KM" at bounding box center [78, 116] width 78 height 12
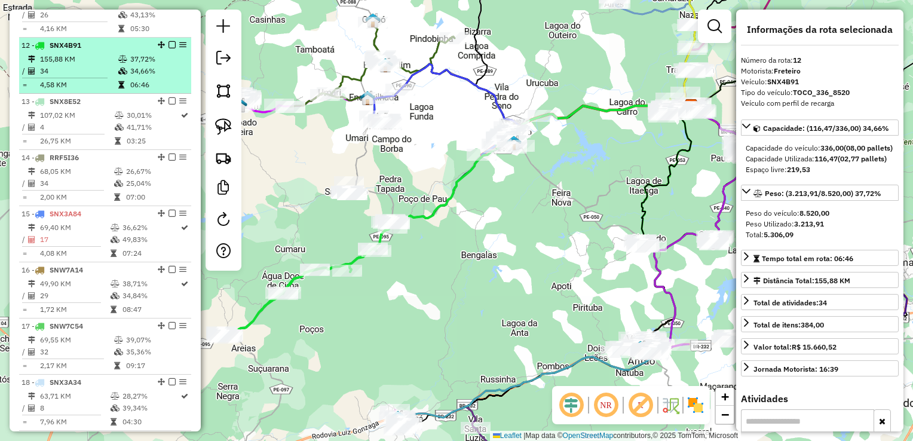
scroll to position [1045, 0]
click at [63, 118] on td "107,02 KM" at bounding box center [76, 112] width 75 height 12
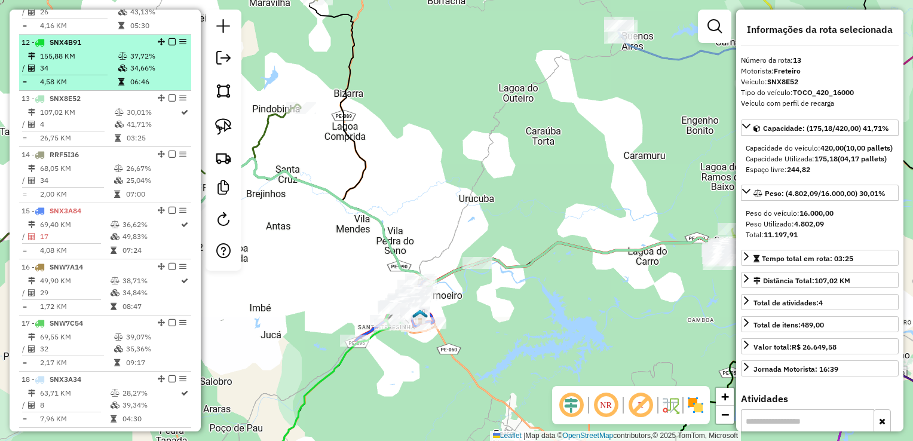
click at [71, 47] on span "SNX4B91" at bounding box center [66, 42] width 32 height 9
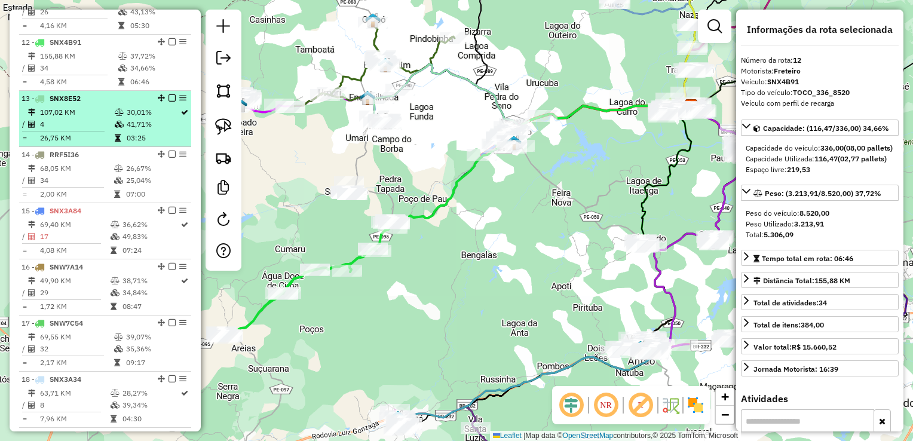
click at [66, 103] on span "SNX8E52" at bounding box center [65, 98] width 31 height 9
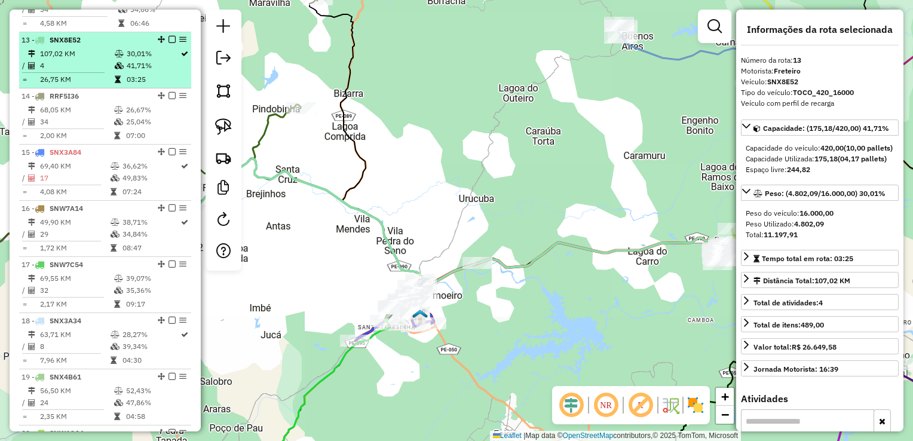
scroll to position [1104, 0]
click at [66, 111] on li "14 - RRF5I36 68,05 KM 26,67% / 34 25,04% = 2,00 KM 07:00" at bounding box center [105, 115] width 172 height 56
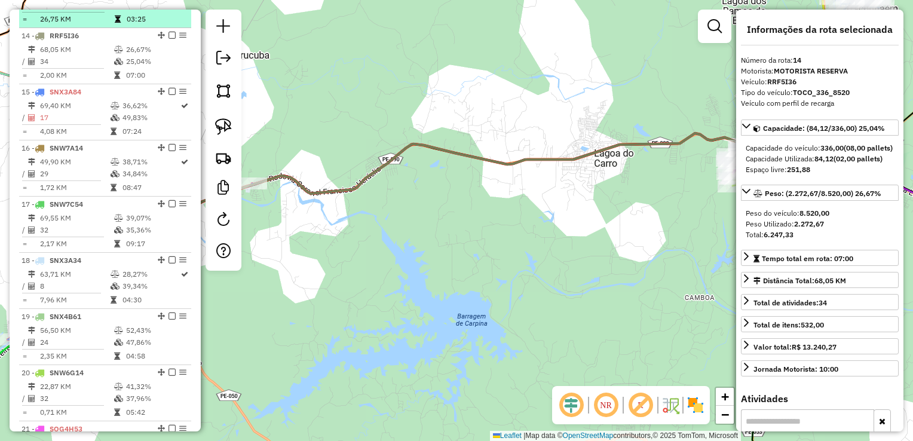
scroll to position [1164, 0]
click at [66, 111] on td "69,40 KM" at bounding box center [74, 105] width 71 height 12
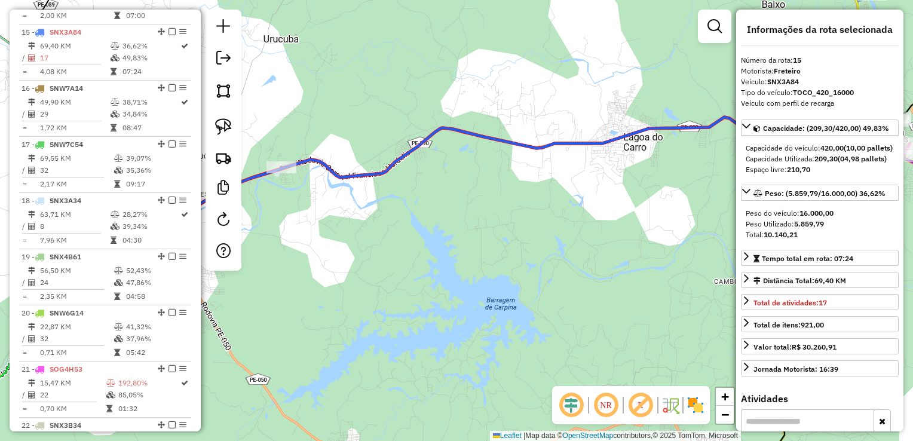
scroll to position [1224, 0]
click at [66, 108] on td "49,90 KM" at bounding box center [74, 102] width 71 height 12
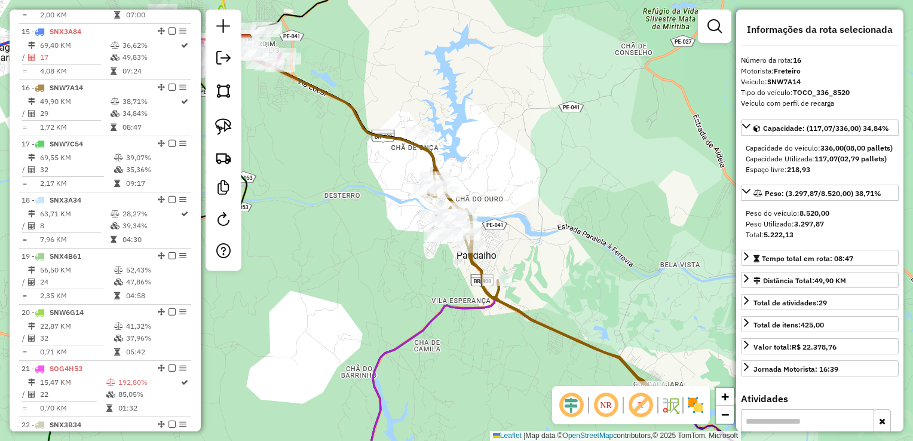
scroll to position [1284, 0]
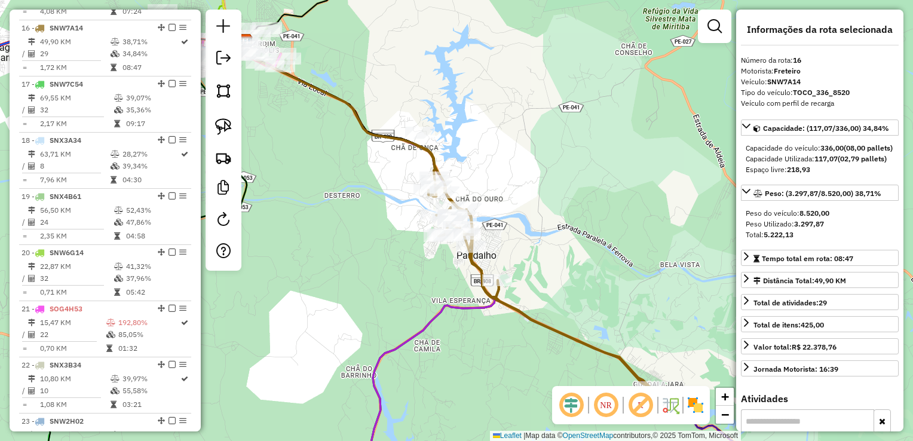
click at [66, 104] on td "69,55 KM" at bounding box center [76, 98] width 74 height 12
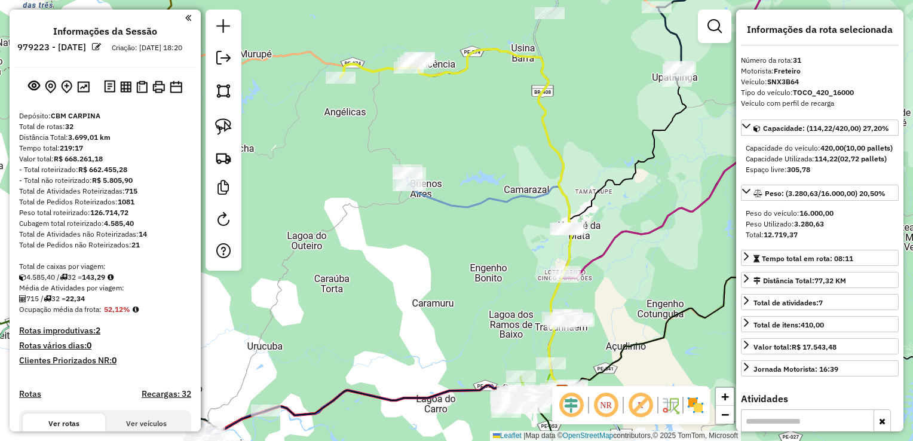
select select "**********"
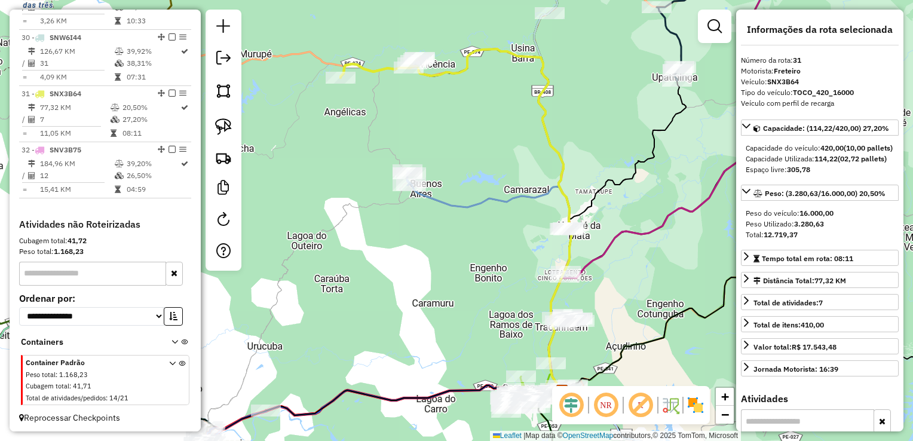
scroll to position [2069, 0]
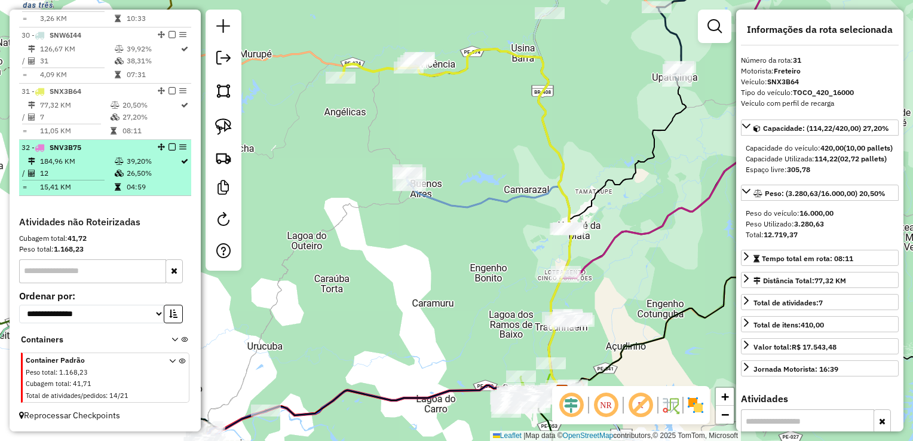
click at [65, 176] on td "12" at bounding box center [76, 173] width 75 height 12
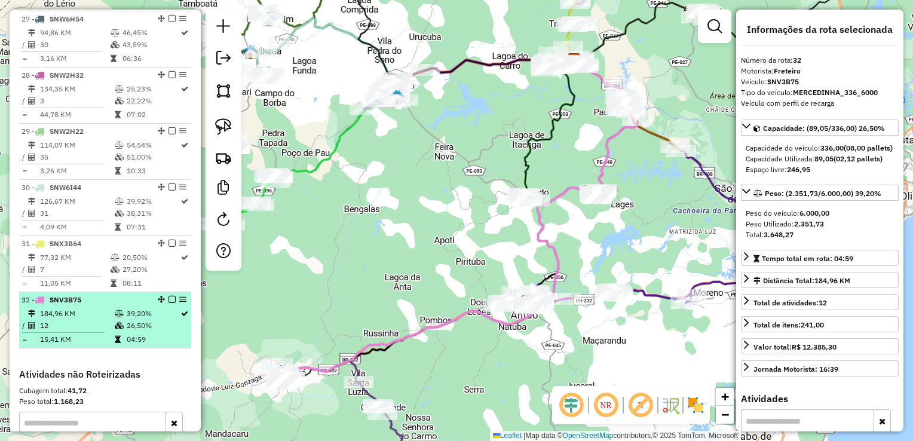
scroll to position [1890, 0]
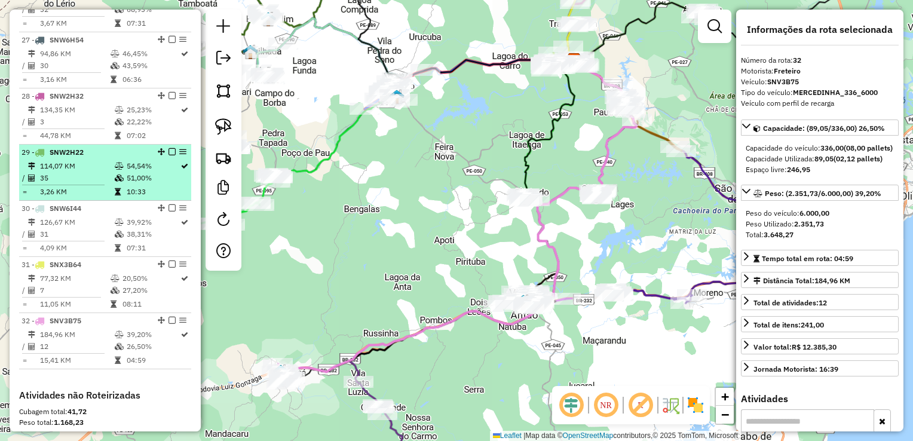
click at [64, 184] on td "35" at bounding box center [76, 178] width 75 height 12
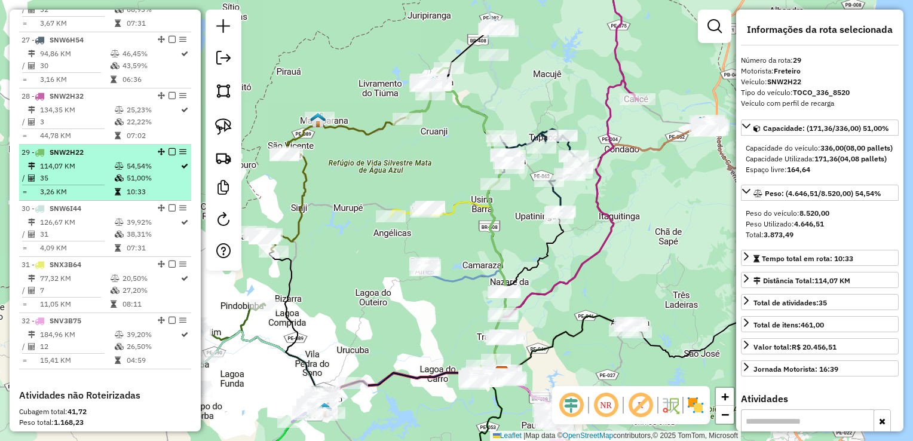
click at [69, 184] on td "35" at bounding box center [76, 178] width 75 height 12
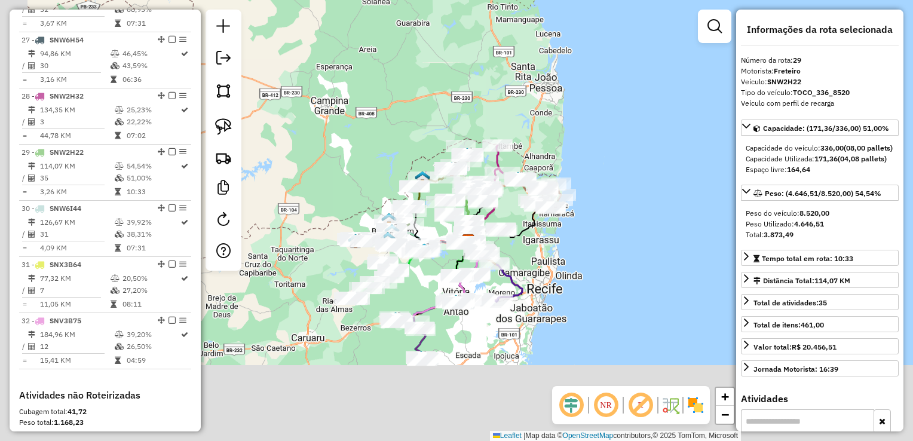
drag, startPoint x: 351, startPoint y: 210, endPoint x: 363, endPoint y: 131, distance: 79.9
click at [363, 132] on div "Janela de atendimento Grade de atendimento Capacidade Transportadoras Veículos …" at bounding box center [456, 220] width 913 height 441
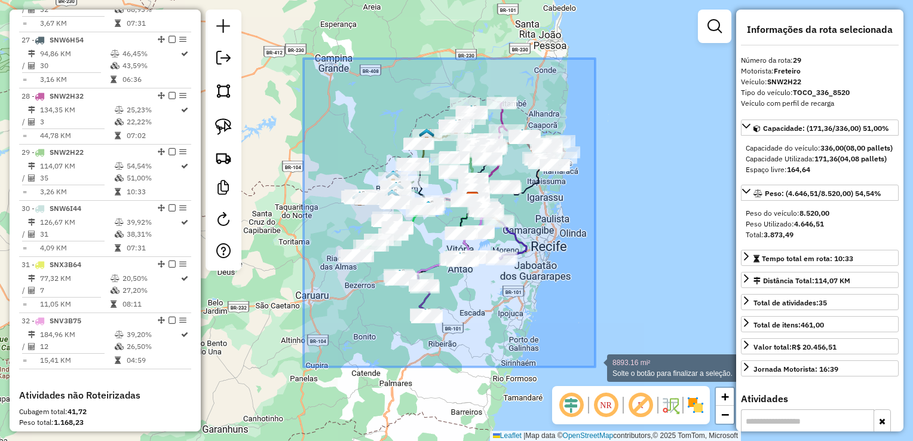
drag, startPoint x: 304, startPoint y: 62, endPoint x: 595, endPoint y: 367, distance: 421.8
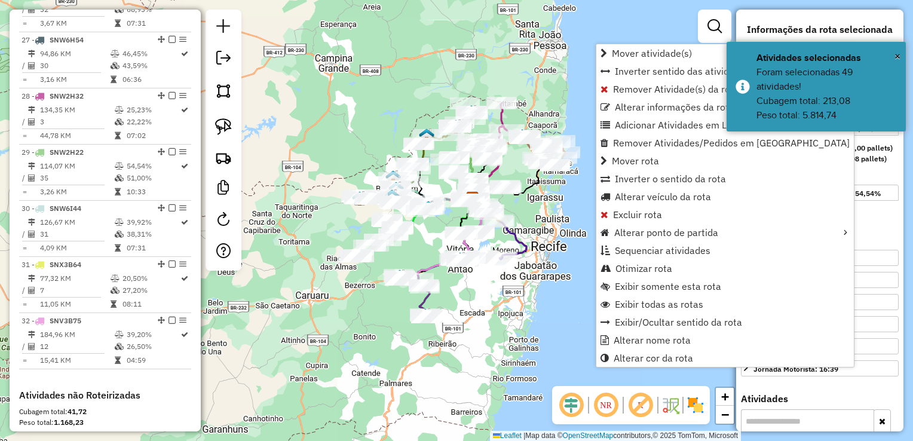
click at [469, 369] on div "Janela de atendimento Grade de atendimento Capacidade Transportadoras Veículos …" at bounding box center [456, 220] width 913 height 441
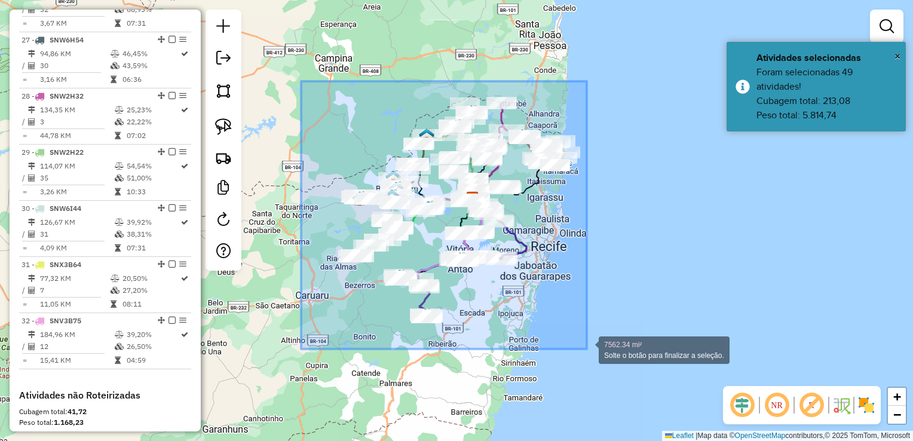
drag, startPoint x: 301, startPoint y: 81, endPoint x: 587, endPoint y: 349, distance: 391.5
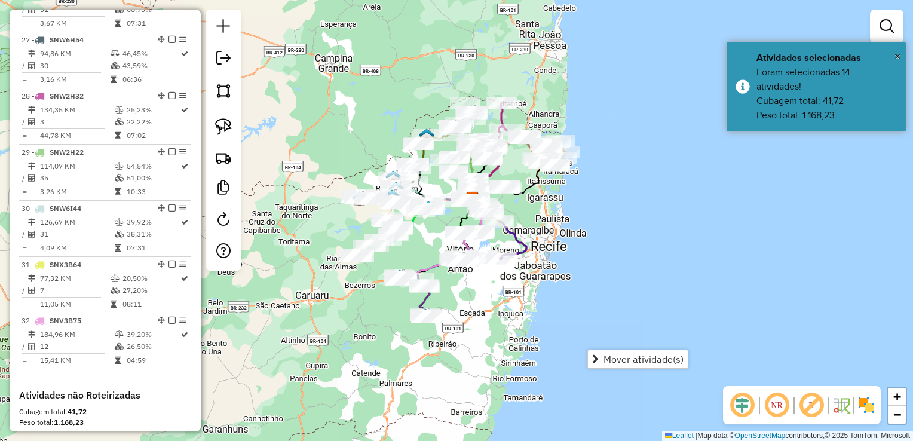
click at [365, 330] on div "Janela de atendimento Grade de atendimento Capacidade Transportadoras Veículos …" at bounding box center [456, 220] width 913 height 441
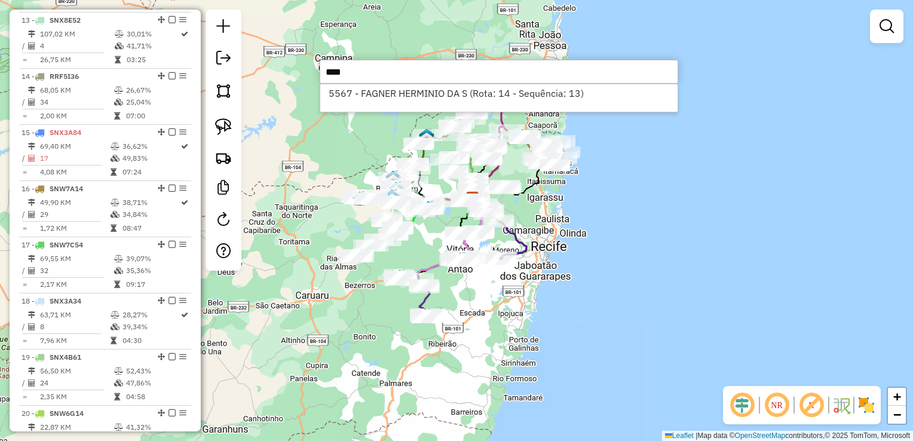
scroll to position [1113, 0]
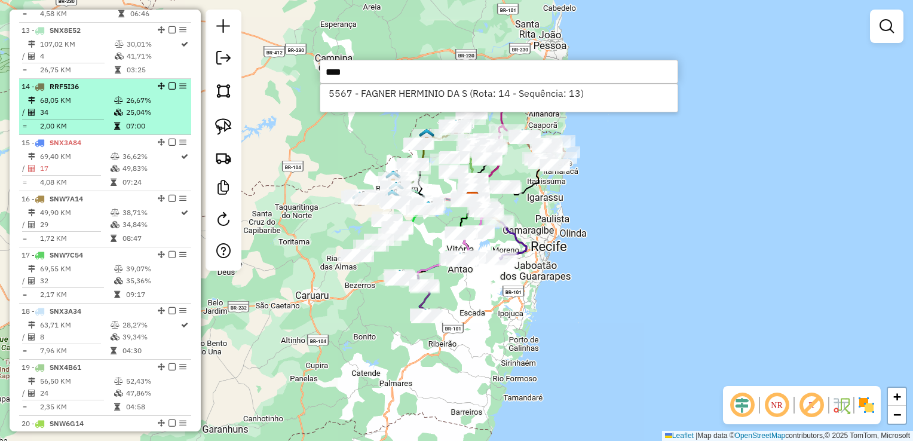
type input "****"
click at [59, 118] on td "34" at bounding box center [76, 112] width 74 height 12
select select "**********"
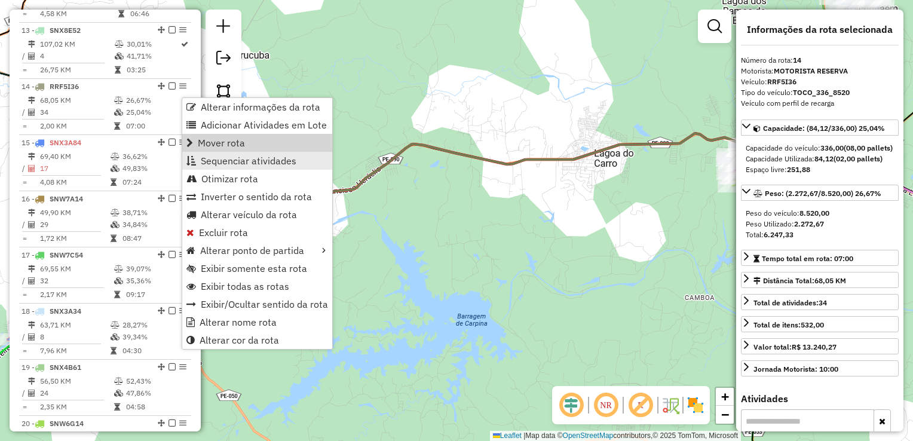
click at [215, 160] on span "Sequenciar atividades" at bounding box center [249, 161] width 96 height 10
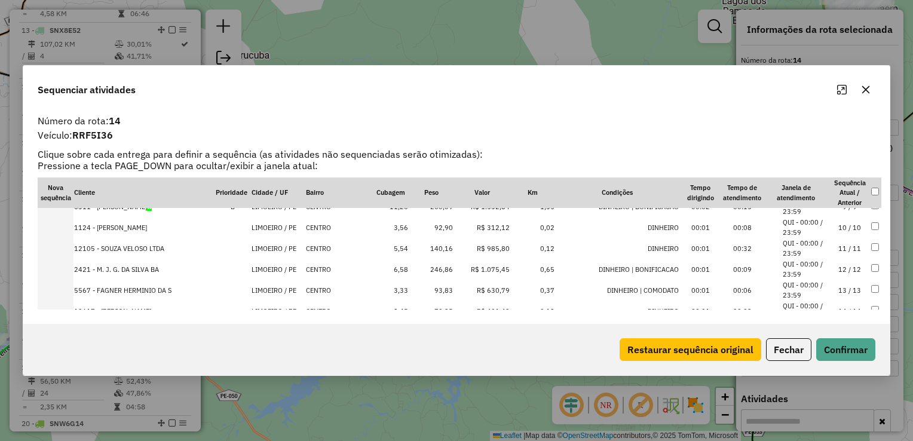
scroll to position [239, 0]
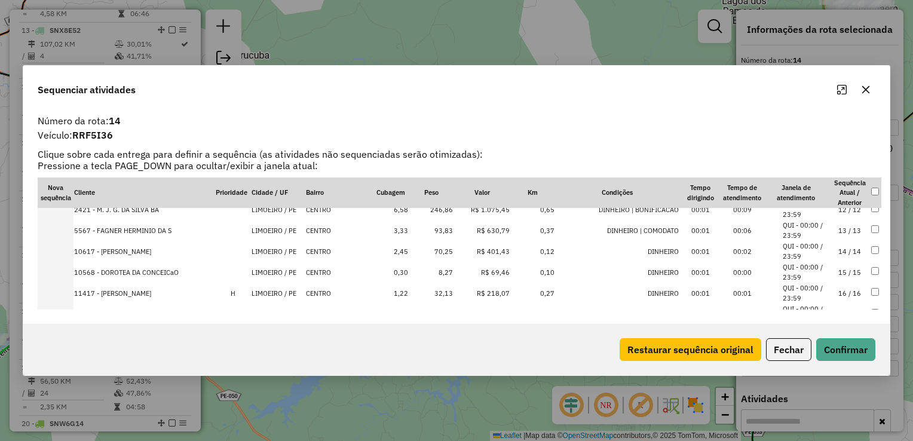
click at [868, 94] on icon "button" at bounding box center [866, 90] width 10 height 10
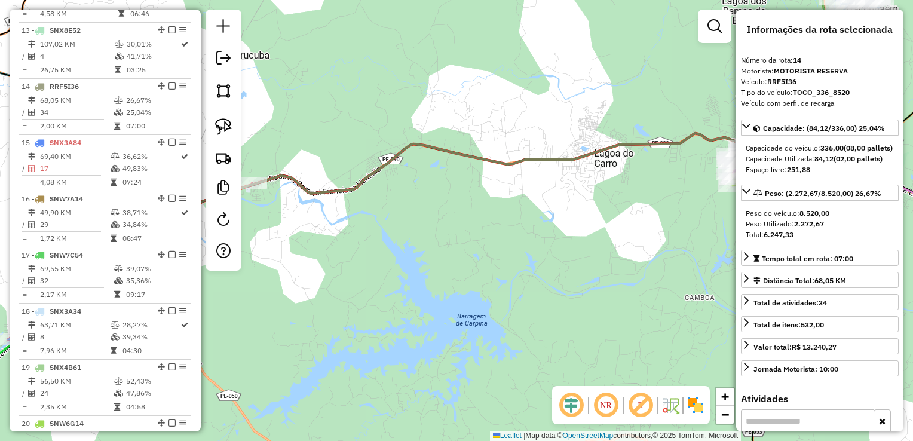
click at [464, 176] on div "Janela de atendimento Grade de atendimento Capacidade Transportadoras Veículos …" at bounding box center [456, 220] width 913 height 441
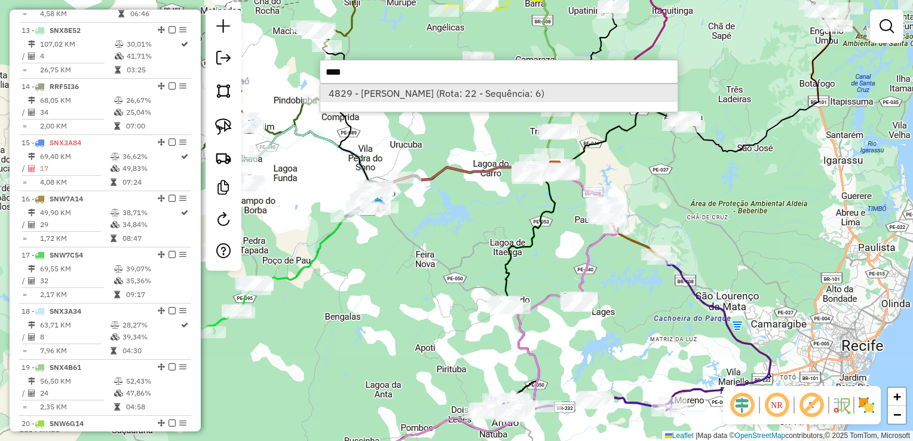
type input "****"
click at [414, 93] on li "4829 - [PERSON_NAME] (Rota: 22 - Sequência: 6)" at bounding box center [498, 93] width 357 height 18
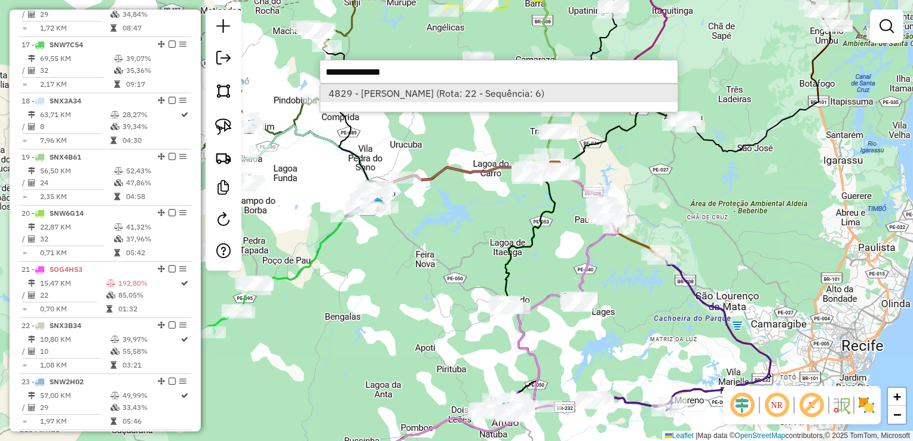
select select "**********"
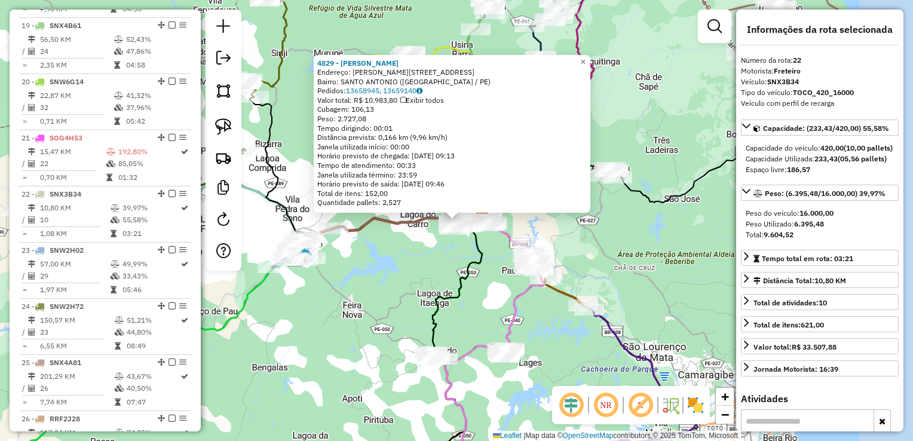
scroll to position [1640, 0]
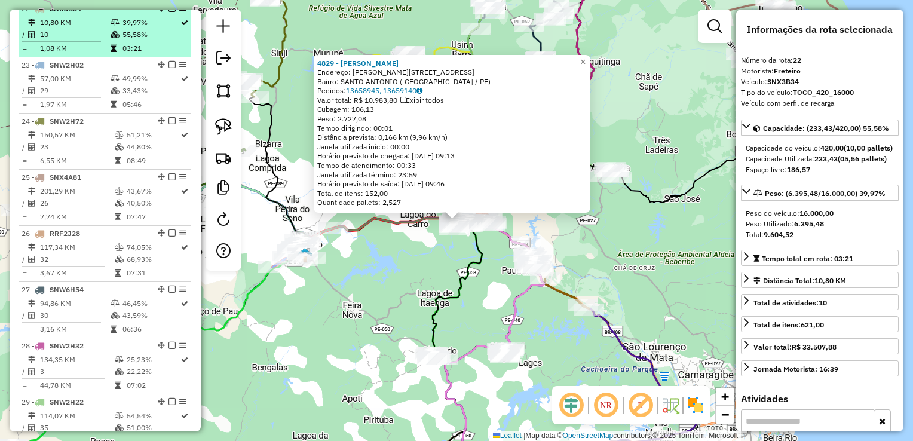
click at [69, 25] on td "10,80 KM" at bounding box center [74, 23] width 71 height 12
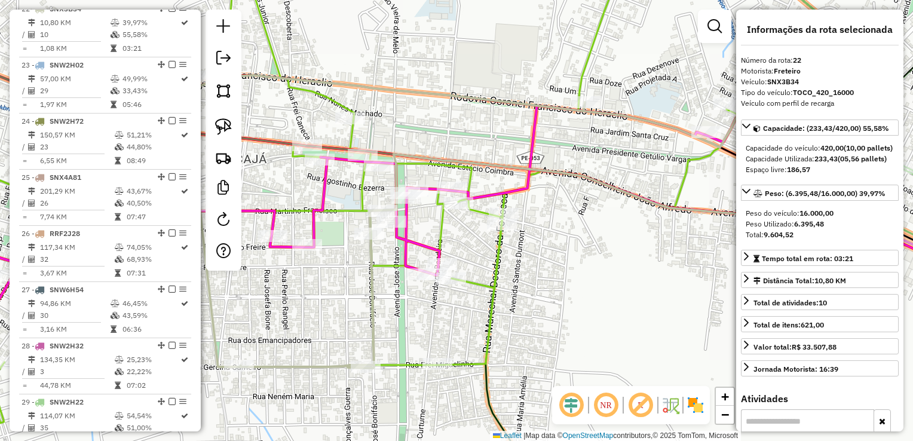
drag, startPoint x: 175, startPoint y: 16, endPoint x: 384, endPoint y: 58, distance: 213.4
click at [548, 74] on div "Janela de atendimento Grade de atendimento Capacidade Transportadoras Veículos …" at bounding box center [456, 220] width 913 height 441
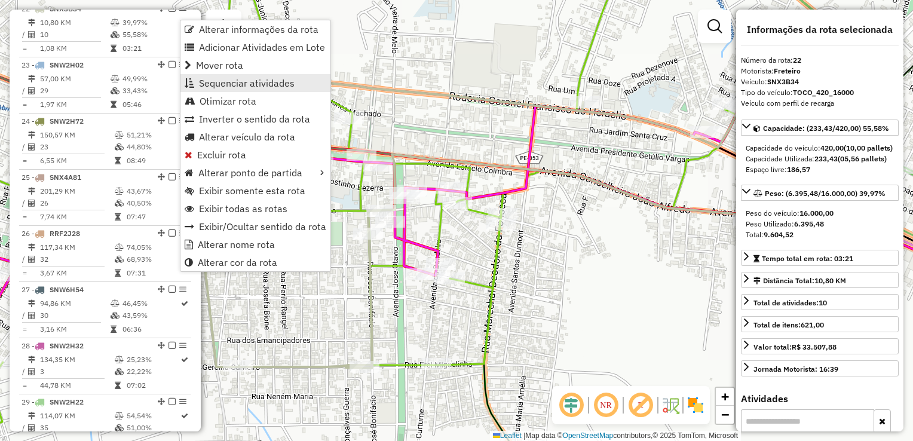
click at [228, 79] on span "Sequenciar atividades" at bounding box center [247, 83] width 96 height 10
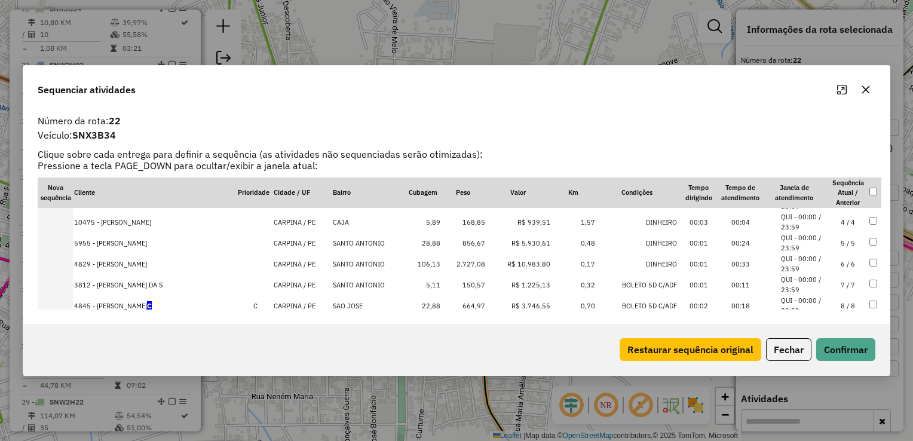
scroll to position [60, 0]
click at [86, 265] on td "4829 - [PERSON_NAME]" at bounding box center [156, 263] width 164 height 21
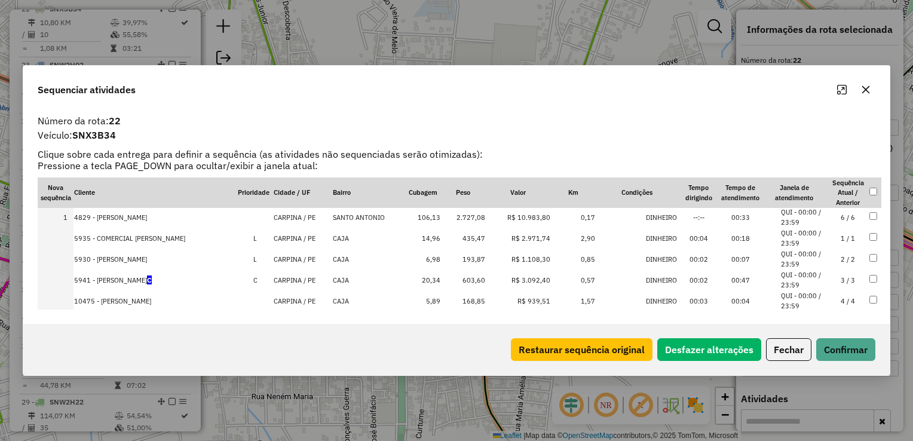
scroll to position [0, 0]
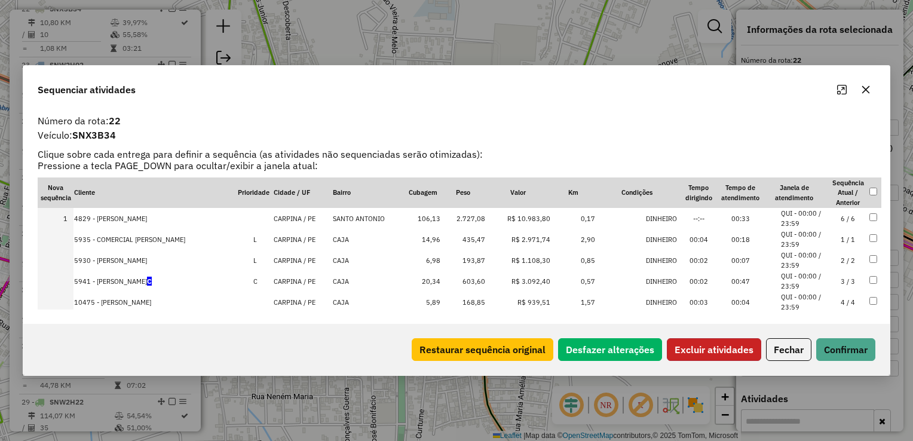
click at [702, 351] on button "Excluir atividades" at bounding box center [714, 349] width 94 height 23
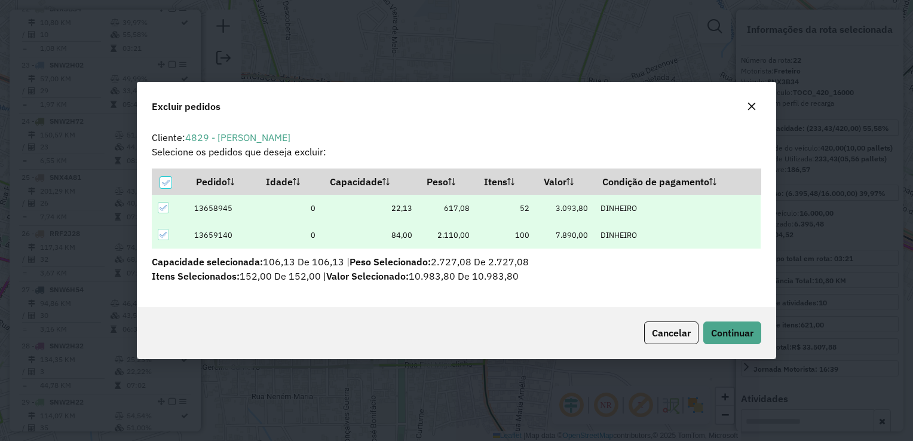
scroll to position [6, 4]
click at [712, 334] on span "Continuar" at bounding box center [732, 333] width 42 height 12
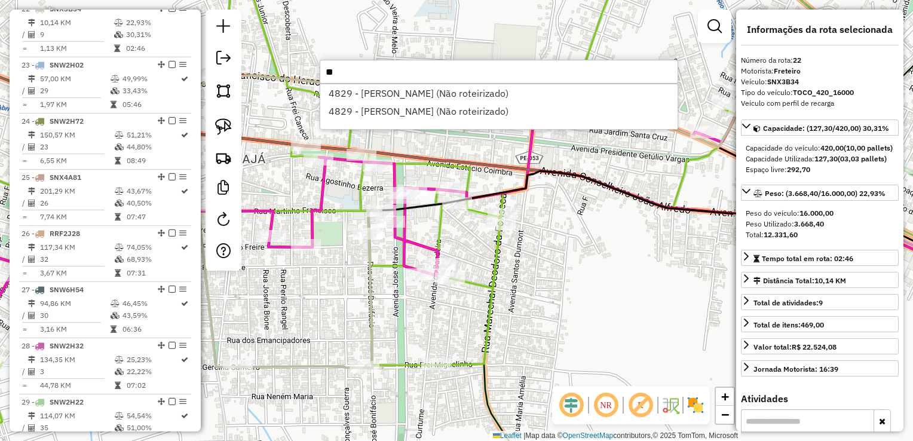
type input "*"
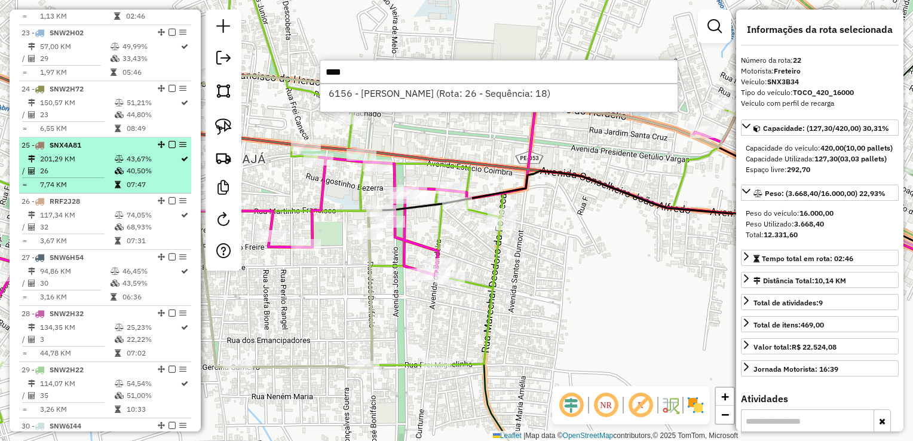
scroll to position [1700, 0]
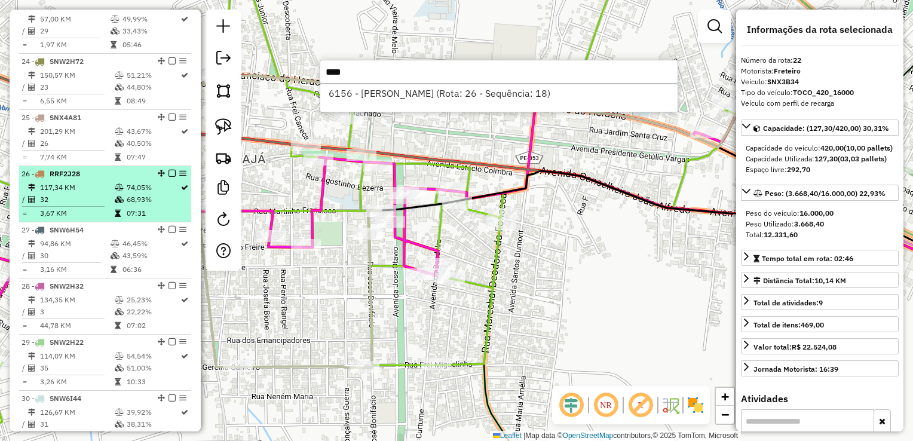
type input "****"
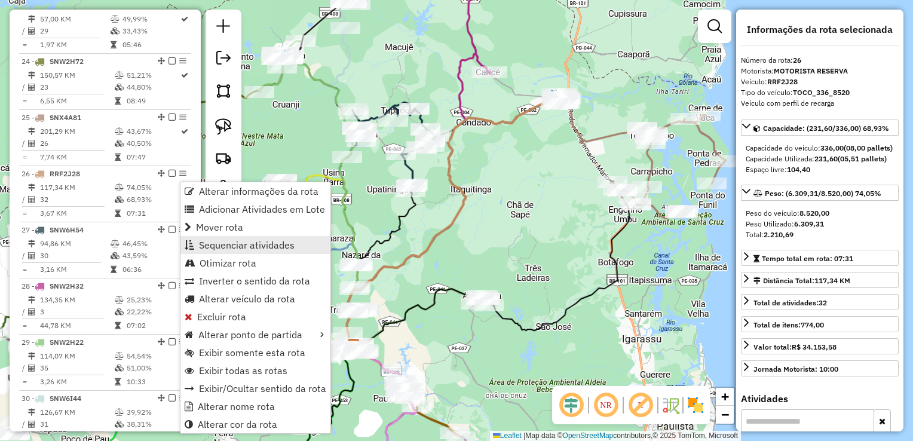
click at [229, 244] on span "Sequenciar atividades" at bounding box center [247, 245] width 96 height 10
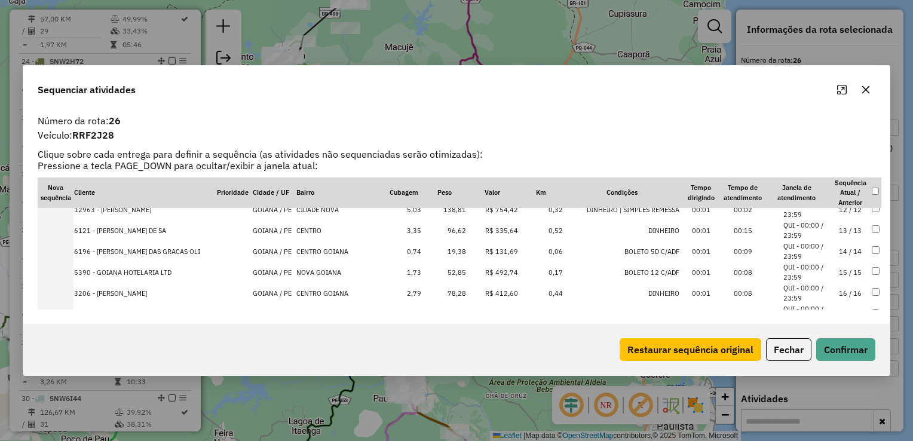
scroll to position [299, 0]
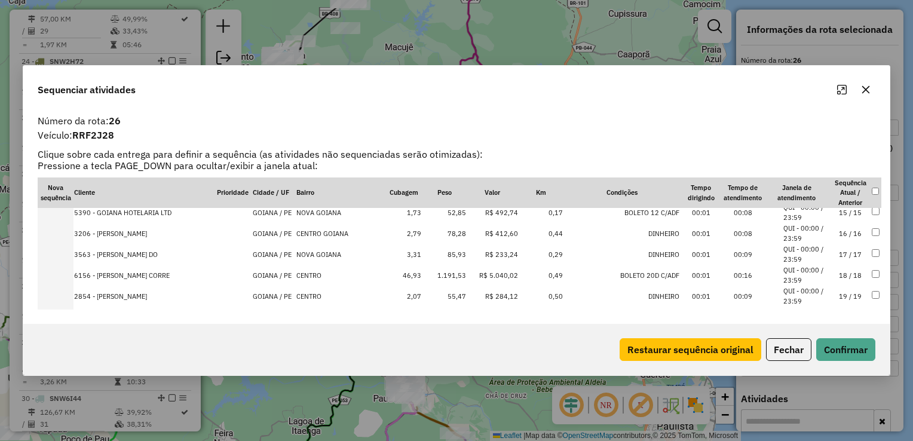
click at [93, 273] on td "6156 - [PERSON_NAME] CORRE" at bounding box center [145, 275] width 143 height 21
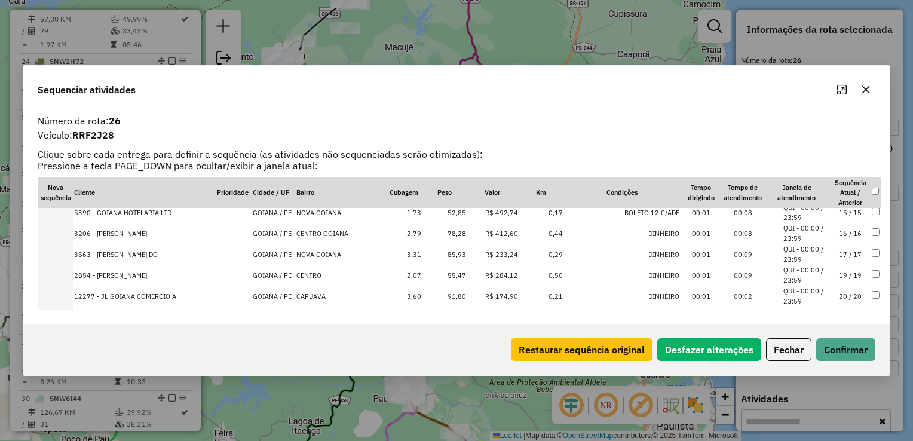
scroll to position [0, 0]
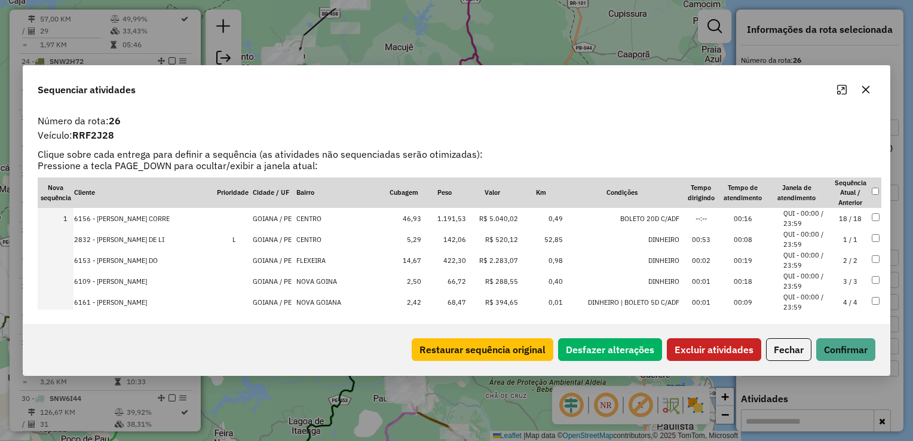
click at [720, 350] on button "Excluir atividades" at bounding box center [714, 349] width 94 height 23
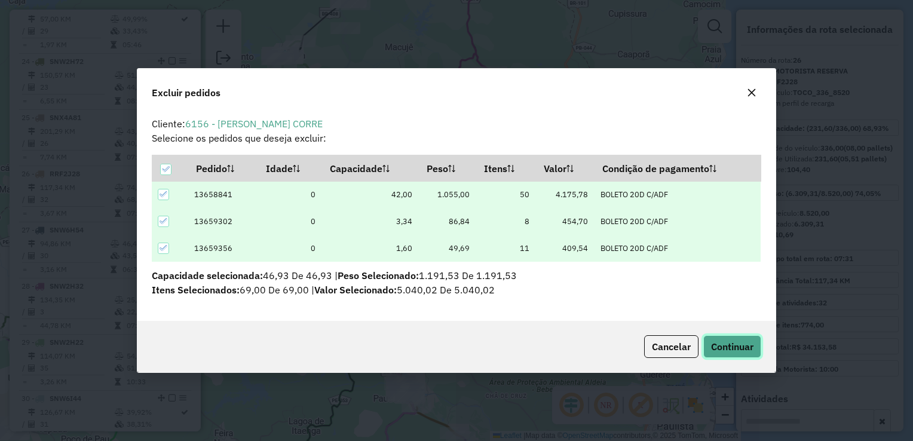
click at [727, 343] on span "Continuar" at bounding box center [732, 347] width 42 height 12
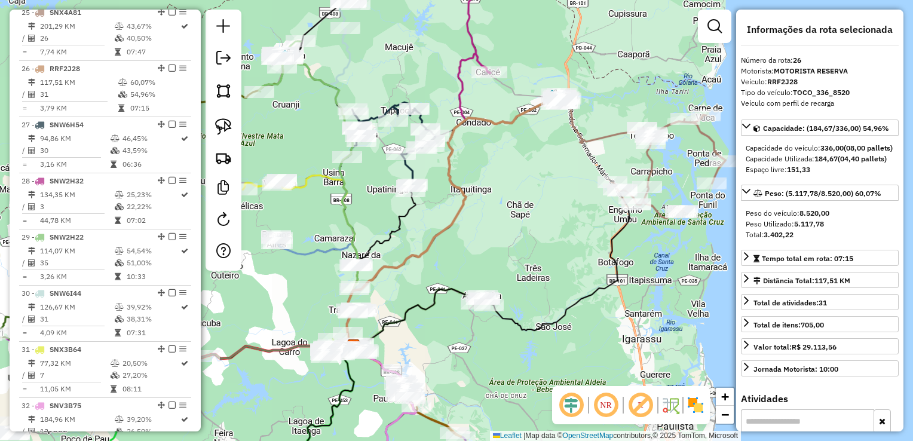
scroll to position [1864, 0]
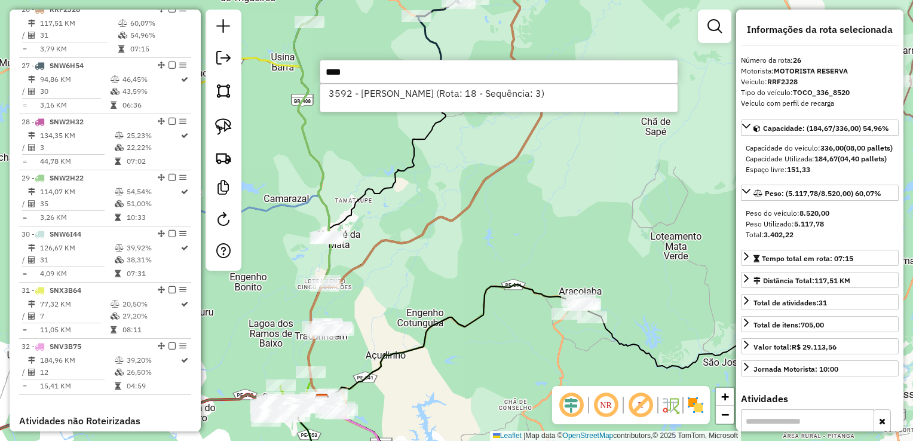
drag, startPoint x: 366, startPoint y: 384, endPoint x: 428, endPoint y: 216, distance: 179.1
click at [427, 218] on icon at bounding box center [598, 233] width 550 height 336
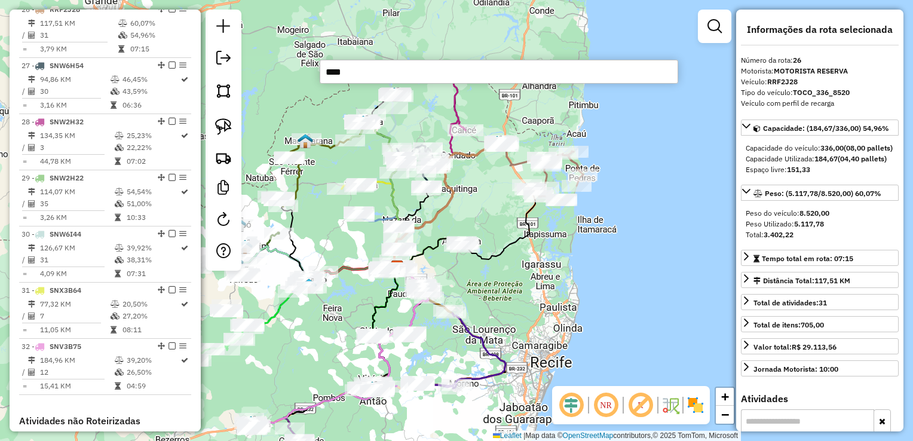
drag, startPoint x: 458, startPoint y: 363, endPoint x: 469, endPoint y: 258, distance: 106.3
click at [471, 259] on div "Janela de atendimento Grade de atendimento Capacidade Transportadoras Veículos …" at bounding box center [456, 220] width 913 height 441
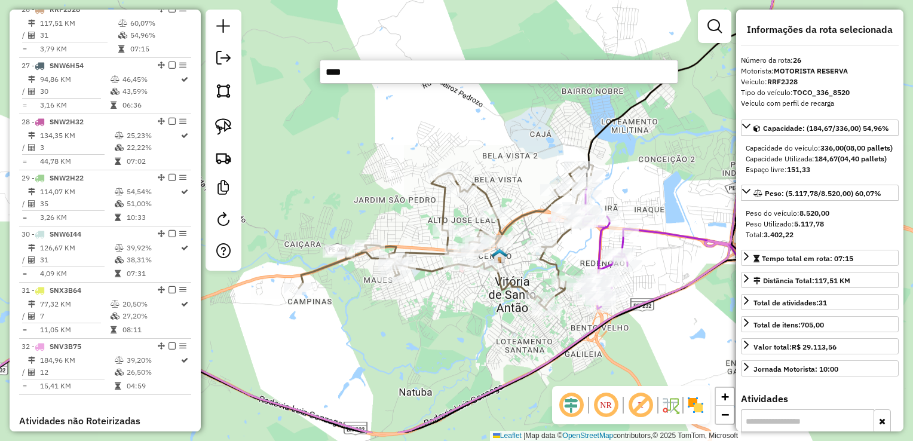
drag, startPoint x: 414, startPoint y: 308, endPoint x: 490, endPoint y: 171, distance: 157.3
click at [489, 173] on div "Janela de atendimento Grade de atendimento Capacidade Transportadoras Veículos …" at bounding box center [456, 220] width 913 height 441
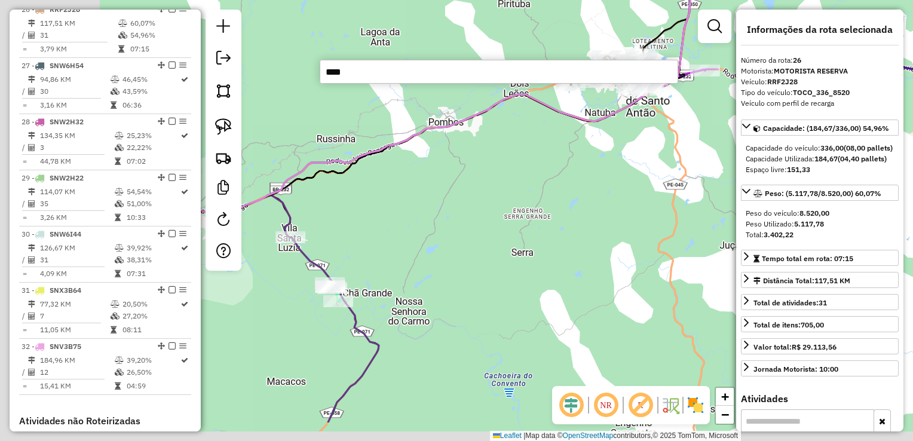
drag, startPoint x: 335, startPoint y: 267, endPoint x: 564, endPoint y: 198, distance: 239.4
click at [567, 201] on div "Janela de atendimento Grade de atendimento Capacidade Transportadoras Veículos …" at bounding box center [456, 220] width 913 height 441
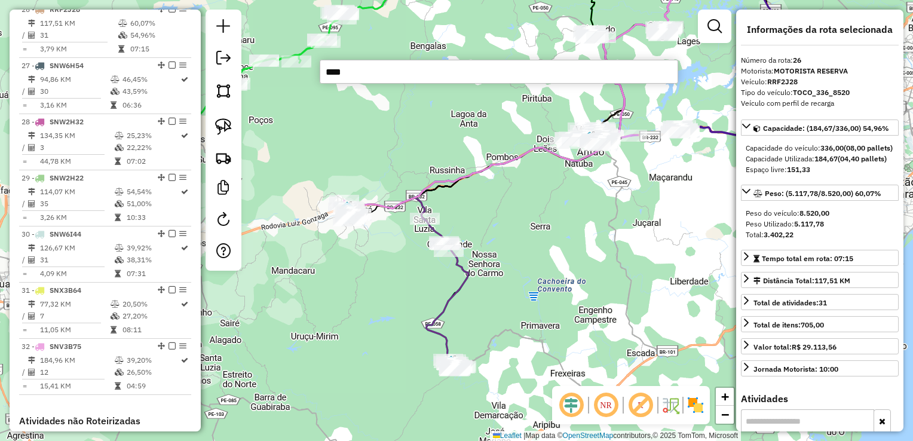
click at [385, 70] on input "****" at bounding box center [499, 72] width 359 height 24
type input "*"
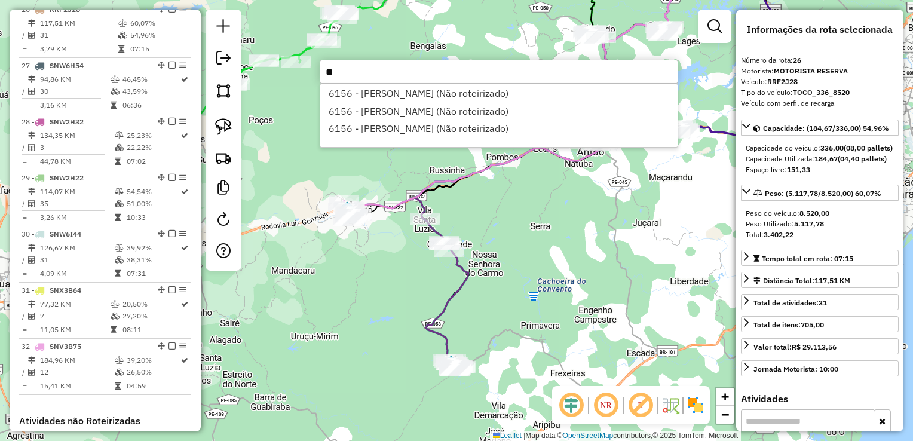
type input "*"
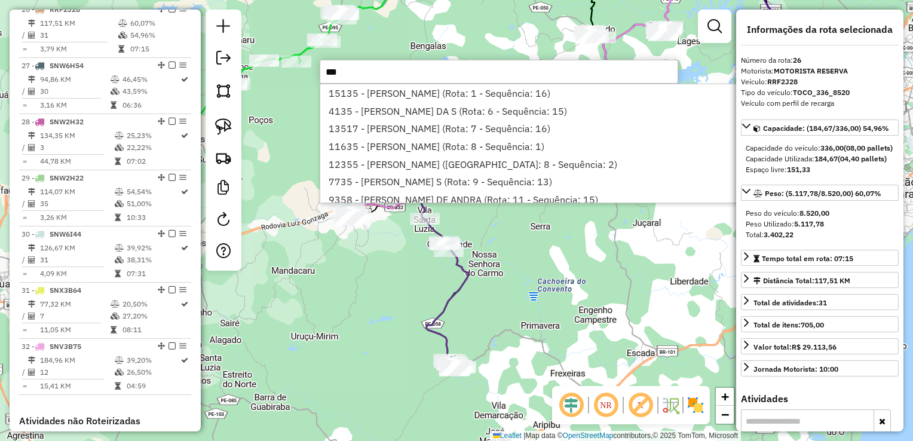
type input "****"
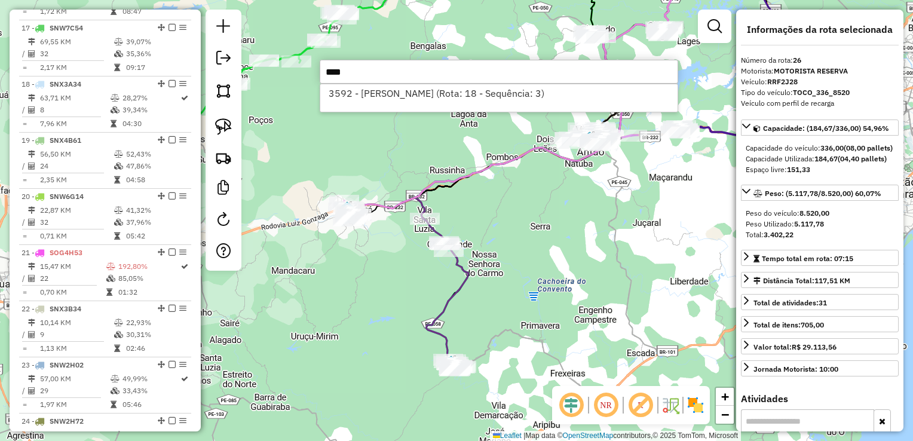
scroll to position [1326, 0]
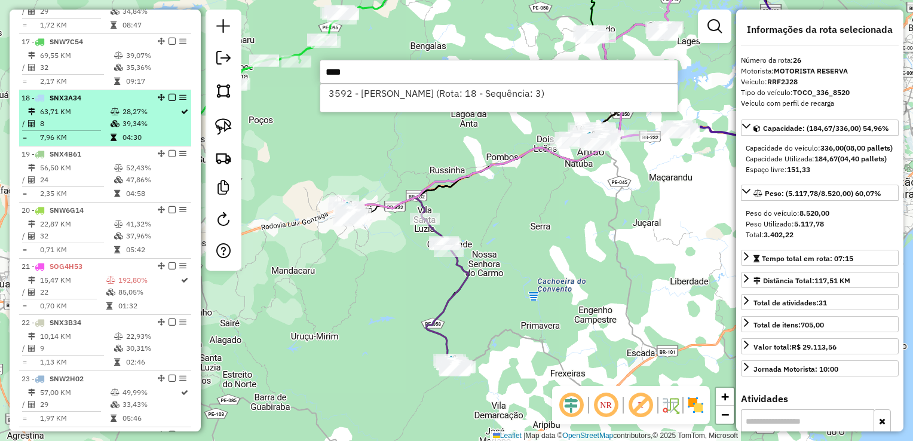
click at [69, 118] on td "63,71 KM" at bounding box center [74, 112] width 71 height 12
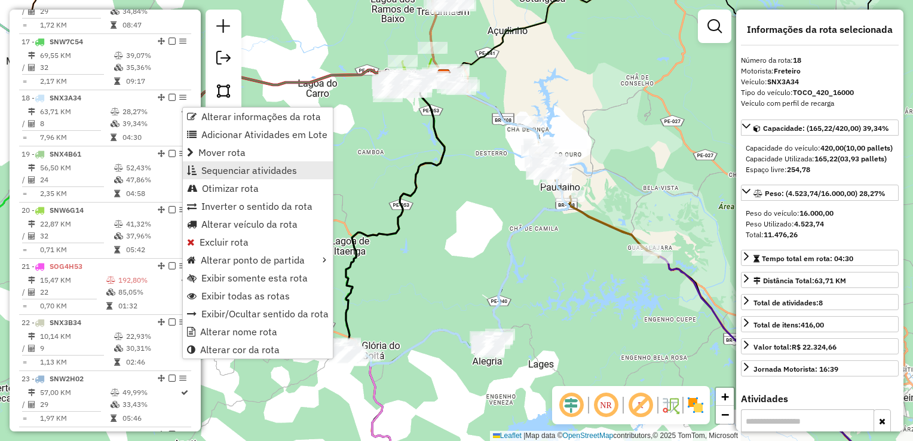
click at [212, 169] on span "Sequenciar atividades" at bounding box center [249, 171] width 96 height 10
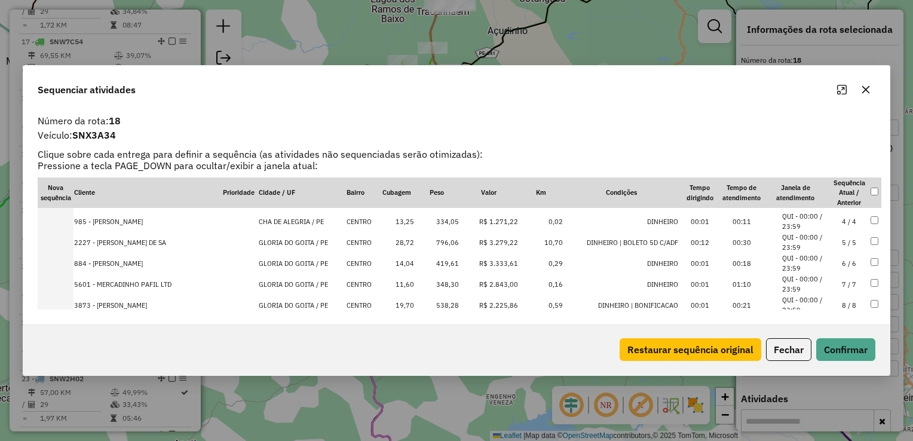
scroll to position [0, 0]
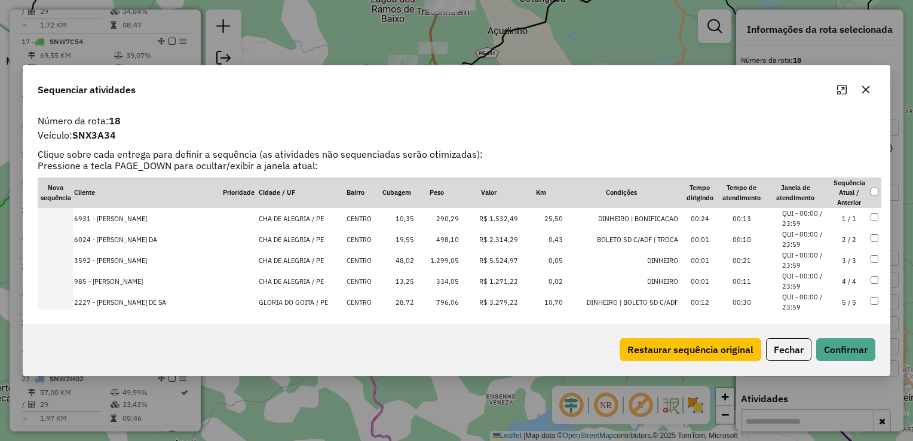
click at [88, 261] on td "3592 - [PERSON_NAME]" at bounding box center [148, 260] width 149 height 21
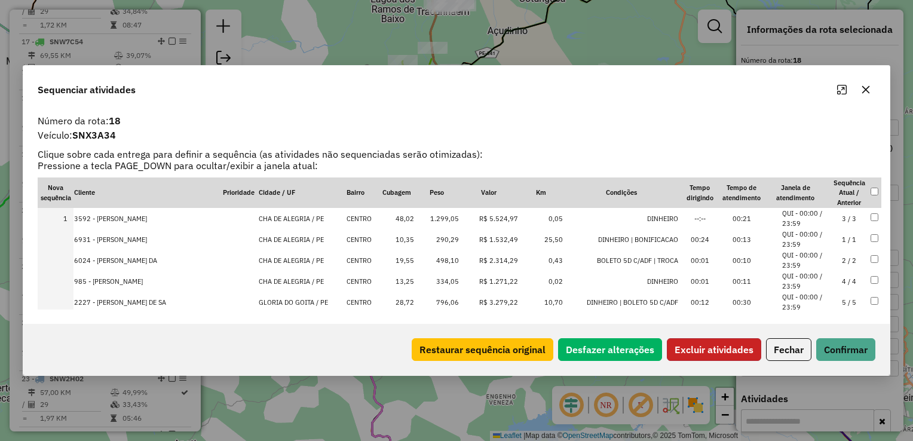
click at [737, 349] on button "Excluir atividades" at bounding box center [714, 349] width 94 height 23
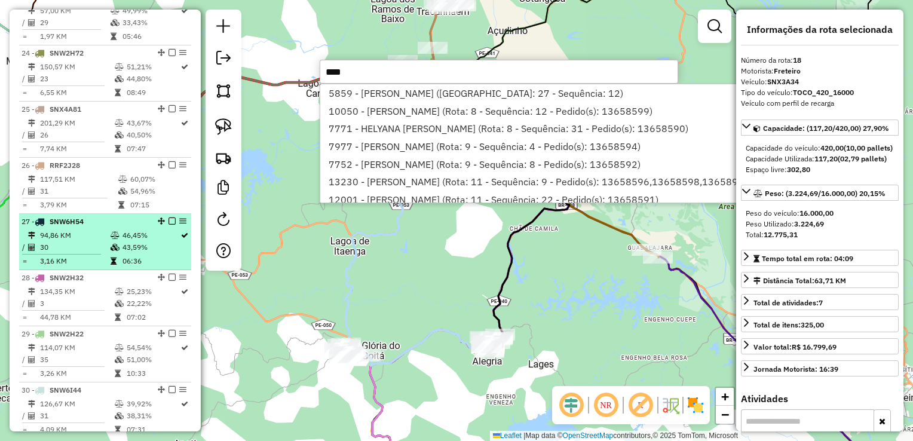
scroll to position [1714, 0]
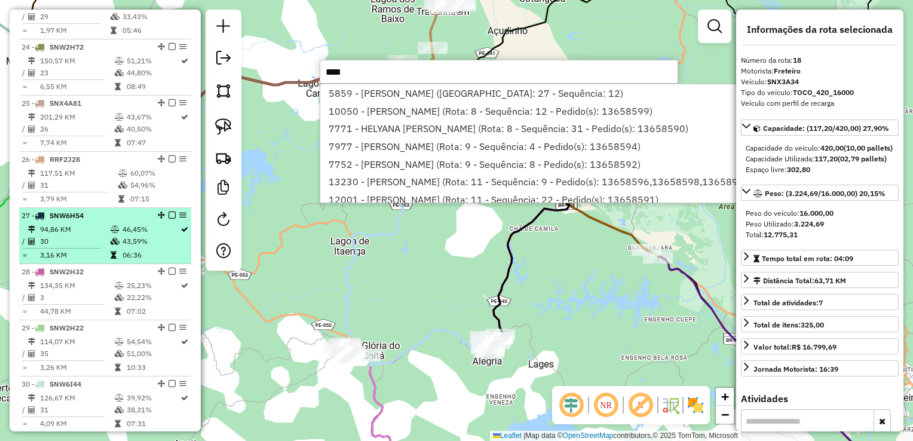
type input "****"
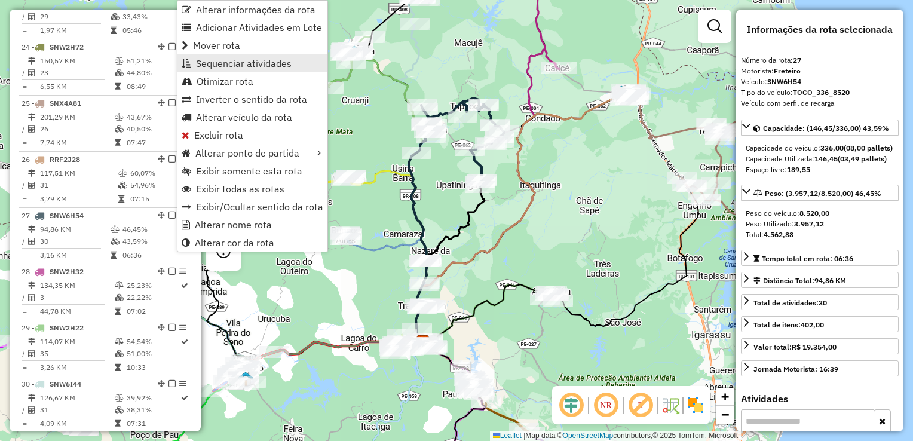
click at [229, 63] on span "Sequenciar atividades" at bounding box center [244, 64] width 96 height 10
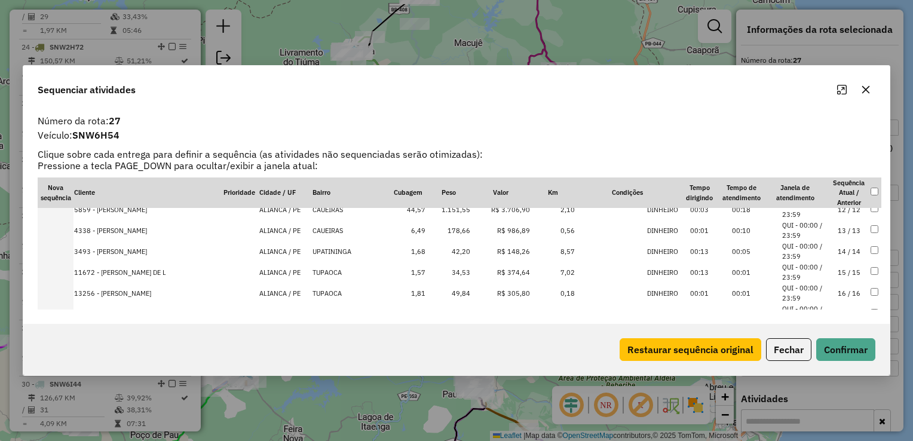
scroll to position [179, 0]
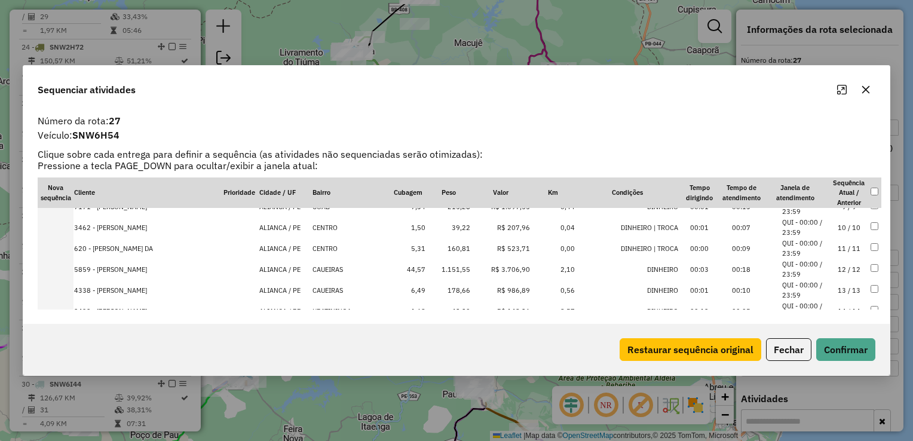
click at [88, 269] on td "5859 - [PERSON_NAME]" at bounding box center [148, 269] width 149 height 21
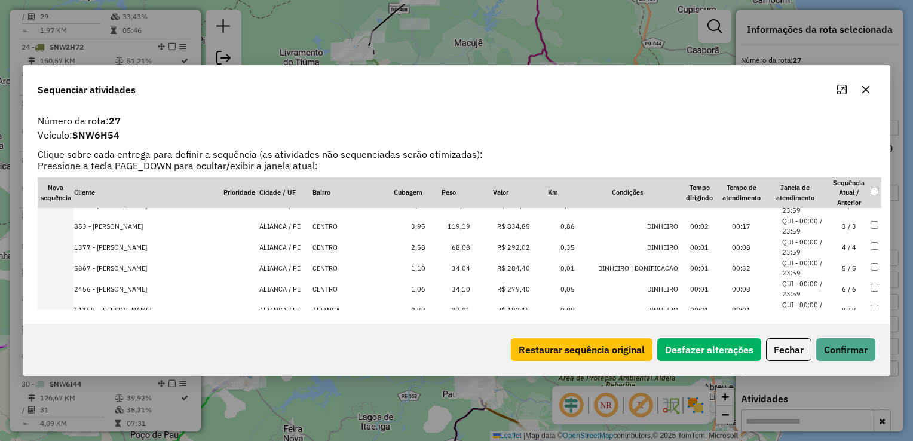
scroll to position [0, 0]
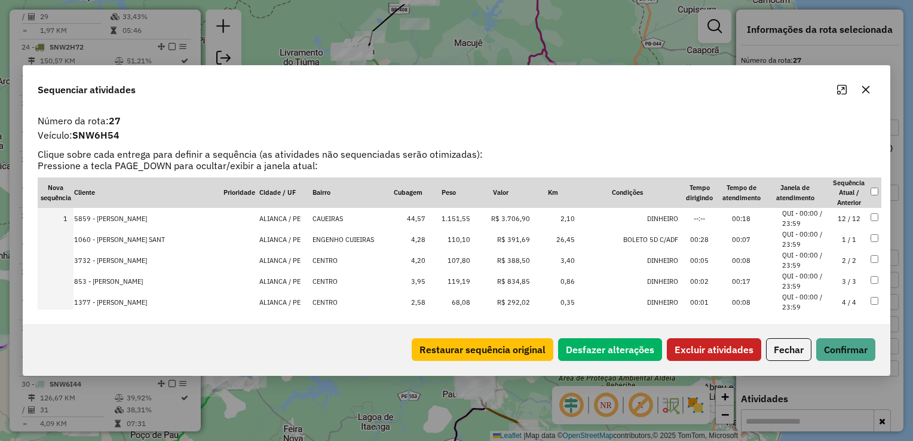
click at [702, 345] on button "Excluir atividades" at bounding box center [714, 349] width 94 height 23
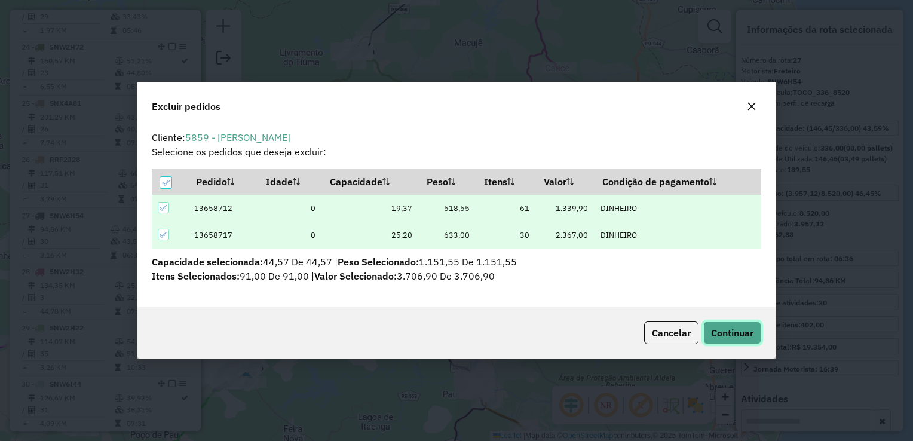
click at [726, 323] on button "Continuar" at bounding box center [732, 333] width 58 height 23
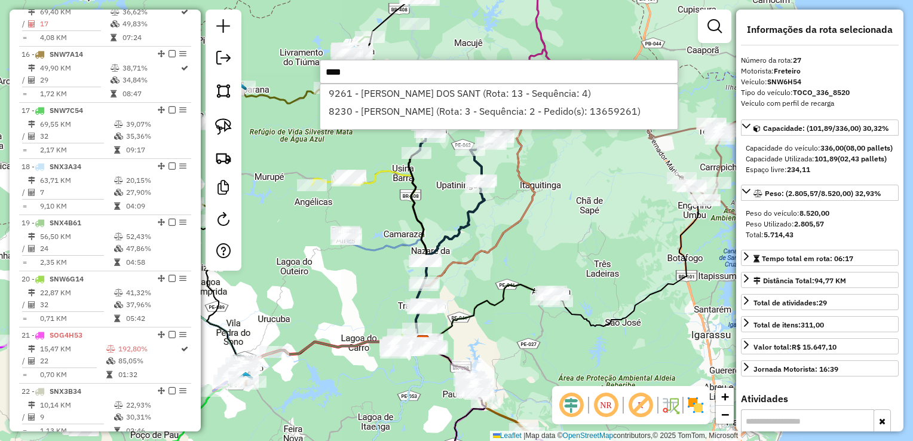
scroll to position [1083, 0]
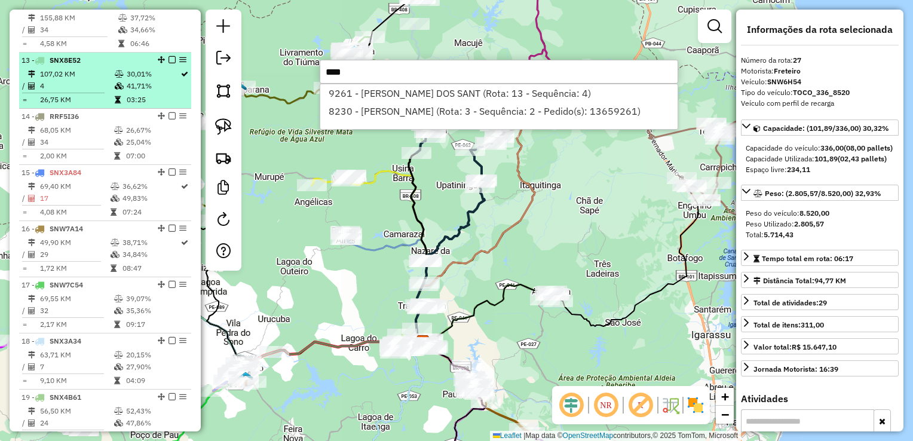
type input "****"
click at [60, 80] on td "107,02 KM" at bounding box center [76, 74] width 75 height 12
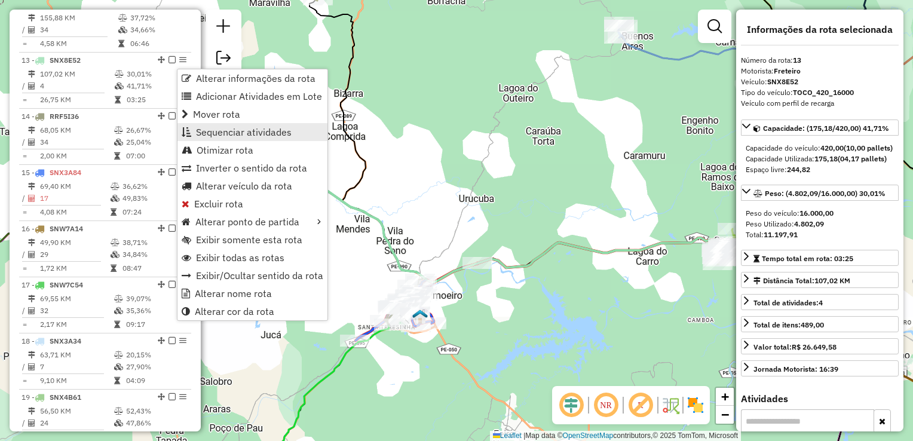
click at [225, 133] on span "Sequenciar atividades" at bounding box center [244, 132] width 96 height 10
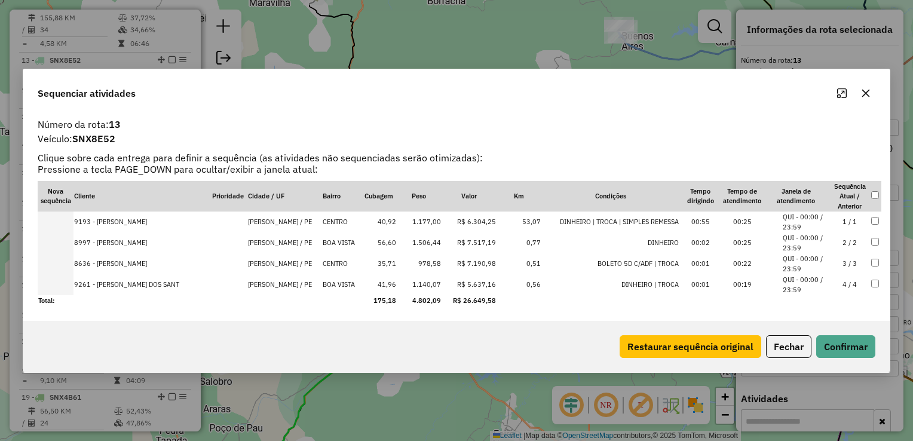
click at [94, 286] on td "9261 - [PERSON_NAME] DOS SANT" at bounding box center [142, 284] width 137 height 21
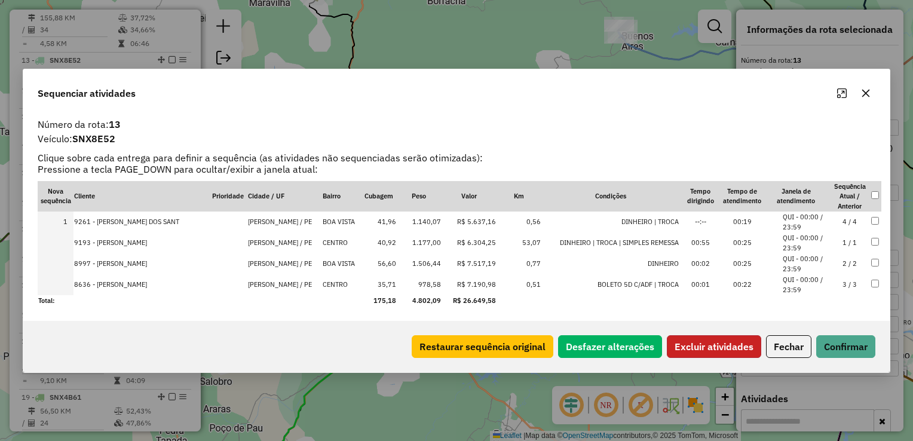
click at [708, 345] on button "Excluir atividades" at bounding box center [714, 346] width 94 height 23
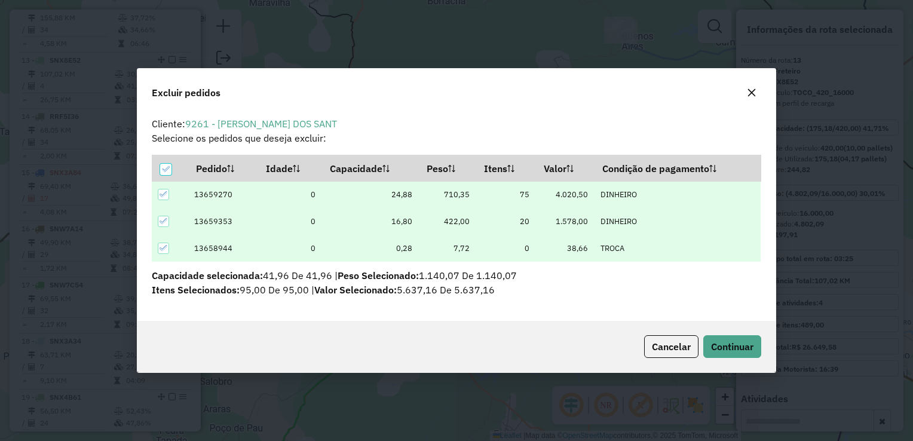
scroll to position [0, 0]
click at [708, 345] on button "Continuar" at bounding box center [732, 346] width 58 height 23
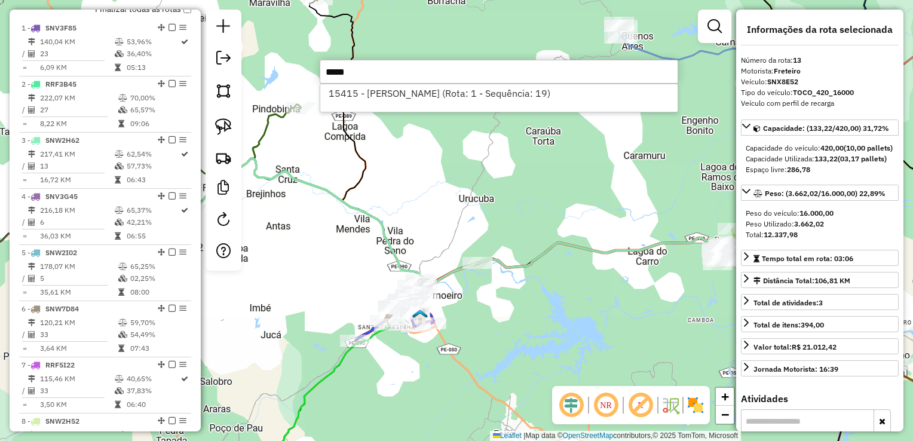
scroll to position [359, 0]
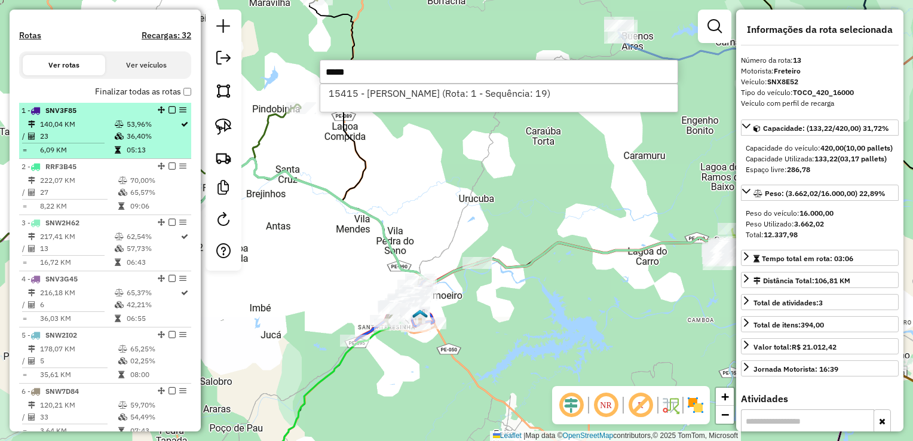
type input "*****"
click at [51, 130] on td "140,04 KM" at bounding box center [76, 124] width 75 height 12
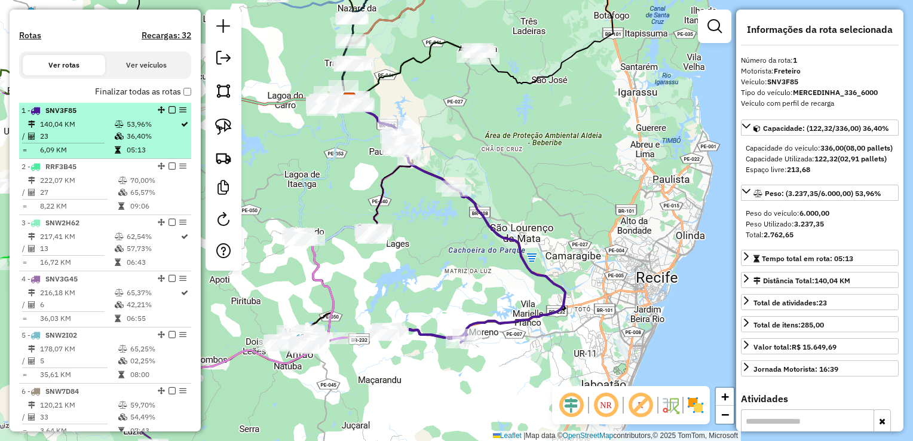
drag, startPoint x: 51, startPoint y: 138, endPoint x: 180, endPoint y: 123, distance: 130.0
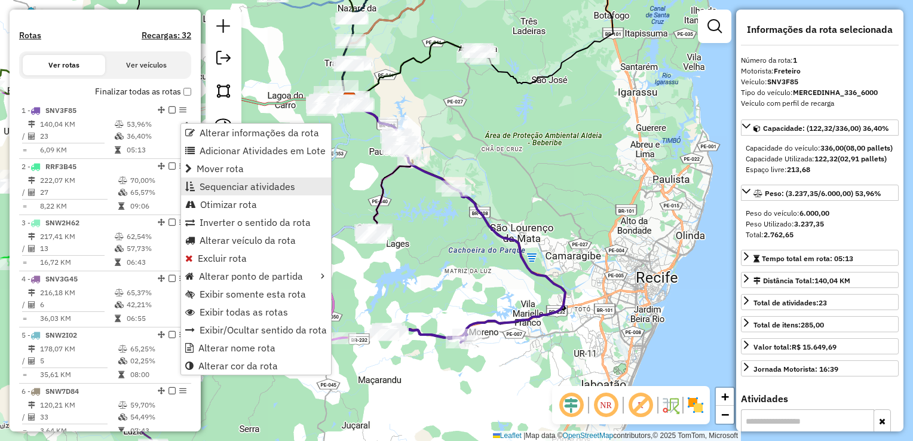
click at [229, 185] on span "Sequenciar atividades" at bounding box center [248, 187] width 96 height 10
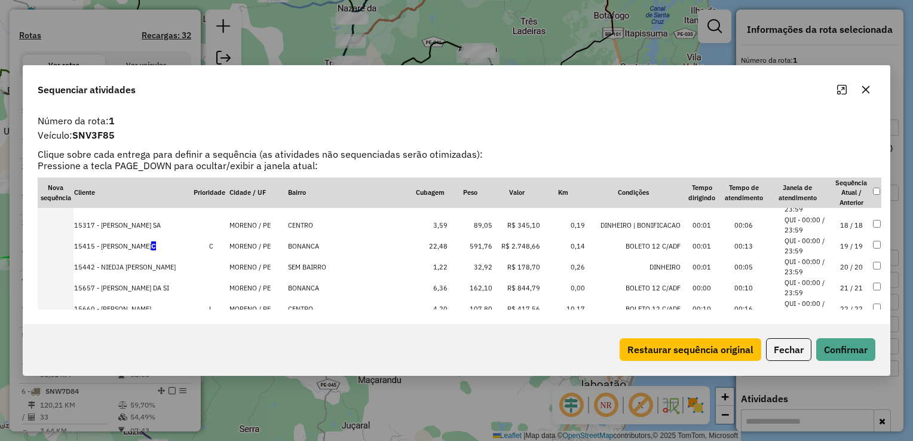
scroll to position [330, 0]
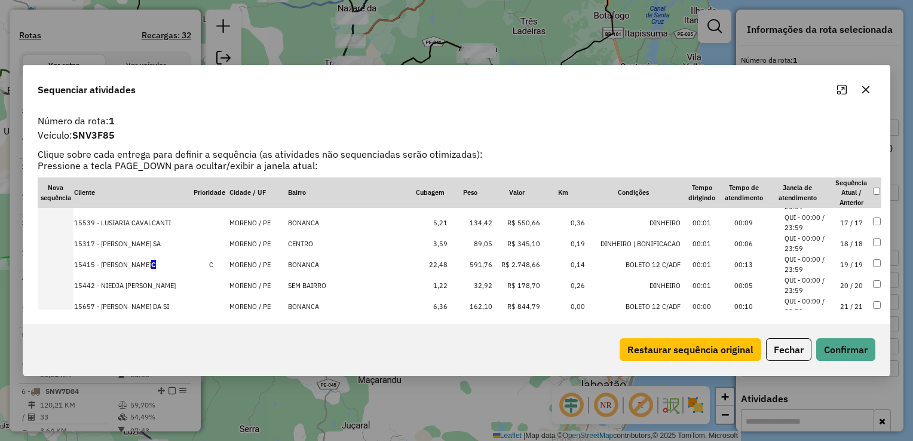
click at [91, 265] on td "15415 - [PERSON_NAME]" at bounding box center [134, 264] width 120 height 21
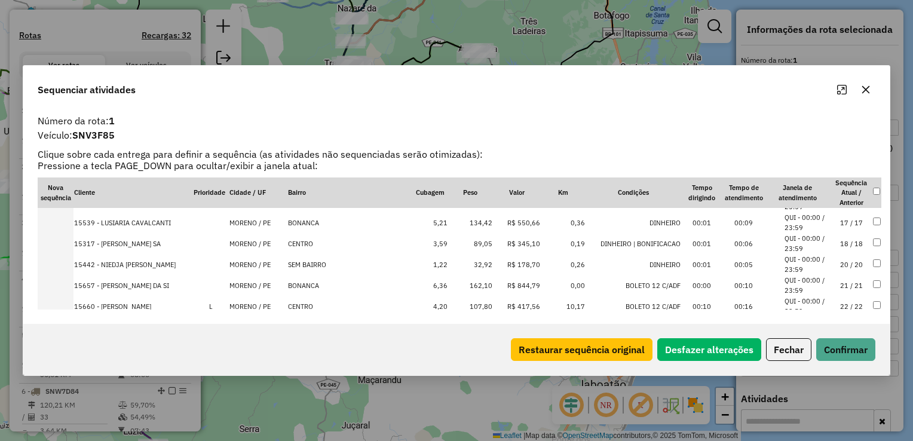
scroll to position [0, 0]
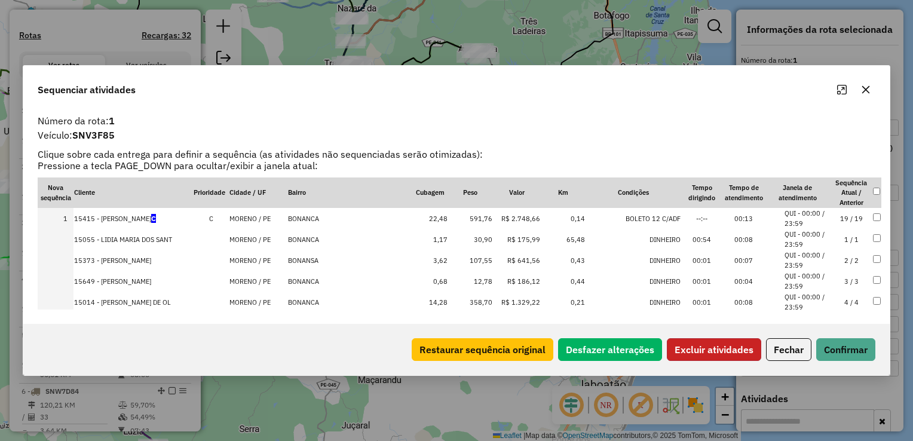
click at [722, 350] on button "Excluir atividades" at bounding box center [714, 349] width 94 height 23
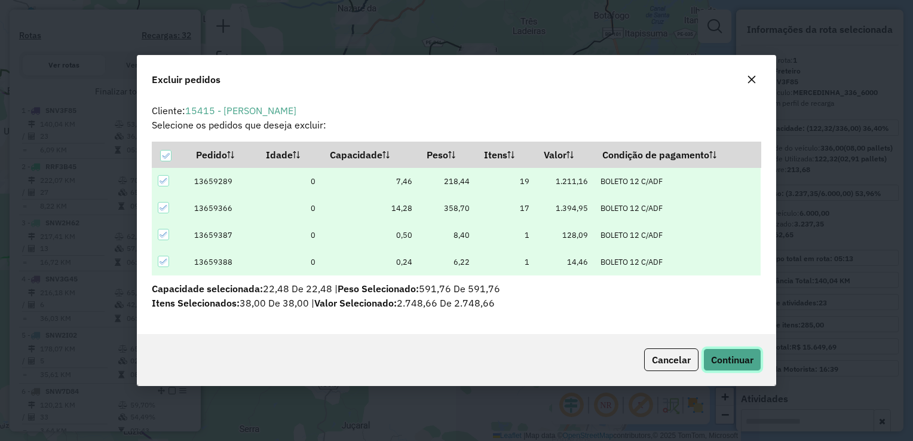
click at [737, 348] on button "Continuar" at bounding box center [732, 359] width 58 height 23
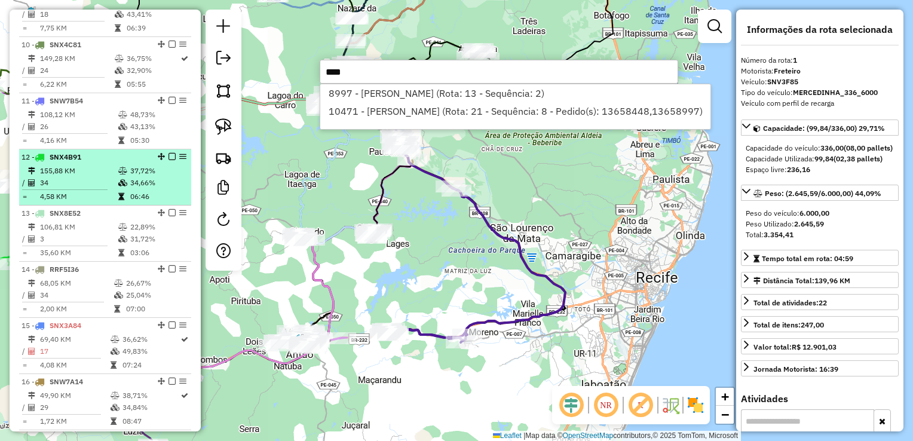
scroll to position [941, 0]
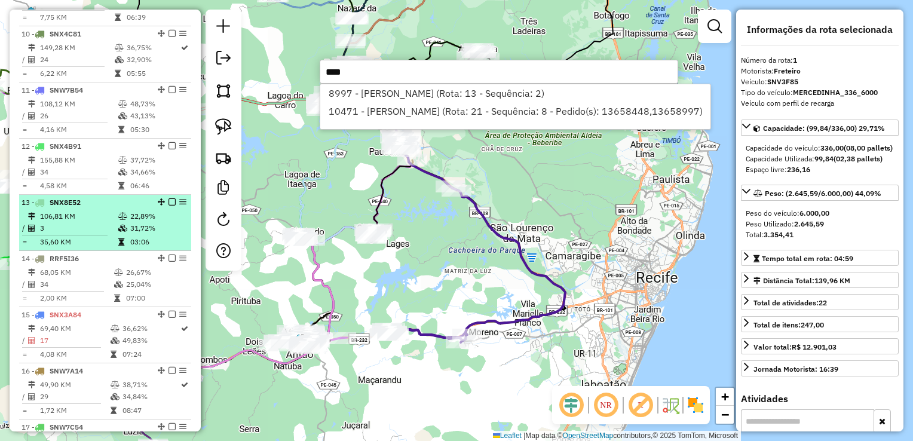
type input "****"
click at [69, 234] on td "3" at bounding box center [78, 228] width 78 height 12
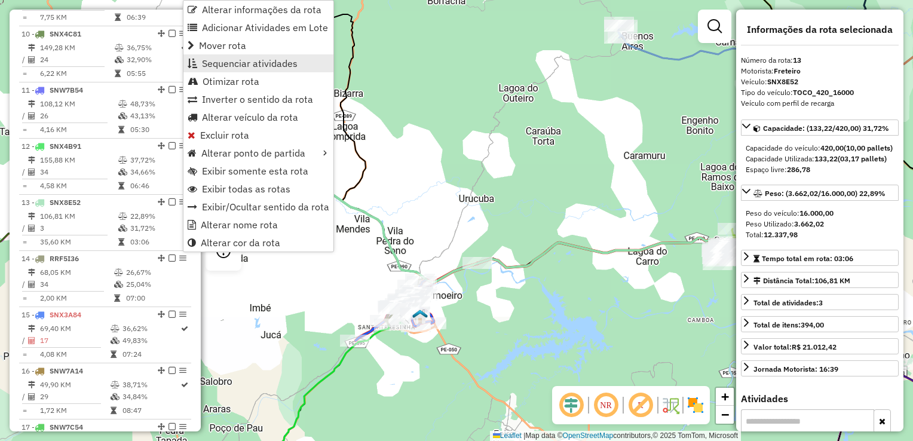
click at [268, 59] on span "Sequenciar atividades" at bounding box center [250, 64] width 96 height 10
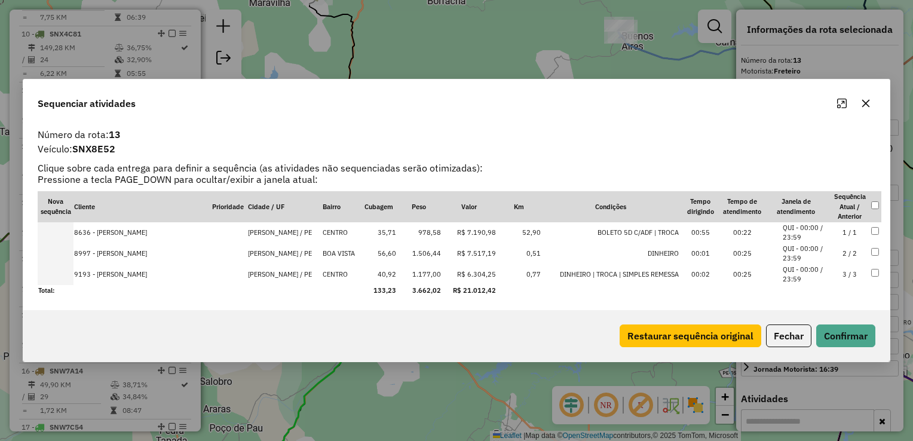
click at [78, 257] on td "8997 - [PERSON_NAME]" at bounding box center [142, 253] width 137 height 21
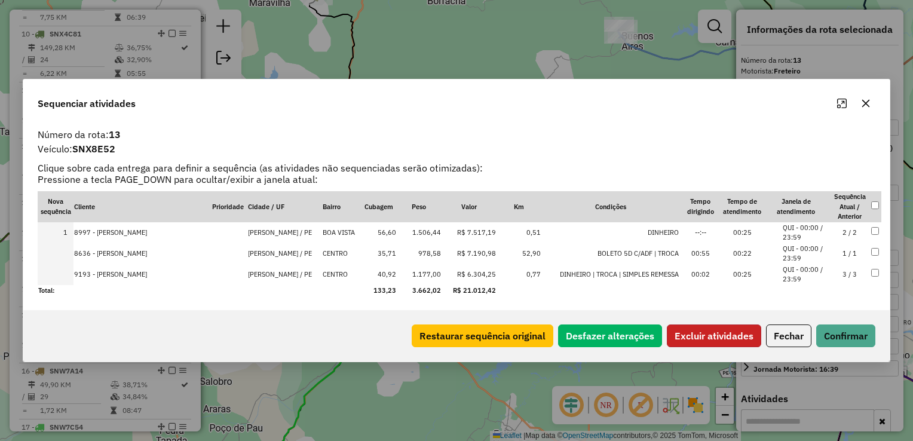
click at [714, 341] on button "Excluir atividades" at bounding box center [714, 336] width 94 height 23
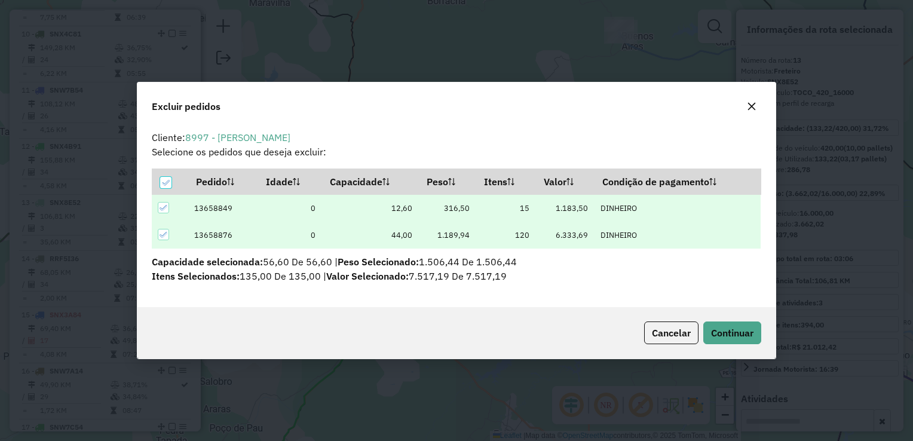
scroll to position [0, 0]
click at [727, 337] on span "Continuar" at bounding box center [732, 333] width 42 height 12
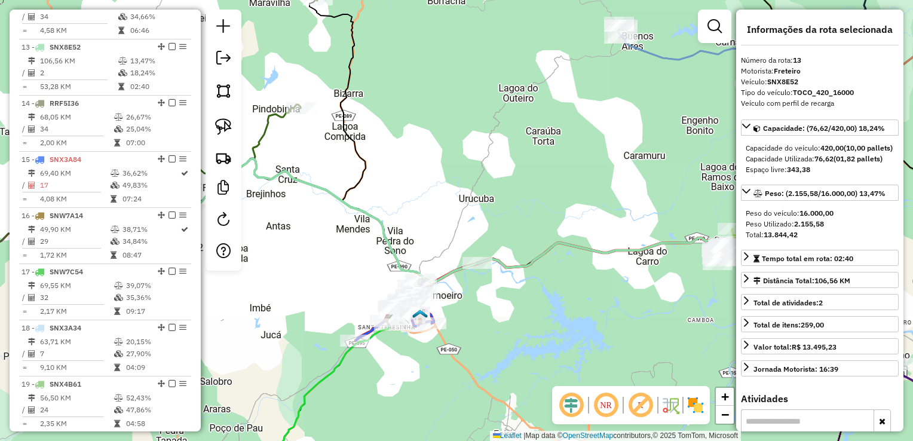
scroll to position [1135, 0]
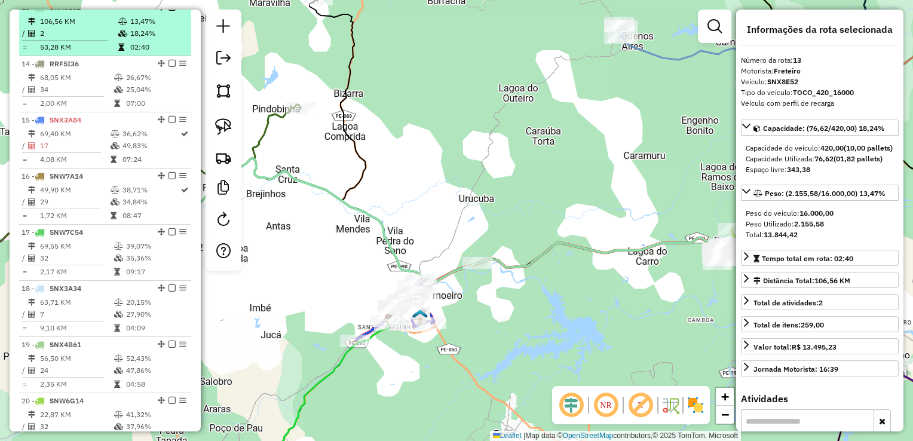
click at [99, 39] on td "2" at bounding box center [78, 33] width 78 height 12
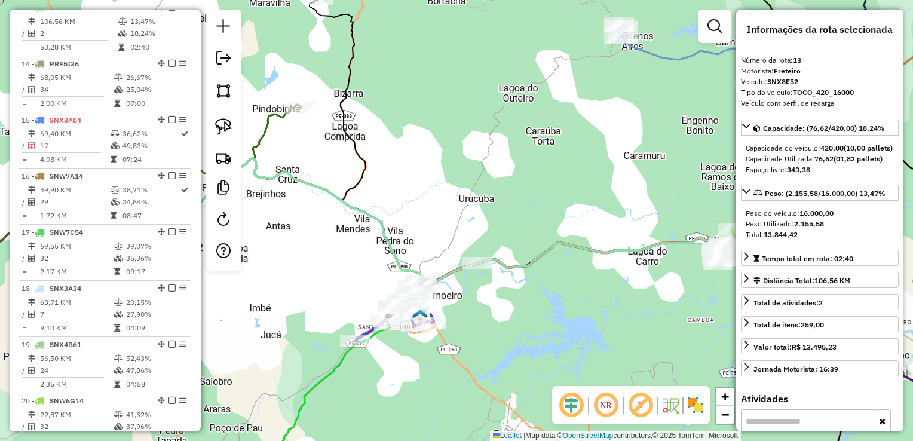
click at [448, 205] on div "Janela de atendimento Grade de atendimento Capacidade Transportadoras Veículos …" at bounding box center [456, 220] width 913 height 441
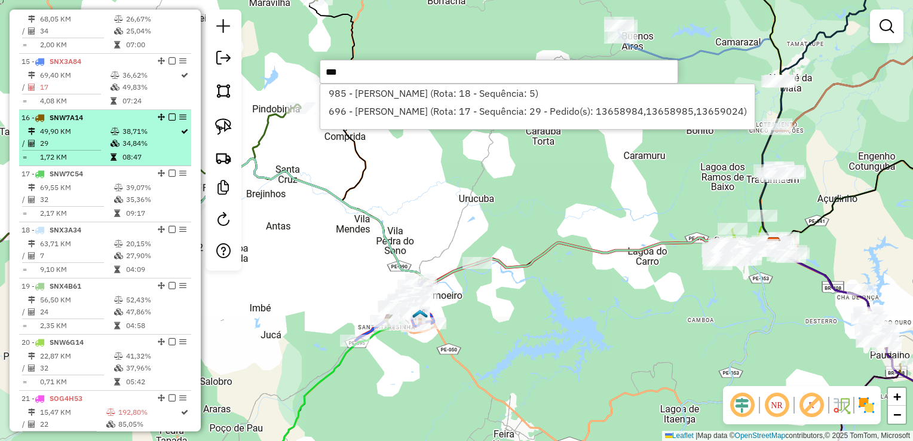
scroll to position [1195, 0]
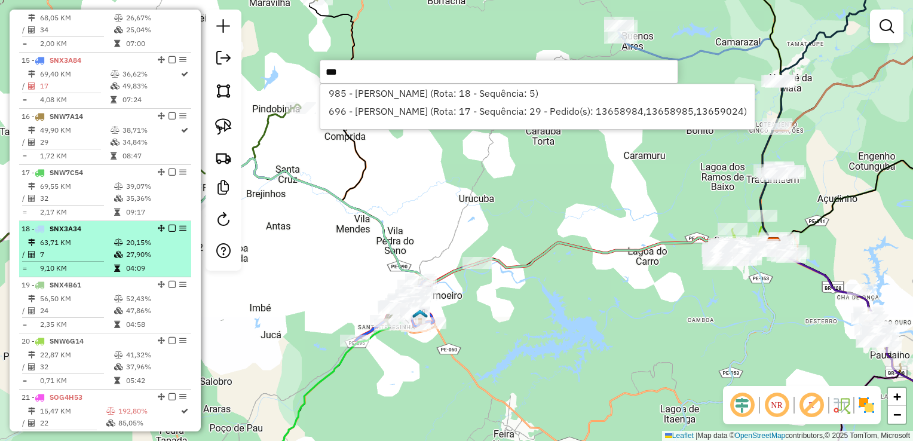
type input "***"
click at [54, 249] on td "63,71 KM" at bounding box center [76, 243] width 74 height 12
select select "**********"
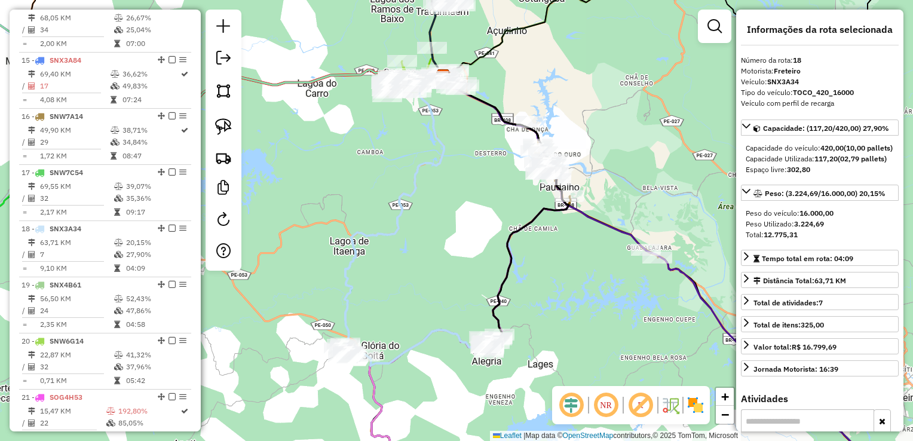
drag, startPoint x: 175, startPoint y: 235, endPoint x: 292, endPoint y: 117, distance: 166.5
click at [304, 98] on div "Janela de atendimento Grade de atendimento Capacidade Transportadoras Veículos …" at bounding box center [456, 220] width 913 height 441
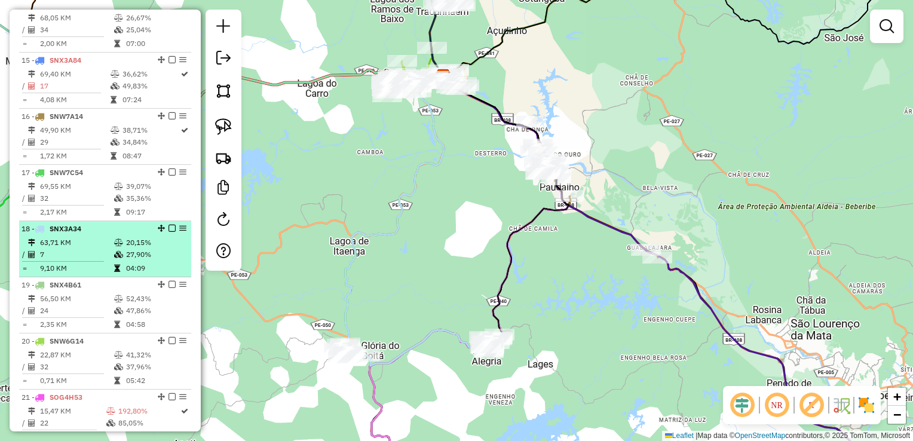
select select "**********"
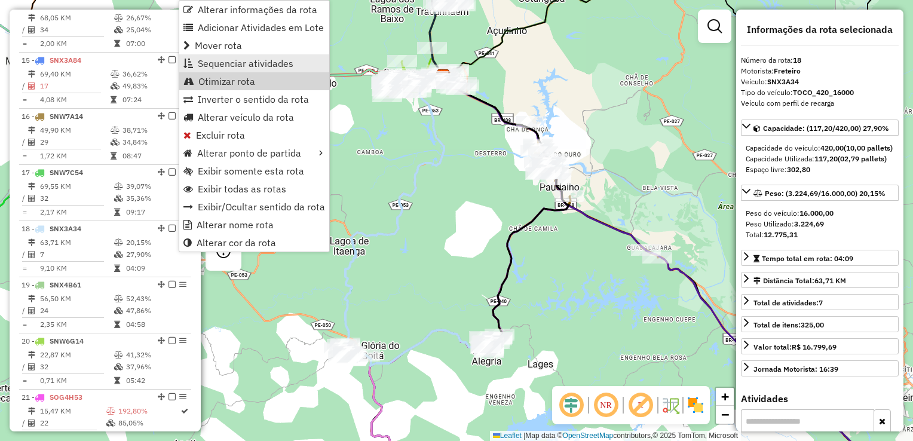
click at [225, 65] on span "Sequenciar atividades" at bounding box center [246, 64] width 96 height 10
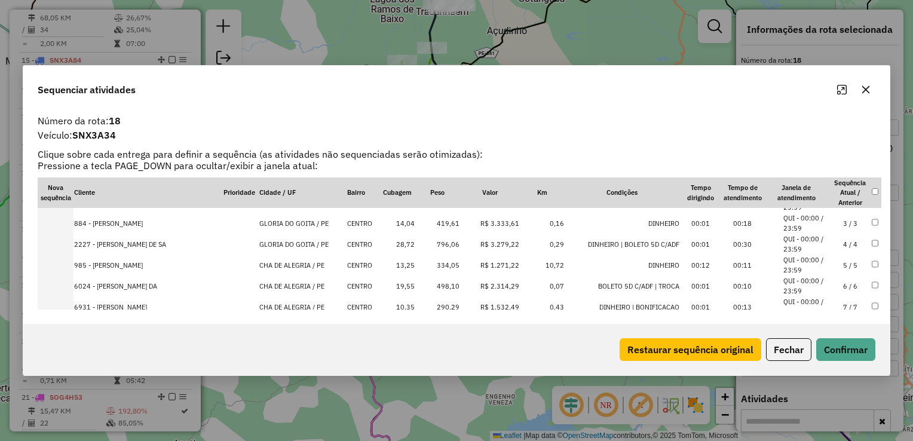
scroll to position [56, 0]
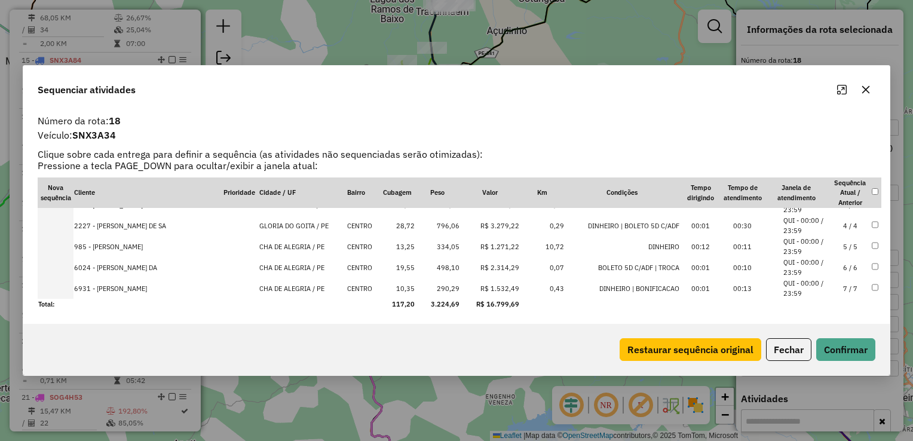
click at [91, 247] on td "985 - [PERSON_NAME]" at bounding box center [148, 246] width 149 height 21
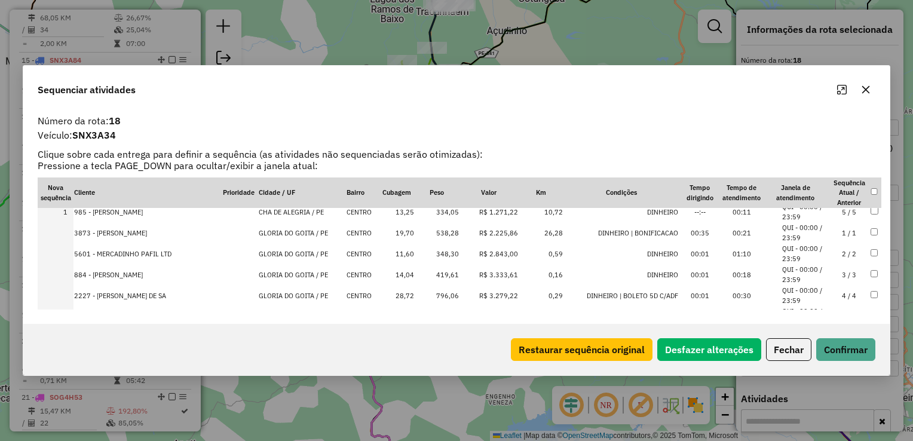
scroll to position [0, 0]
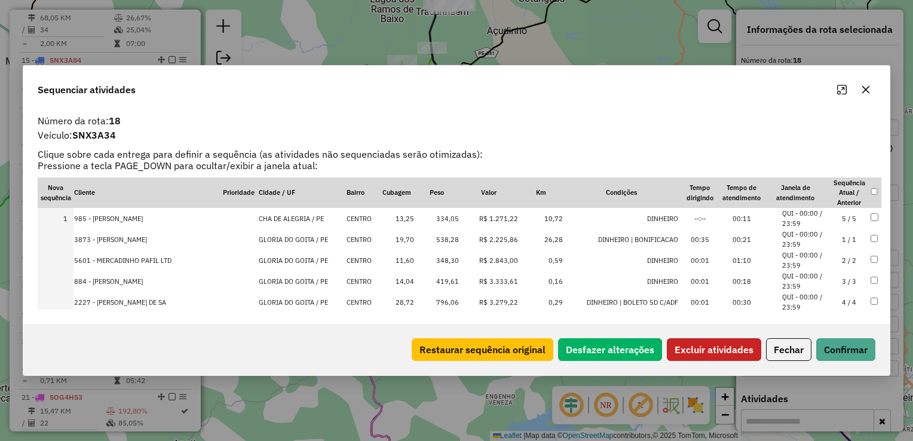
click at [733, 350] on button "Excluir atividades" at bounding box center [714, 349] width 94 height 23
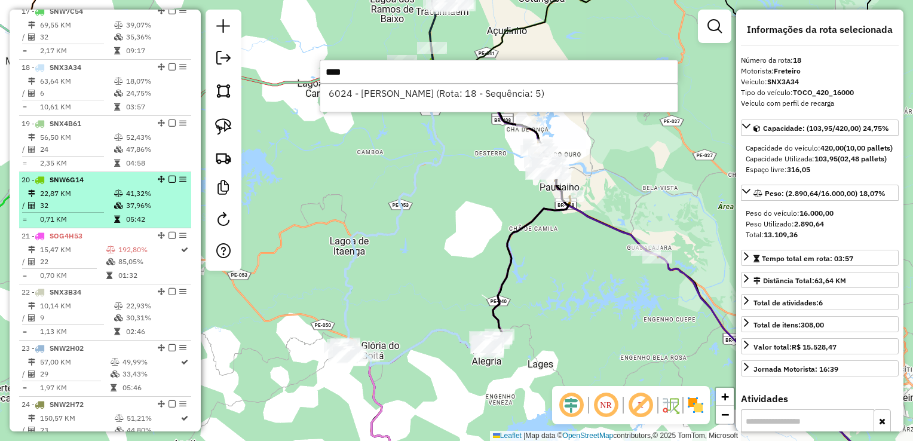
scroll to position [1355, 0]
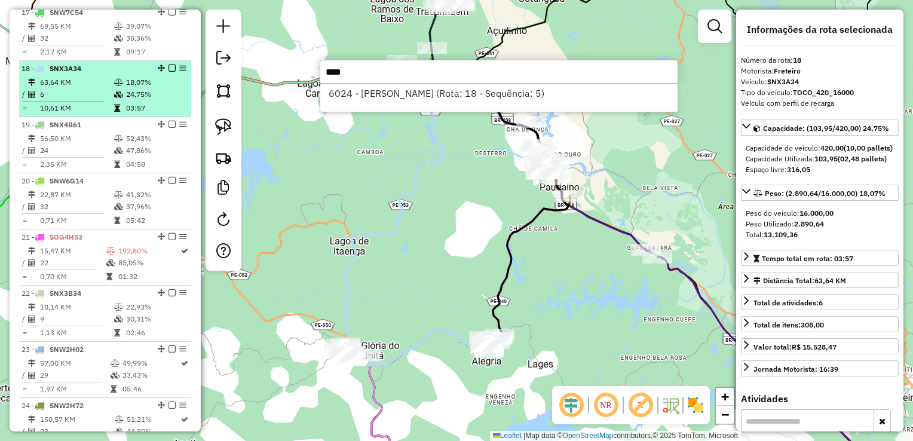
type input "****"
click at [68, 99] on td "6" at bounding box center [76, 94] width 74 height 12
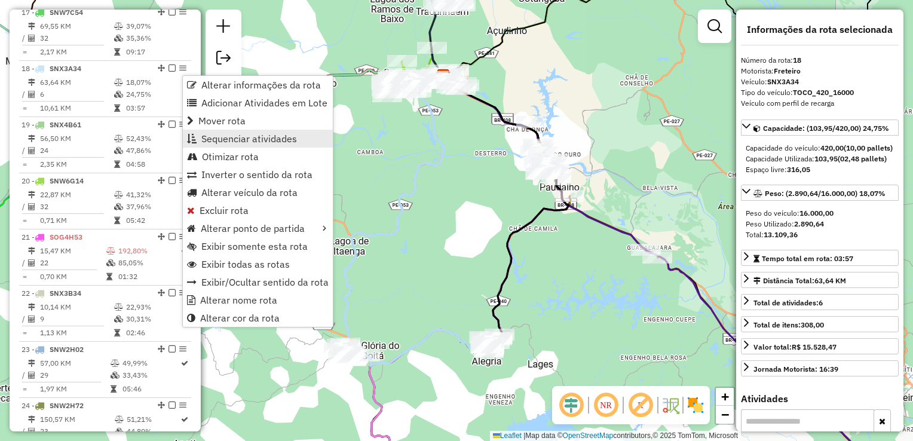
click at [230, 139] on span "Sequenciar atividades" at bounding box center [249, 139] width 96 height 10
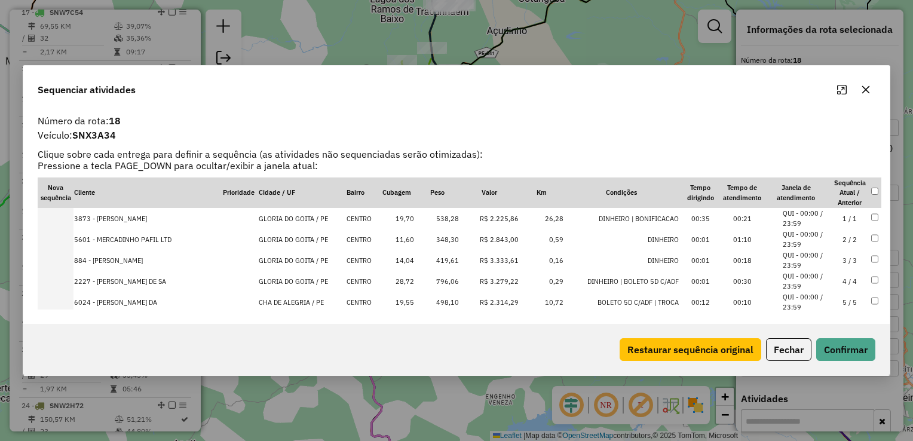
click at [86, 305] on td "6024 - [PERSON_NAME] DA" at bounding box center [148, 302] width 149 height 21
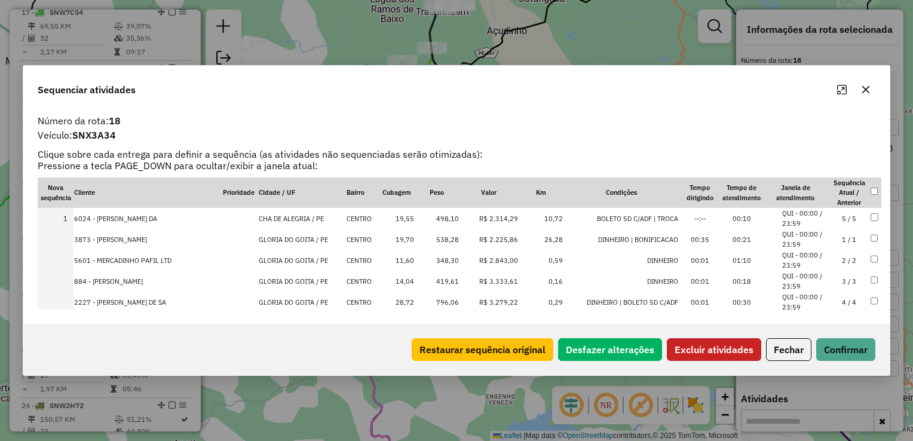
click at [721, 352] on button "Excluir atividades" at bounding box center [714, 349] width 94 height 23
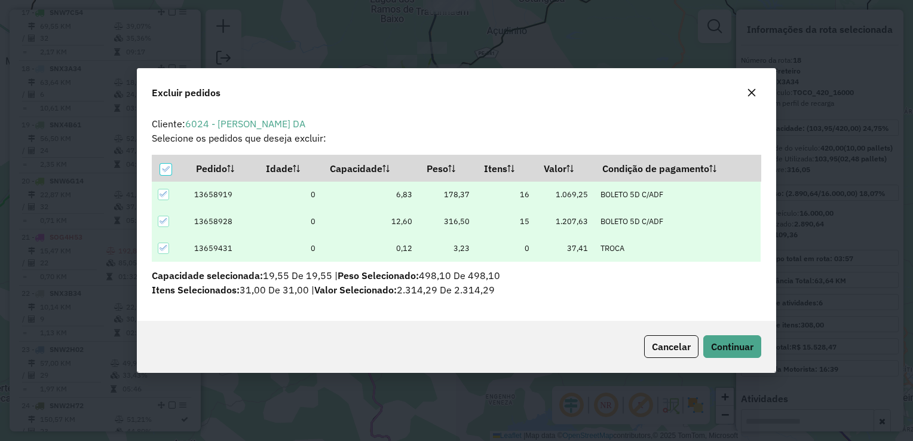
scroll to position [0, 0]
click at [726, 341] on span "Continuar" at bounding box center [732, 347] width 42 height 12
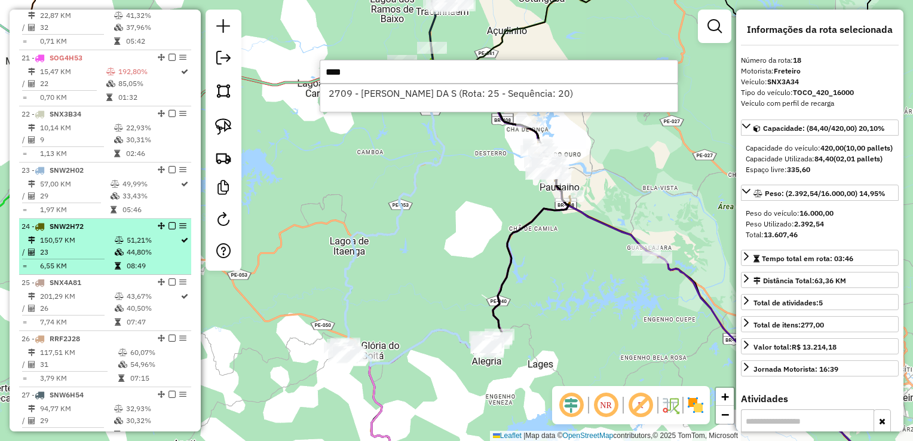
scroll to position [1535, 0]
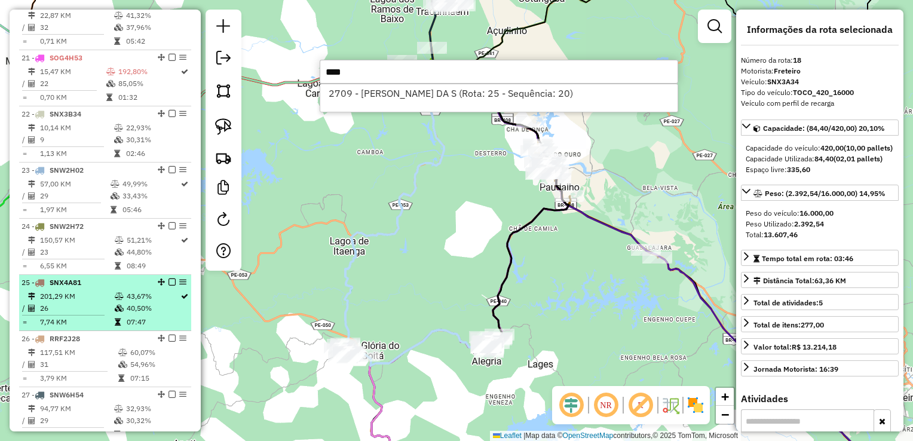
type input "****"
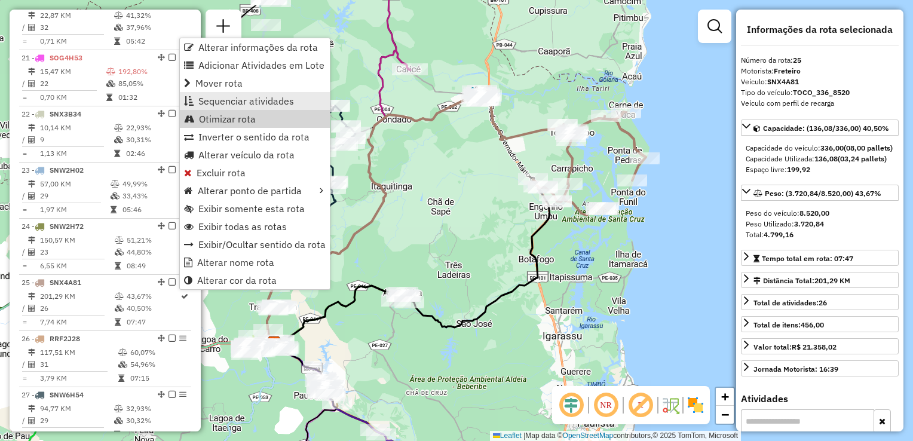
click at [237, 101] on span "Sequenciar atividades" at bounding box center [246, 101] width 96 height 10
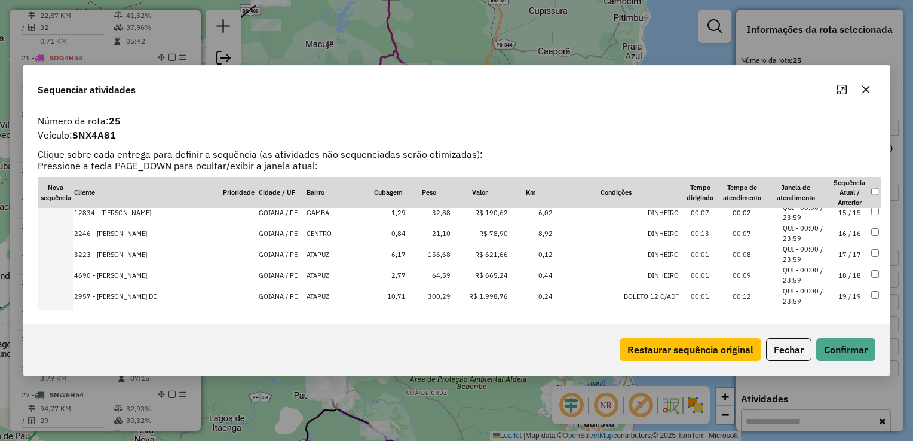
scroll to position [359, 0]
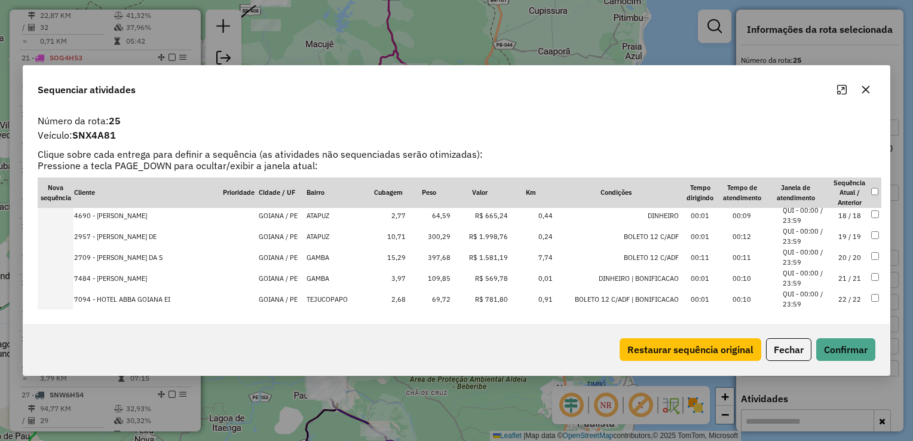
click at [88, 260] on td "2709 - [PERSON_NAME] DA S" at bounding box center [148, 257] width 149 height 21
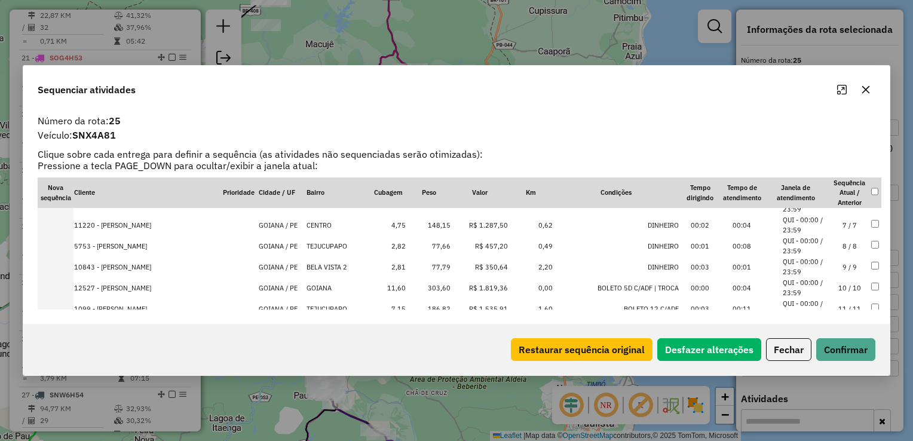
scroll to position [0, 0]
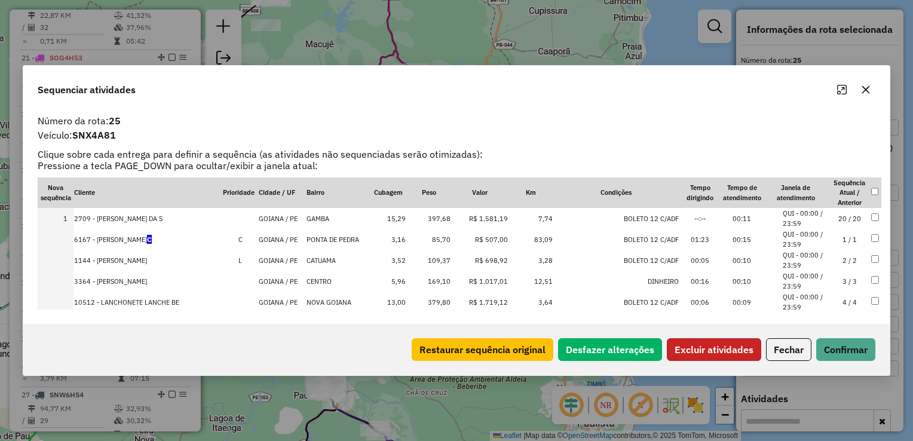
click at [726, 349] on button "Excluir atividades" at bounding box center [714, 349] width 94 height 23
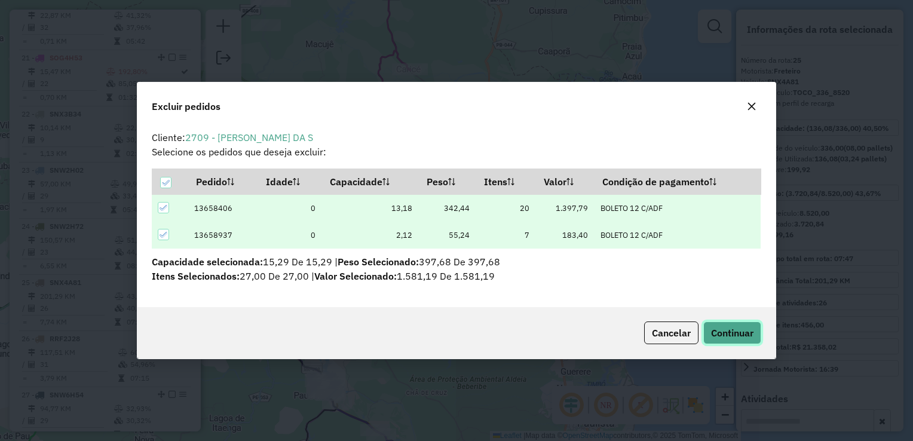
click at [755, 336] on button "Continuar" at bounding box center [732, 333] width 58 height 23
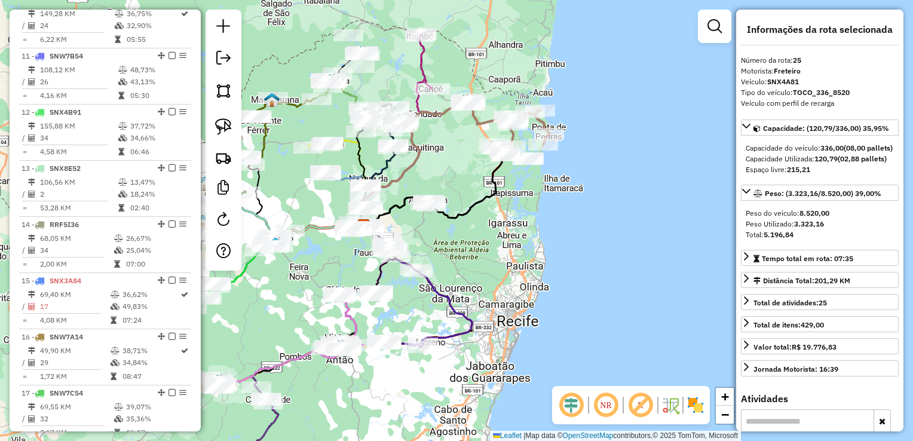
scroll to position [971, 0]
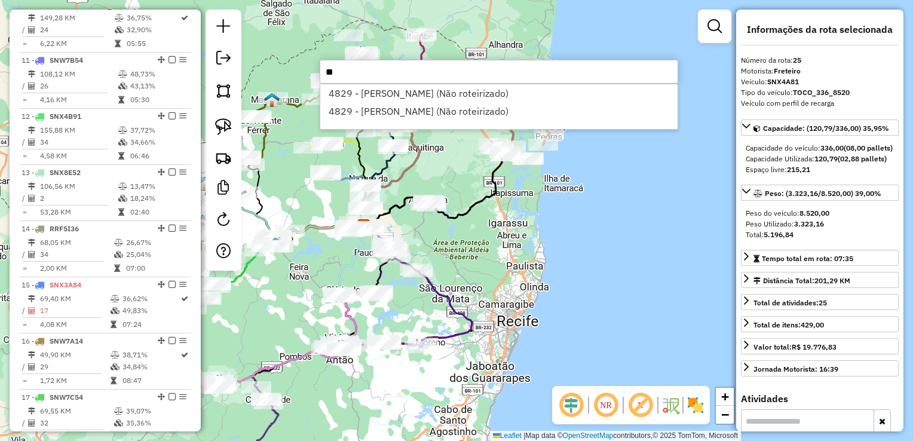
type input "*"
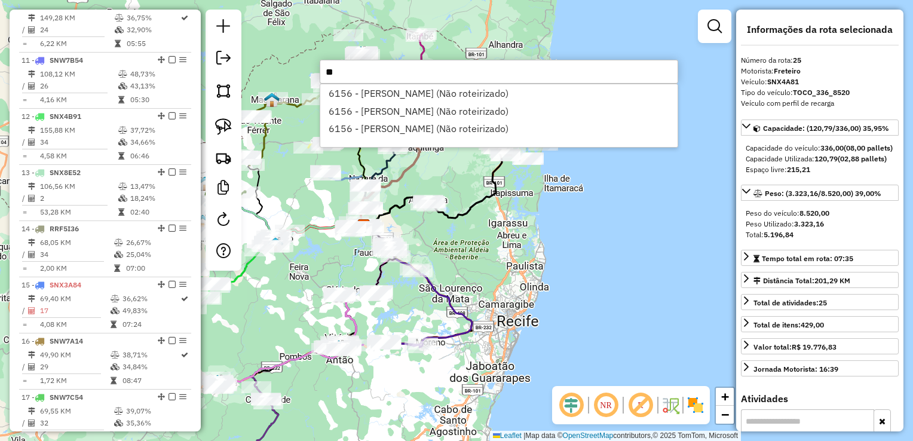
type input "*"
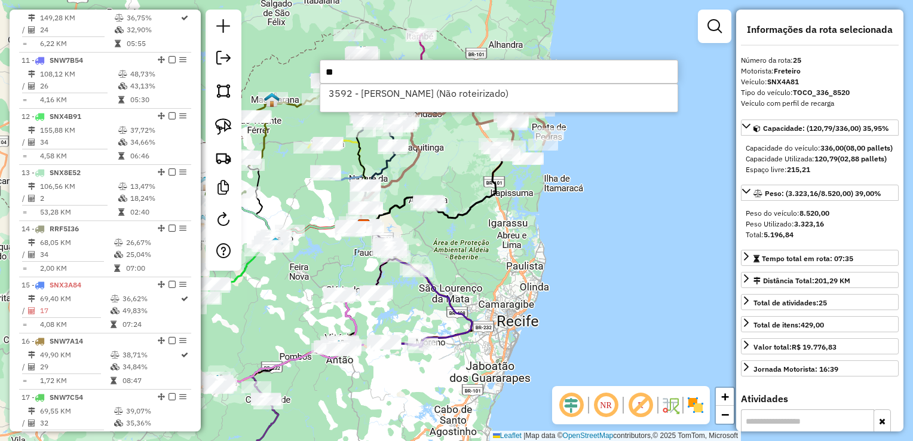
type input "*"
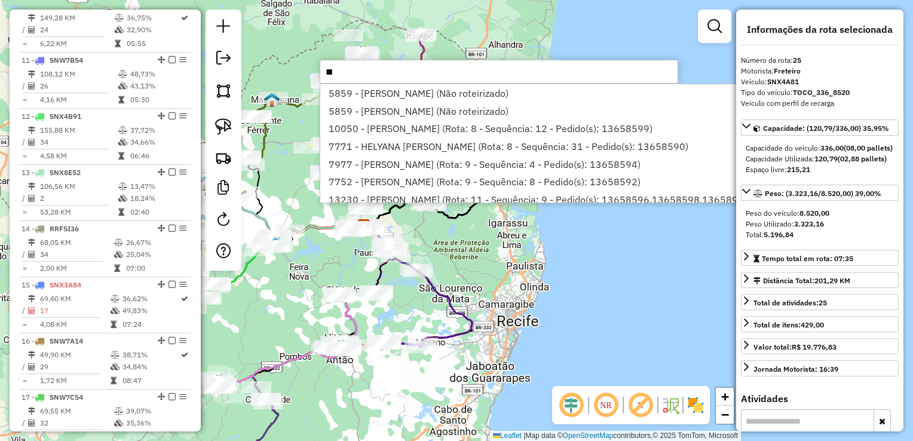
type input "*"
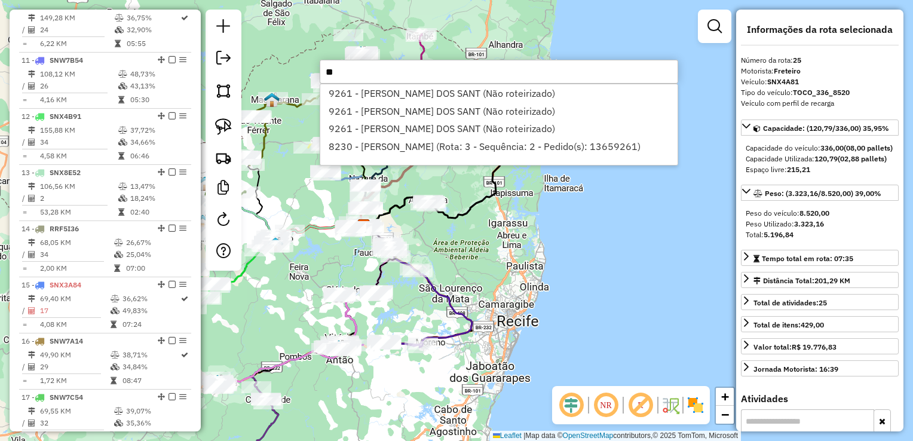
type input "*"
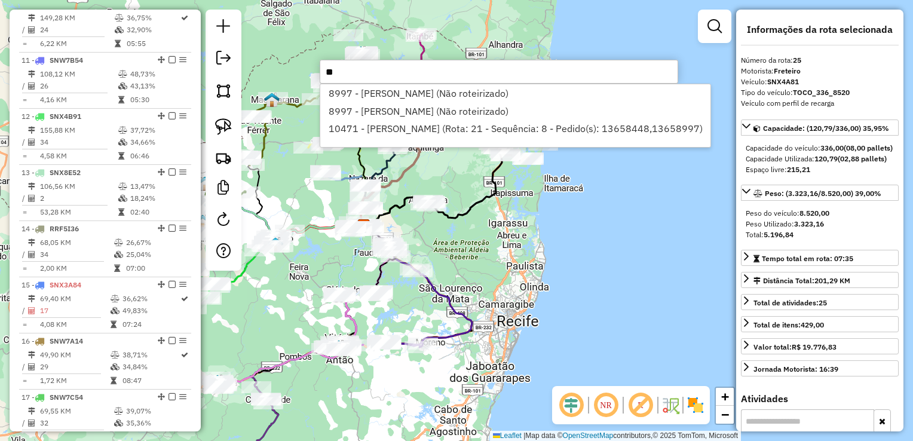
type input "*"
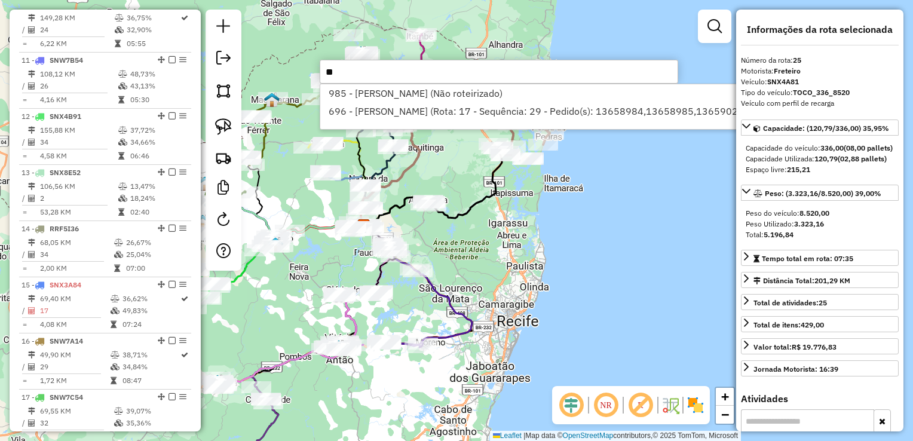
type input "*"
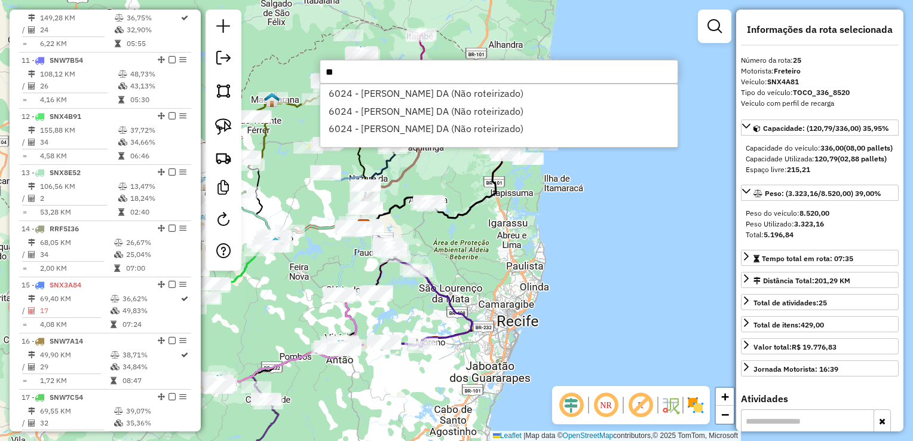
type input "*"
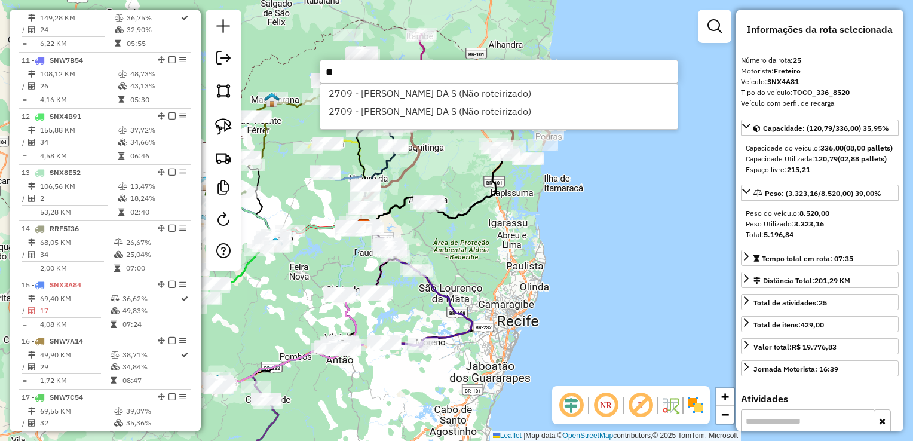
type input "*"
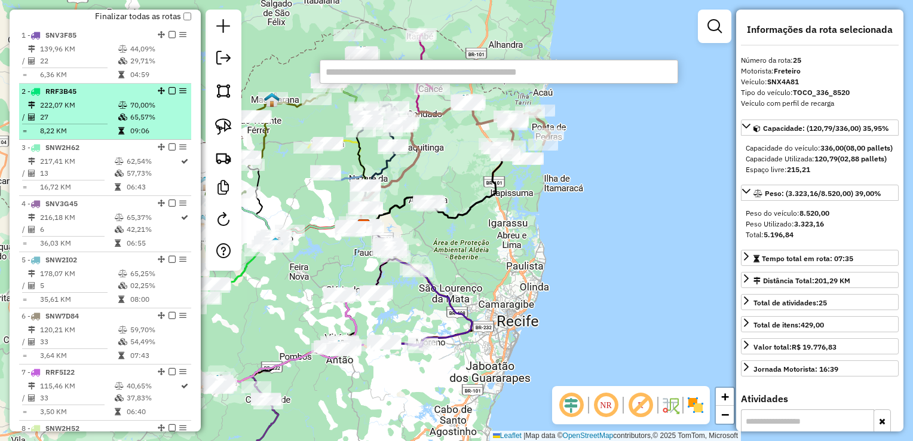
scroll to position [433, 0]
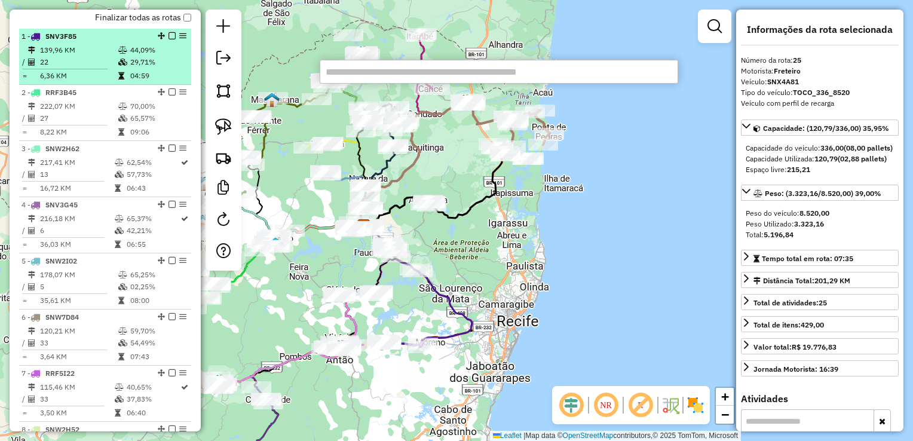
click at [57, 68] on td "22" at bounding box center [78, 62] width 78 height 12
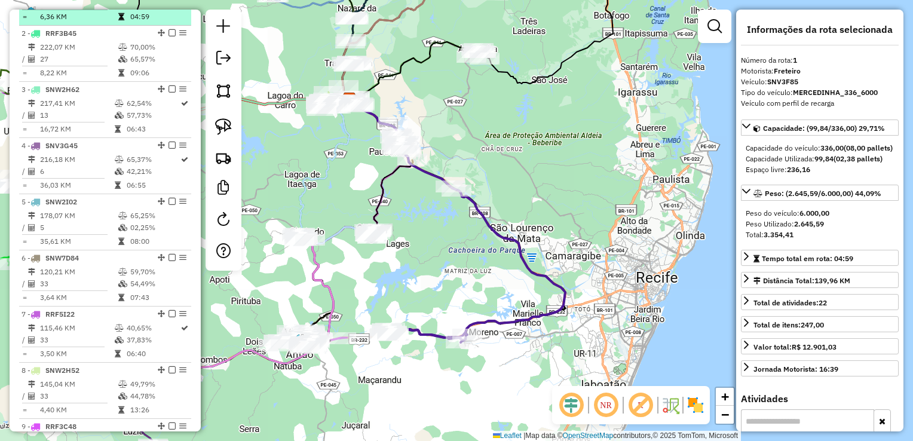
scroll to position [492, 0]
click at [57, 76] on td "8,22 KM" at bounding box center [78, 72] width 78 height 12
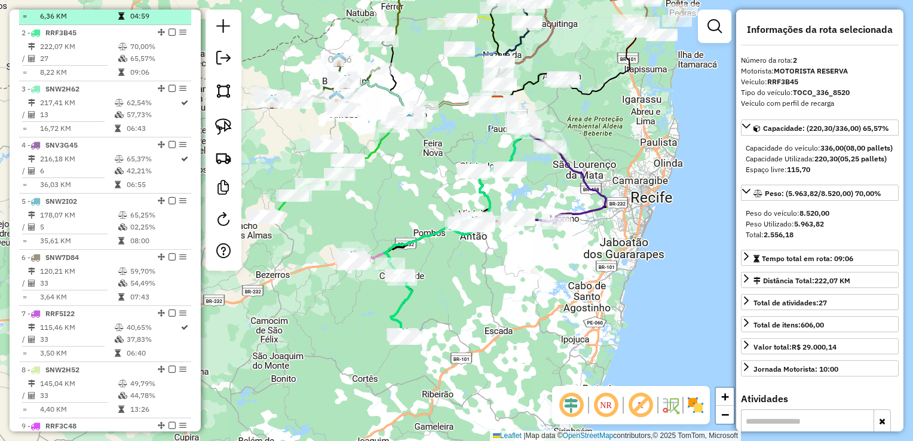
scroll to position [552, 0]
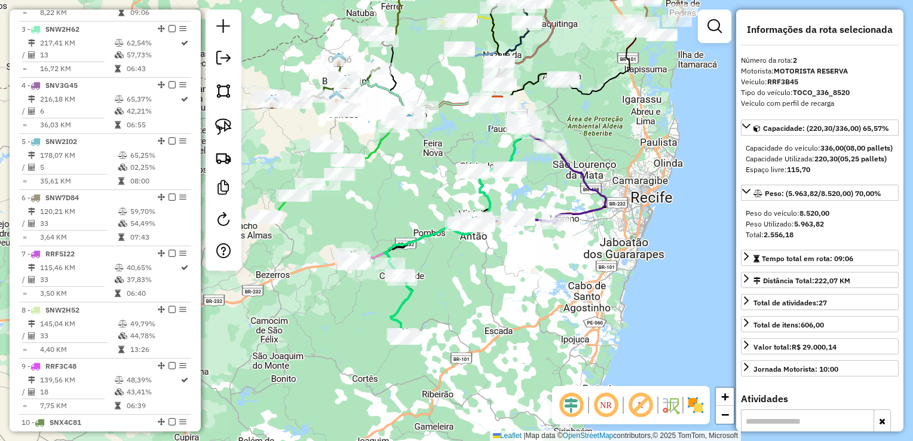
click at [57, 75] on td "16,72 KM" at bounding box center [76, 69] width 75 height 12
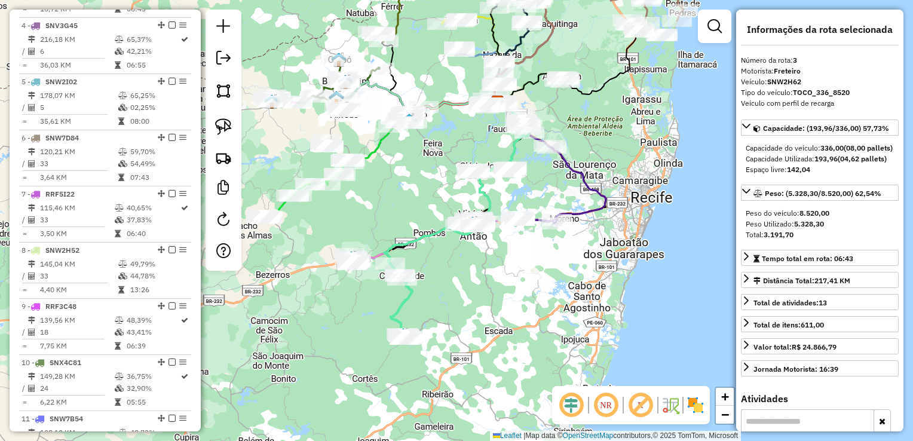
click at [57, 71] on td "36,03 KM" at bounding box center [76, 65] width 75 height 12
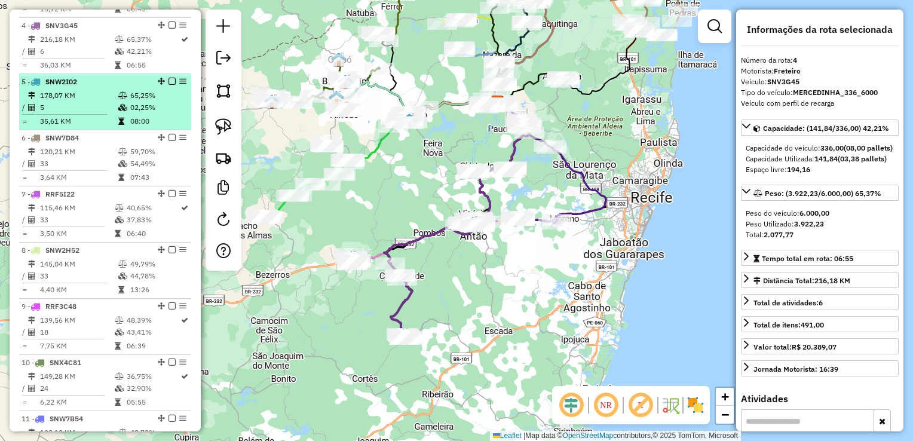
click at [54, 102] on td "178,07 KM" at bounding box center [78, 96] width 78 height 12
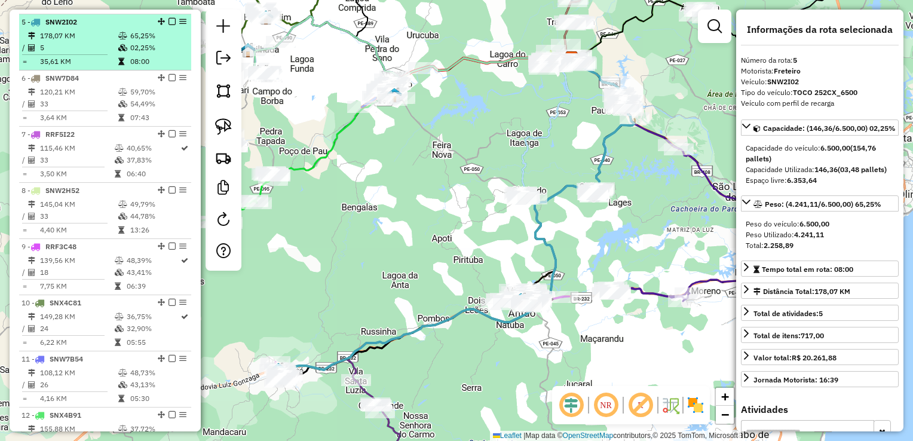
scroll to position [672, 0]
click at [54, 98] on td "120,21 KM" at bounding box center [78, 92] width 78 height 12
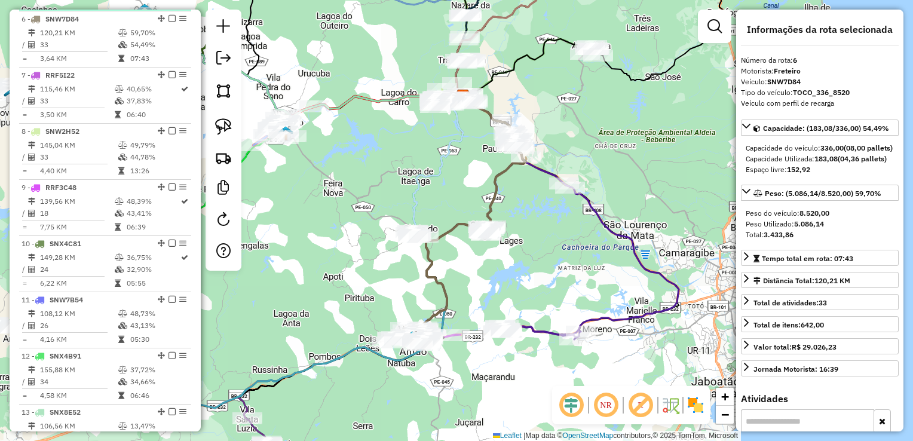
scroll to position [731, 0]
click at [54, 94] on td "115,46 KM" at bounding box center [76, 88] width 75 height 12
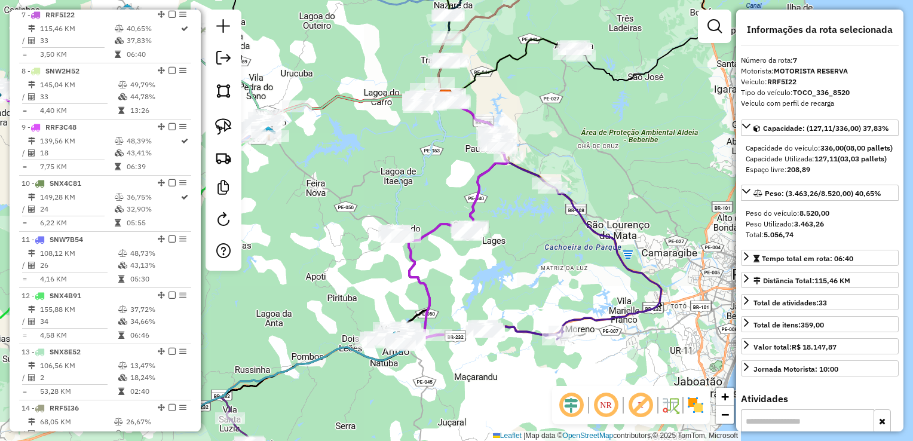
scroll to position [791, 0]
click at [54, 103] on td "33" at bounding box center [78, 97] width 78 height 12
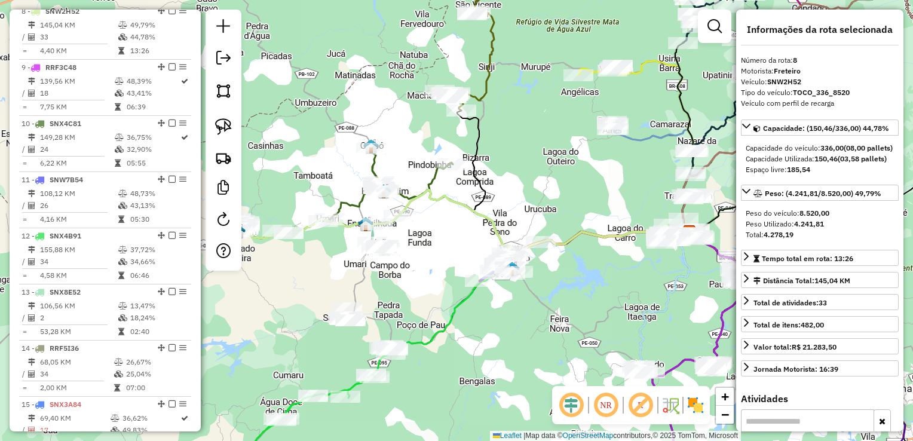
scroll to position [851, 0]
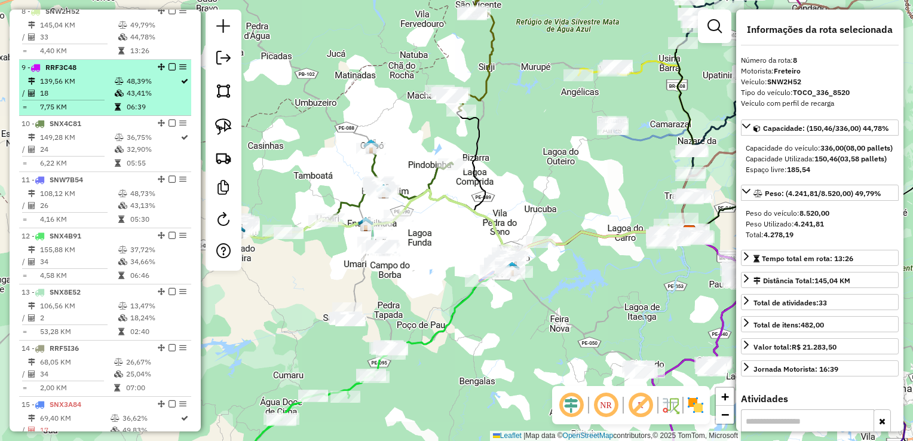
click at [54, 99] on td "18" at bounding box center [76, 93] width 75 height 12
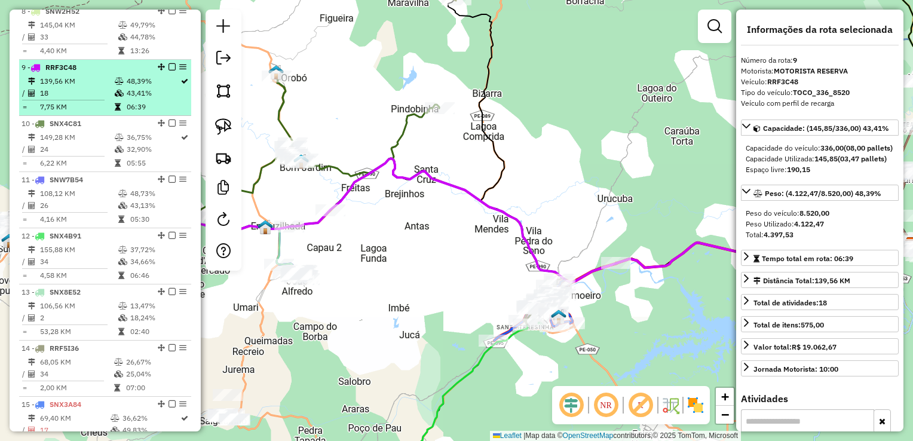
scroll to position [911, 0]
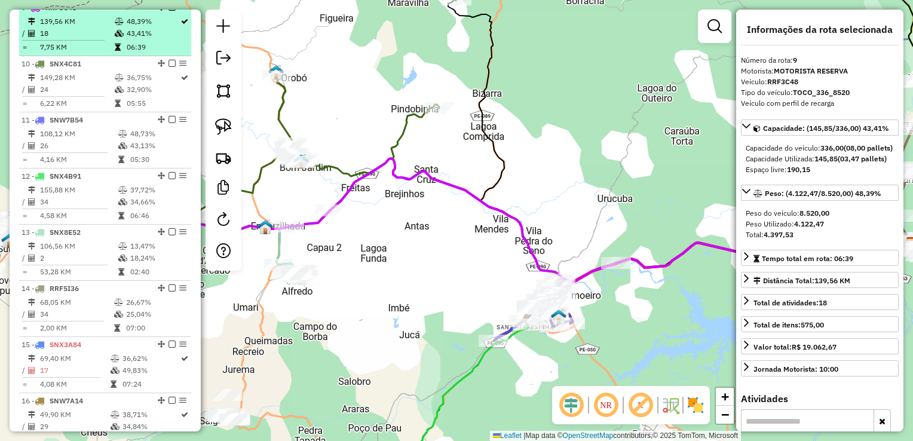
click at [54, 96] on td "24" at bounding box center [76, 90] width 75 height 12
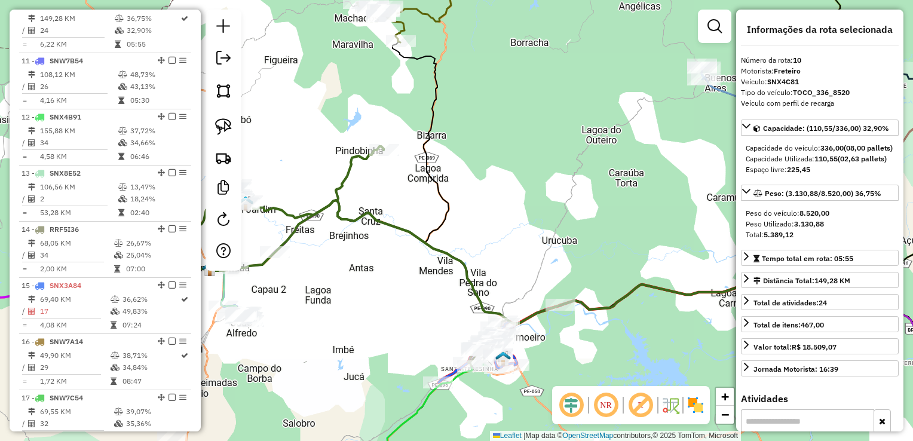
scroll to position [971, 0]
click at [54, 103] on td "4,16 KM" at bounding box center [78, 100] width 78 height 12
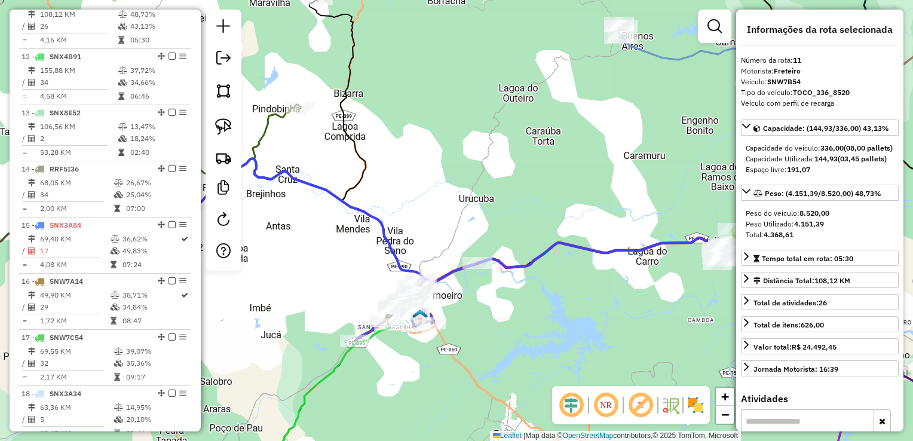
scroll to position [1030, 0]
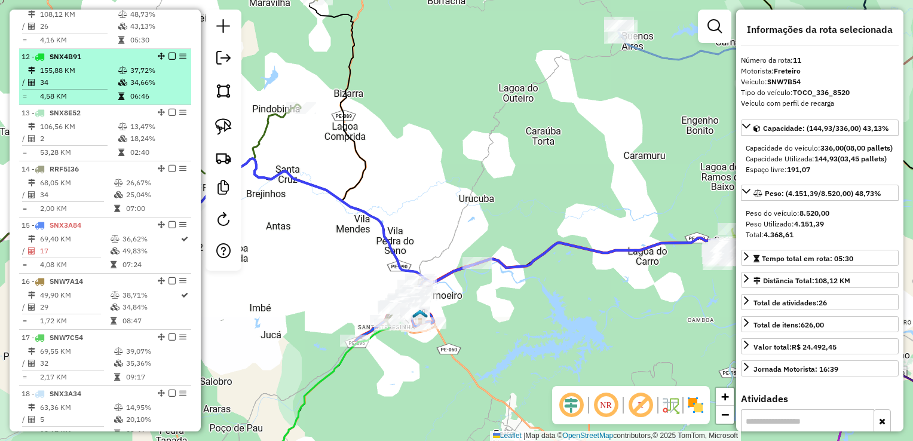
click at [55, 102] on td "4,58 KM" at bounding box center [78, 96] width 78 height 12
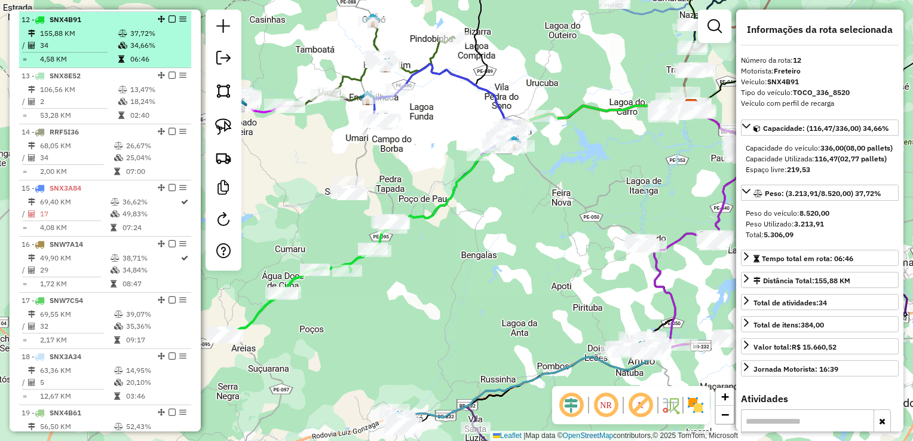
scroll to position [1090, 0]
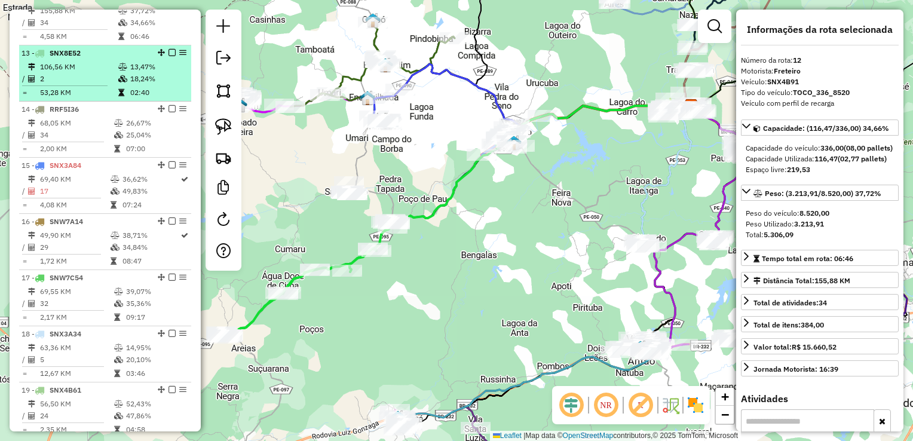
click at [68, 82] on td "2" at bounding box center [78, 79] width 78 height 12
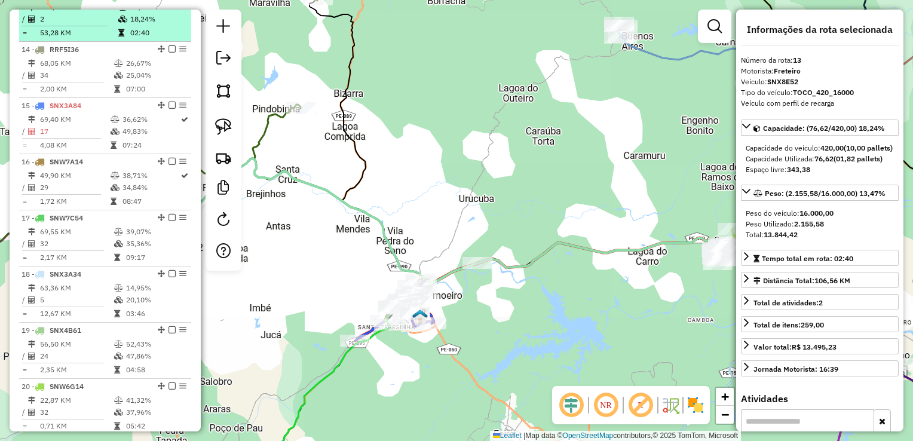
scroll to position [1150, 0]
click at [68, 81] on td "34" at bounding box center [76, 75] width 74 height 12
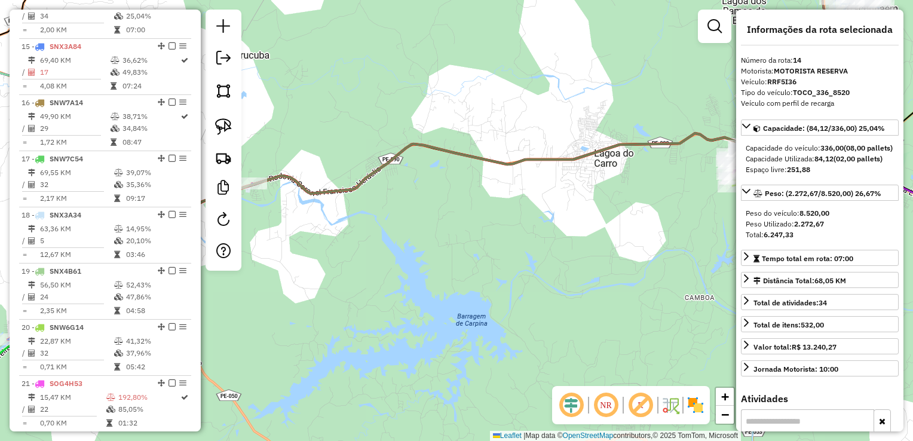
scroll to position [1210, 0]
click at [68, 78] on td "17" at bounding box center [74, 72] width 71 height 12
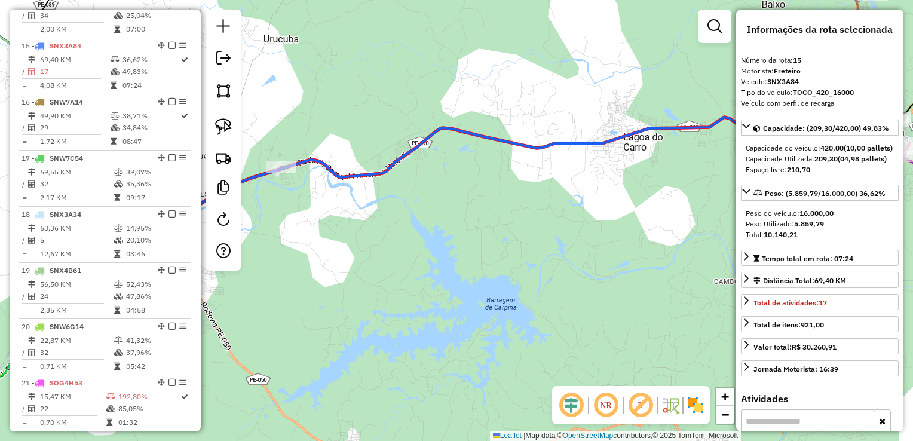
scroll to position [1269, 0]
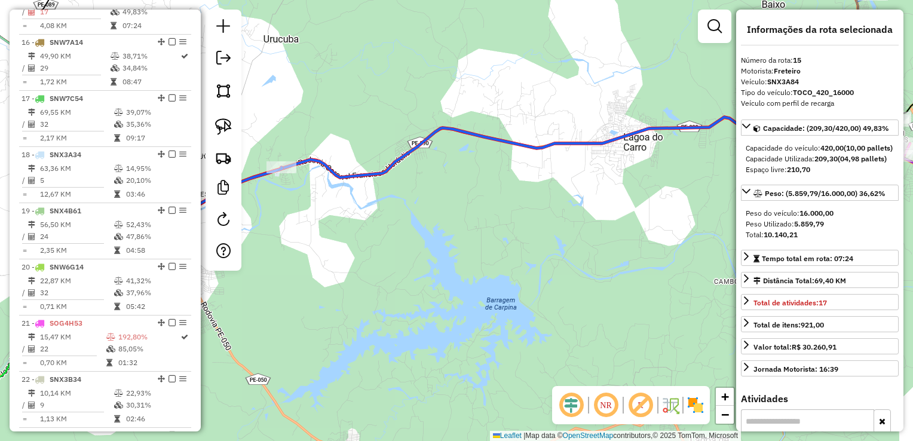
click at [68, 75] on hr at bounding box center [61, 75] width 79 height 1
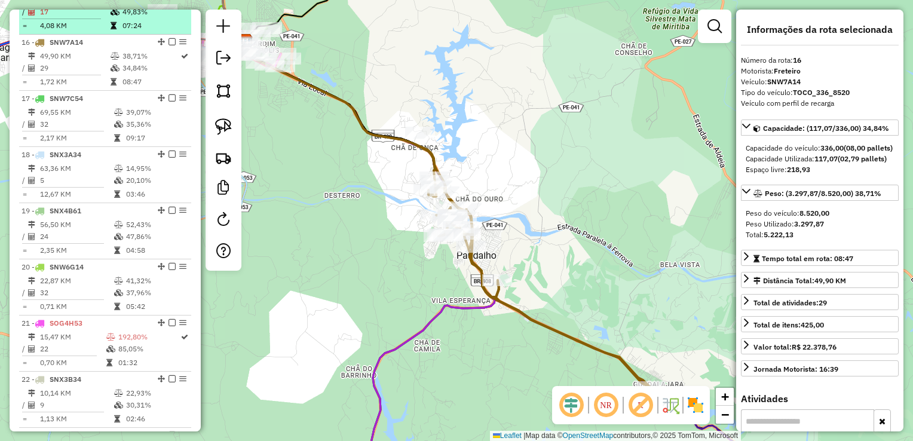
click at [63, 19] on hr at bounding box center [61, 19] width 79 height 1
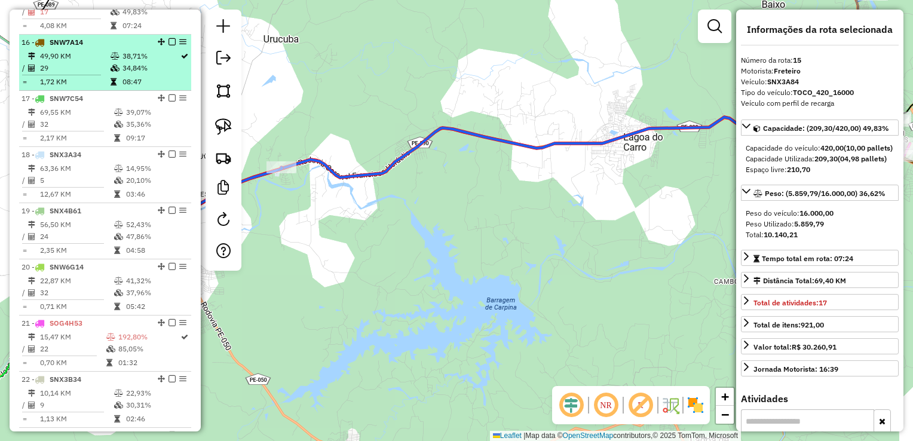
click at [74, 88] on td "1,72 KM" at bounding box center [74, 82] width 71 height 12
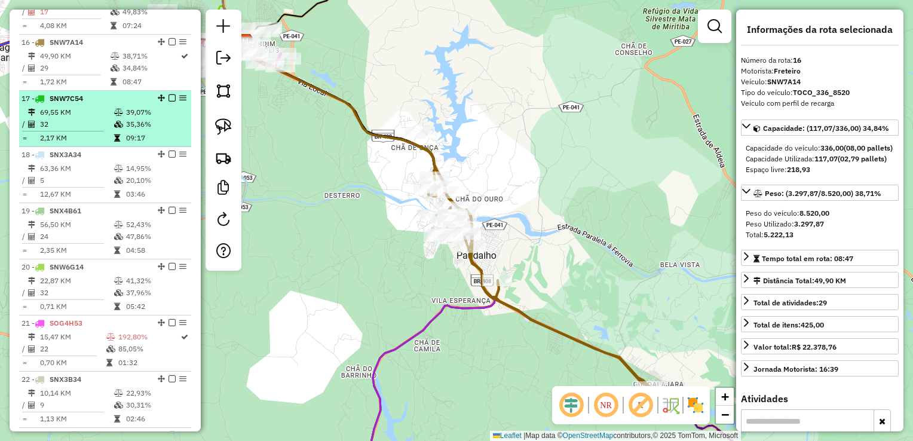
click at [74, 118] on td "69,55 KM" at bounding box center [76, 112] width 74 height 12
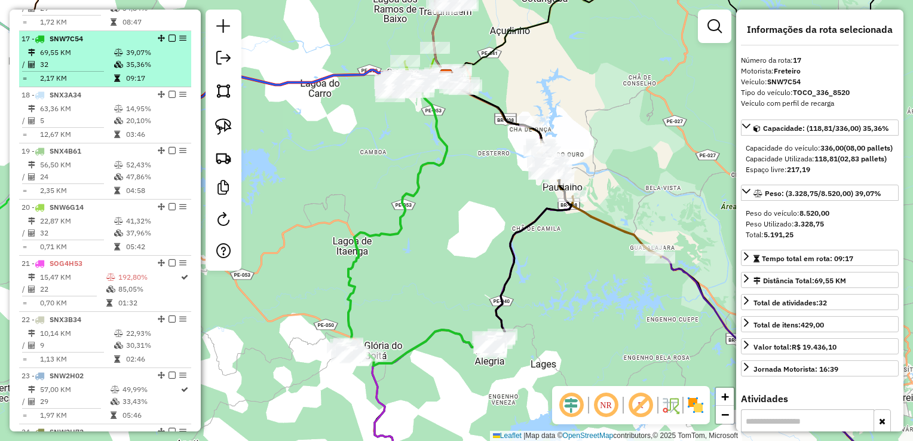
scroll to position [1329, 0]
click at [74, 115] on td "63,36 KM" at bounding box center [76, 109] width 74 height 12
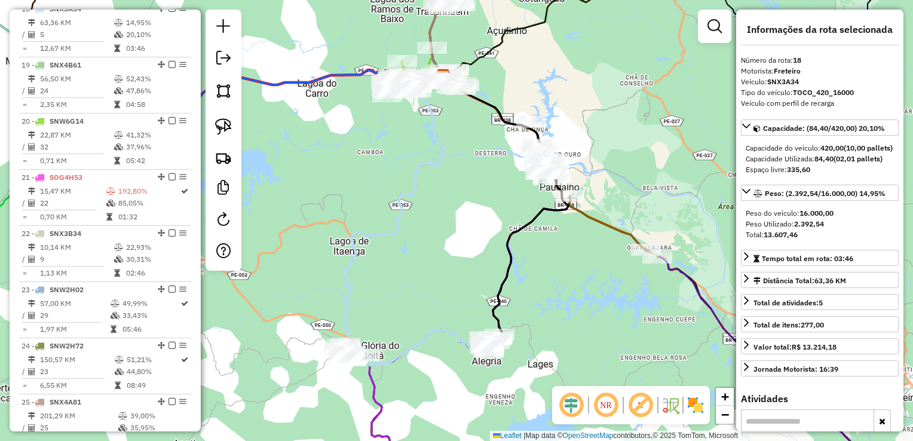
scroll to position [1449, 0]
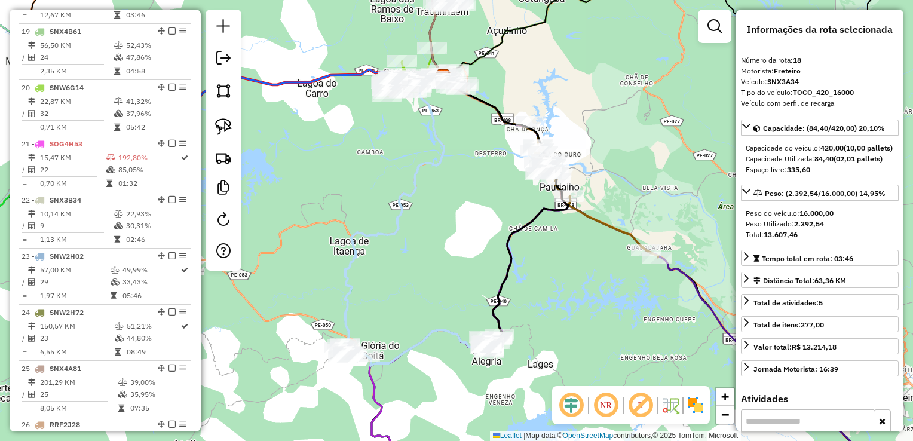
click at [74, 118] on td "32" at bounding box center [76, 114] width 74 height 12
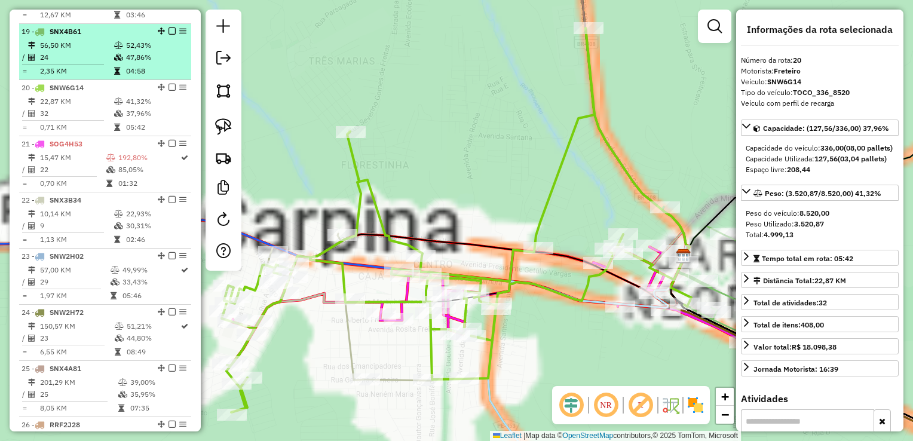
click at [78, 51] on td "56,50 KM" at bounding box center [76, 45] width 74 height 12
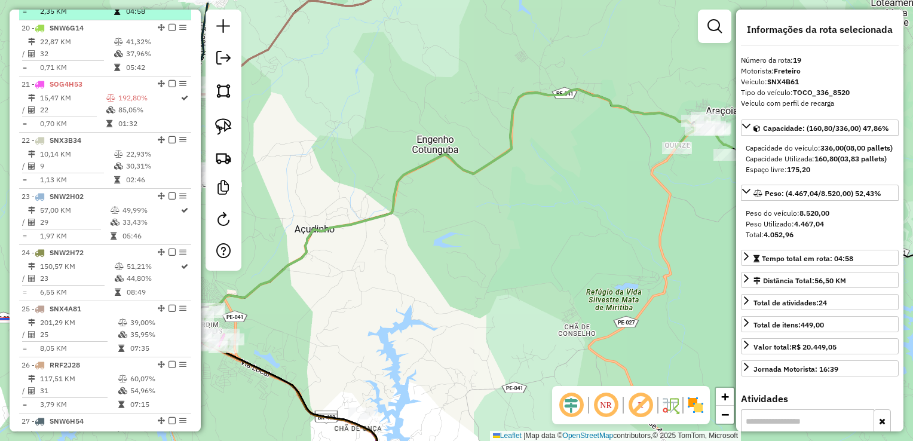
scroll to position [1508, 0]
click at [78, 59] on td "32" at bounding box center [76, 54] width 74 height 12
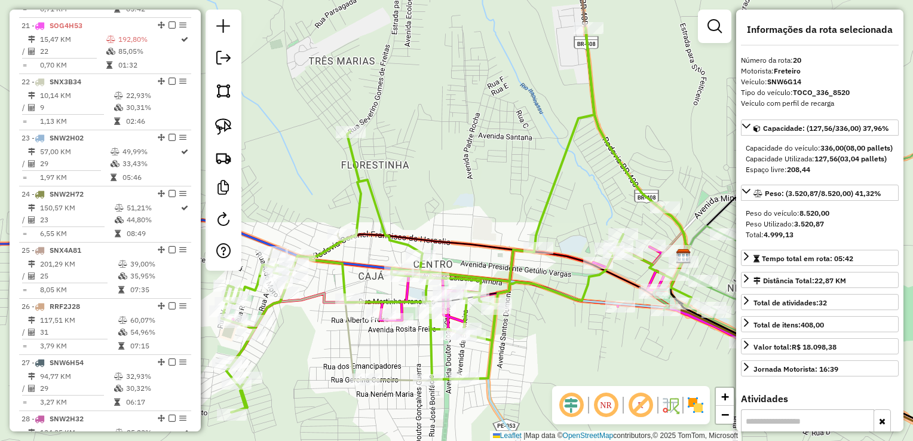
scroll to position [1568, 0]
click at [78, 56] on td "22" at bounding box center [72, 50] width 66 height 12
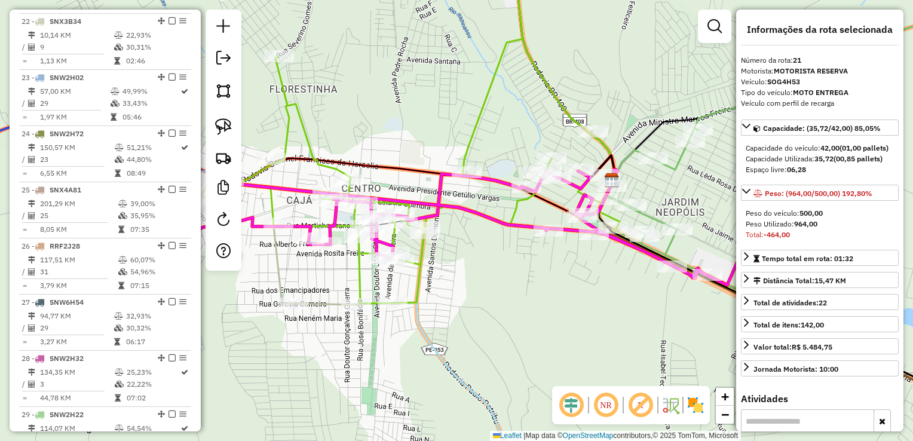
scroll to position [1628, 0]
click at [78, 53] on td "9" at bounding box center [76, 47] width 74 height 12
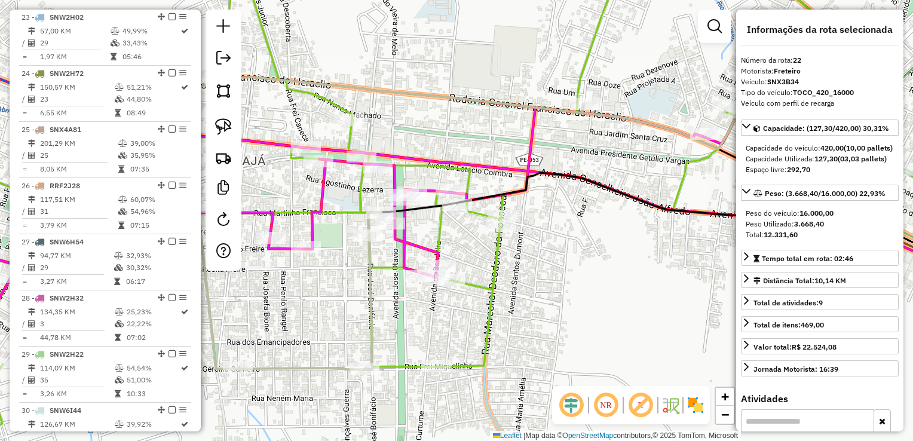
scroll to position [1688, 0]
click at [78, 59] on td "1,97 KM" at bounding box center [74, 57] width 71 height 12
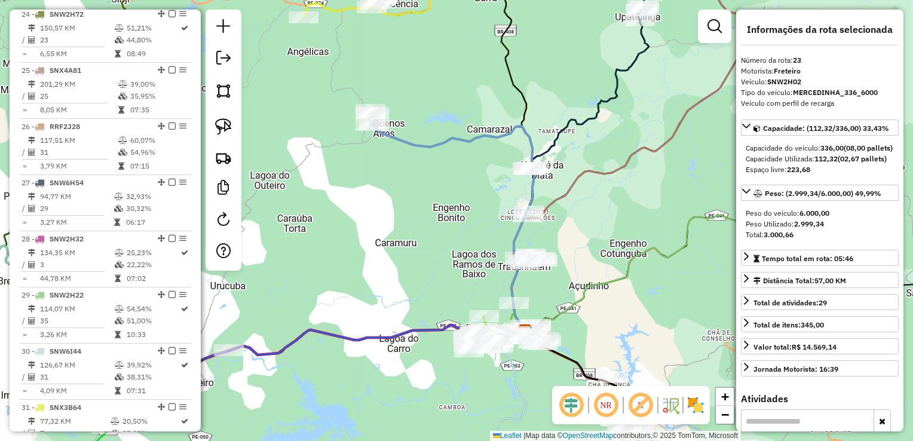
scroll to position [1747, 0]
click at [78, 59] on td "6,55 KM" at bounding box center [76, 53] width 75 height 12
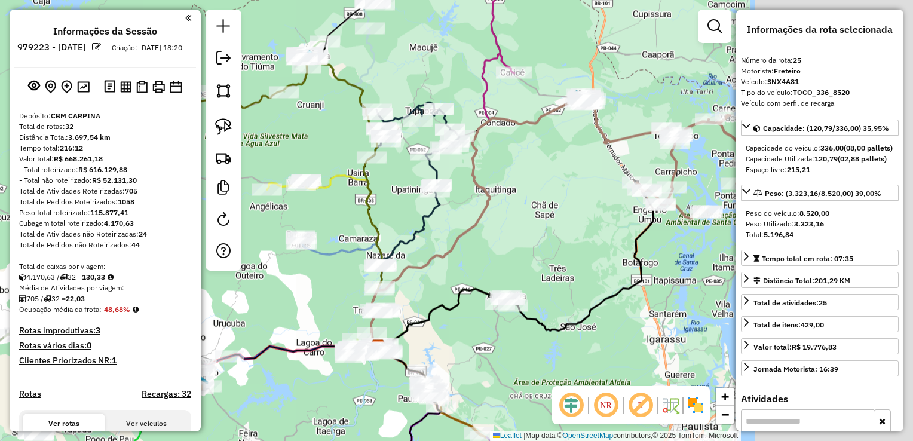
select select "**********"
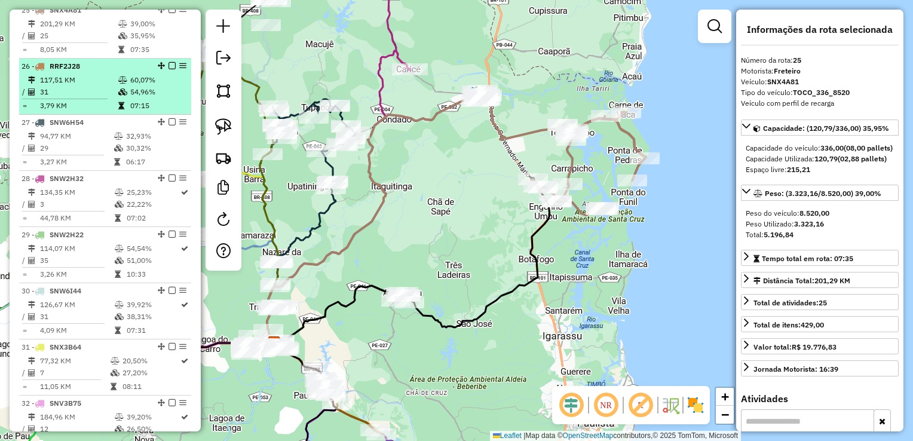
click at [73, 84] on td "117,51 KM" at bounding box center [78, 80] width 78 height 12
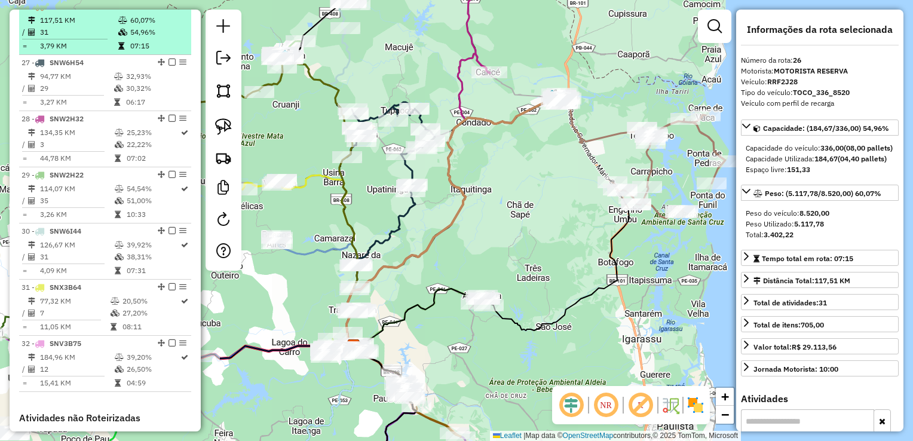
scroll to position [1867, 0]
click at [73, 82] on td "94,77 KM" at bounding box center [76, 77] width 74 height 12
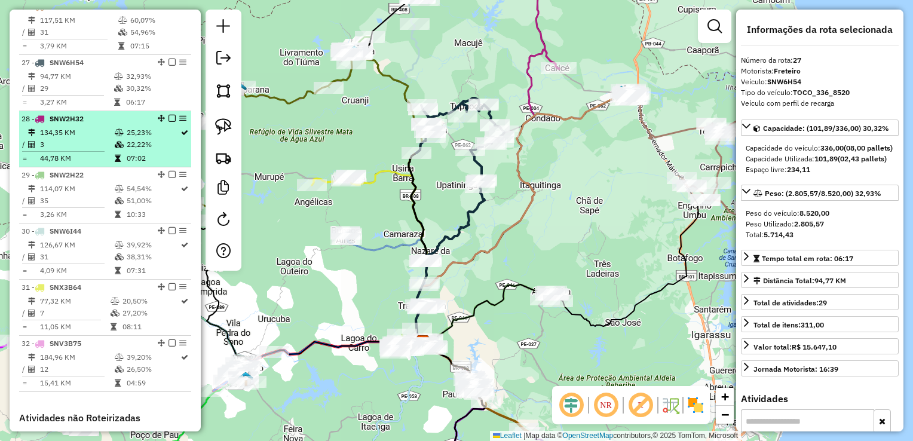
click at [66, 134] on td "134,35 KM" at bounding box center [76, 133] width 75 height 12
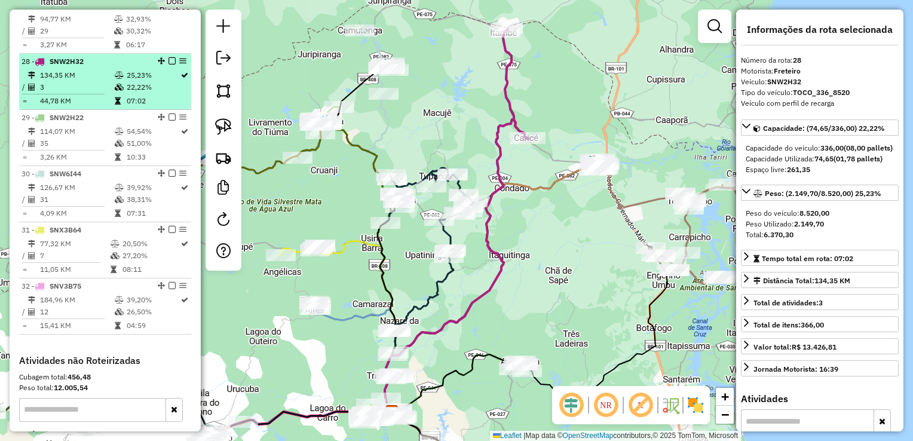
scroll to position [1927, 0]
click at [66, 134] on td "114,07 KM" at bounding box center [76, 129] width 75 height 12
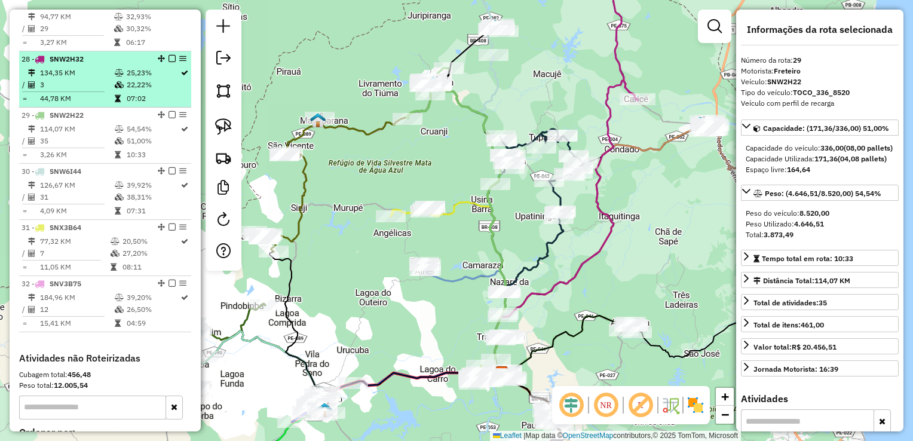
scroll to position [1986, 0]
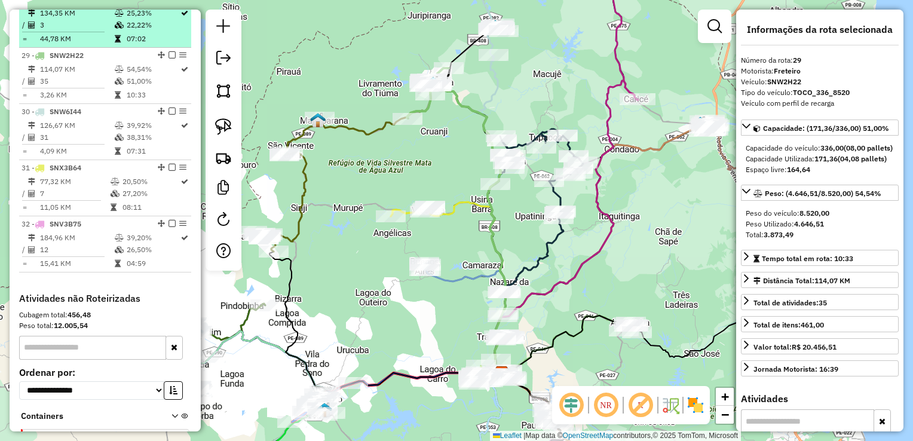
click at [66, 131] on td "126,67 KM" at bounding box center [76, 126] width 75 height 12
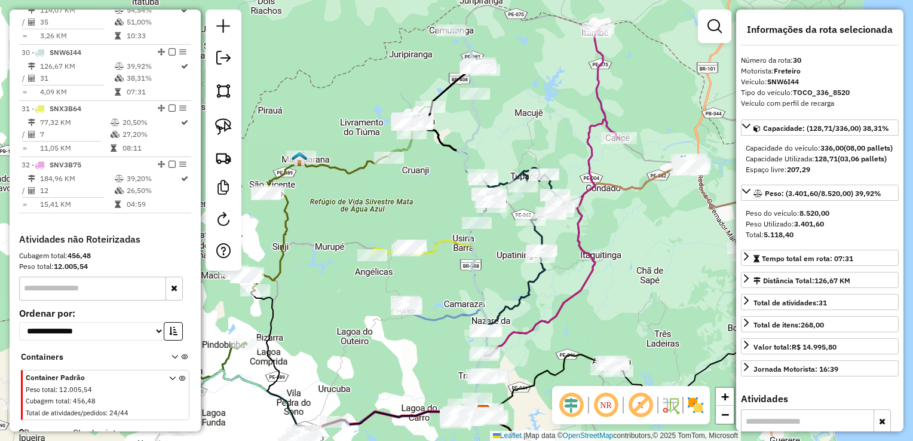
scroll to position [2046, 0]
click at [66, 128] on td "77,32 KM" at bounding box center [74, 122] width 71 height 12
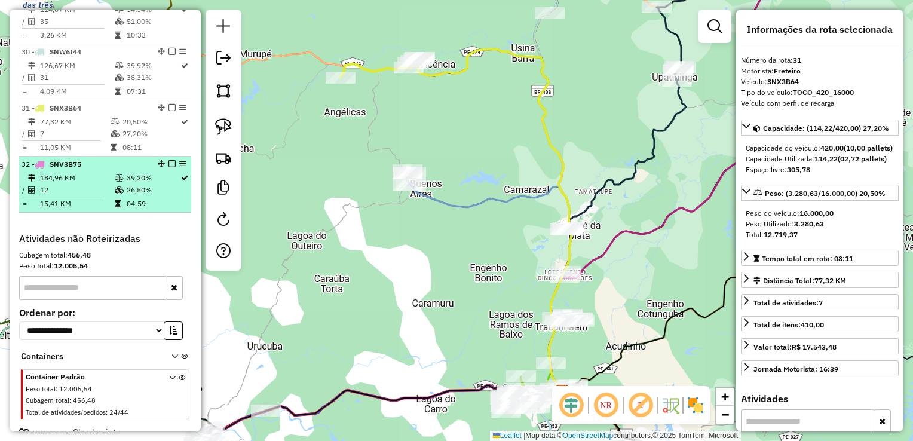
click at [60, 178] on li "32 - SNV3B75 184,96 KM 39,20% / 12 26,50% = 15,41 KM 04:59" at bounding box center [105, 185] width 172 height 56
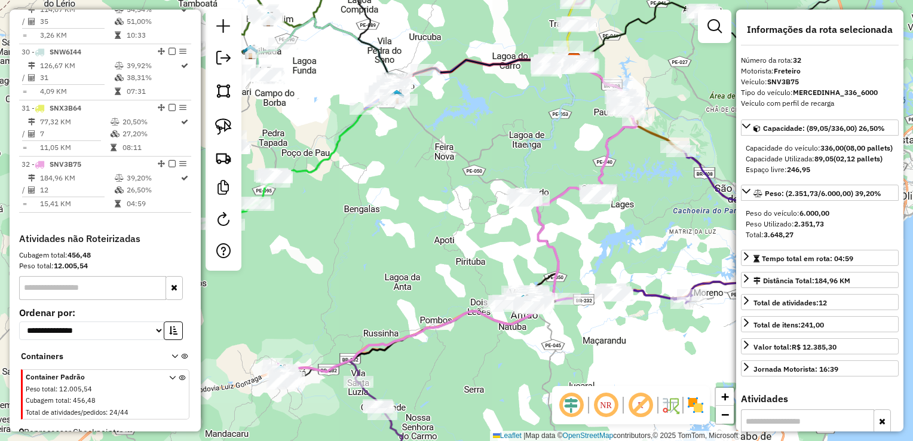
click at [351, 179] on div "Janela de atendimento Grade de atendimento Capacidade Transportadoras Veículos …" at bounding box center [456, 220] width 913 height 441
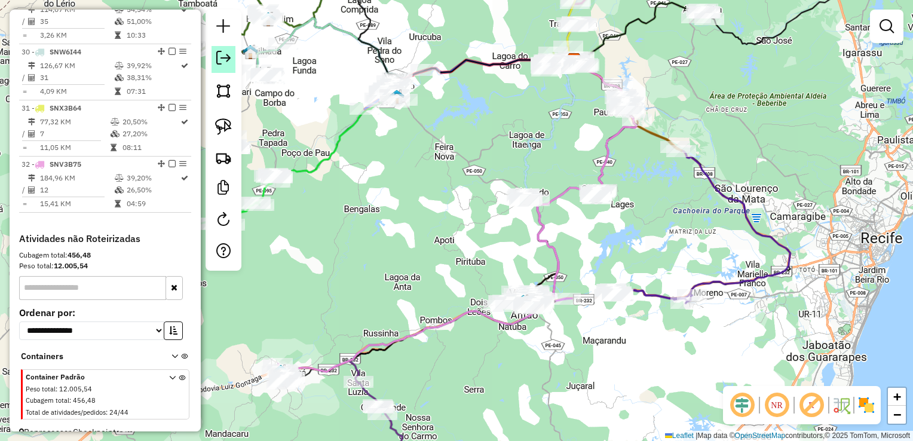
click at [228, 59] on em at bounding box center [223, 58] width 14 height 14
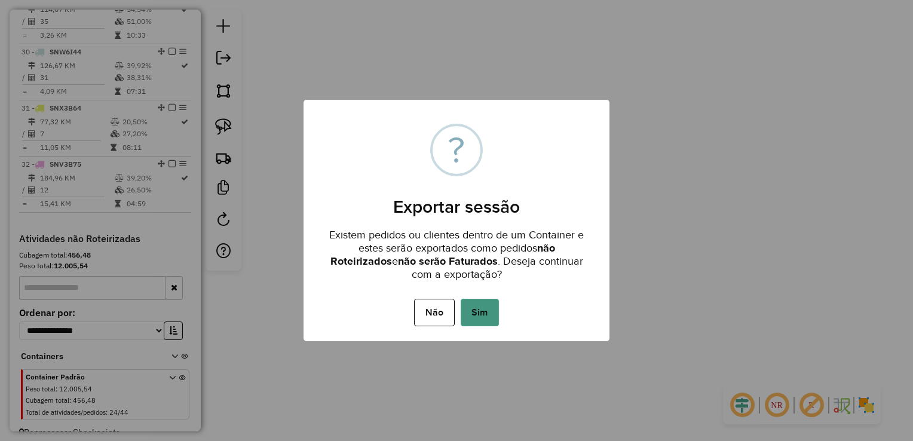
click at [490, 314] on button "Sim" at bounding box center [480, 312] width 38 height 27
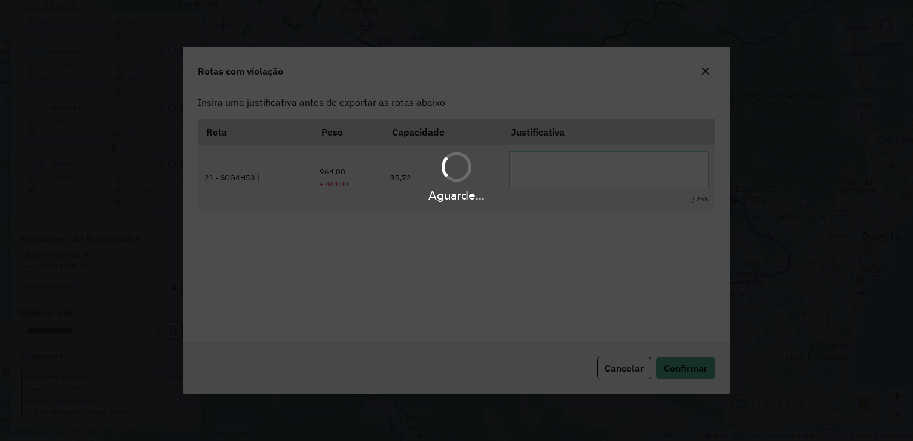
scroll to position [0, 0]
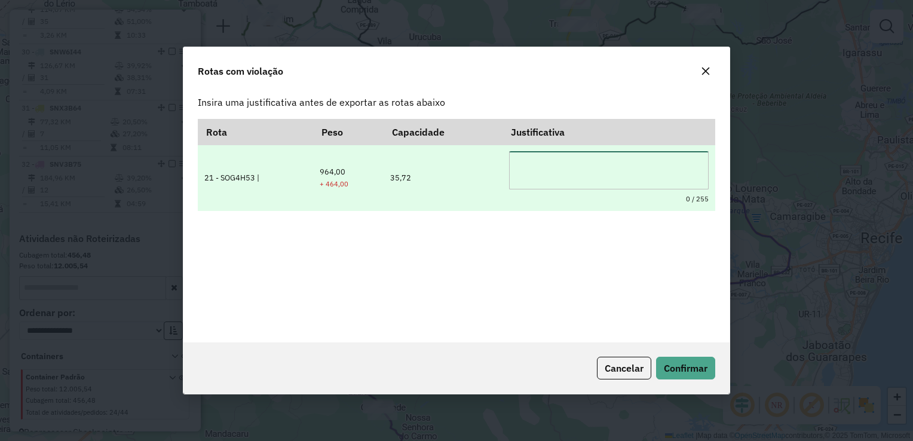
click at [532, 169] on textarea at bounding box center [609, 170] width 200 height 38
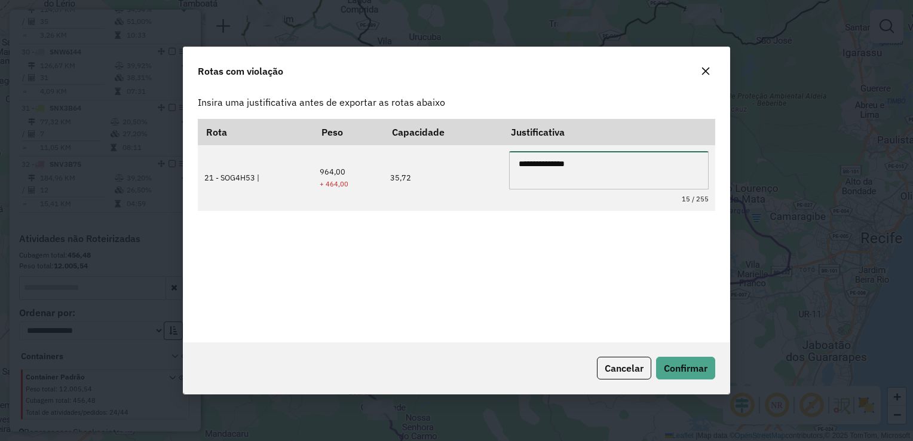
type textarea "**********"
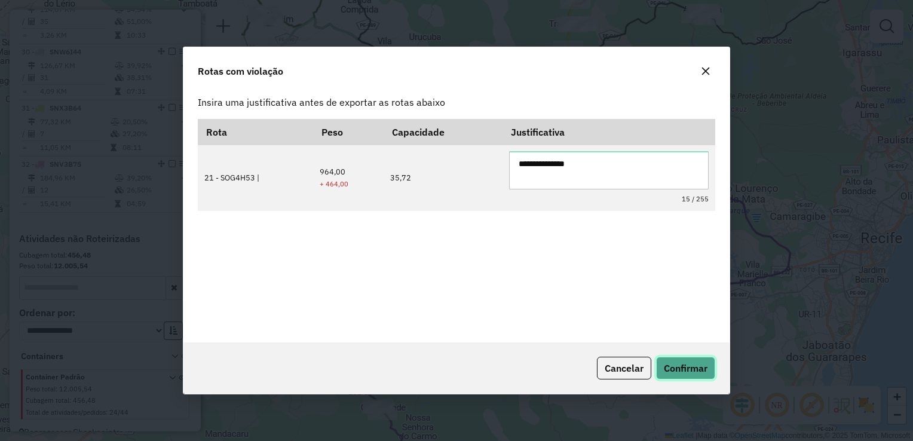
click at [686, 374] on span "Confirmar" at bounding box center [686, 368] width 44 height 12
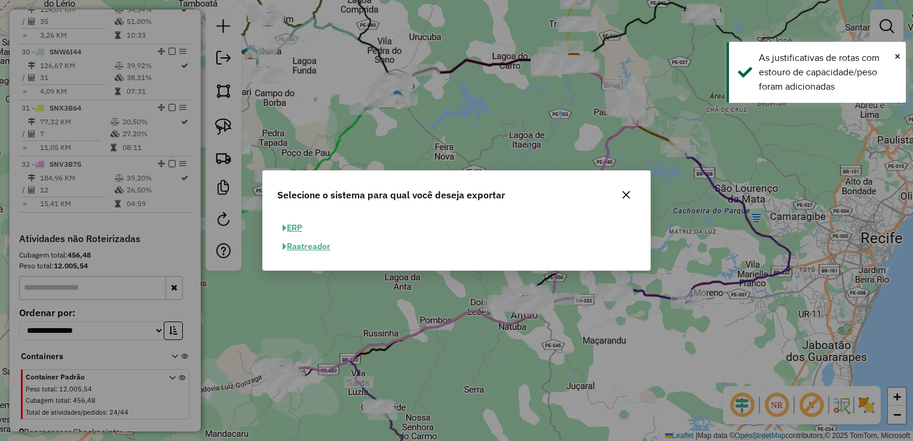
click at [298, 226] on button "ERP" at bounding box center [292, 228] width 30 height 19
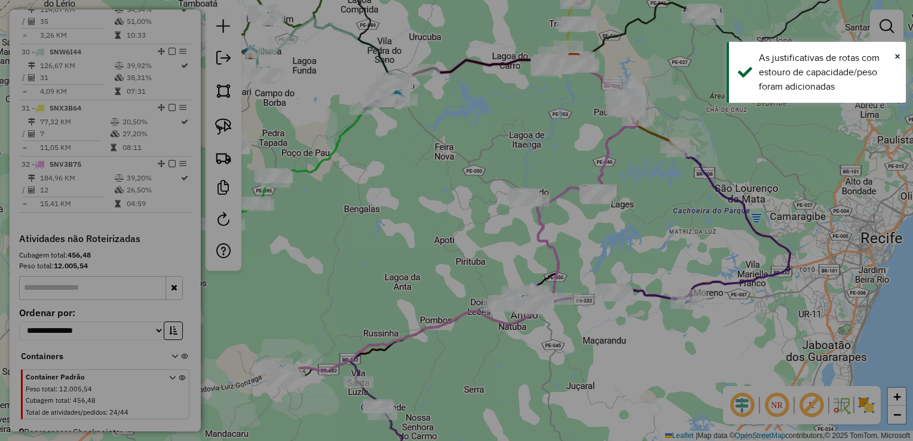
select select "**"
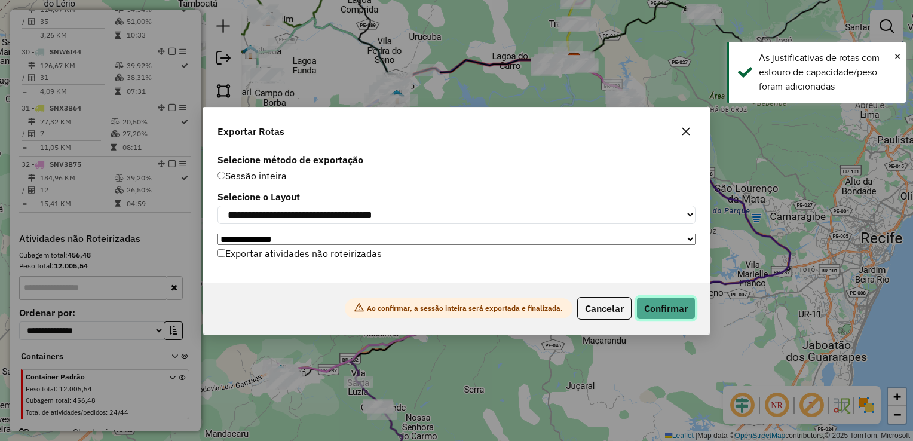
click at [659, 312] on button "Confirmar" at bounding box center [665, 308] width 59 height 23
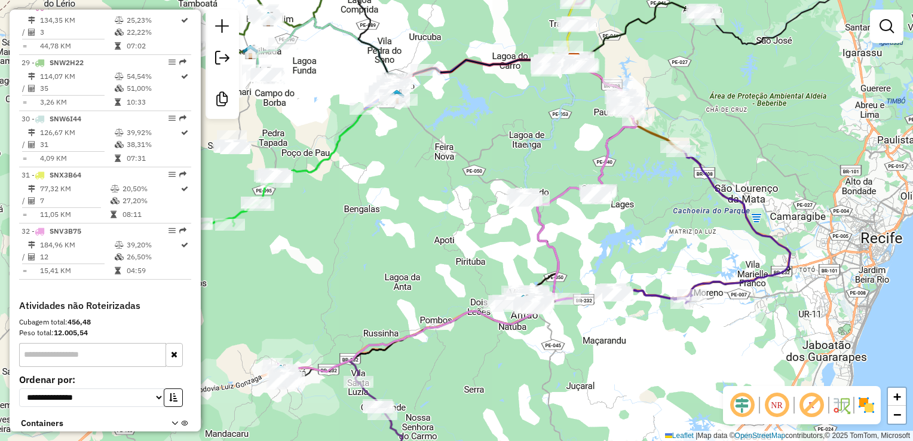
scroll to position [2050, 0]
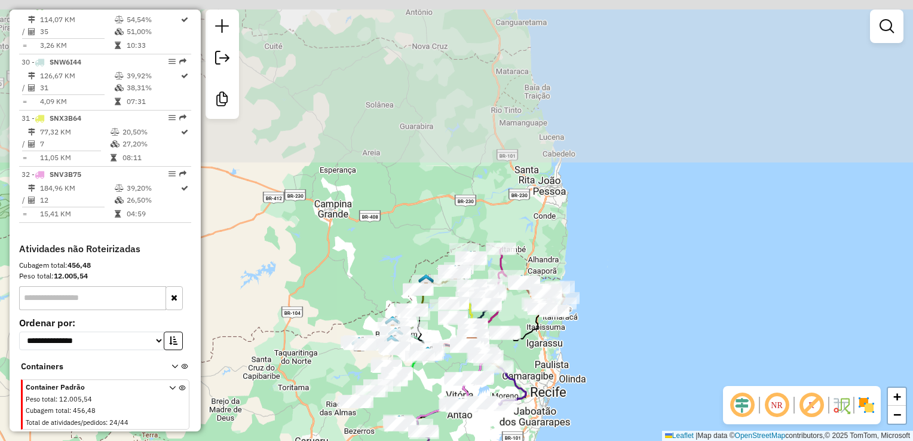
drag, startPoint x: 287, startPoint y: 106, endPoint x: 313, endPoint y: 222, distance: 118.2
click at [313, 222] on div "Janela de atendimento Grade de atendimento Capacidade Transportadoras Veículos …" at bounding box center [456, 220] width 913 height 441
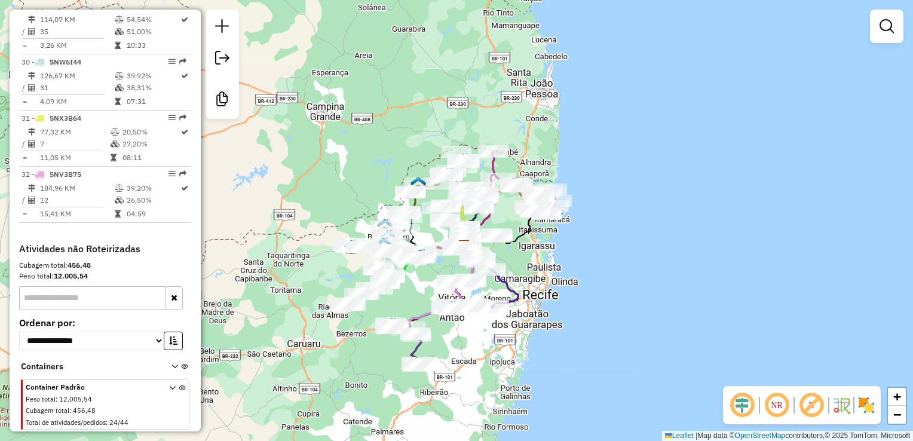
drag, startPoint x: 347, startPoint y: 260, endPoint x: 332, endPoint y: 145, distance: 116.2
click at [334, 147] on div "Janela de atendimento Grade de atendimento Capacidade Transportadoras Veículos …" at bounding box center [456, 220] width 913 height 441
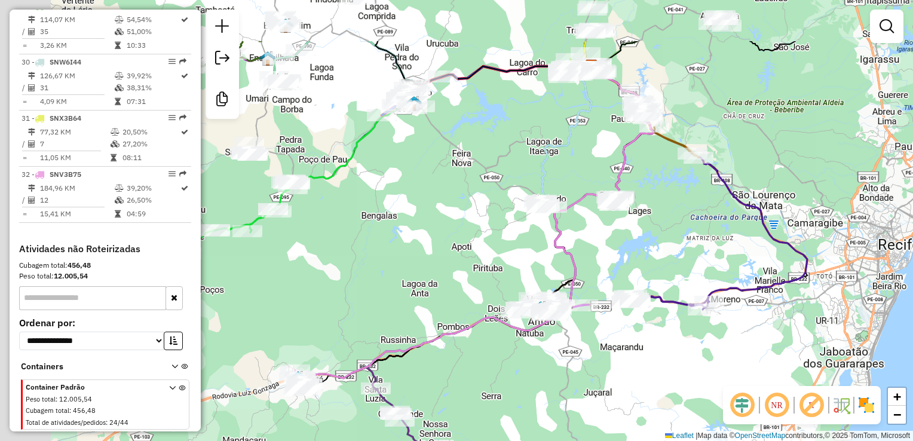
drag, startPoint x: 418, startPoint y: 244, endPoint x: 582, endPoint y: 357, distance: 198.9
click at [601, 363] on div "Janela de atendimento Grade de atendimento Capacidade Transportadoras Veículos …" at bounding box center [456, 220] width 913 height 441
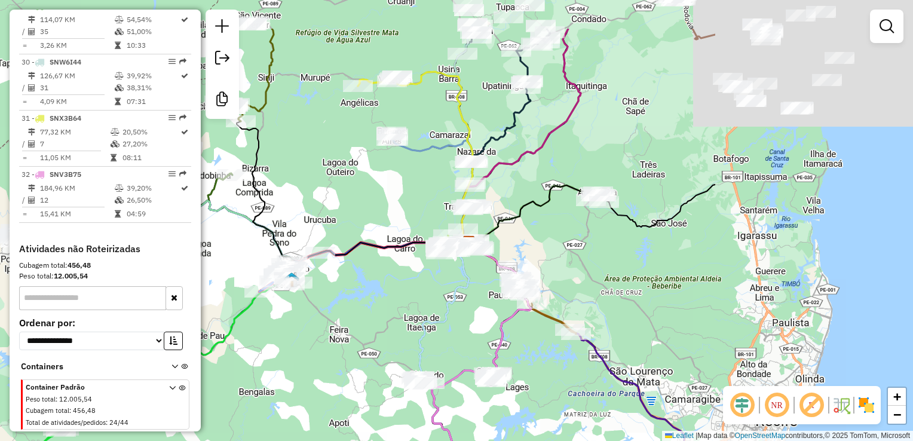
drag, startPoint x: 645, startPoint y: 223, endPoint x: 338, endPoint y: 294, distance: 315.9
click at [344, 296] on div "Janela de atendimento Grade de atendimento Capacidade Transportadoras Veículos …" at bounding box center [456, 220] width 913 height 441
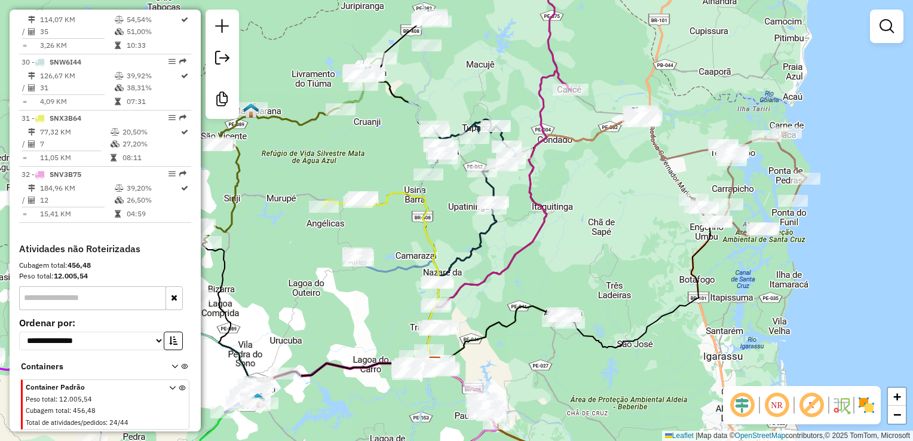
drag, startPoint x: 605, startPoint y: 135, endPoint x: 576, endPoint y: 283, distance: 150.6
click at [576, 283] on icon at bounding box center [532, 241] width 209 height 246
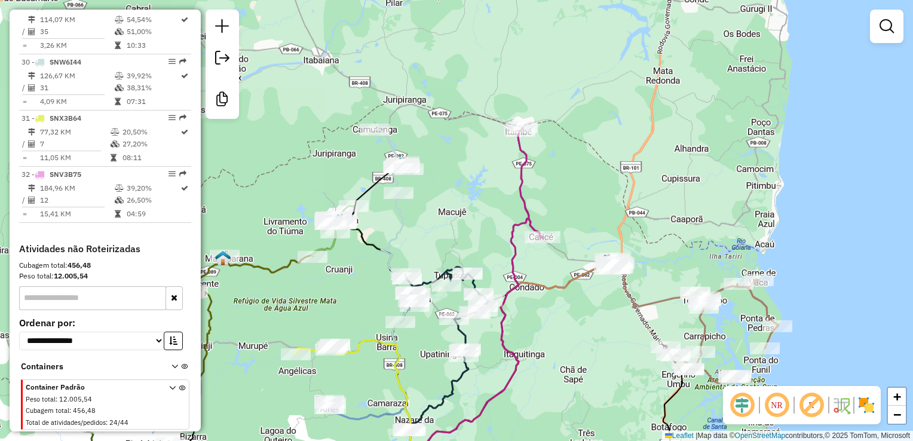
drag, startPoint x: 365, startPoint y: 242, endPoint x: 479, endPoint y: 179, distance: 130.0
click at [412, 179] on icon at bounding box center [379, 326] width 63 height 318
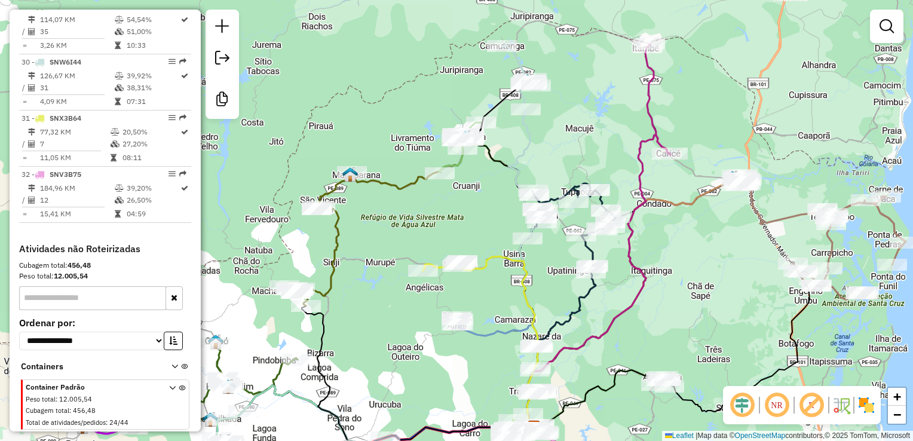
drag, startPoint x: 510, startPoint y: 273, endPoint x: 518, endPoint y: 182, distance: 90.6
click at [519, 184] on div "Janela de atendimento Grade de atendimento Capacidade Transportadoras Veículos …" at bounding box center [456, 220] width 913 height 441
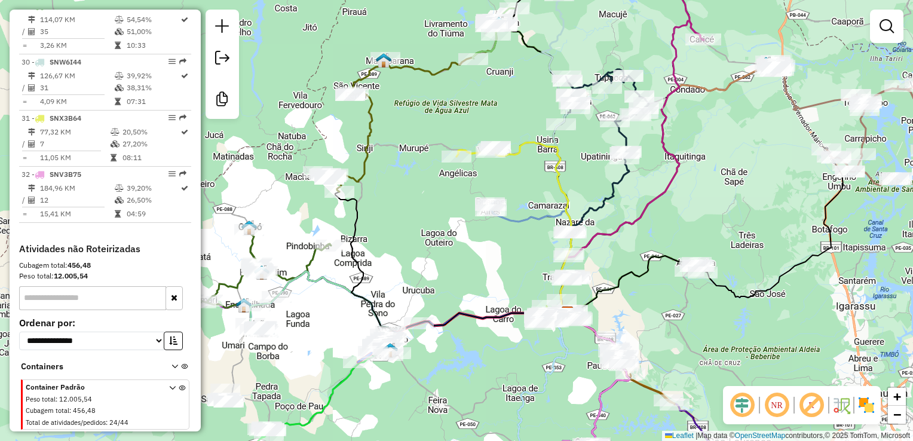
drag, startPoint x: 295, startPoint y: 333, endPoint x: 516, endPoint y: 276, distance: 229.0
click at [516, 278] on div "Janela de atendimento Grade de atendimento Capacidade Transportadoras Veículos …" at bounding box center [456, 220] width 913 height 441
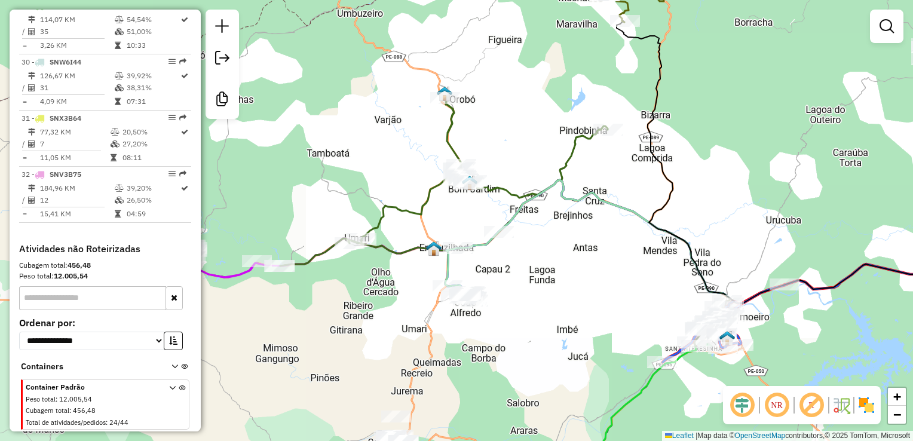
drag, startPoint x: 491, startPoint y: 255, endPoint x: 526, endPoint y: 252, distance: 35.9
click at [525, 254] on div "Janela de atendimento Grade de atendimento Capacidade Transportadoras Veículos …" at bounding box center [456, 220] width 913 height 441
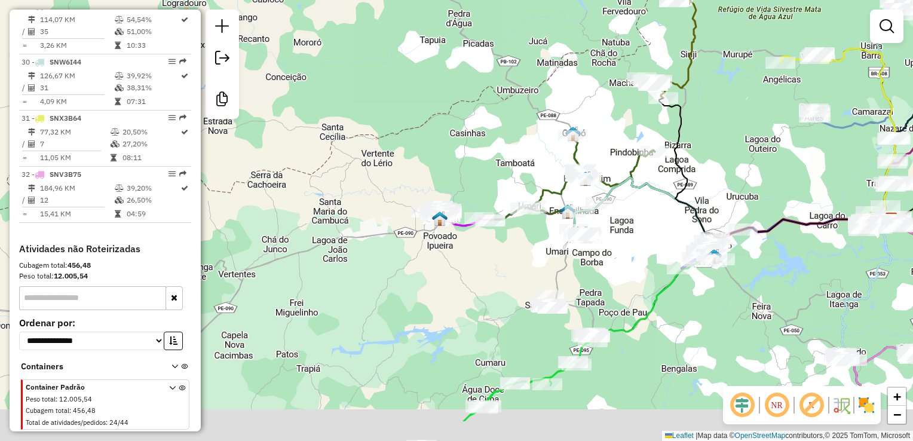
drag, startPoint x: 818, startPoint y: 342, endPoint x: 751, endPoint y: 231, distance: 130.1
click at [764, 250] on div "Janela de atendimento Grade de atendimento Capacidade Transportadoras Veículos …" at bounding box center [456, 220] width 913 height 441
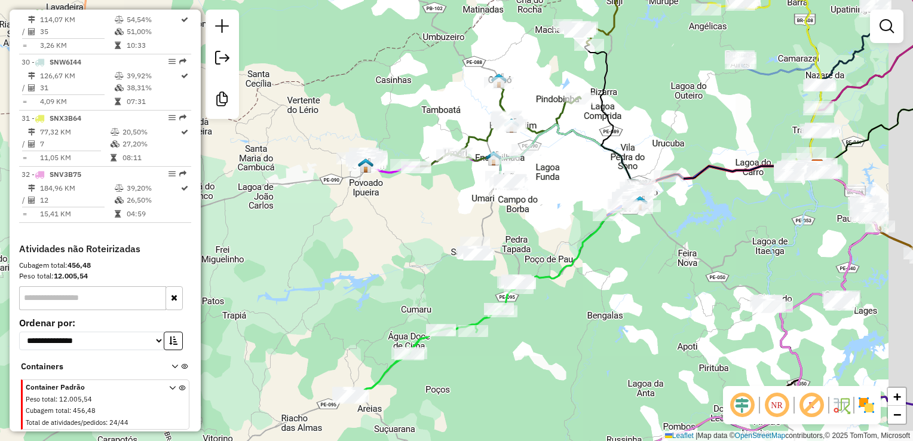
drag, startPoint x: 785, startPoint y: 247, endPoint x: 535, endPoint y: 184, distance: 257.7
click at [540, 188] on div "Janela de atendimento Grade de atendimento Capacidade Transportadoras Veículos …" at bounding box center [456, 220] width 913 height 441
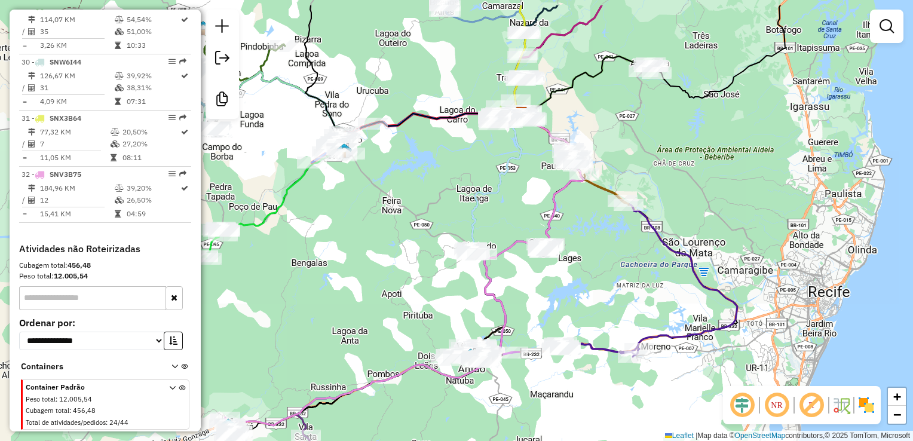
drag, startPoint x: 488, startPoint y: 123, endPoint x: 480, endPoint y: 280, distance: 156.7
click at [481, 280] on div "Janela de atendimento Grade de atendimento Capacidade Transportadoras Veículos …" at bounding box center [456, 220] width 913 height 441
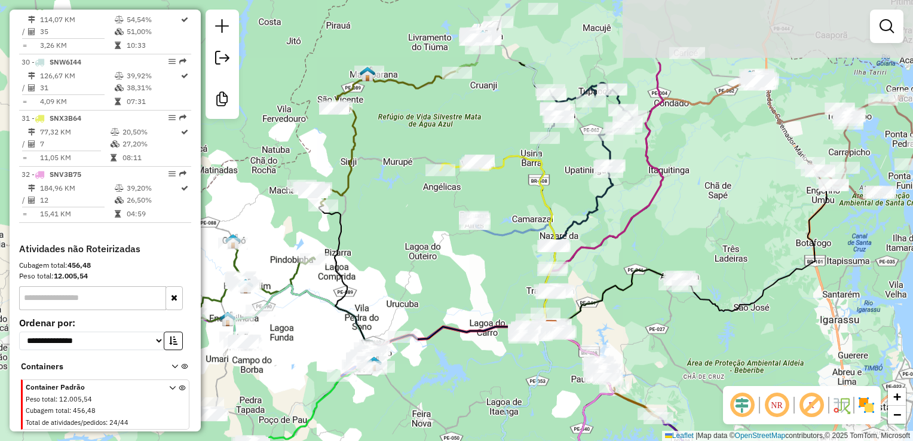
drag, startPoint x: 482, startPoint y: 62, endPoint x: 518, endPoint y: 169, distance: 112.3
click at [518, 169] on div "Janela de atendimento Grade de atendimento Capacidade Transportadoras Veículos …" at bounding box center [456, 220] width 913 height 441
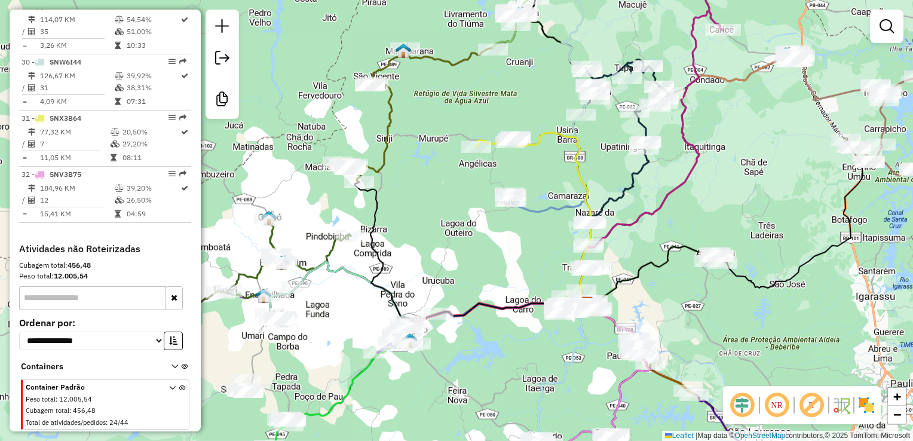
drag, startPoint x: 385, startPoint y: 243, endPoint x: 424, endPoint y: 214, distance: 48.8
click at [424, 214] on div "Janela de atendimento Grade de atendimento Capacidade Transportadoras Veículos …" at bounding box center [456, 220] width 913 height 441
